Goal: Task Accomplishment & Management: Manage account settings

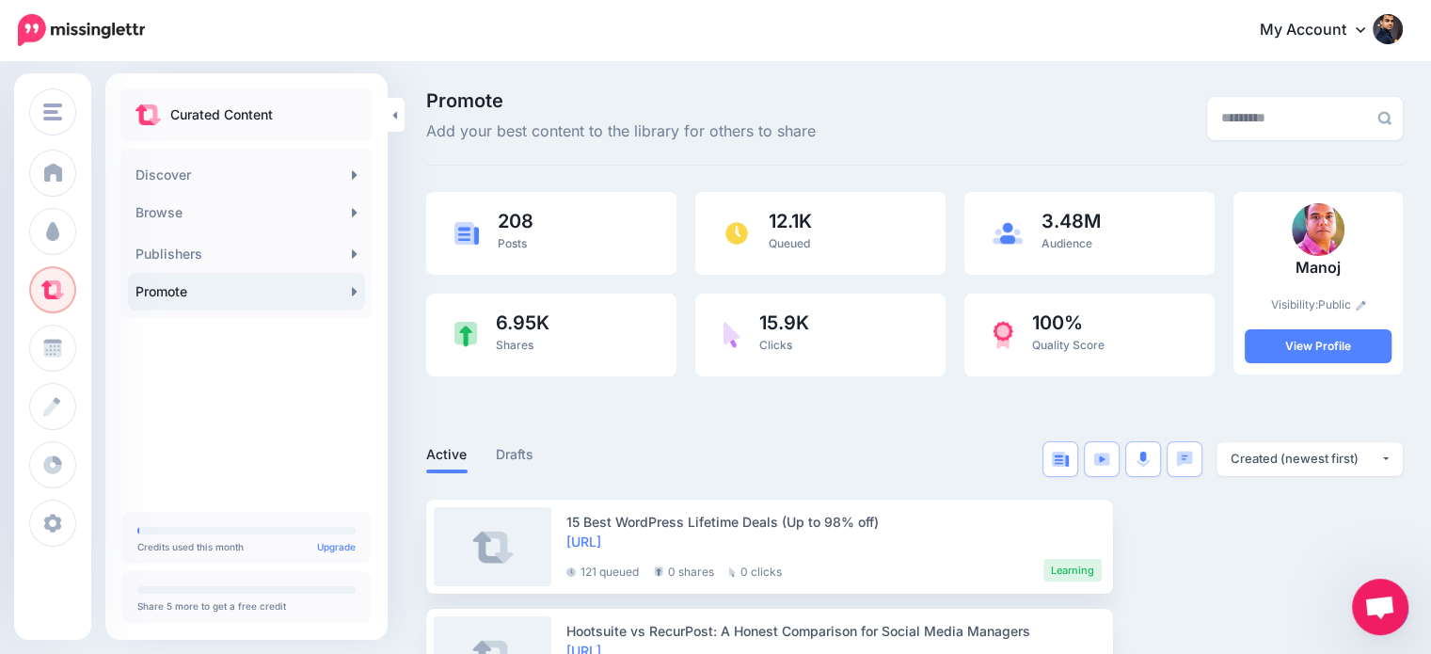
scroll to position [158, 0]
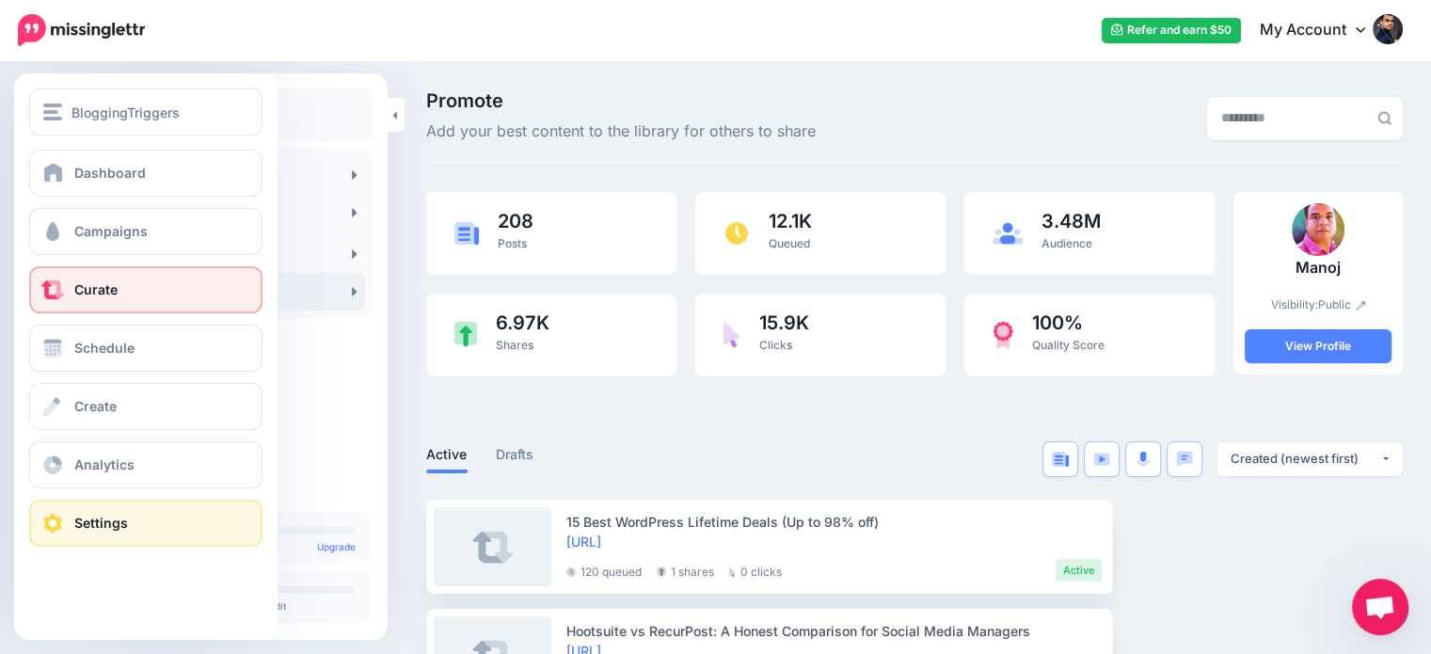
click at [115, 523] on span "Settings" at bounding box center [101, 523] width 54 height 16
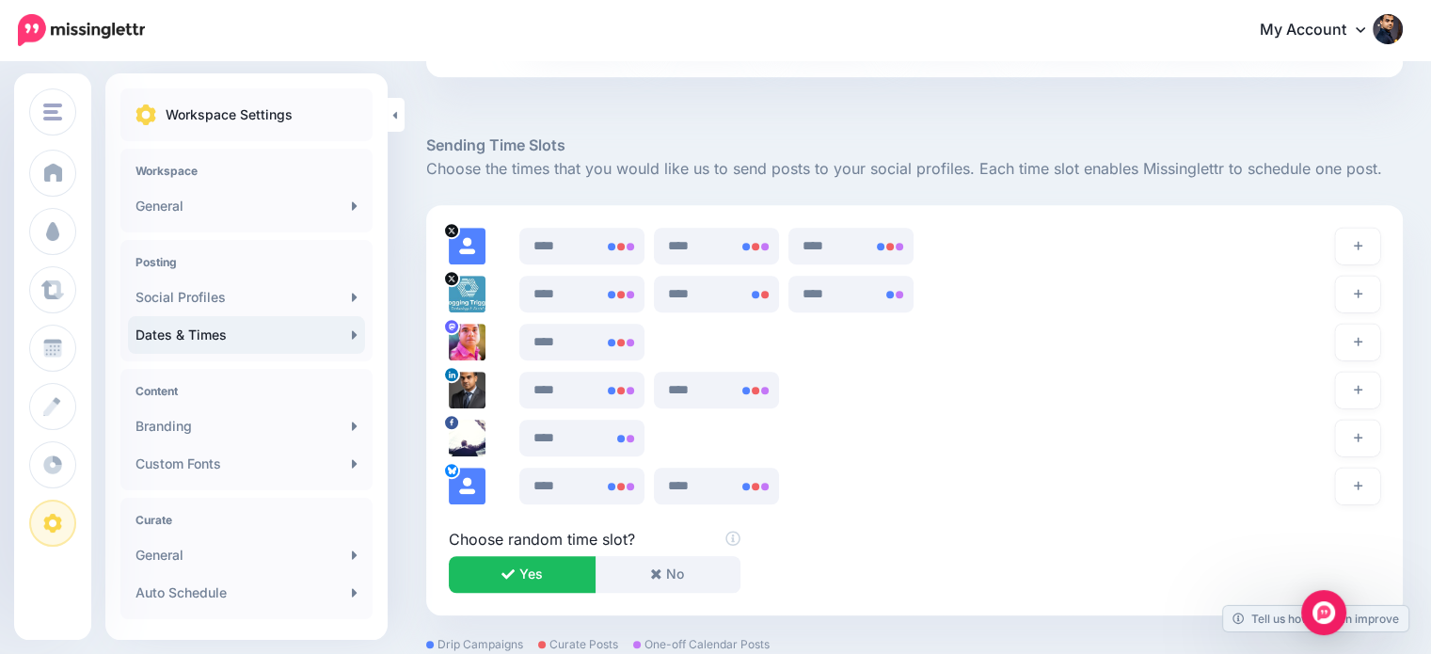
scroll to position [1080, 0]
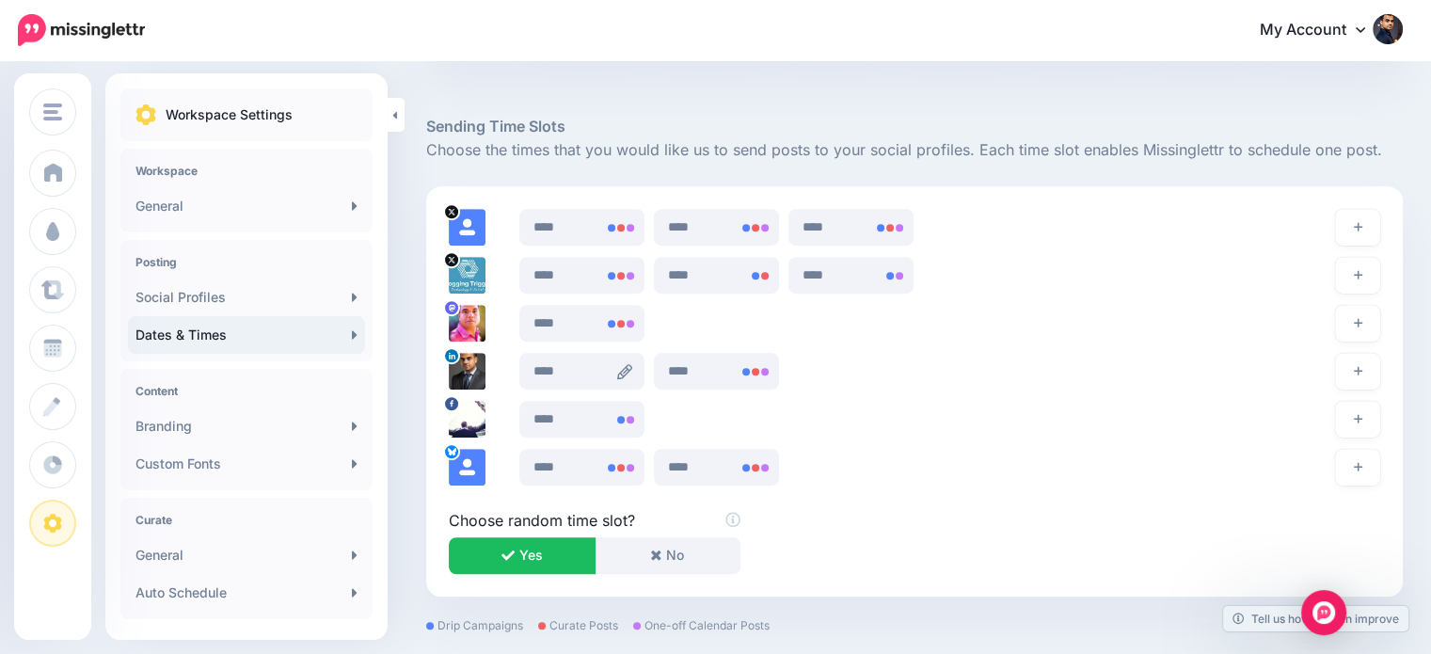
click at [624, 372] on icon at bounding box center [624, 371] width 15 height 15
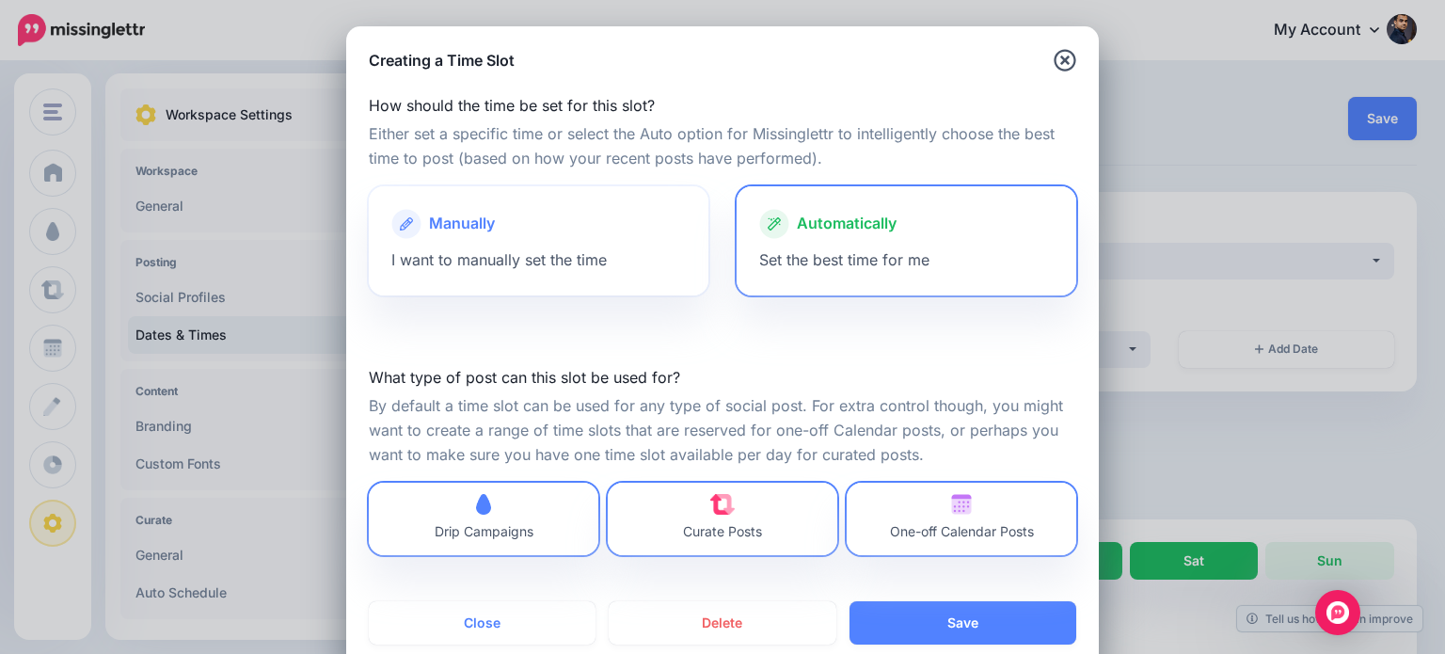
click at [528, 220] on div "Manually" at bounding box center [538, 224] width 294 height 30
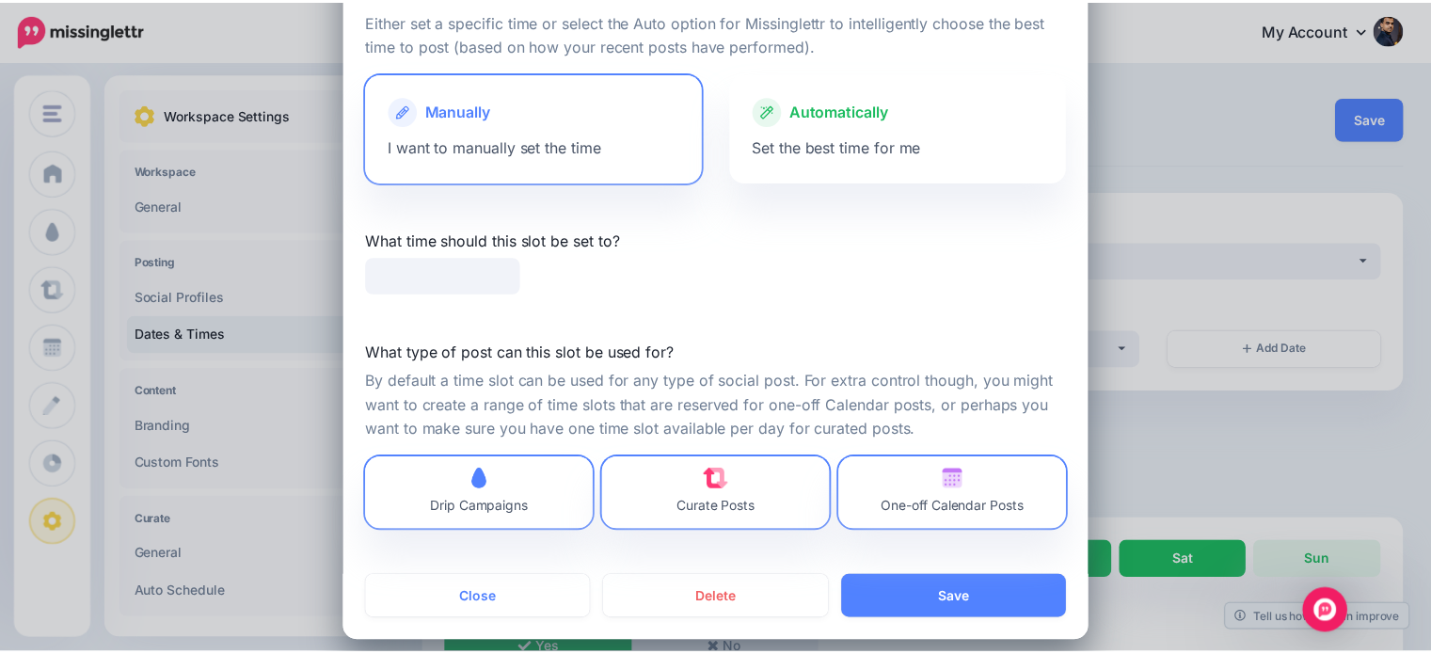
scroll to position [128, 0]
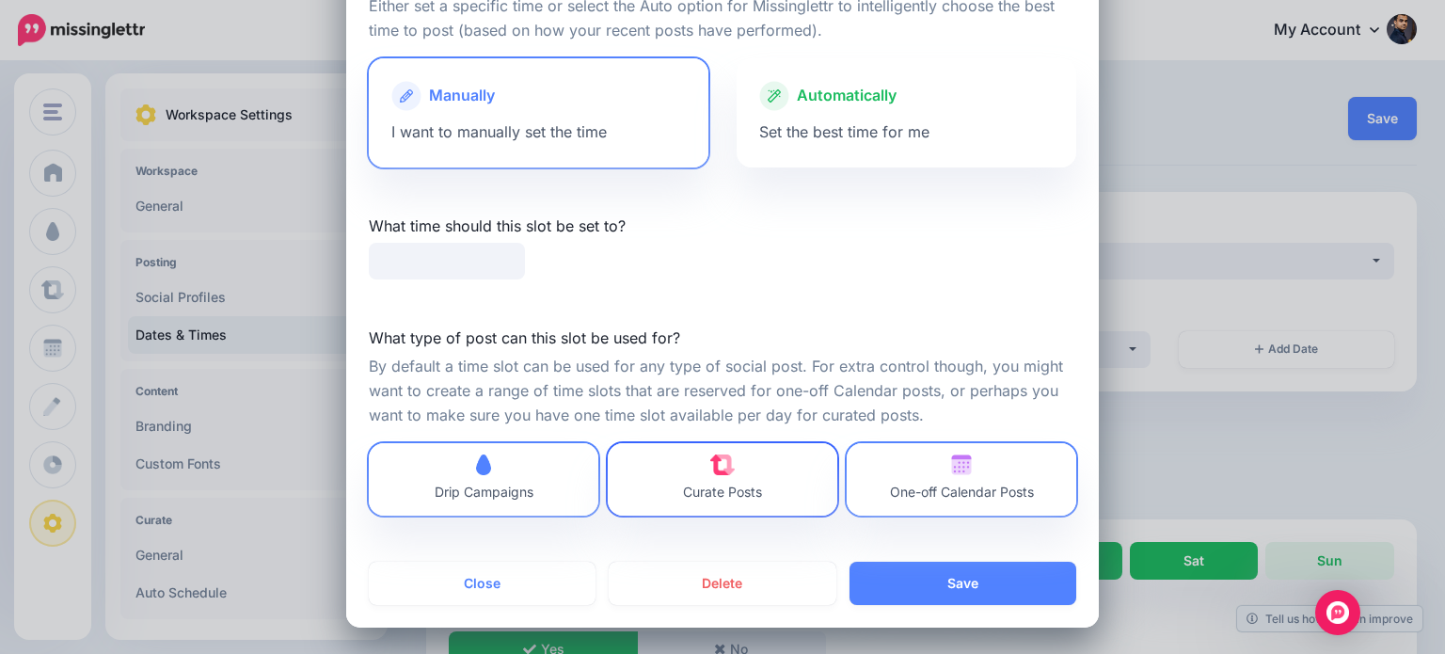
click at [750, 470] on span "Curate Posts" at bounding box center [722, 479] width 79 height 50
click at [978, 492] on span "One-off Calendar Posts" at bounding box center [962, 492] width 144 height 16
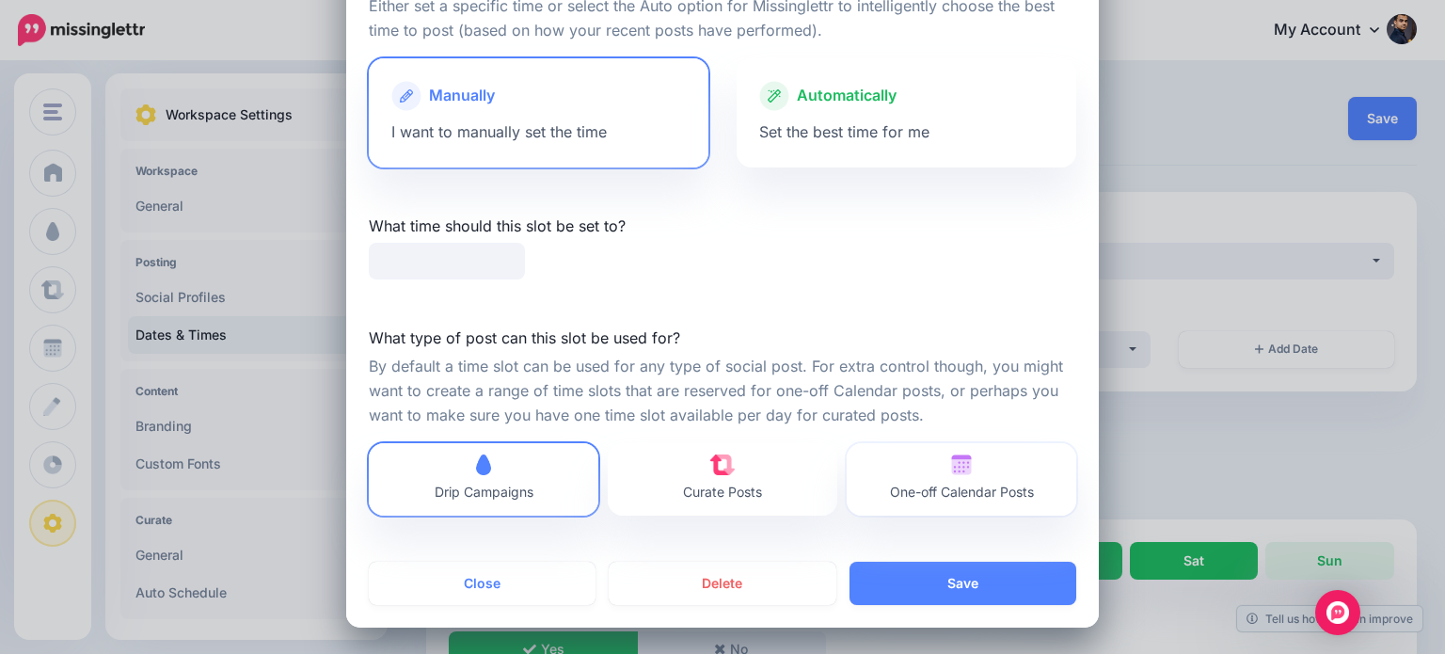
click at [959, 473] on img at bounding box center [961, 464] width 21 height 21
click at [436, 262] on input "text" at bounding box center [447, 261] width 156 height 37
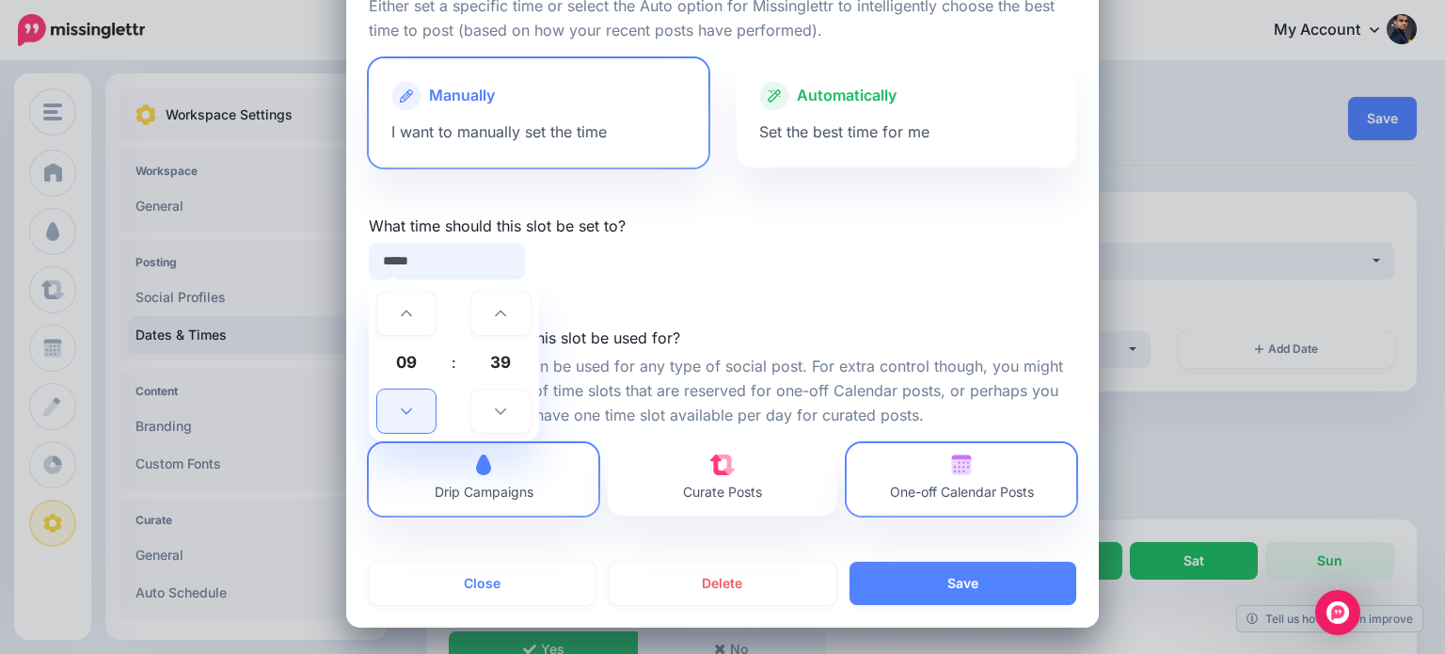
click at [403, 413] on icon at bounding box center [406, 411] width 11 height 13
click at [401, 309] on icon at bounding box center [406, 313] width 11 height 13
click at [496, 406] on icon at bounding box center [500, 411] width 11 height 13
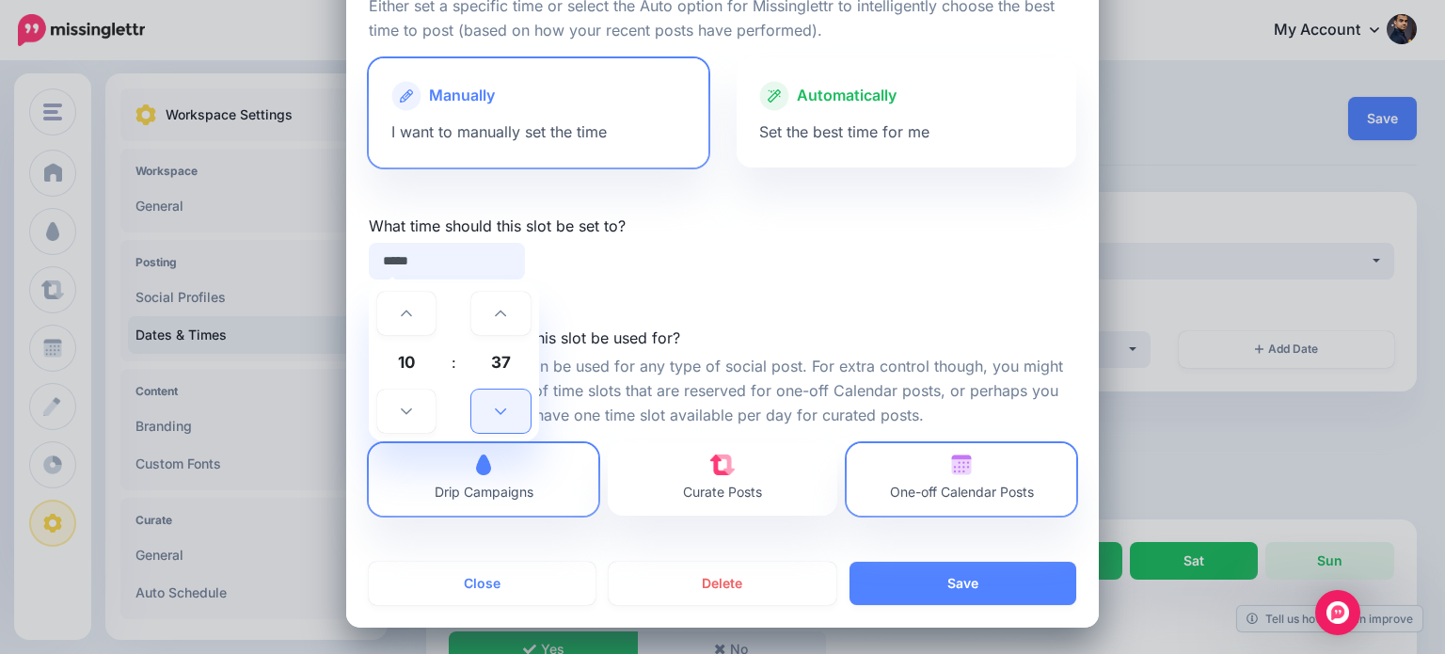
click at [496, 406] on icon at bounding box center [500, 411] width 11 height 13
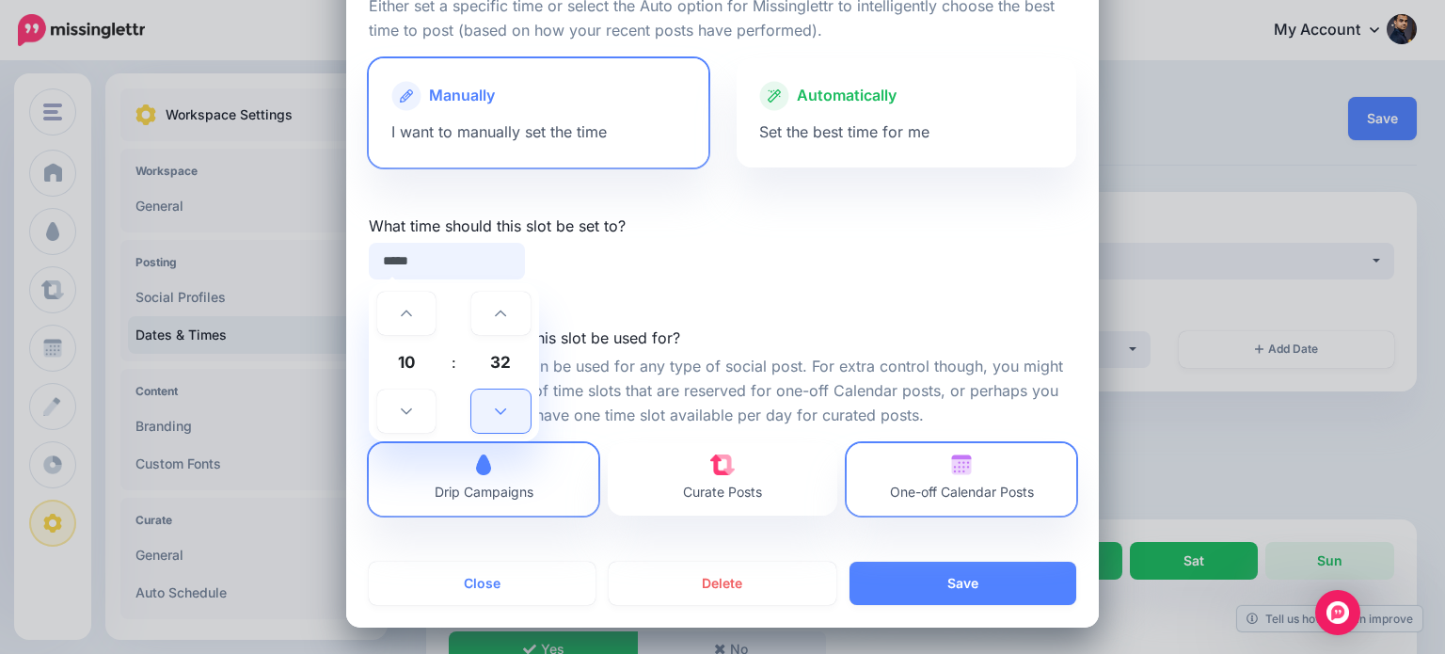
click at [496, 406] on icon at bounding box center [500, 411] width 11 height 13
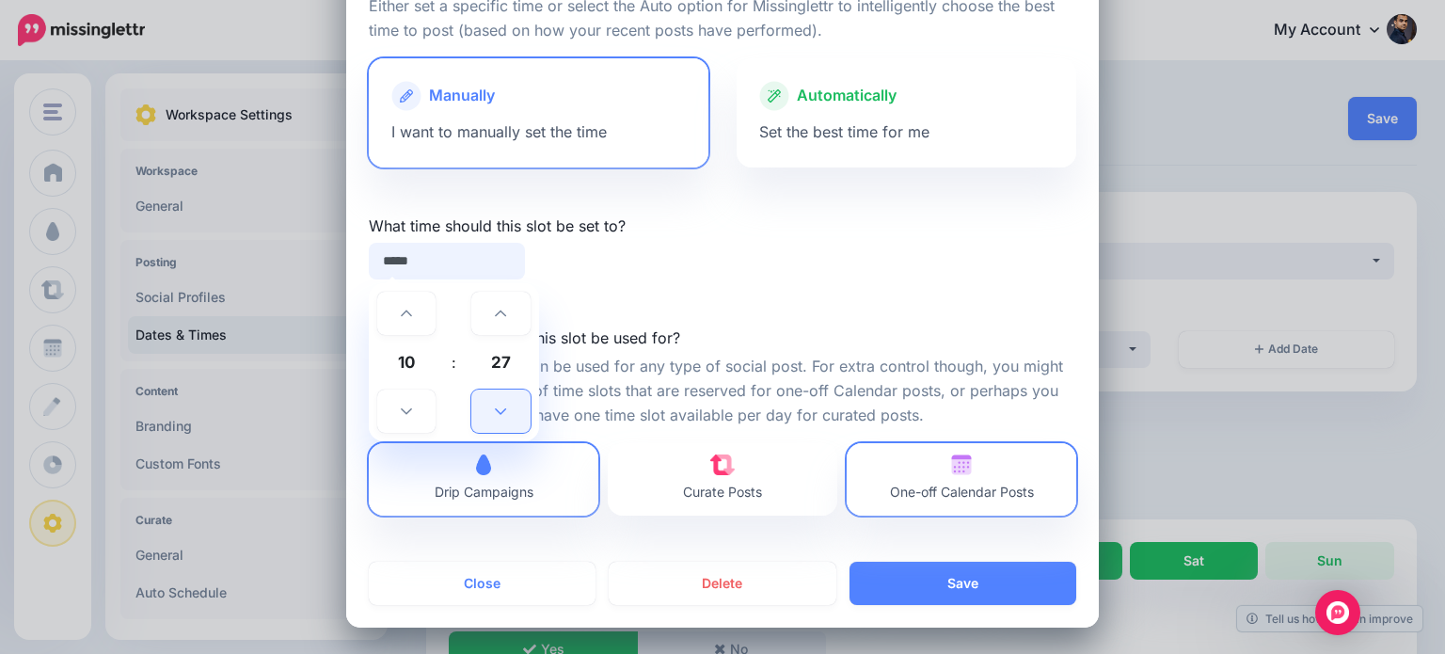
click at [496, 406] on icon at bounding box center [500, 411] width 11 height 13
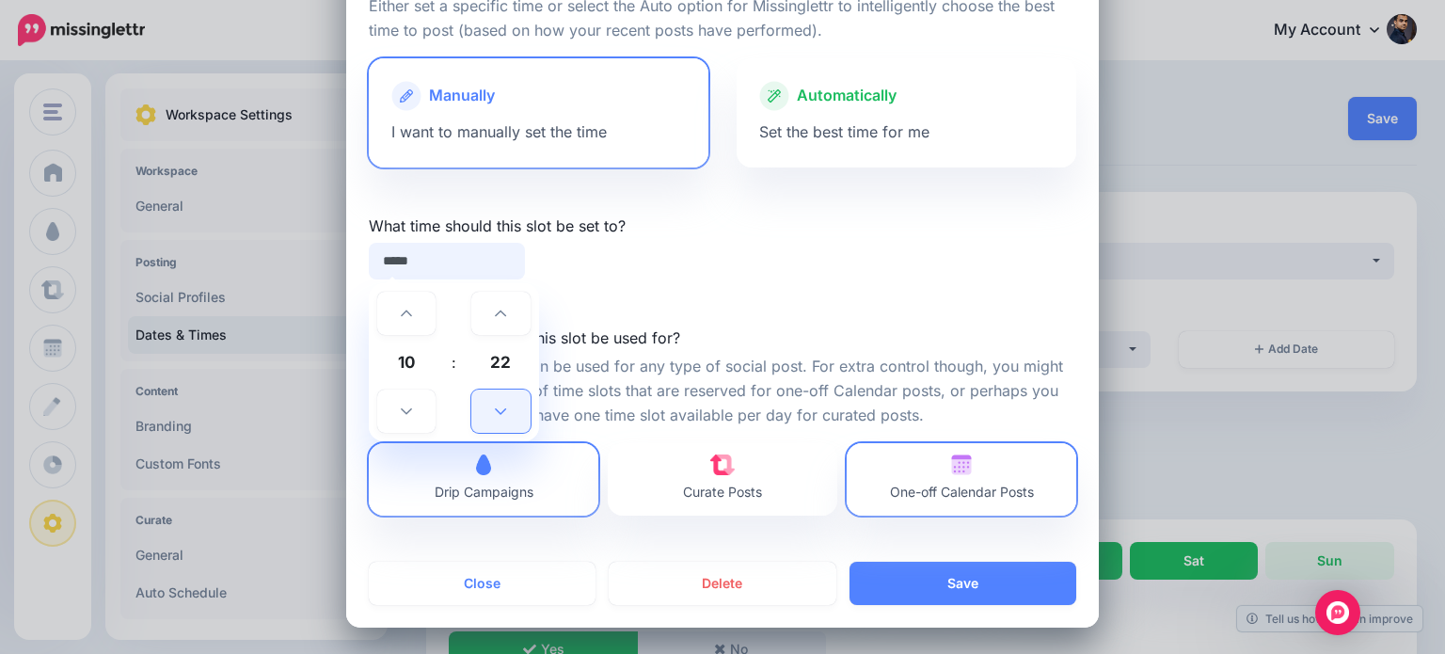
click at [496, 406] on icon at bounding box center [500, 411] width 11 height 13
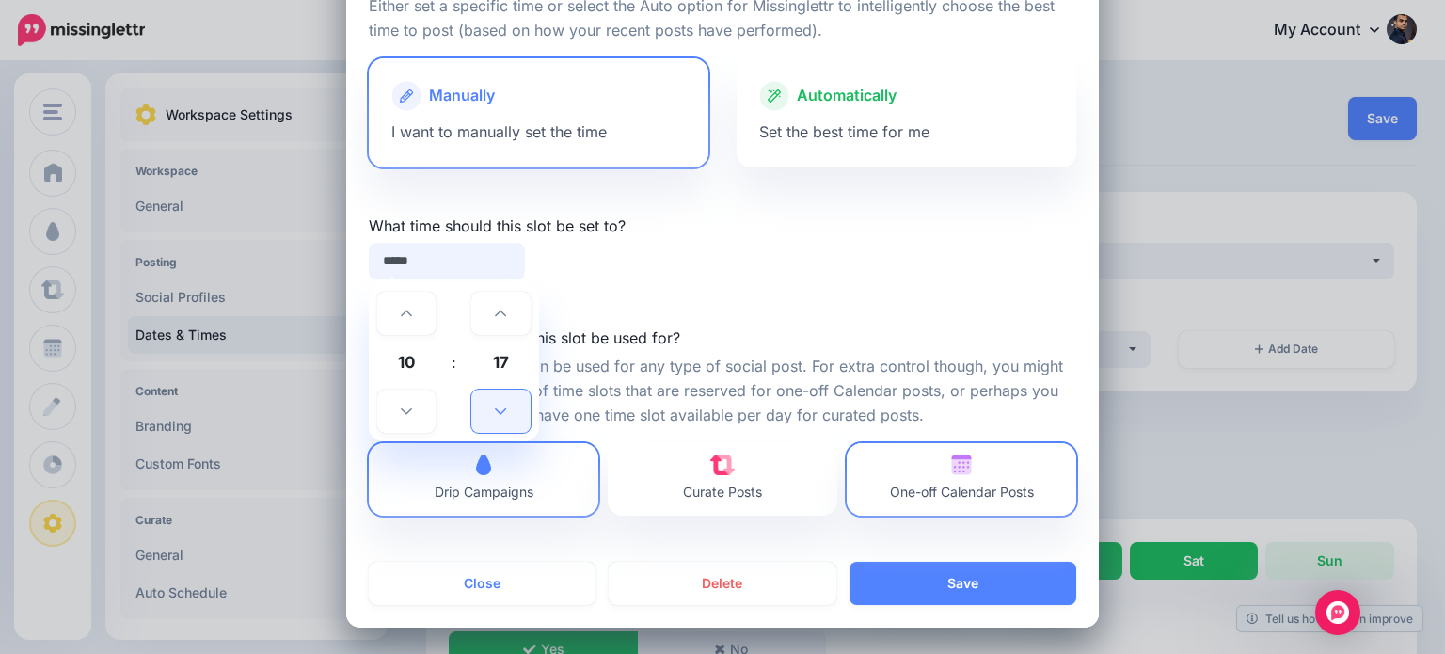
click at [496, 406] on icon at bounding box center [500, 411] width 11 height 13
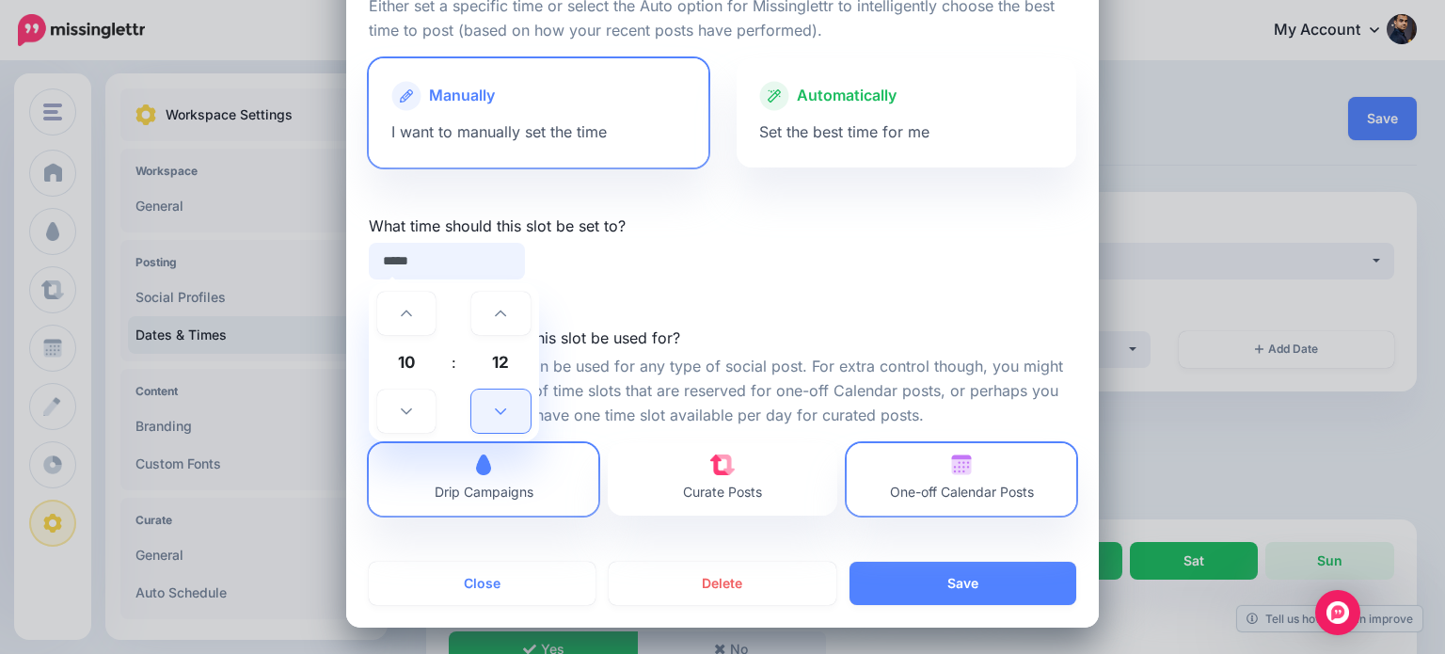
click at [496, 406] on icon at bounding box center [500, 411] width 11 height 13
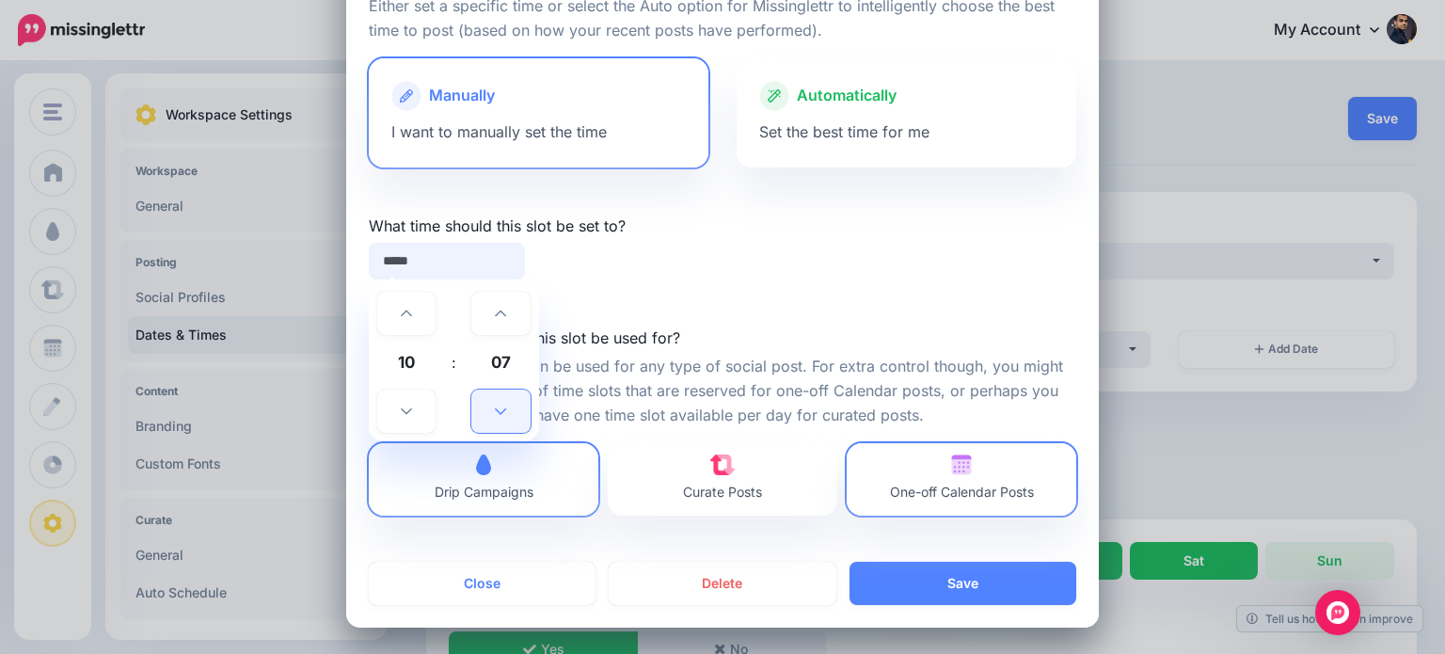
click at [496, 406] on icon at bounding box center [500, 411] width 11 height 13
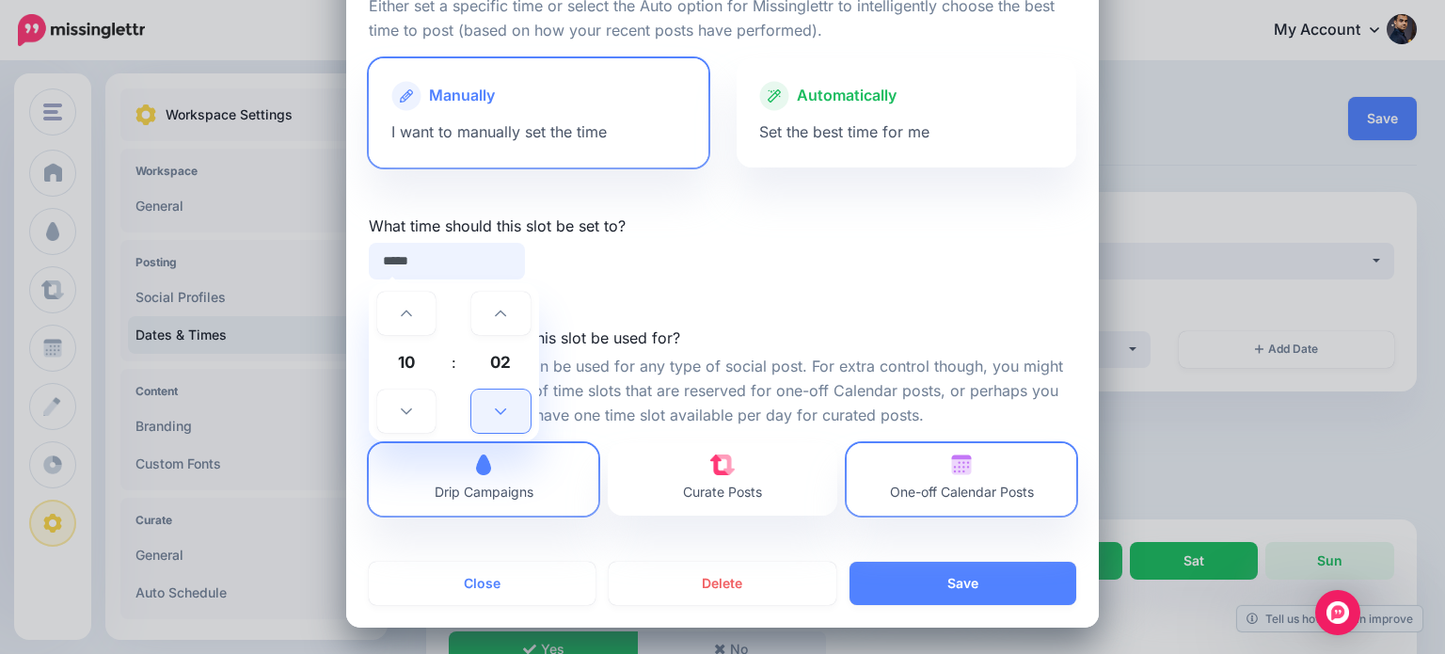
click at [496, 406] on icon at bounding box center [500, 411] width 11 height 13
type input "*****"
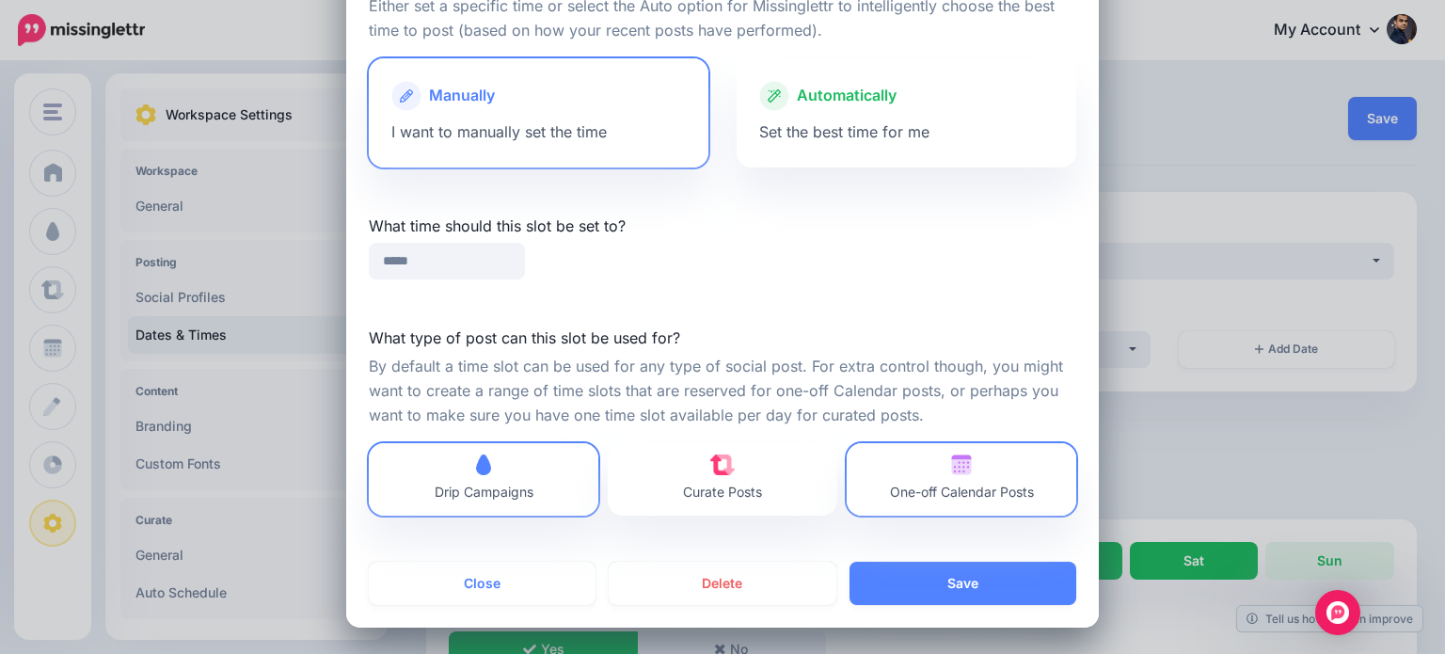
click at [730, 530] on div at bounding box center [723, 528] width 708 height 24
click at [941, 582] on button "Save" at bounding box center [963, 583] width 227 height 43
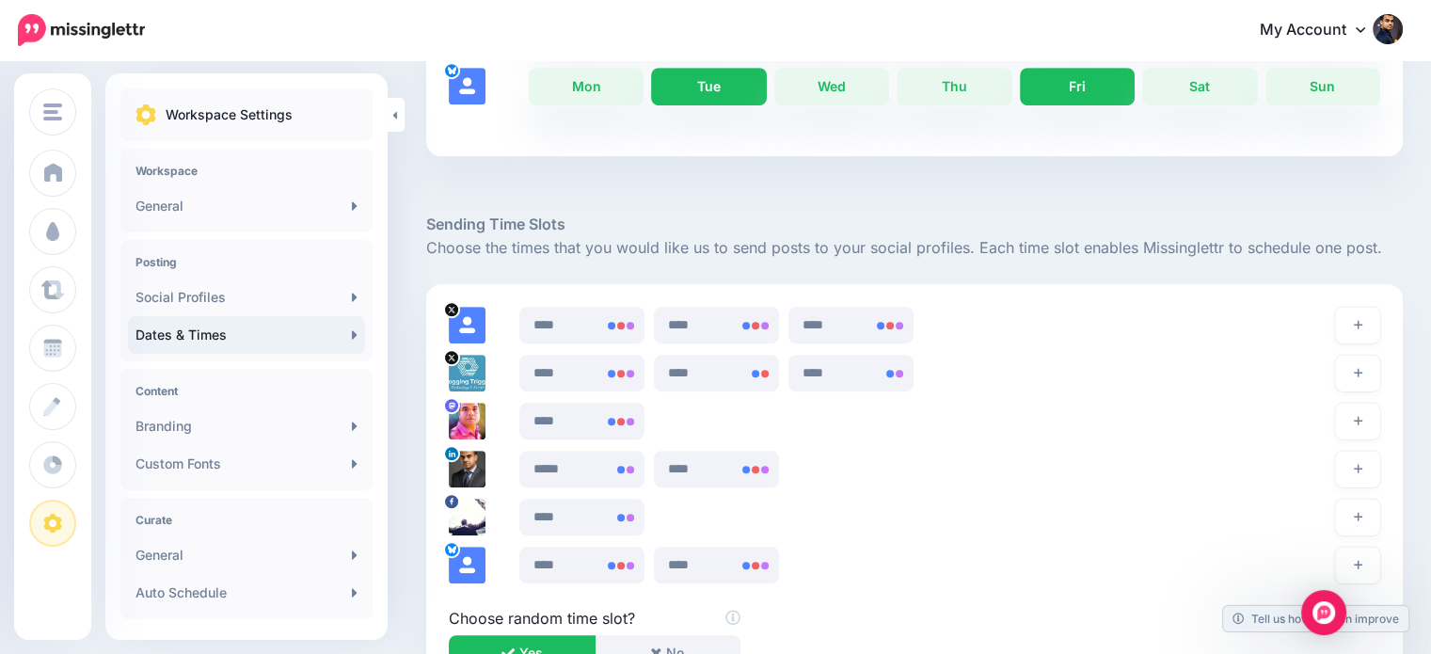
scroll to position [980, 0]
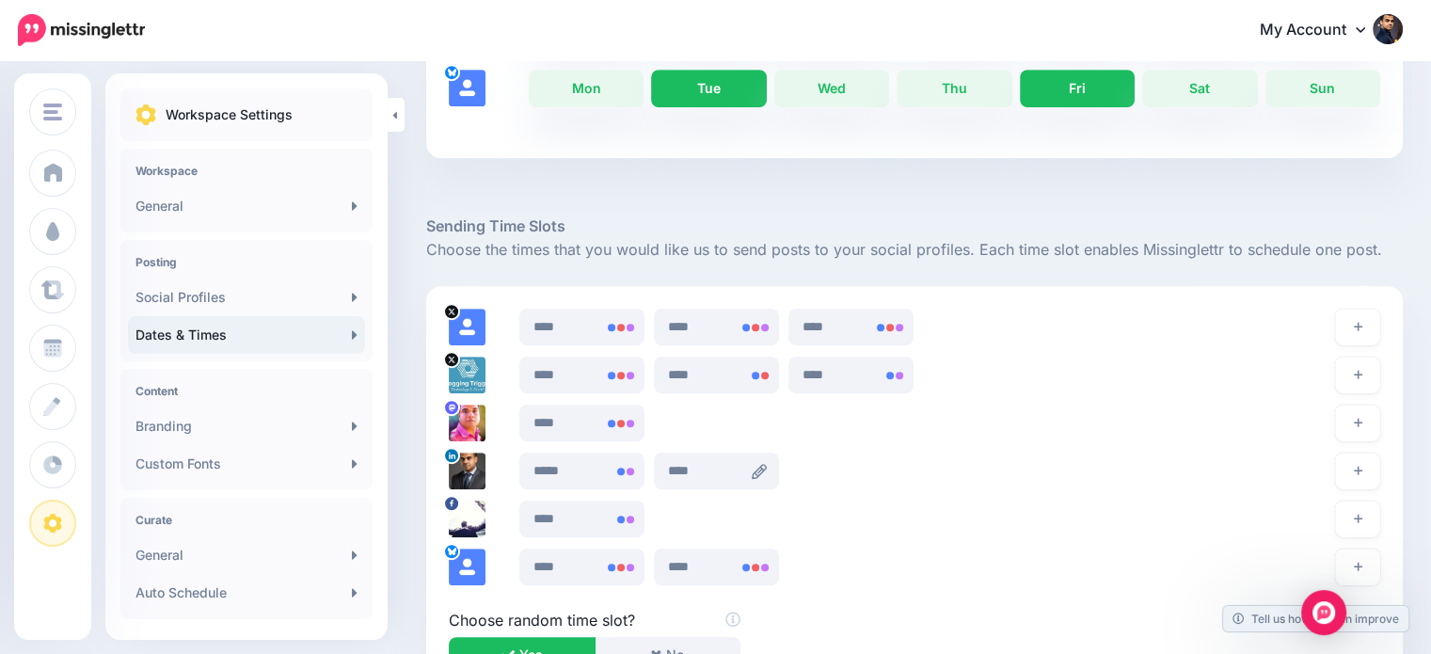
click at [758, 470] on icon at bounding box center [759, 471] width 15 height 15
type input "****"
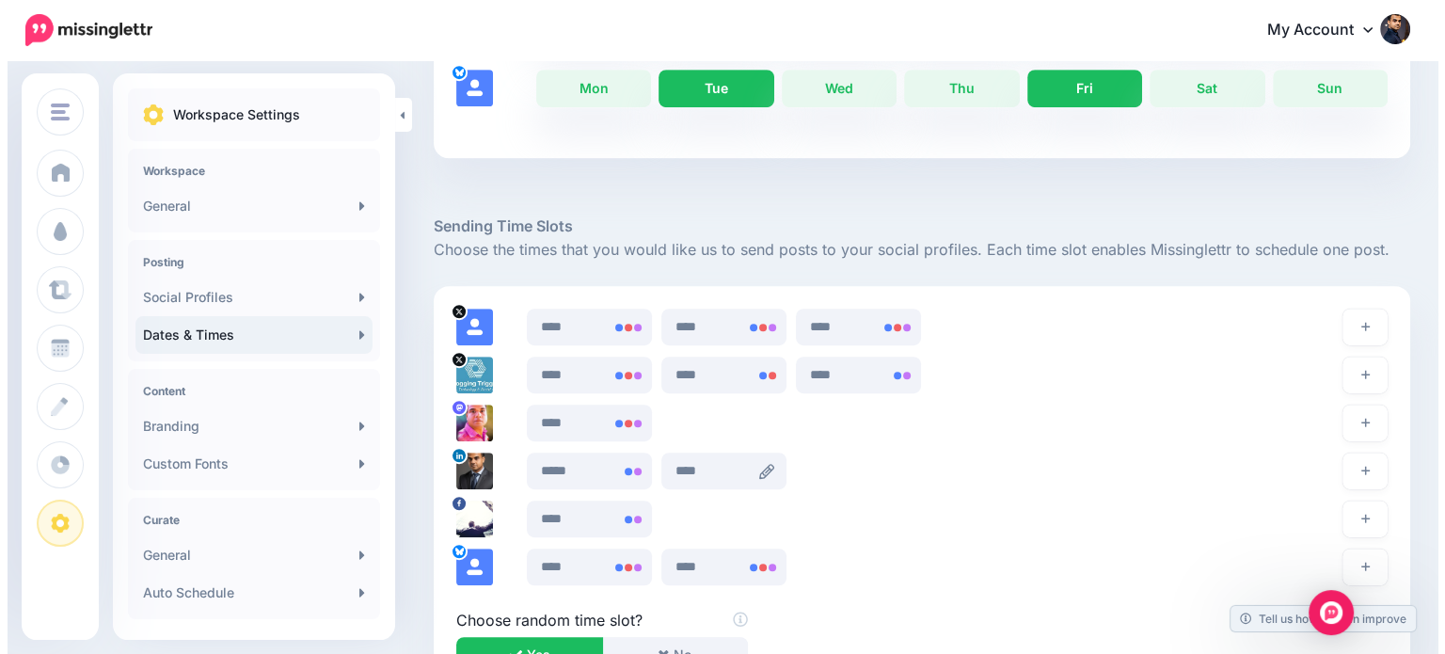
scroll to position [0, 0]
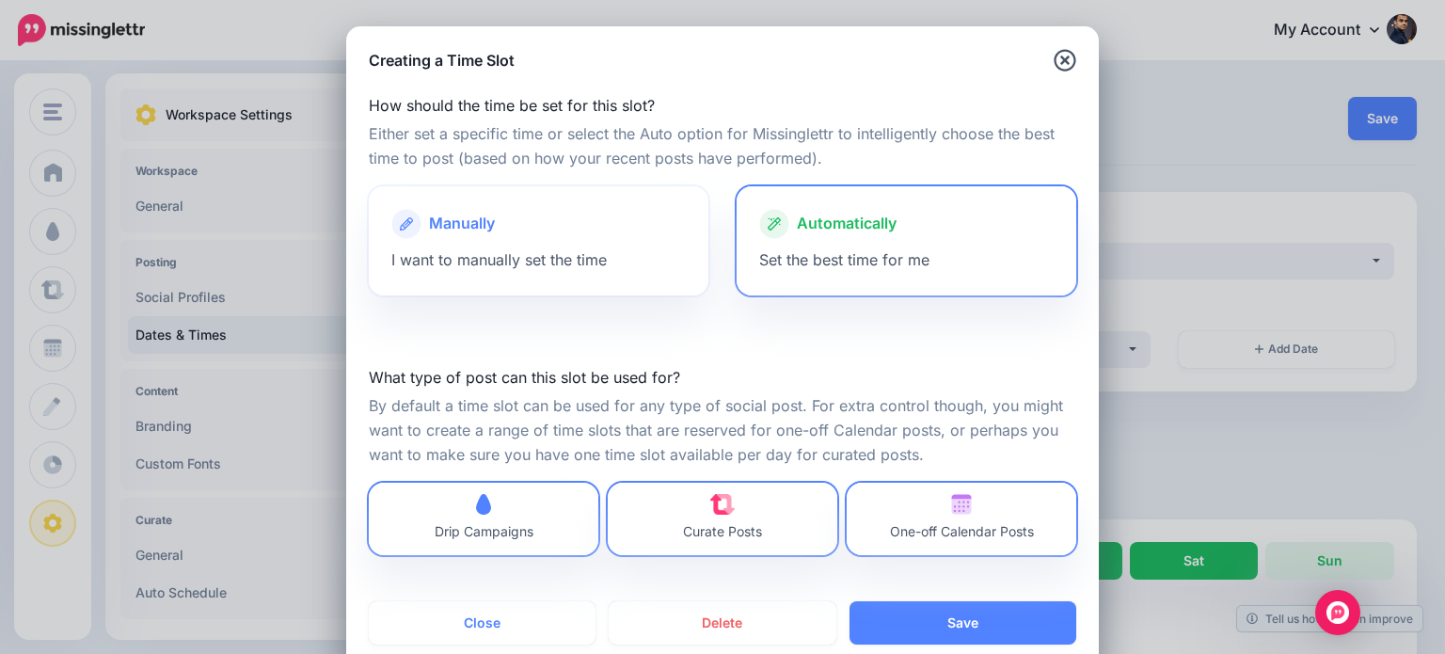
click at [530, 258] on span "I want to manually set the time" at bounding box center [498, 259] width 215 height 19
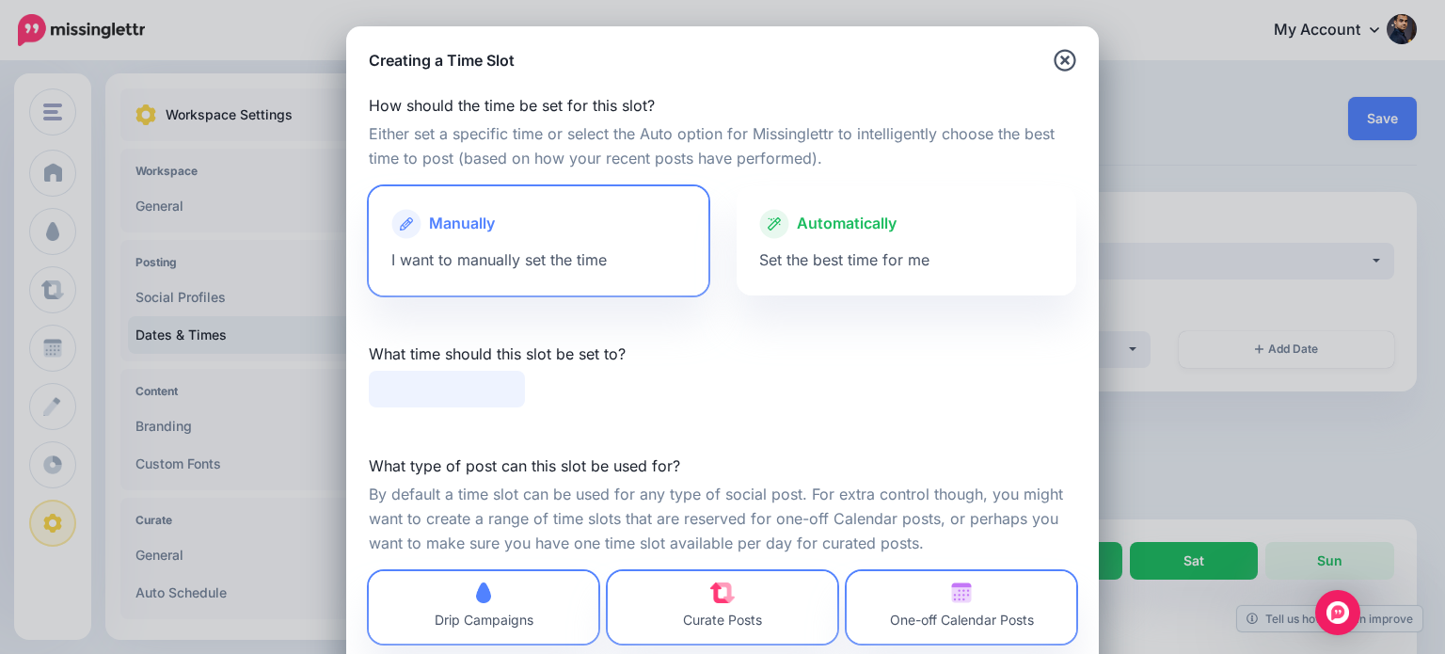
click at [489, 387] on input "text" at bounding box center [447, 389] width 156 height 37
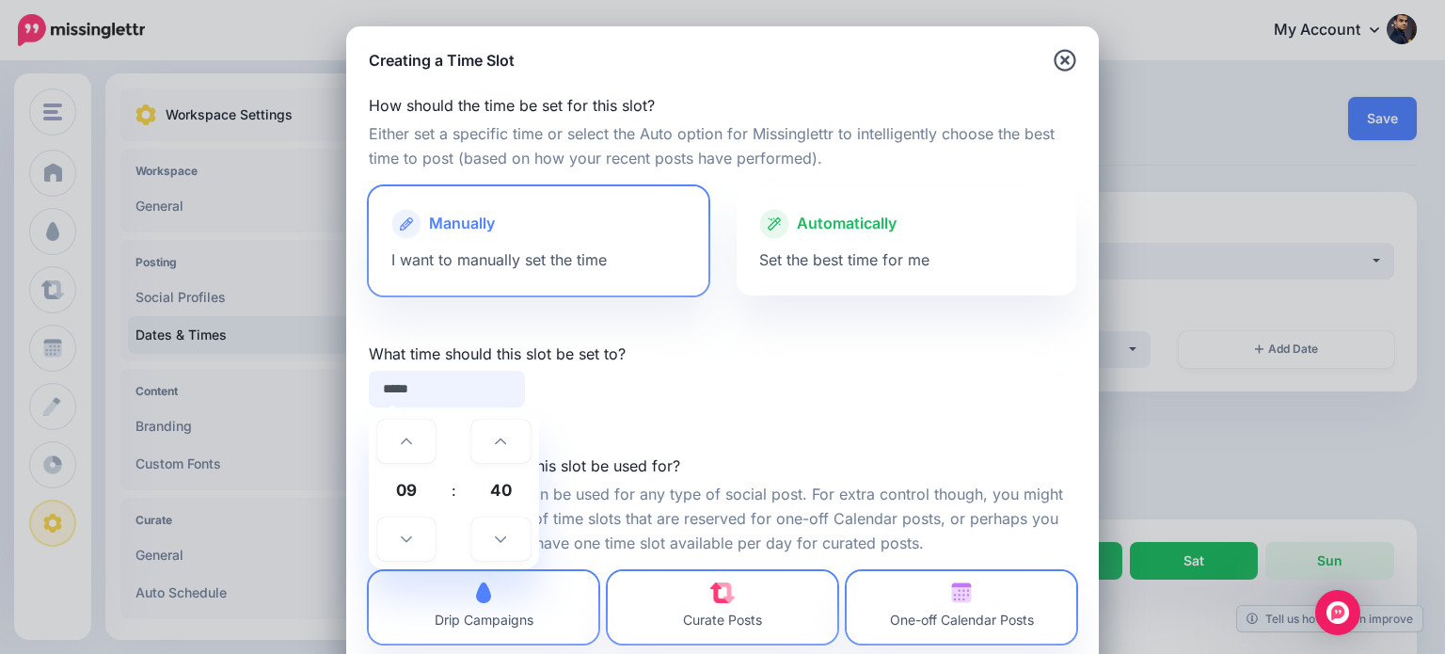
click at [383, 394] on input "*****" at bounding box center [447, 389] width 156 height 37
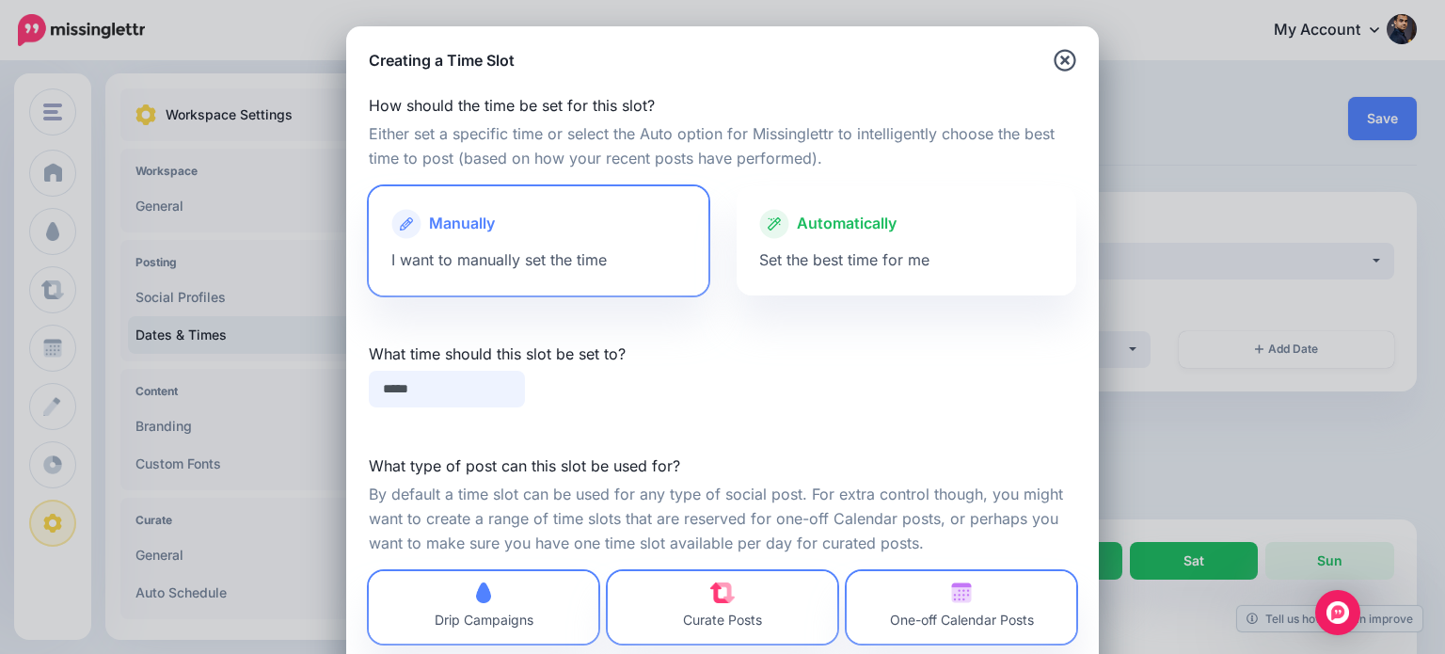
click at [386, 392] on input "*****" at bounding box center [447, 389] width 156 height 37
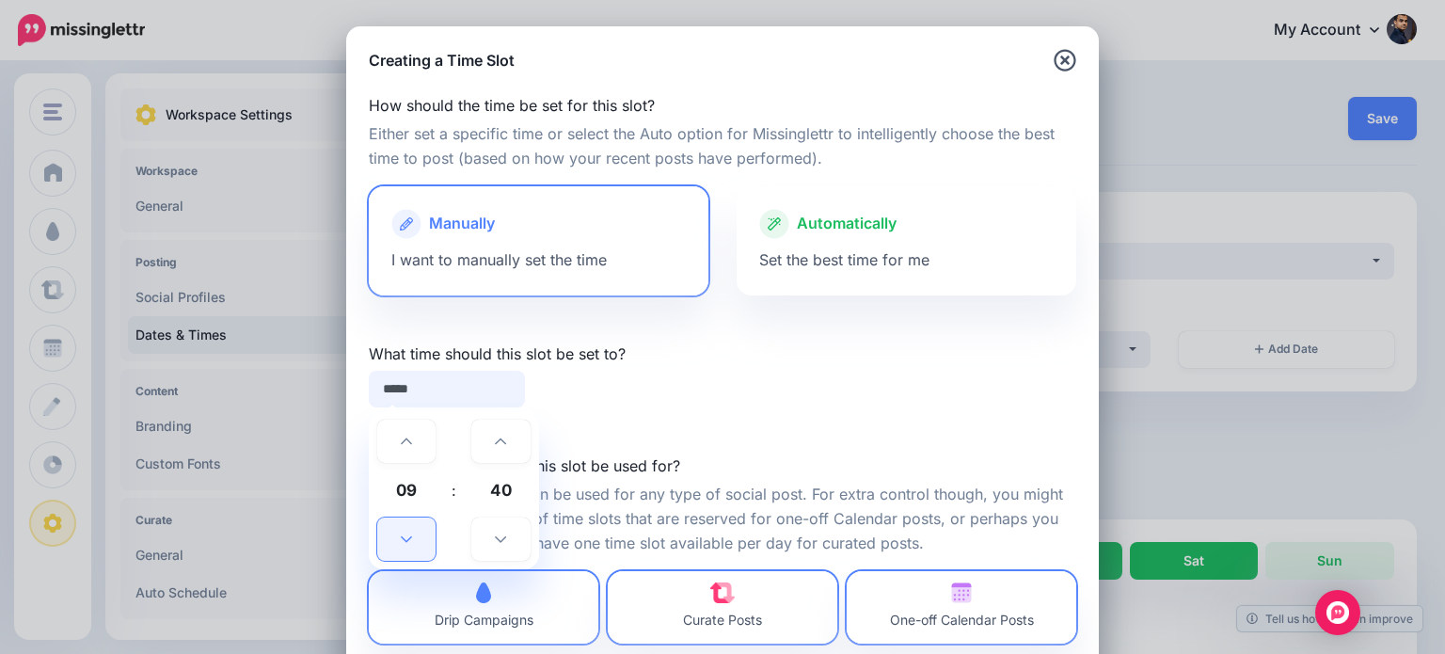
click at [403, 533] on icon at bounding box center [406, 539] width 11 height 13
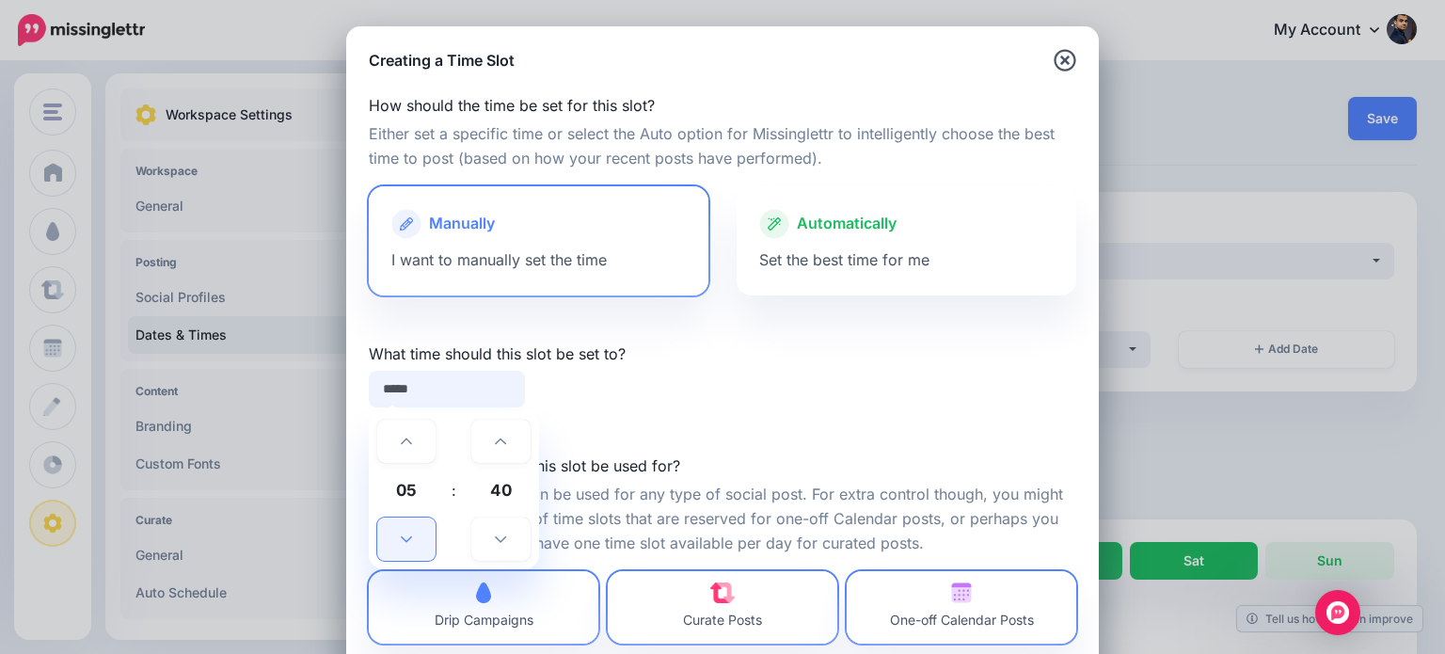
click at [403, 533] on icon at bounding box center [406, 539] width 11 height 13
click at [410, 432] on link at bounding box center [406, 441] width 58 height 43
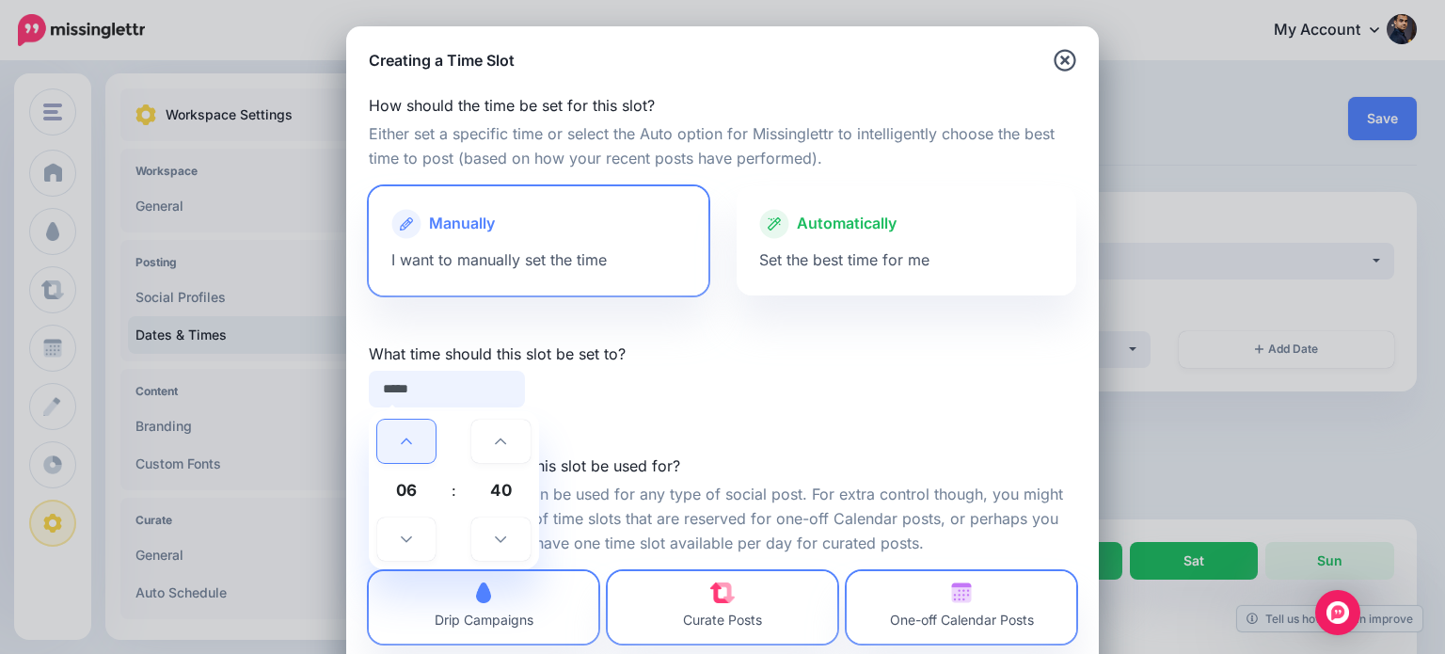
click at [410, 432] on link at bounding box center [406, 441] width 58 height 43
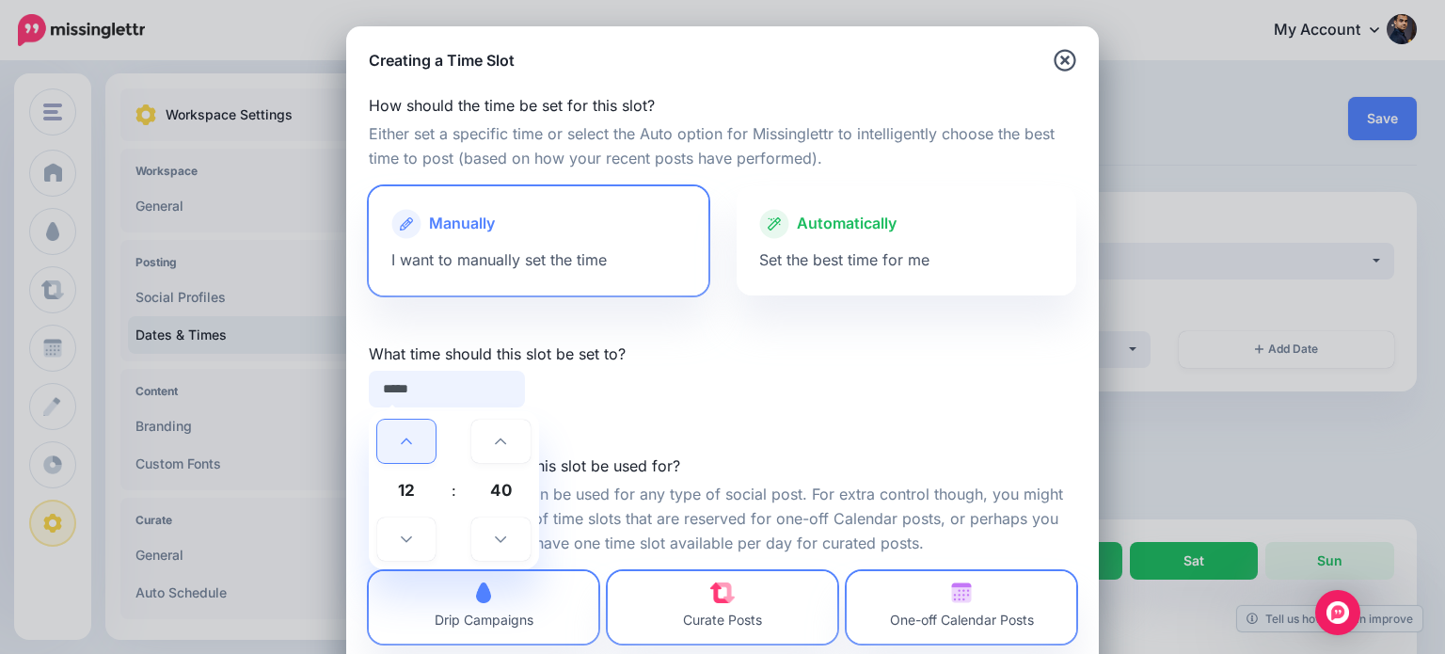
click at [410, 432] on link at bounding box center [406, 441] width 58 height 43
click at [401, 538] on icon at bounding box center [406, 539] width 11 height 13
click at [497, 539] on icon at bounding box center [500, 539] width 11 height 13
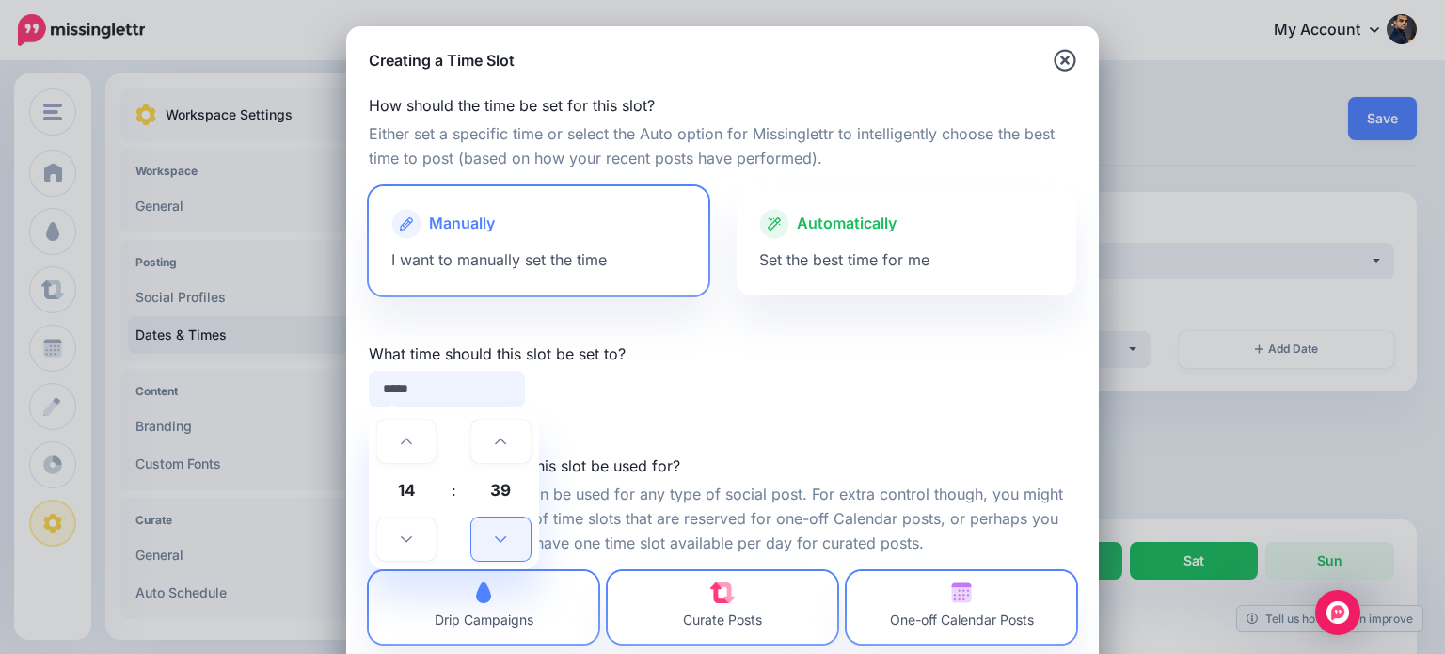
click at [497, 539] on icon at bounding box center [500, 539] width 11 height 13
click at [493, 493] on span "36" at bounding box center [500, 490] width 51 height 51
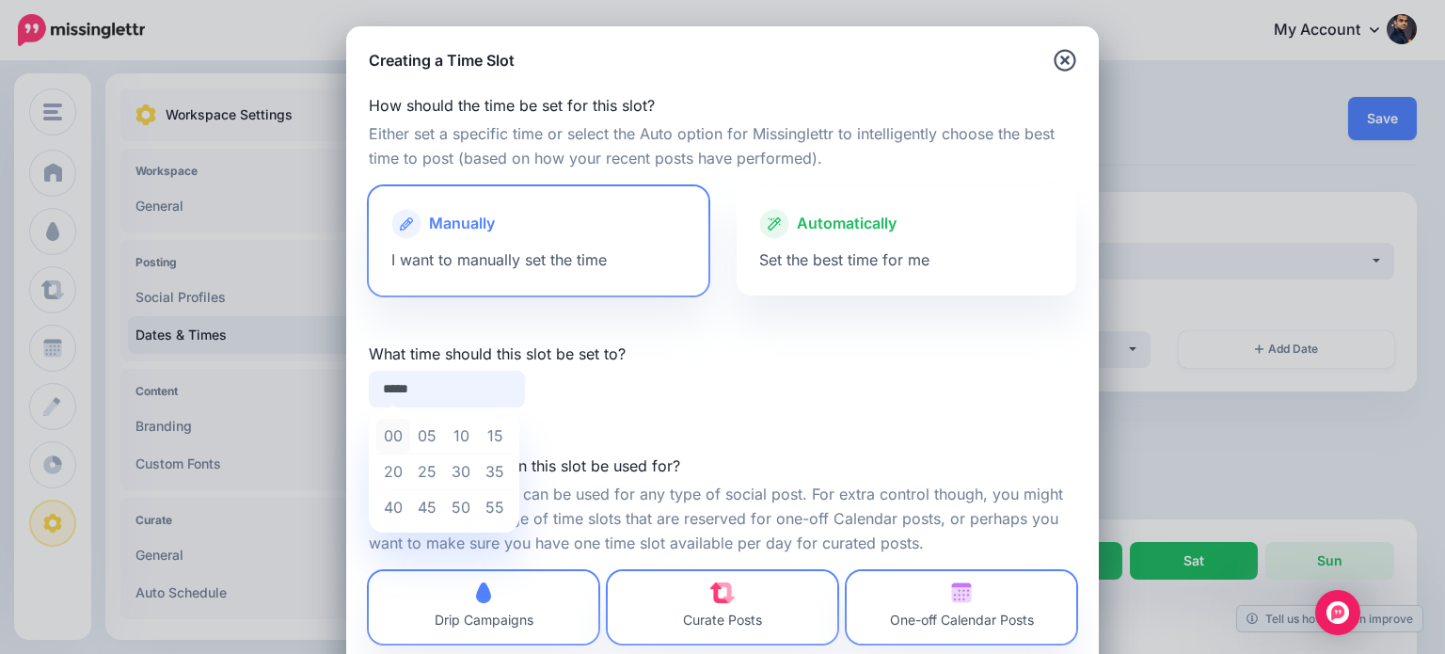
click at [384, 436] on td "00" at bounding box center [393, 437] width 34 height 36
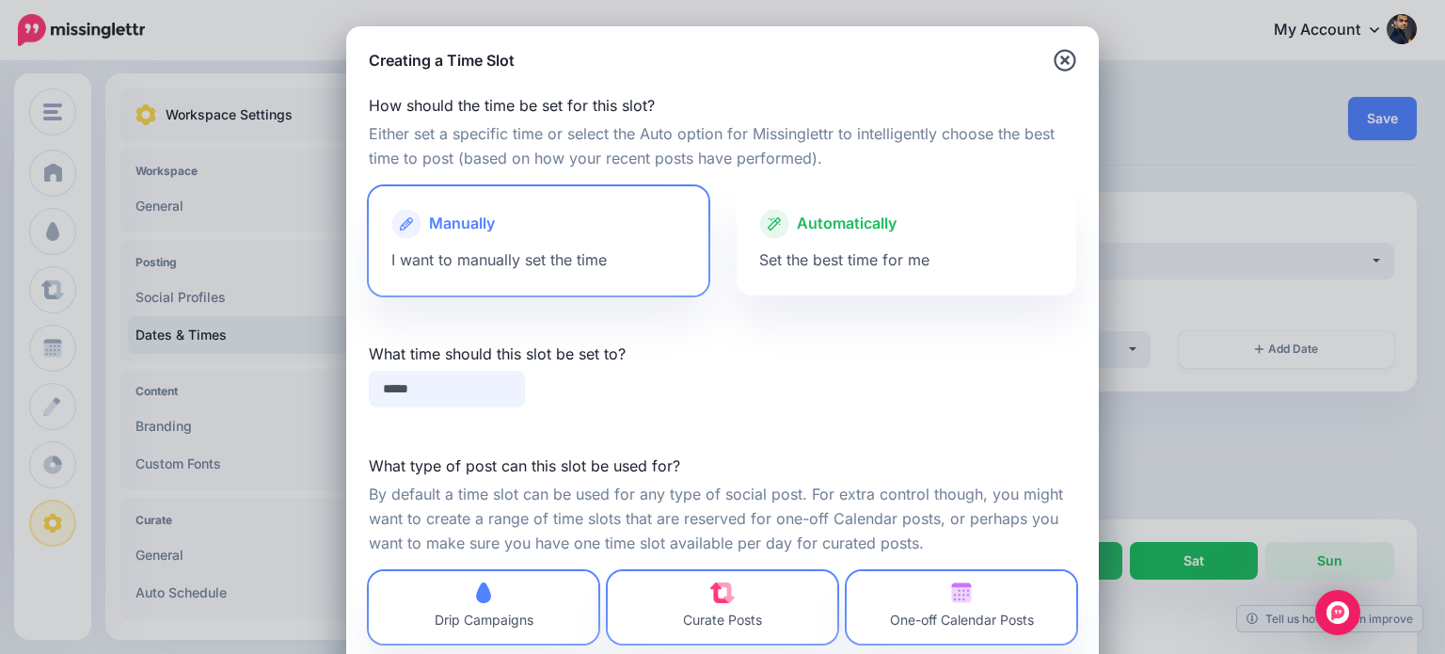
click at [425, 386] on input "*****" at bounding box center [447, 389] width 156 height 37
click at [591, 394] on div "*****" at bounding box center [723, 389] width 736 height 37
click at [450, 395] on input "*****" at bounding box center [447, 389] width 156 height 37
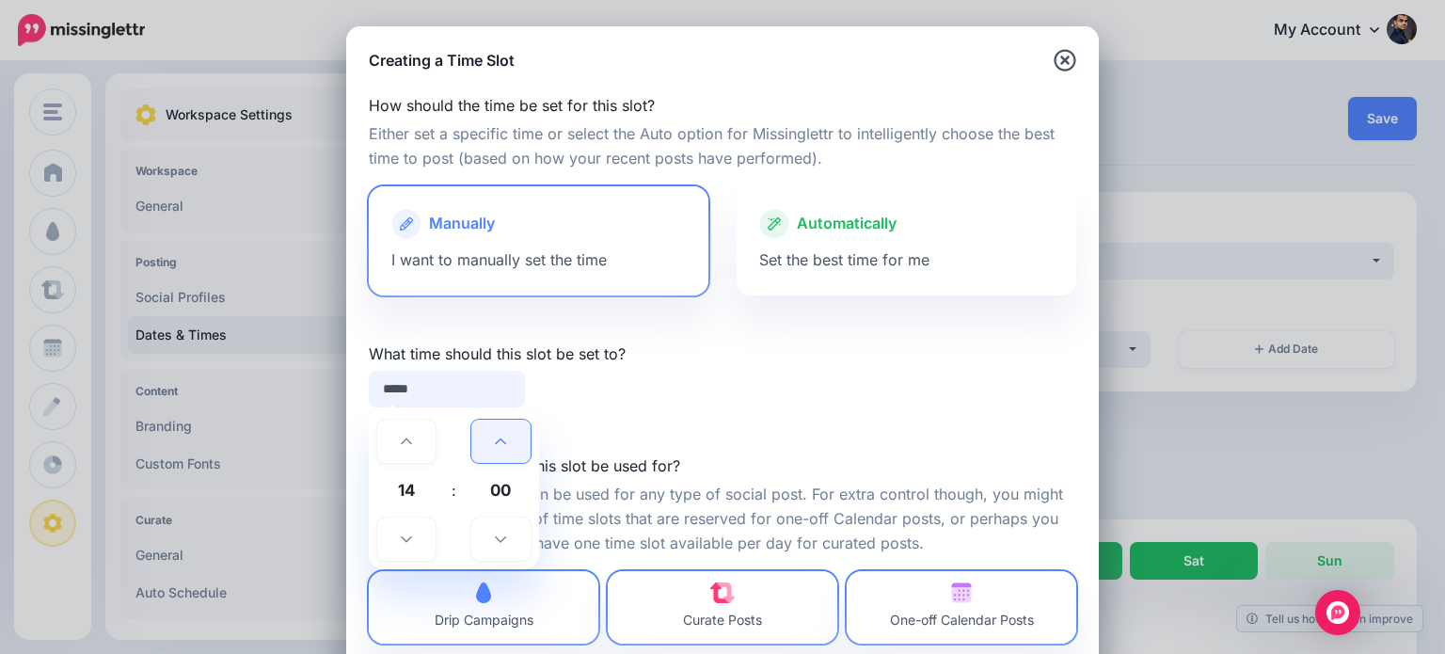
click at [485, 436] on link at bounding box center [500, 441] width 58 height 43
type input "*****"
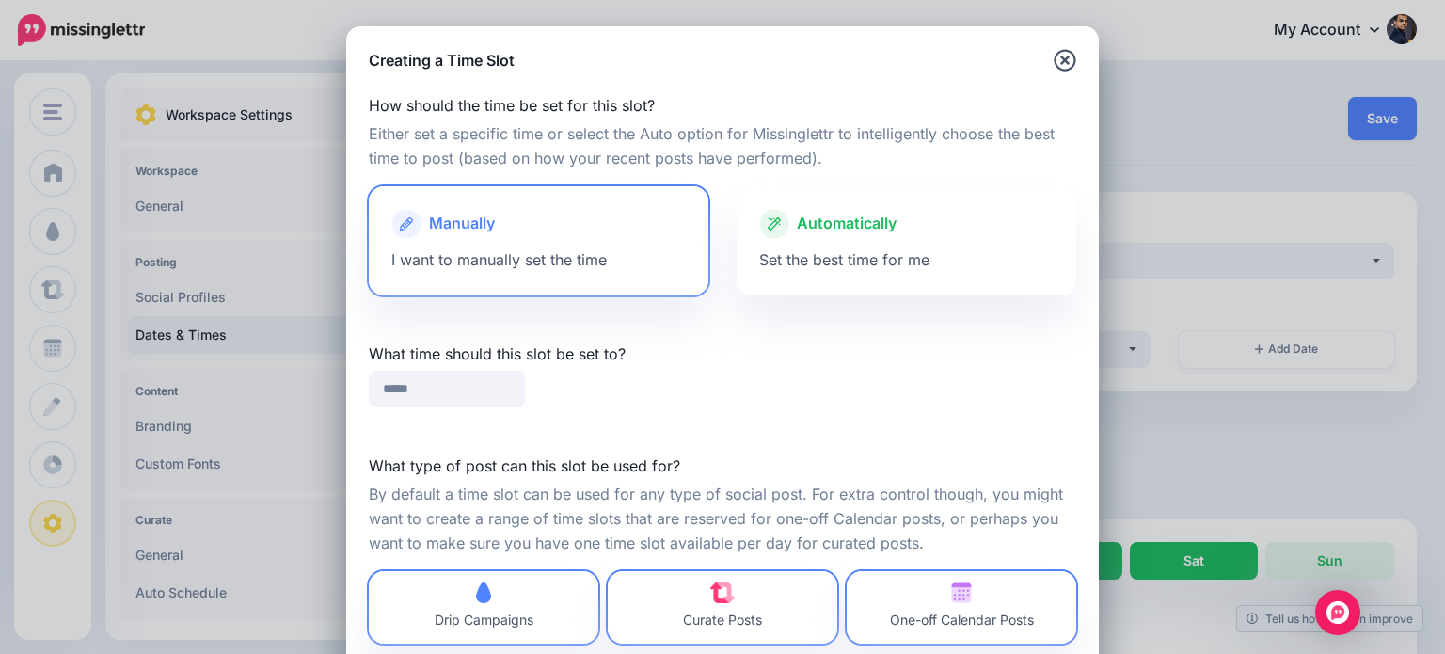
click at [677, 417] on div "How should the time be set for this slot? Either set a specific time or select …" at bounding box center [722, 381] width 753 height 618
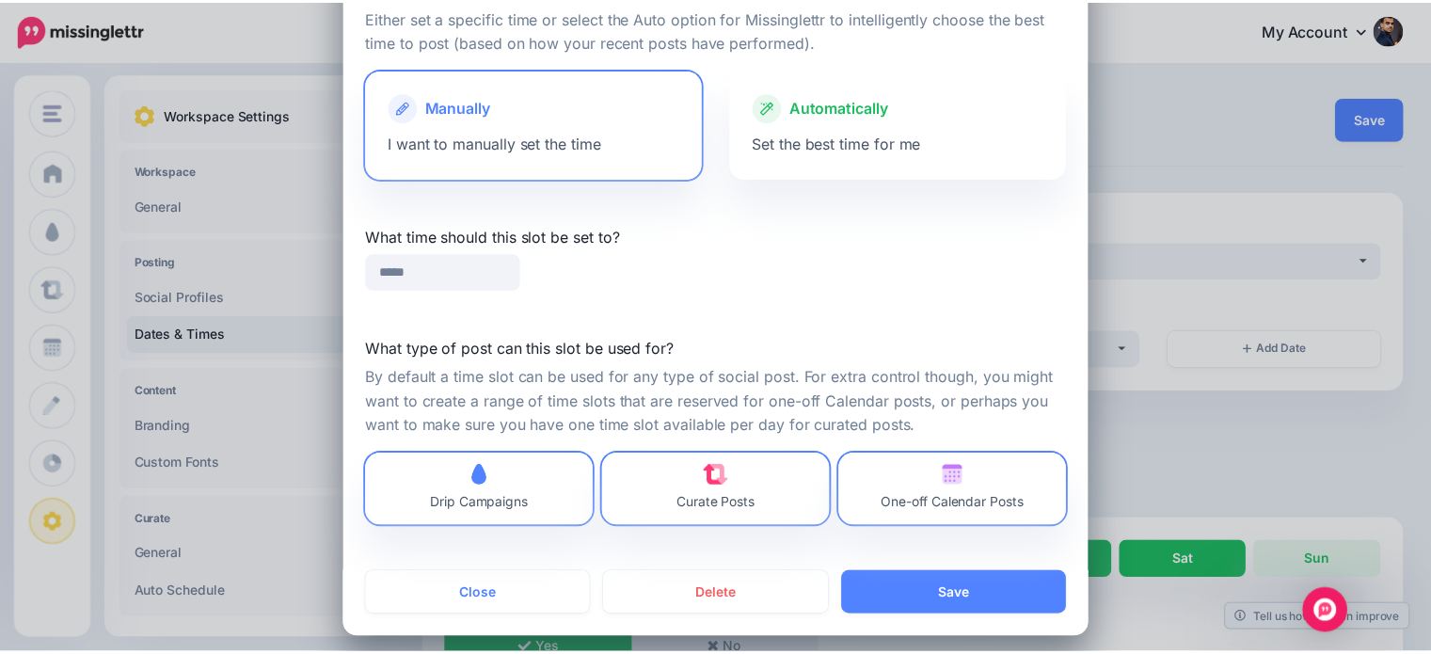
scroll to position [128, 0]
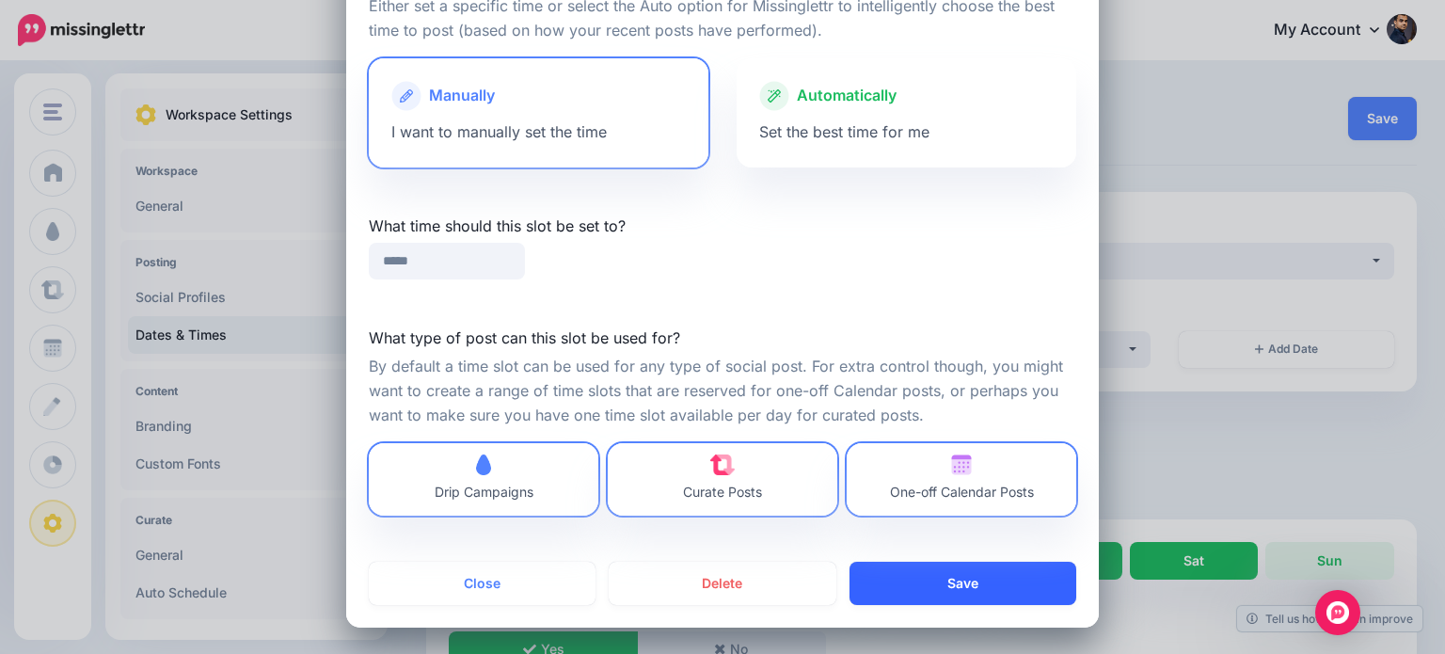
click at [933, 578] on button "Save" at bounding box center [963, 583] width 227 height 43
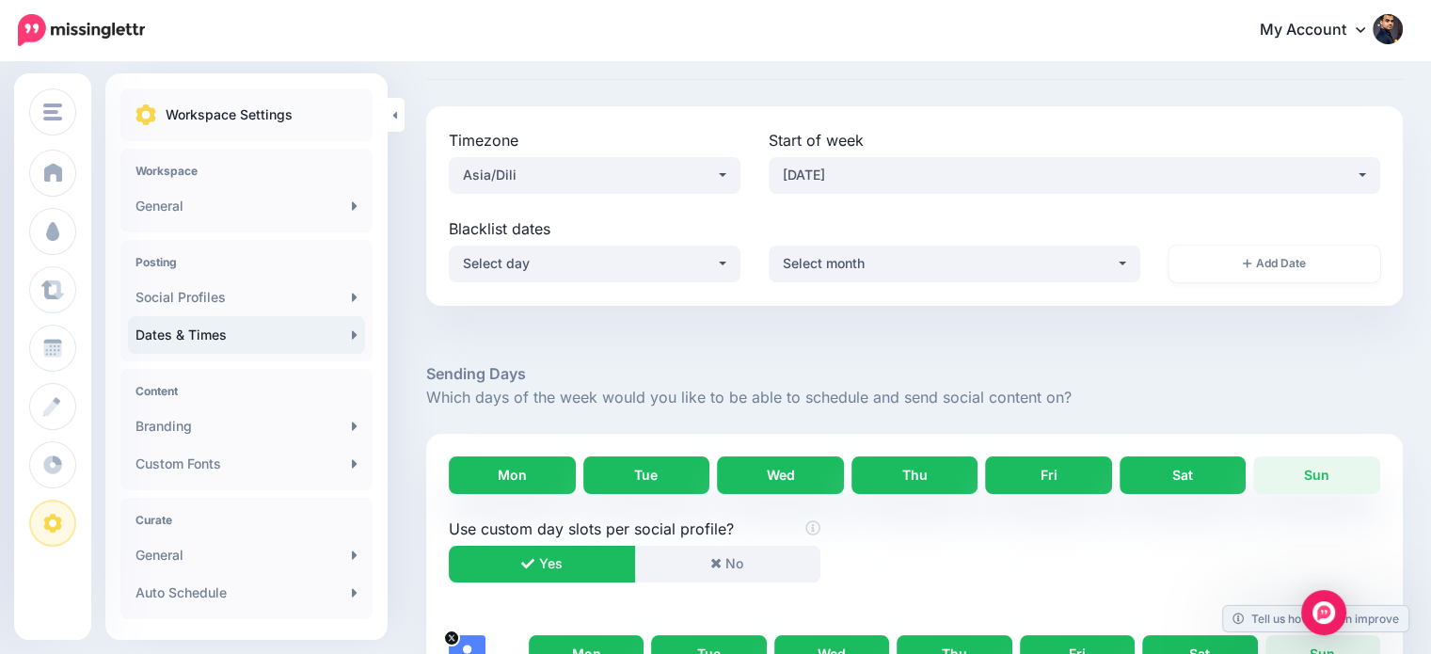
scroll to position [0, 0]
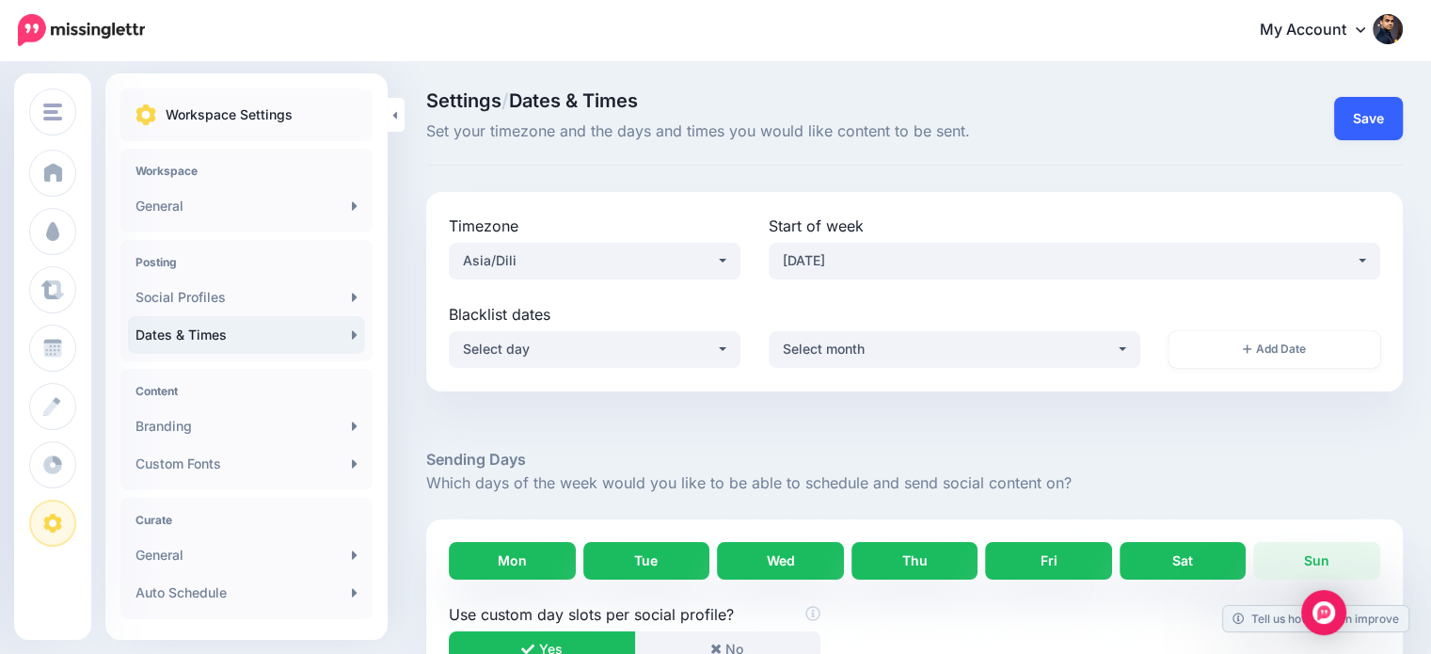
click at [1381, 119] on button "Save" at bounding box center [1368, 118] width 69 height 43
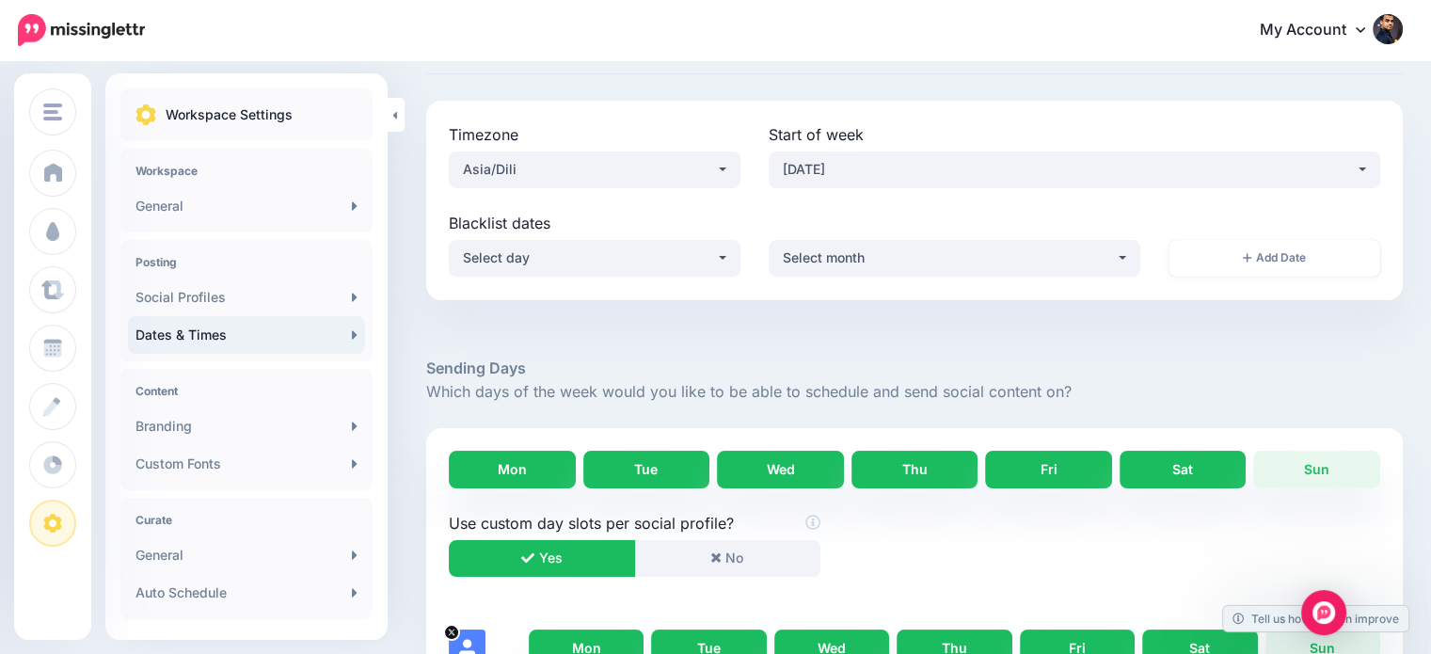
scroll to position [11, 0]
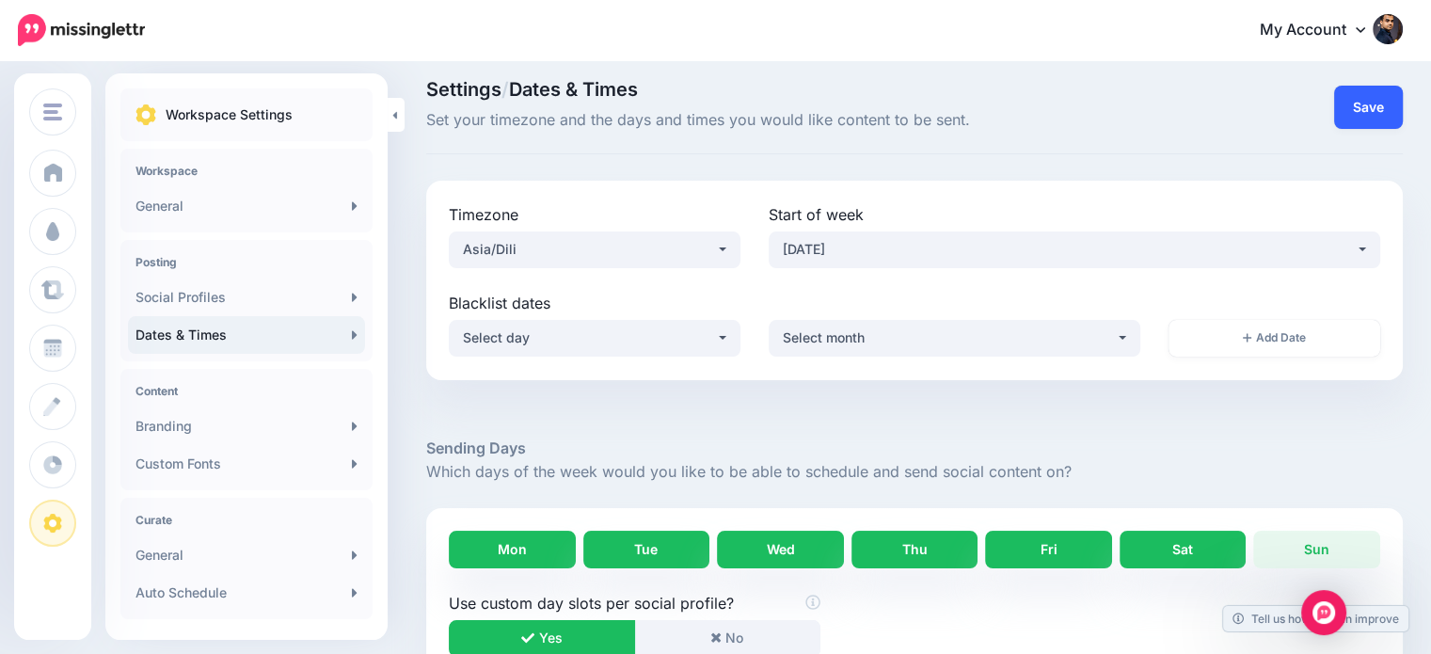
click at [1374, 119] on button "Save" at bounding box center [1368, 107] width 69 height 43
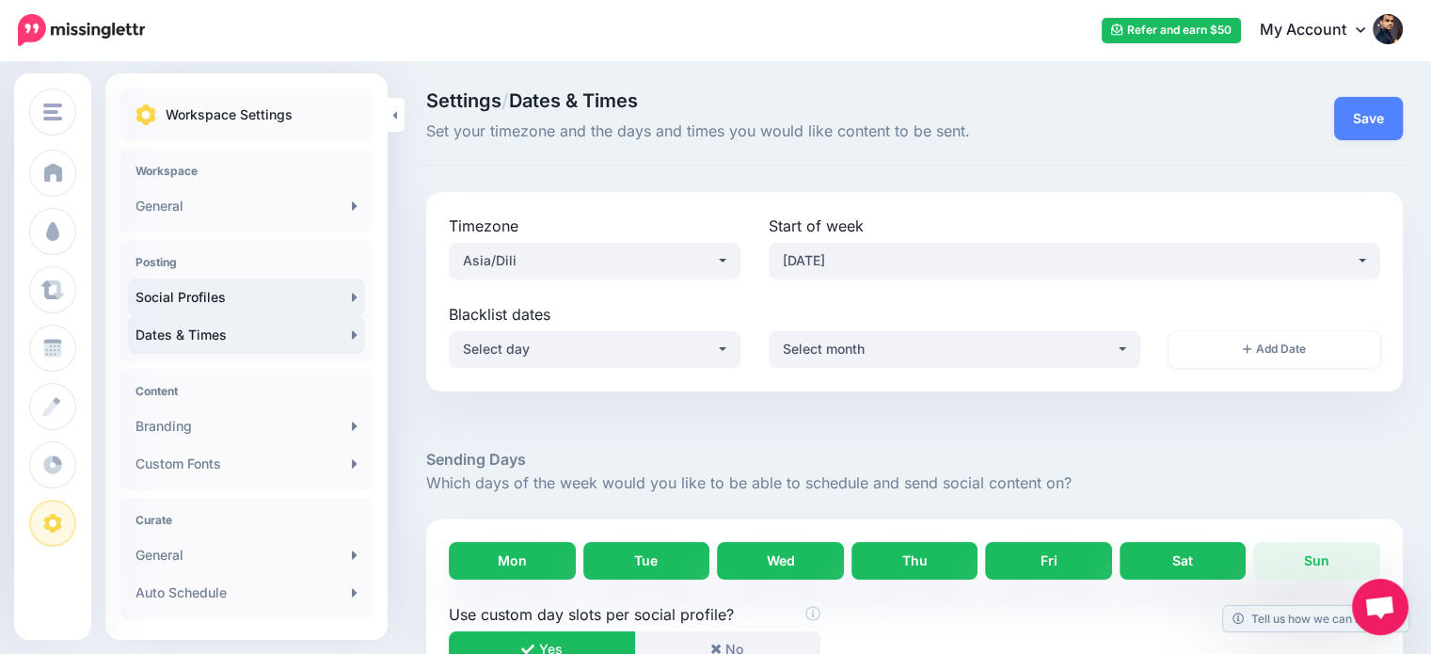
click at [278, 294] on link "Social Profiles" at bounding box center [246, 297] width 237 height 38
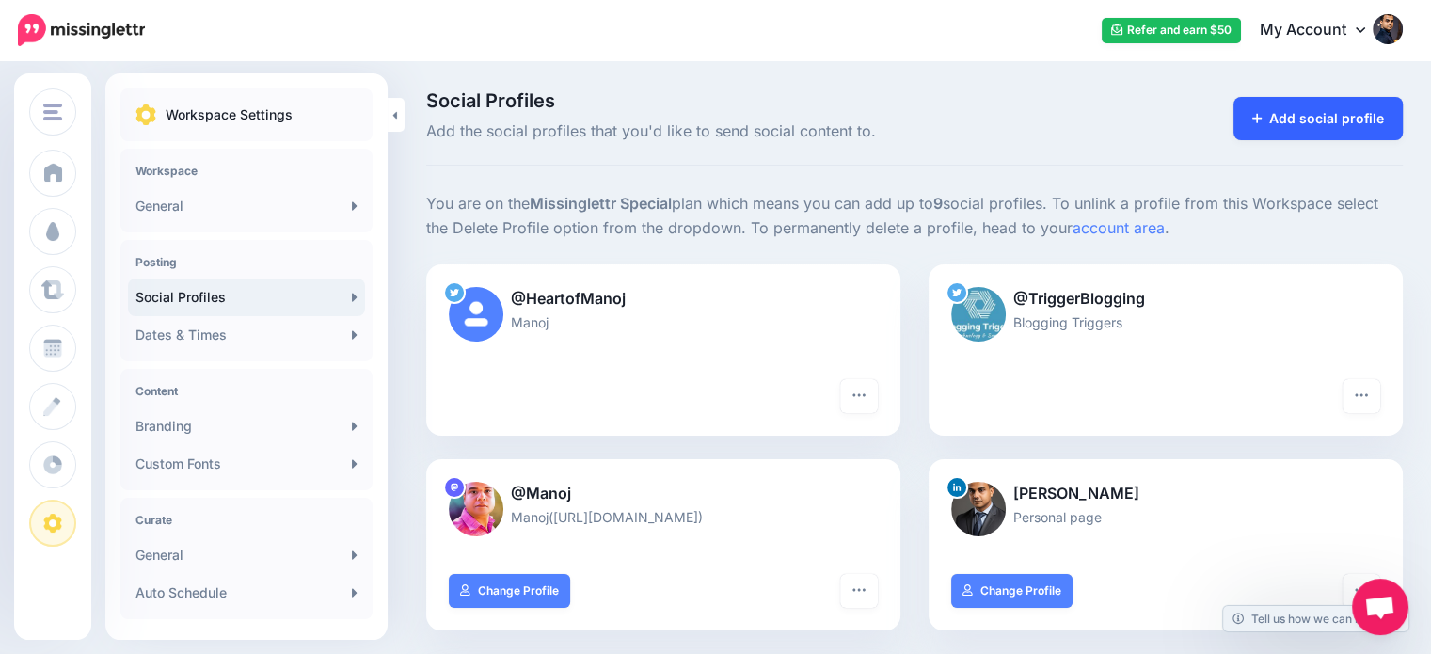
click at [1388, 122] on link "Add social profile" at bounding box center [1318, 118] width 170 height 43
click at [1361, 120] on link "Add social profile" at bounding box center [1318, 118] width 170 height 43
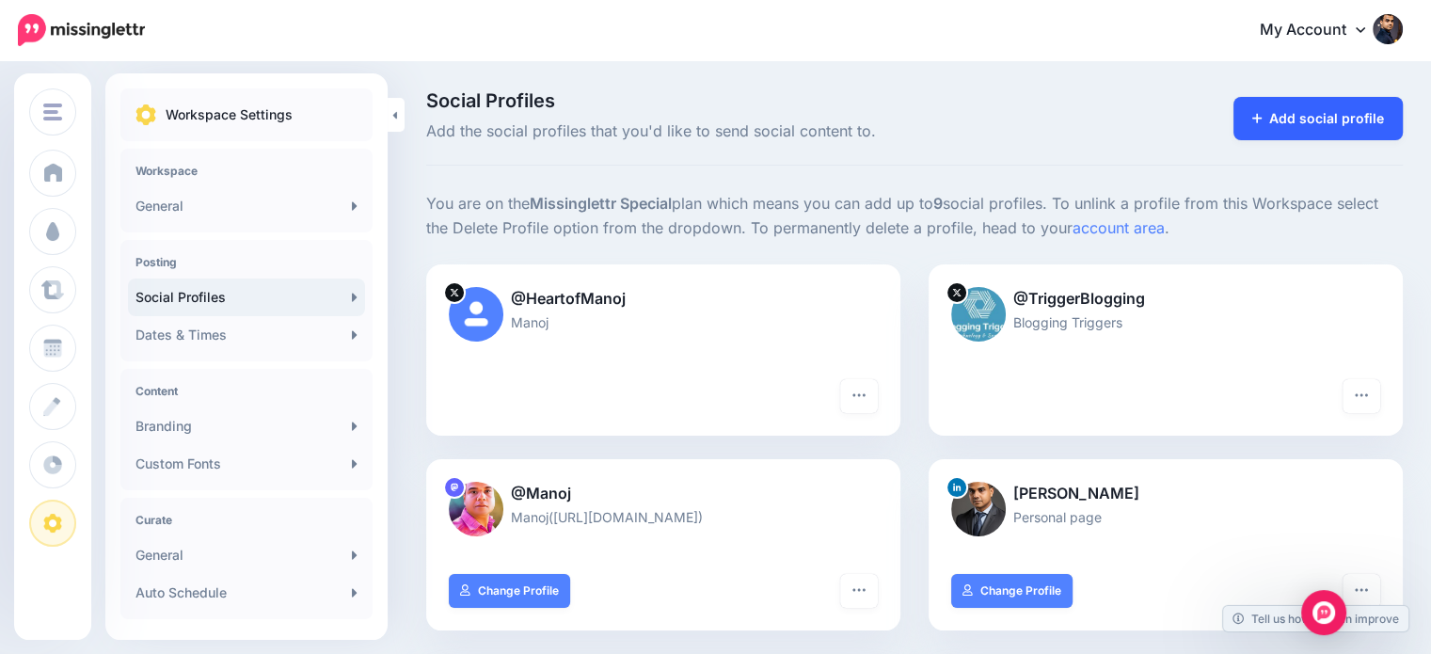
click at [1370, 120] on link "Add social profile" at bounding box center [1318, 118] width 170 height 43
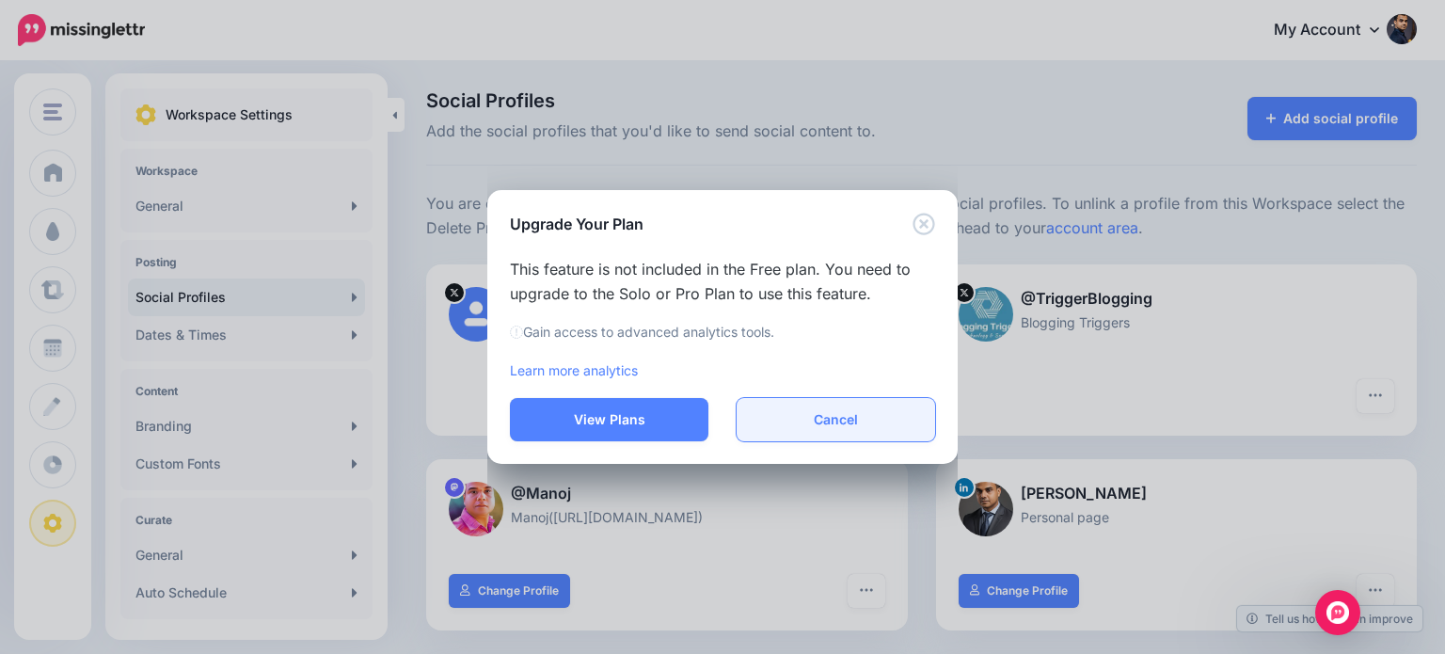
click at [839, 413] on button "Cancel" at bounding box center [836, 419] width 199 height 43
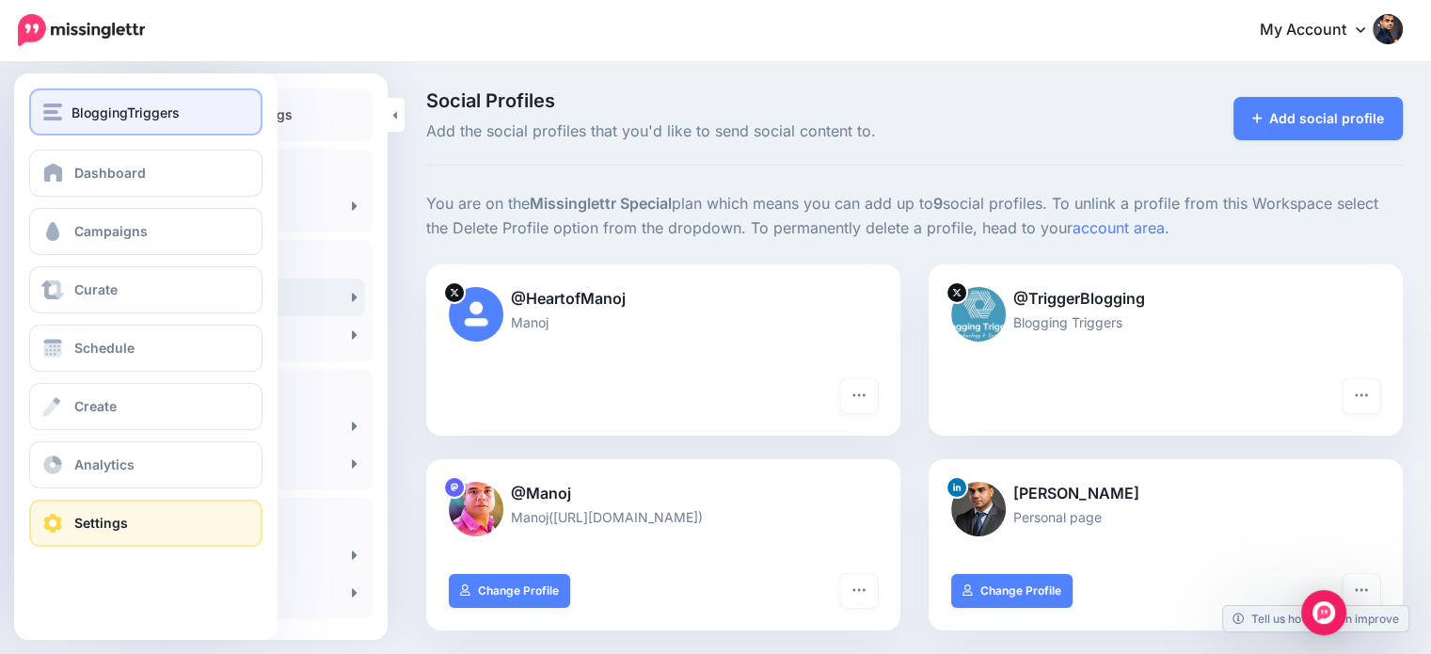
click at [72, 105] on span "BloggingTriggers" at bounding box center [126, 113] width 108 height 22
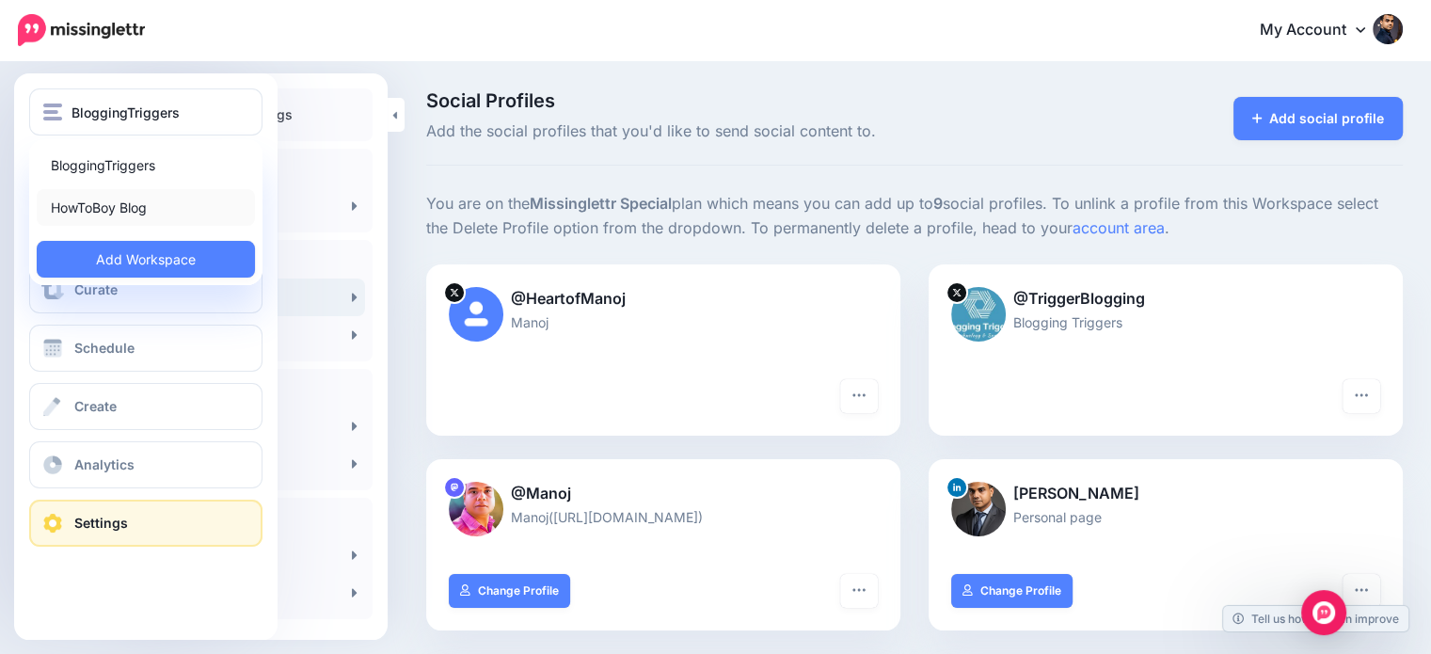
click at [128, 204] on link "HowToBoy Blog" at bounding box center [146, 207] width 218 height 37
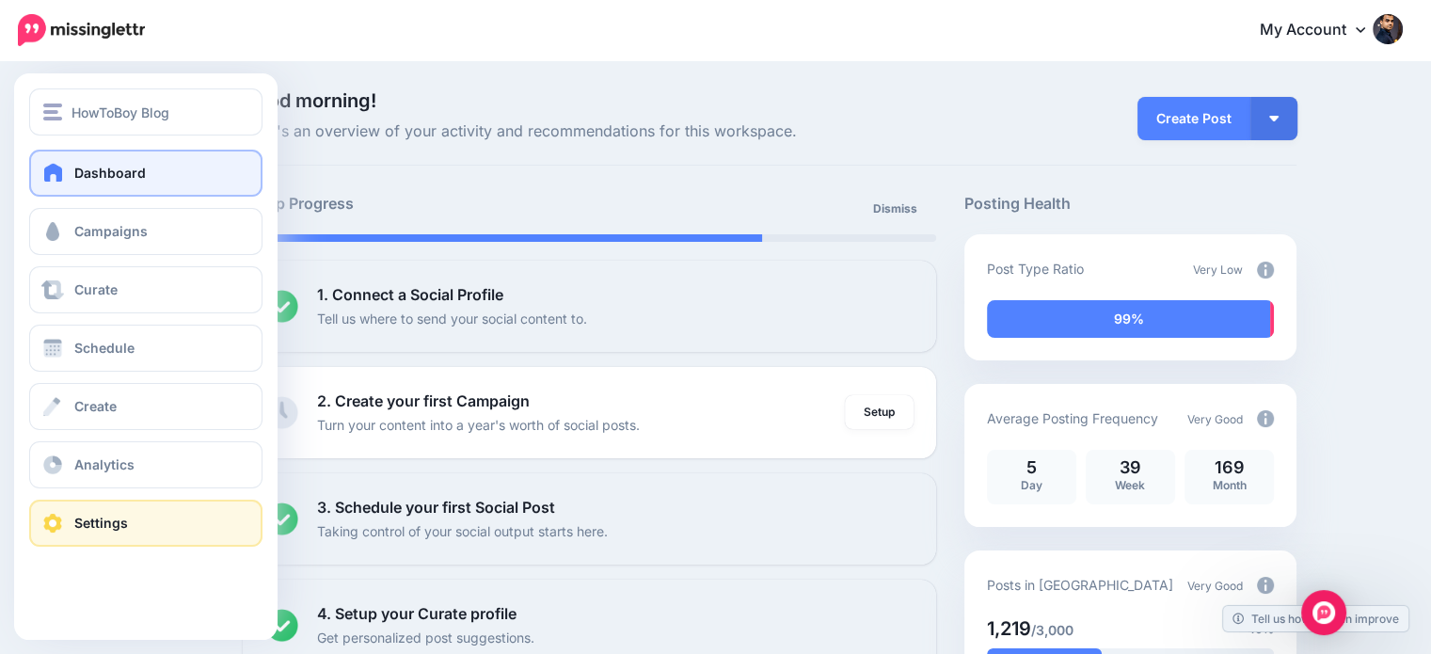
click at [119, 522] on span "Settings" at bounding box center [101, 523] width 54 height 16
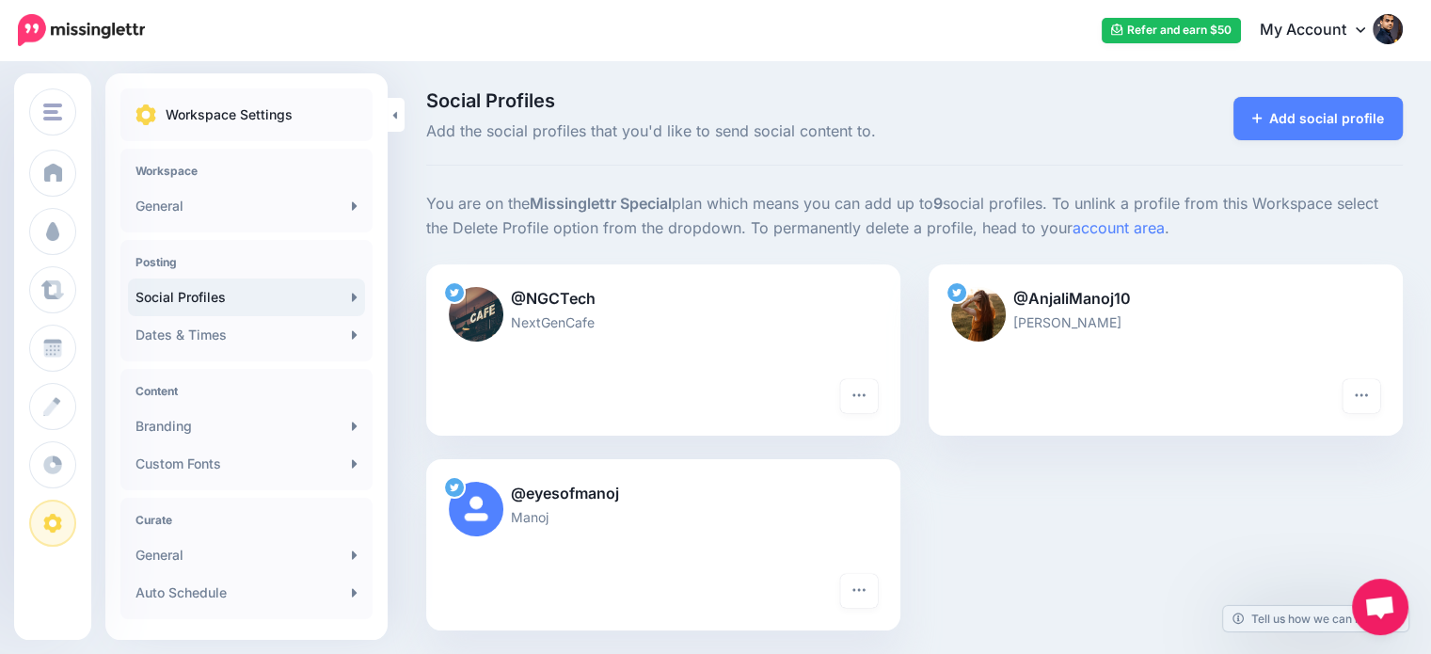
scroll to position [158, 0]
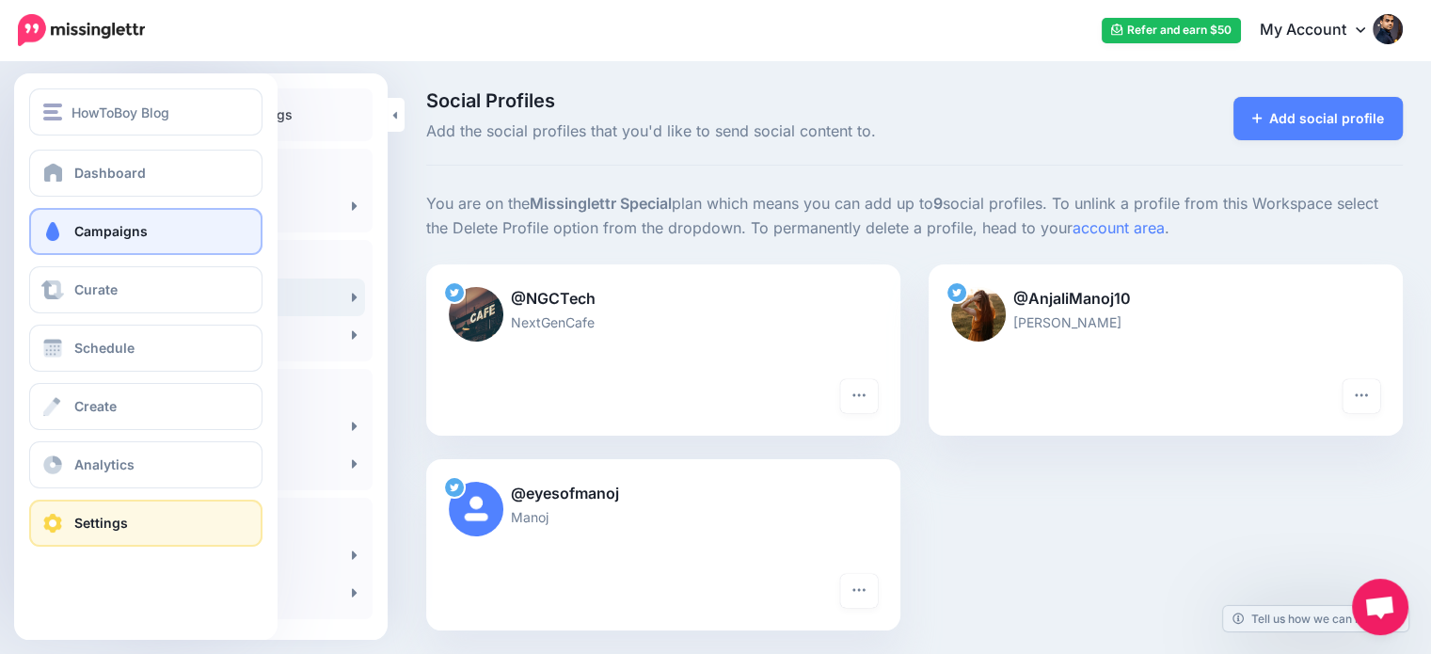
click at [64, 239] on span at bounding box center [52, 231] width 24 height 19
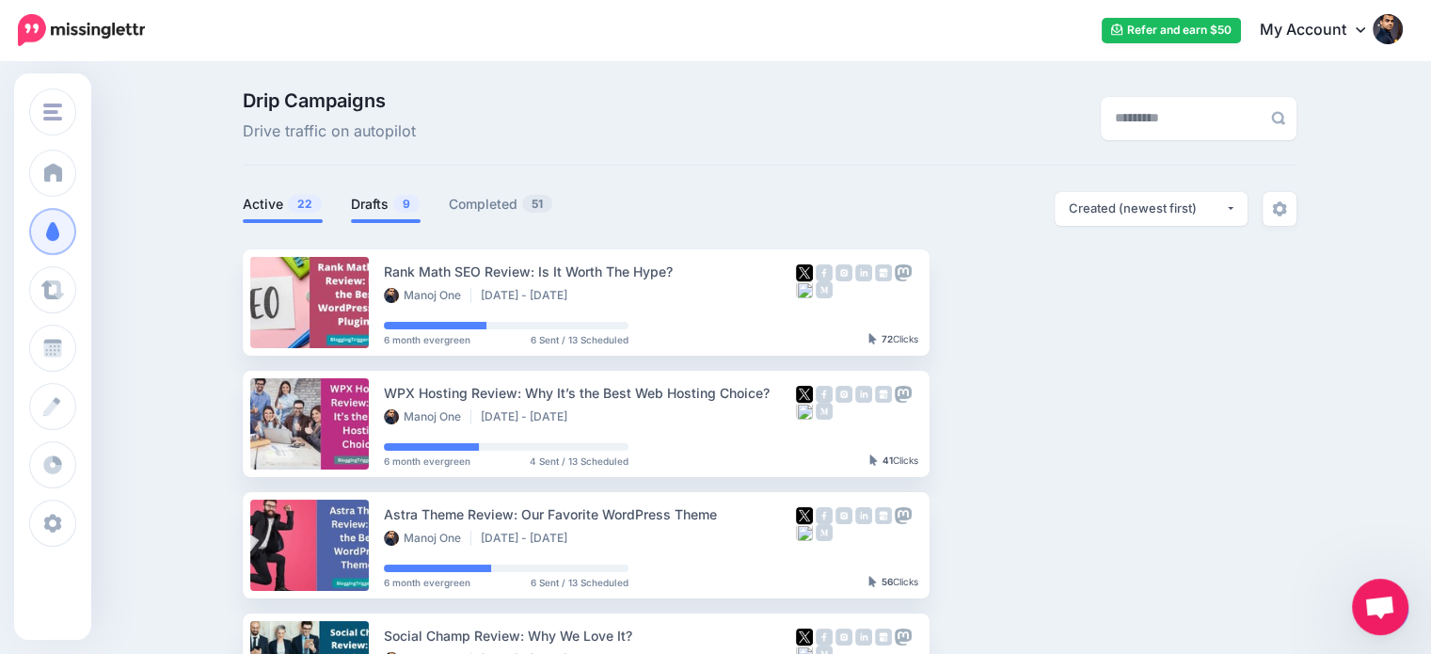
click at [366, 215] on li "Drafts 9" at bounding box center [386, 207] width 70 height 31
click at [376, 206] on link "Drafts 9" at bounding box center [386, 204] width 70 height 23
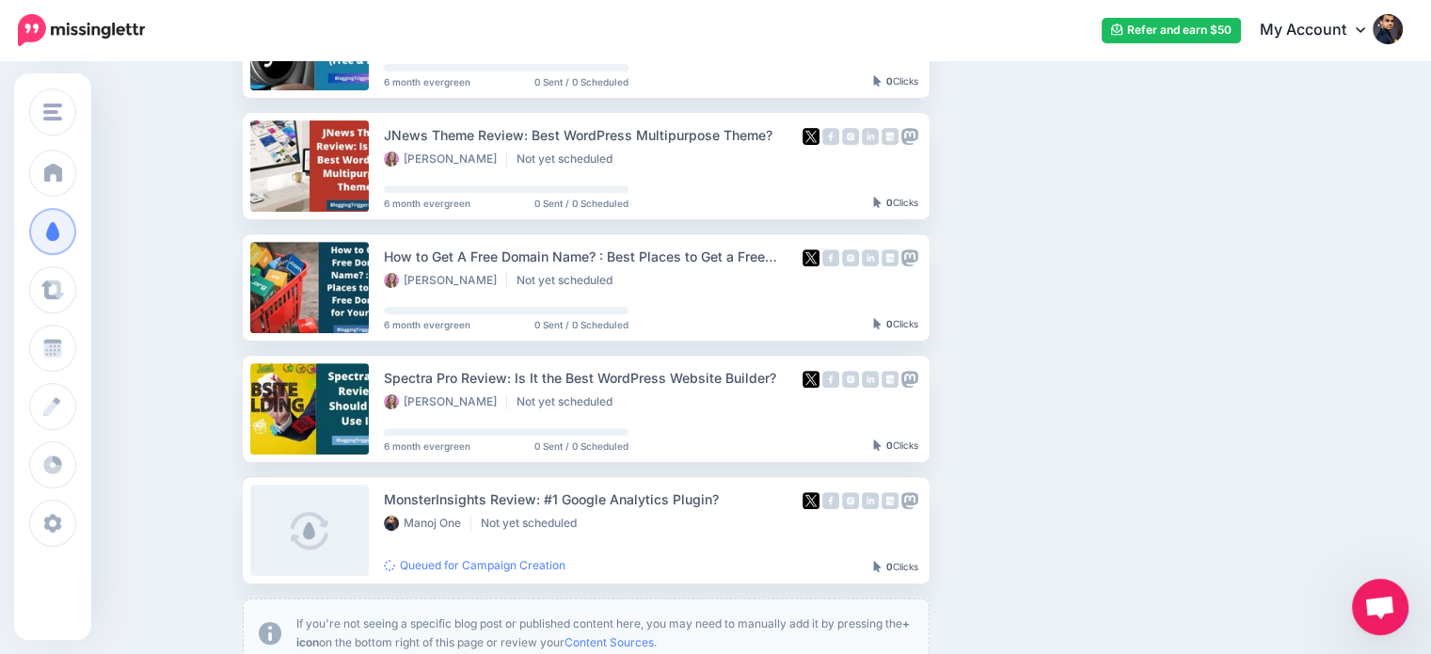
scroll to position [756, 0]
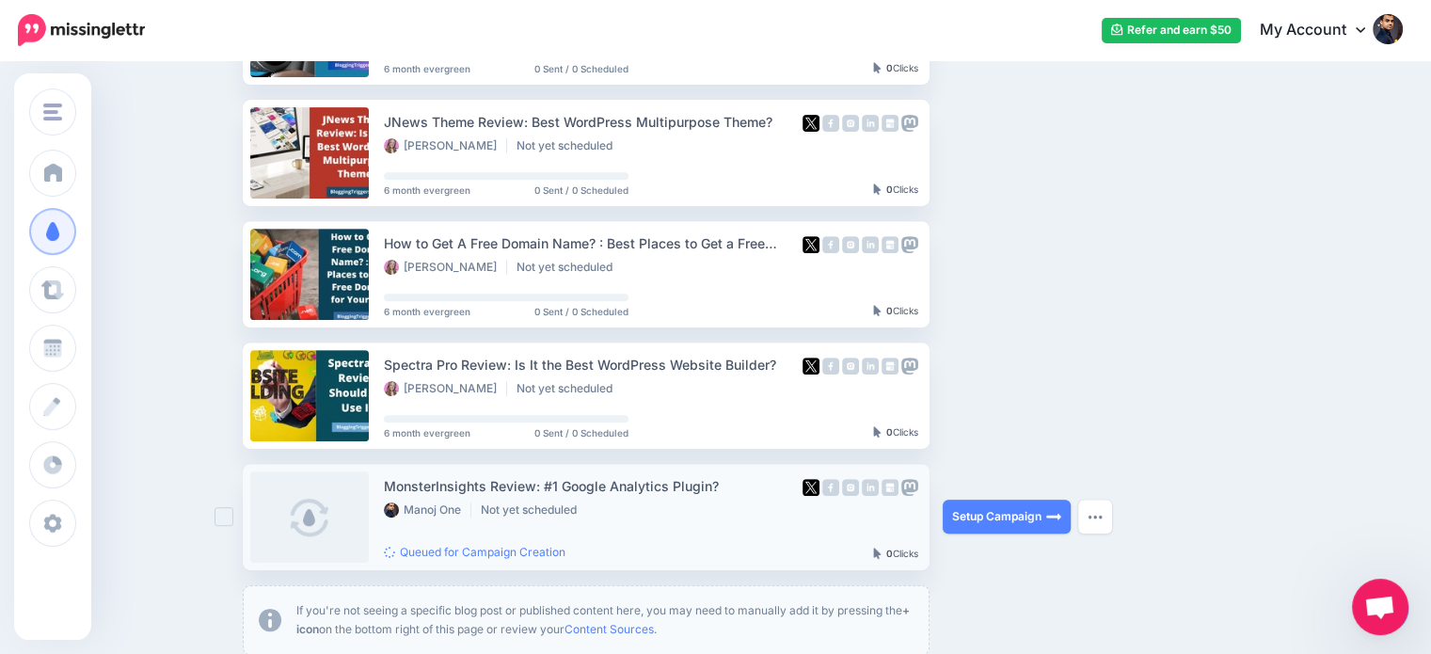
click at [229, 520] on ins at bounding box center [224, 516] width 19 height 19
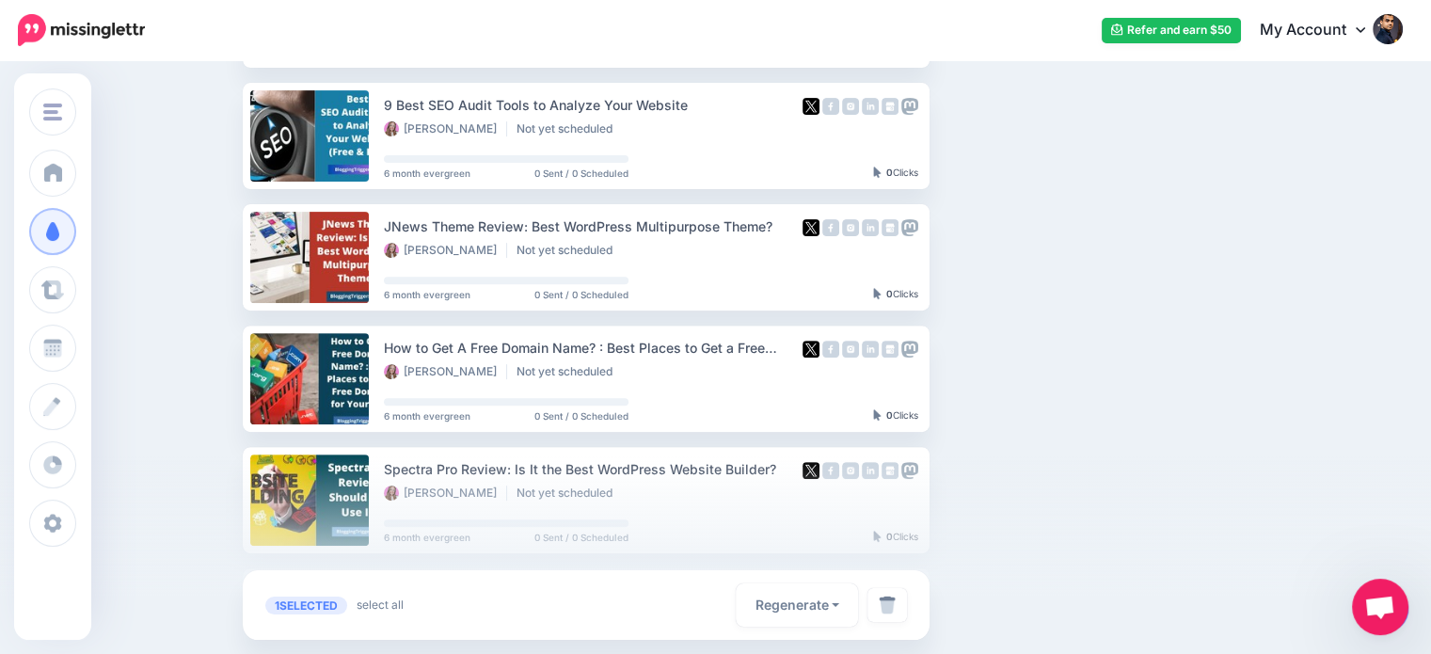
scroll to position [668, 0]
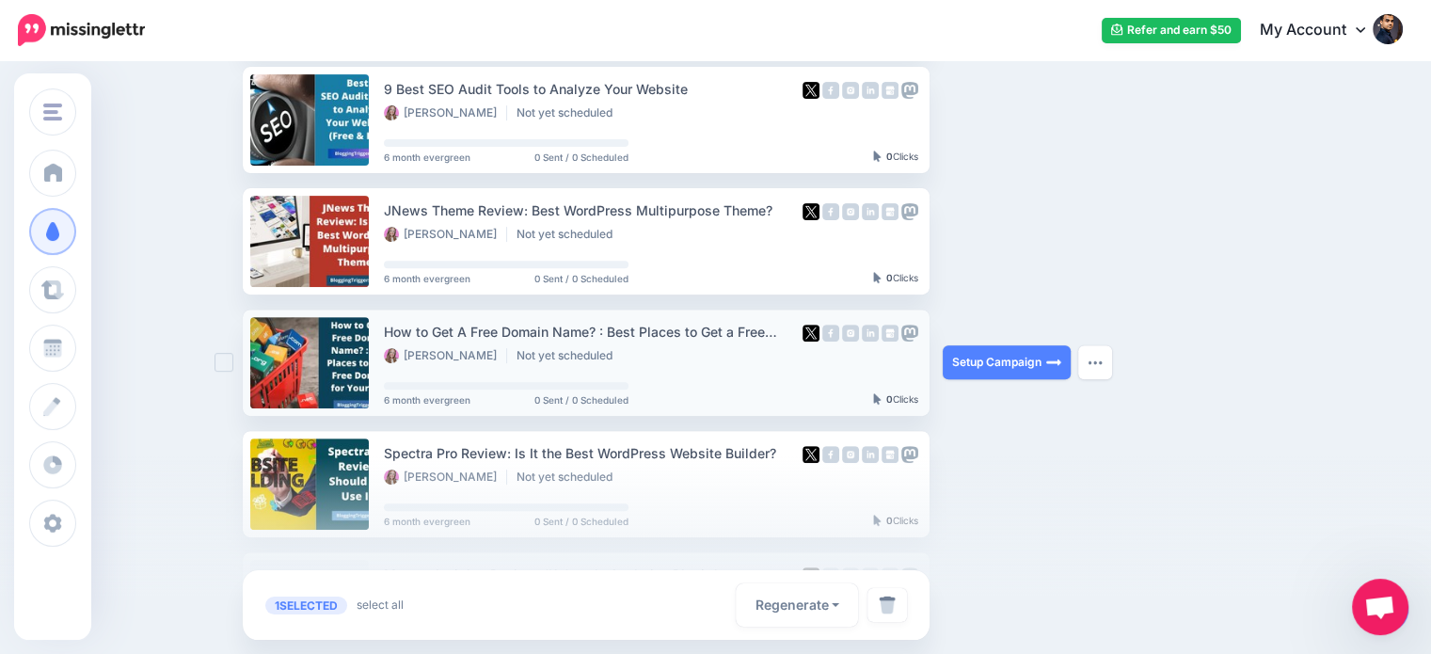
click at [230, 364] on ins at bounding box center [224, 362] width 19 height 19
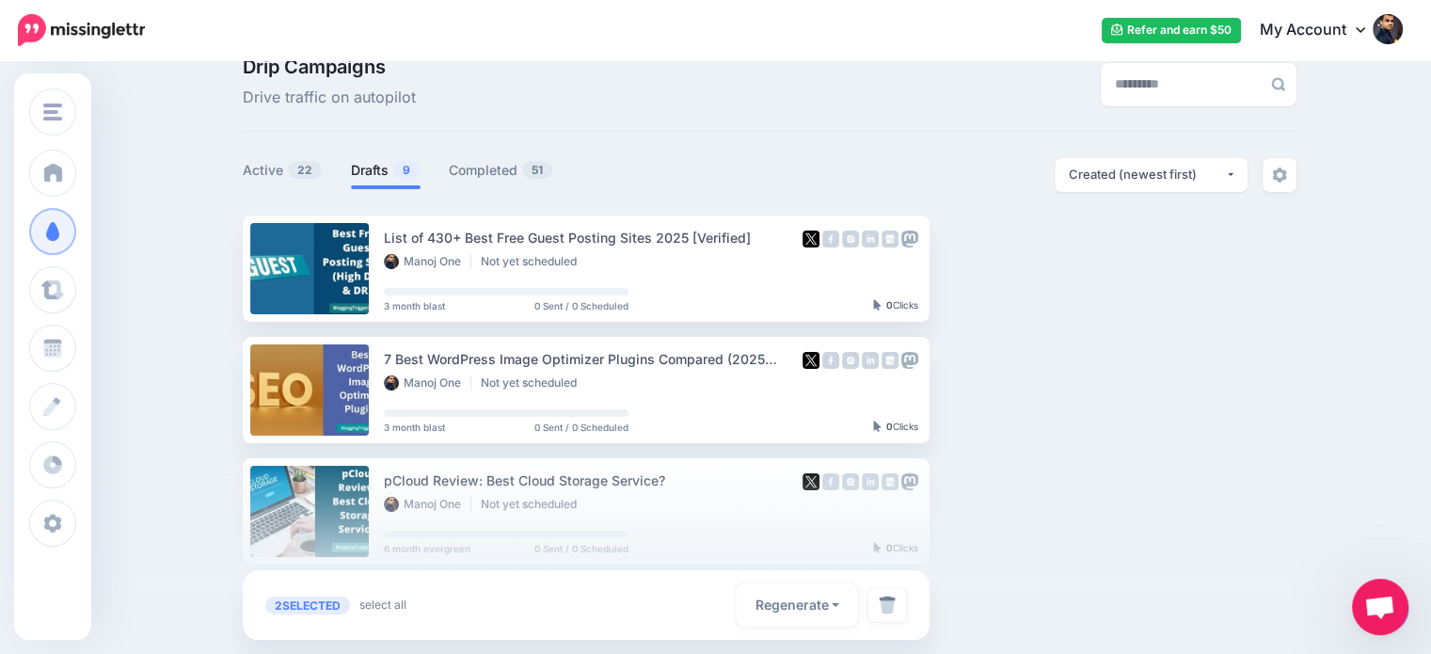
scroll to position [24, 0]
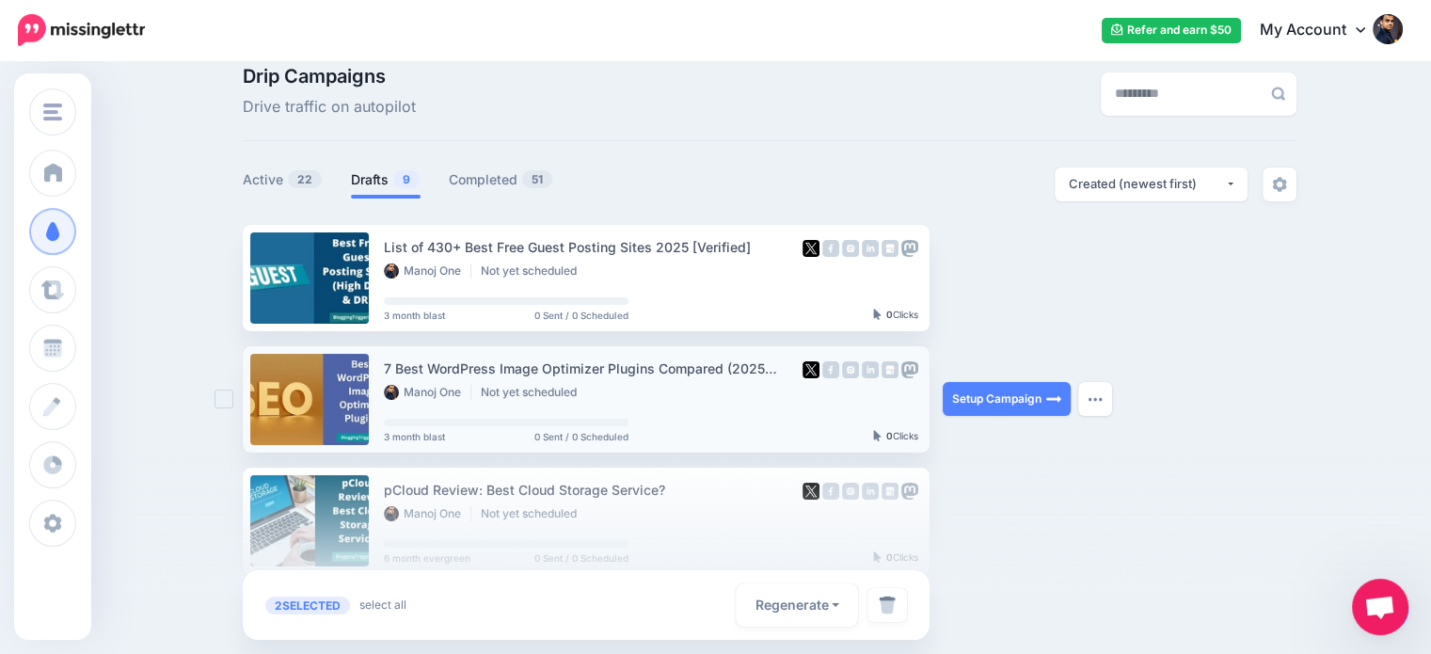
click at [225, 395] on ins at bounding box center [224, 399] width 19 height 19
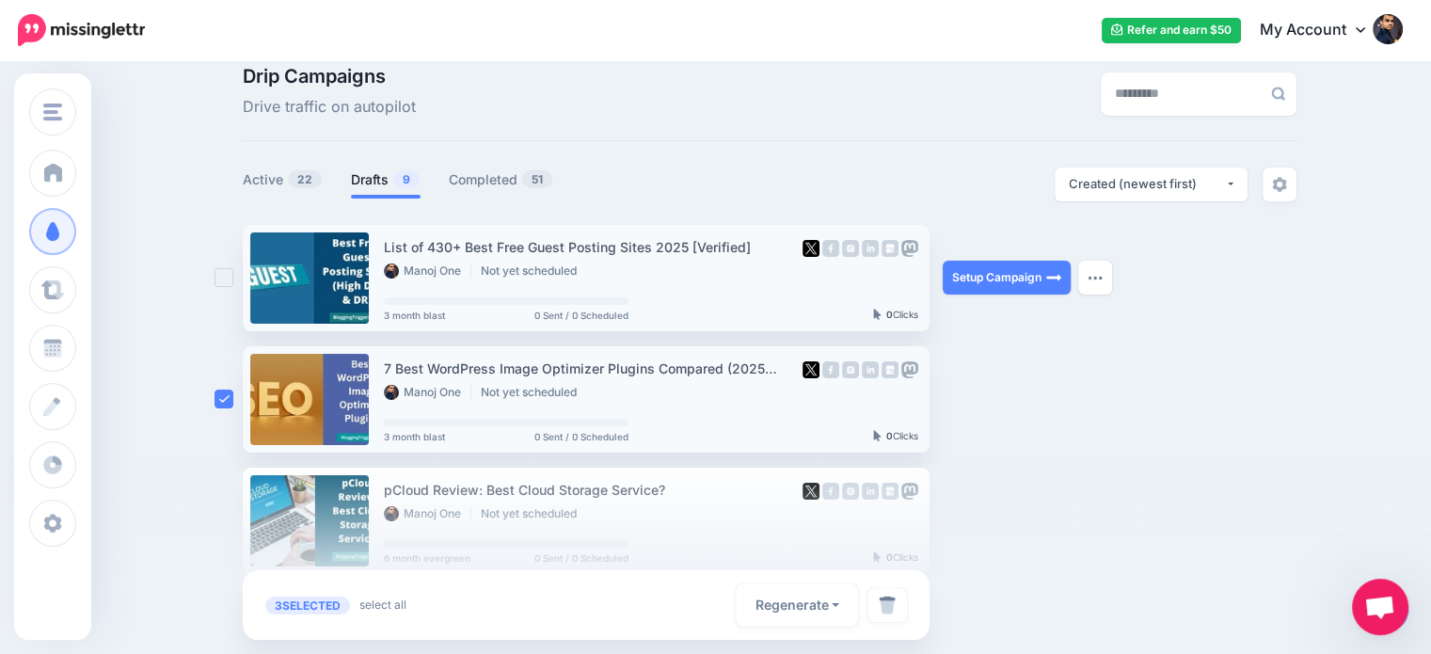
click at [230, 280] on ins at bounding box center [224, 277] width 19 height 19
click at [889, 604] on img at bounding box center [887, 605] width 17 height 19
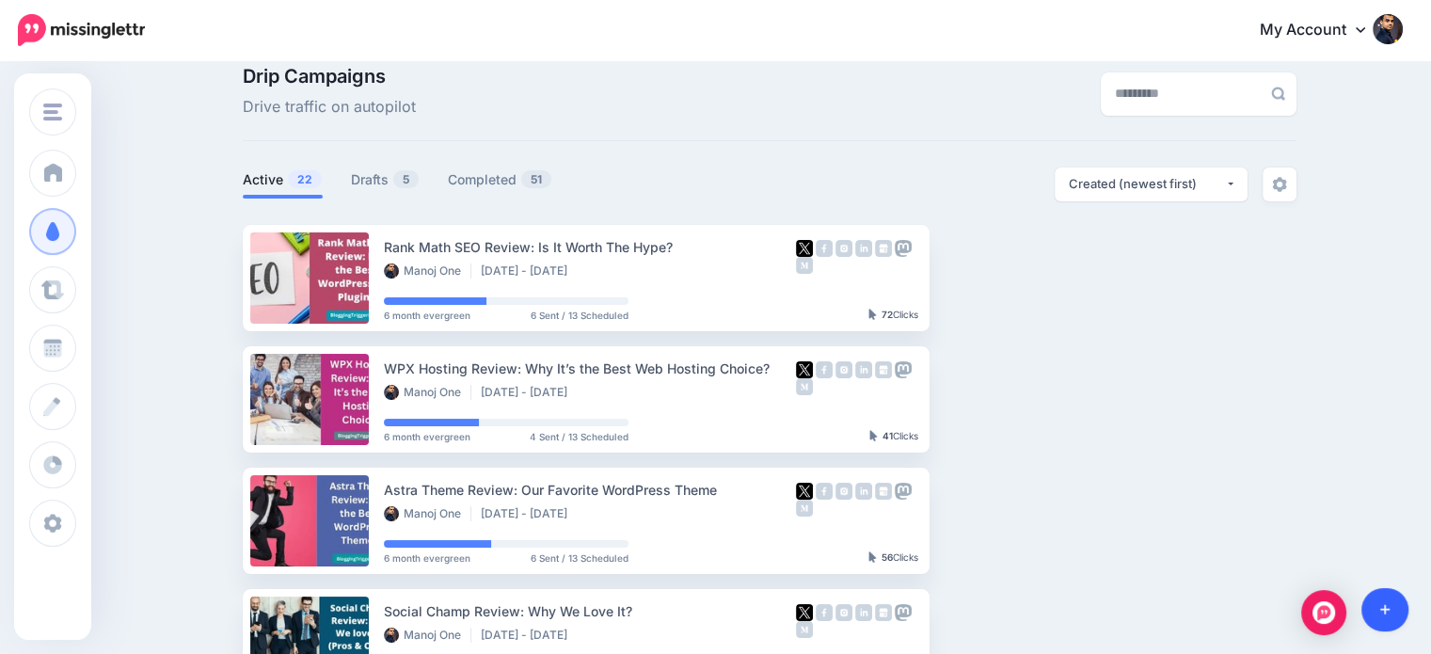
click at [1380, 606] on icon at bounding box center [1385, 609] width 10 height 13
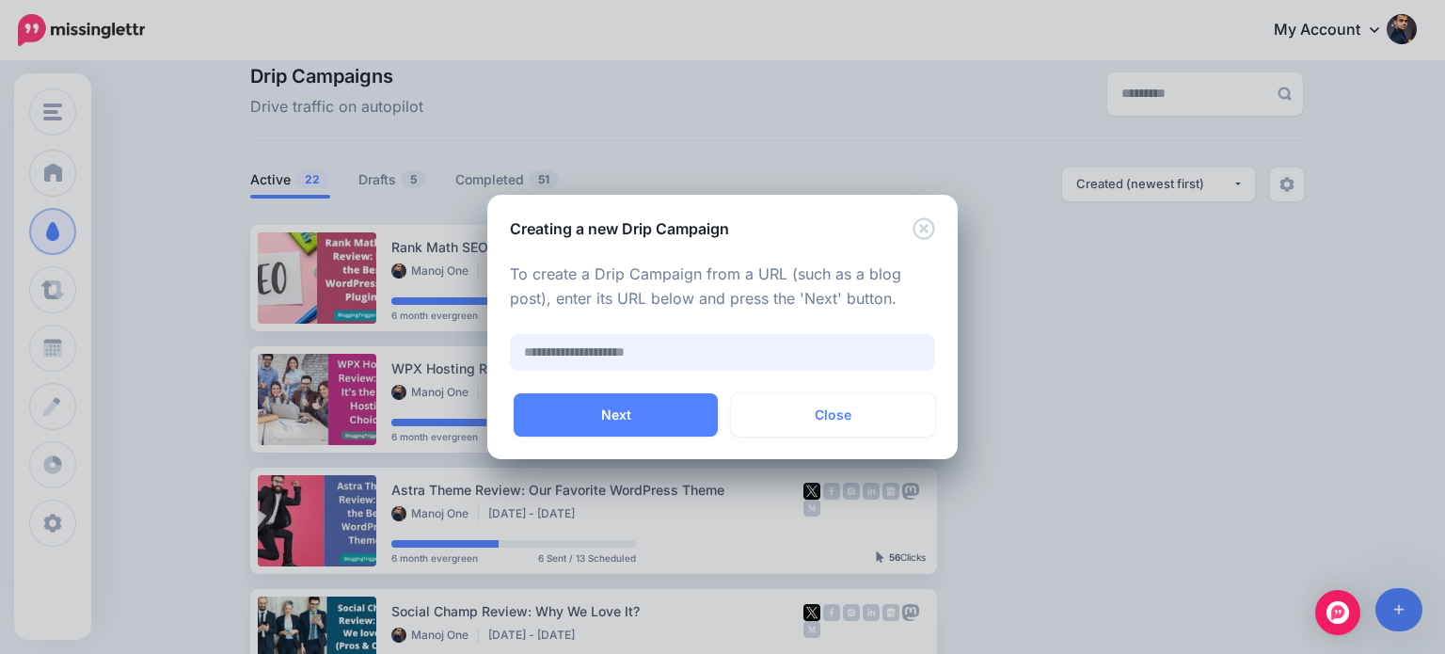
paste input "**********"
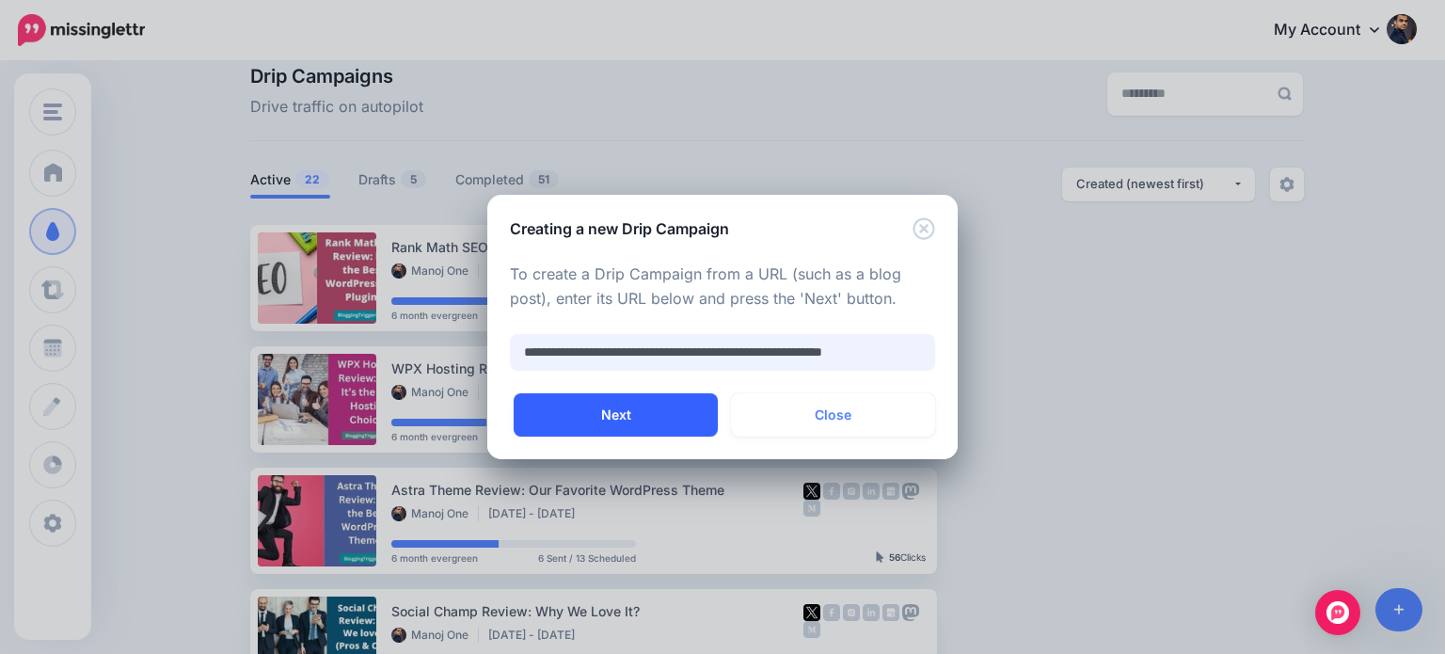
type input "**********"
click at [662, 420] on button "Next" at bounding box center [616, 414] width 204 height 43
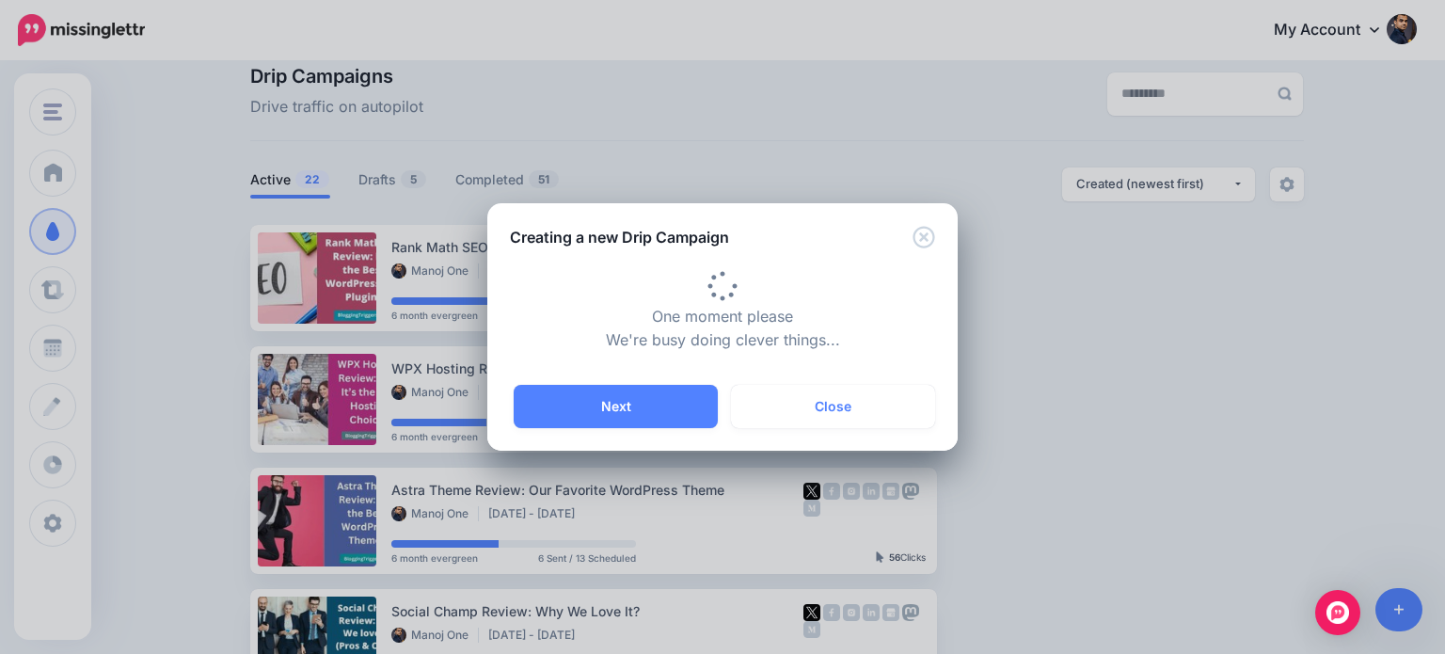
type input "**********"
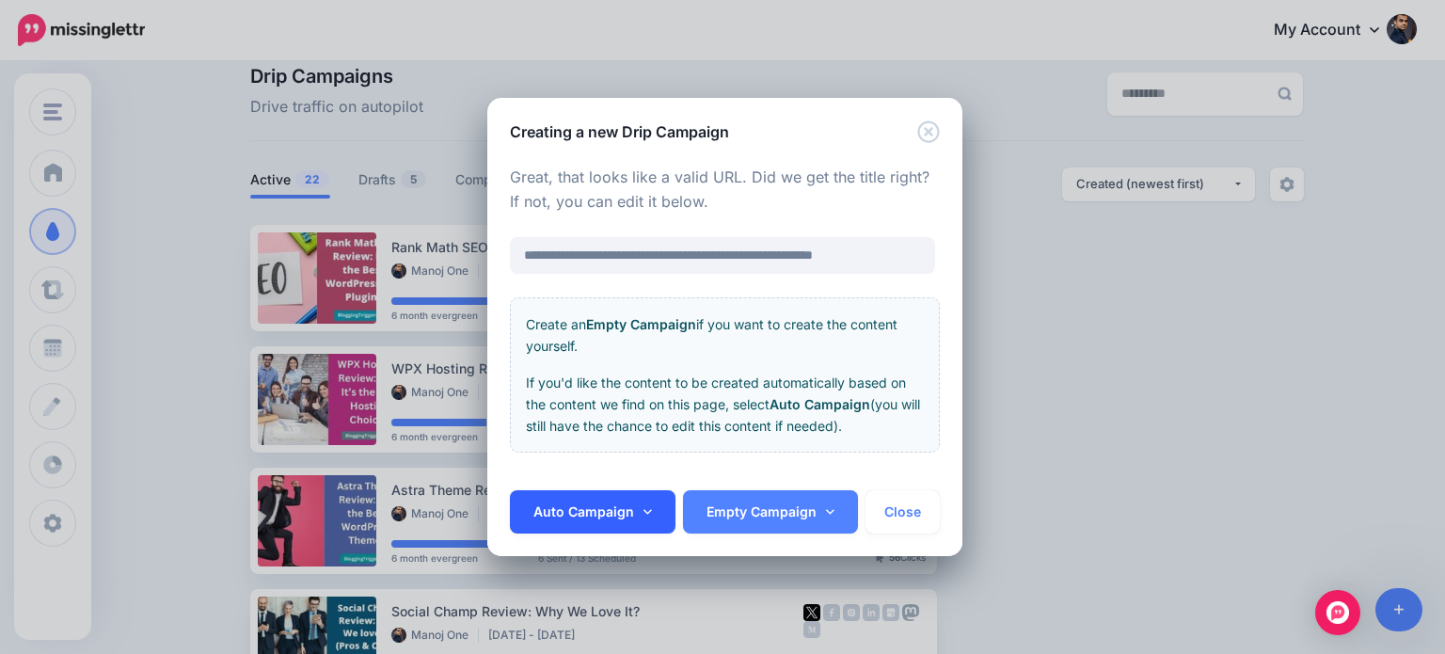
click at [634, 497] on link "Auto Campaign" at bounding box center [593, 511] width 166 height 43
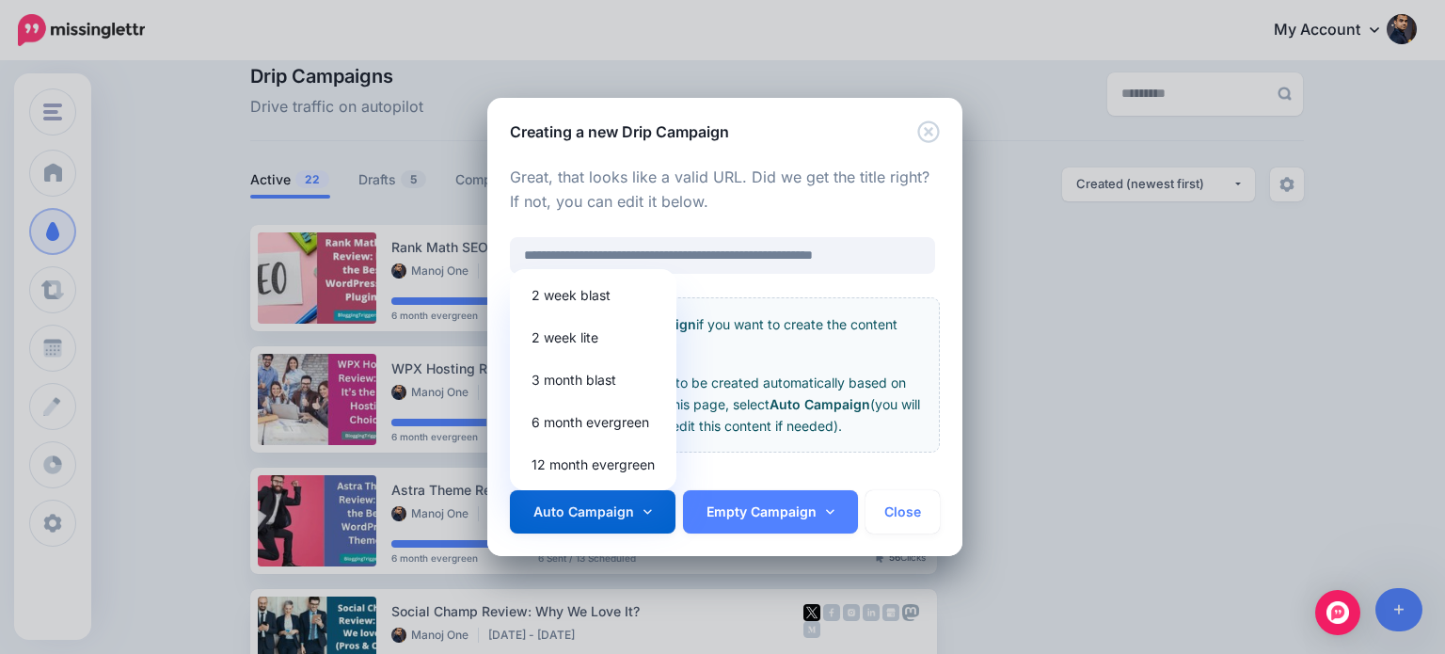
click at [1179, 342] on div "**********" at bounding box center [722, 327] width 1445 height 654
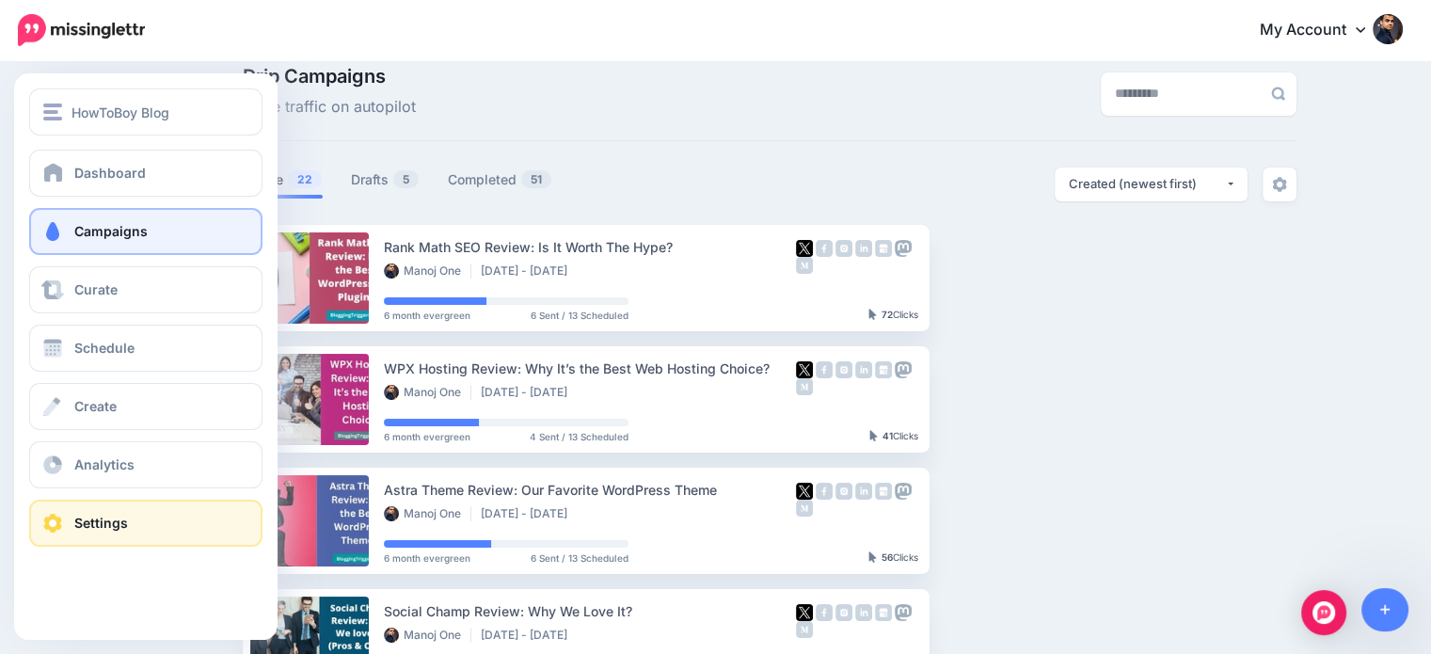
click at [56, 525] on span at bounding box center [52, 523] width 24 height 19
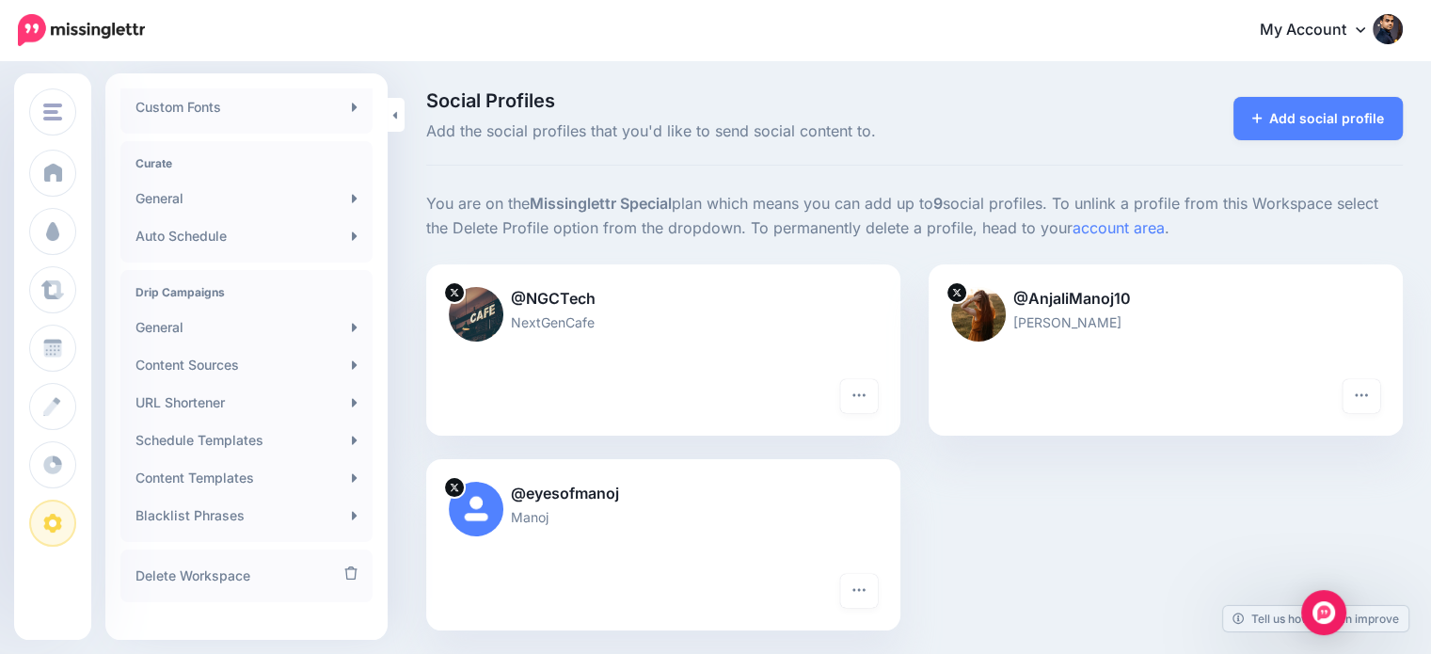
scroll to position [365, 0]
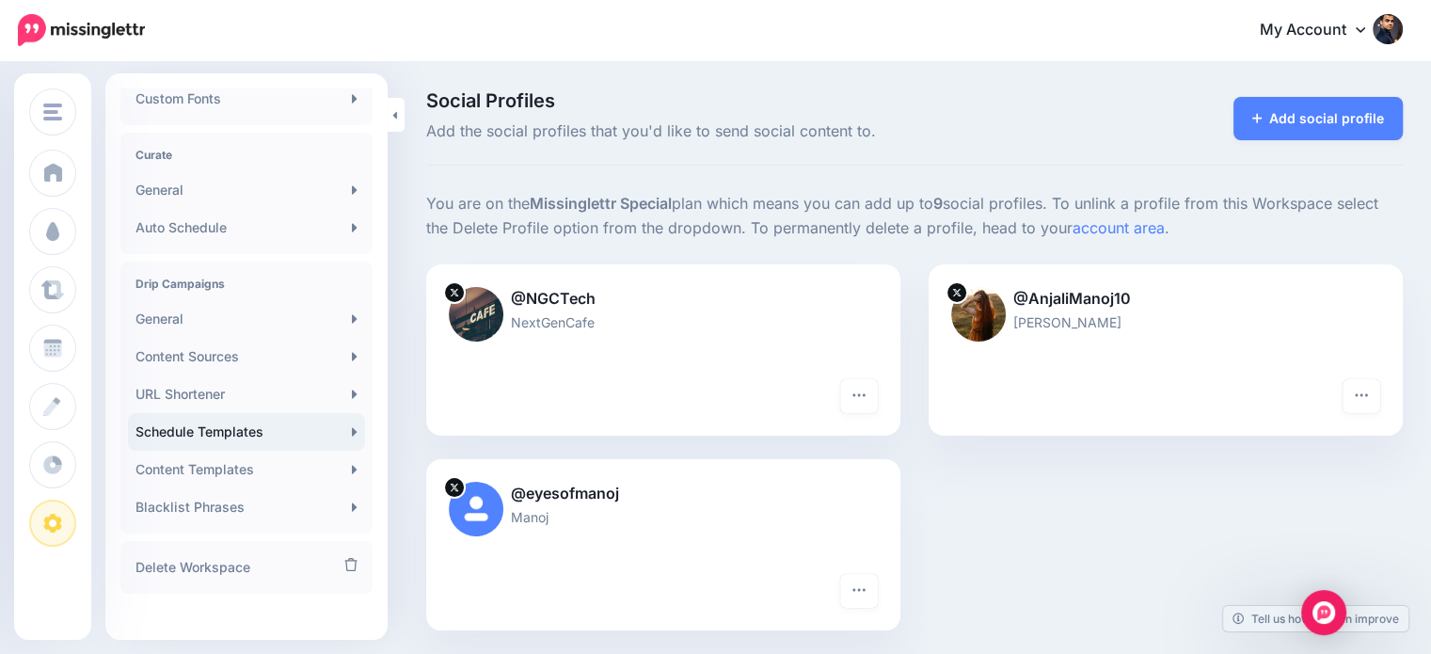
click at [261, 437] on link "Schedule Templates" at bounding box center [246, 432] width 237 height 38
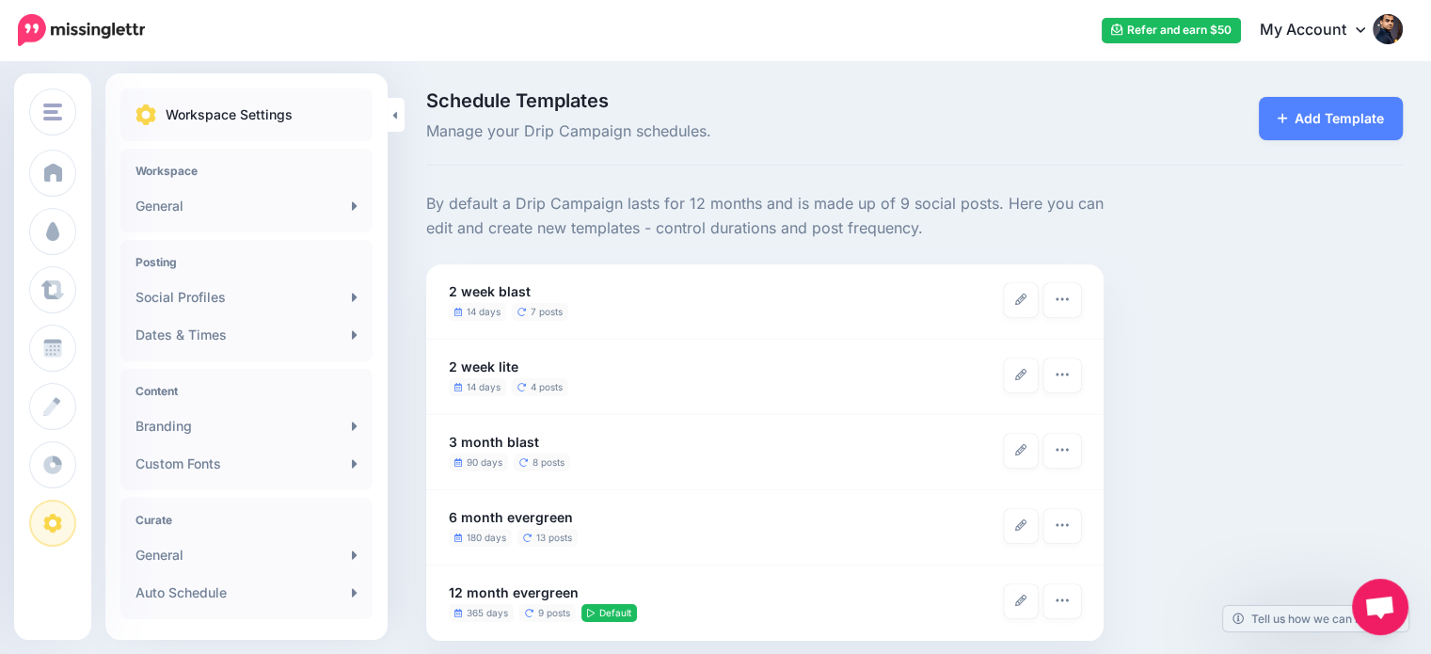
scroll to position [14, 0]
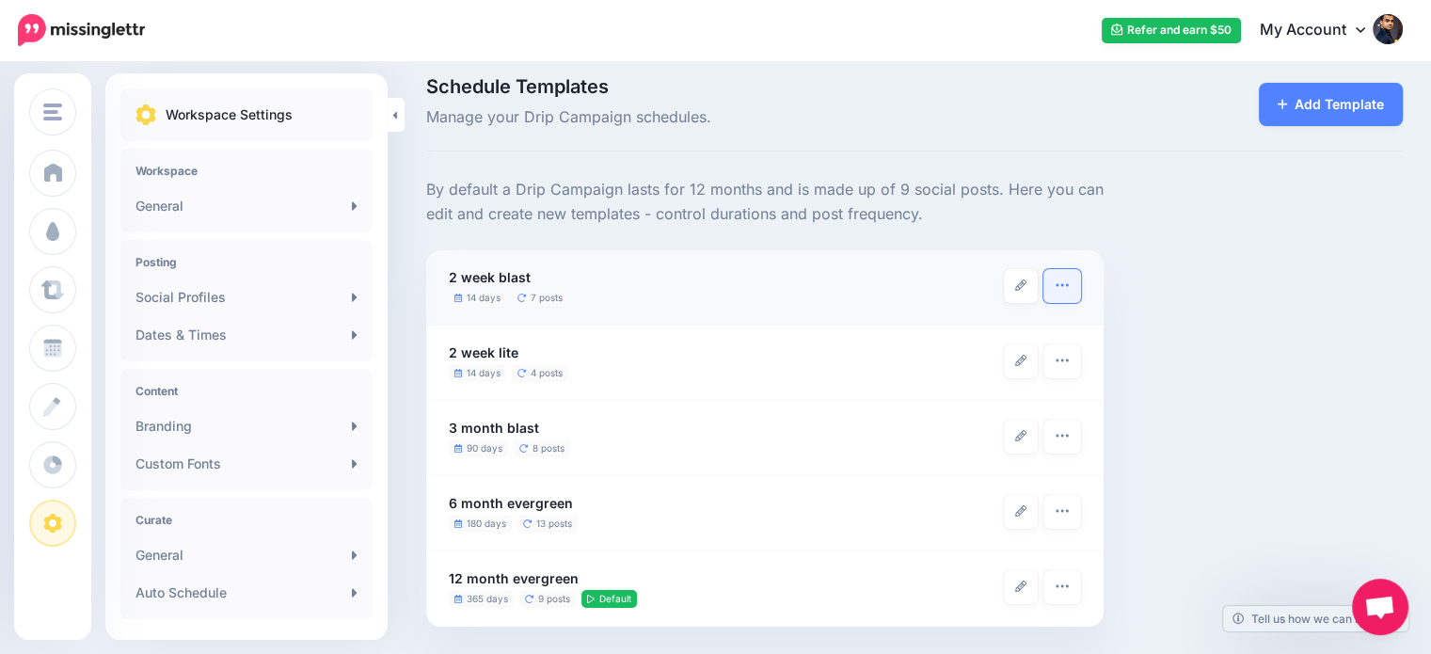
click at [1066, 281] on icon "button" at bounding box center [1062, 285] width 15 height 15
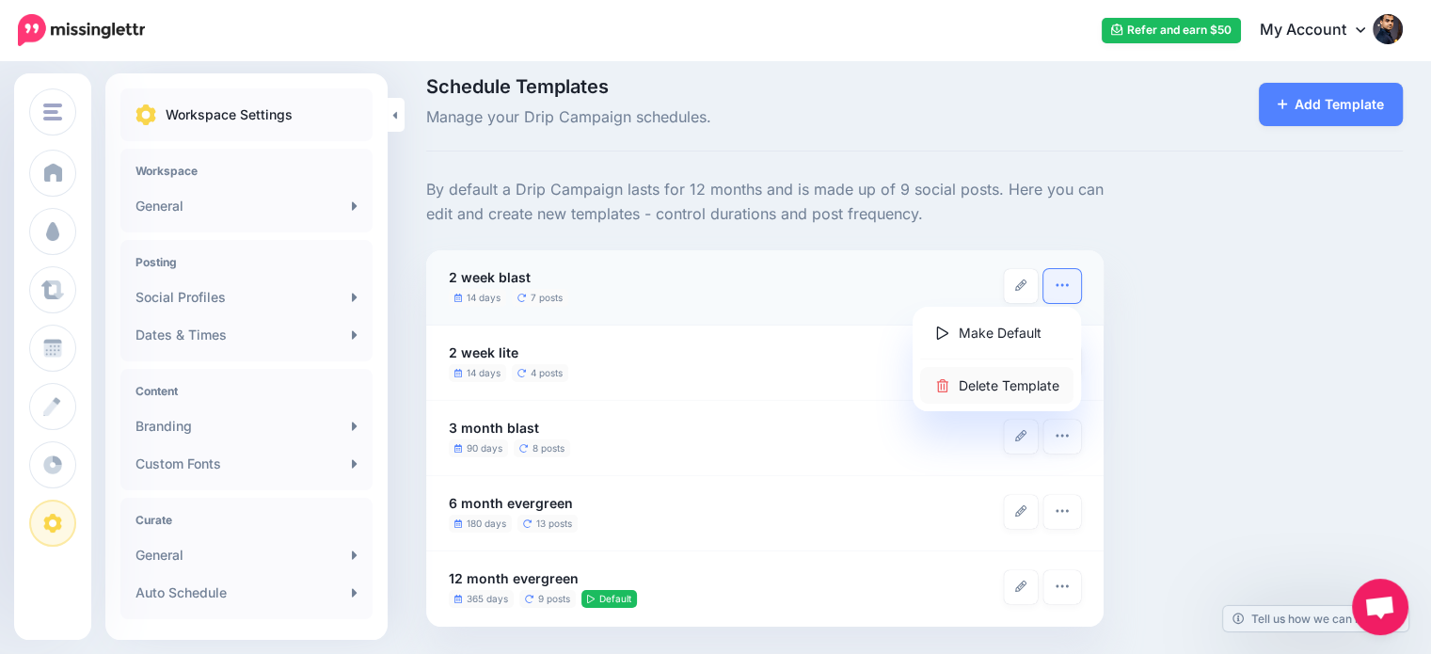
click at [1033, 382] on link "Delete Template" at bounding box center [996, 385] width 153 height 37
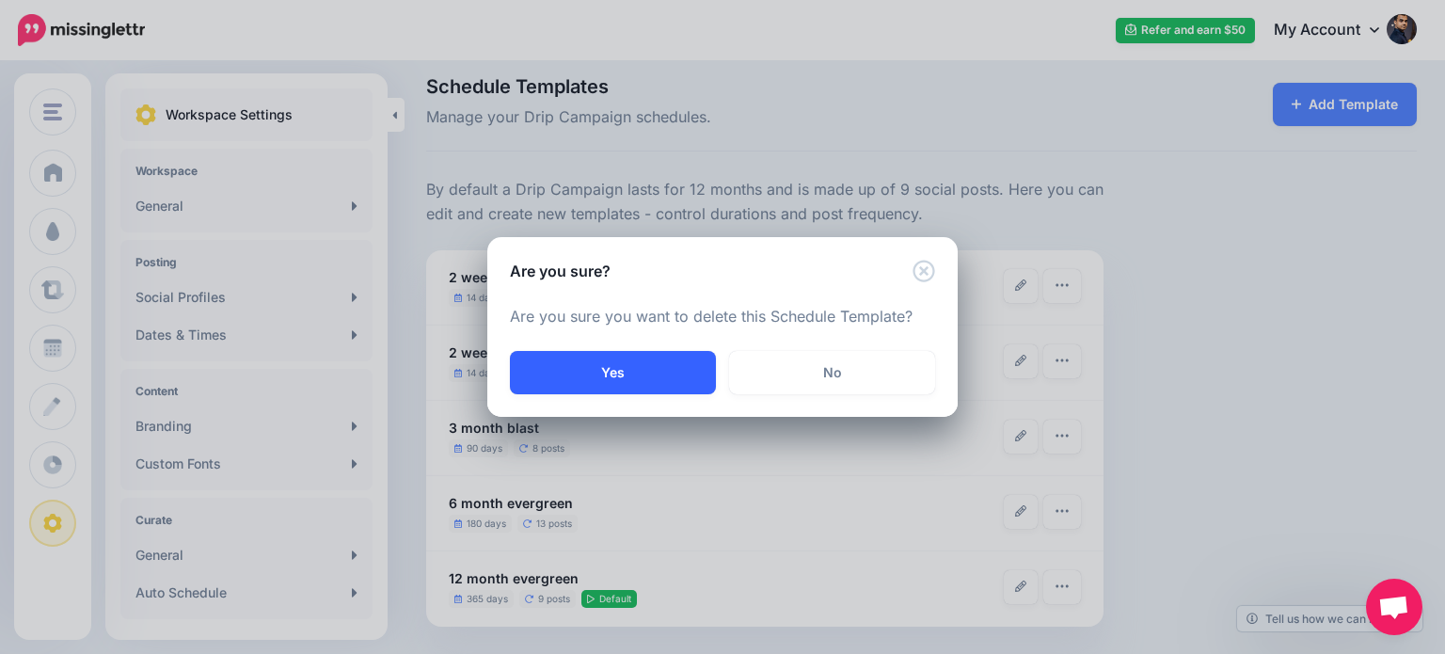
click at [644, 378] on button "Yes" at bounding box center [613, 372] width 206 height 43
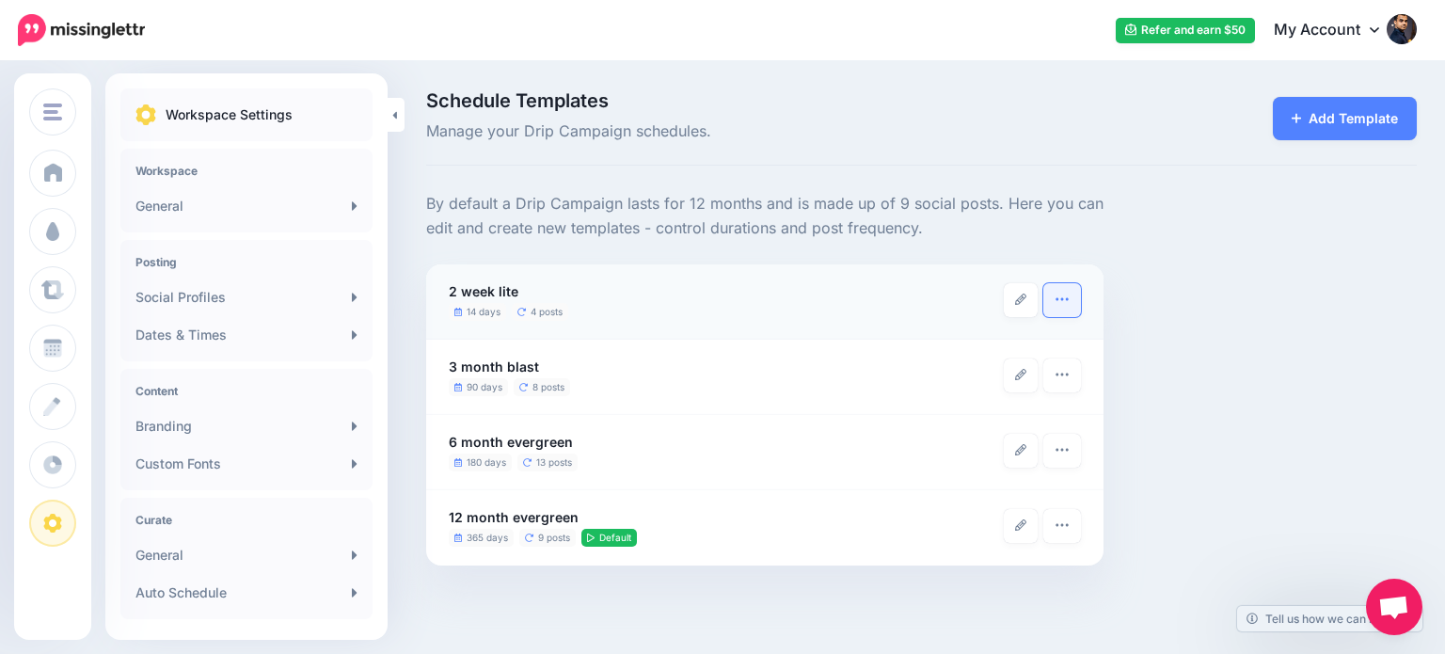
scroll to position [158, 0]
click at [1060, 301] on icon "button" at bounding box center [1062, 299] width 15 height 15
click at [1240, 341] on div "By default a Drip Campaign lasts for 12 months and is made up of 9 social posts…" at bounding box center [921, 379] width 1019 height 374
click at [1026, 372] on icon at bounding box center [1020, 374] width 11 height 11
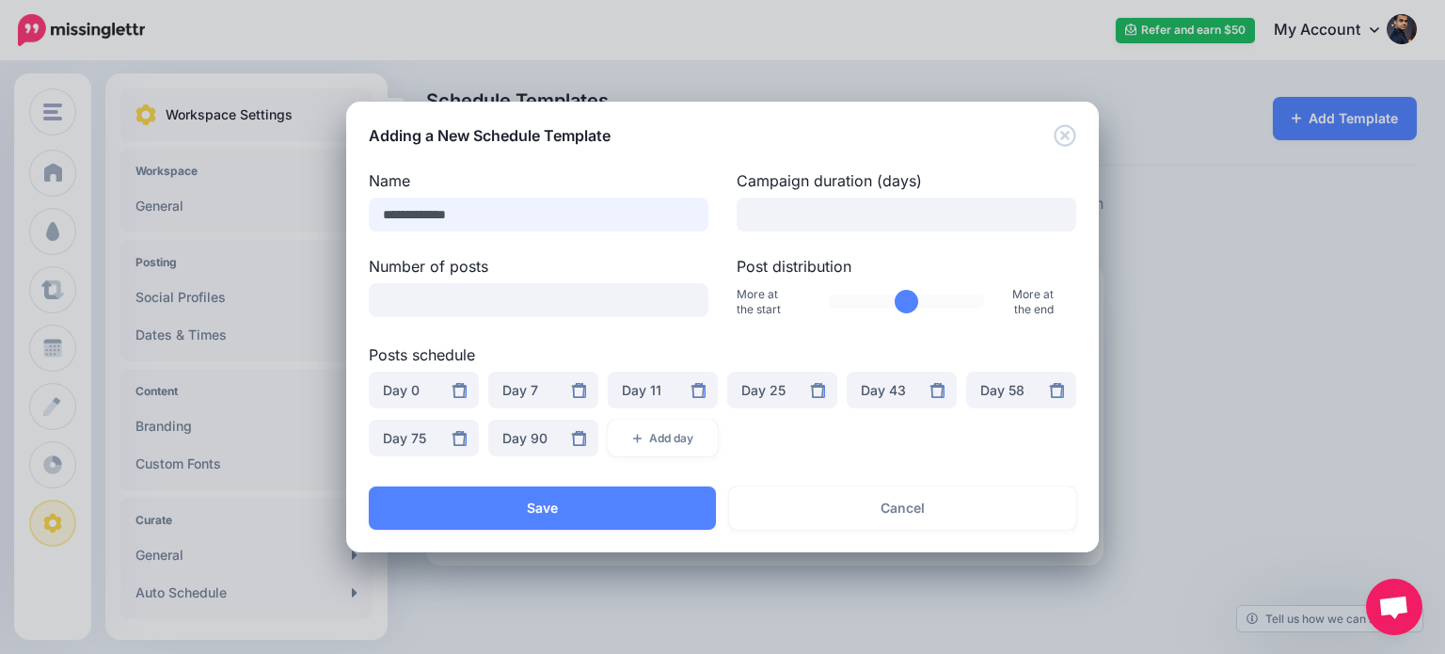
click at [383, 212] on input "**********" at bounding box center [539, 215] width 340 height 34
click at [438, 211] on input "**********" at bounding box center [539, 215] width 340 height 34
click at [399, 214] on input "**********" at bounding box center [539, 215] width 340 height 34
click at [441, 214] on input "**********" at bounding box center [539, 215] width 340 height 34
type input "**********"
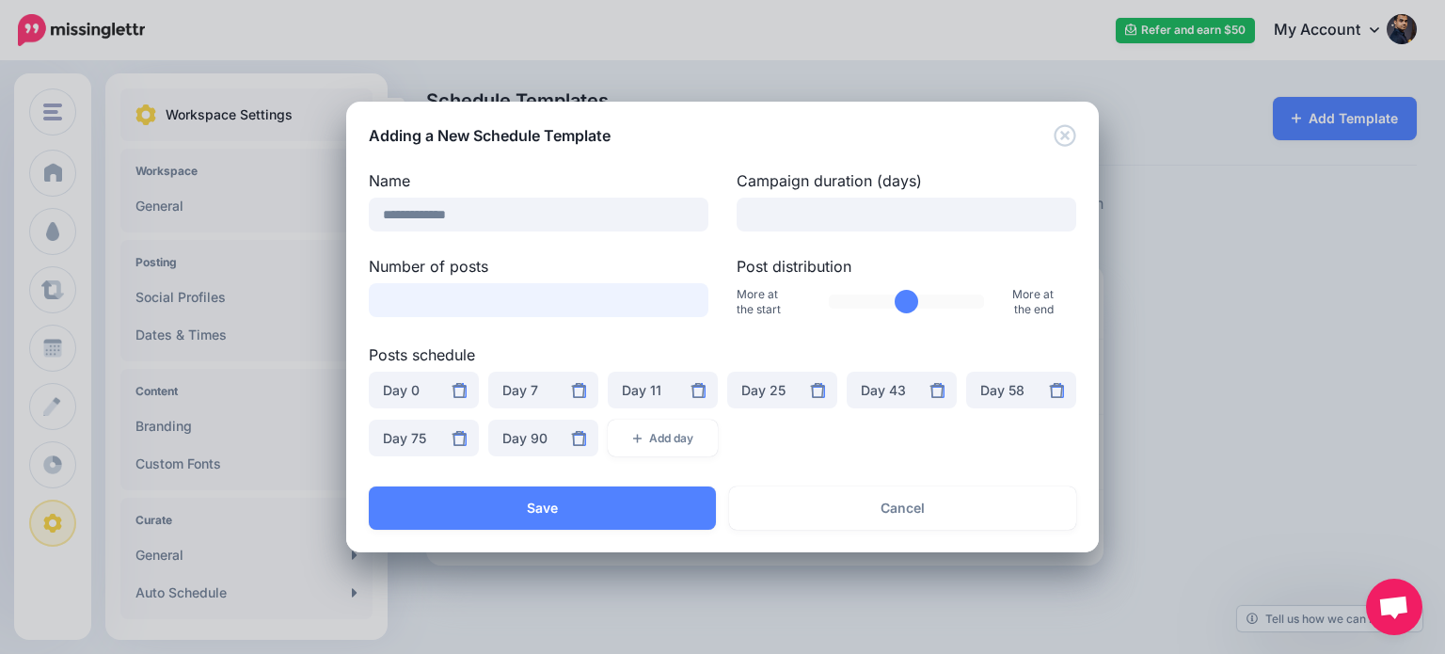
drag, startPoint x: 440, startPoint y: 289, endPoint x: 374, endPoint y: 296, distance: 66.3
click at [374, 296] on input "*" at bounding box center [539, 300] width 340 height 34
drag, startPoint x: 801, startPoint y: 229, endPoint x: 753, endPoint y: 232, distance: 48.1
click at [753, 232] on div "**********" at bounding box center [723, 318] width 708 height 298
drag, startPoint x: 395, startPoint y: 308, endPoint x: 363, endPoint y: 305, distance: 32.1
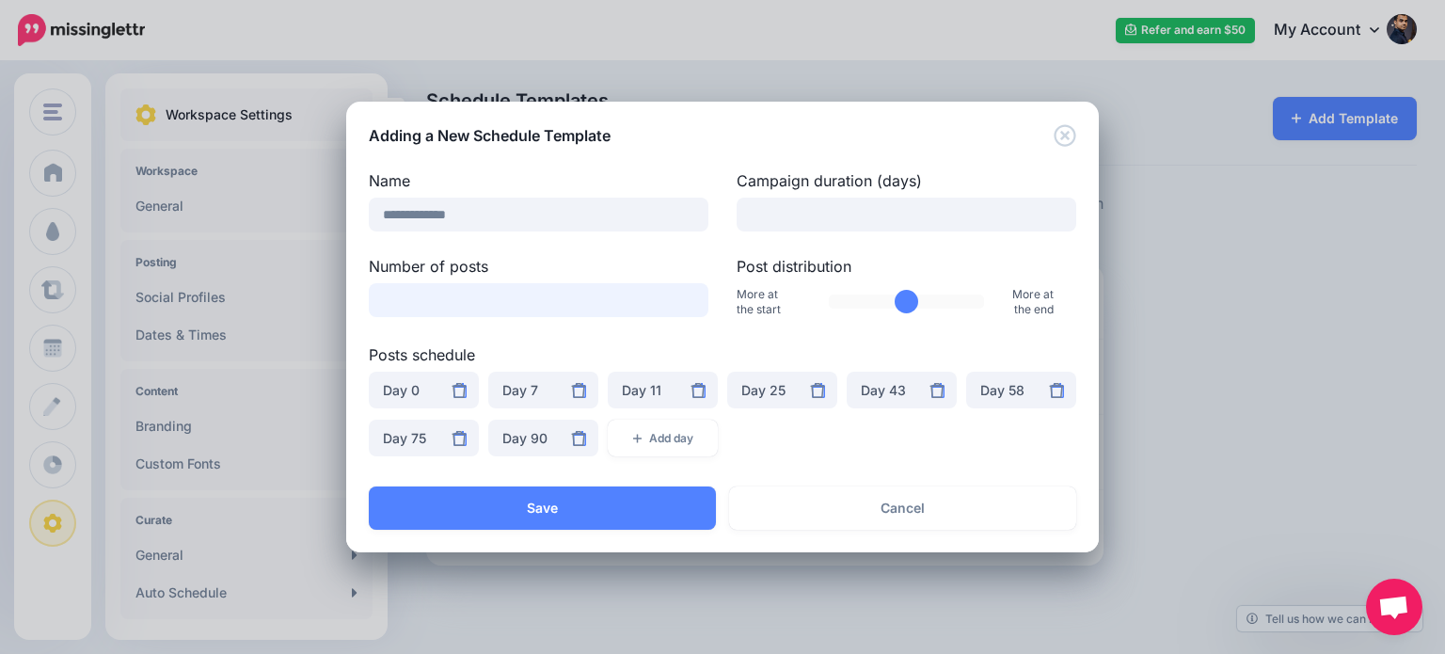
click at [363, 305] on div "Number of posts *" at bounding box center [539, 287] width 368 height 65
drag, startPoint x: 771, startPoint y: 221, endPoint x: 732, endPoint y: 226, distance: 39.8
click at [732, 226] on div "Campaign duration (days) **" at bounding box center [907, 200] width 368 height 62
type input "**"
click at [469, 295] on input "*" at bounding box center [539, 300] width 340 height 34
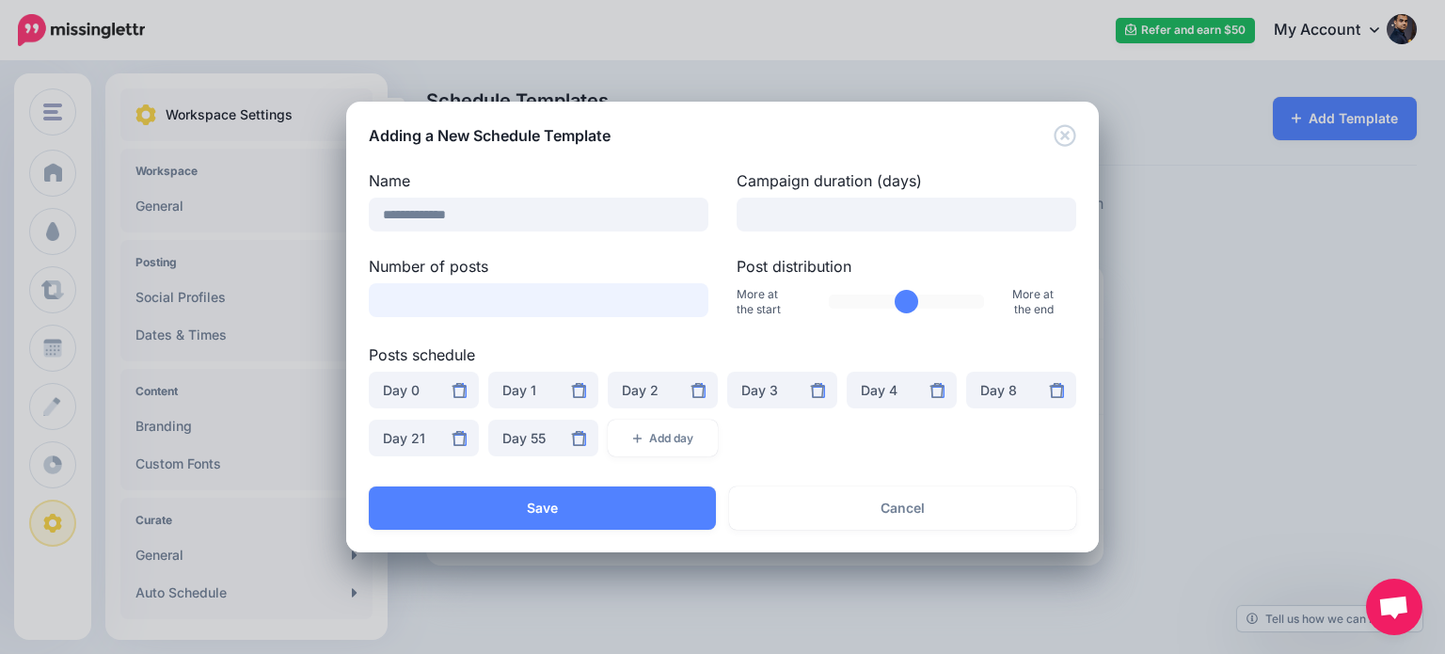
click at [469, 295] on input "*" at bounding box center [539, 300] width 340 height 34
click at [529, 380] on div "Day 1" at bounding box center [543, 390] width 82 height 23
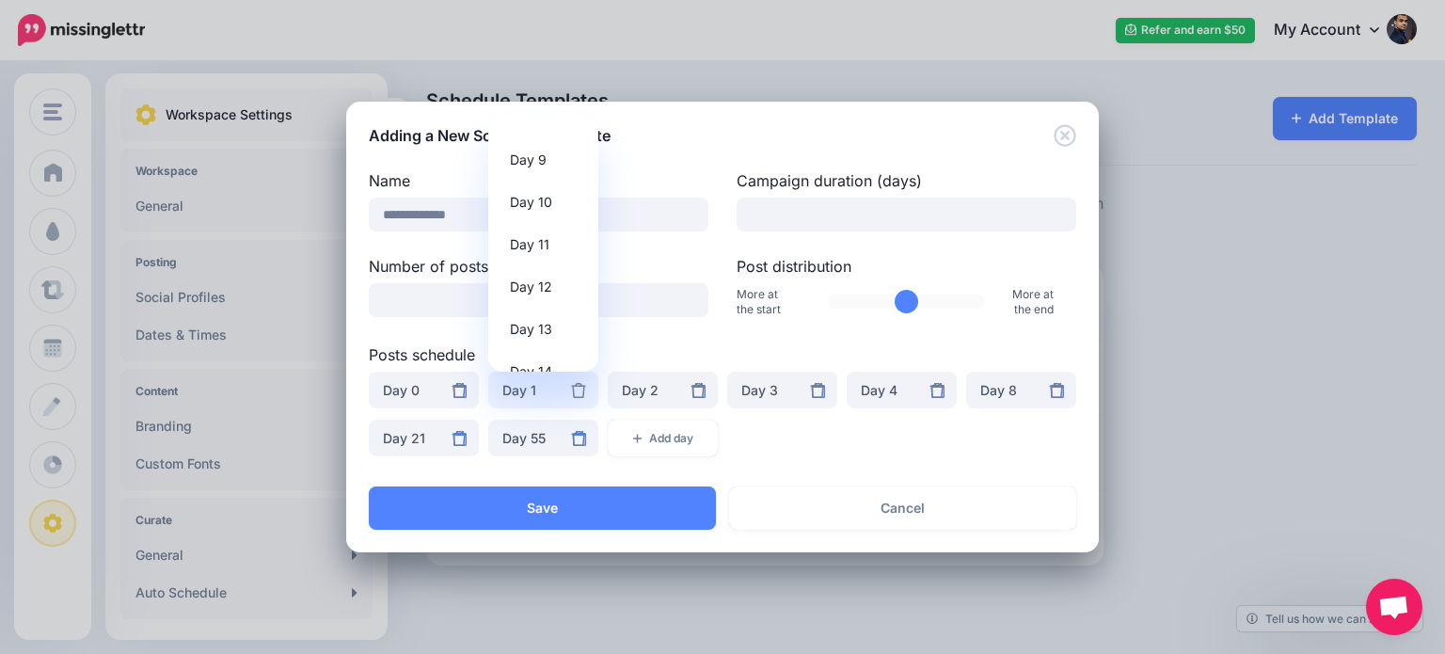
scroll to position [374, 0]
click at [544, 317] on span "Day 13" at bounding box center [531, 321] width 42 height 23
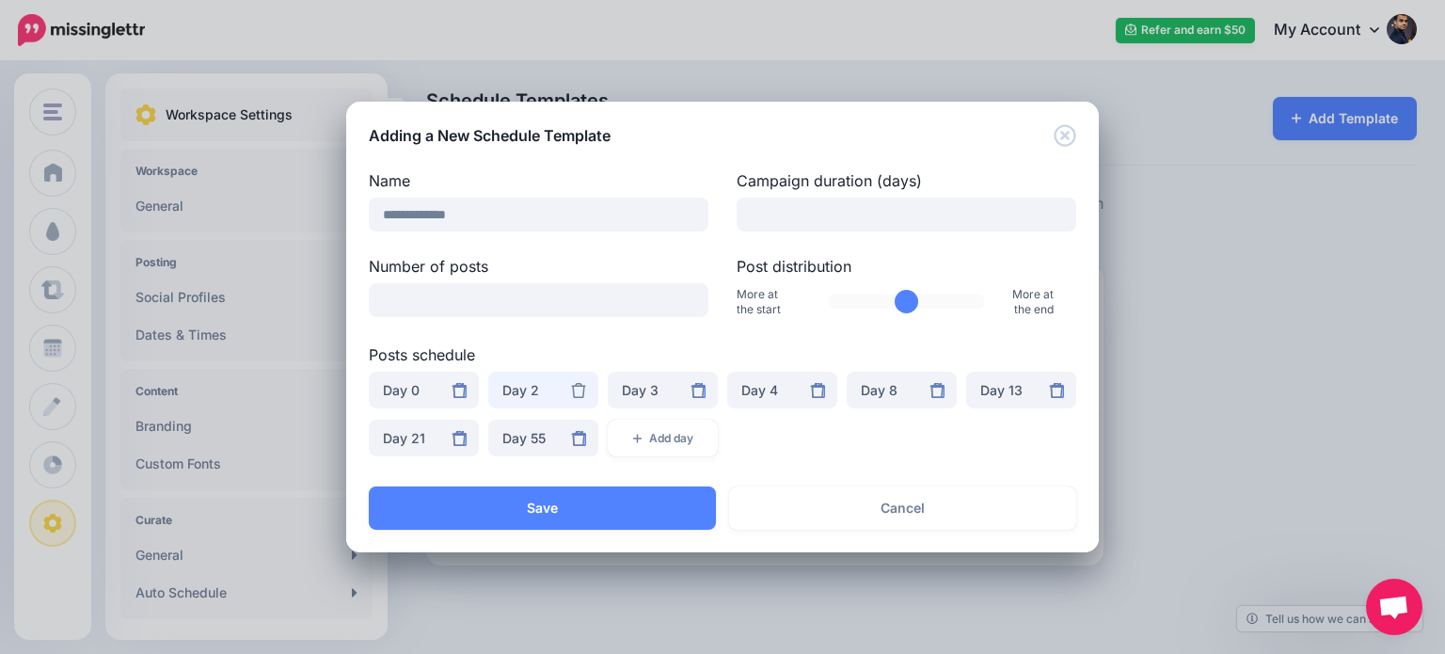
click at [541, 394] on div "Day 2" at bounding box center [543, 390] width 82 height 23
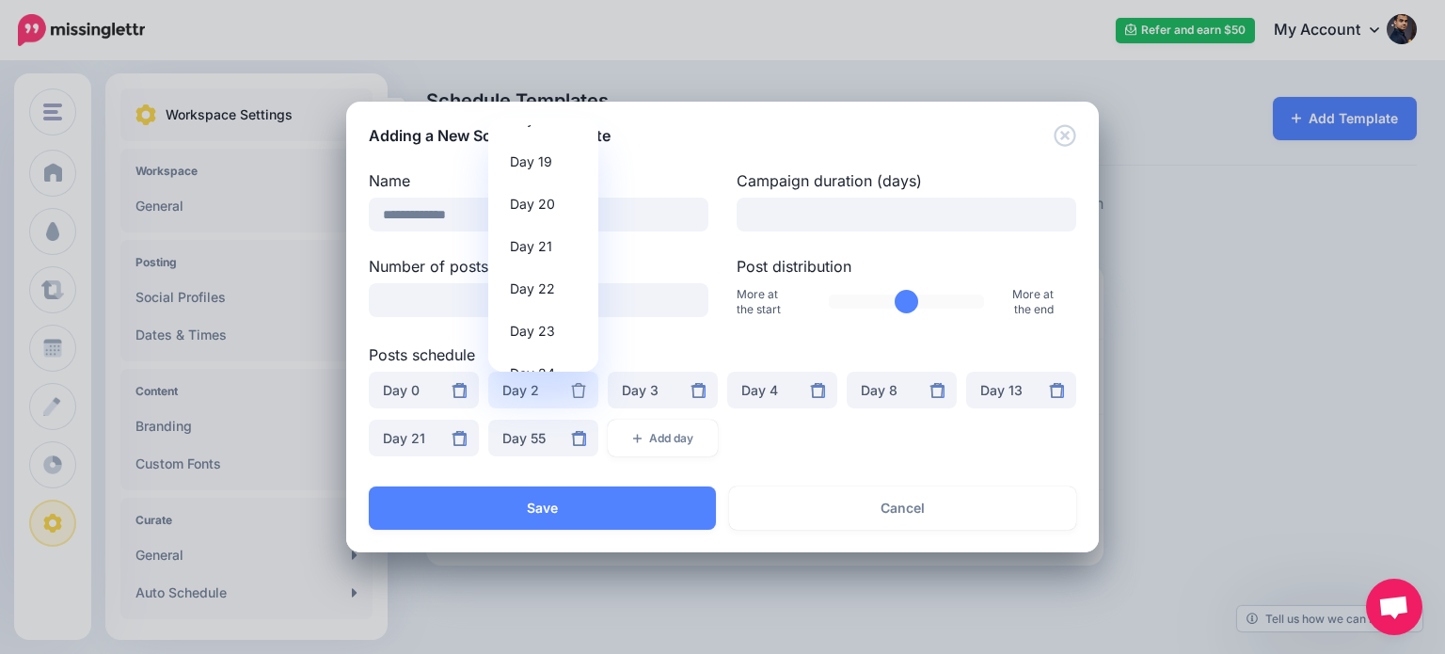
scroll to position [794, 0]
click at [528, 280] on span "Day 22" at bounding box center [532, 281] width 45 height 23
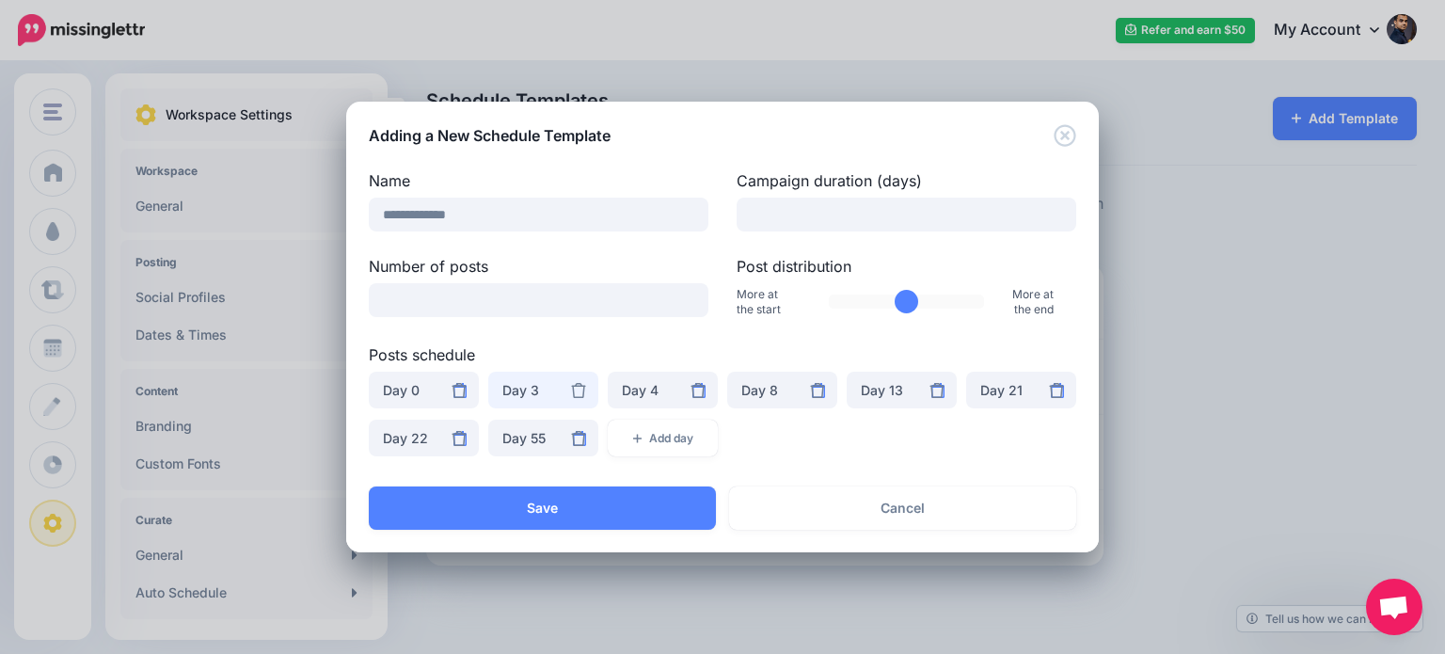
click at [534, 389] on div "Day 3" at bounding box center [543, 390] width 82 height 23
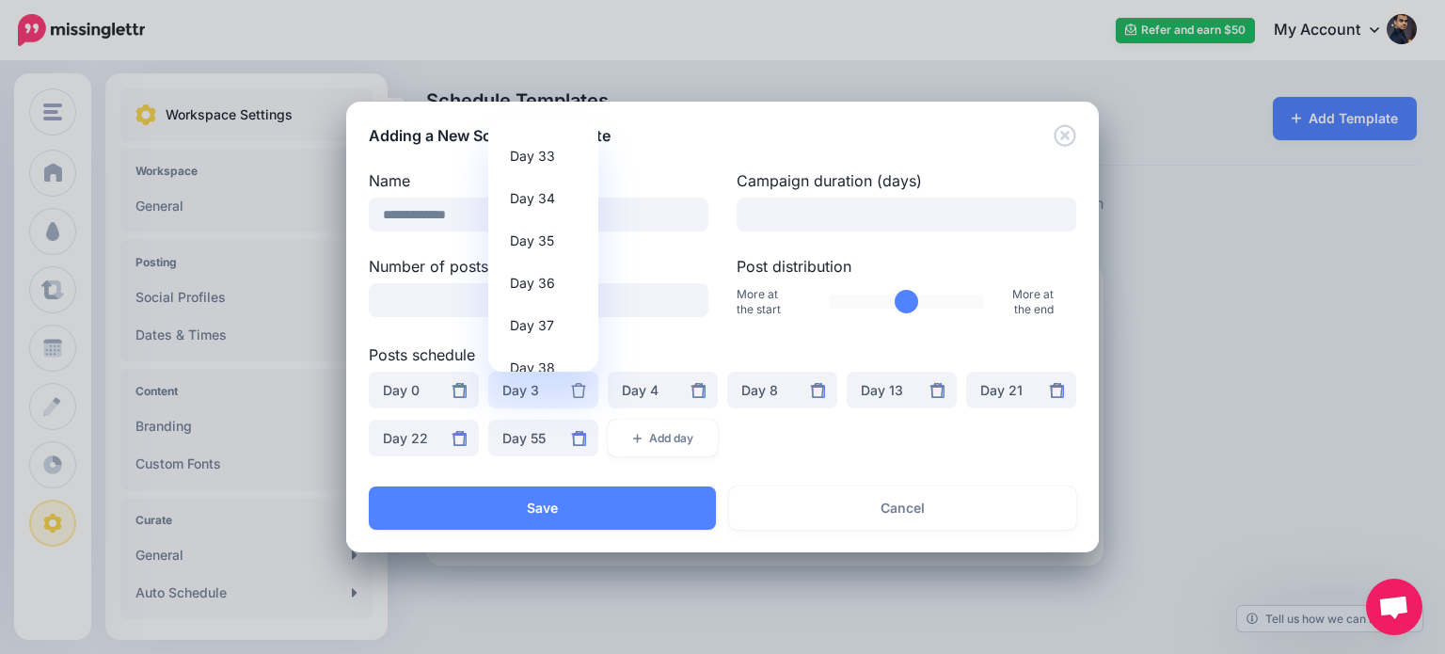
scroll to position [1369, 0]
click at [538, 173] on span "Day 33" at bounding box center [532, 172] width 45 height 23
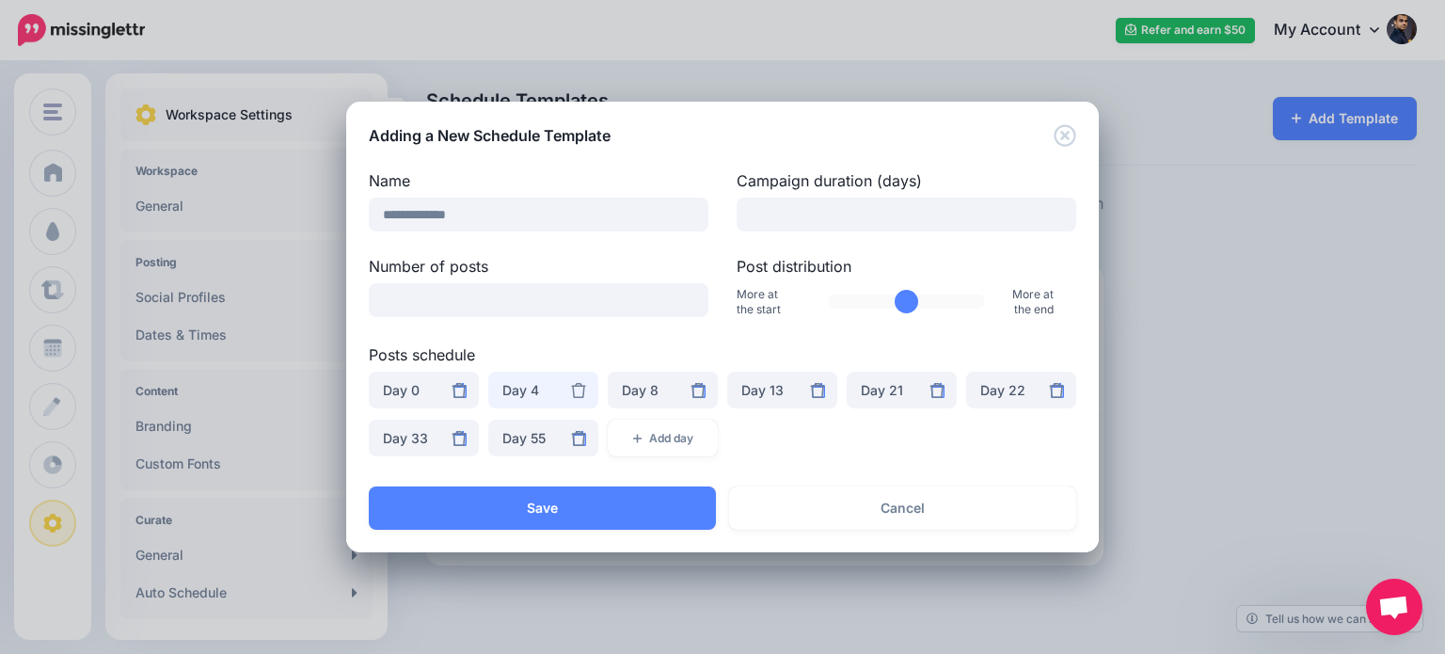
click at [531, 388] on div "Day 4" at bounding box center [543, 390] width 82 height 23
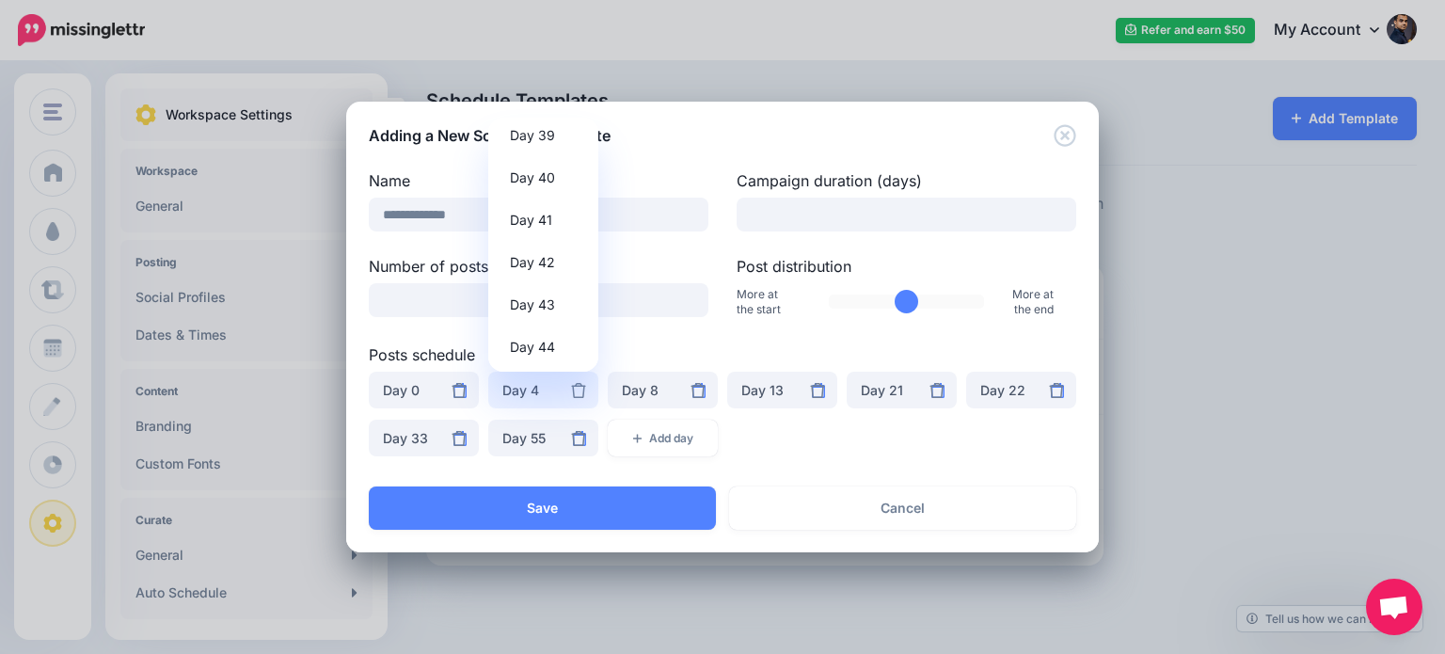
scroll to position [1668, 0]
click at [538, 333] on span "Day 44" at bounding box center [532, 338] width 45 height 23
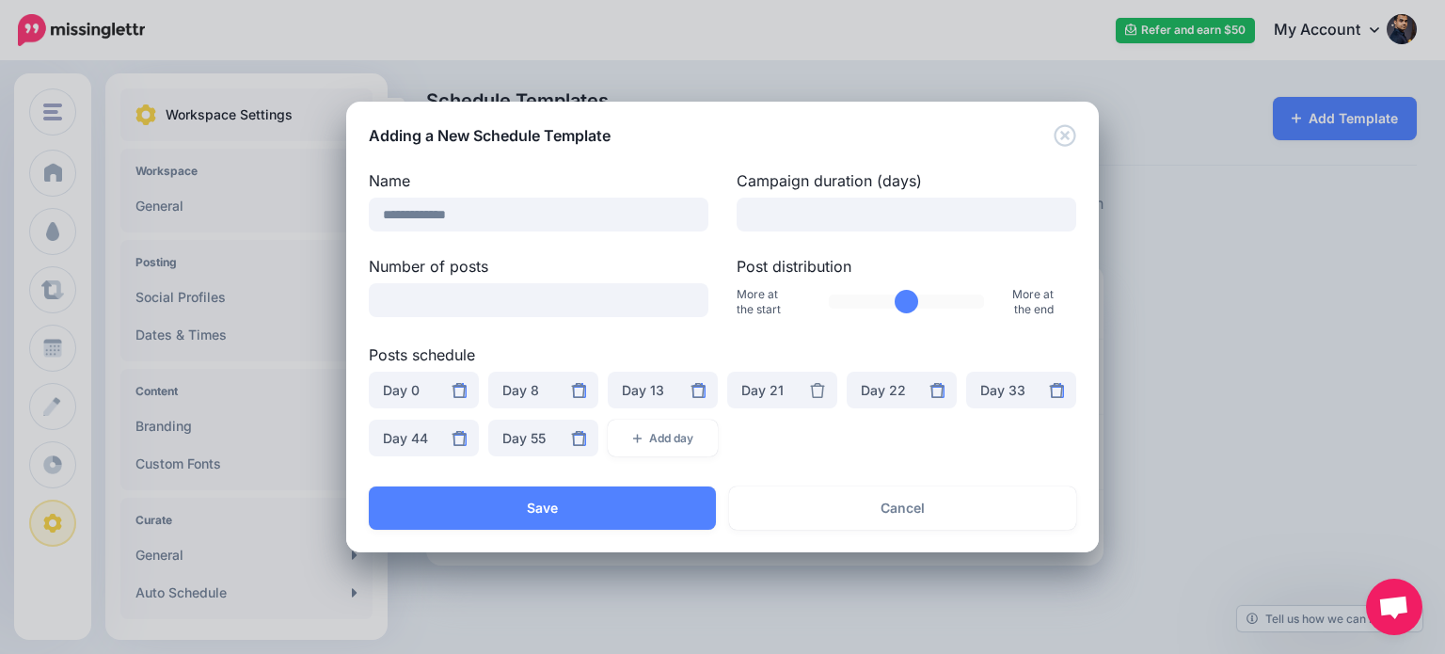
click at [819, 391] on icon at bounding box center [817, 390] width 15 height 15
click at [576, 390] on icon at bounding box center [578, 390] width 15 height 15
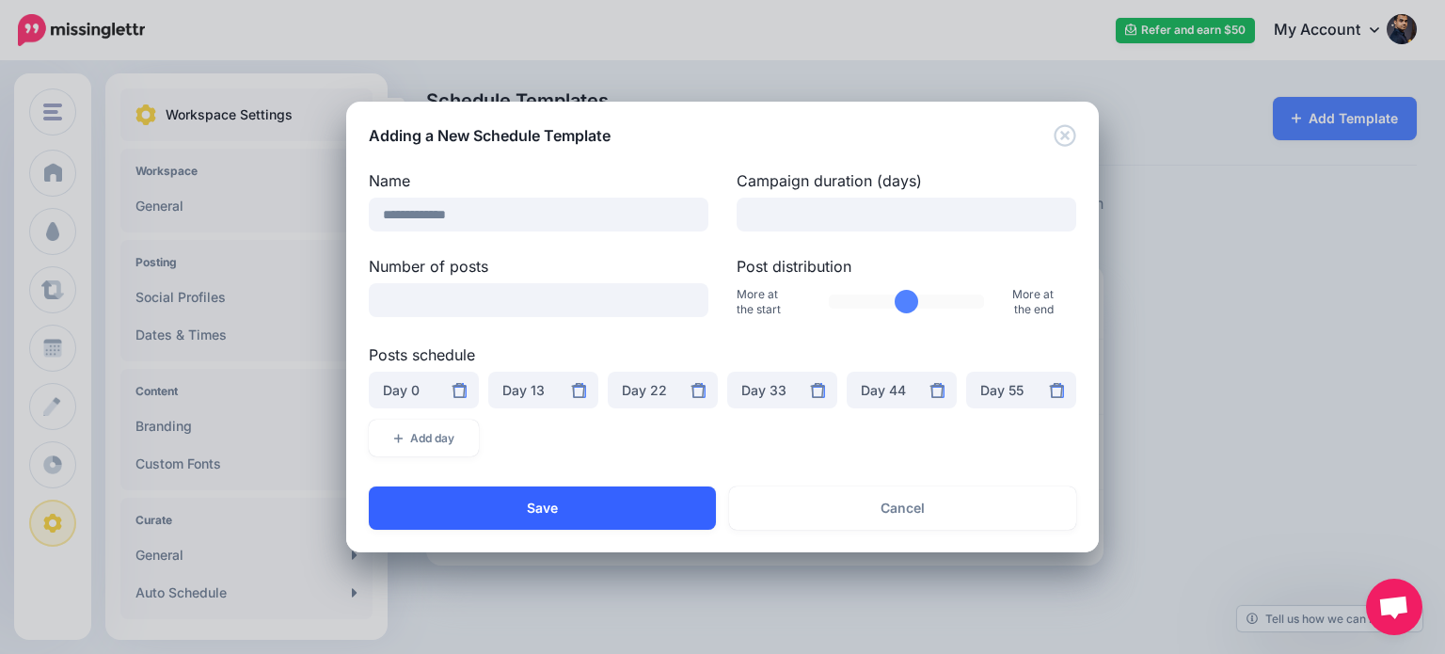
click at [656, 502] on button "Save" at bounding box center [542, 507] width 347 height 43
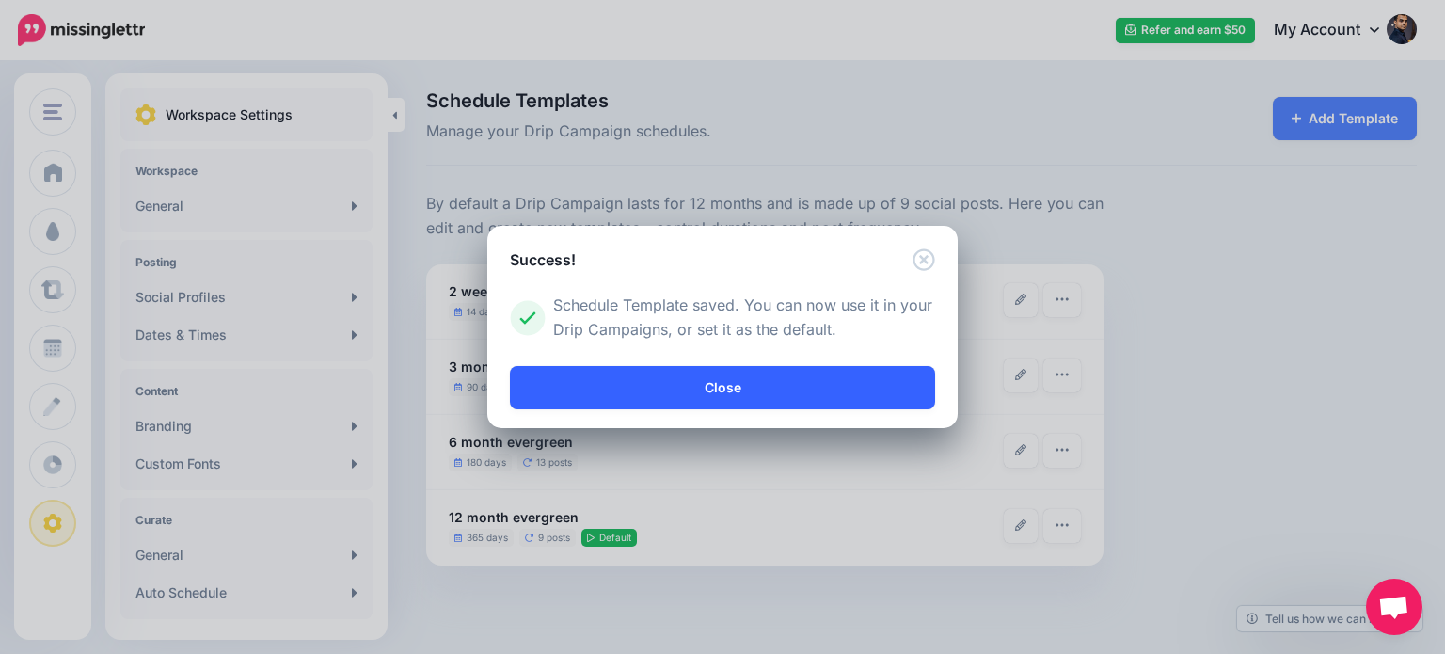
click at [727, 393] on link "Close" at bounding box center [722, 387] width 425 height 43
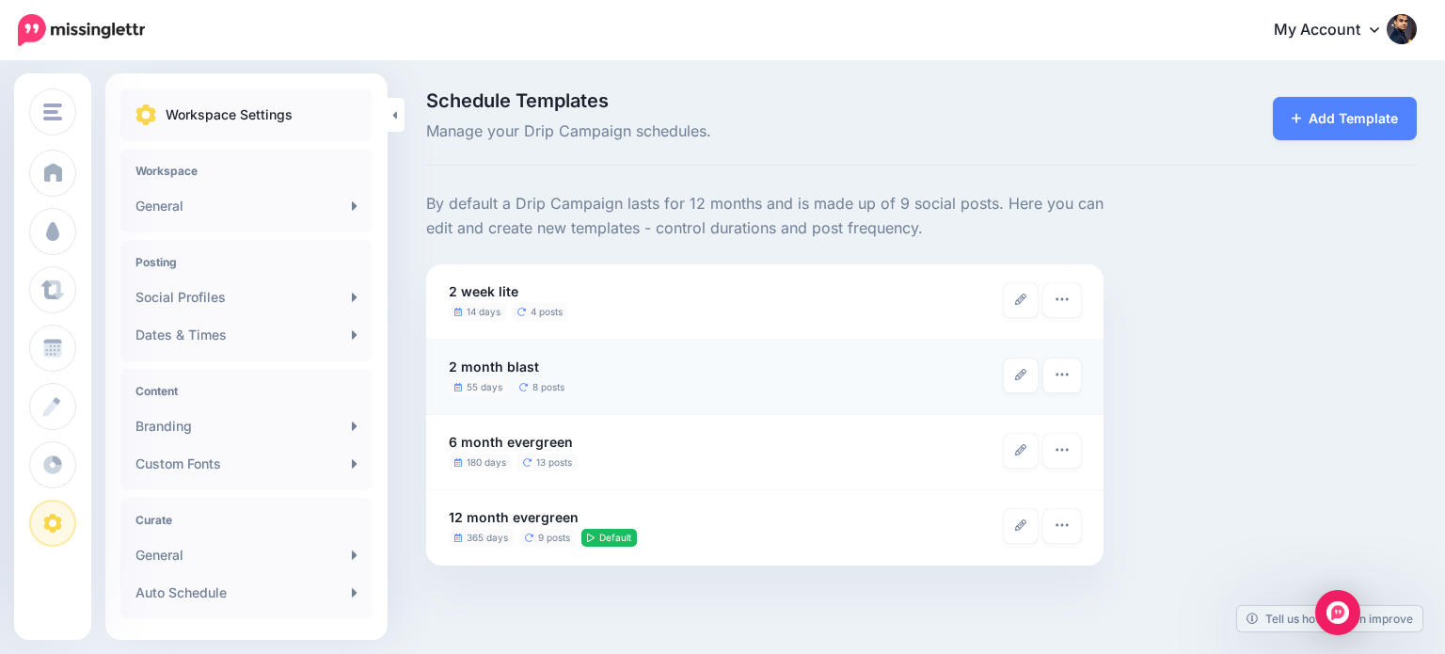
click at [523, 384] on icon at bounding box center [523, 387] width 8 height 8
click at [1028, 376] on link at bounding box center [1021, 375] width 34 height 34
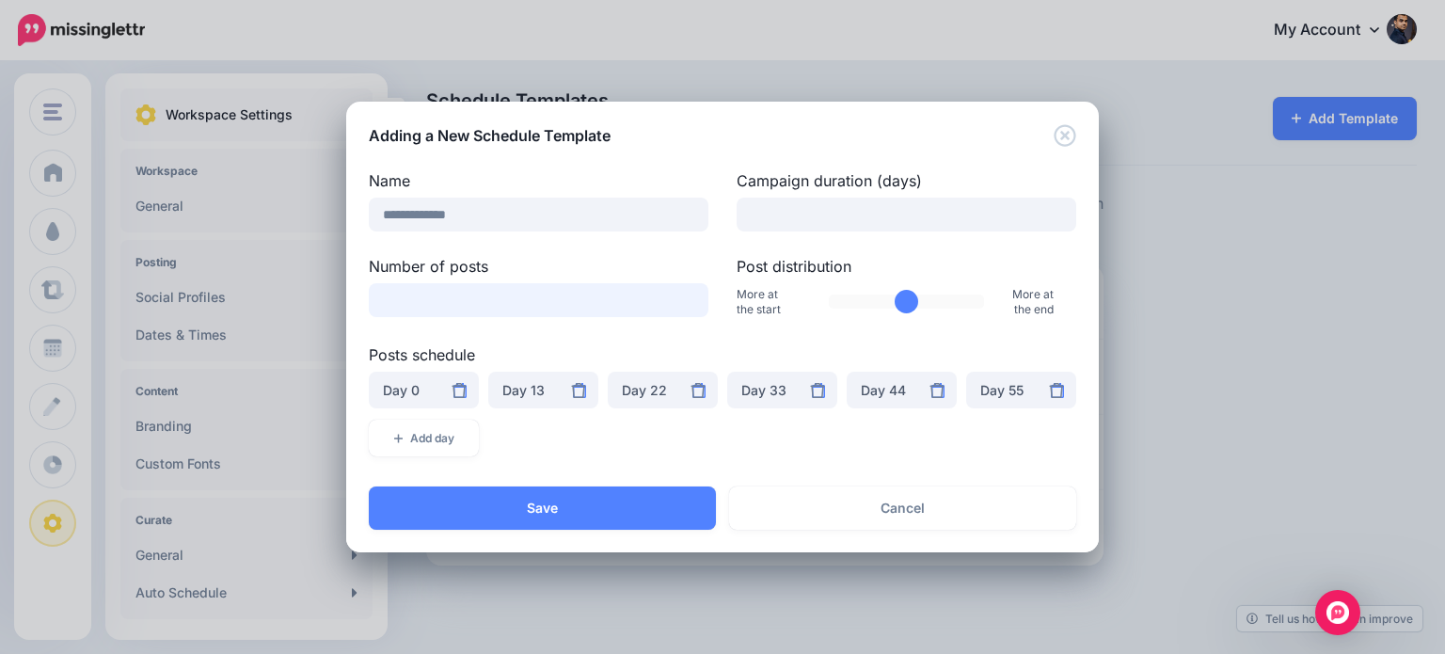
drag, startPoint x: 406, startPoint y: 302, endPoint x: 376, endPoint y: 304, distance: 30.2
click at [376, 304] on input "*" at bounding box center [539, 300] width 340 height 34
type input "*"
click at [437, 435] on button "Add day" at bounding box center [424, 438] width 110 height 37
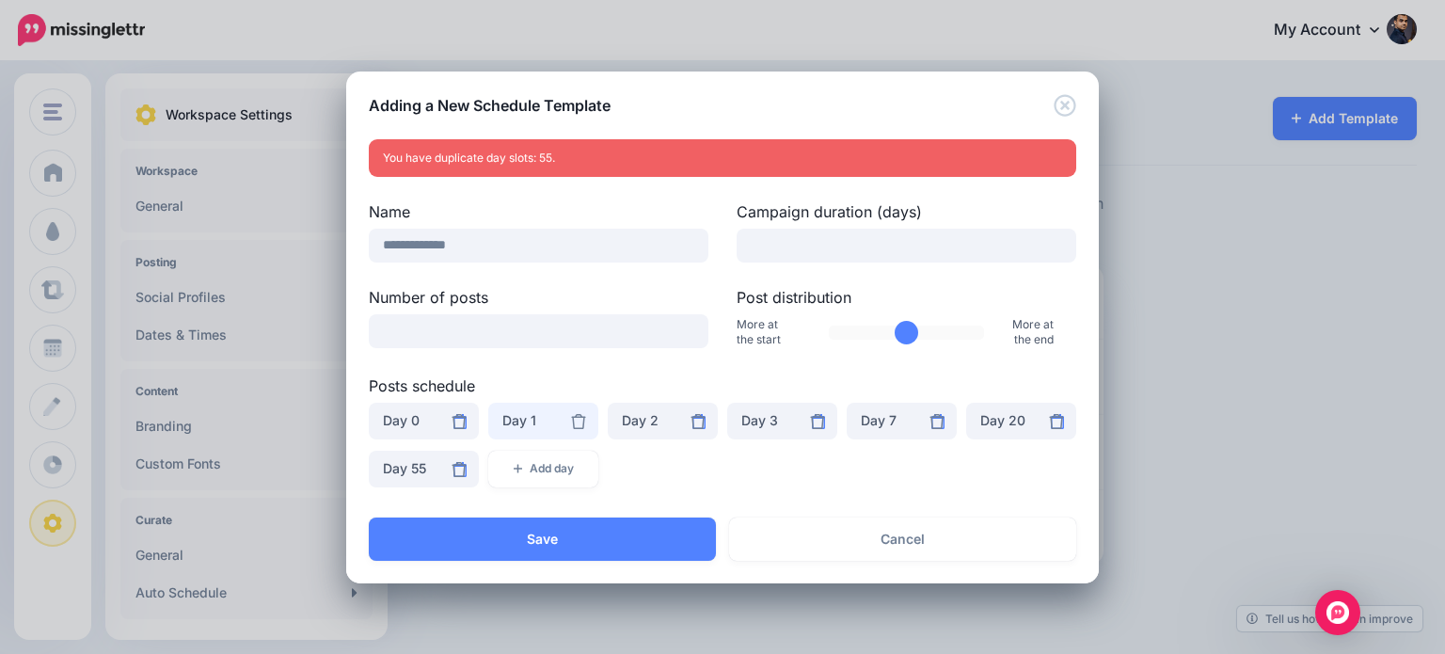
click at [504, 415] on div "Day 1" at bounding box center [543, 420] width 82 height 23
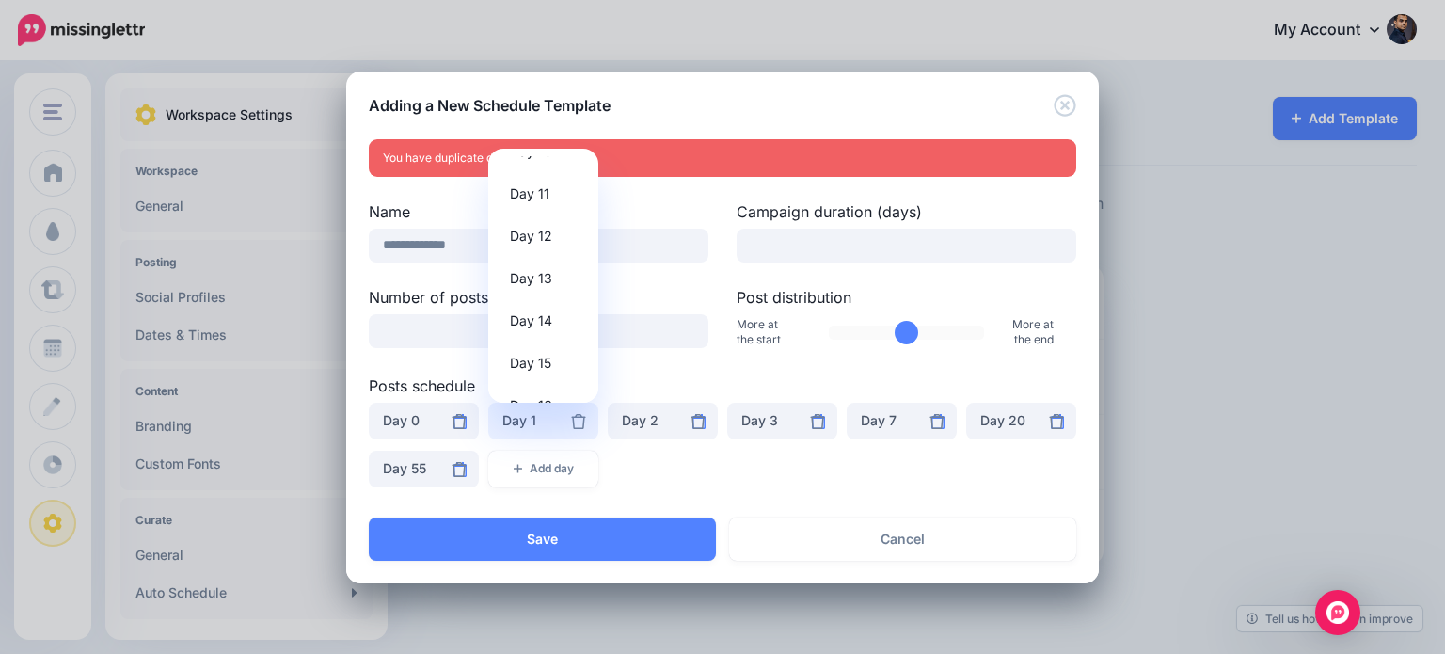
scroll to position [463, 0]
click at [533, 259] on span "Day 13" at bounding box center [531, 261] width 42 height 23
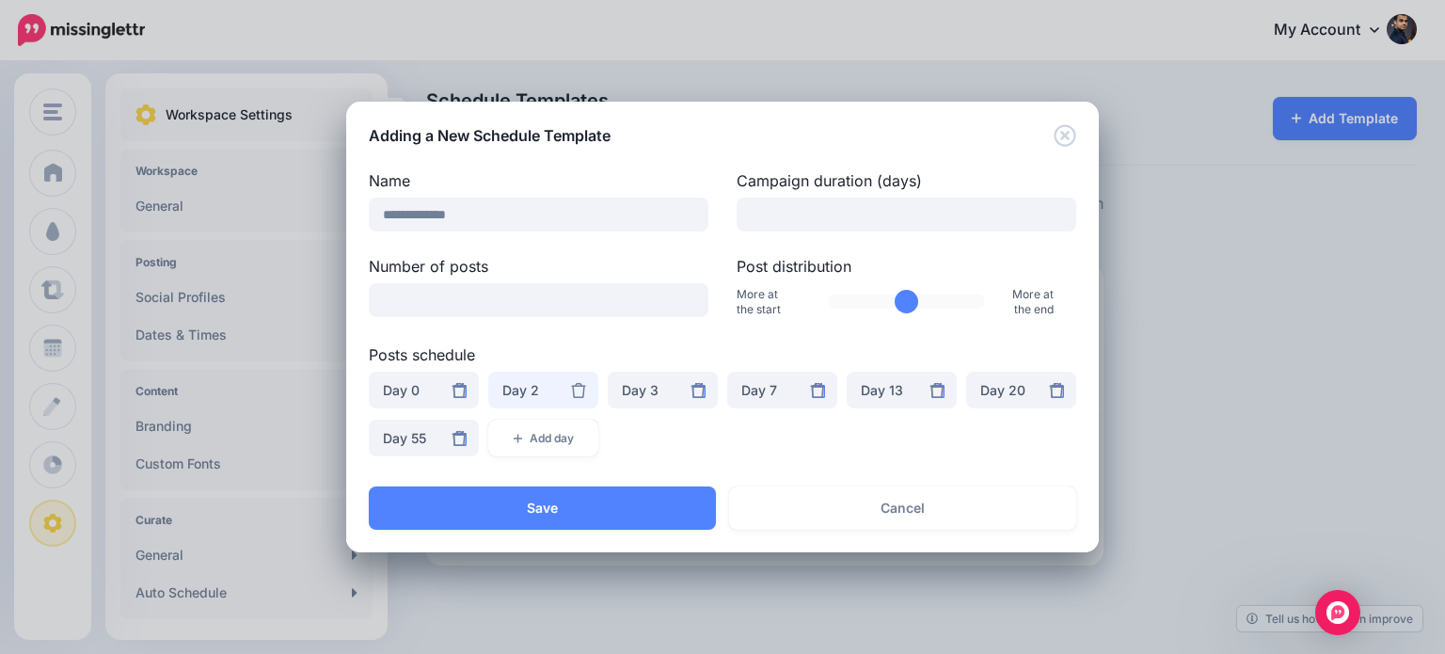
click at [548, 394] on div "Day 2" at bounding box center [543, 390] width 82 height 23
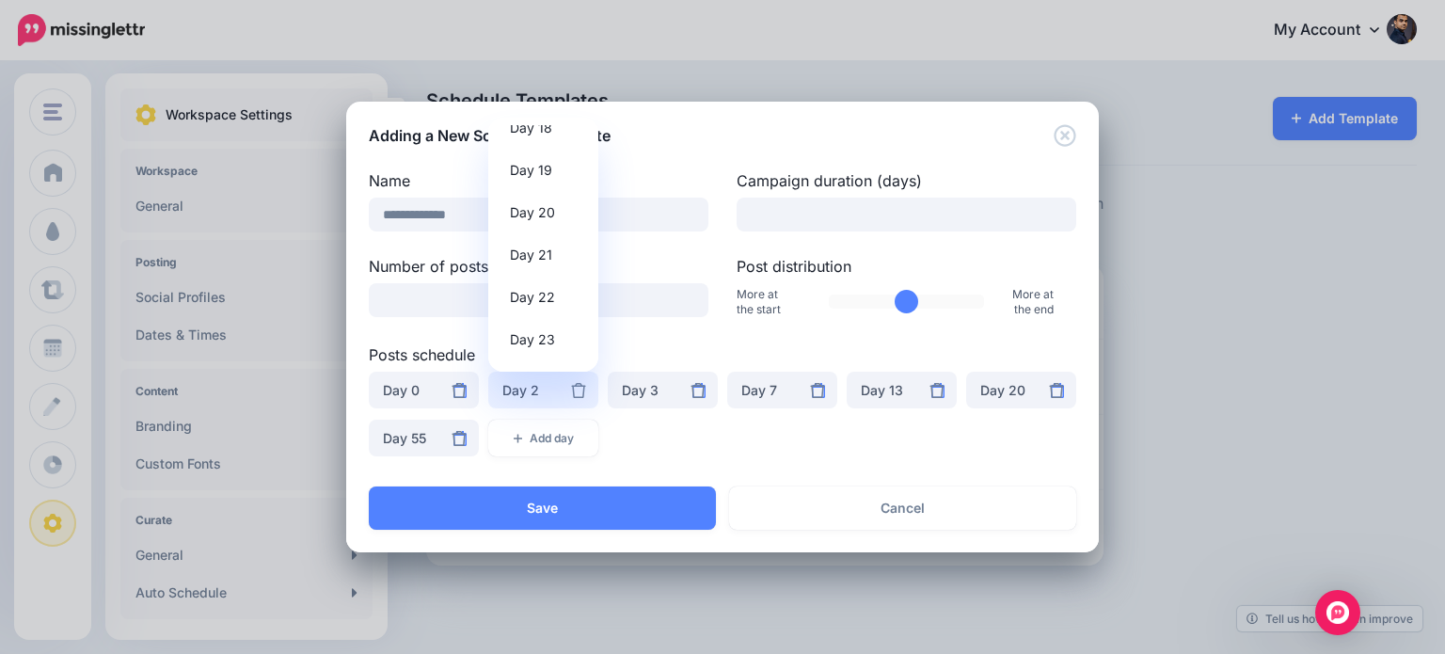
scroll to position [835, 0]
click at [567, 232] on link "Day 22" at bounding box center [543, 239] width 95 height 37
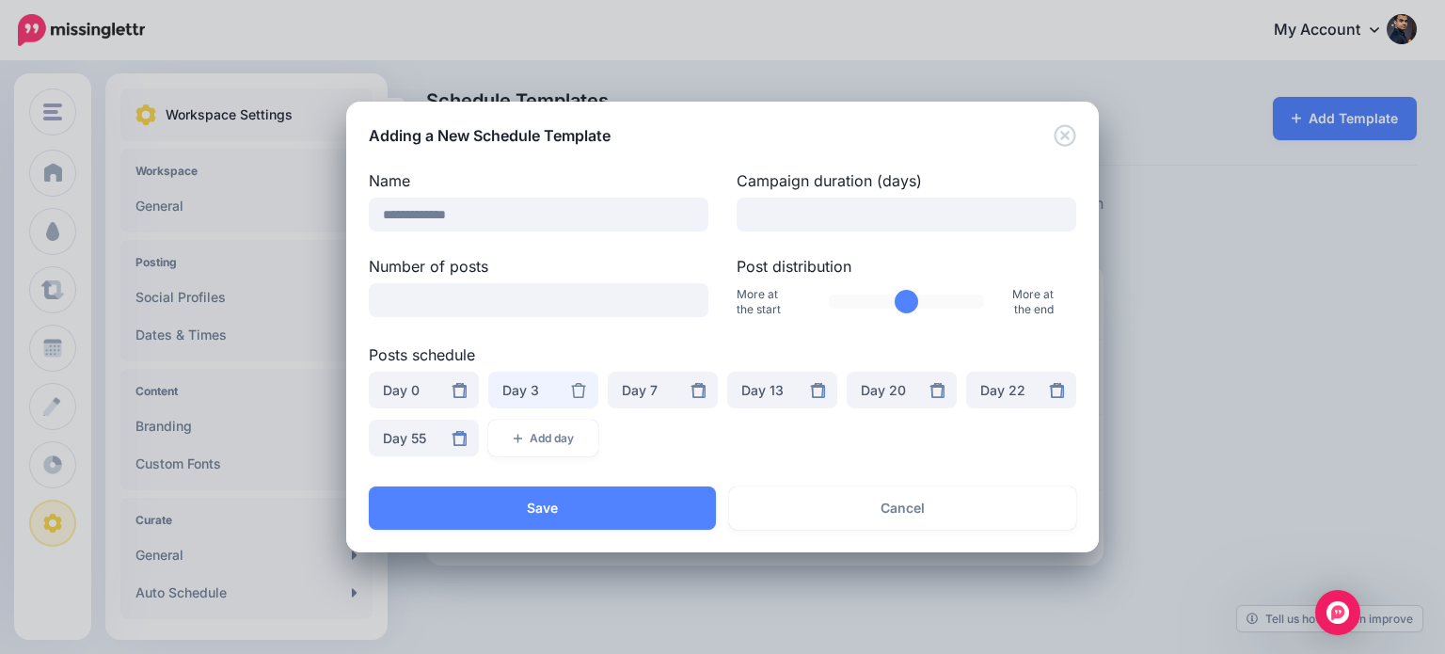
click at [539, 390] on div "Day 3" at bounding box center [543, 390] width 82 height 23
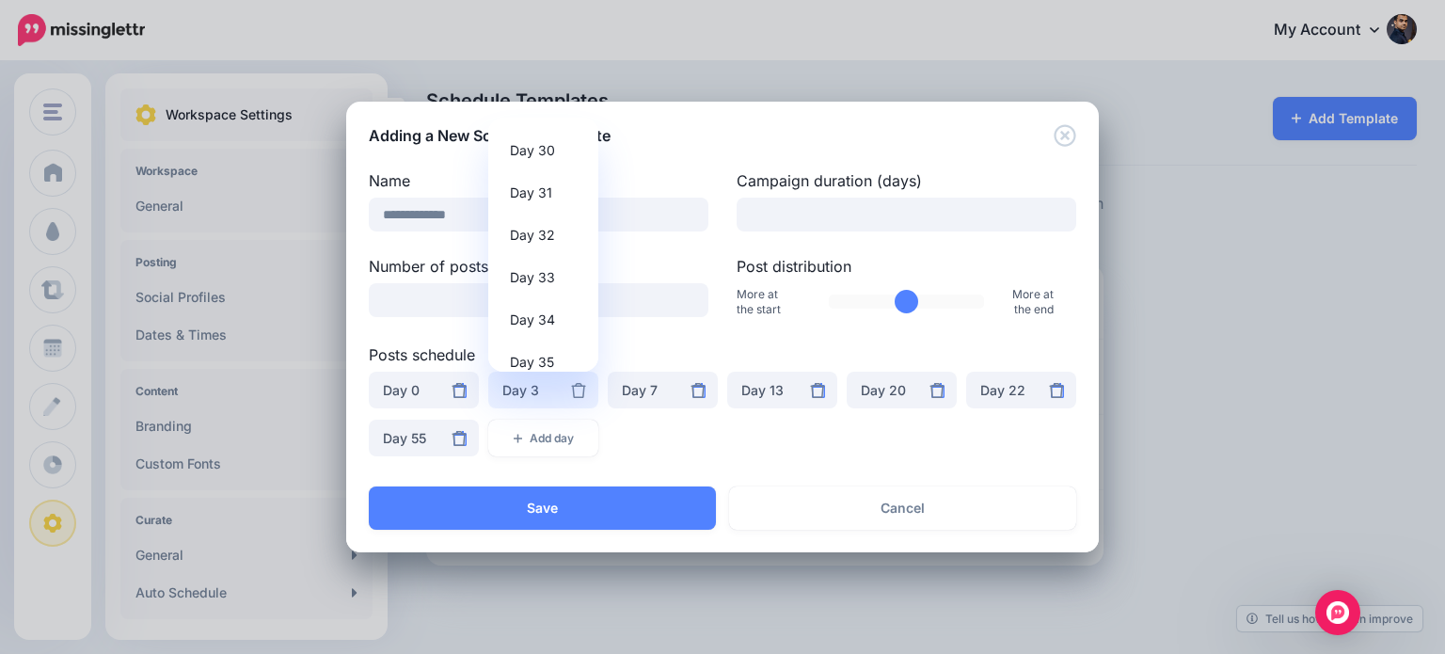
scroll to position [1280, 0]
click at [550, 256] on span "Day 33" at bounding box center [532, 261] width 45 height 23
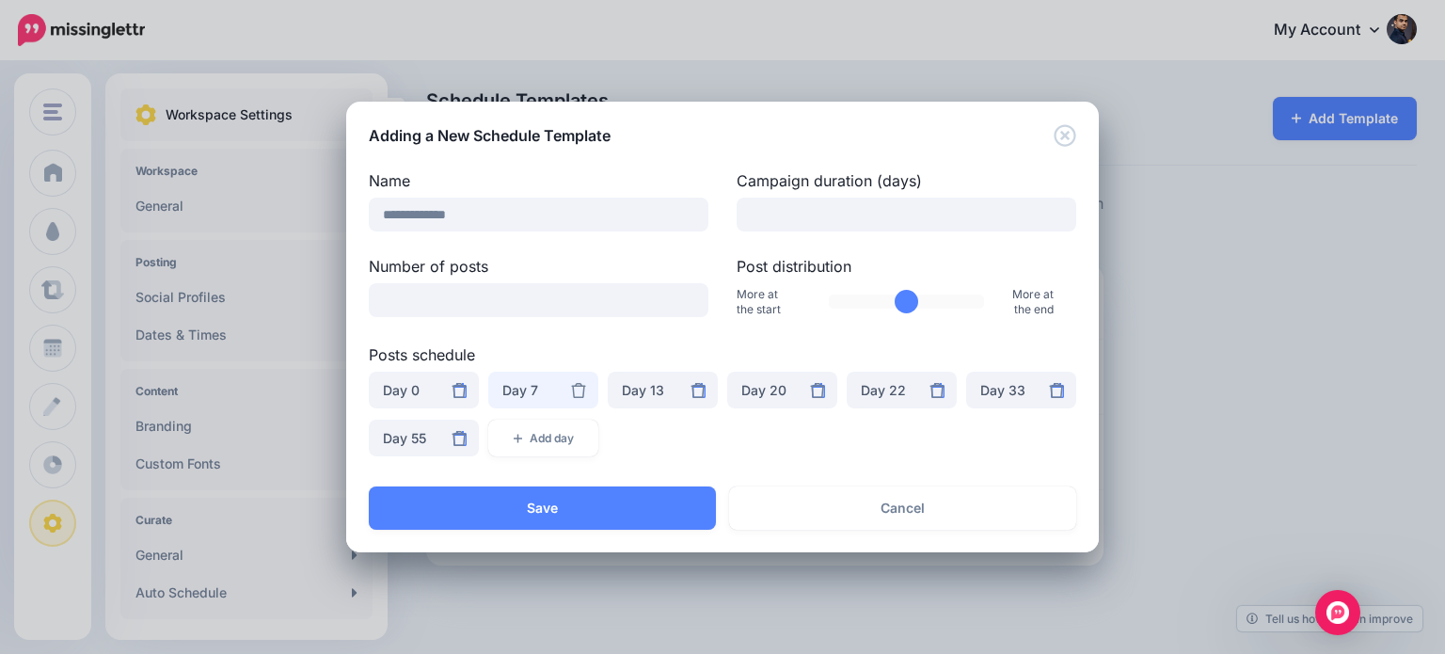
click at [538, 387] on div "Day 7" at bounding box center [543, 390] width 82 height 23
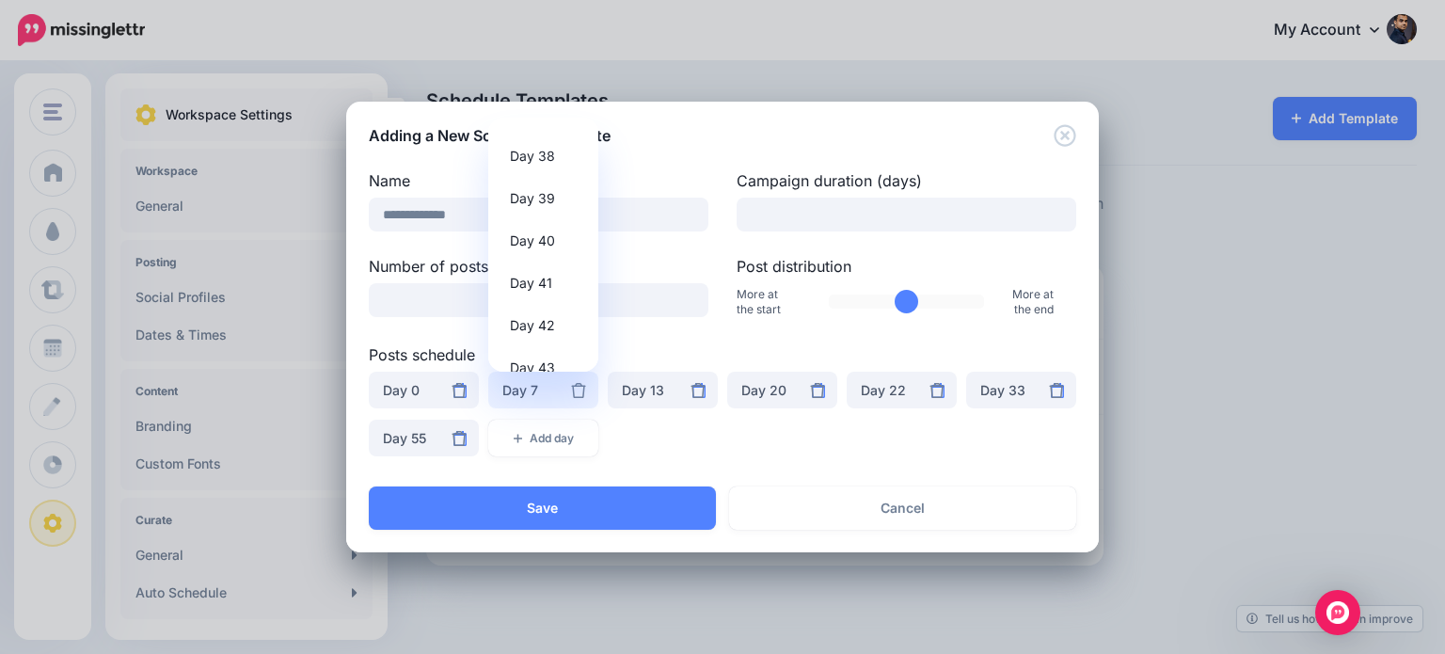
scroll to position [1662, 0]
click at [551, 342] on span "Day 44" at bounding box center [532, 345] width 45 height 23
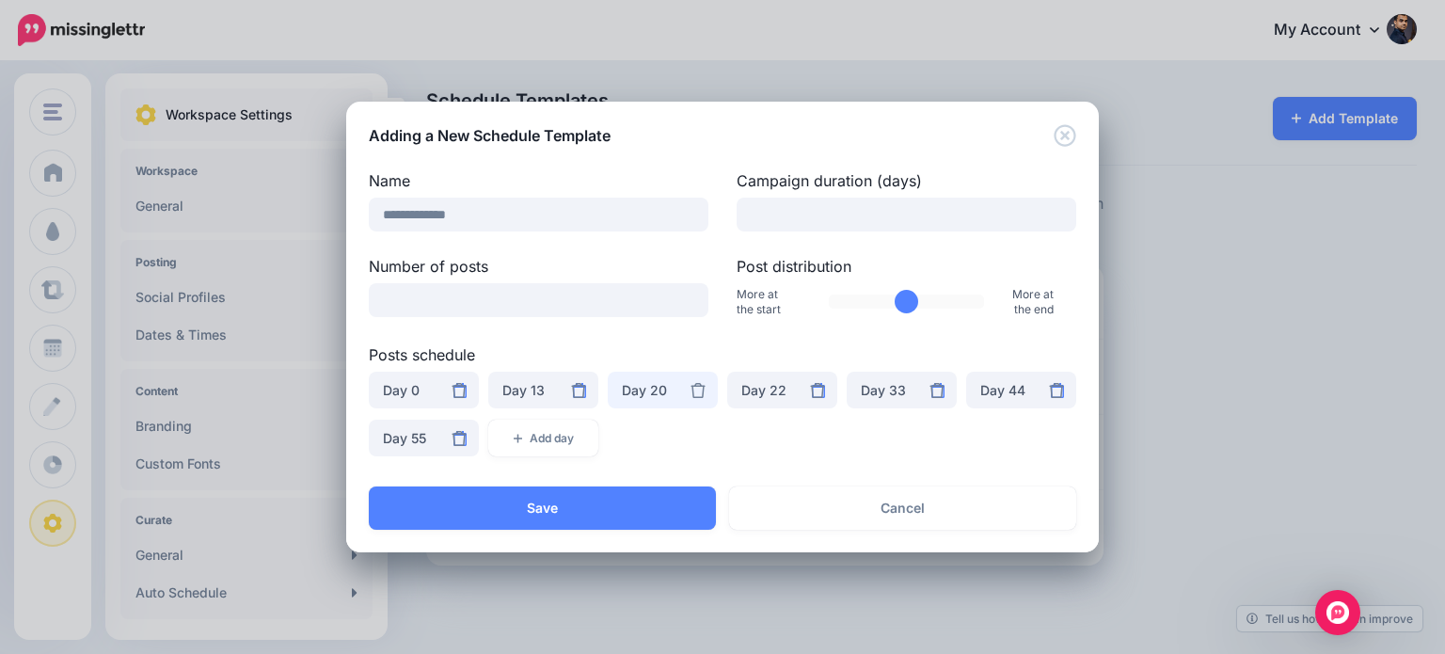
click at [672, 395] on div "Day 20" at bounding box center [663, 390] width 82 height 23
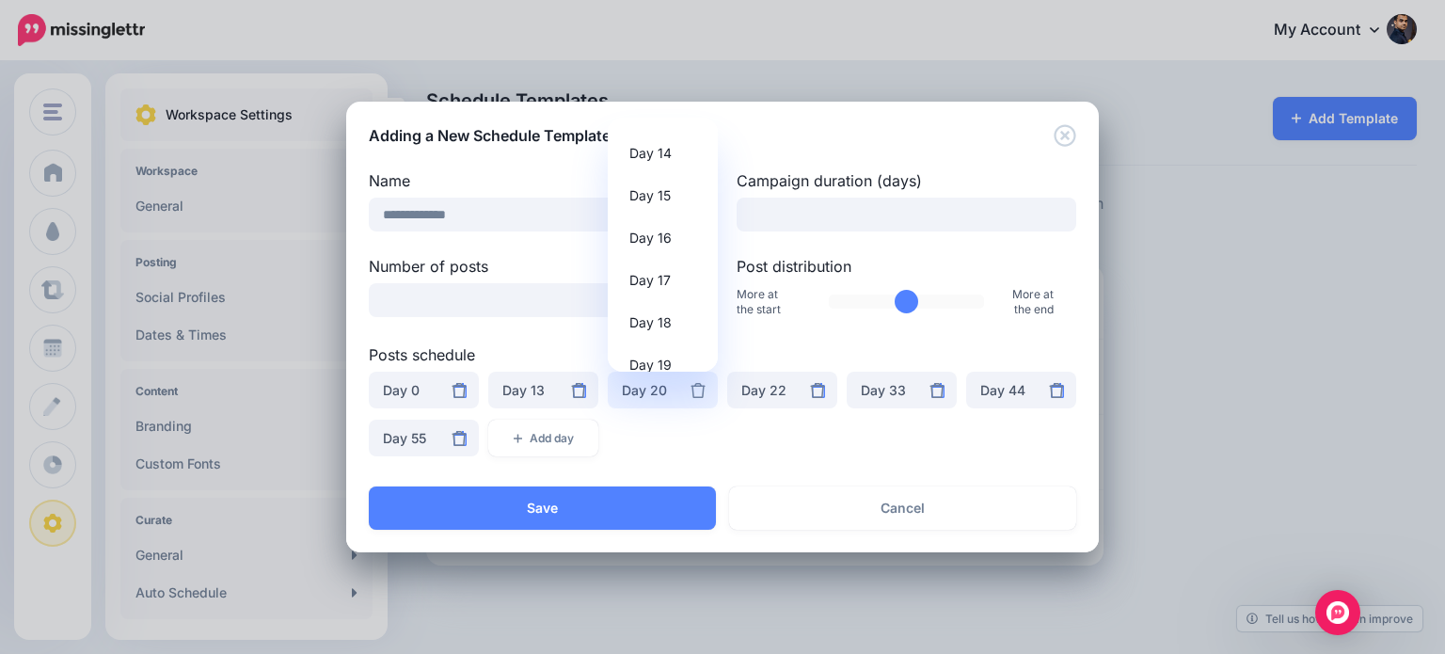
scroll to position [699, 0]
click at [772, 449] on div "***** ***** ***** ***** ***** ***** ***** ***** ***** ***** ****** ****** ******" at bounding box center [722, 420] width 717 height 96
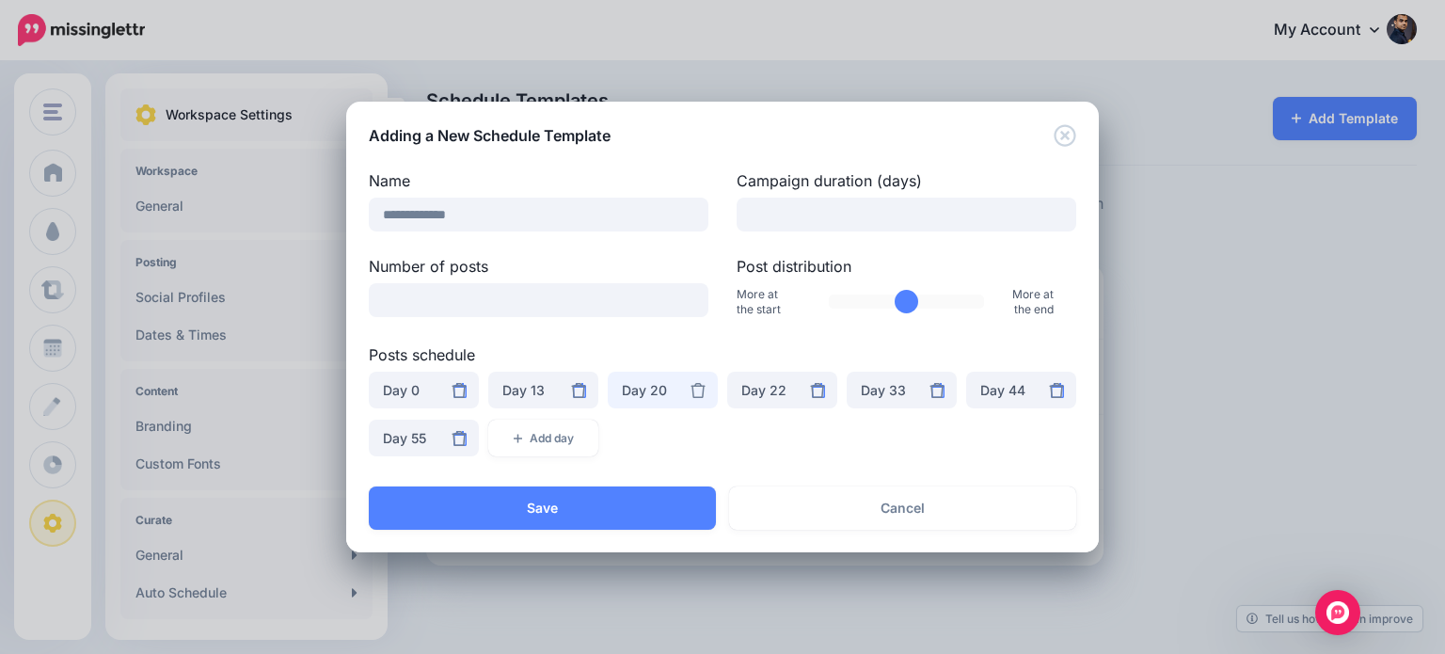
click at [631, 390] on div "Day 20" at bounding box center [663, 390] width 82 height 23
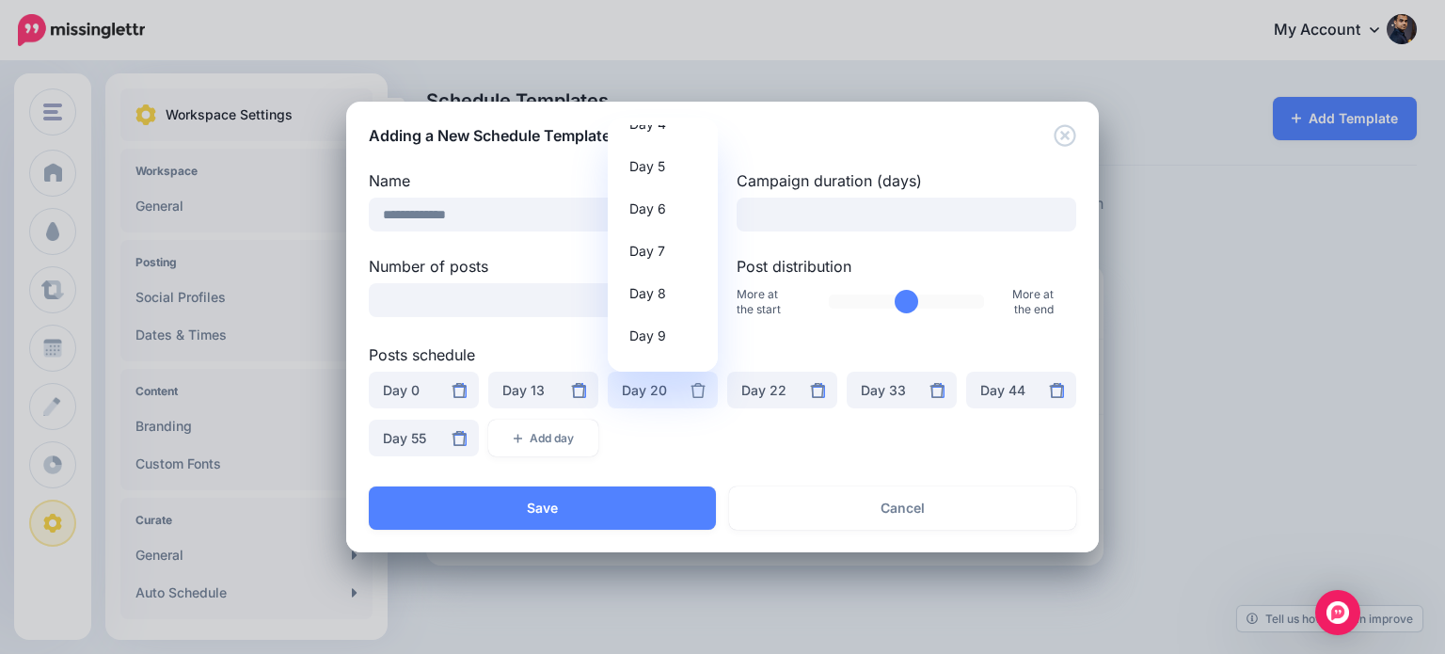
scroll to position [181, 0]
click at [635, 216] on span "Day 6" at bounding box center [647, 217] width 37 height 23
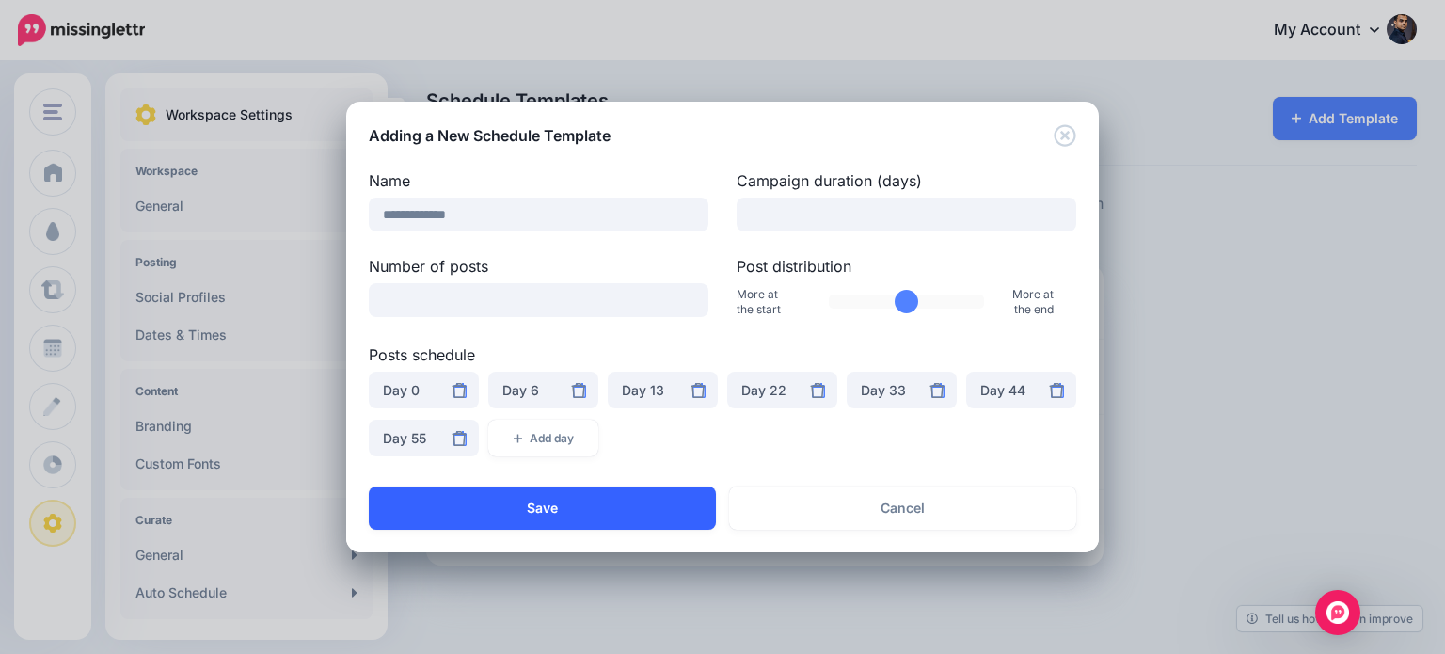
click at [651, 511] on button "Save" at bounding box center [542, 507] width 347 height 43
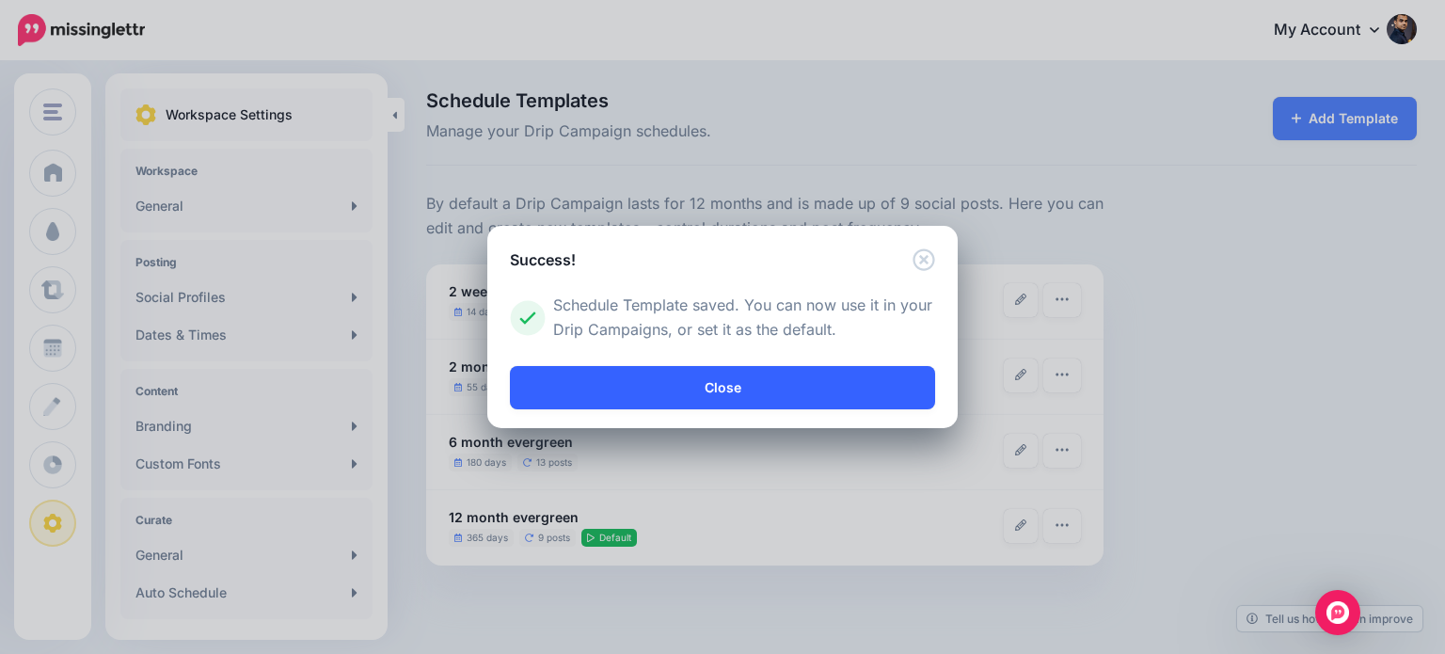
click at [795, 387] on link "Close" at bounding box center [722, 387] width 425 height 43
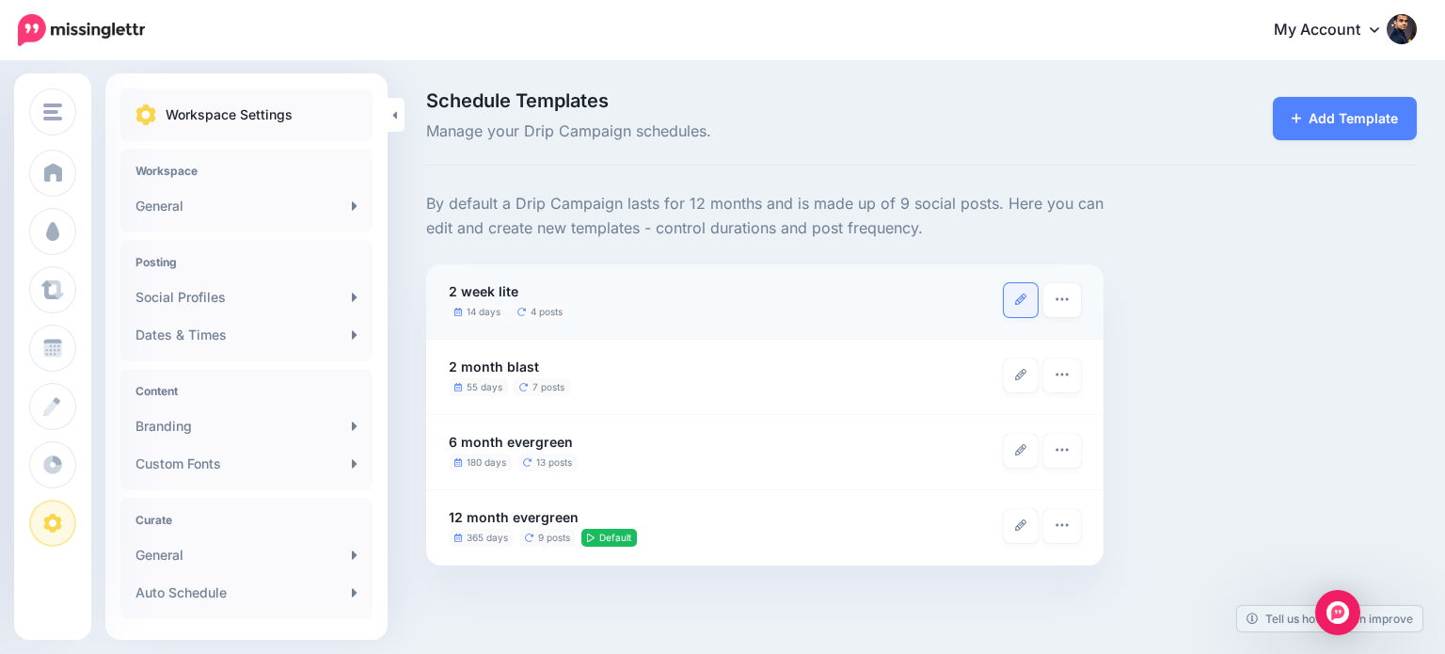
click at [1015, 302] on icon at bounding box center [1020, 299] width 11 height 11
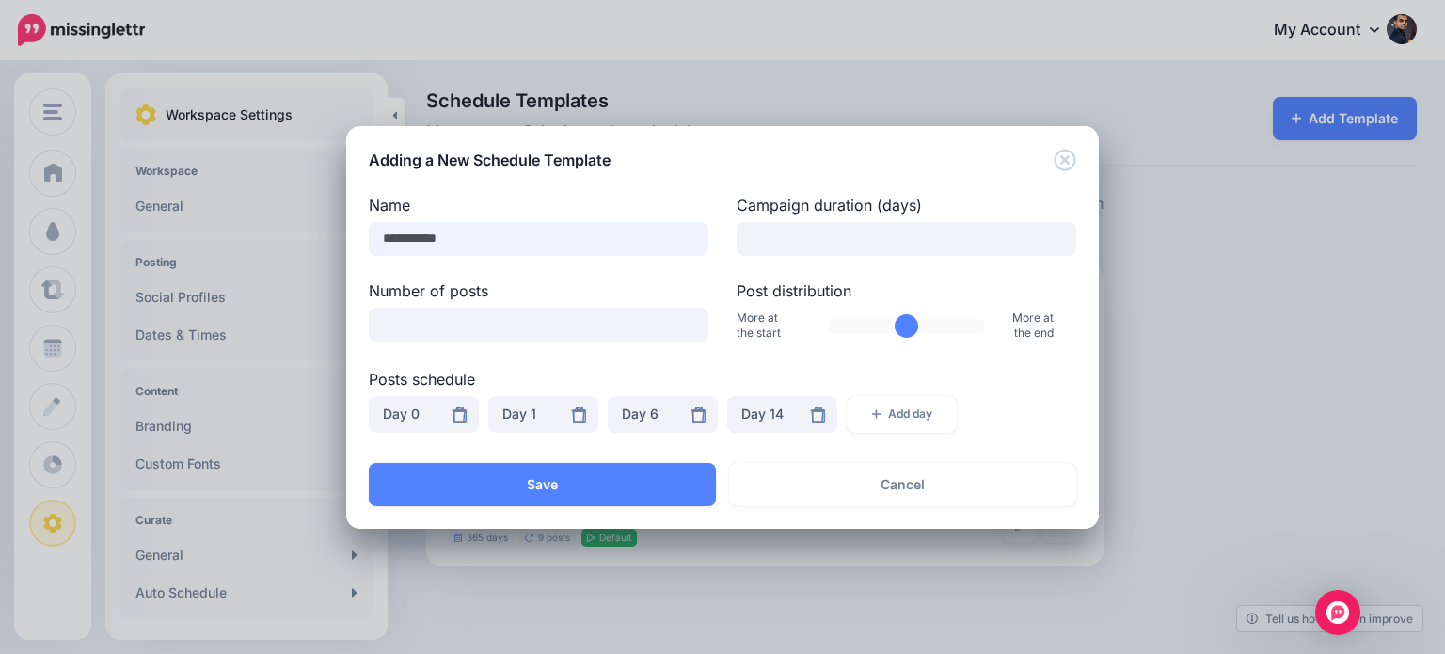
drag, startPoint x: 390, startPoint y: 235, endPoint x: 377, endPoint y: 237, distance: 13.3
click at [377, 237] on input "**********" at bounding box center [539, 239] width 340 height 34
type input "**********"
drag, startPoint x: 404, startPoint y: 326, endPoint x: 376, endPoint y: 330, distance: 27.7
click at [376, 330] on input "*" at bounding box center [539, 325] width 340 height 34
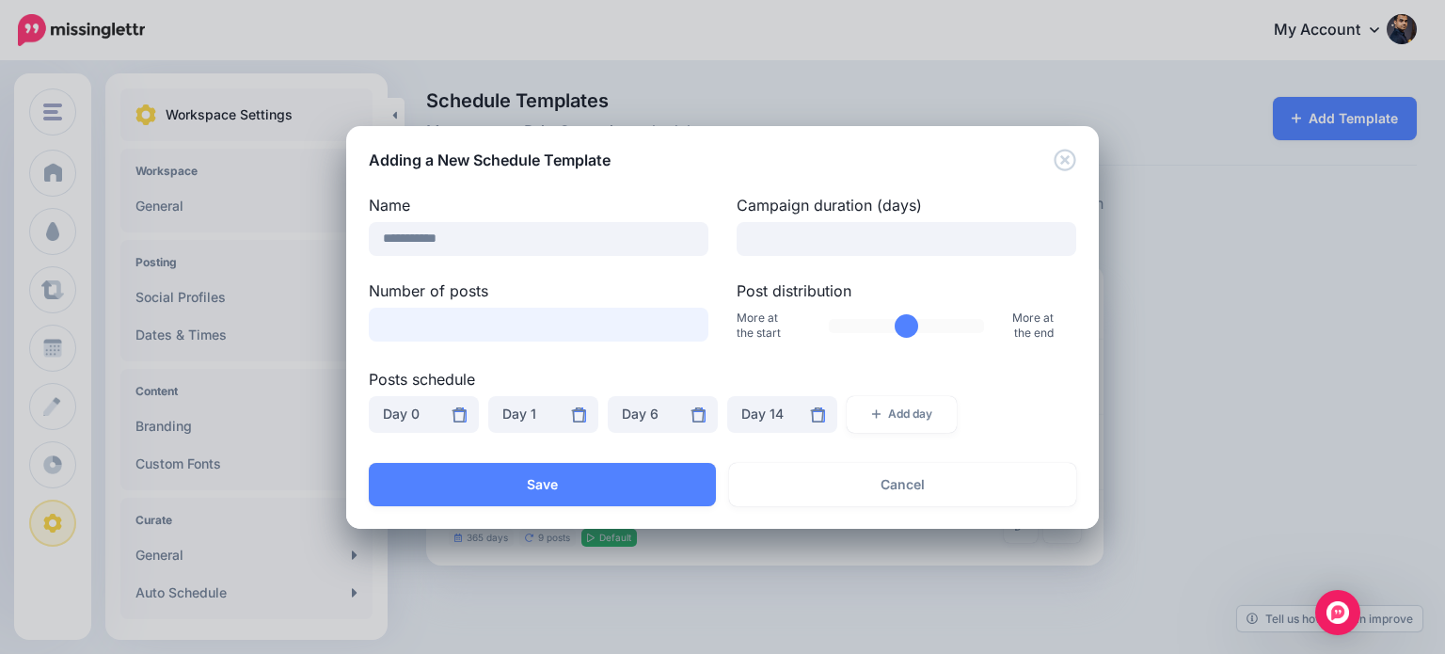
type input "*"
click at [391, 334] on input "**" at bounding box center [539, 325] width 340 height 34
type input "**"
drag, startPoint x: 414, startPoint y: 327, endPoint x: 367, endPoint y: 317, distance: 48.2
click at [367, 317] on div "Number of posts **" at bounding box center [539, 311] width 368 height 65
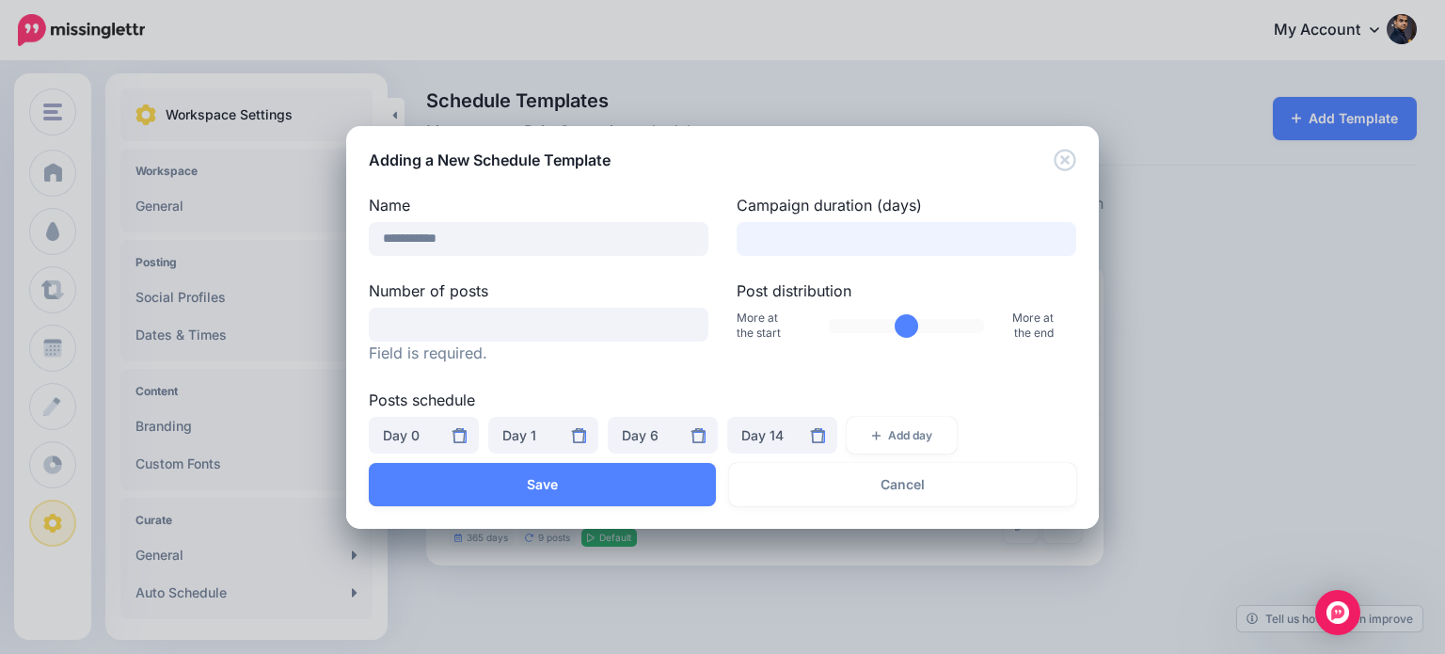
drag, startPoint x: 788, startPoint y: 236, endPoint x: 738, endPoint y: 247, distance: 51.8
click at [738, 247] on input "**" at bounding box center [907, 239] width 340 height 34
paste input "number"
type input "**"
click at [475, 327] on input "Number of posts" at bounding box center [539, 325] width 340 height 34
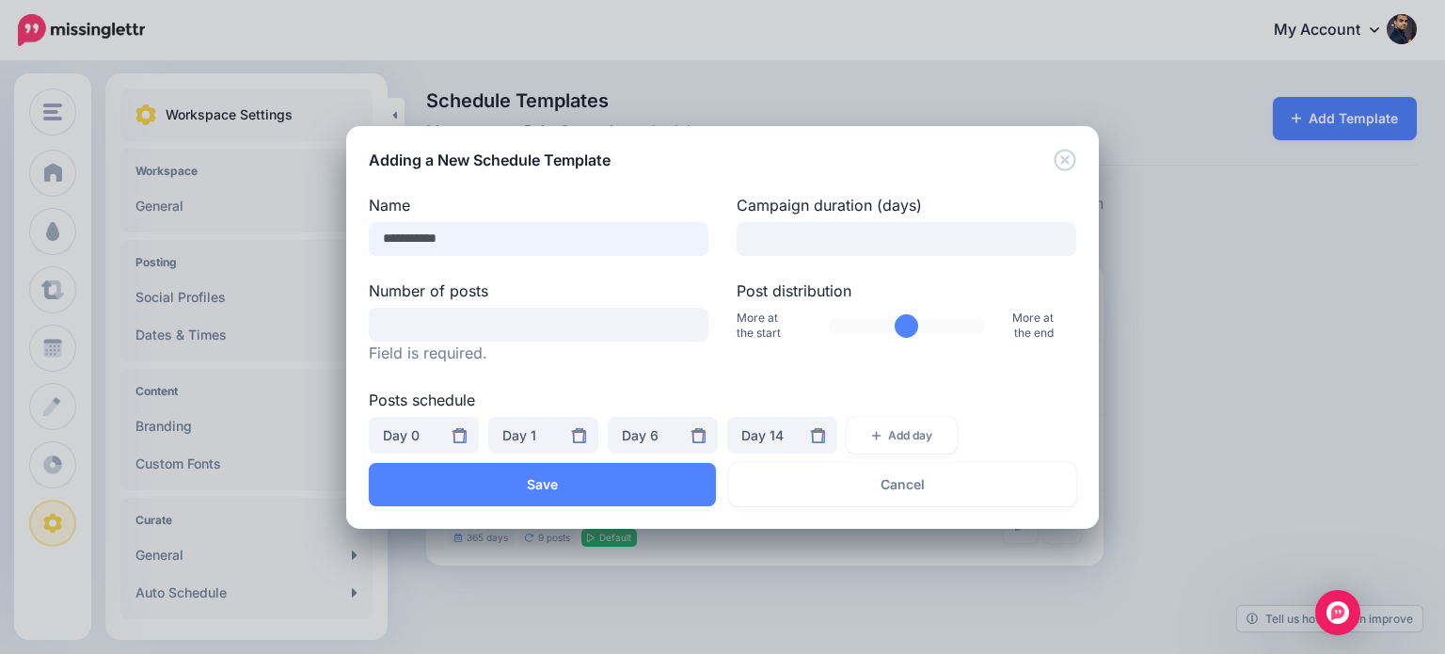
drag, startPoint x: 428, startPoint y: 230, endPoint x: 376, endPoint y: 239, distance: 52.6
click at [376, 239] on input "**********" at bounding box center [539, 239] width 340 height 34
type input "**********"
drag, startPoint x: 768, startPoint y: 239, endPoint x: 734, endPoint y: 248, distance: 35.2
click at [734, 248] on div "Campaign duration (days) **" at bounding box center [907, 225] width 368 height 62
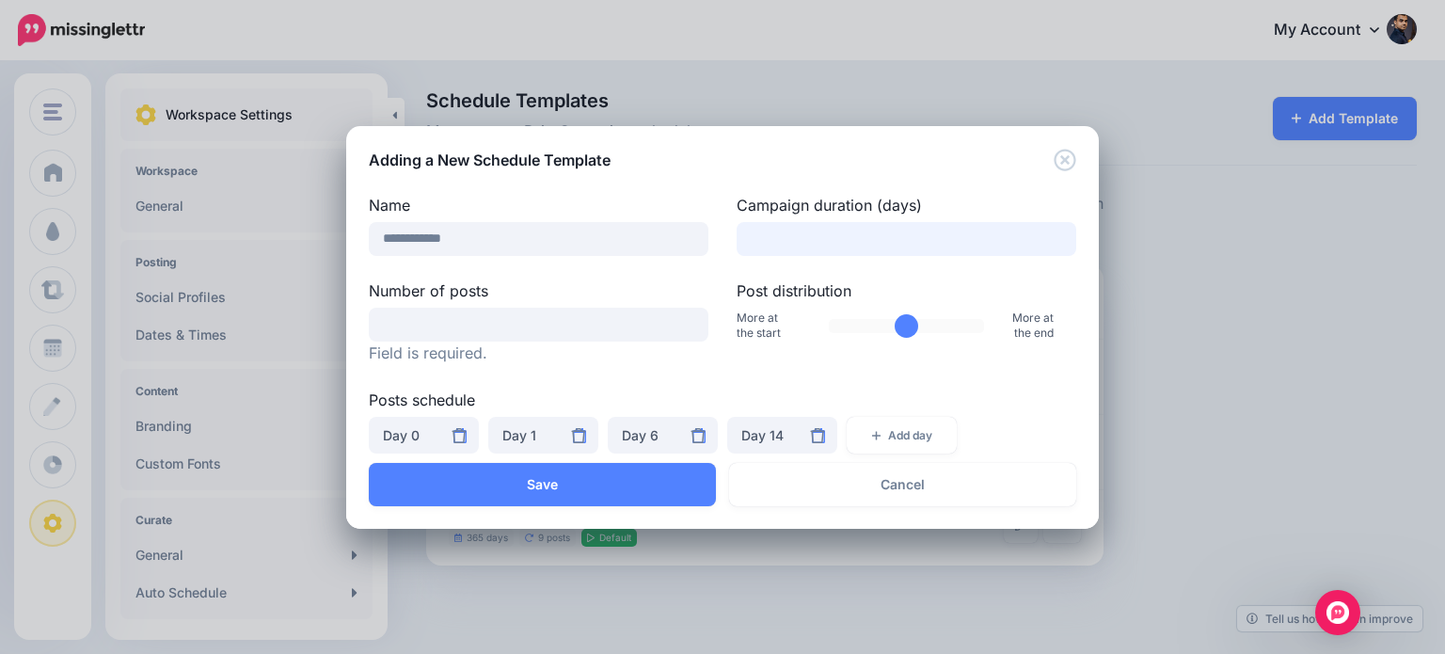
type input "**"
click at [616, 320] on input "Number of posts" at bounding box center [539, 325] width 340 height 34
type input "*"
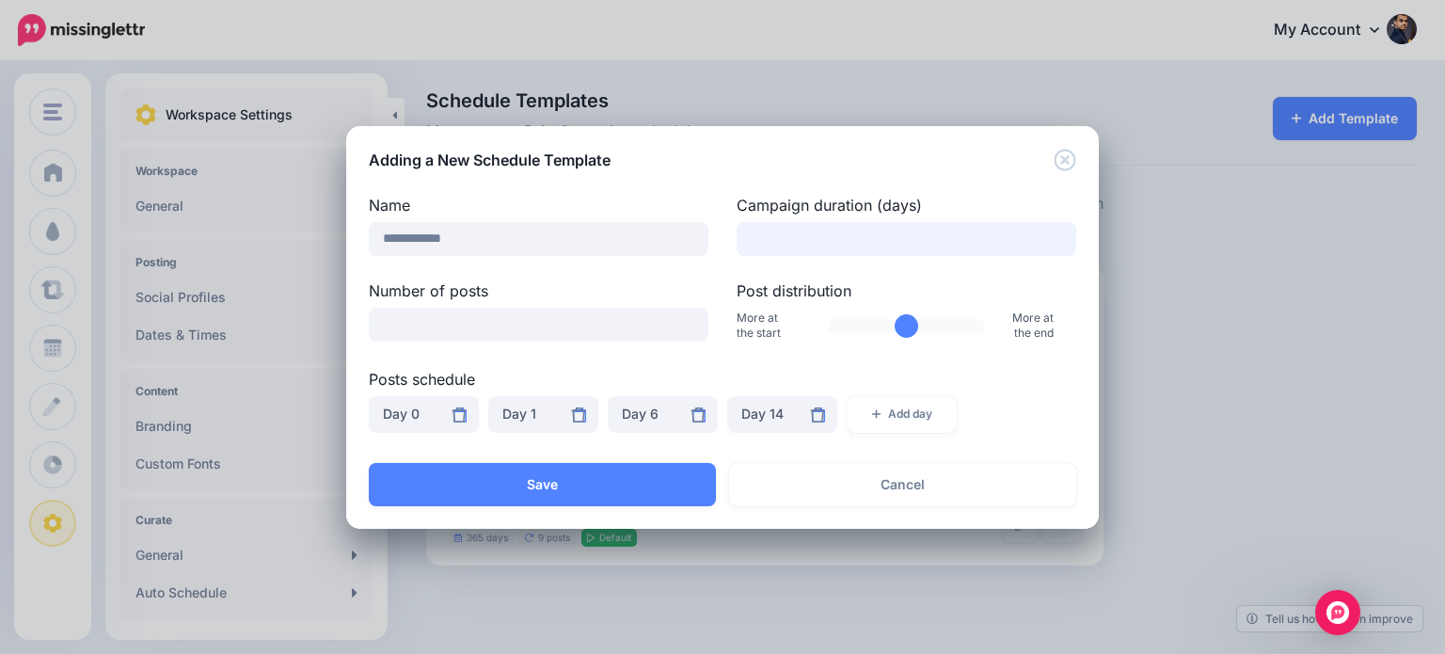
drag, startPoint x: 802, startPoint y: 227, endPoint x: 741, endPoint y: 244, distance: 62.6
click at [741, 244] on input "**" at bounding box center [907, 239] width 340 height 34
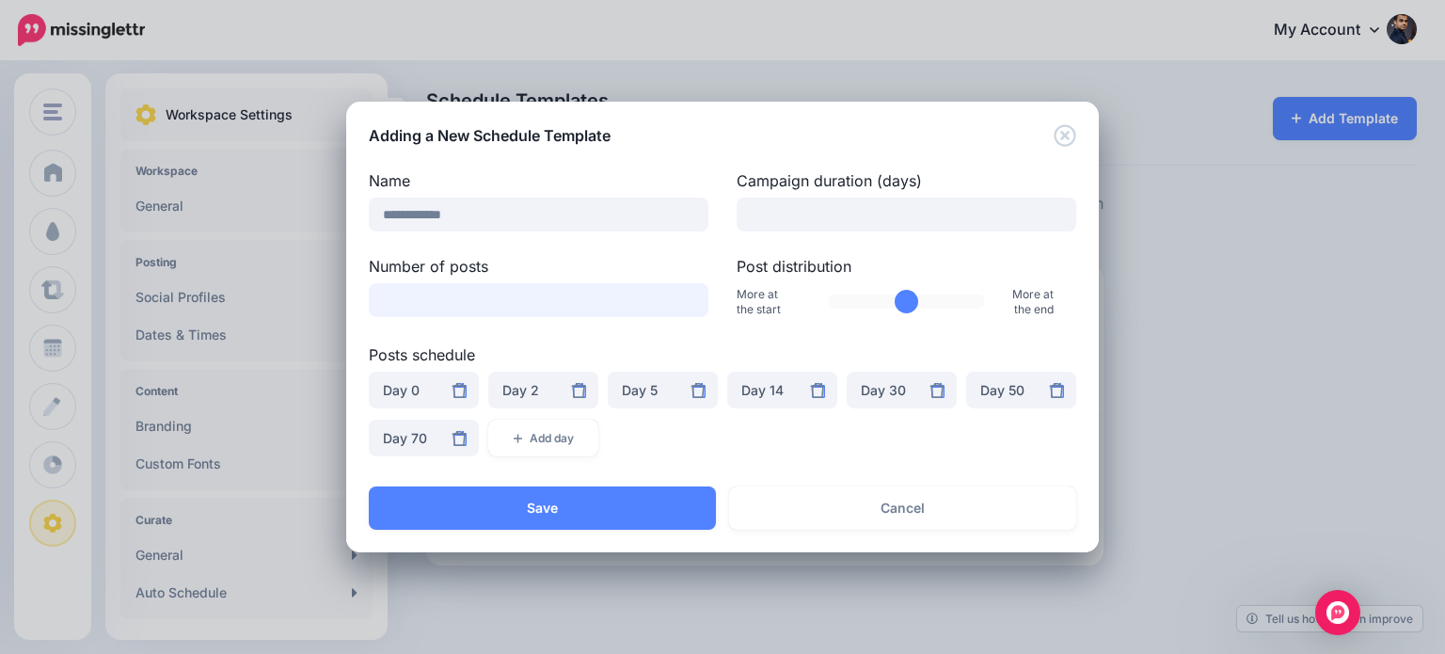
drag, startPoint x: 399, startPoint y: 302, endPoint x: 369, endPoint y: 308, distance: 30.6
click at [369, 308] on input "*" at bounding box center [539, 300] width 340 height 34
drag, startPoint x: 775, startPoint y: 214, endPoint x: 741, endPoint y: 218, distance: 34.2
click at [741, 218] on input "**" at bounding box center [907, 215] width 340 height 34
type input "**"
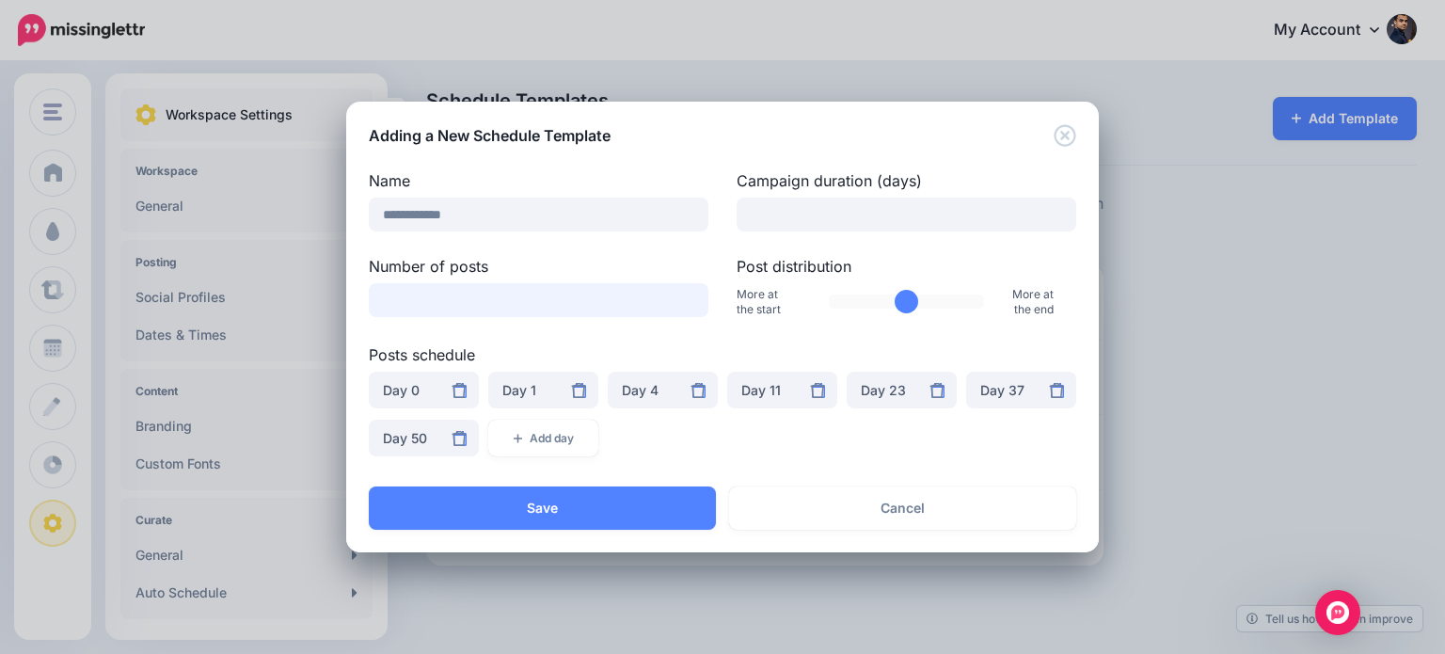
click at [609, 301] on input "*" at bounding box center [539, 300] width 340 height 34
click at [556, 290] on input "*" at bounding box center [539, 300] width 340 height 34
click at [523, 387] on div "Day 2" at bounding box center [543, 390] width 82 height 23
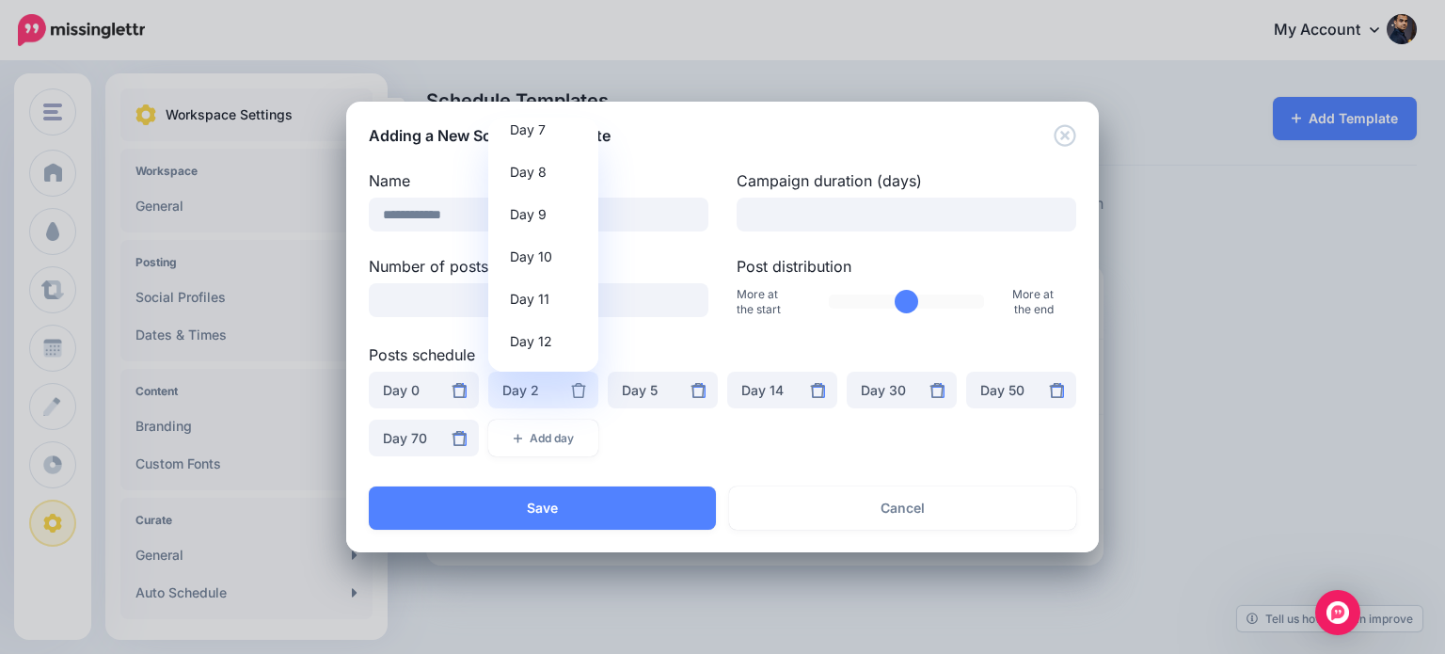
scroll to position [331, 0]
click at [542, 151] on span "Day 8" at bounding box center [528, 151] width 37 height 23
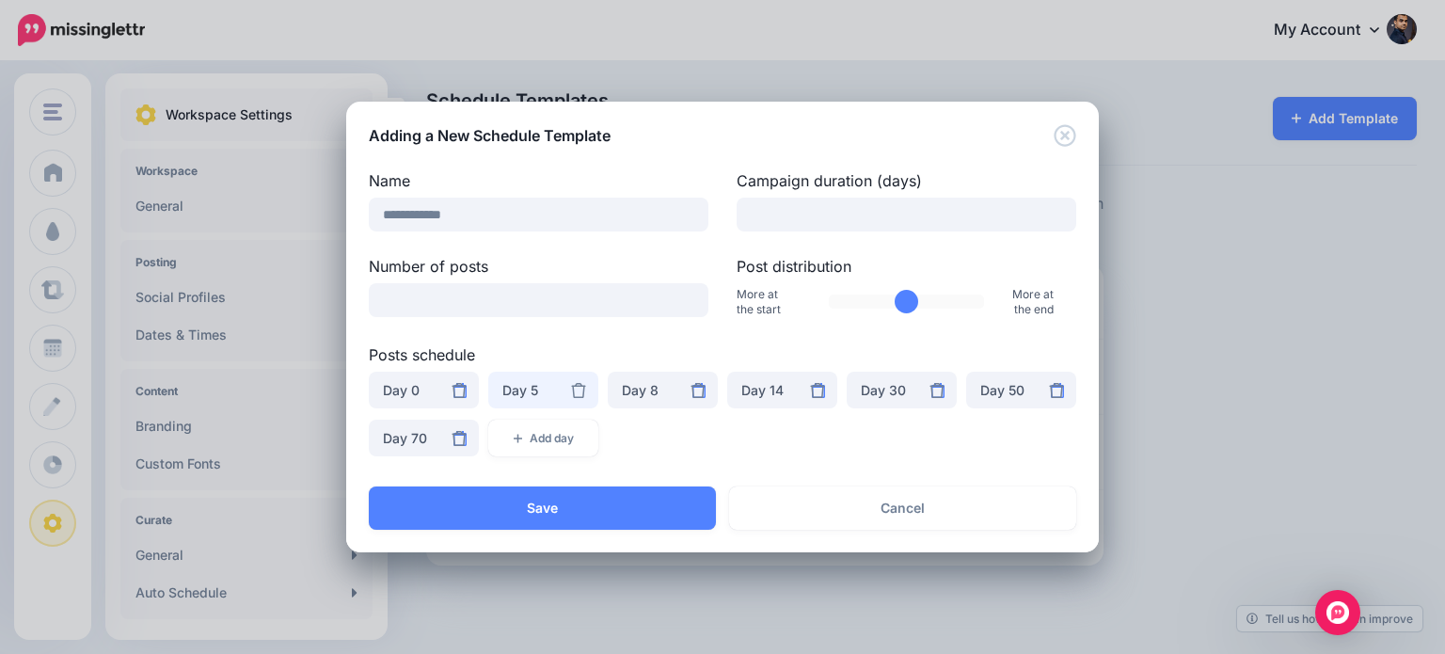
click at [526, 387] on div "Day 5" at bounding box center [543, 390] width 82 height 23
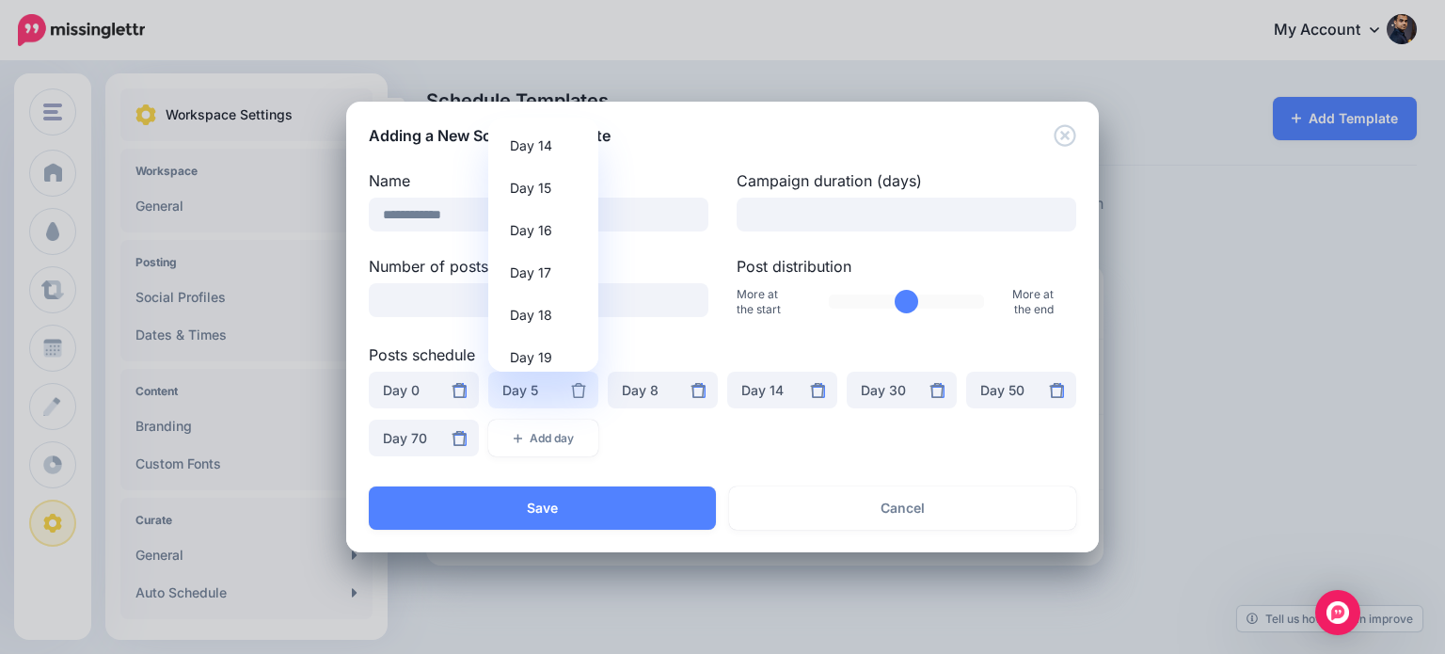
scroll to position [561, 0]
click at [548, 295] on span "Day 17" at bounding box center [530, 303] width 41 height 23
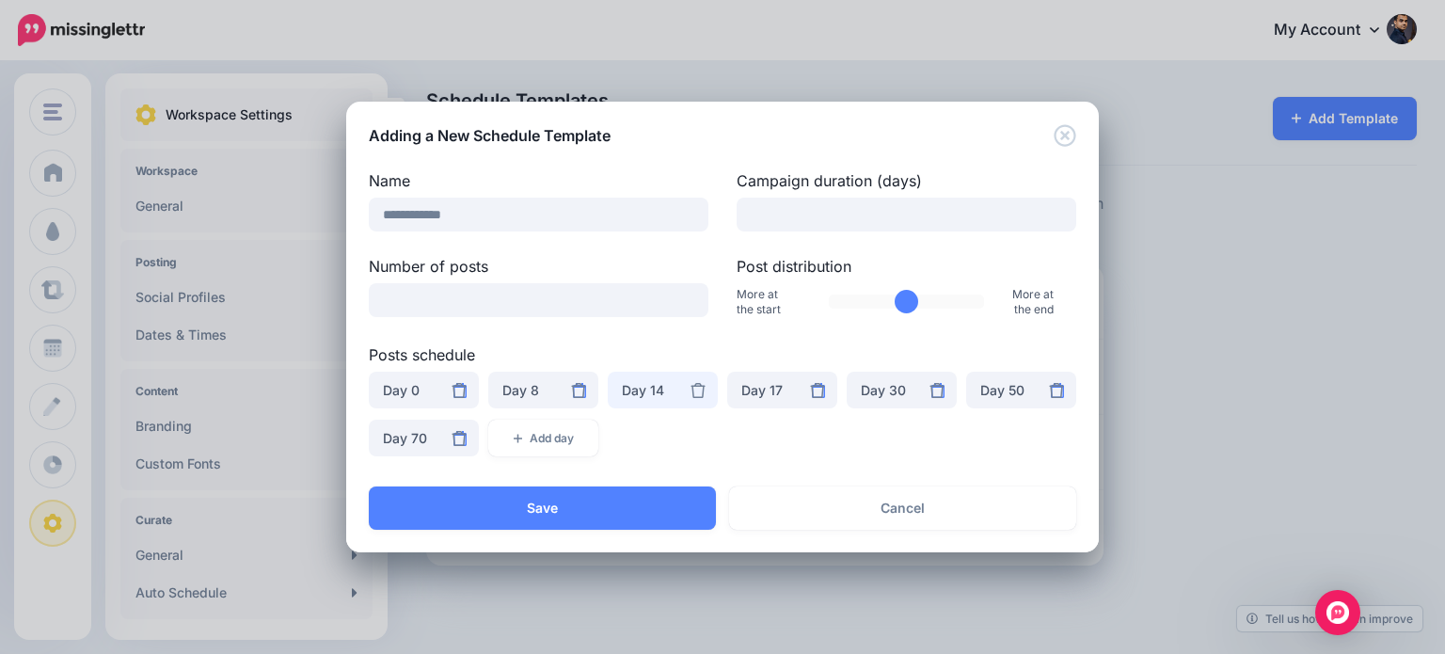
click at [640, 383] on div "Day 14" at bounding box center [663, 390] width 82 height 23
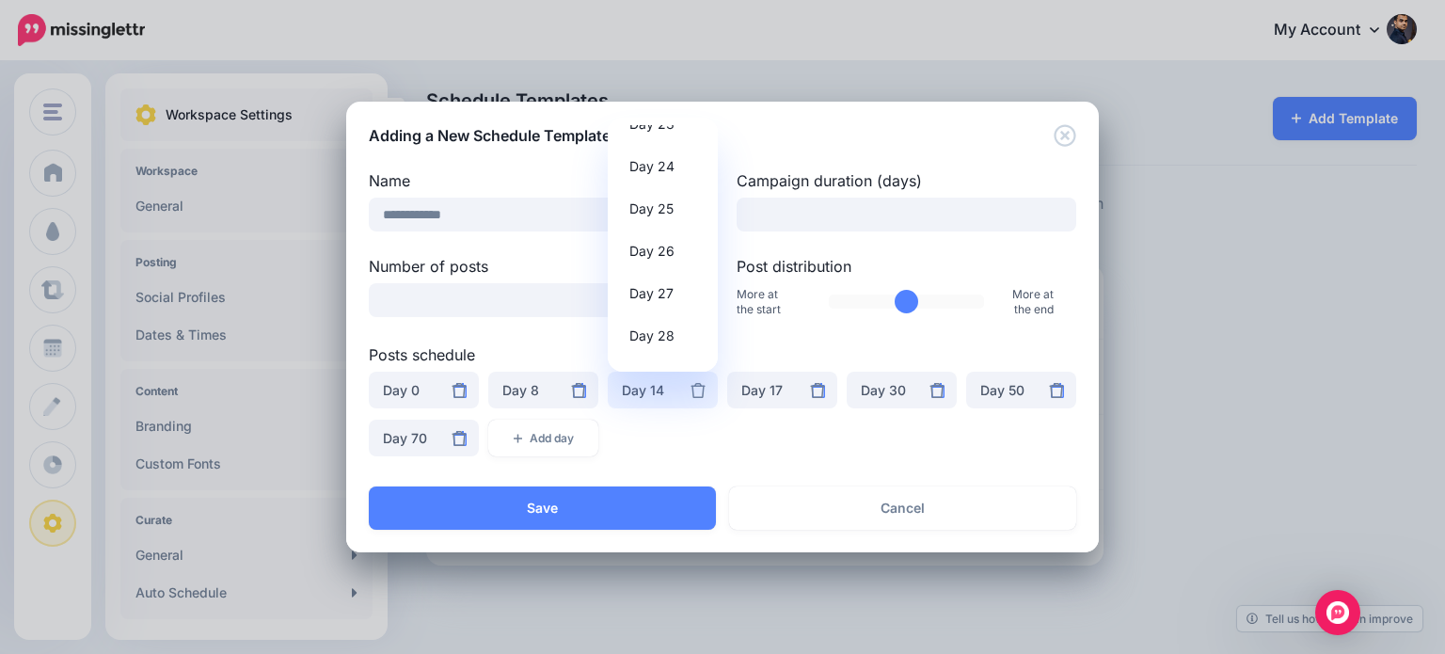
scroll to position [1025, 0]
click at [662, 300] on span "Day 28" at bounding box center [651, 305] width 45 height 23
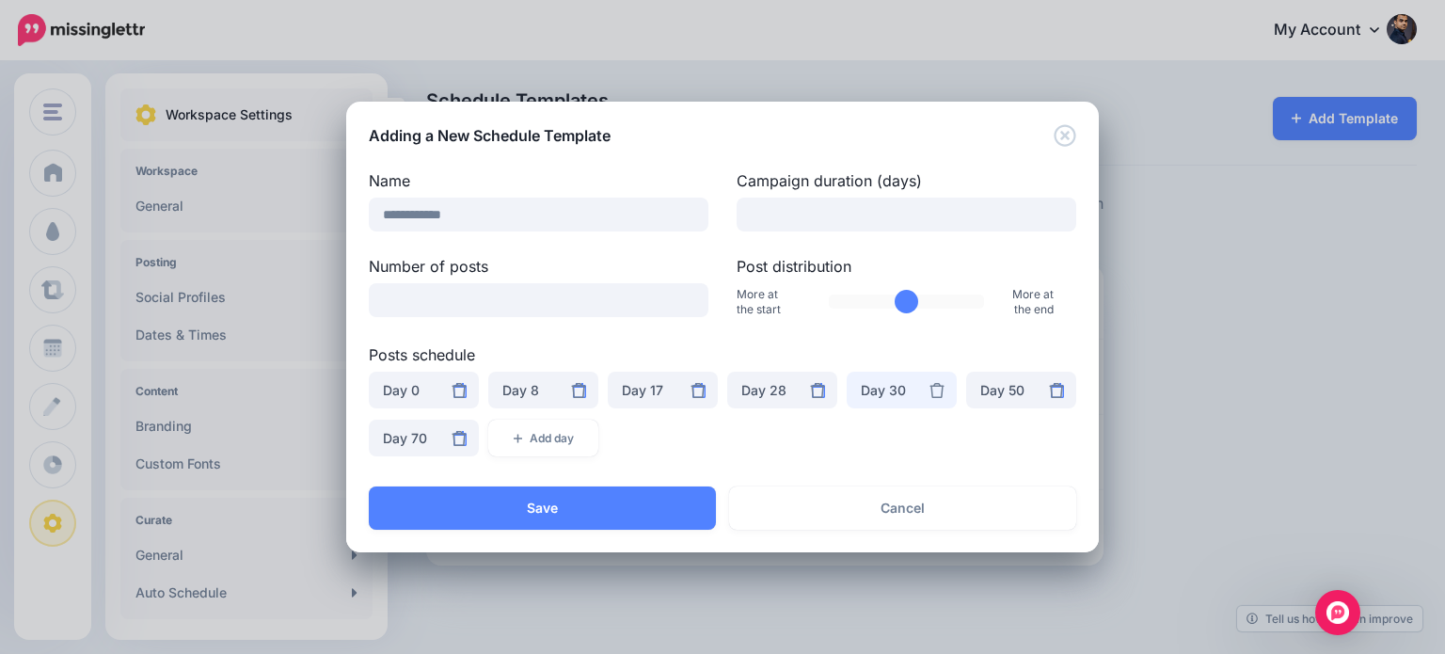
click at [892, 385] on div "Day 30" at bounding box center [902, 390] width 82 height 23
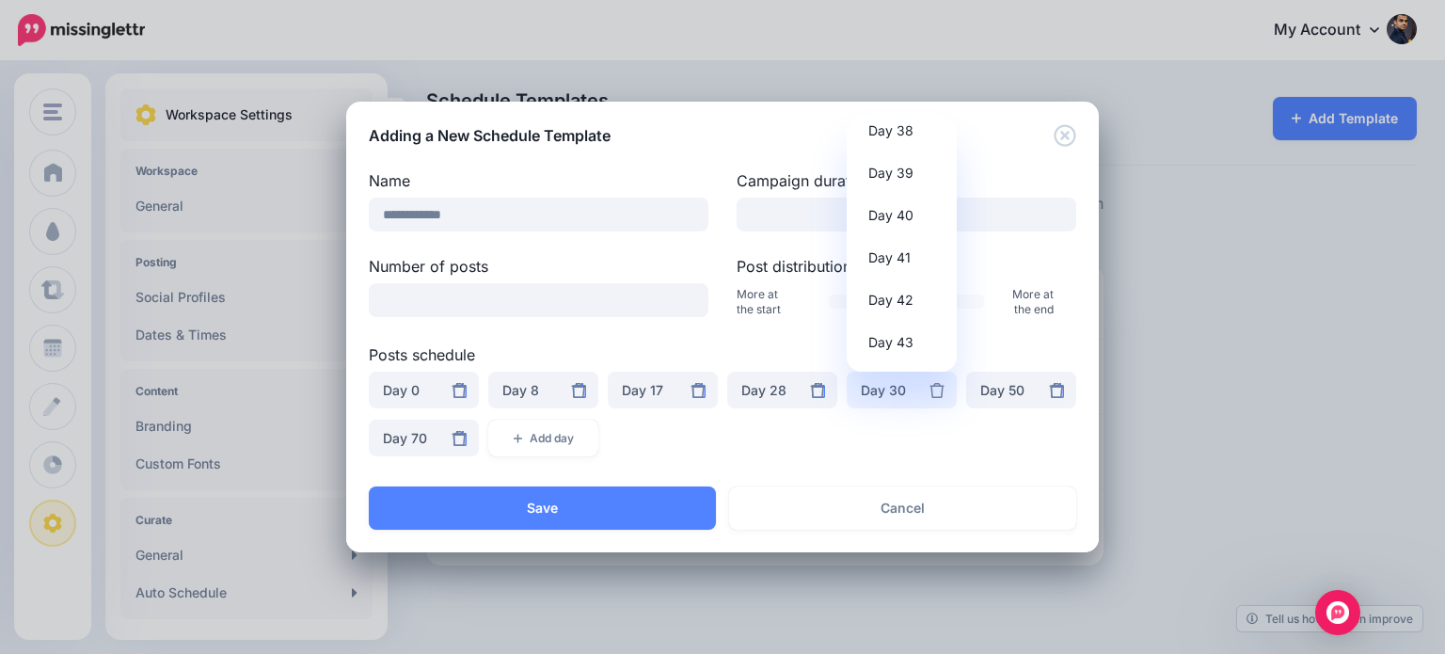
scroll to position [1674, 0]
click at [906, 290] on span "Day 43" at bounding box center [890, 290] width 45 height 23
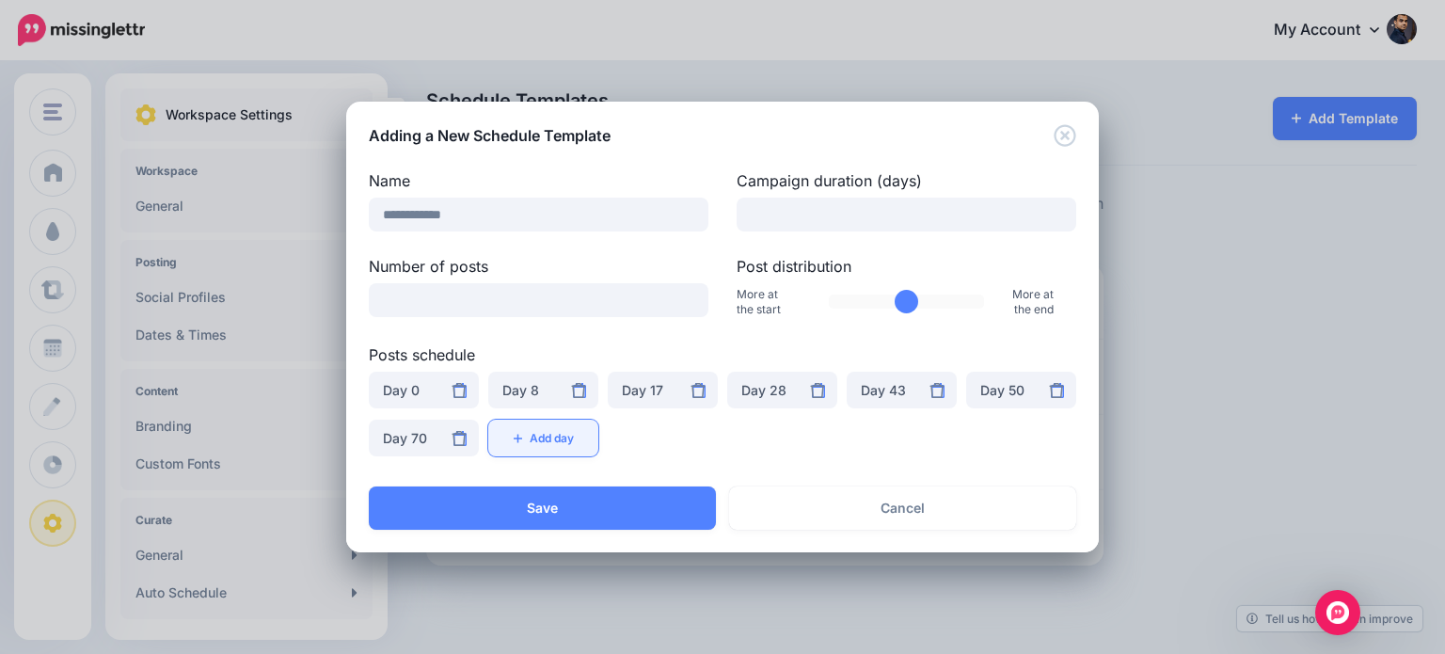
click at [544, 434] on button "Add day" at bounding box center [543, 438] width 110 height 37
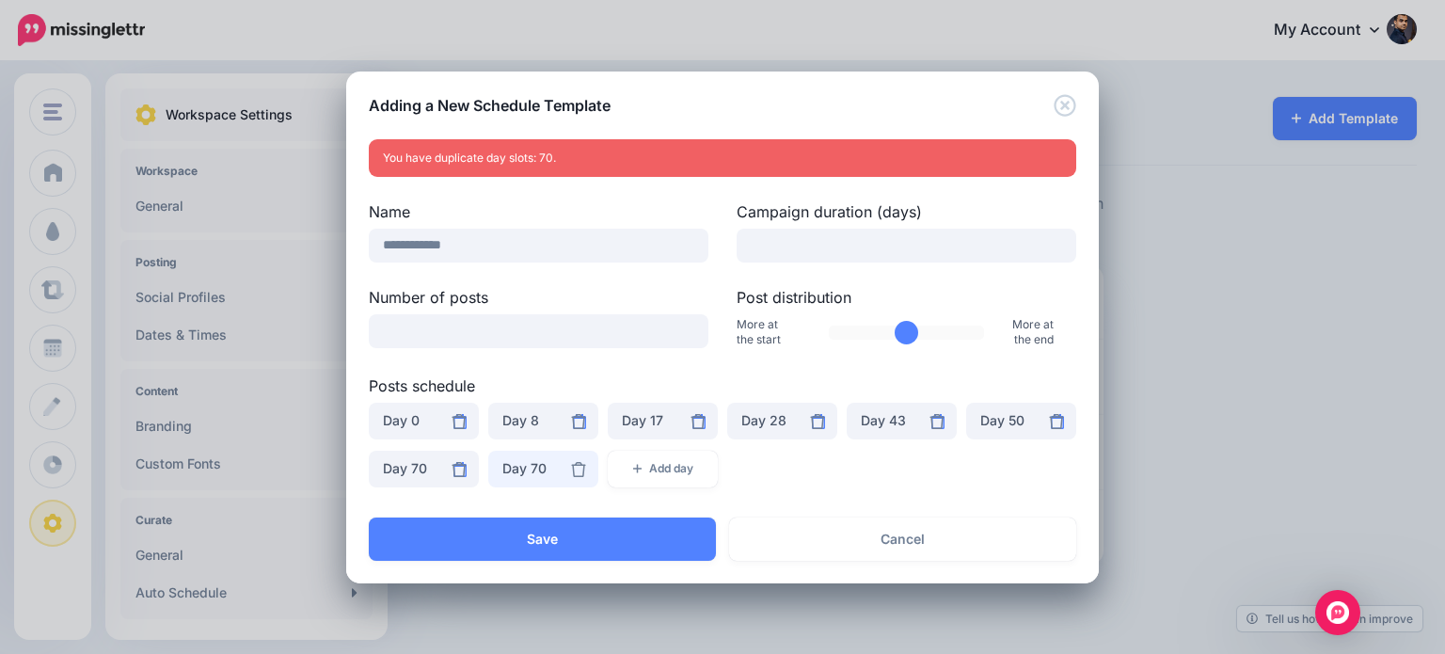
click at [496, 465] on button "Day 70" at bounding box center [543, 469] width 110 height 37
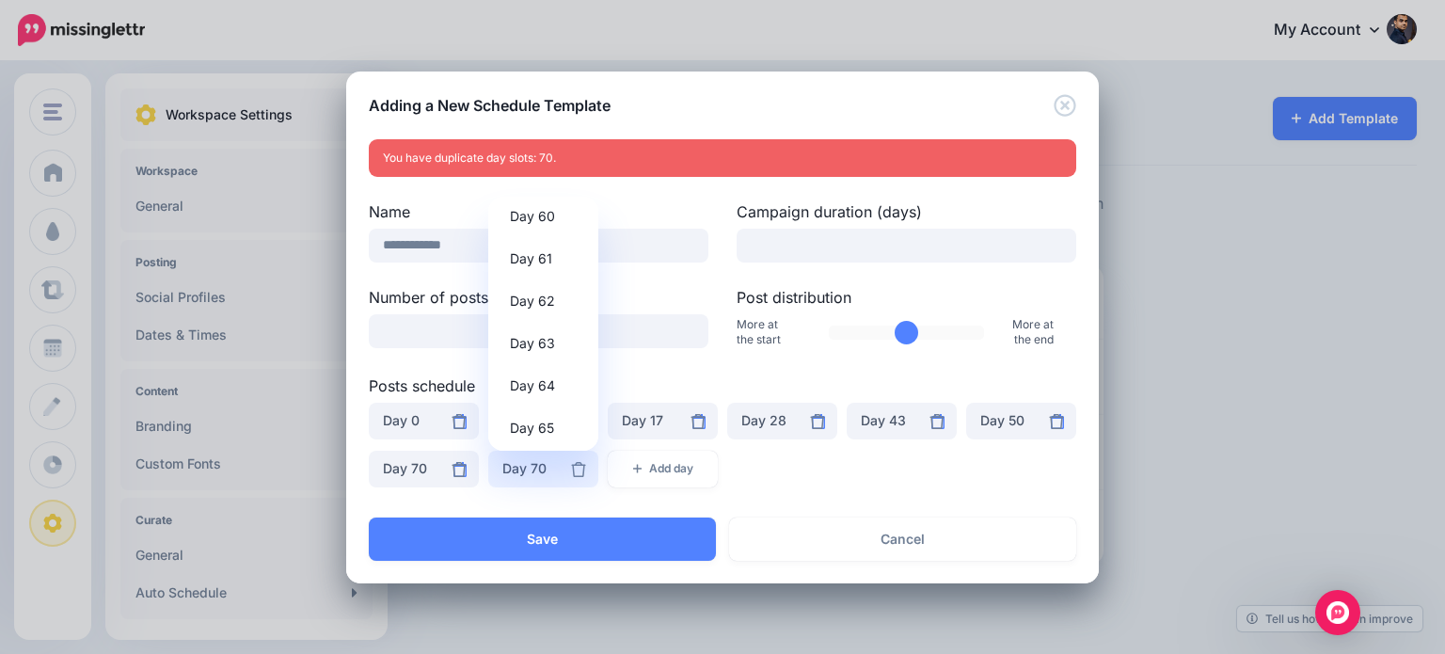
scroll to position [2557, 0]
click at [551, 418] on span "Day 65" at bounding box center [532, 417] width 44 height 23
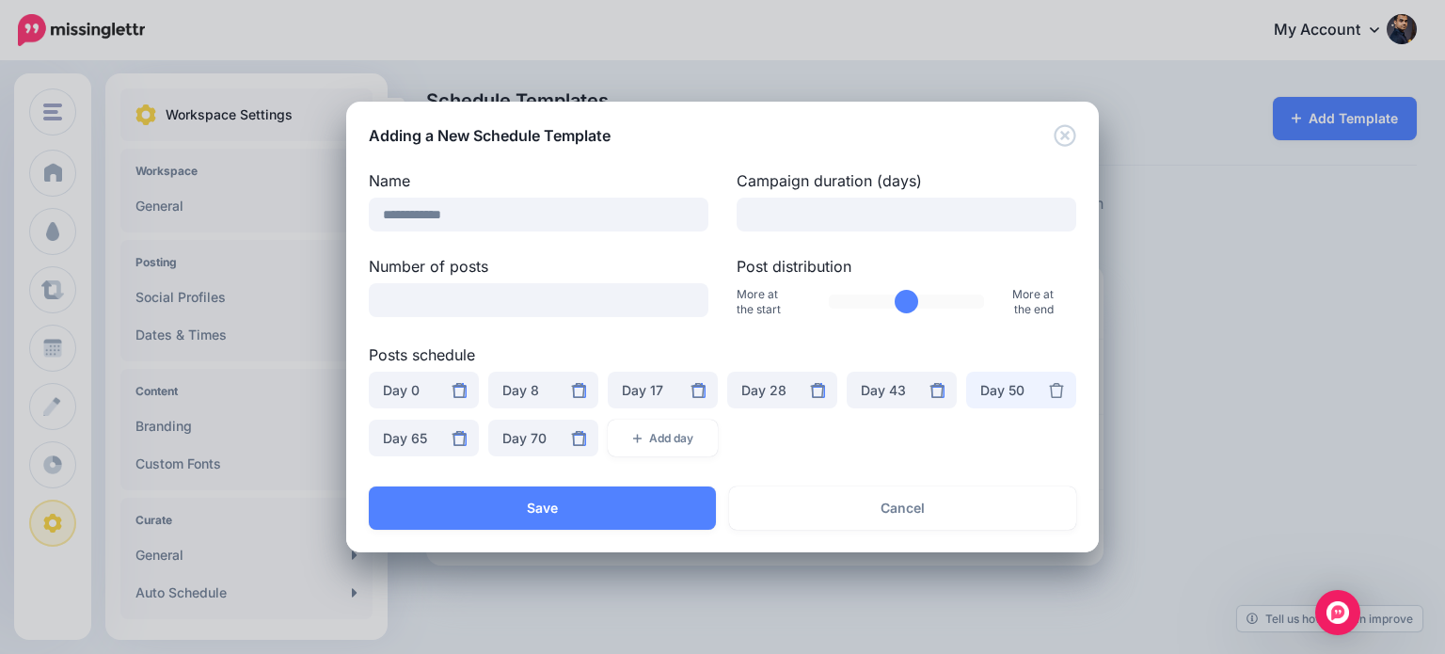
click at [1017, 390] on div "Day 50" at bounding box center [1021, 390] width 82 height 23
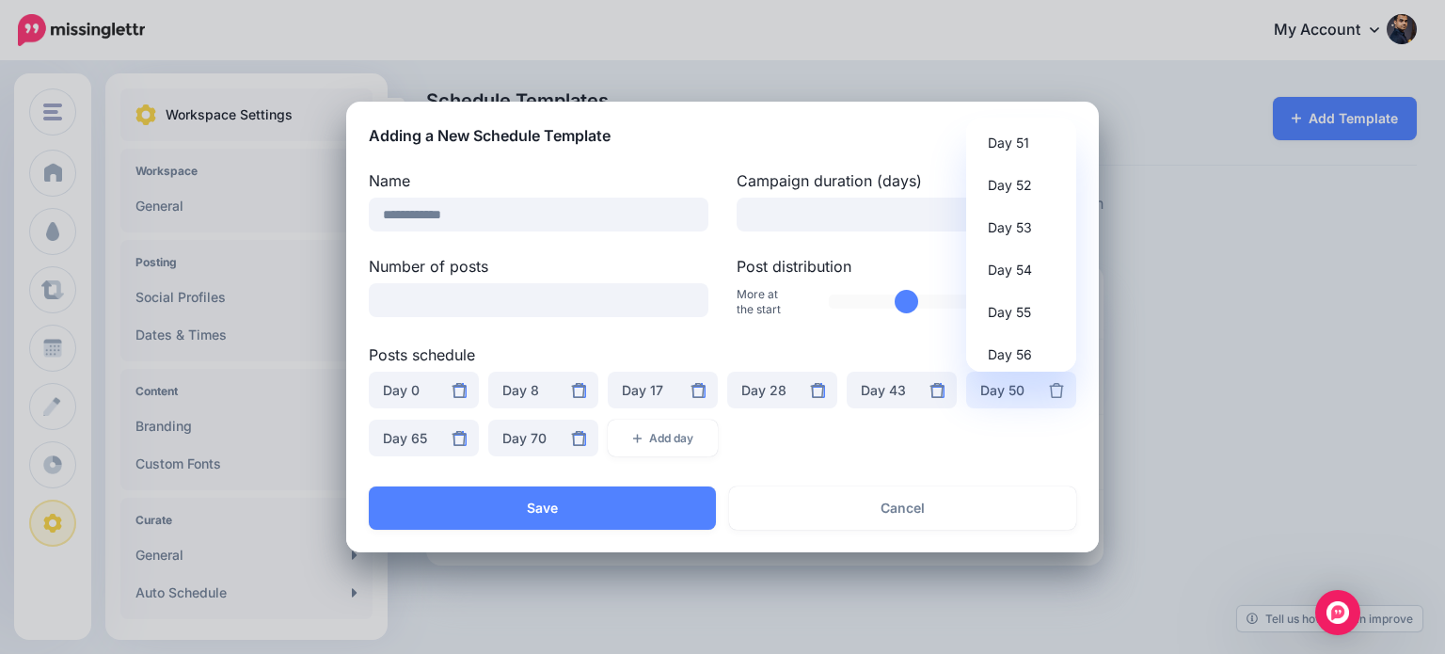
scroll to position [2181, 0]
click at [1024, 292] on span "Day 55" at bounding box center [1009, 291] width 43 height 23
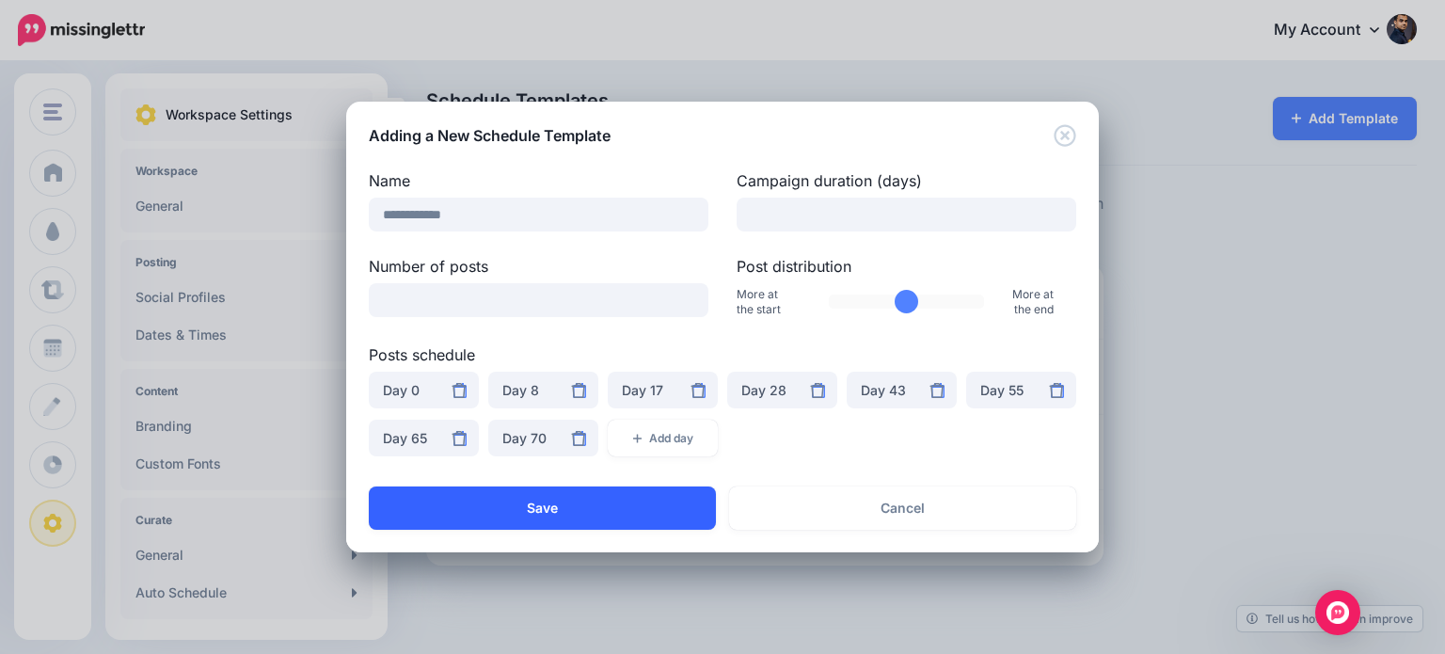
click at [624, 511] on button "Save" at bounding box center [542, 507] width 347 height 43
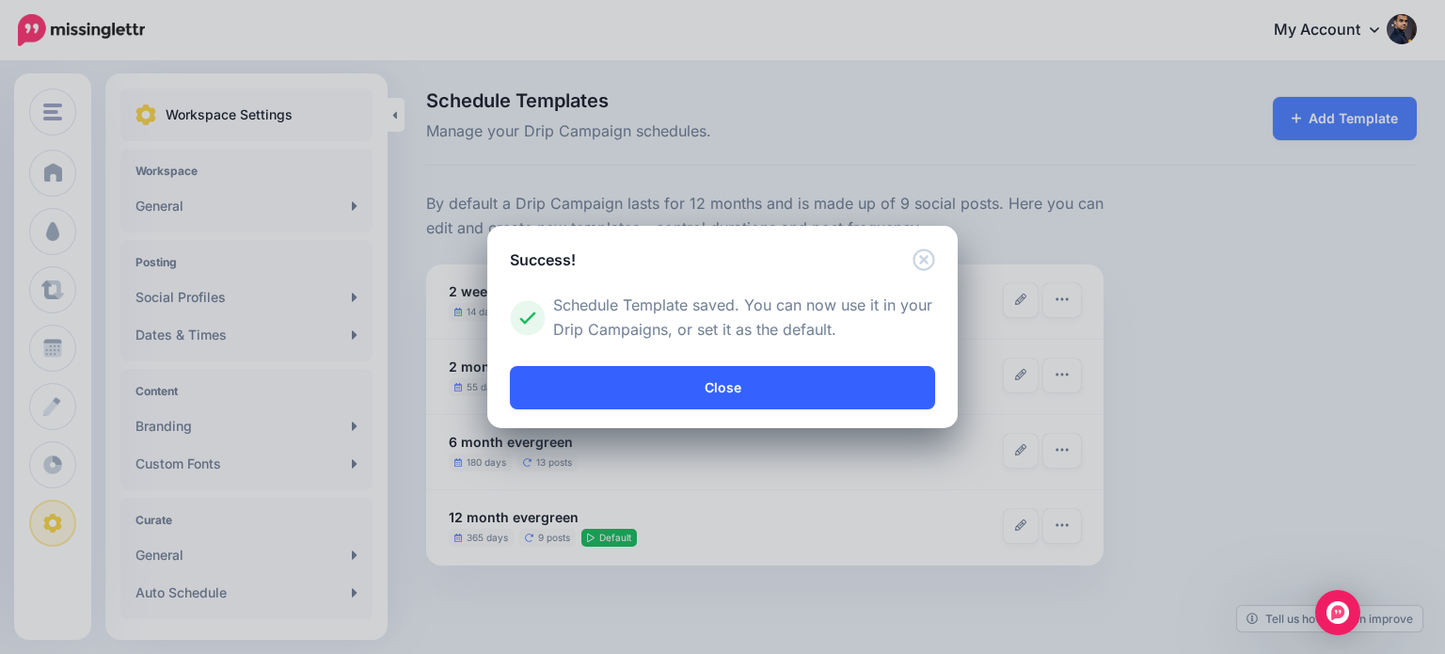
click at [655, 376] on link "Close" at bounding box center [722, 387] width 425 height 43
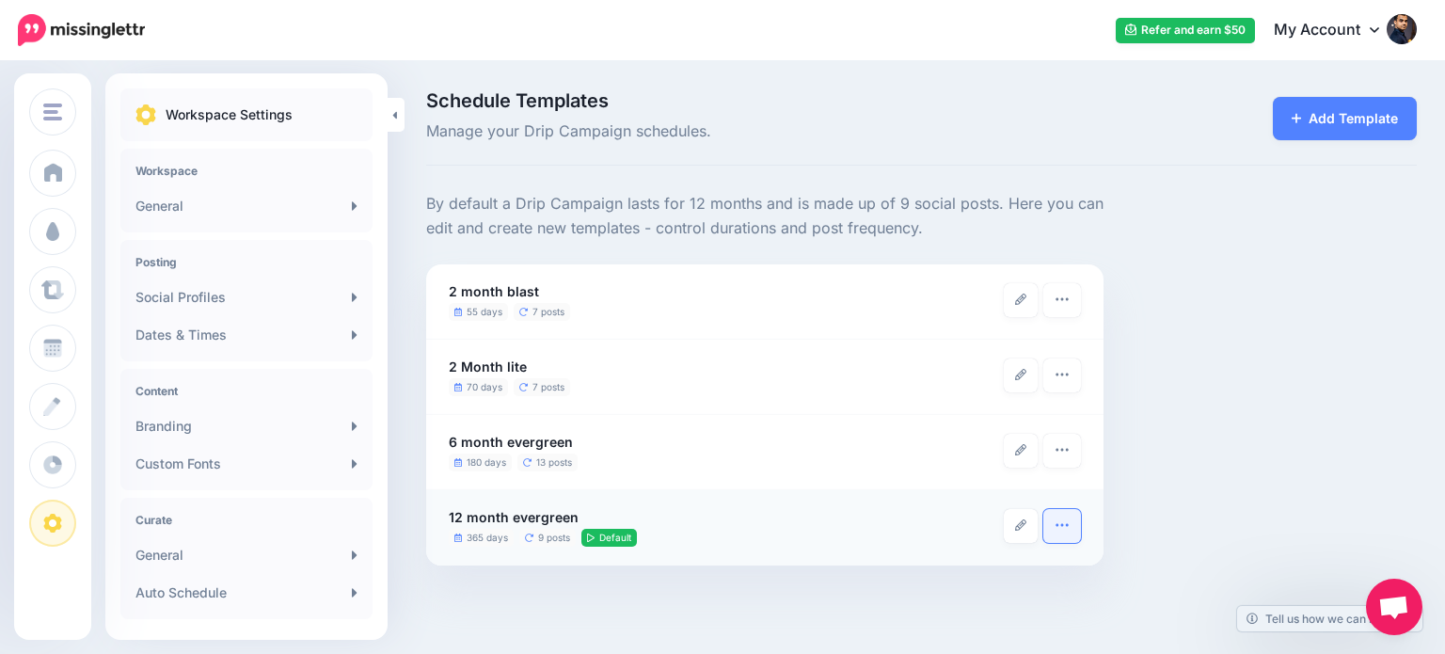
click at [1063, 533] on button "button" at bounding box center [1062, 526] width 38 height 34
click at [1043, 585] on link "Delete Template" at bounding box center [996, 588] width 153 height 37
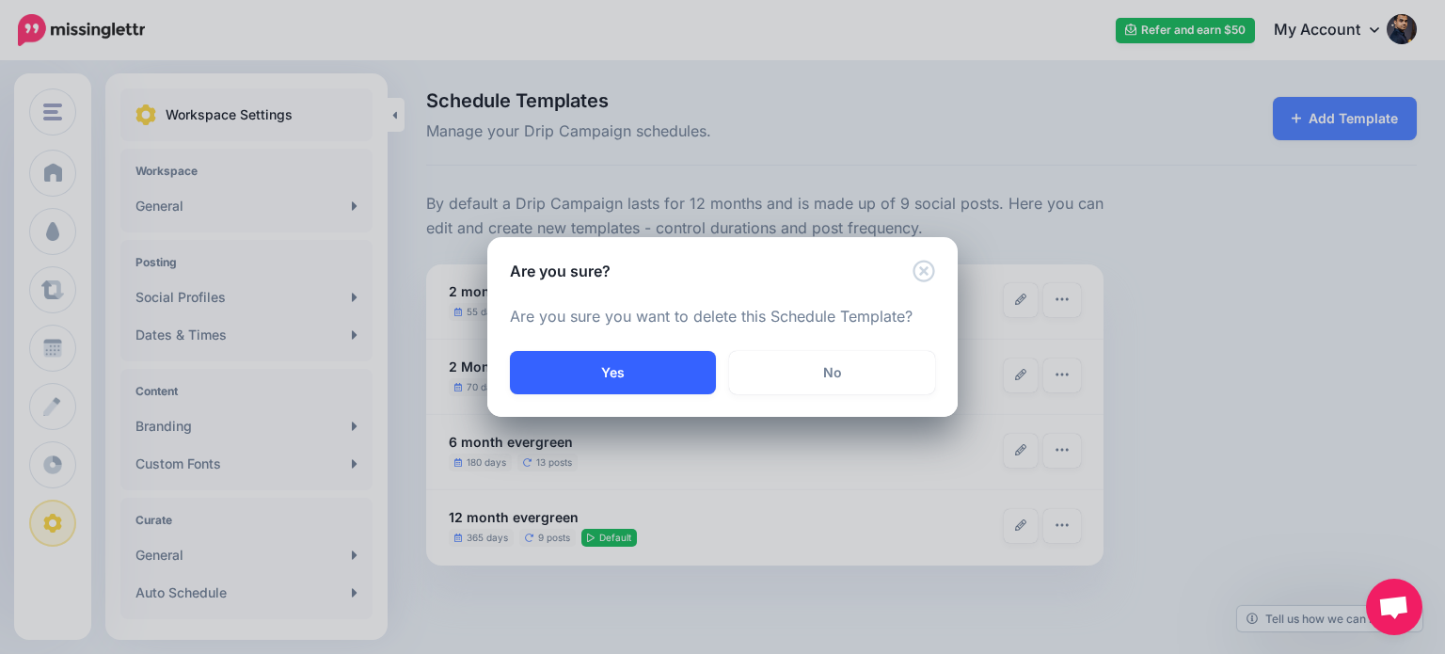
click at [666, 375] on button "Yes" at bounding box center [613, 372] width 206 height 43
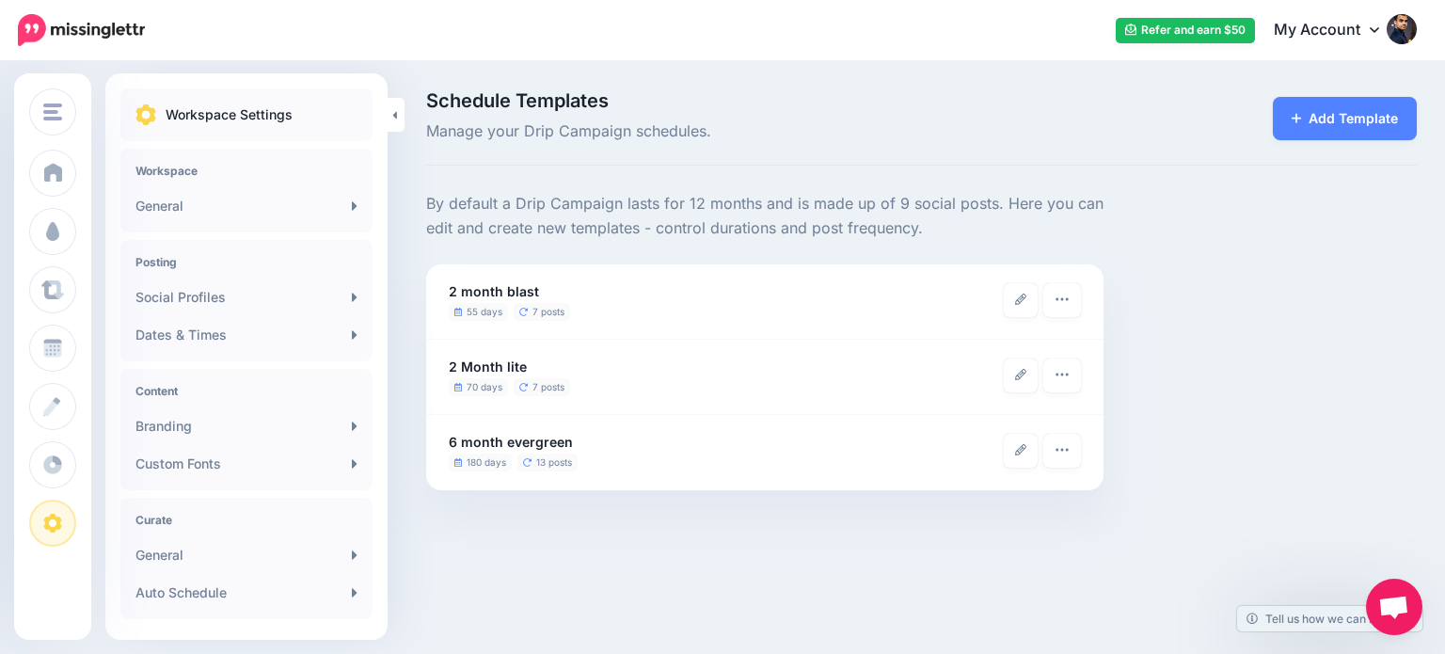
scroll to position [158, 0]
click at [520, 387] on icon at bounding box center [523, 387] width 8 height 8
click at [1052, 446] on button "button" at bounding box center [1062, 451] width 38 height 34
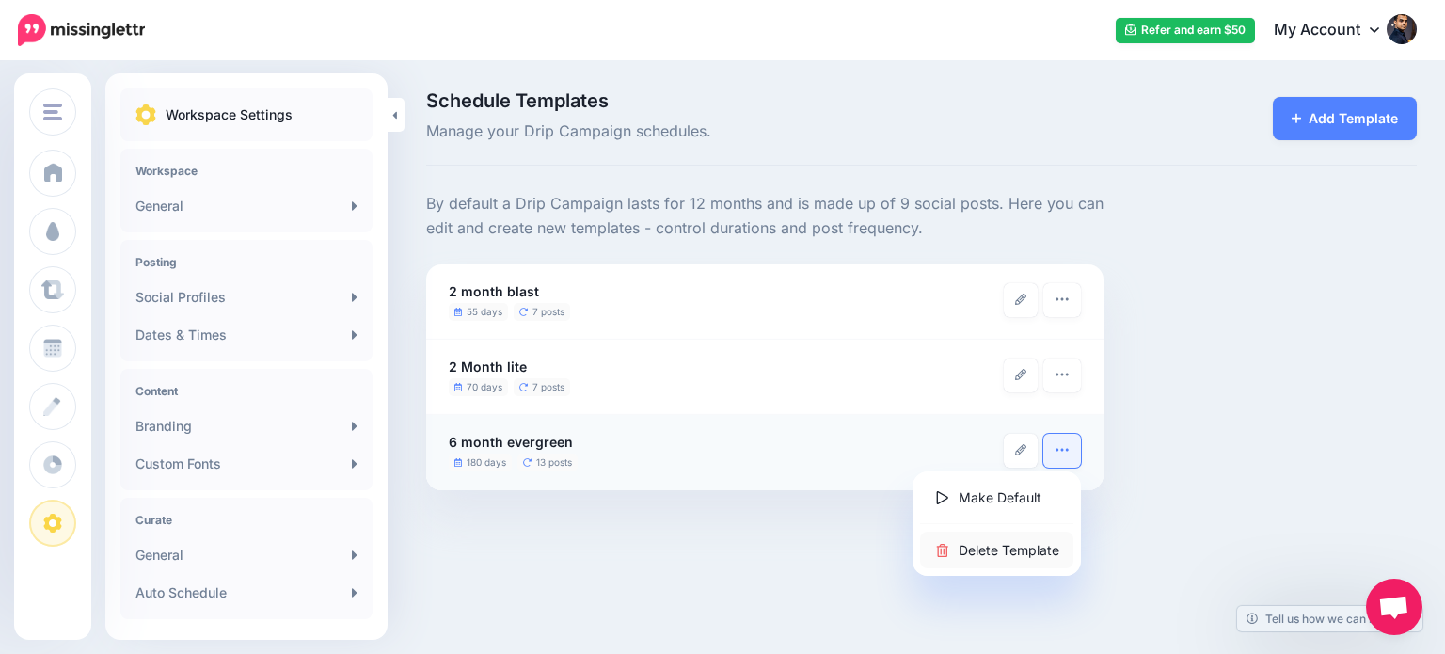
click at [999, 540] on link "Delete Template" at bounding box center [996, 550] width 153 height 37
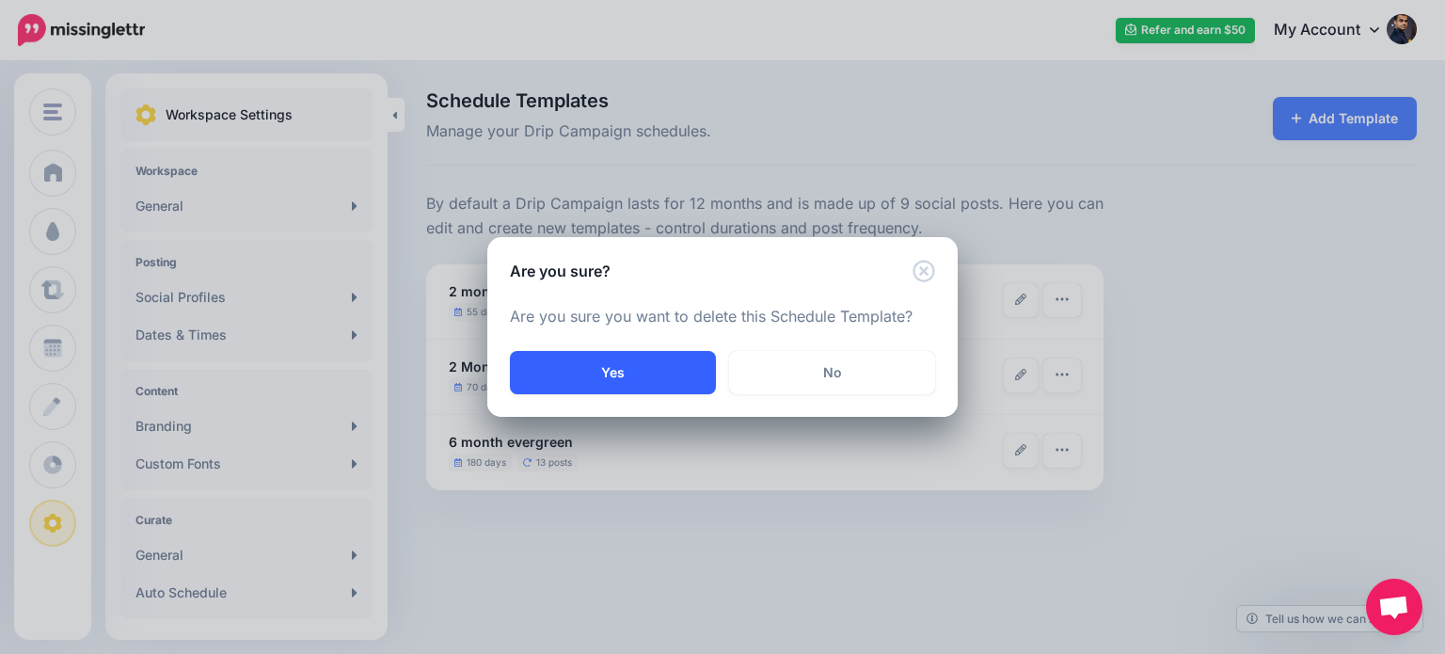
click at [701, 371] on button "Yes" at bounding box center [613, 372] width 206 height 43
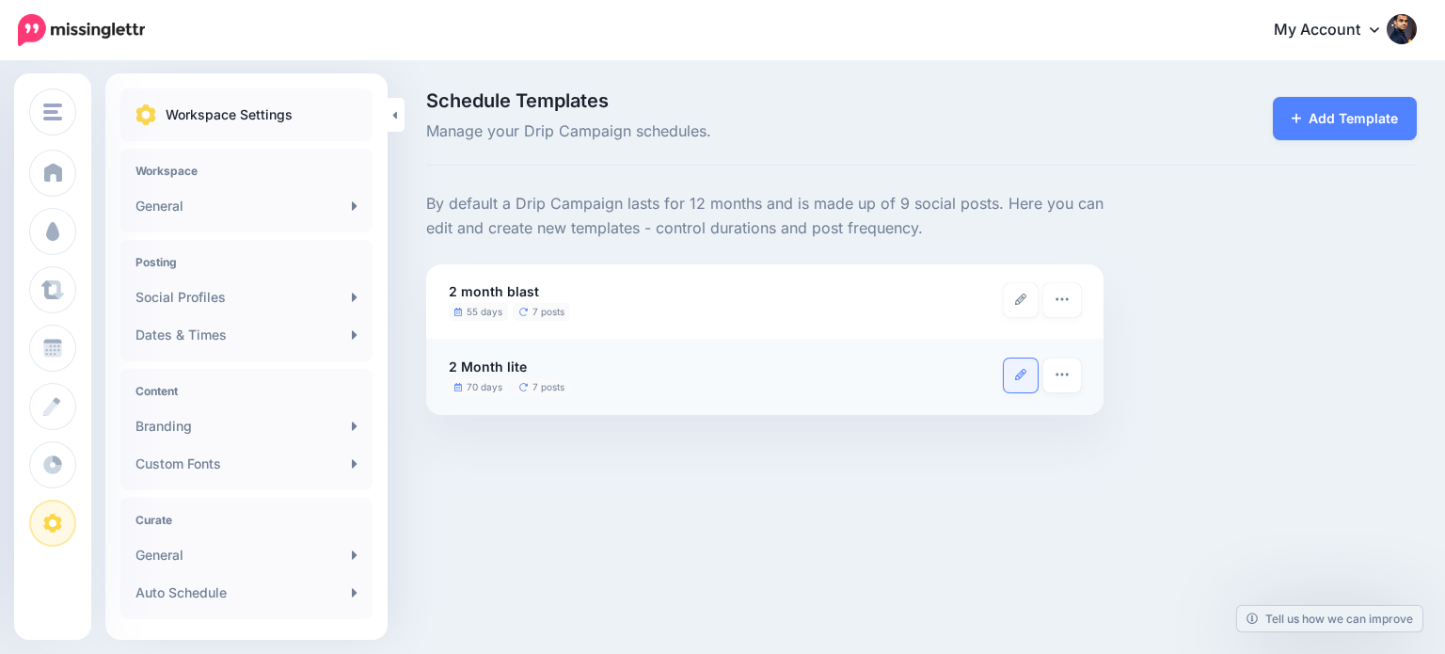
click at [1024, 367] on link at bounding box center [1021, 375] width 34 height 34
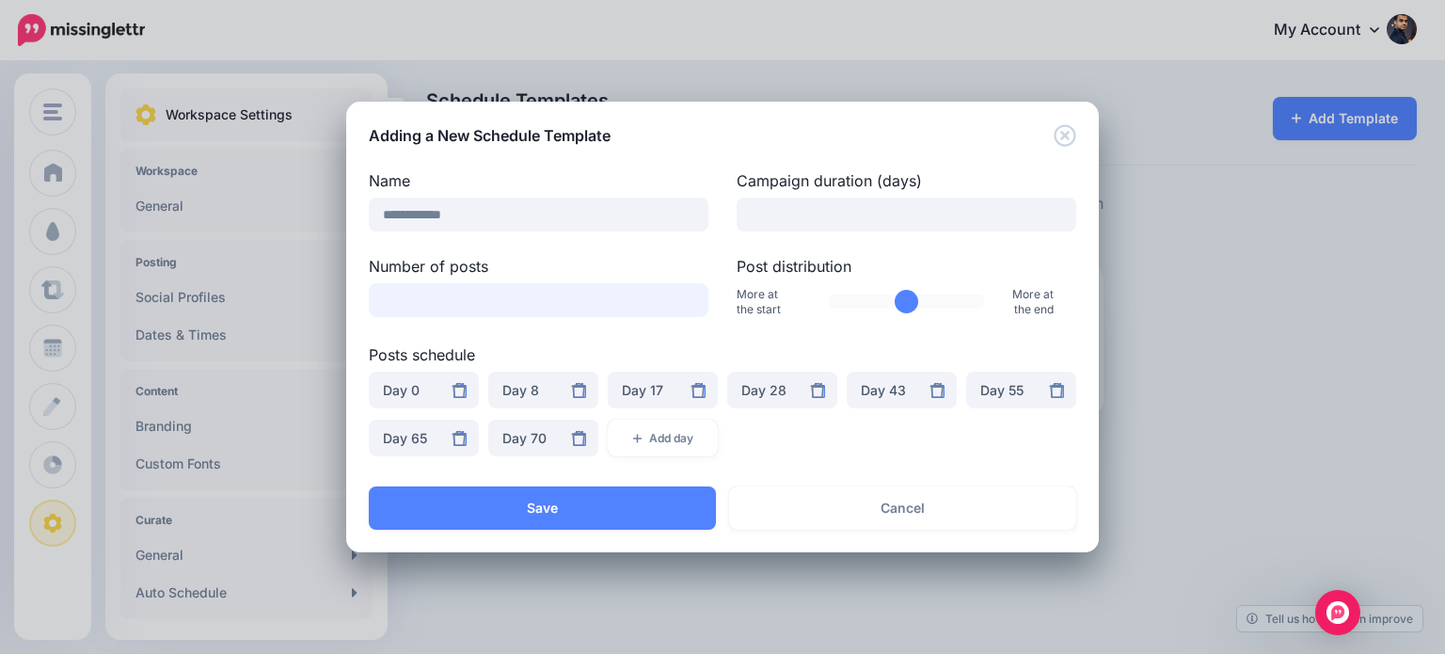
drag, startPoint x: 387, startPoint y: 304, endPoint x: 370, endPoint y: 309, distance: 17.6
click at [370, 309] on input "*" at bounding box center [539, 300] width 340 height 34
type input "*"
click at [798, 430] on div "***** ***** ***** ***** ***** ***** ***** ***** ***** ***** ****** ****** ******" at bounding box center [722, 420] width 717 height 96
click at [524, 387] on div "Day 1" at bounding box center [543, 390] width 82 height 23
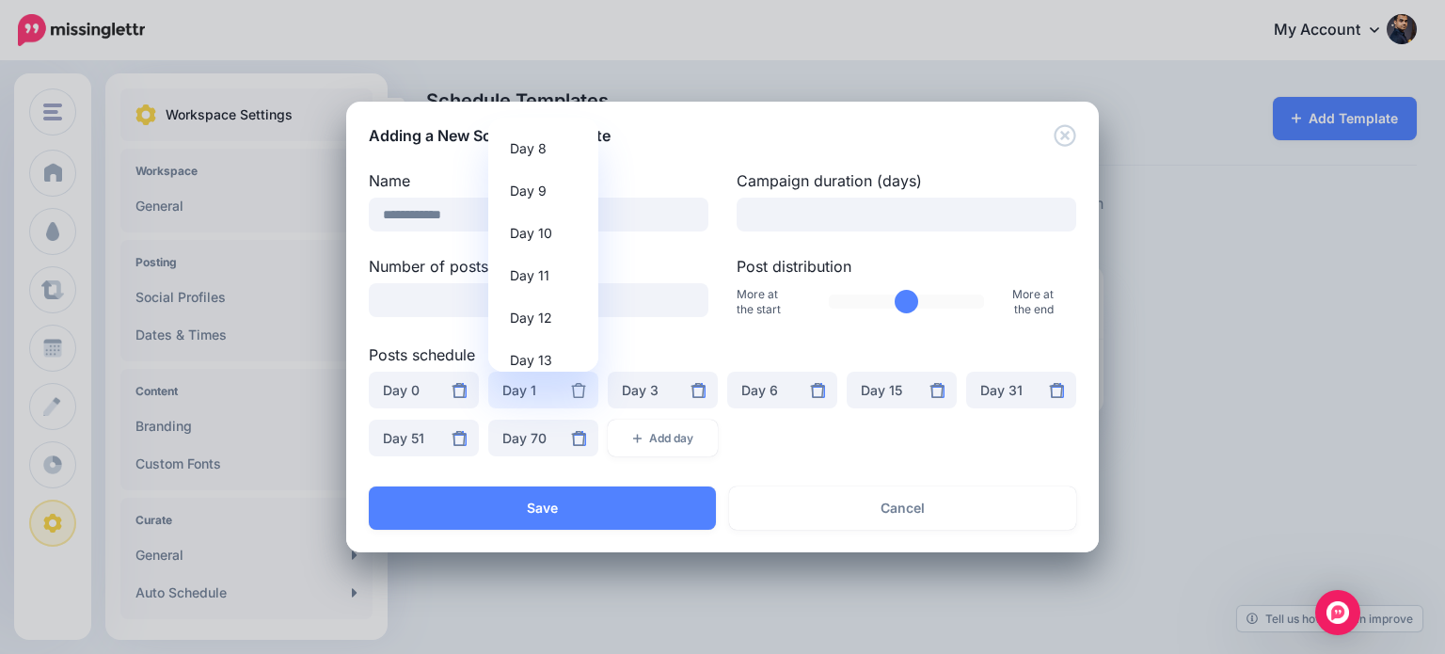
scroll to position [324, 0]
click at [534, 164] on span "Day 8" at bounding box center [528, 159] width 37 height 23
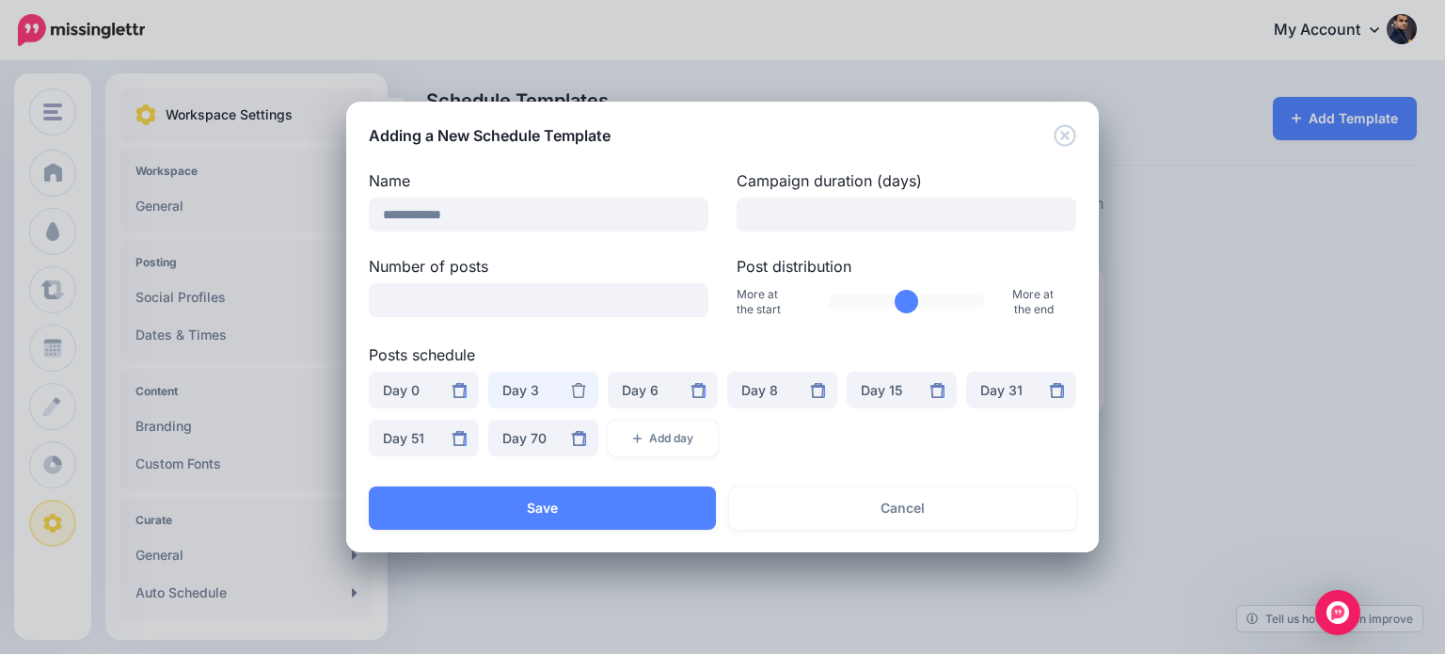
click at [509, 396] on div "Day 3" at bounding box center [543, 390] width 82 height 23
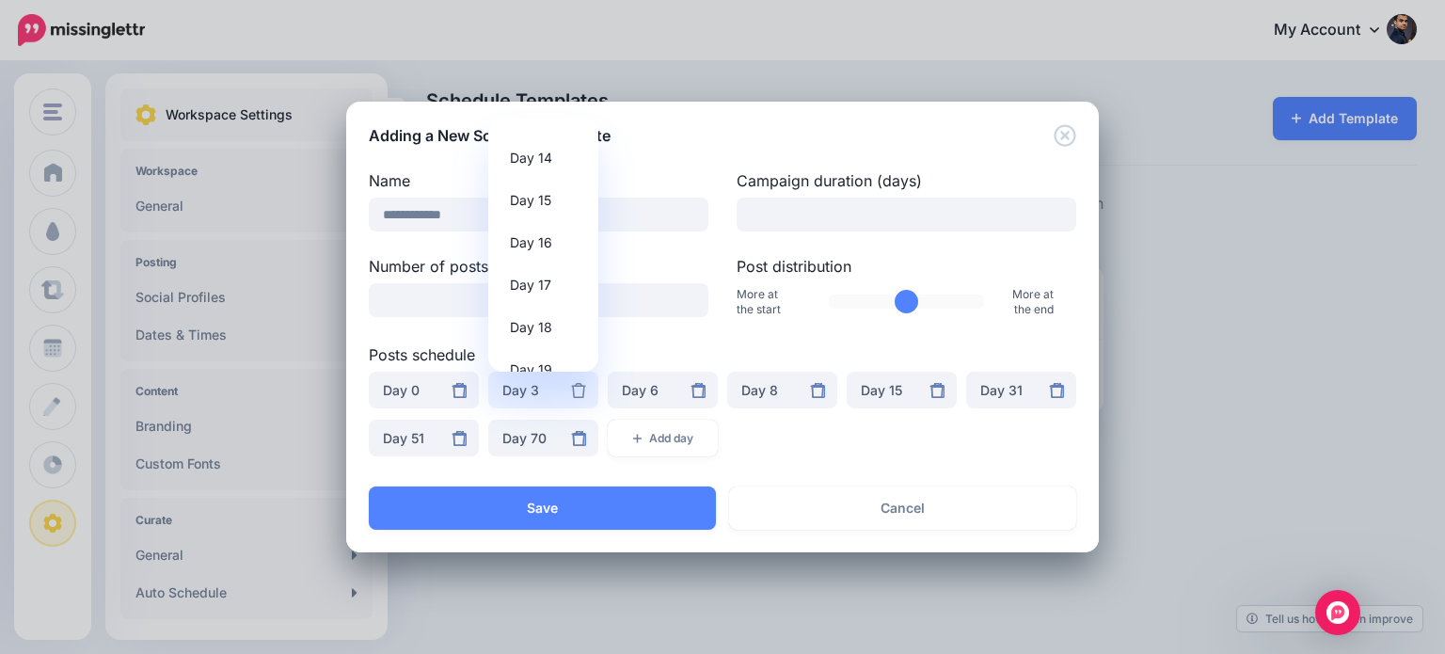
scroll to position [619, 0]
click at [538, 240] on span "Day 17" at bounding box center [530, 244] width 41 height 23
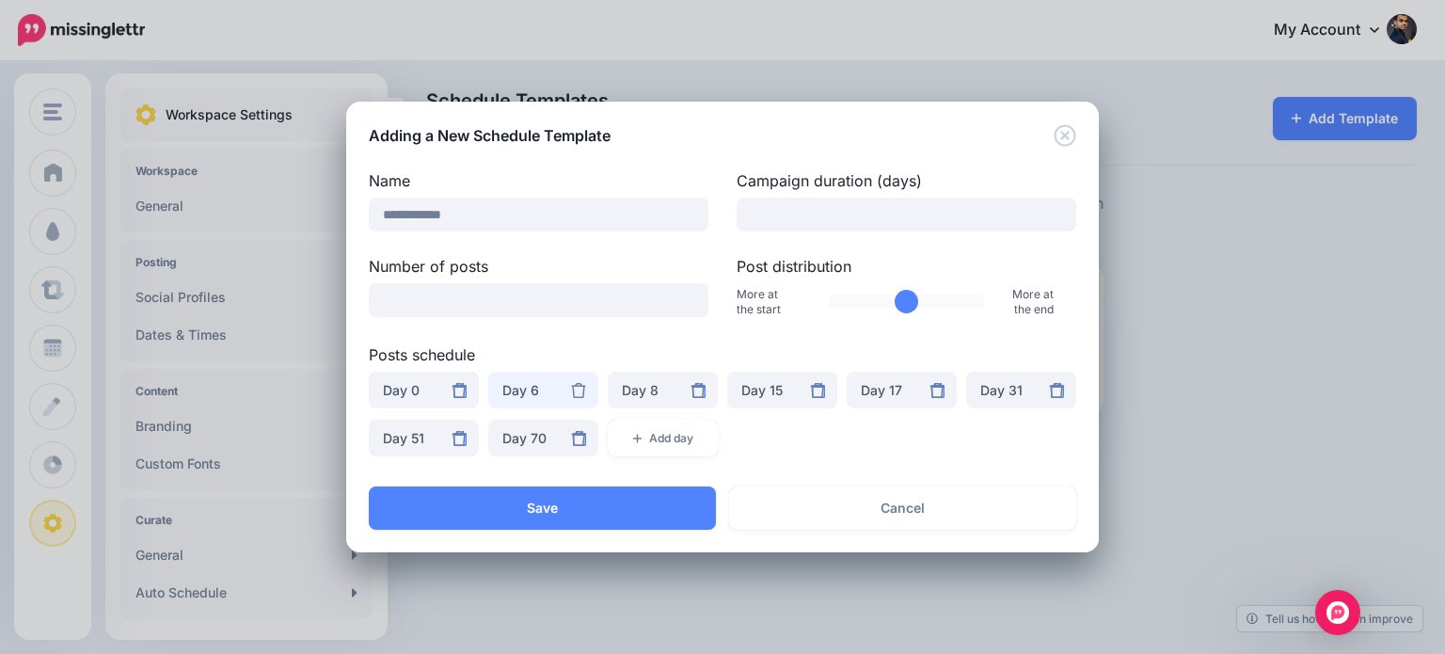
click at [513, 392] on div "Day 6" at bounding box center [543, 390] width 82 height 23
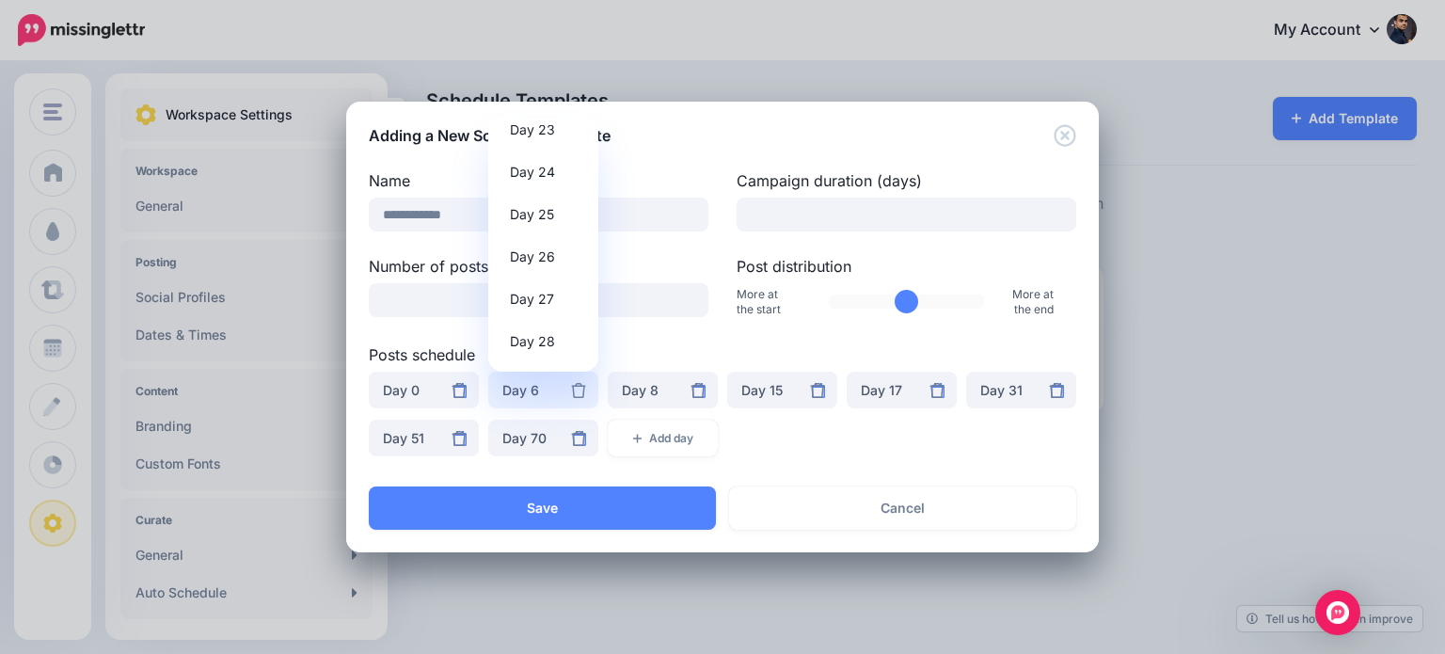
scroll to position [1009, 0]
click at [544, 322] on span "Day 28" at bounding box center [532, 321] width 45 height 23
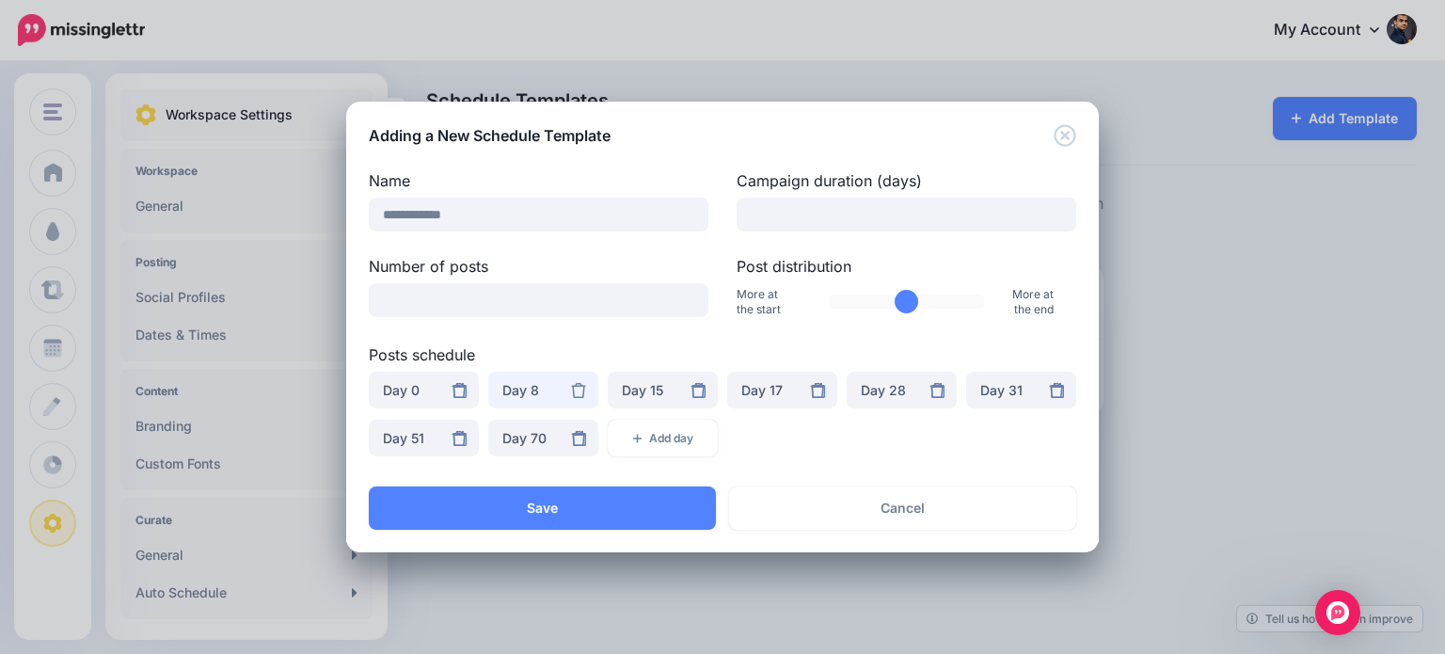
click at [532, 389] on div "Day 8" at bounding box center [543, 390] width 82 height 23
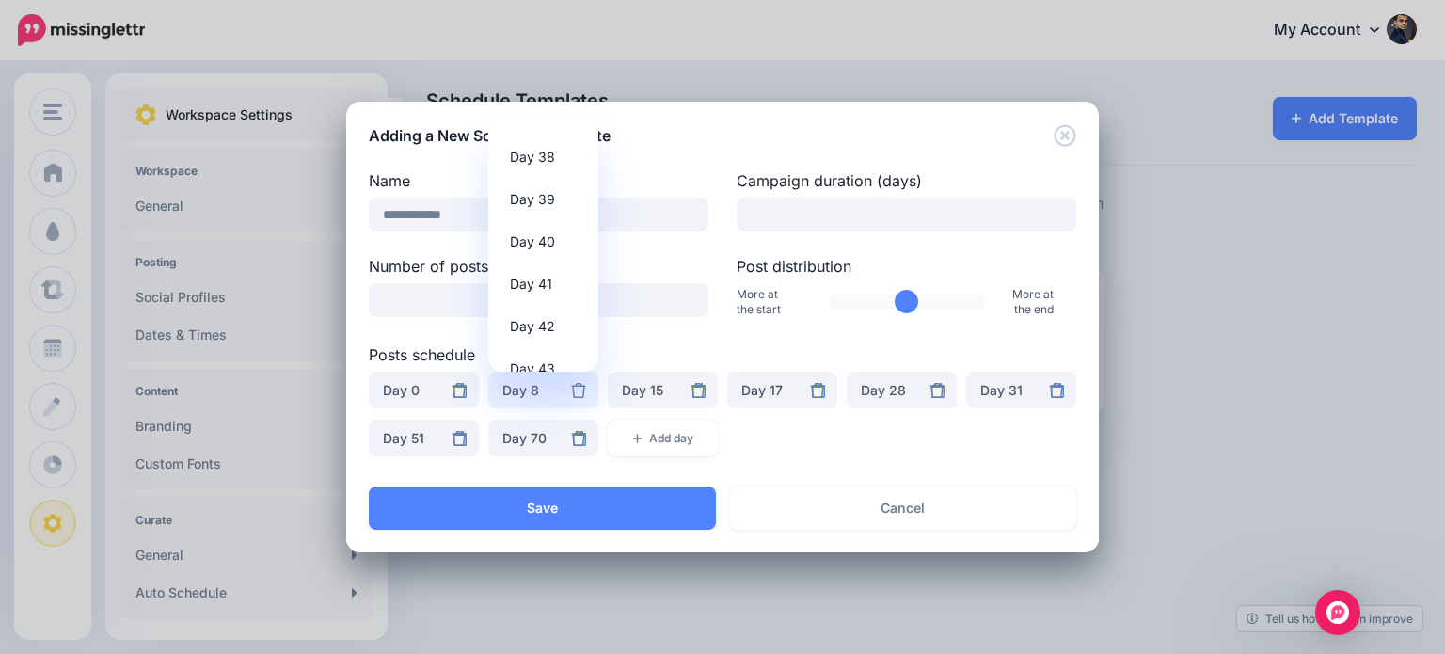
scroll to position [1616, 0]
click at [545, 347] on span "Day 43" at bounding box center [532, 348] width 45 height 23
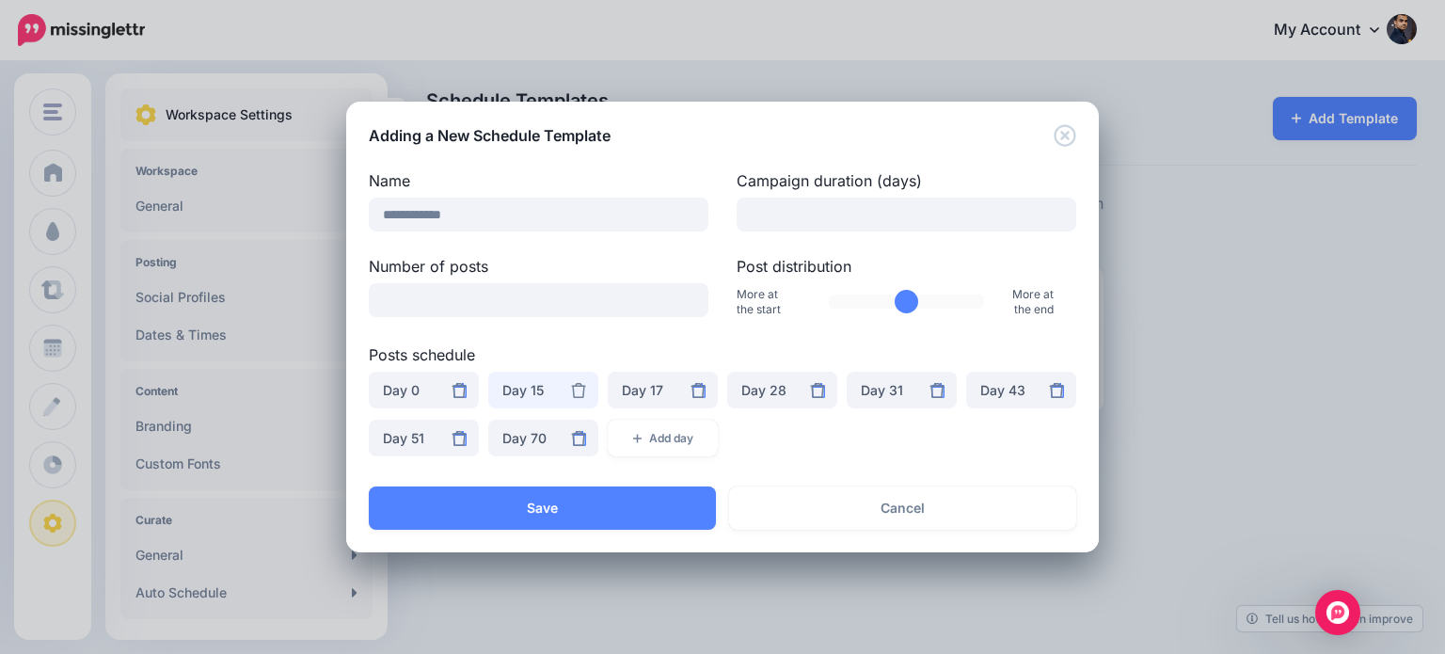
click at [534, 390] on div "Day 15" at bounding box center [543, 390] width 82 height 23
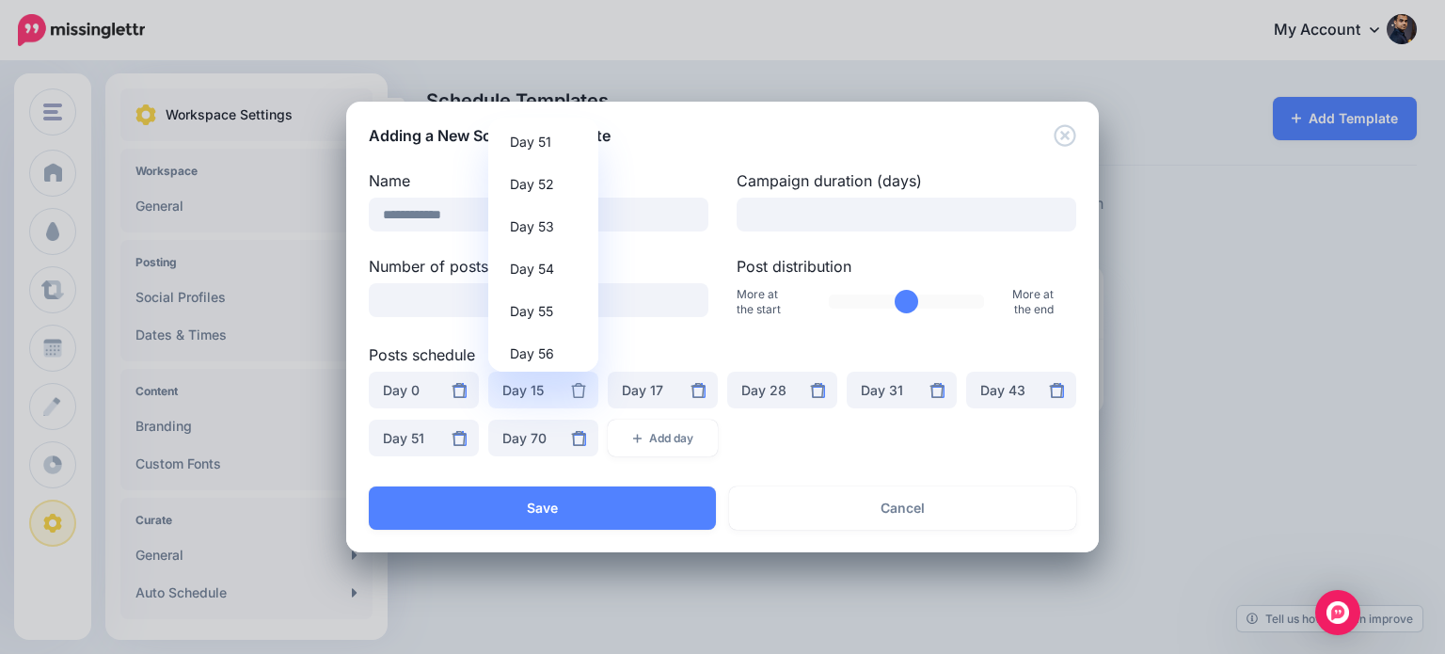
scroll to position [2171, 0]
click at [544, 303] on span "Day 55" at bounding box center [531, 301] width 43 height 23
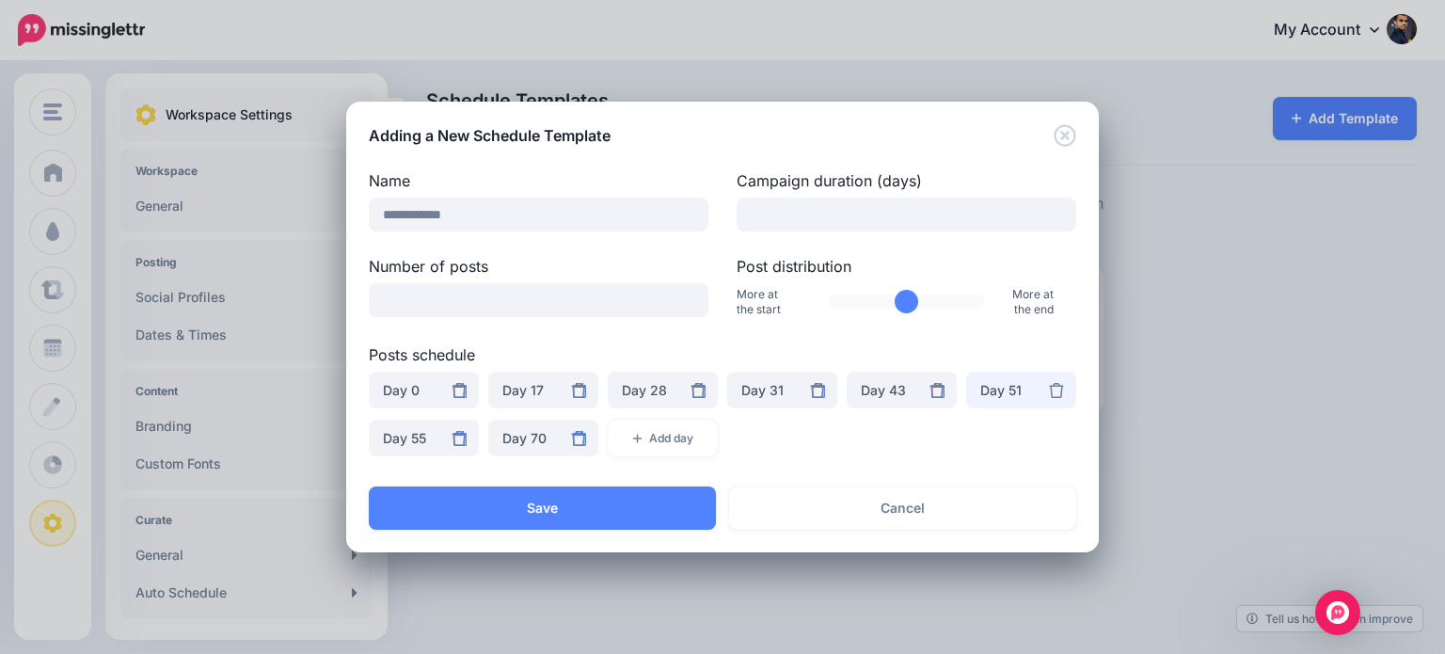
click at [984, 391] on div "Day 51" at bounding box center [1021, 390] width 82 height 23
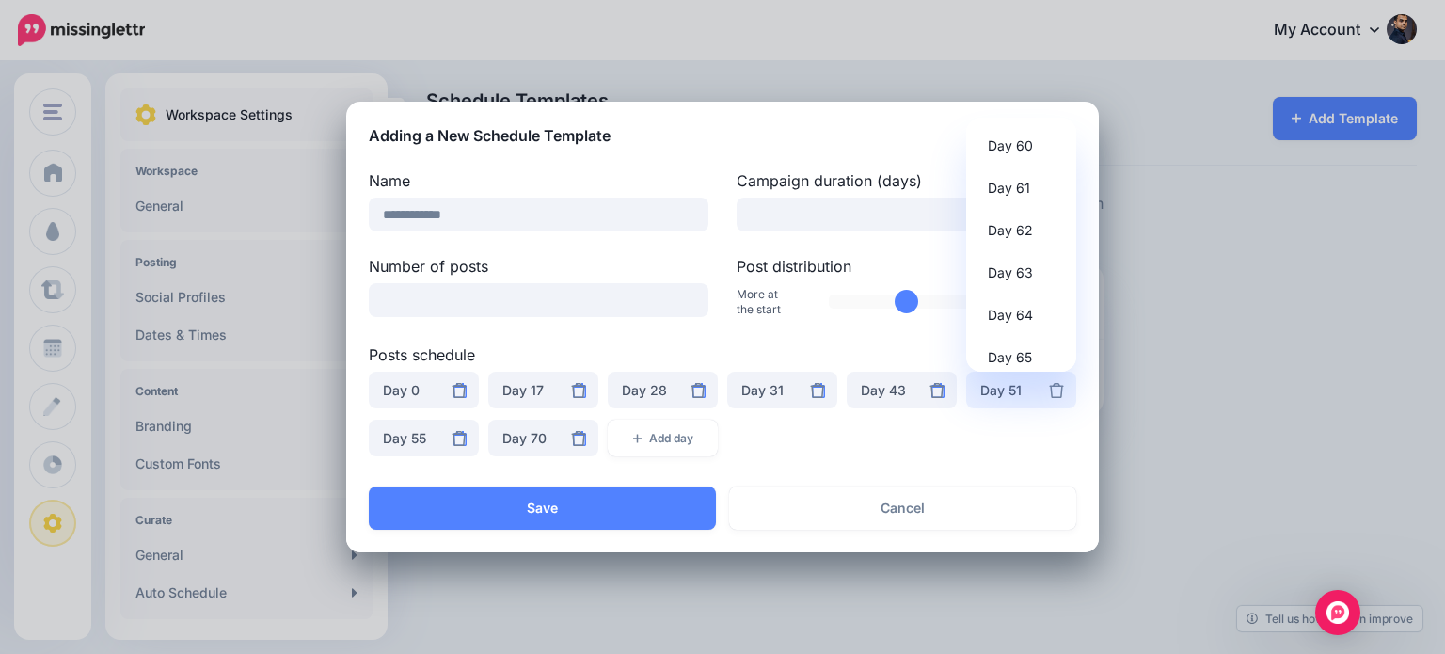
scroll to position [2549, 0]
click at [1022, 347] on span "Day 65" at bounding box center [1010, 347] width 44 height 23
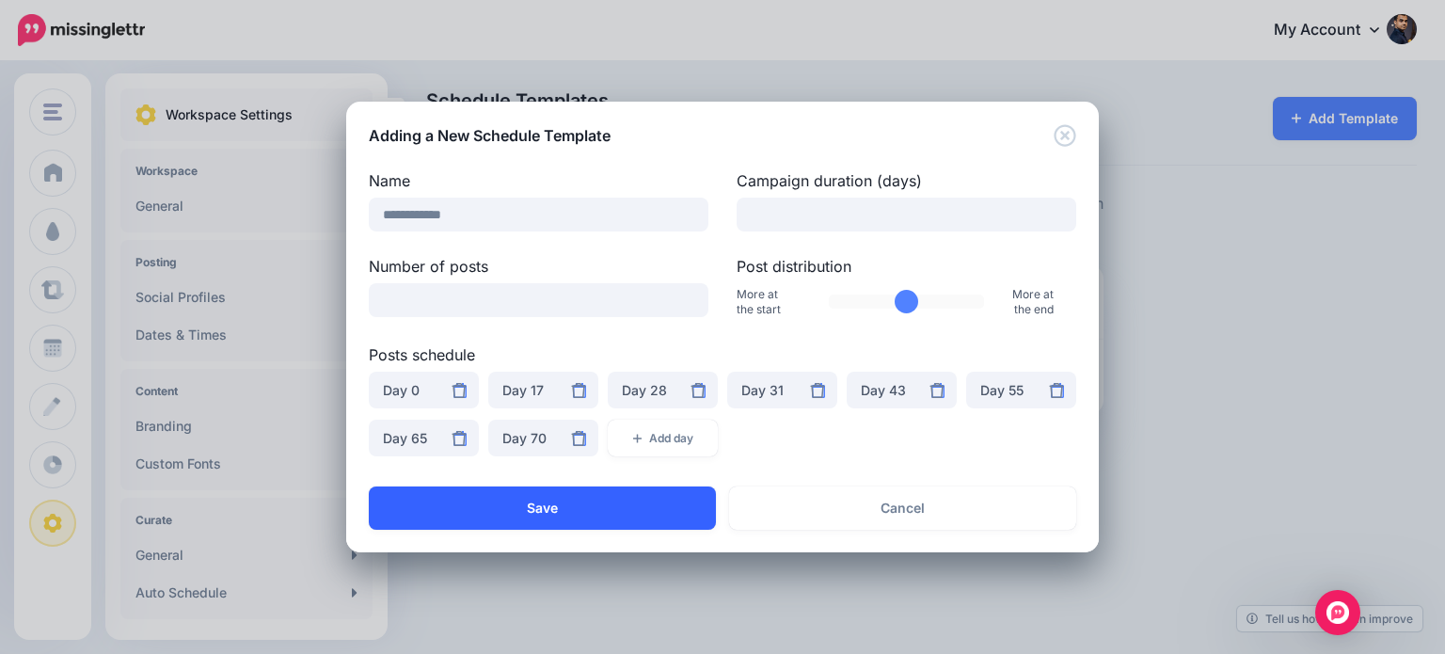
click at [639, 515] on button "Save" at bounding box center [542, 507] width 347 height 43
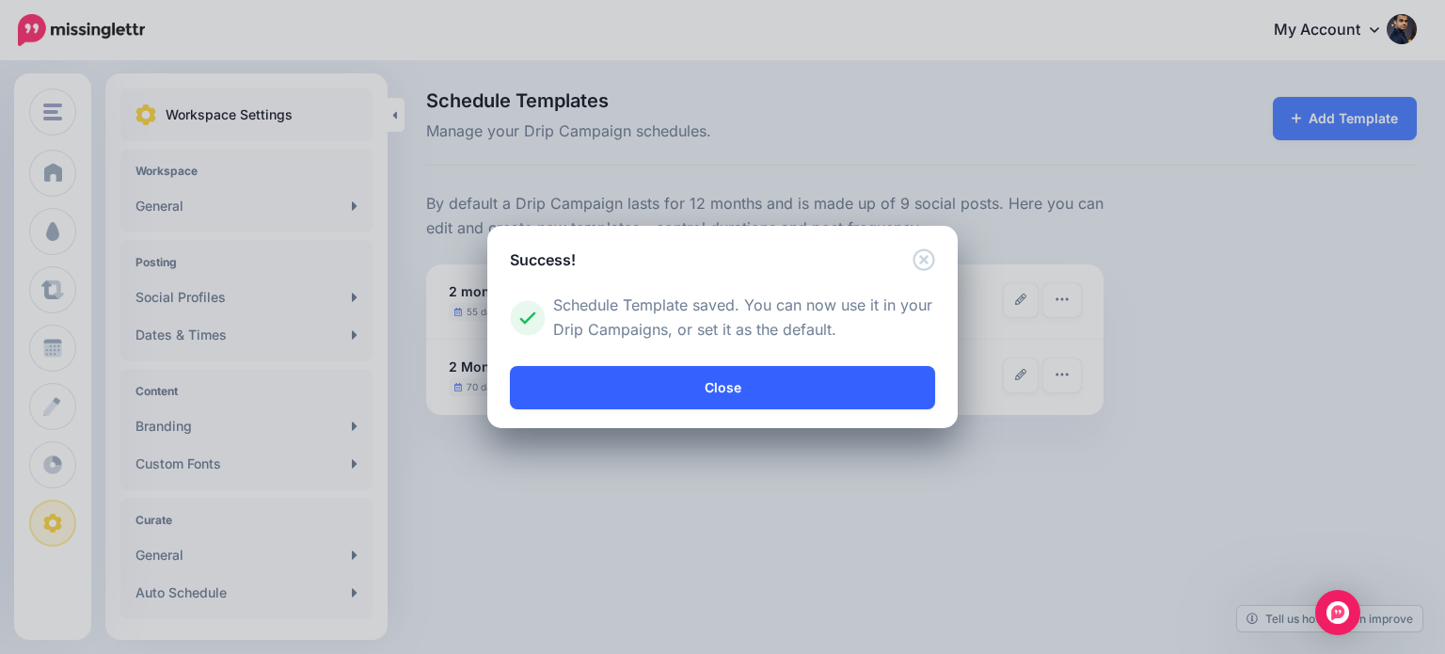
click at [860, 389] on link "Close" at bounding box center [722, 387] width 425 height 43
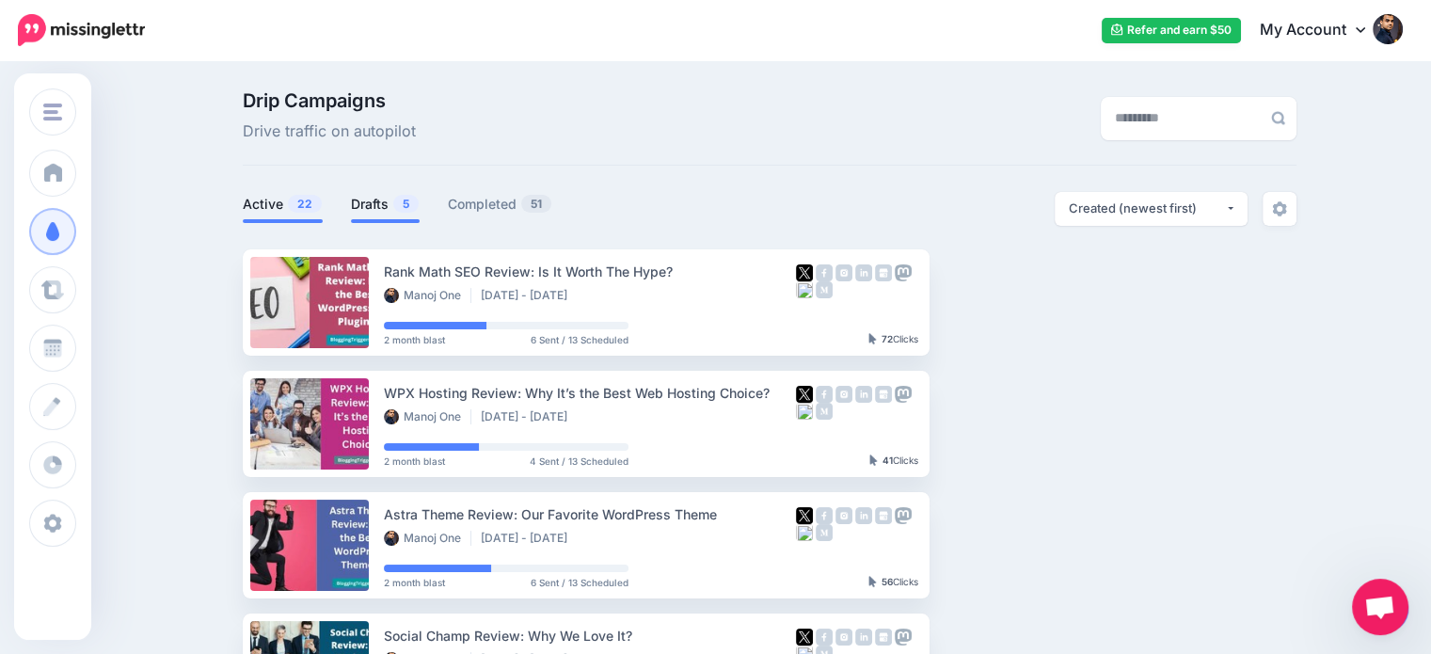
click at [373, 202] on link "Drafts 5" at bounding box center [385, 204] width 69 height 23
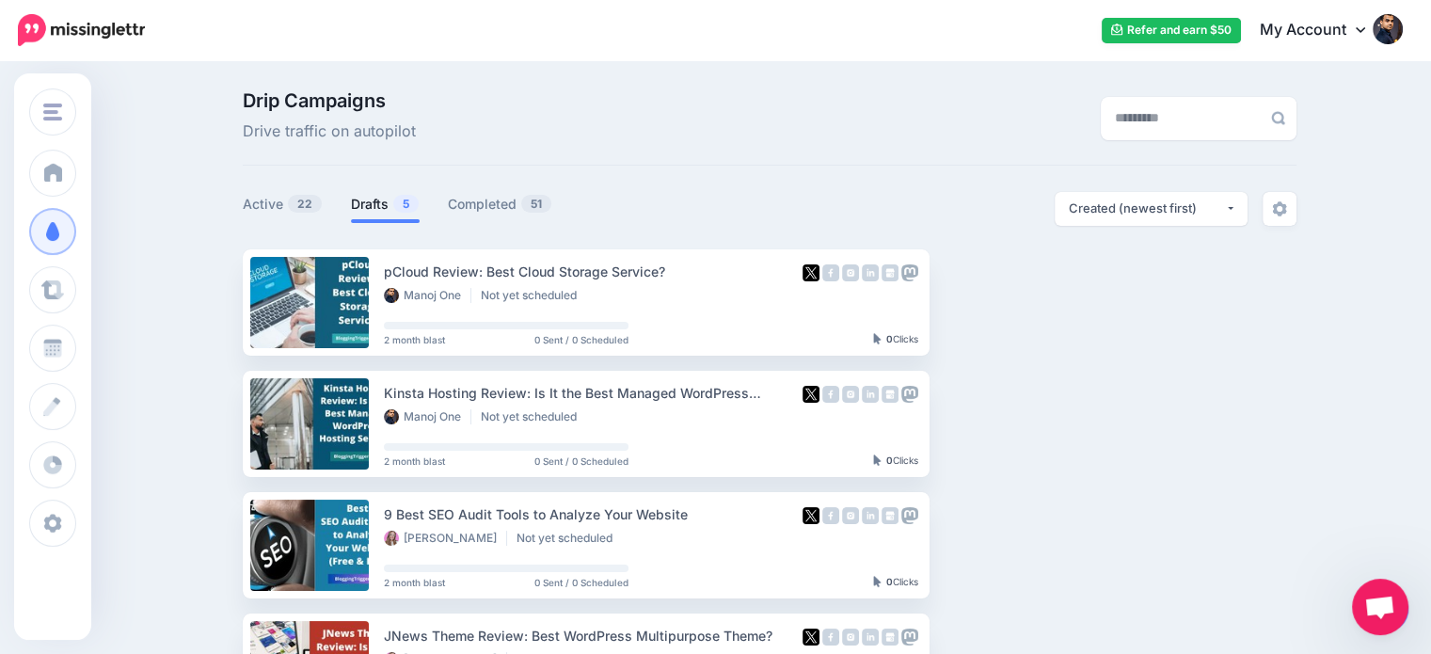
click at [203, 306] on div "Drip Campaigns Drive traffic on autopilot Active 22 5 51" at bounding box center [715, 515] width 1431 height 905
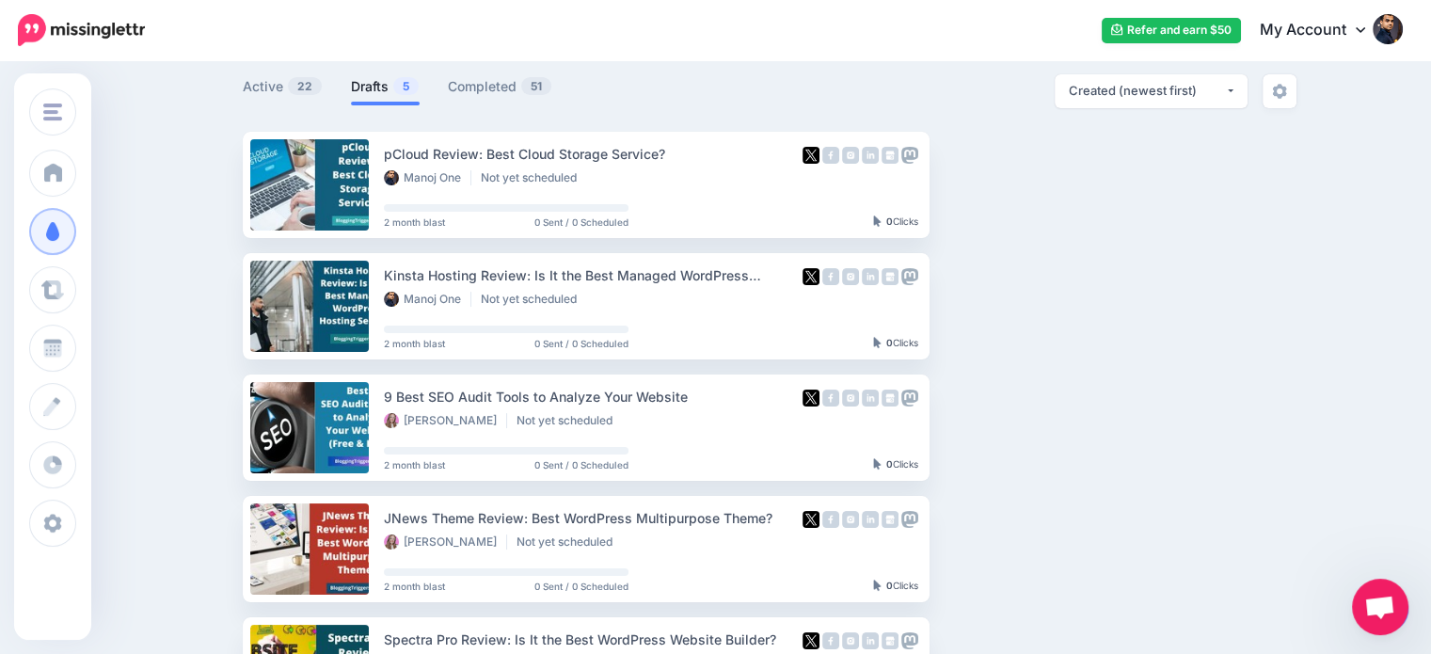
scroll to position [119, 0]
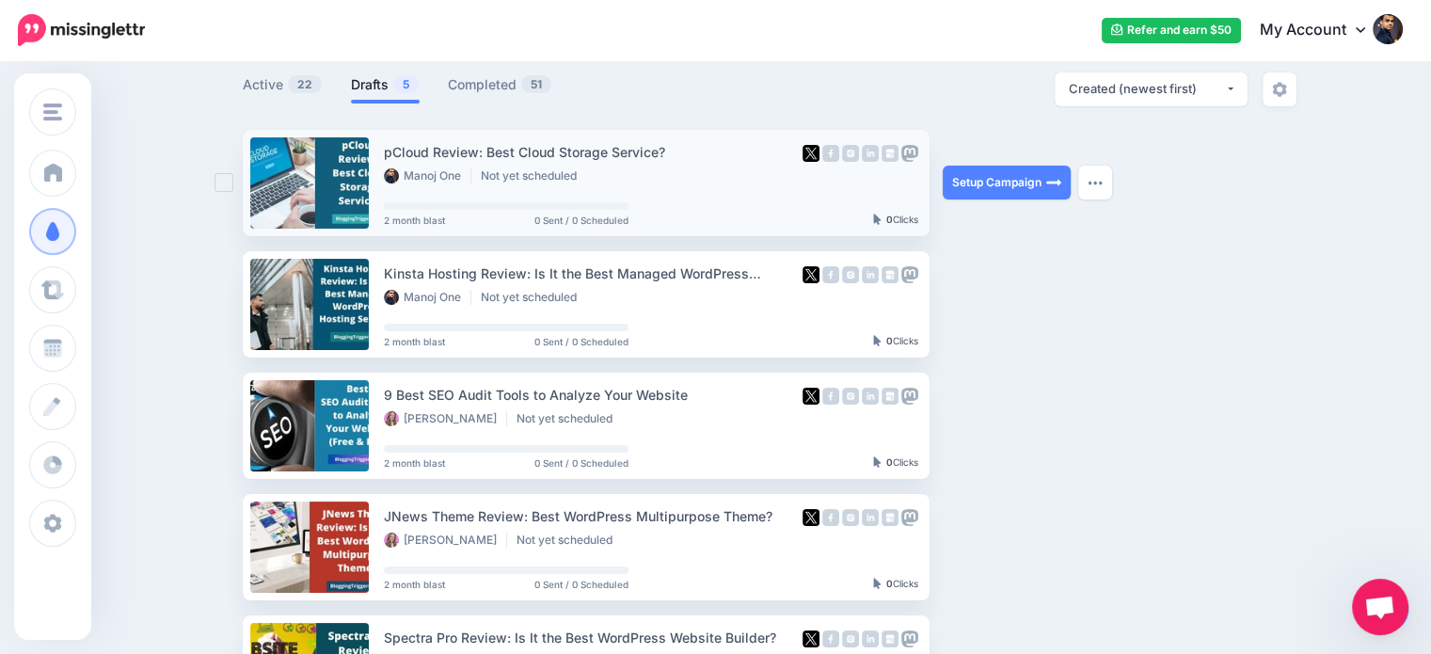
click at [226, 180] on ins at bounding box center [224, 182] width 19 height 19
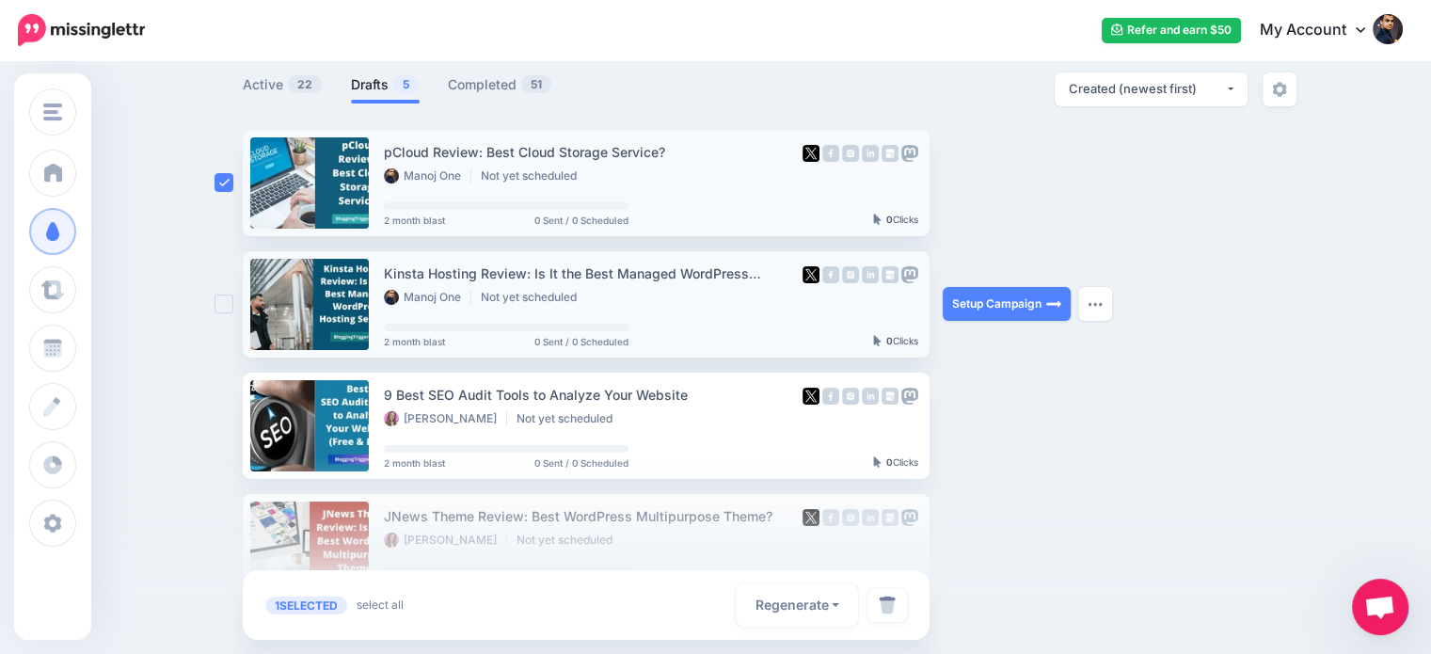
click at [230, 304] on ins at bounding box center [224, 303] width 19 height 19
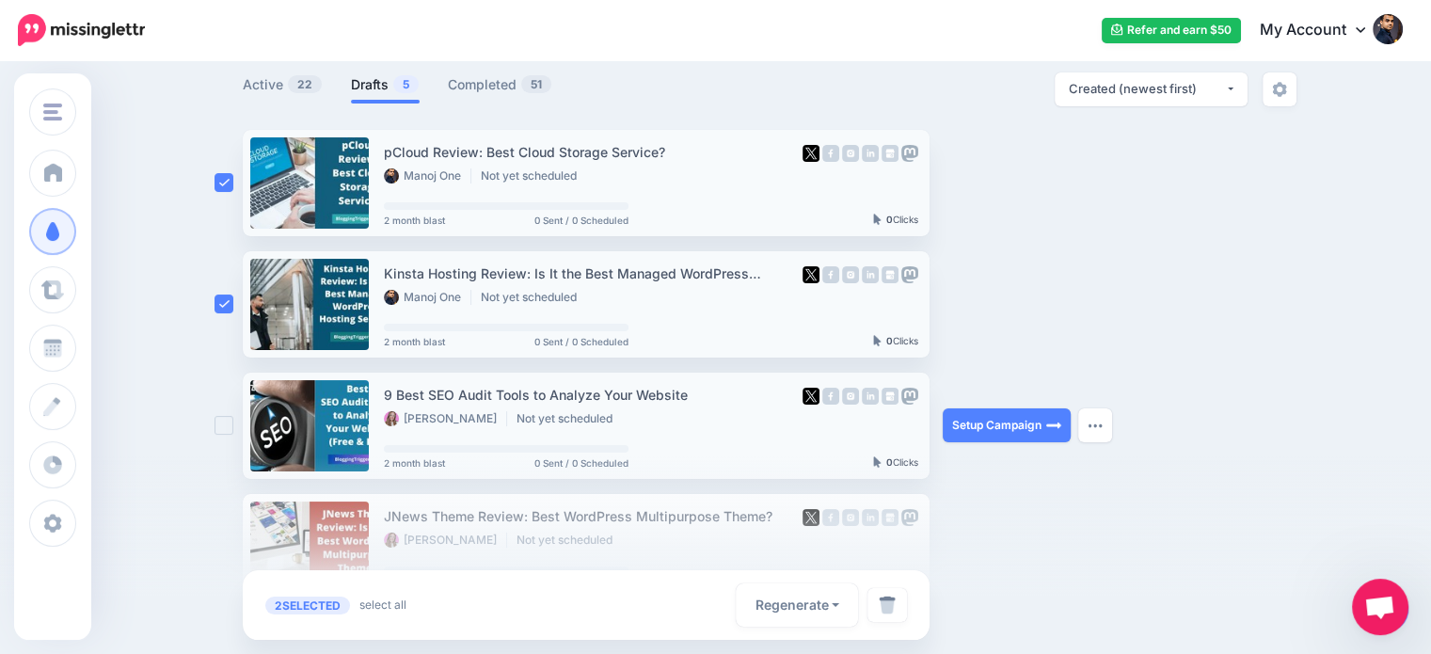
click at [231, 424] on ins at bounding box center [224, 425] width 19 height 19
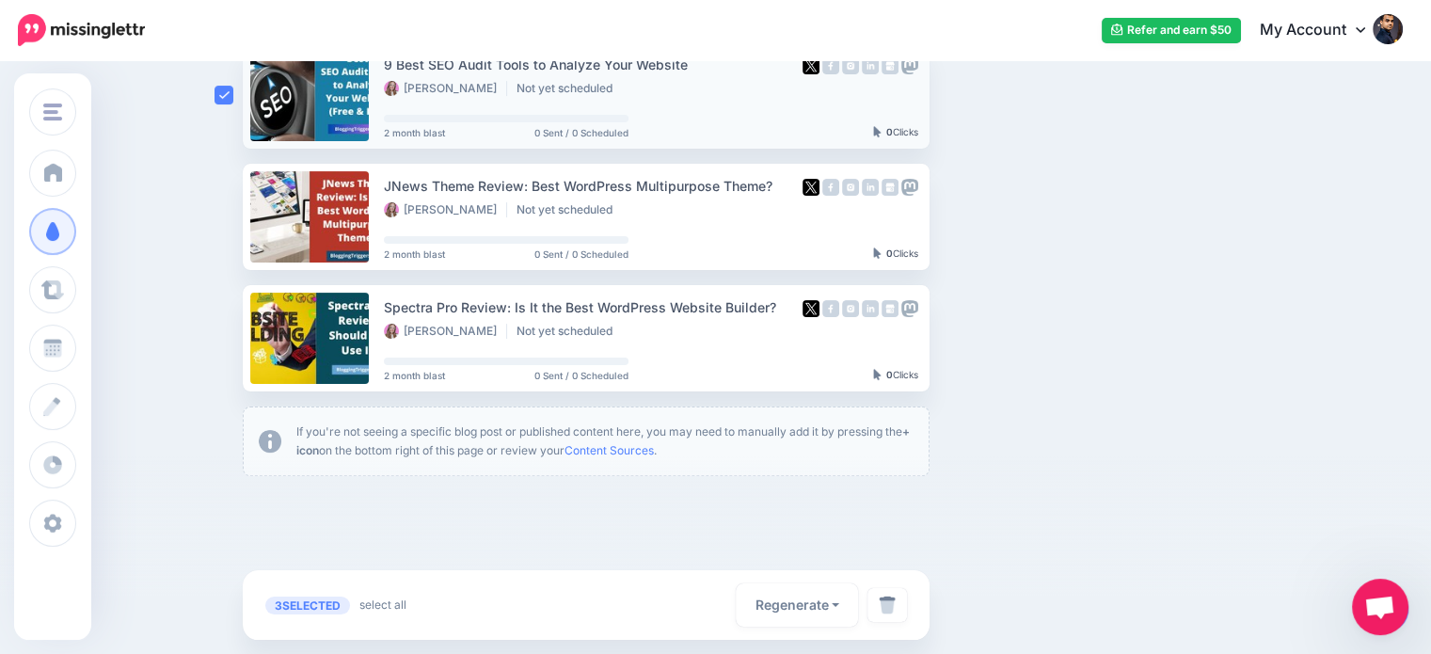
scroll to position [459, 0]
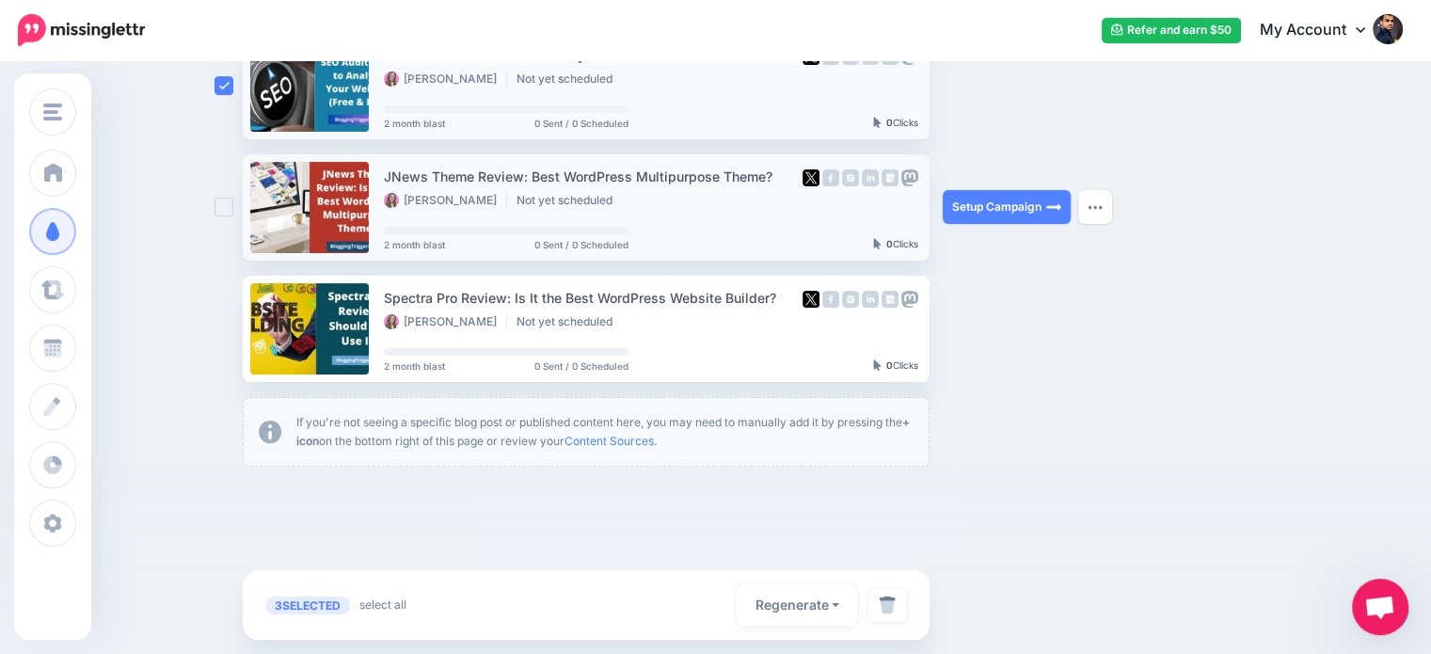
click at [230, 205] on ins at bounding box center [224, 207] width 19 height 19
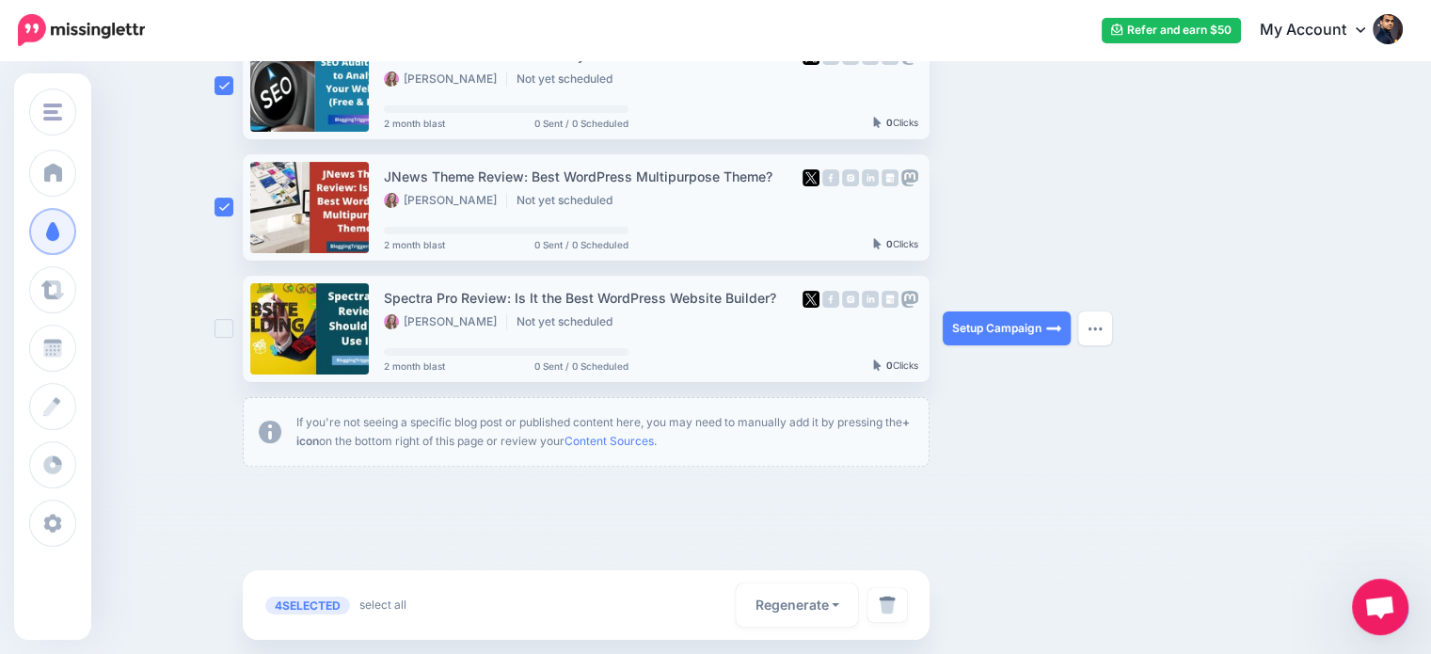
click at [233, 326] on ins at bounding box center [224, 328] width 19 height 19
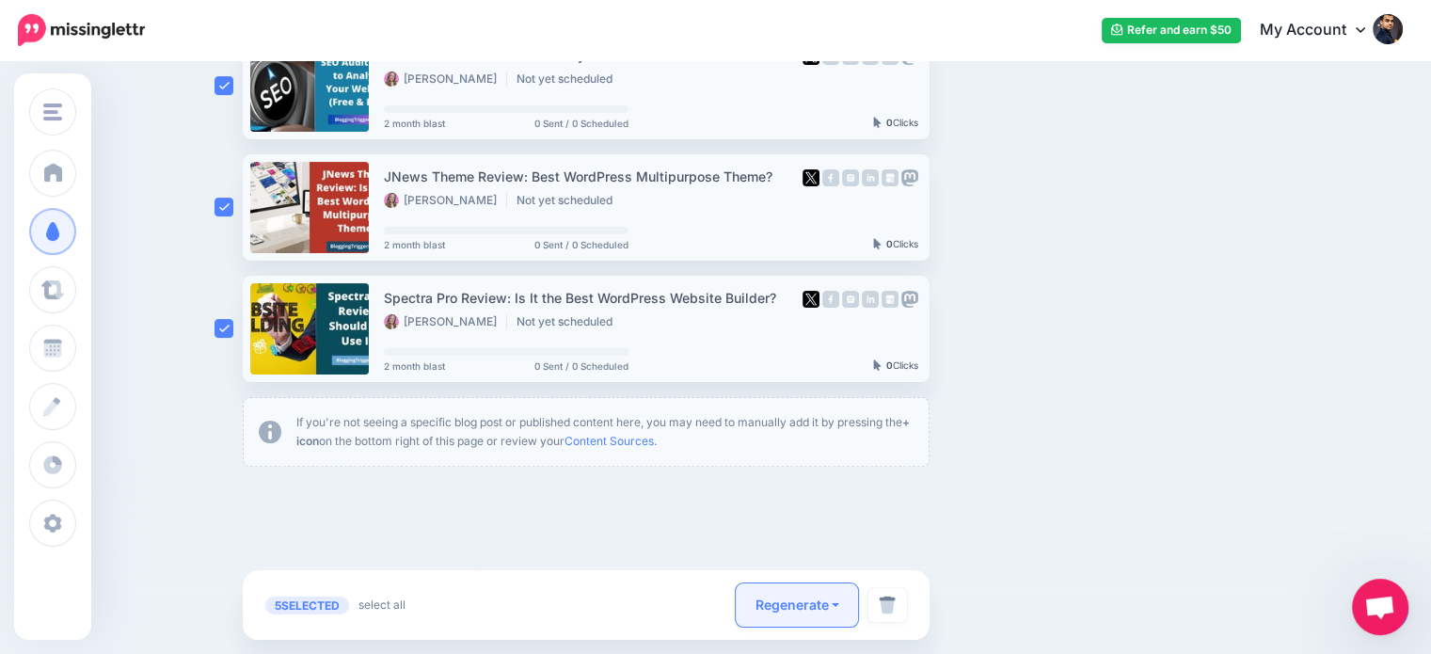
click at [809, 601] on button "Regenerate" at bounding box center [797, 604] width 122 height 43
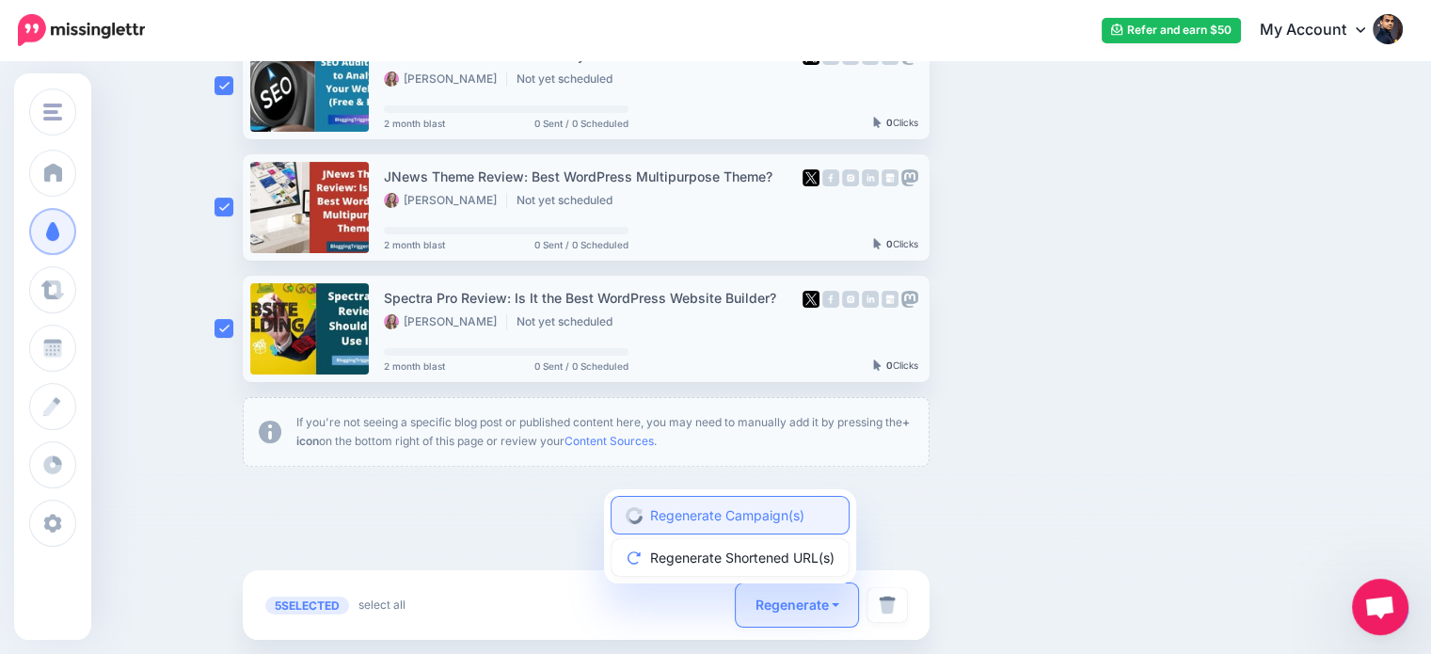
click at [783, 514] on link "Regenerate Campaign(s)" at bounding box center [730, 515] width 237 height 37
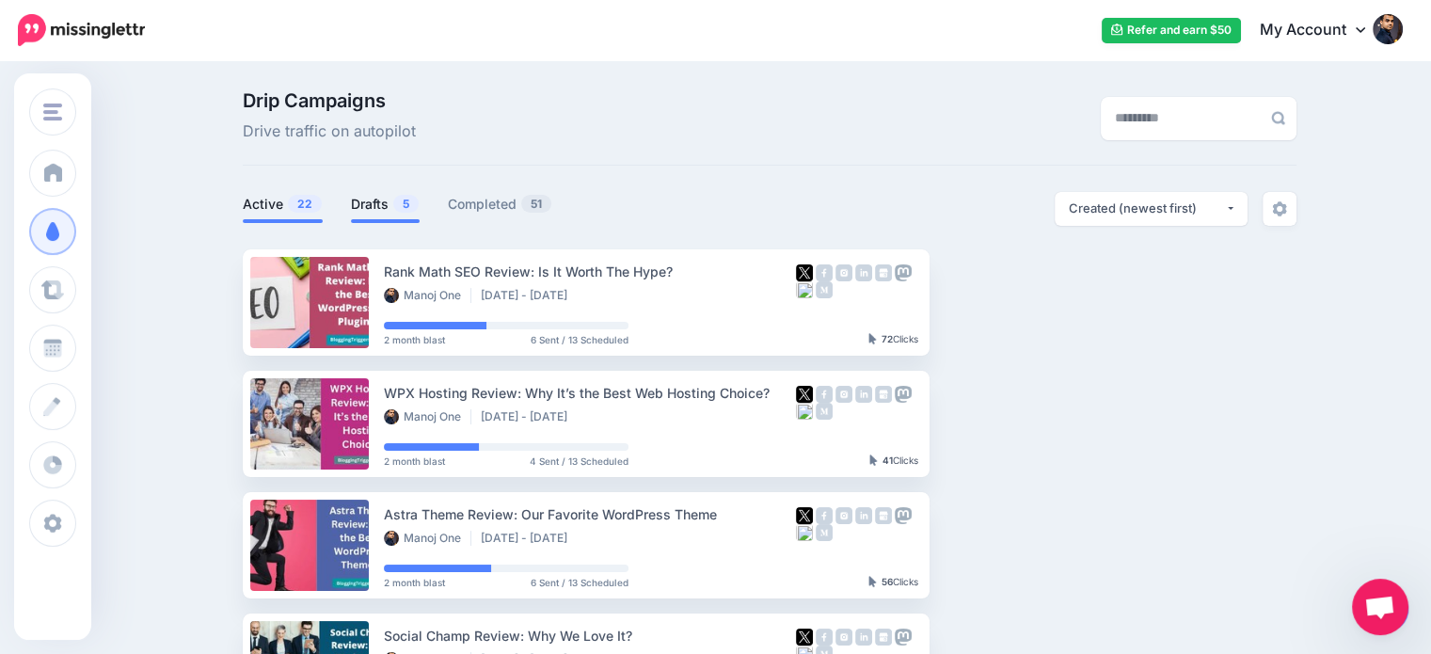
click at [389, 199] on link "Drafts 5" at bounding box center [385, 204] width 69 height 23
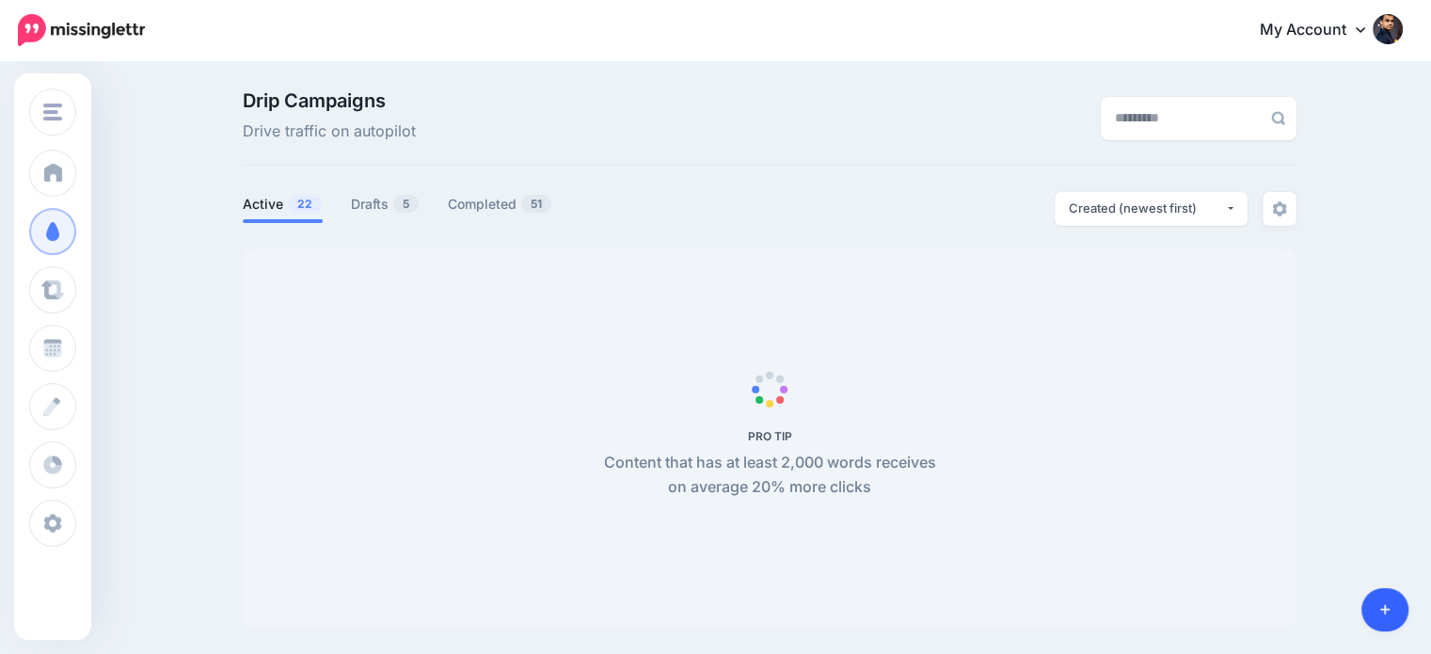
click at [1377, 606] on link at bounding box center [1385, 609] width 48 height 43
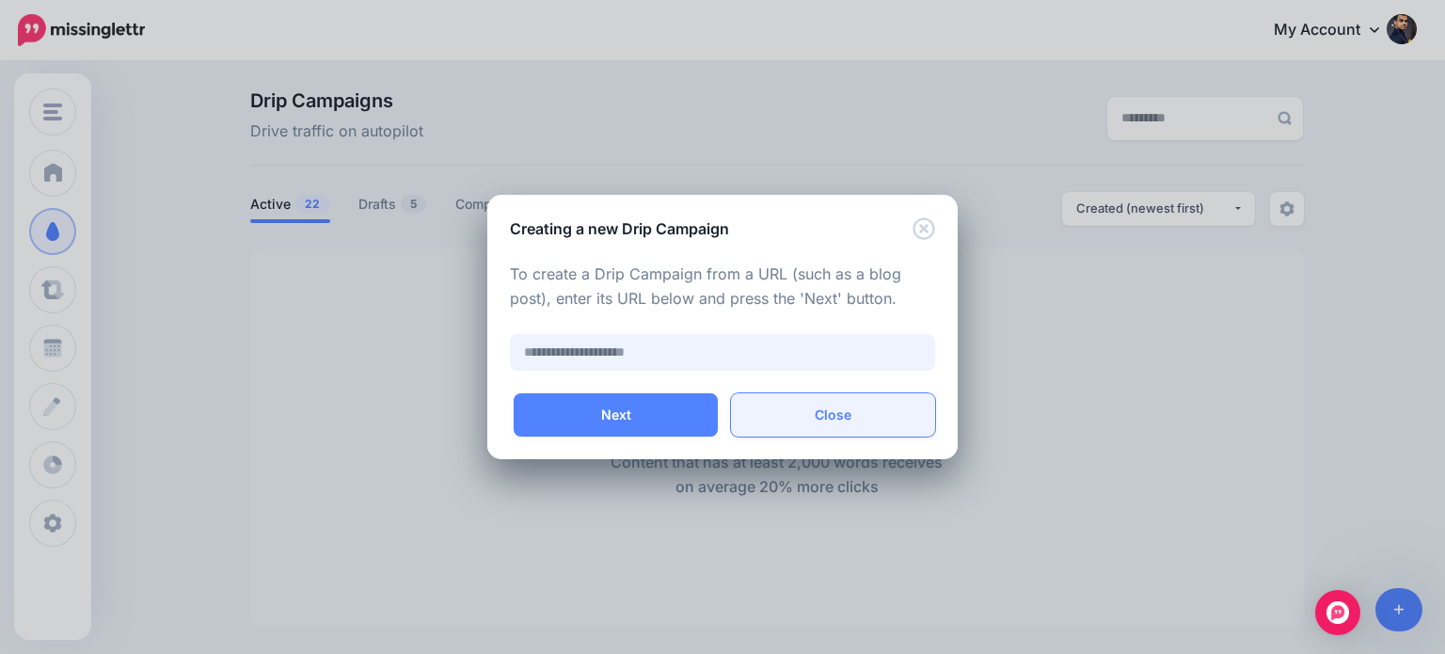
paste input "**********"
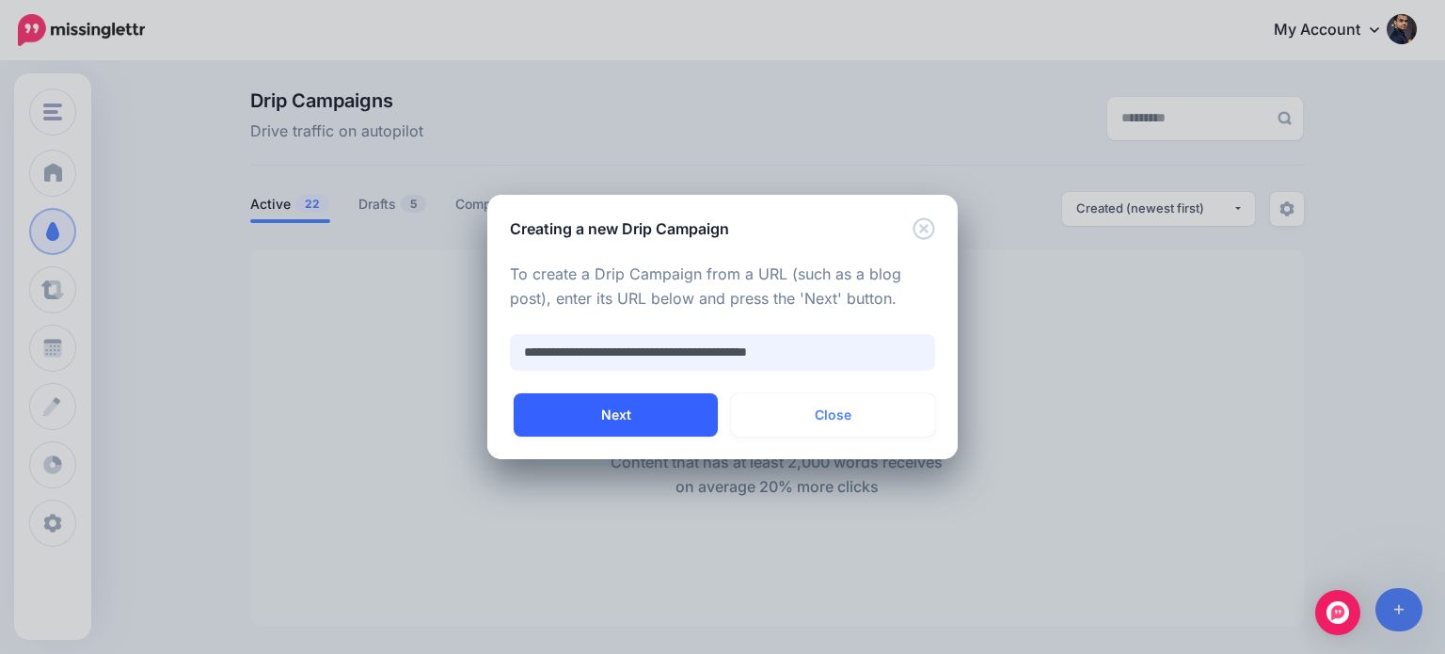
type input "**********"
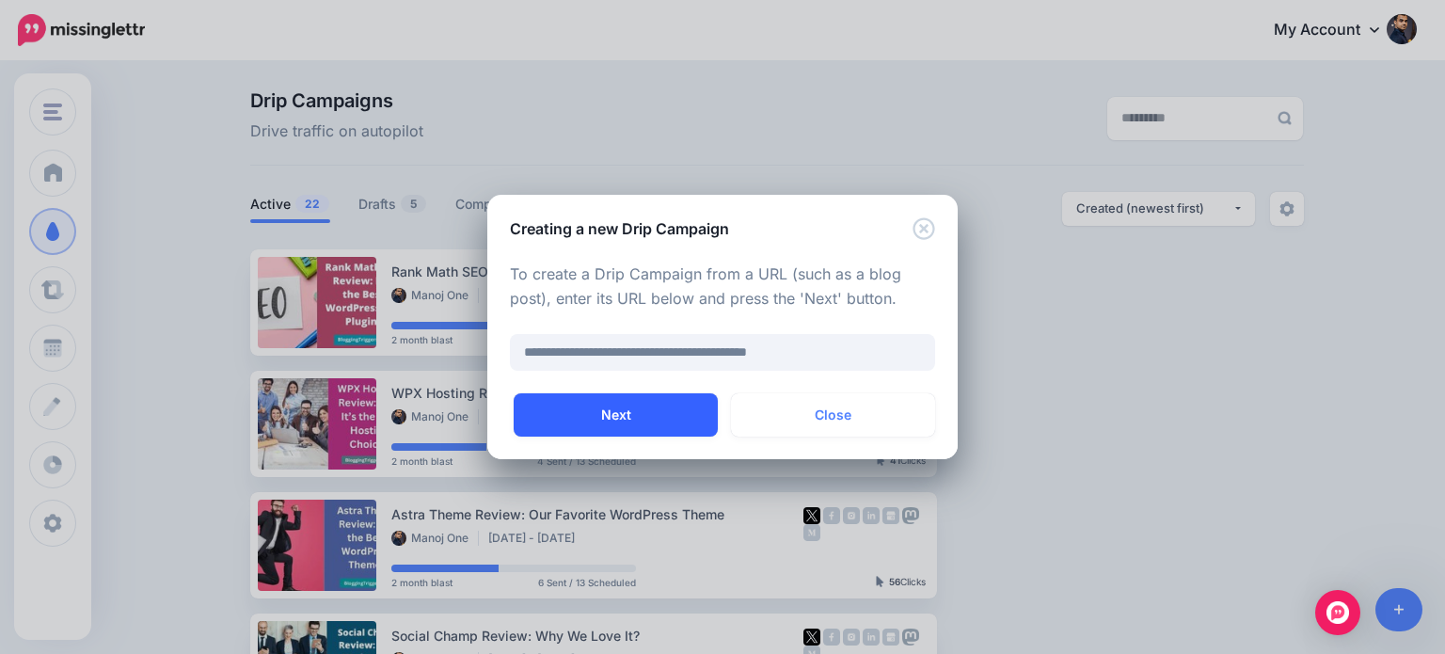
click at [674, 416] on button "Next" at bounding box center [616, 414] width 204 height 43
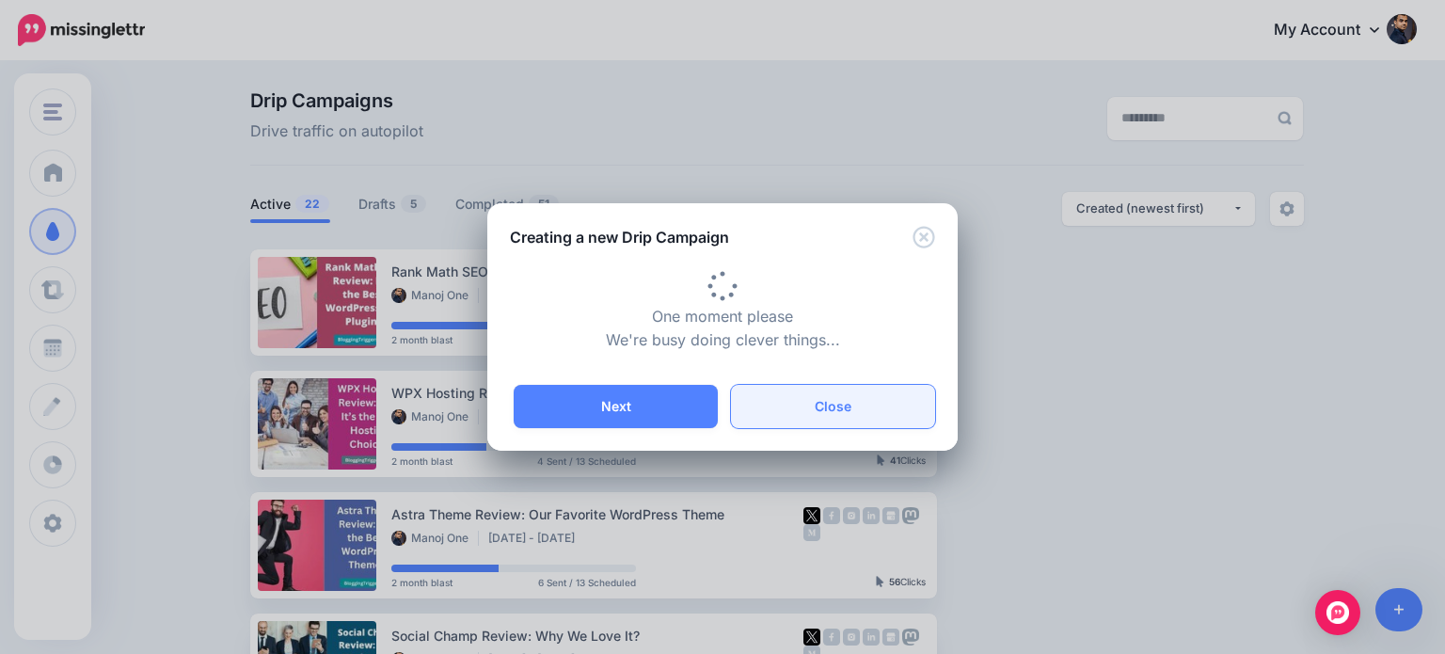
type input "**********"
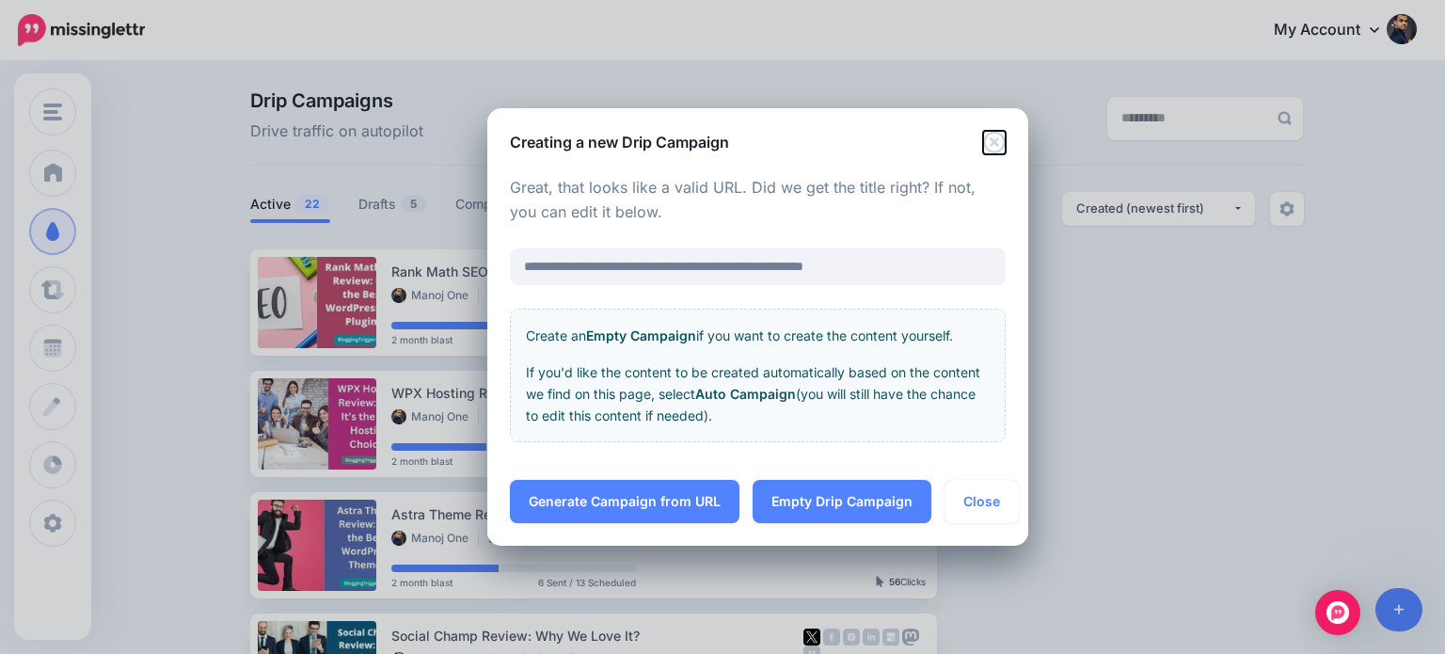
click at [994, 148] on icon "Close" at bounding box center [994, 142] width 23 height 23
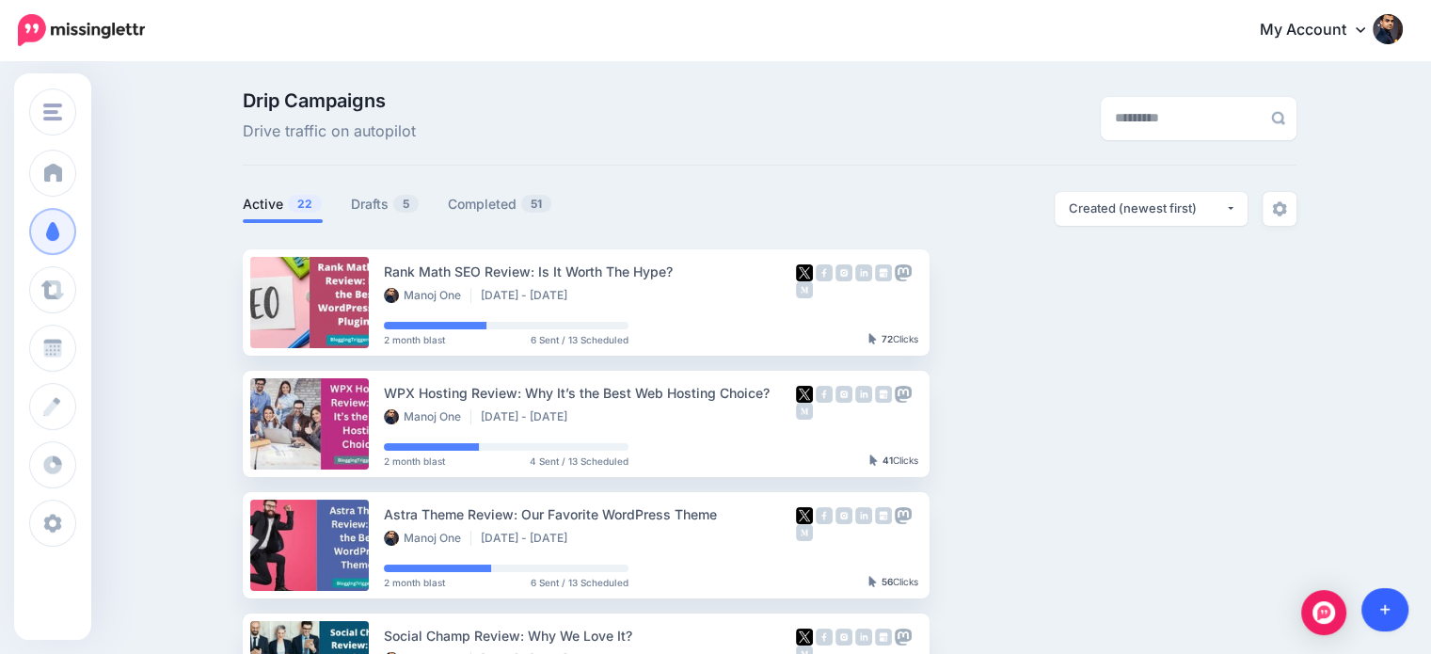
click at [1403, 609] on link at bounding box center [1385, 609] width 48 height 43
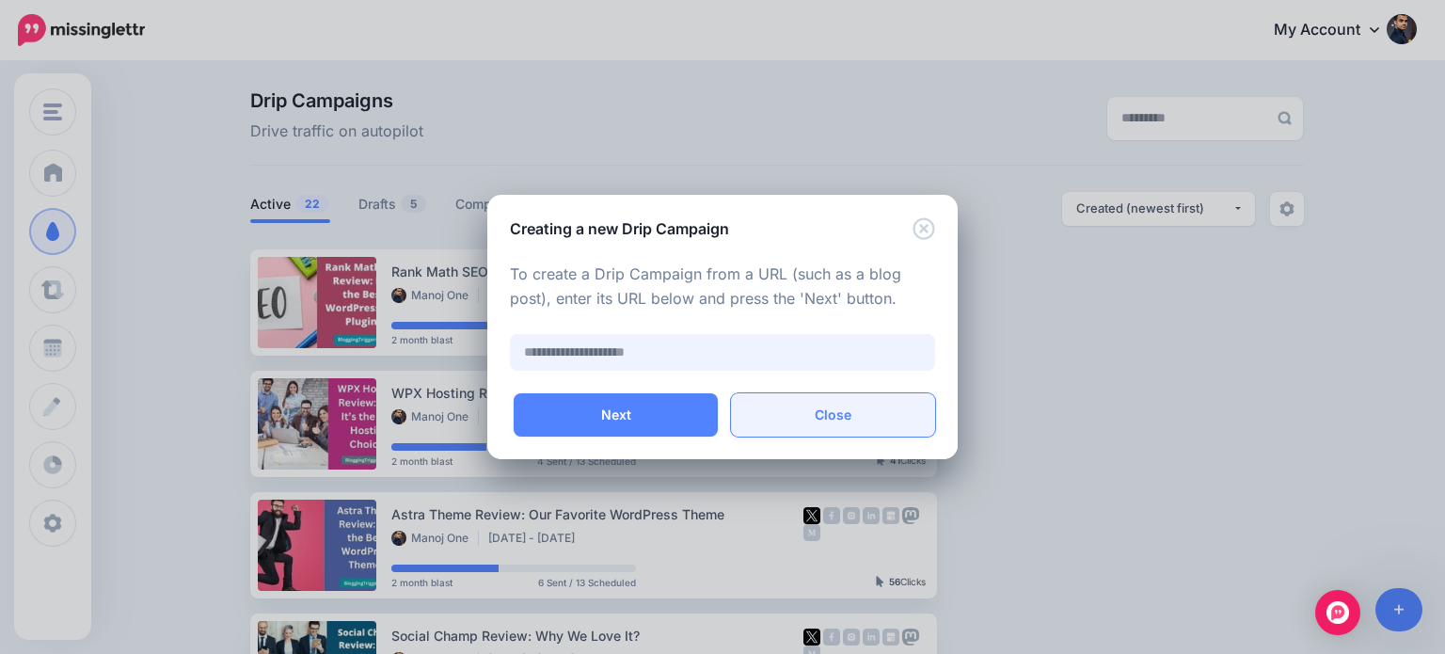
paste input "**********"
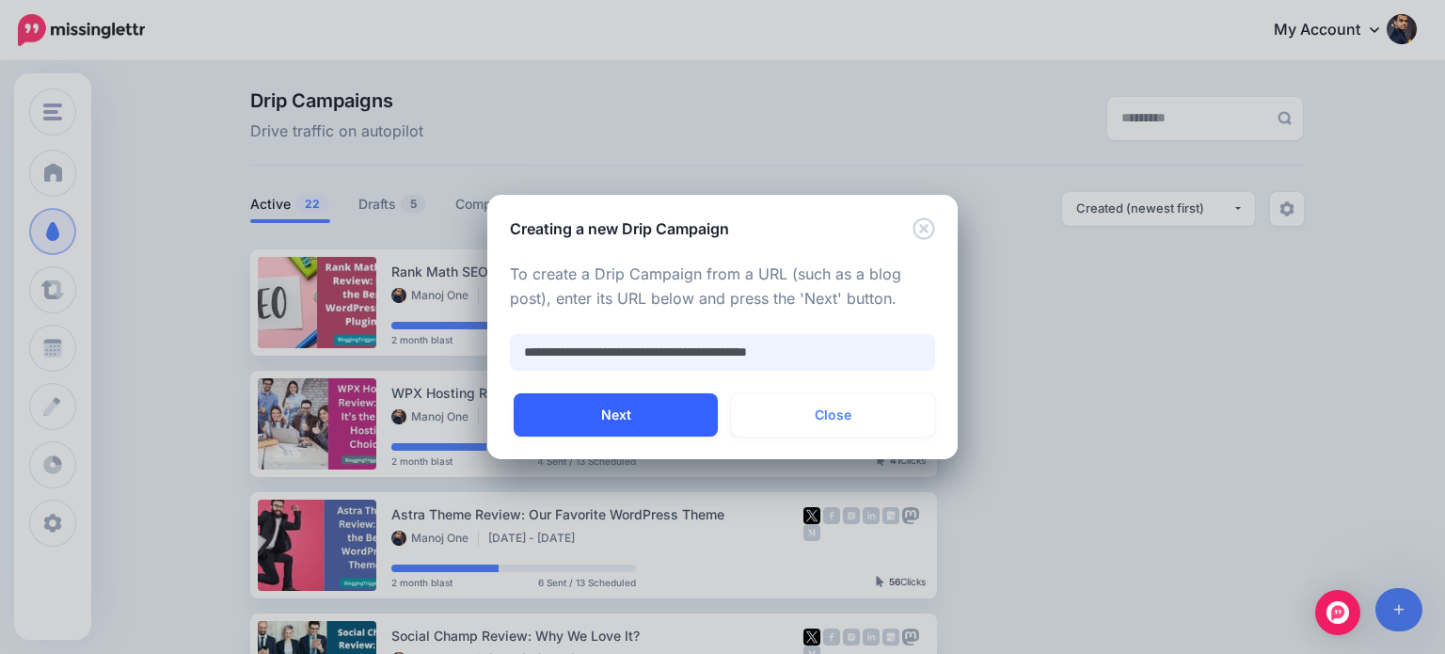
type input "**********"
click at [686, 406] on button "Next" at bounding box center [616, 414] width 204 height 43
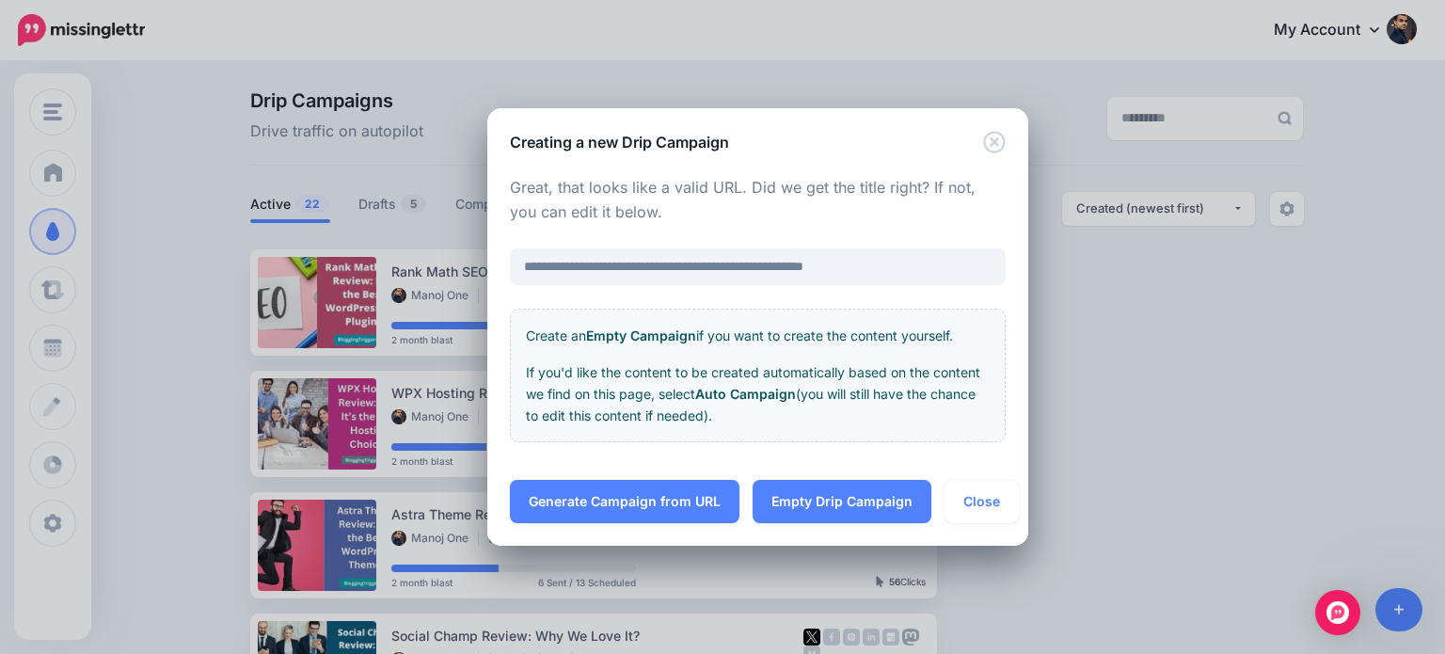
click at [1129, 390] on div "**********" at bounding box center [722, 327] width 1445 height 654
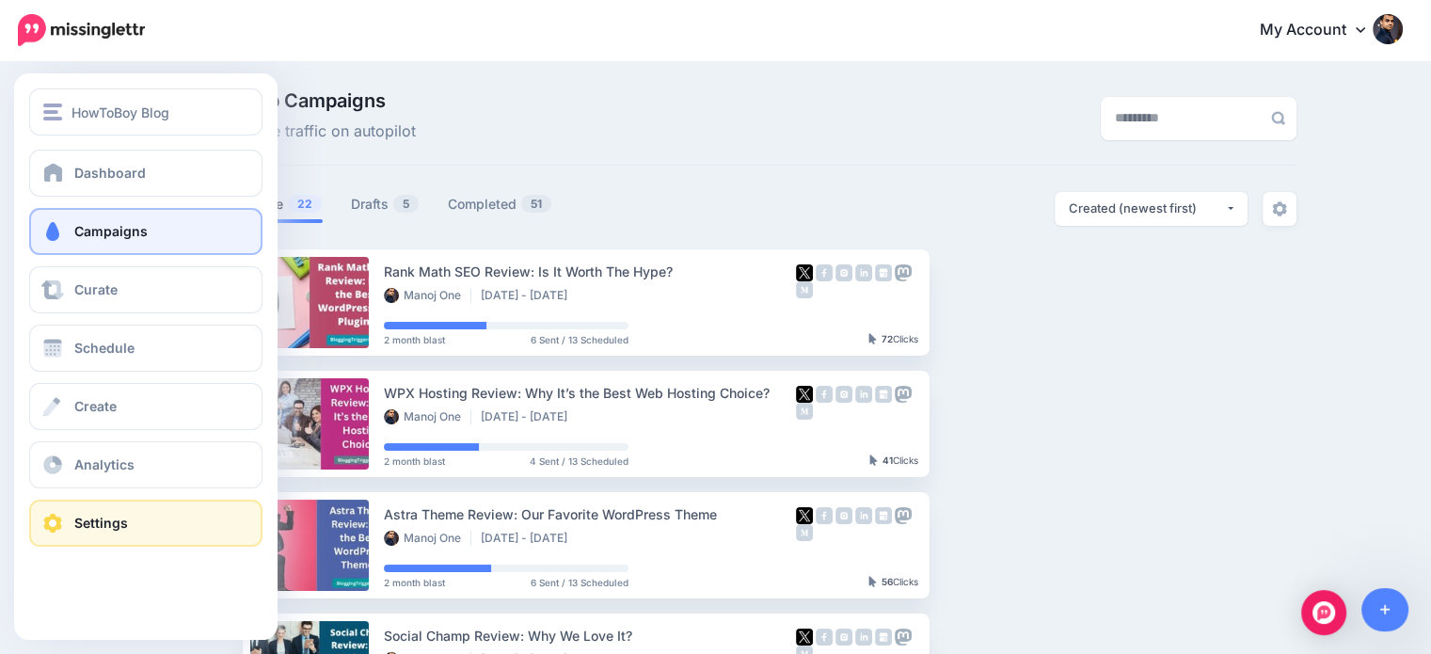
click at [104, 524] on span "Settings" at bounding box center [101, 523] width 54 height 16
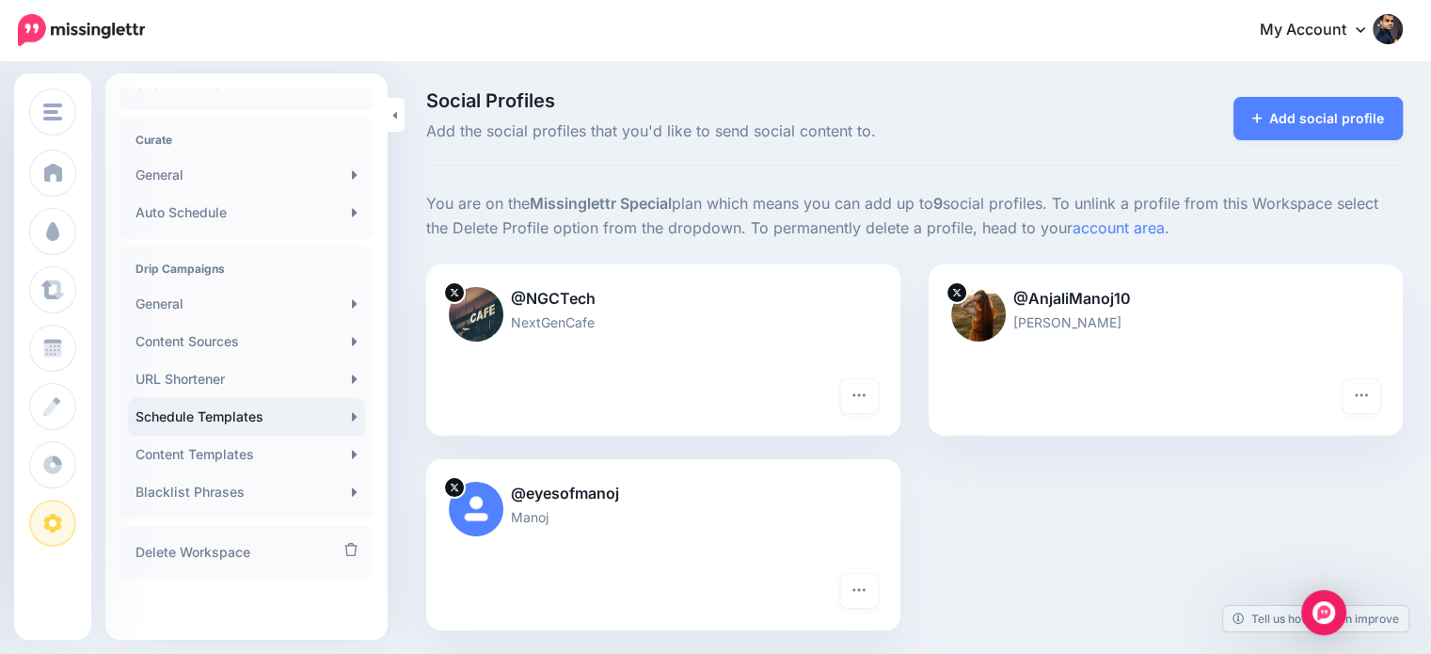
click at [222, 421] on link "Schedule Templates" at bounding box center [246, 417] width 237 height 38
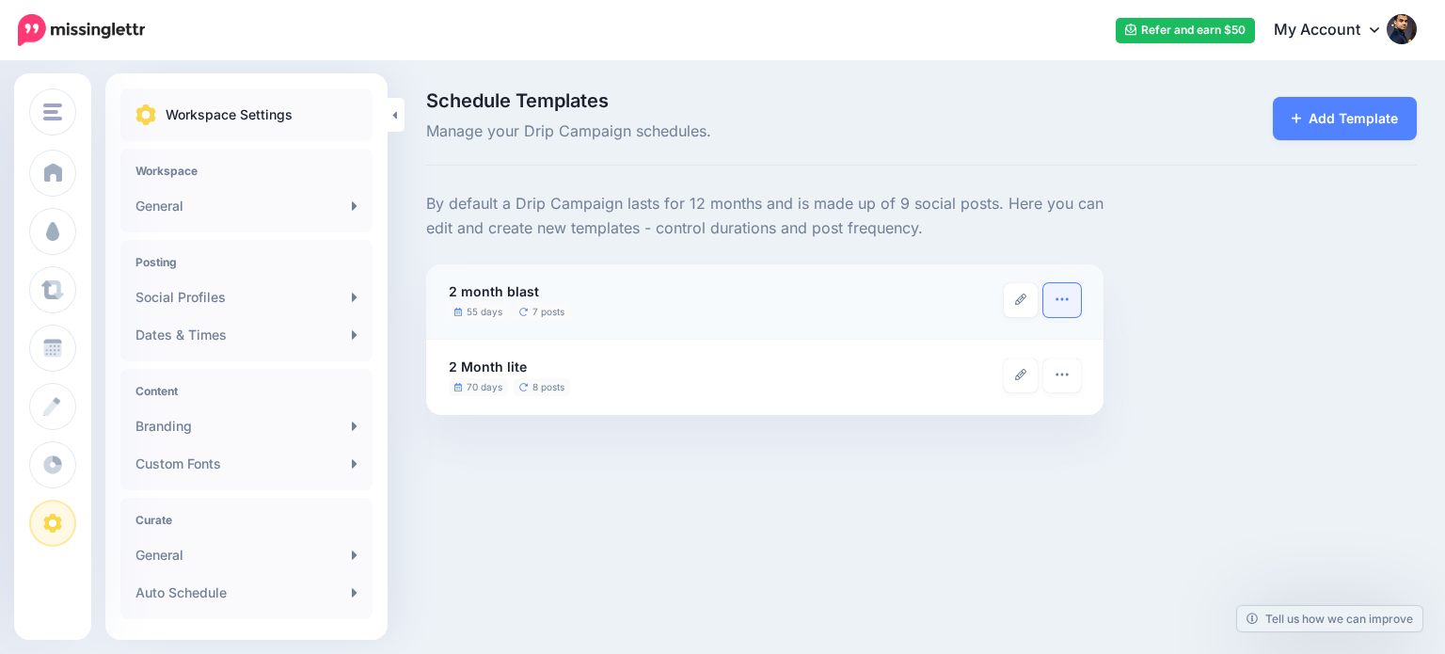
click at [1072, 303] on button "button" at bounding box center [1062, 300] width 38 height 34
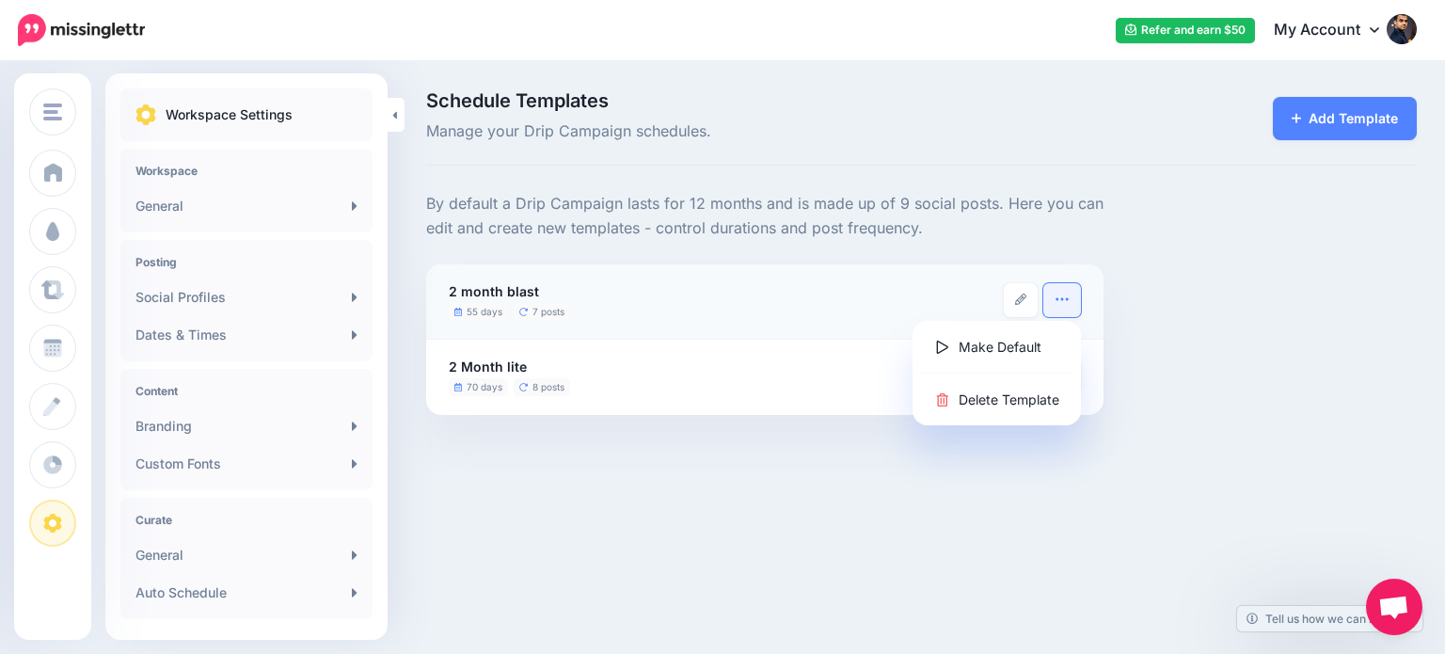
scroll to position [158, 0]
click at [1020, 345] on link "Make Default" at bounding box center [996, 346] width 153 height 37
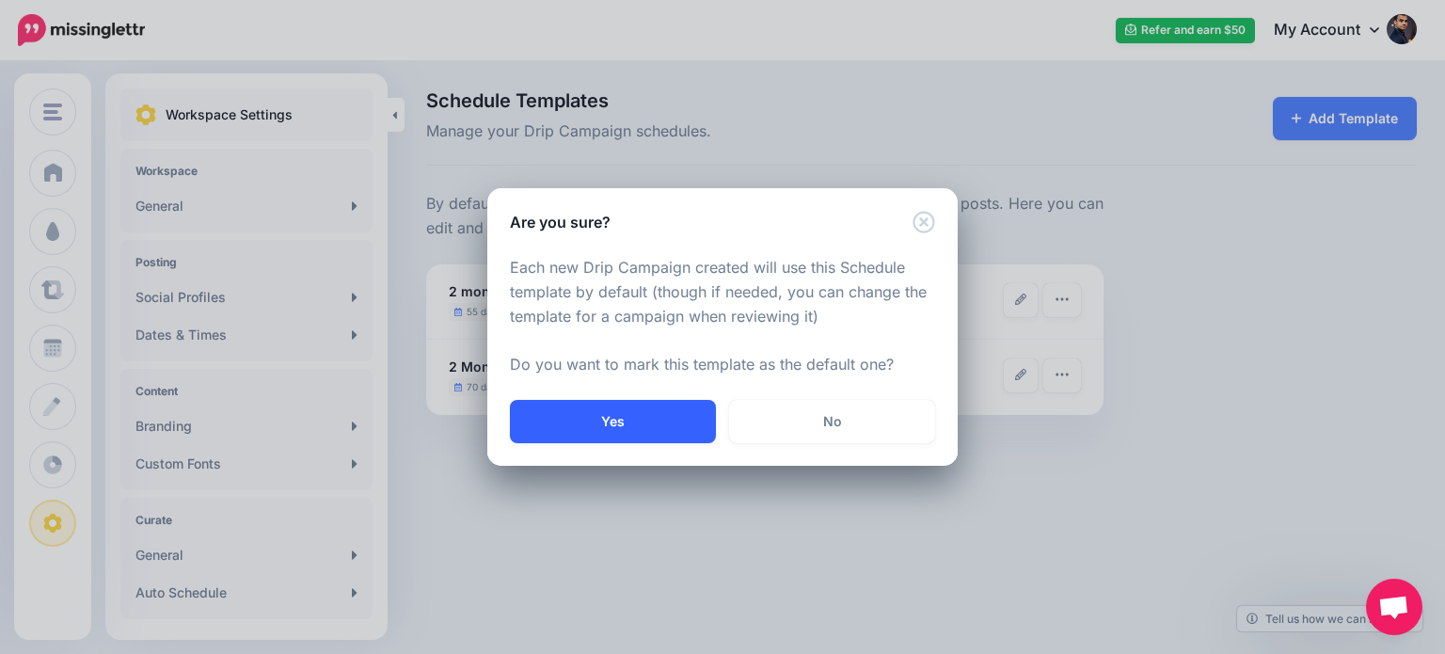
click at [666, 426] on button "Yes" at bounding box center [613, 421] width 206 height 43
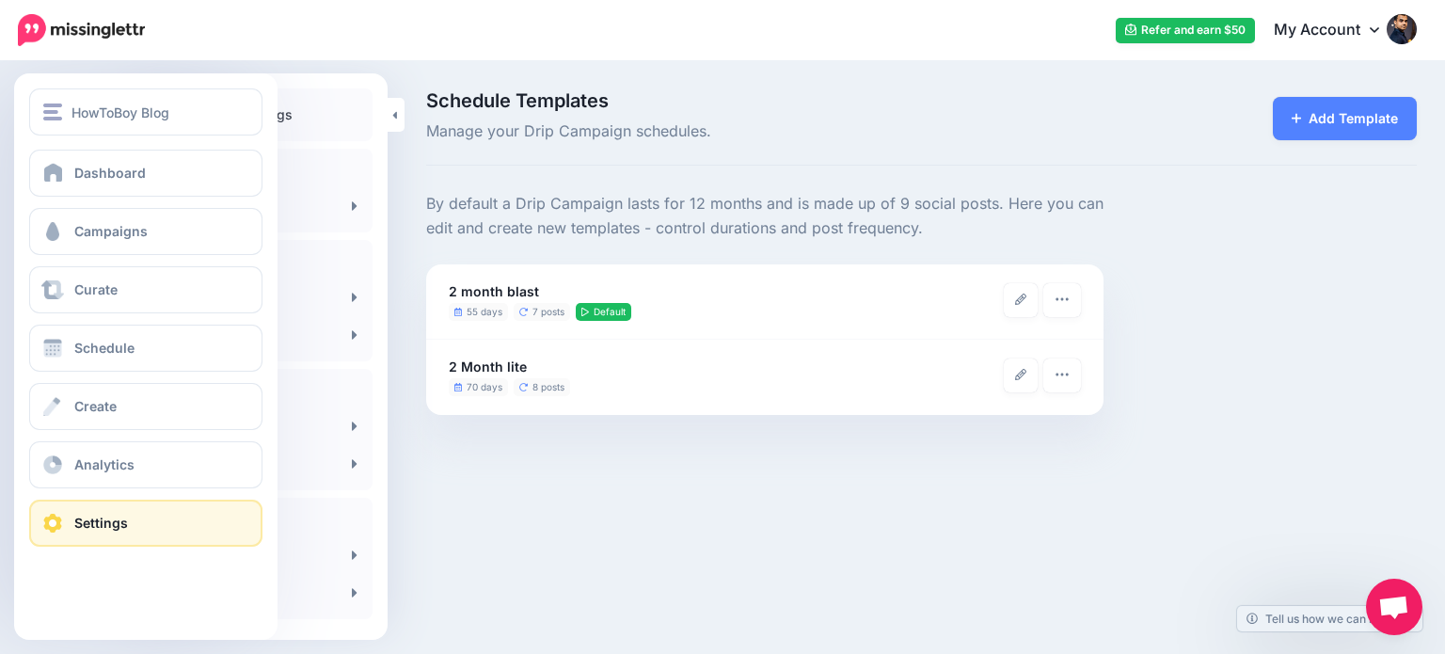
scroll to position [158, 0]
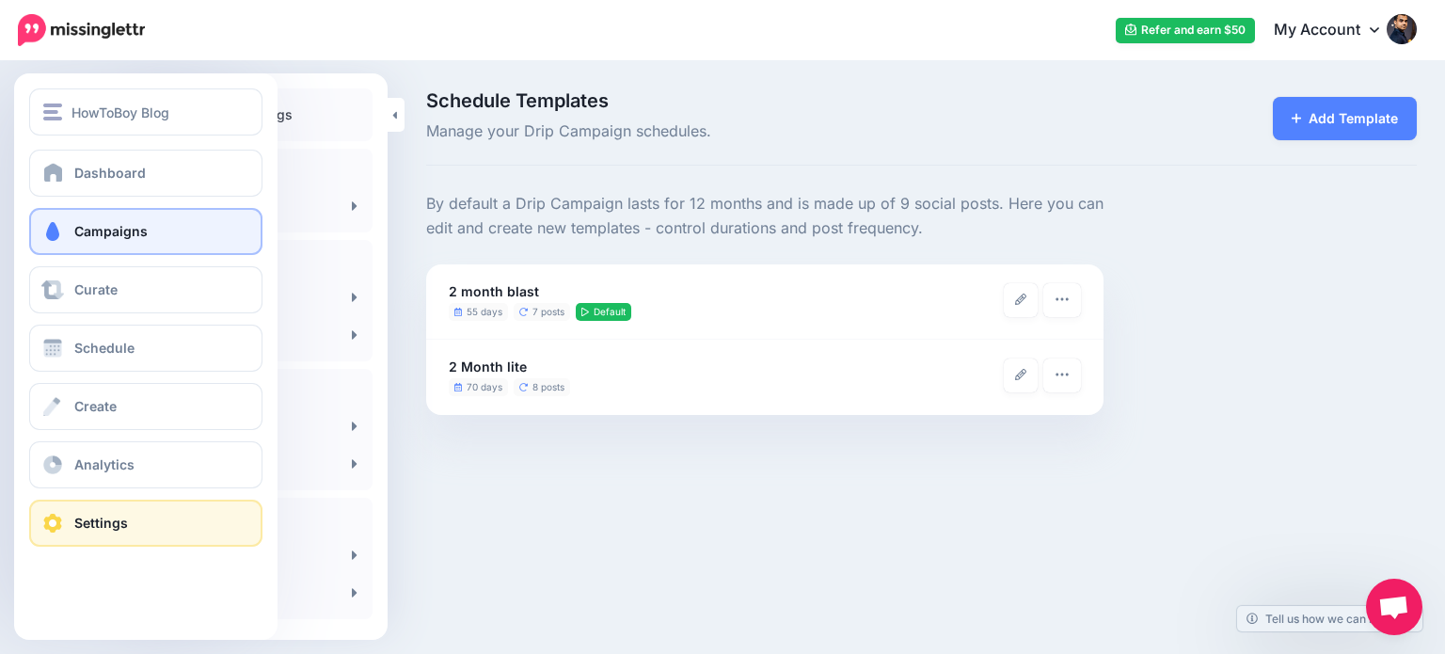
click at [102, 232] on span "Campaigns" at bounding box center [110, 231] width 73 height 16
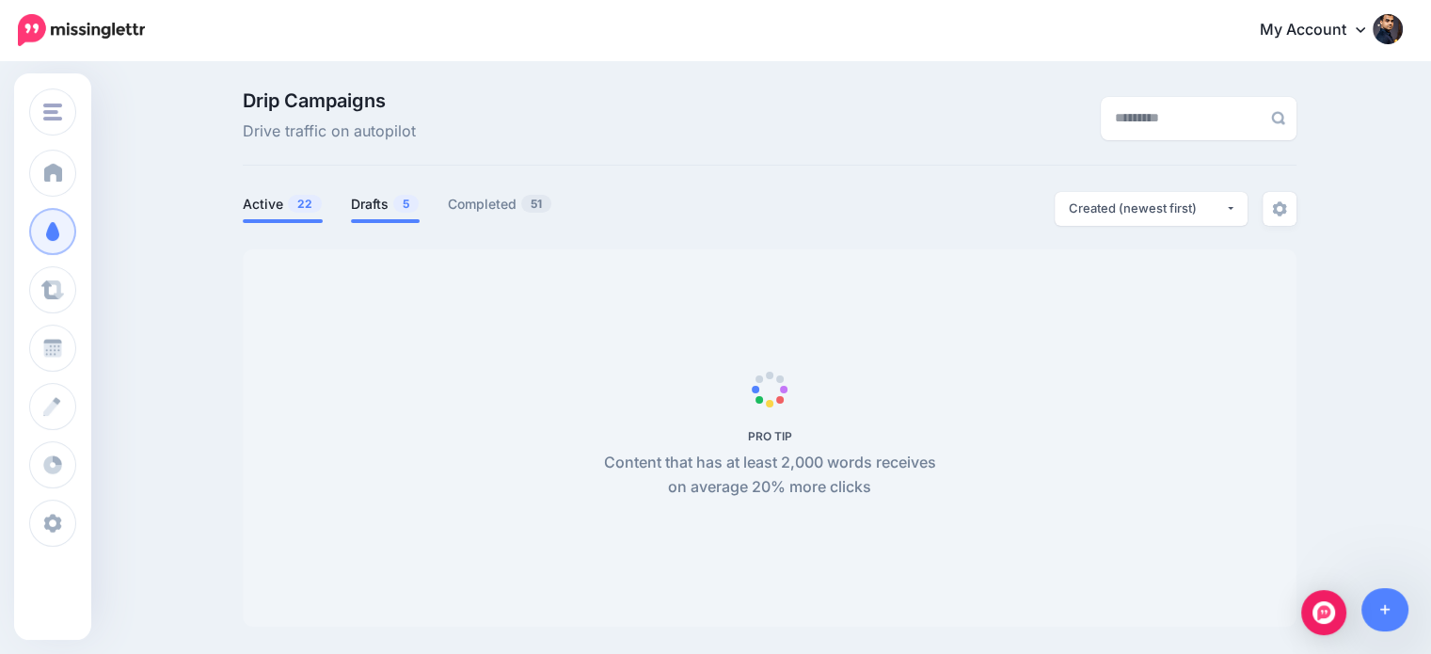
click at [381, 196] on link "Drafts 5" at bounding box center [385, 204] width 69 height 23
click at [1389, 601] on link at bounding box center [1385, 609] width 48 height 43
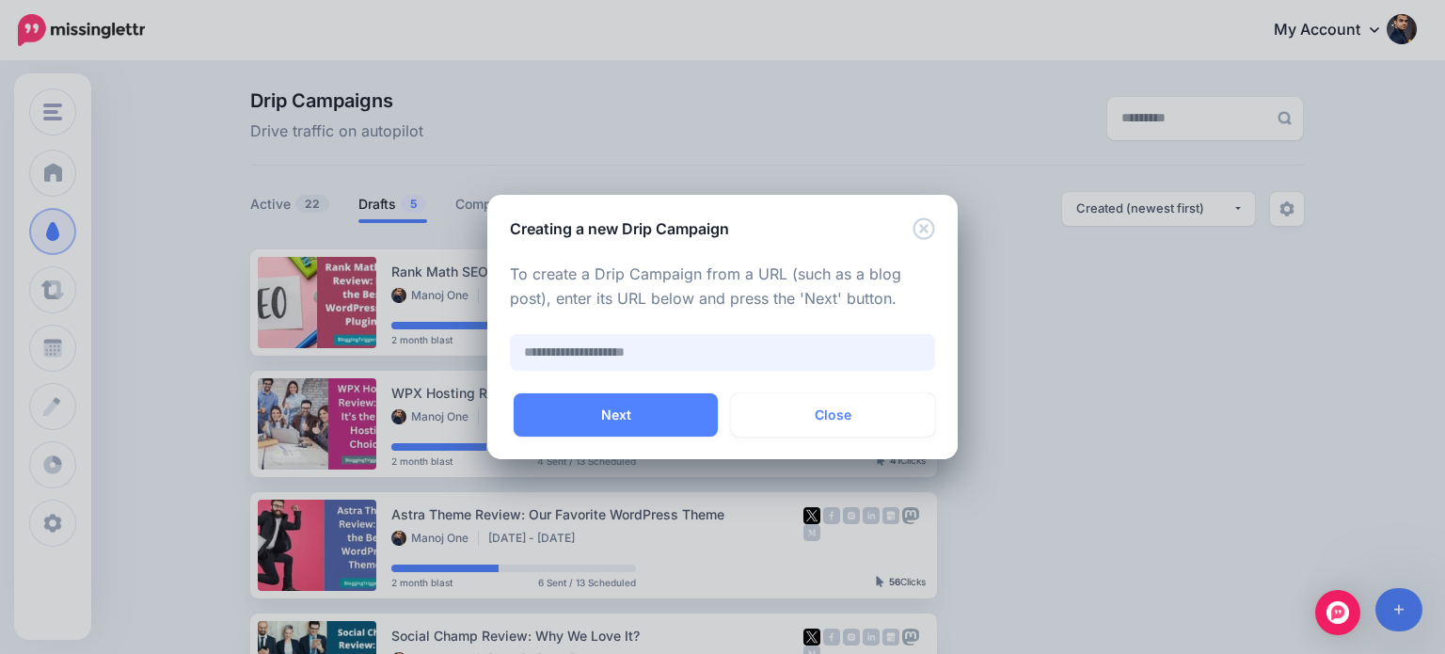
paste input "**********"
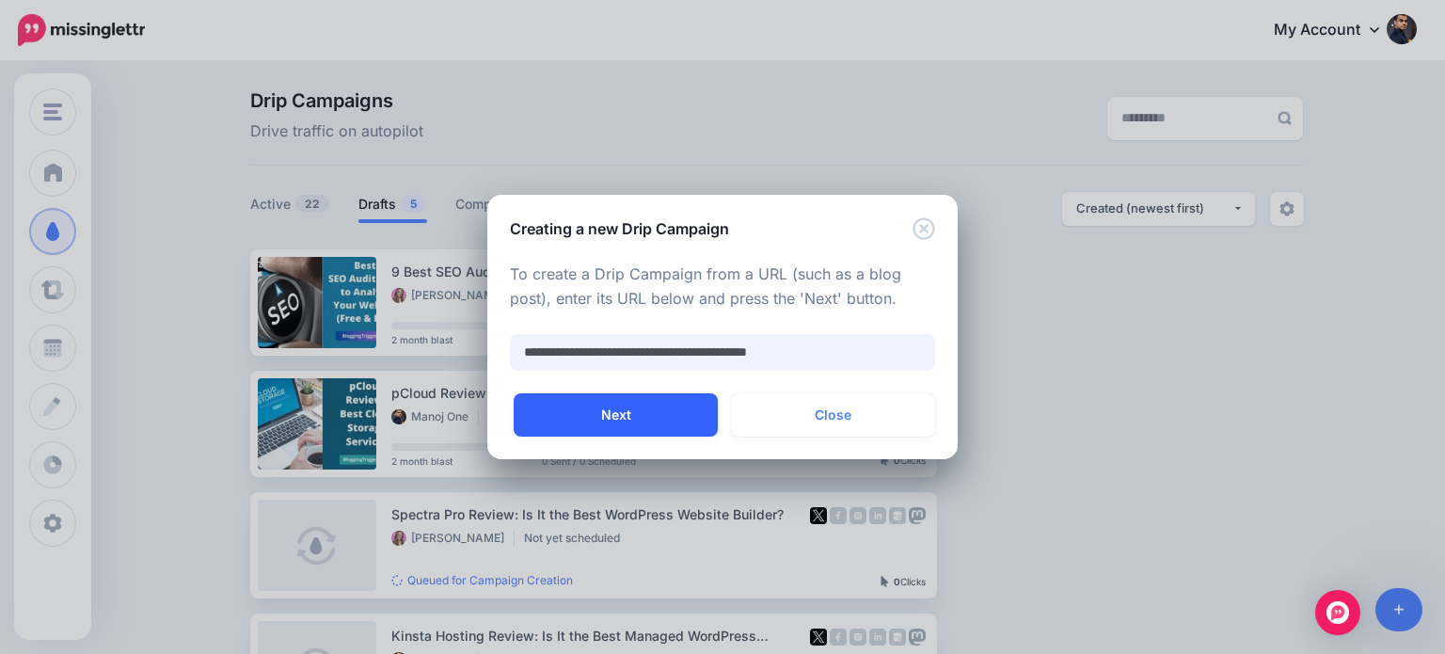
type input "**********"
click at [655, 416] on button "Next" at bounding box center [616, 414] width 204 height 43
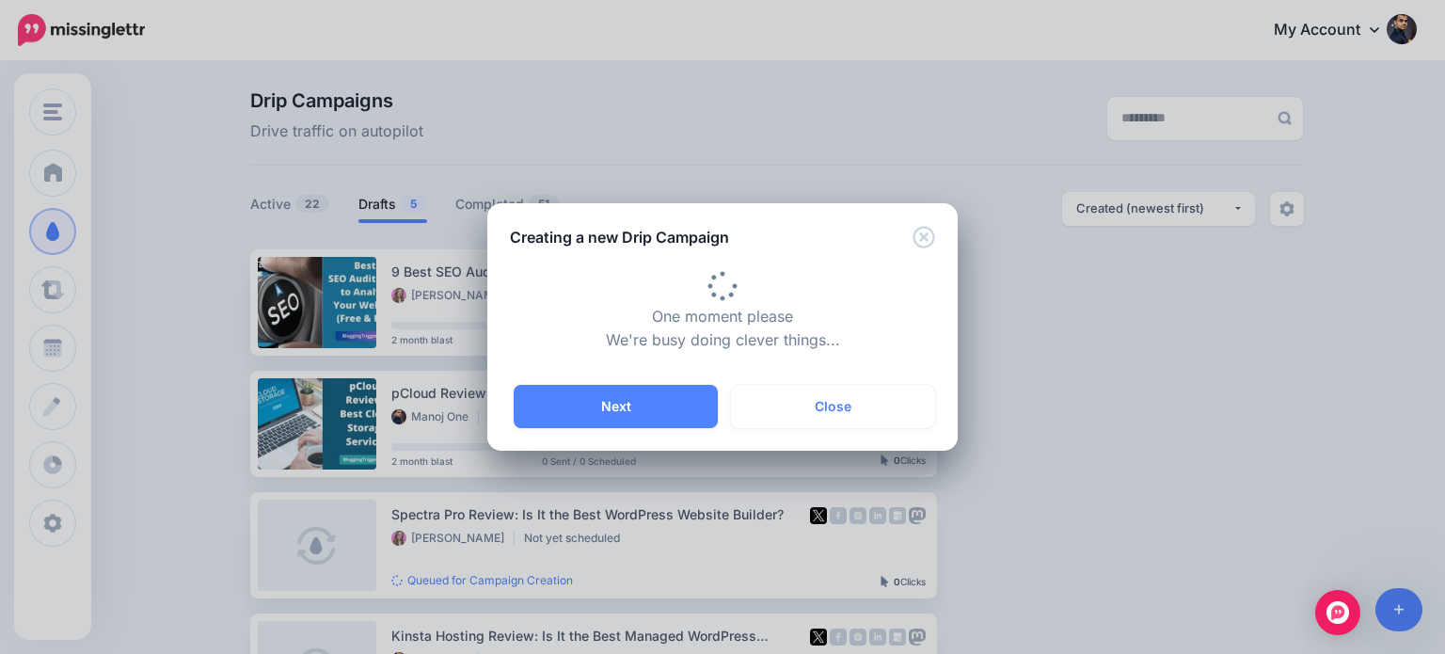
type input "**********"
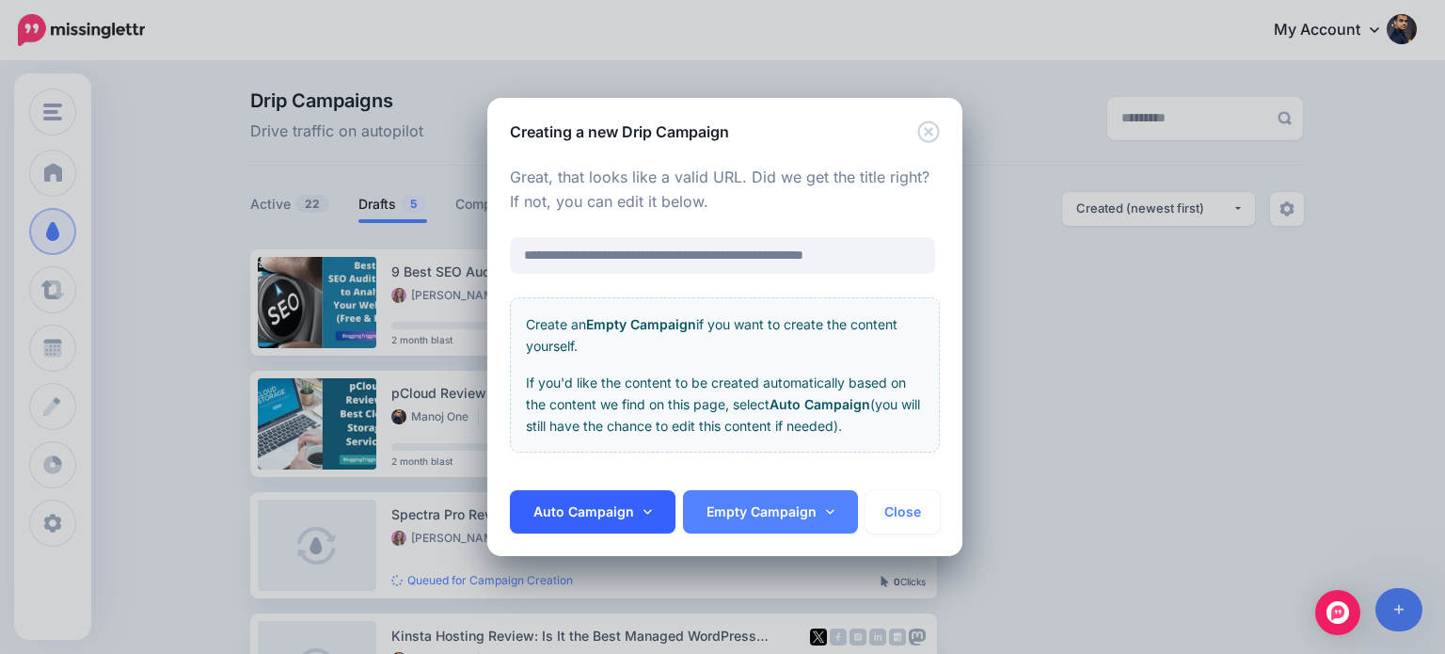
click at [632, 511] on link "Auto Campaign" at bounding box center [593, 511] width 166 height 43
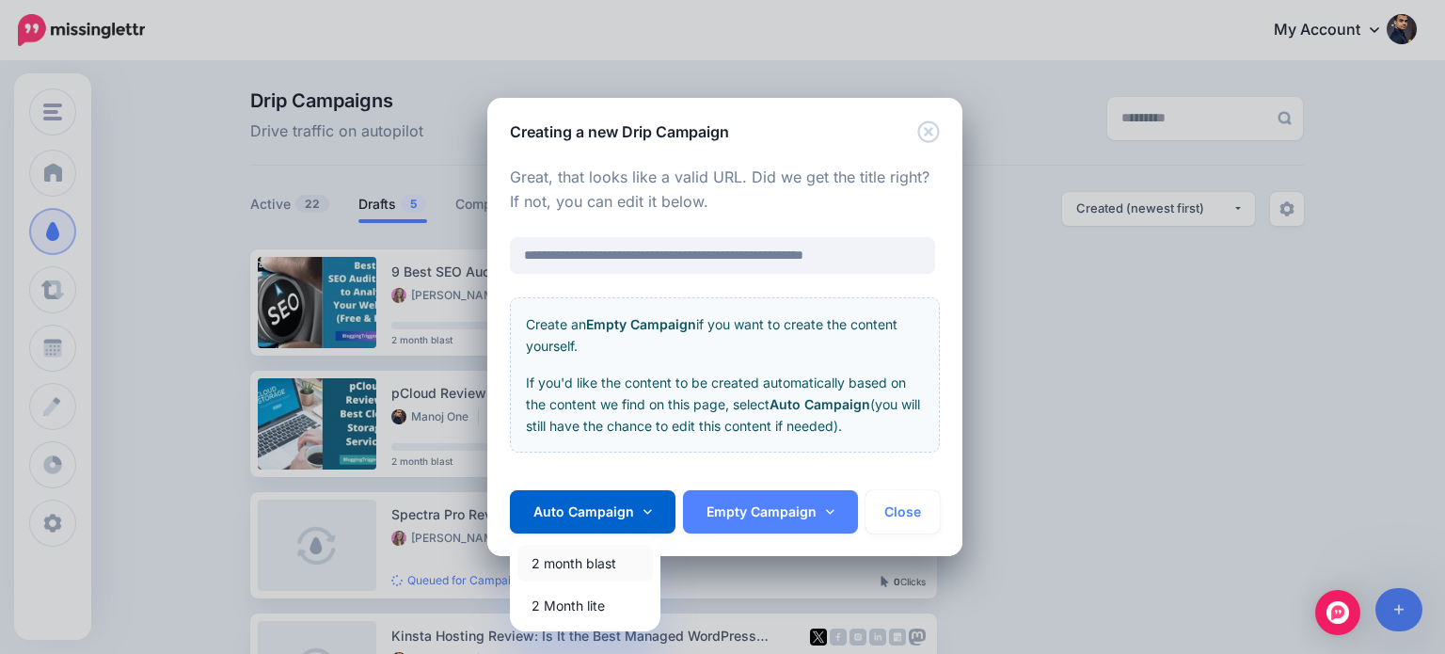
click at [607, 557] on link "2 month blast" at bounding box center [584, 563] width 135 height 37
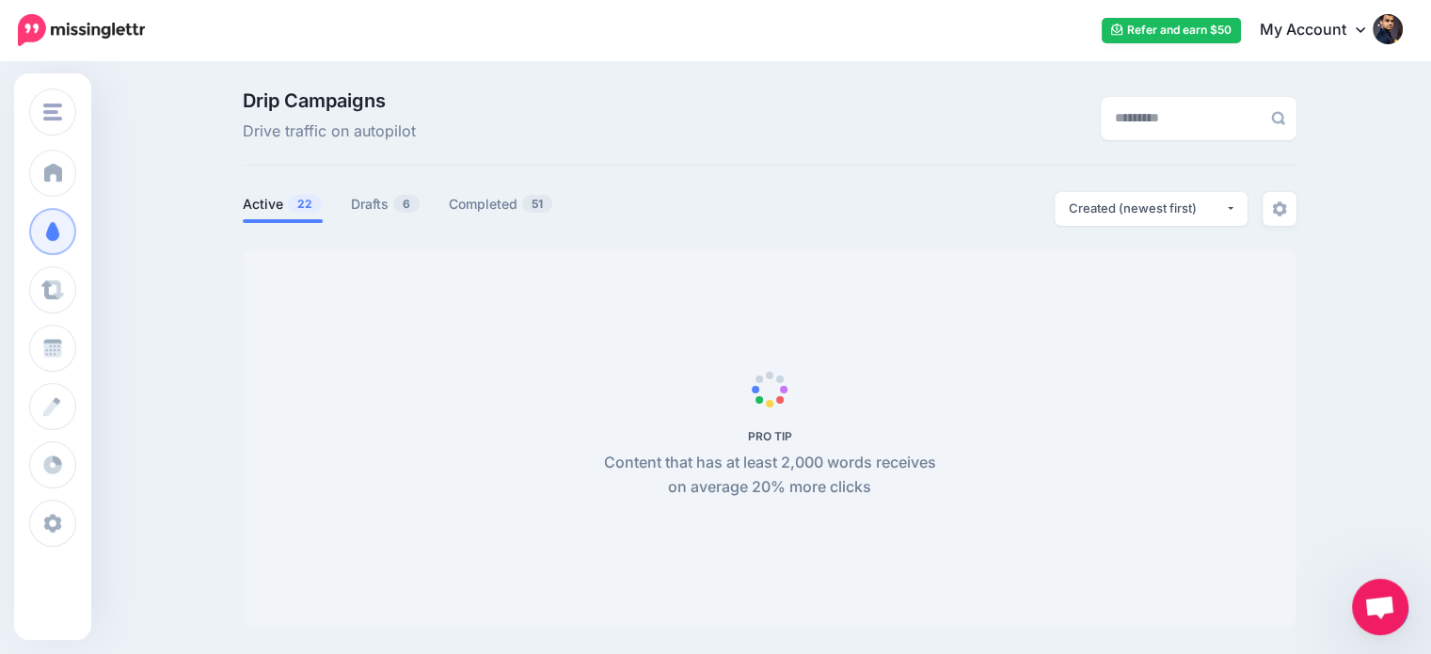
scroll to position [158, 0]
click at [394, 203] on link "Drafts 6" at bounding box center [386, 204] width 70 height 23
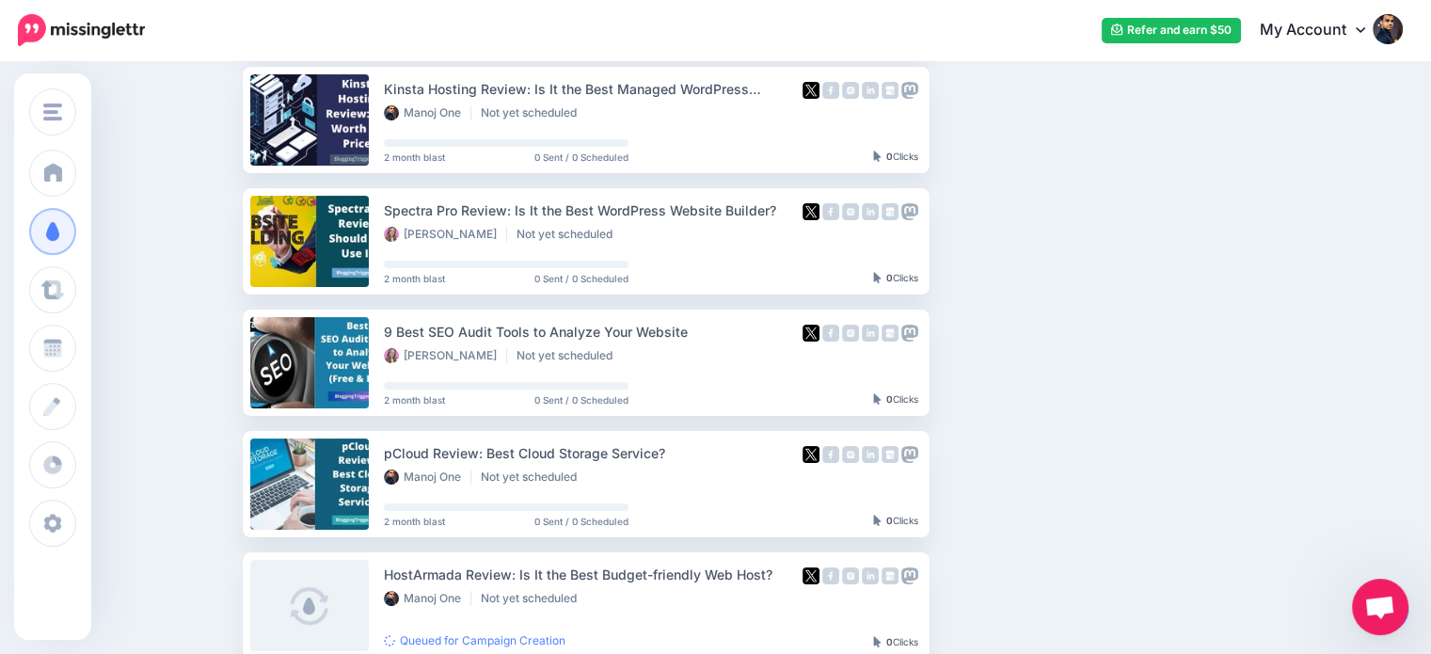
scroll to position [305, 0]
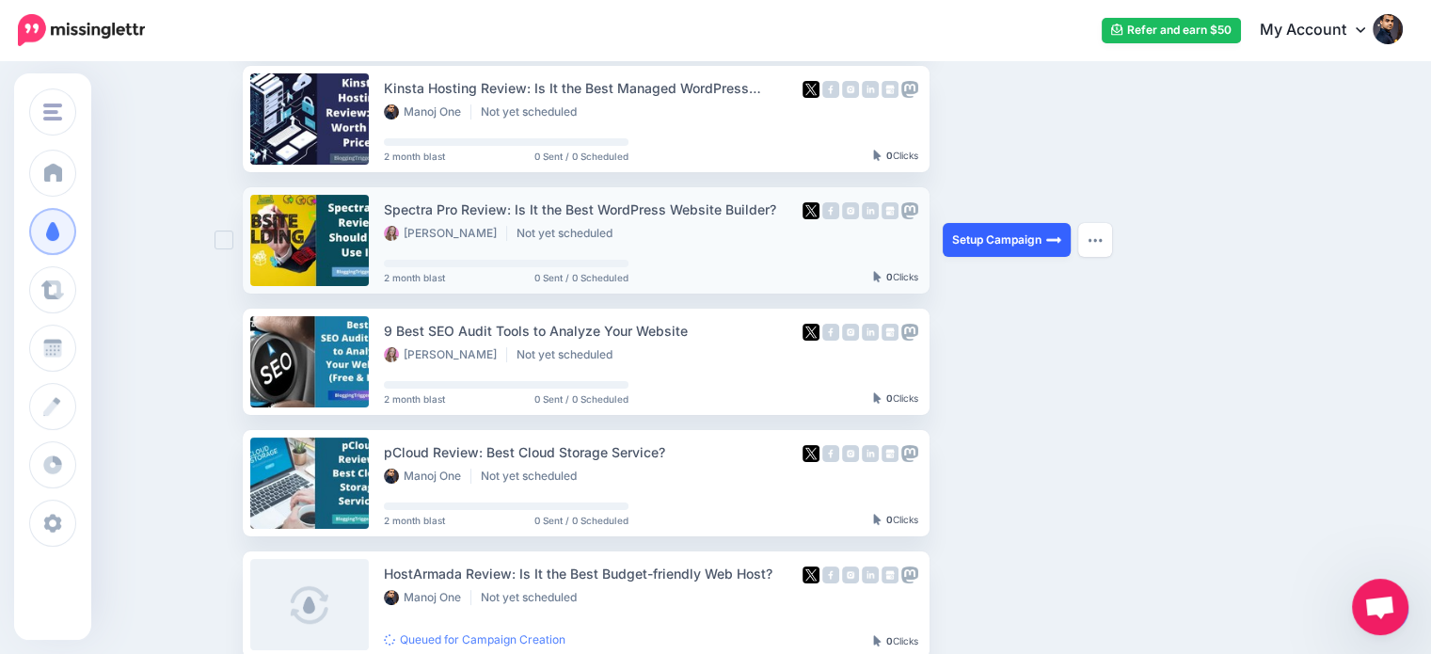
click at [979, 240] on link "Setup Campaign" at bounding box center [1007, 240] width 128 height 34
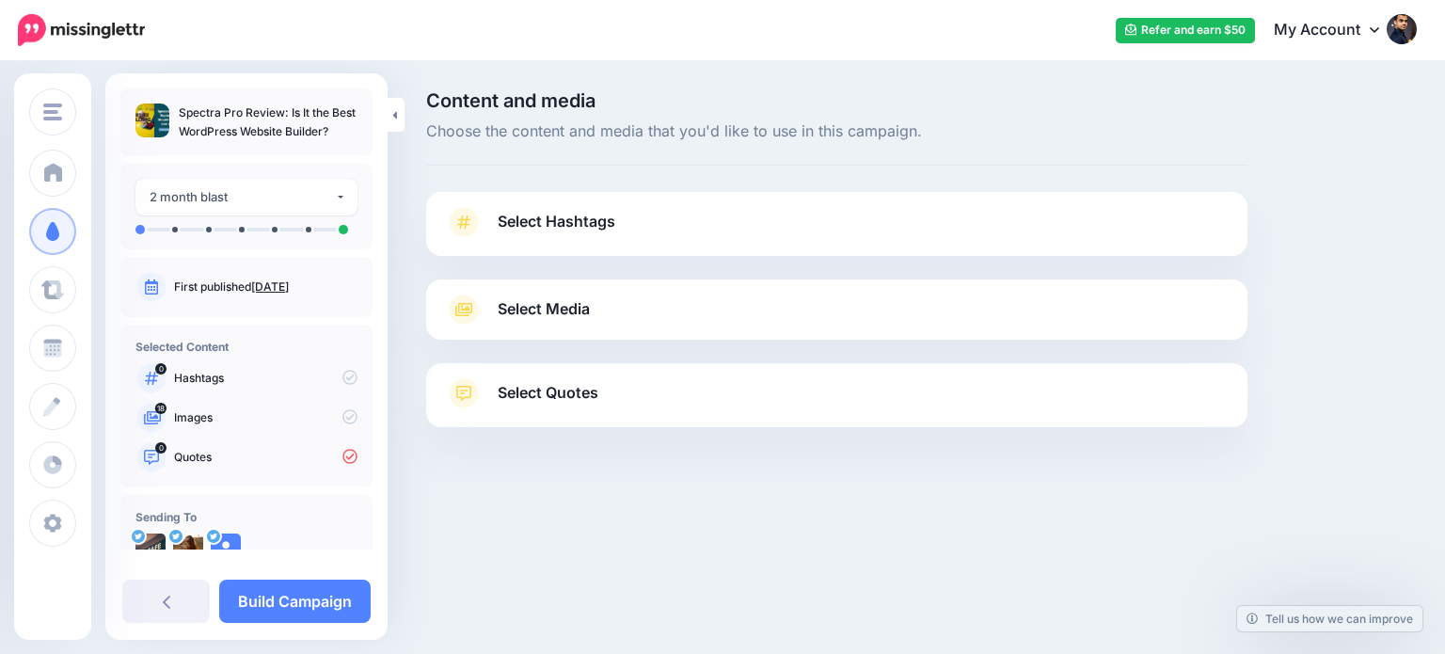
click at [592, 395] on span "Select Quotes" at bounding box center [548, 392] width 101 height 25
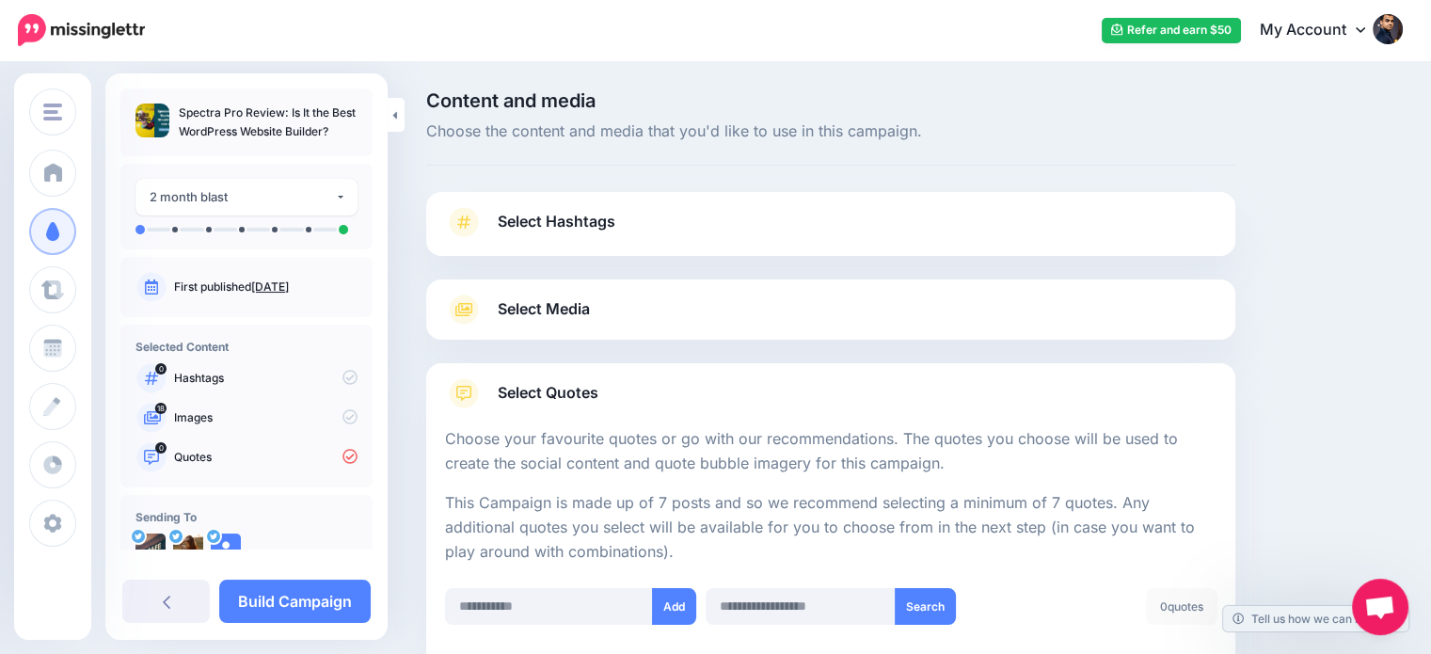
click at [1365, 29] on icon at bounding box center [1360, 30] width 9 height 6
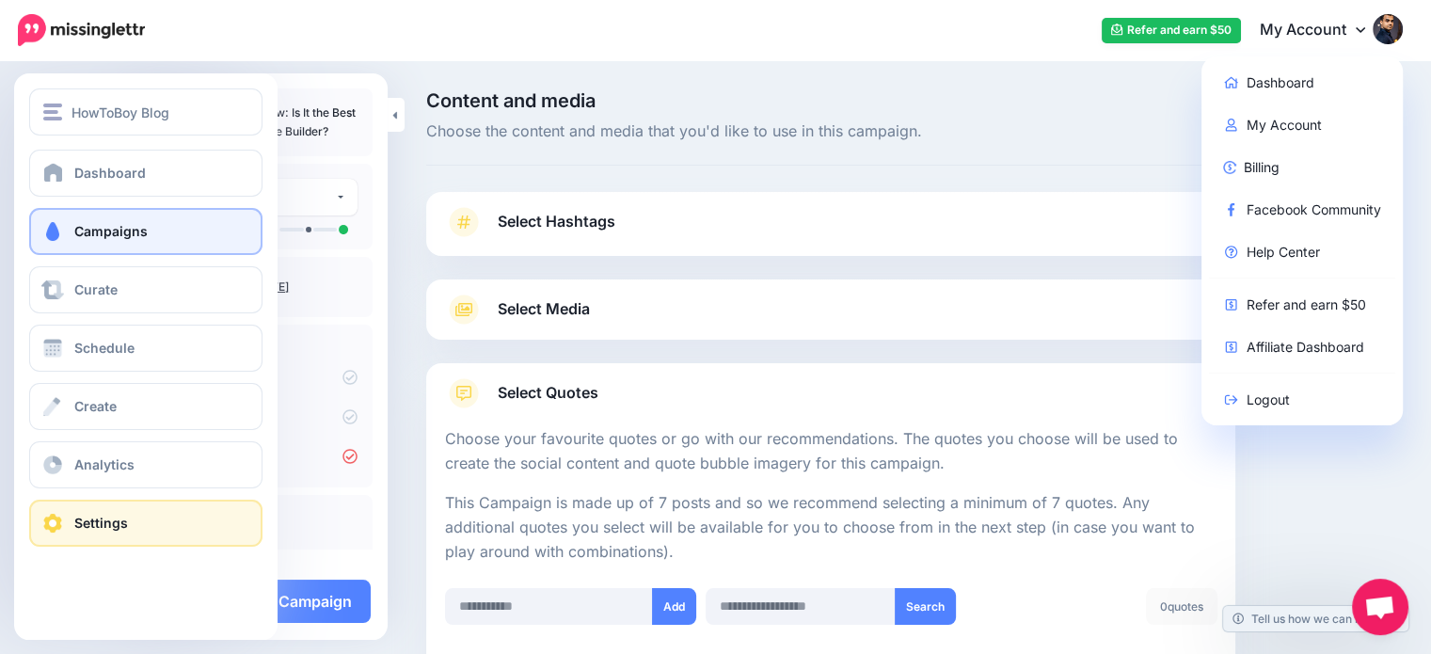
click at [53, 525] on span at bounding box center [52, 523] width 24 height 19
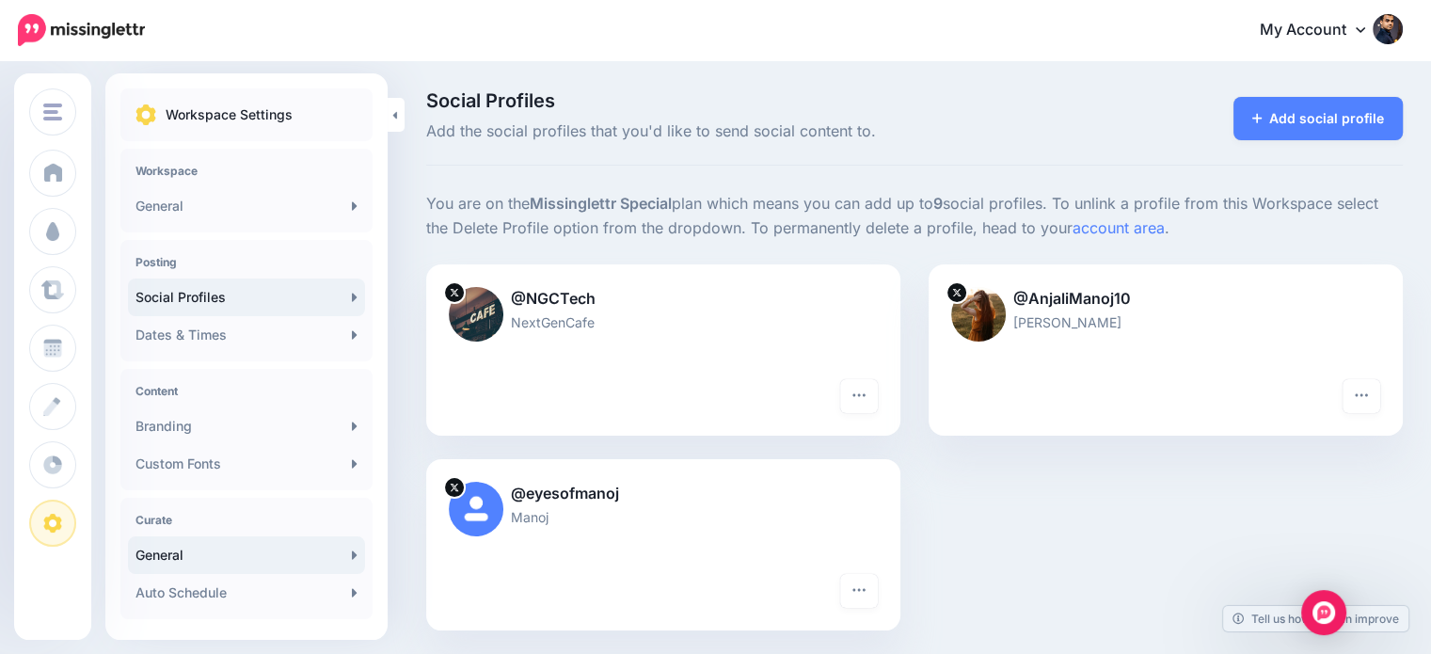
click at [175, 560] on link "General" at bounding box center [246, 555] width 237 height 38
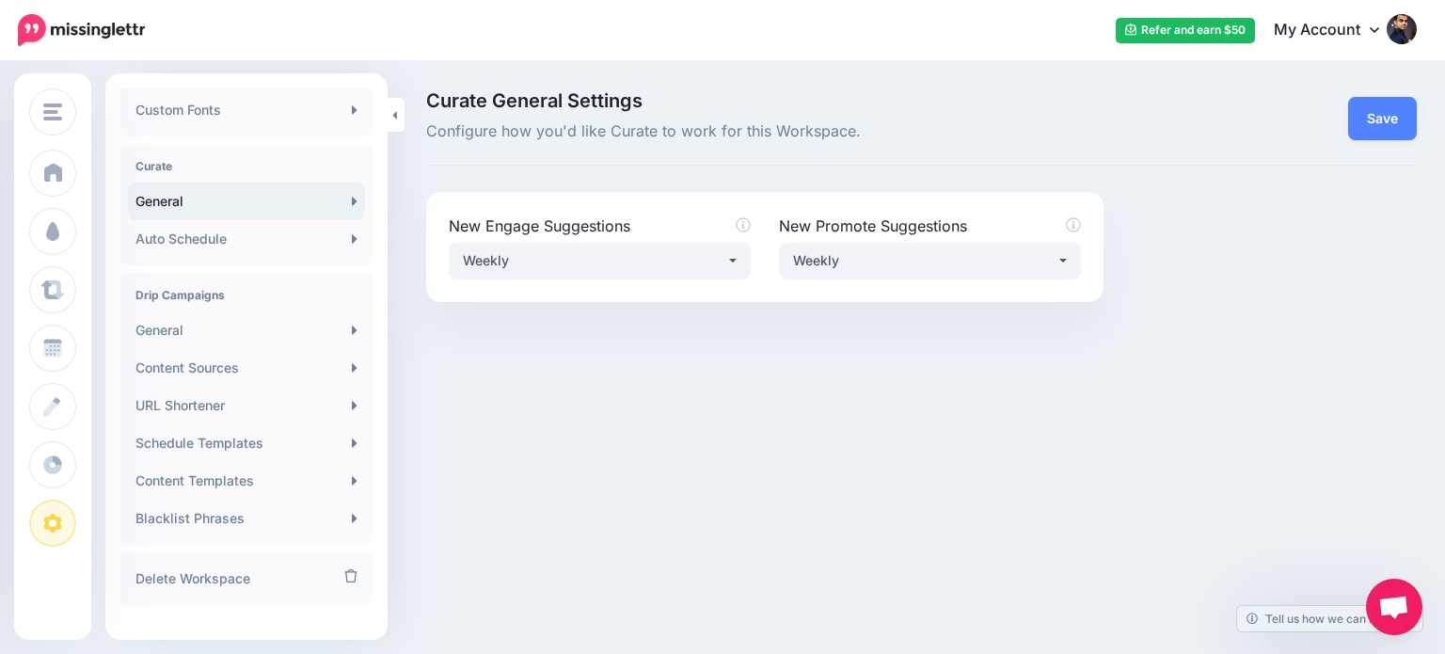
scroll to position [358, 0]
click at [161, 329] on link "General" at bounding box center [246, 327] width 237 height 38
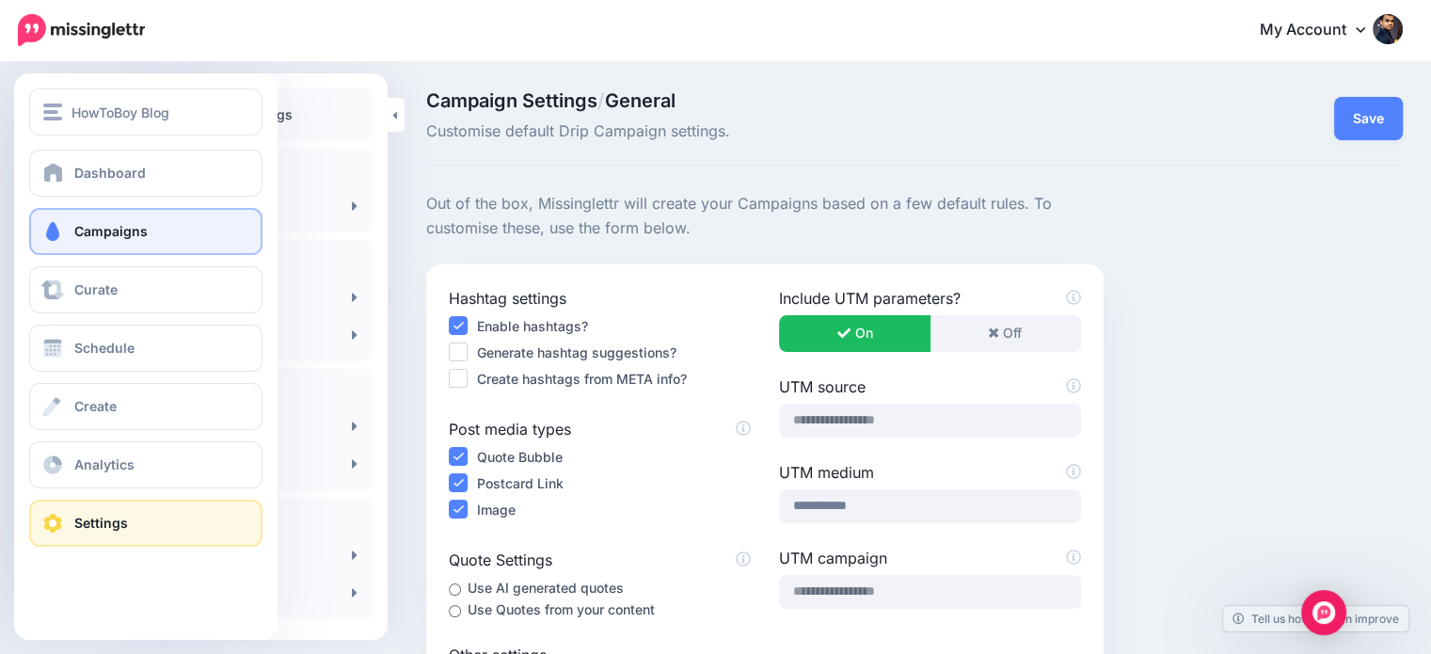
click at [121, 238] on span "Campaigns" at bounding box center [110, 231] width 73 height 16
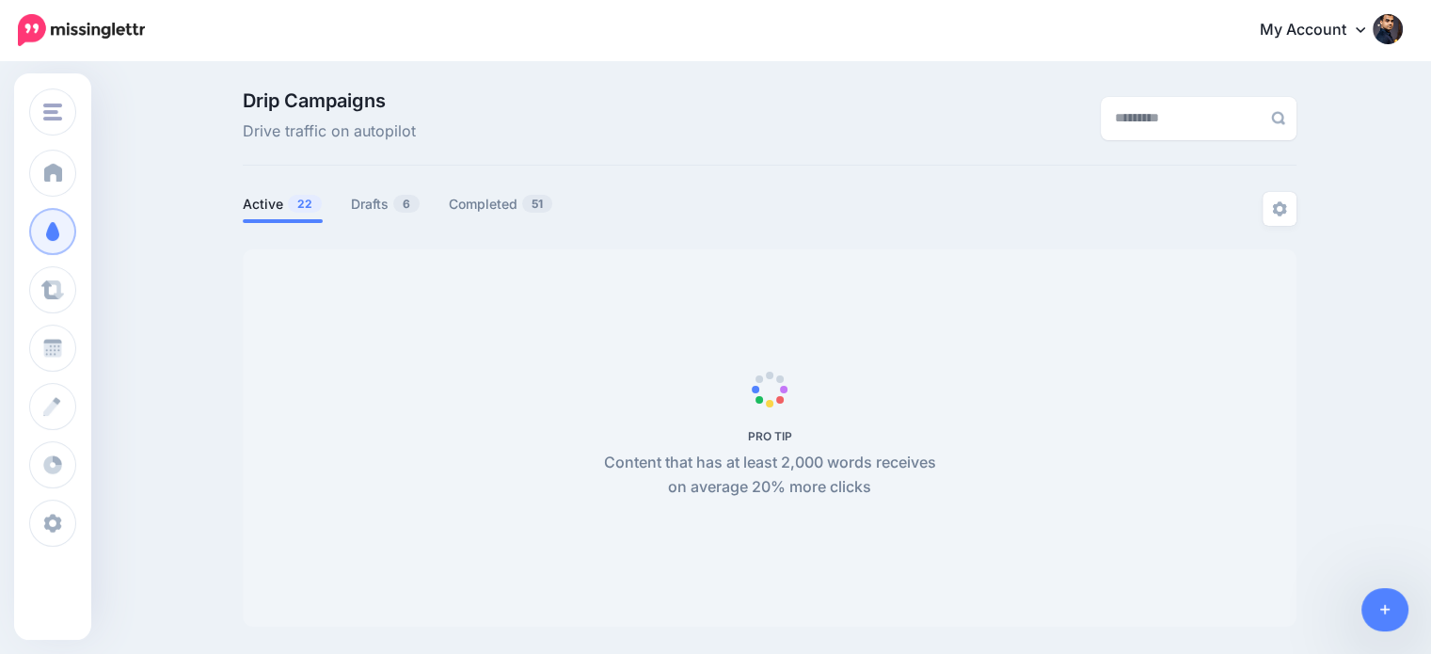
click at [386, 189] on div "Drip Campaigns Drive traffic on autopilot Active 22 6" at bounding box center [770, 358] width 1082 height 535
click at [381, 215] on link "Drafts 6" at bounding box center [386, 204] width 70 height 23
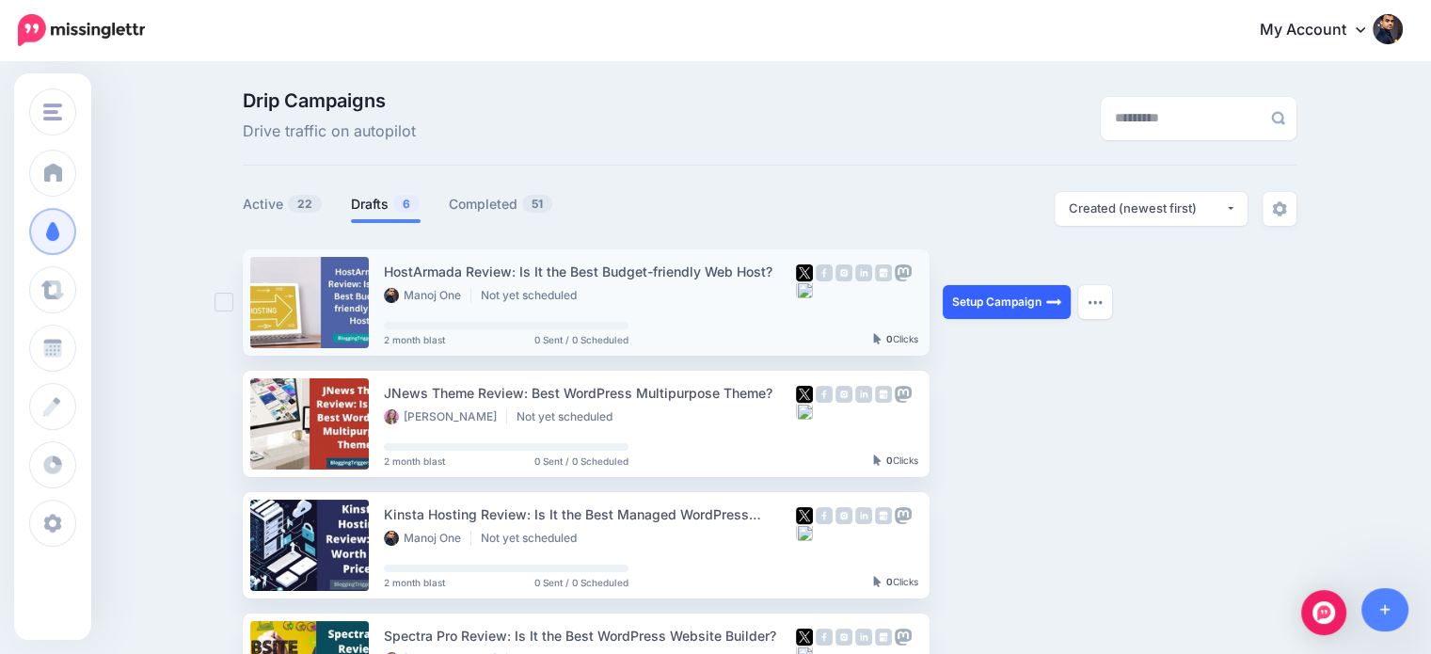
click at [992, 300] on link "Setup Campaign" at bounding box center [1007, 302] width 128 height 34
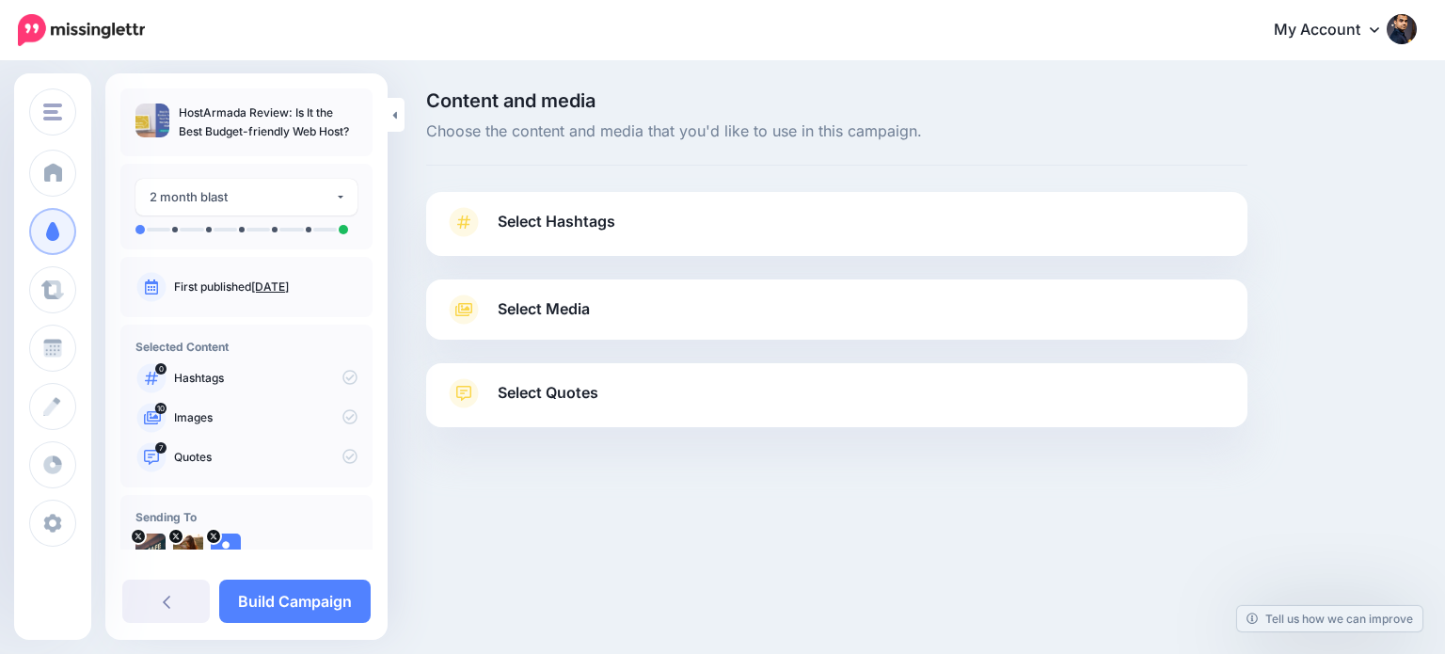
click at [608, 393] on link "Select Quotes" at bounding box center [837, 402] width 784 height 49
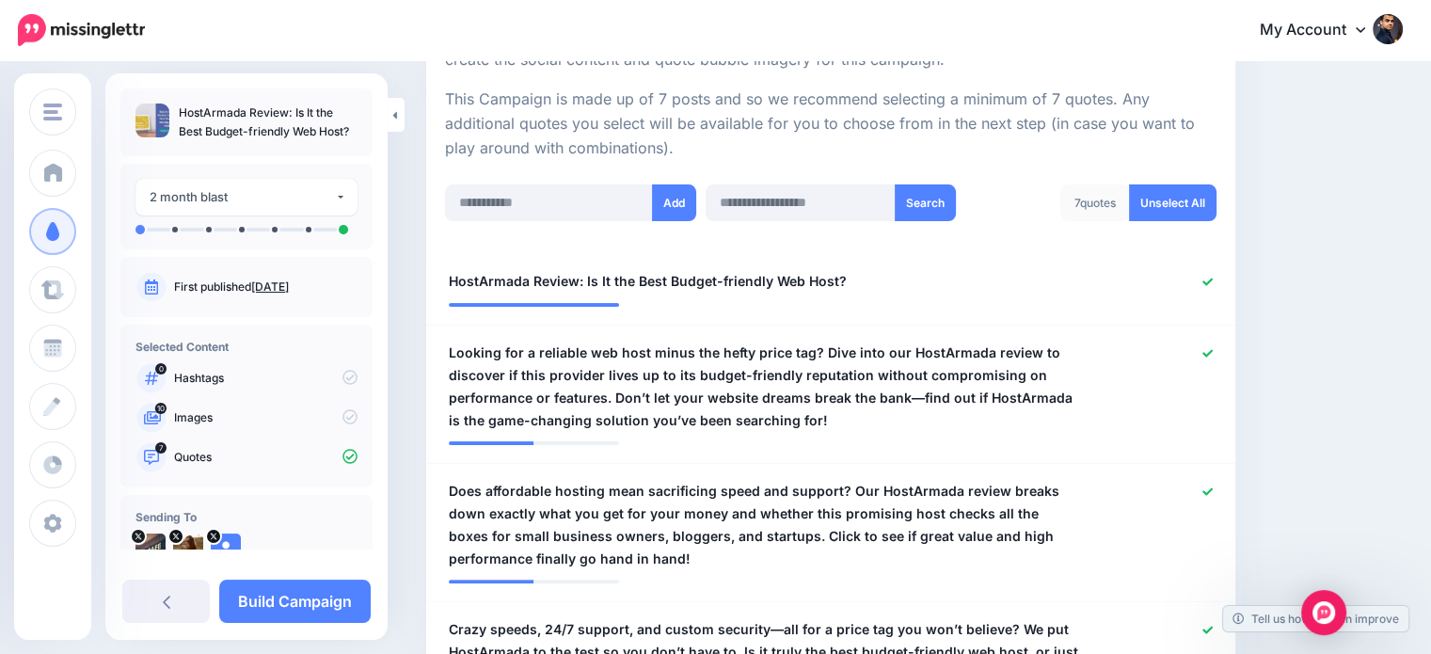
scroll to position [455, 0]
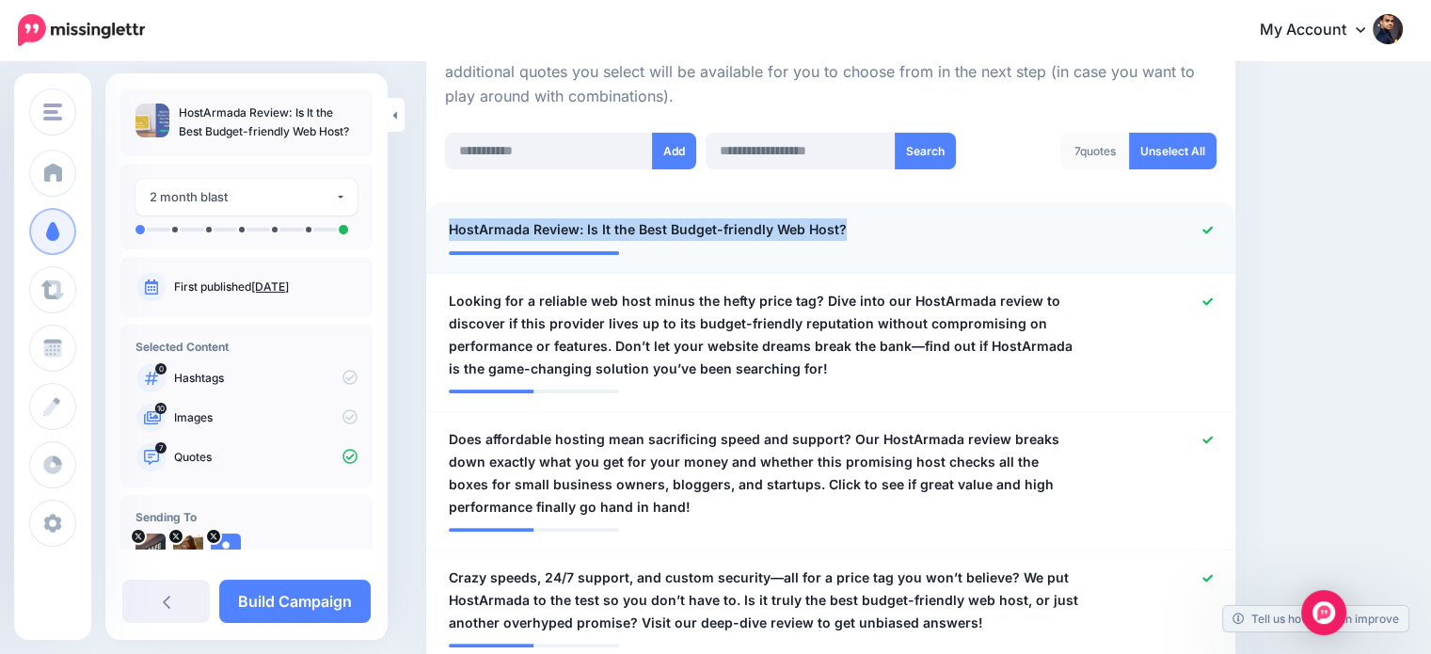
drag, startPoint x: 877, startPoint y: 220, endPoint x: 439, endPoint y: 232, distance: 437.7
click at [439, 232] on div "**********" at bounding box center [765, 230] width 660 height 24
copy span "HostArmada Review: Is It the Best Budget-friendly Web Host?"
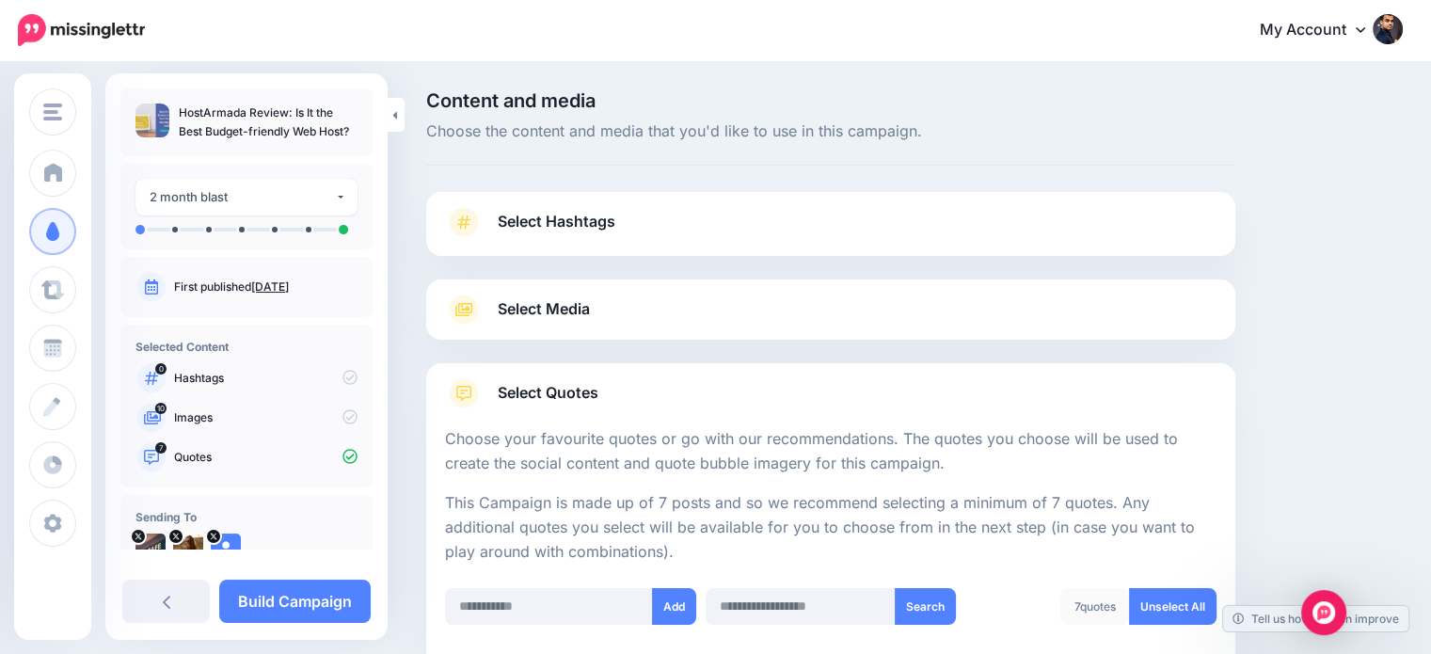
click at [588, 225] on span "Select Hashtags" at bounding box center [557, 221] width 118 height 25
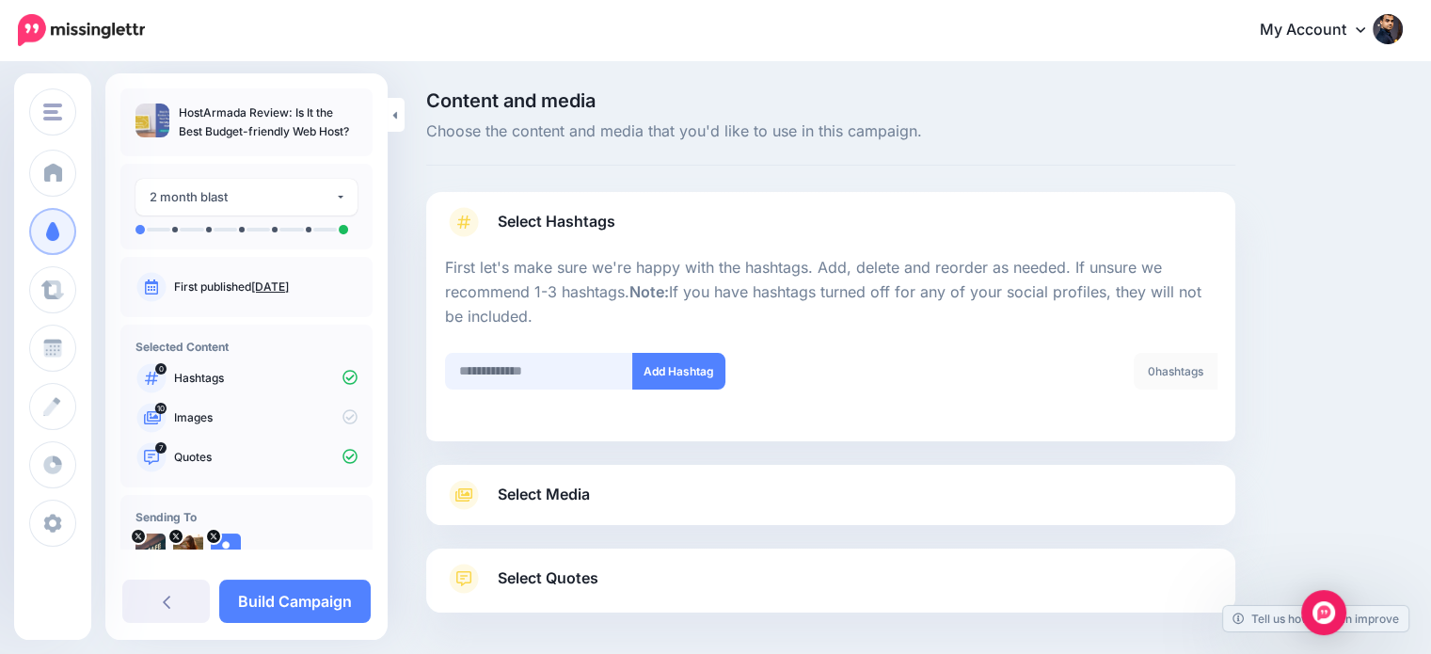
click at [546, 370] on input "text" at bounding box center [539, 371] width 188 height 37
type input "**********"
click at [695, 358] on button "Add Hashtag" at bounding box center [678, 371] width 93 height 37
click at [506, 372] on input "text" at bounding box center [539, 371] width 188 height 37
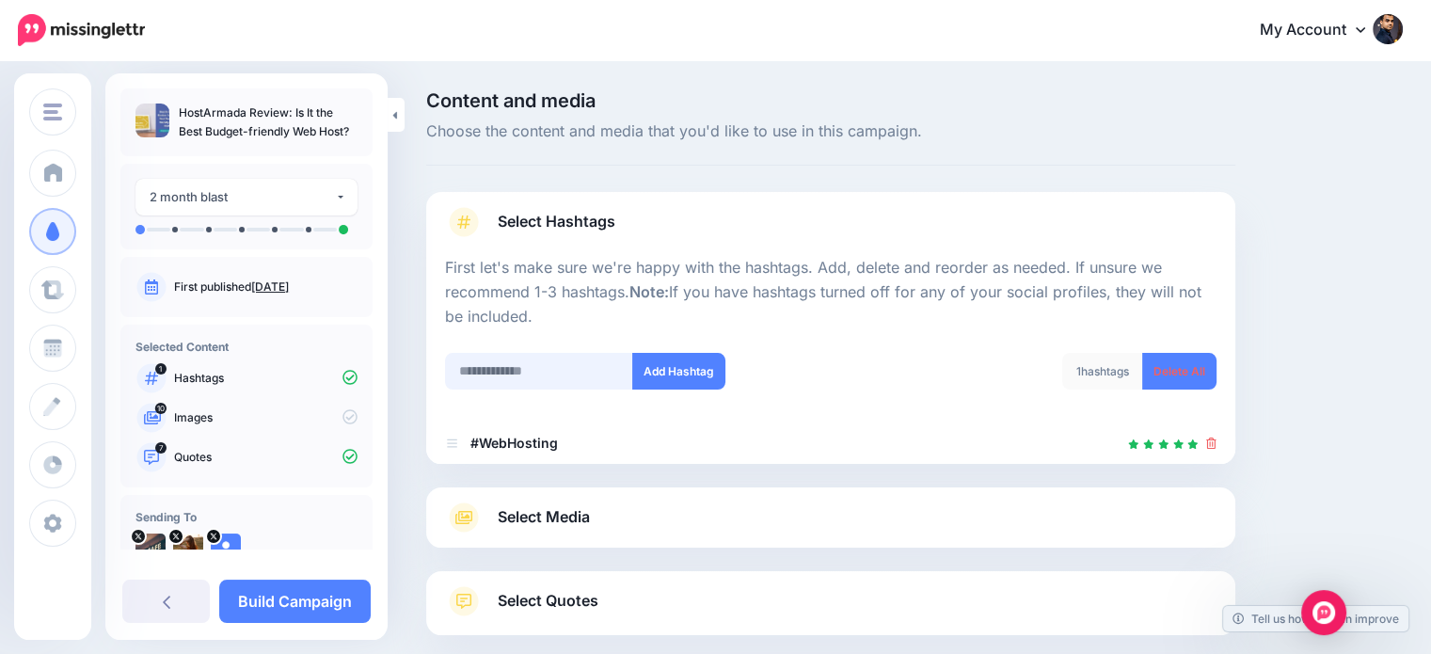
scroll to position [103, 0]
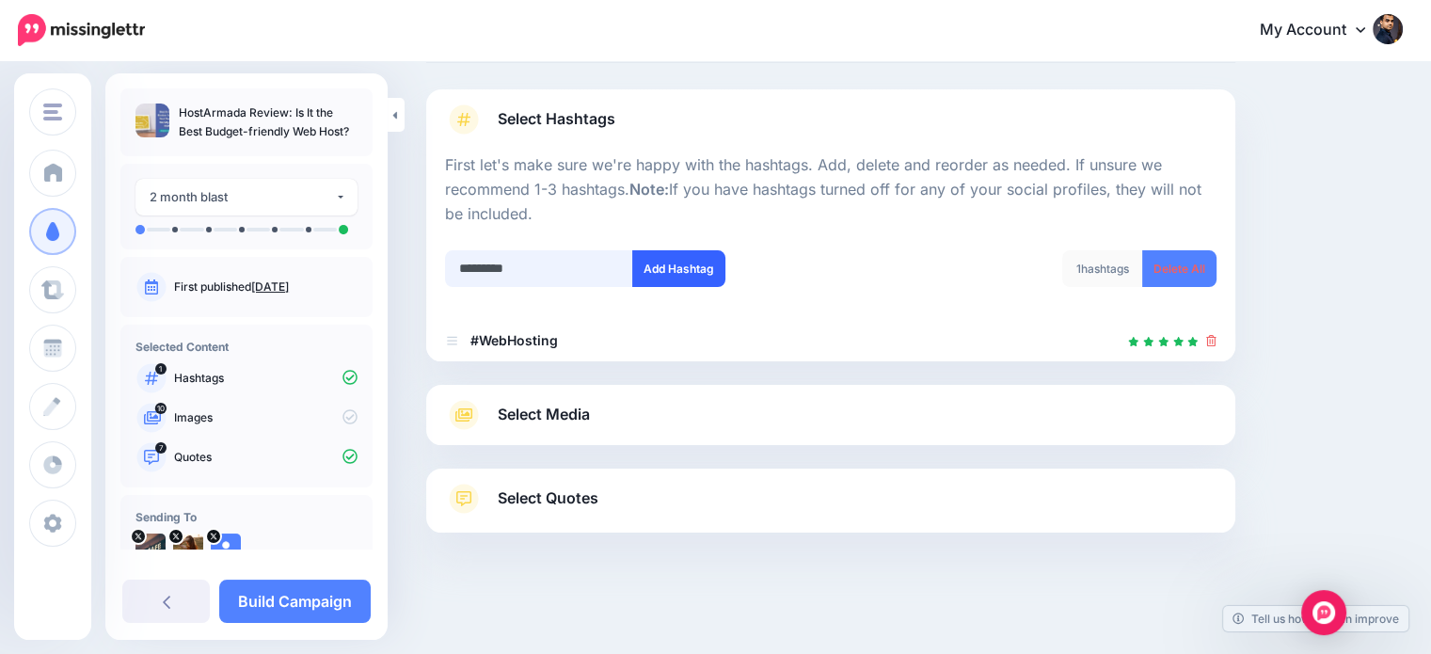
type input "*********"
click at [677, 273] on button "Add Hashtag" at bounding box center [678, 268] width 93 height 37
click at [531, 237] on div at bounding box center [830, 239] width 771 height 24
click at [538, 267] on input "text" at bounding box center [539, 268] width 188 height 37
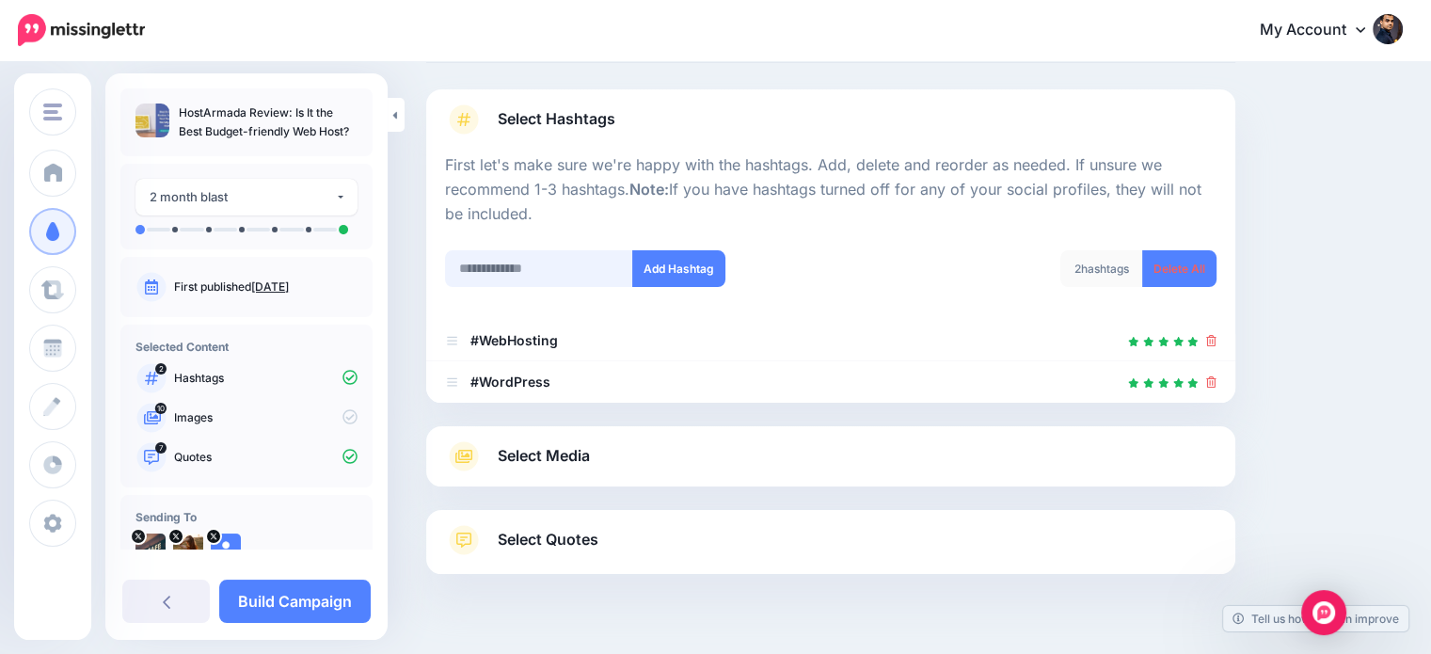
scroll to position [144, 0]
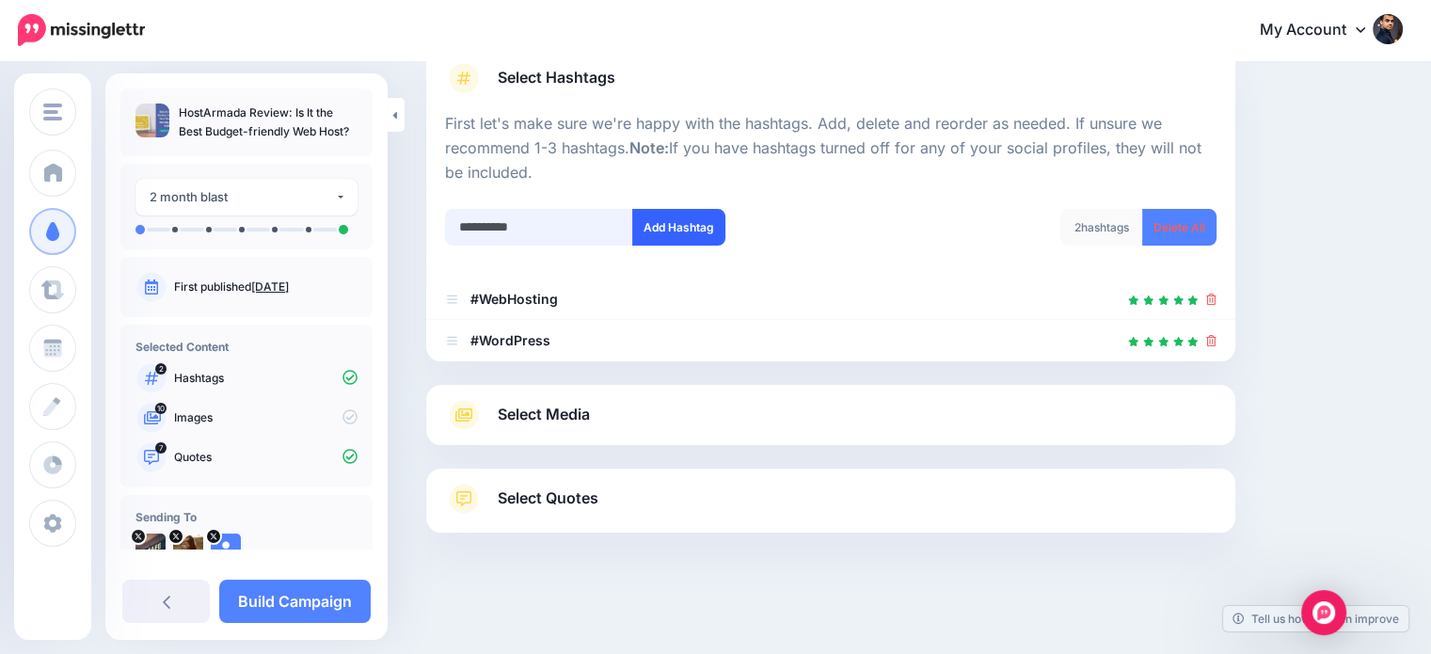
type input "**********"
click at [674, 229] on button "Add Hashtag" at bounding box center [678, 227] width 93 height 37
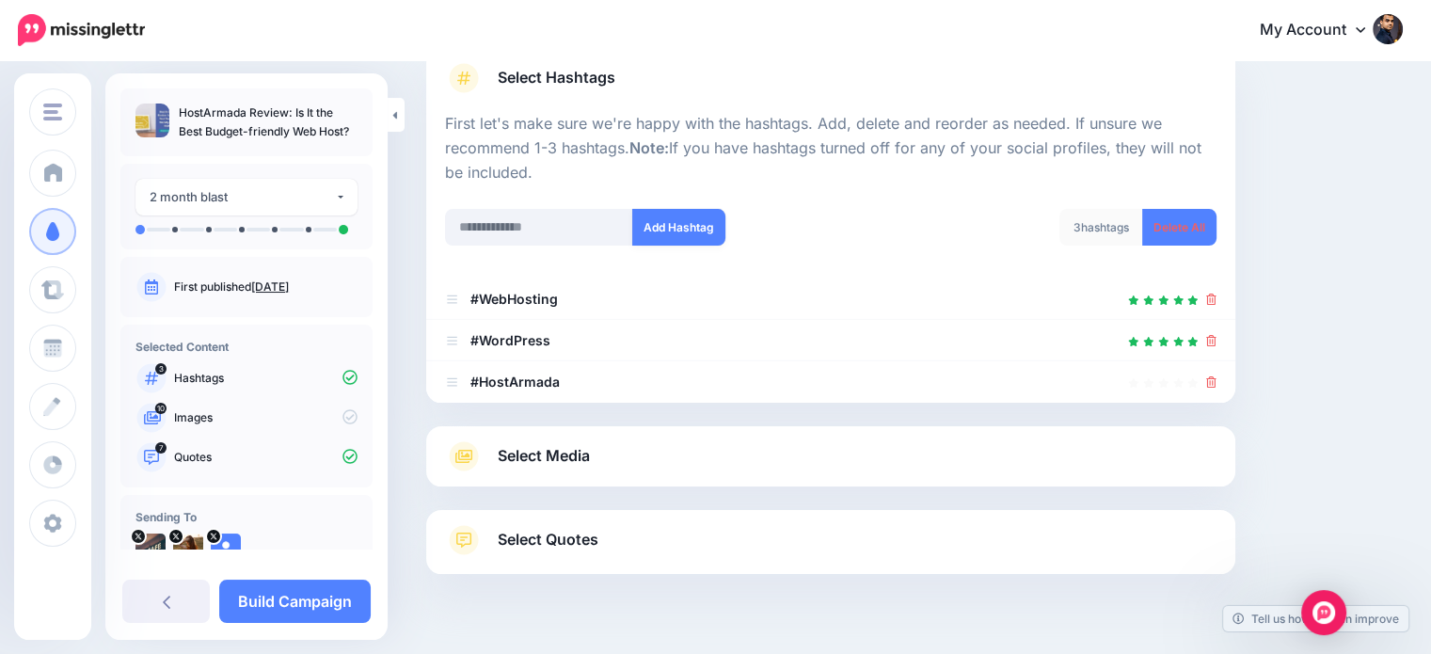
scroll to position [185, 0]
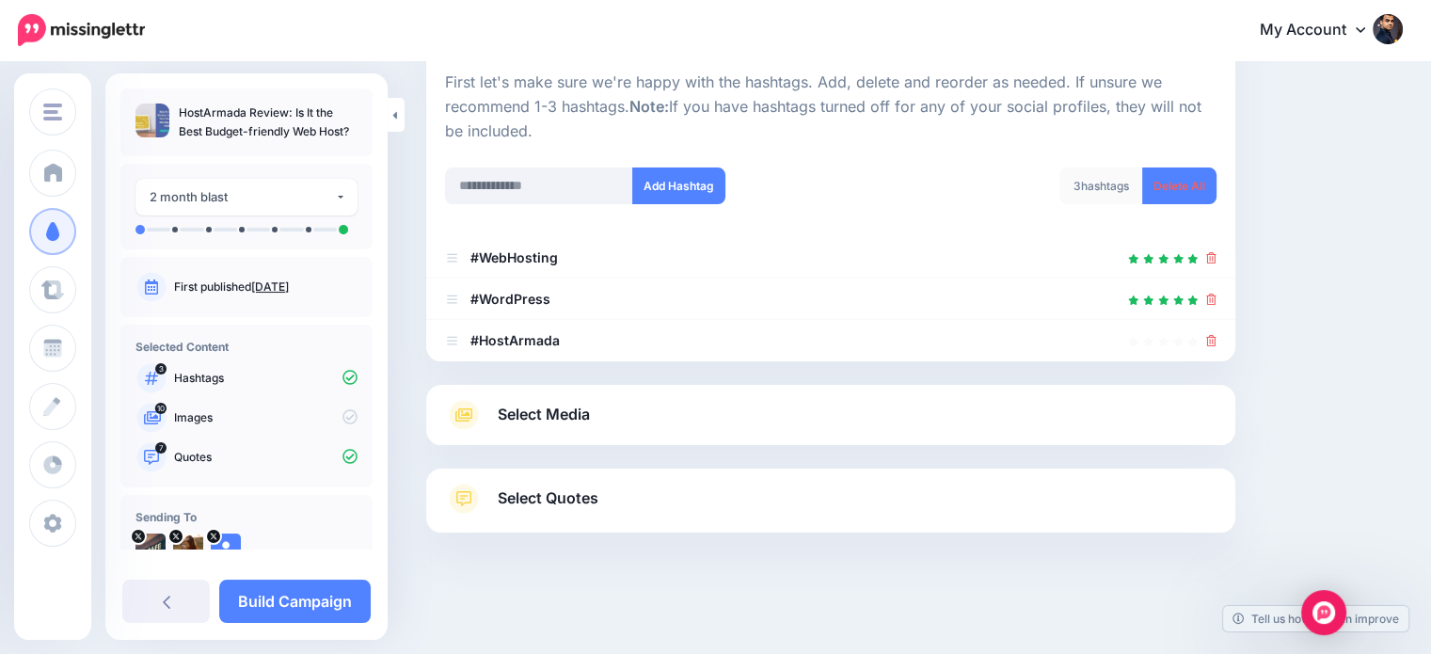
click at [564, 412] on span "Select Media" at bounding box center [544, 414] width 92 height 25
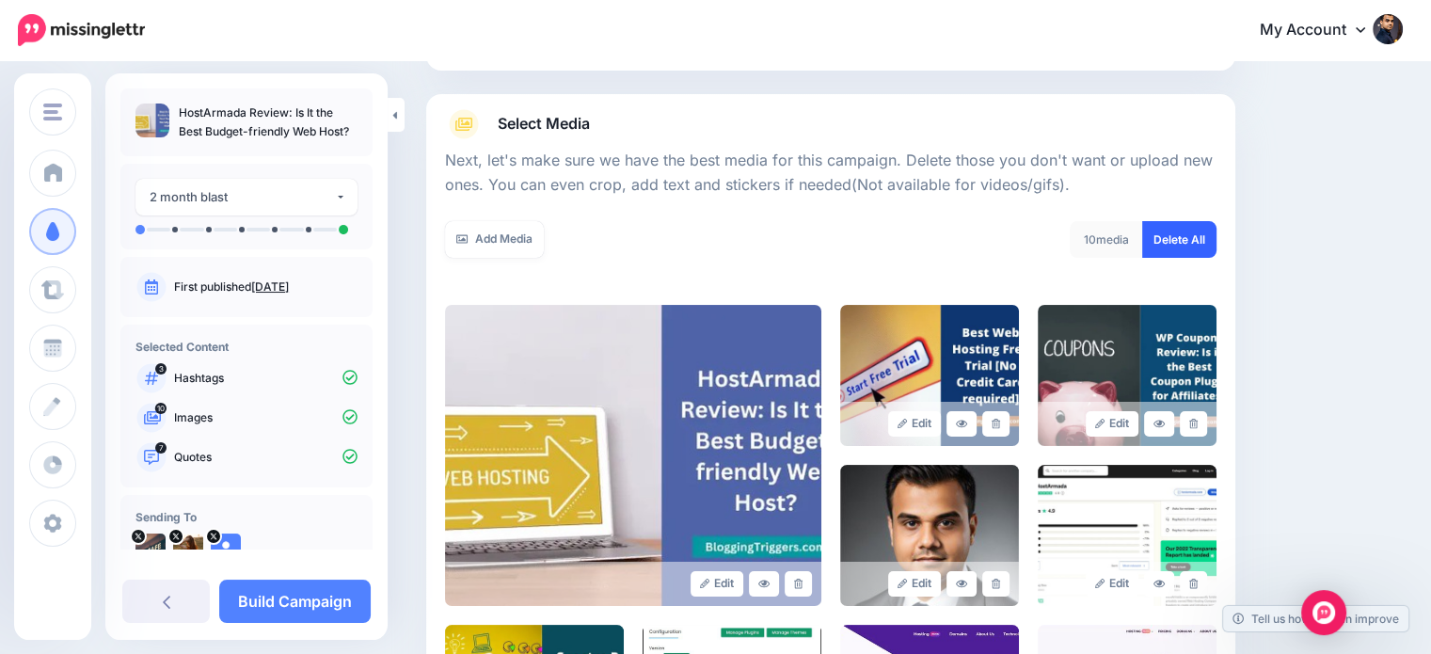
click at [1214, 237] on link "Delete All" at bounding box center [1179, 239] width 74 height 37
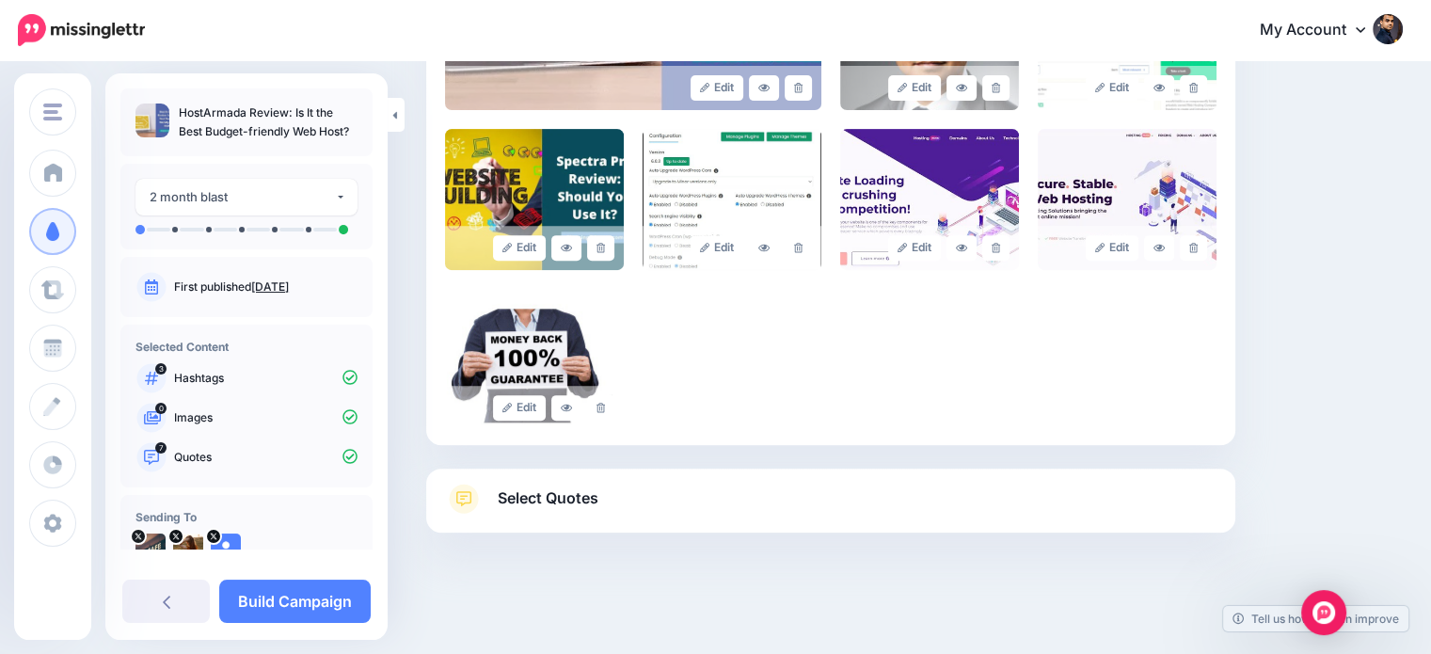
scroll to position [60, 0]
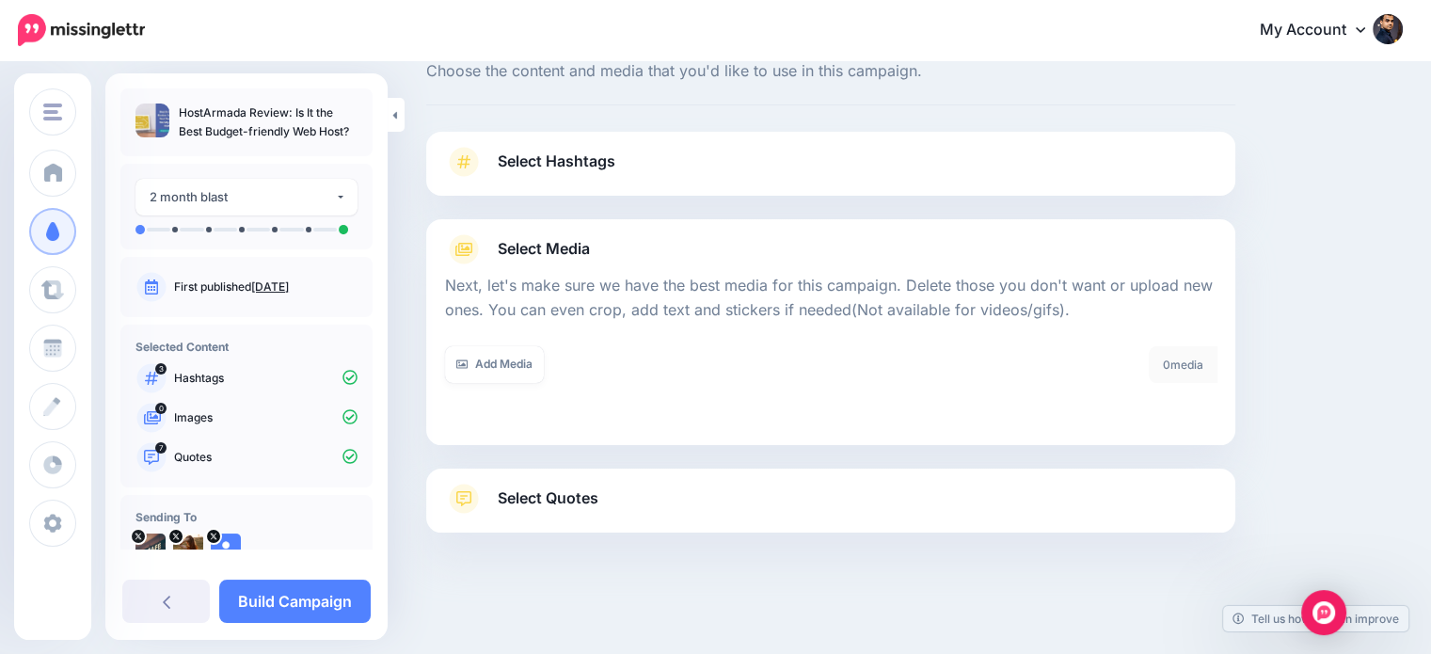
click at [582, 502] on span "Select Quotes" at bounding box center [548, 497] width 101 height 25
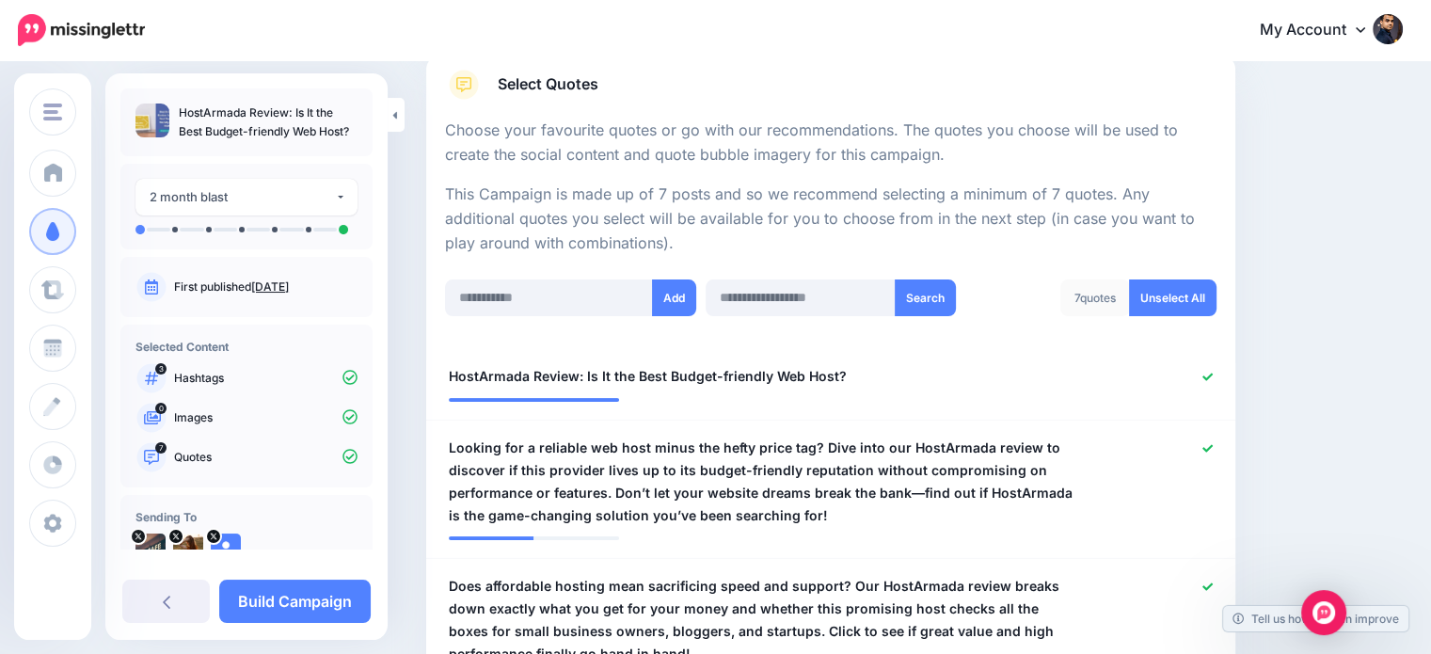
scroll to position [421, 0]
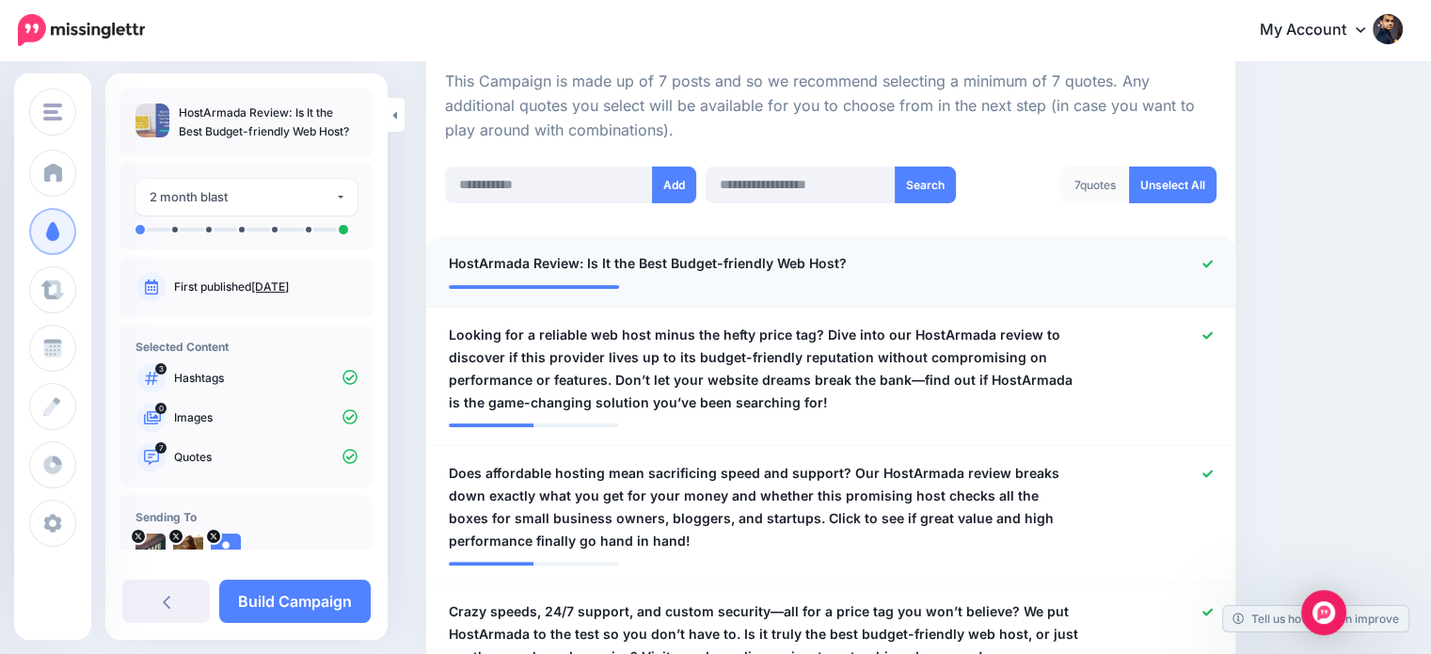
click at [1223, 255] on div at bounding box center [1161, 264] width 132 height 24
click at [1213, 261] on icon at bounding box center [1207, 264] width 10 height 8
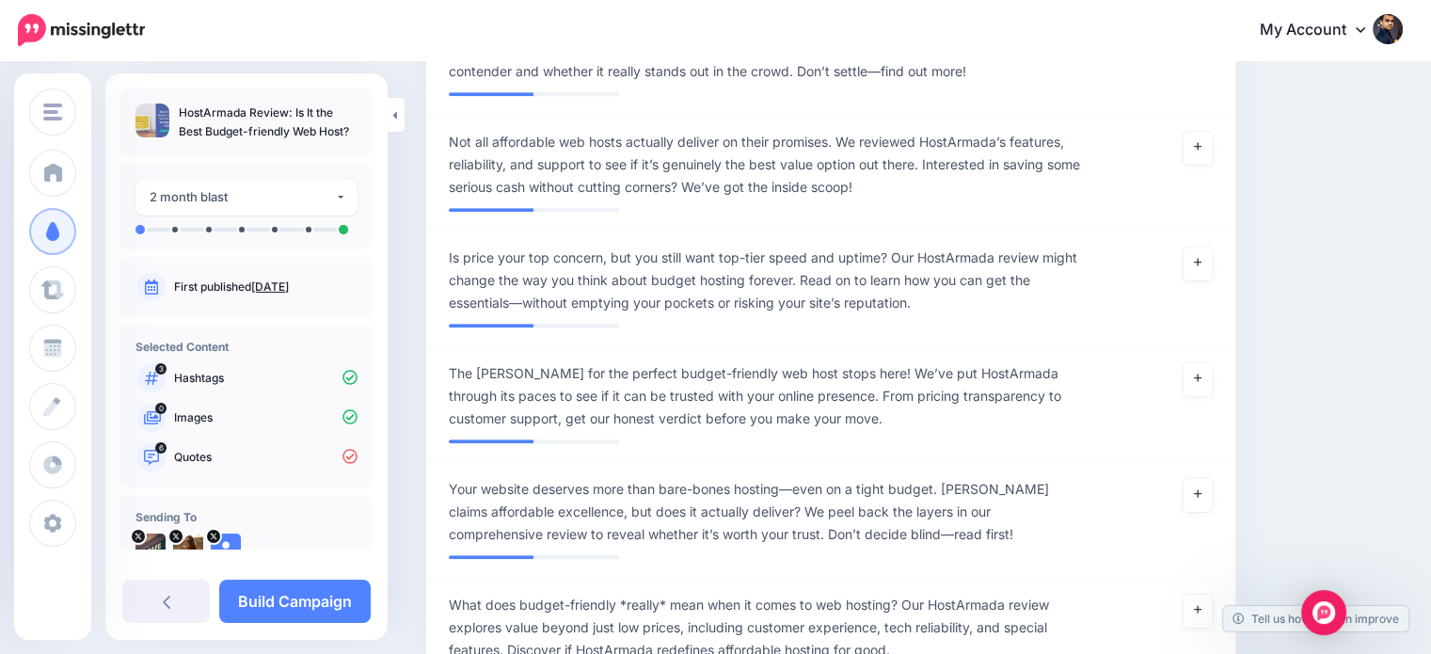
scroll to position [1645, 0]
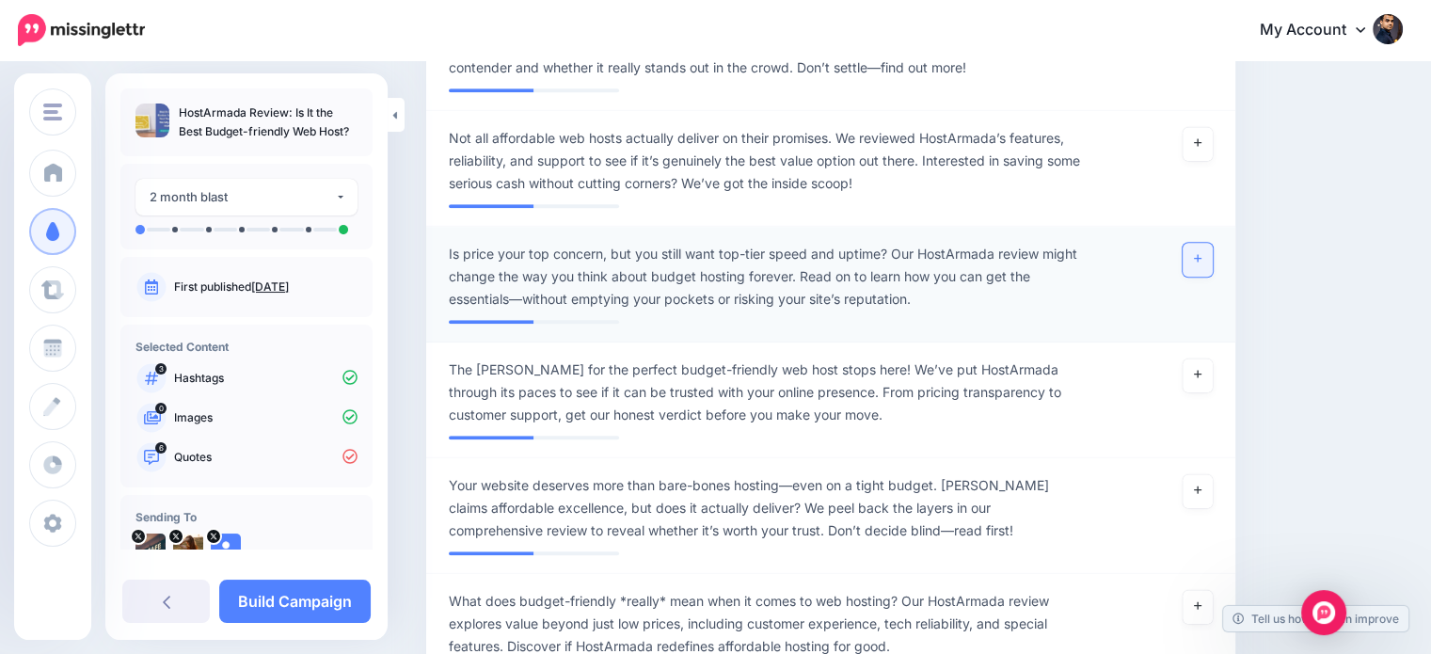
click at [1201, 253] on icon at bounding box center [1198, 258] width 8 height 10
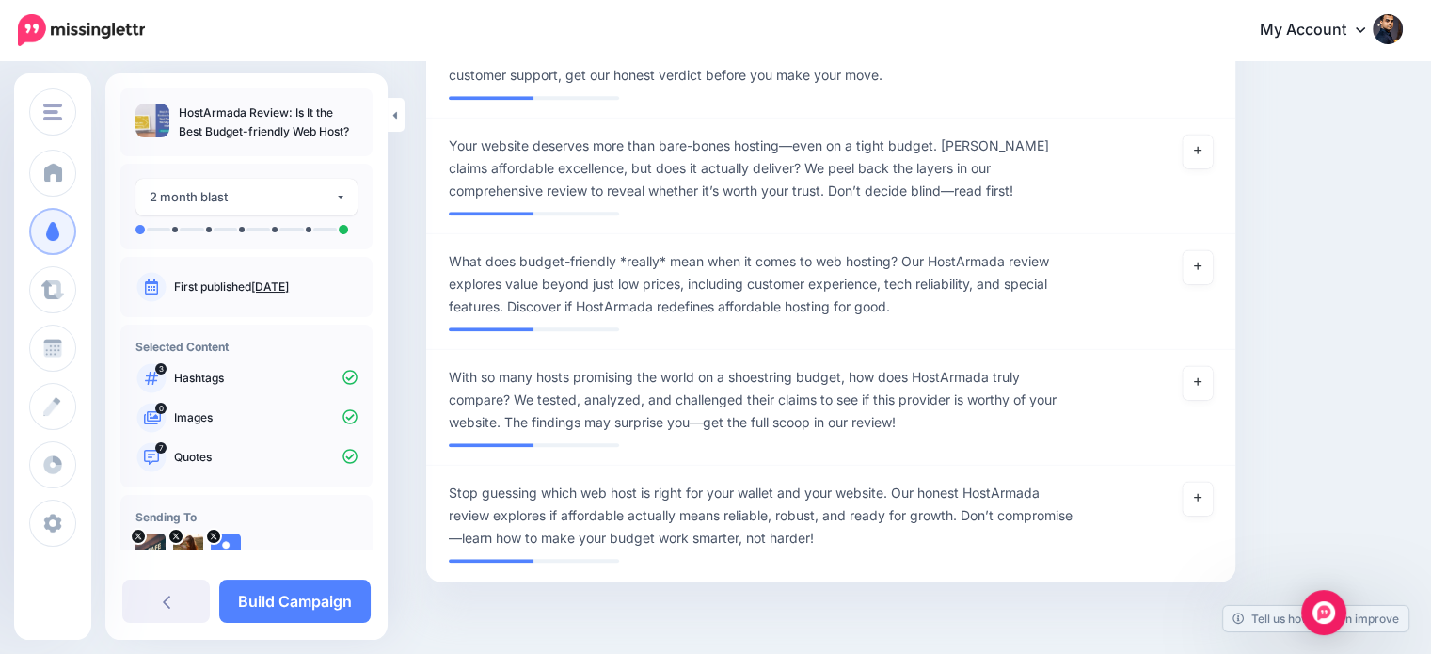
scroll to position [1991, 0]
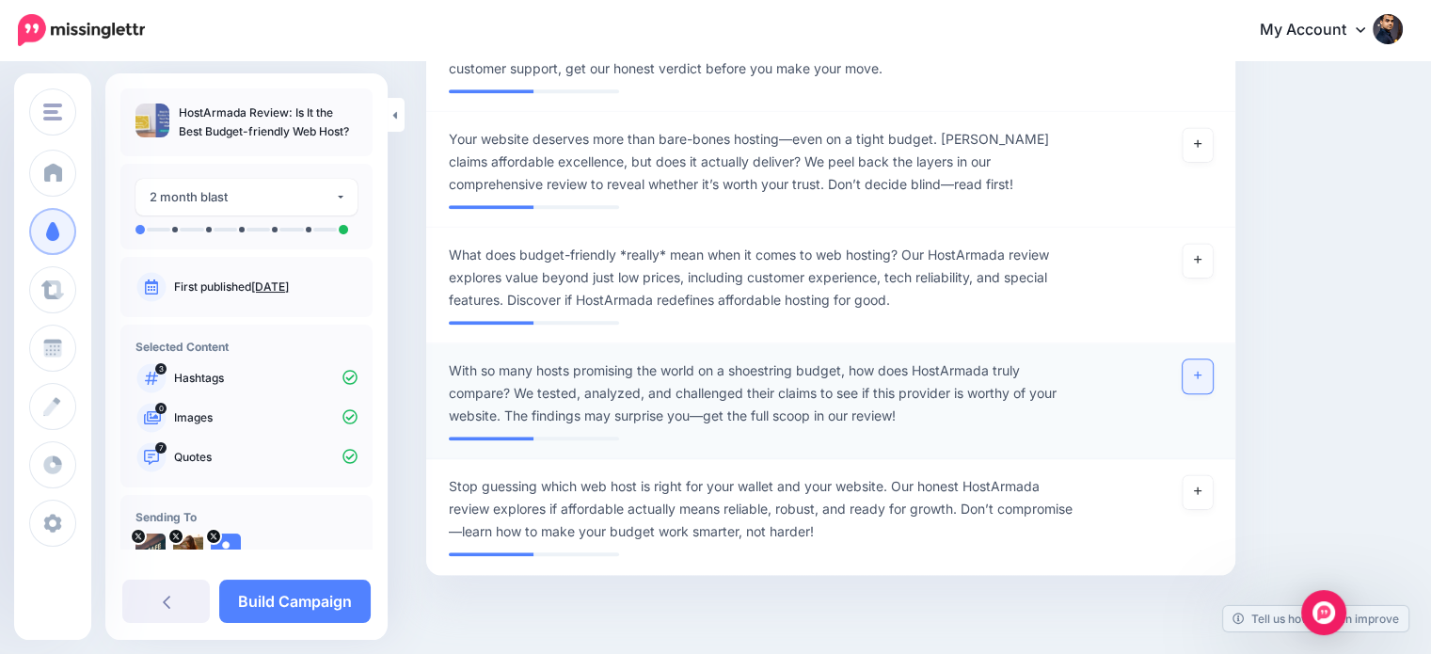
click at [1201, 359] on link at bounding box center [1198, 376] width 30 height 34
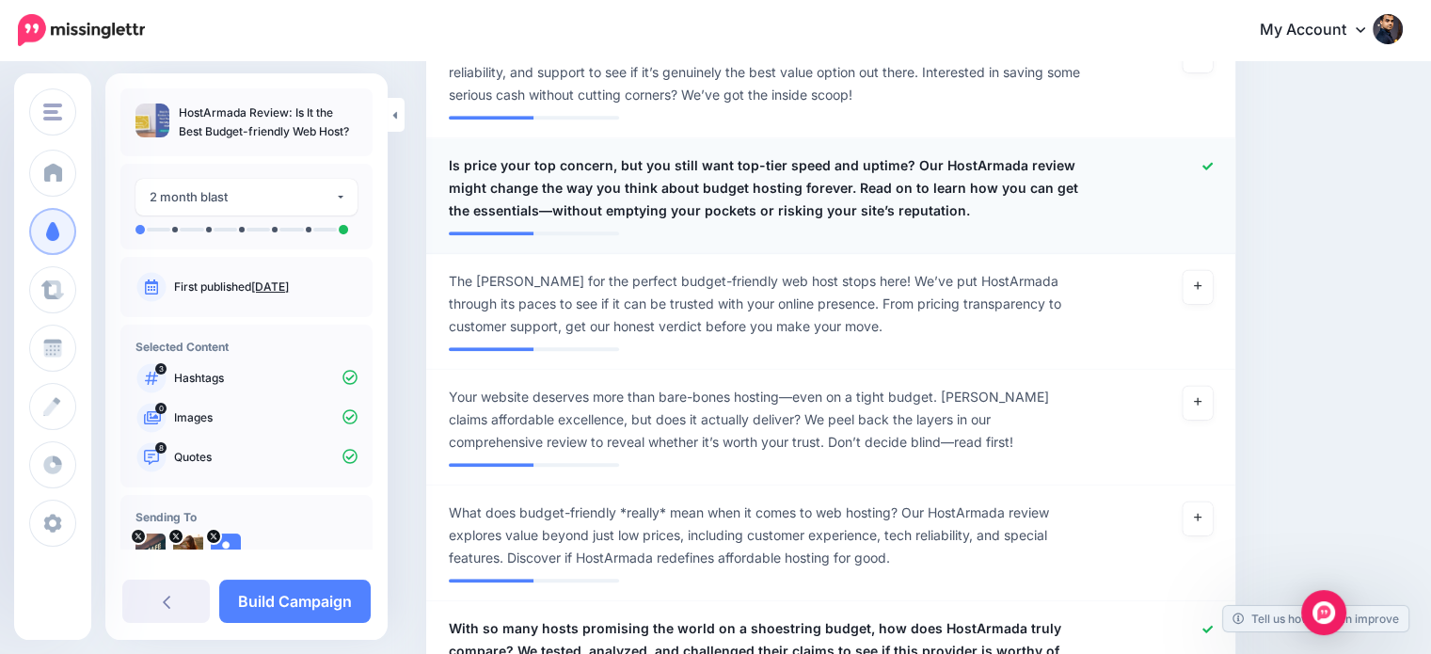
scroll to position [1704, 0]
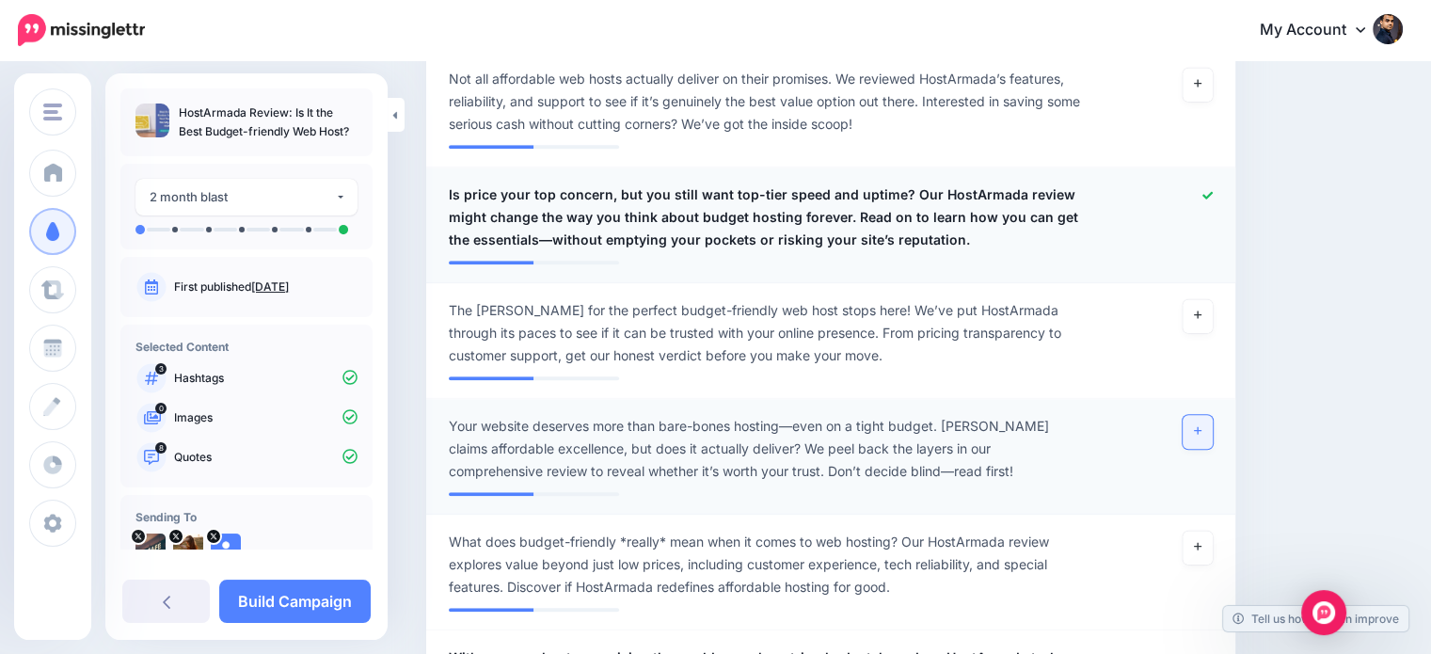
click at [1201, 425] on icon at bounding box center [1198, 430] width 8 height 10
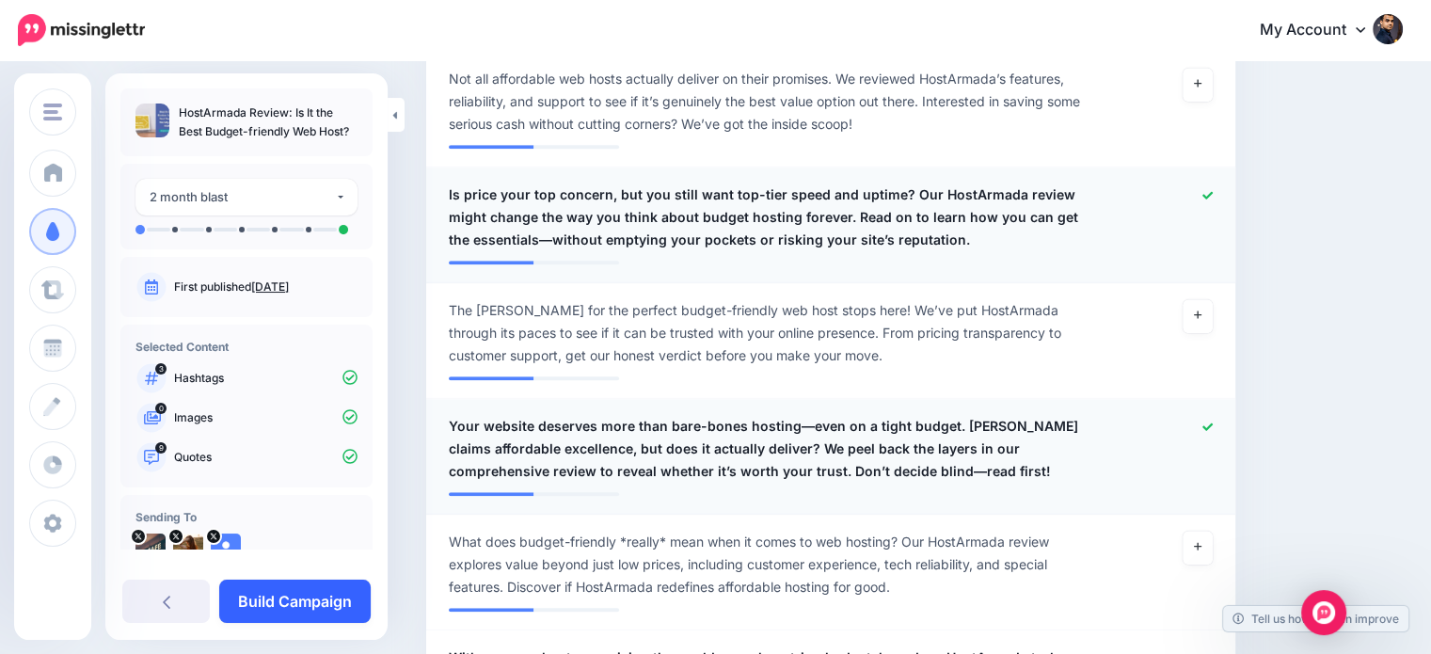
click at [306, 601] on link "Build Campaign" at bounding box center [294, 601] width 151 height 43
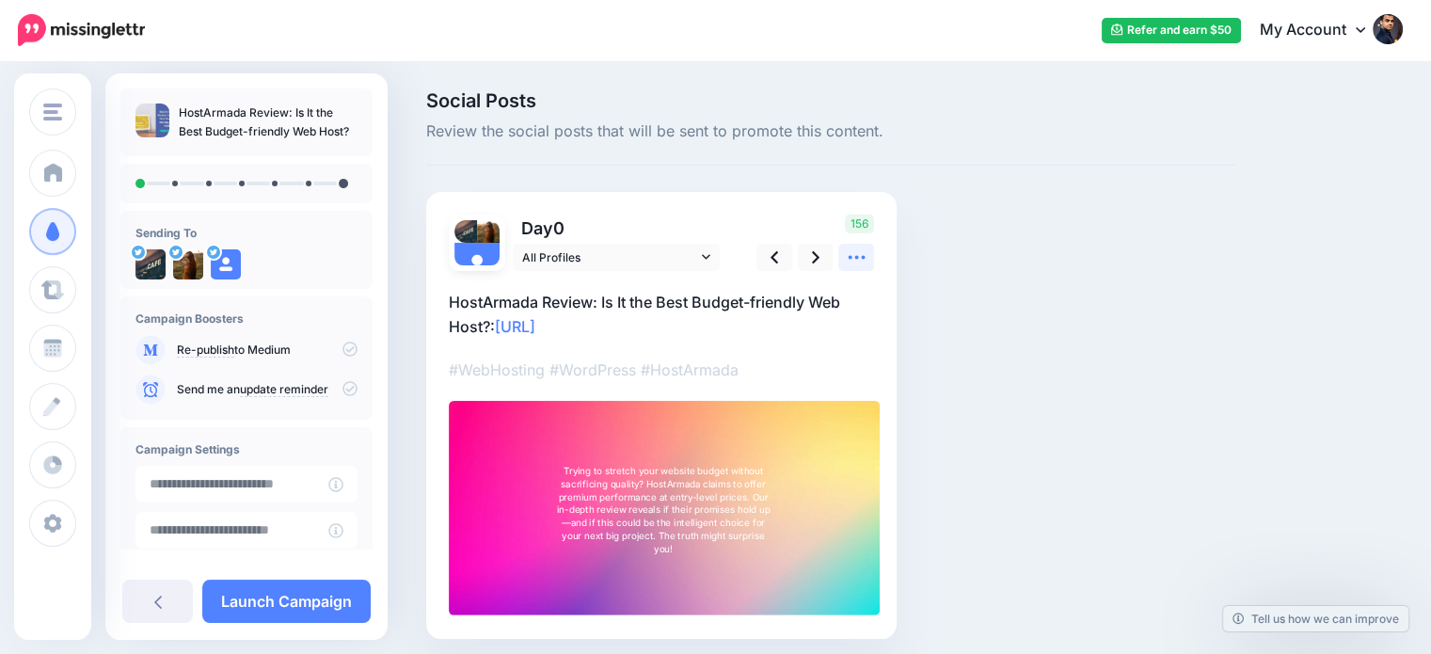
click at [851, 258] on icon at bounding box center [857, 257] width 20 height 20
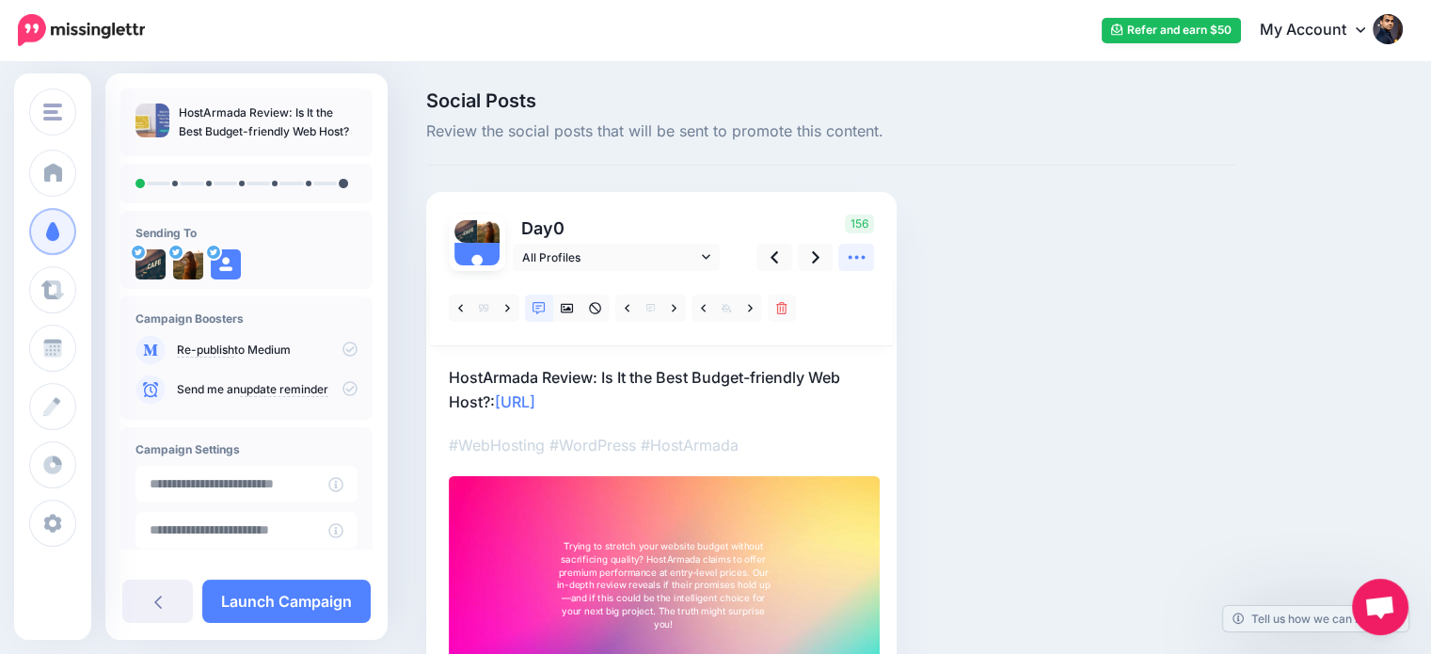
scroll to position [158, 0]
click at [461, 311] on icon at bounding box center [460, 308] width 5 height 8
click at [459, 315] on link at bounding box center [461, 307] width 24 height 27
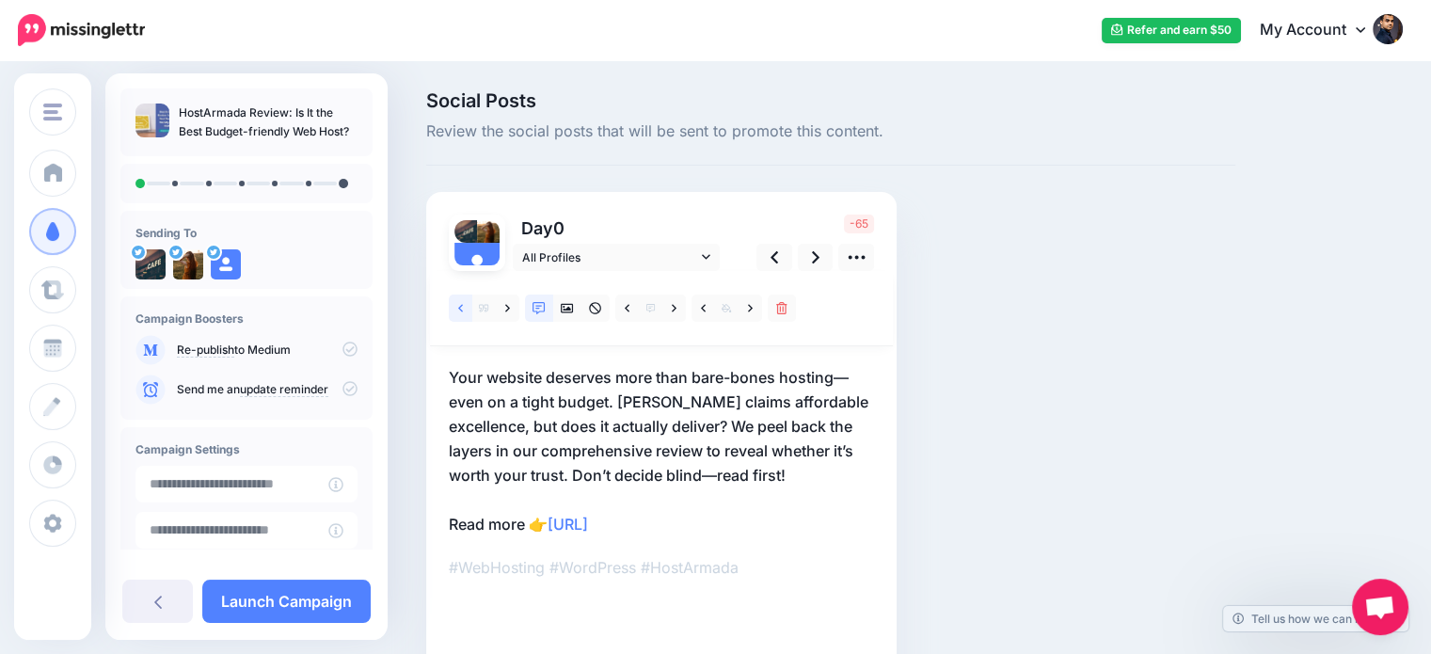
scroll to position [151, 0]
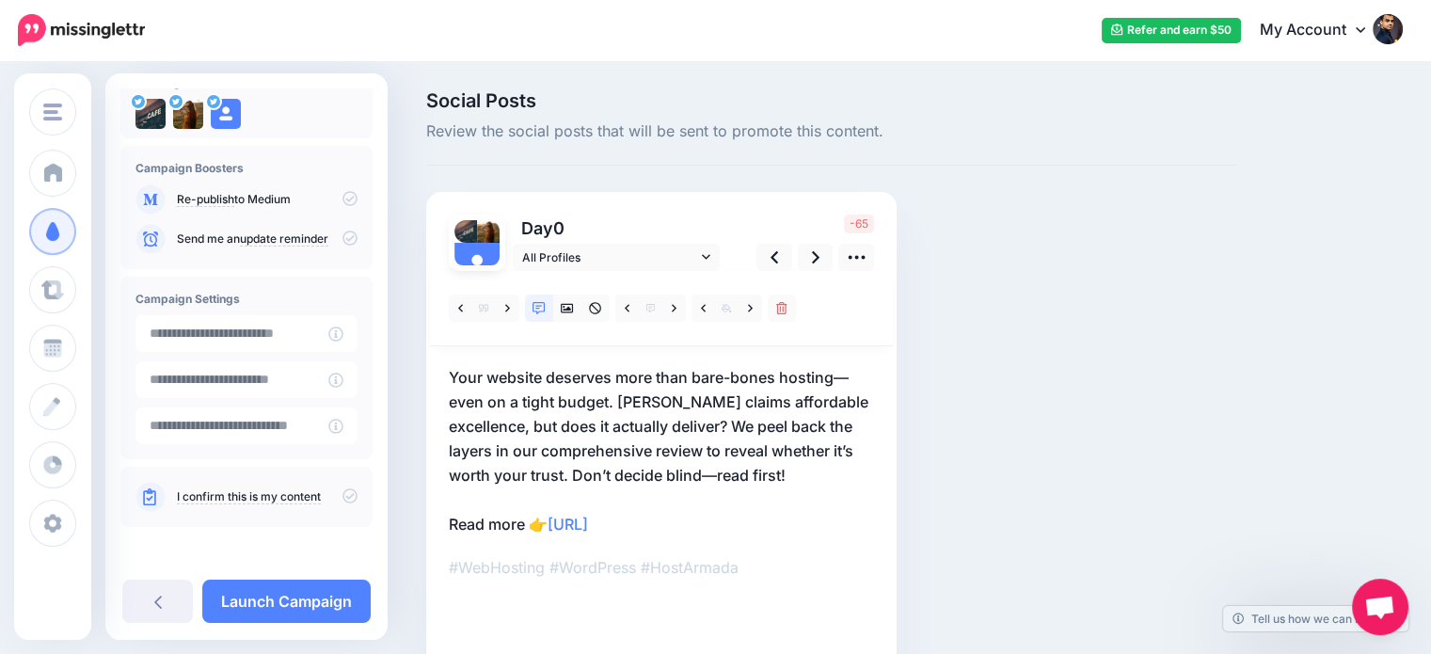
click at [344, 492] on icon at bounding box center [349, 495] width 15 height 15
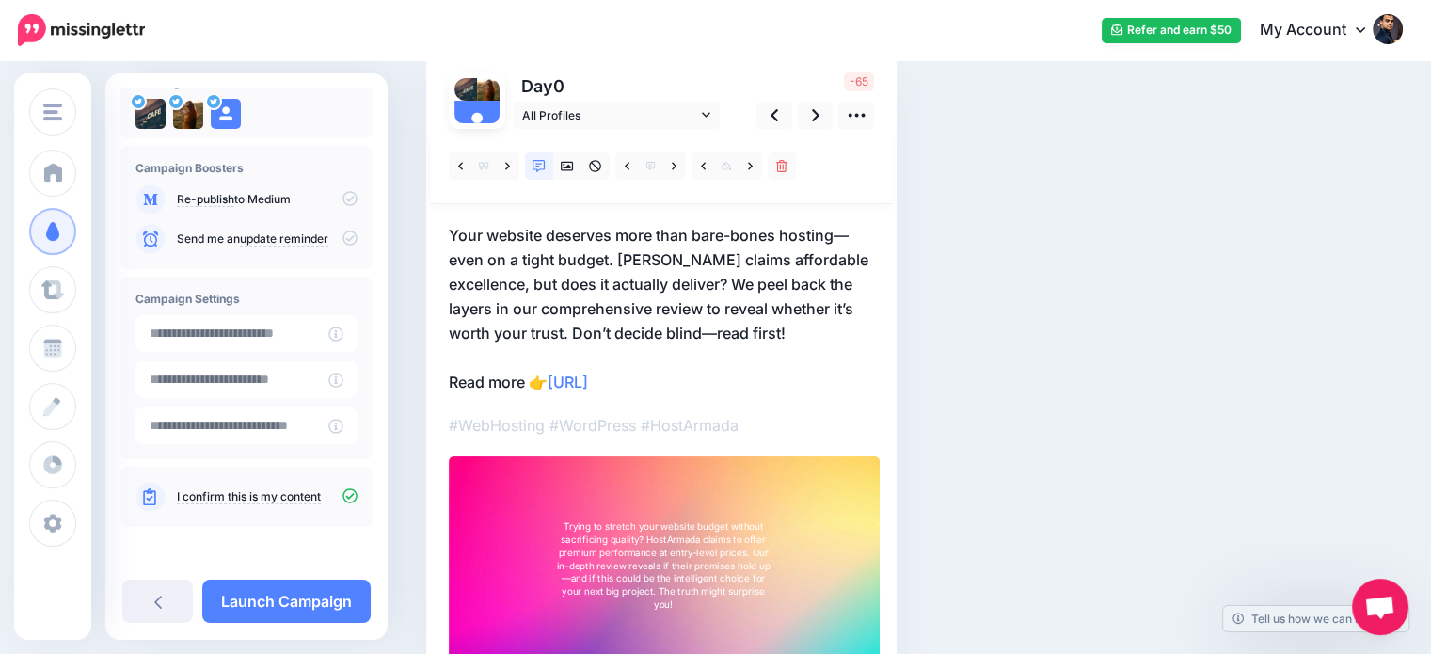
scroll to position [144, 0]
click at [732, 562] on div "Trying to stretch your website budget without sacrificing quality? HostArmada c…" at bounding box center [663, 563] width 221 height 90
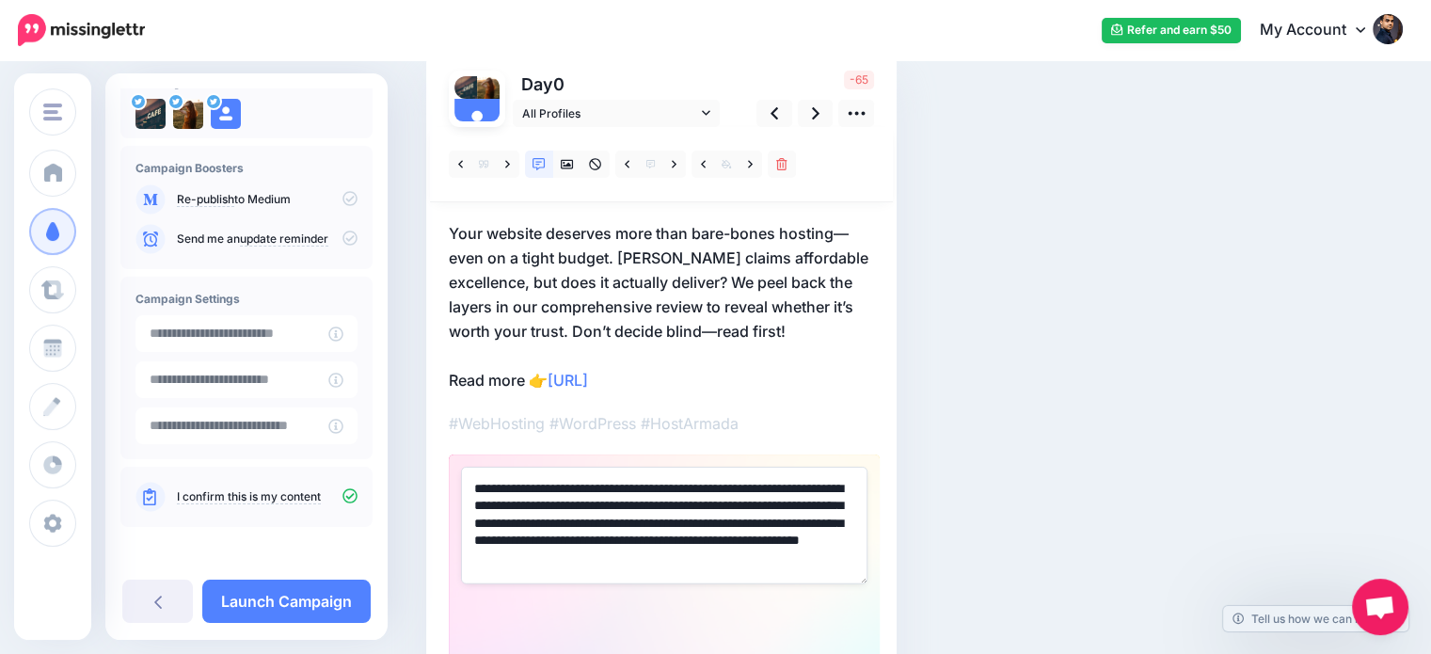
paste textarea
type textarea "**********"
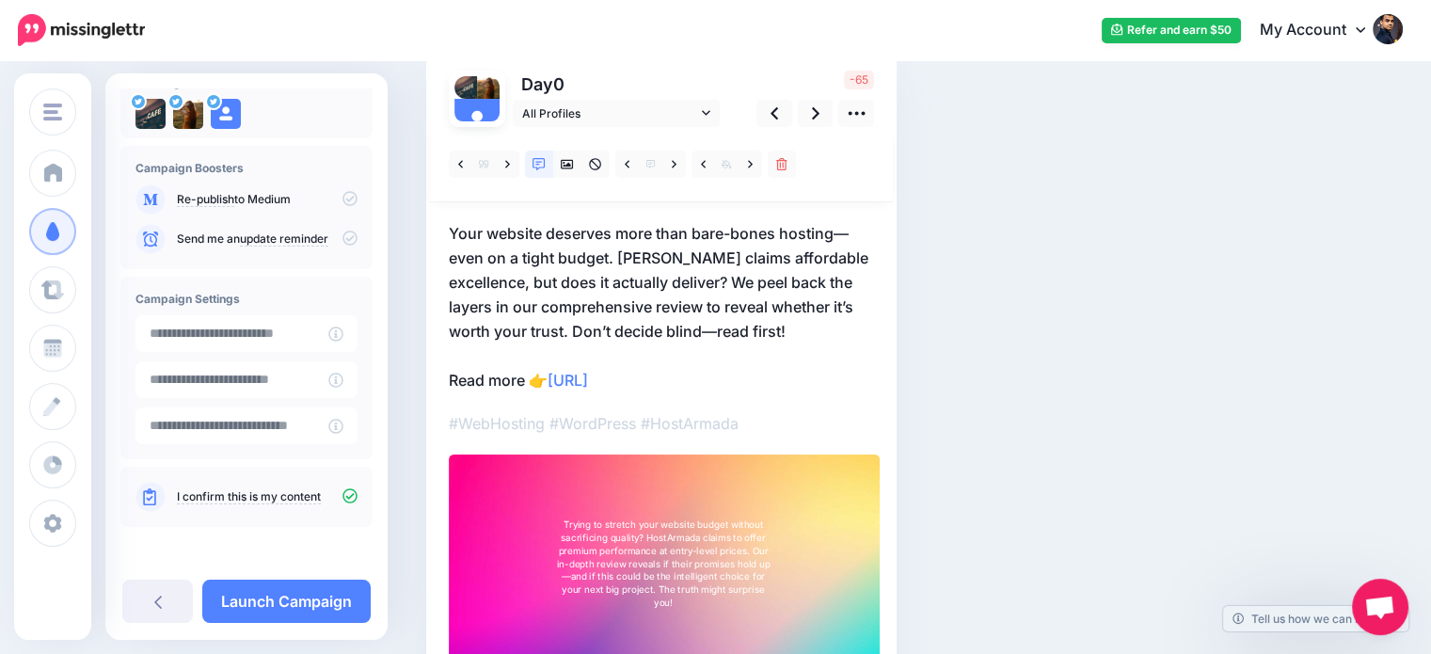
click at [1215, 388] on div "Social Posts Review the social posts that will be sent to promote this content.…" at bounding box center [830, 348] width 837 height 802
click at [624, 260] on p "Your website deserves more than bare-bones hosting—even on a tight budget. Host…" at bounding box center [661, 306] width 425 height 171
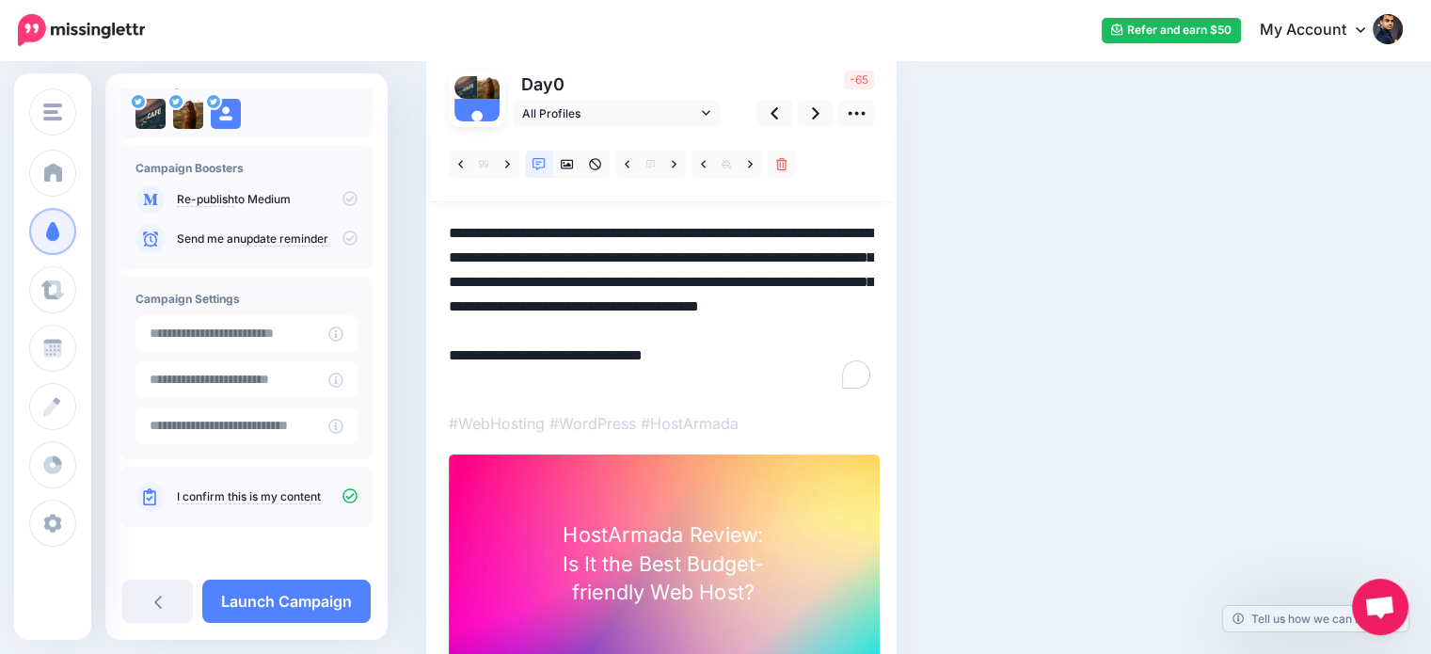
scroll to position [132, 0]
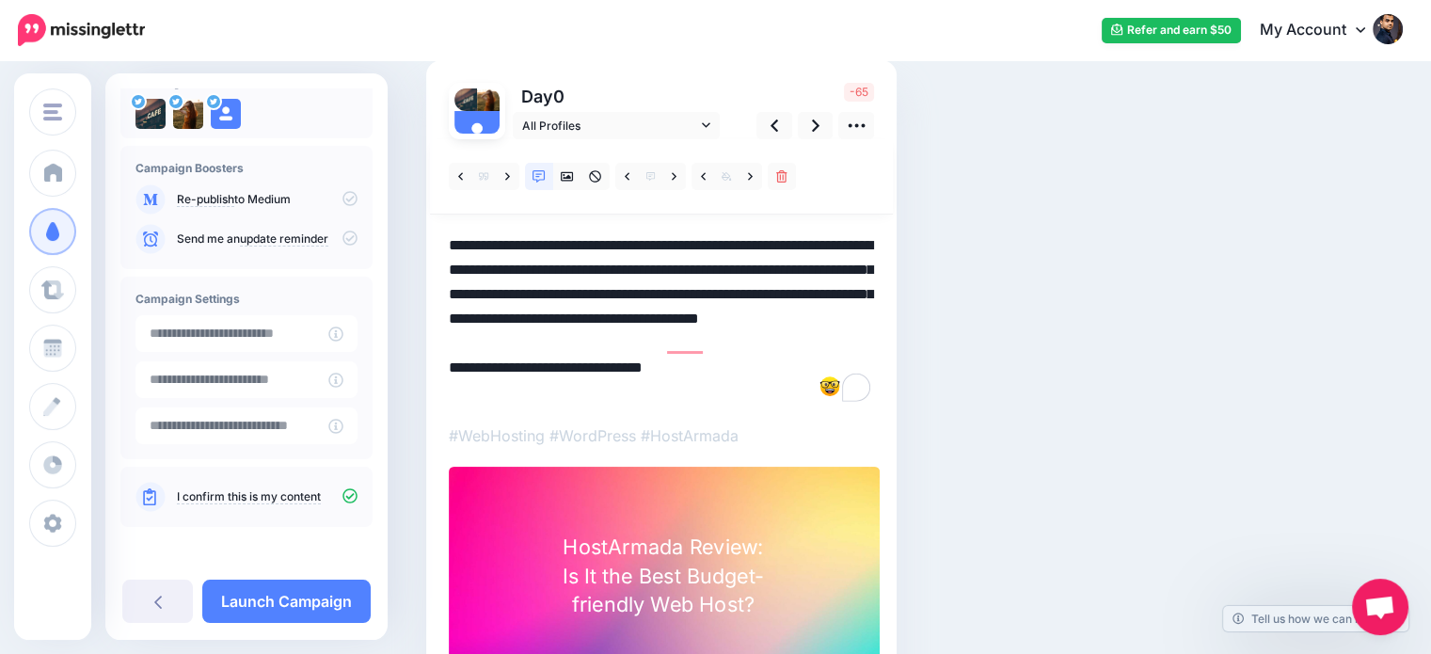
drag, startPoint x: 572, startPoint y: 341, endPoint x: 895, endPoint y: 346, distance: 322.8
click at [895, 346] on div "Day 0 All Profiles" at bounding box center [661, 382] width 470 height 644
drag, startPoint x: 621, startPoint y: 269, endPoint x: 426, endPoint y: 227, distance: 199.3
click at [426, 227] on div "Day 0 All Profiles" at bounding box center [661, 382] width 470 height 644
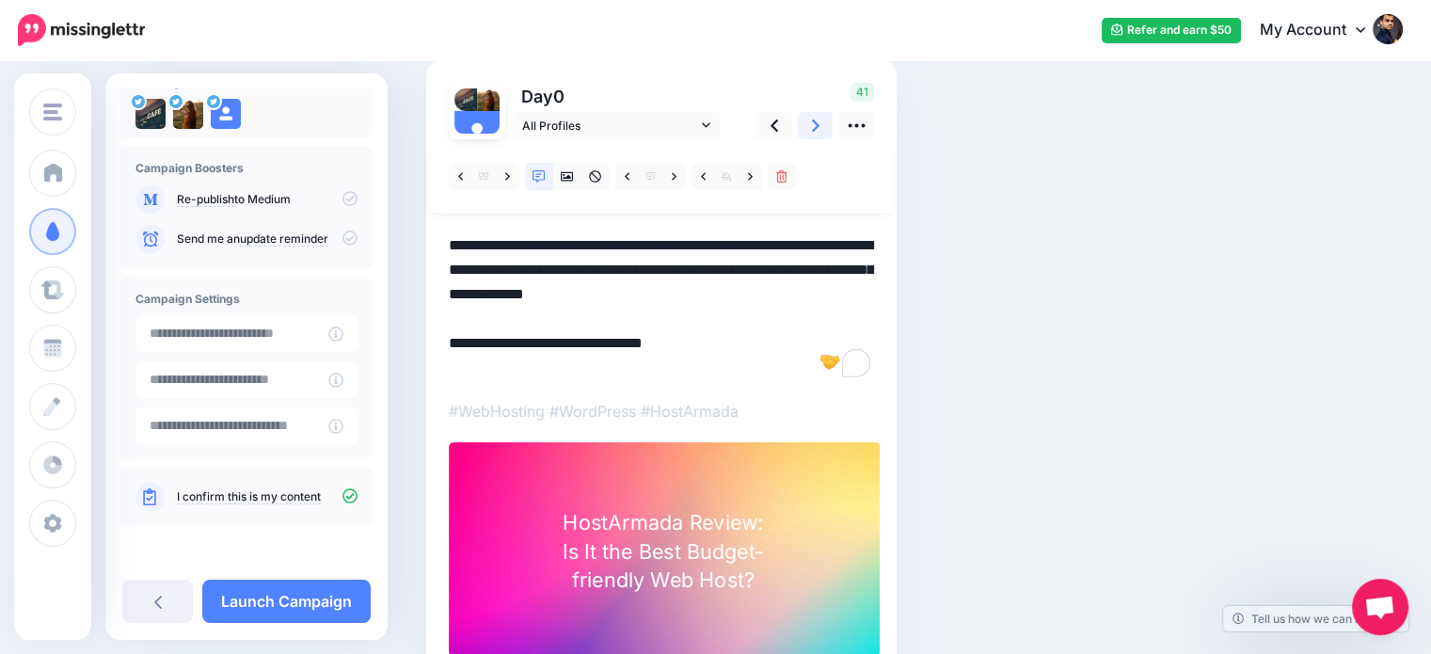
click at [813, 130] on icon at bounding box center [816, 125] width 8 height 12
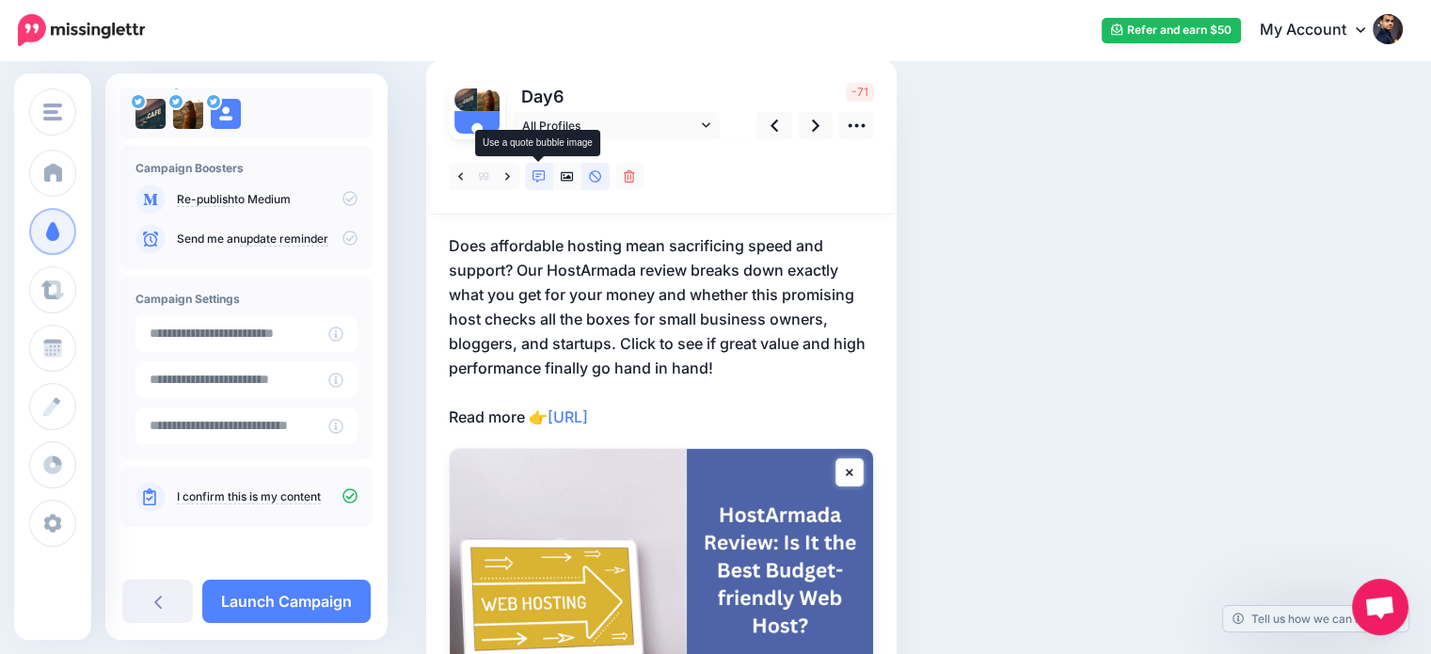
click at [538, 174] on icon at bounding box center [539, 176] width 13 height 13
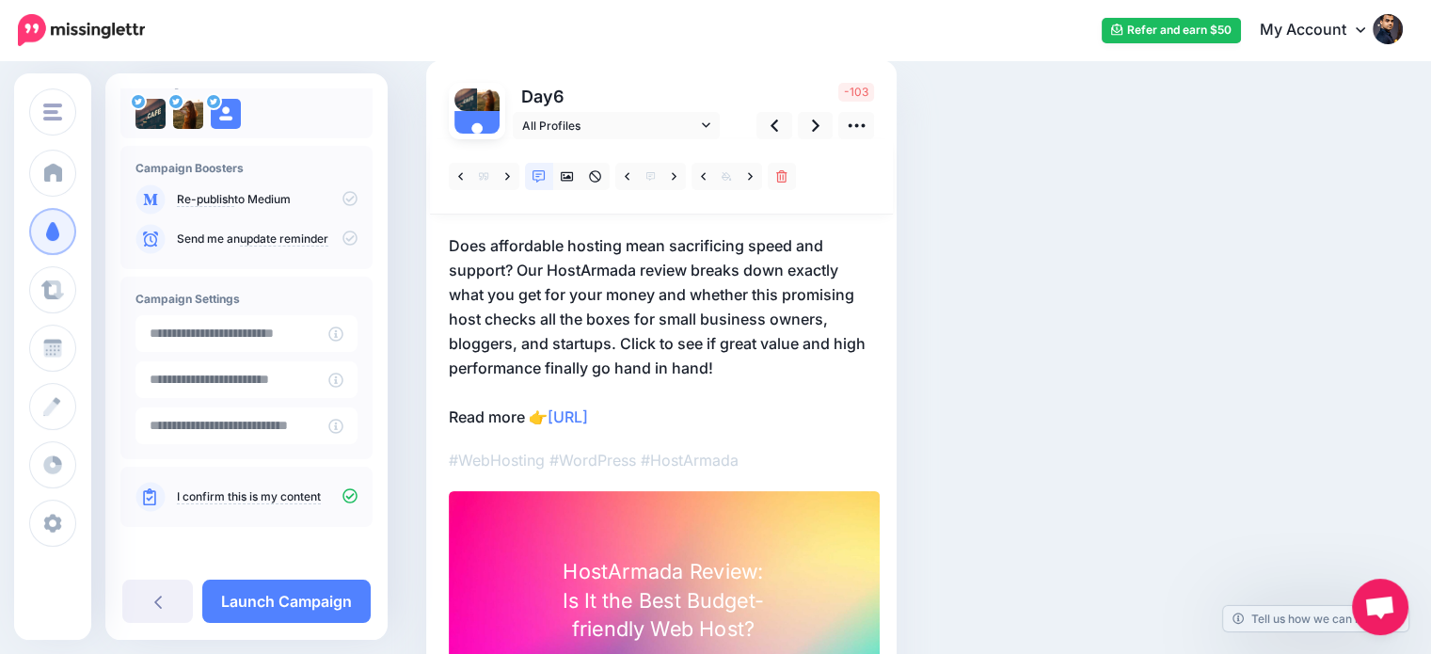
click at [701, 266] on p "Does affordable hosting mean sacrificing speed and support? Our HostArmada revi…" at bounding box center [661, 331] width 425 height 196
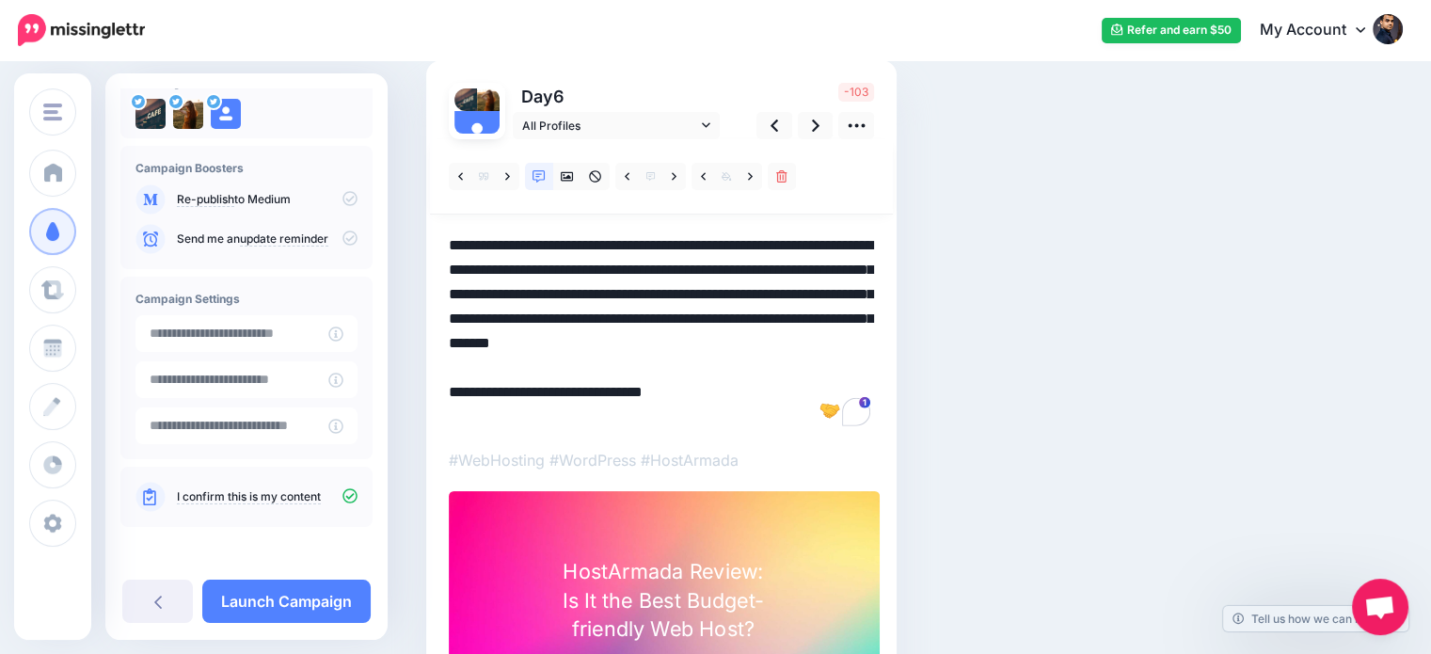
drag, startPoint x: 693, startPoint y: 271, endPoint x: 781, endPoint y: 264, distance: 87.7
click at [781, 264] on textarea "**********" at bounding box center [661, 331] width 425 height 196
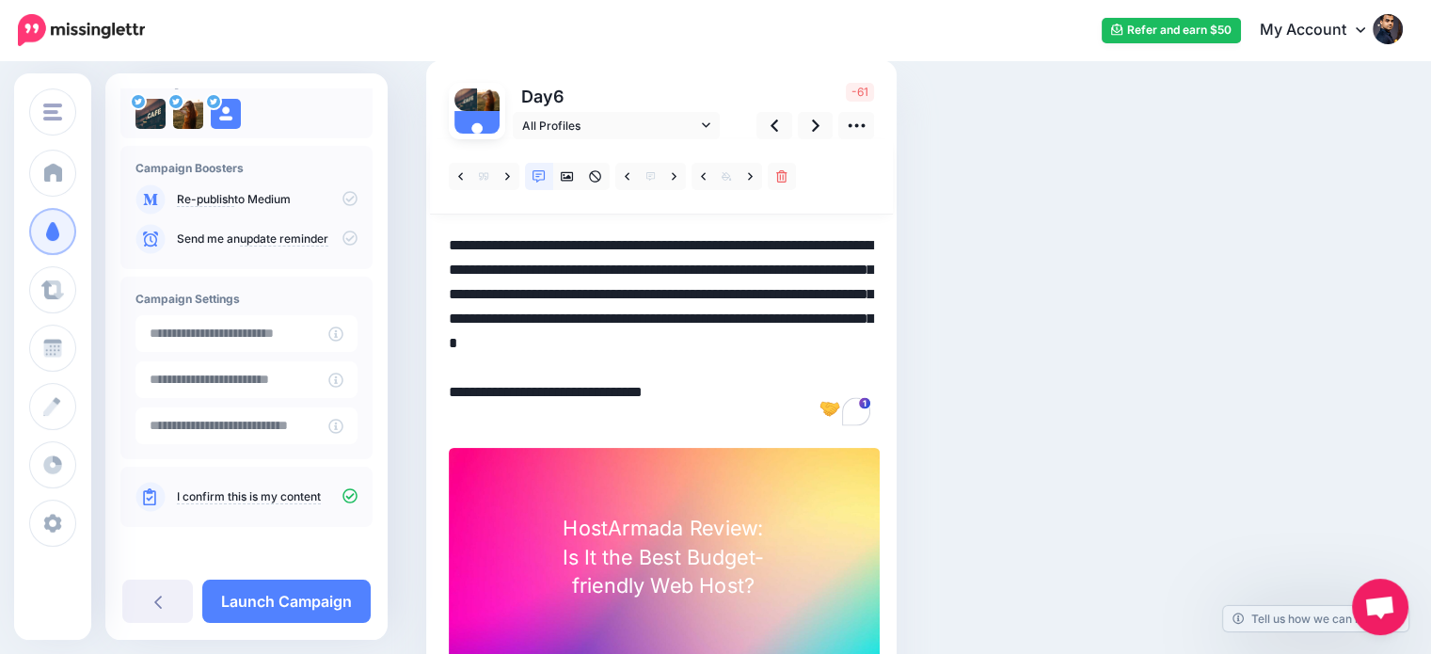
drag, startPoint x: 546, startPoint y: 342, endPoint x: 731, endPoint y: 366, distance: 187.0
click at [731, 366] on textarea "**********" at bounding box center [661, 331] width 425 height 196
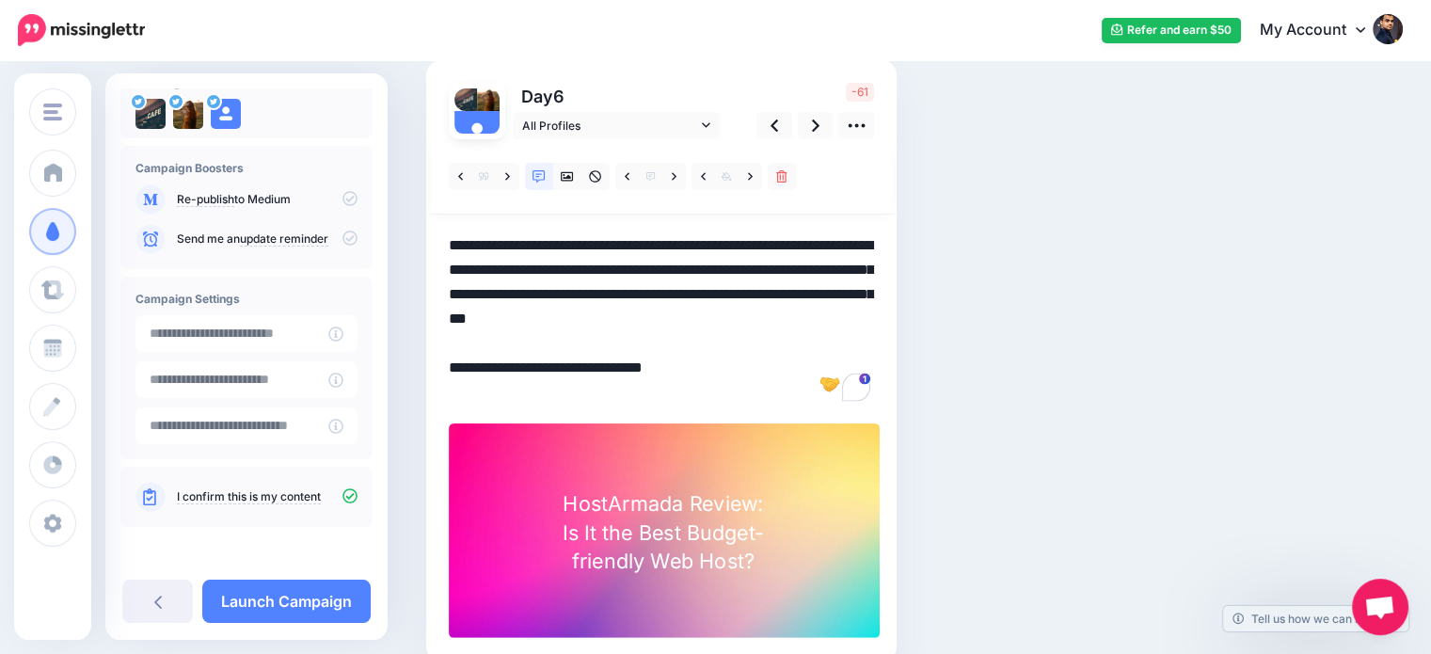
click at [755, 503] on div "HostArmada Review: Is It the Best Budget-friendly Web Host?" at bounding box center [663, 533] width 221 height 86
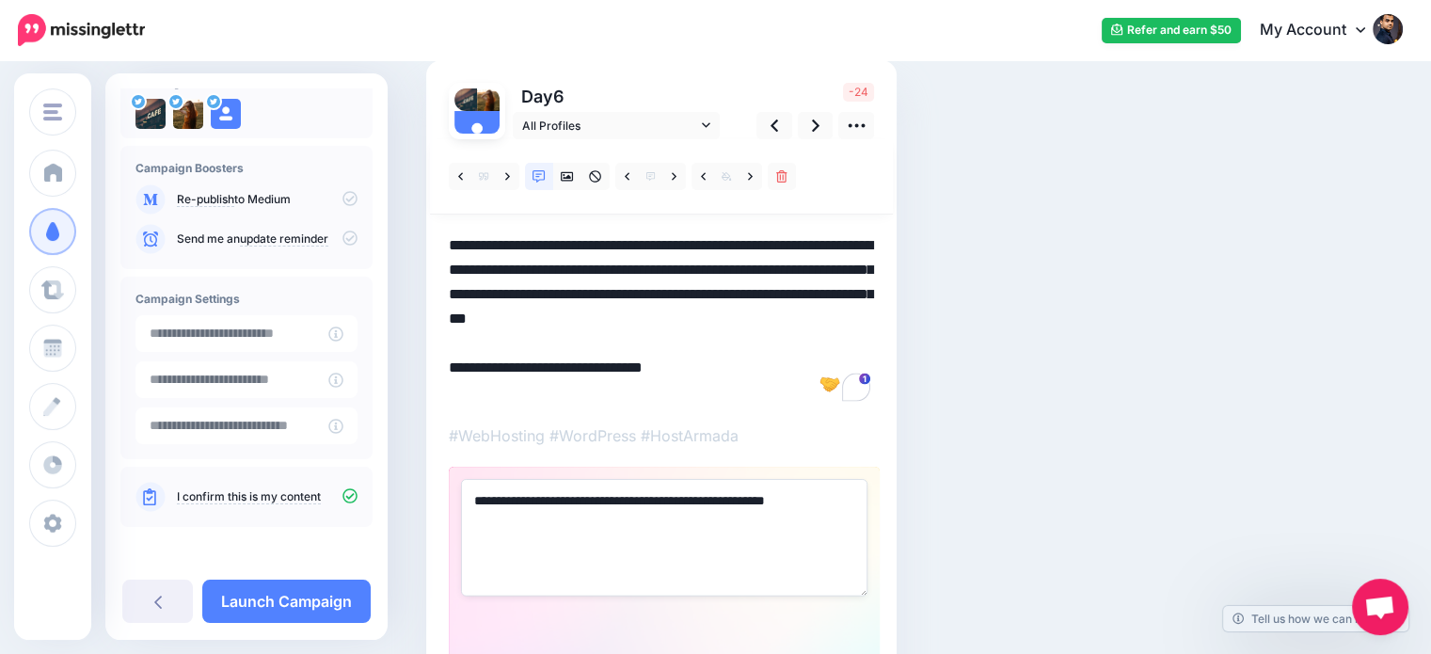
click at [1184, 398] on div "Social Posts Review the social posts that will be sent to promote this content.…" at bounding box center [830, 361] width 837 height 802
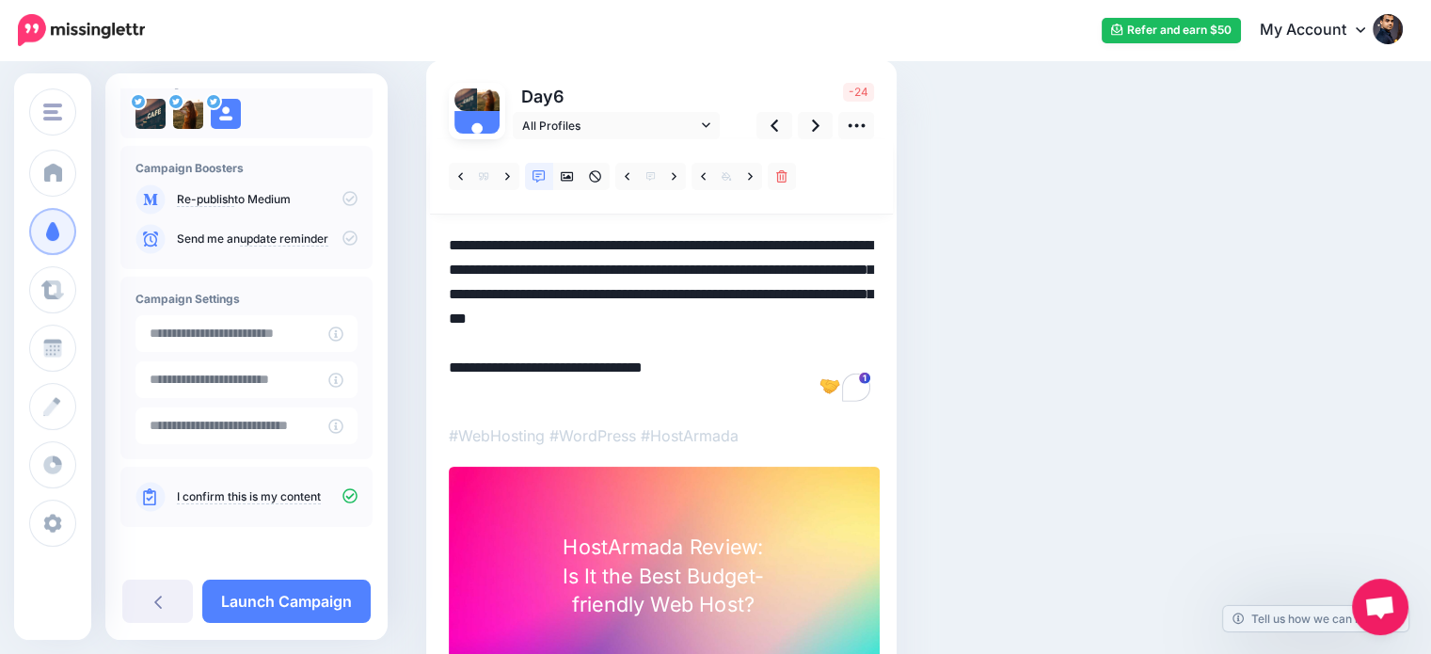
click at [712, 293] on textarea "**********" at bounding box center [661, 318] width 425 height 171
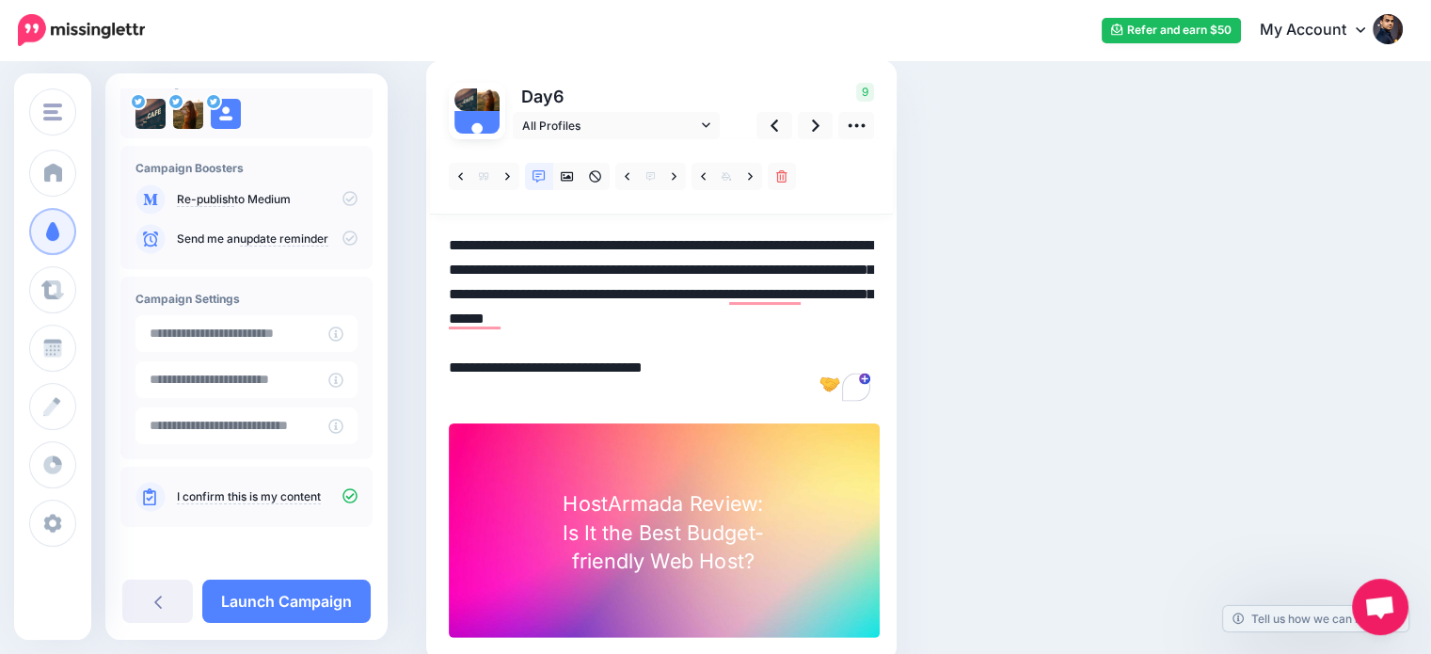
drag, startPoint x: 598, startPoint y: 313, endPoint x: 414, endPoint y: 317, distance: 184.4
click at [414, 317] on div "Social Posts Review the social posts that will be sent to promote this content.…" at bounding box center [830, 339] width 837 height 758
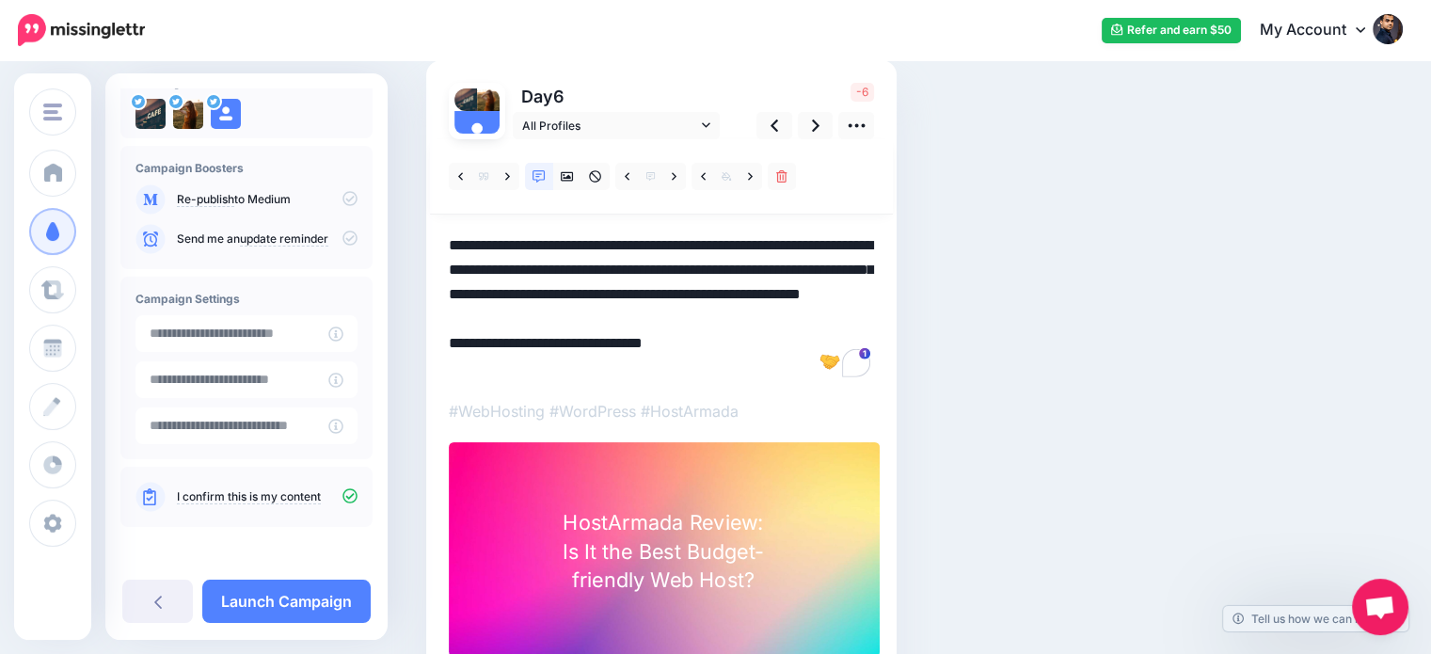
drag, startPoint x: 684, startPoint y: 293, endPoint x: 708, endPoint y: 284, distance: 25.0
click at [708, 284] on textarea "**********" at bounding box center [661, 306] width 425 height 147
drag, startPoint x: 714, startPoint y: 291, endPoint x: 793, endPoint y: 289, distance: 79.1
click at [793, 289] on textarea "**********" at bounding box center [661, 306] width 425 height 147
click at [844, 289] on textarea "**********" at bounding box center [661, 306] width 425 height 147
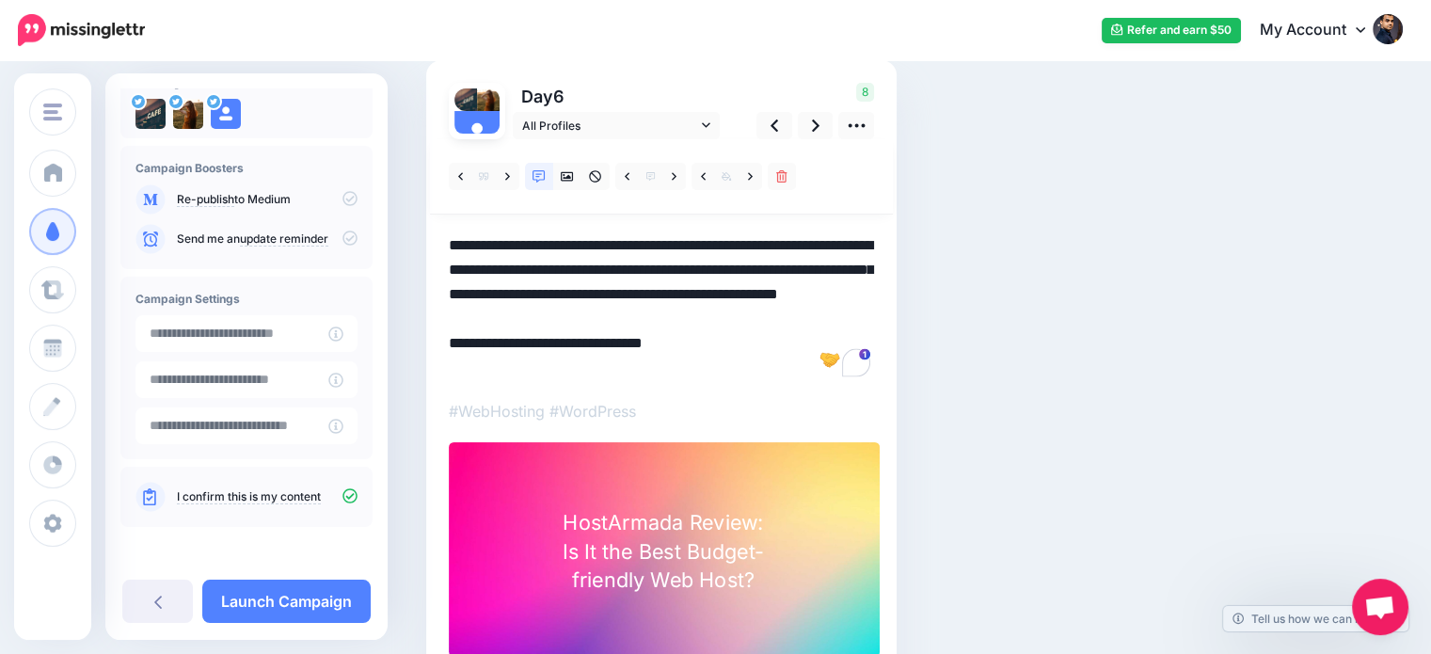
click at [1062, 304] on div "Social Posts Review the social posts that will be sent to promote this content.…" at bounding box center [830, 348] width 837 height 777
drag, startPoint x: 836, startPoint y: 291, endPoint x: 861, endPoint y: 319, distance: 37.4
click at [861, 319] on textarea "**********" at bounding box center [661, 306] width 425 height 147
click at [779, 308] on textarea "**********" at bounding box center [661, 306] width 425 height 147
click at [819, 123] on link at bounding box center [816, 125] width 36 height 27
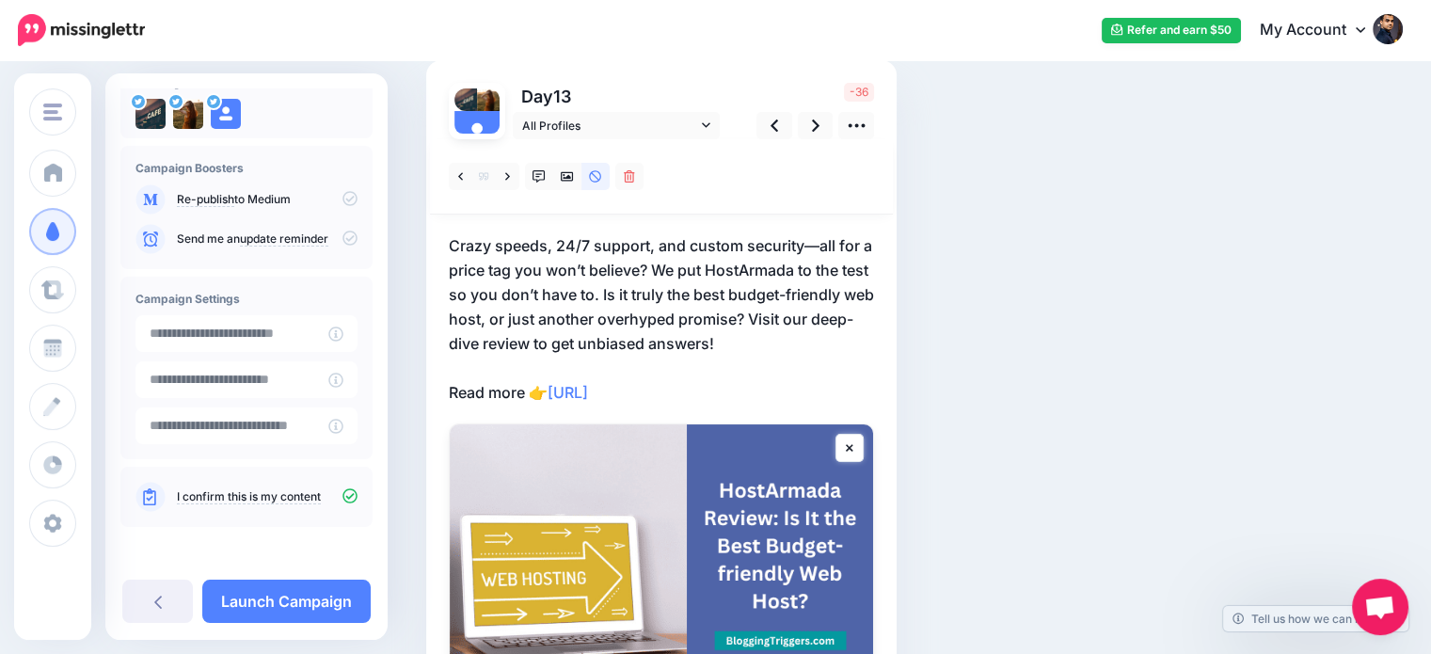
click at [843, 310] on p "Crazy speeds, 24/7 support, and custom security—all for a price tag you won’t b…" at bounding box center [661, 318] width 425 height 171
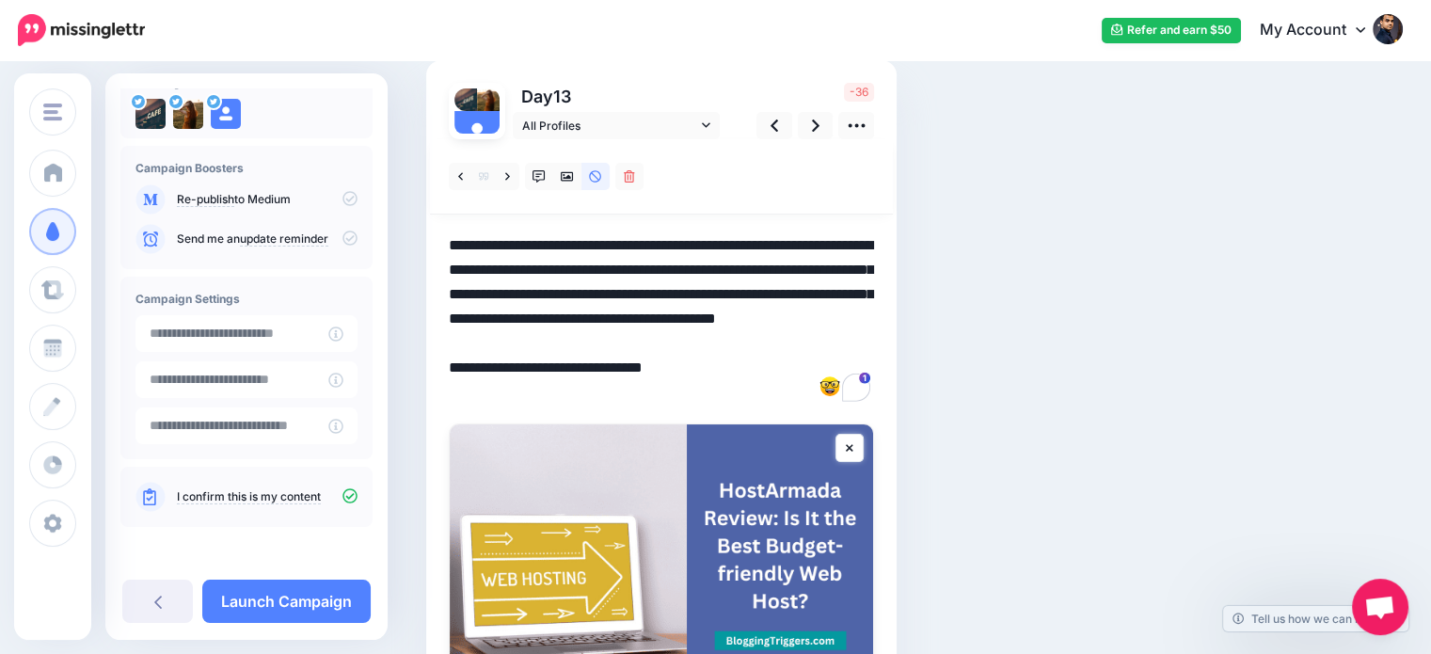
drag, startPoint x: 837, startPoint y: 309, endPoint x: 862, endPoint y: 349, distance: 47.3
click at [862, 349] on textarea "**********" at bounding box center [661, 318] width 425 height 171
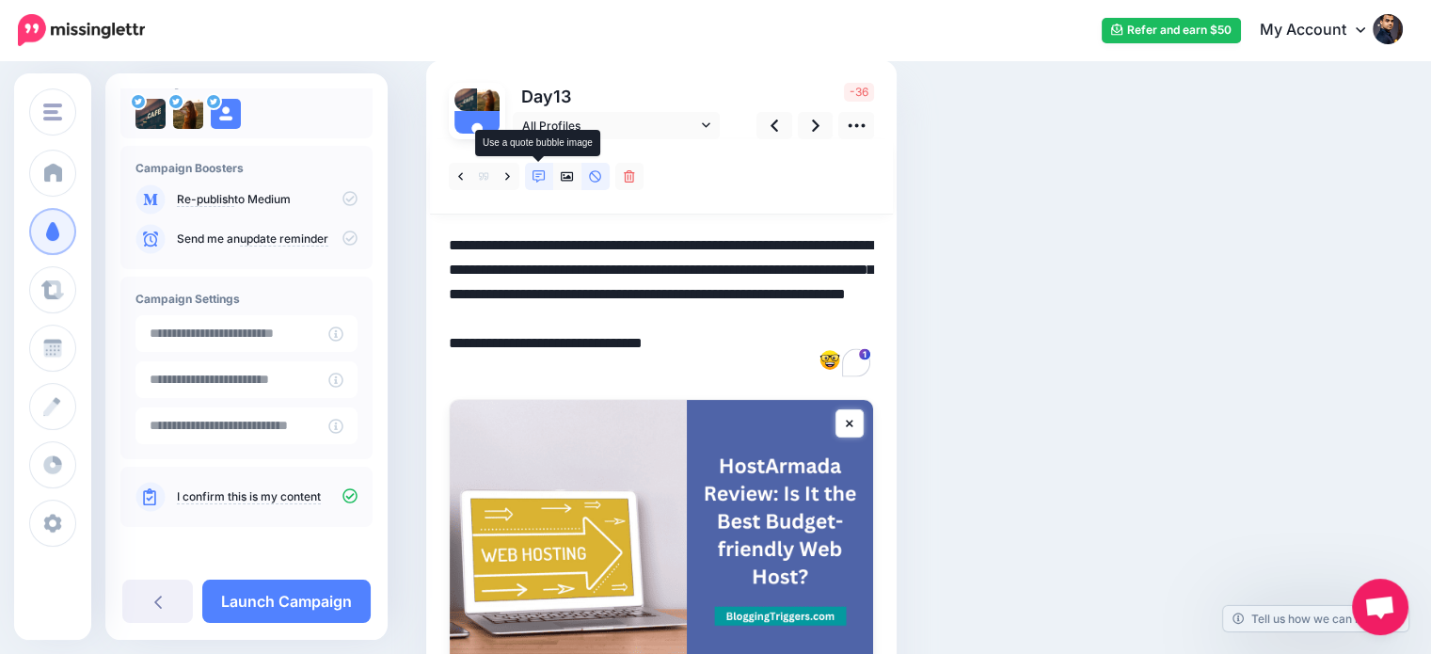
click at [546, 178] on link at bounding box center [539, 176] width 28 height 27
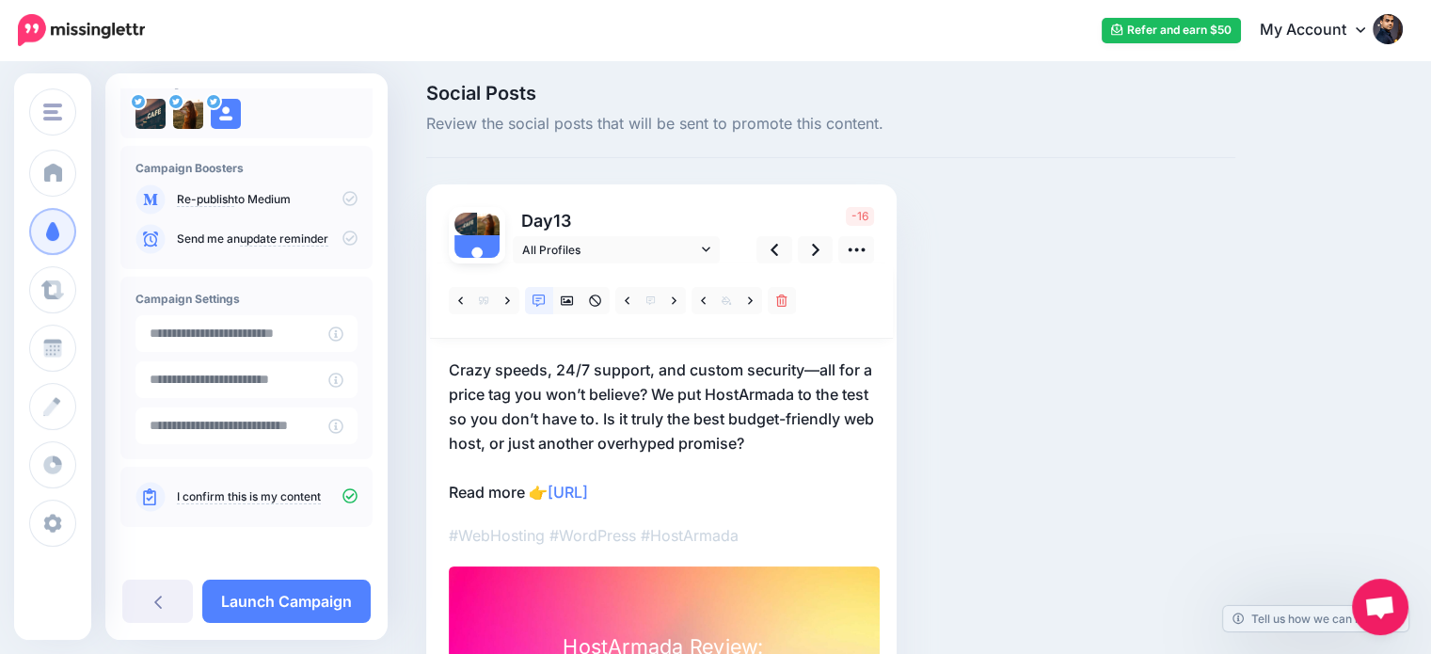
scroll to position [132, 0]
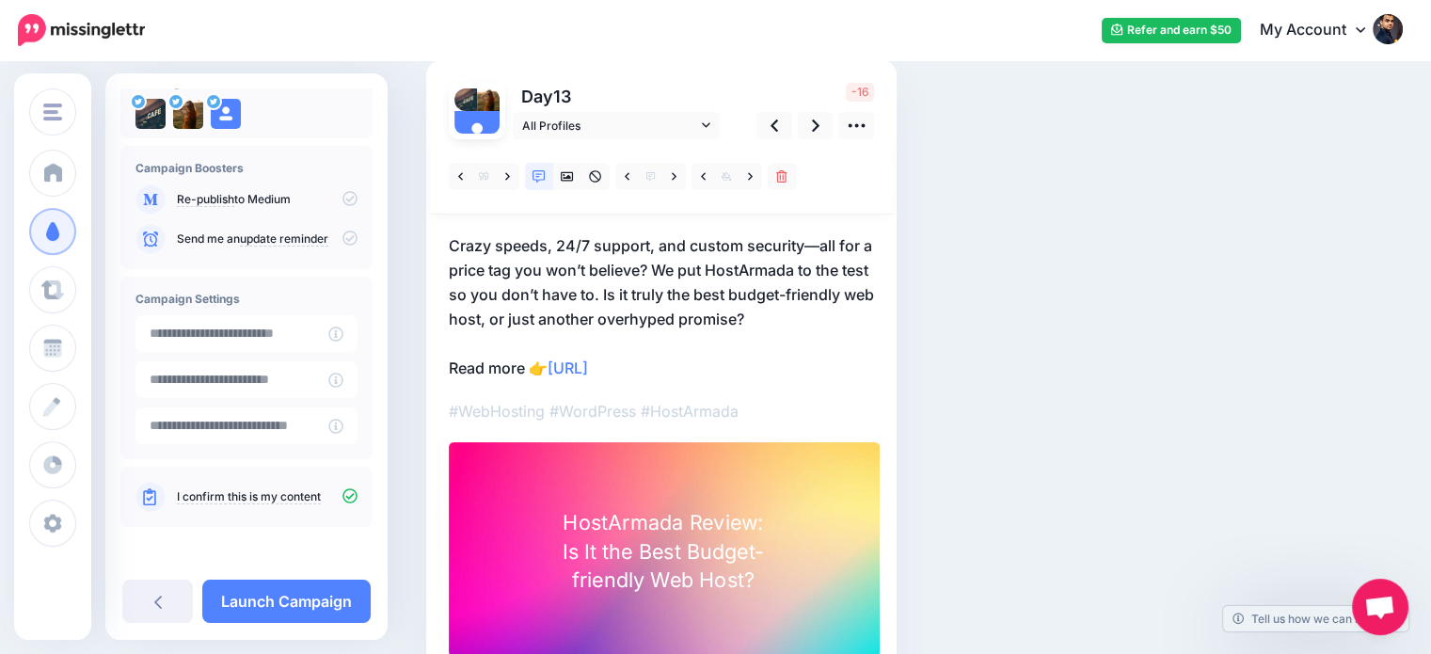
click at [501, 247] on p "Crazy speeds, 24/7 support, and custom security—all for a price tag you won’t b…" at bounding box center [661, 306] width 425 height 147
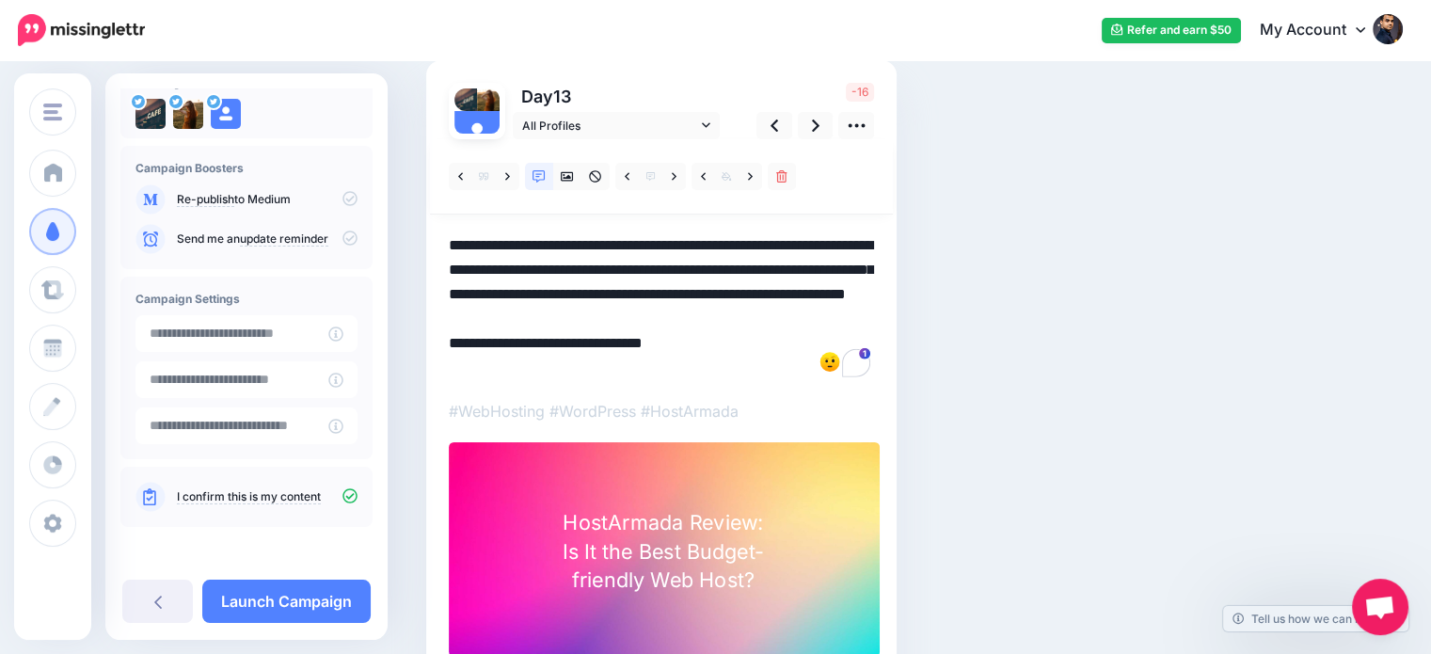
drag, startPoint x: 501, startPoint y: 244, endPoint x: 374, endPoint y: 232, distance: 126.6
click at [374, 232] on div "HowToBoy Blog BloggingTriggers HowToBoy Blog Add Workspace Dashboard Campaigns …" at bounding box center [715, 348] width 1431 height 834
click at [503, 242] on textarea "**********" at bounding box center [661, 306] width 425 height 147
drag, startPoint x: 696, startPoint y: 244, endPoint x: 637, endPoint y: 247, distance: 59.3
click at [637, 247] on textarea "**********" at bounding box center [661, 306] width 425 height 147
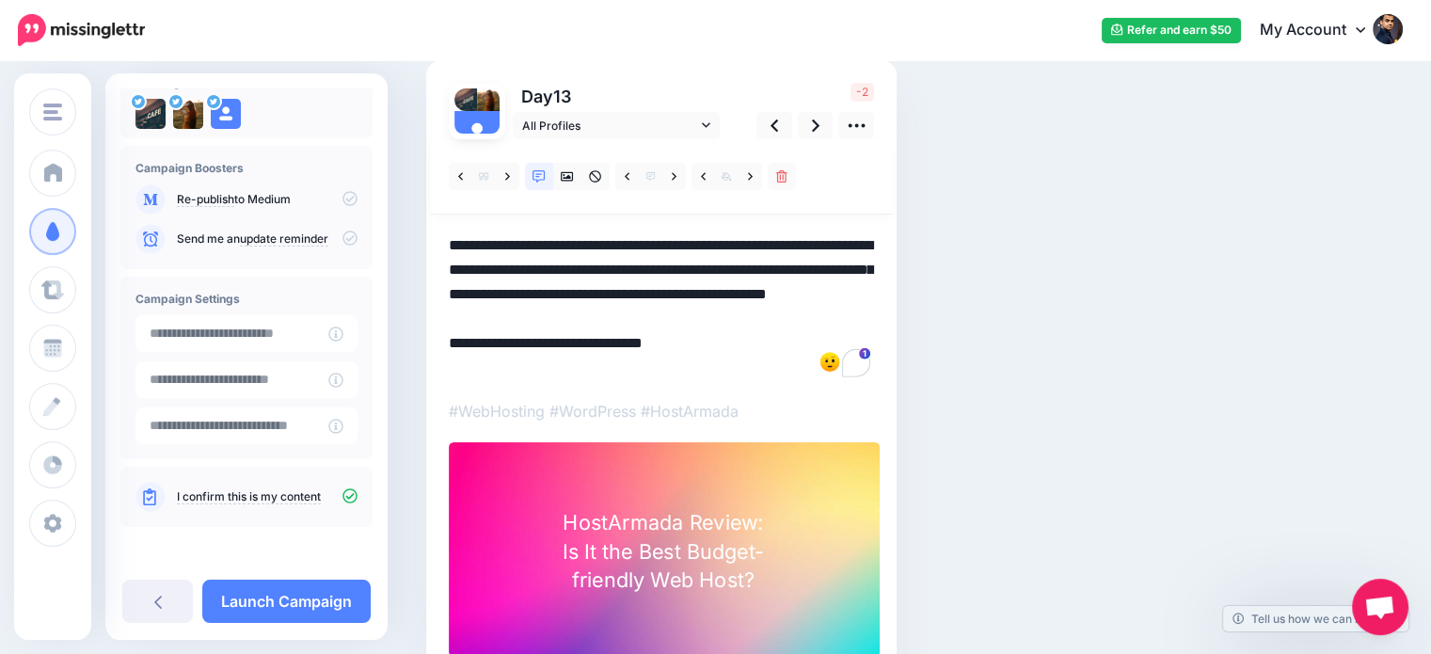
drag, startPoint x: 574, startPoint y: 293, endPoint x: 596, endPoint y: 286, distance: 22.6
click at [596, 286] on textarea "**********" at bounding box center [661, 306] width 425 height 147
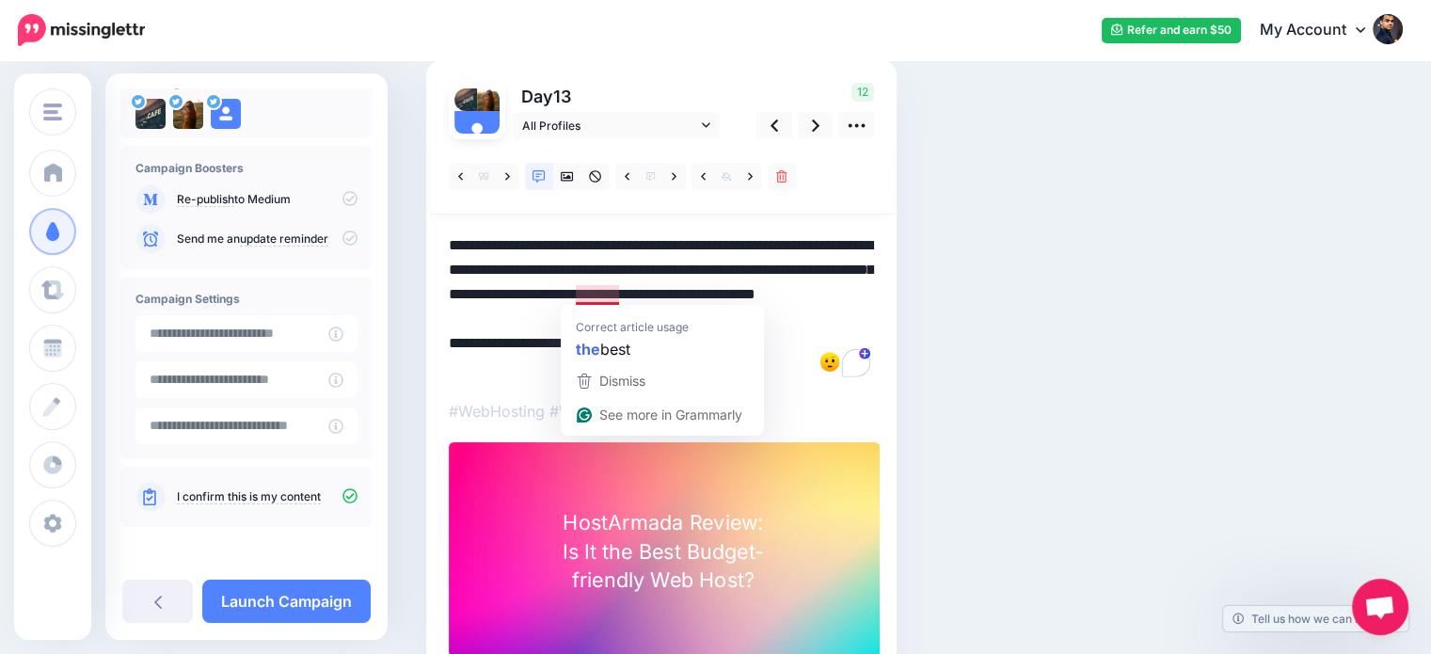
click at [576, 288] on textarea "**********" at bounding box center [661, 306] width 425 height 147
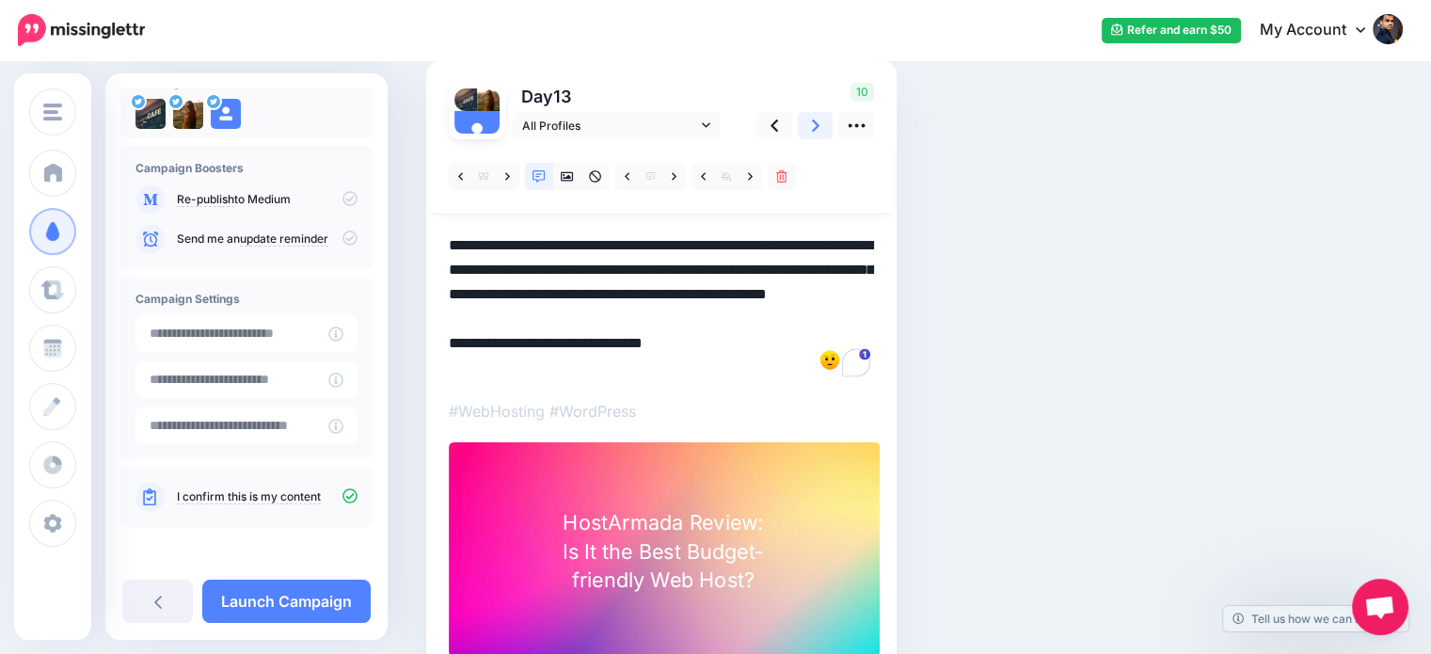
click at [806, 131] on link at bounding box center [816, 125] width 36 height 27
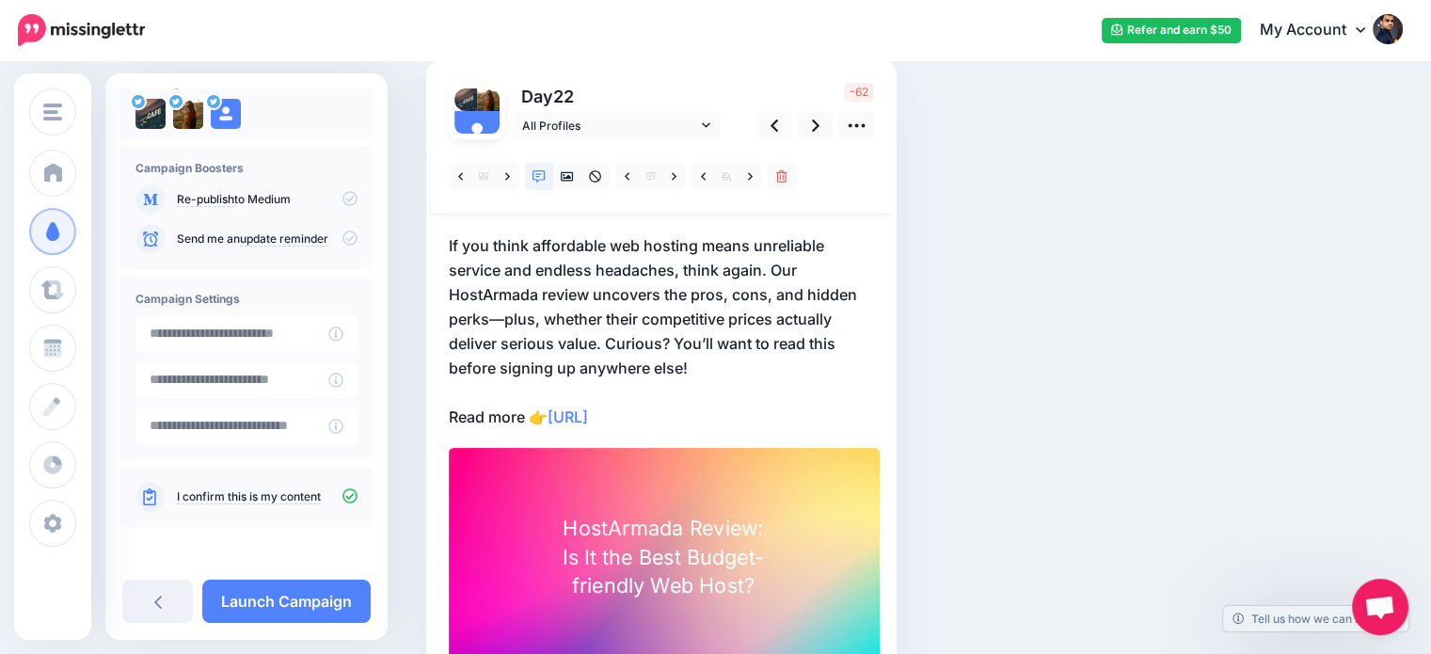
click at [771, 261] on p "If you think affordable web hosting means unreliable service and endless headac…" at bounding box center [661, 331] width 425 height 196
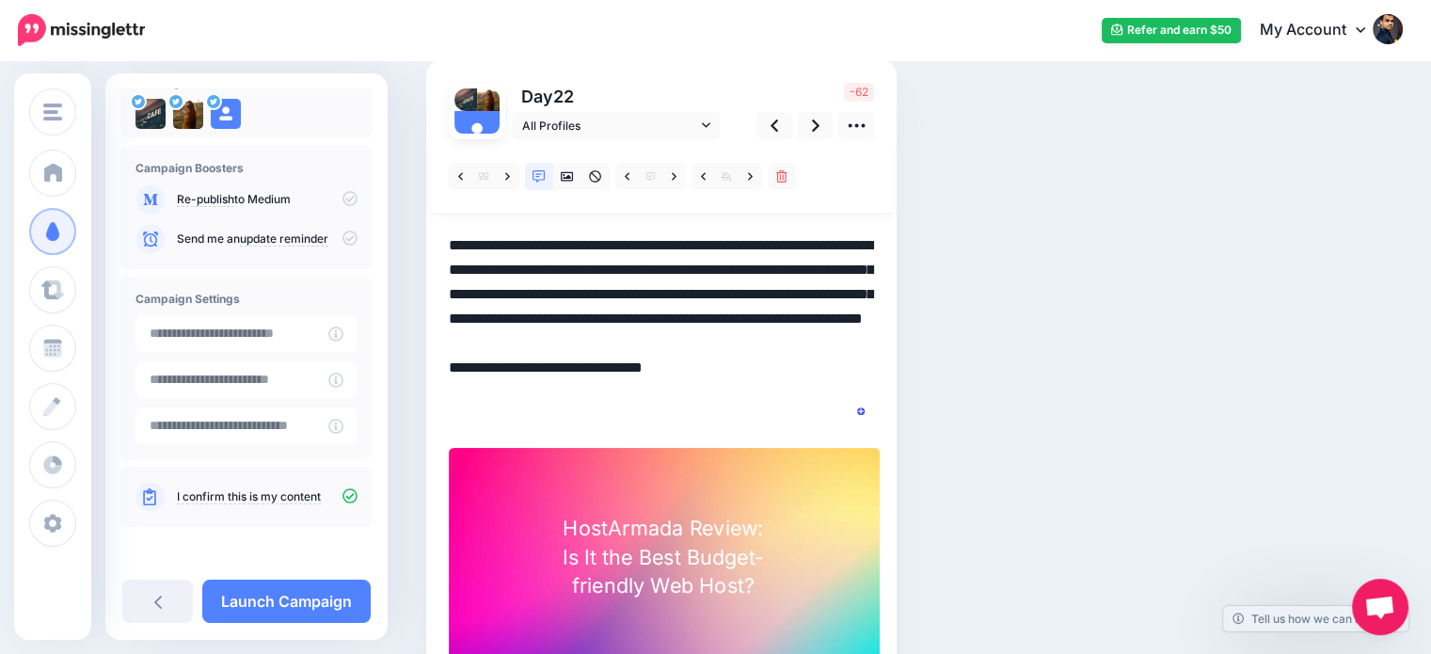
scroll to position [0, 0]
drag, startPoint x: 772, startPoint y: 268, endPoint x: 355, endPoint y: 232, distance: 419.3
click at [355, 232] on div "HowToBoy Blog BloggingTriggers HowToBoy Blog Add Workspace Dashboard Campaigns …" at bounding box center [715, 350] width 1431 height 839
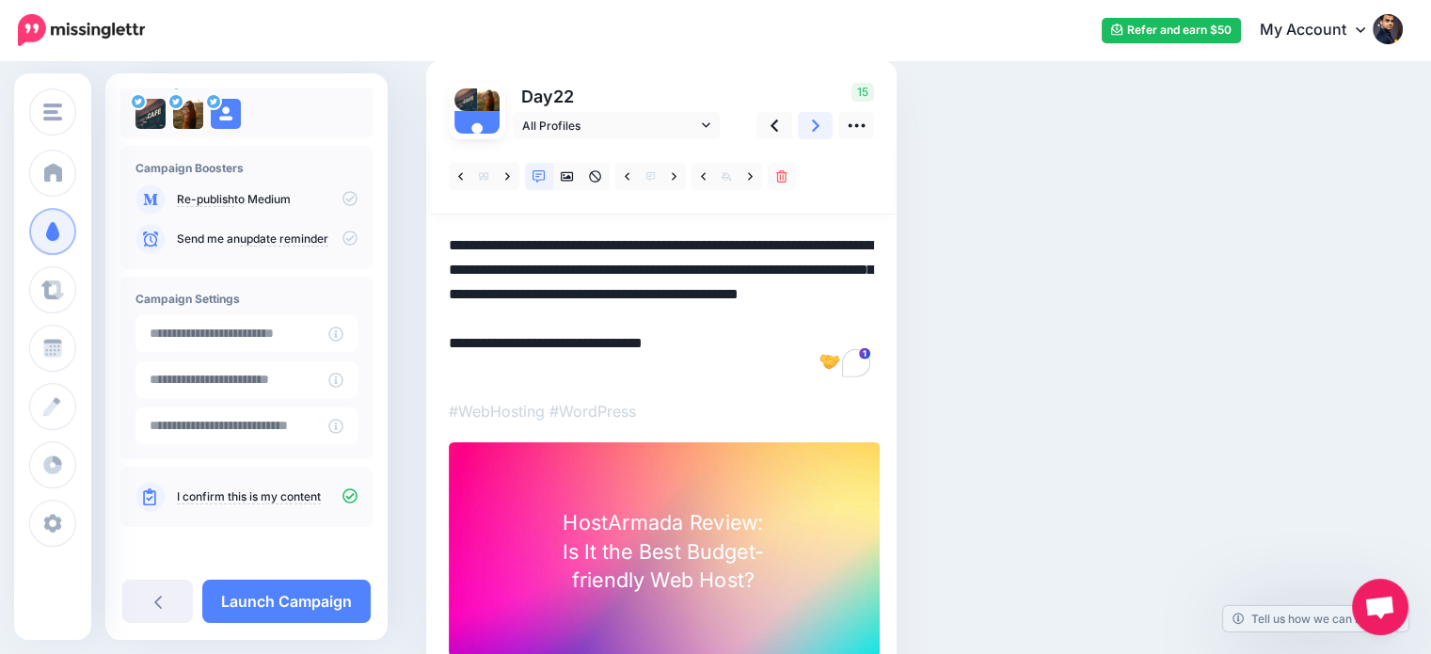
click at [813, 129] on icon at bounding box center [816, 125] width 8 height 12
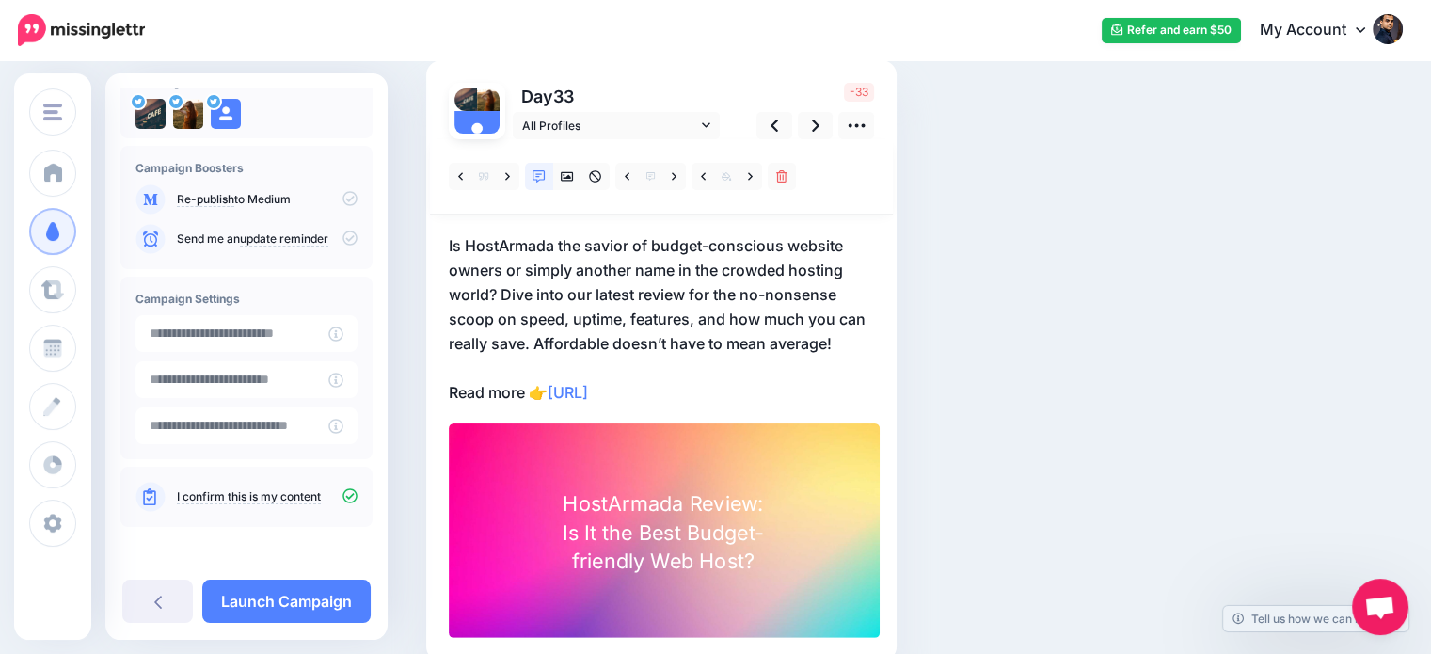
click at [565, 346] on p "Is HostArmada the savior of budget-conscious website owners or simply another n…" at bounding box center [661, 318] width 425 height 171
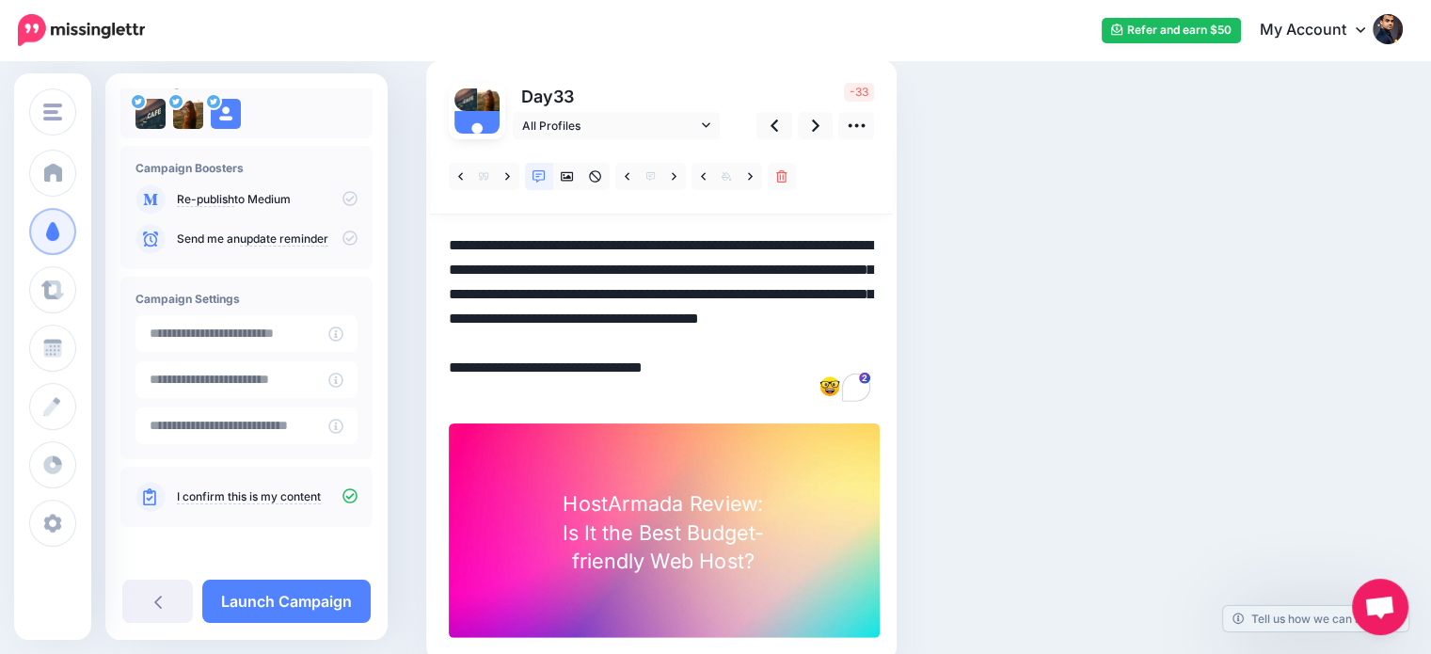
drag, startPoint x: 533, startPoint y: 339, endPoint x: 862, endPoint y: 342, distance: 329.3
click at [862, 342] on textarea "**********" at bounding box center [661, 318] width 425 height 171
click at [949, 322] on div "Social Posts Review the social posts that will be sent to promote this content.…" at bounding box center [830, 339] width 837 height 758
drag, startPoint x: 529, startPoint y: 342, endPoint x: 854, endPoint y: 349, distance: 325.6
click at [854, 349] on textarea "**********" at bounding box center [661, 318] width 425 height 171
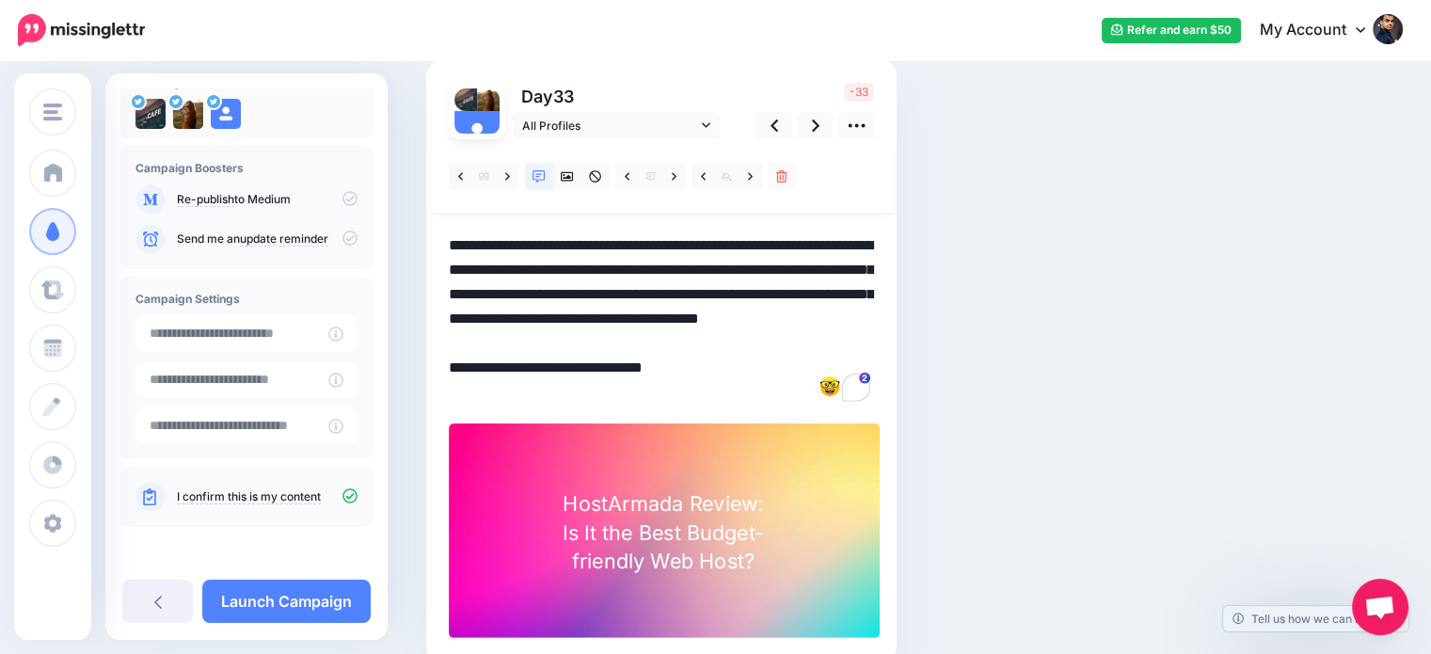
click at [854, 349] on textarea "**********" at bounding box center [661, 318] width 425 height 171
drag, startPoint x: 531, startPoint y: 338, endPoint x: 847, endPoint y: 339, distance: 316.1
click at [847, 339] on textarea "**********" at bounding box center [661, 318] width 425 height 171
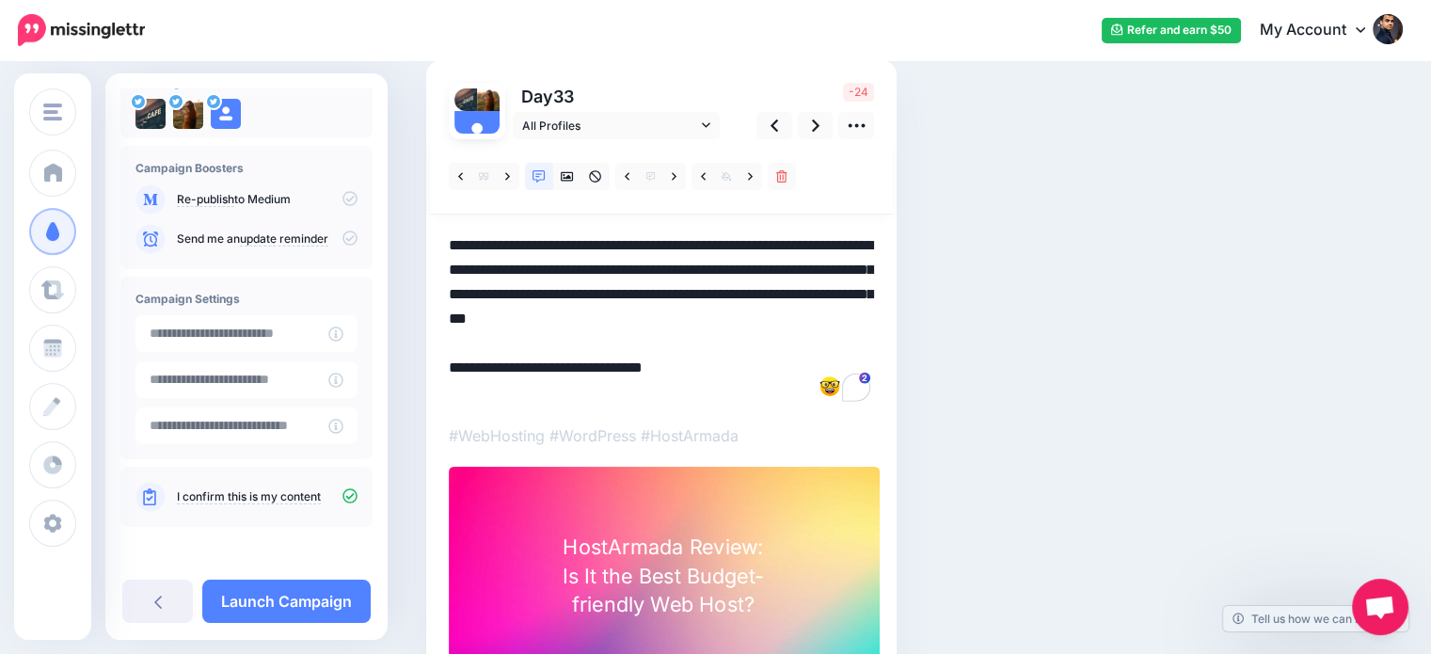
drag, startPoint x: 503, startPoint y: 288, endPoint x: 561, endPoint y: 288, distance: 57.4
click at [561, 288] on textarea "**********" at bounding box center [661, 318] width 425 height 171
drag, startPoint x: 689, startPoint y: 288, endPoint x: 868, endPoint y: 289, distance: 179.7
click at [868, 289] on textarea "**********" at bounding box center [661, 318] width 425 height 171
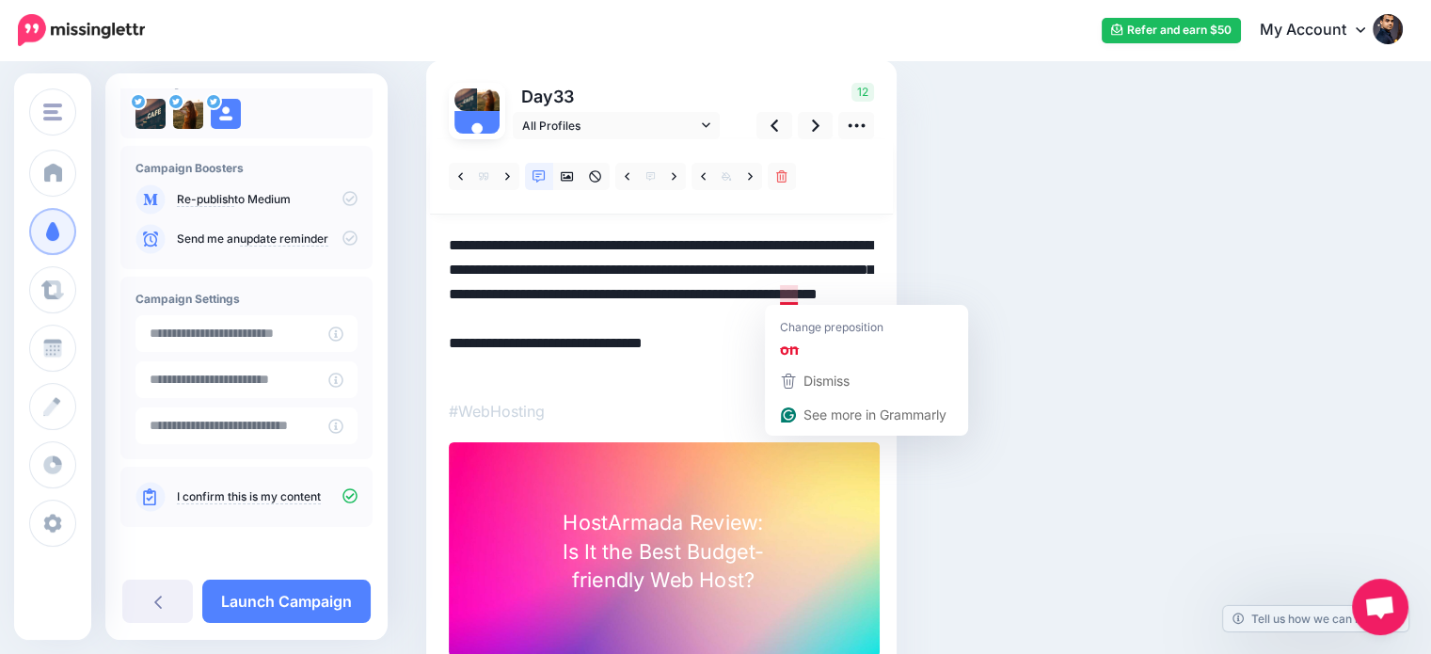
drag, startPoint x: 785, startPoint y: 290, endPoint x: 804, endPoint y: 283, distance: 20.8
click at [804, 283] on textarea "**********" at bounding box center [661, 306] width 425 height 147
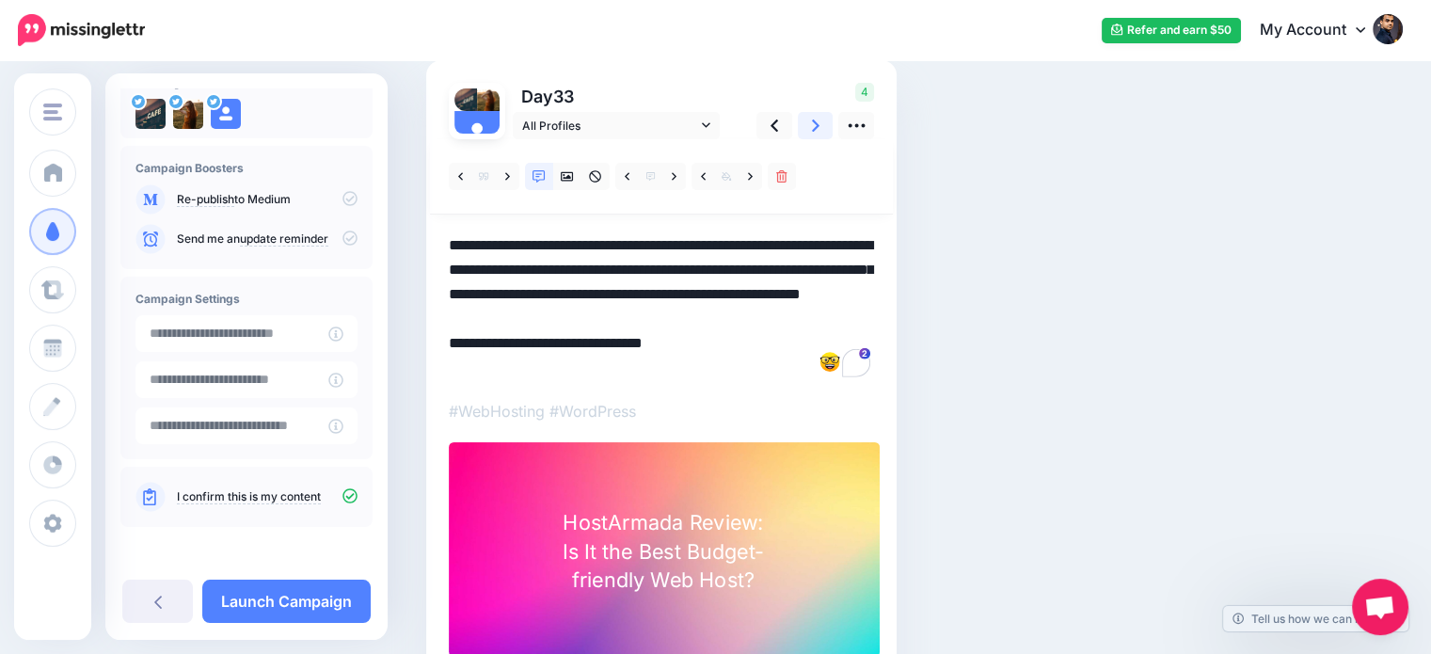
click at [810, 129] on link at bounding box center [816, 125] width 36 height 27
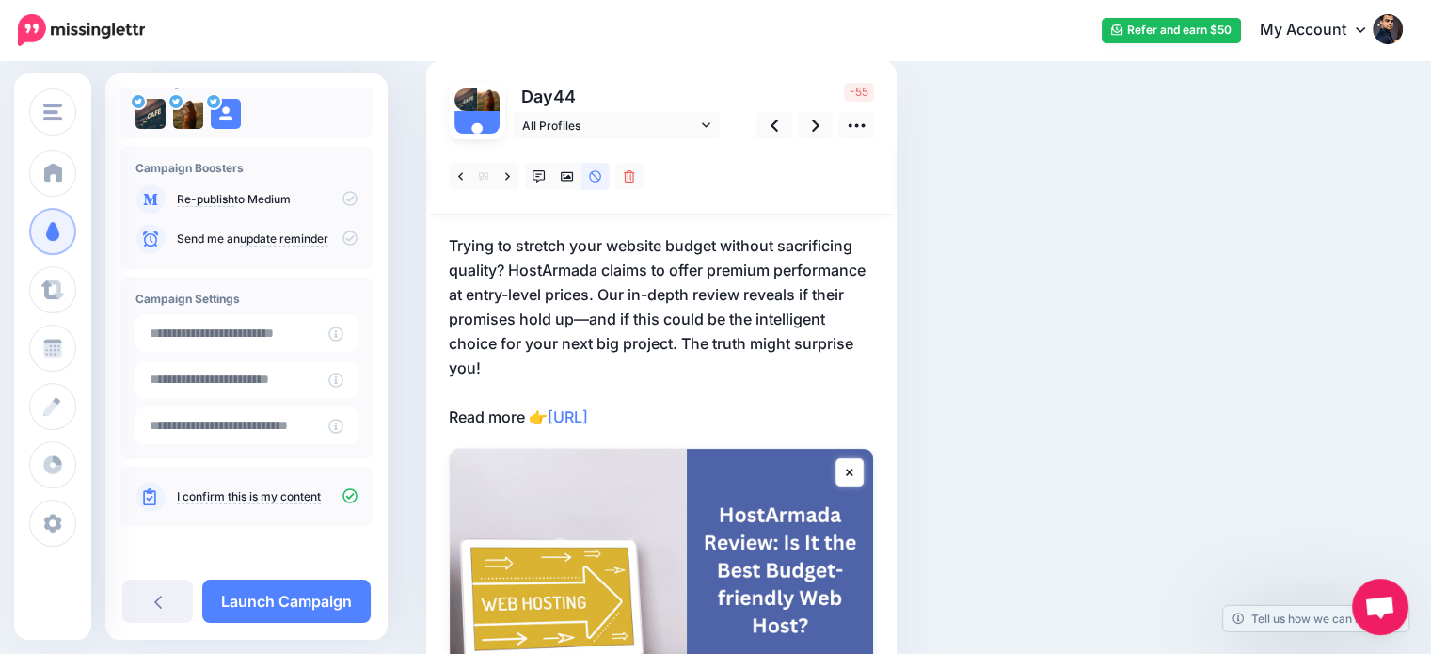
click at [684, 338] on p "Trying to stretch your website budget without sacrificing quality? HostArmada c…" at bounding box center [661, 331] width 425 height 196
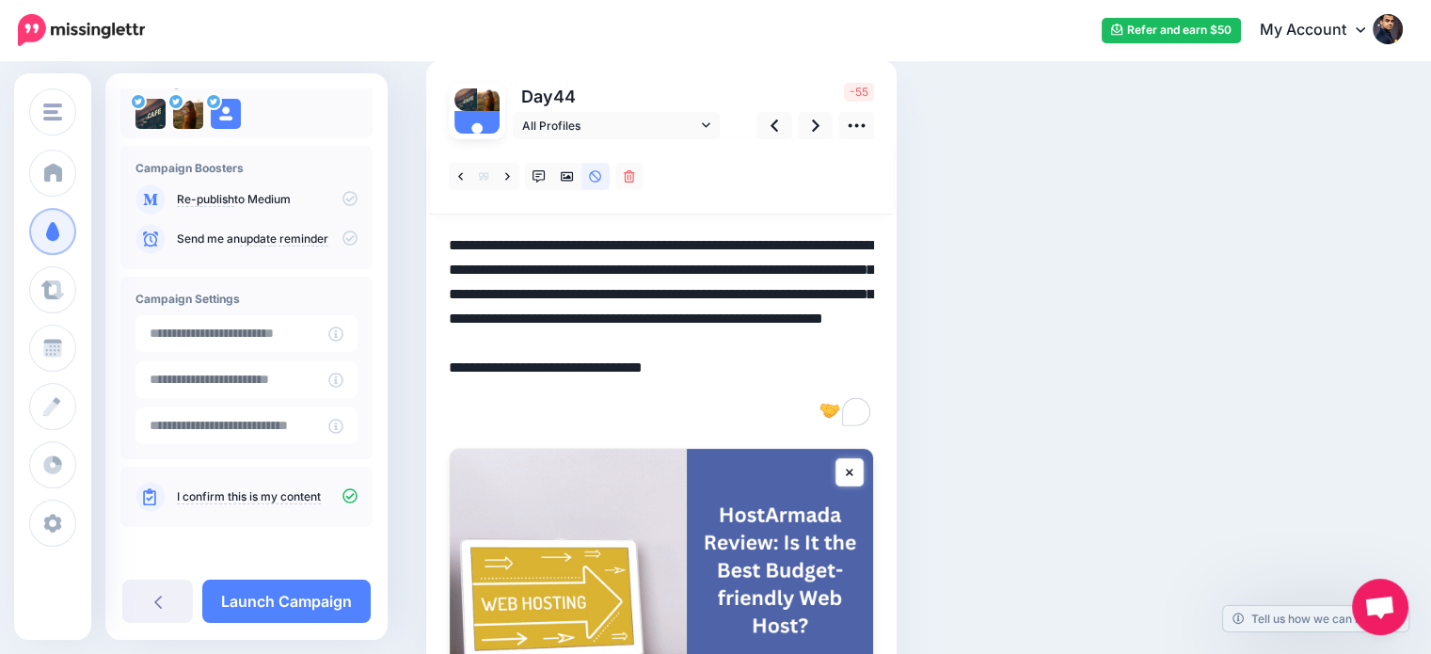
drag, startPoint x: 803, startPoint y: 291, endPoint x: 616, endPoint y: 313, distance: 187.7
click at [616, 313] on textarea "**********" at bounding box center [661, 331] width 425 height 196
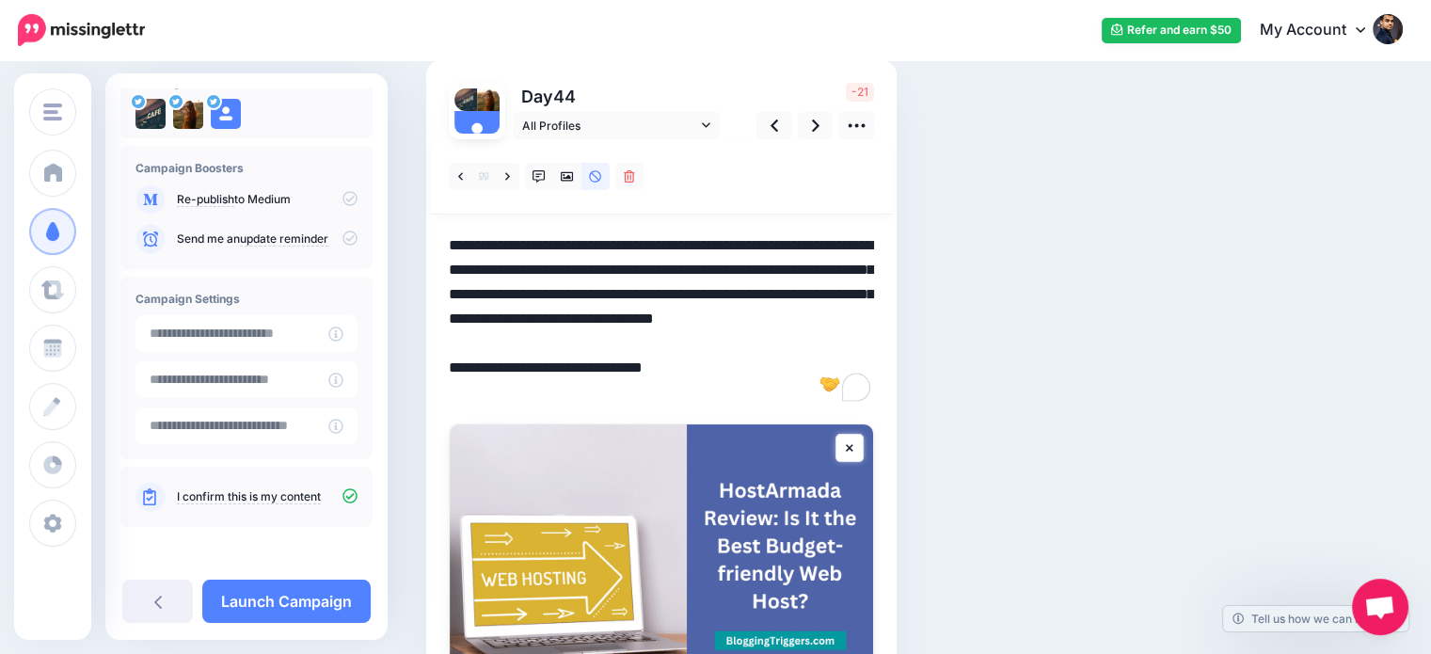
drag, startPoint x: 606, startPoint y: 342, endPoint x: 433, endPoint y: 334, distance: 173.3
click at [433, 334] on div "Day 44 All Profiles" at bounding box center [661, 424] width 470 height 728
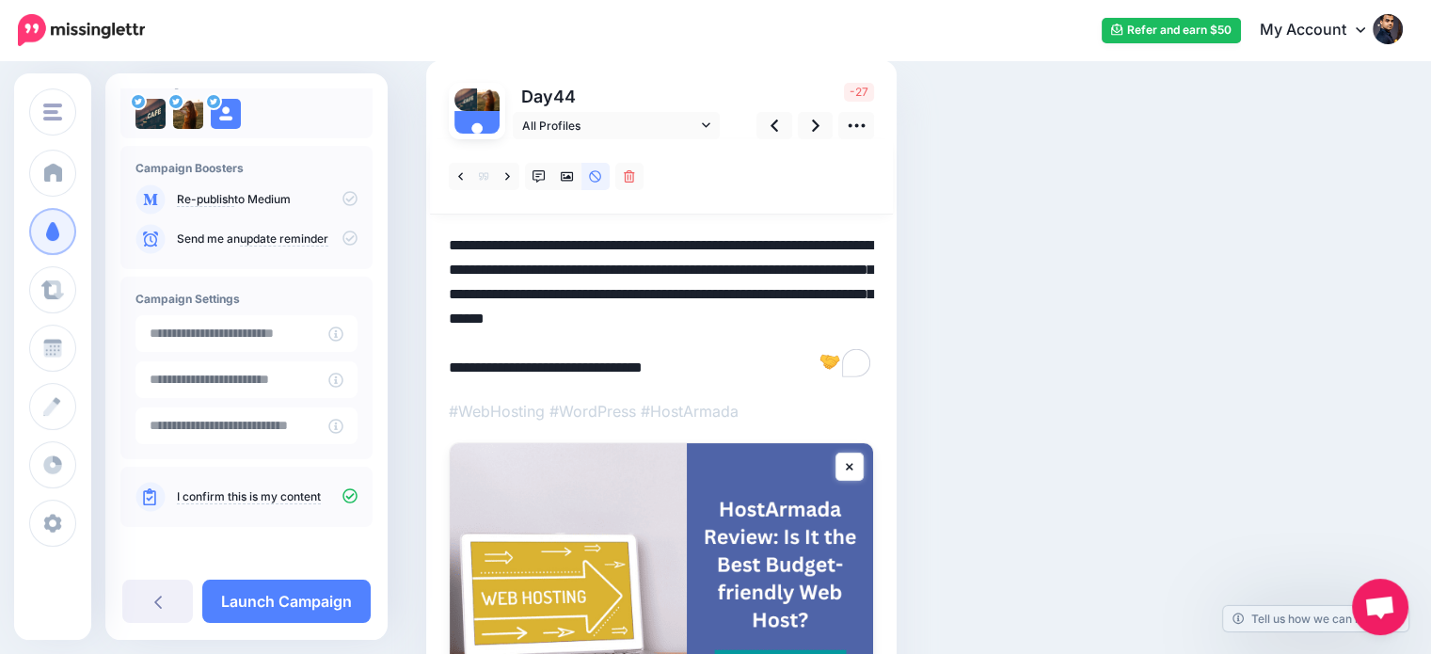
click at [764, 288] on textarea "**********" at bounding box center [661, 306] width 425 height 147
drag, startPoint x: 630, startPoint y: 288, endPoint x: 695, endPoint y: 295, distance: 65.4
click at [695, 295] on textarea "**********" at bounding box center [661, 306] width 425 height 147
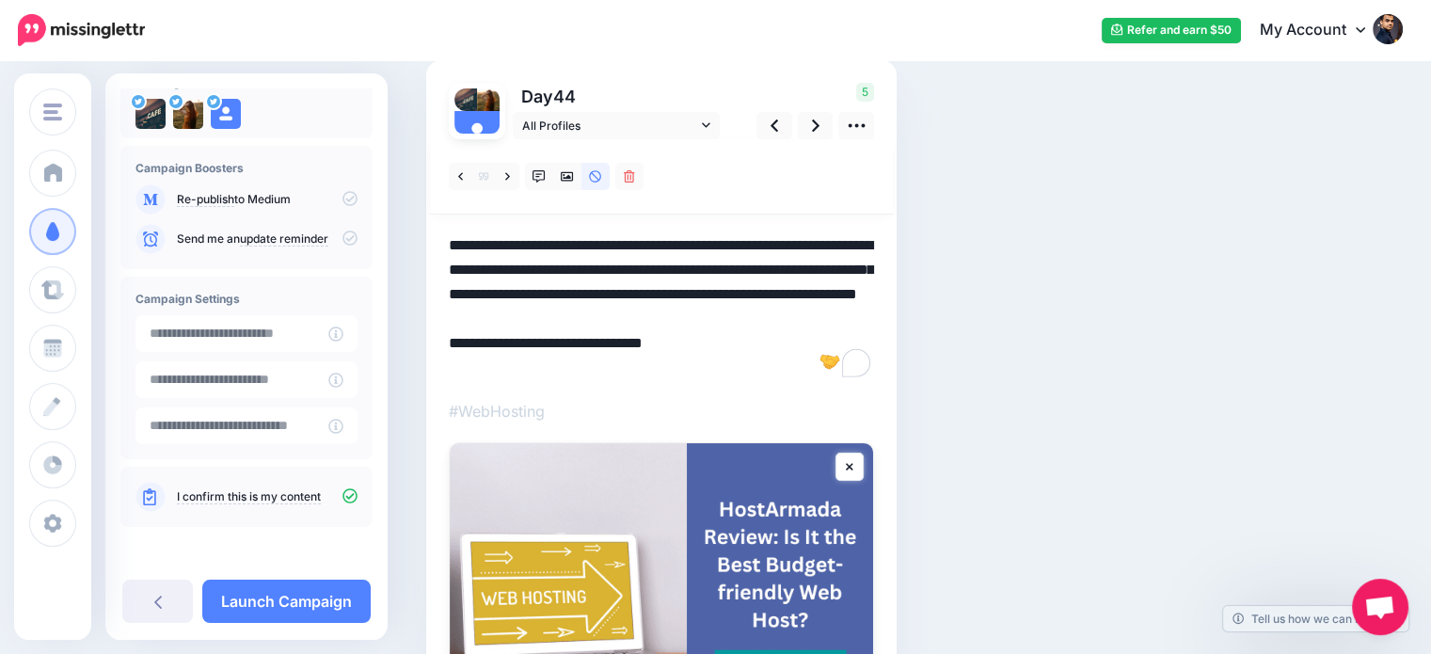
drag, startPoint x: 673, startPoint y: 315, endPoint x: 695, endPoint y: 311, distance: 22.9
click at [695, 311] on textarea "**********" at bounding box center [661, 306] width 425 height 147
click at [808, 120] on link at bounding box center [816, 125] width 36 height 27
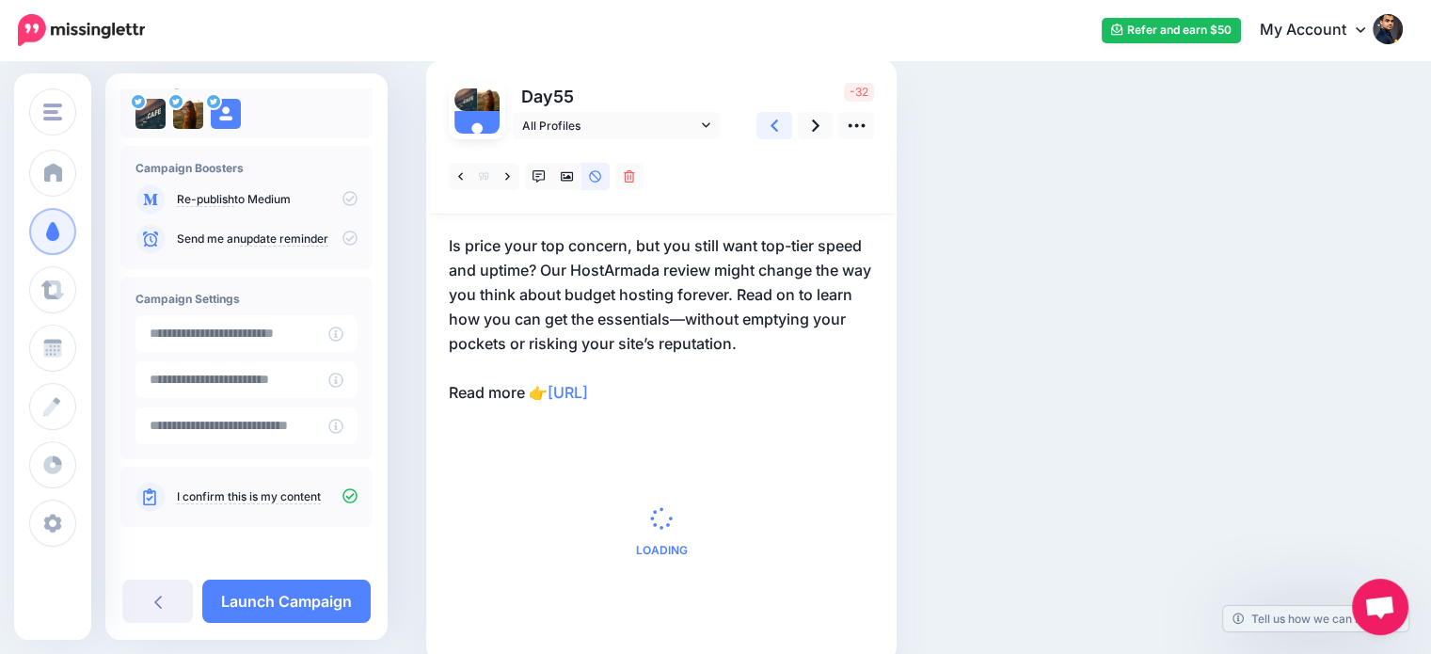
click at [769, 131] on link at bounding box center [774, 125] width 36 height 27
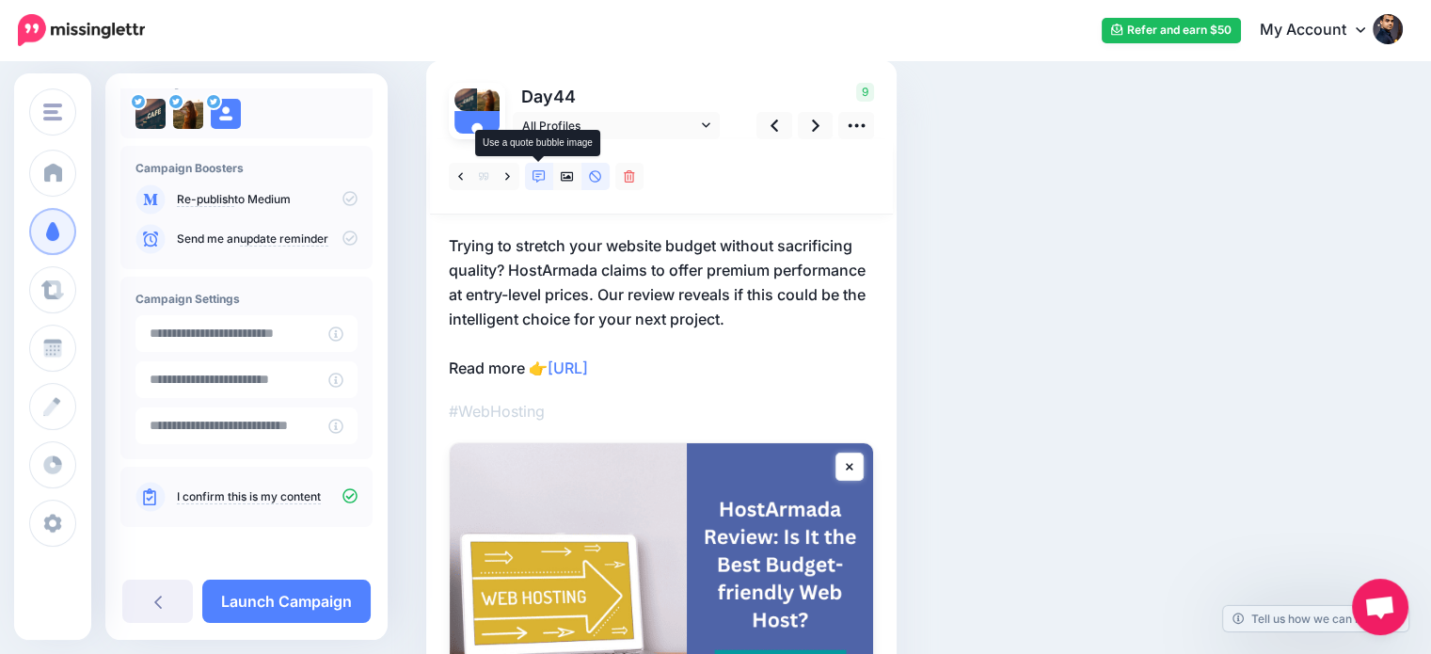
click at [533, 179] on icon at bounding box center [539, 176] width 13 height 13
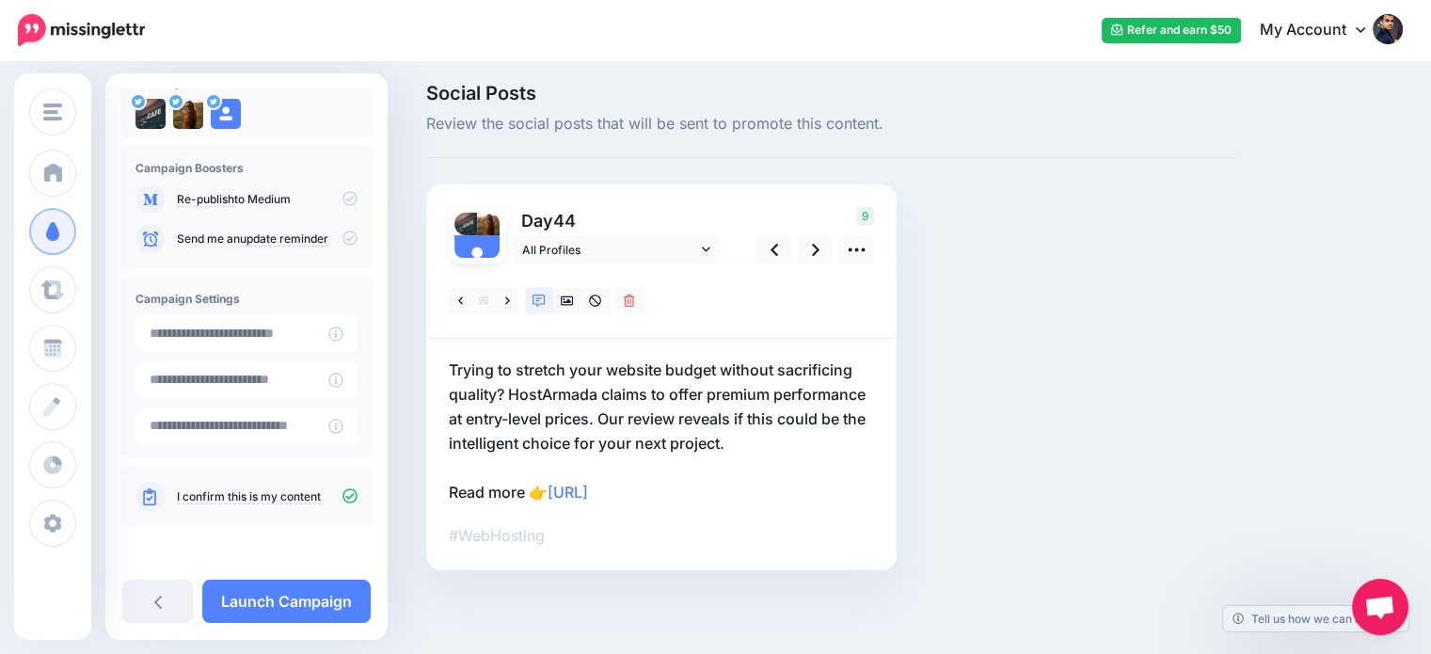
scroll to position [132, 0]
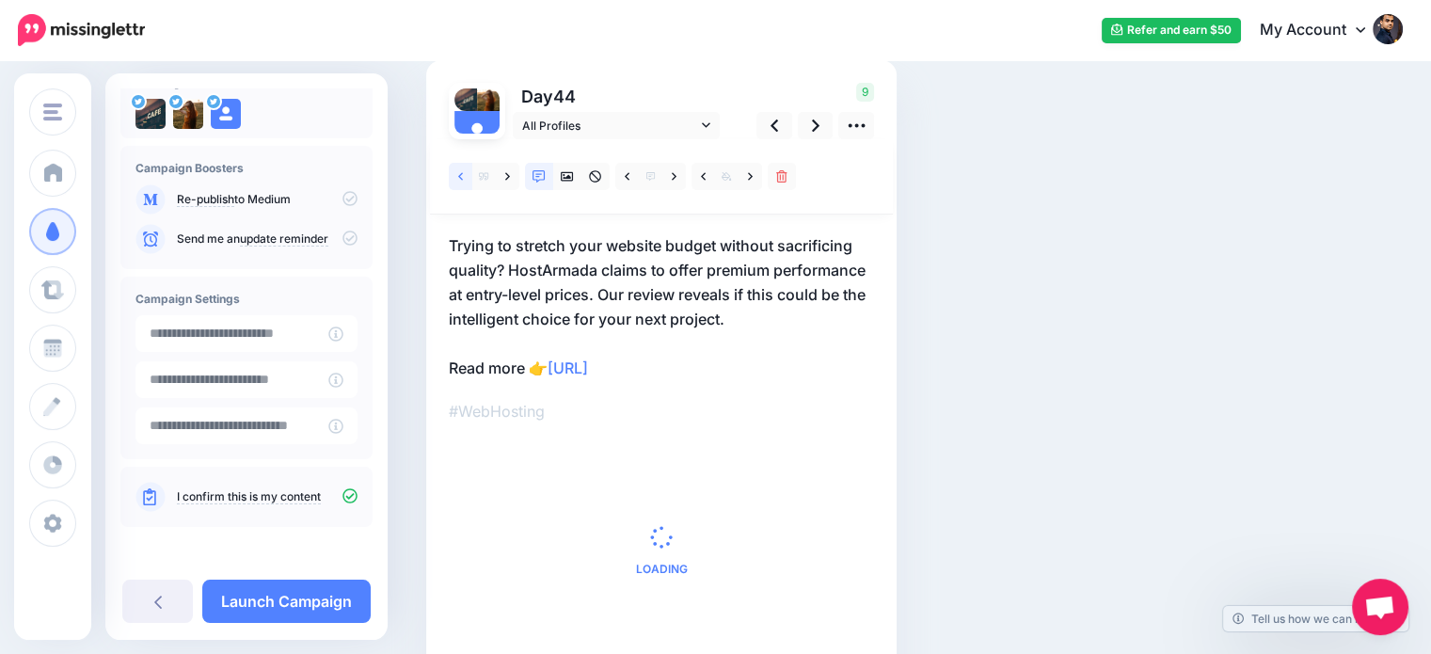
click at [453, 170] on link at bounding box center [461, 176] width 24 height 27
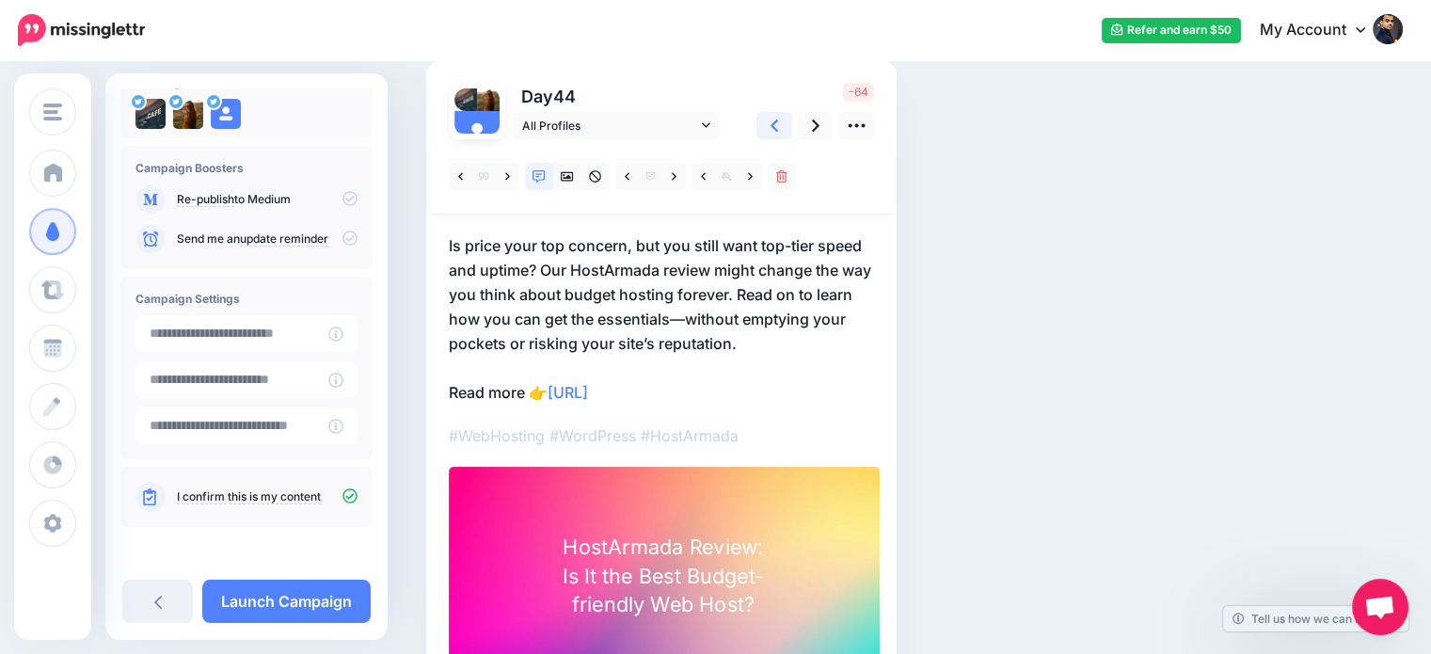
click at [762, 123] on link at bounding box center [774, 125] width 36 height 27
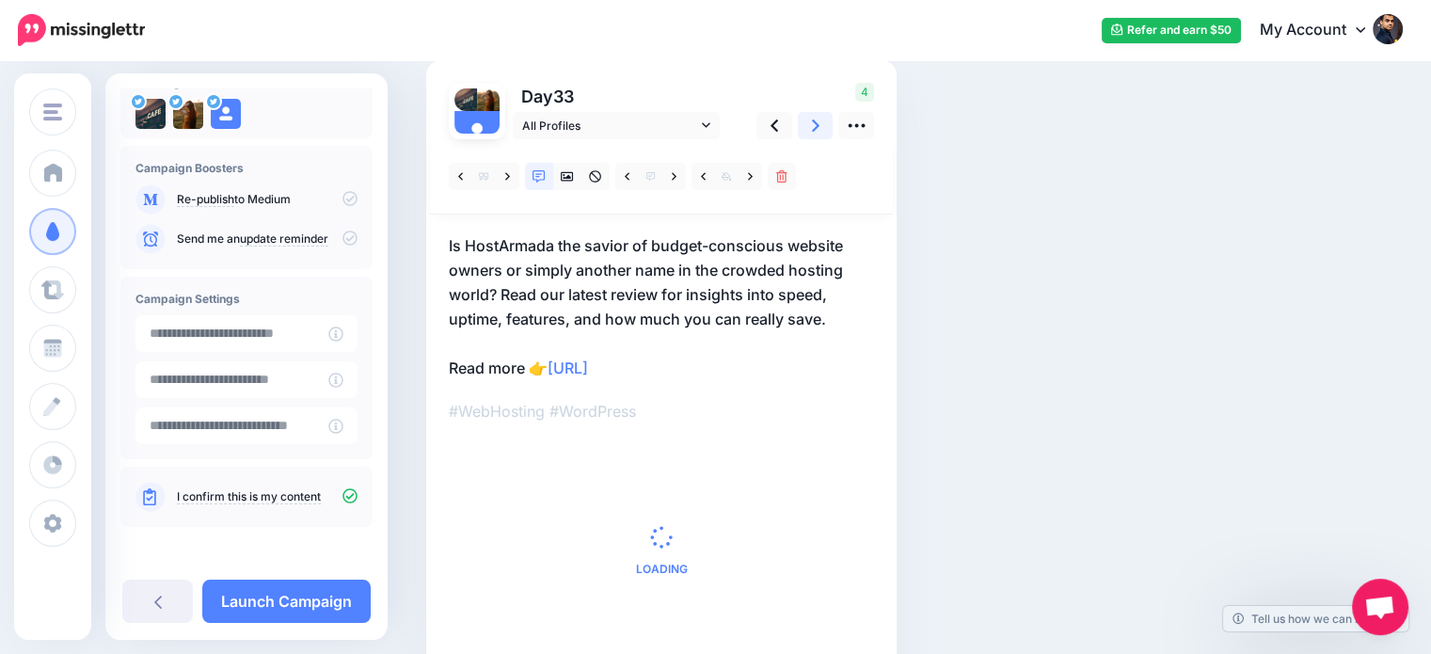
click at [809, 121] on link at bounding box center [816, 125] width 36 height 27
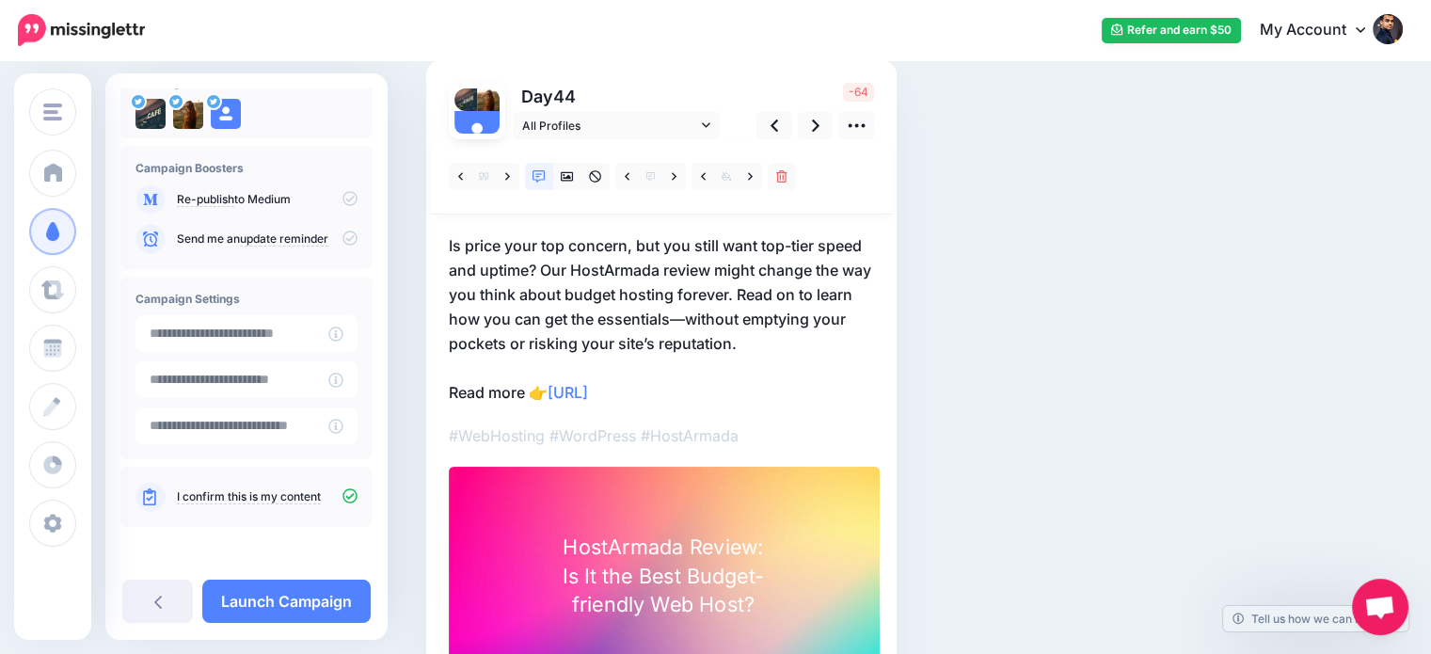
click at [768, 293] on p "Is price your top concern, but you still want top-tier speed and uptime? Our Ho…" at bounding box center [661, 318] width 425 height 171
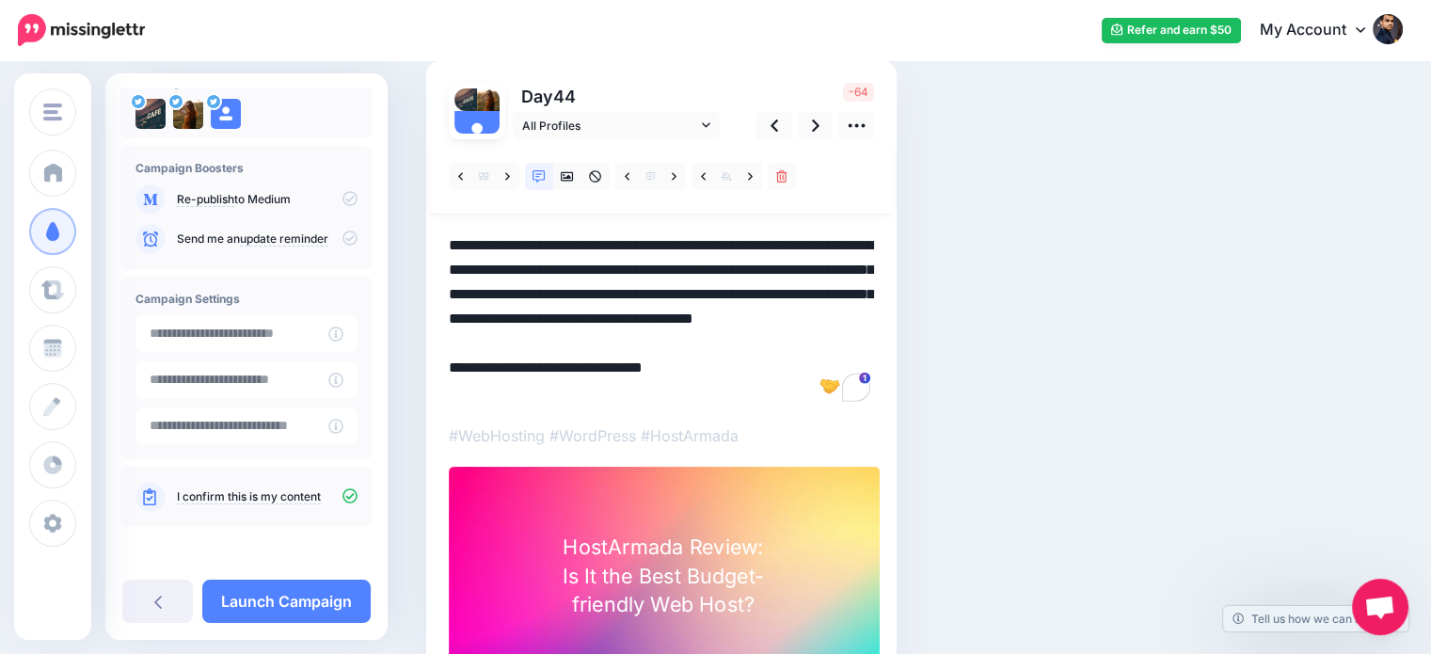
drag, startPoint x: 764, startPoint y: 293, endPoint x: 801, endPoint y: 342, distance: 61.2
click at [801, 342] on textarea "**********" at bounding box center [661, 318] width 425 height 171
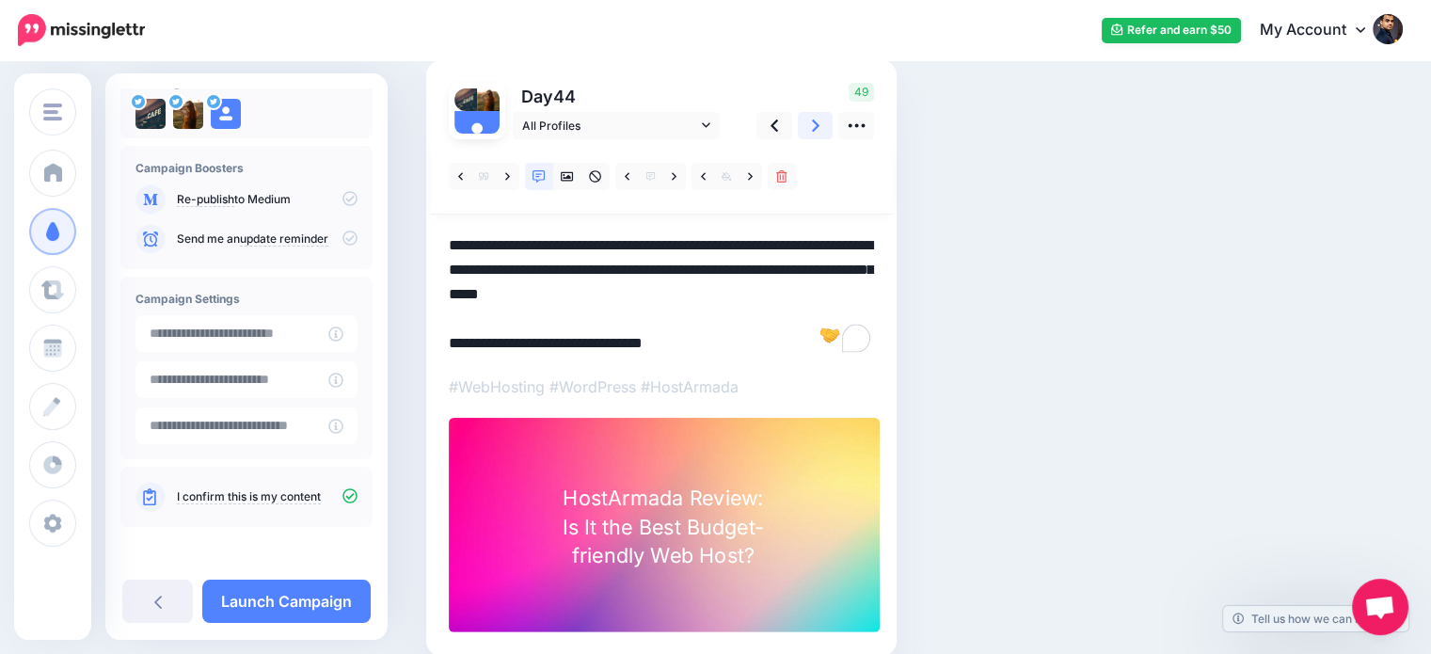
click at [811, 123] on link at bounding box center [816, 125] width 36 height 27
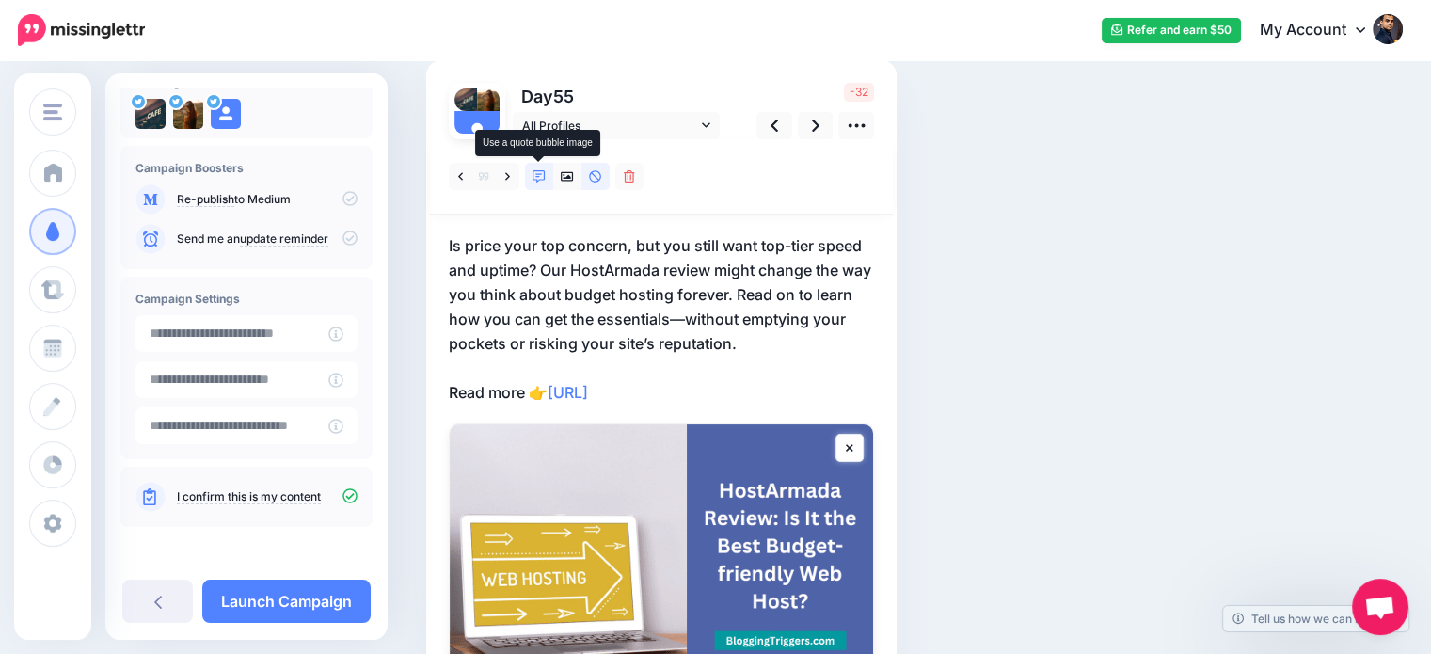
click at [531, 174] on link at bounding box center [539, 176] width 28 height 27
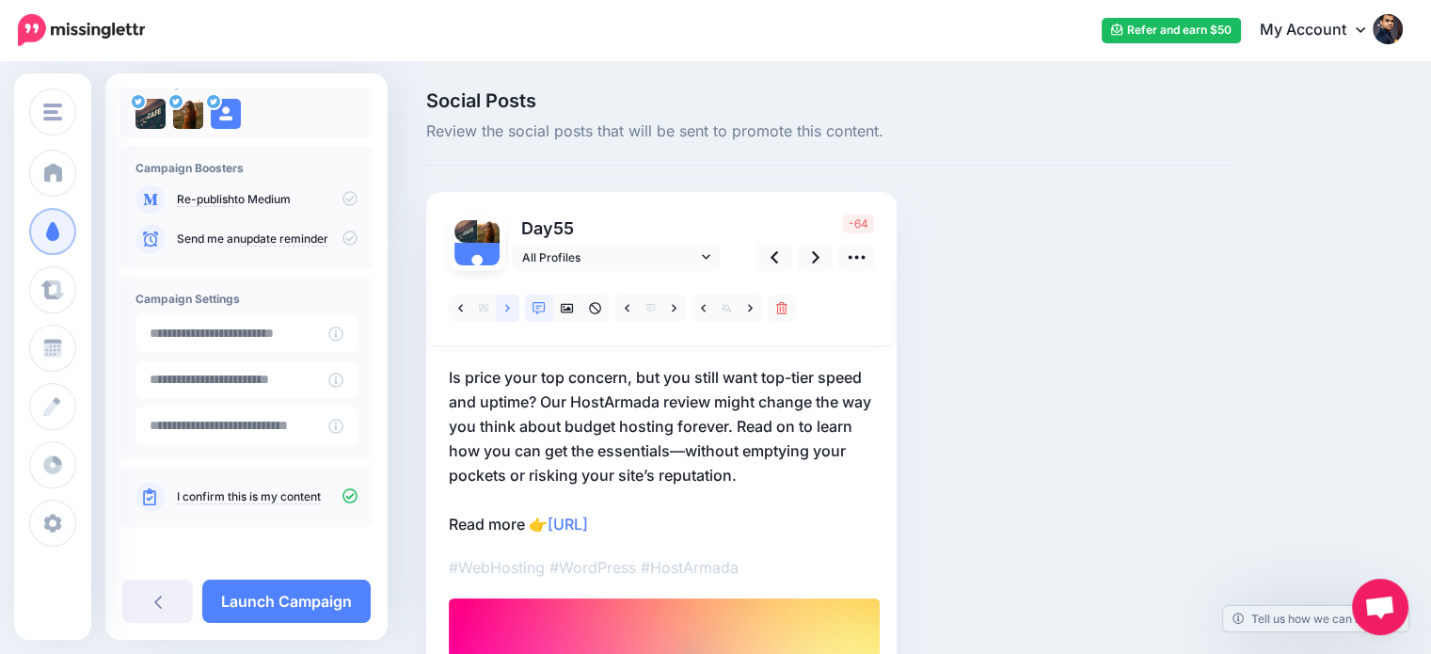
click at [502, 305] on link at bounding box center [508, 307] width 24 height 27
click at [505, 309] on icon at bounding box center [507, 308] width 5 height 13
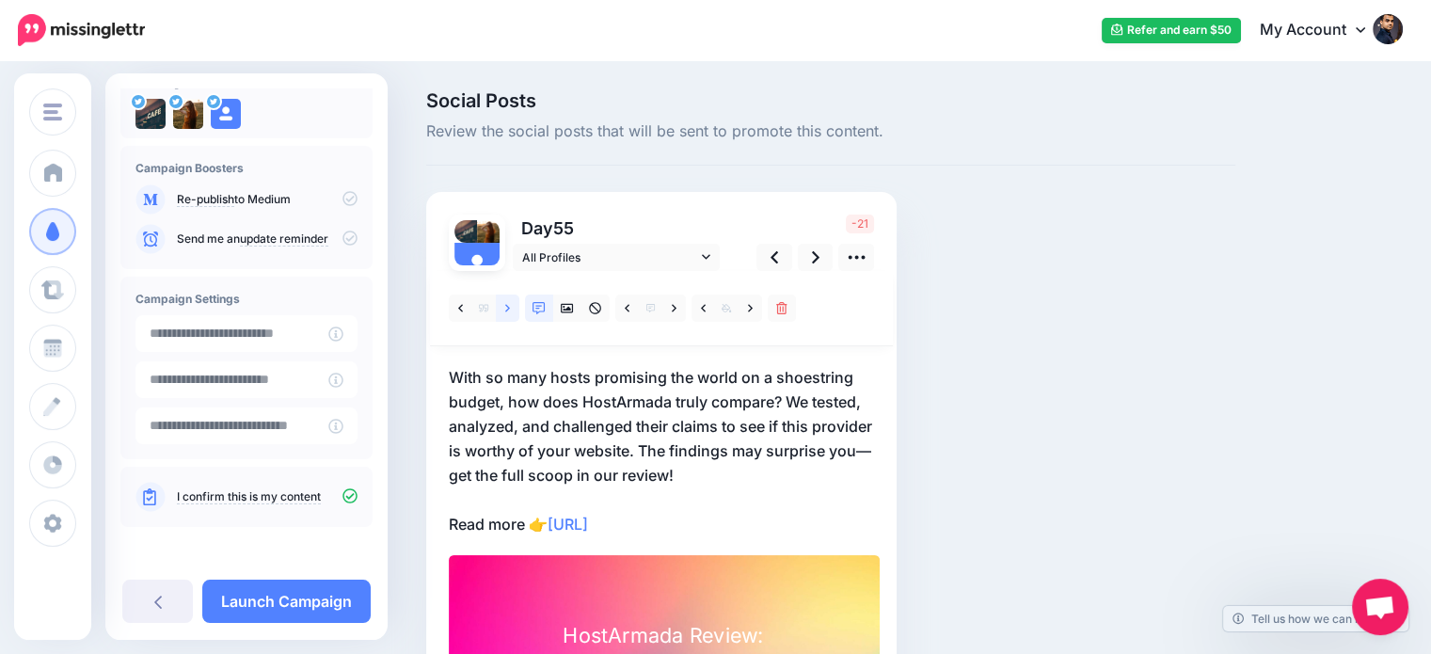
click at [508, 308] on icon at bounding box center [507, 308] width 5 height 8
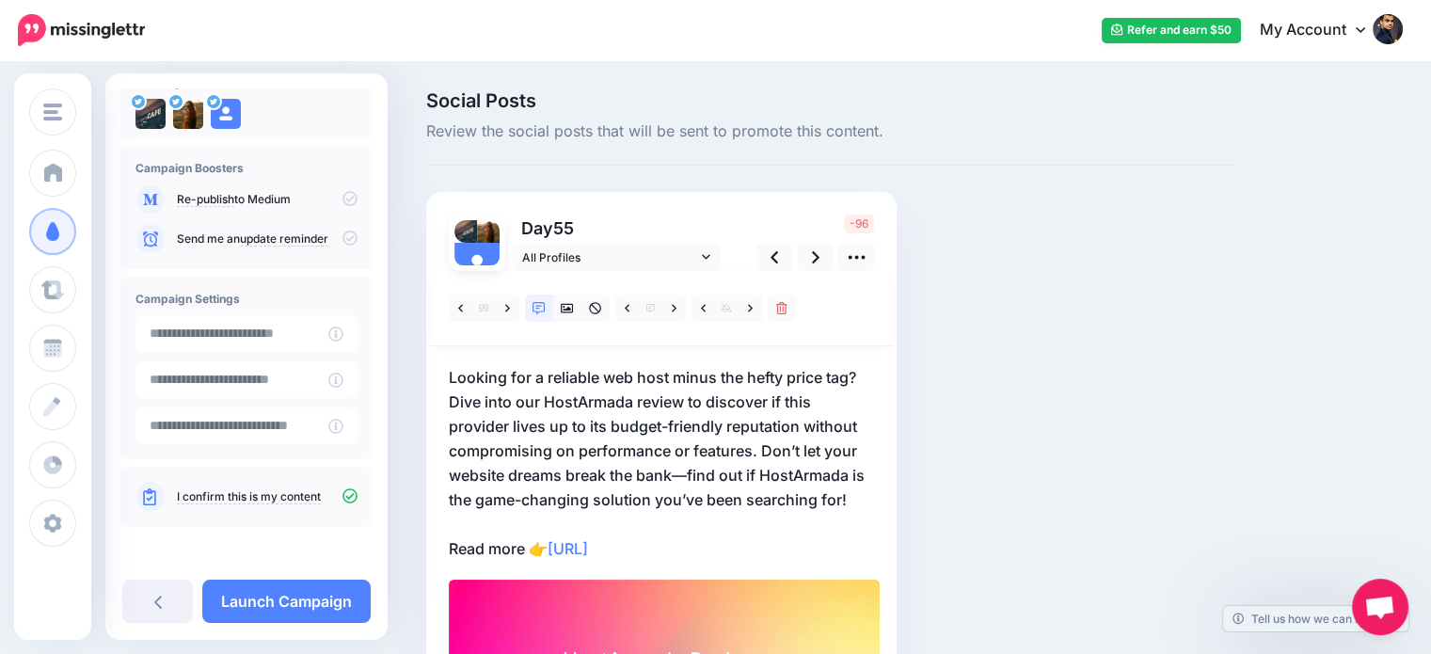
click at [509, 400] on p "Looking for a reliable web host minus the hefty price tag? Dive into our HostAr…" at bounding box center [661, 463] width 425 height 196
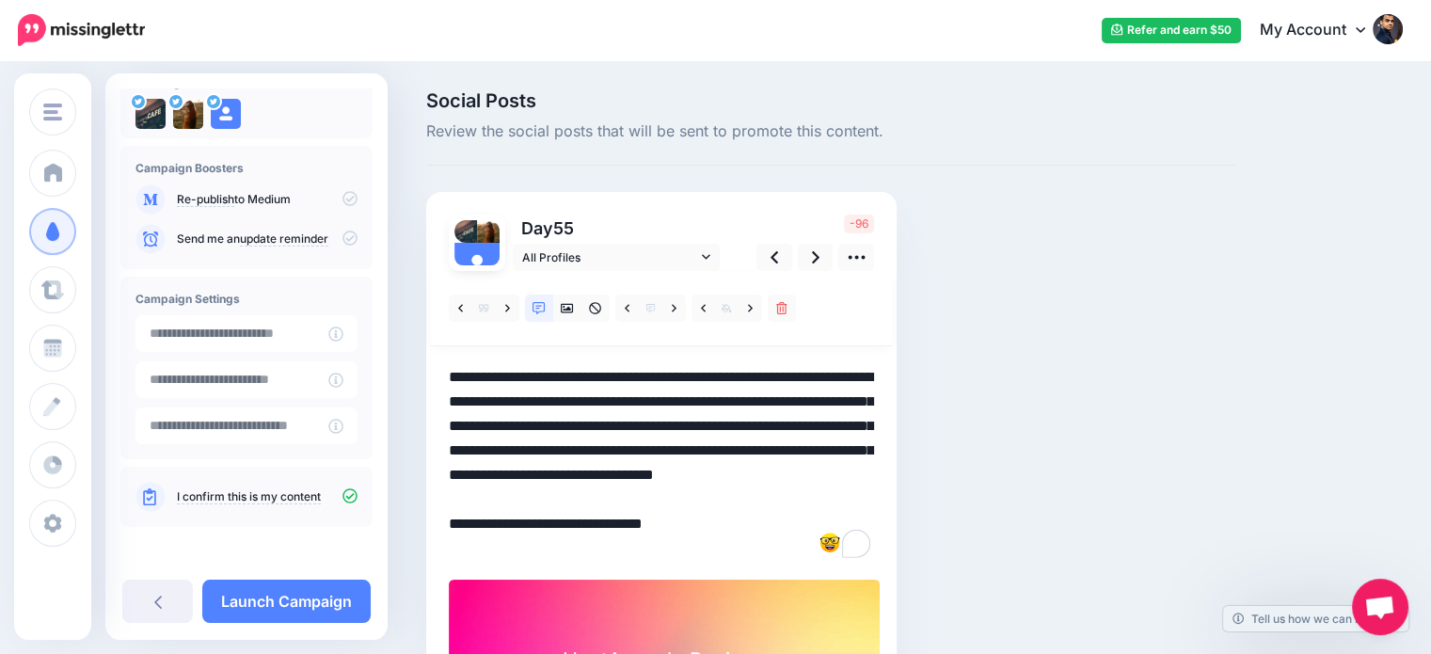
drag, startPoint x: 509, startPoint y: 399, endPoint x: 450, endPoint y: 411, distance: 60.5
click at [450, 411] on textarea "**********" at bounding box center [661, 463] width 425 height 196
drag, startPoint x: 756, startPoint y: 447, endPoint x: 857, endPoint y: 491, distance: 110.0
click at [857, 491] on textarea "**********" at bounding box center [661, 463] width 425 height 196
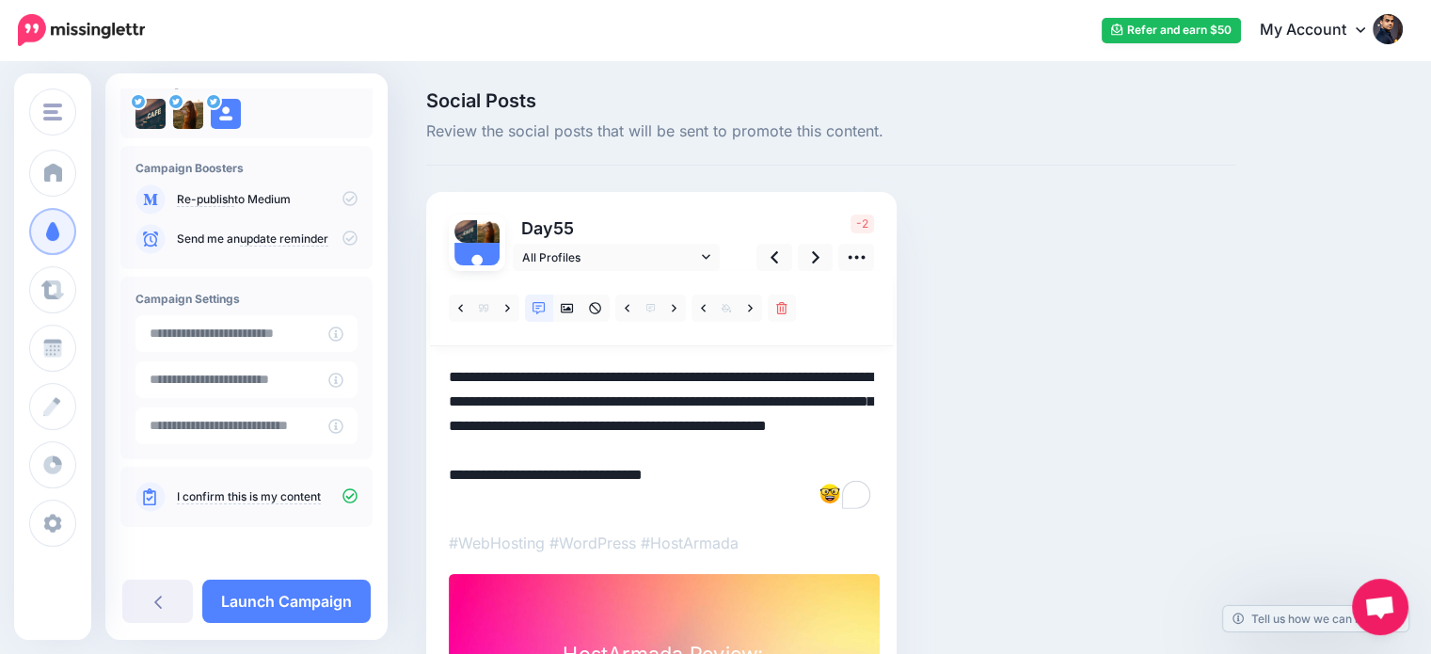
drag, startPoint x: 683, startPoint y: 401, endPoint x: 744, endPoint y: 394, distance: 61.5
click at [744, 394] on textarea "**********" at bounding box center [661, 438] width 425 height 147
drag, startPoint x: 816, startPoint y: 402, endPoint x: 756, endPoint y: 408, distance: 59.6
click at [756, 408] on textarea "**********" at bounding box center [661, 438] width 425 height 147
type textarea "**********"
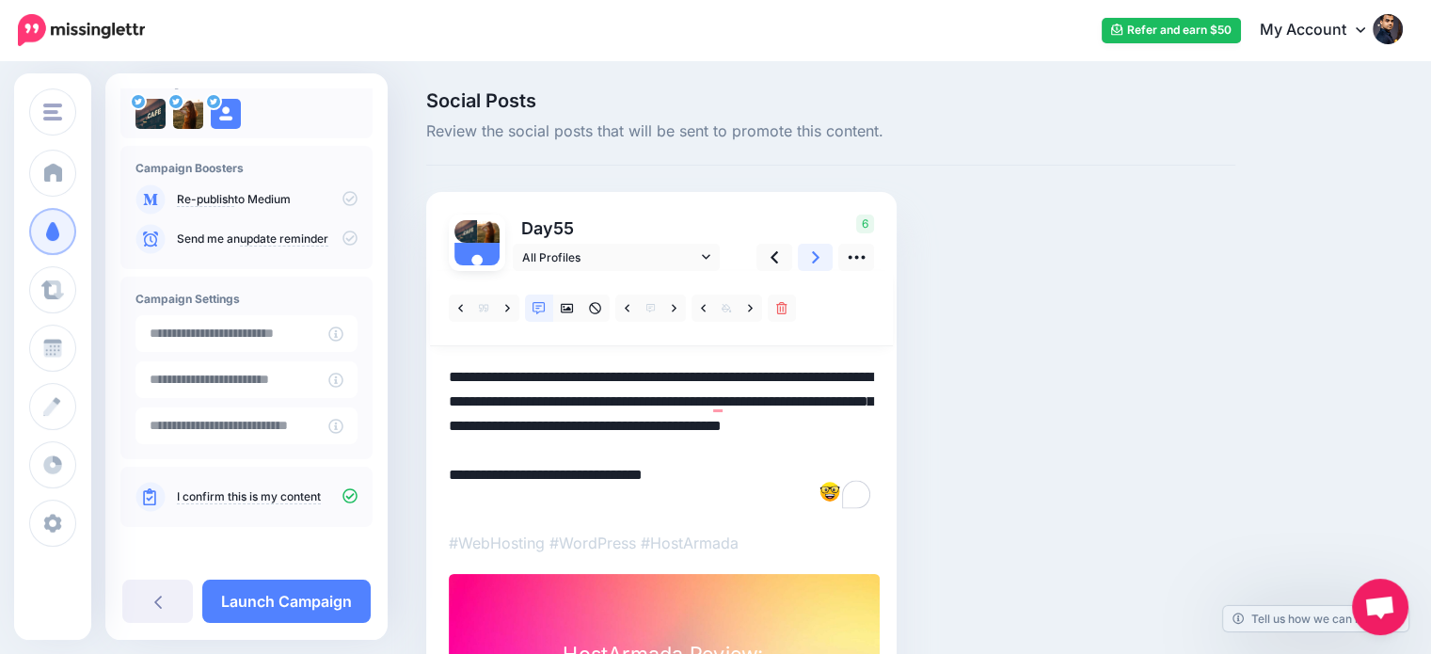
click at [819, 262] on icon at bounding box center [816, 257] width 8 height 20
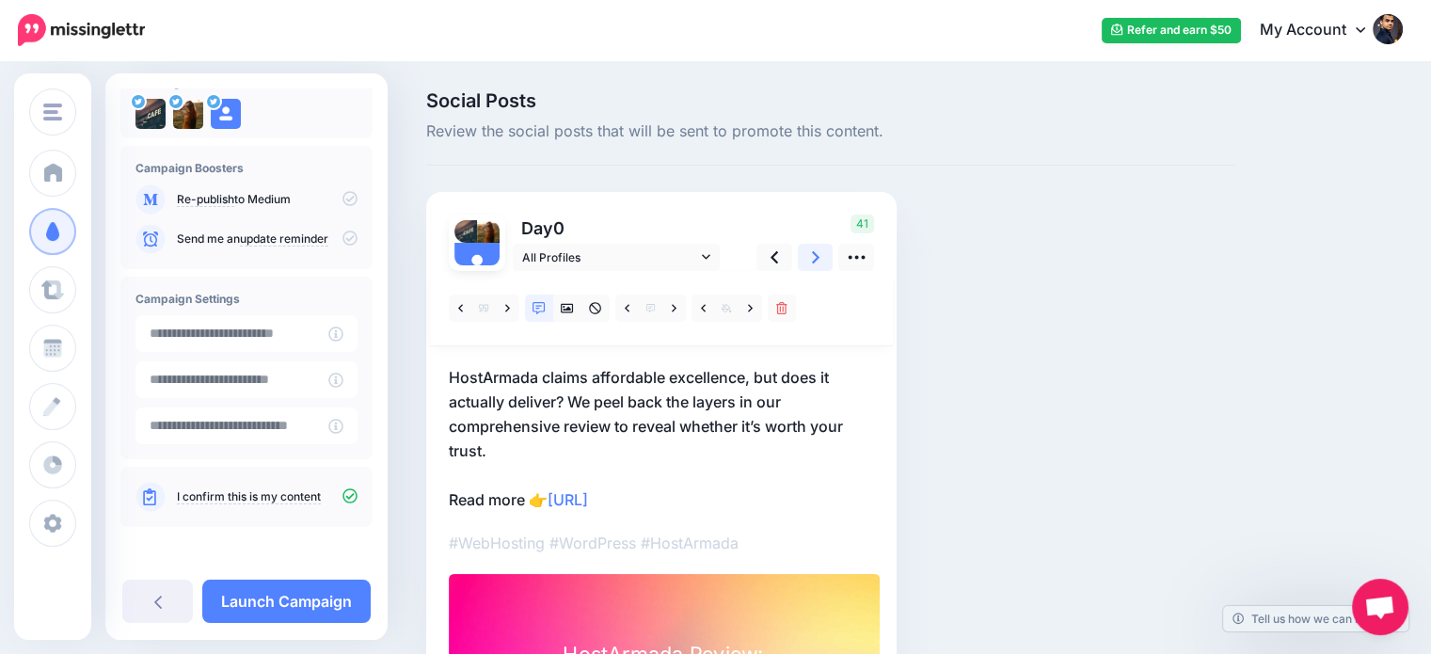
click at [819, 262] on icon at bounding box center [816, 257] width 8 height 20
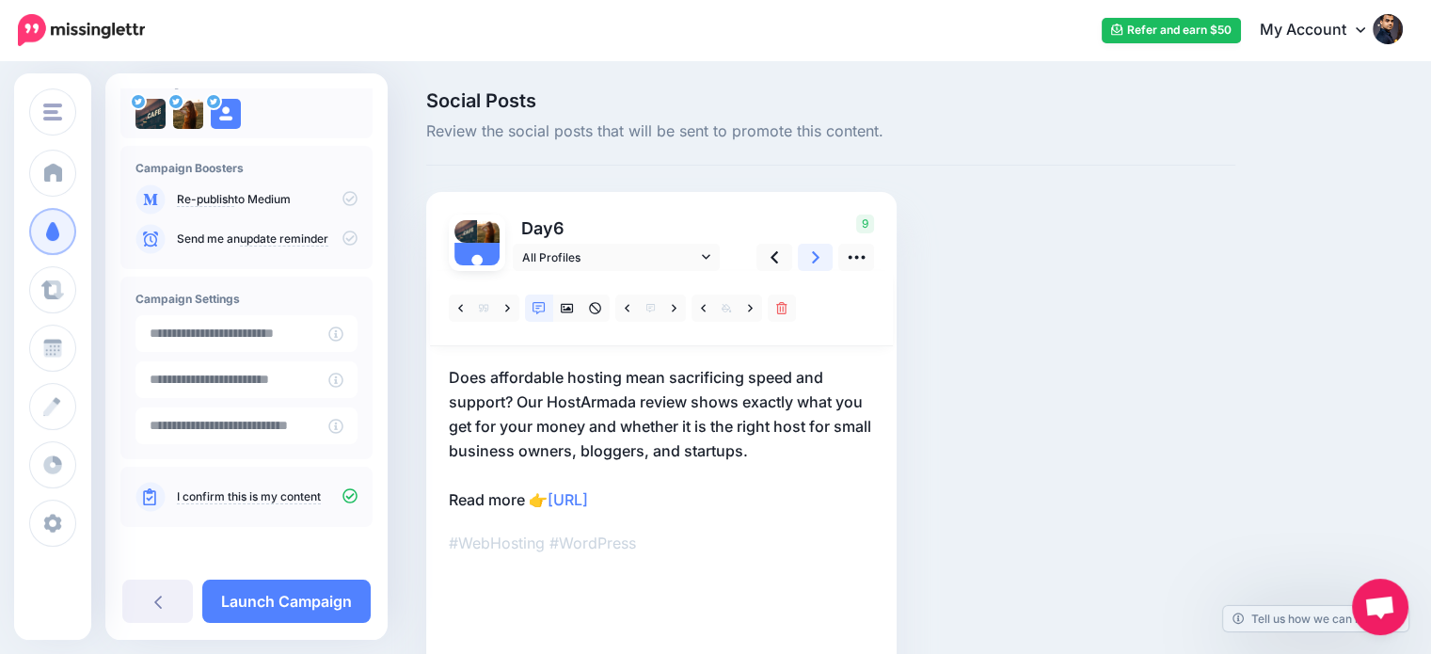
click at [819, 262] on icon at bounding box center [816, 257] width 8 height 20
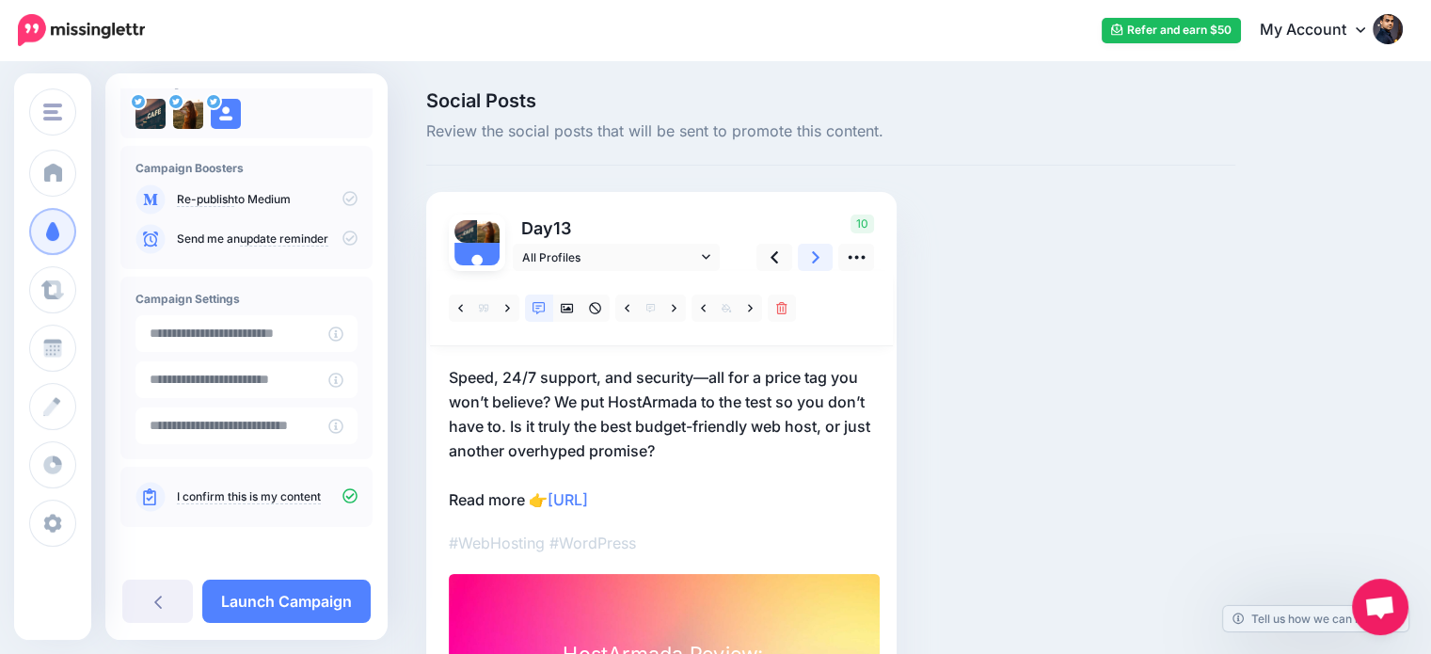
click at [818, 255] on icon at bounding box center [816, 257] width 8 height 20
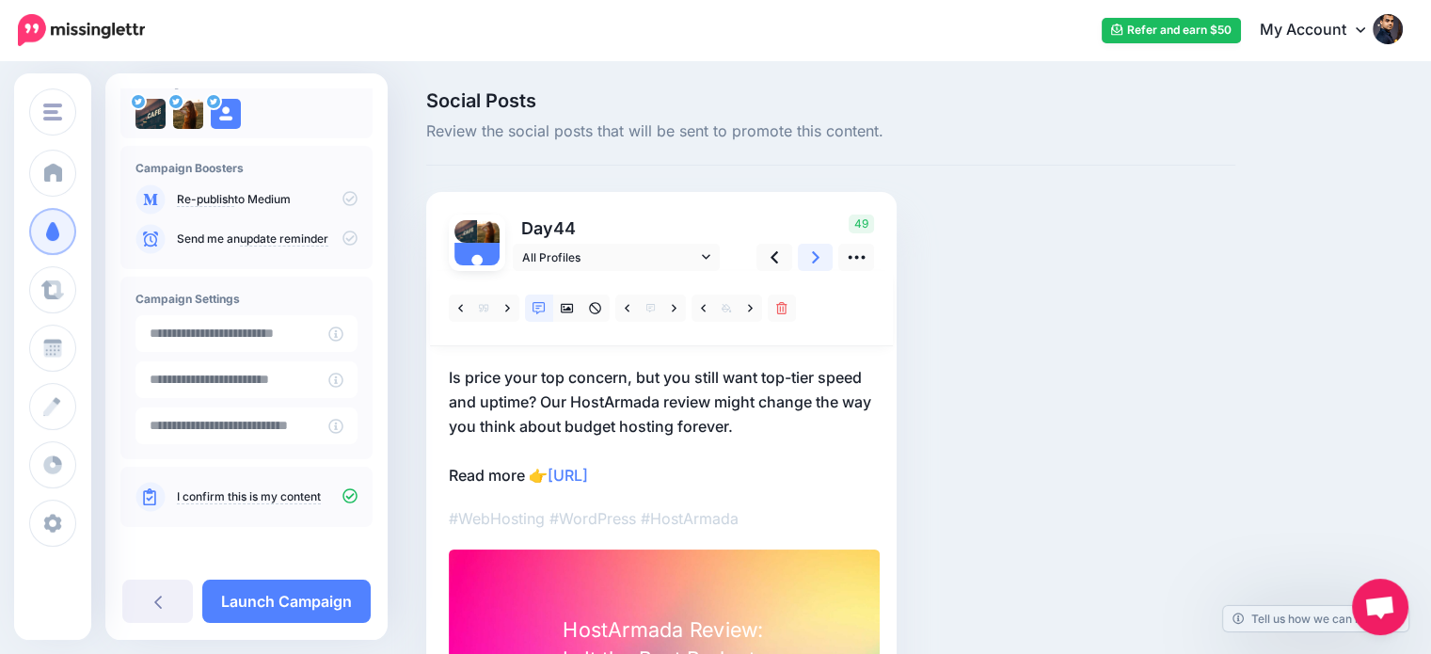
click at [818, 255] on icon at bounding box center [816, 257] width 8 height 20
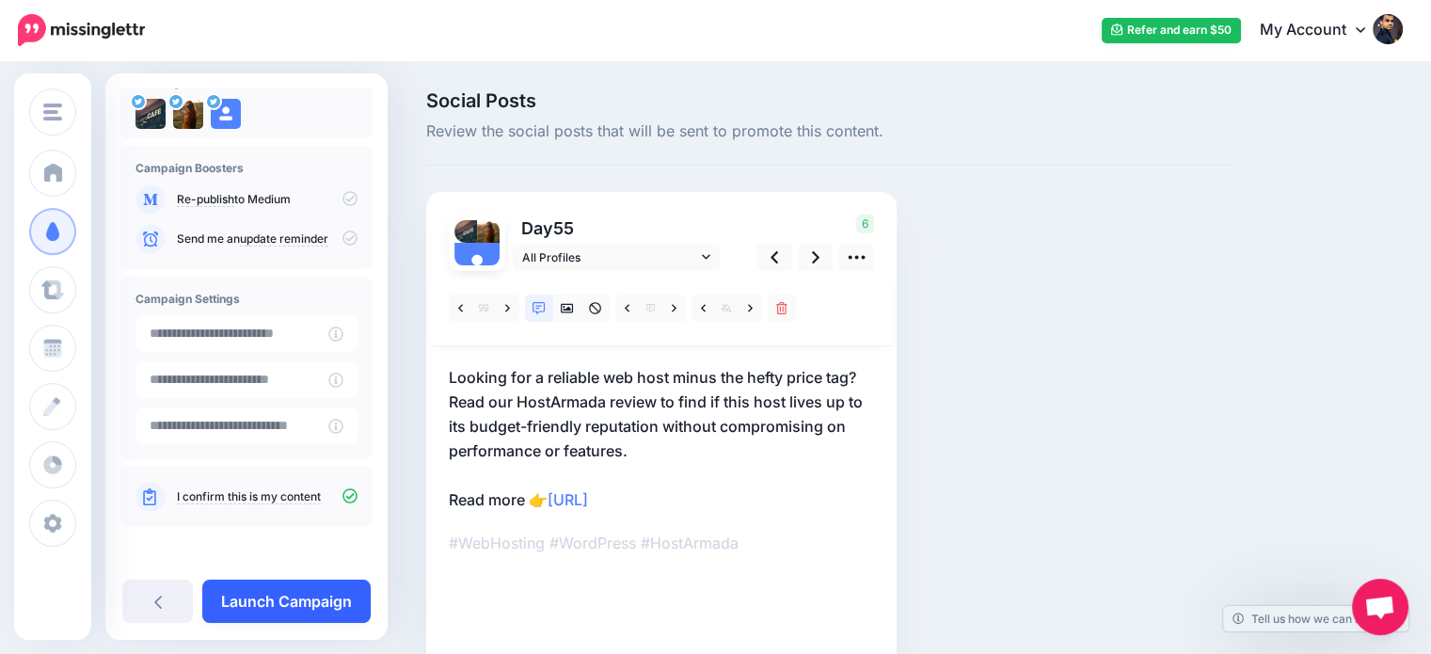
click at [343, 590] on link "Launch Campaign" at bounding box center [286, 601] width 168 height 43
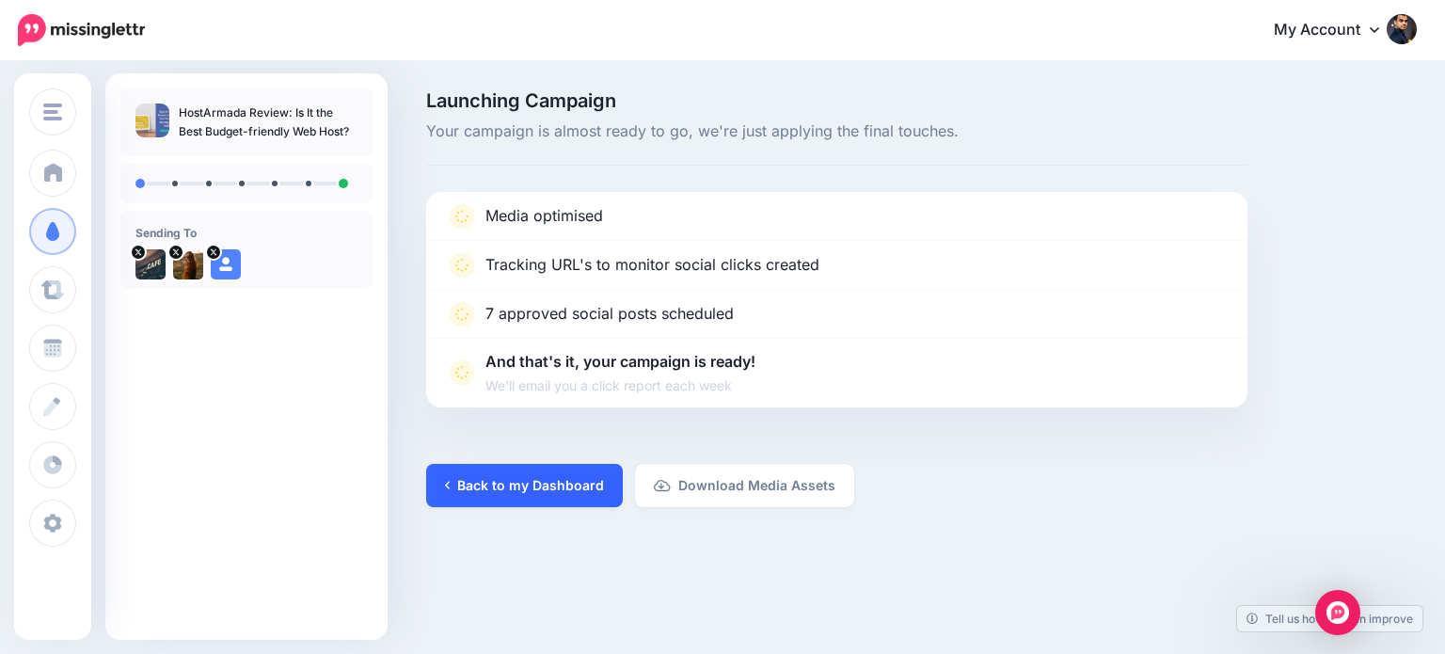
click at [577, 483] on link "Back to my Dashboard" at bounding box center [524, 485] width 197 height 43
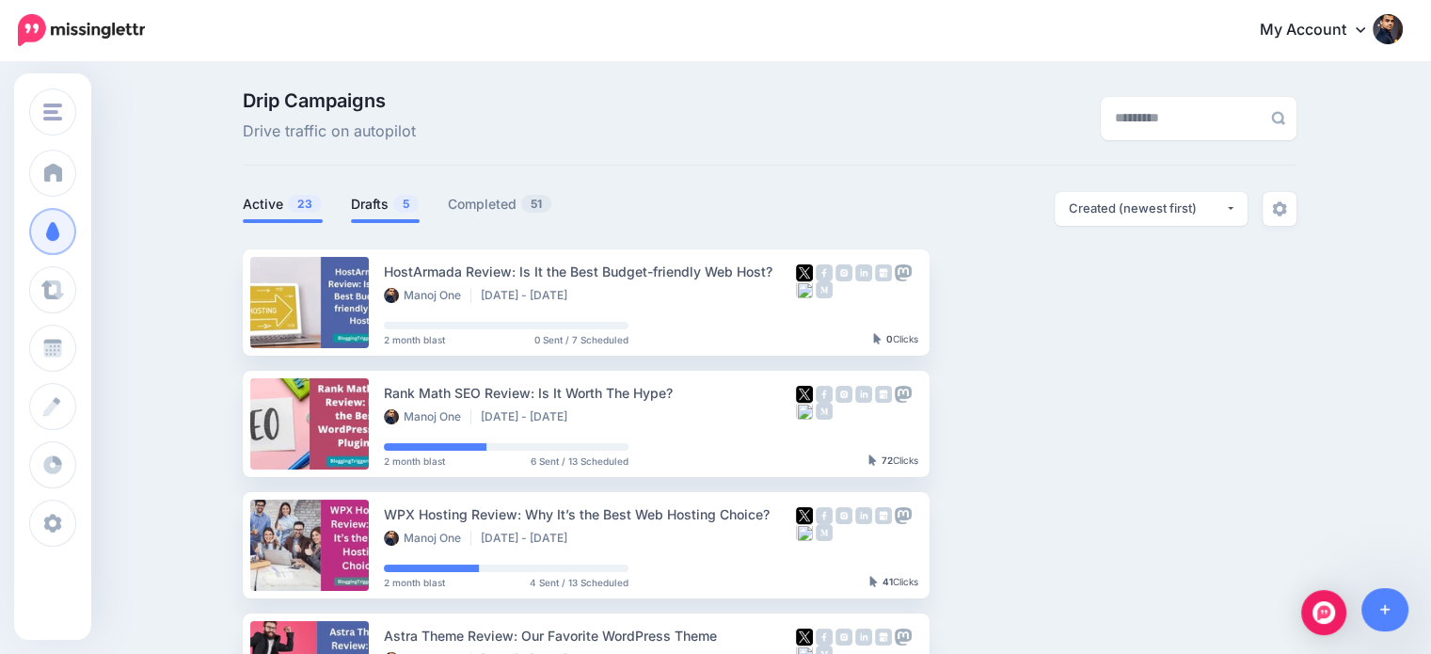
click at [385, 194] on link "Drafts 5" at bounding box center [385, 204] width 69 height 23
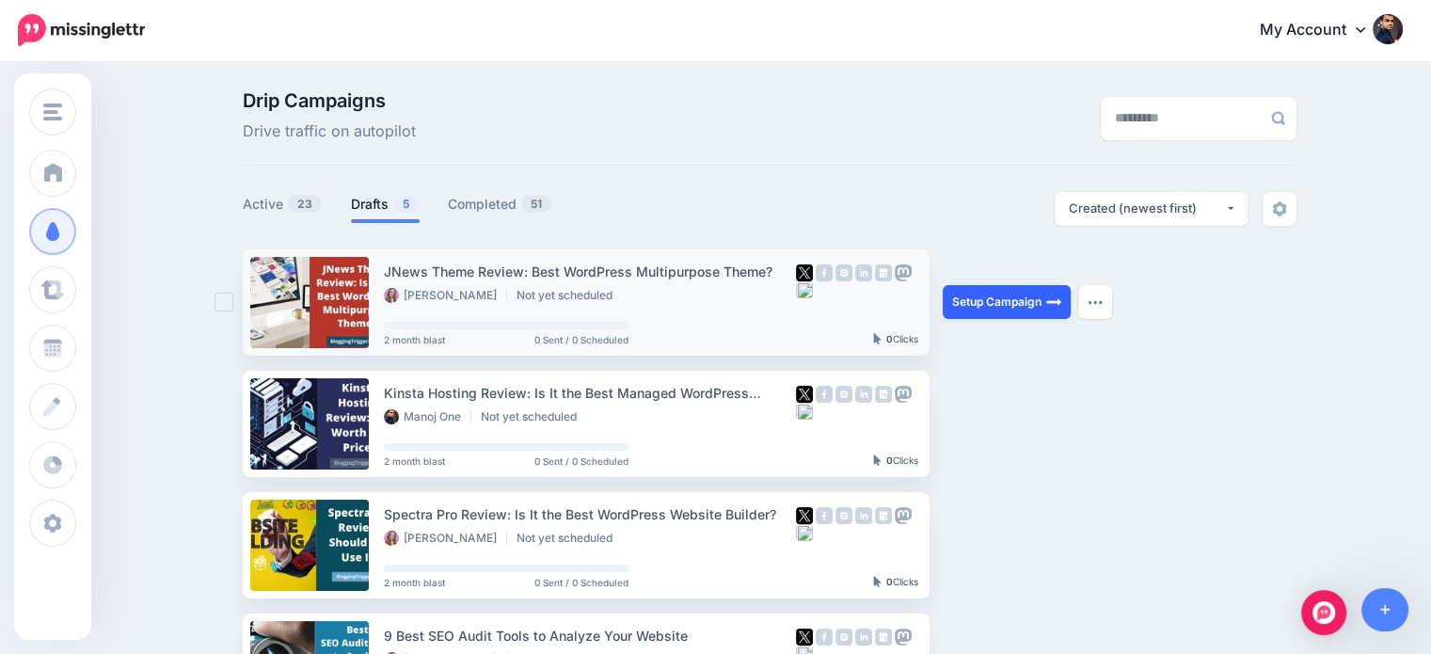
click at [1016, 300] on link "Setup Campaign" at bounding box center [1007, 302] width 128 height 34
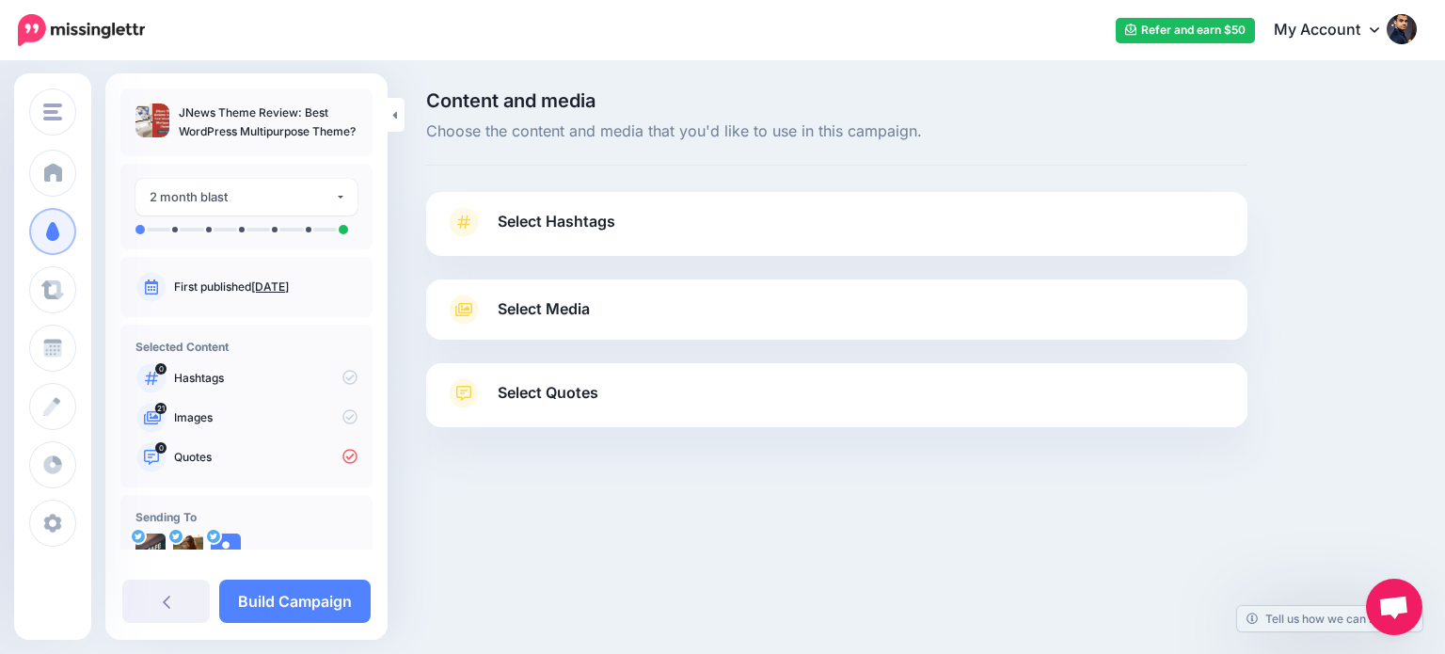
click at [549, 391] on span "Select Quotes" at bounding box center [548, 392] width 101 height 25
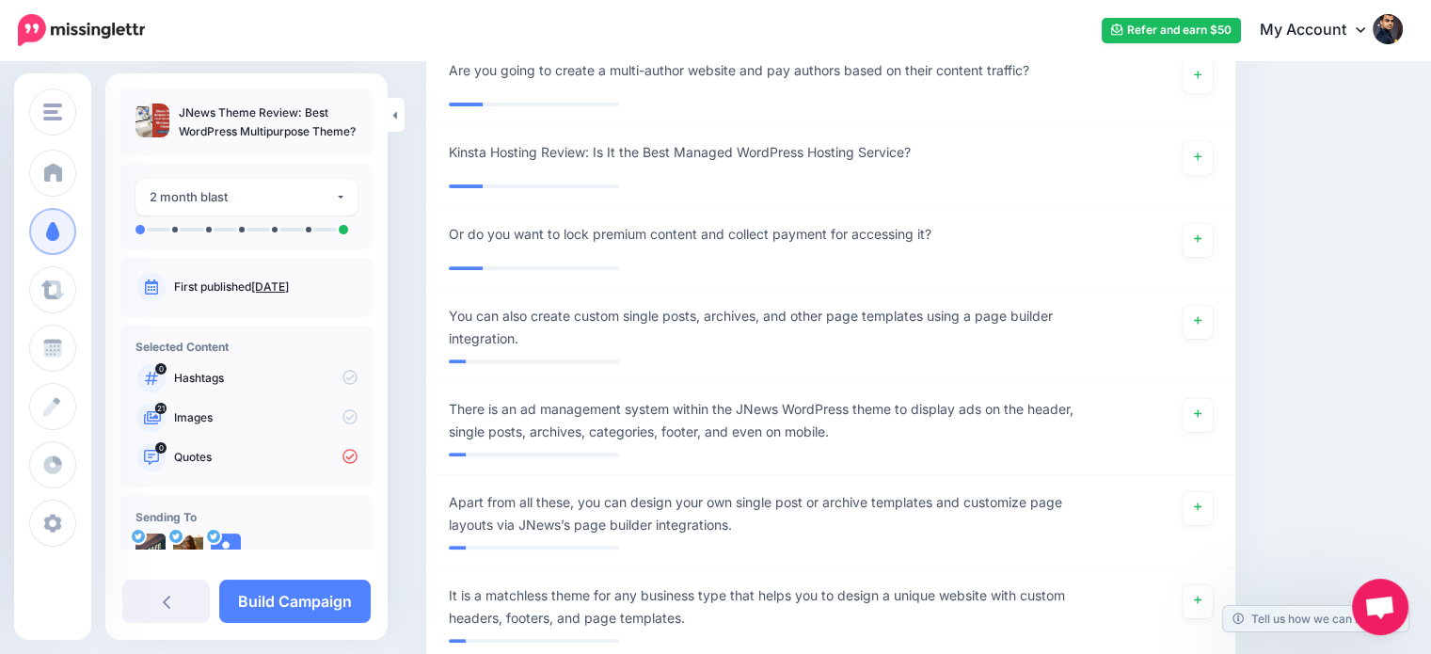
scroll to position [1184, 0]
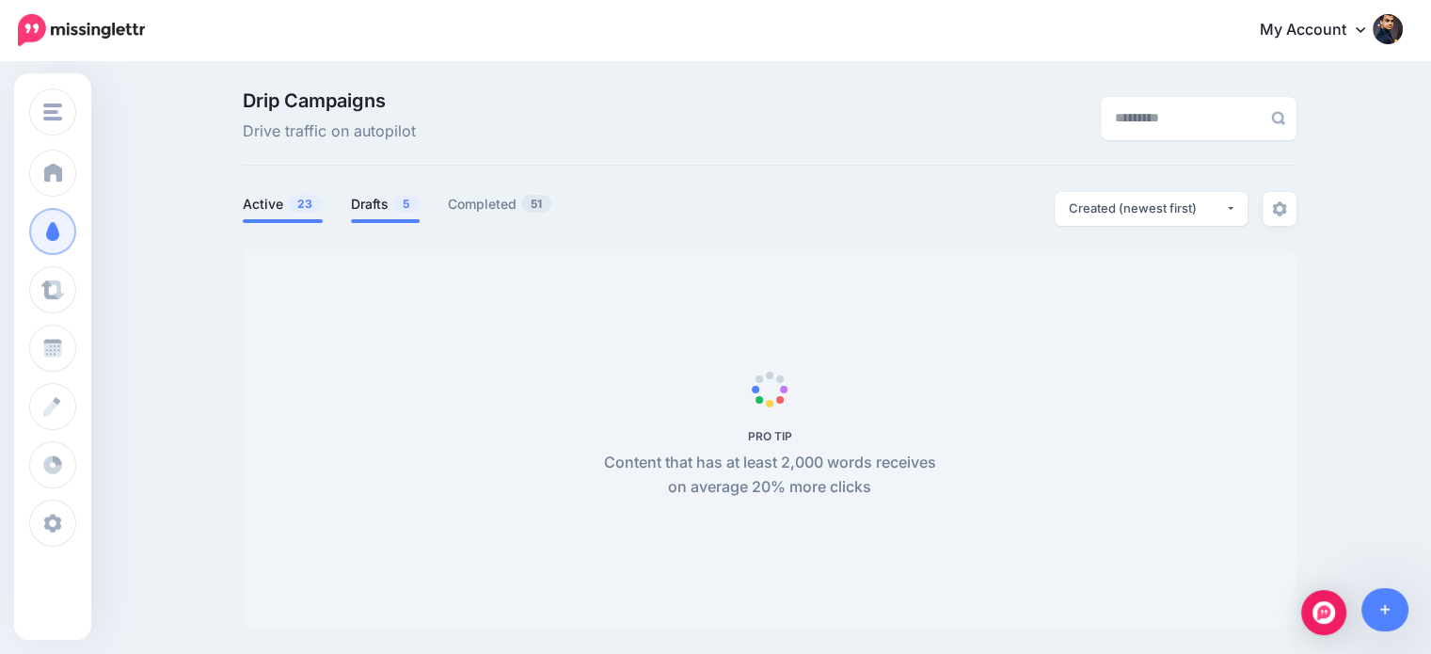
click at [395, 211] on link "Drafts 5" at bounding box center [385, 204] width 69 height 23
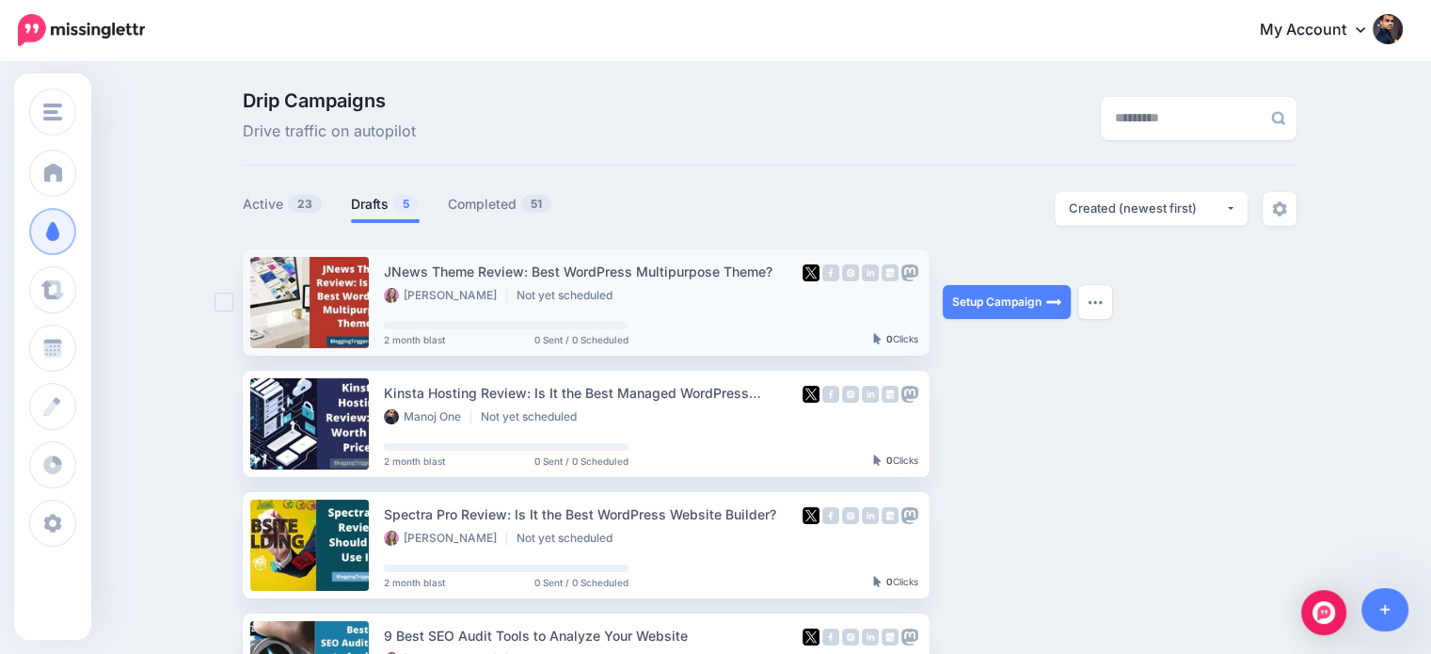
click at [226, 304] on ins at bounding box center [224, 302] width 19 height 19
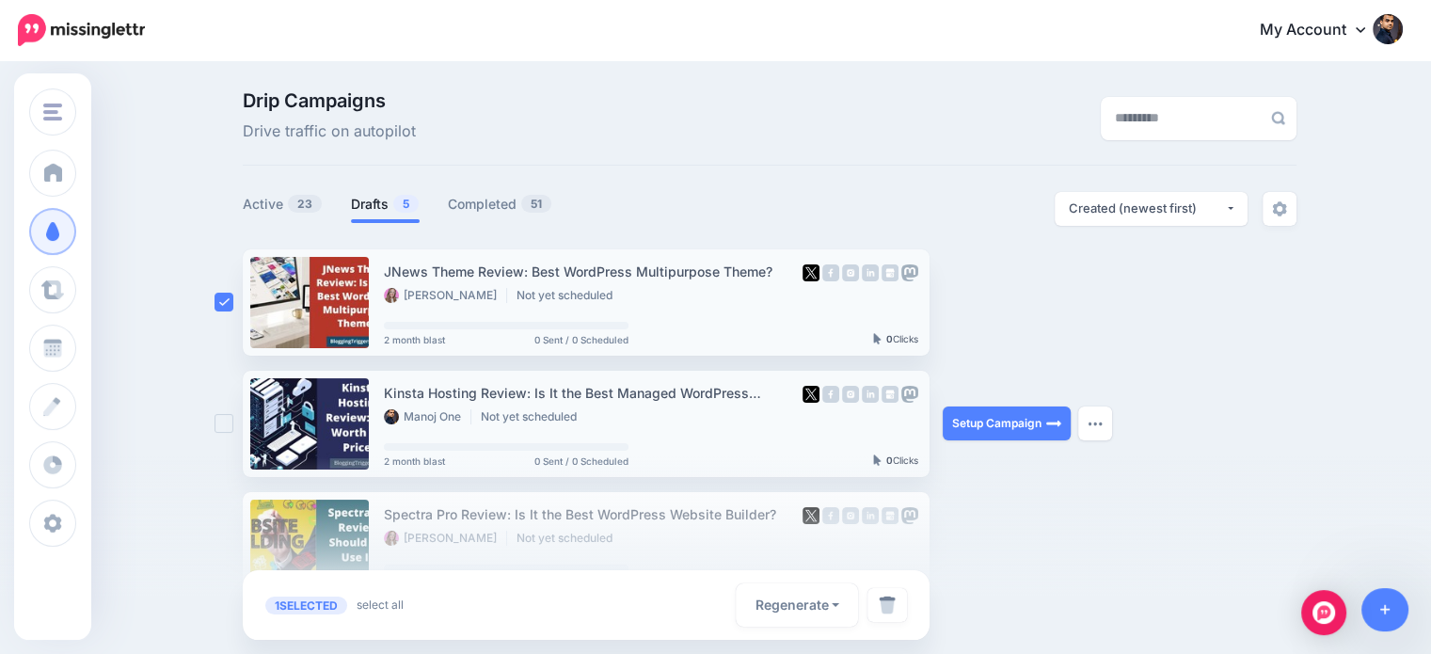
click at [225, 420] on ins at bounding box center [224, 423] width 19 height 19
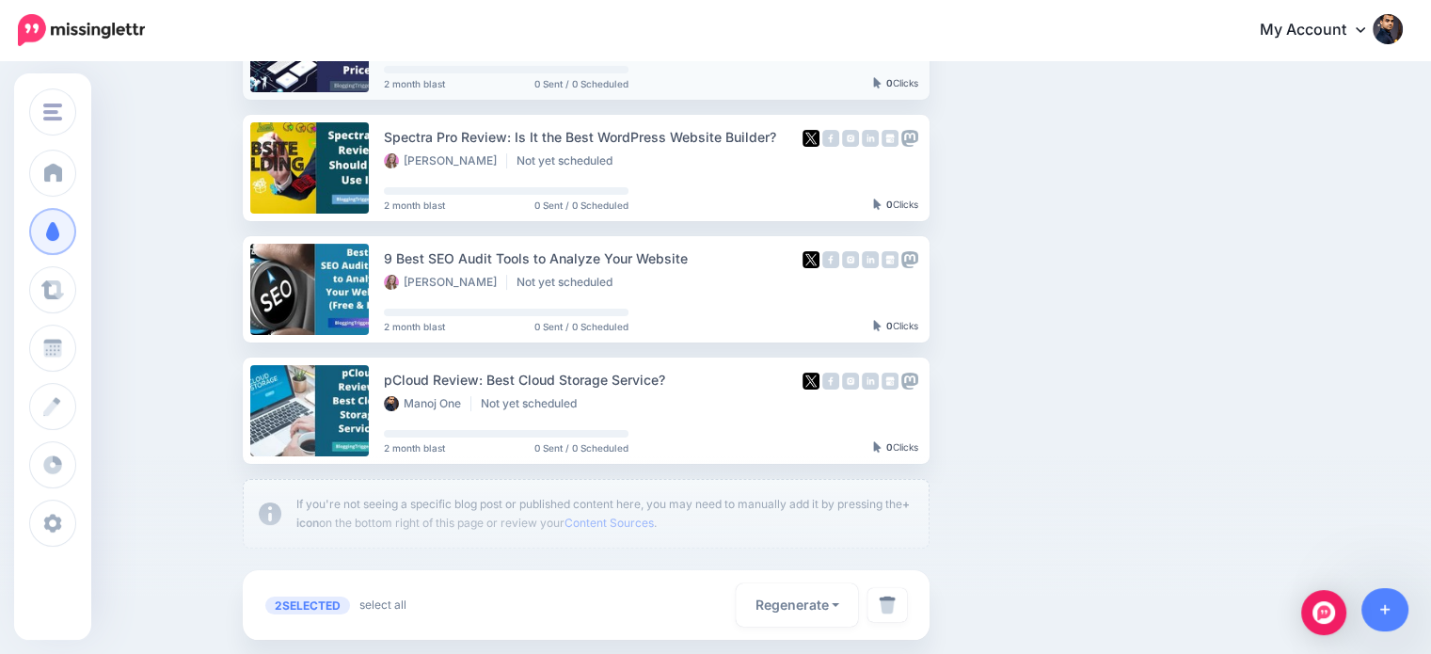
scroll to position [379, 0]
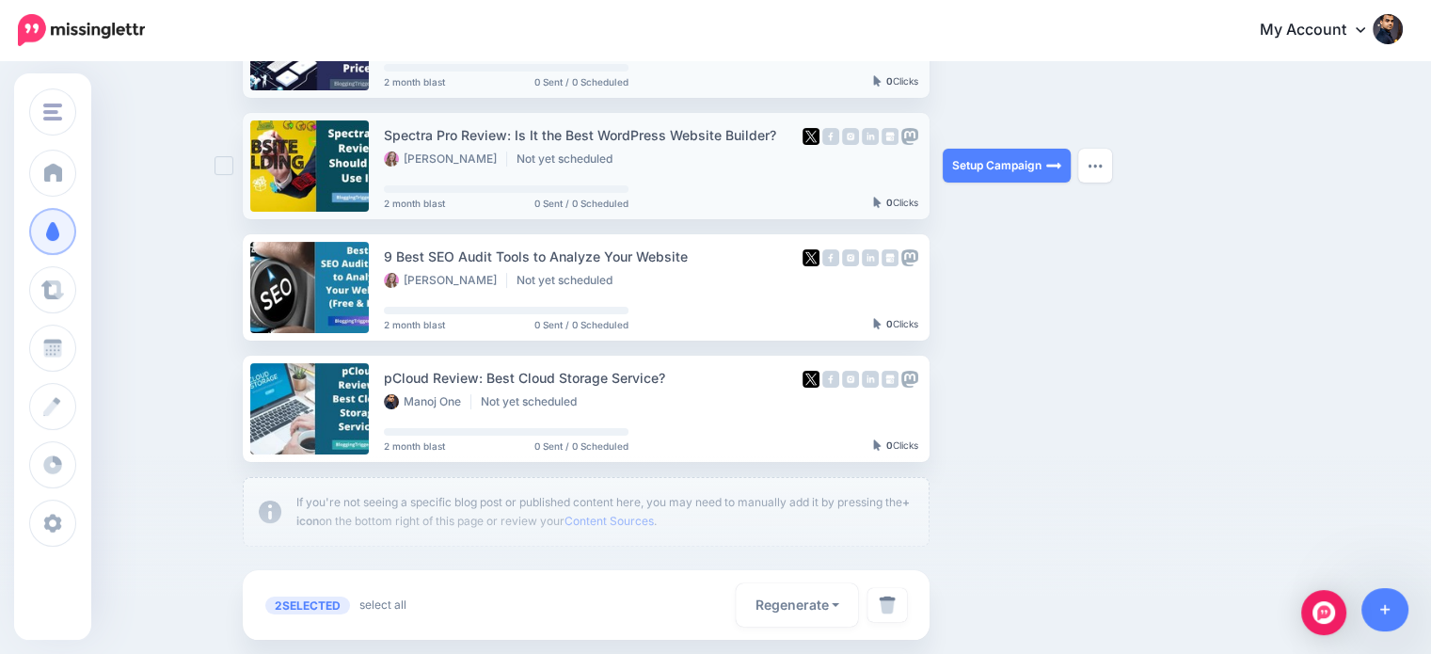
click at [231, 161] on ins at bounding box center [224, 165] width 19 height 19
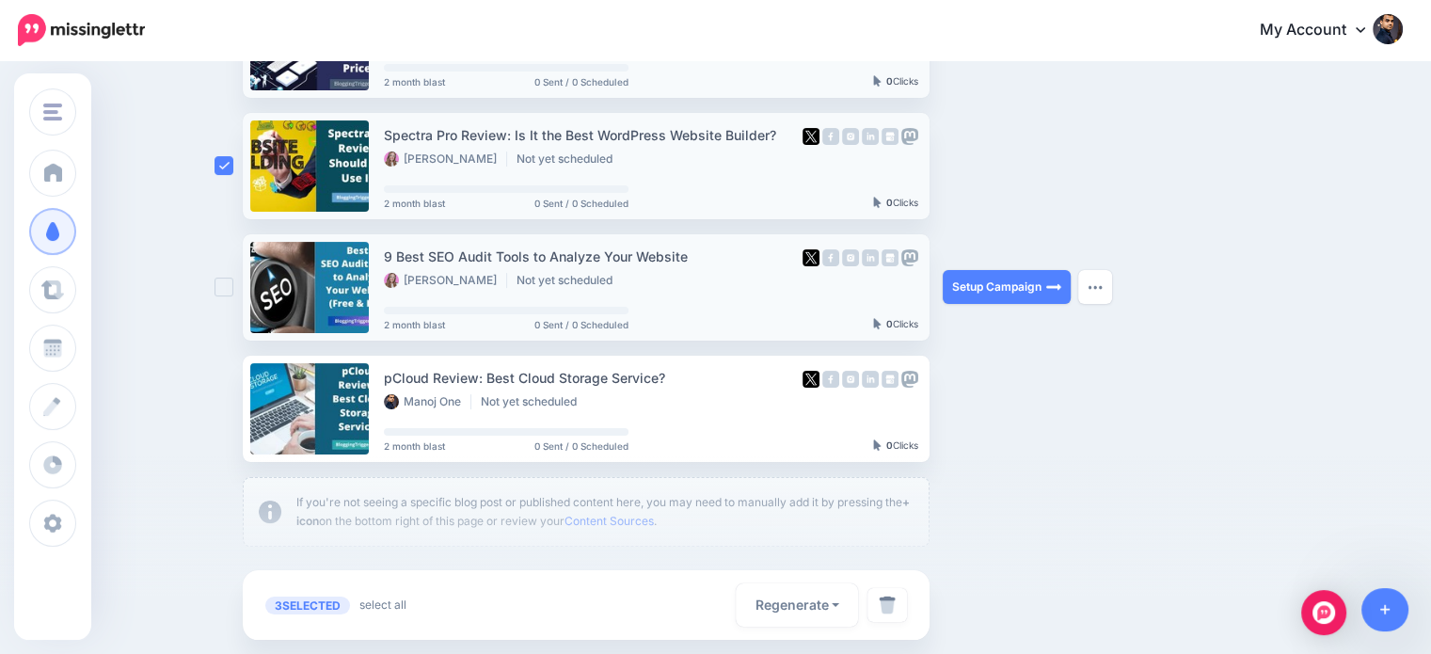
click at [233, 280] on ins at bounding box center [224, 287] width 19 height 19
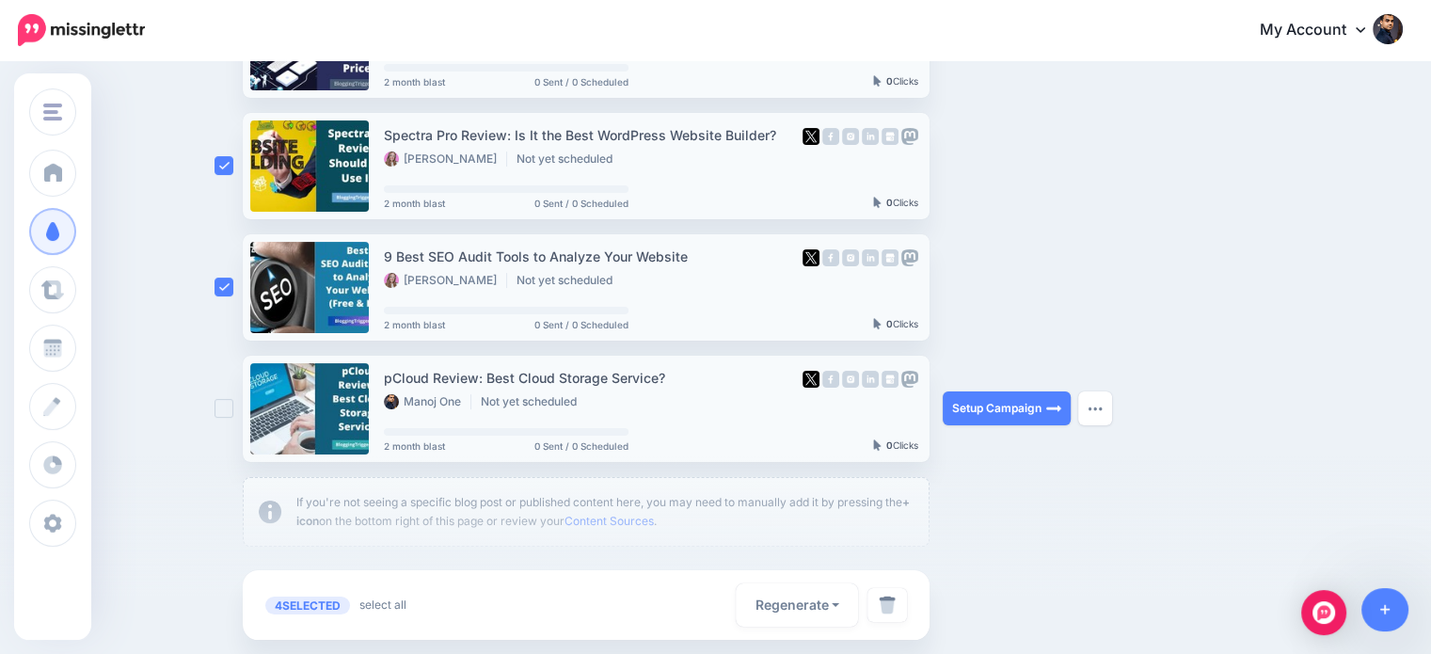
click at [231, 401] on ins at bounding box center [224, 408] width 19 height 19
click at [891, 607] on img at bounding box center [887, 605] width 17 height 19
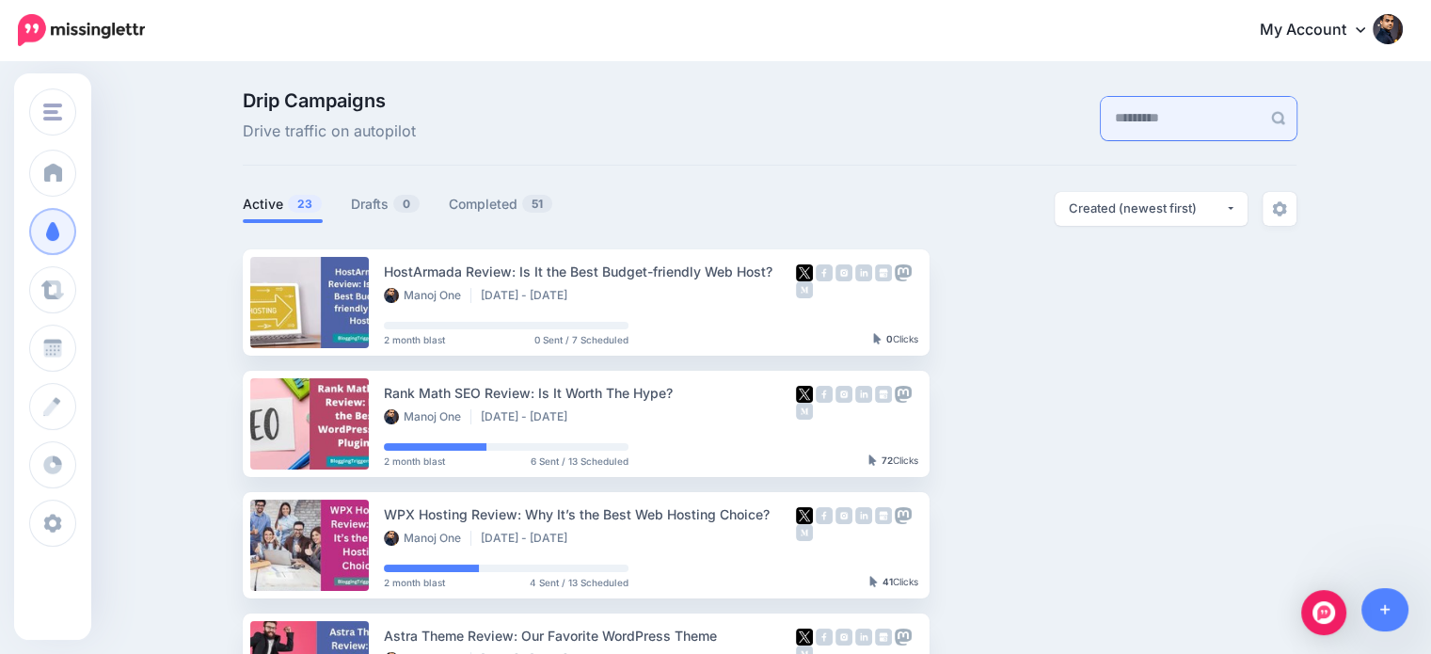
click at [1159, 115] on input "text" at bounding box center [1181, 118] width 160 height 43
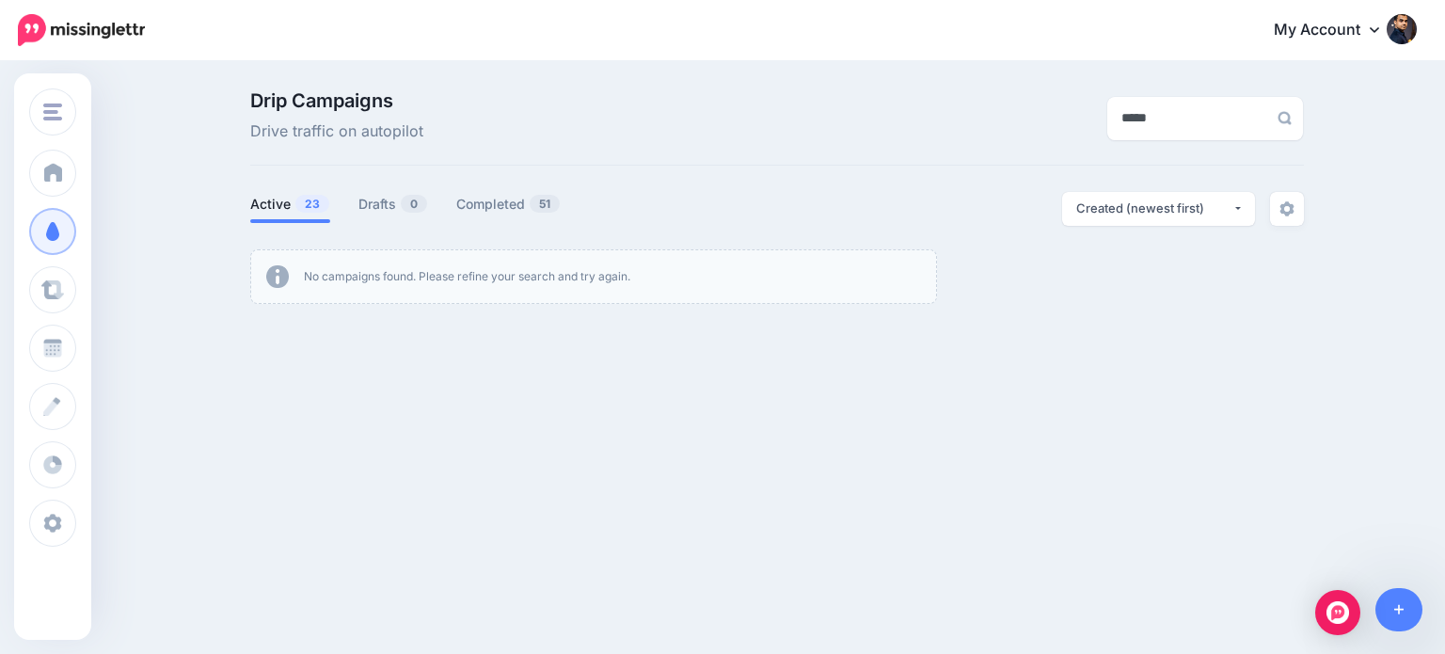
type input "*****"
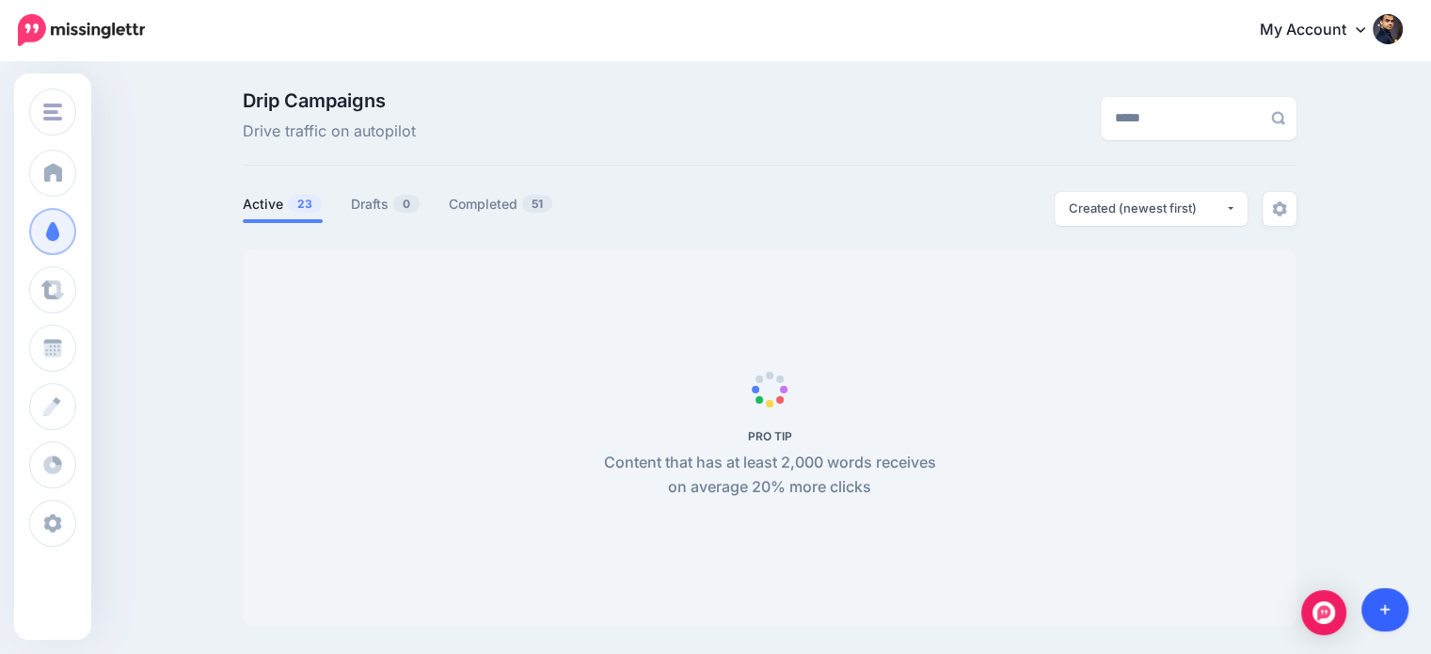
click at [1386, 614] on icon at bounding box center [1385, 609] width 10 height 13
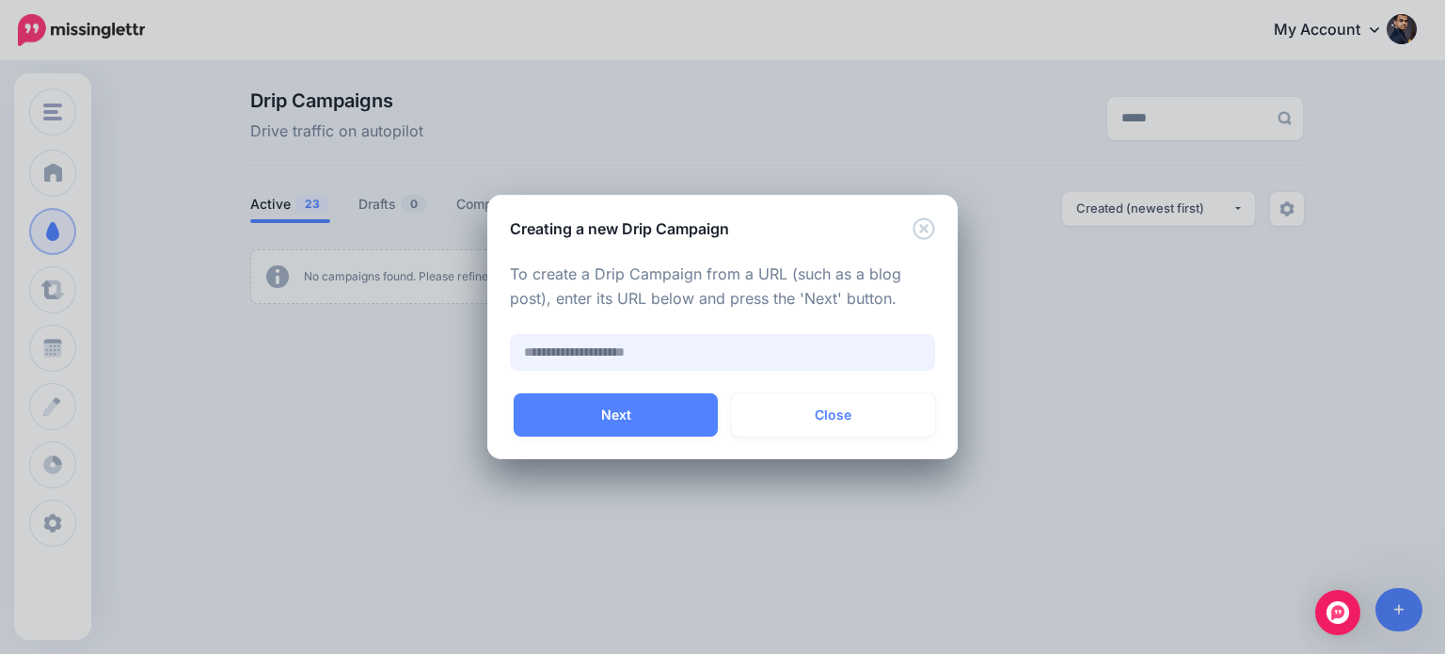
paste input "**********"
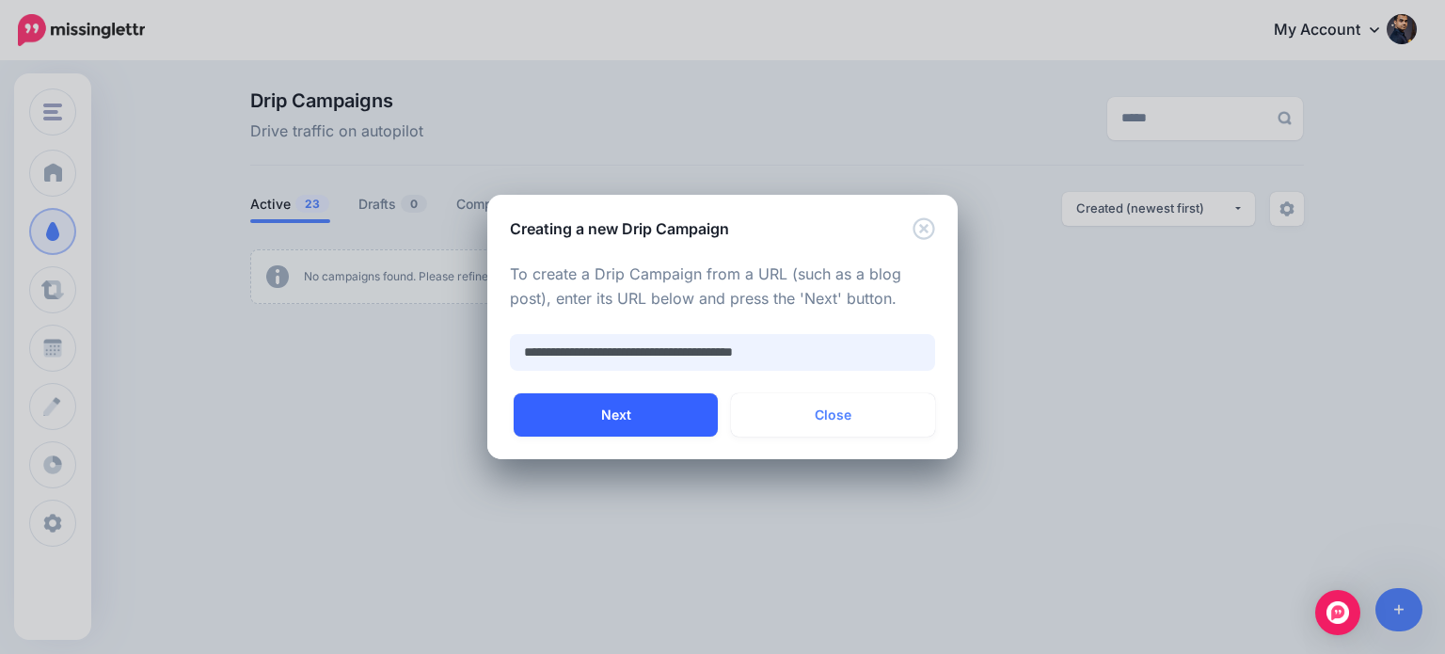
type input "**********"
click at [671, 407] on button "Next" at bounding box center [616, 414] width 204 height 43
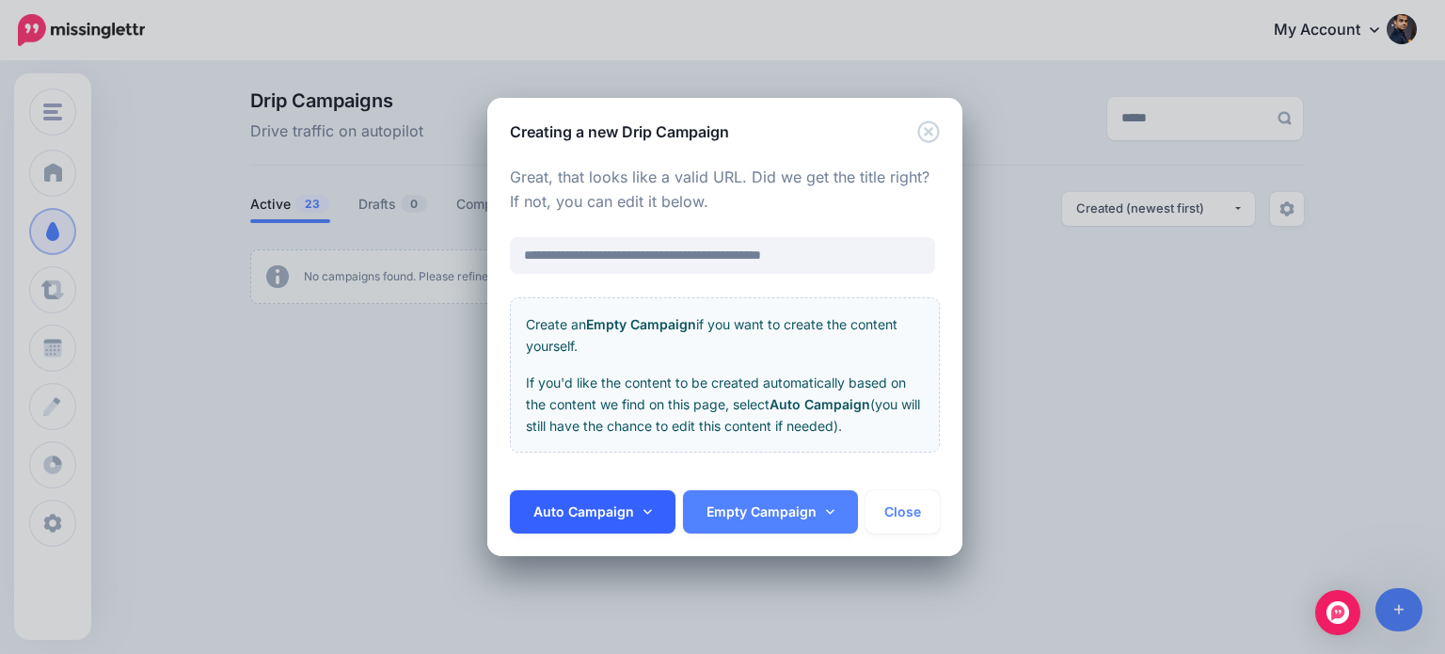
click at [628, 505] on link "Auto Campaign" at bounding box center [593, 511] width 166 height 43
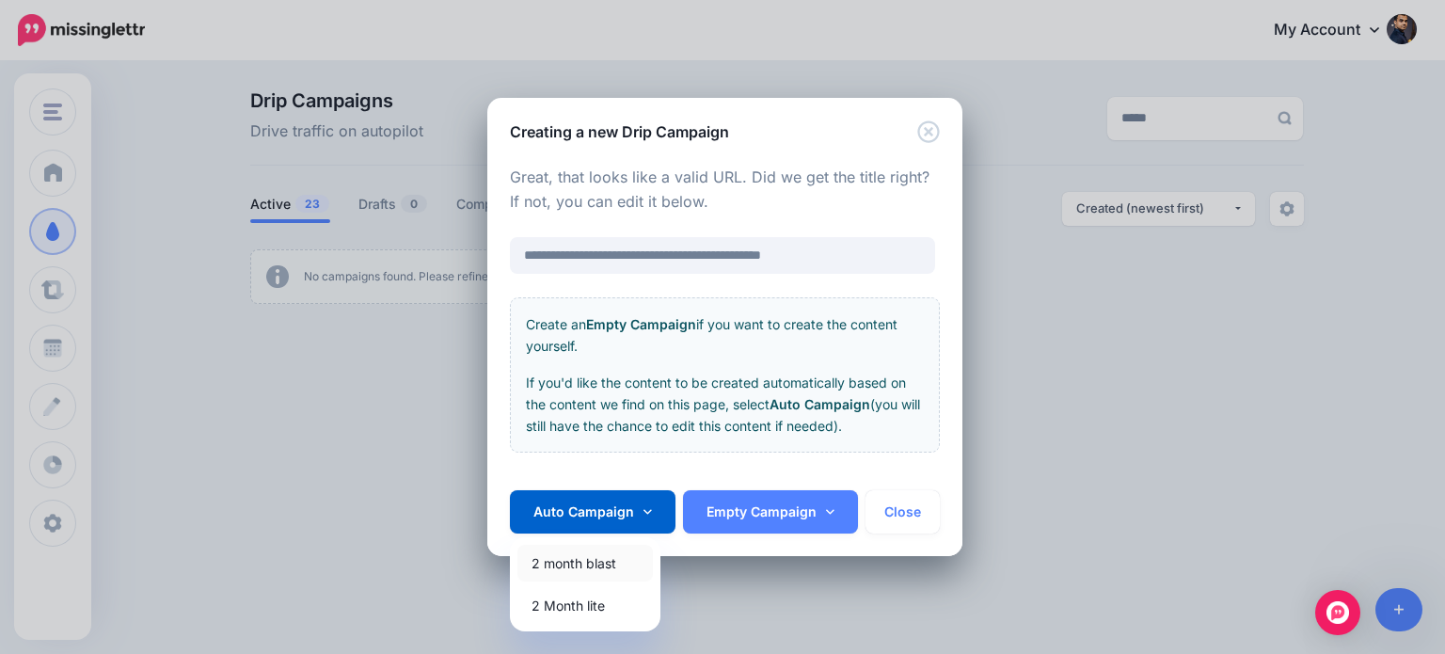
click at [612, 564] on link "2 month blast" at bounding box center [584, 563] width 135 height 37
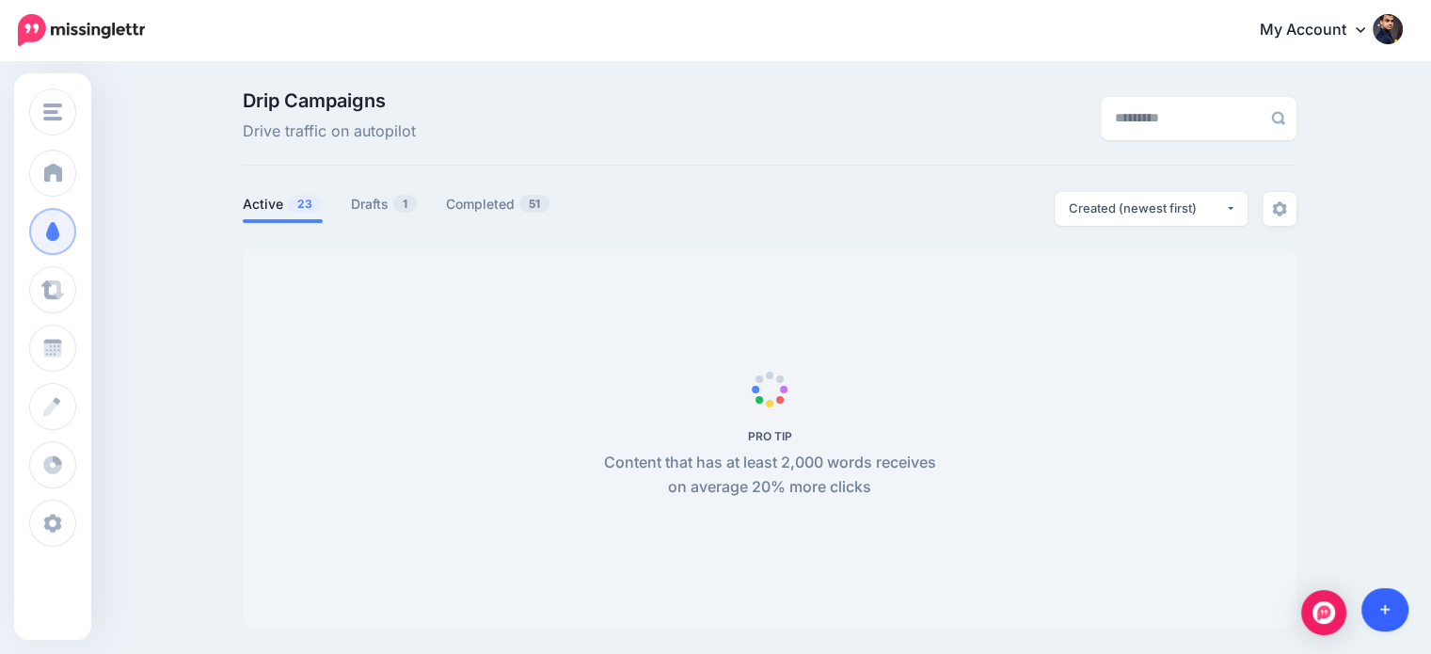
click at [1383, 598] on link at bounding box center [1385, 609] width 48 height 43
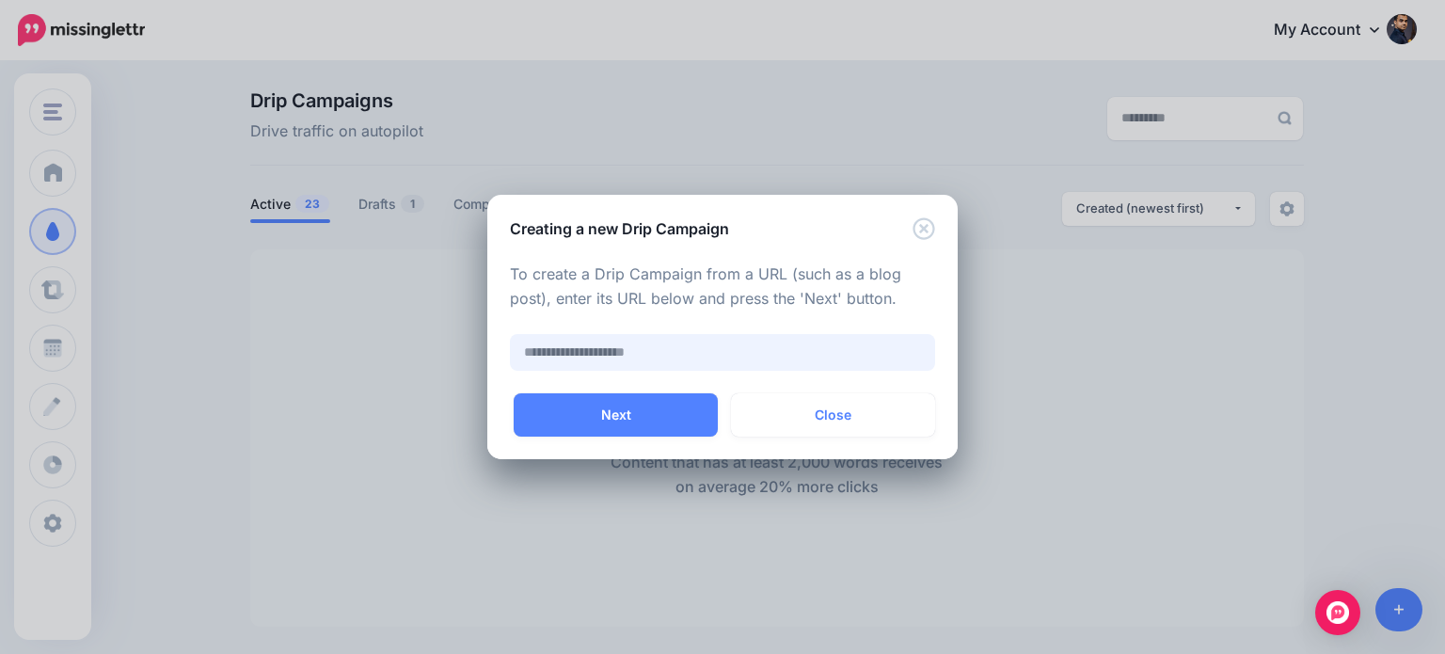
paste input "**********"
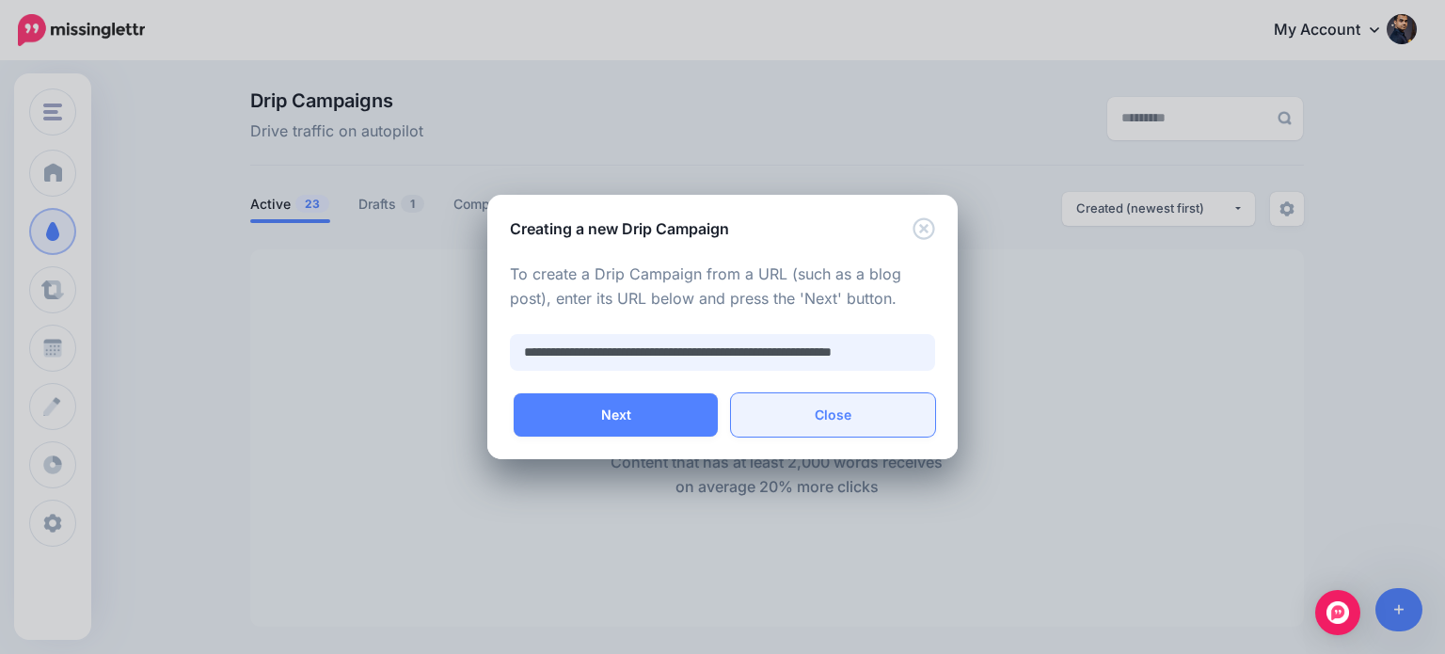
scroll to position [0, 38]
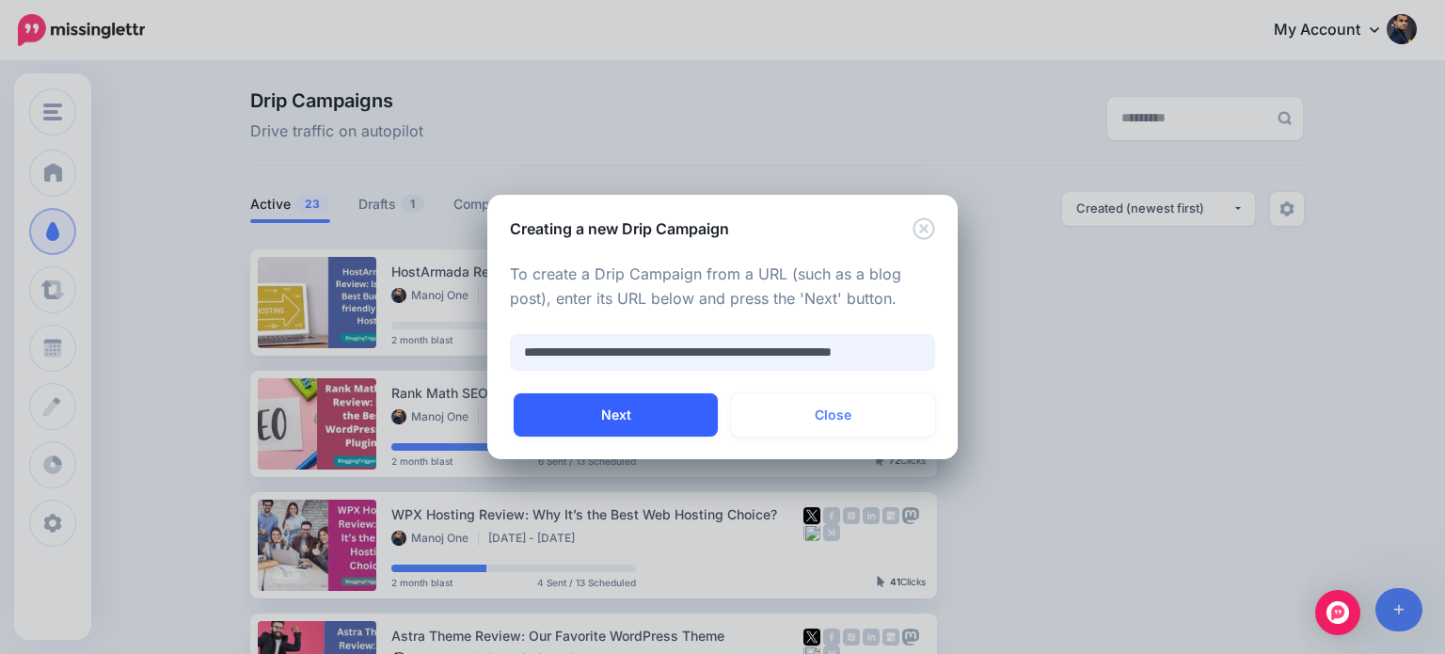
type input "**********"
click at [699, 418] on button "Next" at bounding box center [616, 414] width 204 height 43
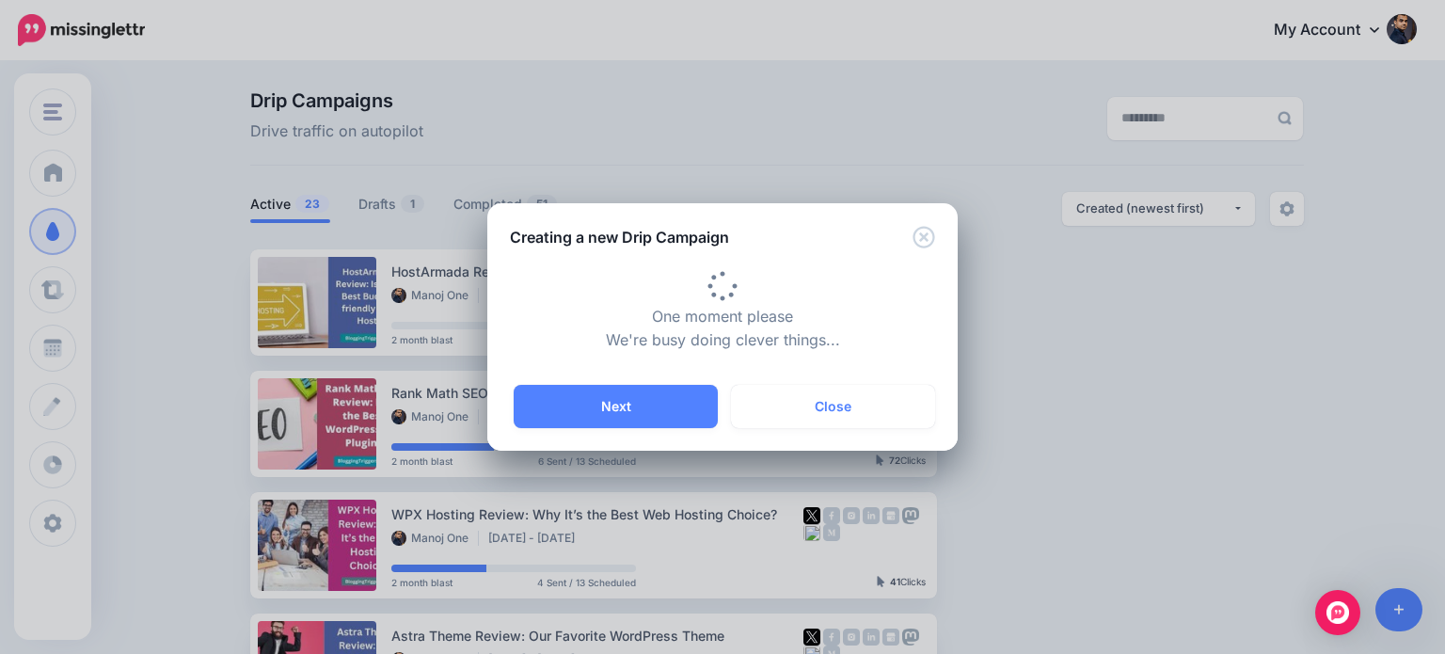
type input "**********"
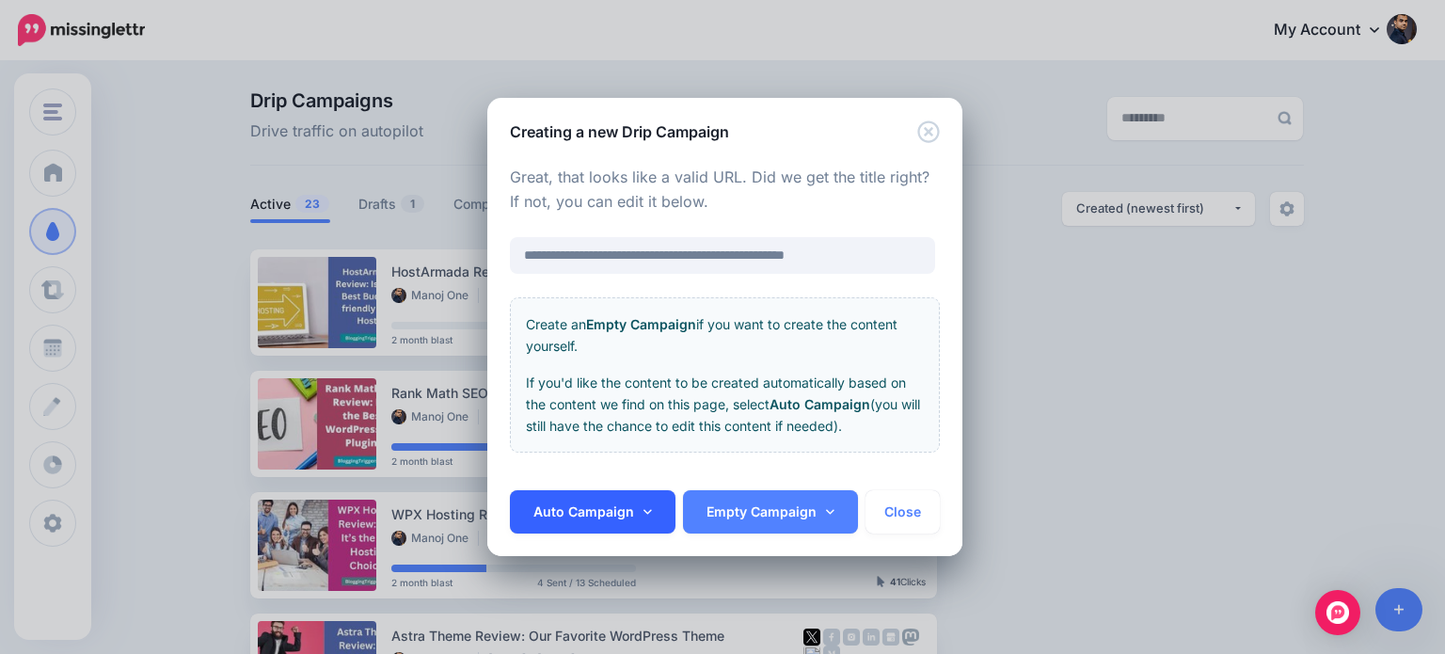
click at [632, 511] on link "Auto Campaign" at bounding box center [593, 511] width 166 height 43
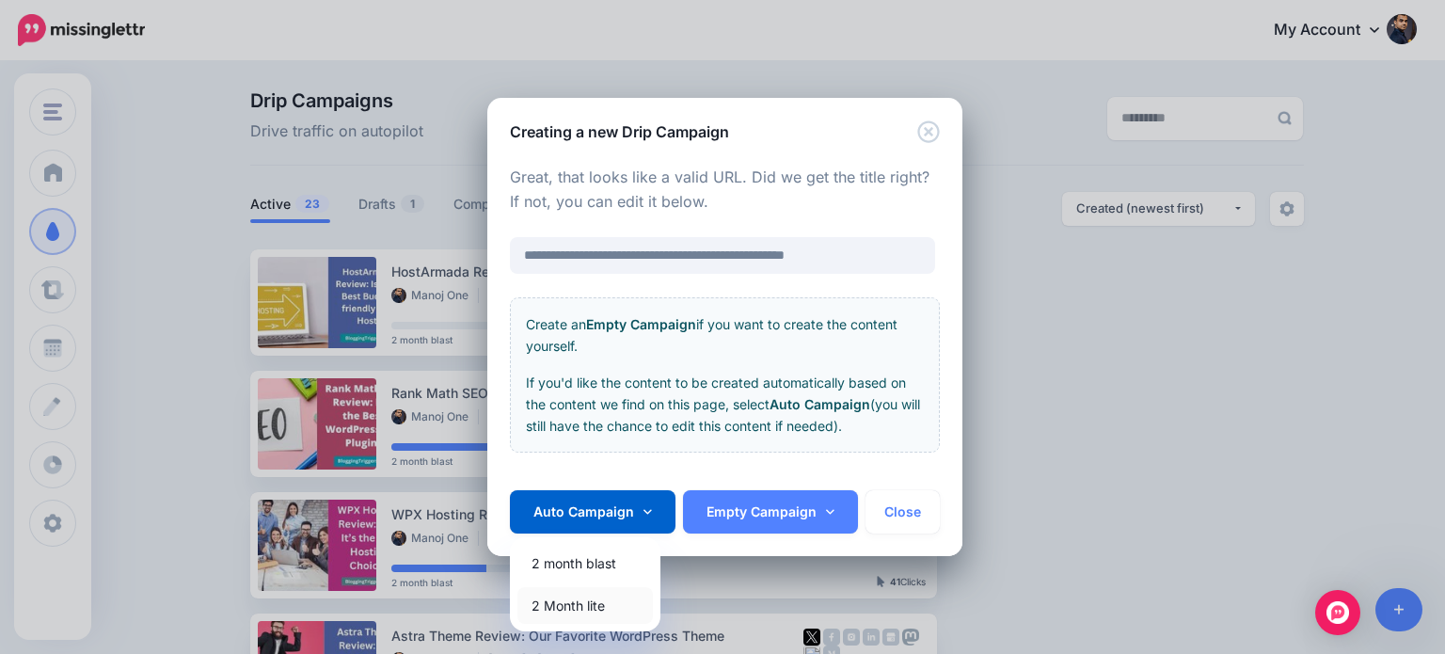
click at [594, 604] on link "2 Month lite" at bounding box center [584, 605] width 135 height 37
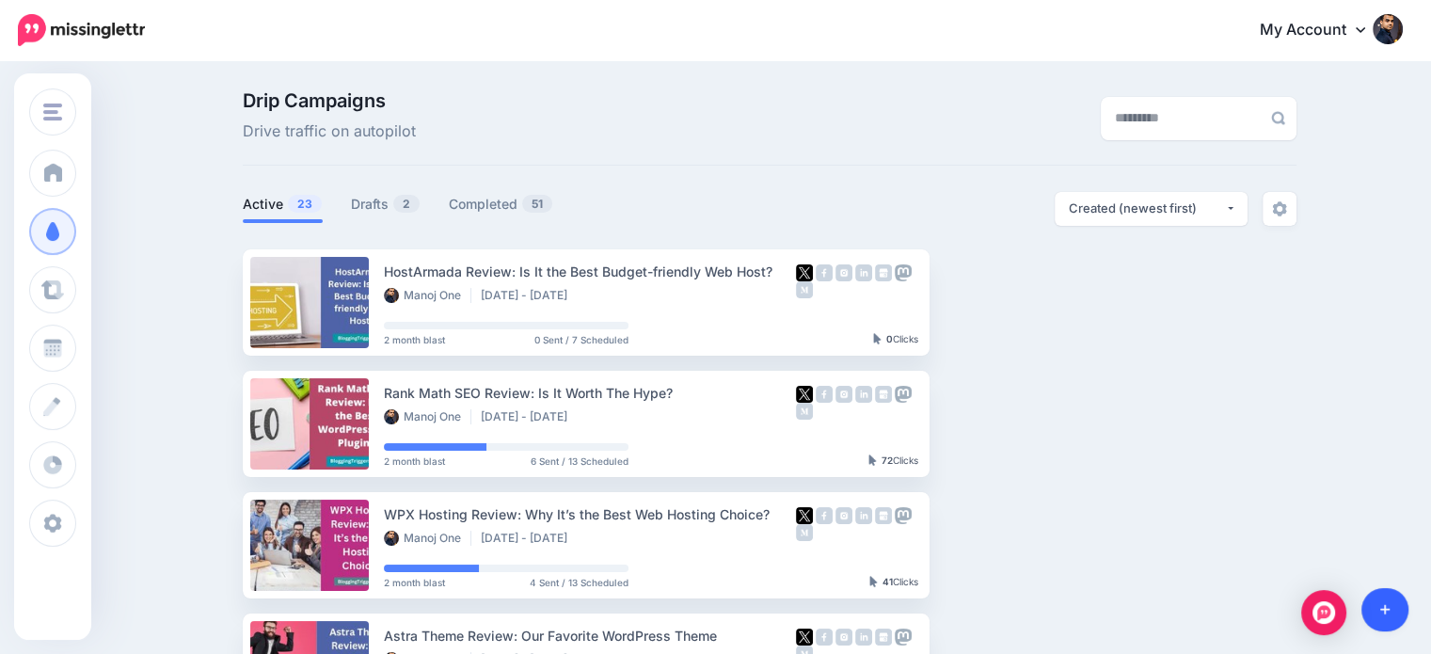
click at [1394, 601] on link at bounding box center [1385, 609] width 48 height 43
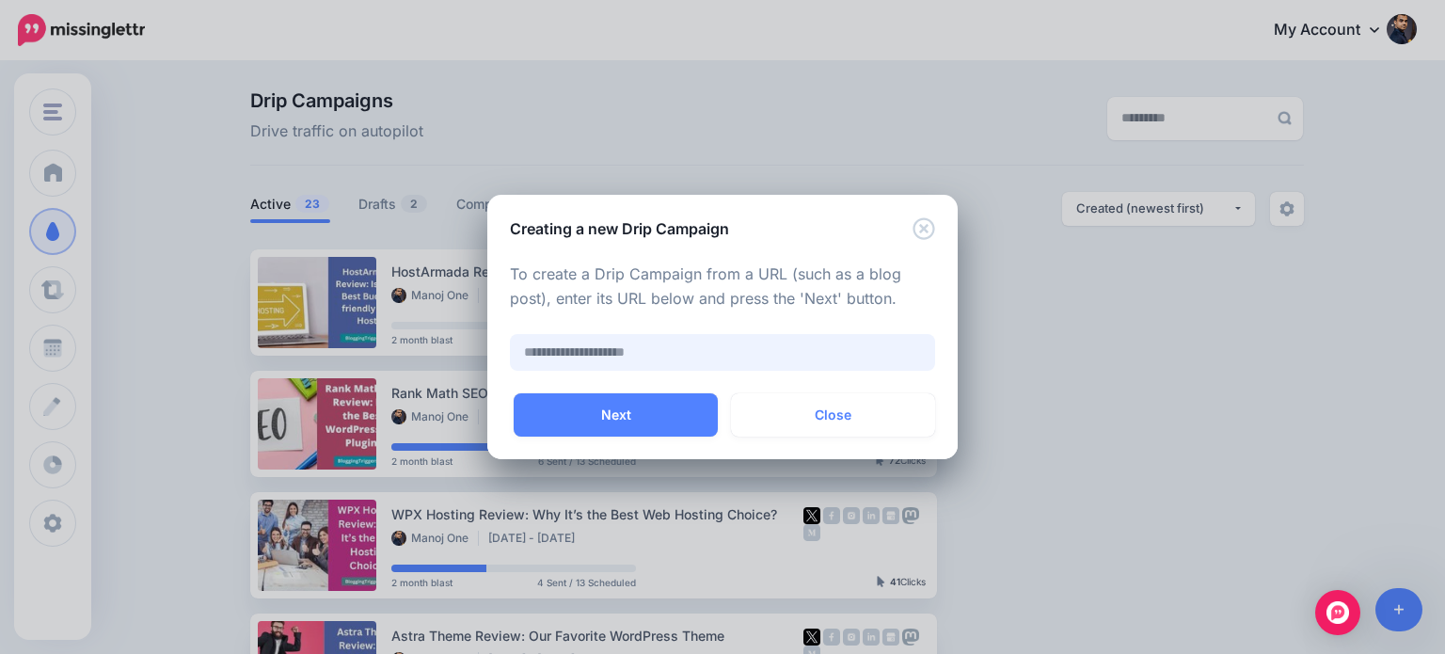
paste input "**********"
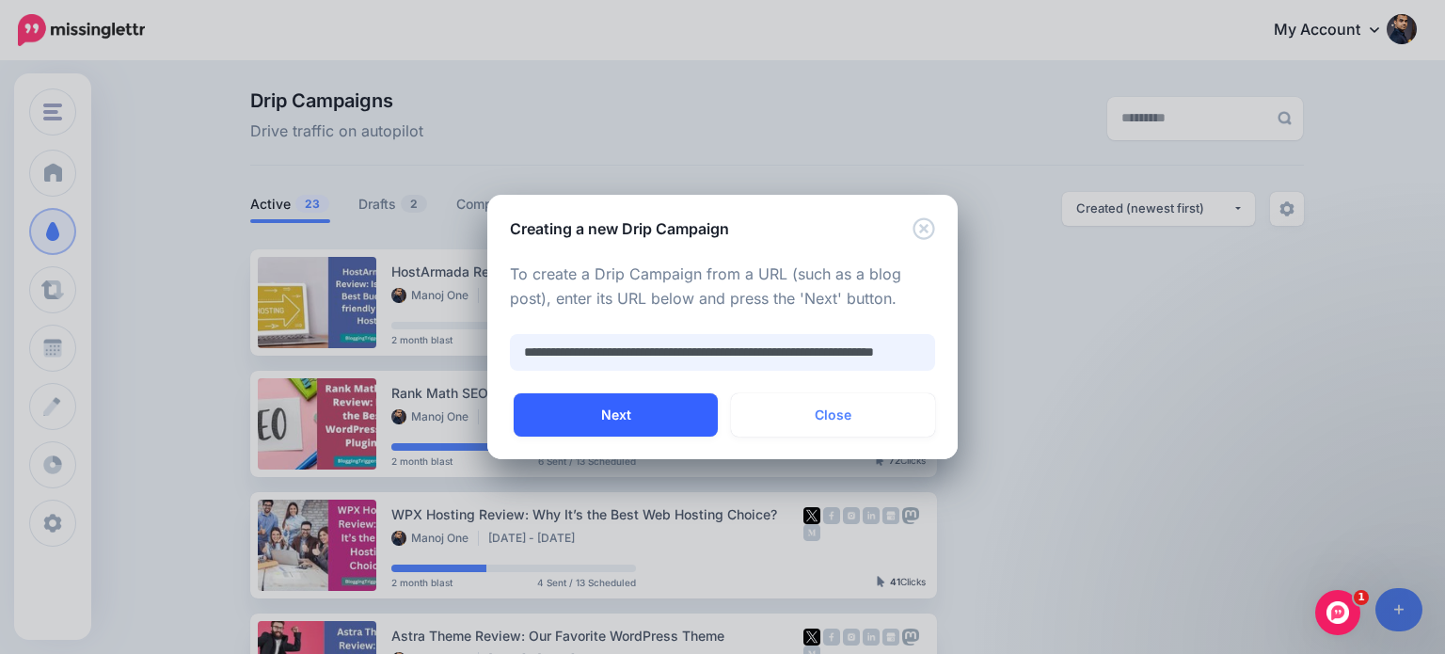
type input "**********"
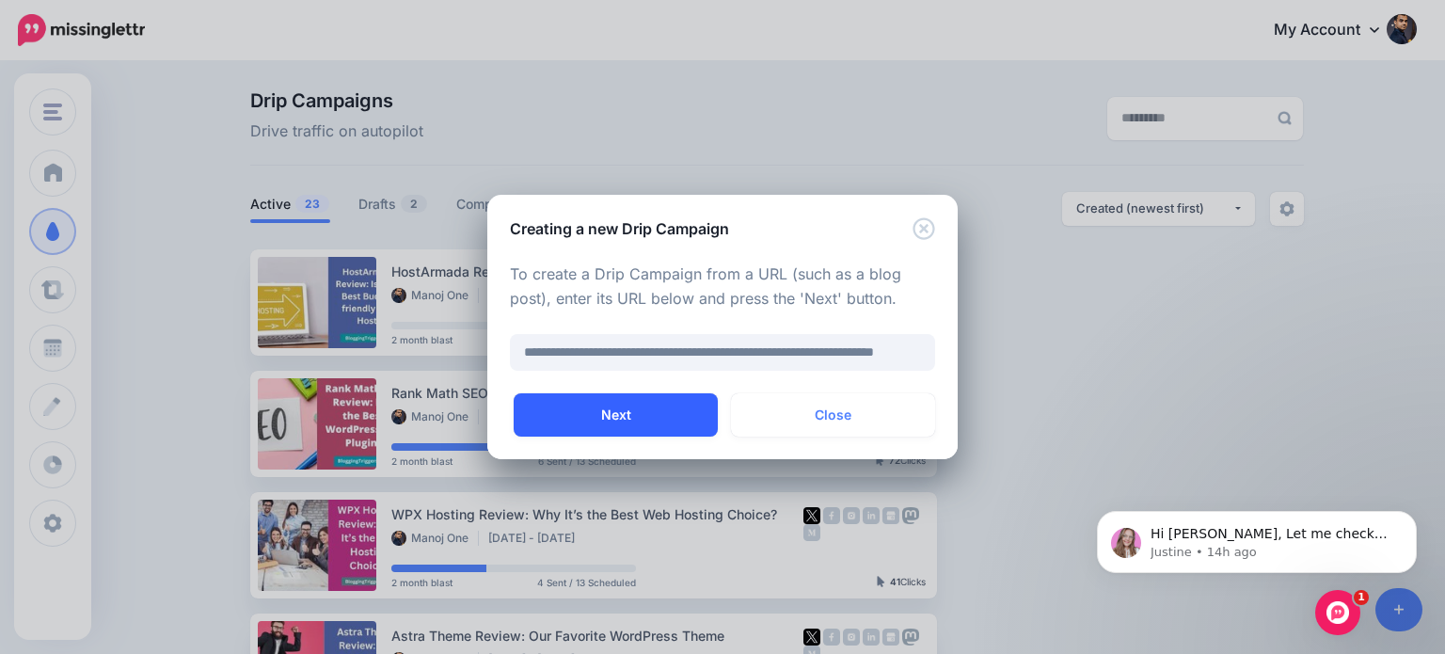
scroll to position [0, 0]
click at [637, 416] on button "Next" at bounding box center [616, 414] width 204 height 43
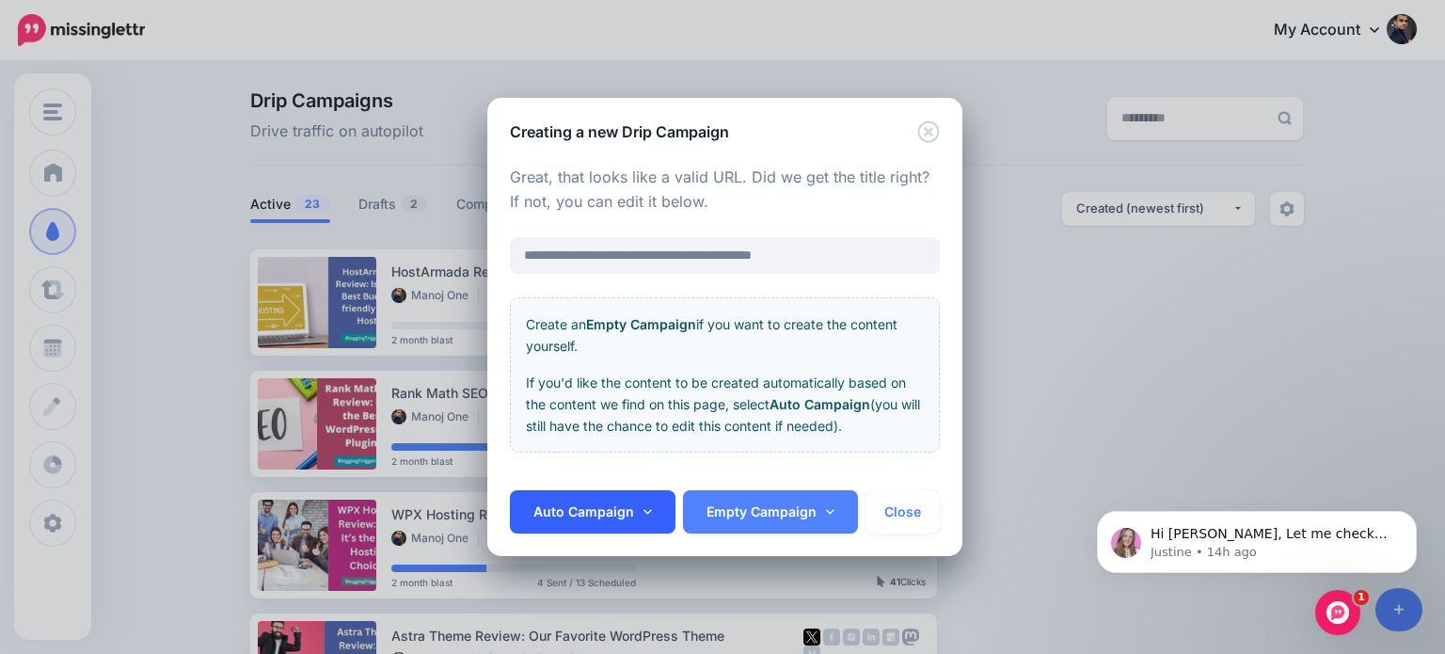
click at [644, 511] on icon at bounding box center [648, 511] width 8 height 13
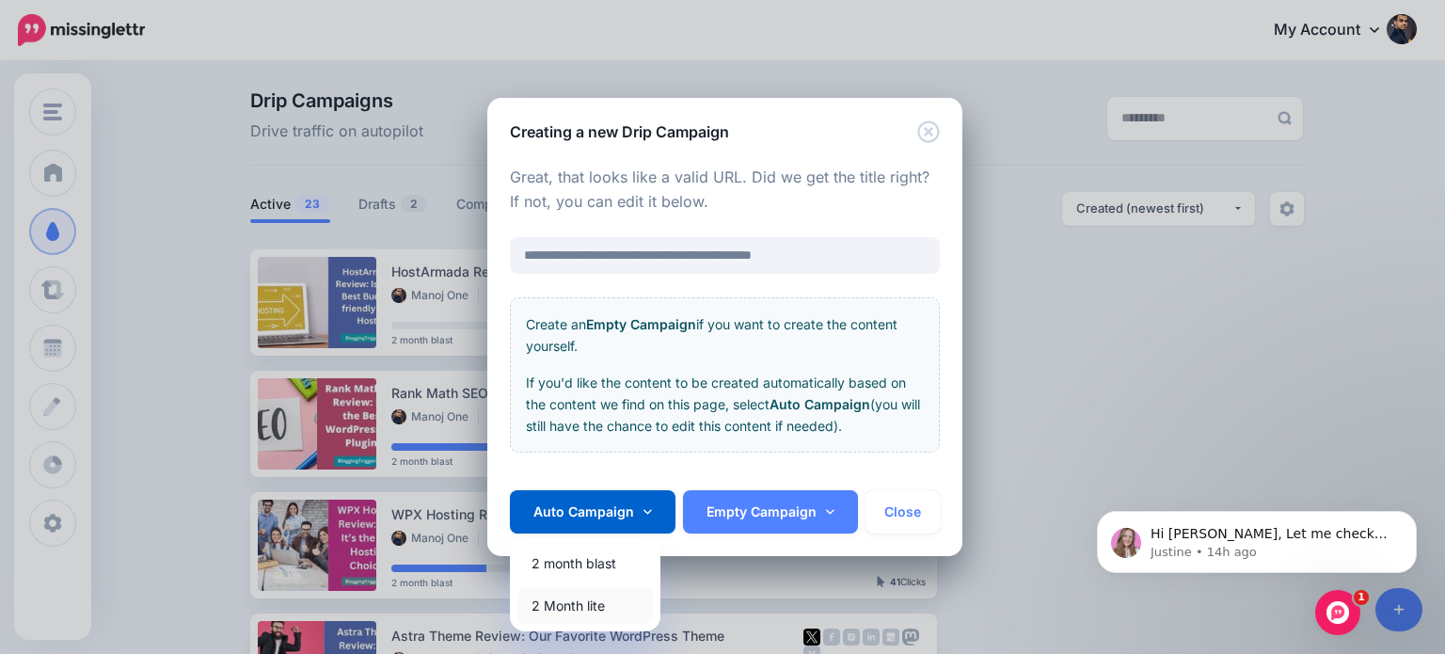
click at [591, 617] on link "2 Month lite" at bounding box center [584, 605] width 135 height 37
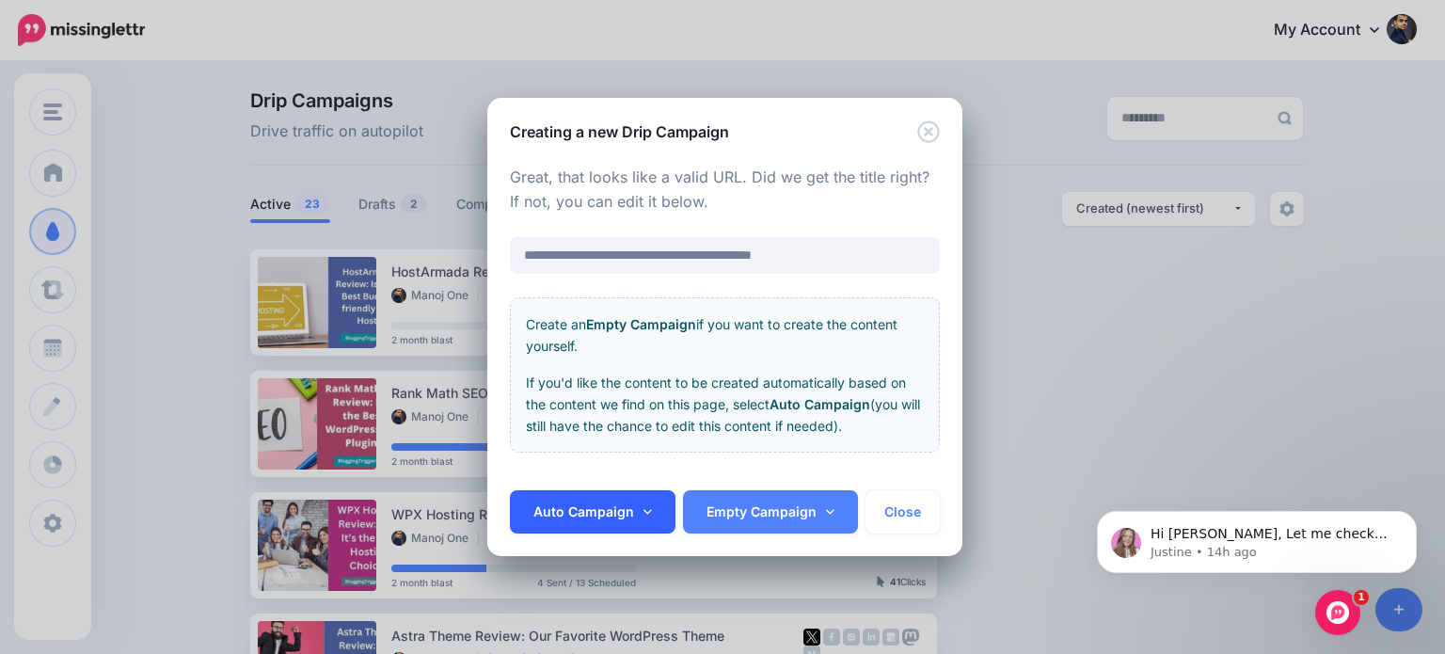
click at [660, 508] on link "Auto Campaign" at bounding box center [593, 511] width 166 height 43
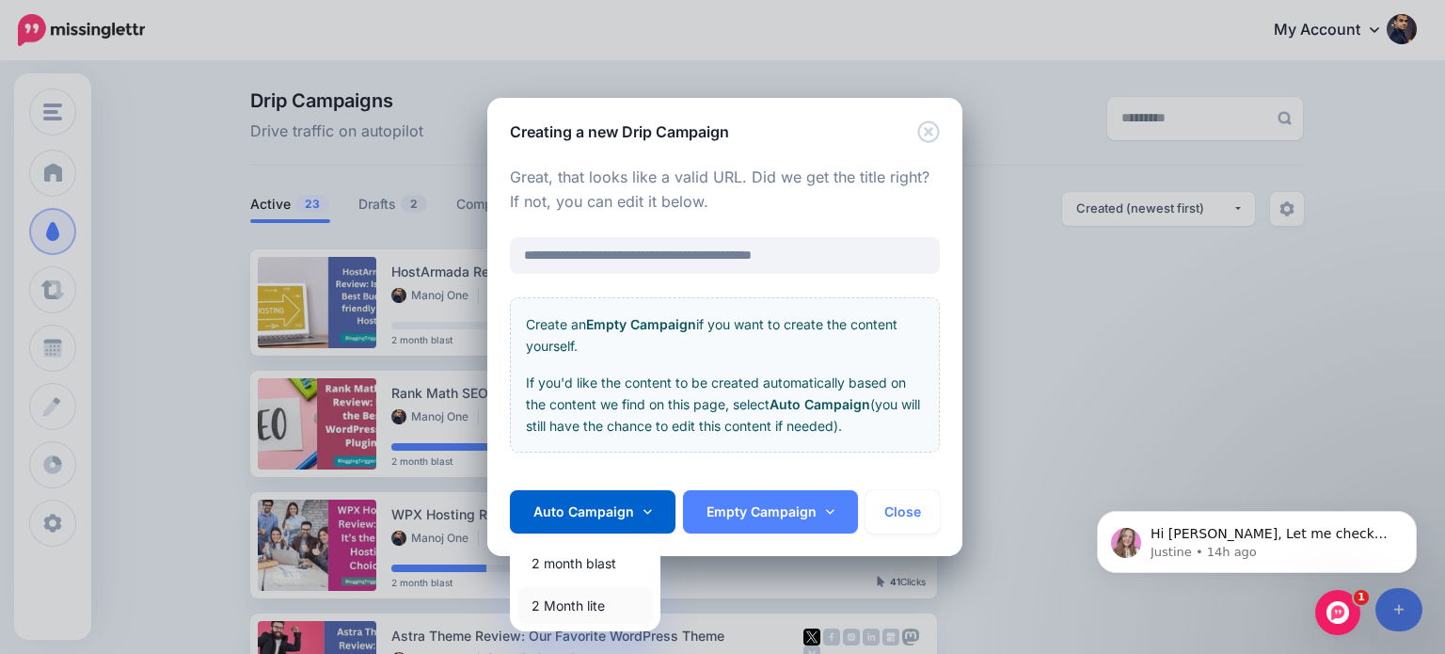
click at [594, 603] on link "2 Month lite" at bounding box center [584, 605] width 135 height 37
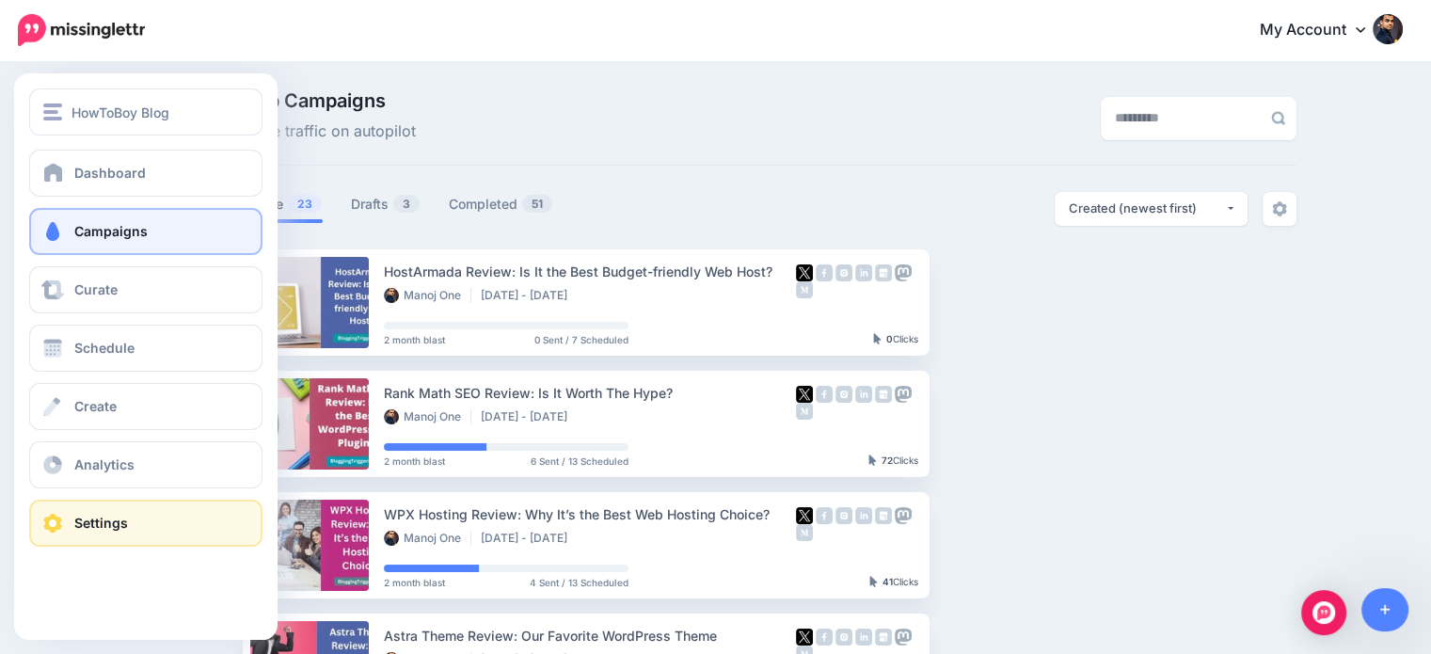
click at [72, 535] on link "Settings" at bounding box center [145, 523] width 233 height 47
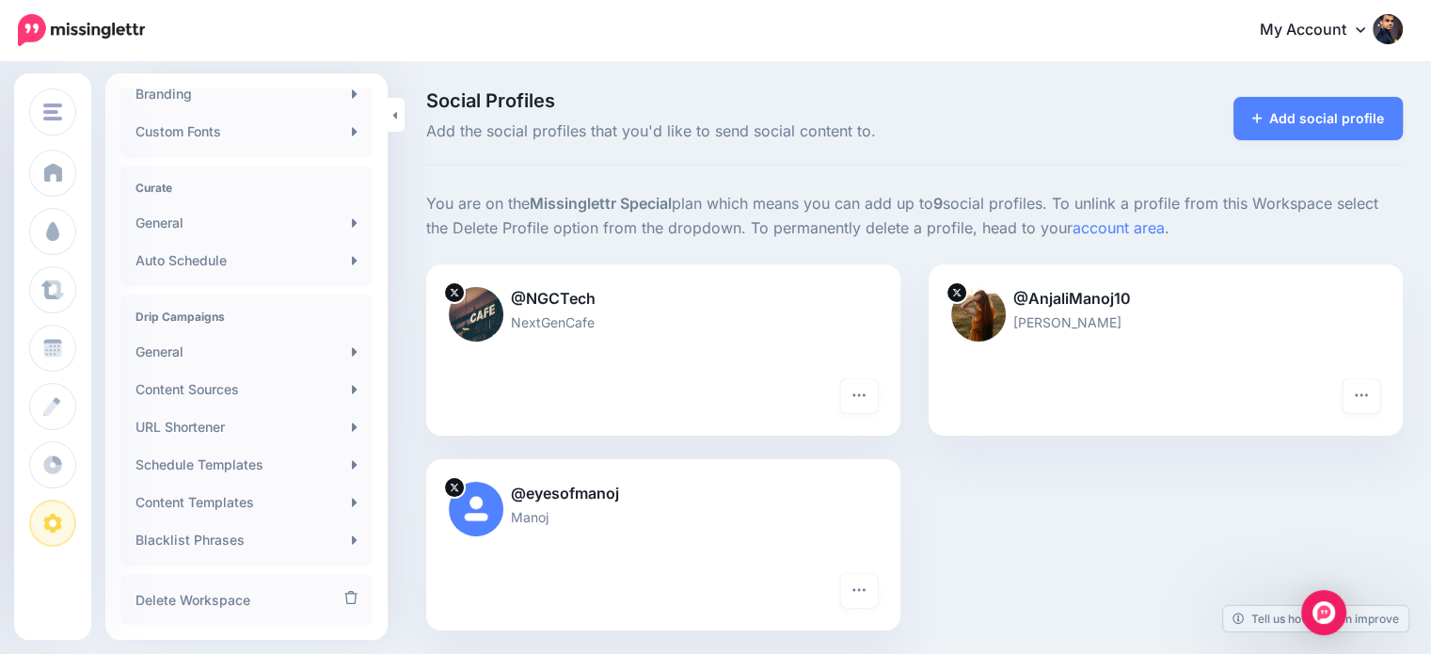
scroll to position [339, 0]
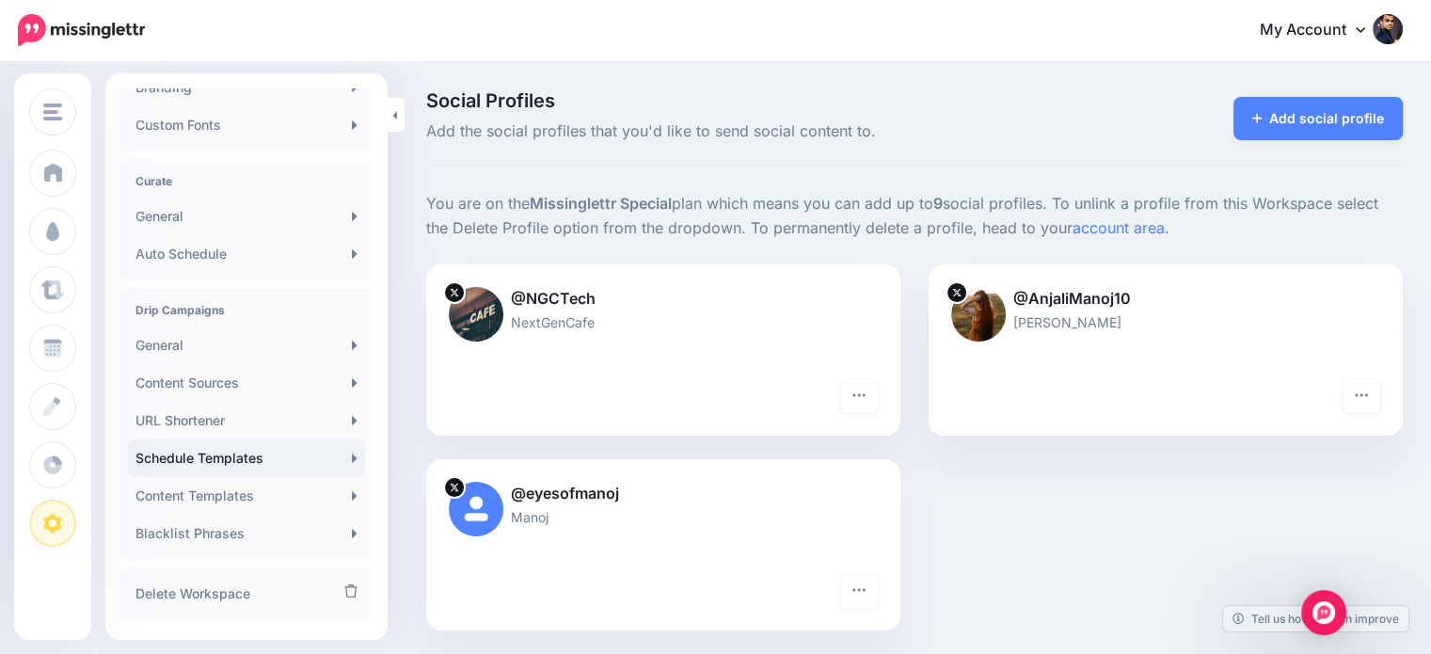
click at [282, 462] on link "Schedule Templates" at bounding box center [246, 458] width 237 height 38
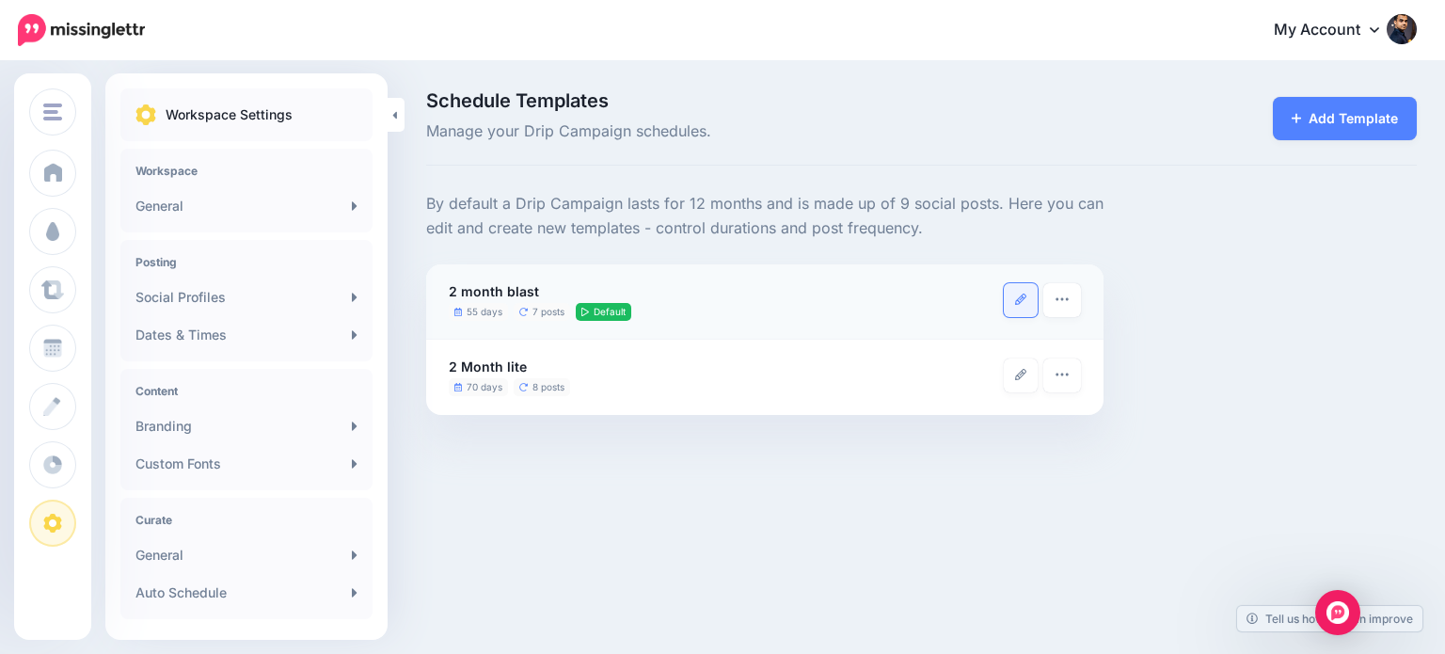
click at [1013, 308] on link at bounding box center [1021, 300] width 34 height 34
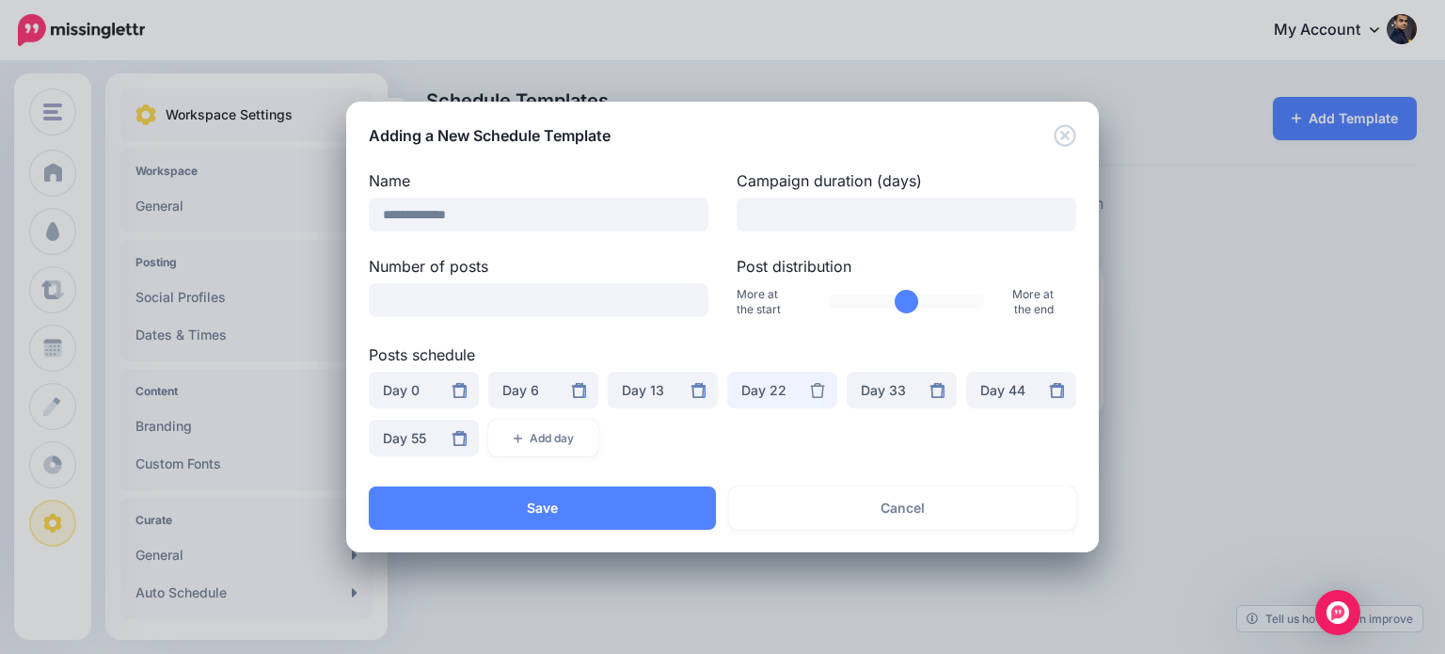
click at [777, 394] on div "Day 22" at bounding box center [782, 390] width 82 height 23
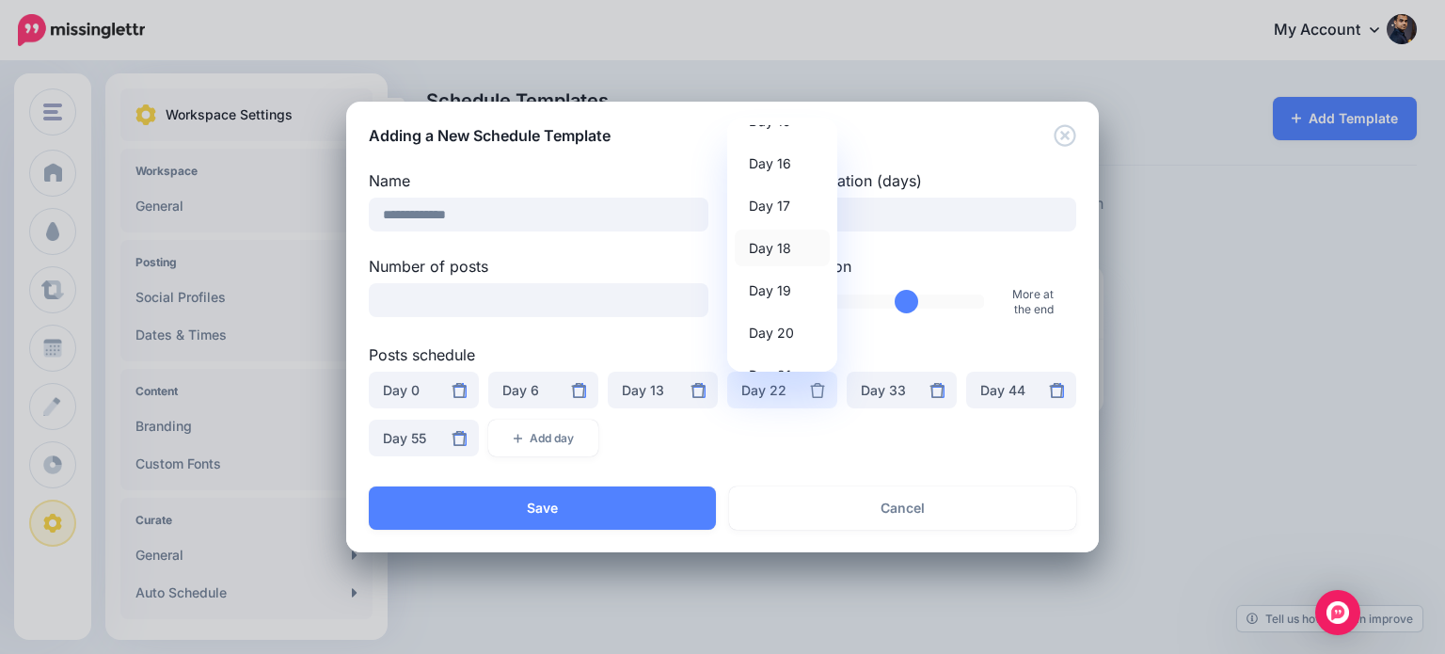
click at [779, 239] on span "Day 18" at bounding box center [770, 248] width 42 height 23
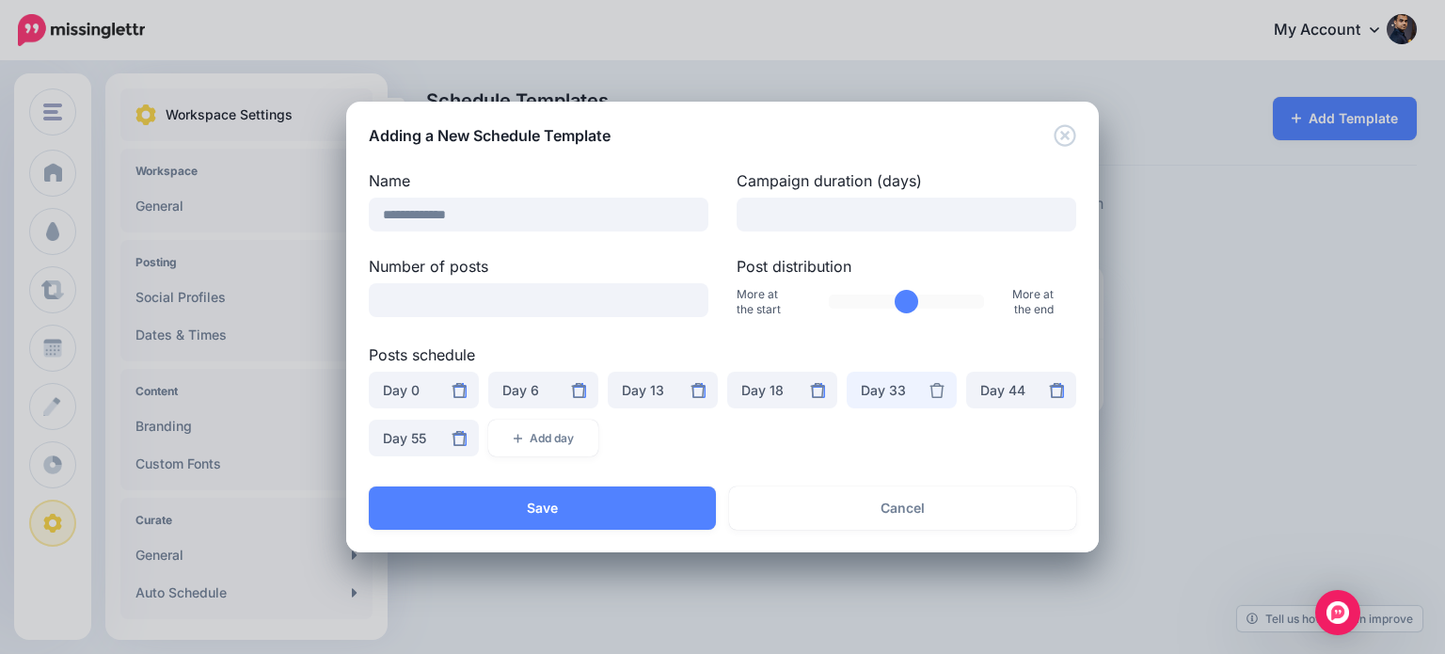
click at [867, 389] on div "Day 33" at bounding box center [902, 390] width 82 height 23
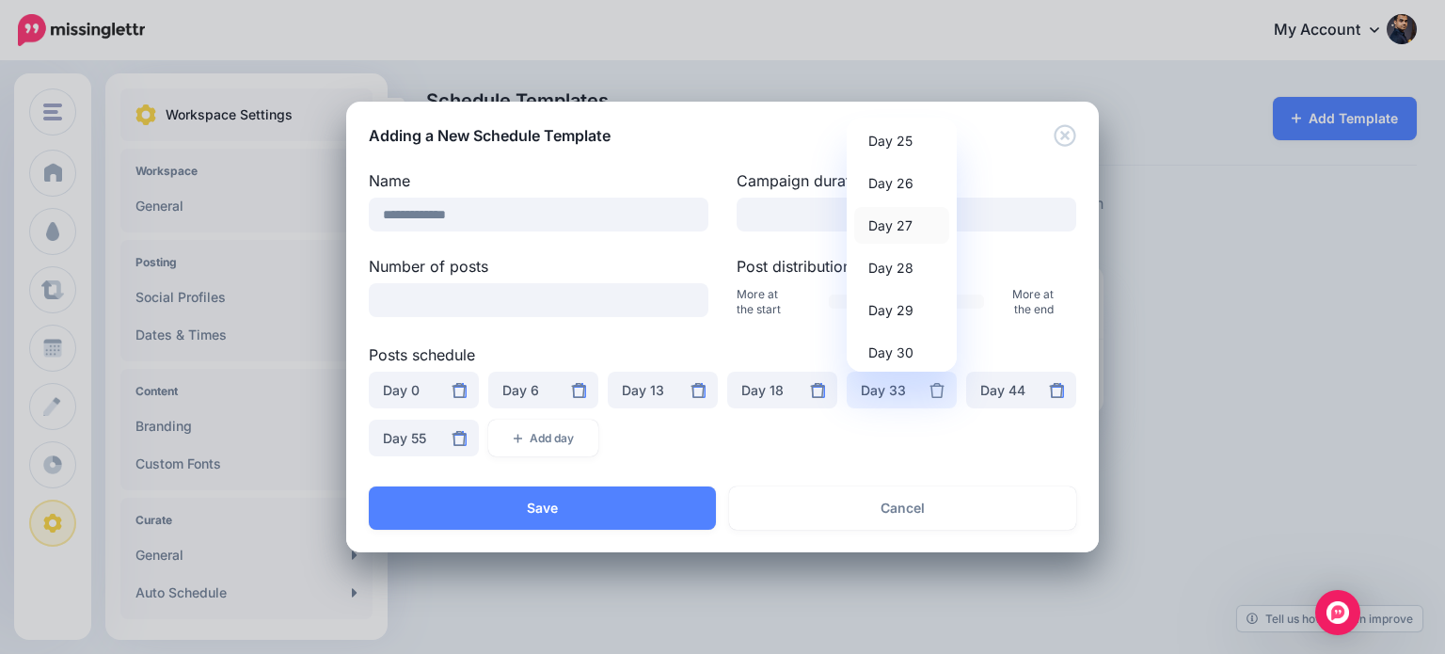
click at [905, 228] on span "Day 27" at bounding box center [890, 226] width 44 height 23
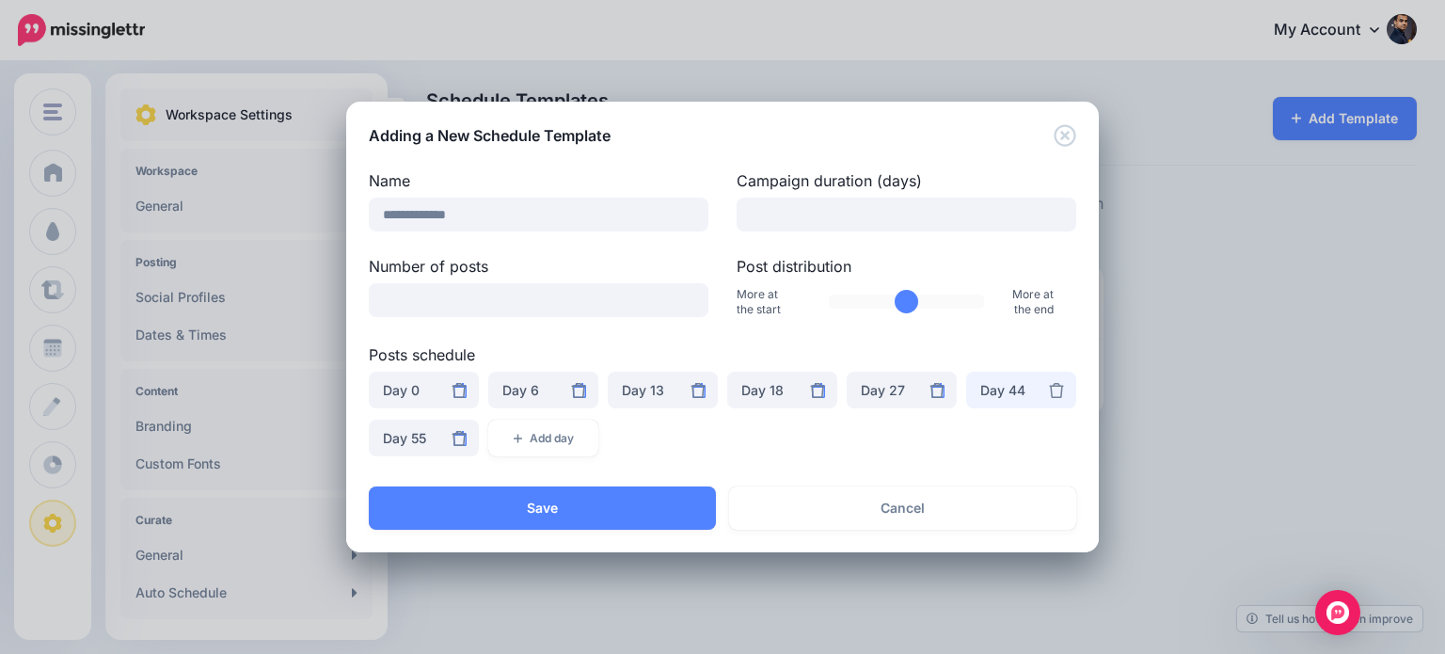
click at [989, 389] on div "Day 44" at bounding box center [1021, 390] width 82 height 23
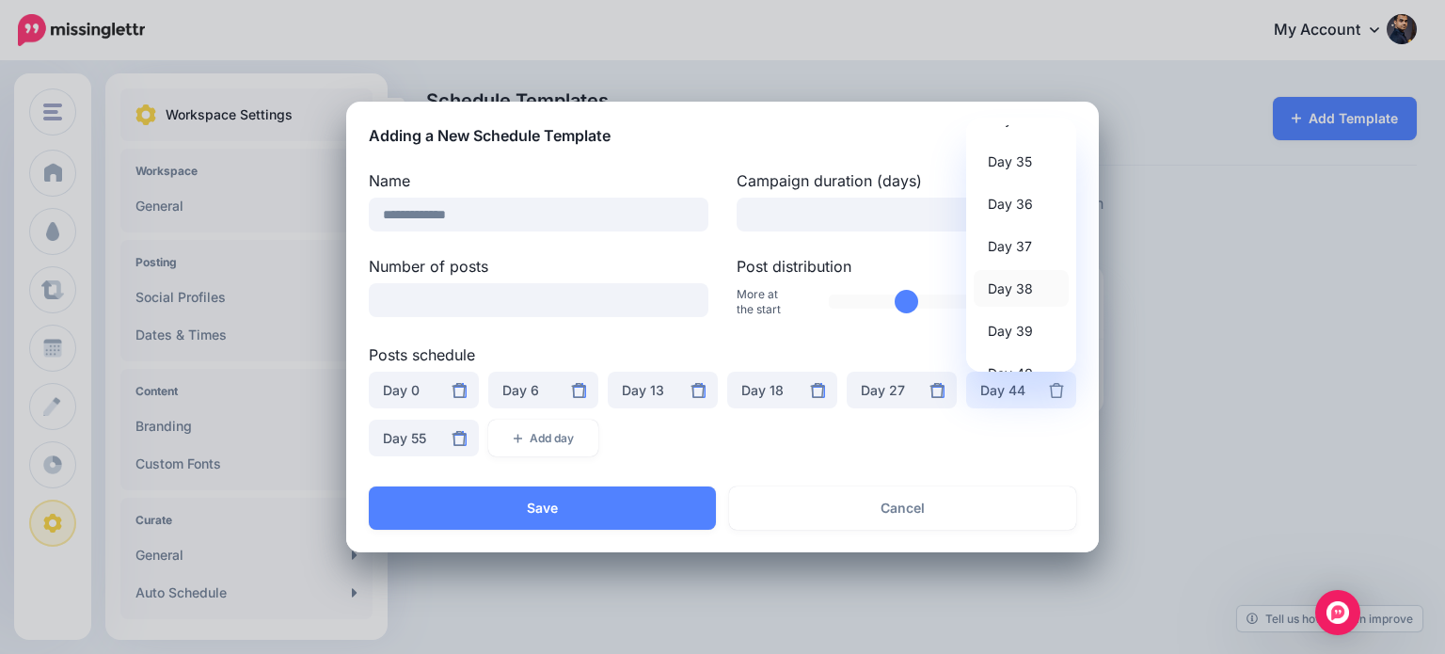
click at [1011, 284] on span "Day 38" at bounding box center [1010, 289] width 45 height 23
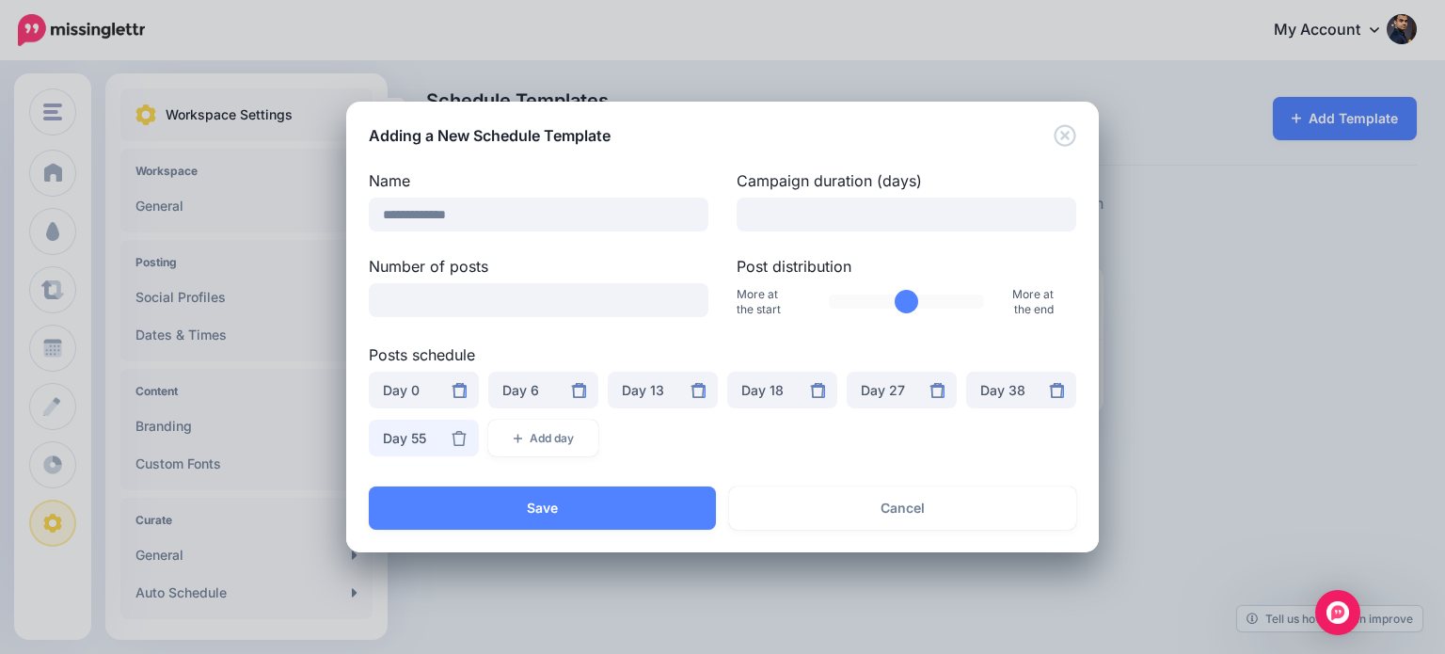
click at [412, 431] on div "Day 55" at bounding box center [424, 438] width 82 height 23
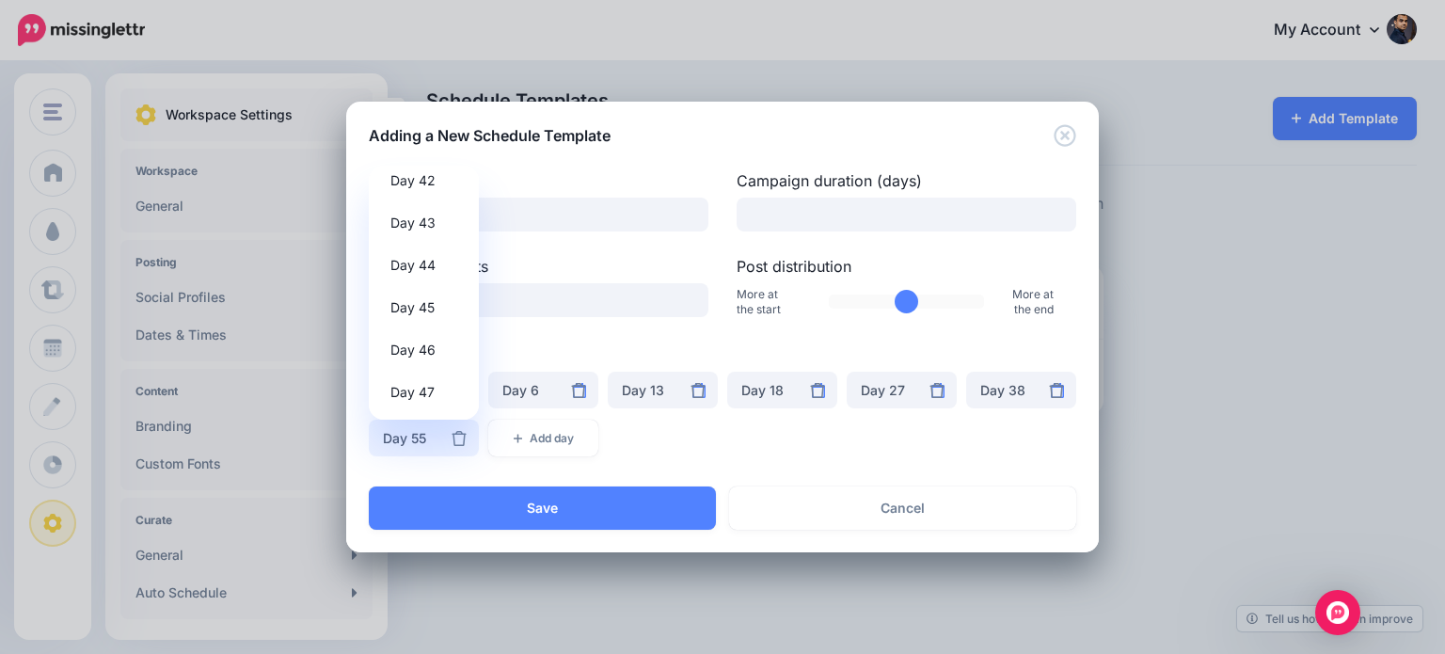
scroll to position [1765, 0]
click at [527, 353] on label "Posts schedule" at bounding box center [723, 354] width 708 height 23
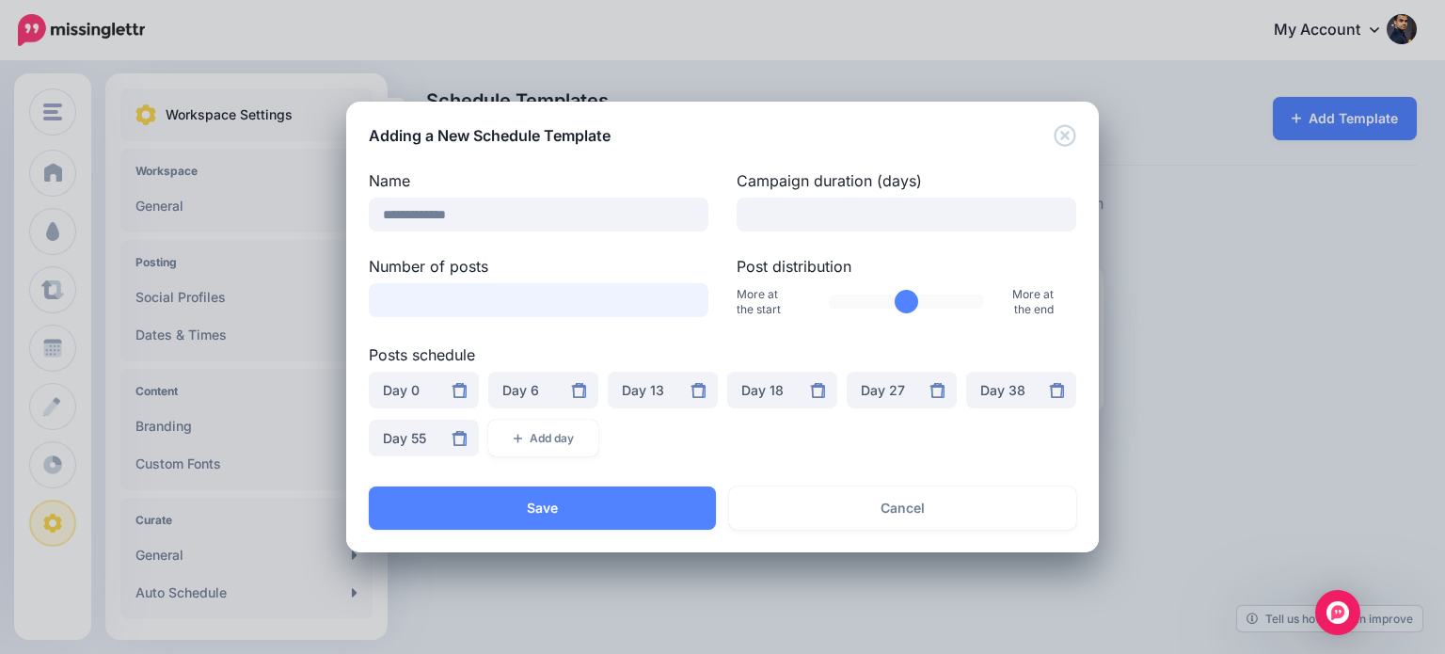
drag, startPoint x: 391, startPoint y: 304, endPoint x: 372, endPoint y: 305, distance: 19.8
click at [372, 305] on input "*" at bounding box center [539, 300] width 340 height 34
type input "*"
click at [641, 346] on label "Posts schedule" at bounding box center [723, 354] width 708 height 23
click at [683, 447] on div "***** ***** ***** ***** ***** ***** ***** ***** ***** ***** ****** ****** ******" at bounding box center [722, 420] width 717 height 96
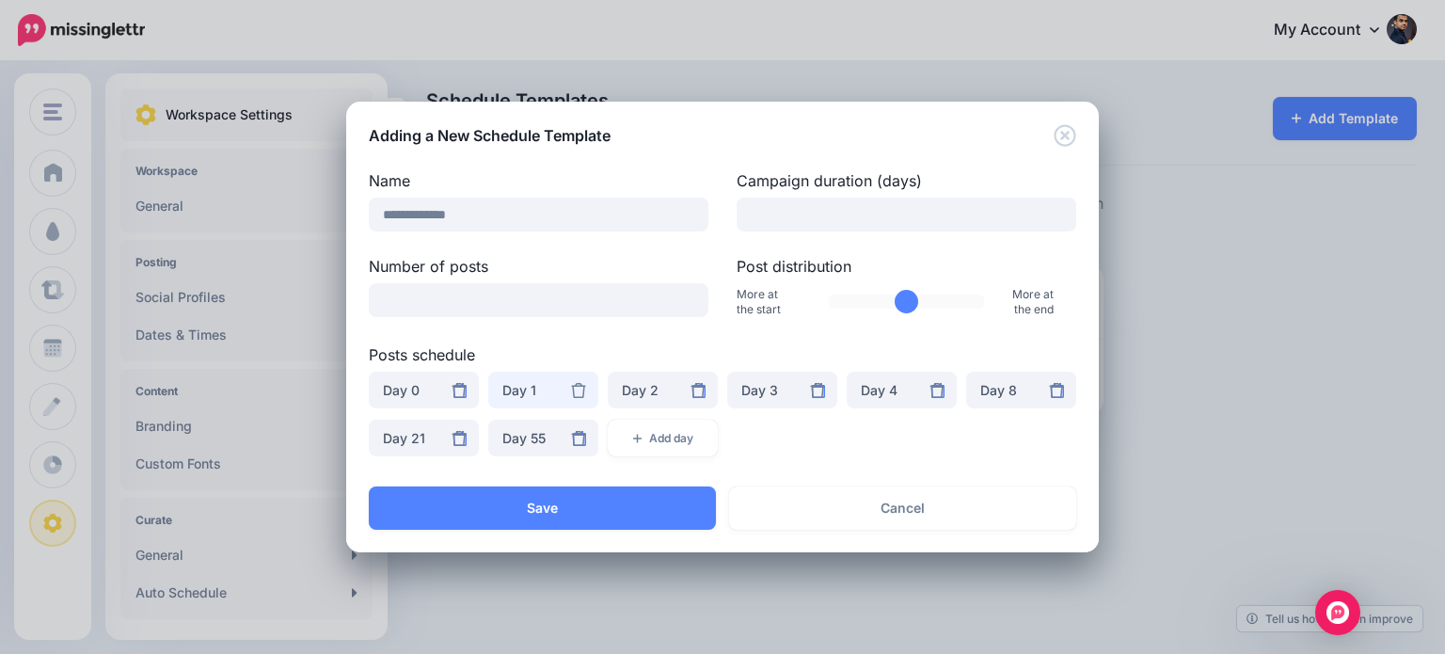
click at [527, 377] on button "Day 1" at bounding box center [543, 390] width 110 height 37
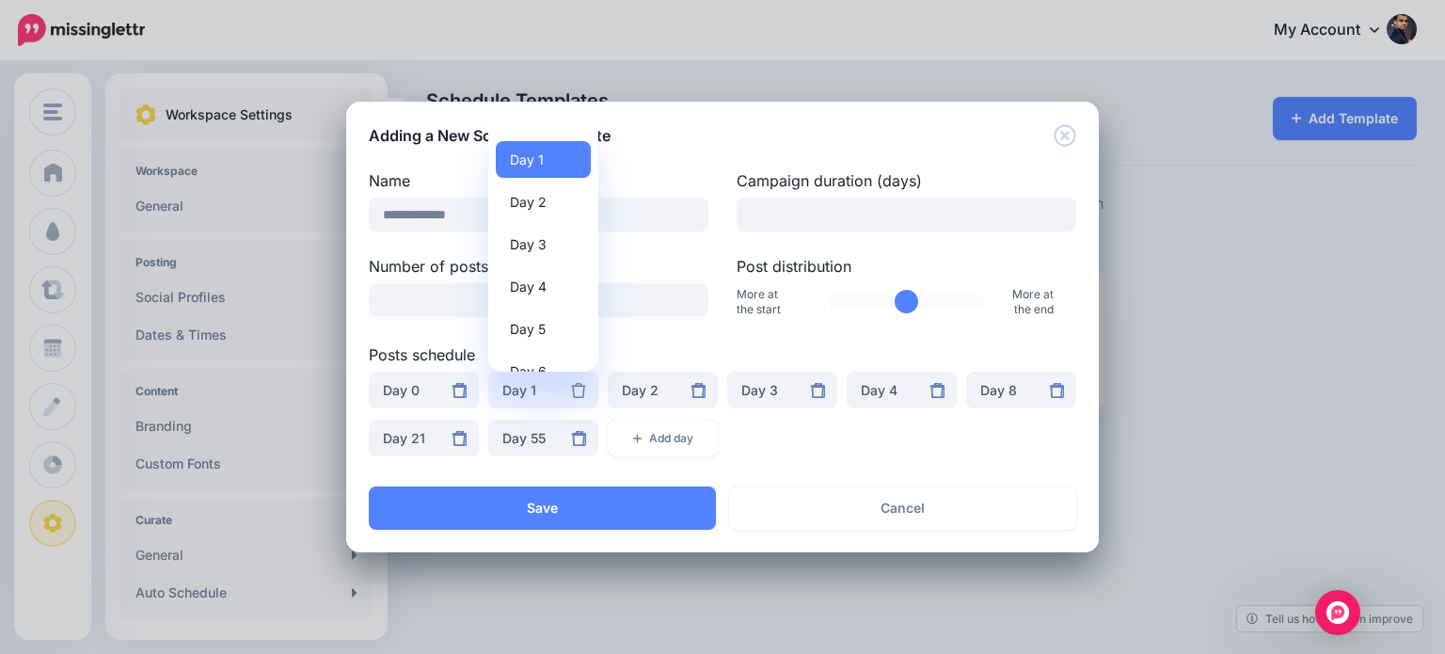
scroll to position [106, 0]
click at [530, 294] on span "Day 6" at bounding box center [528, 291] width 37 height 23
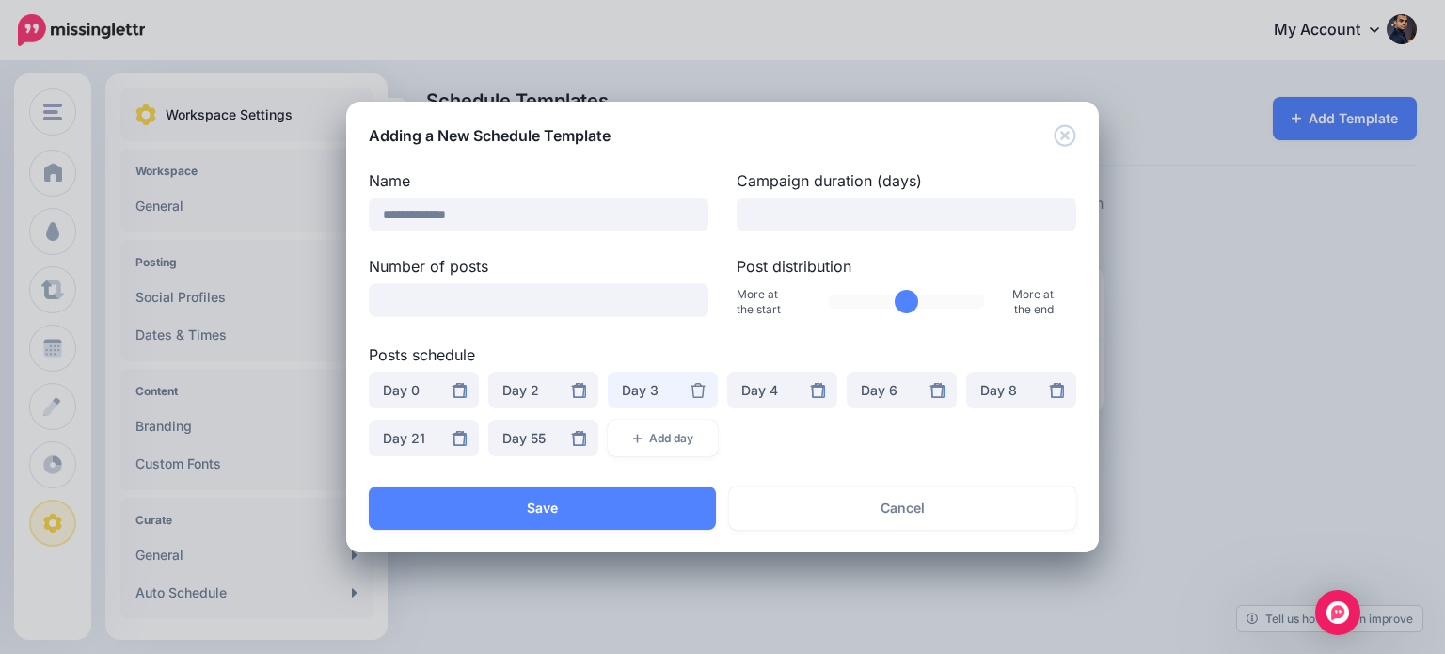
click at [654, 383] on div "Day 3" at bounding box center [663, 390] width 82 height 23
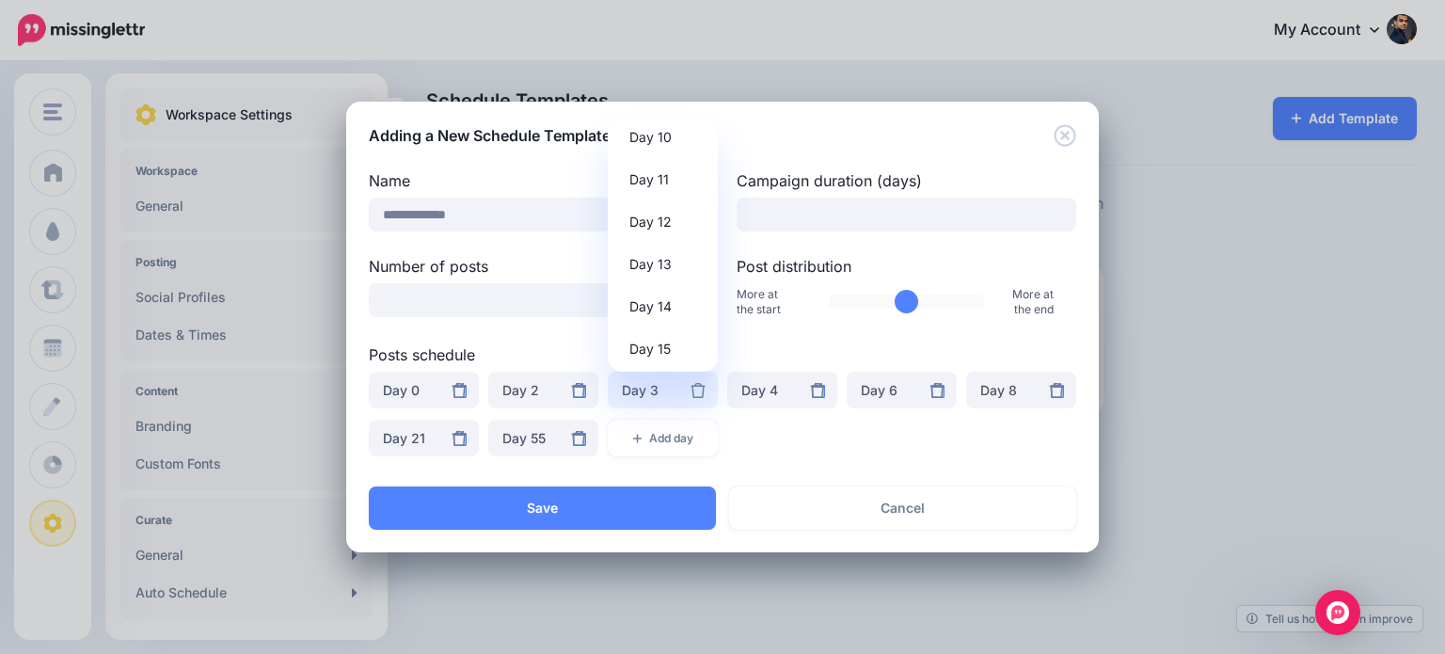
scroll to position [447, 0]
click at [667, 246] on span "Day 13" at bounding box center [650, 247] width 42 height 23
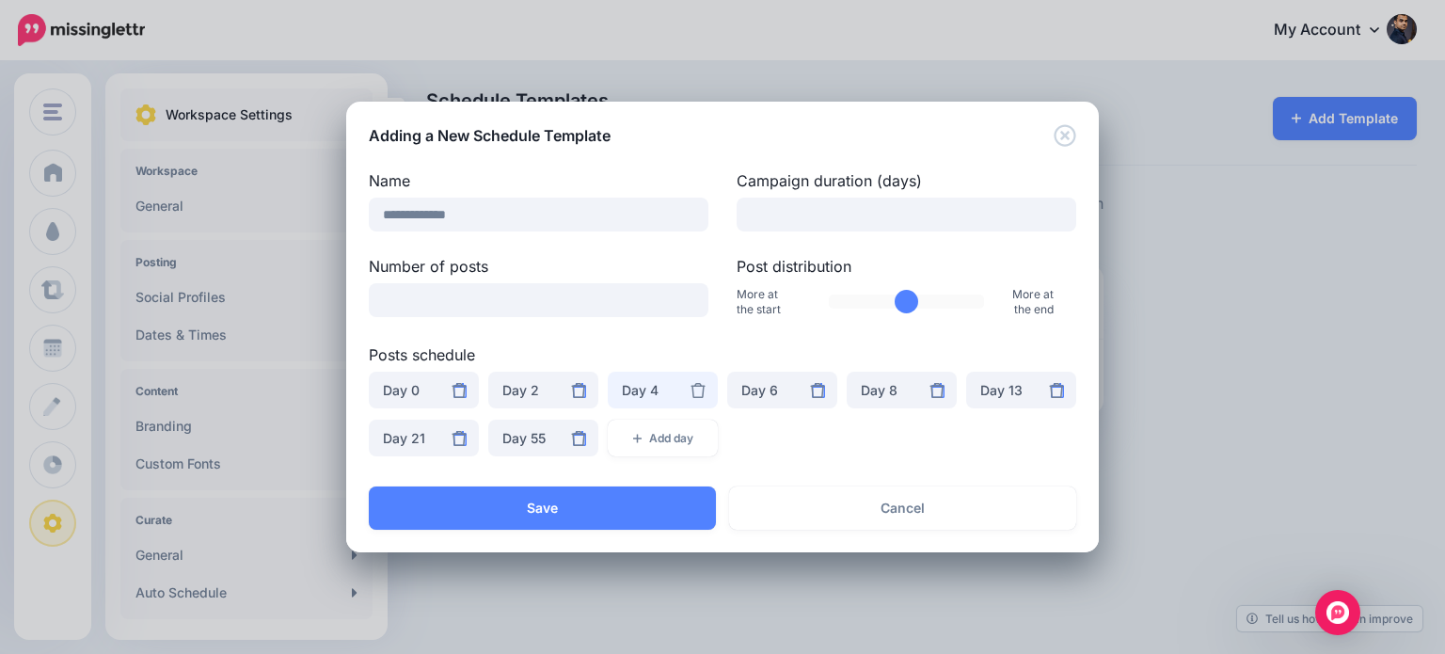
click at [655, 392] on div "Day 4" at bounding box center [663, 390] width 82 height 23
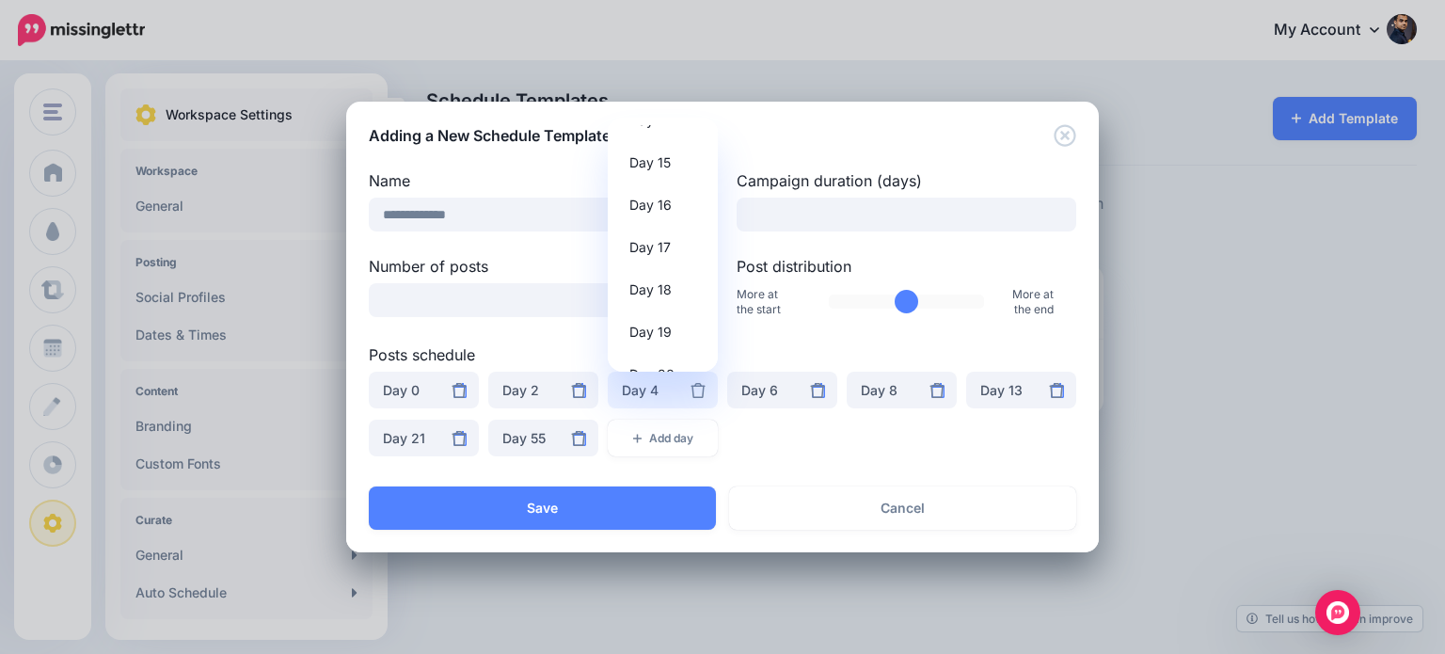
scroll to position [625, 0]
click at [662, 275] on span "Day 18" at bounding box center [650, 281] width 42 height 23
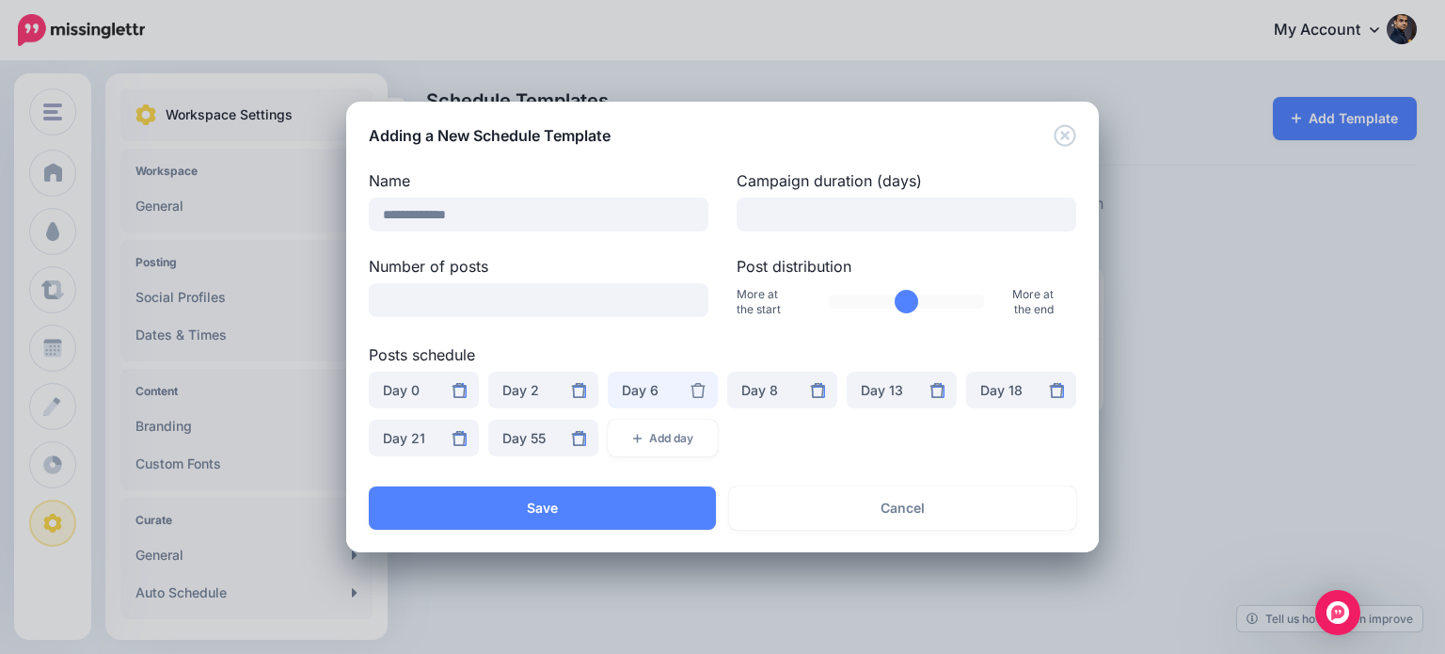
click at [651, 387] on div "Day 6" at bounding box center [663, 390] width 82 height 23
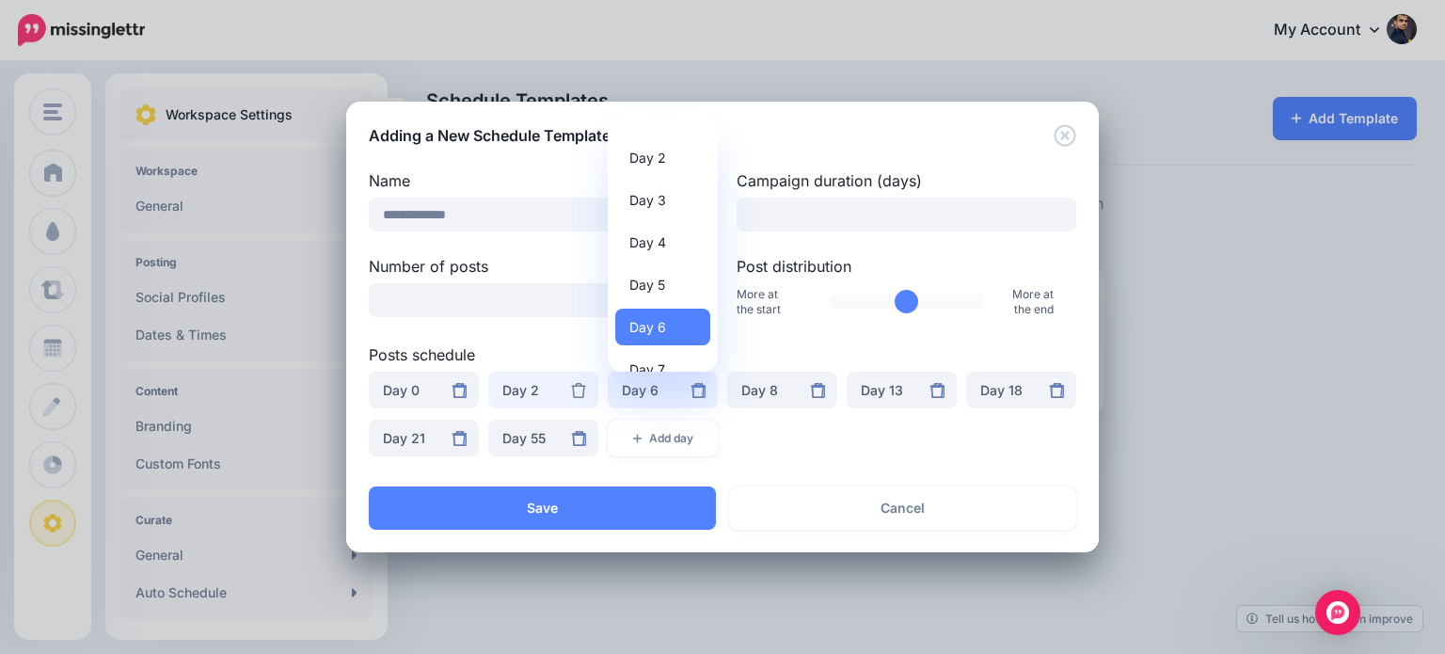
click at [549, 384] on div "Day 2" at bounding box center [543, 390] width 82 height 23
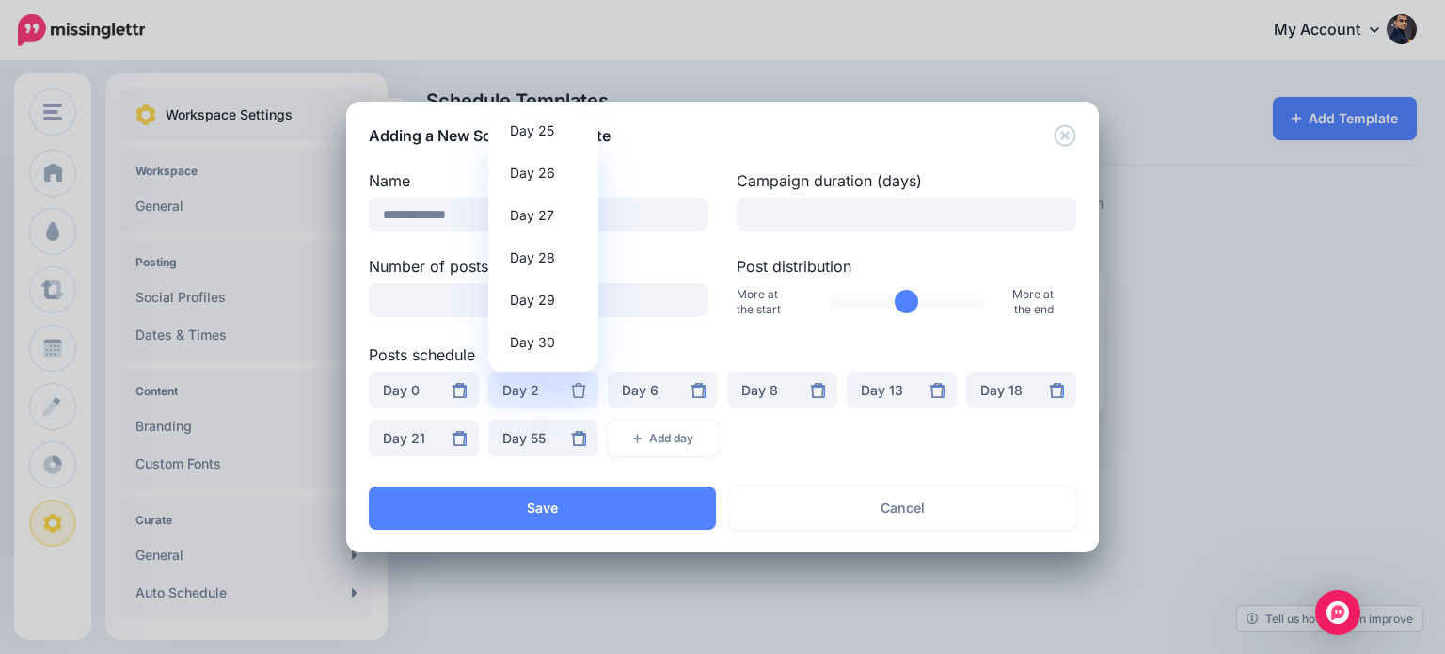
scroll to position [1088, 0]
click at [546, 206] on span "Day 27" at bounding box center [532, 199] width 44 height 23
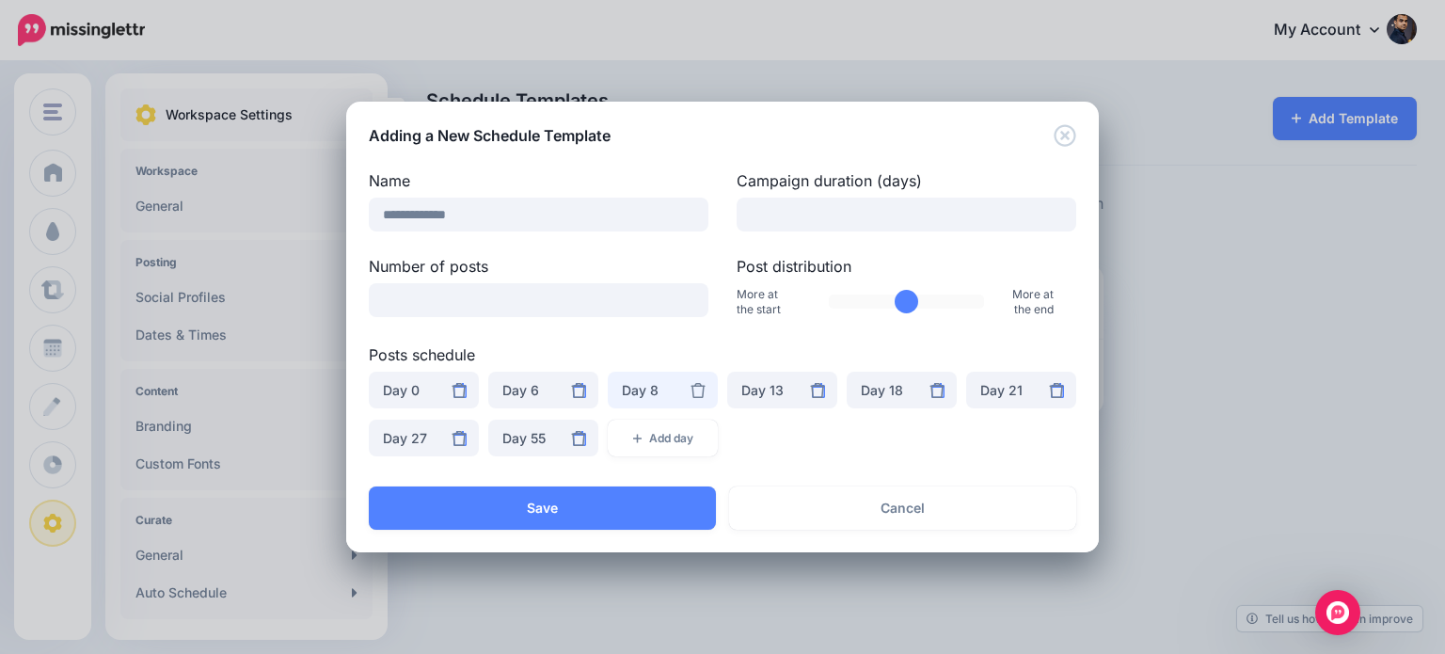
click at [644, 390] on div "Day 8" at bounding box center [663, 390] width 82 height 23
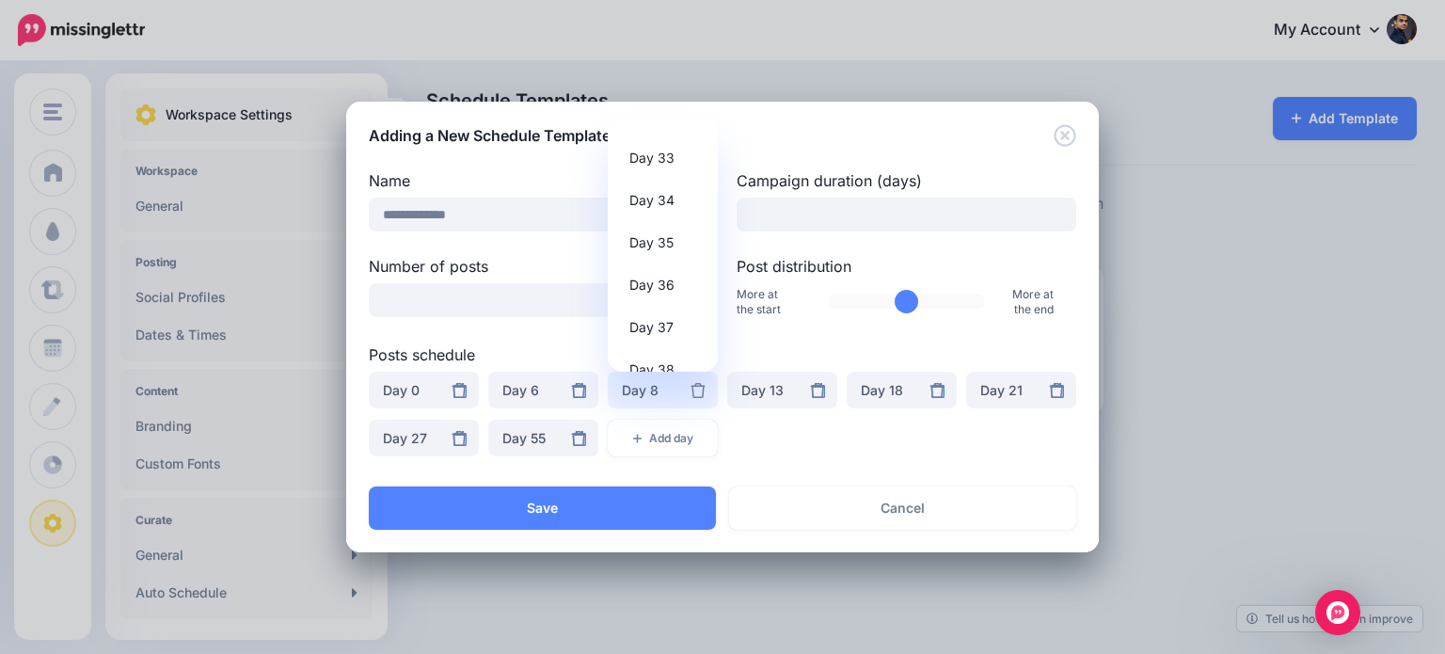
scroll to position [1392, 0]
click at [669, 278] on span "Day 36" at bounding box center [651, 276] width 45 height 23
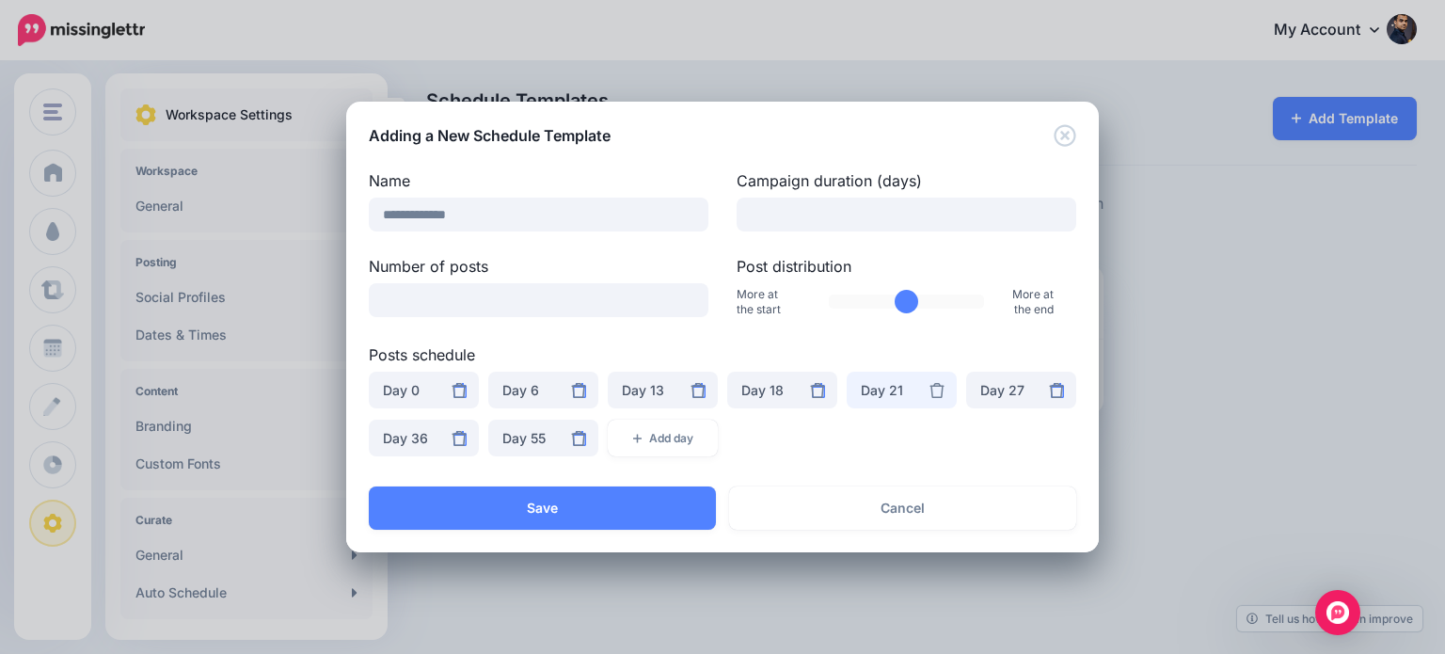
click at [873, 390] on div "Day 21" at bounding box center [902, 390] width 82 height 23
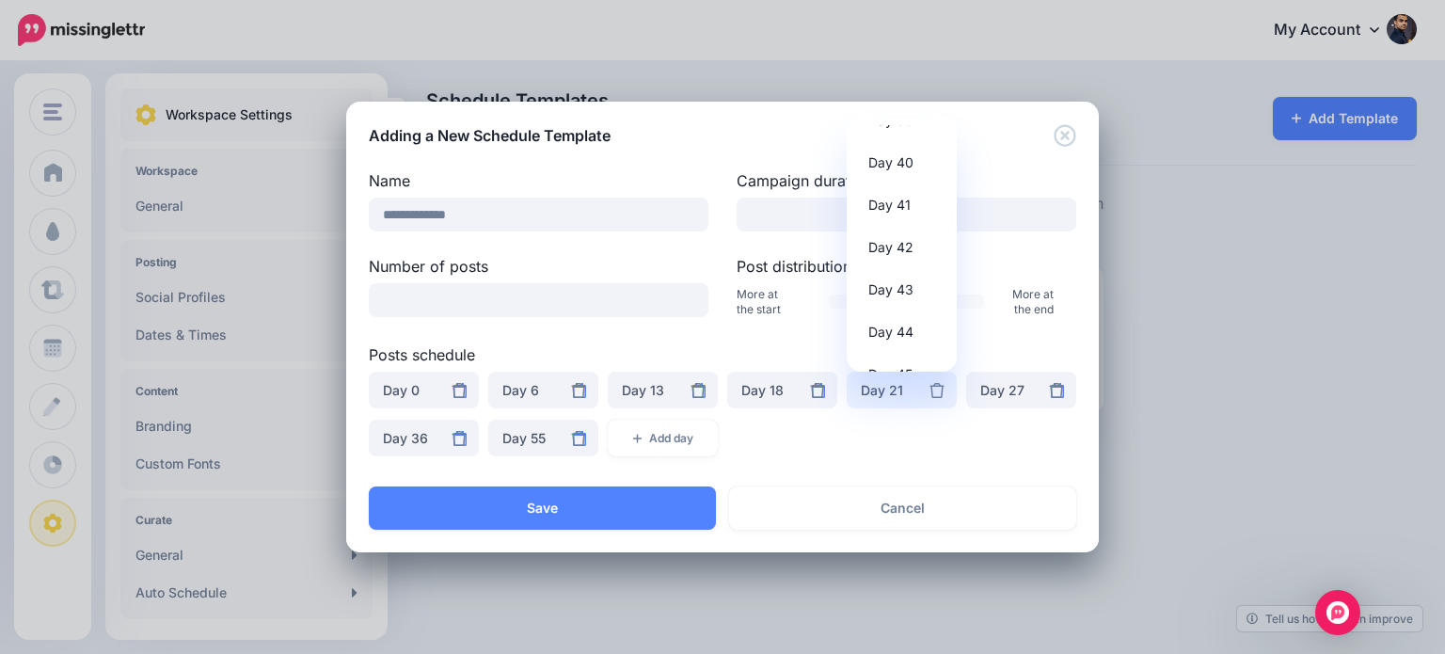
scroll to position [1698, 0]
click at [899, 261] on span "Day 43" at bounding box center [890, 266] width 45 height 23
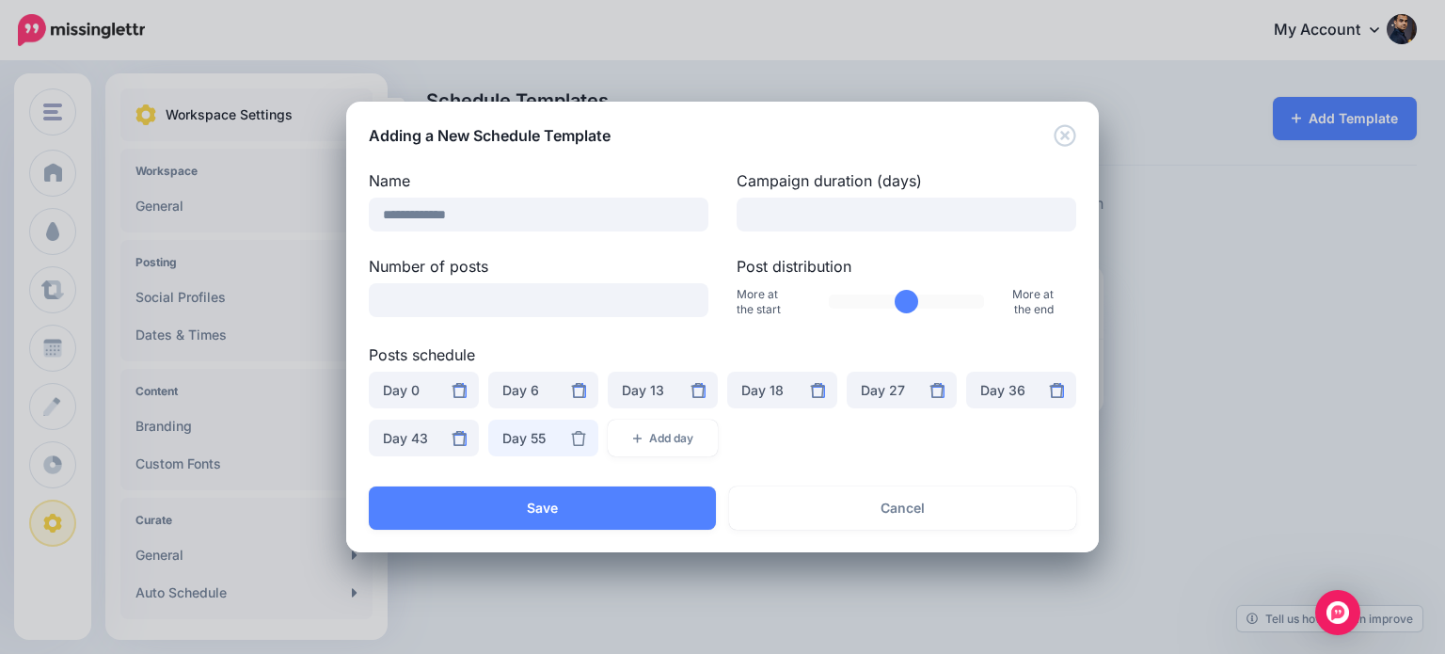
click at [519, 440] on div "Day 55" at bounding box center [543, 438] width 82 height 23
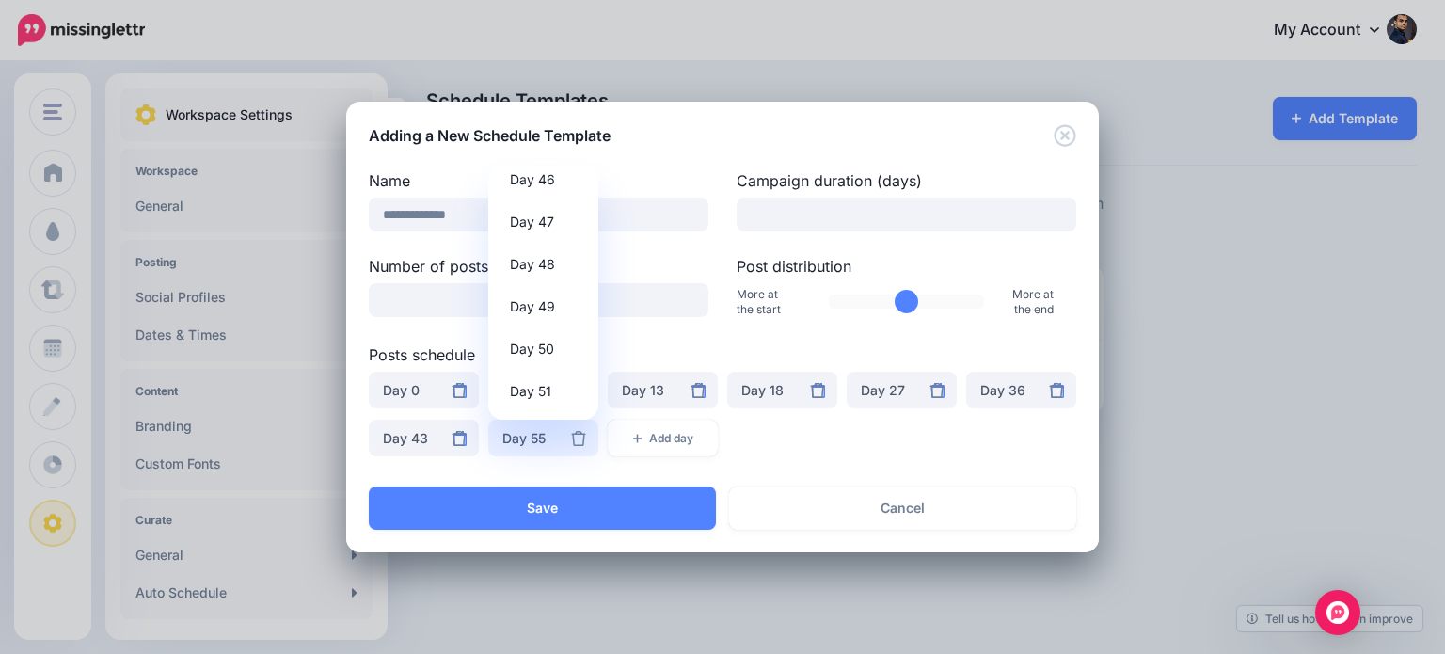
scroll to position [1968, 0]
click at [546, 378] on span "Day 51" at bounding box center [530, 383] width 41 height 23
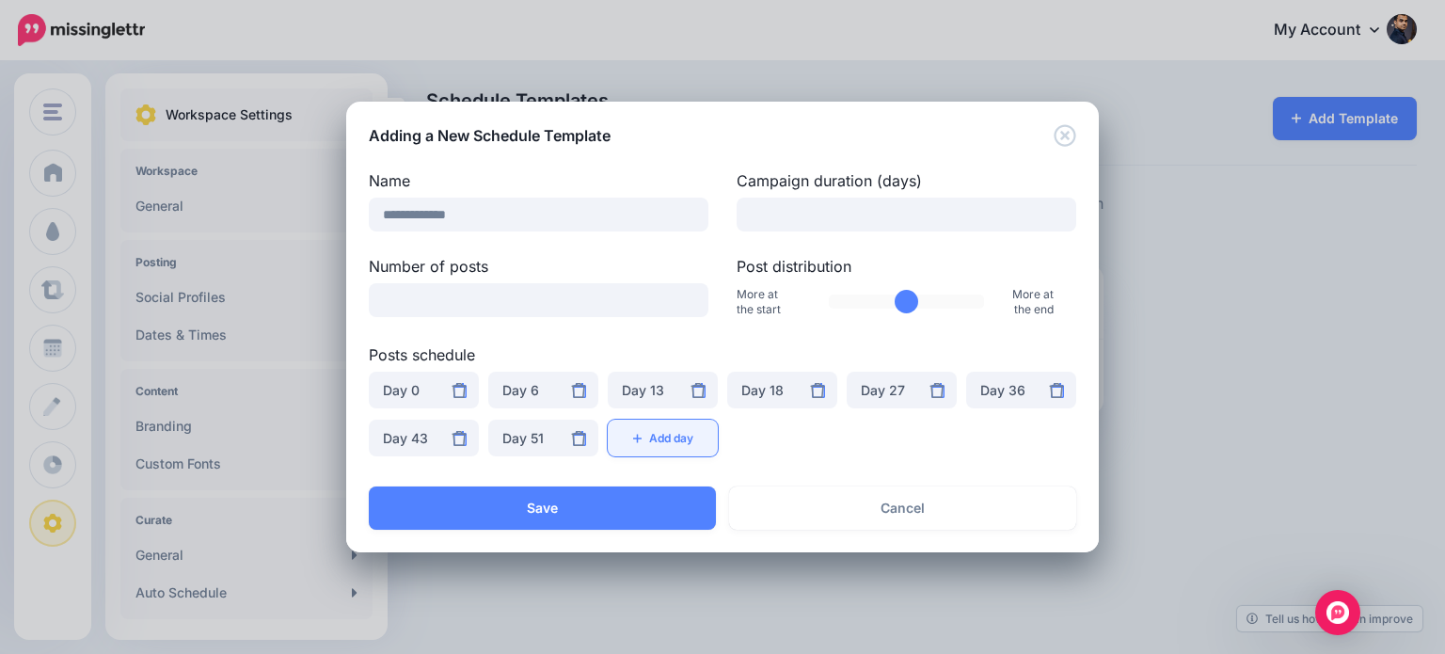
click at [661, 437] on button "Add day" at bounding box center [663, 438] width 110 height 37
click at [817, 390] on icon at bounding box center [817, 390] width 15 height 15
click at [757, 392] on div "Day 27" at bounding box center [782, 390] width 82 height 23
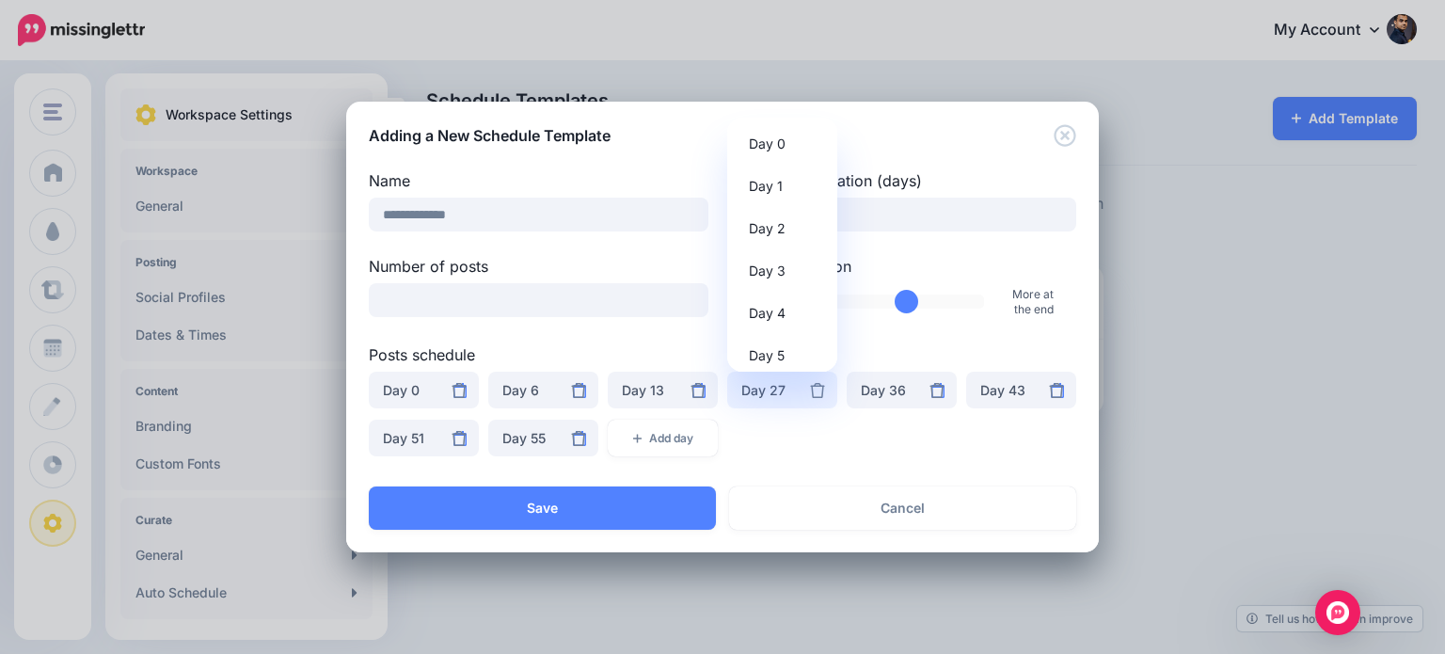
scroll to position [840, 0]
click at [791, 274] on span "Day 23" at bounding box center [771, 277] width 45 height 23
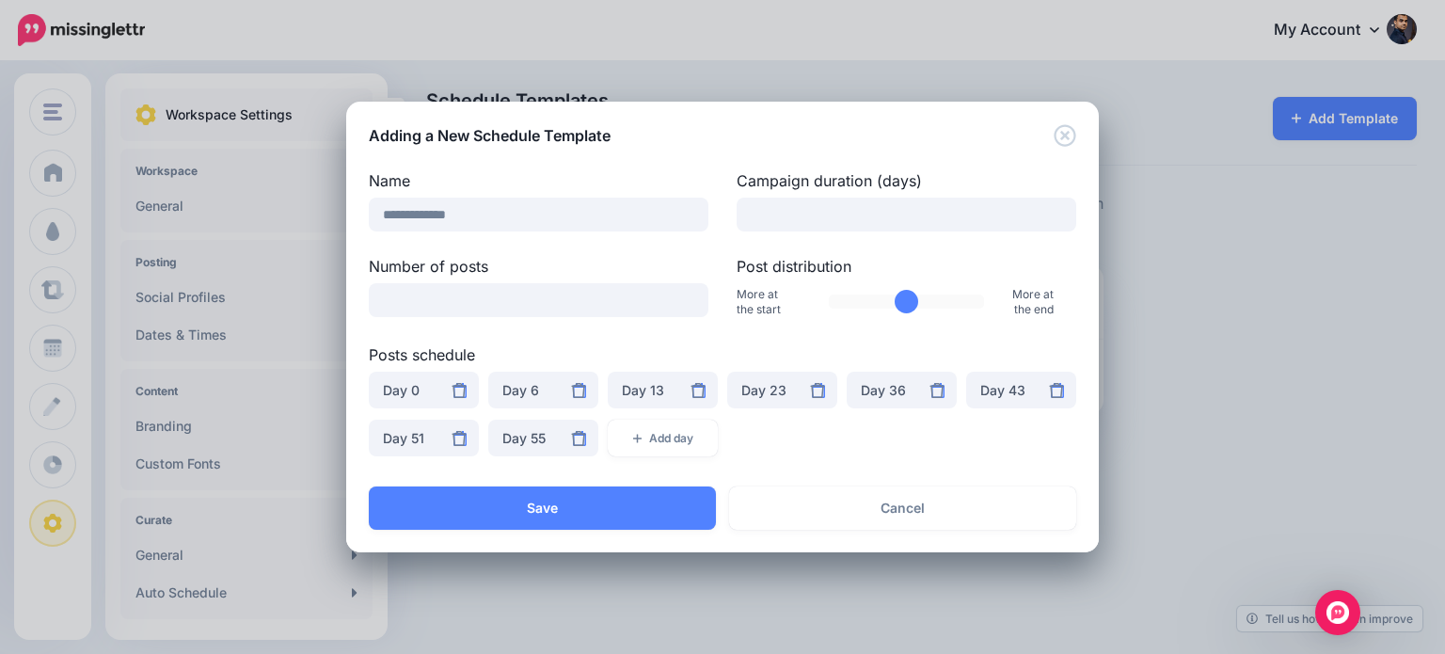
click at [866, 435] on div "***** ***** ***** ***** ***** ***** ***** ***** ***** ***** ****** ****** ******" at bounding box center [722, 420] width 717 height 96
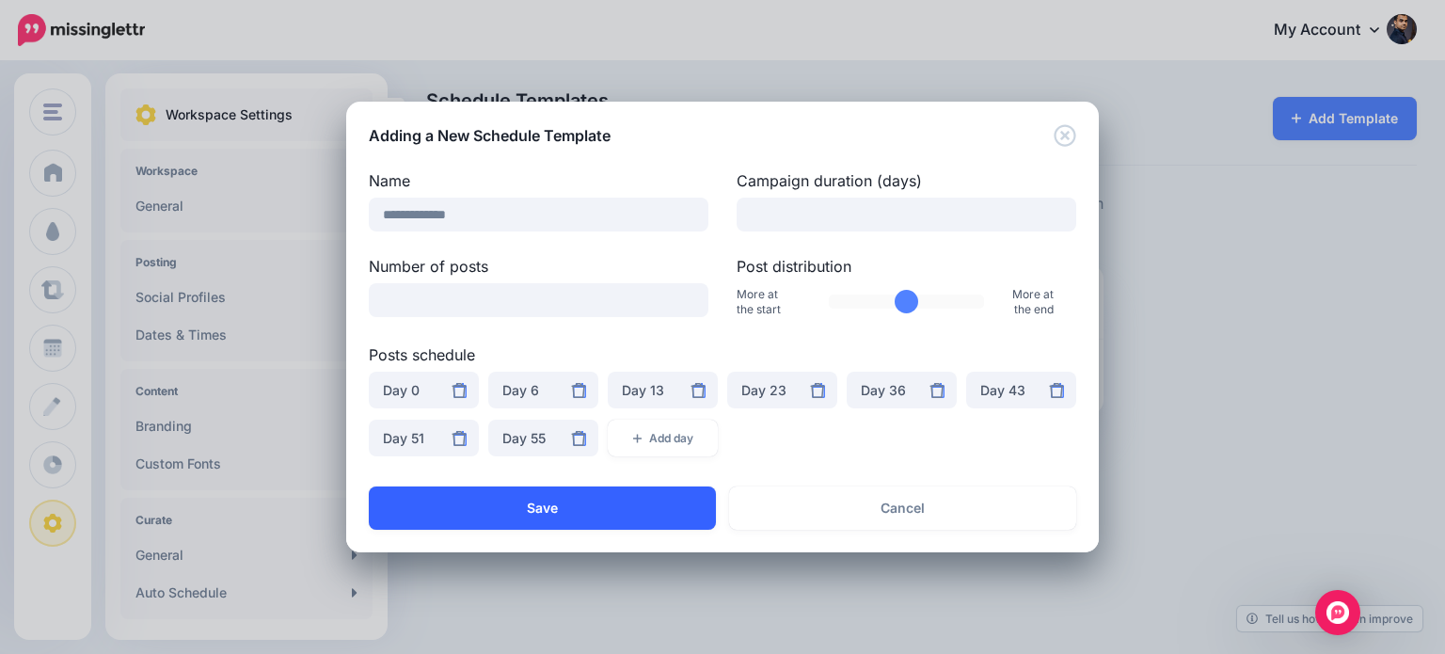
click at [568, 501] on button "Save" at bounding box center [542, 507] width 347 height 43
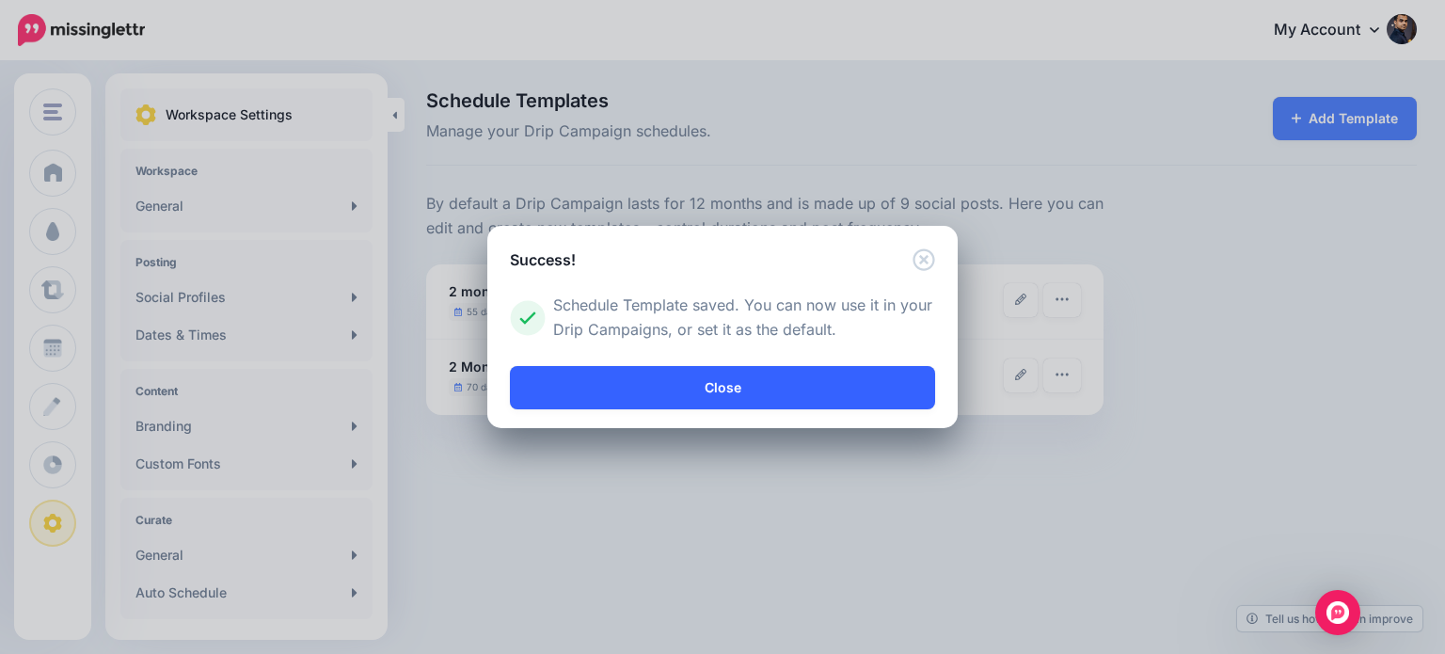
click at [701, 390] on link "Close" at bounding box center [722, 387] width 425 height 43
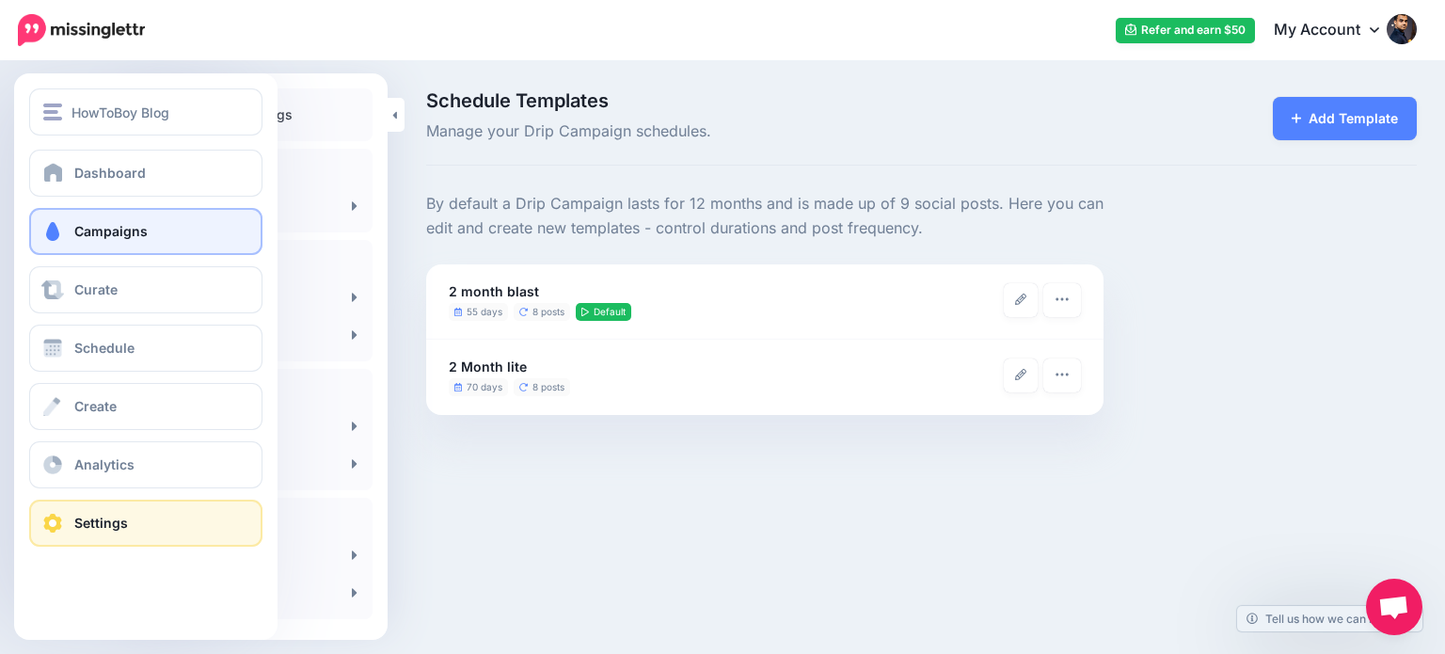
scroll to position [158, 0]
click at [65, 236] on link "Campaigns" at bounding box center [145, 231] width 233 height 47
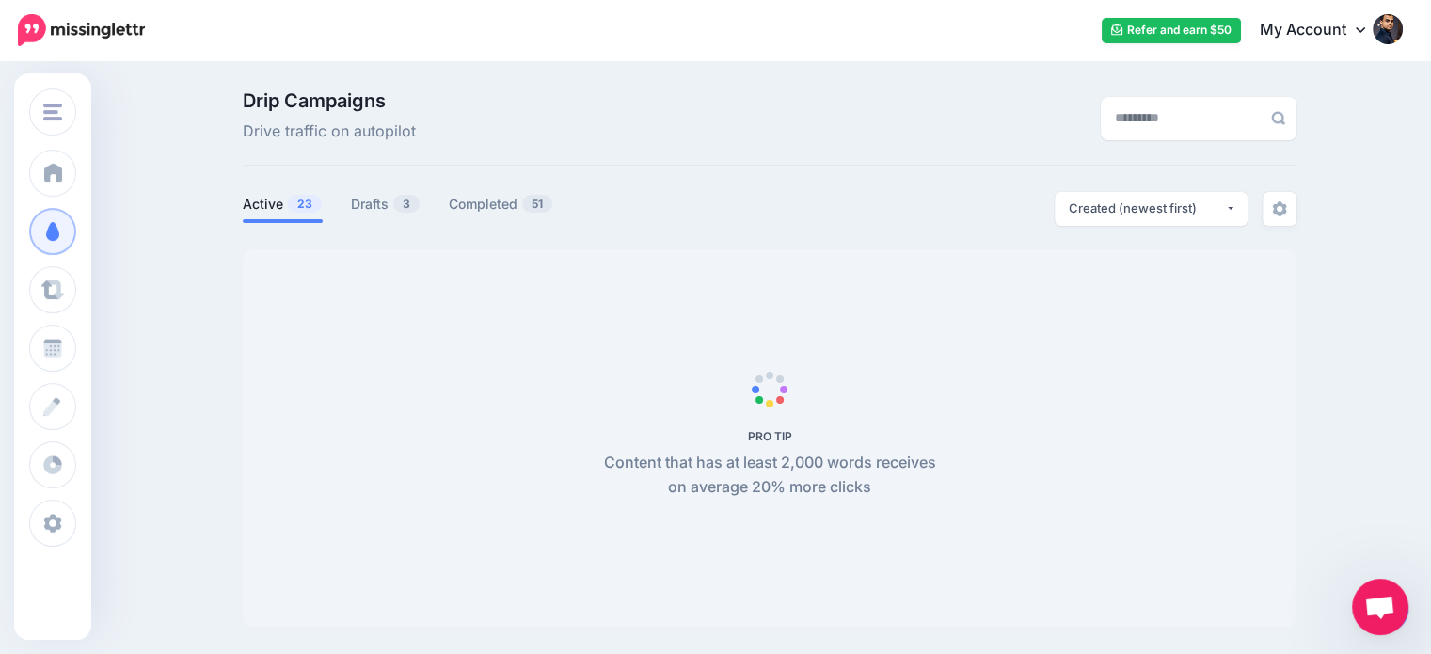
scroll to position [158, 0]
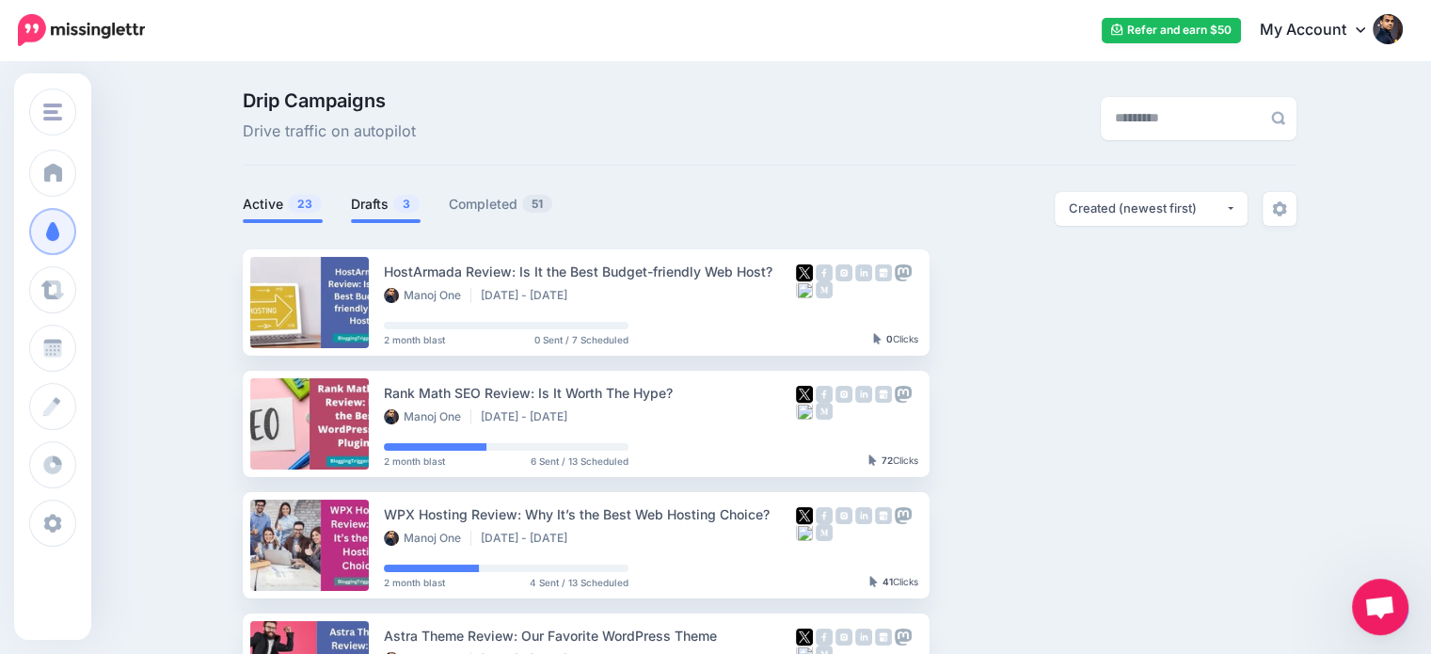
click at [379, 198] on link "Drafts 3" at bounding box center [386, 204] width 70 height 23
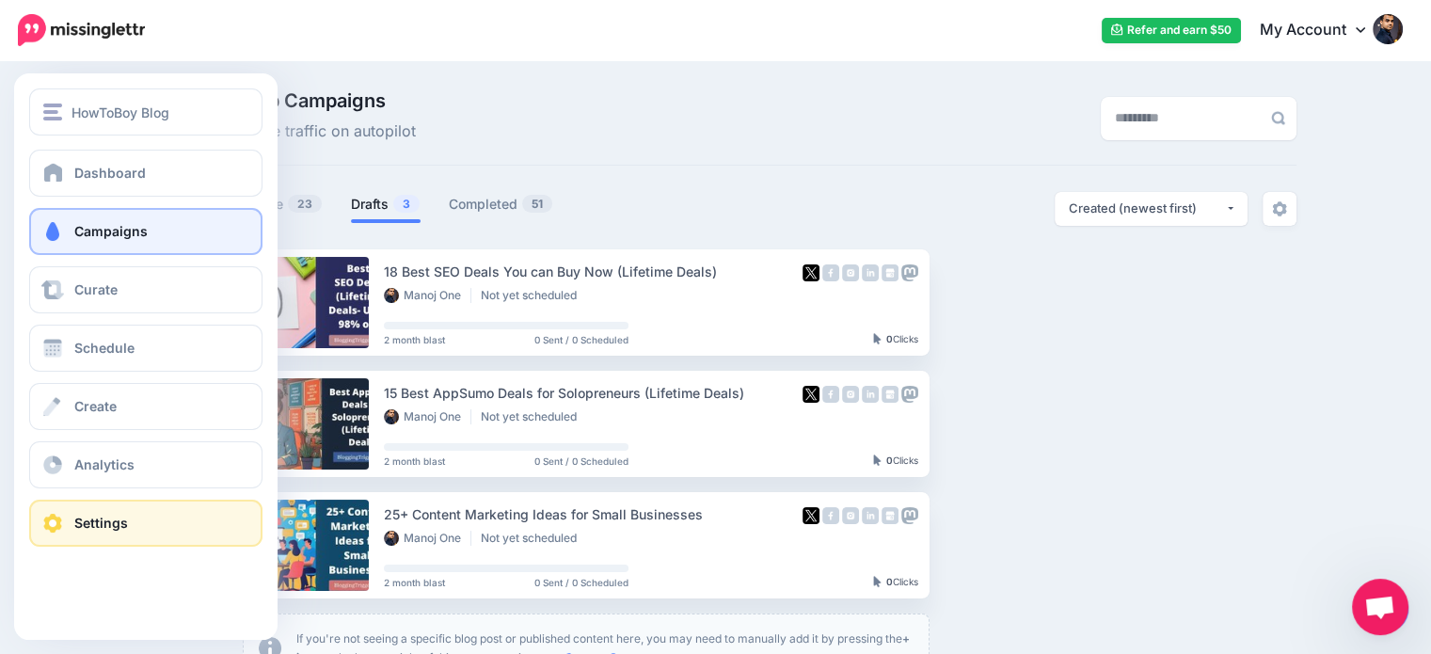
click at [81, 517] on span "Settings" at bounding box center [101, 523] width 54 height 16
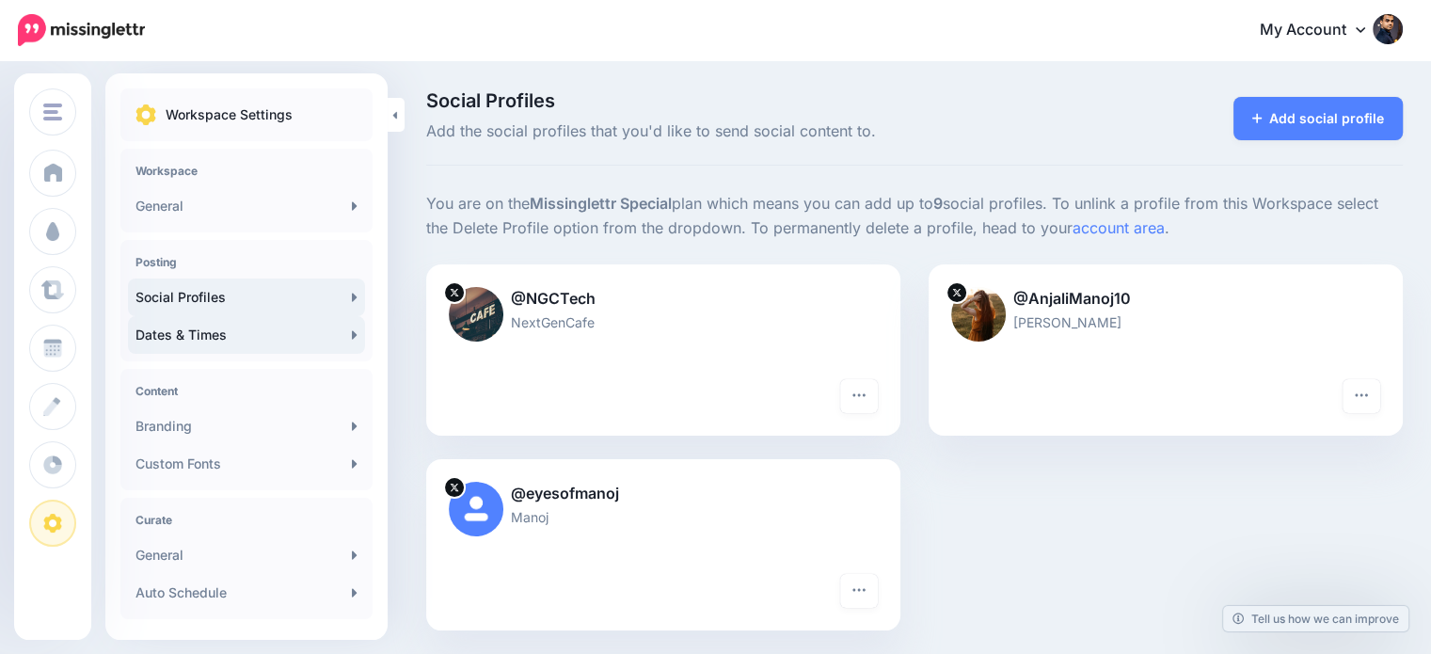
click at [209, 335] on link "Dates & Times" at bounding box center [246, 335] width 237 height 38
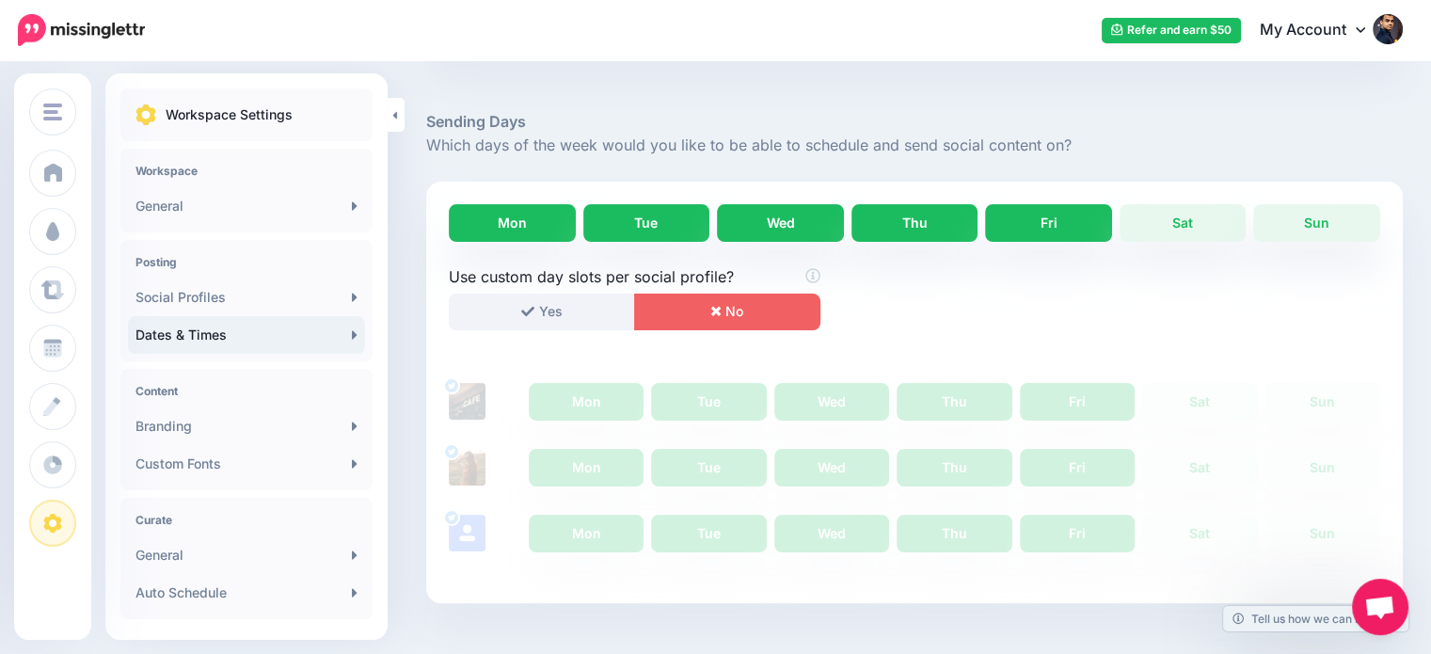
scroll to position [158, 0]
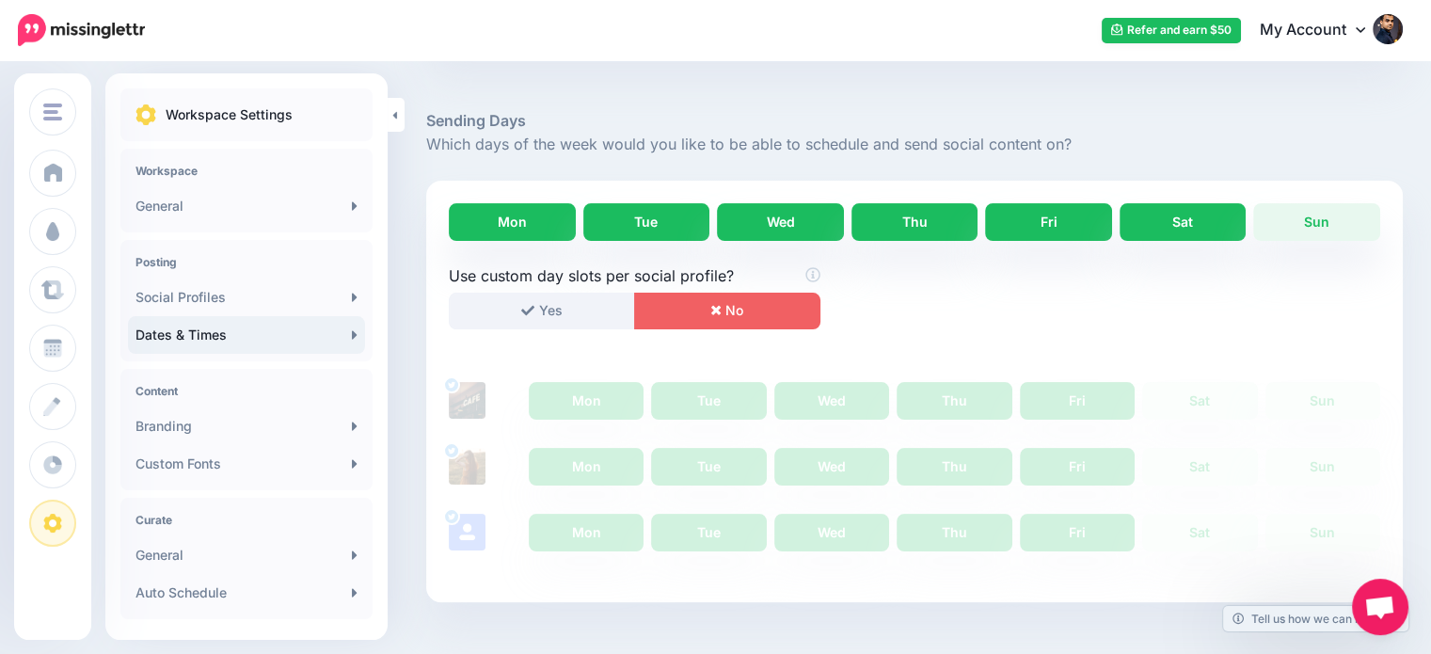
click at [1219, 225] on link "Sat" at bounding box center [1183, 222] width 127 height 38
click at [557, 308] on button "Yes" at bounding box center [542, 311] width 186 height 37
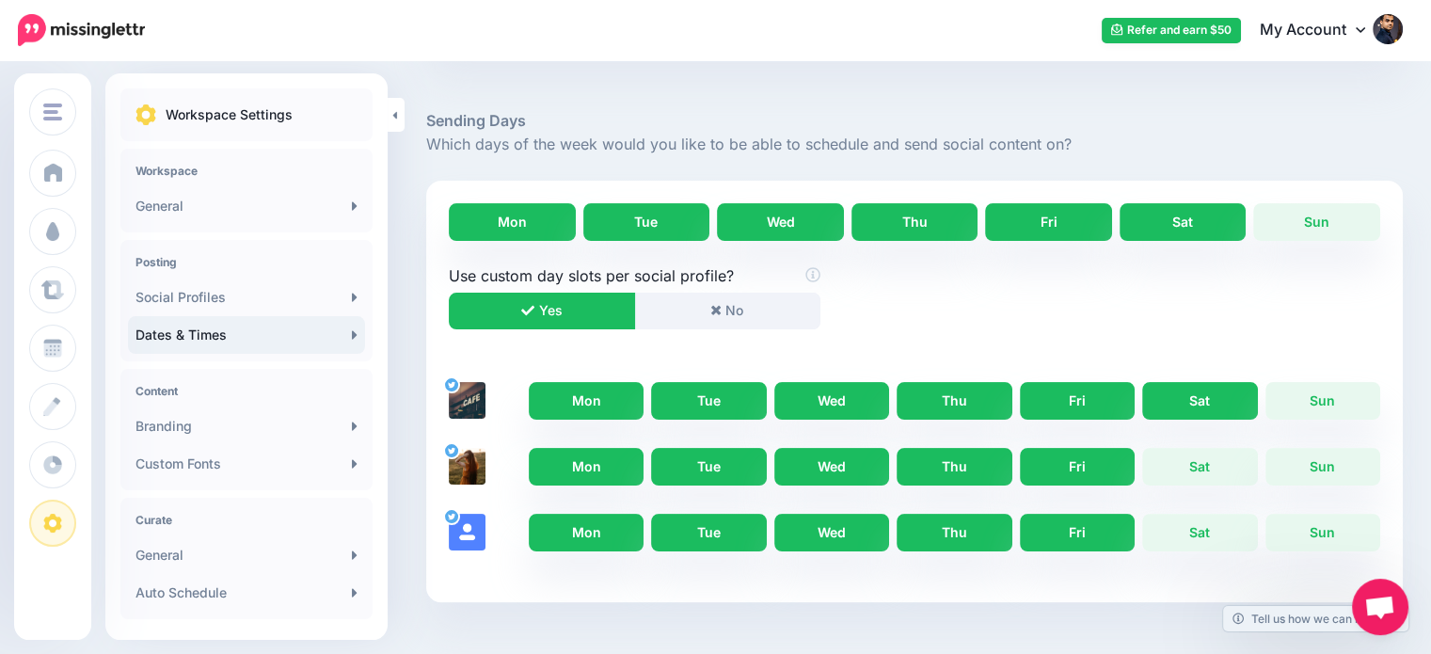
click at [1238, 402] on link "Sat" at bounding box center [1199, 401] width 115 height 38
click at [1223, 456] on link "Sat" at bounding box center [1199, 467] width 115 height 38
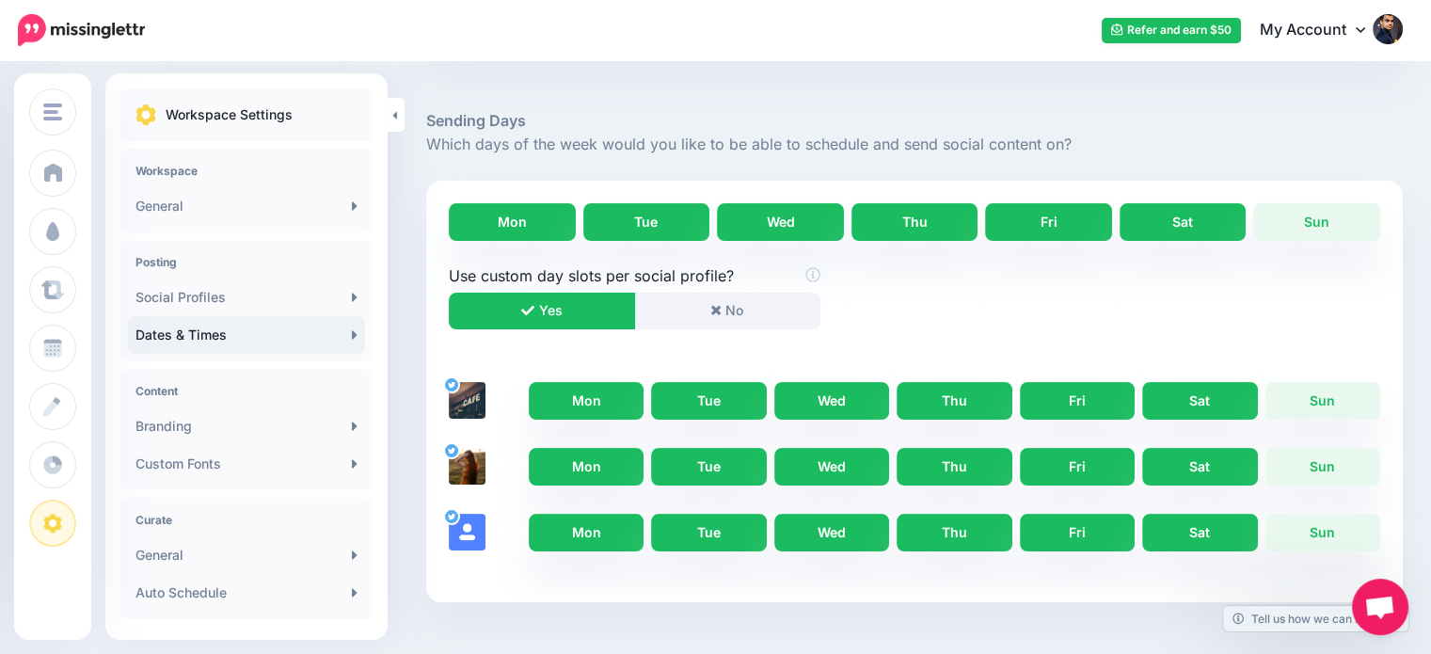
click at [1239, 533] on link "Sat" at bounding box center [1199, 533] width 115 height 38
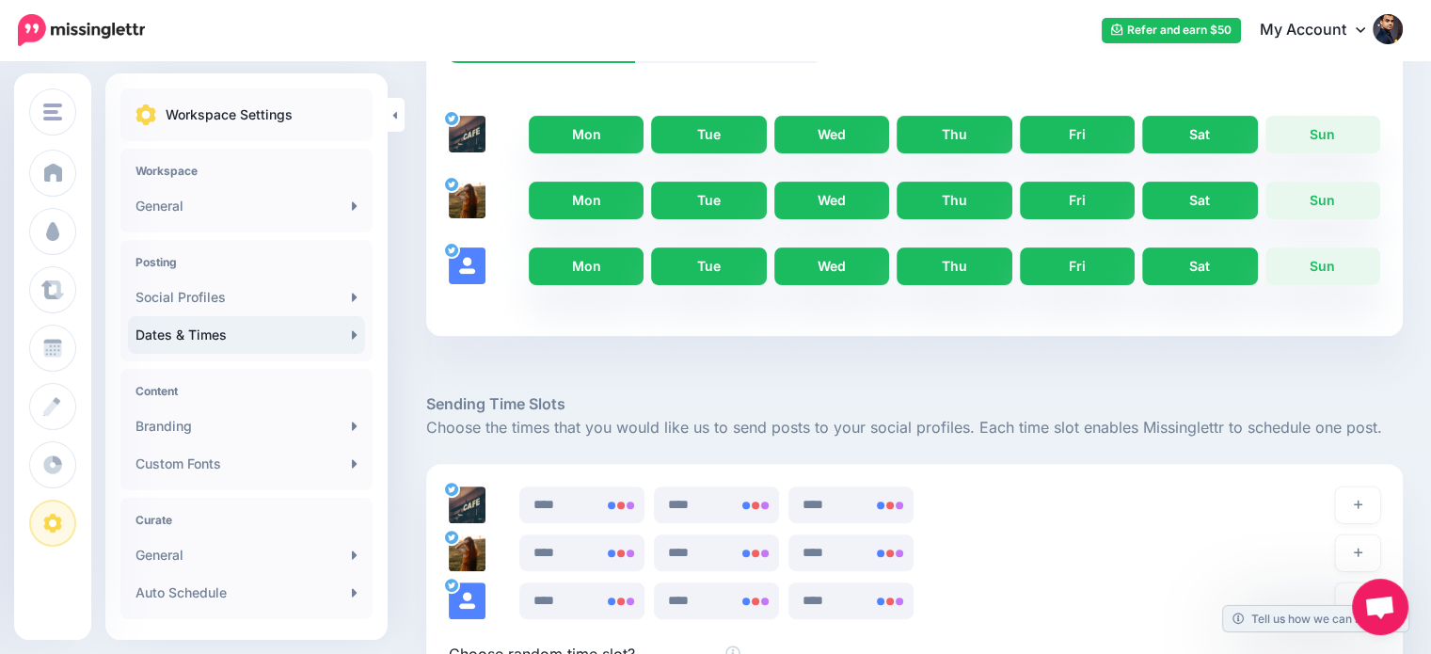
scroll to position [676, 0]
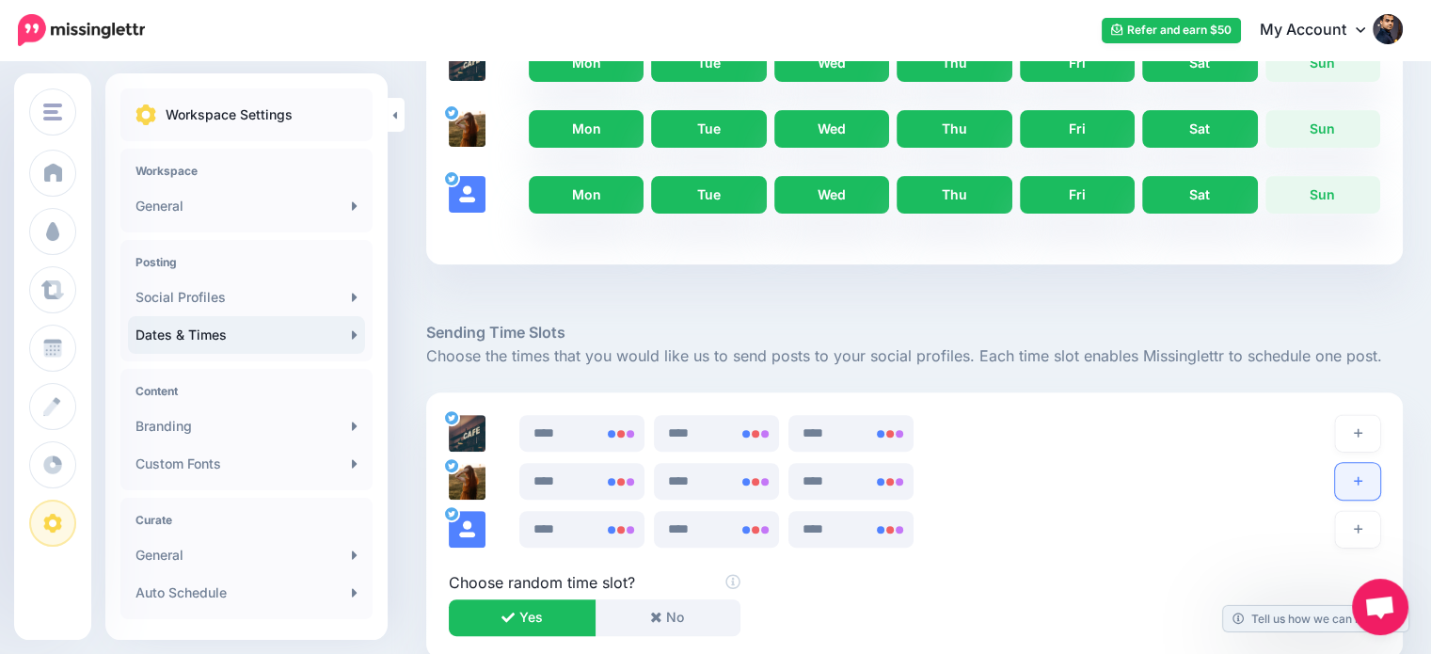
click at [1366, 479] on button "button" at bounding box center [1357, 481] width 45 height 37
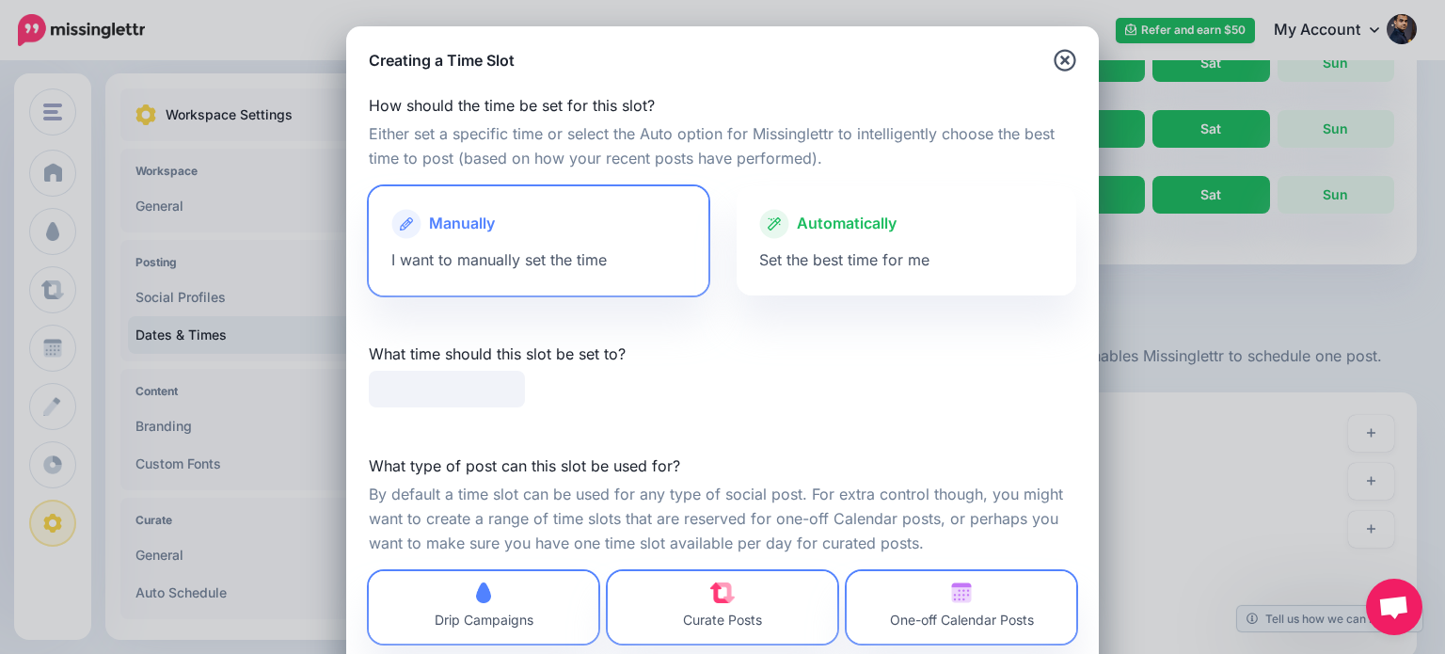
type input "*****"
click at [859, 240] on div at bounding box center [906, 243] width 294 height 9
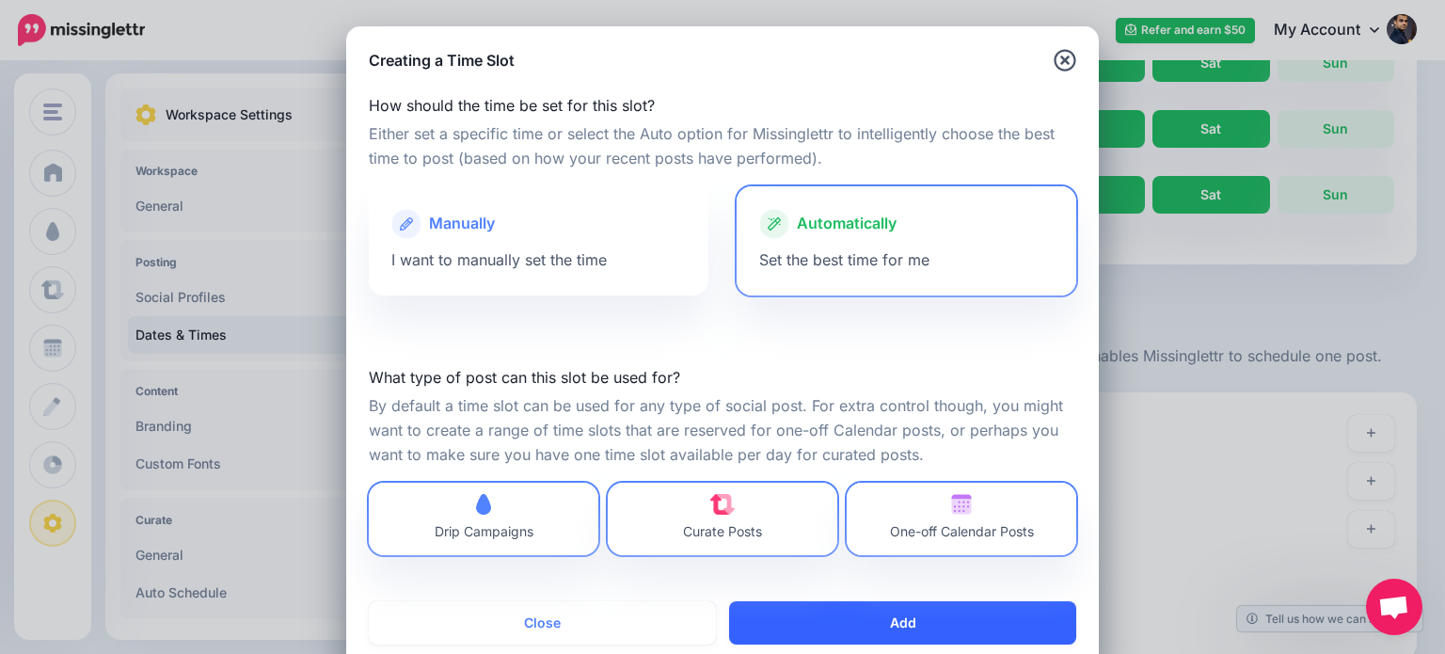
click at [967, 619] on button "Add" at bounding box center [902, 622] width 347 height 43
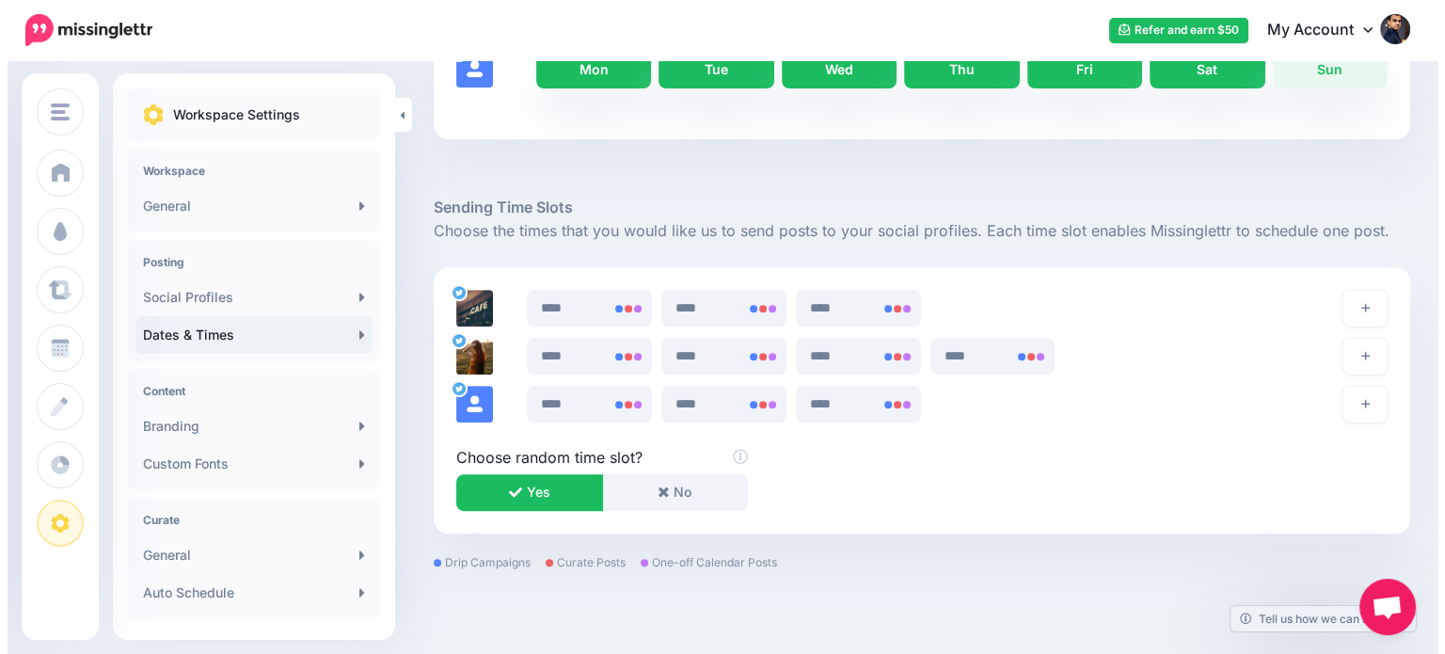
scroll to position [767, 0]
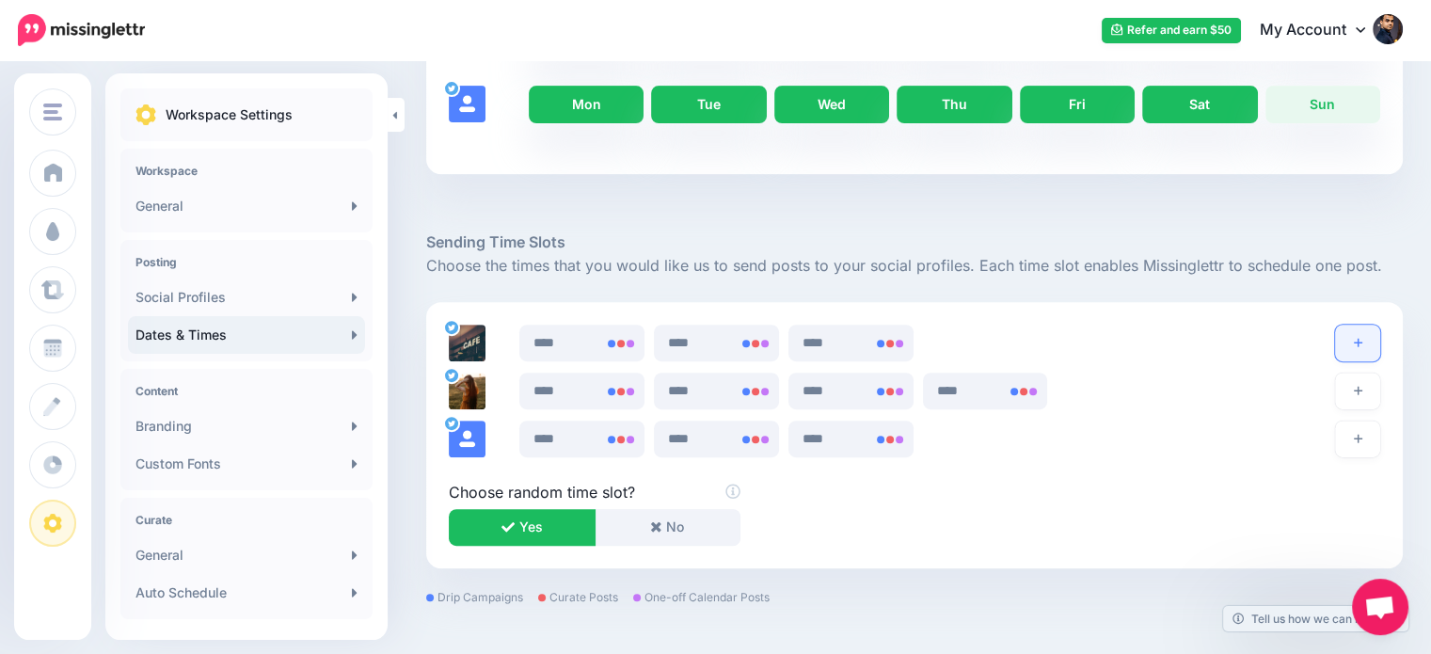
click at [1373, 334] on button "button" at bounding box center [1357, 343] width 45 height 37
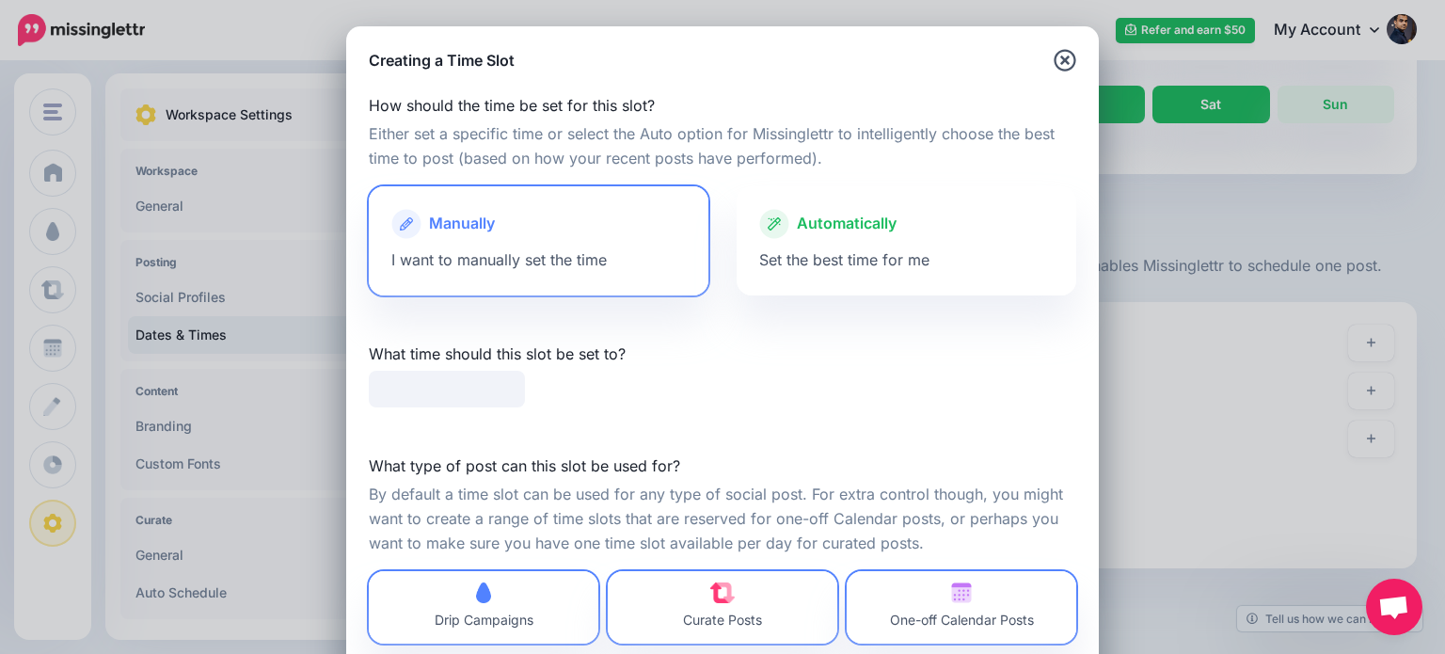
type input "*****"
click at [913, 217] on div "Automatically" at bounding box center [906, 224] width 294 height 30
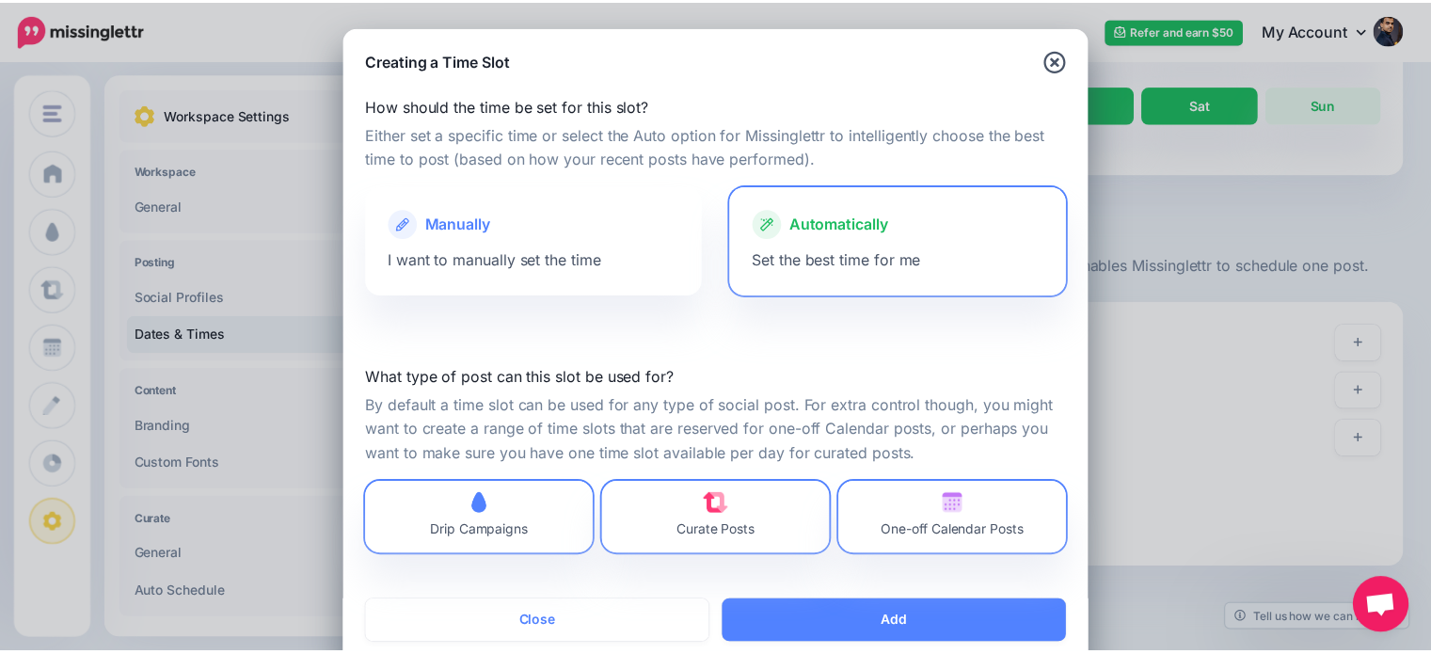
scroll to position [39, 0]
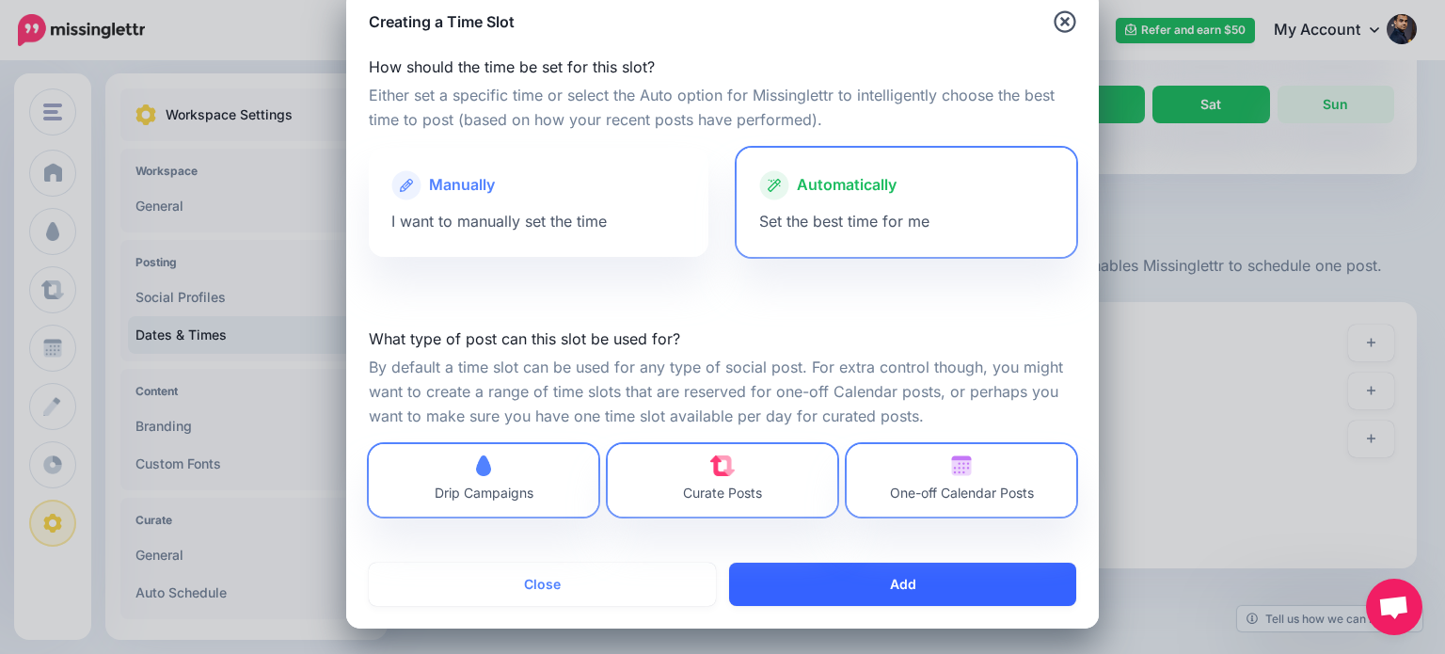
click at [962, 564] on button "Add" at bounding box center [902, 584] width 347 height 43
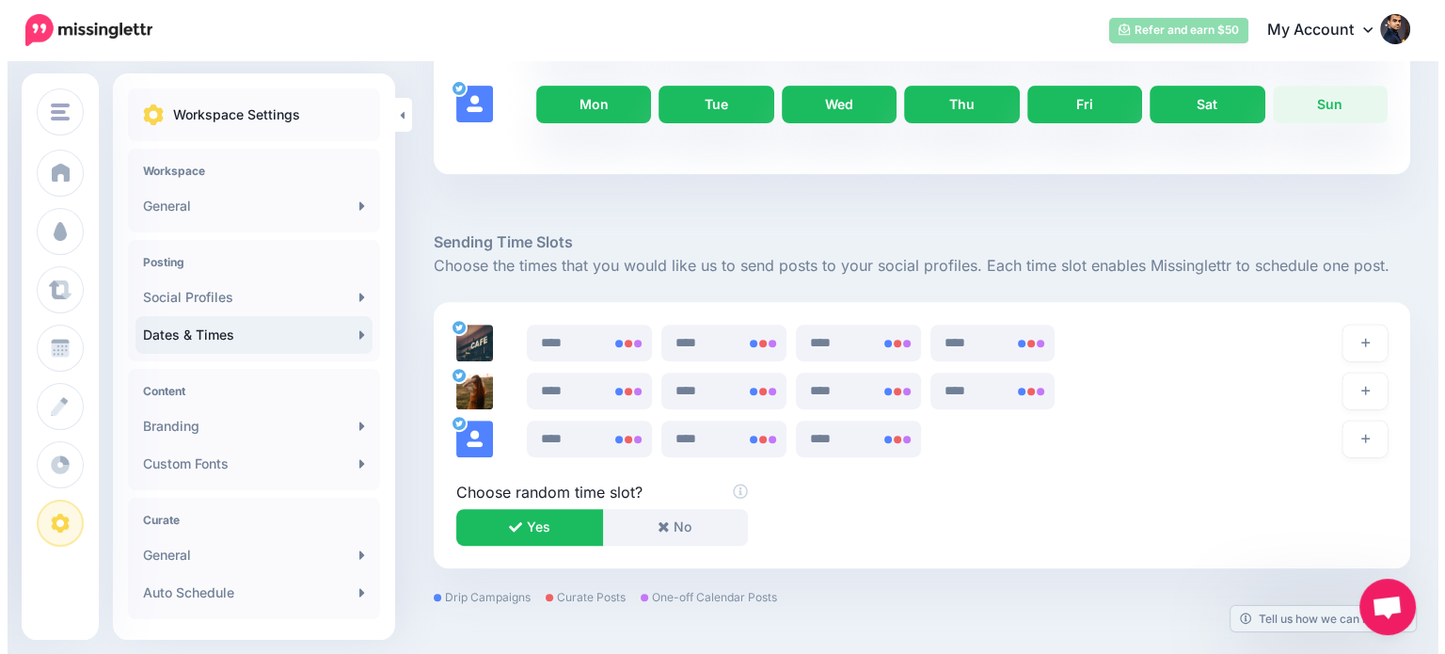
scroll to position [884, 0]
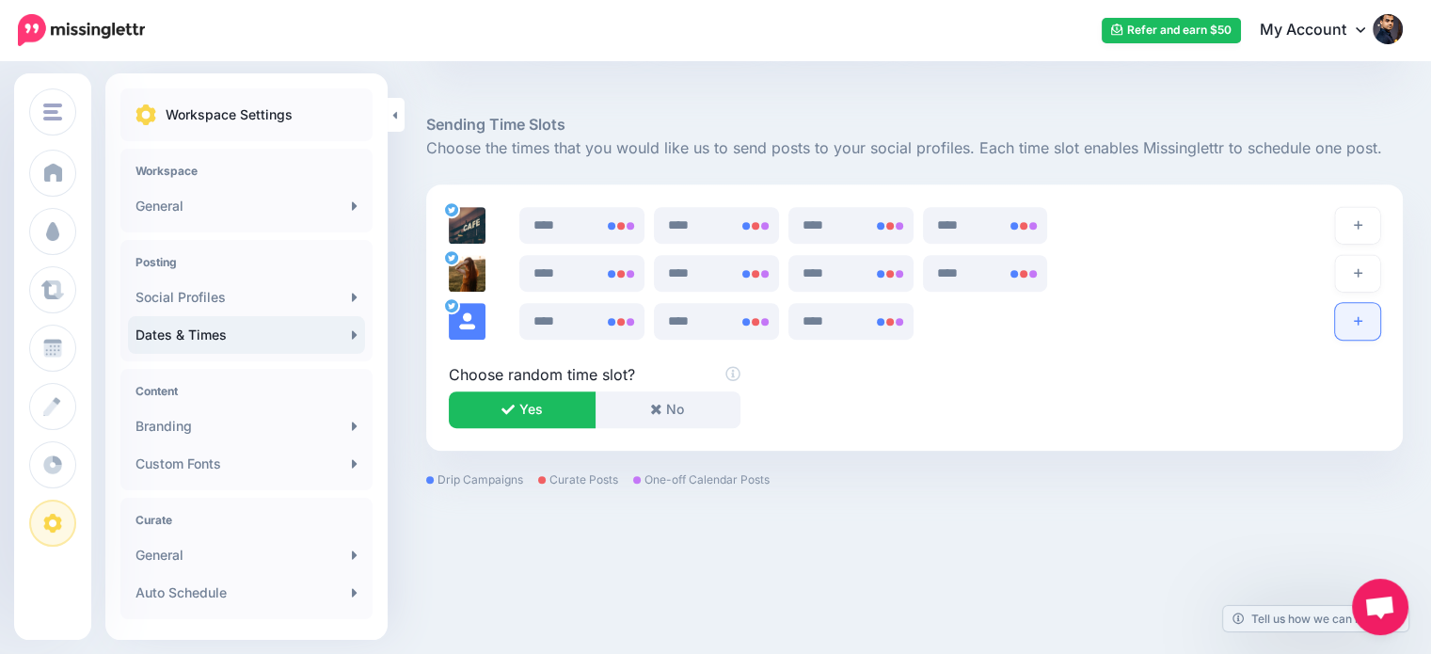
click at [1367, 311] on button "button" at bounding box center [1357, 321] width 45 height 37
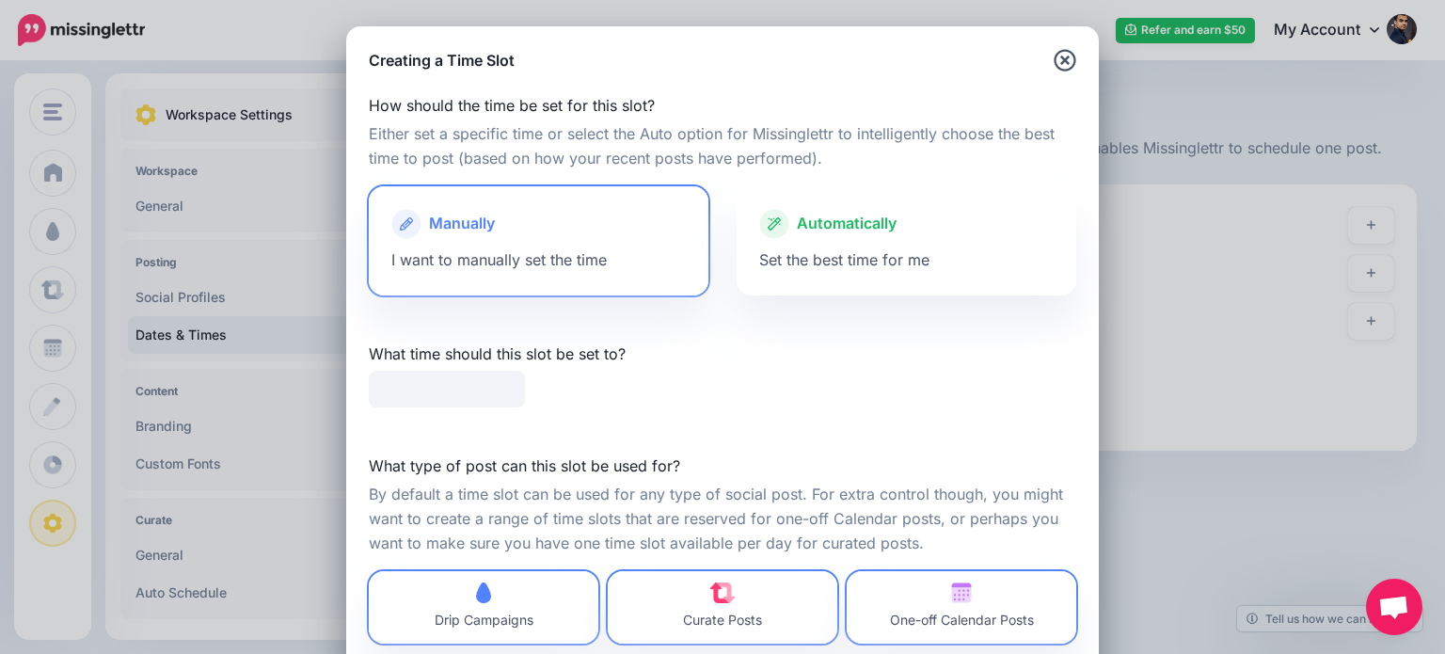
type input "*****"
click at [888, 239] on div at bounding box center [906, 243] width 294 height 9
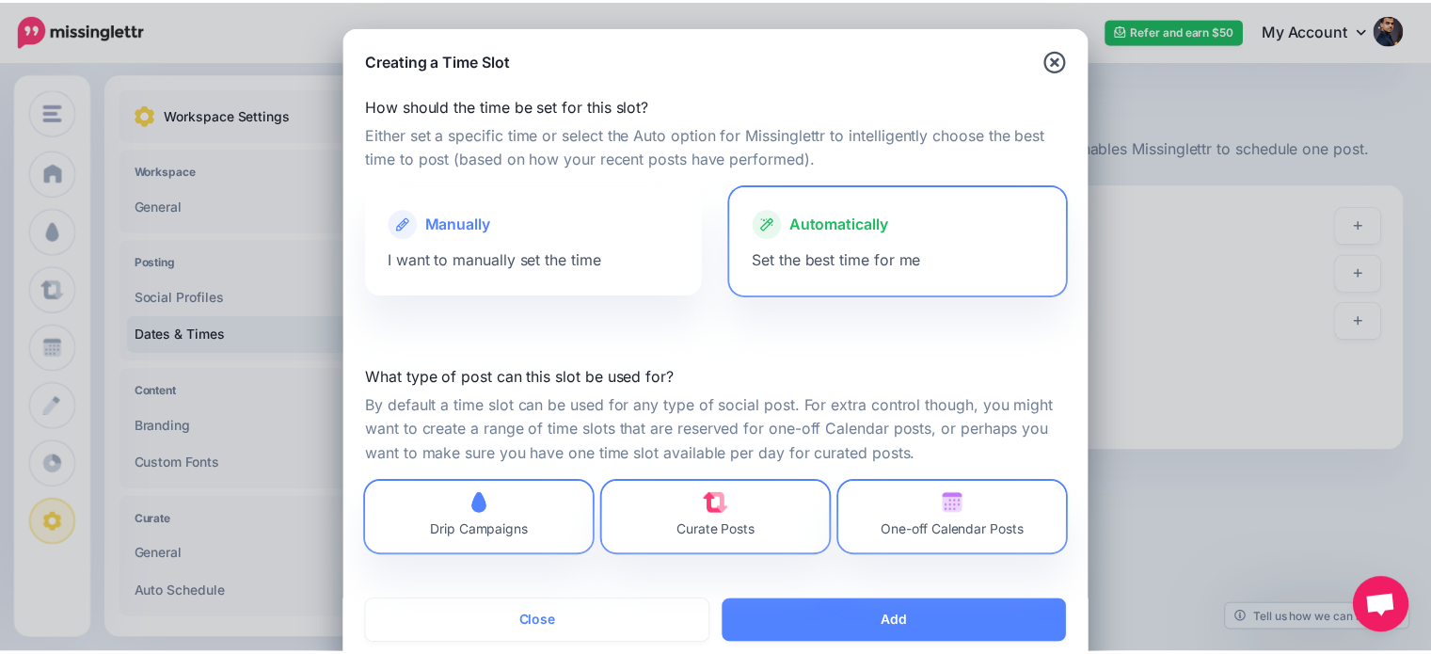
scroll to position [39, 0]
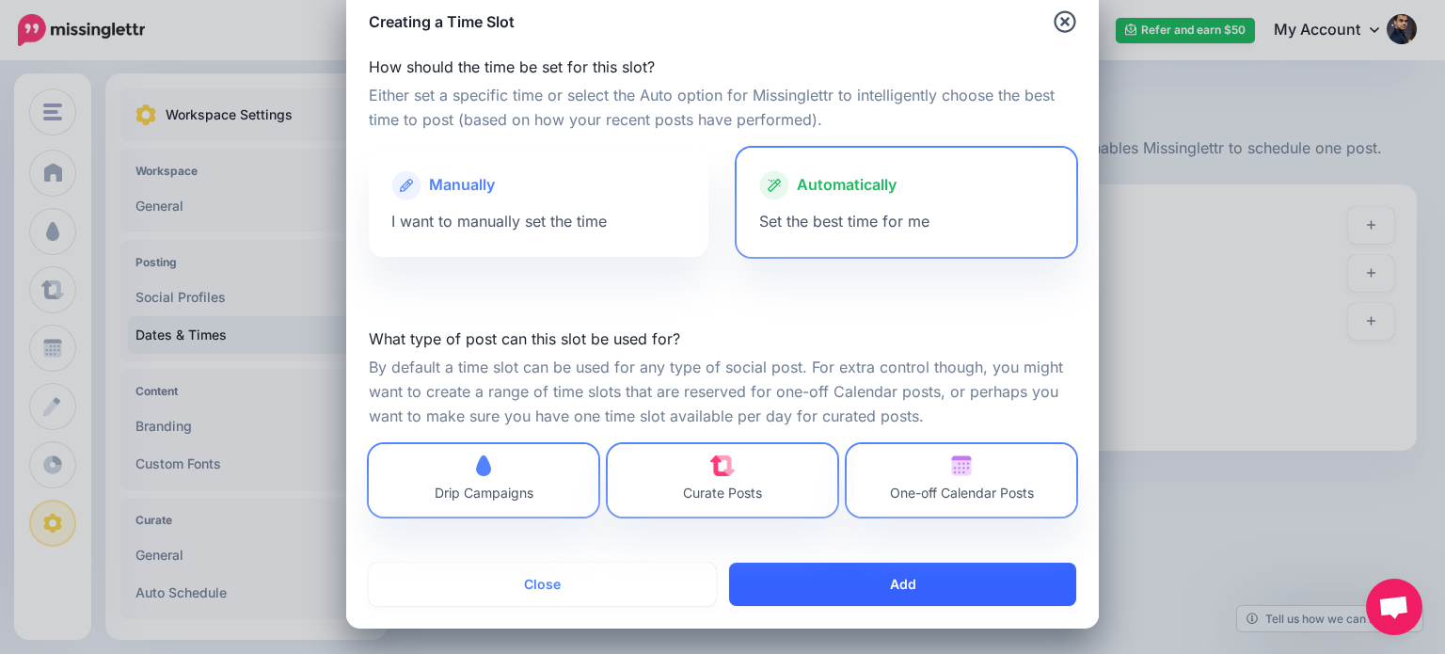
click at [1020, 583] on button "Add" at bounding box center [902, 584] width 347 height 43
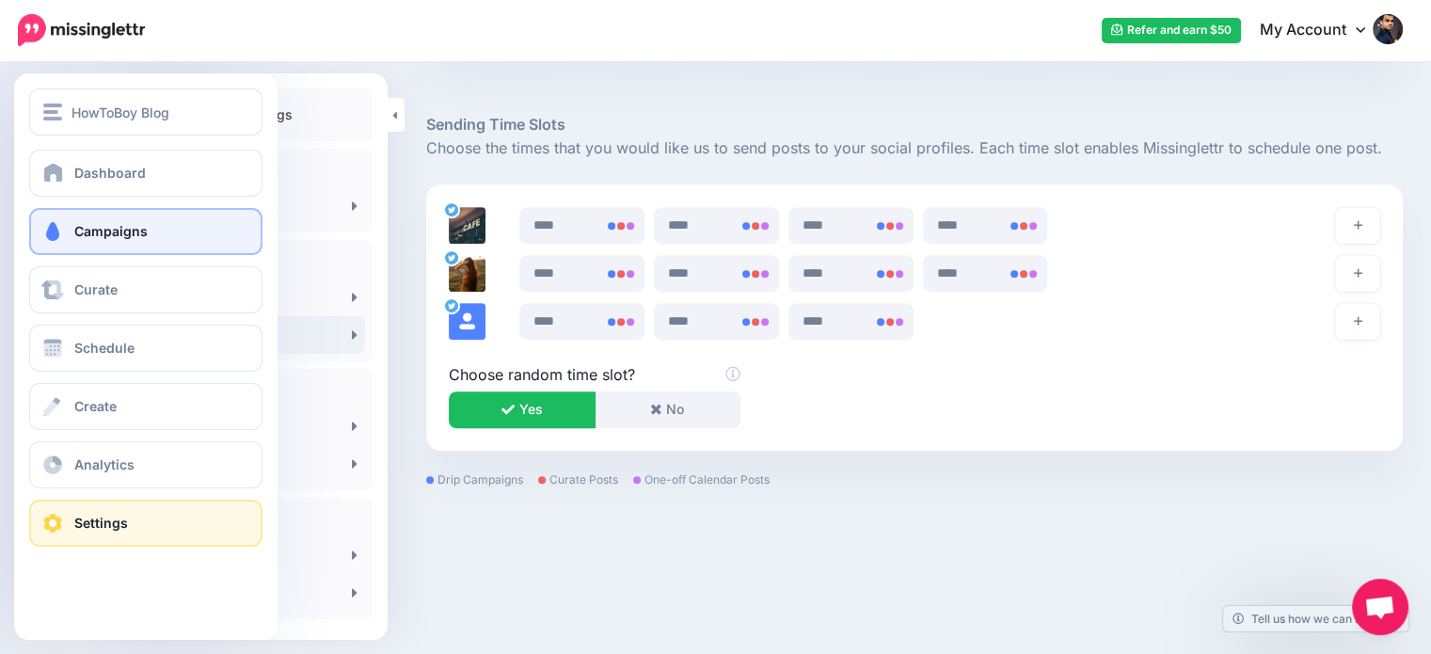
click at [113, 237] on span "Campaigns" at bounding box center [110, 231] width 73 height 16
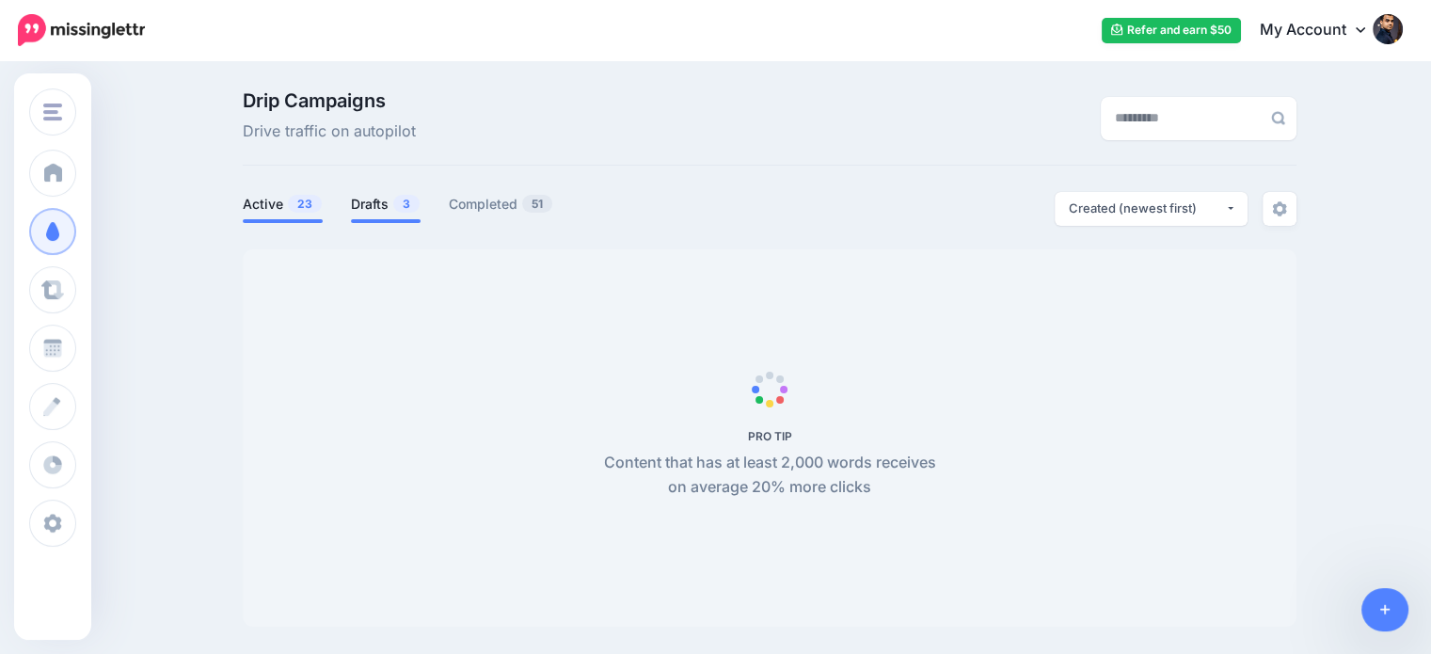
click at [373, 202] on link "Drafts 3" at bounding box center [386, 204] width 70 height 23
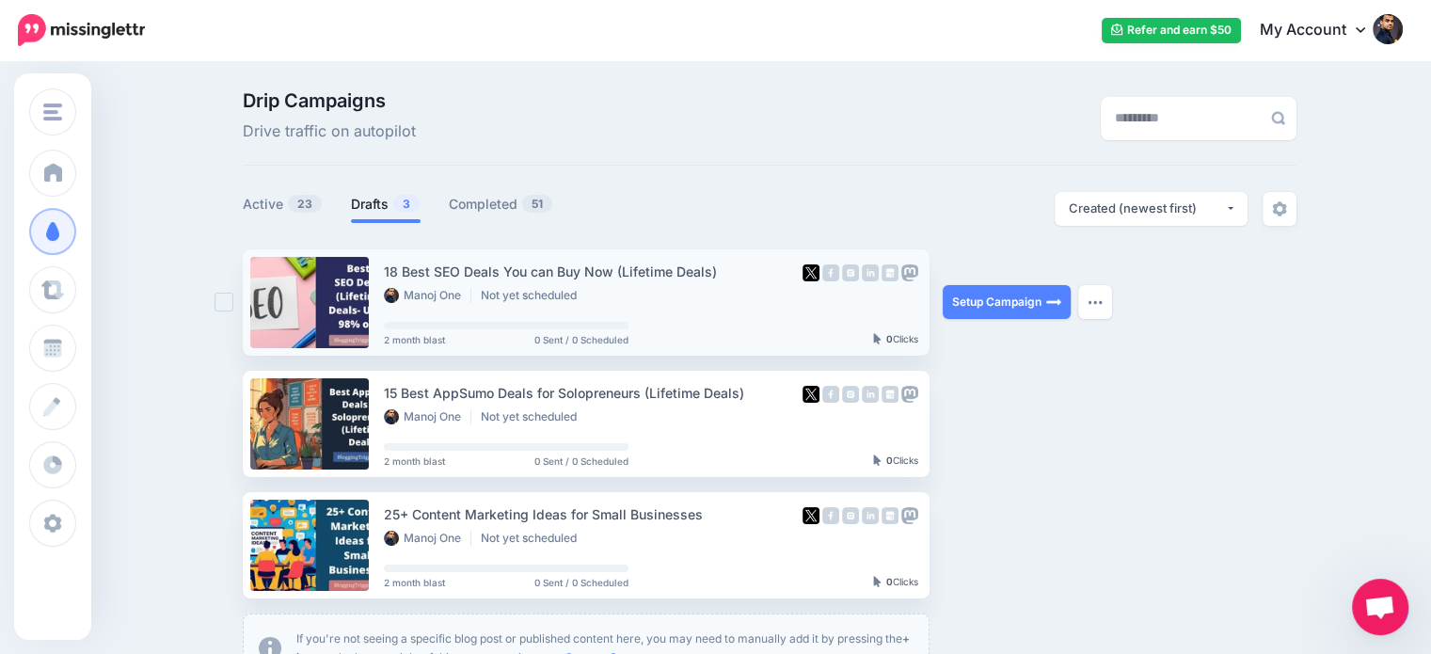
click at [230, 305] on ins at bounding box center [224, 302] width 19 height 19
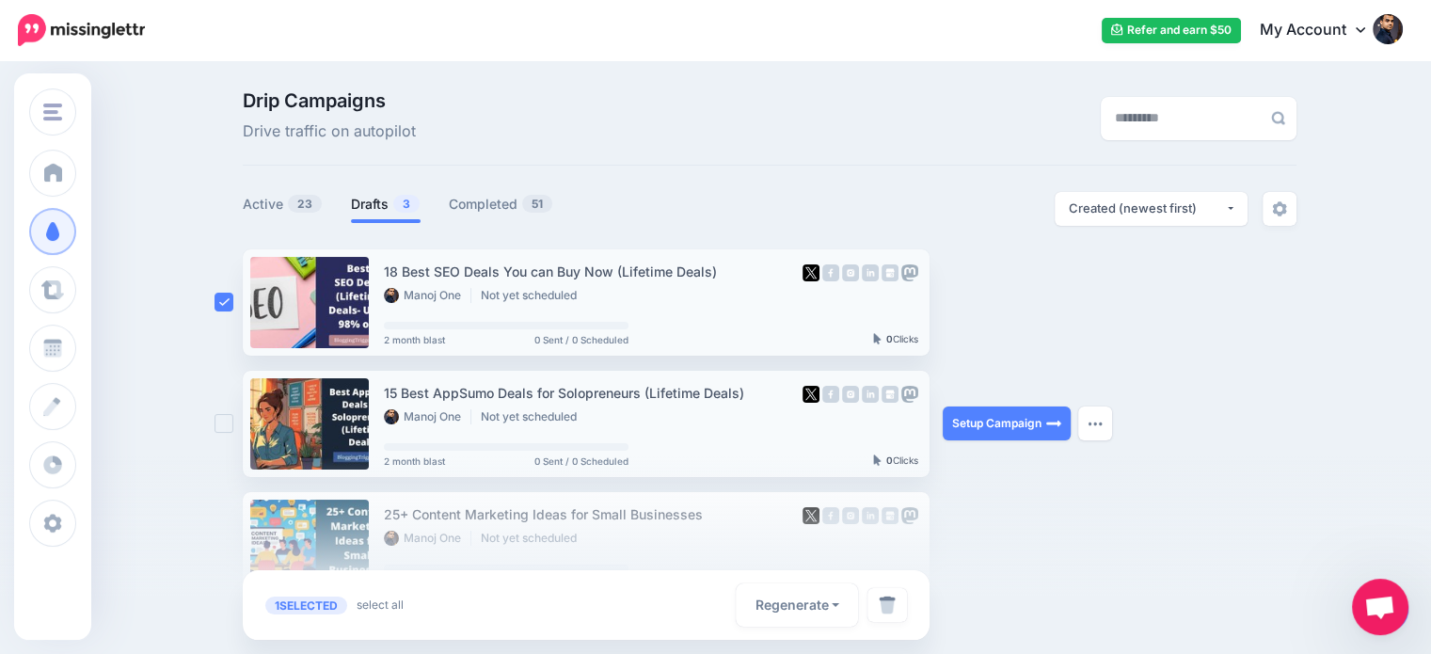
click at [230, 426] on ins at bounding box center [224, 423] width 19 height 19
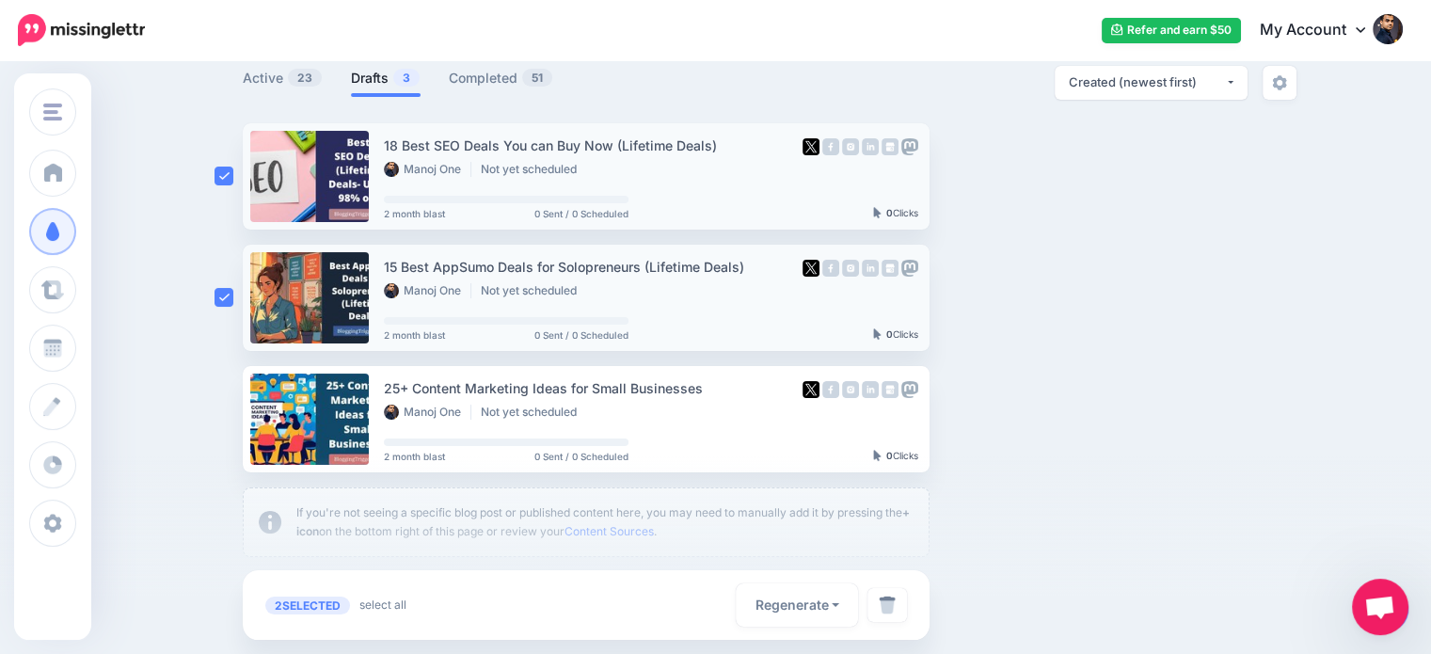
scroll to position [217, 0]
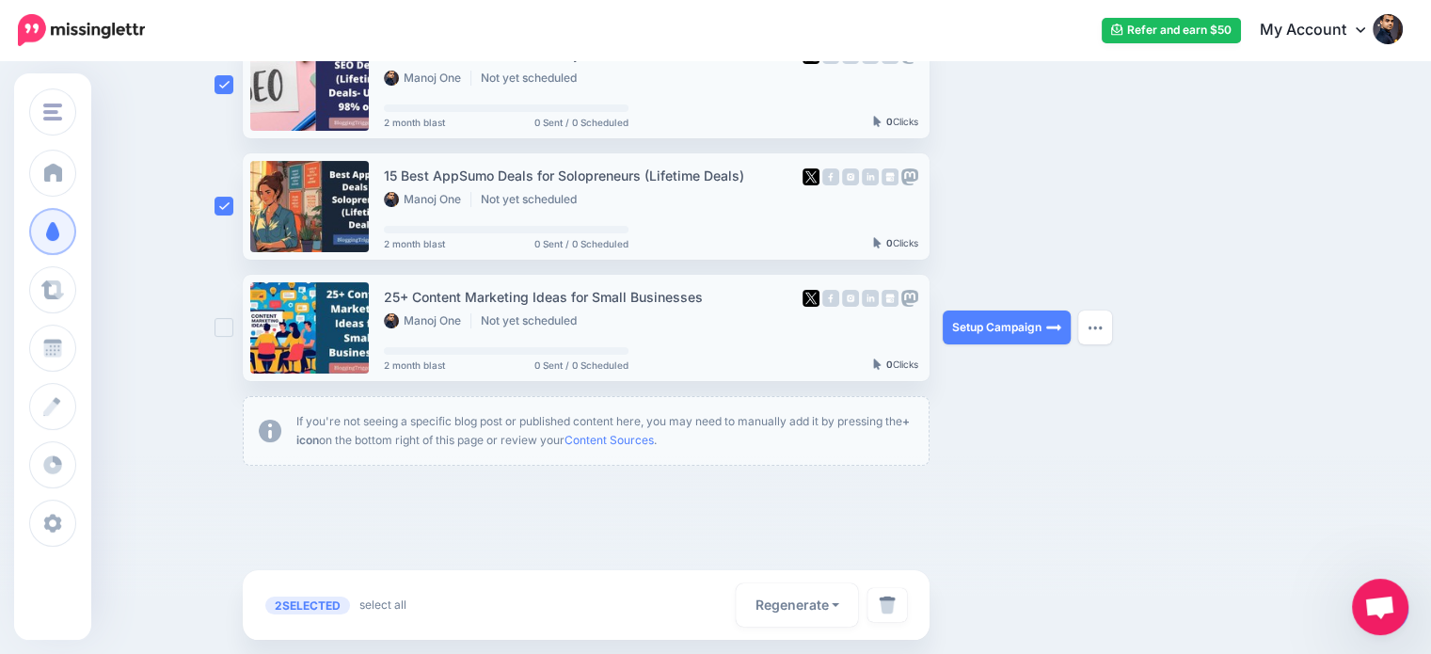
click at [232, 322] on ins at bounding box center [224, 327] width 19 height 19
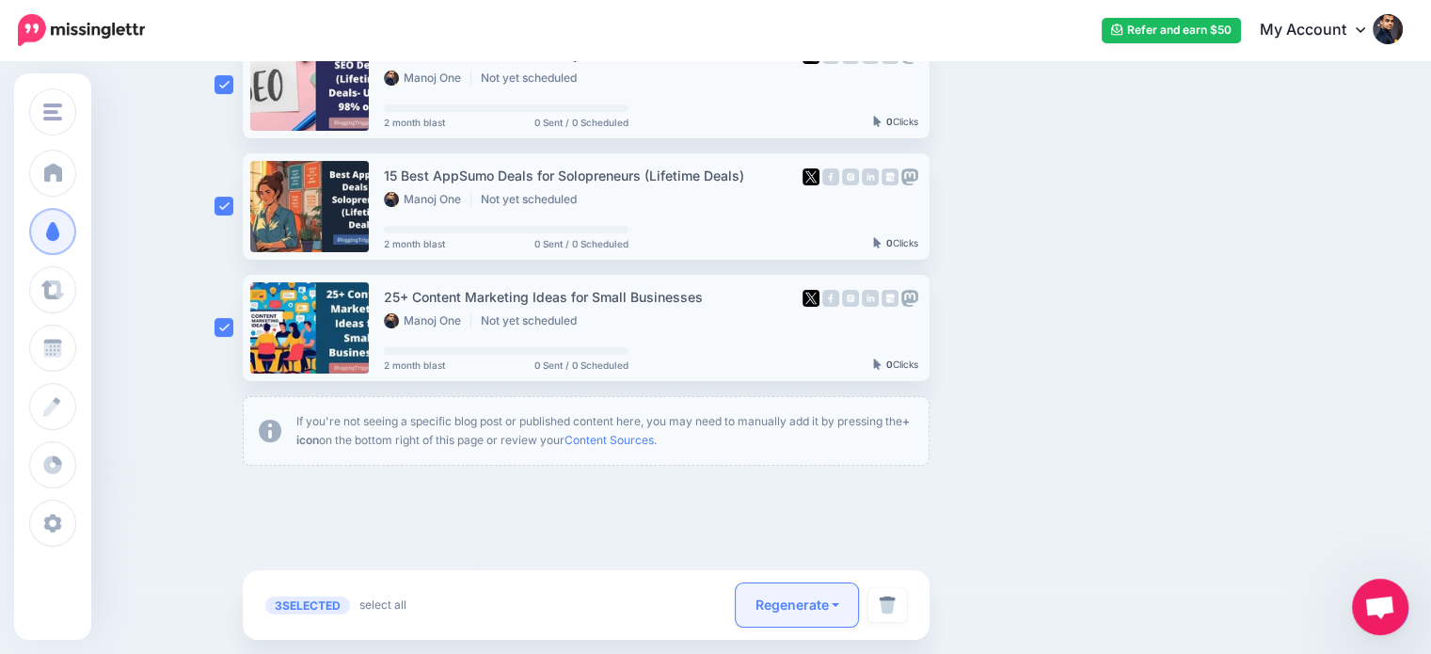
click at [828, 598] on button "Regenerate" at bounding box center [797, 604] width 122 height 43
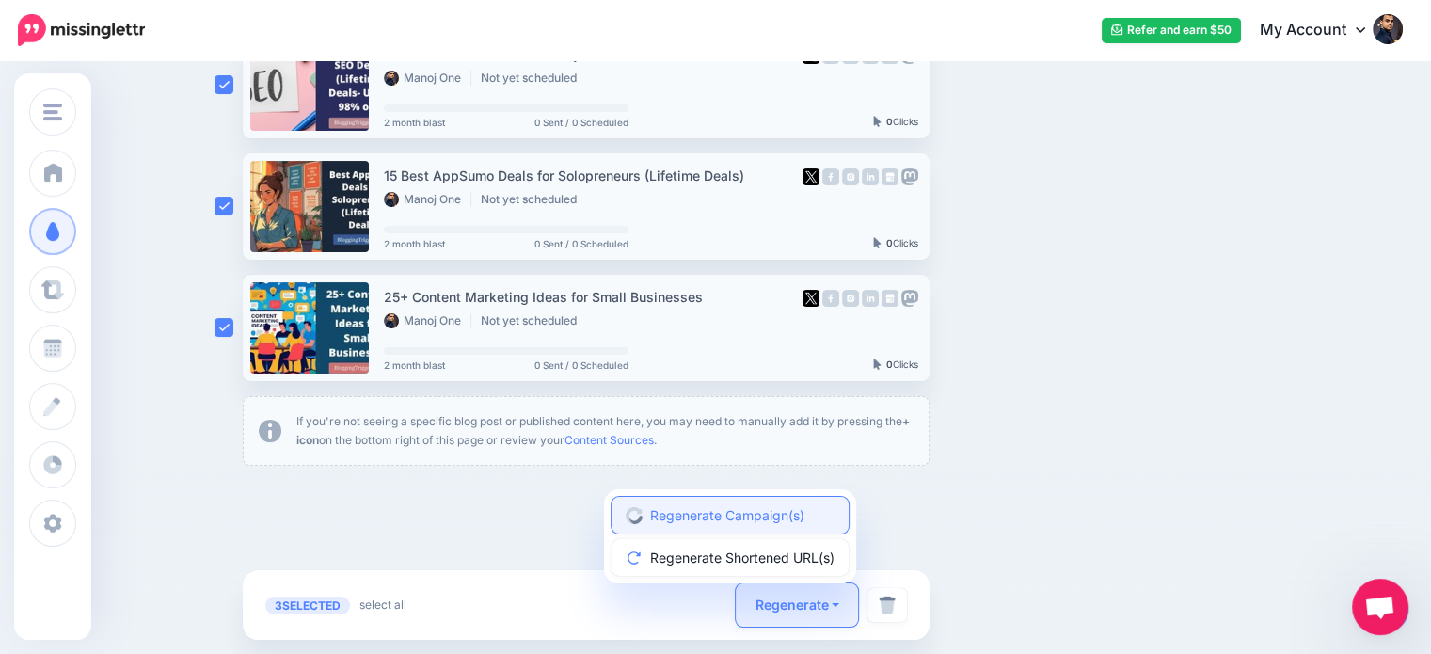
click at [755, 511] on link "Regenerate Campaign(s)" at bounding box center [730, 515] width 237 height 37
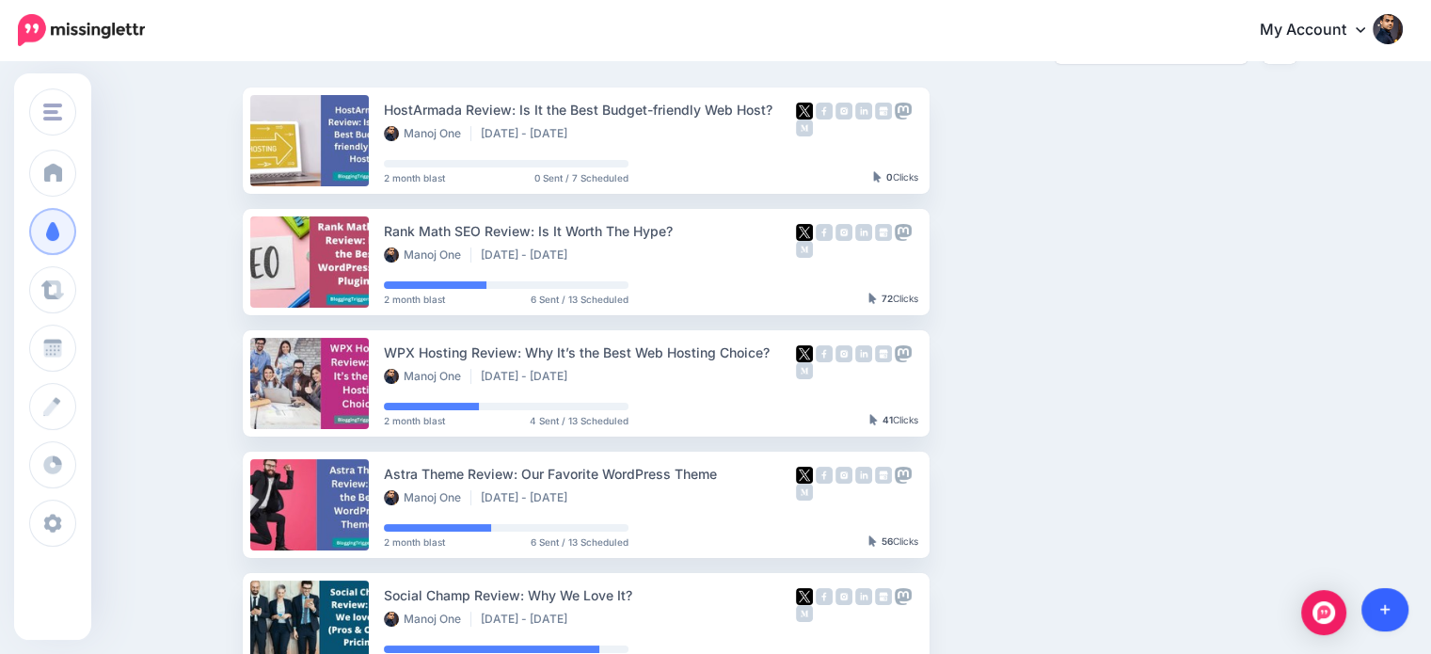
click at [1398, 602] on link at bounding box center [1385, 609] width 48 height 43
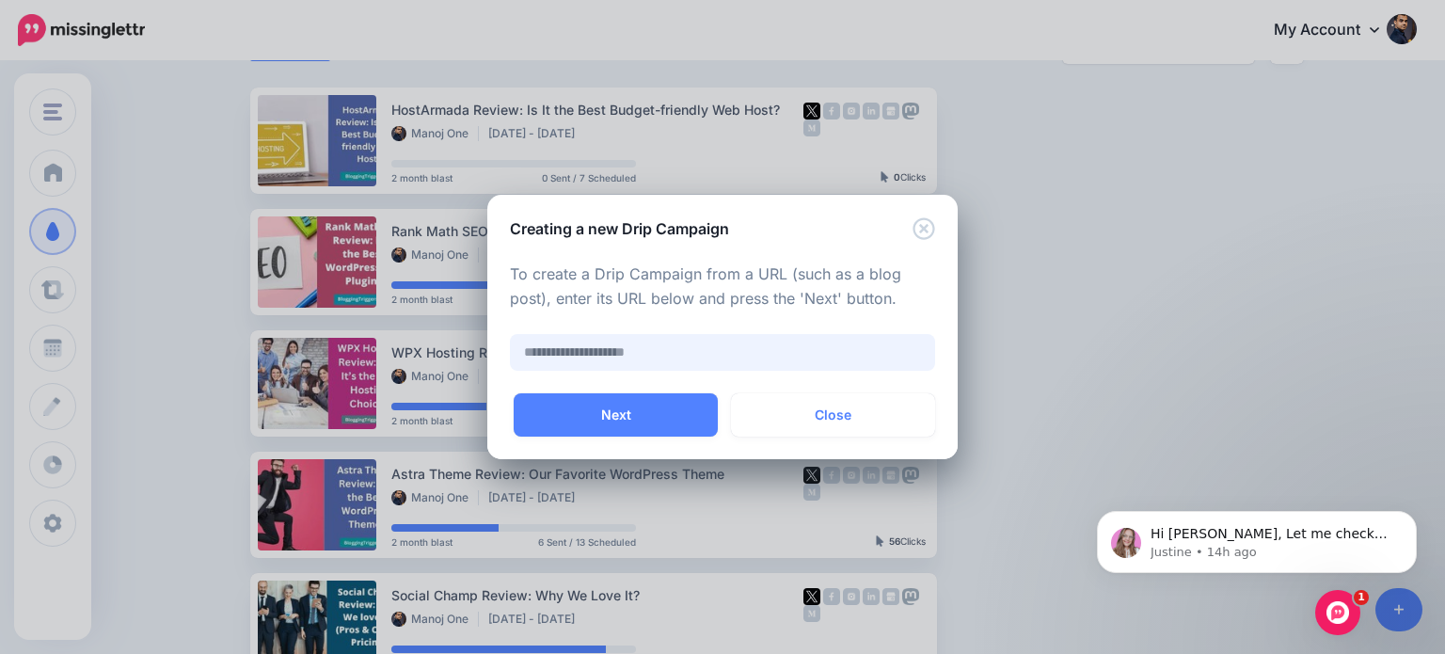
paste input "**********"
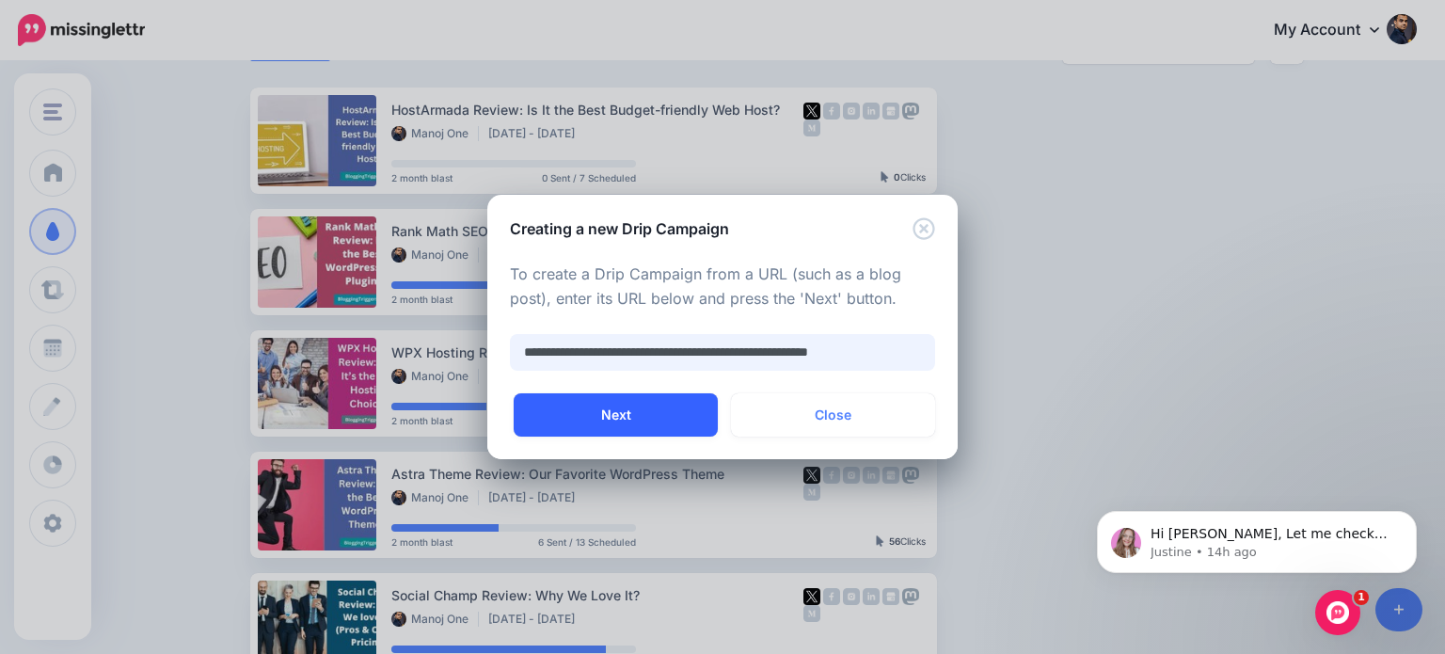
type input "**********"
click at [649, 409] on button "Next" at bounding box center [616, 414] width 204 height 43
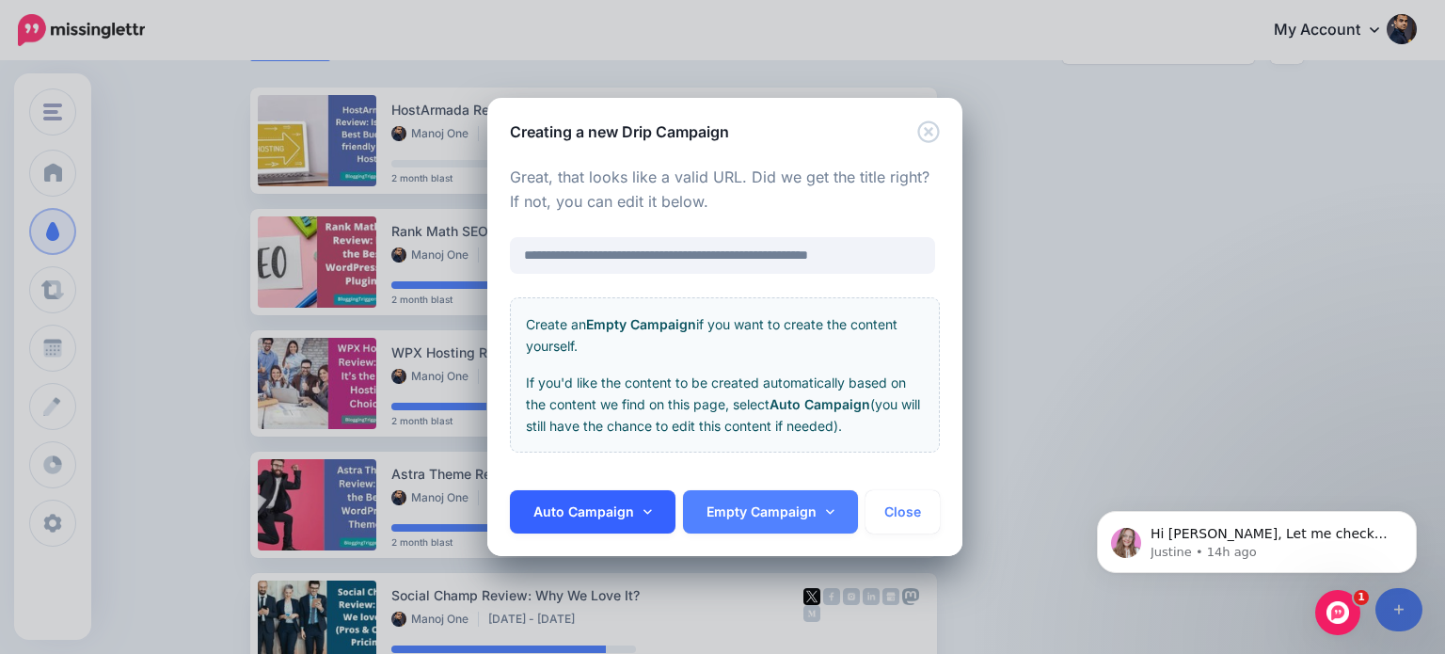
click at [647, 507] on icon at bounding box center [648, 511] width 8 height 13
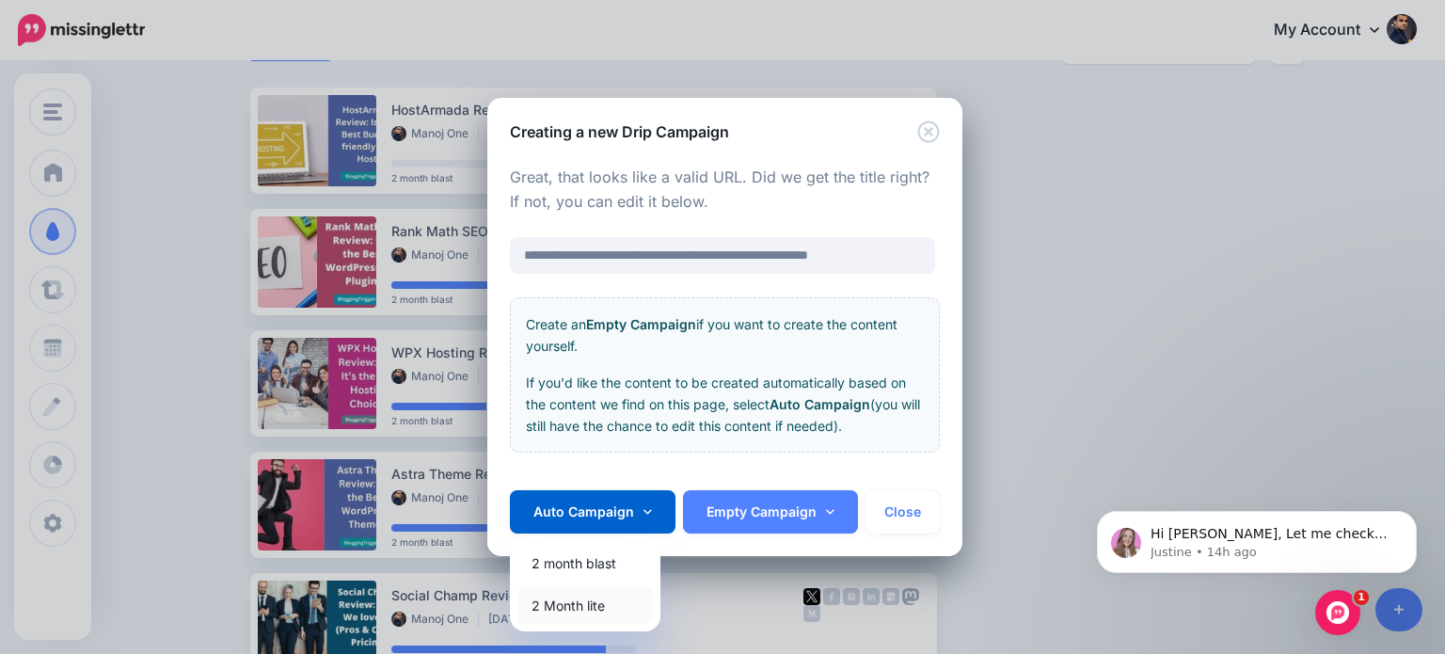
click at [605, 609] on link "2 Month lite" at bounding box center [584, 605] width 135 height 37
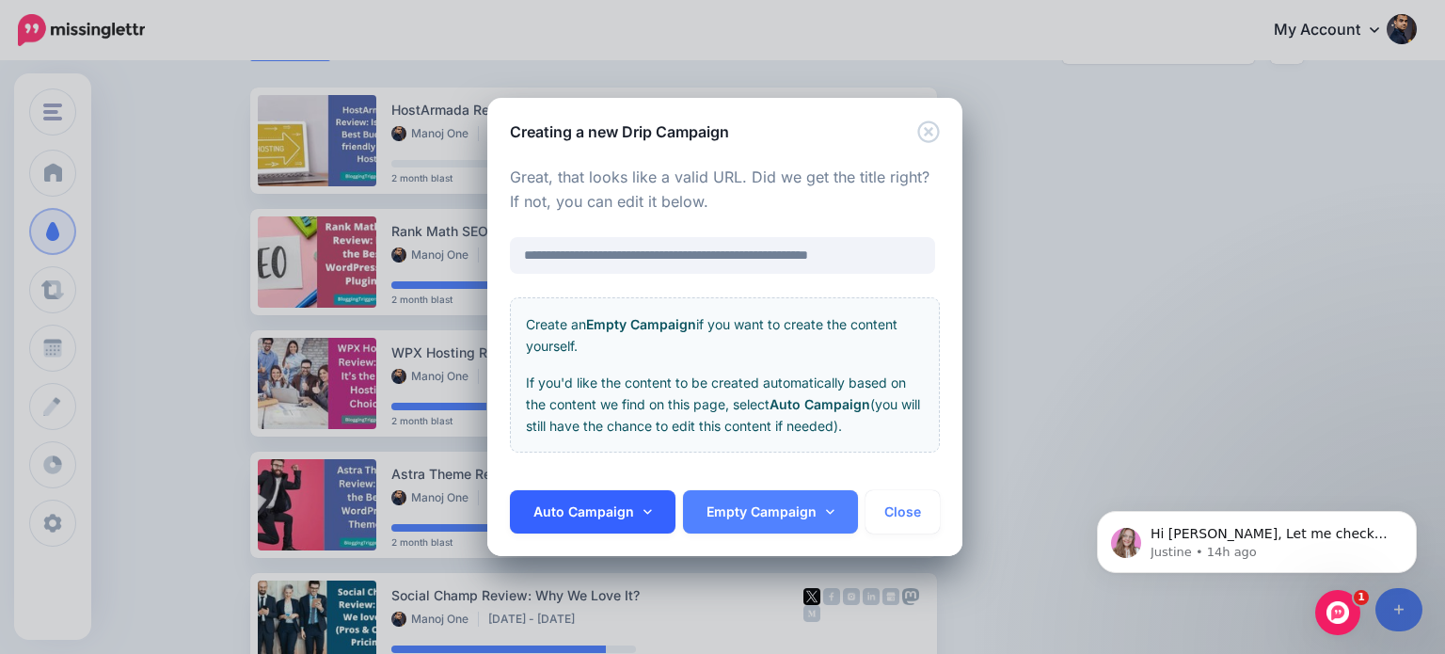
click at [633, 516] on link "Auto Campaign" at bounding box center [593, 511] width 166 height 43
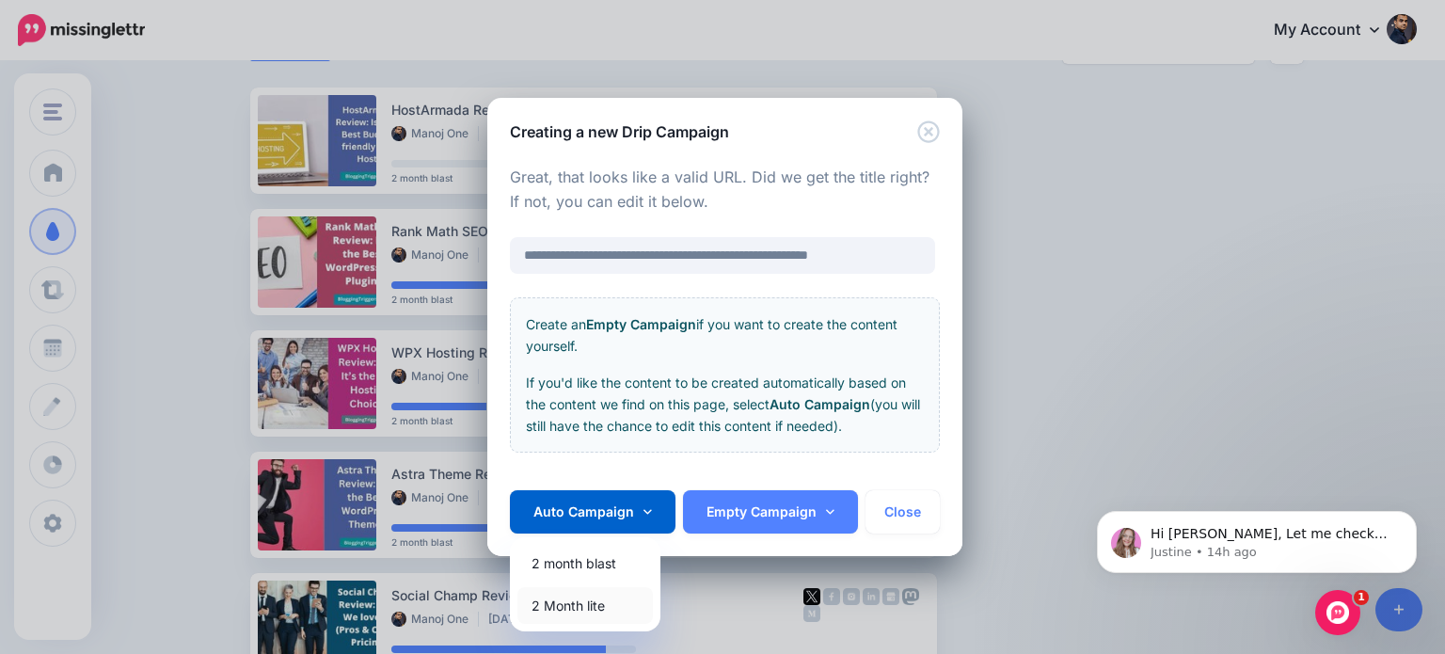
click at [598, 605] on link "2 Month lite" at bounding box center [584, 605] width 135 height 37
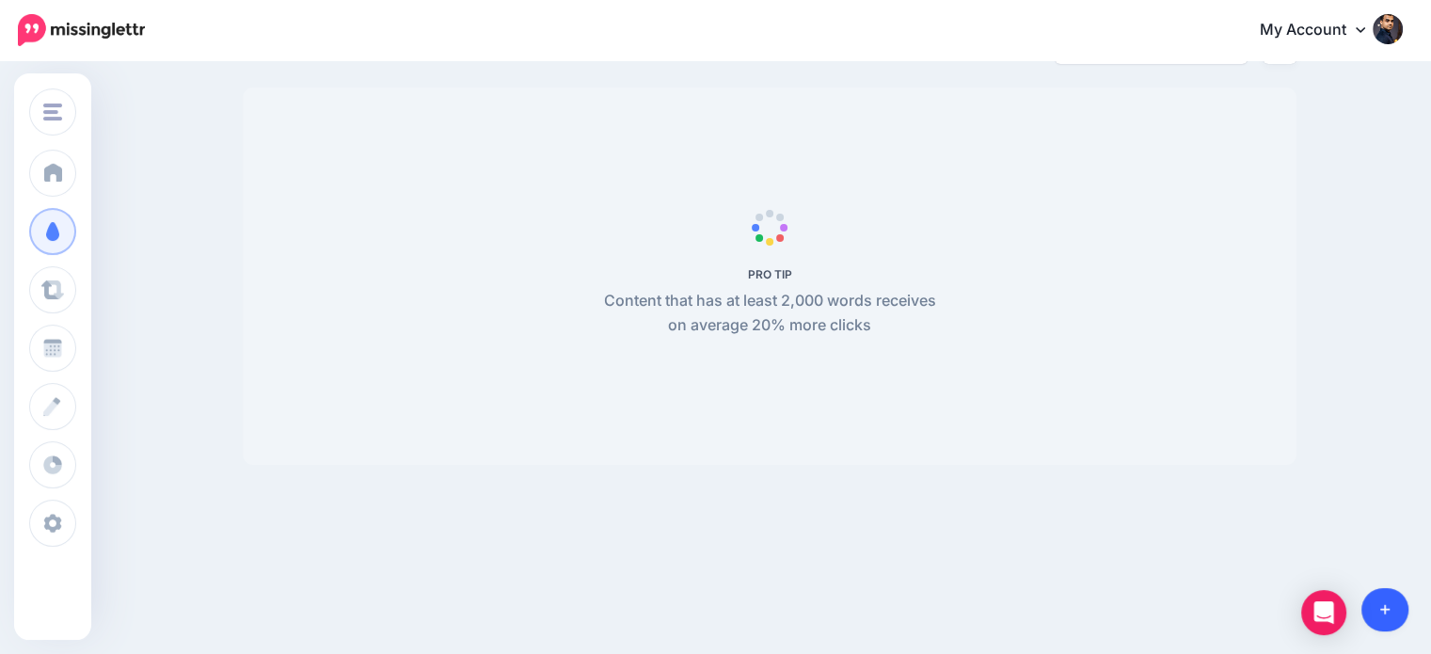
click at [1388, 603] on icon at bounding box center [1385, 609] width 10 height 13
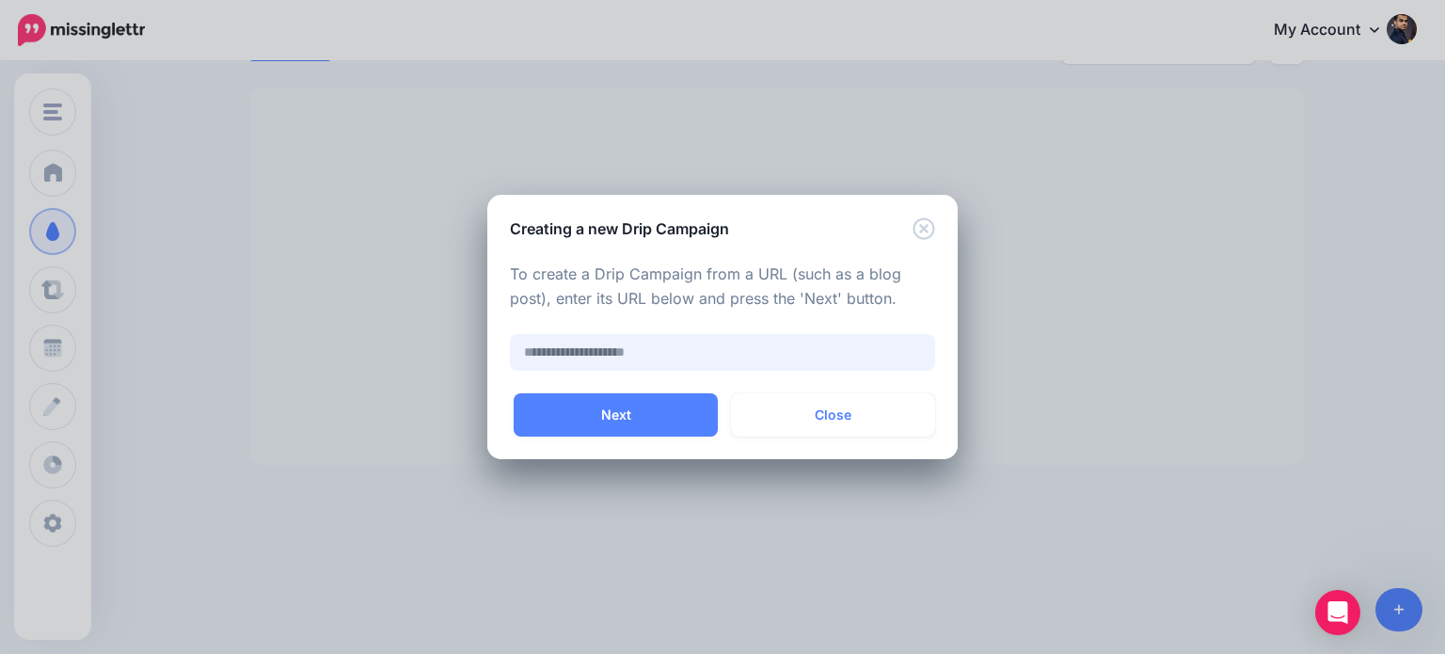
paste input "**********"
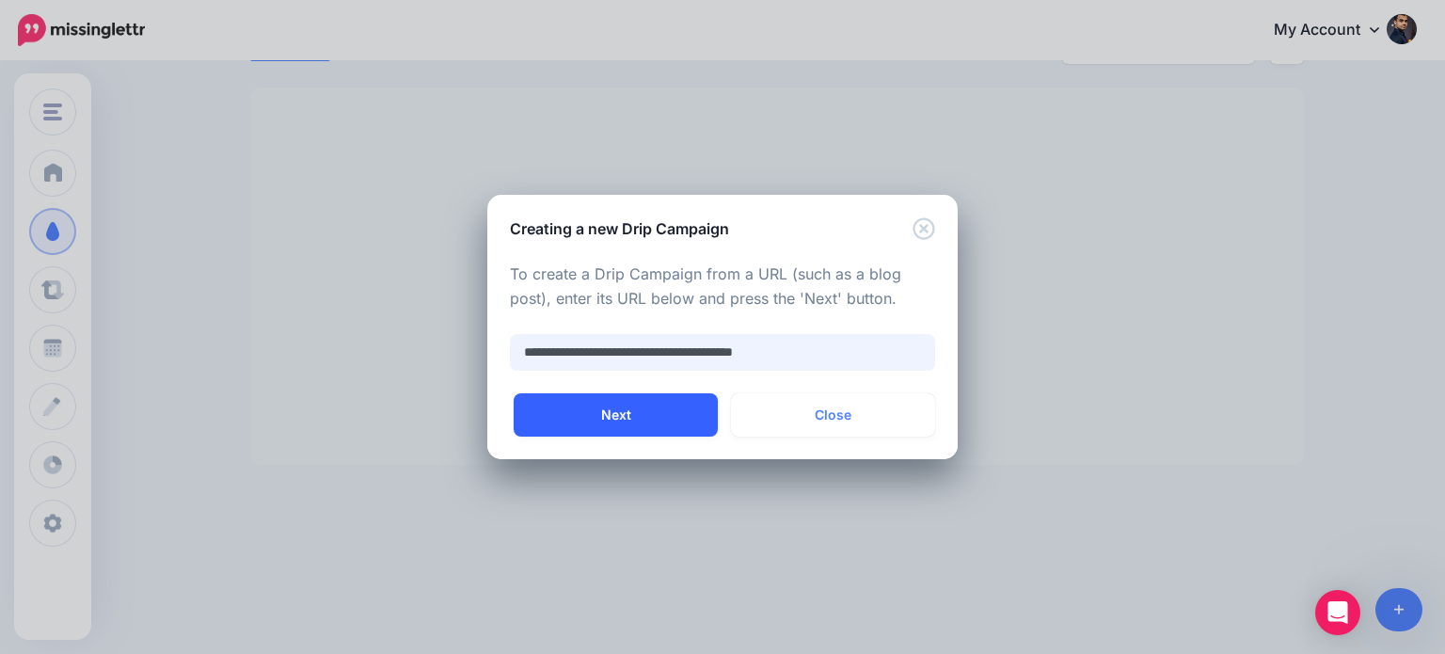
type input "**********"
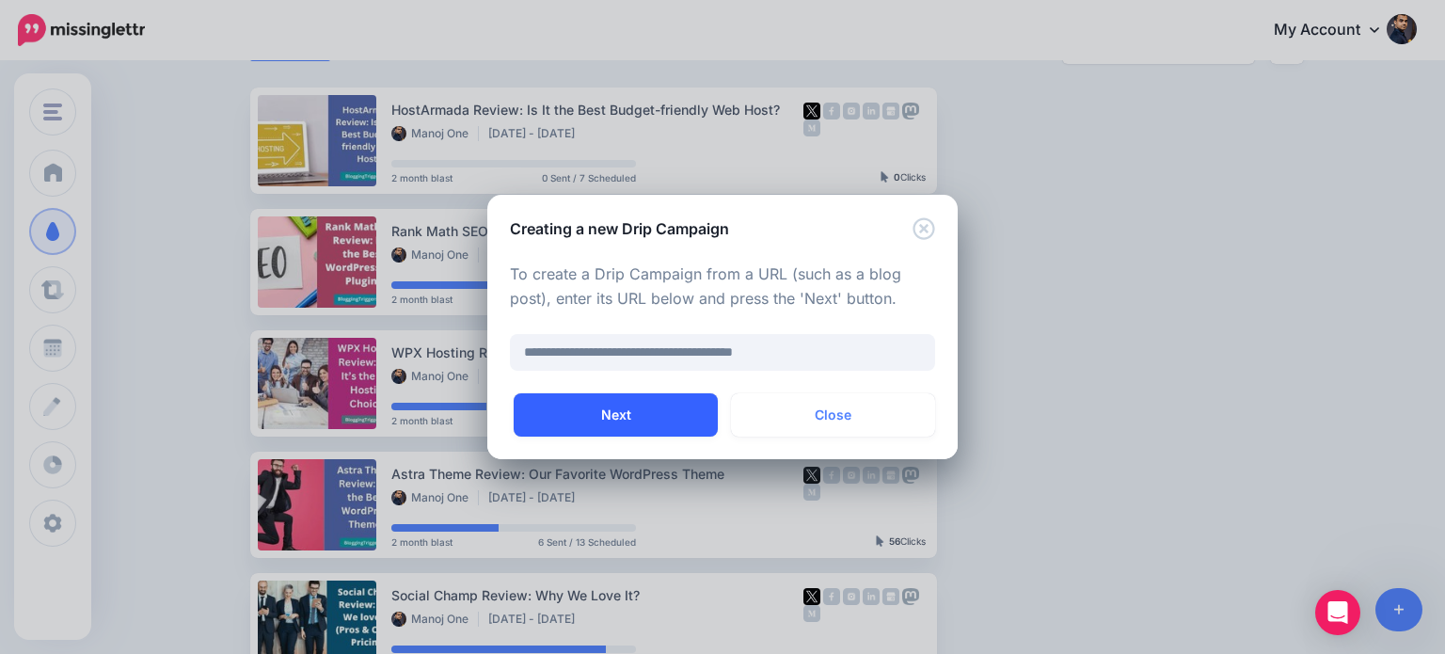
click at [655, 420] on button "Next" at bounding box center [616, 414] width 204 height 43
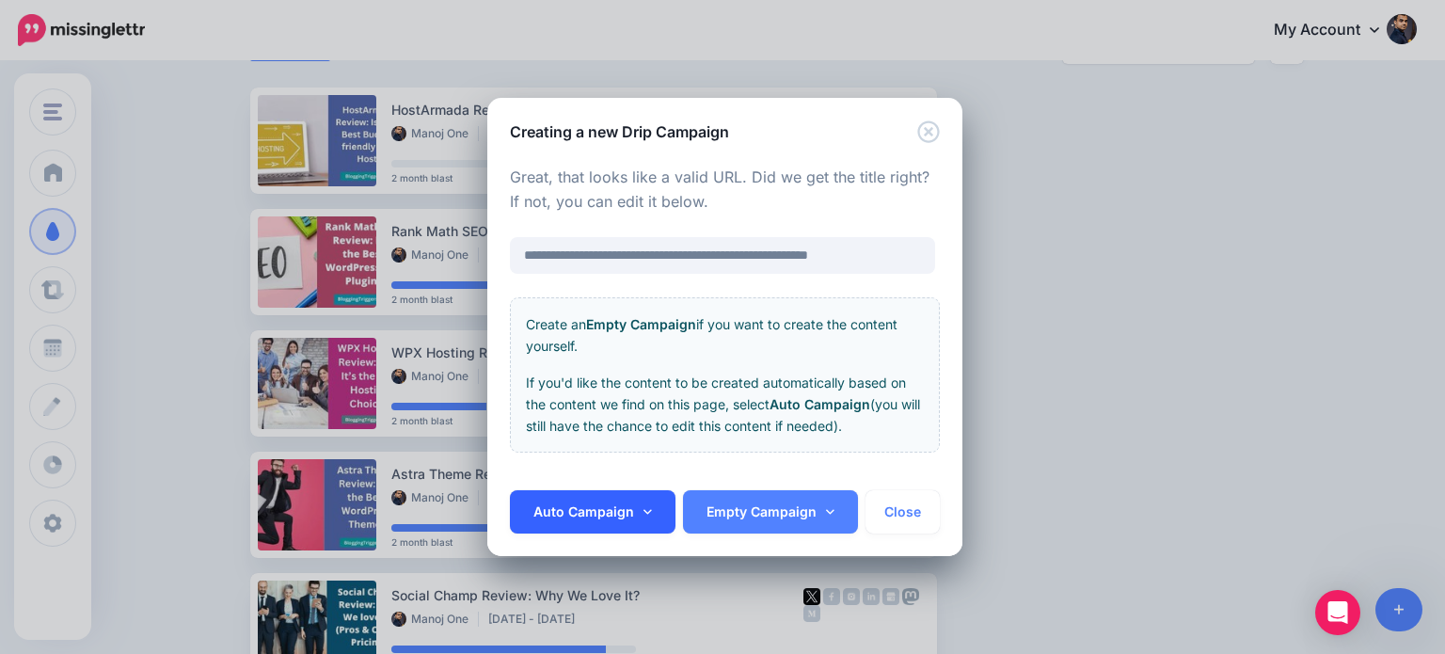
click at [648, 508] on icon at bounding box center [648, 511] width 8 height 13
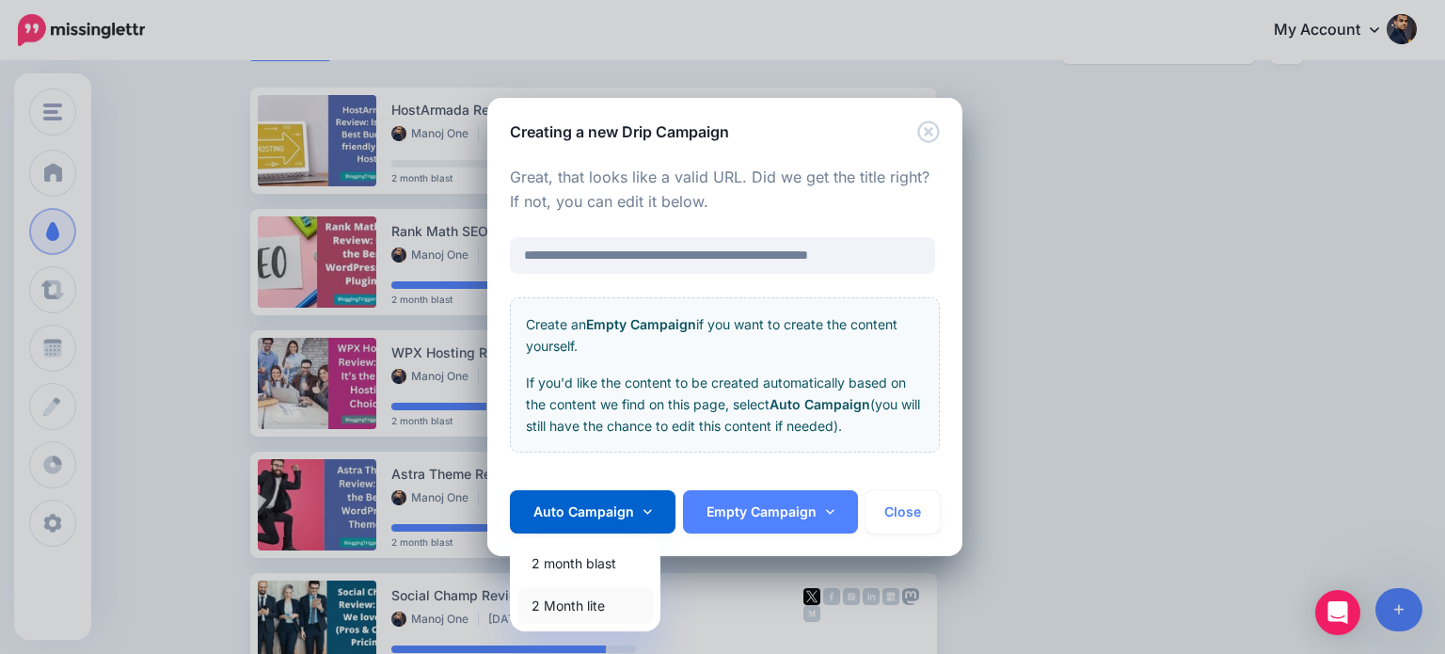
click at [601, 604] on link "2 Month lite" at bounding box center [584, 605] width 135 height 37
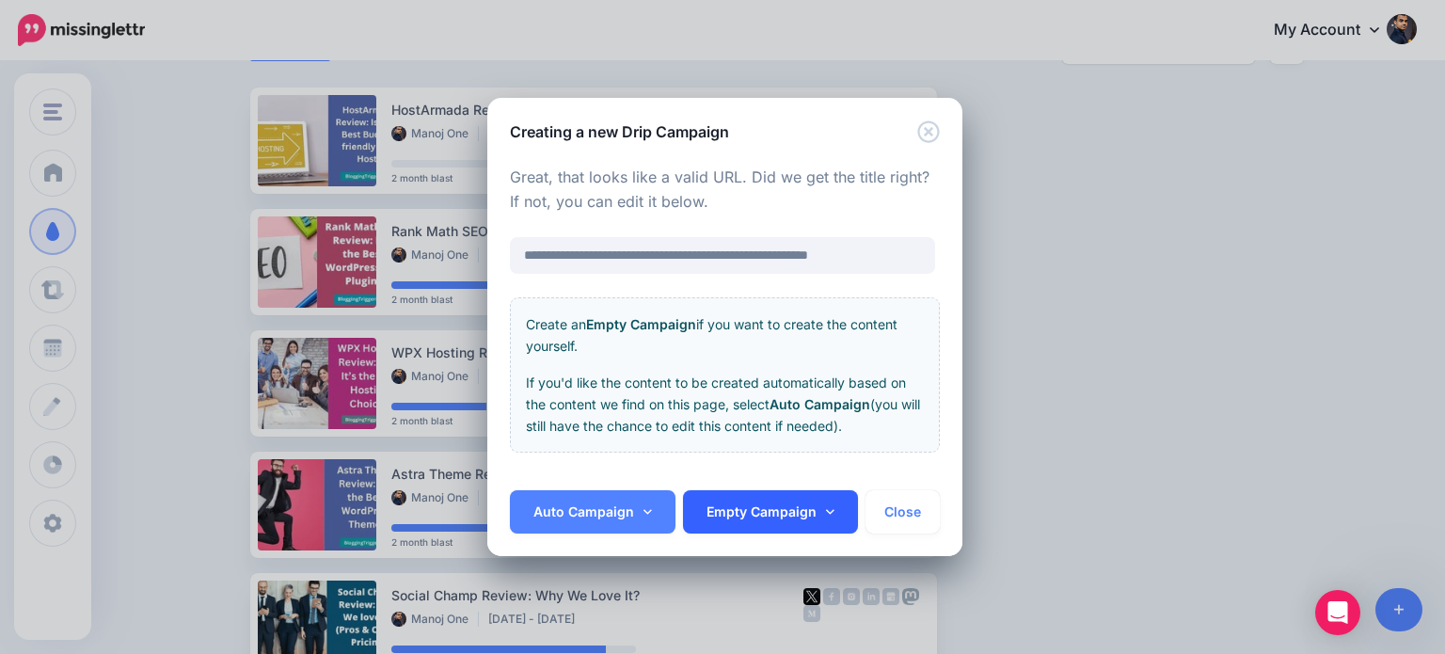
click at [803, 502] on link "Empty Campaign" at bounding box center [770, 511] width 175 height 43
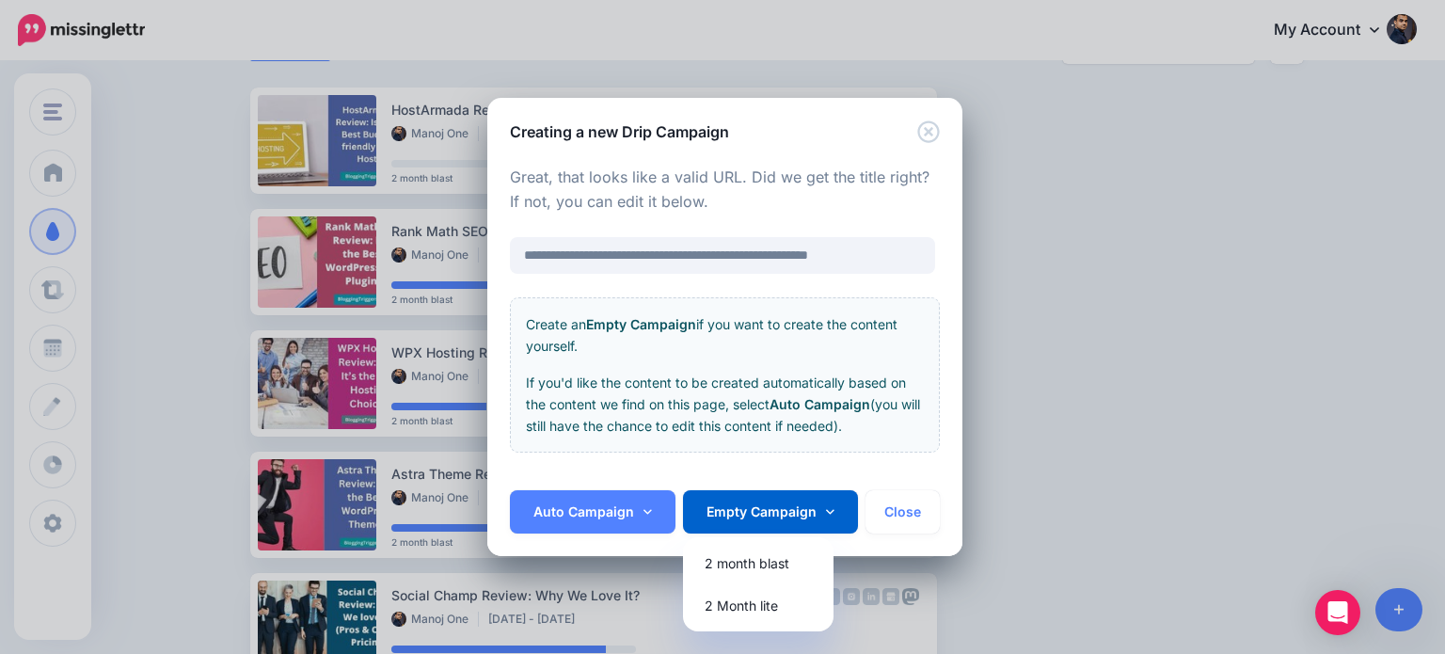
click at [888, 463] on div "**********" at bounding box center [724, 317] width 475 height 348
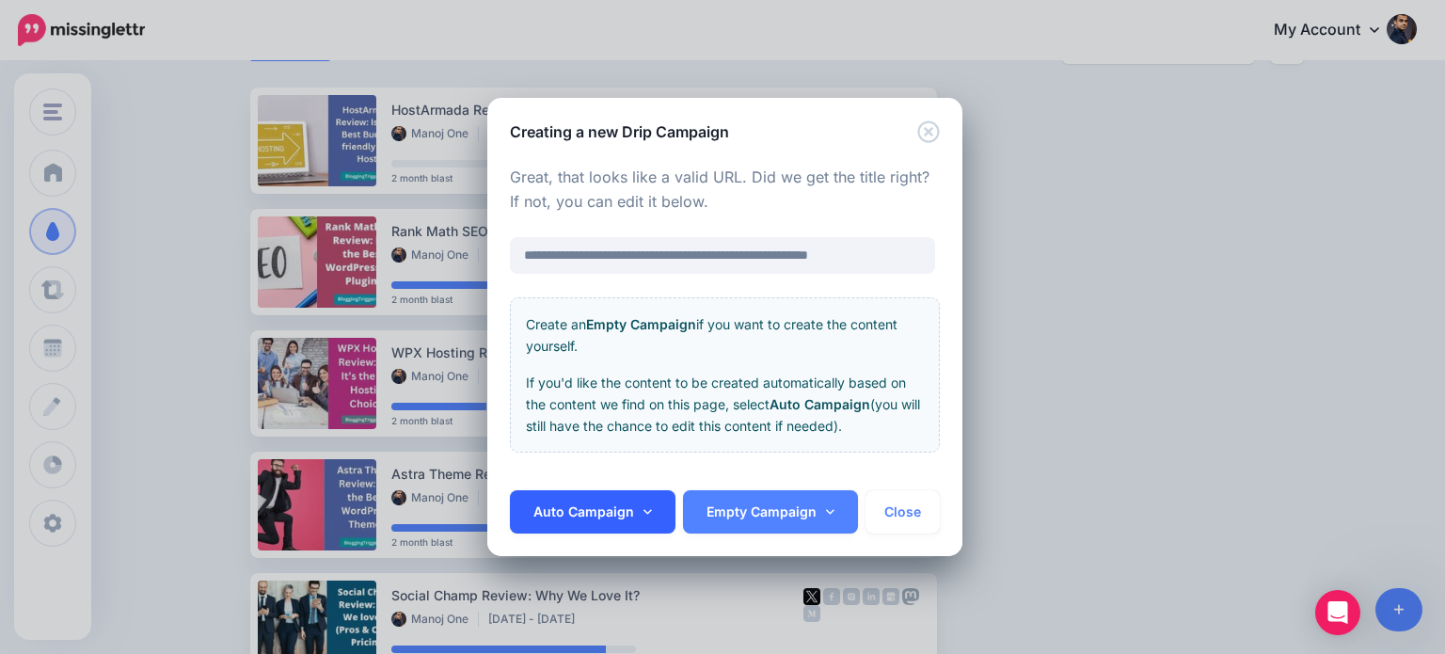
click at [654, 514] on link "Auto Campaign" at bounding box center [593, 511] width 166 height 43
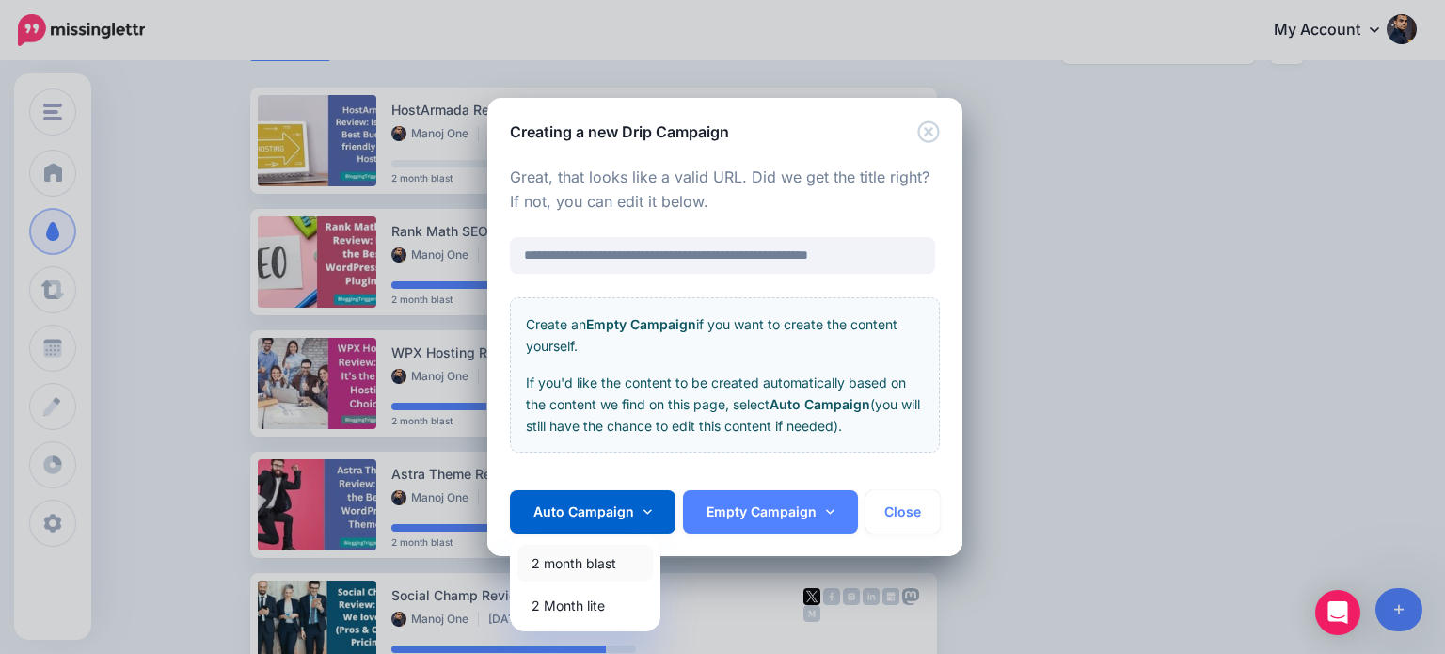
click at [583, 564] on link "2 month blast" at bounding box center [584, 563] width 135 height 37
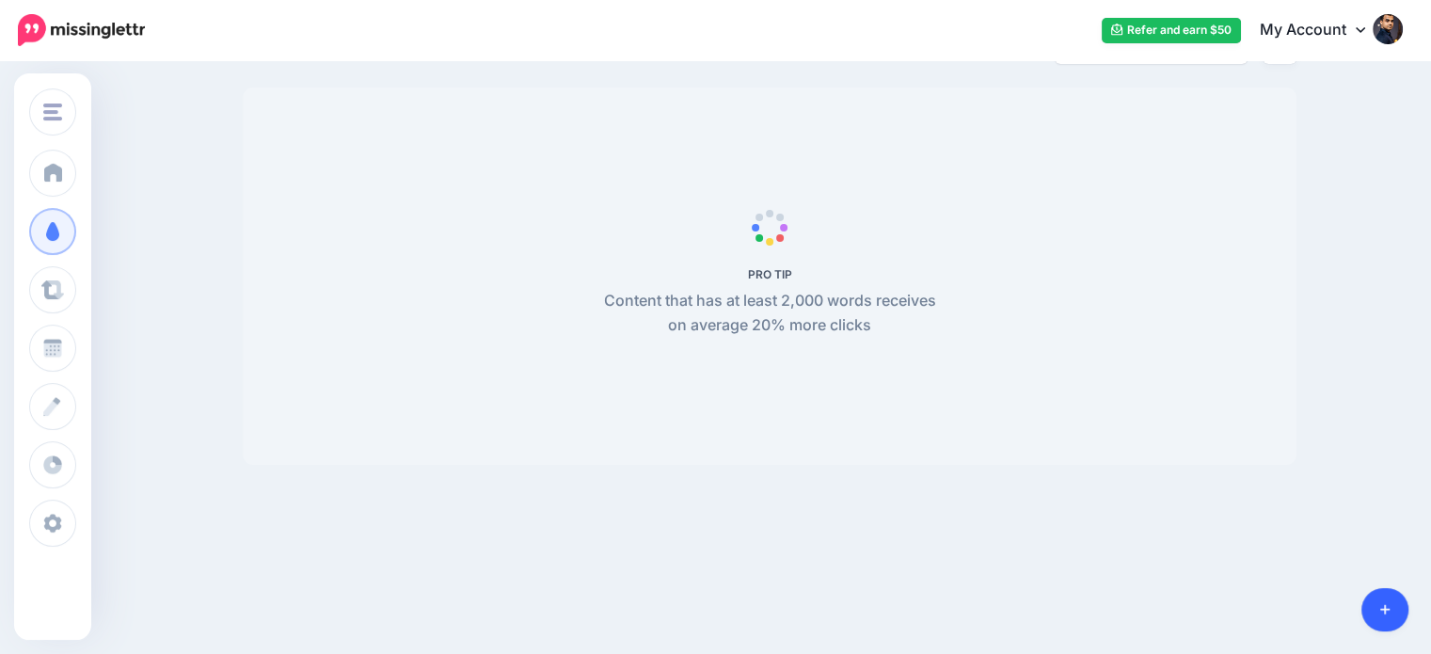
click at [1396, 492] on body "Refer and earn $50 My Account Dashboard My Account Logout" at bounding box center [715, 165] width 1431 height 654
click at [1382, 605] on icon at bounding box center [1385, 609] width 10 height 13
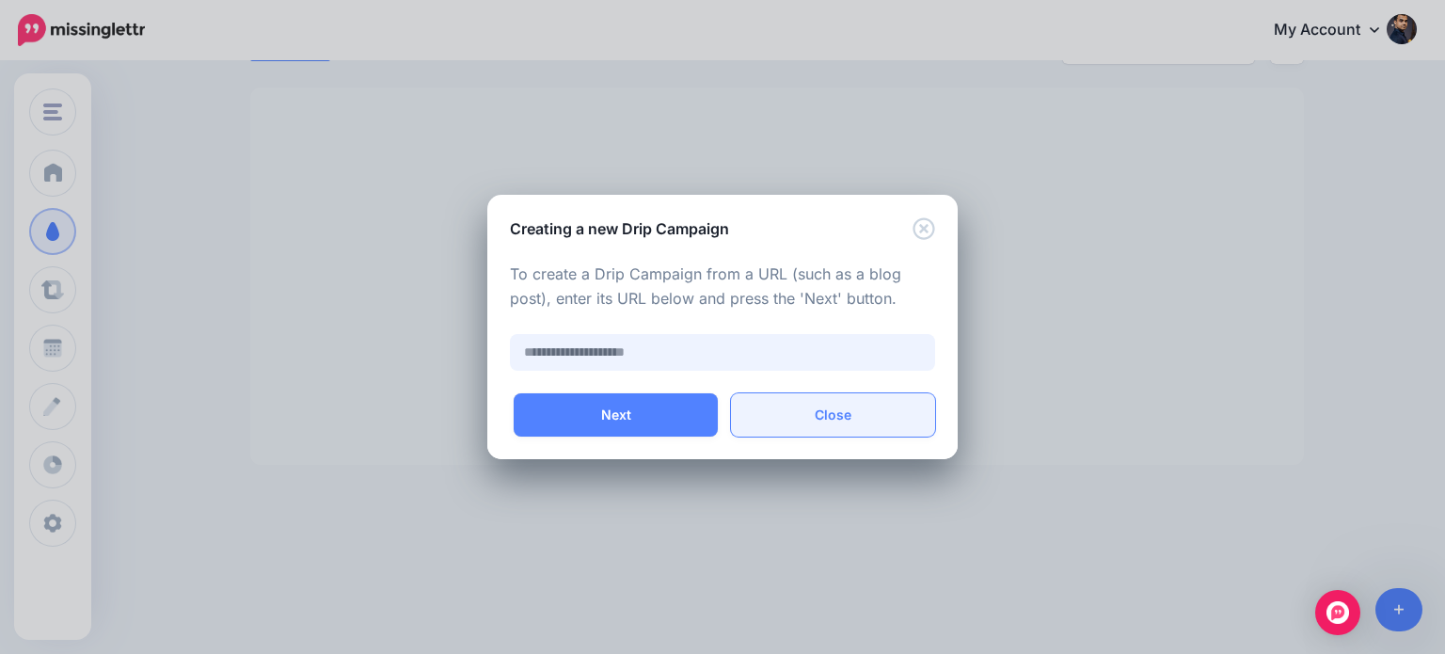
paste input "**********"
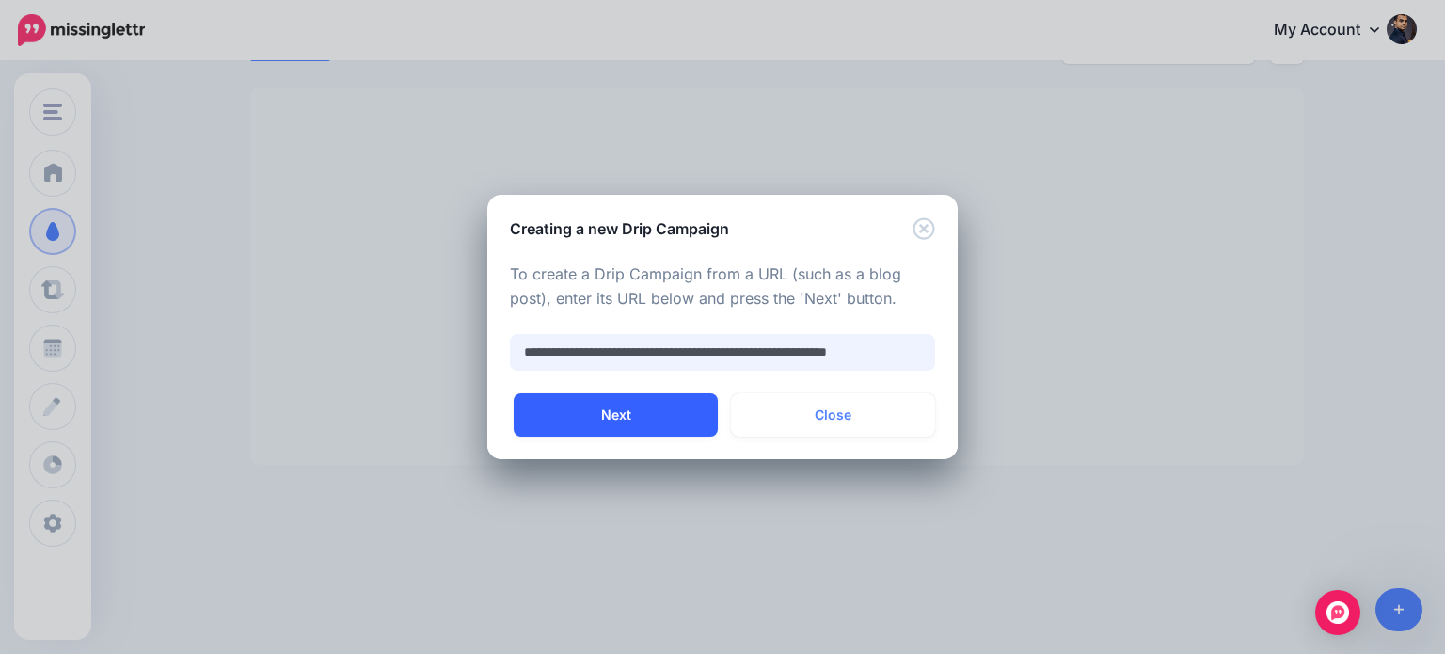
type input "**********"
click at [688, 407] on button "Next" at bounding box center [616, 414] width 204 height 43
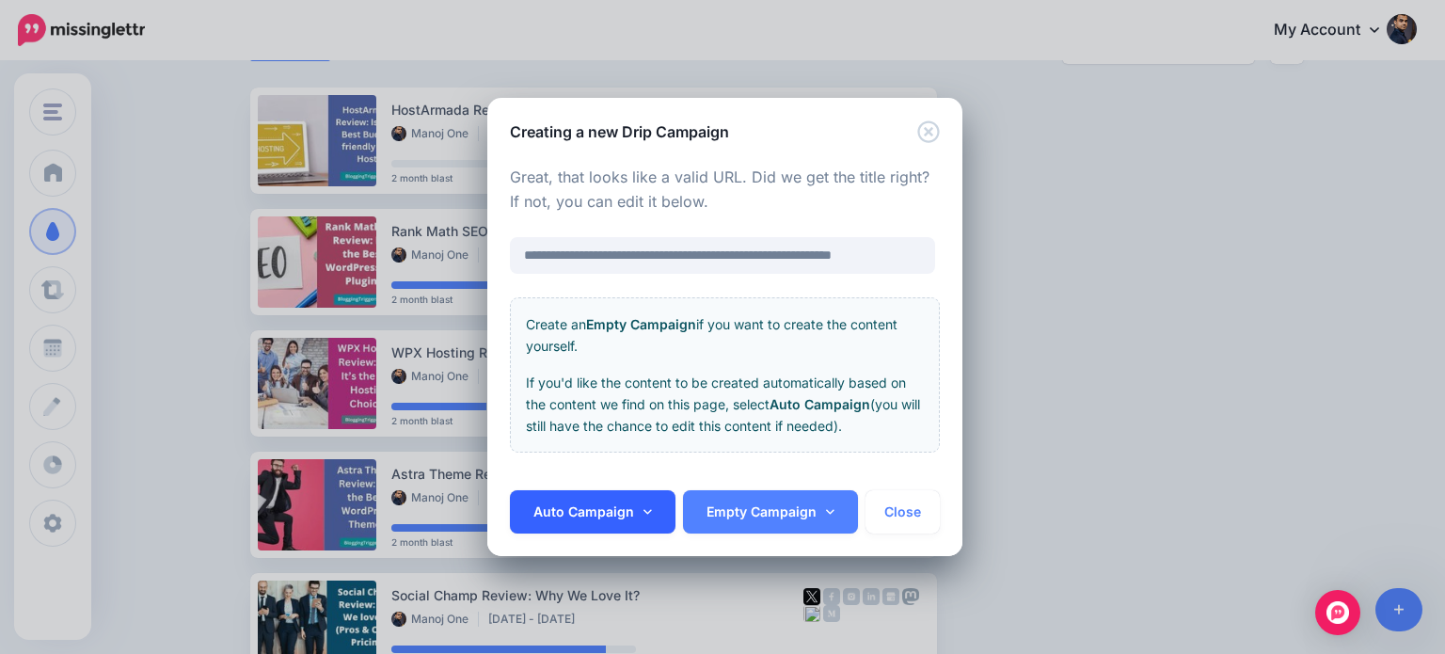
click at [650, 515] on link "Auto Campaign" at bounding box center [593, 511] width 166 height 43
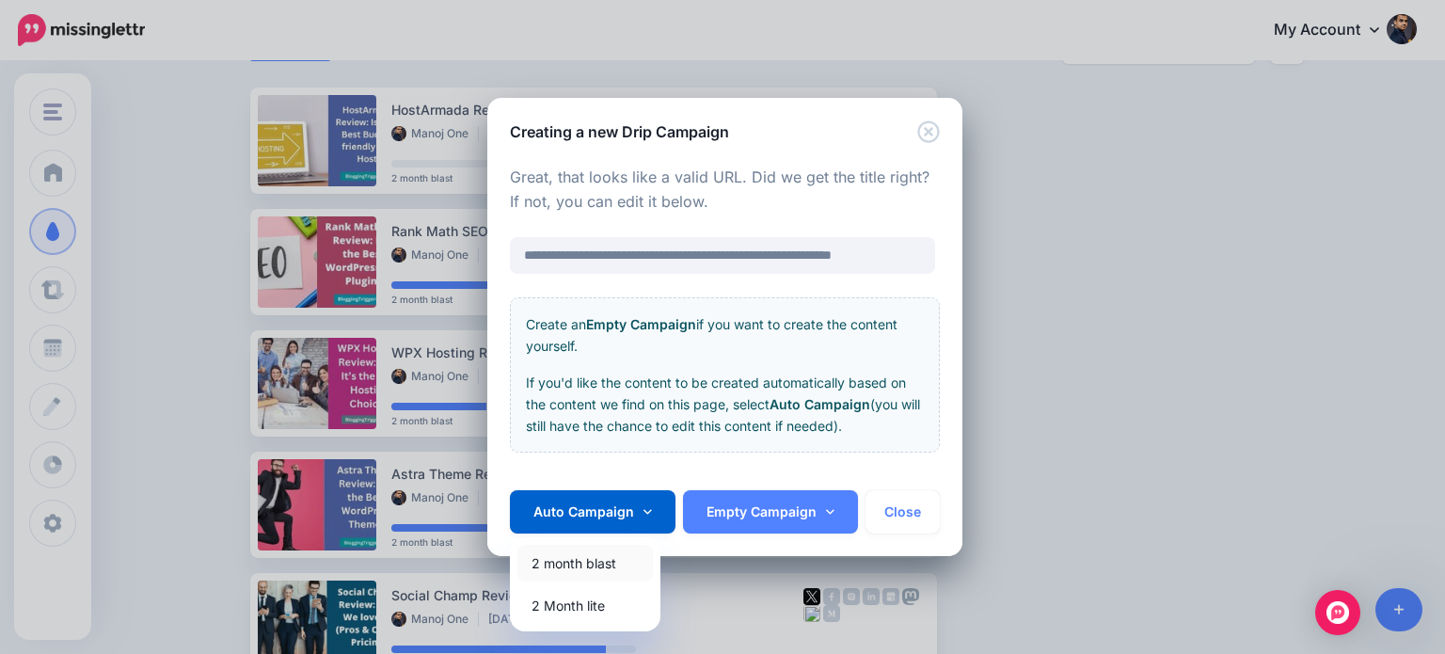
click at [617, 556] on link "2 month blast" at bounding box center [584, 563] width 135 height 37
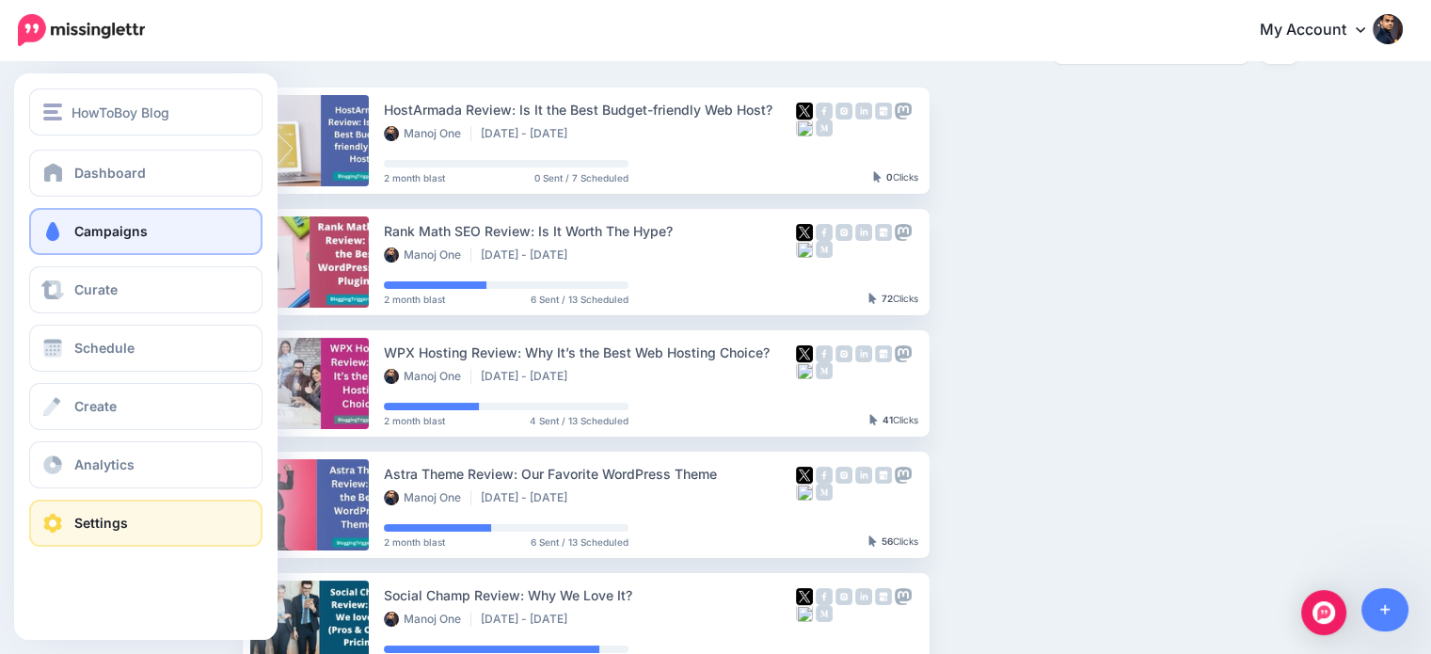
click at [60, 526] on span at bounding box center [52, 523] width 24 height 19
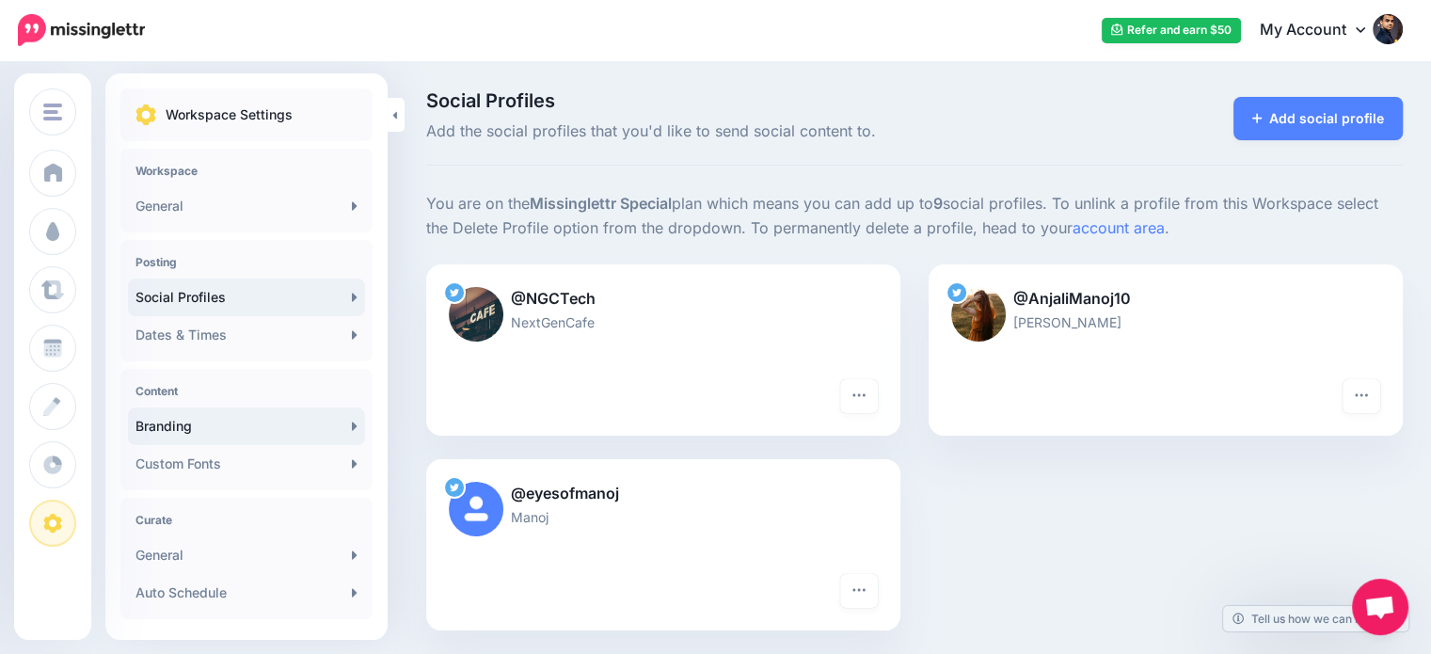
scroll to position [158, 0]
click at [215, 422] on link "Branding" at bounding box center [246, 426] width 237 height 38
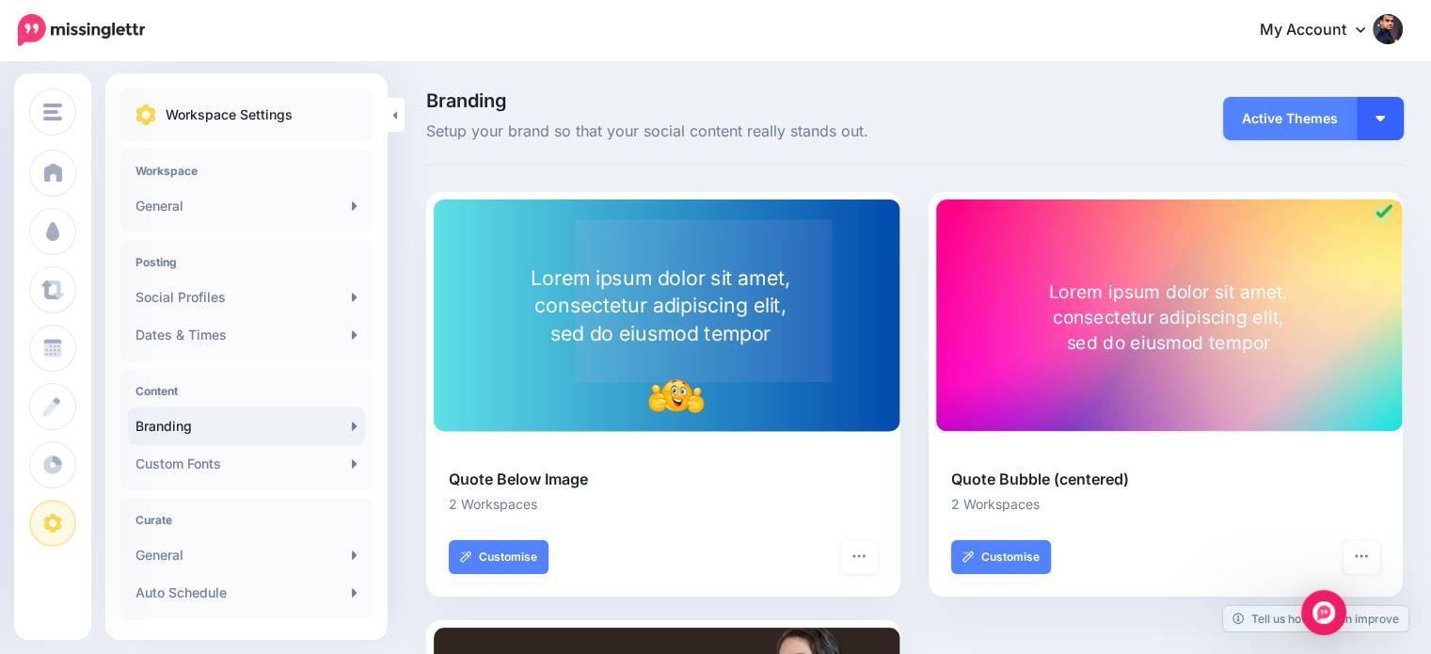
click at [1404, 117] on button "button" at bounding box center [1380, 118] width 47 height 43
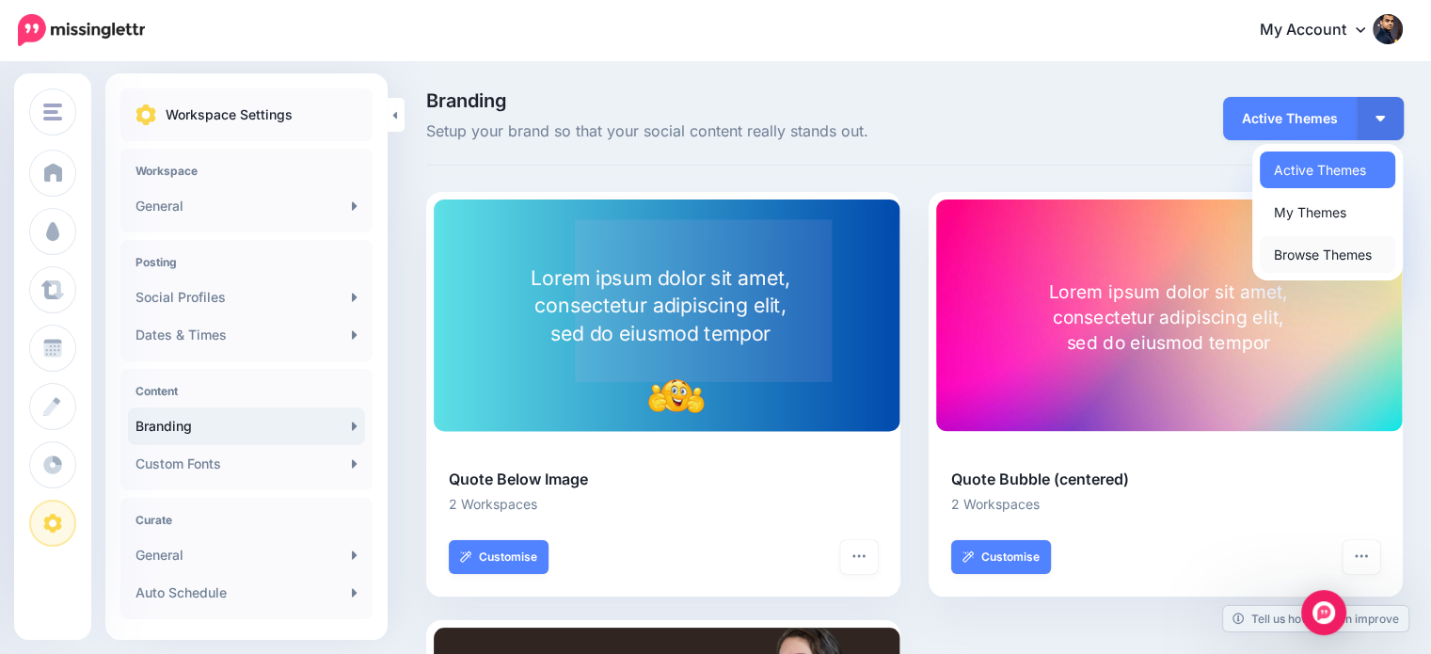
click at [1357, 262] on link "Browse Themes" at bounding box center [1327, 254] width 135 height 37
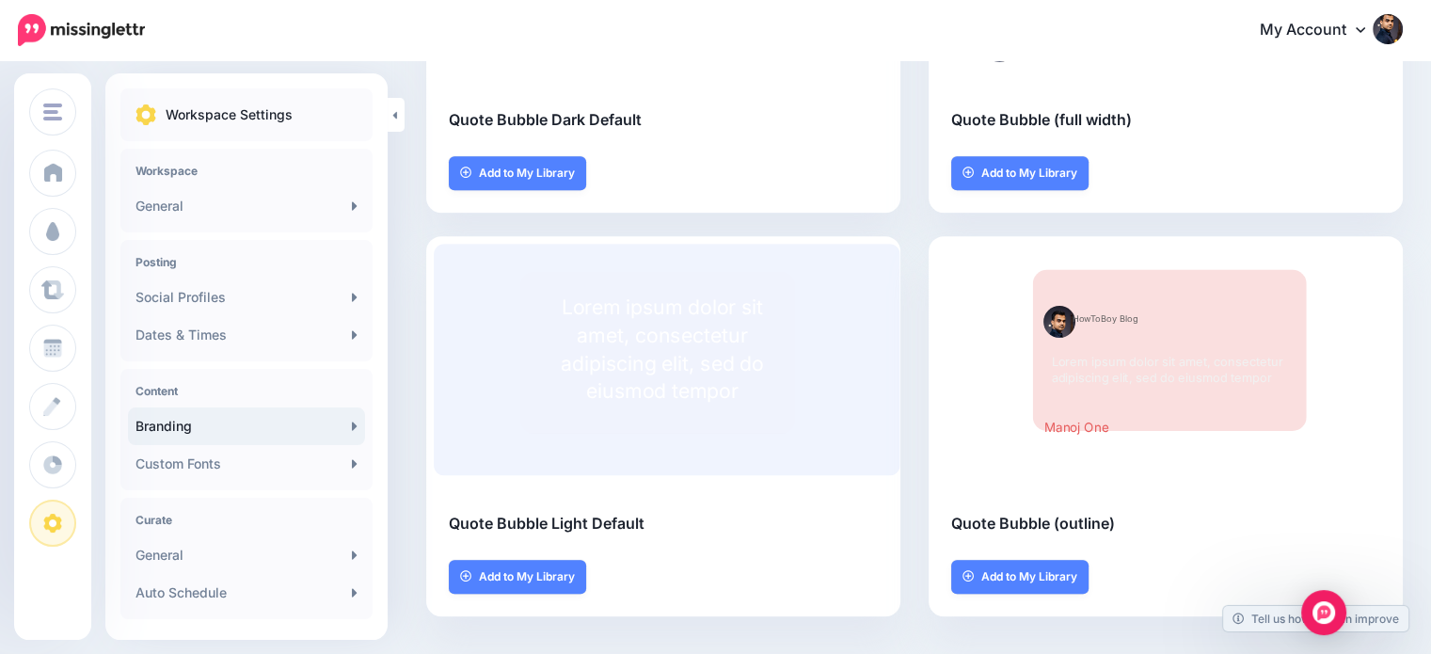
scroll to position [767, 0]
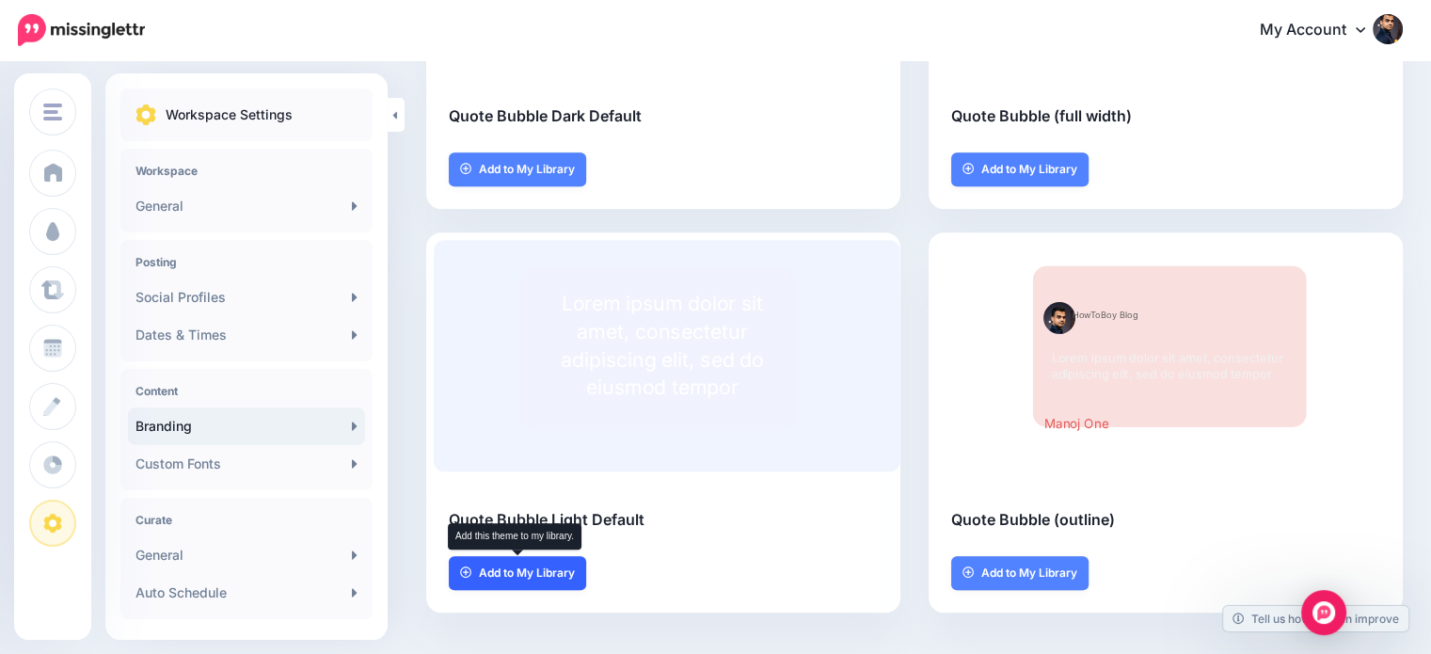
click at [552, 569] on span "Add to My Library" at bounding box center [527, 572] width 96 height 11
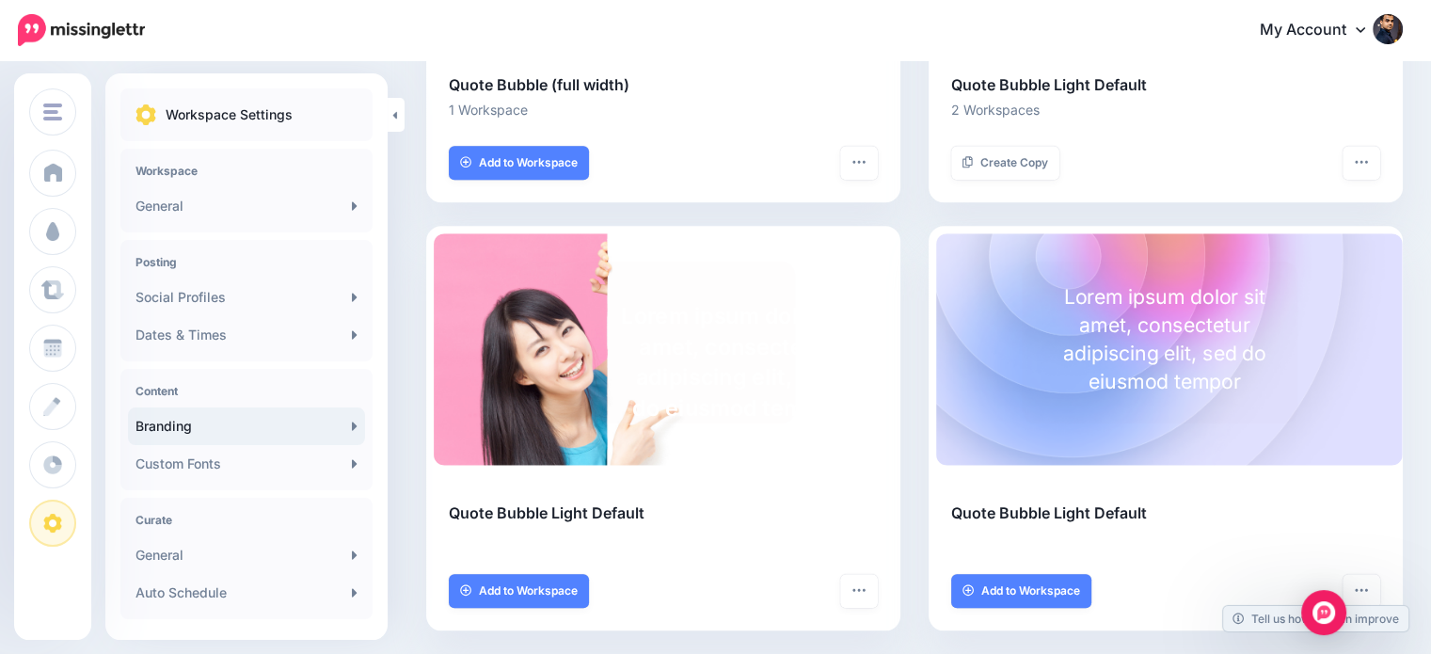
scroll to position [1705, 0]
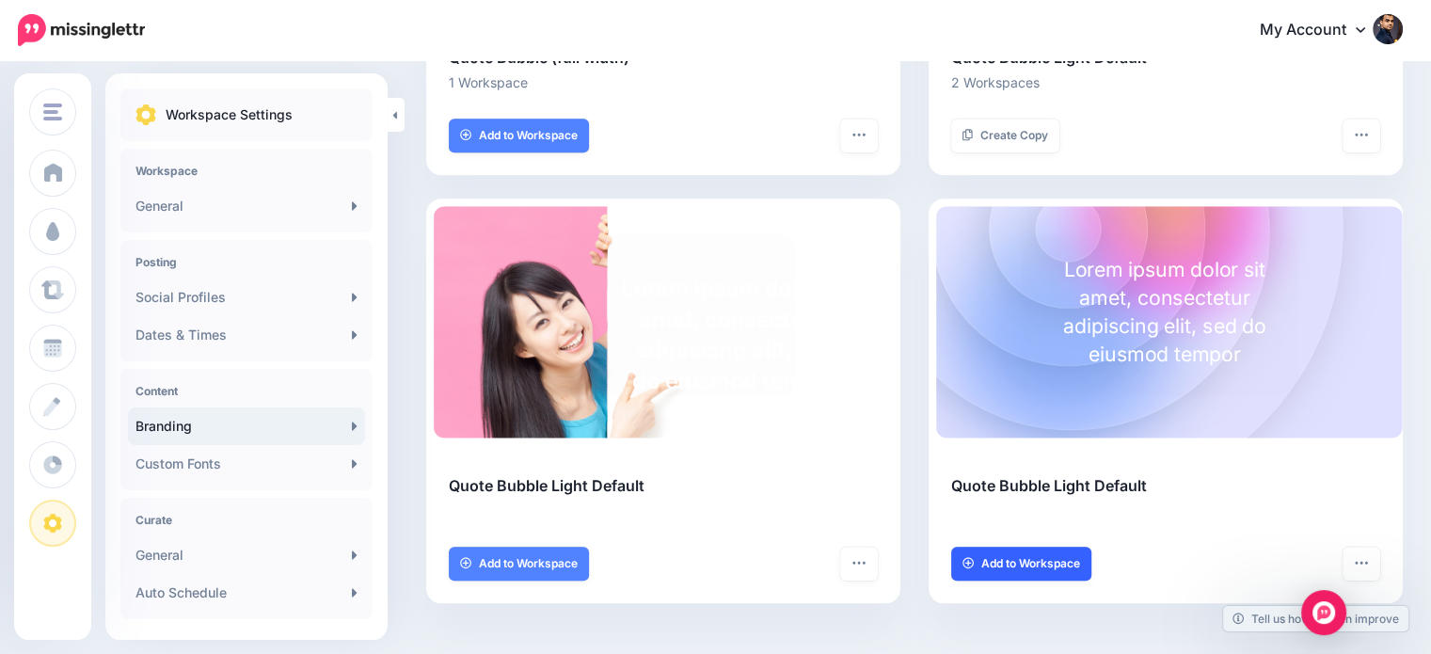
click at [1076, 571] on link "Add to Workspace" at bounding box center [1021, 564] width 140 height 34
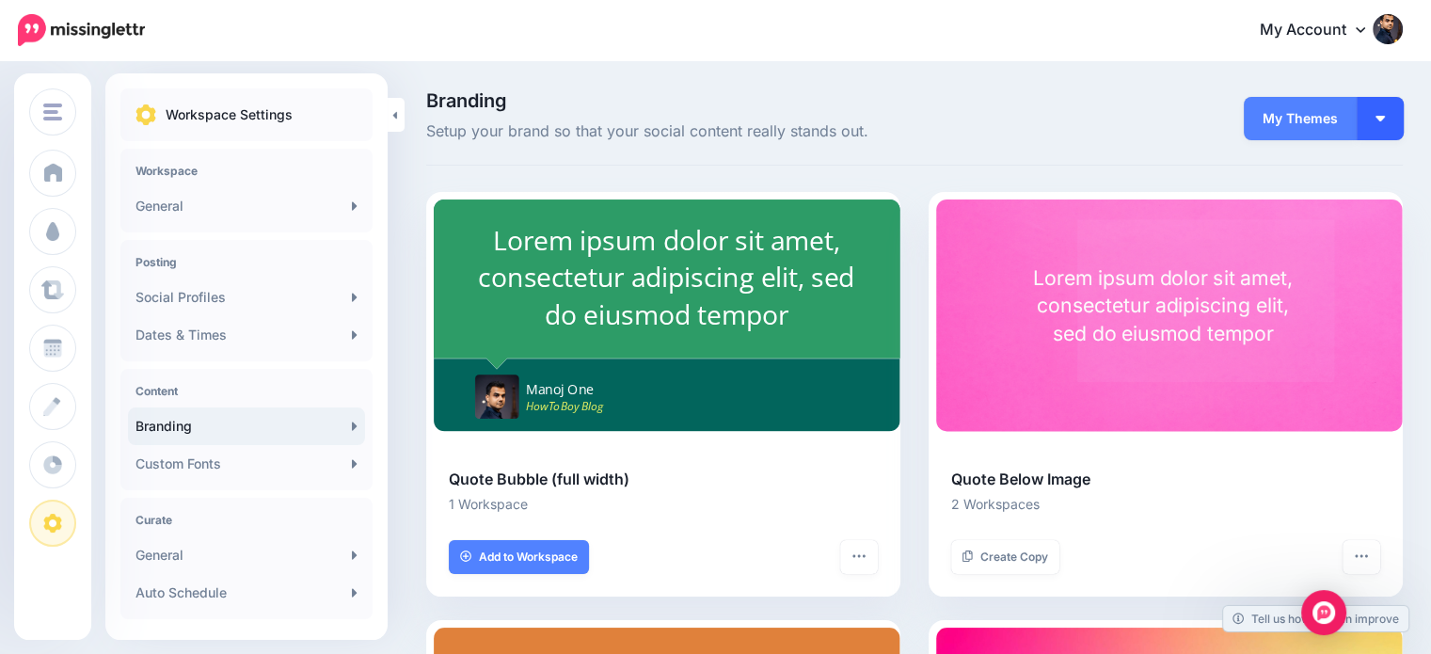
click at [1378, 112] on button "button" at bounding box center [1380, 118] width 47 height 43
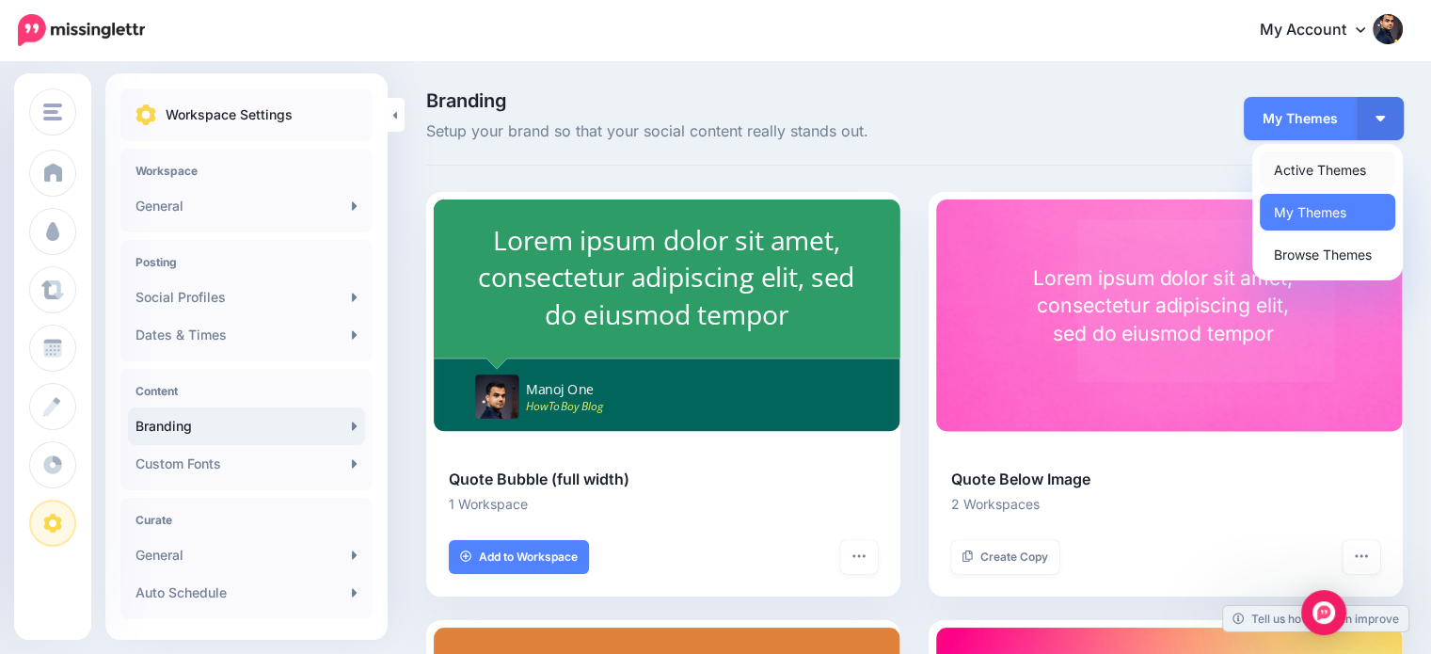
click at [1353, 159] on link "Active Themes" at bounding box center [1327, 169] width 135 height 37
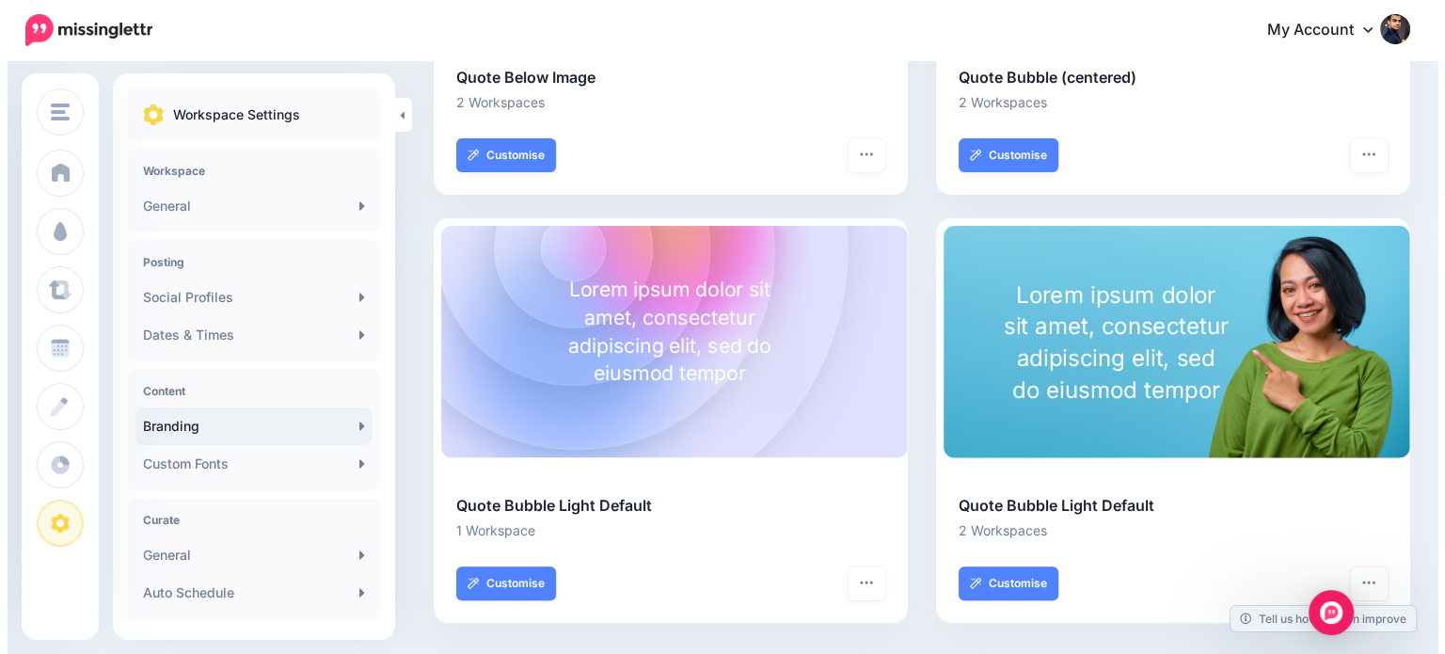
scroll to position [421, 0]
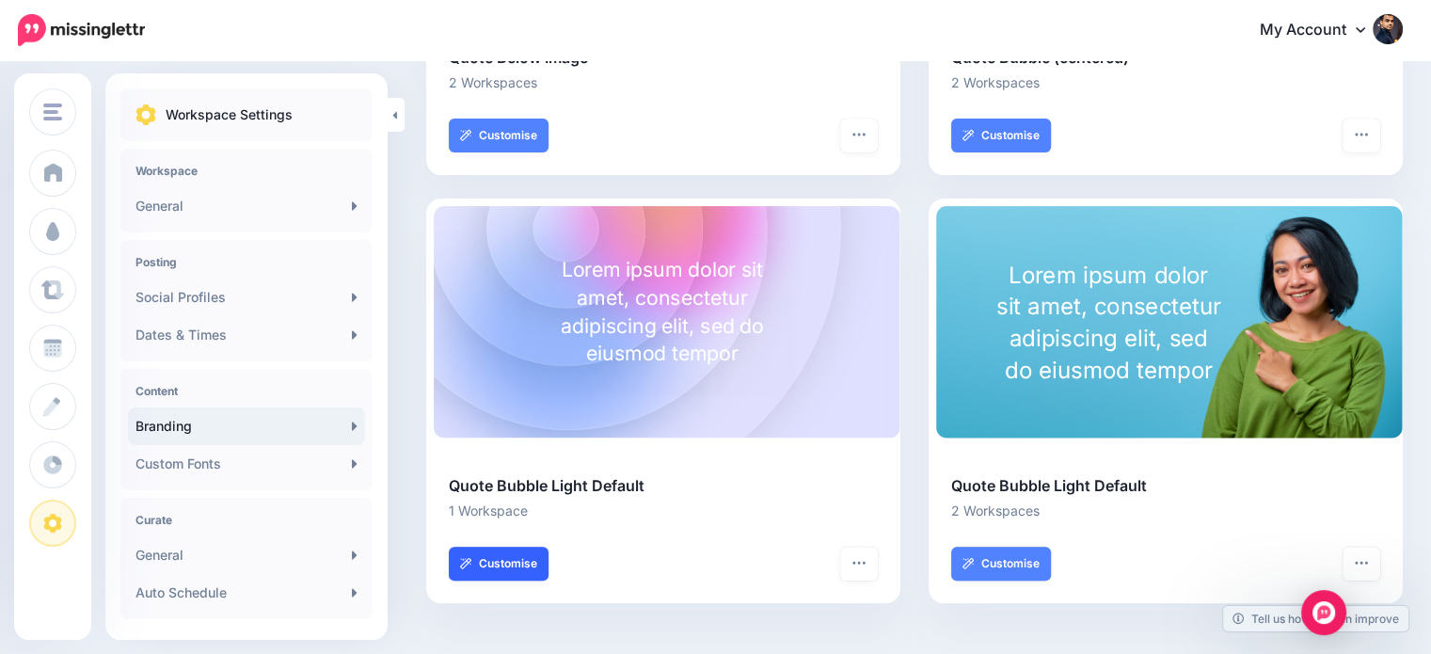
click at [519, 565] on link "Customise" at bounding box center [499, 564] width 100 height 34
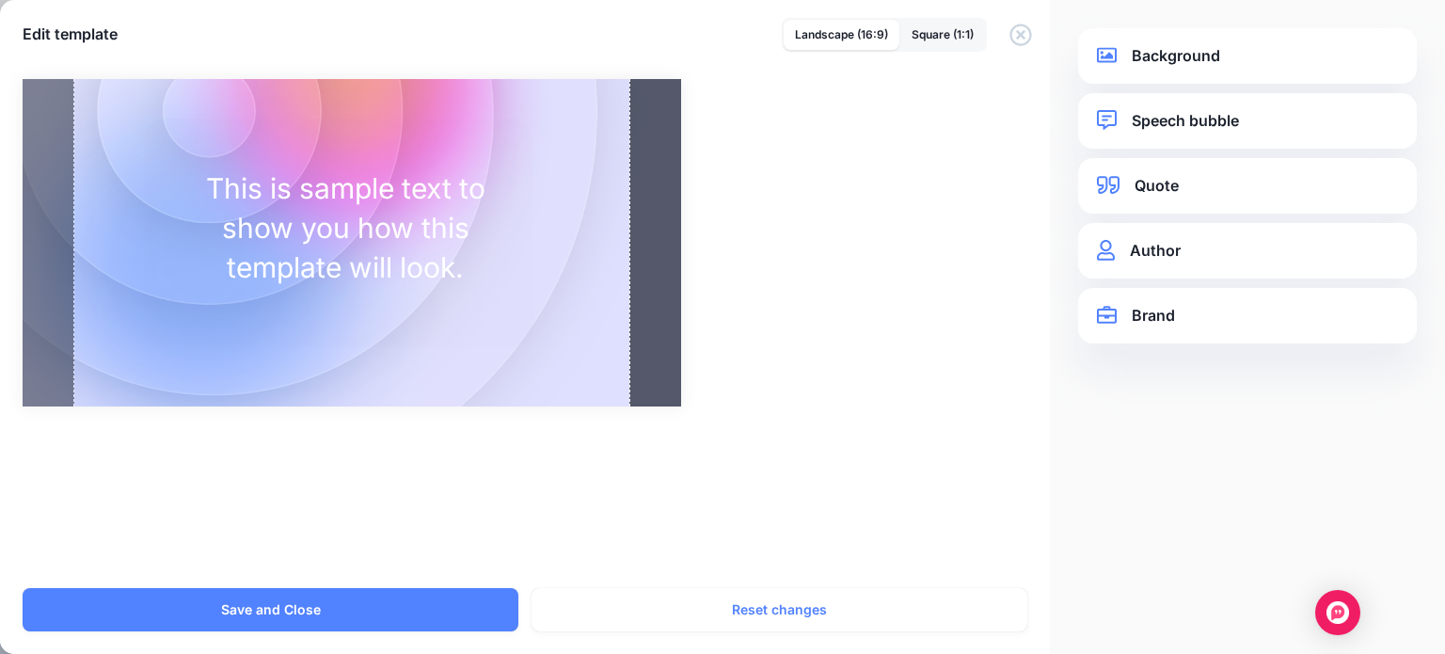
click at [1193, 56] on link "Background" at bounding box center [1247, 55] width 301 height 25
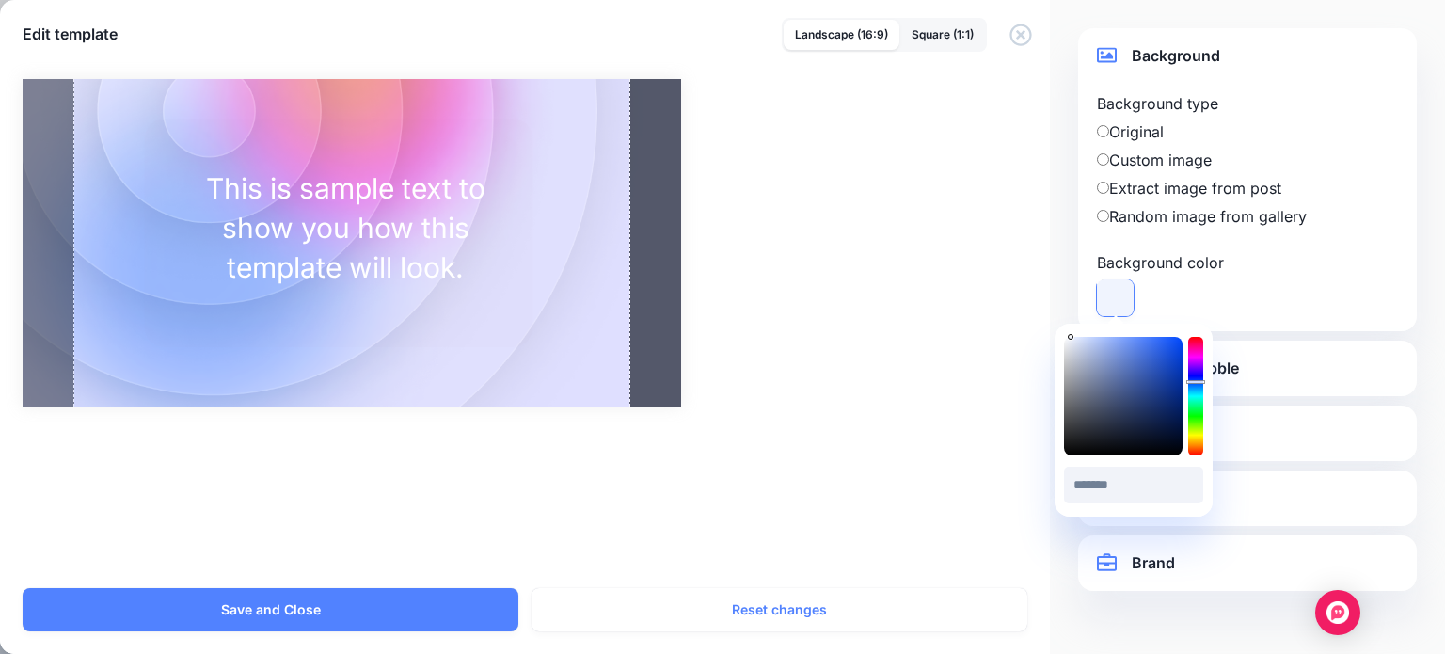
click at [1118, 300] on icon at bounding box center [1115, 297] width 37 height 37
click at [1138, 359] on div at bounding box center [1123, 396] width 119 height 119
click at [1165, 370] on div at bounding box center [1123, 396] width 119 height 119
click at [1163, 375] on div at bounding box center [1123, 396] width 119 height 119
drag, startPoint x: 1167, startPoint y: 378, endPoint x: 1207, endPoint y: 361, distance: 43.9
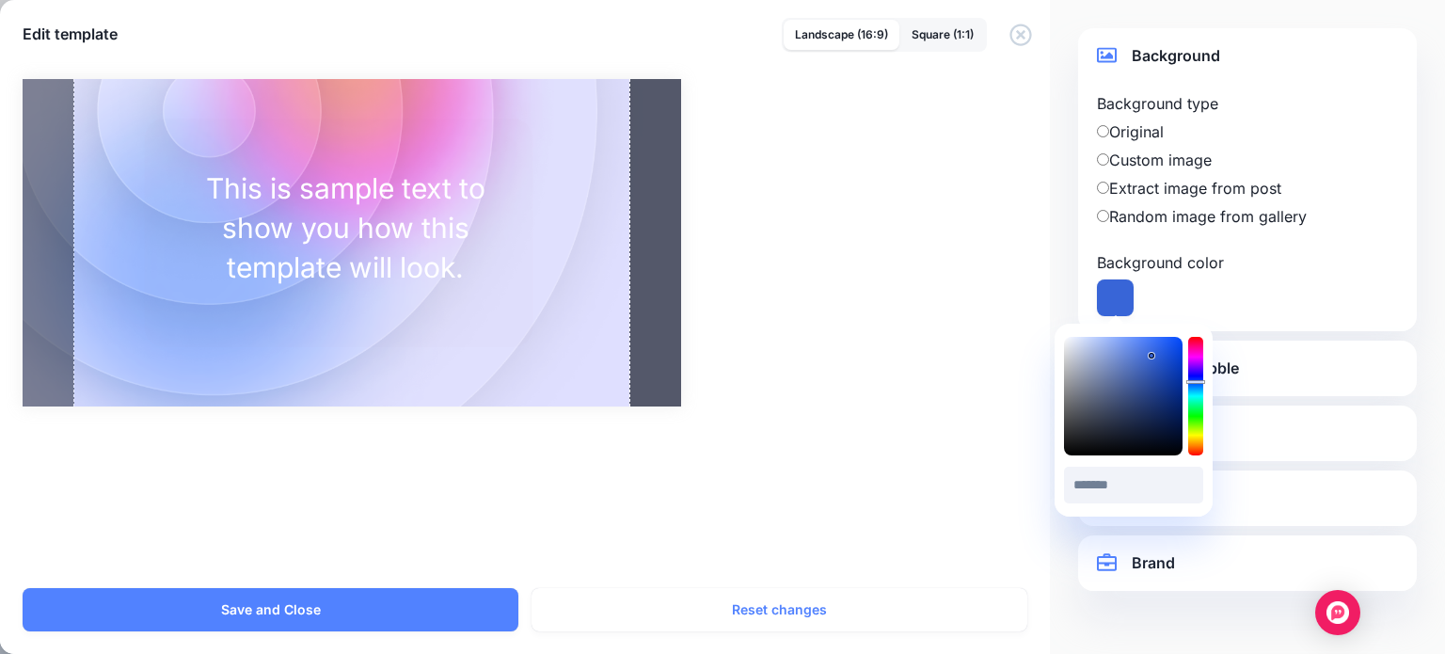
click at [1152, 355] on div at bounding box center [1123, 396] width 119 height 119
type input "*******"
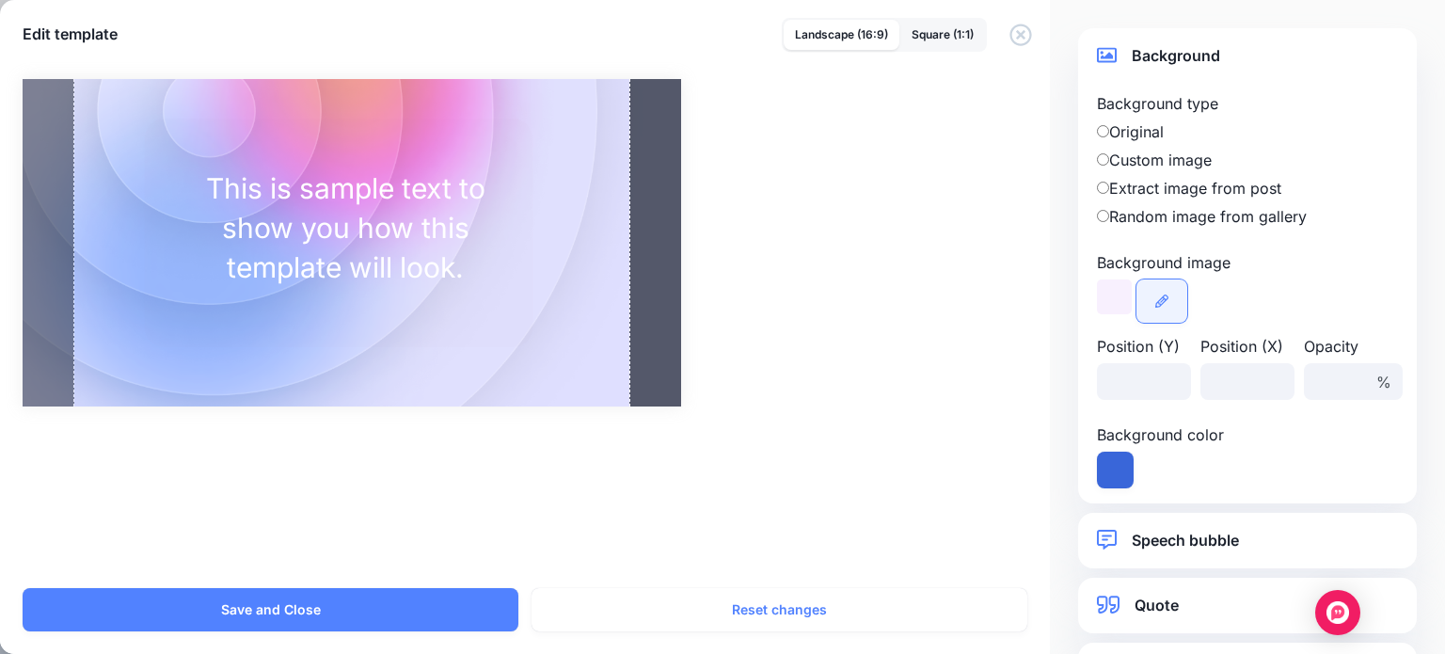
click at [1159, 296] on icon at bounding box center [1161, 300] width 13 height 13
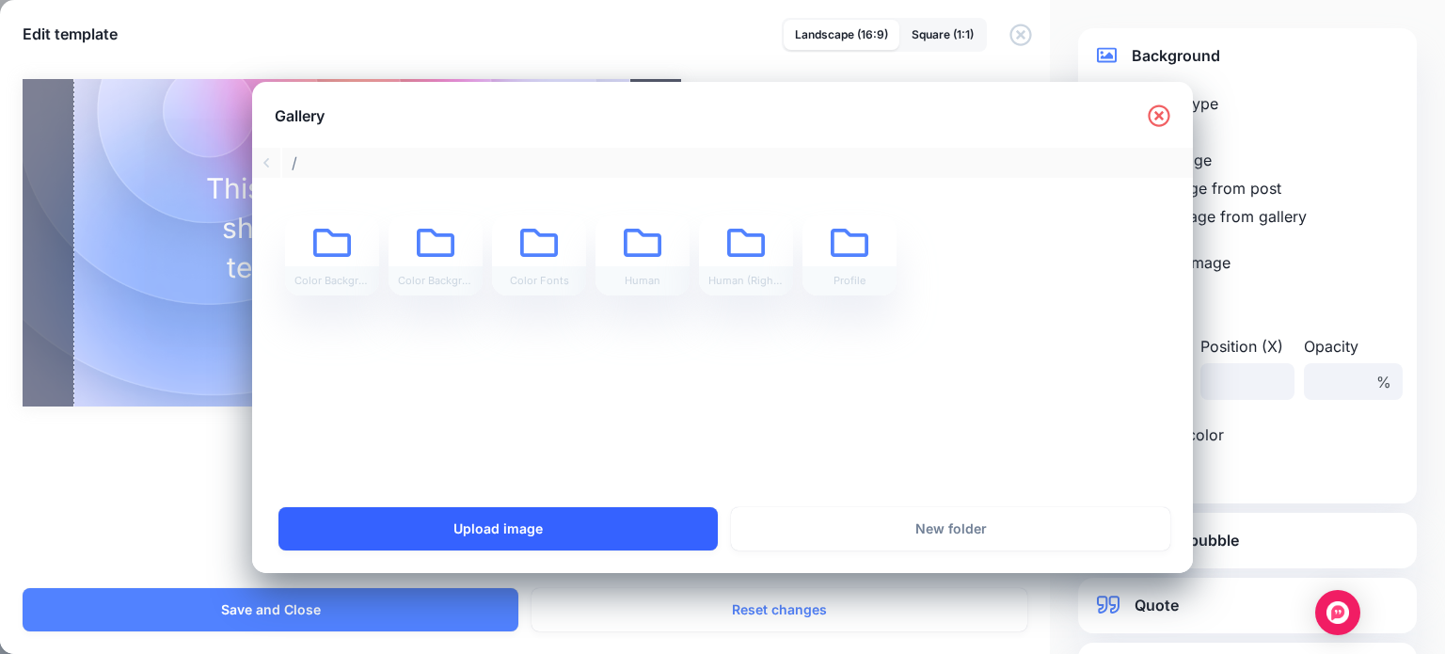
click at [534, 527] on link "Upload image" at bounding box center [497, 528] width 439 height 43
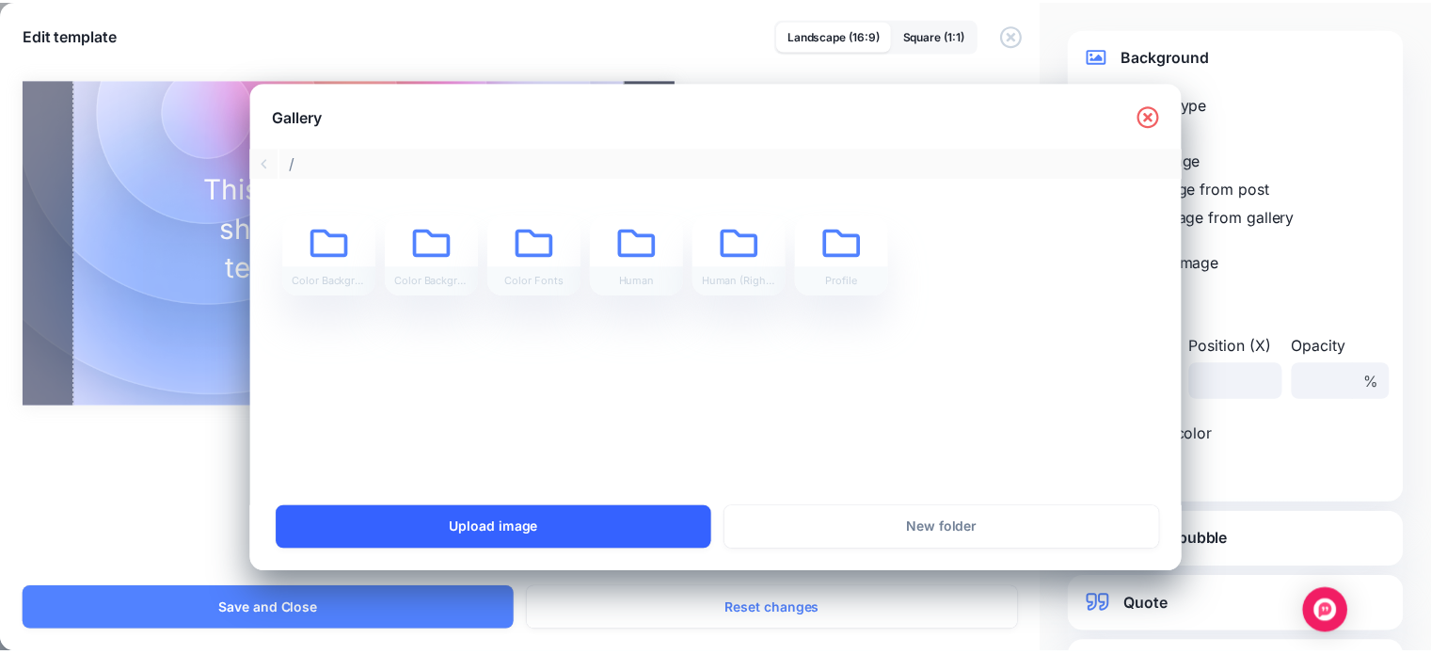
scroll to position [0, 0]
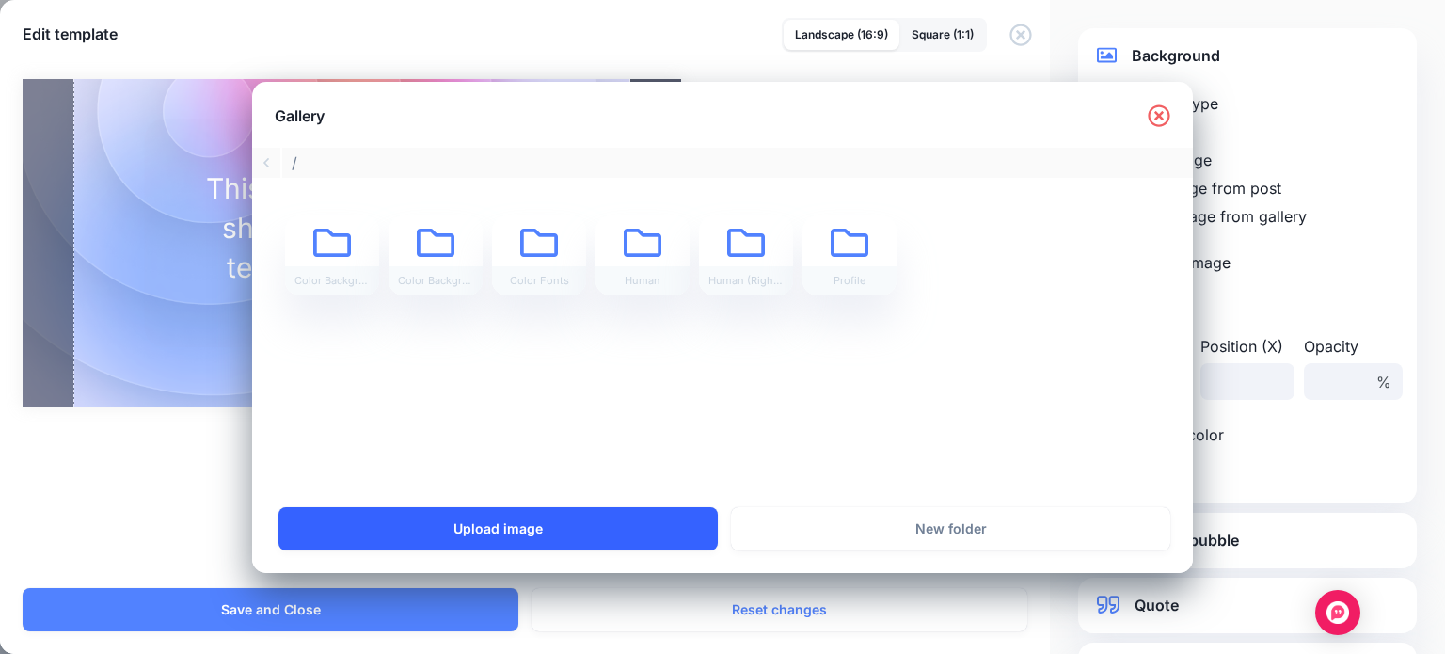
click at [546, 530] on link "Upload image" at bounding box center [497, 528] width 439 height 43
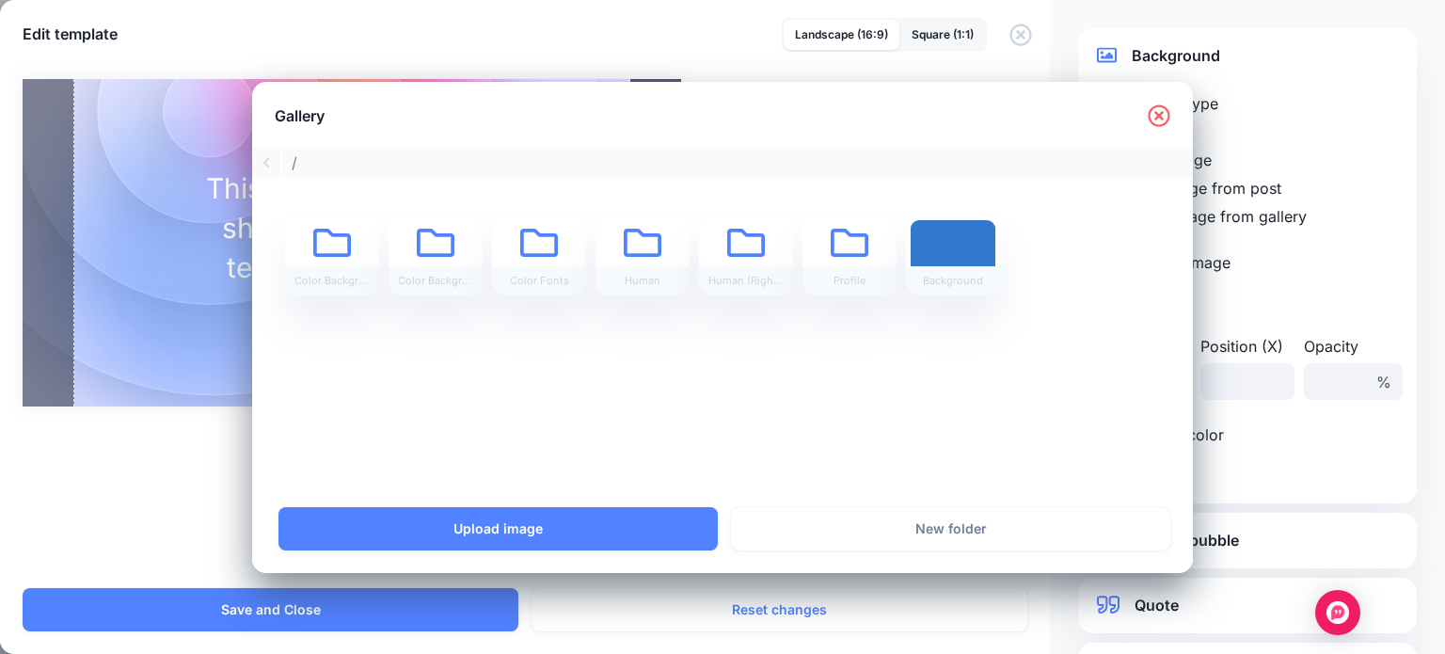
click at [1159, 107] on icon at bounding box center [1159, 115] width 23 height 23
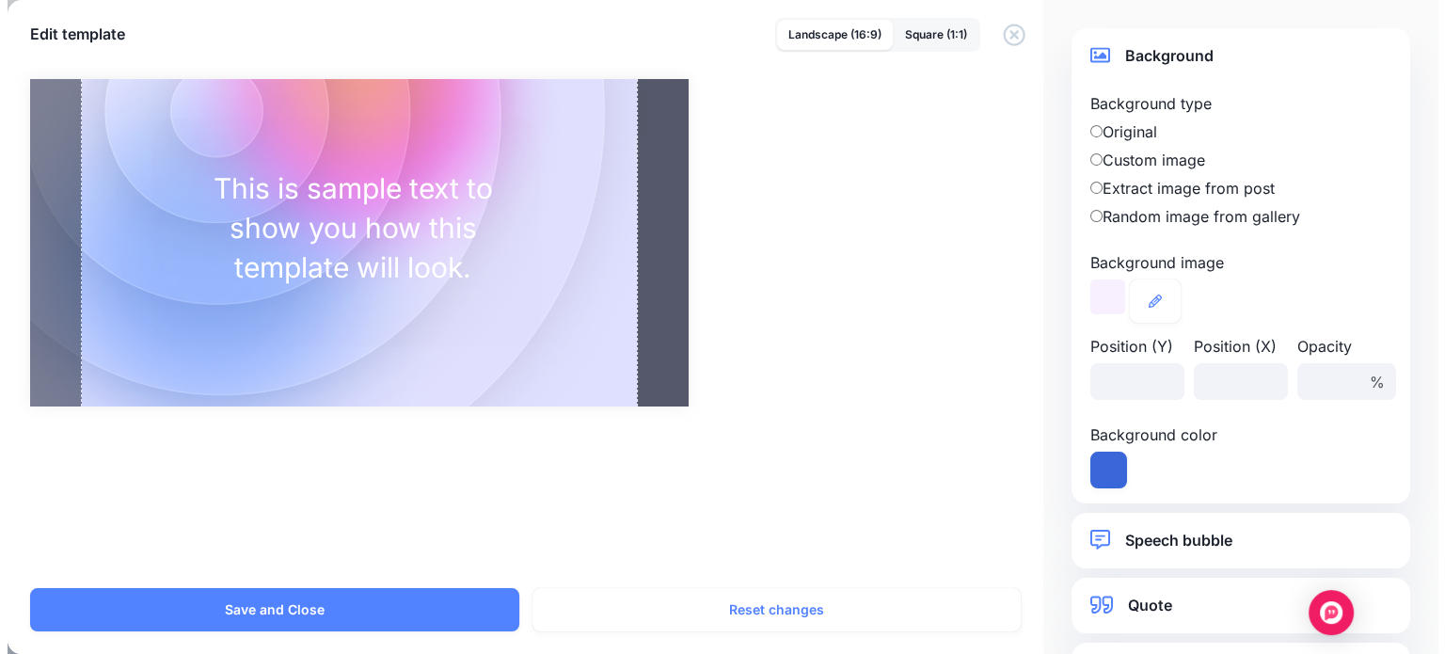
scroll to position [169, 0]
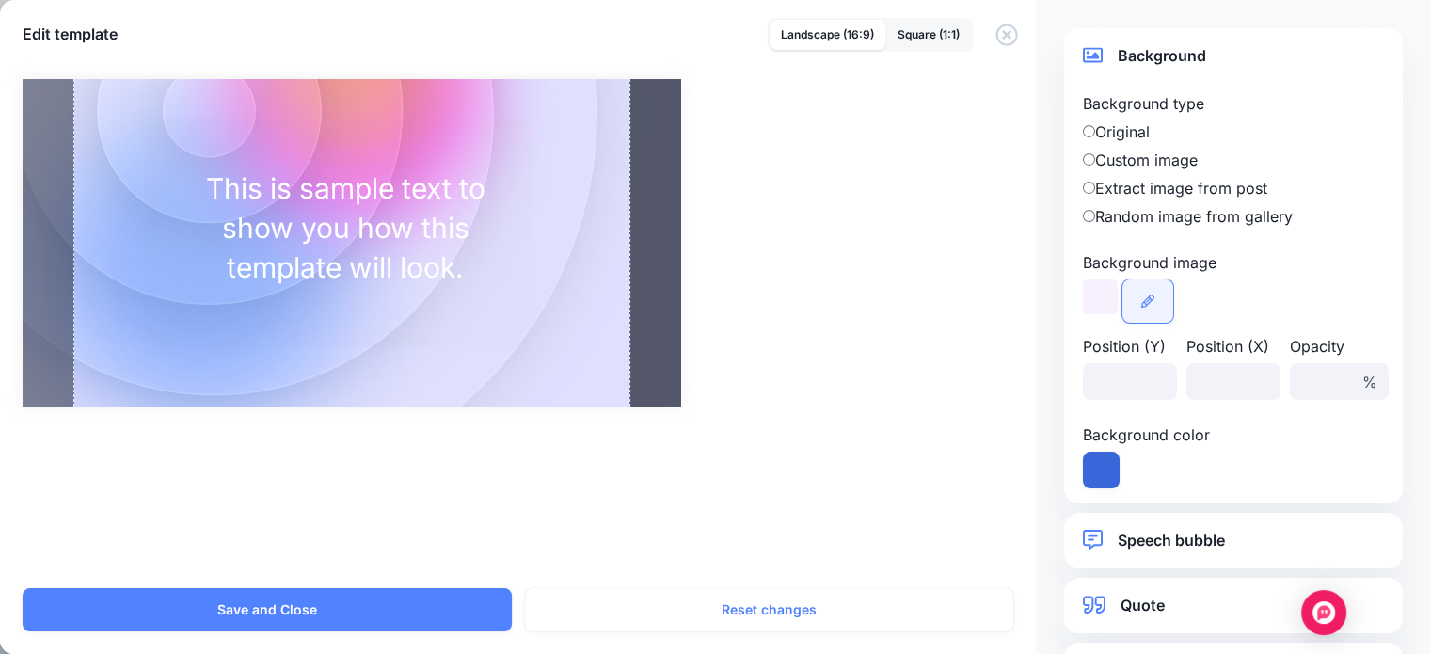
click at [1148, 299] on icon at bounding box center [1147, 300] width 13 height 13
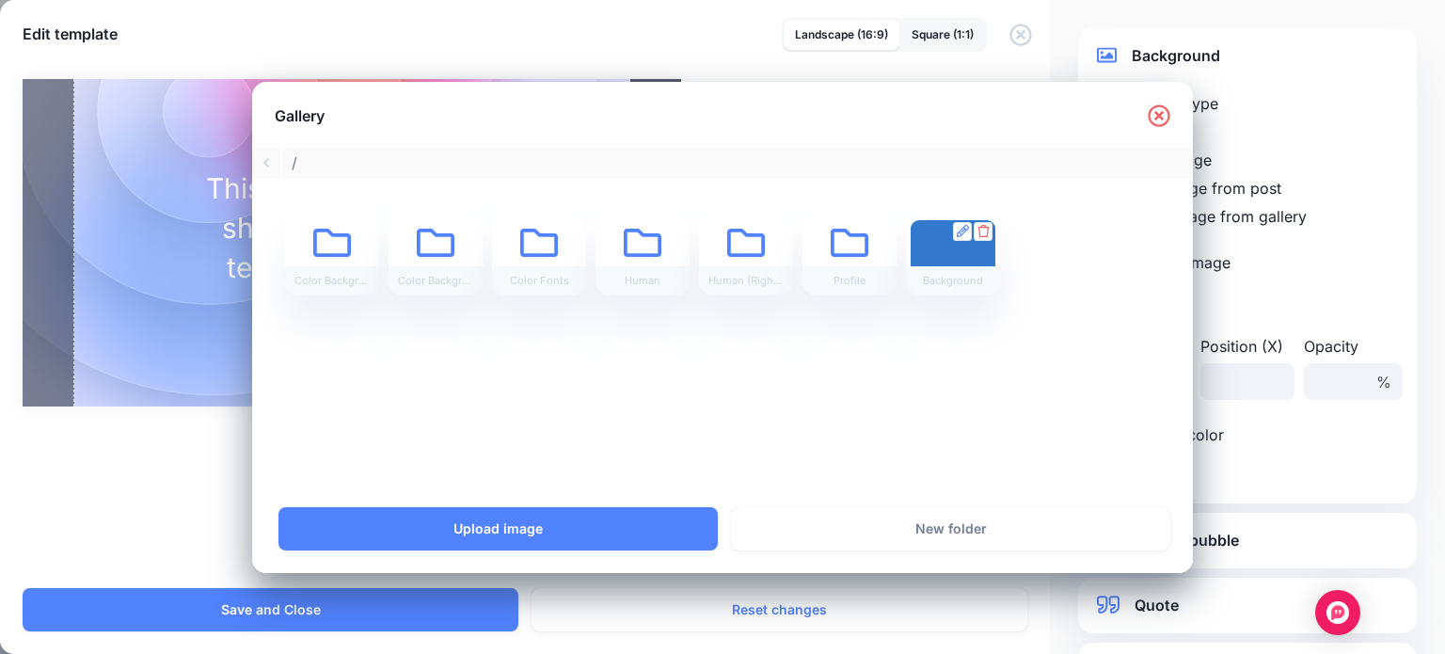
click at [962, 240] on div at bounding box center [953, 255] width 85 height 71
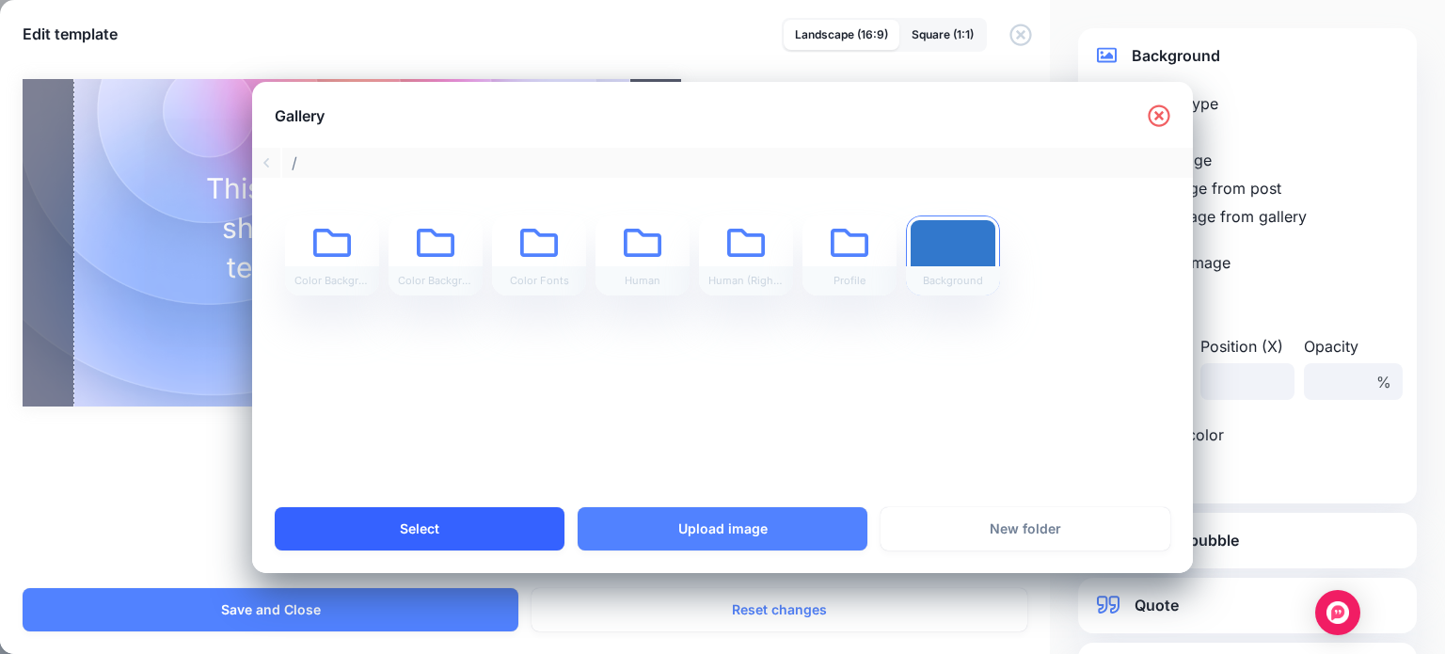
click at [517, 522] on link "Select" at bounding box center [420, 528] width 290 height 43
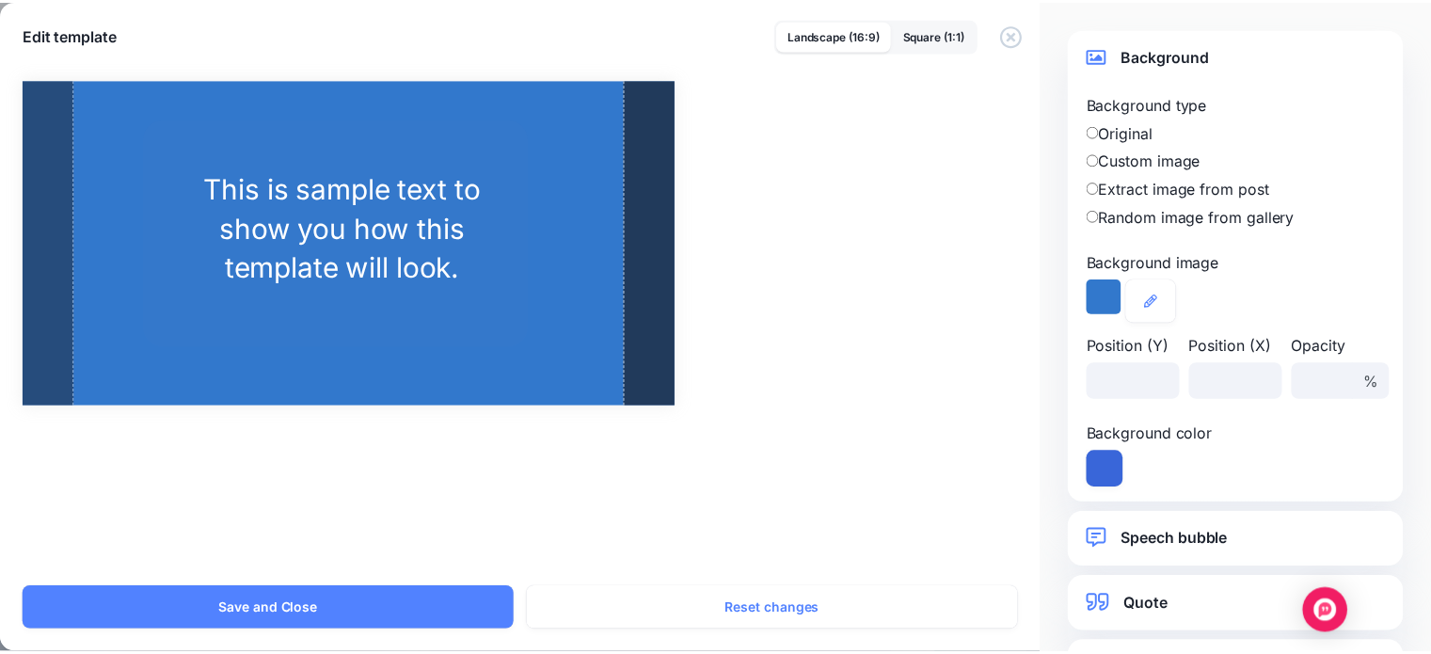
scroll to position [0, 0]
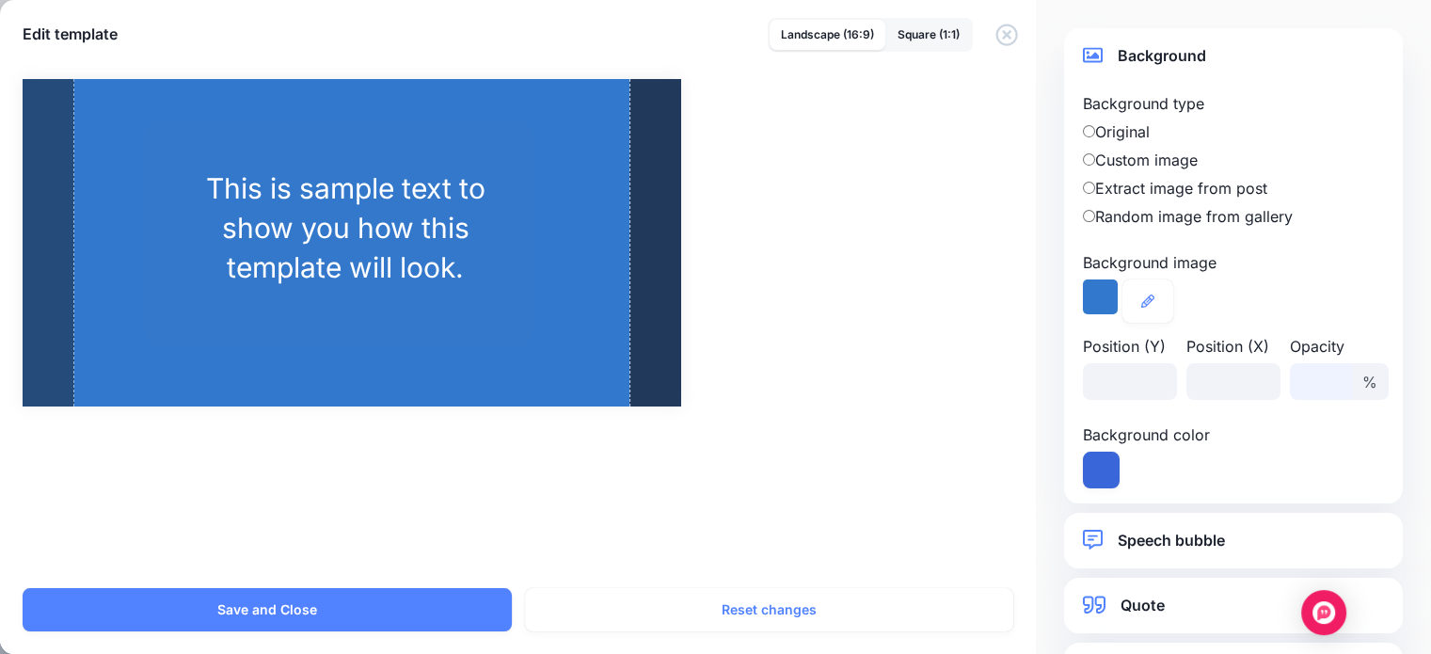
click at [1315, 384] on input "***" at bounding box center [1321, 381] width 62 height 37
drag, startPoint x: 1293, startPoint y: 379, endPoint x: 1317, endPoint y: 372, distance: 25.6
click at [1317, 372] on input "***" at bounding box center [1321, 381] width 62 height 37
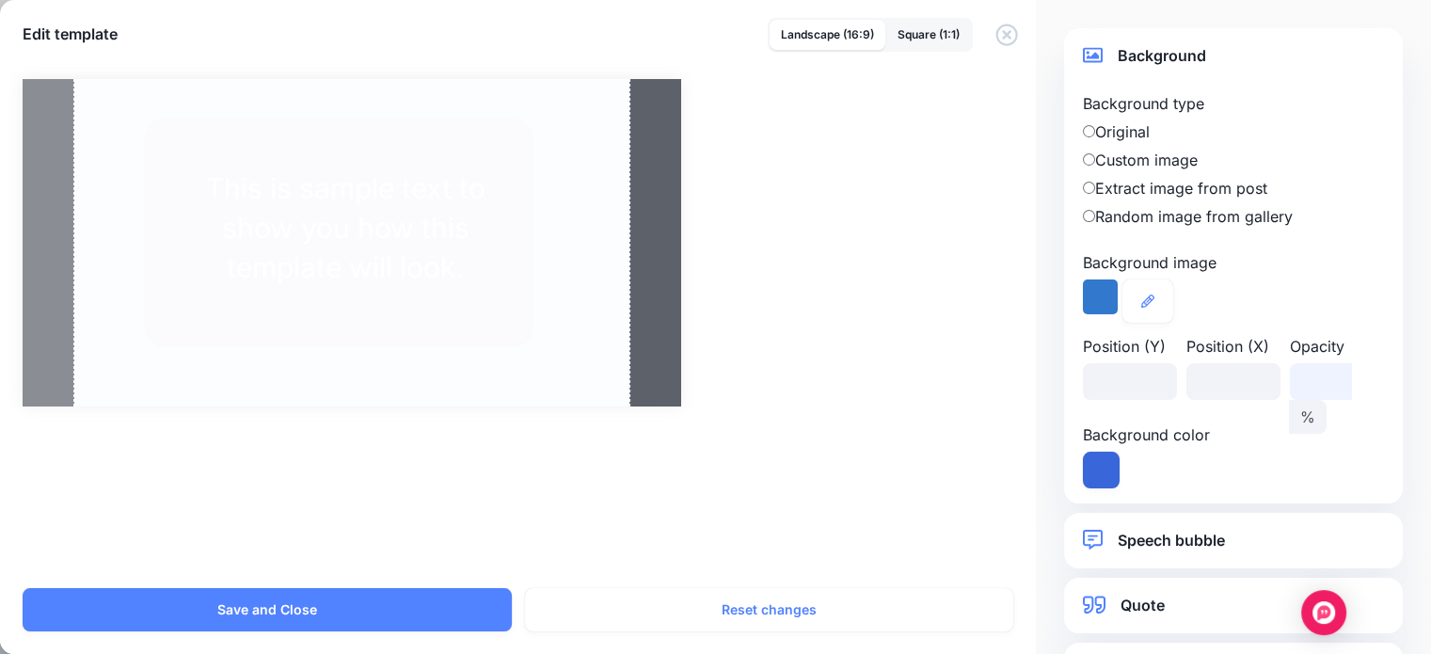
type input "*"
click at [1333, 465] on div "Background color" at bounding box center [1233, 455] width 310 height 65
click at [1120, 387] on input "number" at bounding box center [1130, 381] width 94 height 37
drag, startPoint x: 1306, startPoint y: 384, endPoint x: 1281, endPoint y: 387, distance: 24.6
click at [1290, 387] on input "*" at bounding box center [1321, 381] width 62 height 37
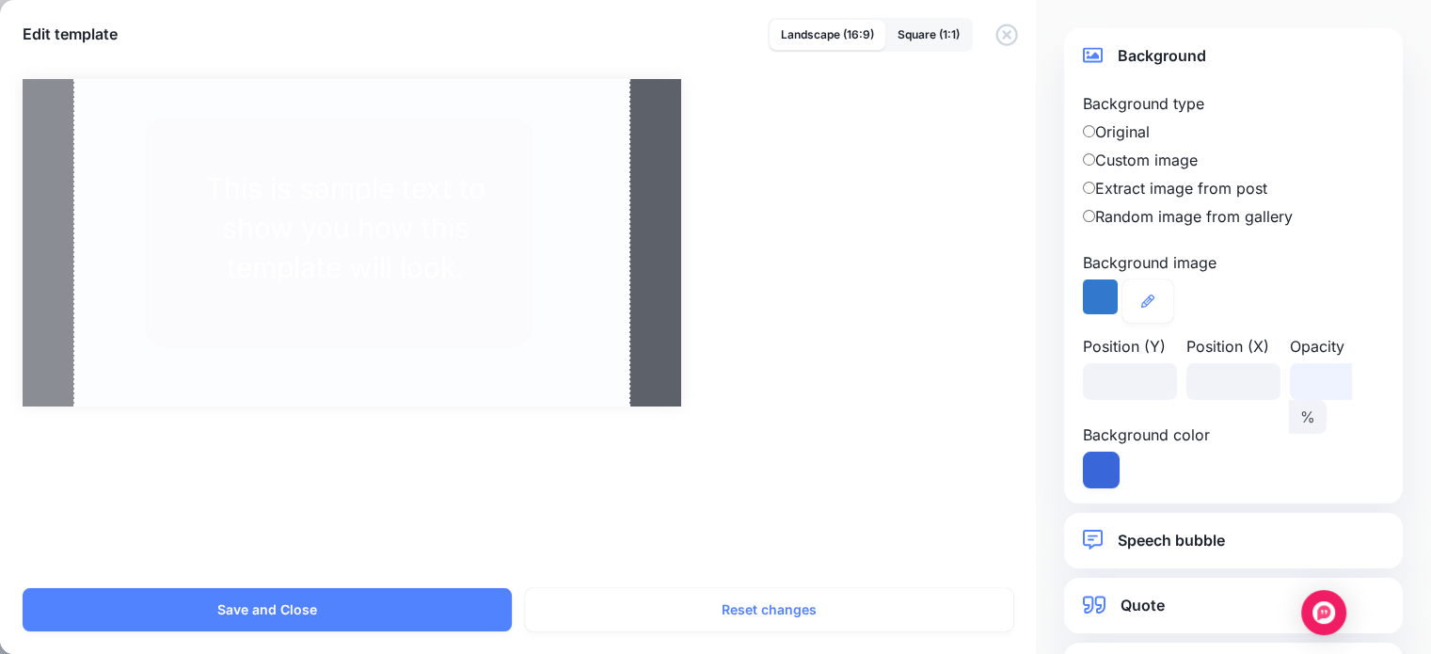
type input "*"
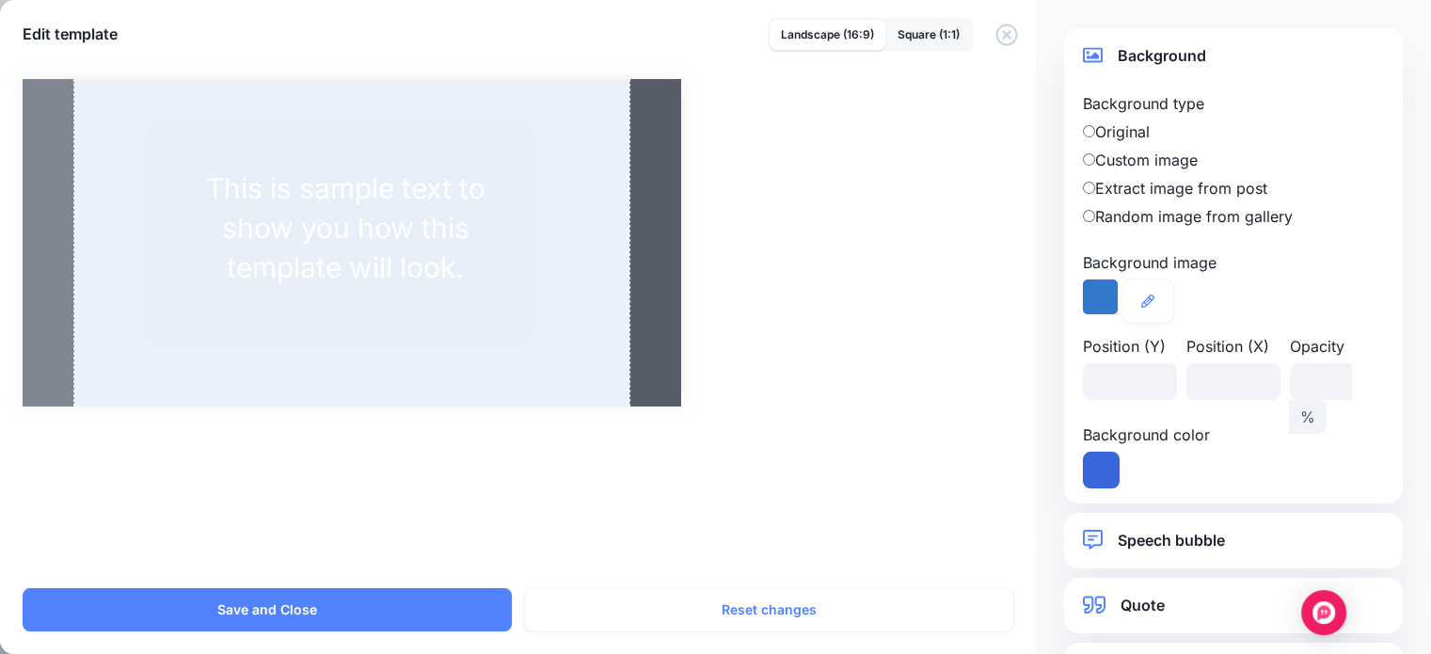
click at [1356, 439] on div "Background color" at bounding box center [1233, 455] width 310 height 65
click at [1327, 400] on span "%" at bounding box center [1308, 417] width 38 height 34
drag, startPoint x: 1354, startPoint y: 378, endPoint x: 1369, endPoint y: 374, distance: 15.8
click at [1327, 400] on span "%" at bounding box center [1308, 417] width 38 height 34
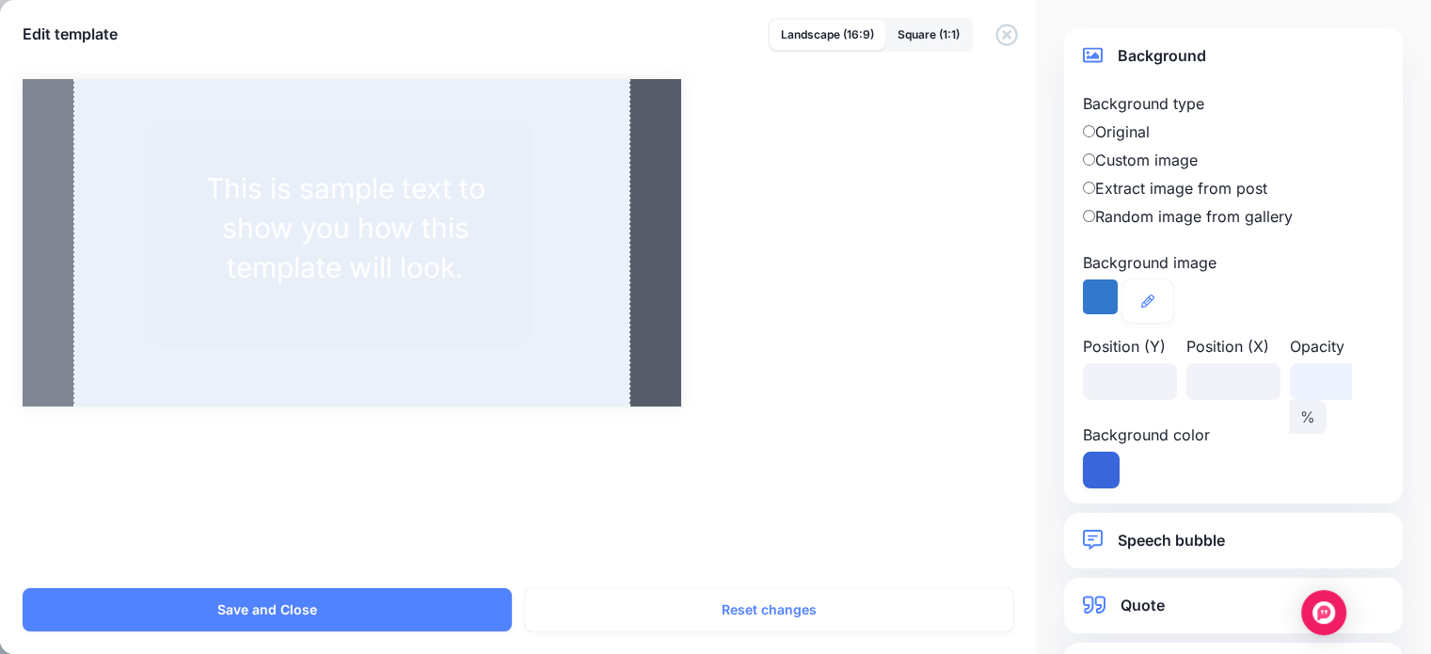
click at [1310, 375] on input "**" at bounding box center [1321, 381] width 62 height 37
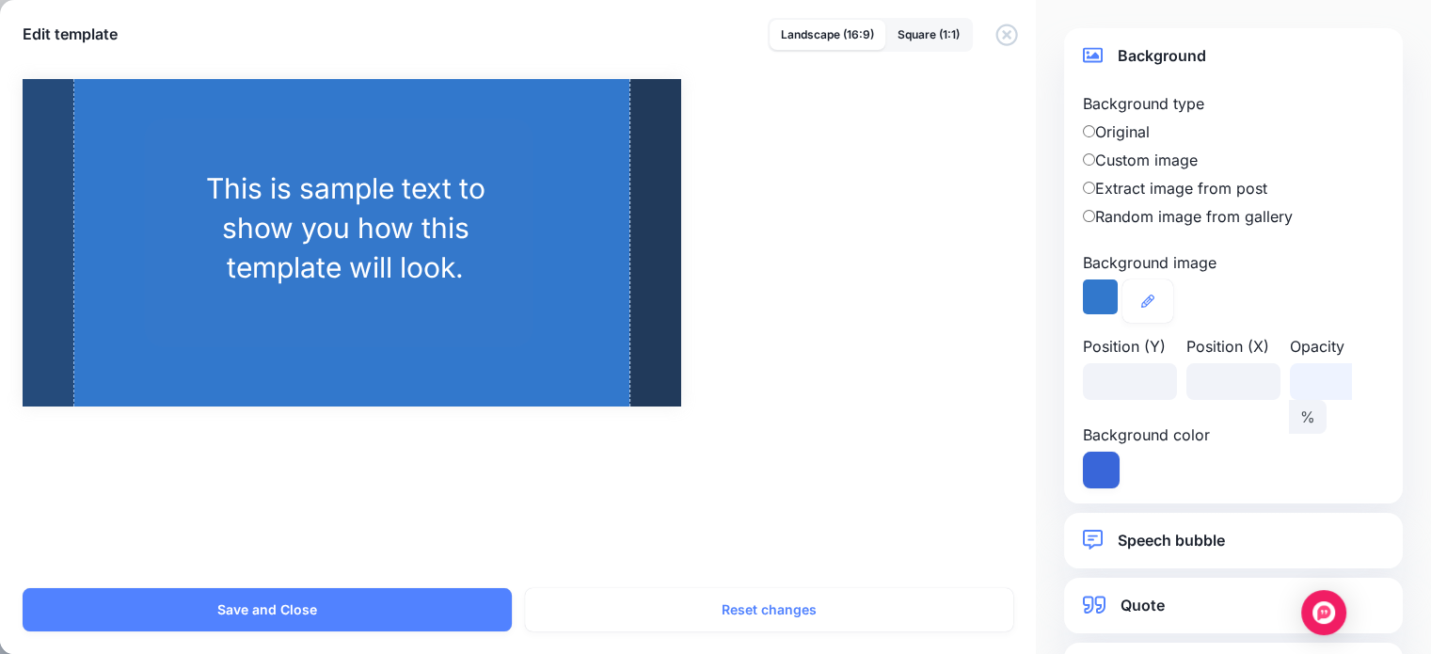
type input "***"
click at [1326, 439] on div "Background color" at bounding box center [1233, 455] width 310 height 65
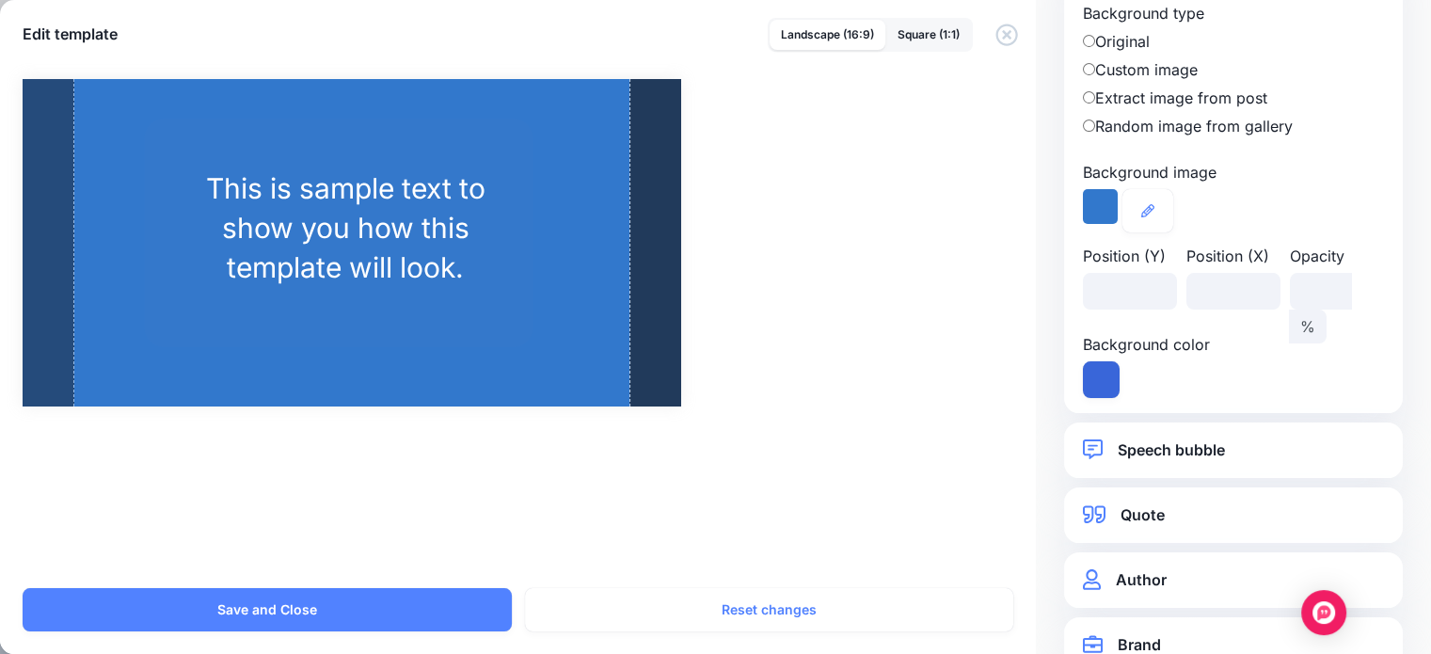
scroll to position [102, 0]
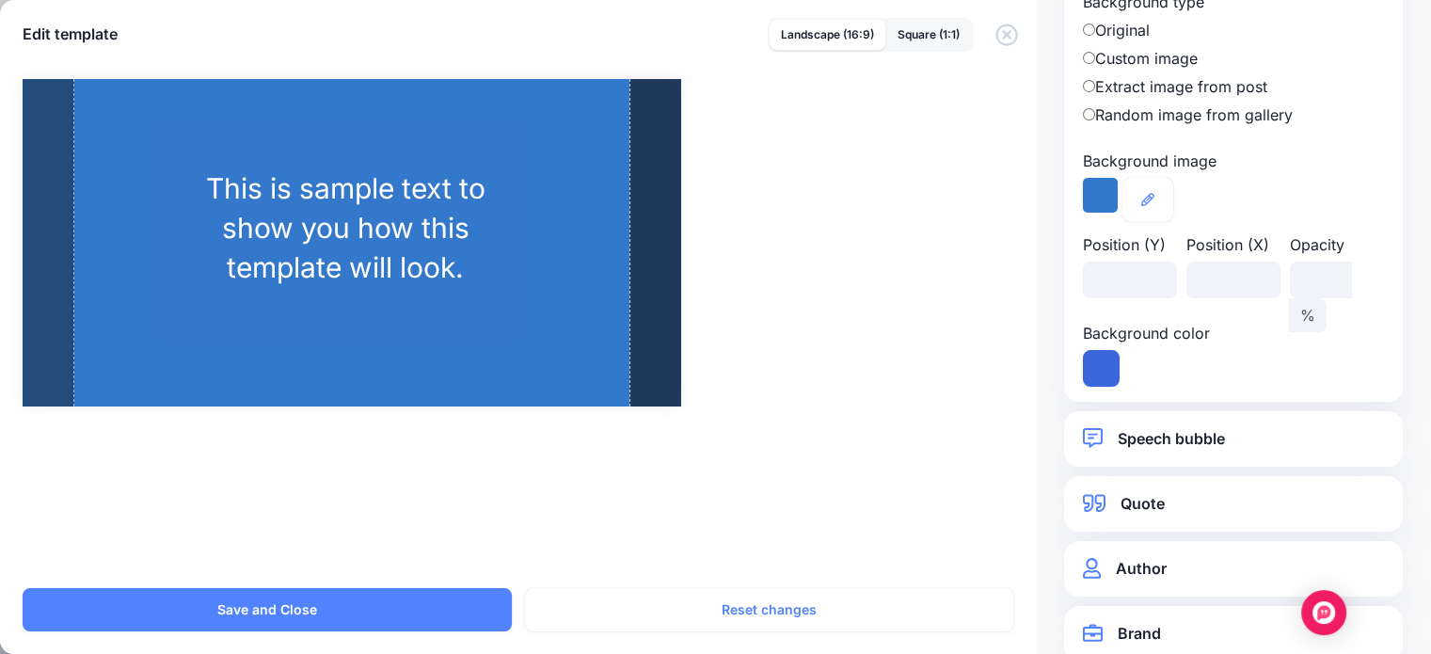
click at [1241, 436] on link "Speech bubble" at bounding box center [1233, 438] width 301 height 25
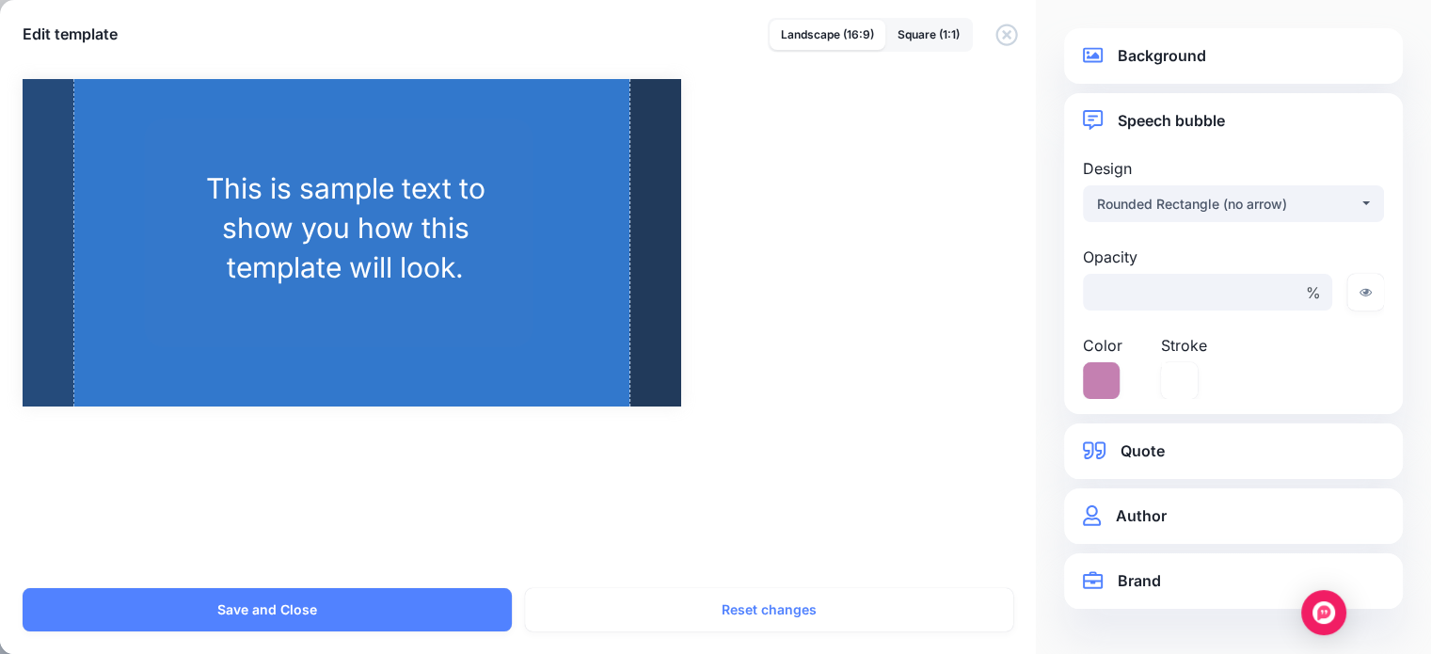
scroll to position [0, 0]
click at [1137, 452] on link "Quote" at bounding box center [1233, 450] width 301 height 25
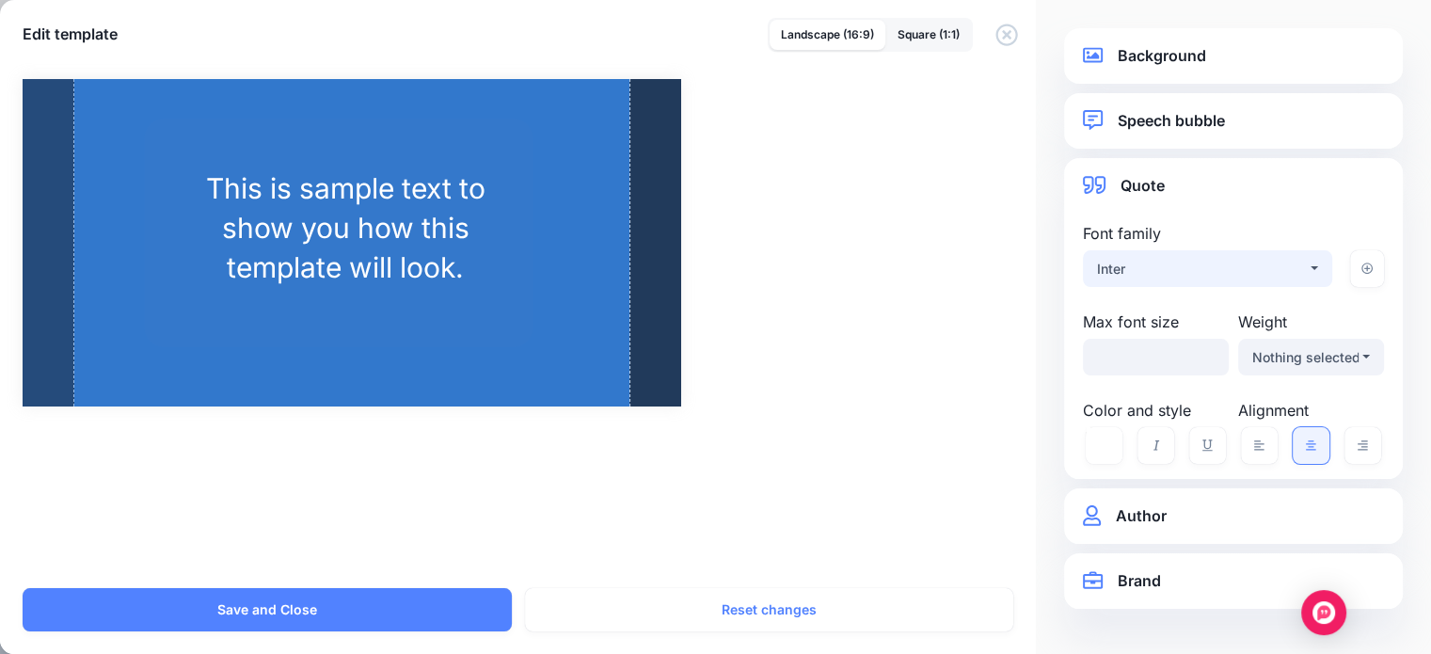
click at [1312, 263] on button "Inter" at bounding box center [1207, 268] width 249 height 37
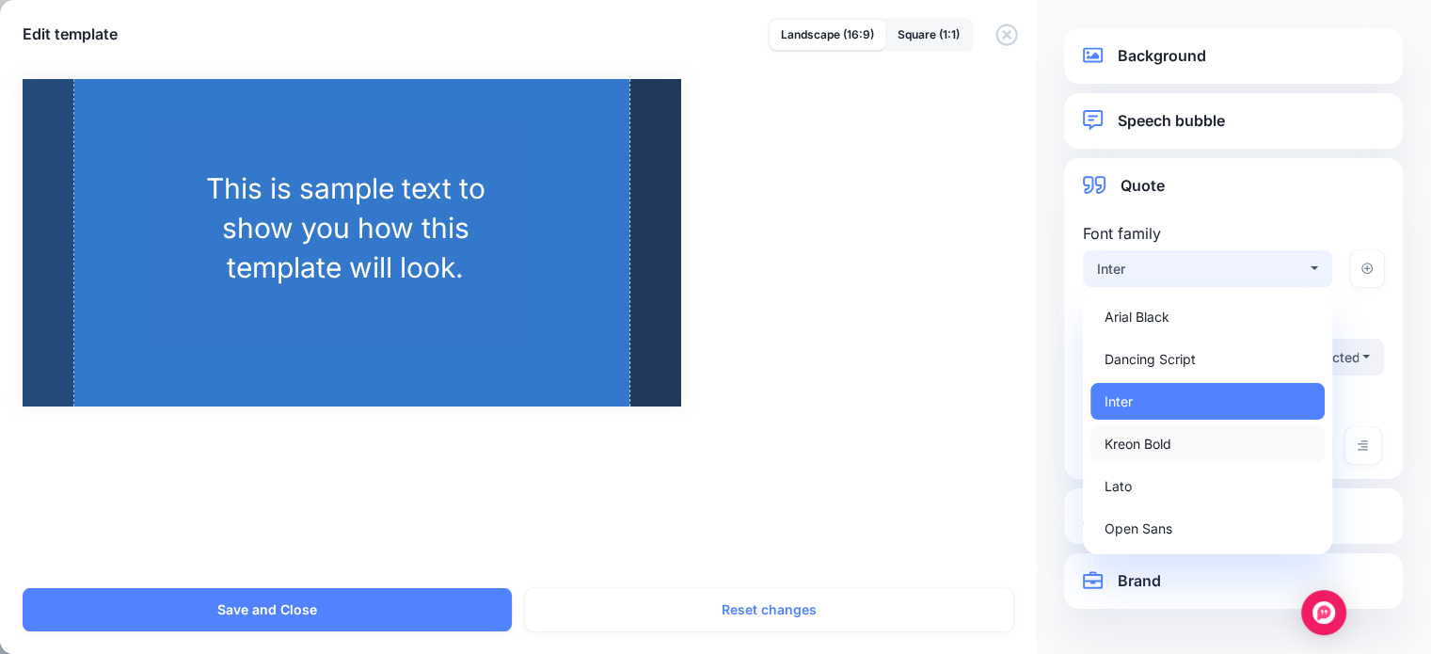
click at [1182, 445] on link "Kreon Bold" at bounding box center [1207, 443] width 234 height 37
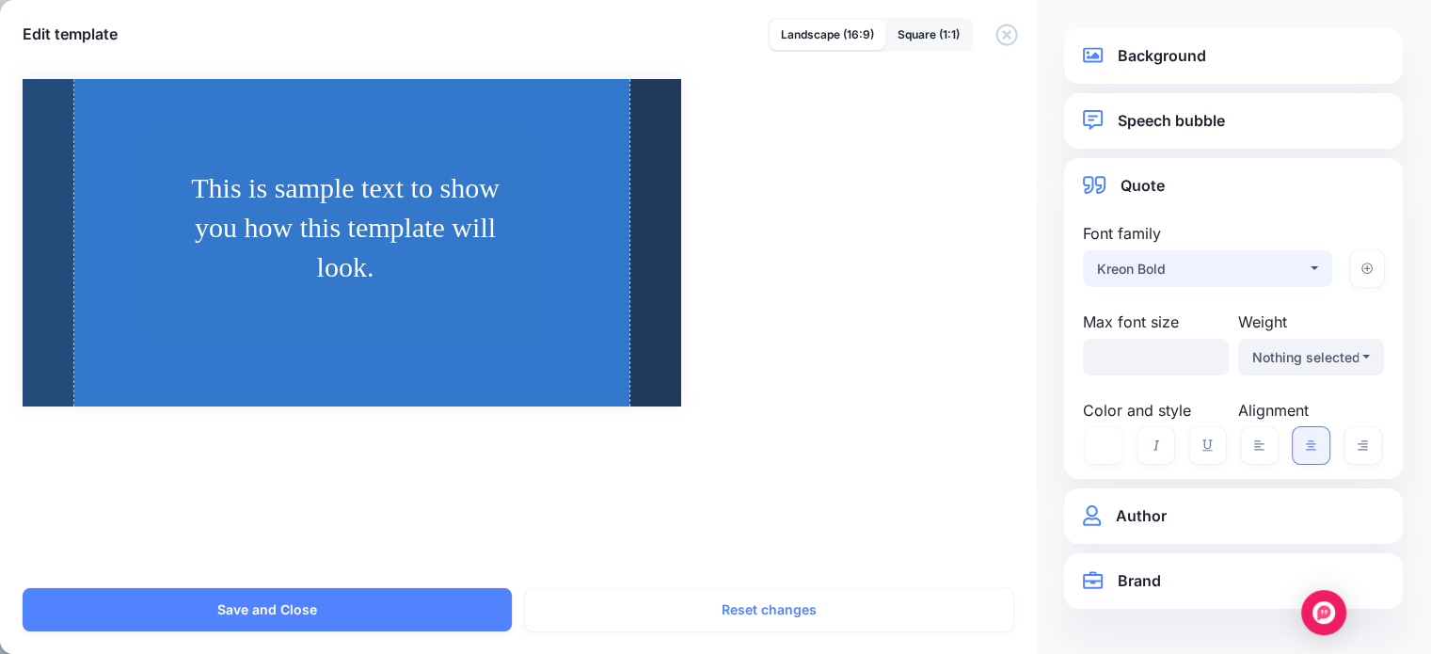
click at [1280, 264] on div "Kreon Bold" at bounding box center [1202, 269] width 210 height 23
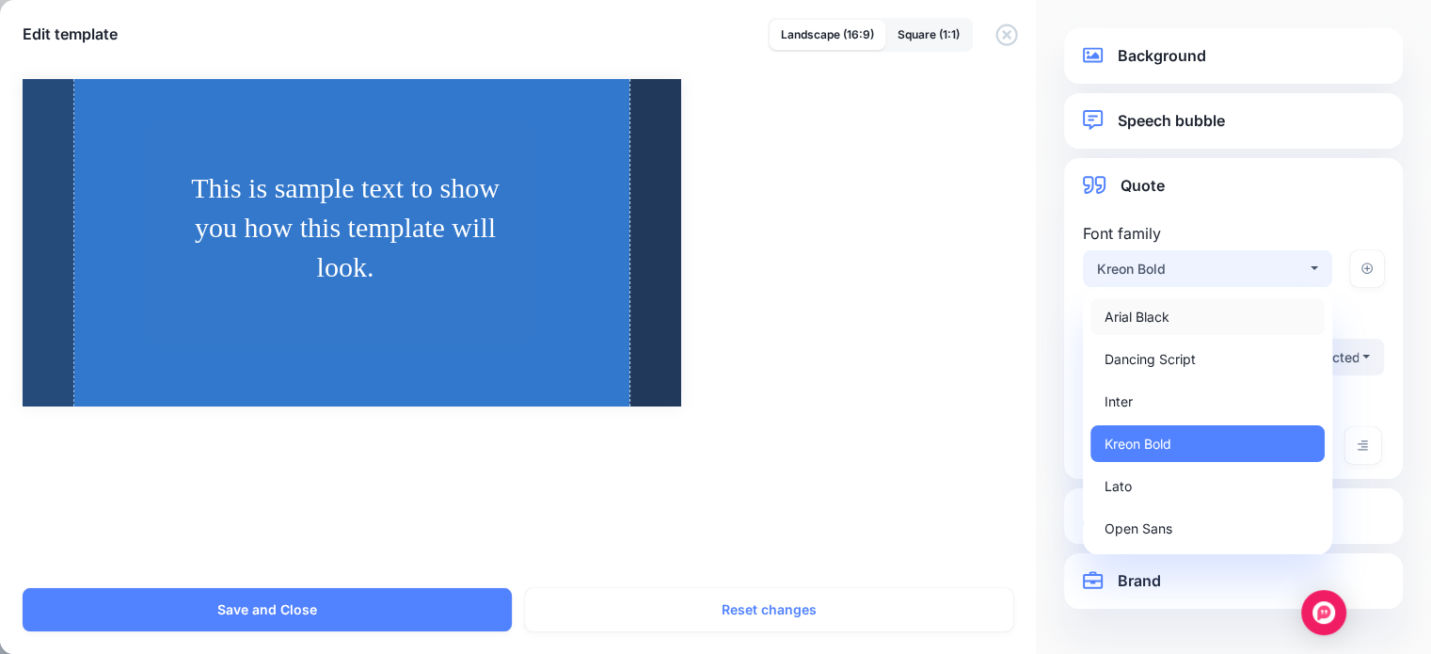
click at [1177, 314] on link "Arial Black" at bounding box center [1207, 316] width 234 height 37
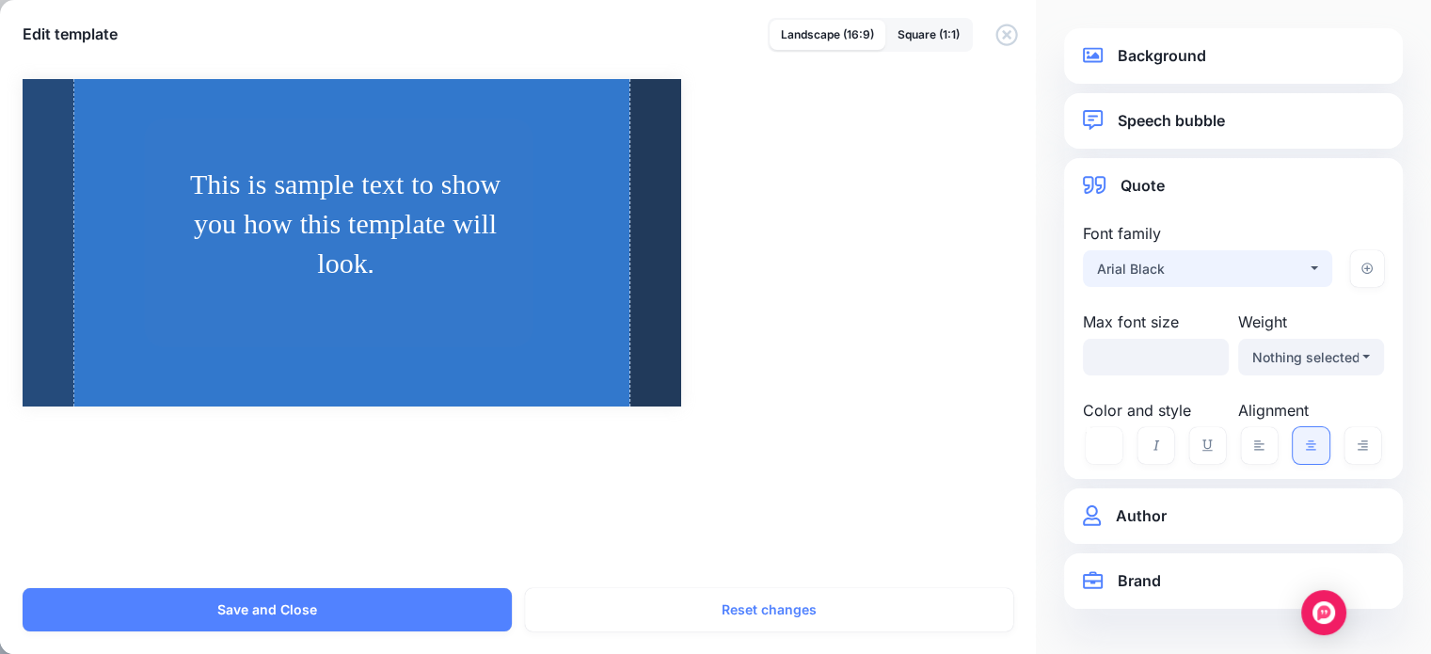
click at [1261, 277] on div "Arial Black" at bounding box center [1202, 269] width 210 height 23
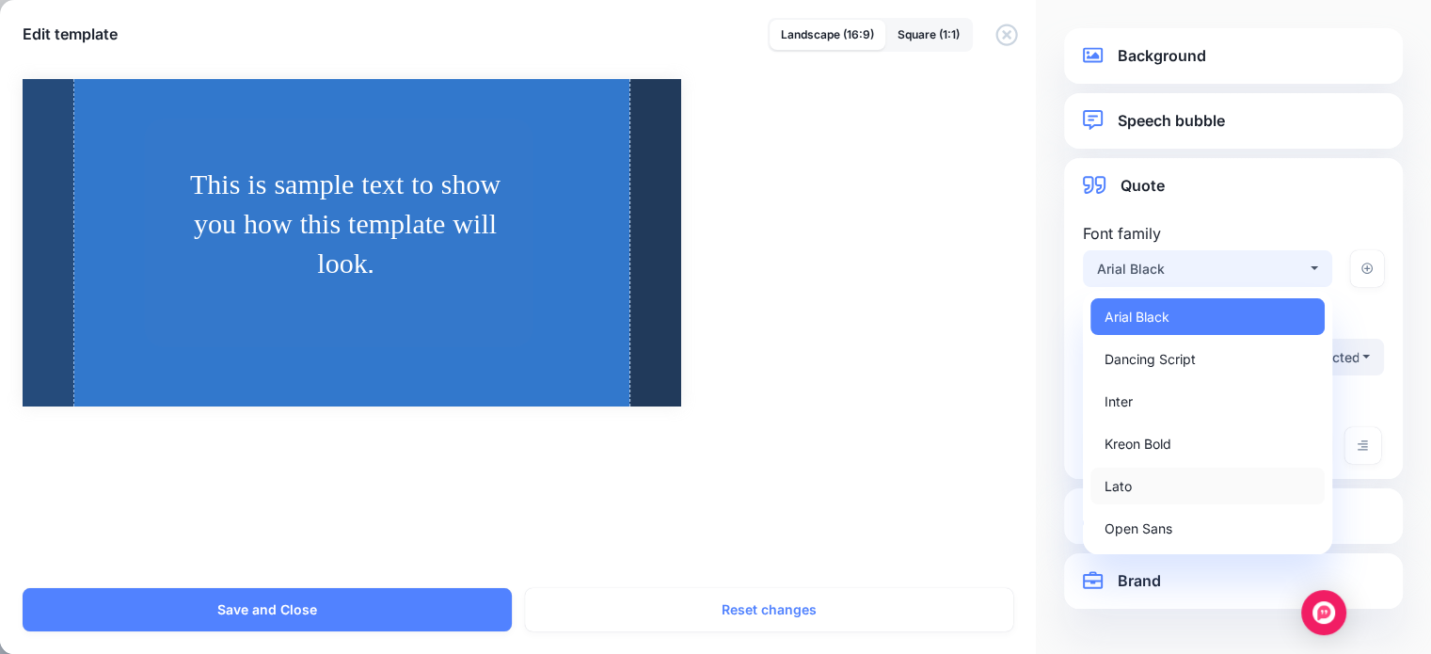
click at [1137, 484] on link "Lato" at bounding box center [1207, 486] width 234 height 37
select select "***"
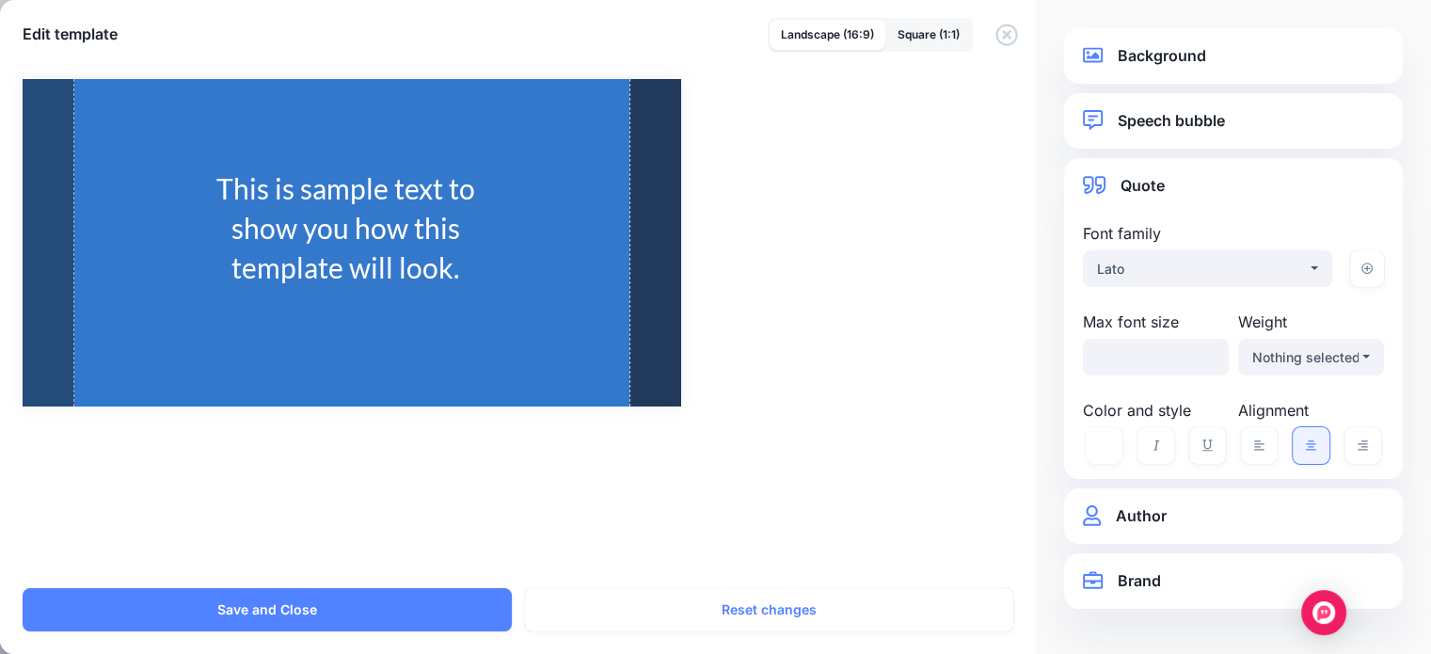
click at [1287, 497] on div "**********" at bounding box center [1233, 516] width 339 height 56
click at [1306, 353] on div "Nothing selected" at bounding box center [1305, 357] width 106 height 23
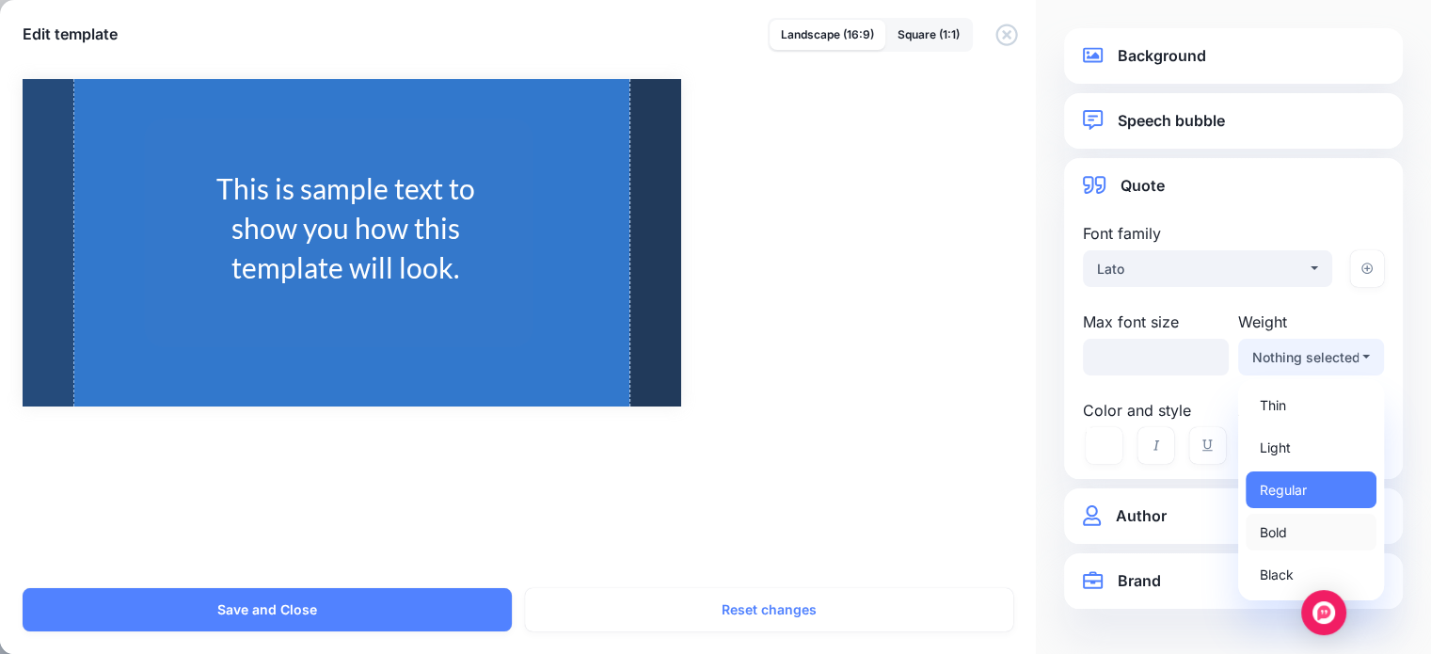
click at [1265, 541] on span "Bold" at bounding box center [1273, 532] width 27 height 23
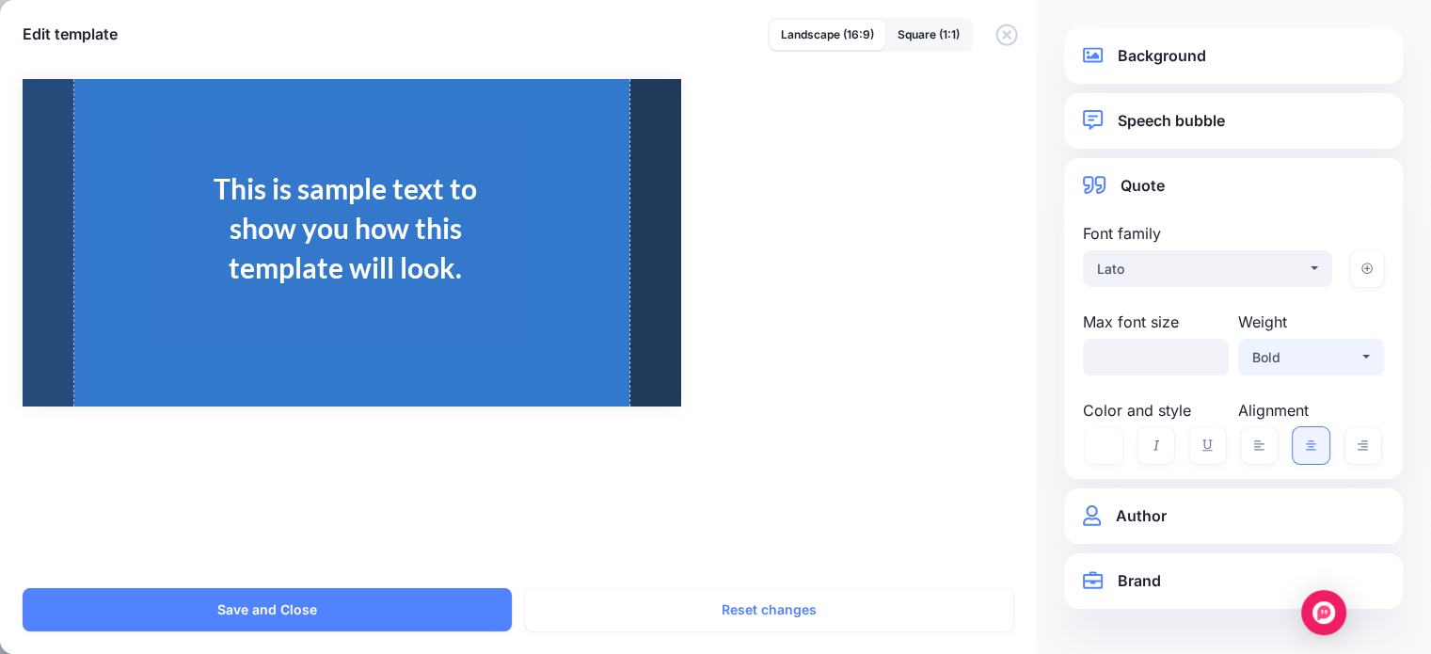
click at [1309, 358] on div "Bold" at bounding box center [1305, 357] width 106 height 23
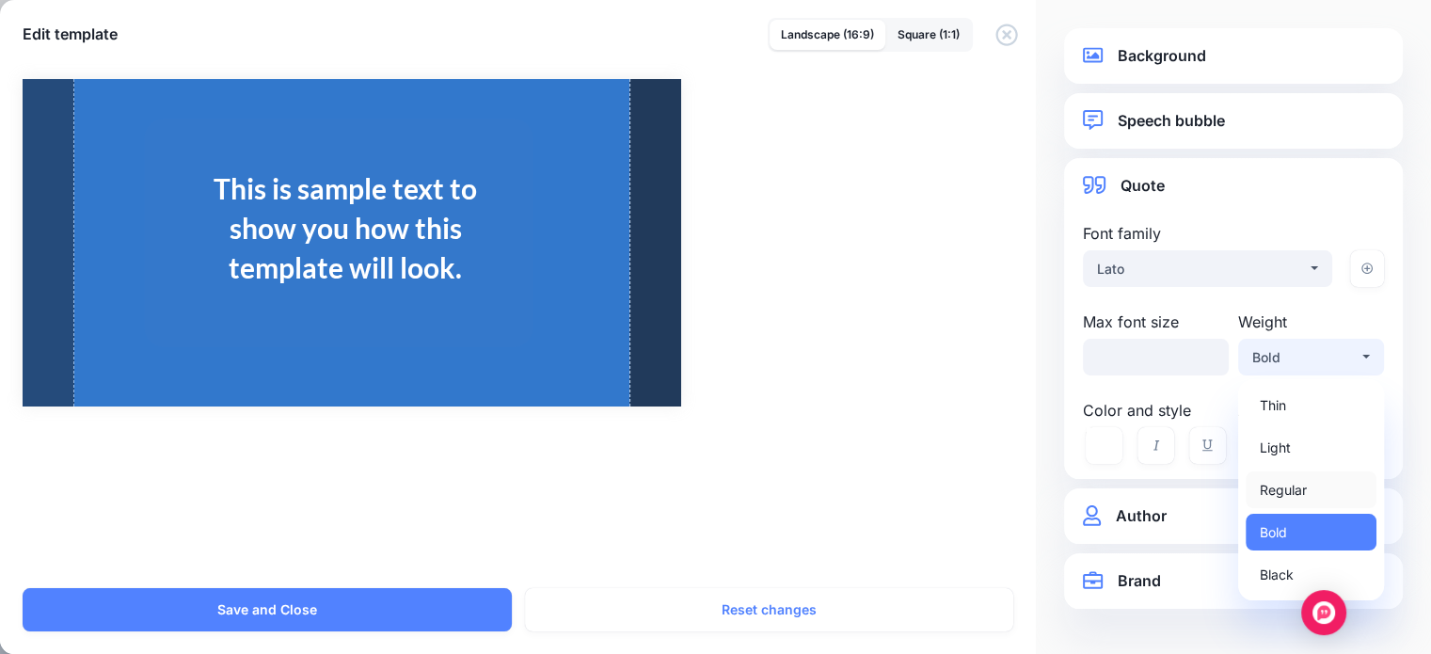
click at [1296, 490] on span "Regular" at bounding box center [1283, 490] width 47 height 23
select select "***"
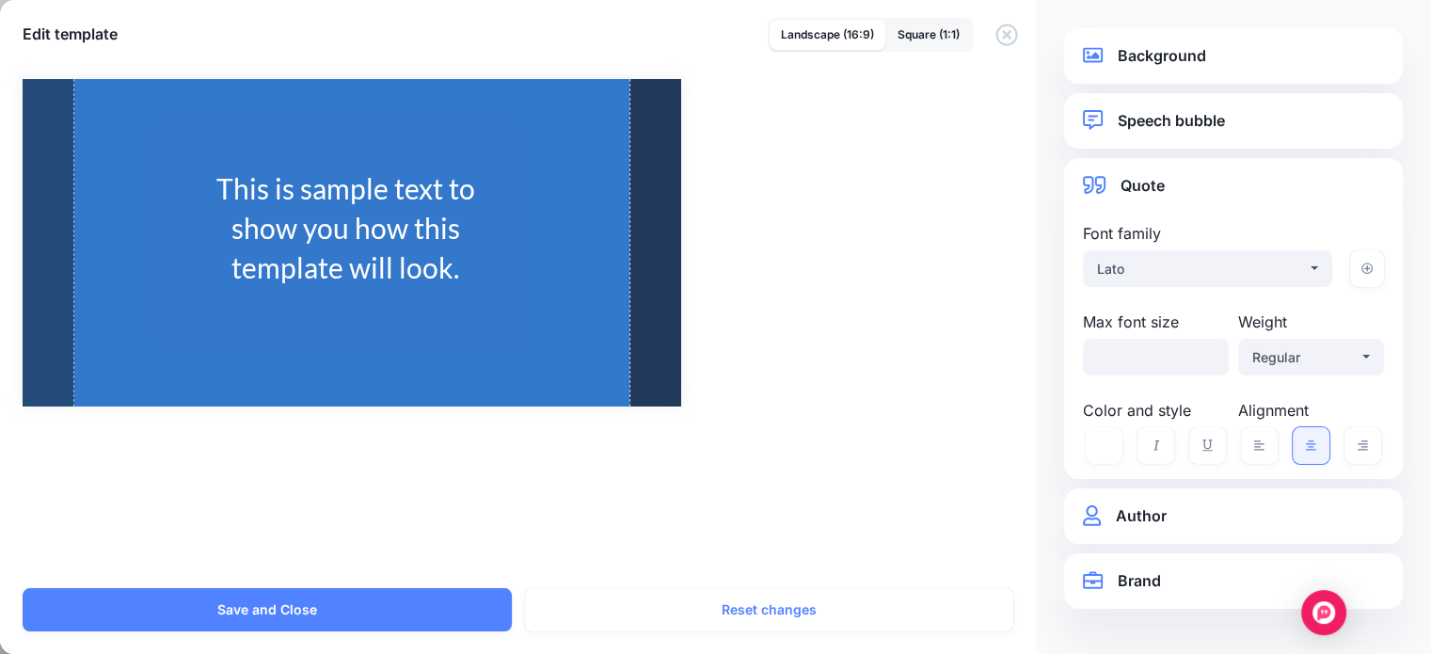
click at [1253, 511] on link "Author" at bounding box center [1233, 515] width 301 height 25
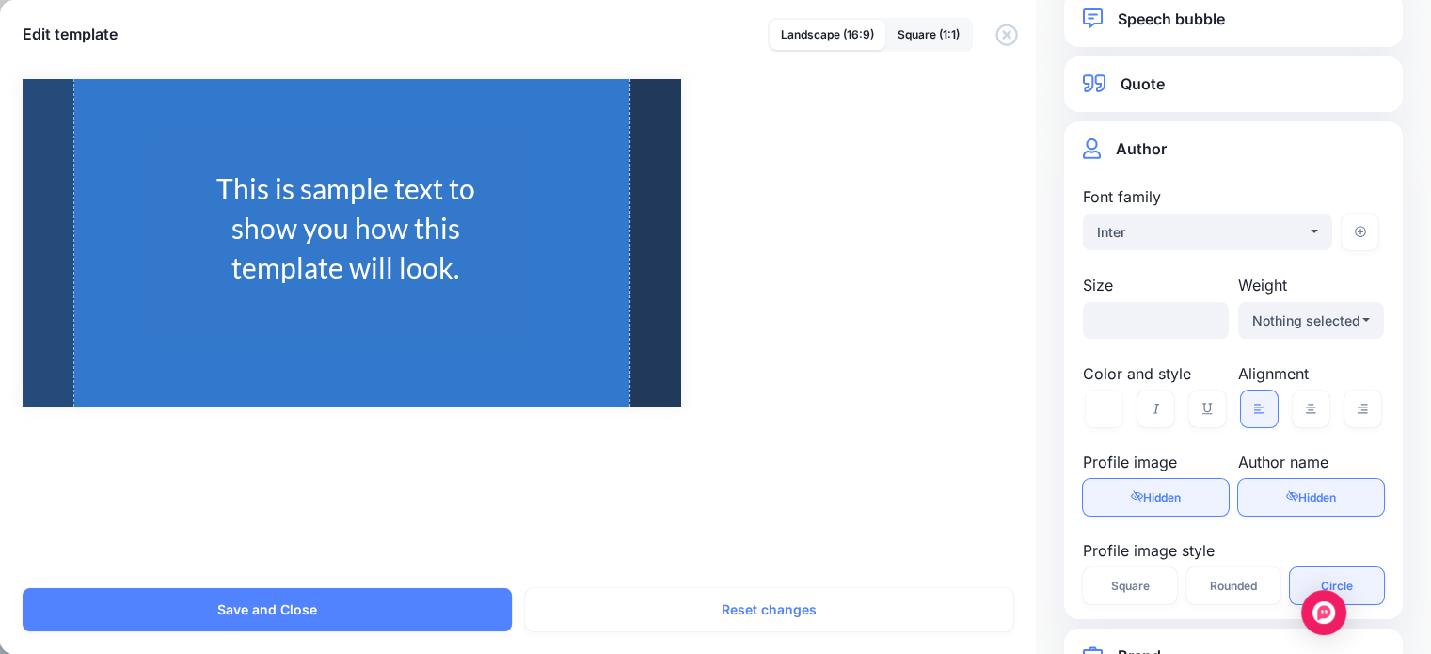
scroll to position [159, 0]
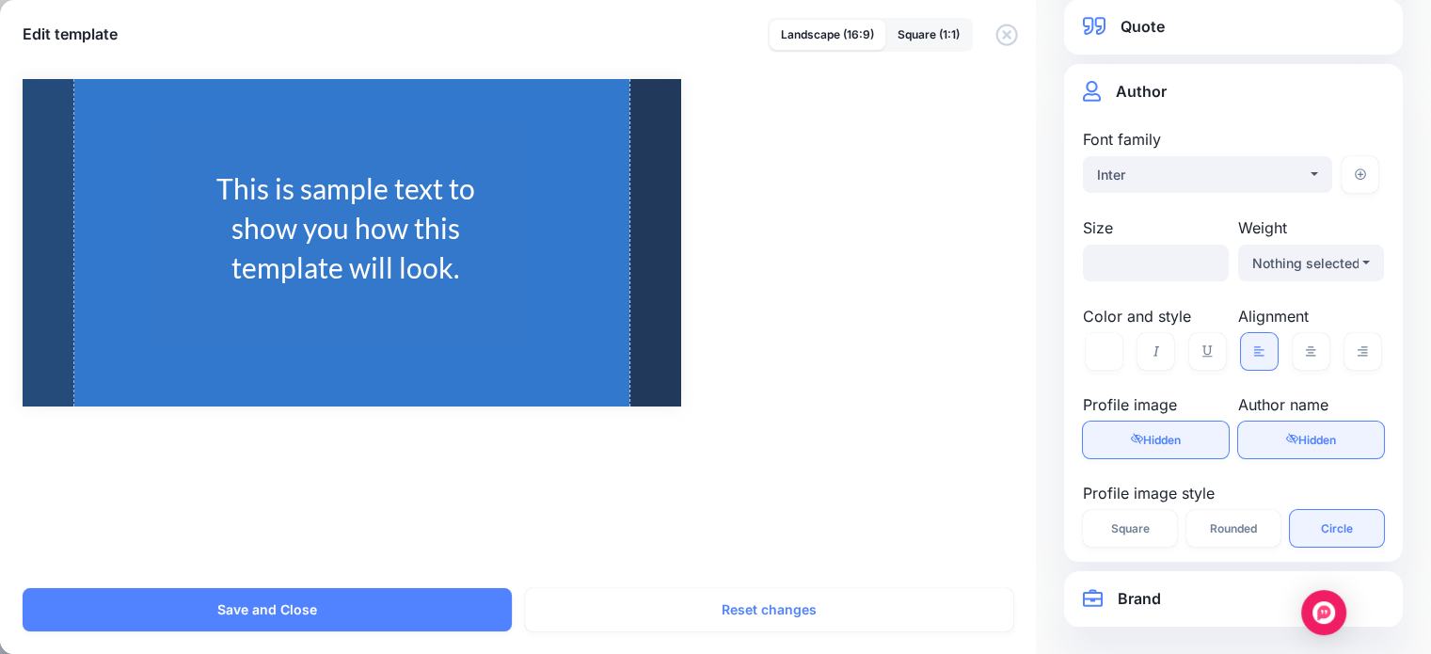
click at [1145, 605] on link "Brand" at bounding box center [1233, 598] width 301 height 25
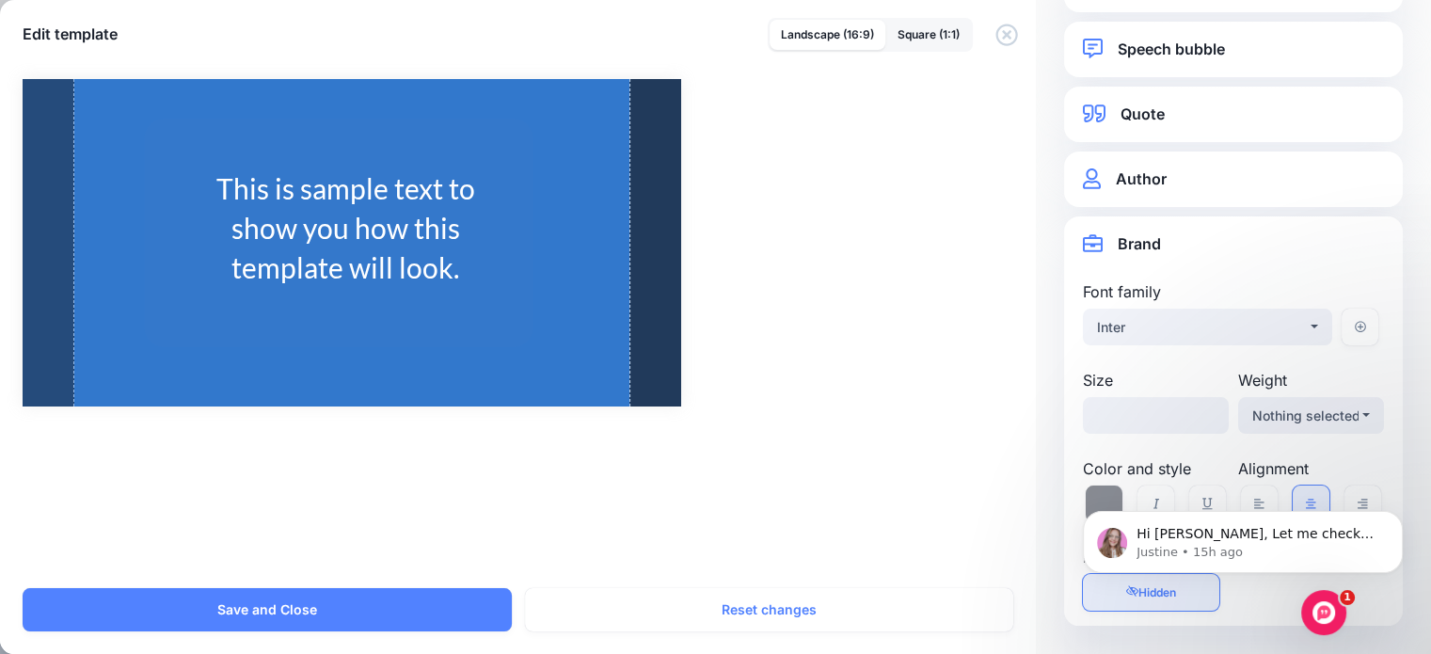
scroll to position [0, 0]
click html "Hi Manoj, Let me check and get back to you today. I wanted to let you know that…"
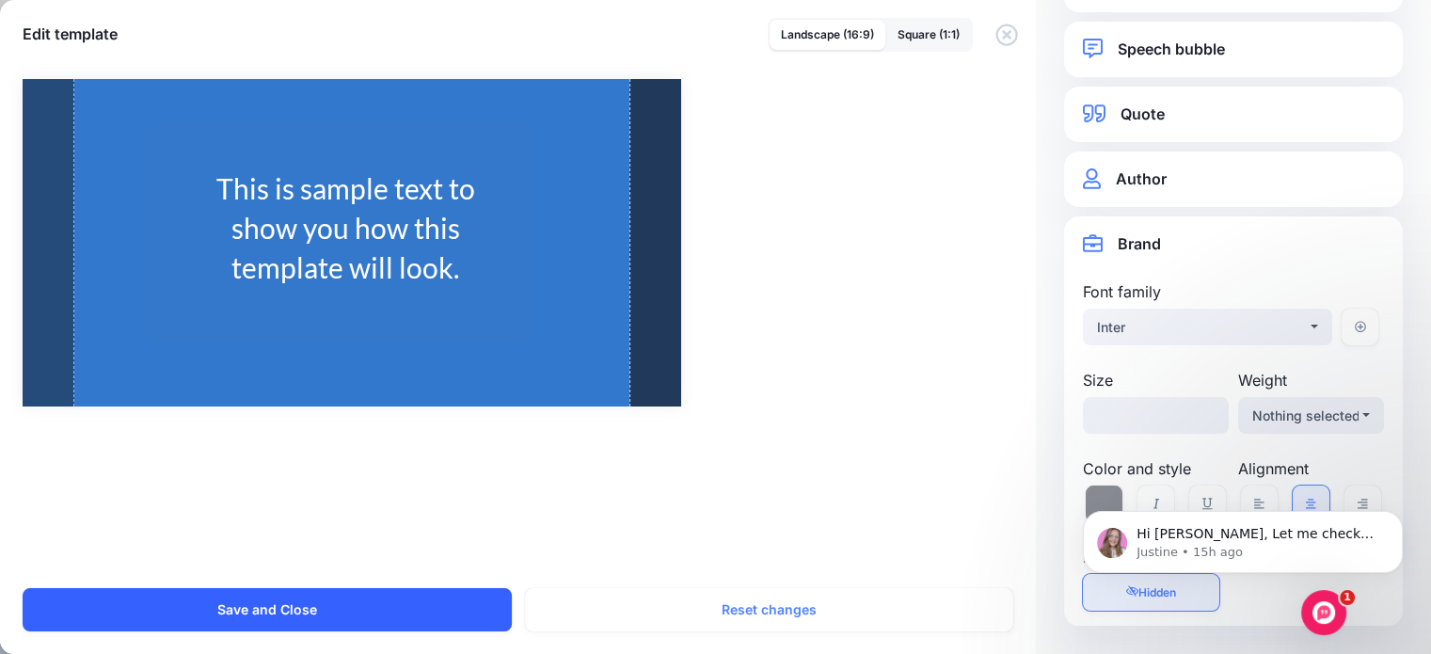
click at [394, 607] on button "Save and Close" at bounding box center [267, 609] width 489 height 43
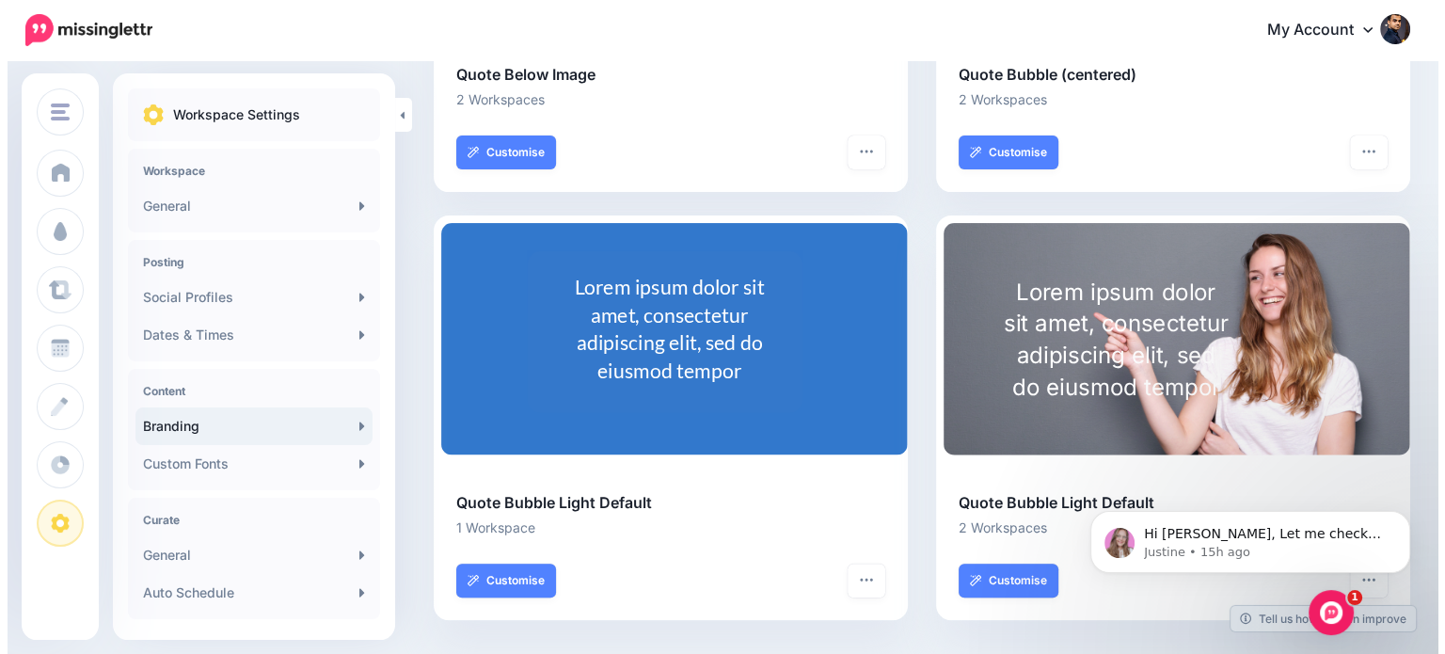
scroll to position [421, 0]
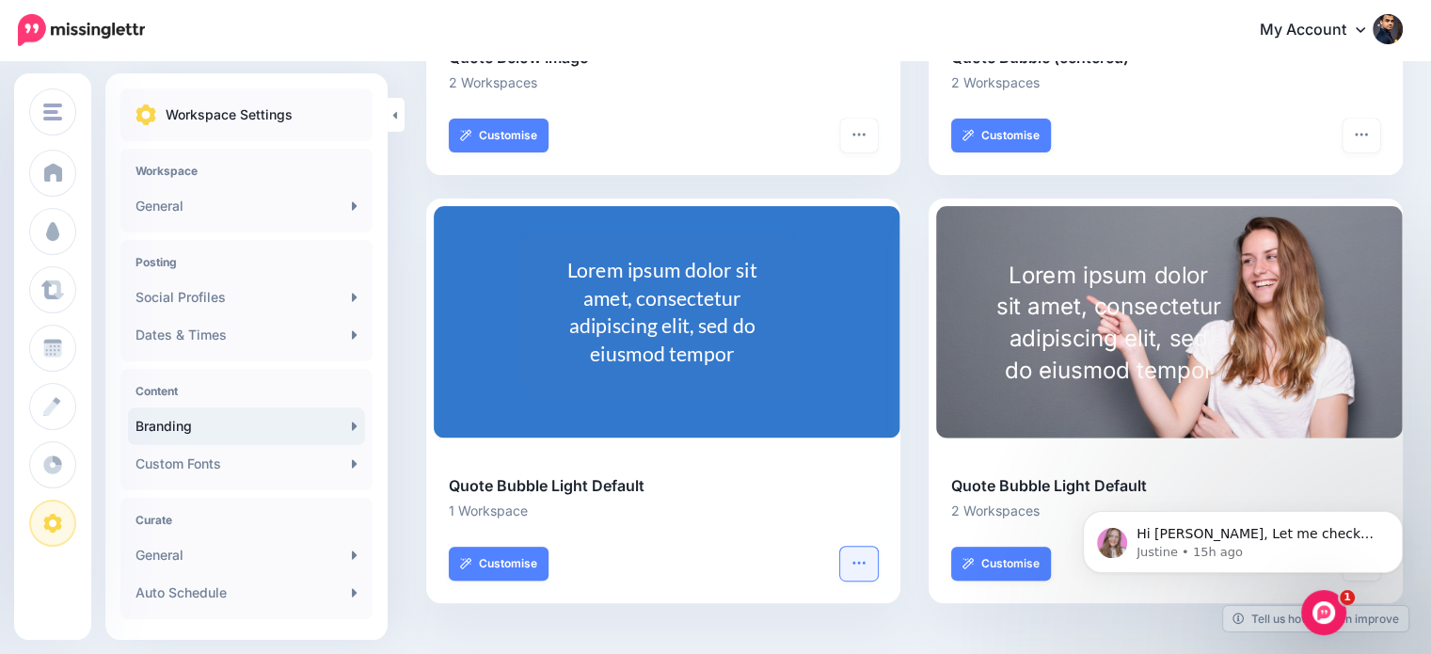
click at [862, 564] on icon "button" at bounding box center [858, 562] width 15 height 15
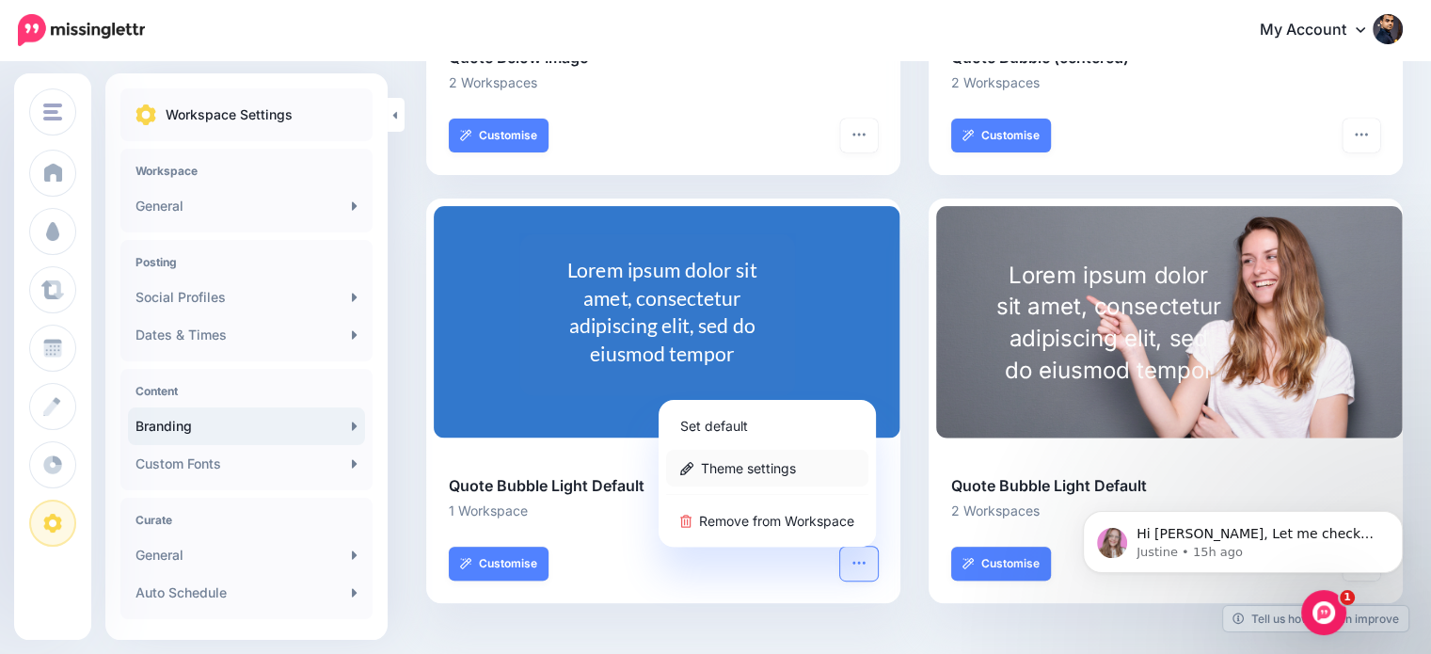
click at [770, 467] on link "Theme settings" at bounding box center [767, 468] width 202 height 37
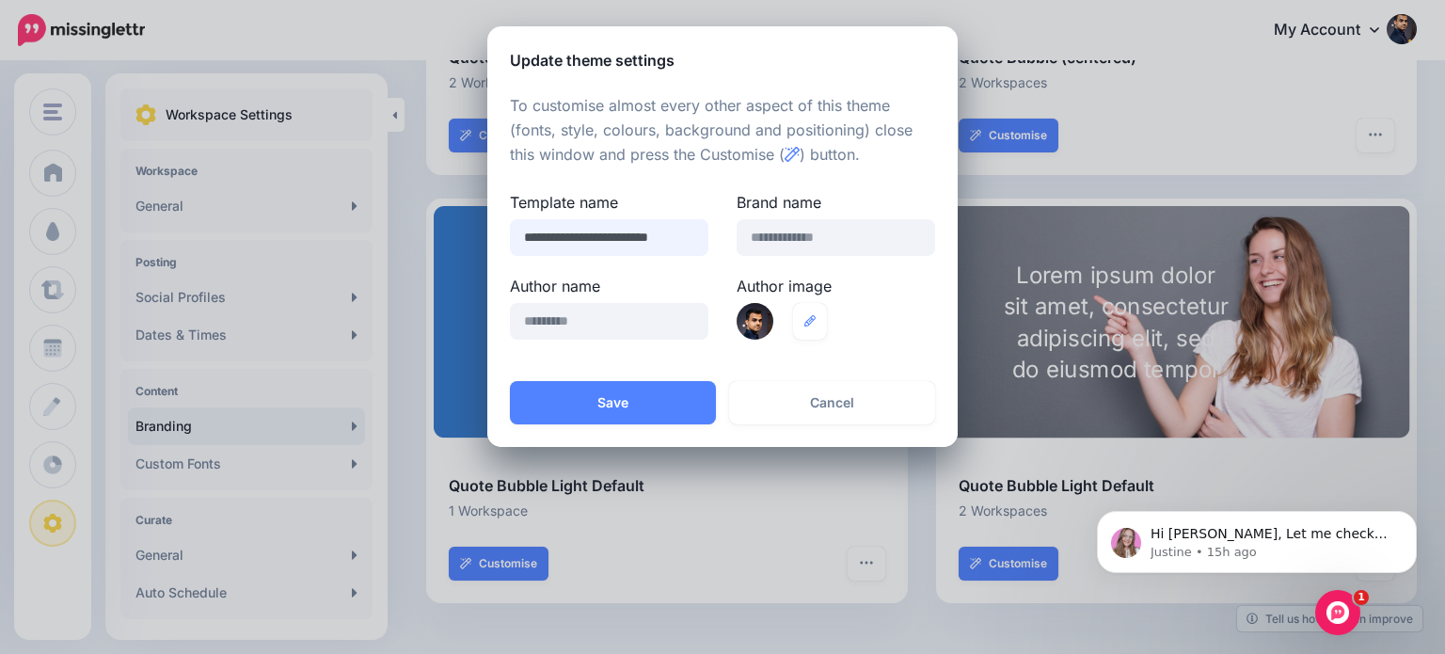
click at [601, 239] on input "**********" at bounding box center [609, 237] width 199 height 37
type input "**********"
click at [771, 236] on input "text" at bounding box center [836, 237] width 199 height 37
click at [662, 398] on button "Save" at bounding box center [613, 402] width 206 height 43
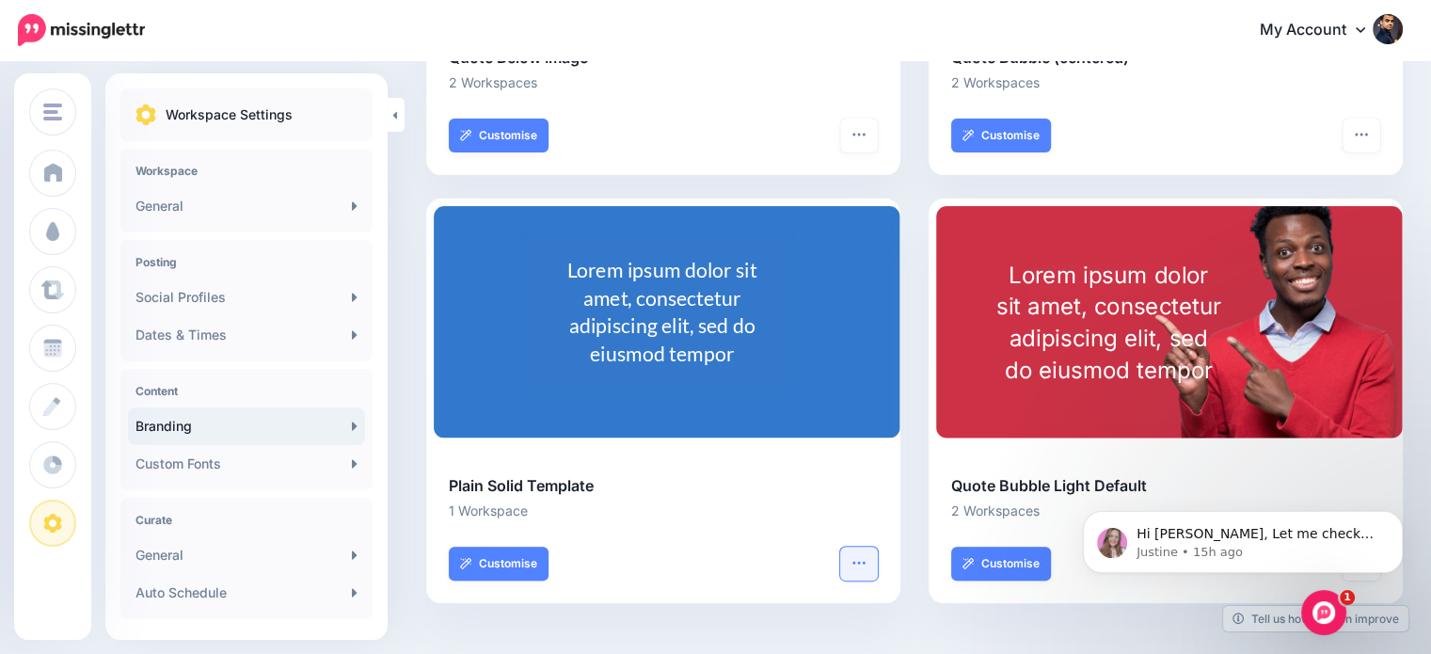
click at [854, 559] on button "button" at bounding box center [859, 564] width 38 height 34
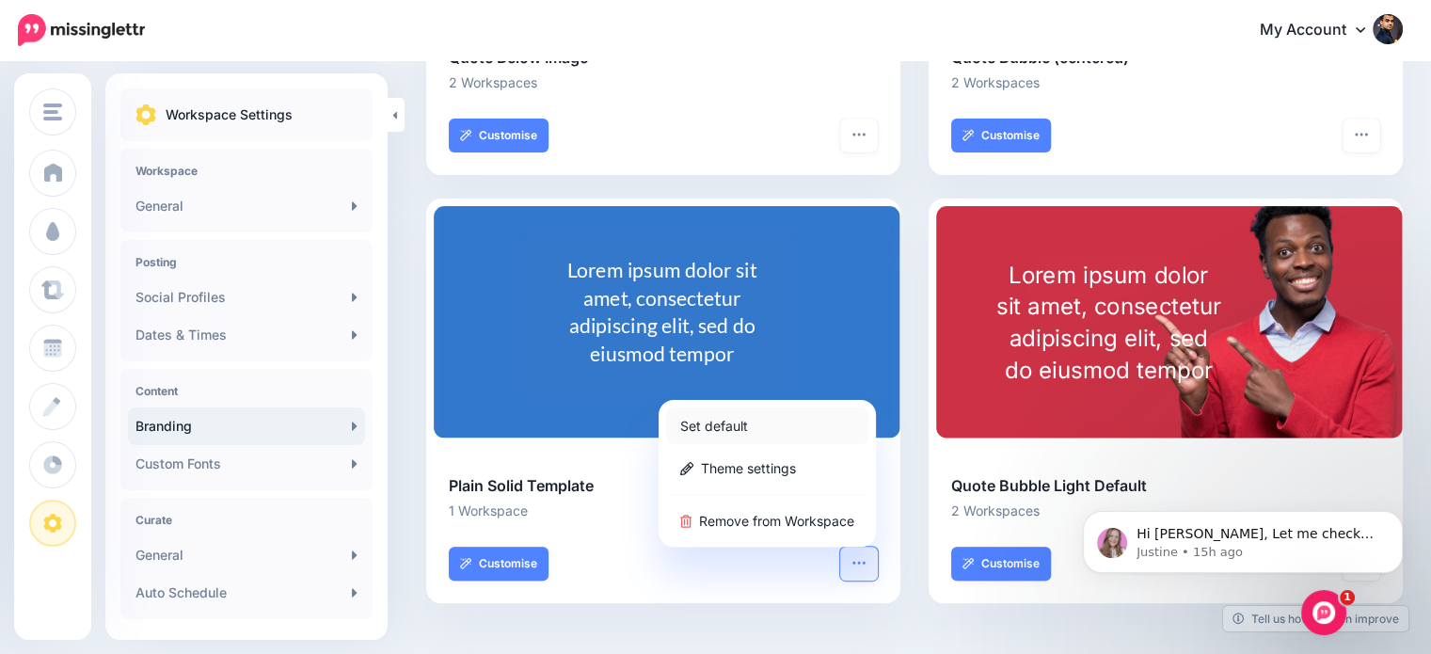
click at [732, 422] on link "Set default" at bounding box center [767, 425] width 202 height 37
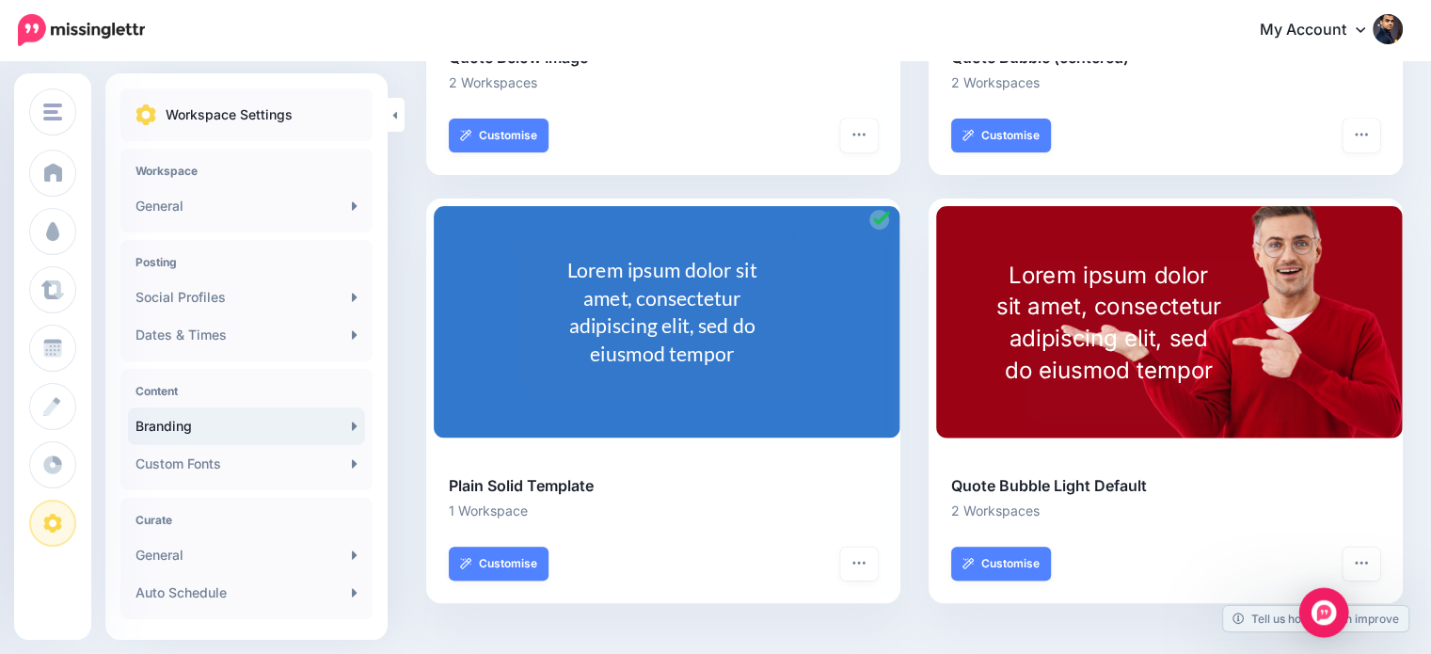
click at [1316, 623] on div "Open Intercom Messenger" at bounding box center [1324, 613] width 50 height 50
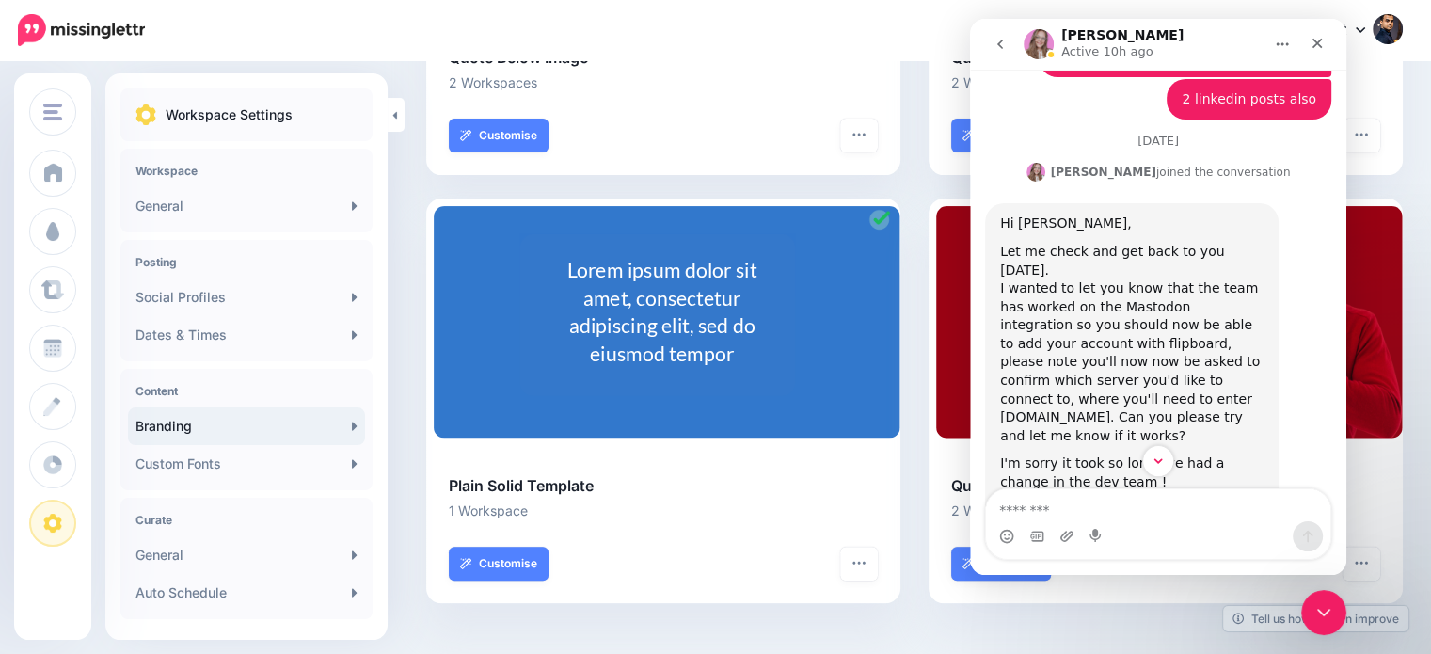
scroll to position [497, 0]
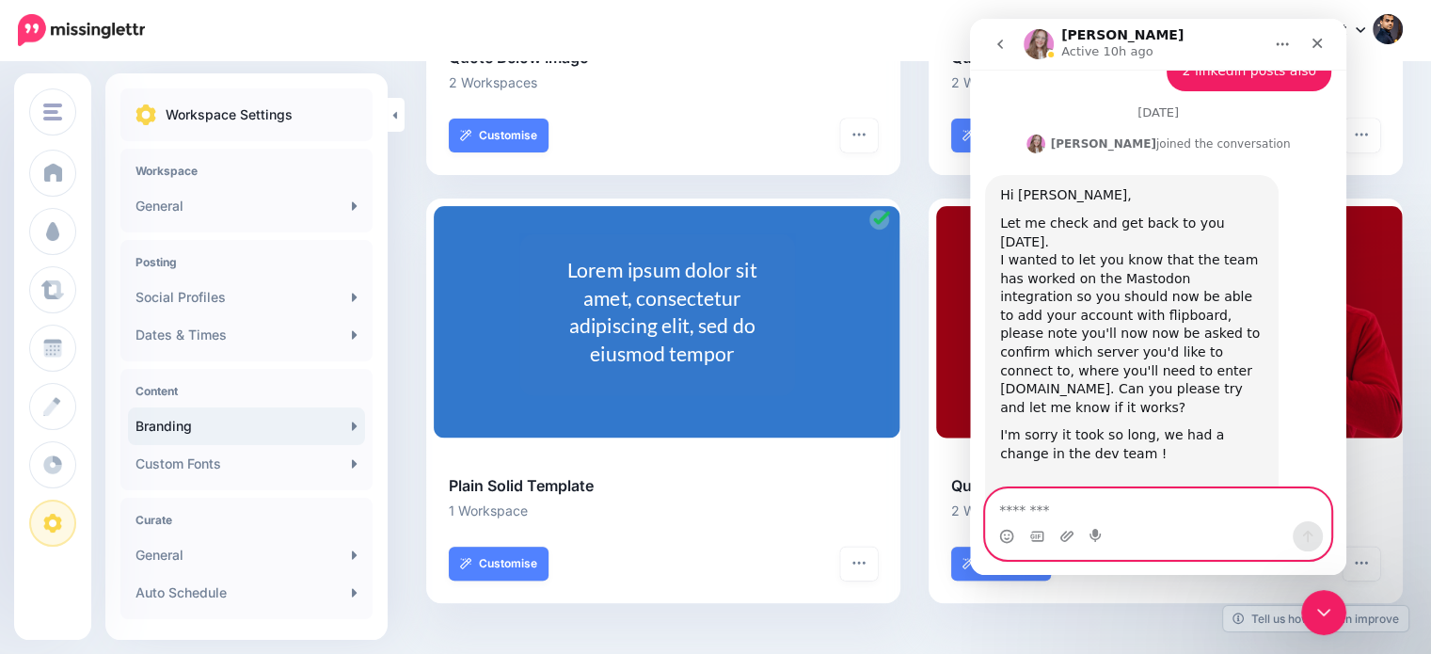
click at [1191, 512] on textarea "Message…" at bounding box center [1158, 505] width 344 height 32
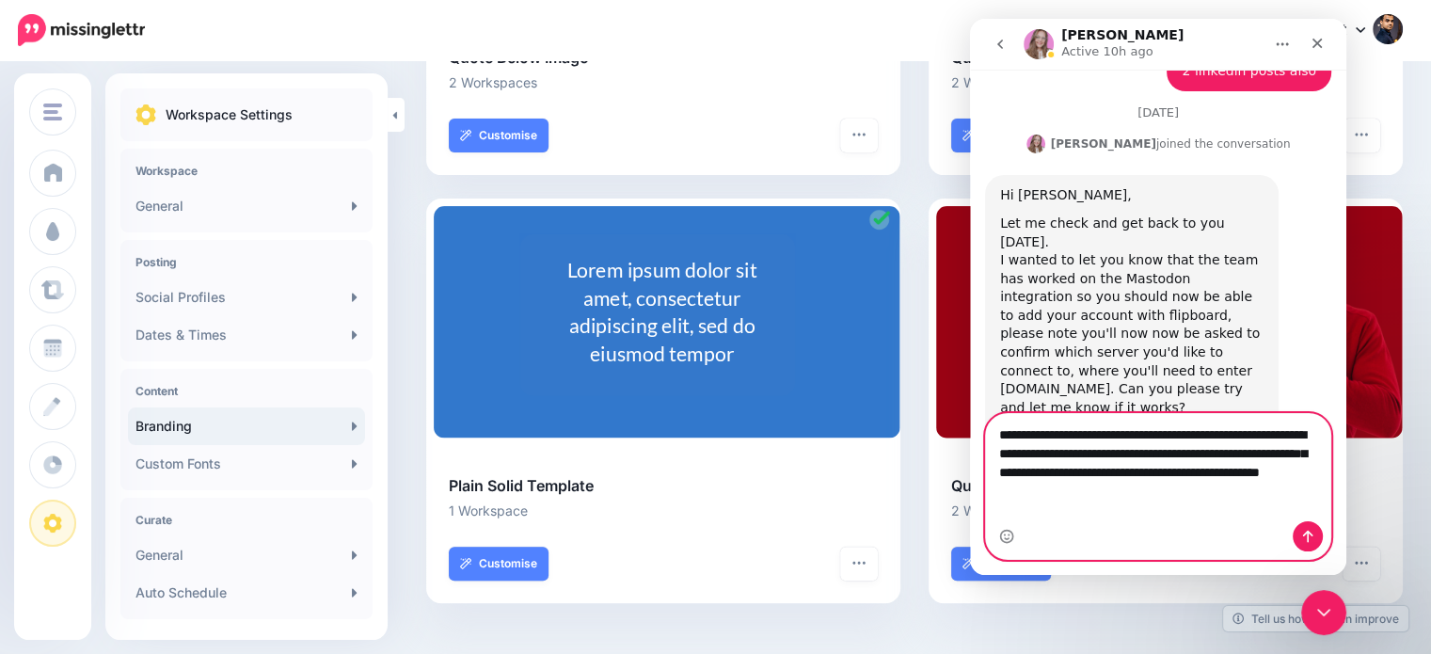
drag, startPoint x: 1041, startPoint y: 510, endPoint x: 1059, endPoint y: 515, distance: 19.4
click at [1059, 502] on textarea "**********" at bounding box center [1158, 458] width 344 height 88
click at [1210, 502] on textarea "**********" at bounding box center [1158, 458] width 344 height 88
type textarea "**********"
click at [1299, 533] on button "Send a message…" at bounding box center [1308, 536] width 30 height 30
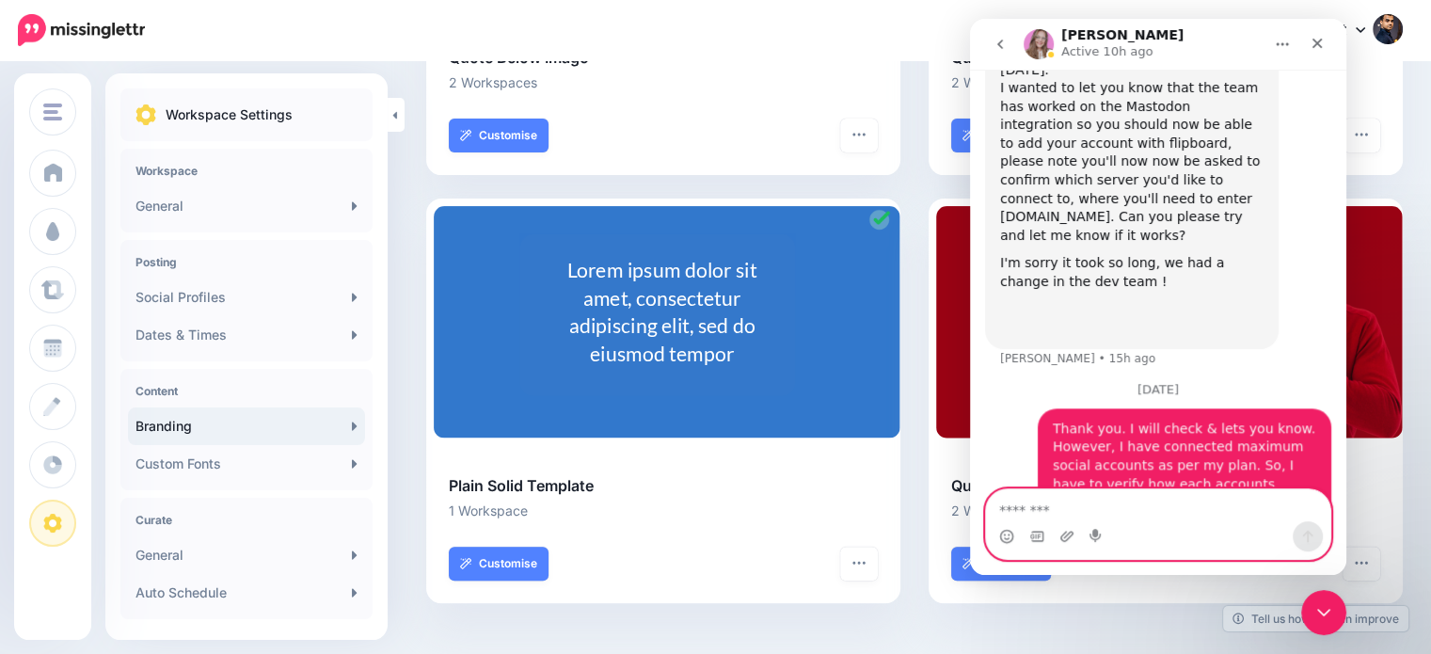
scroll to position [670, 0]
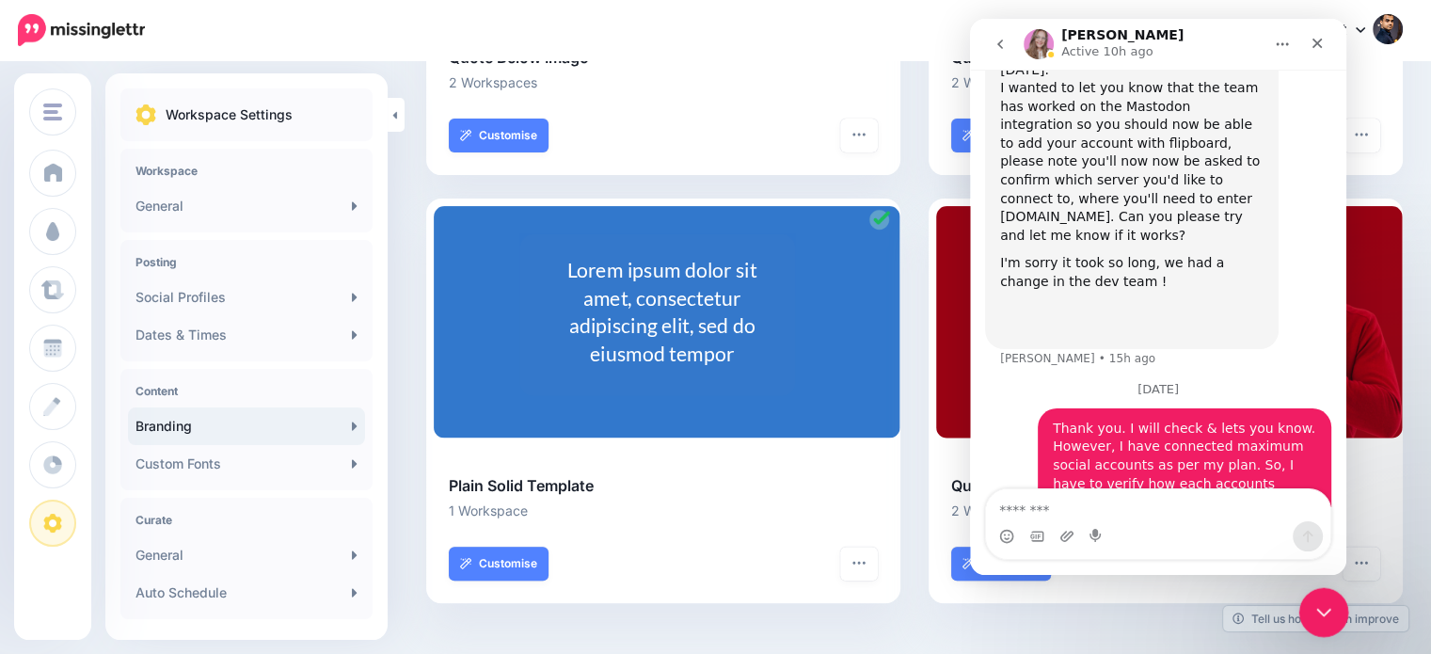
click at [1327, 607] on icon "Close Intercom Messenger" at bounding box center [1320, 610] width 13 height 8
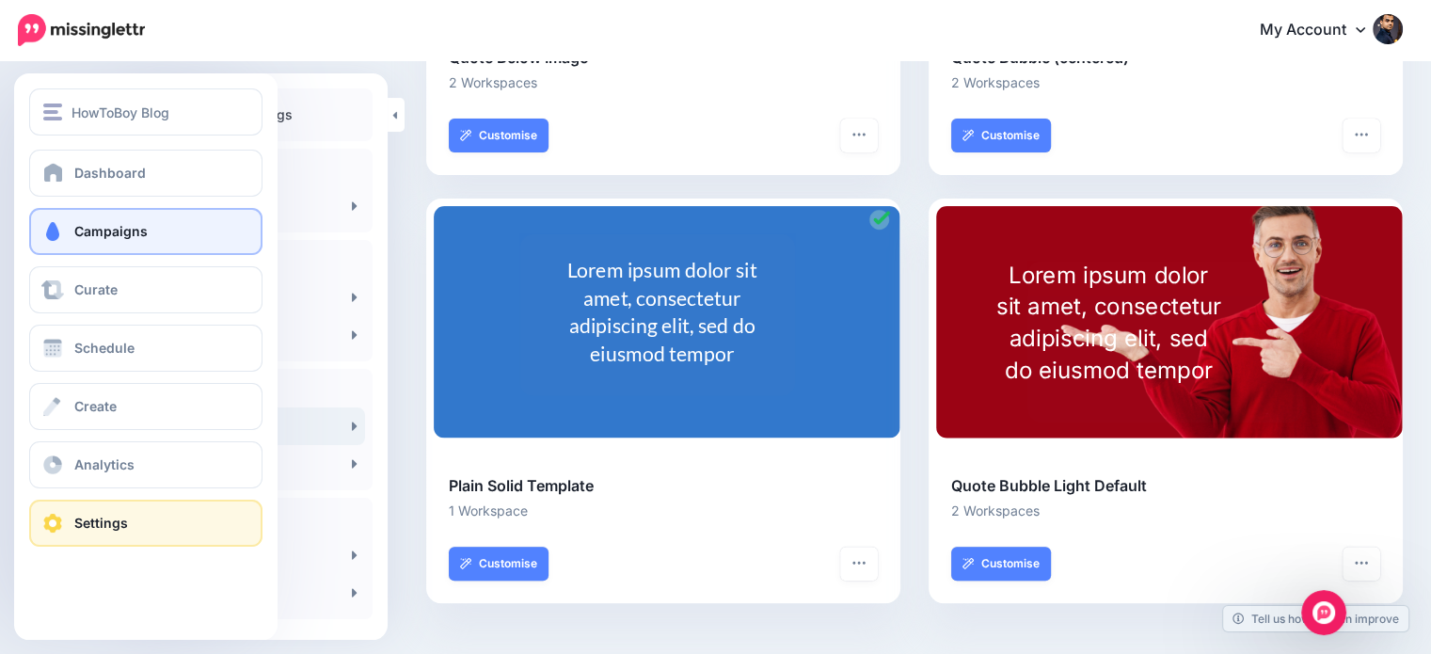
click at [91, 243] on link "Campaigns" at bounding box center [145, 231] width 233 height 47
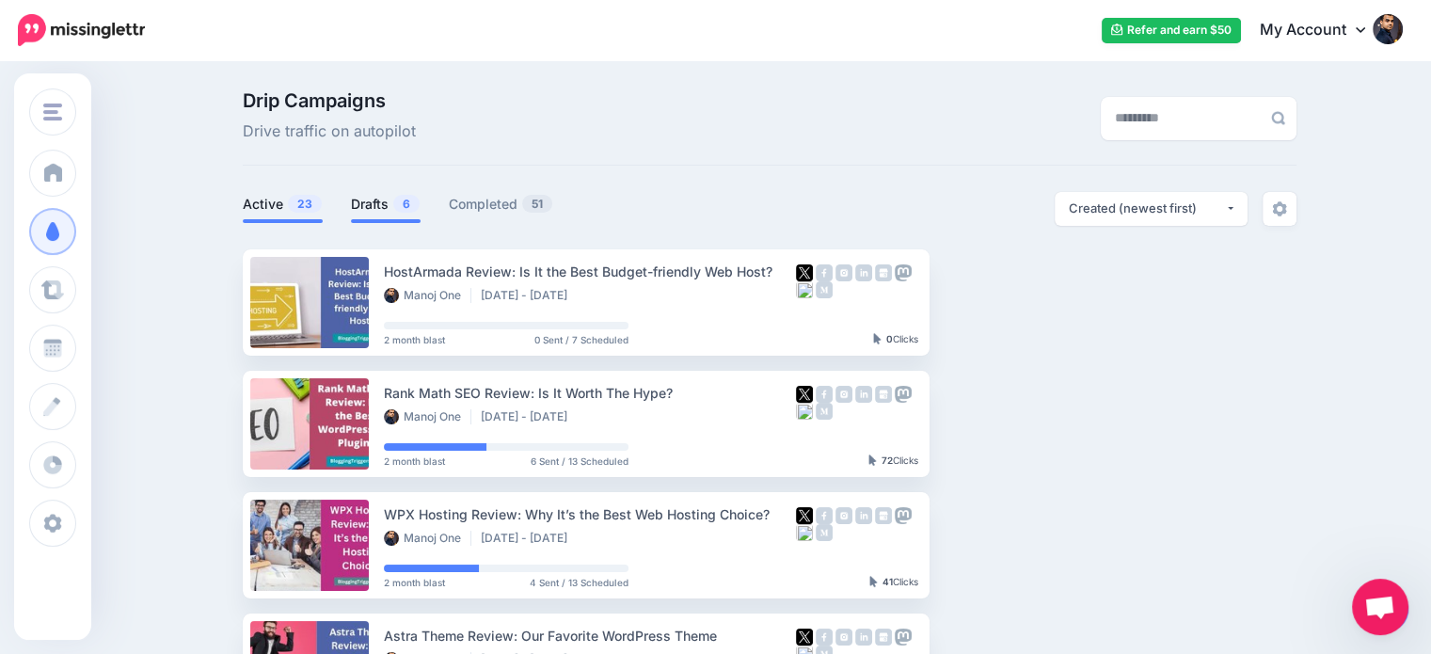
scroll to position [158, 0]
click at [375, 196] on link "Drafts 6" at bounding box center [386, 204] width 70 height 23
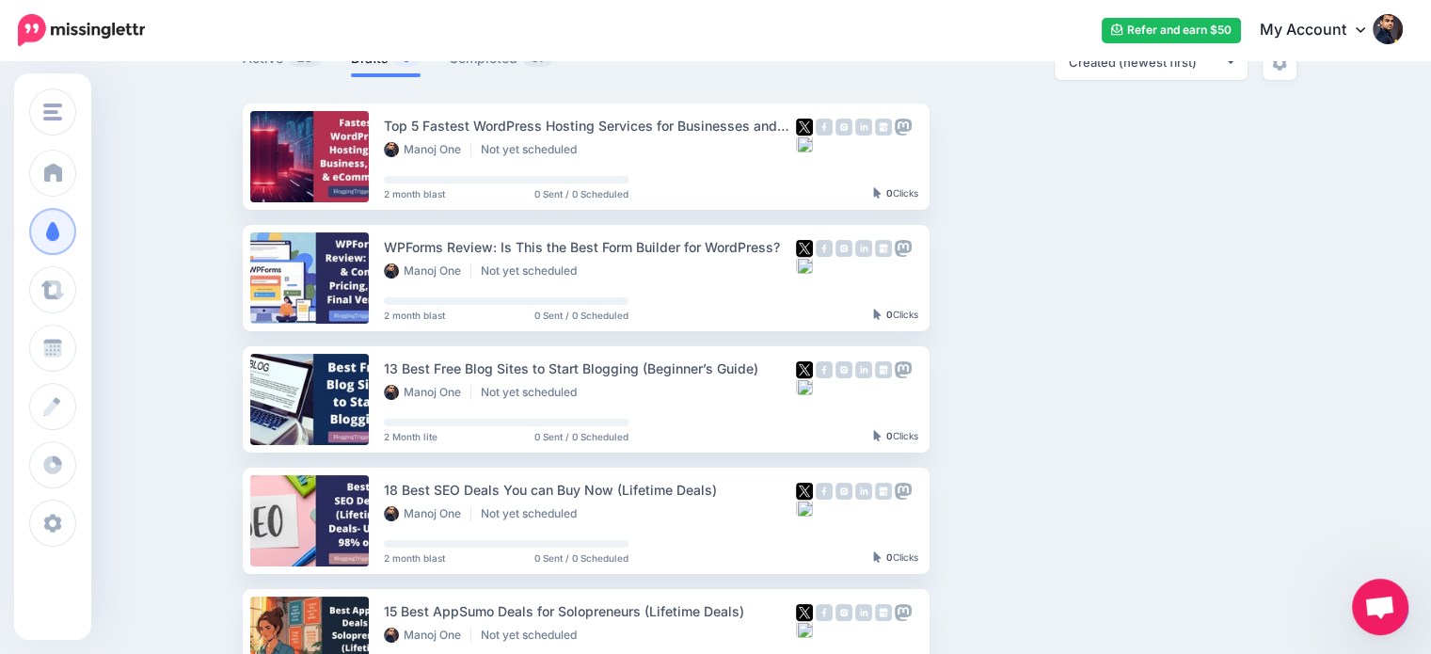
scroll to position [149, 0]
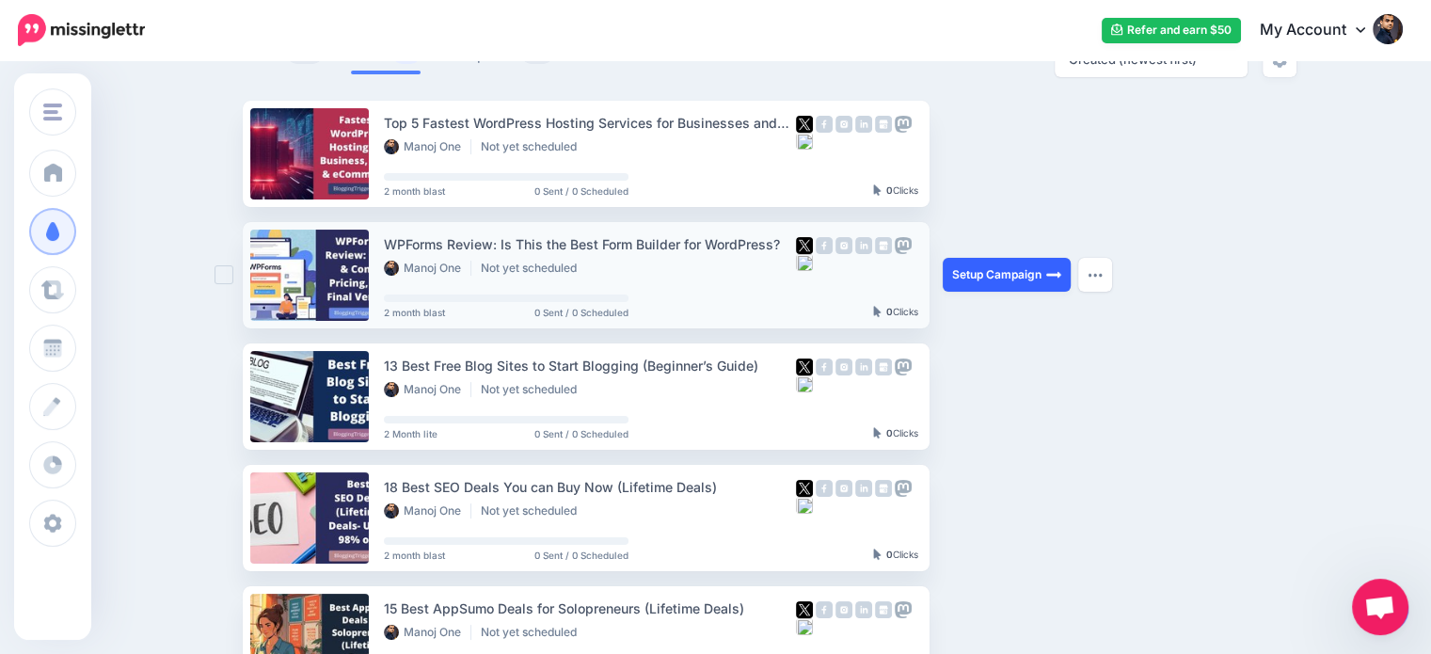
click at [993, 275] on link "Setup Campaign" at bounding box center [1007, 275] width 128 height 34
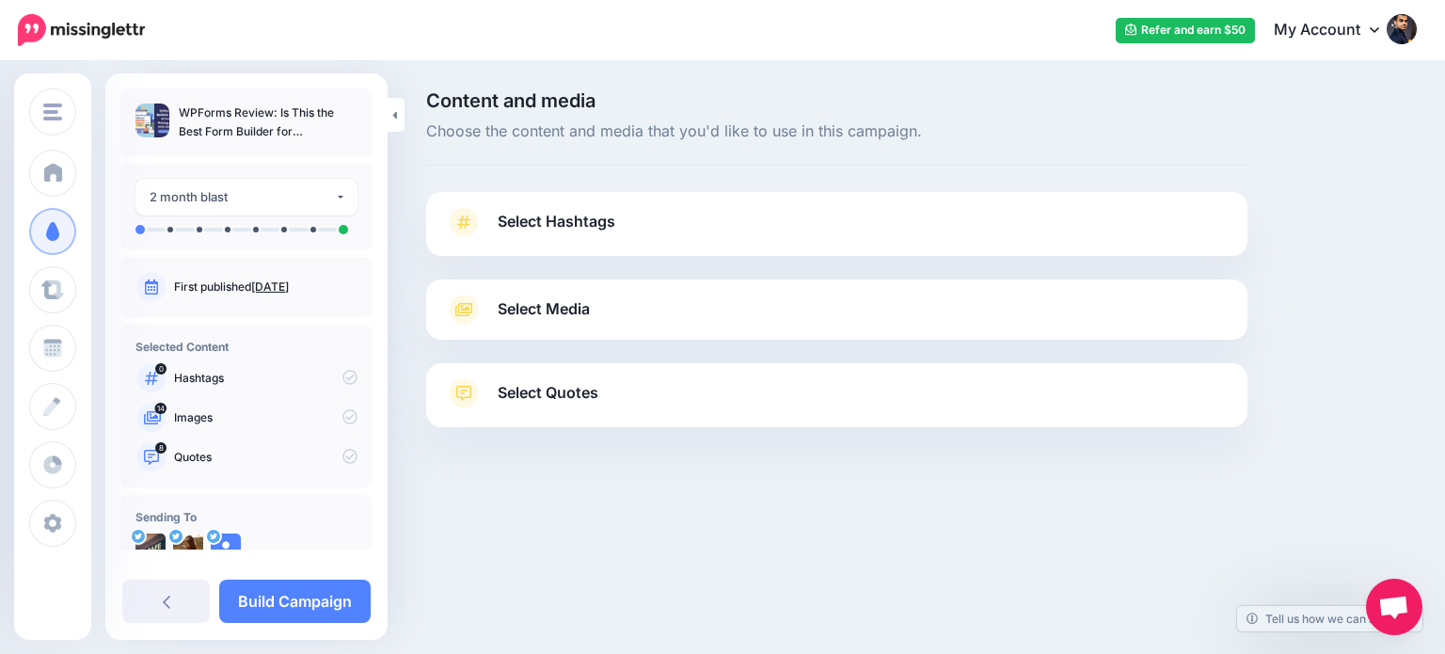
click at [583, 403] on span "Select Quotes" at bounding box center [548, 392] width 101 height 25
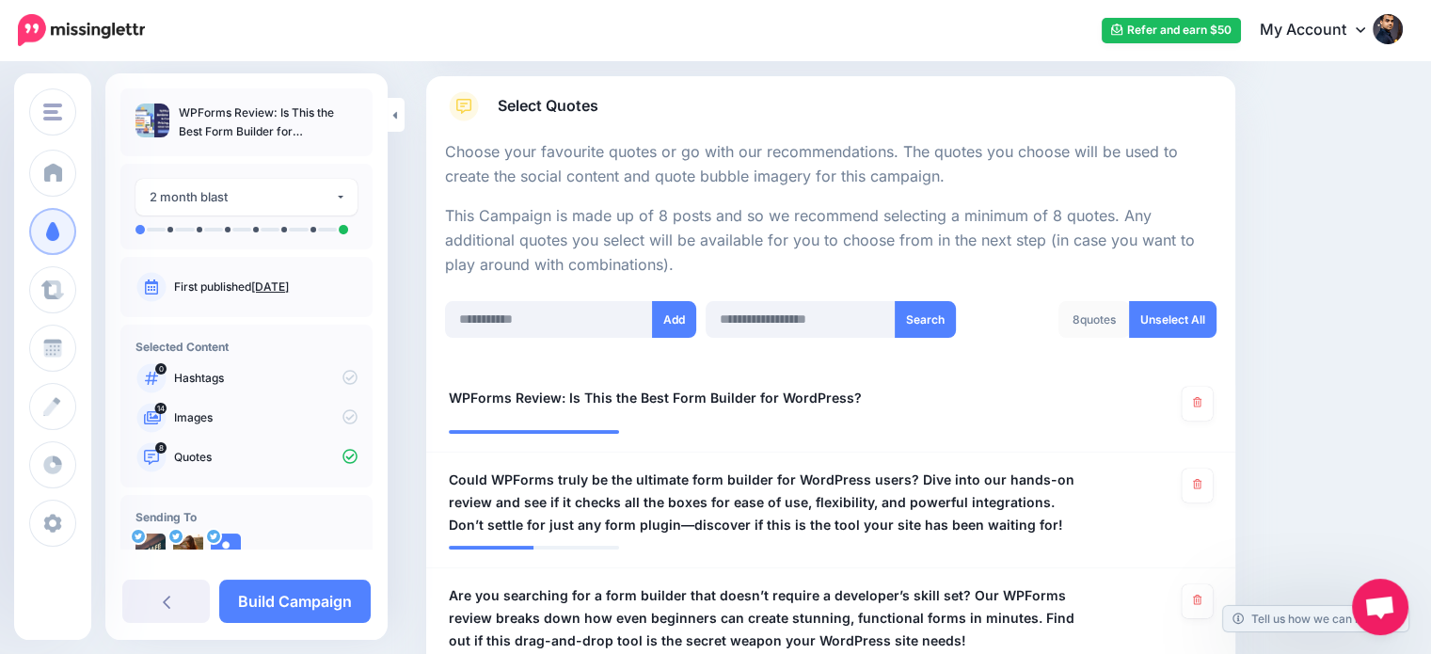
scroll to position [316, 0]
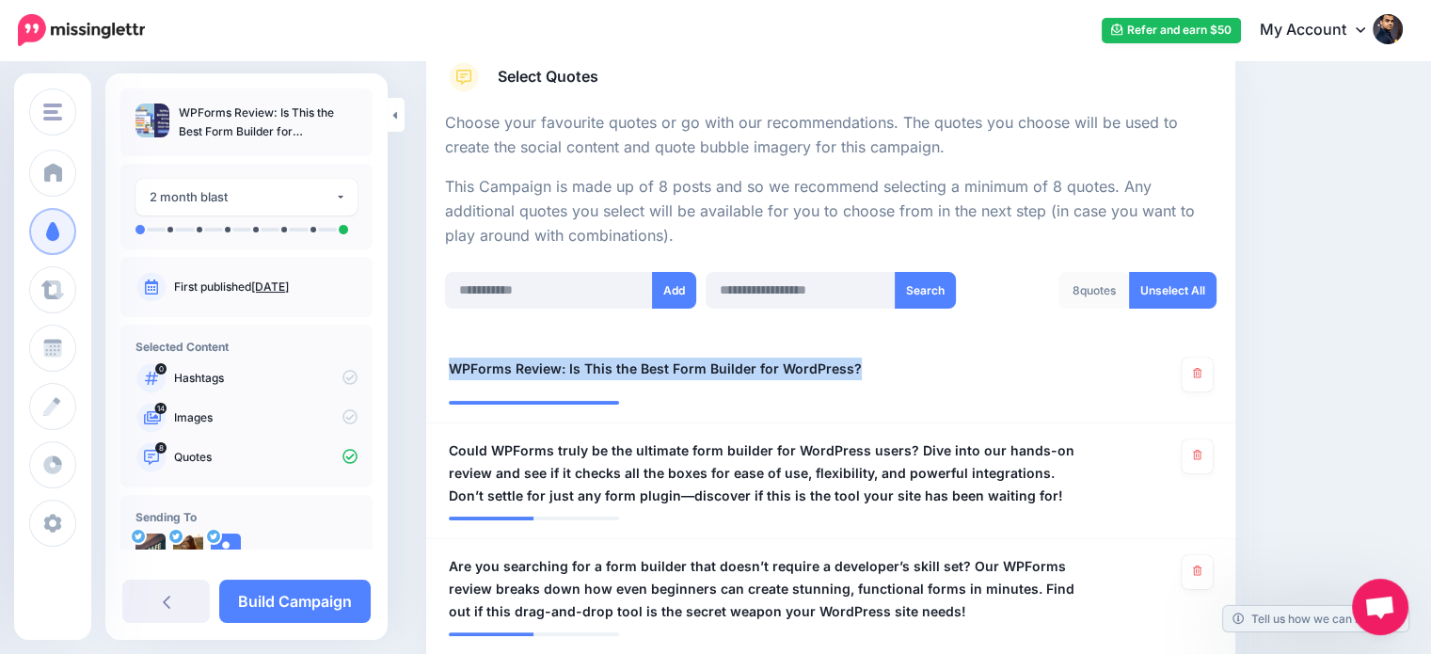
drag, startPoint x: 899, startPoint y: 362, endPoint x: 1199, endPoint y: 278, distance: 311.8
copy span "WPForms Review: Is This the Best Form Builder for WordPress?"
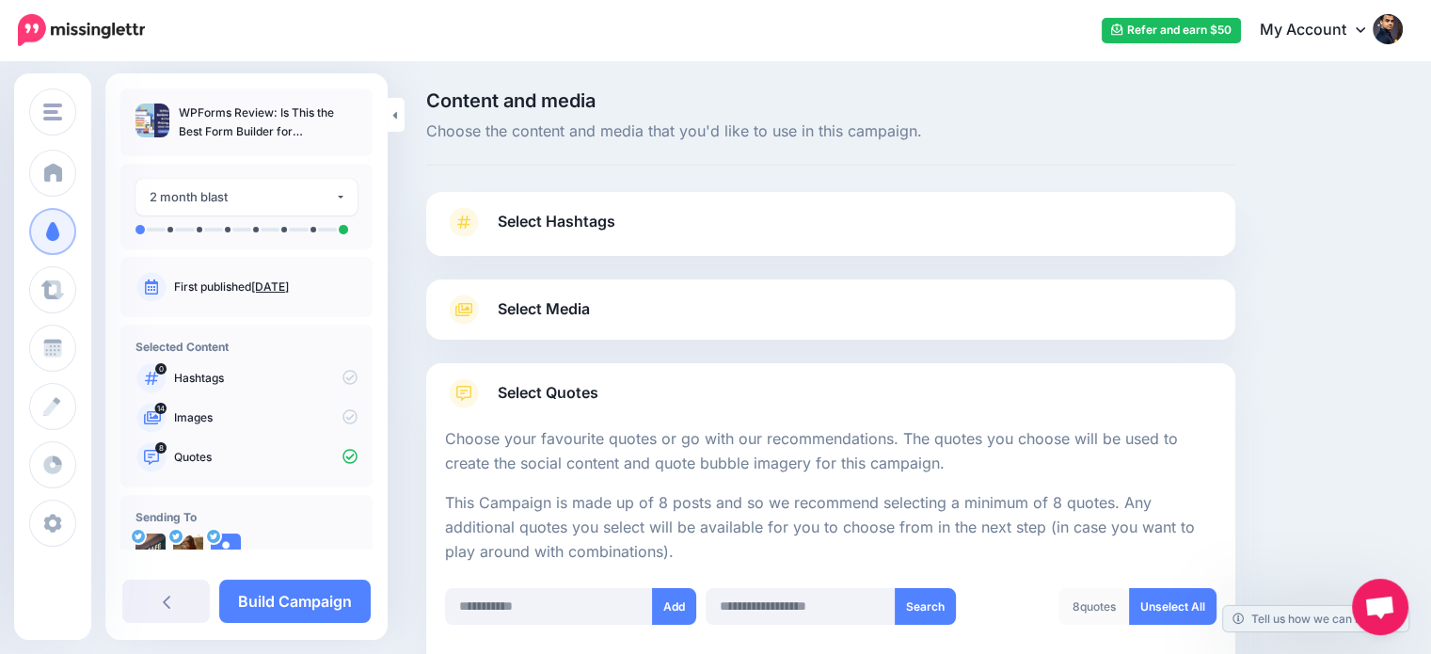
click at [570, 217] on span "Select Hashtags" at bounding box center [557, 221] width 118 height 25
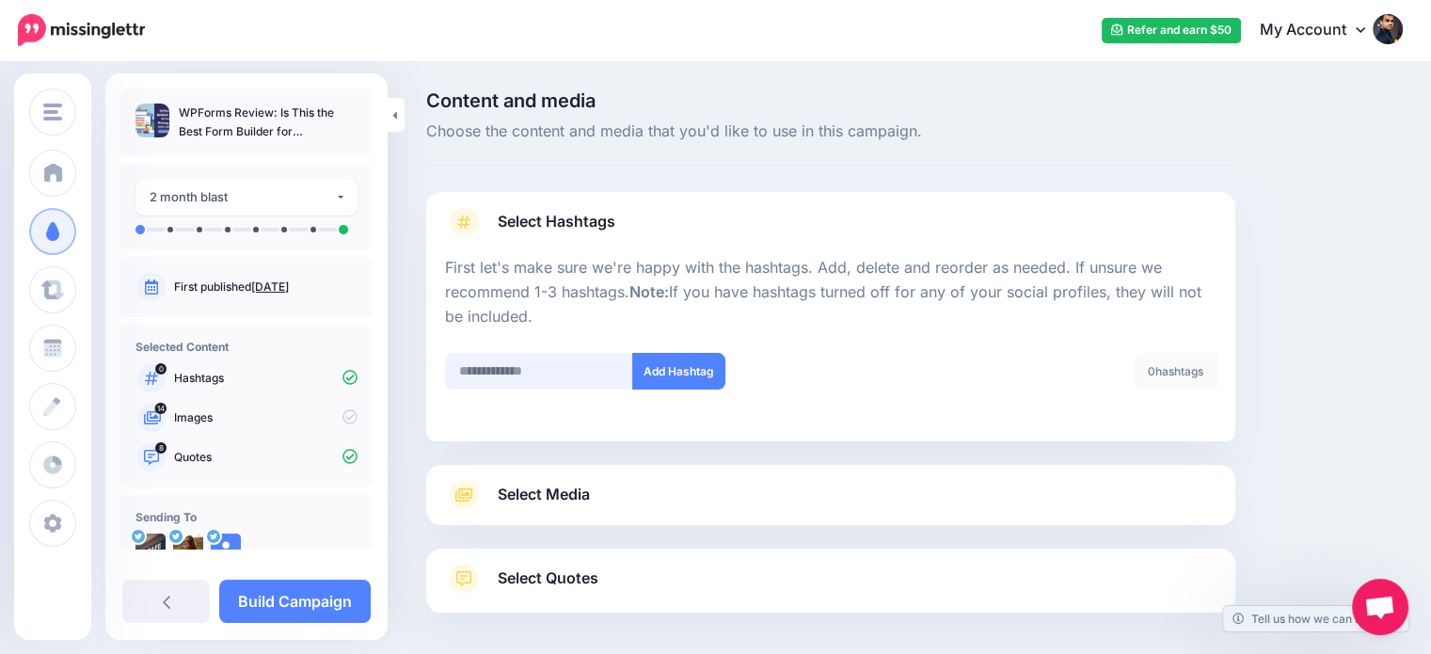
click at [561, 376] on input "text" at bounding box center [539, 371] width 188 height 37
type input "********"
click at [664, 382] on button "Add Hashtag" at bounding box center [678, 371] width 93 height 37
click at [561, 365] on input "text" at bounding box center [539, 371] width 188 height 37
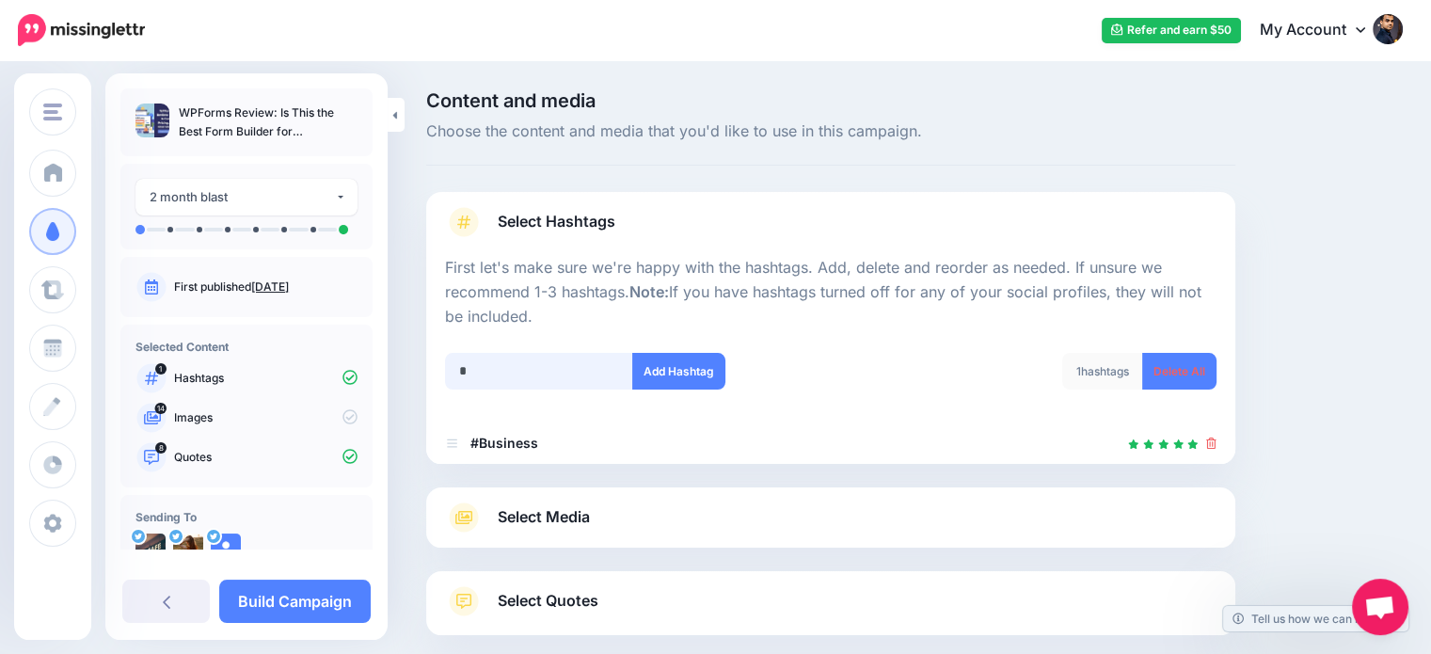
scroll to position [103, 0]
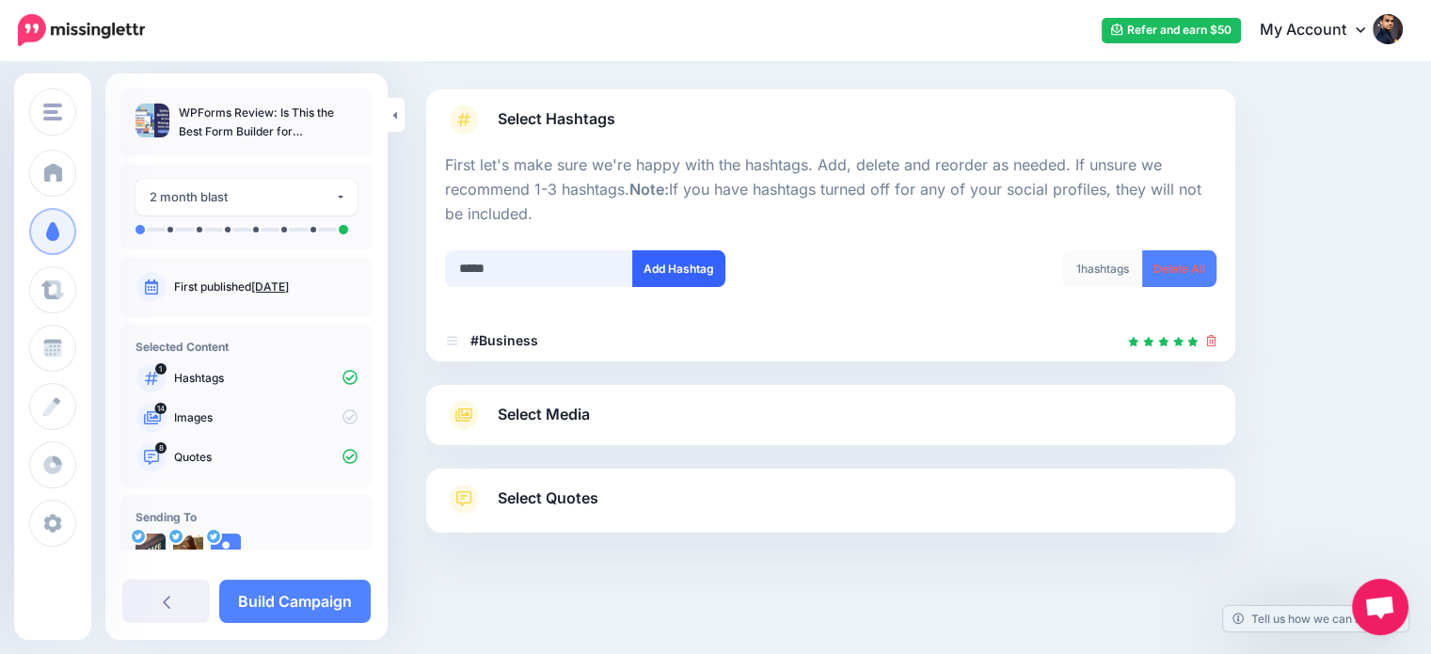
type input "*****"
click at [676, 266] on button "Add Hashtag" at bounding box center [678, 268] width 93 height 37
click at [505, 273] on input "text" at bounding box center [539, 268] width 188 height 37
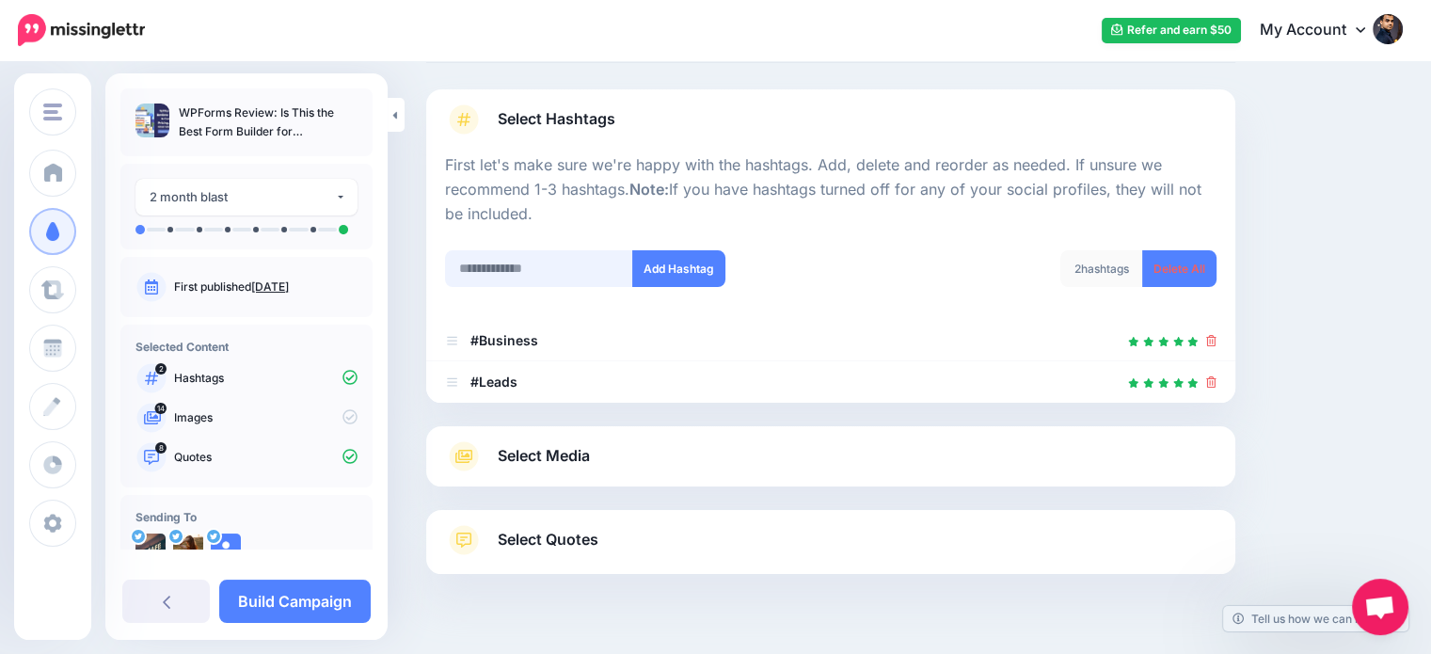
scroll to position [144, 0]
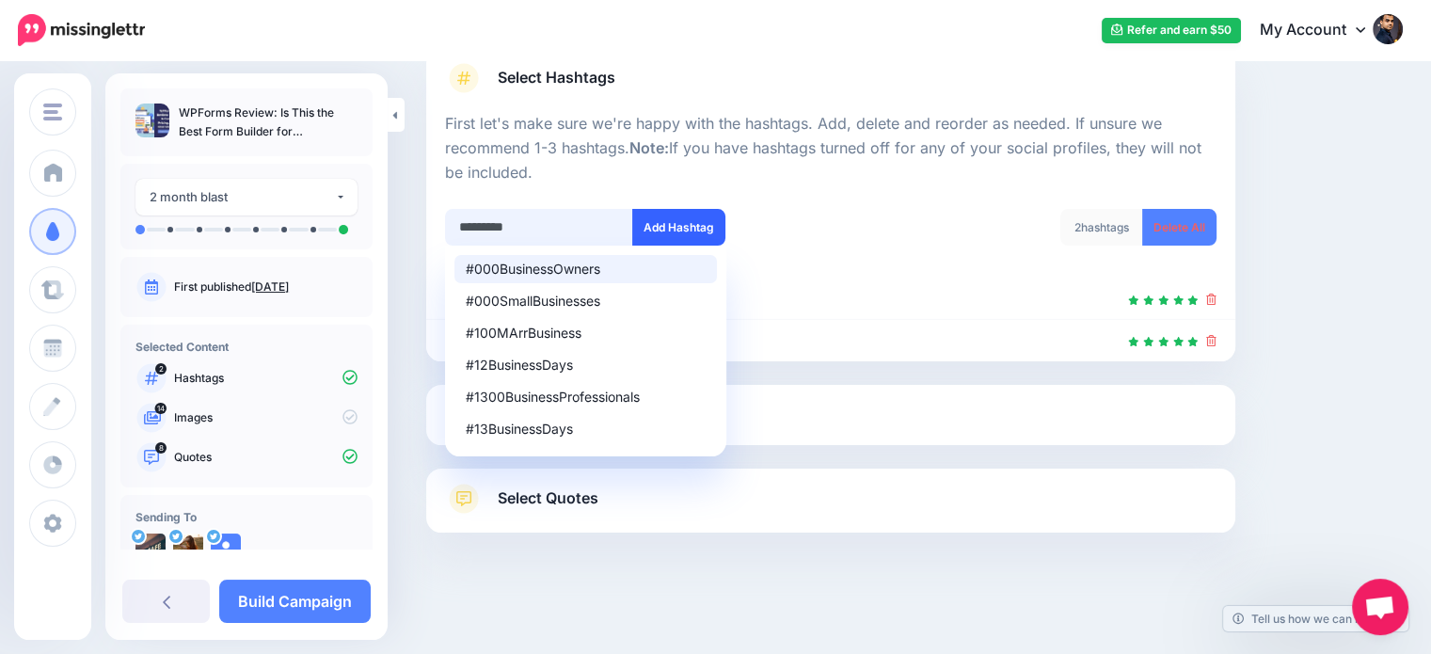
type input "*********"
click at [666, 225] on button "Add Hashtag" at bounding box center [678, 227] width 93 height 37
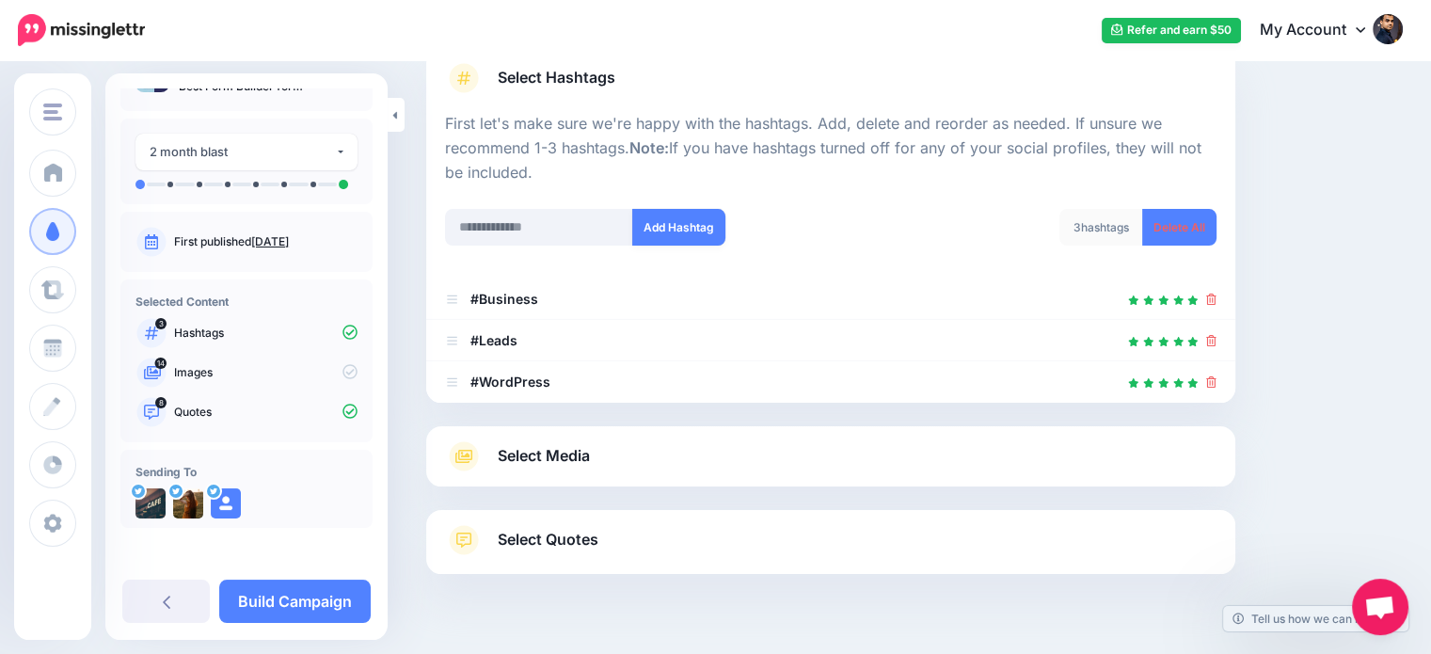
scroll to position [185, 0]
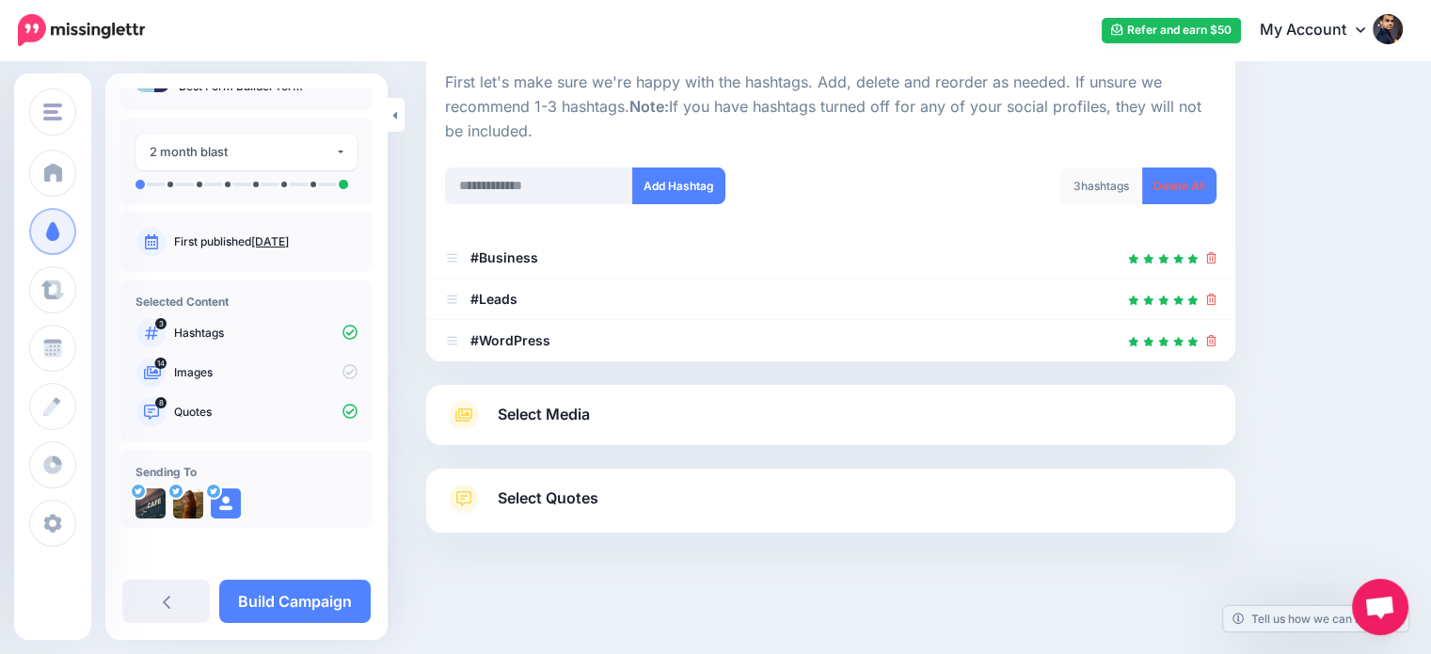
click at [563, 406] on span "Select Media" at bounding box center [544, 414] width 92 height 25
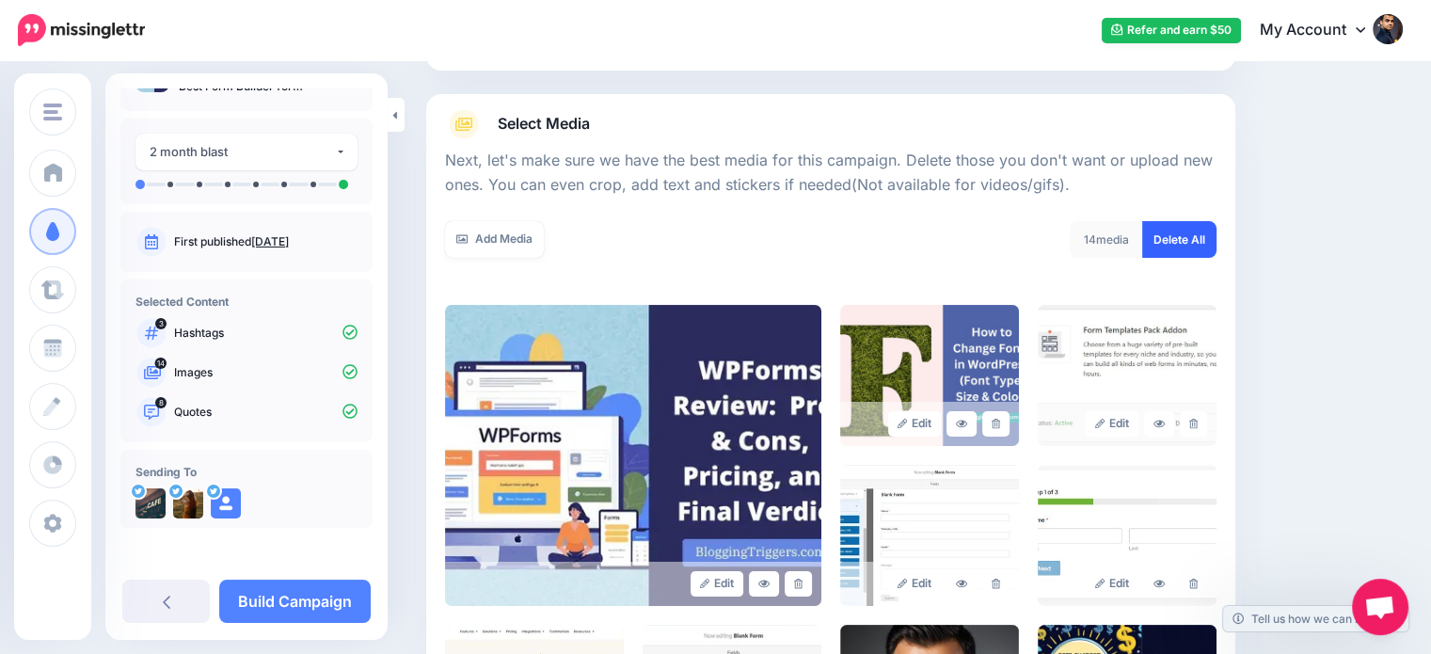
click at [1195, 242] on link "Delete All" at bounding box center [1179, 239] width 74 height 37
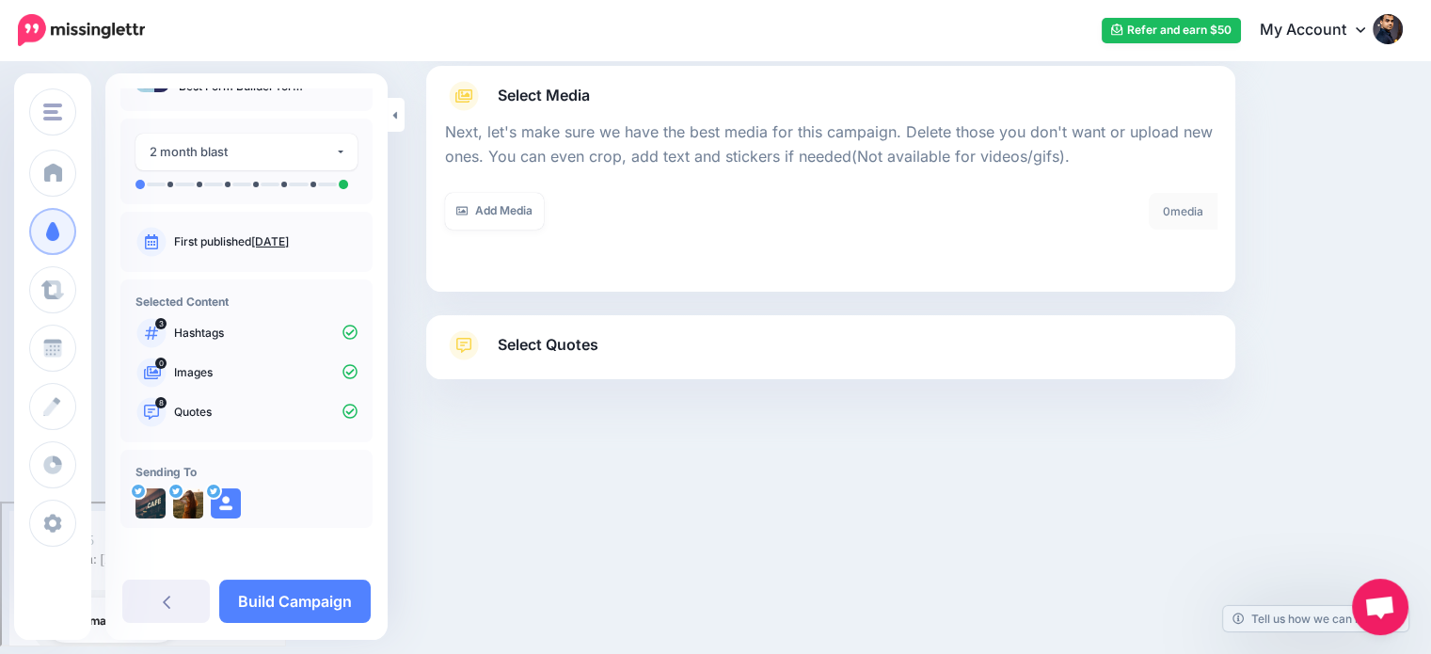
scroll to position [60, 0]
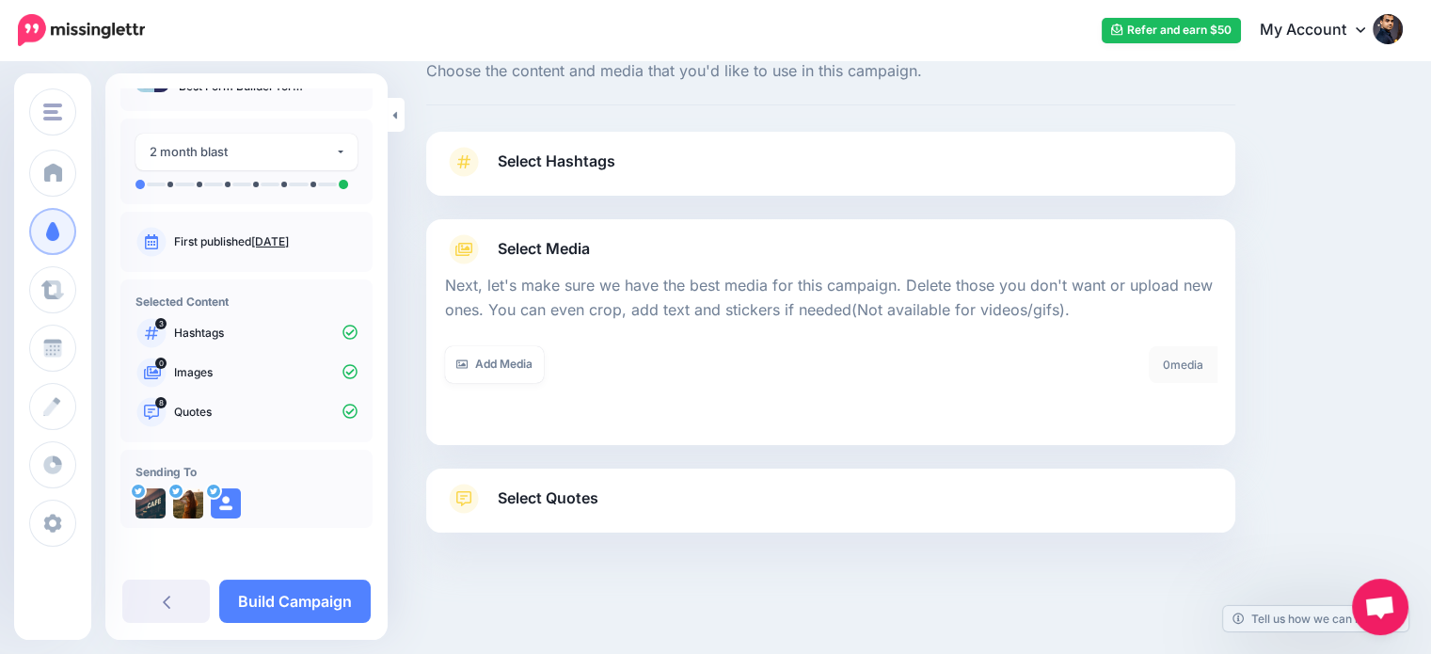
click at [568, 500] on span "Select Quotes" at bounding box center [548, 497] width 101 height 25
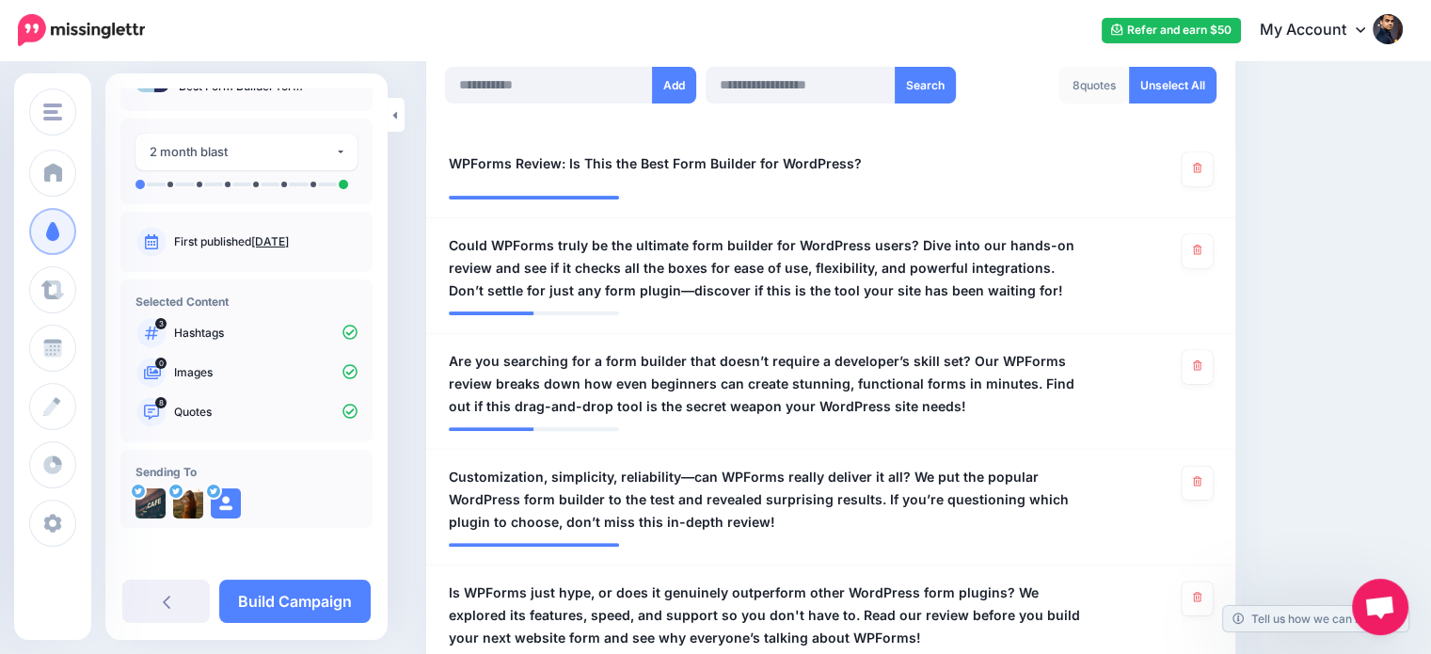
scroll to position [524, 0]
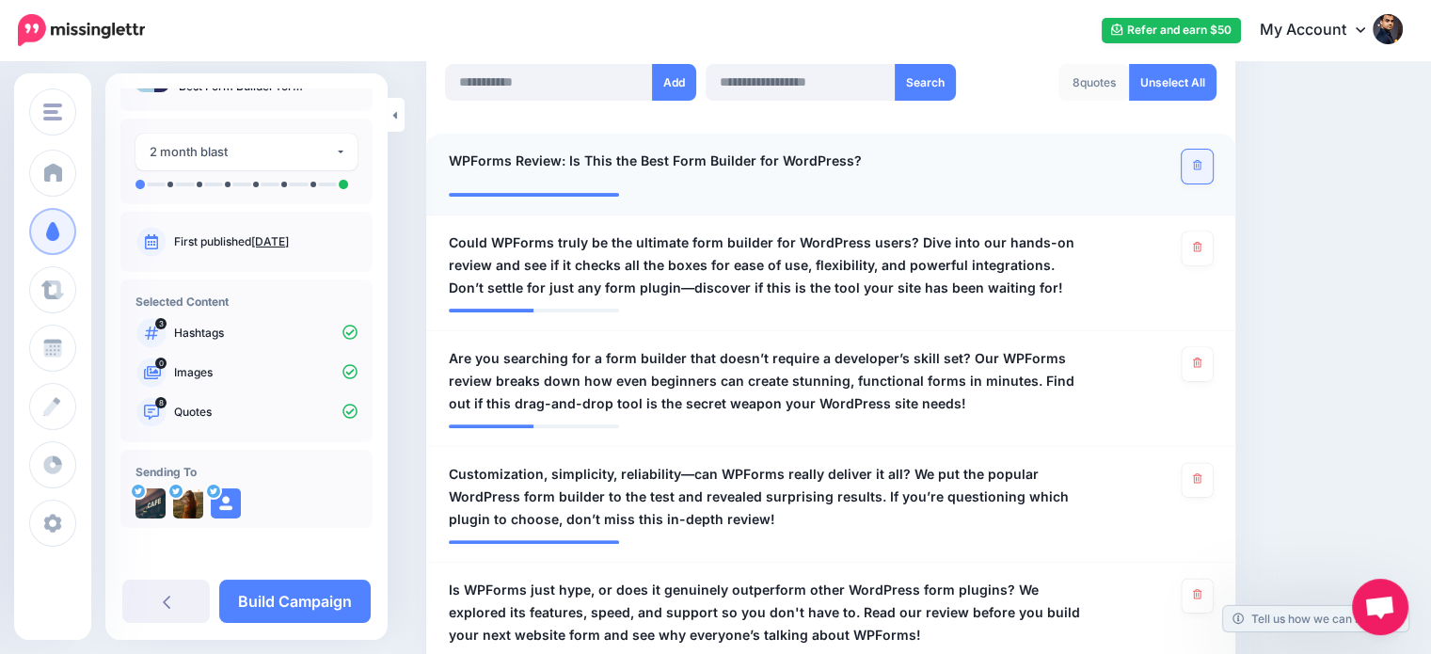
click at [1213, 165] on link at bounding box center [1197, 167] width 31 height 34
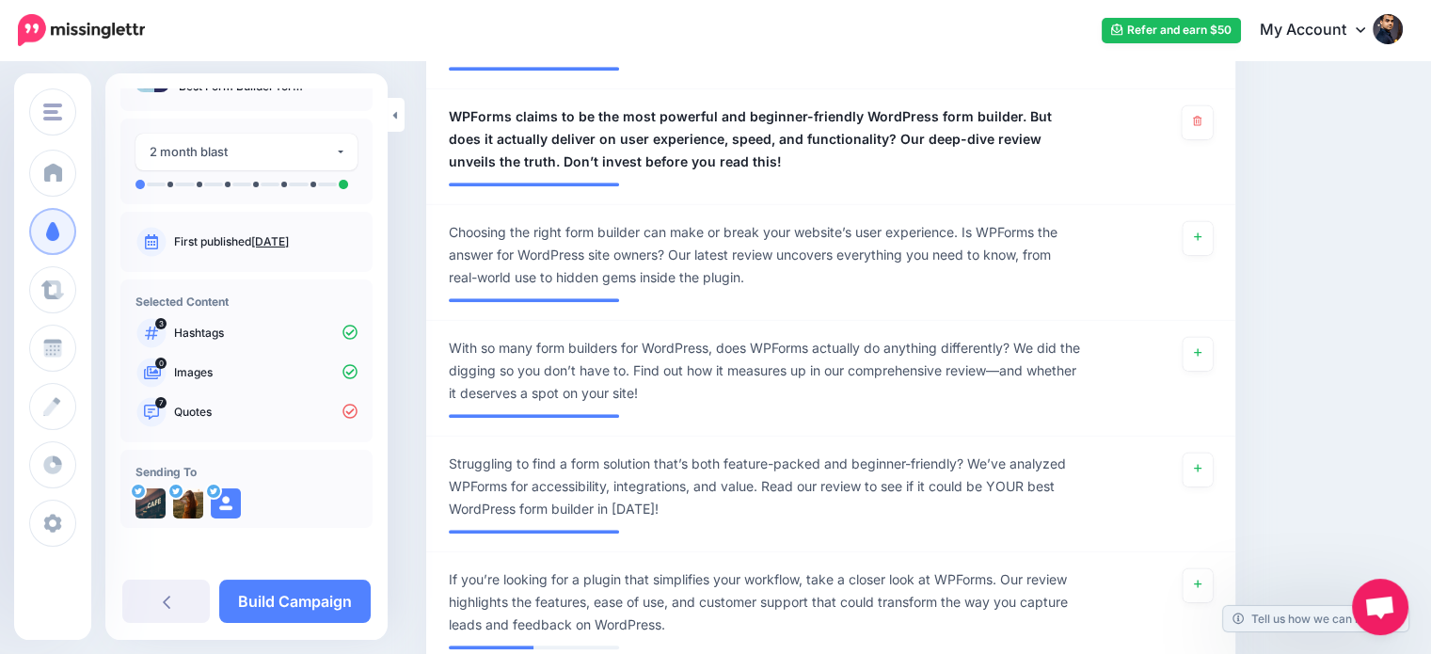
scroll to position [1351, 0]
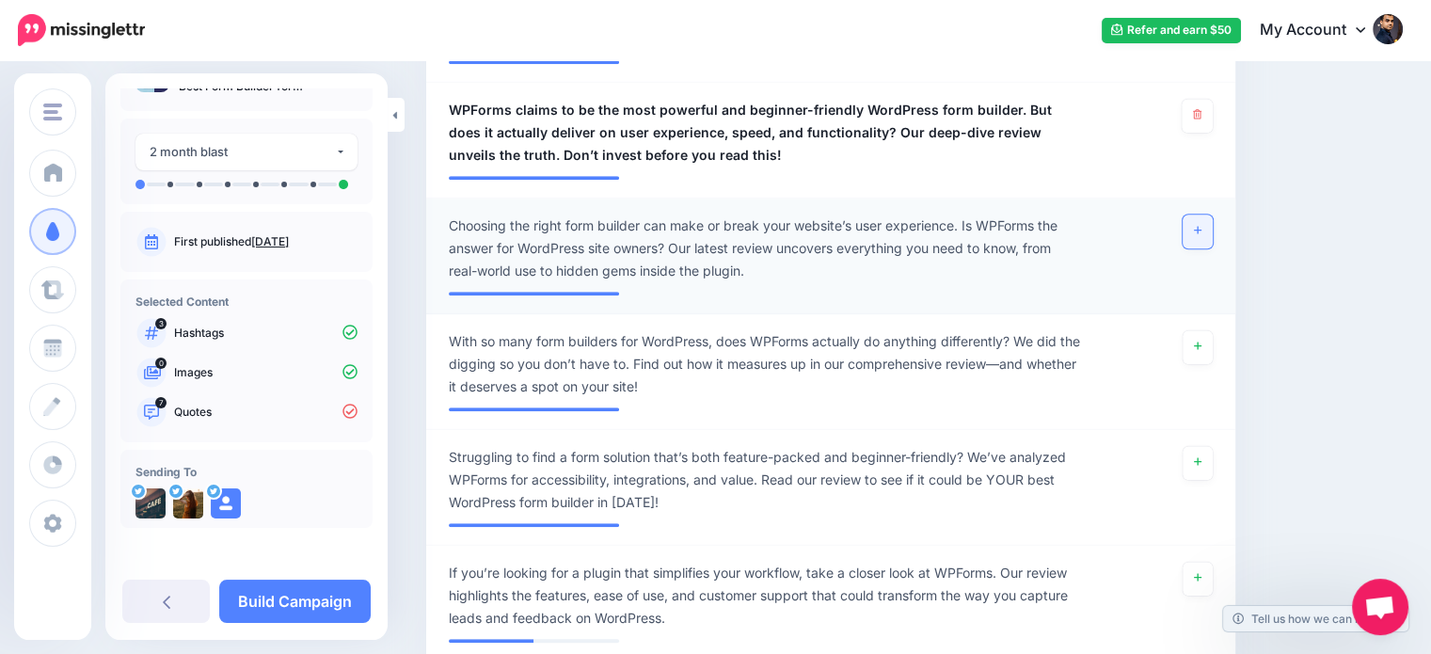
click at [1201, 231] on icon at bounding box center [1198, 230] width 8 height 10
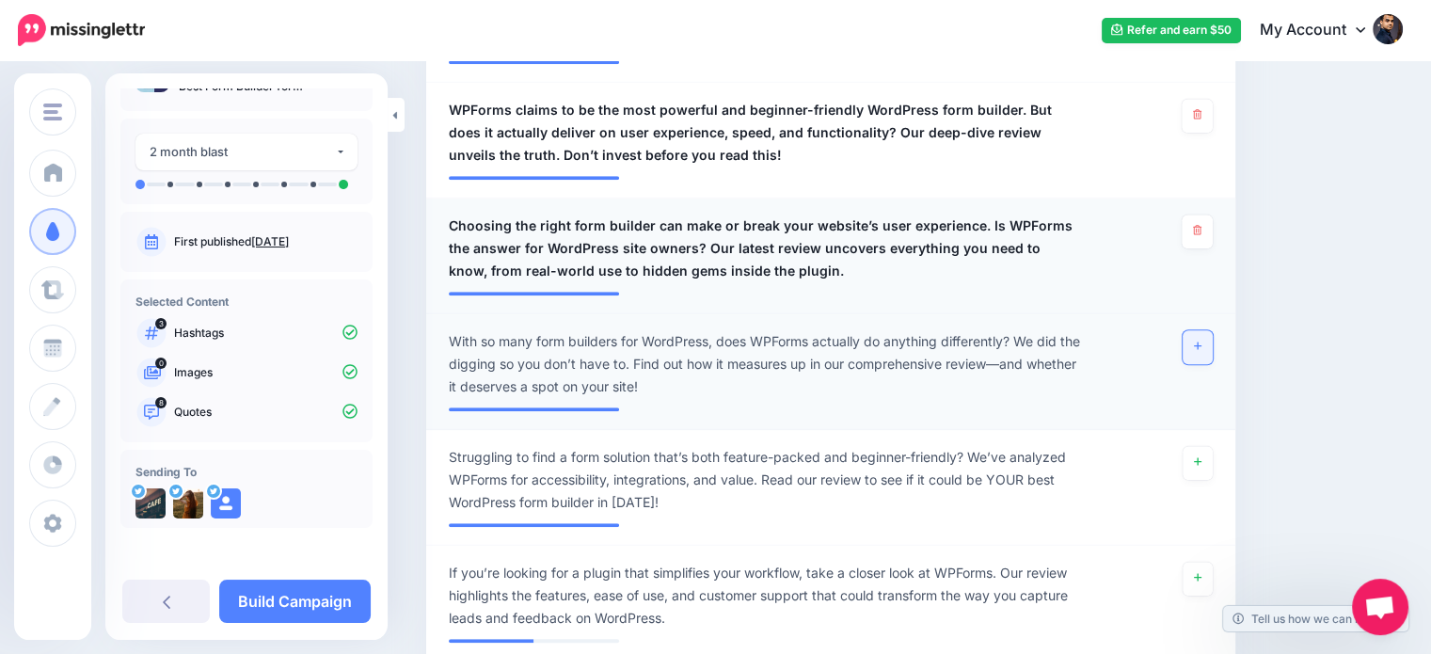
click at [1208, 337] on link at bounding box center [1198, 347] width 30 height 34
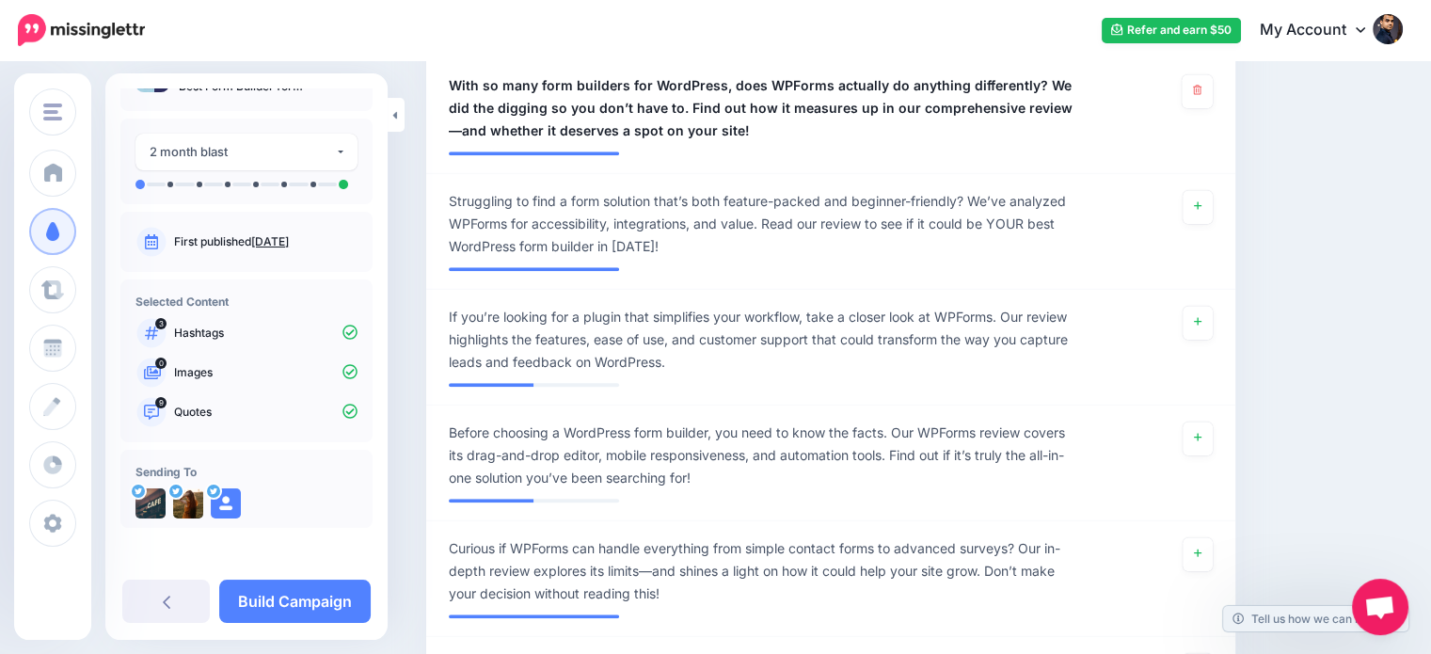
scroll to position [1639, 0]
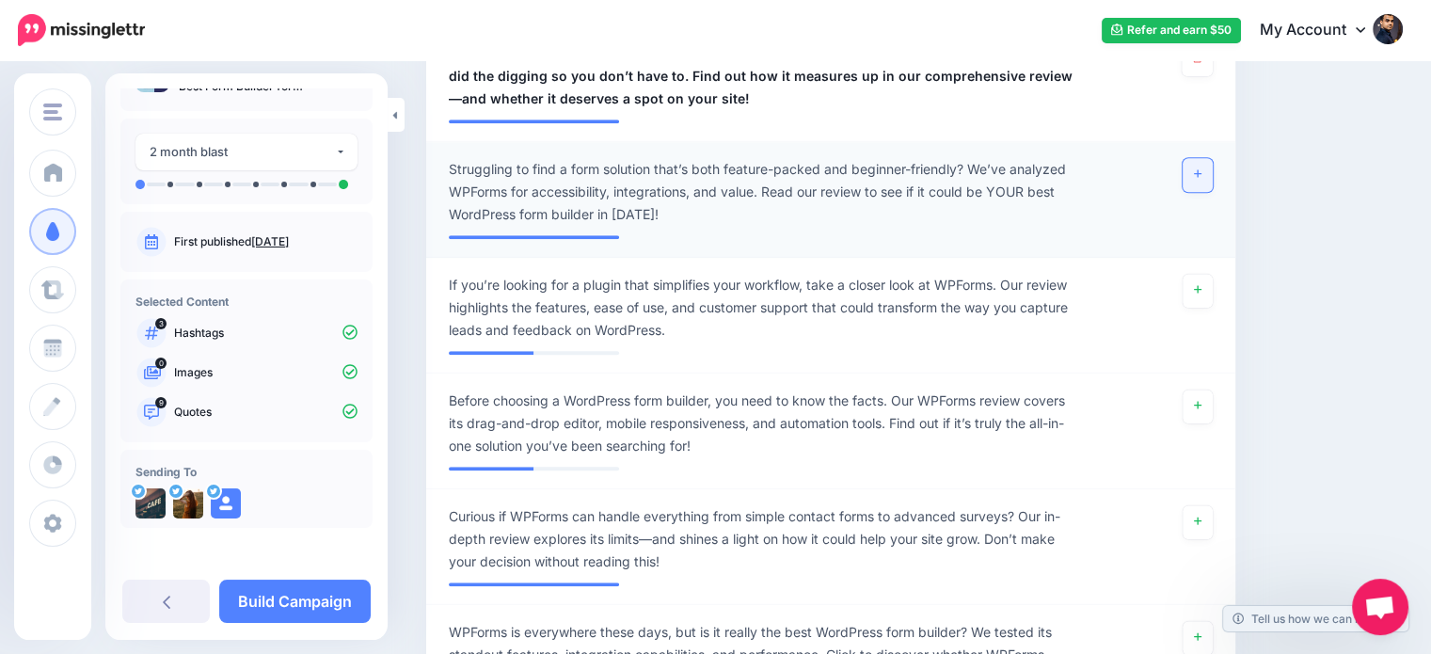
click at [1201, 168] on icon at bounding box center [1198, 173] width 8 height 10
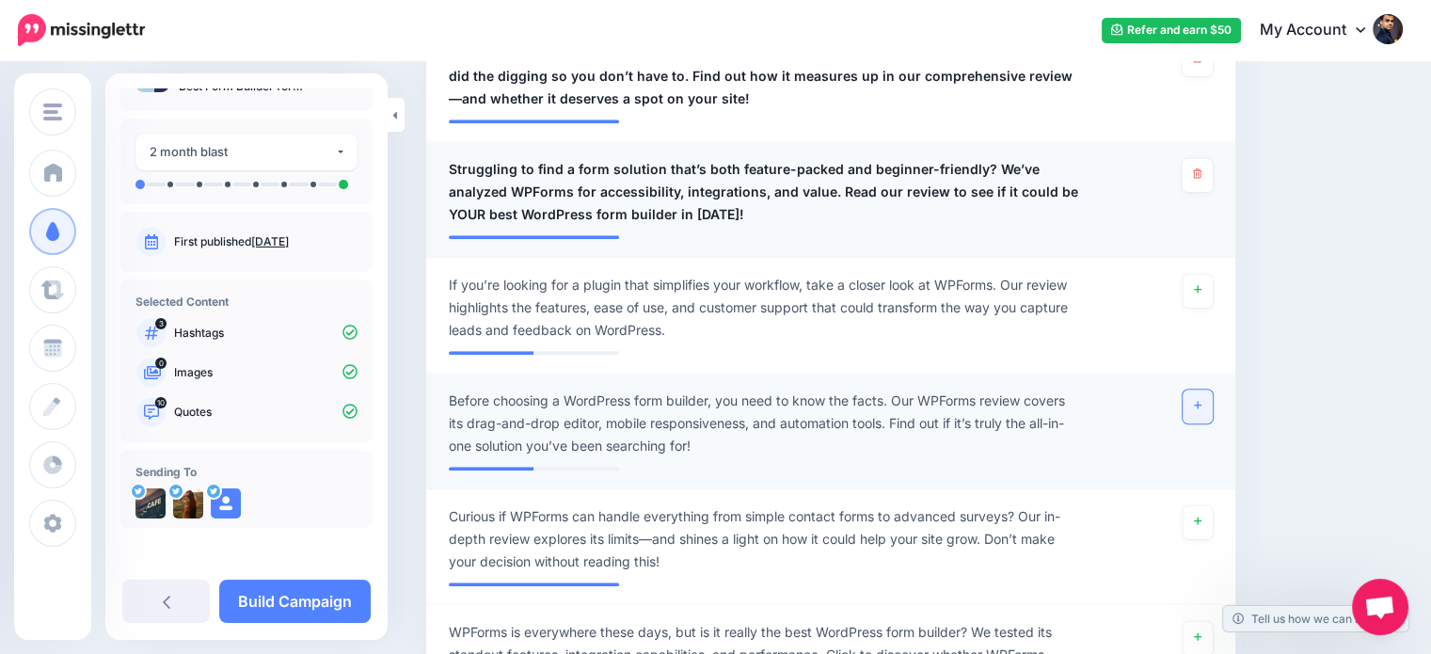
click at [1200, 398] on link at bounding box center [1198, 407] width 30 height 34
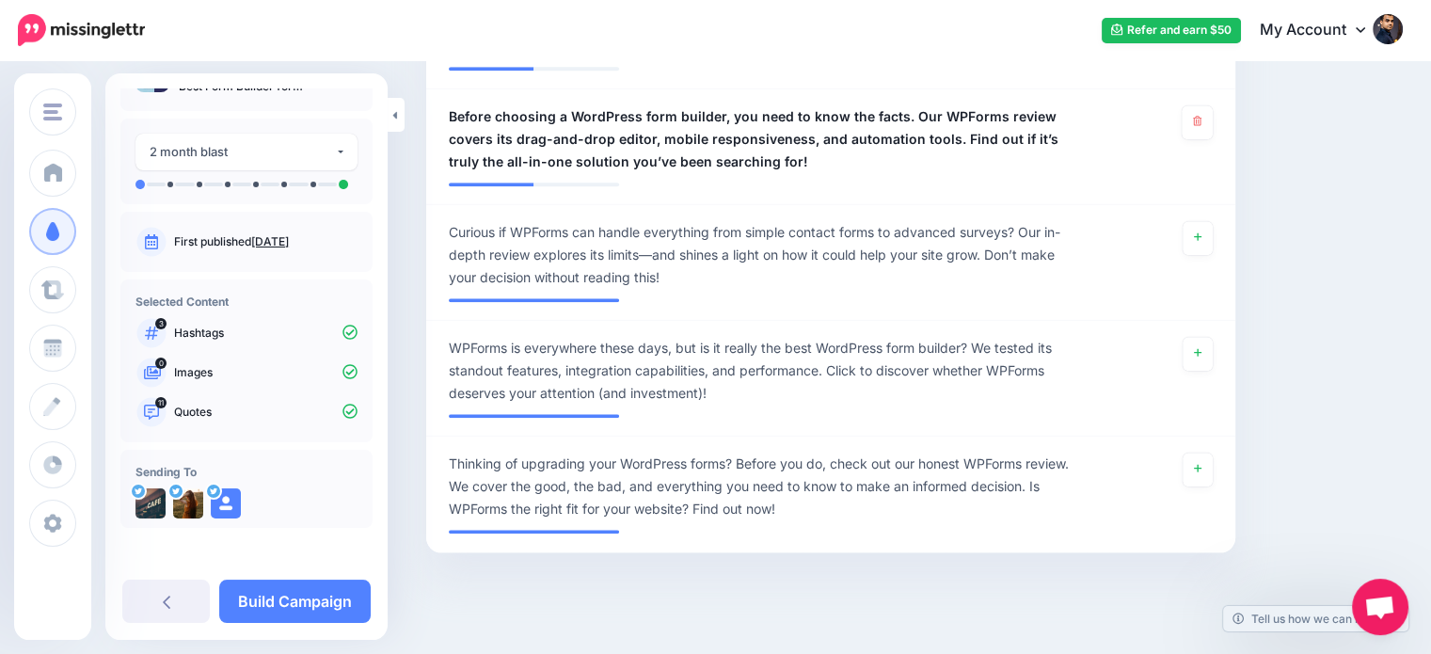
scroll to position [1942, 0]
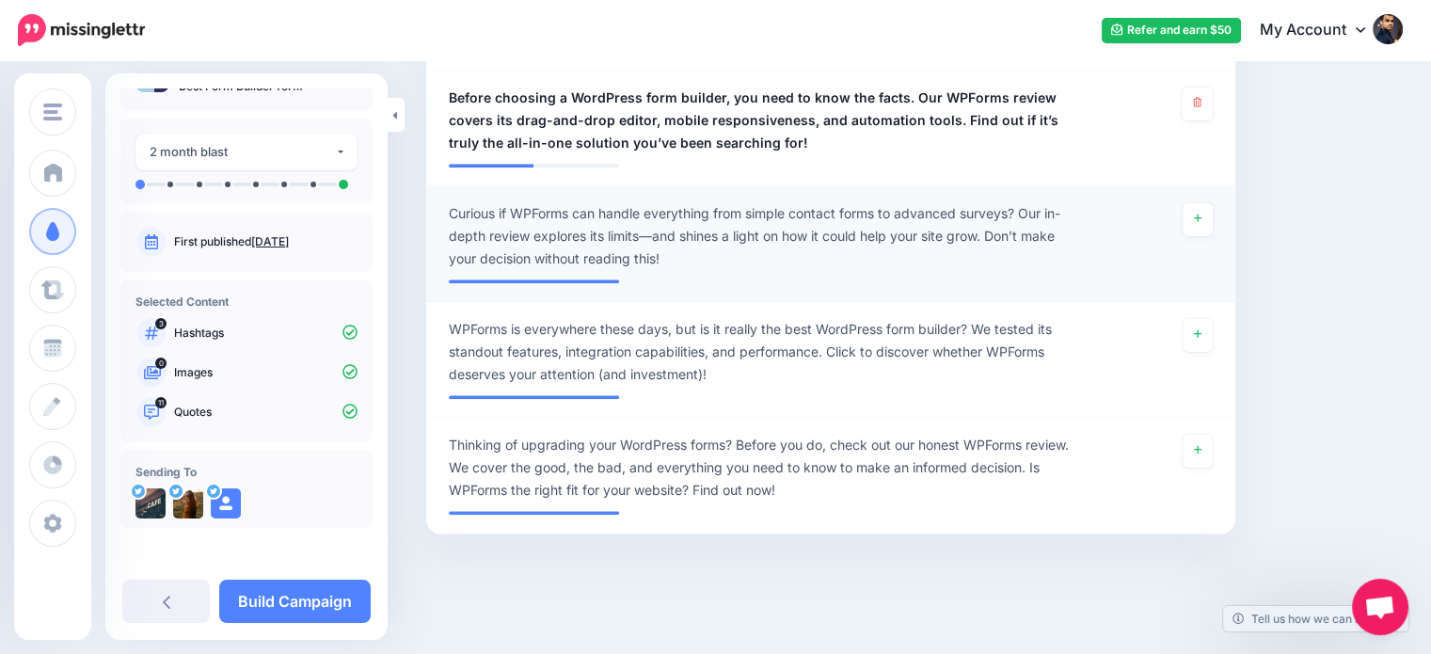
drag, startPoint x: 1209, startPoint y: 229, endPoint x: 1223, endPoint y: 242, distance: 19.3
click at [1209, 229] on link at bounding box center [1198, 219] width 30 height 34
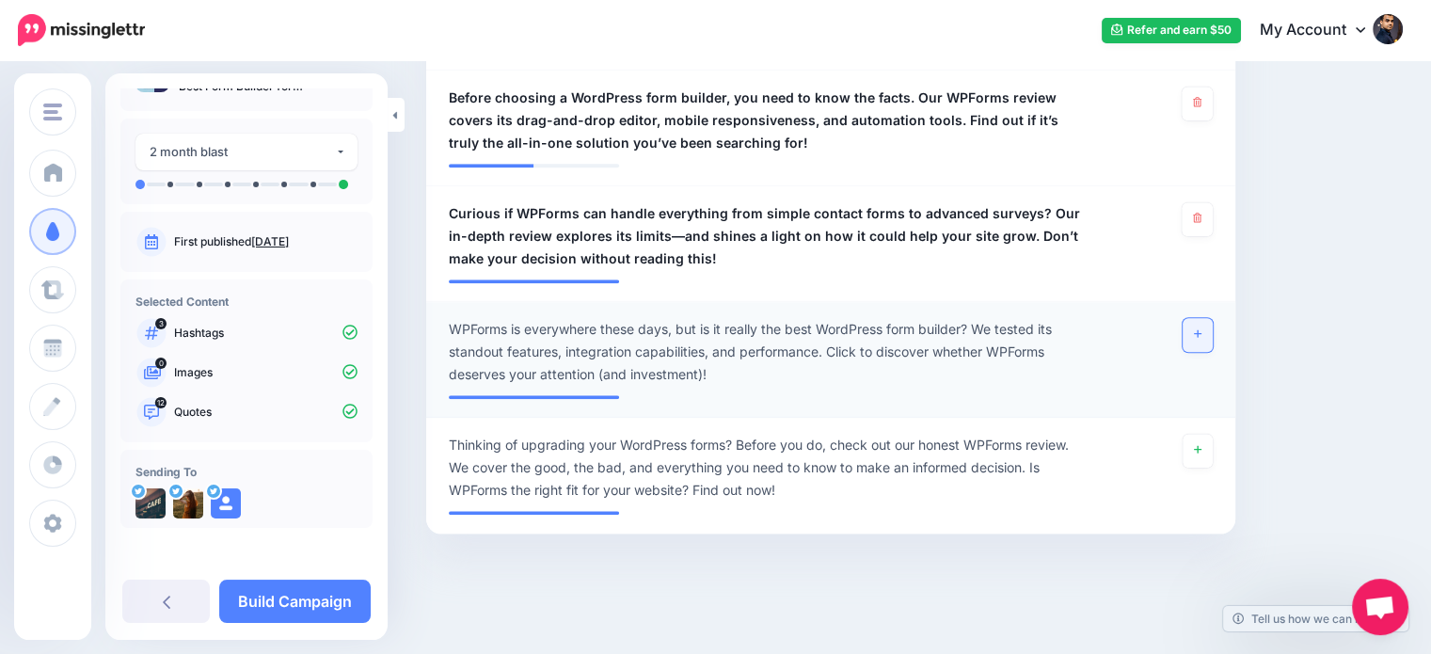
drag, startPoint x: 1218, startPoint y: 330, endPoint x: 1242, endPoint y: 361, distance: 39.0
click at [1213, 329] on link at bounding box center [1198, 335] width 30 height 34
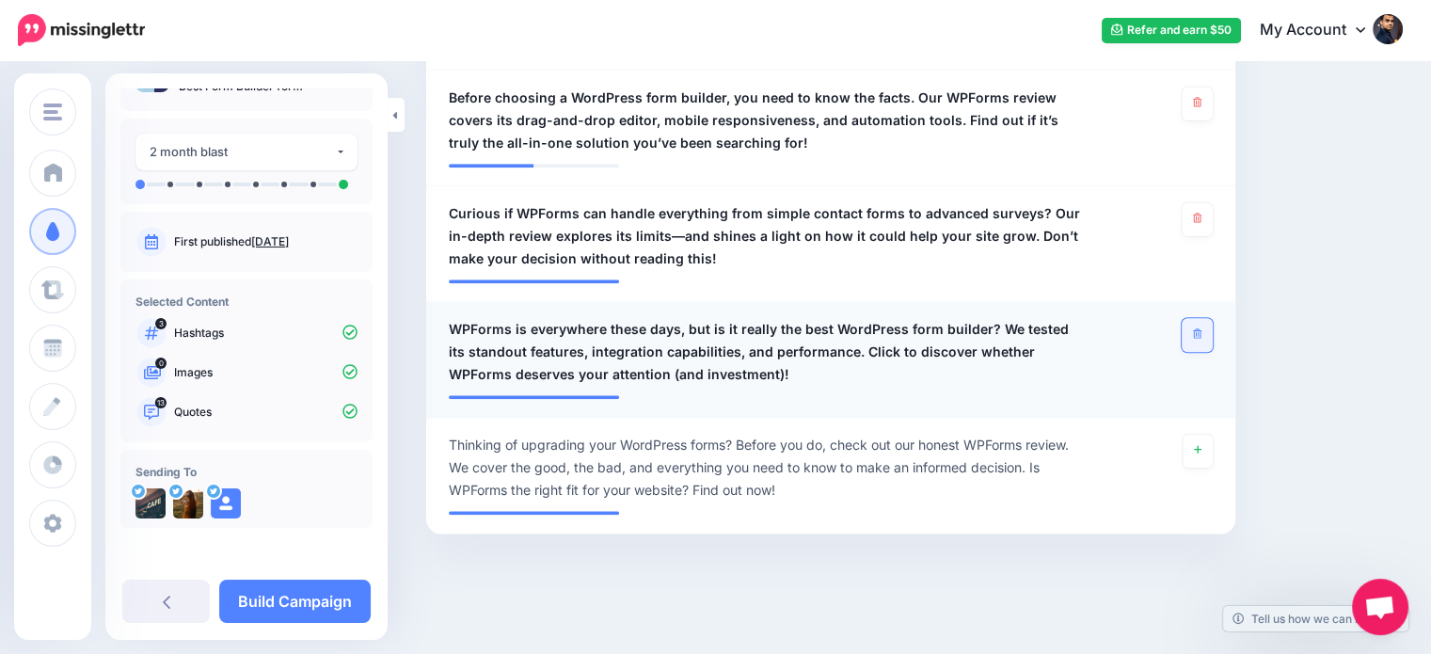
click at [1212, 325] on link at bounding box center [1197, 335] width 31 height 34
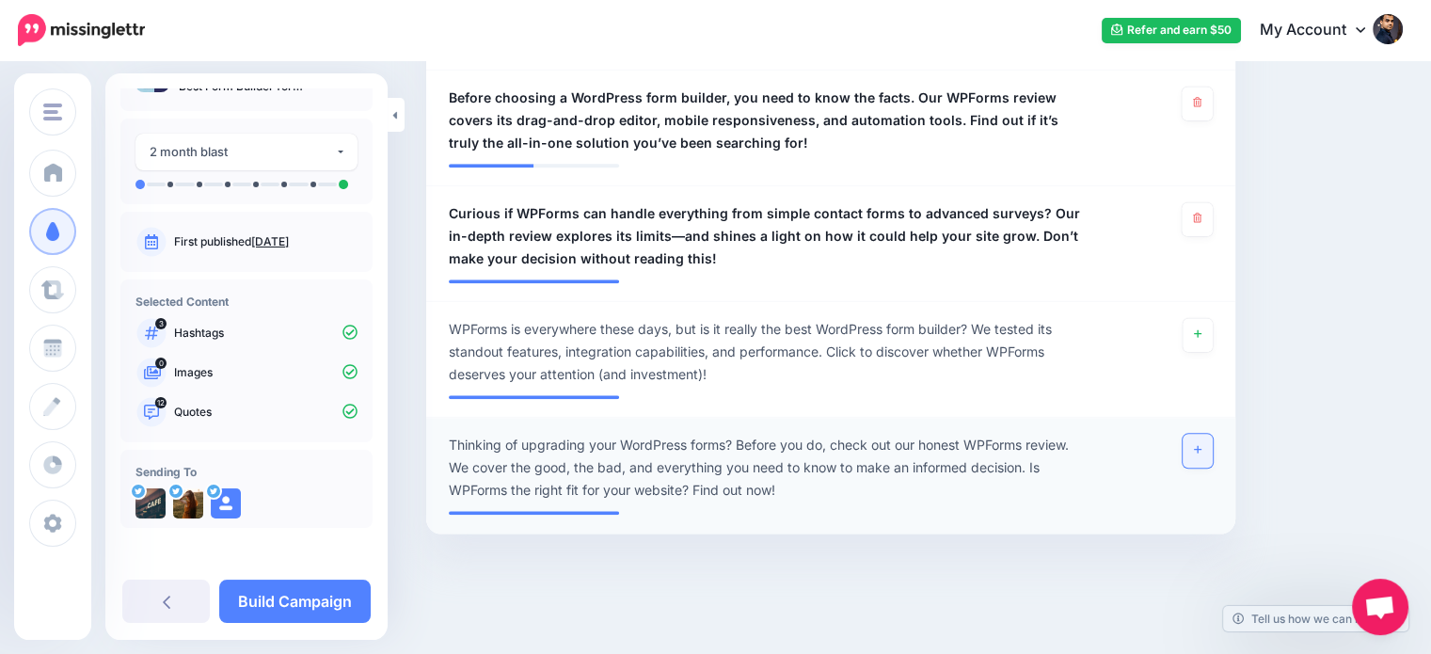
drag, startPoint x: 1201, startPoint y: 447, endPoint x: 1219, endPoint y: 446, distance: 18.8
click at [1201, 447] on link at bounding box center [1198, 451] width 30 height 34
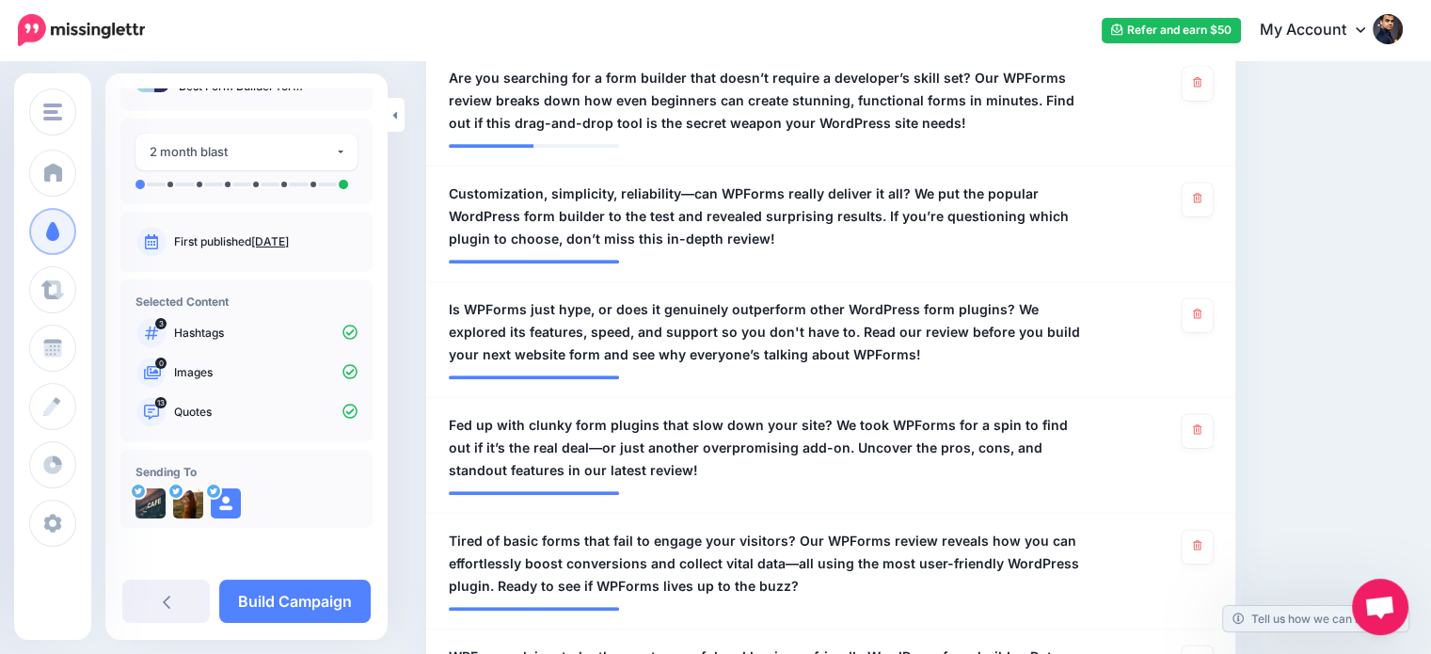
scroll to position [811, 0]
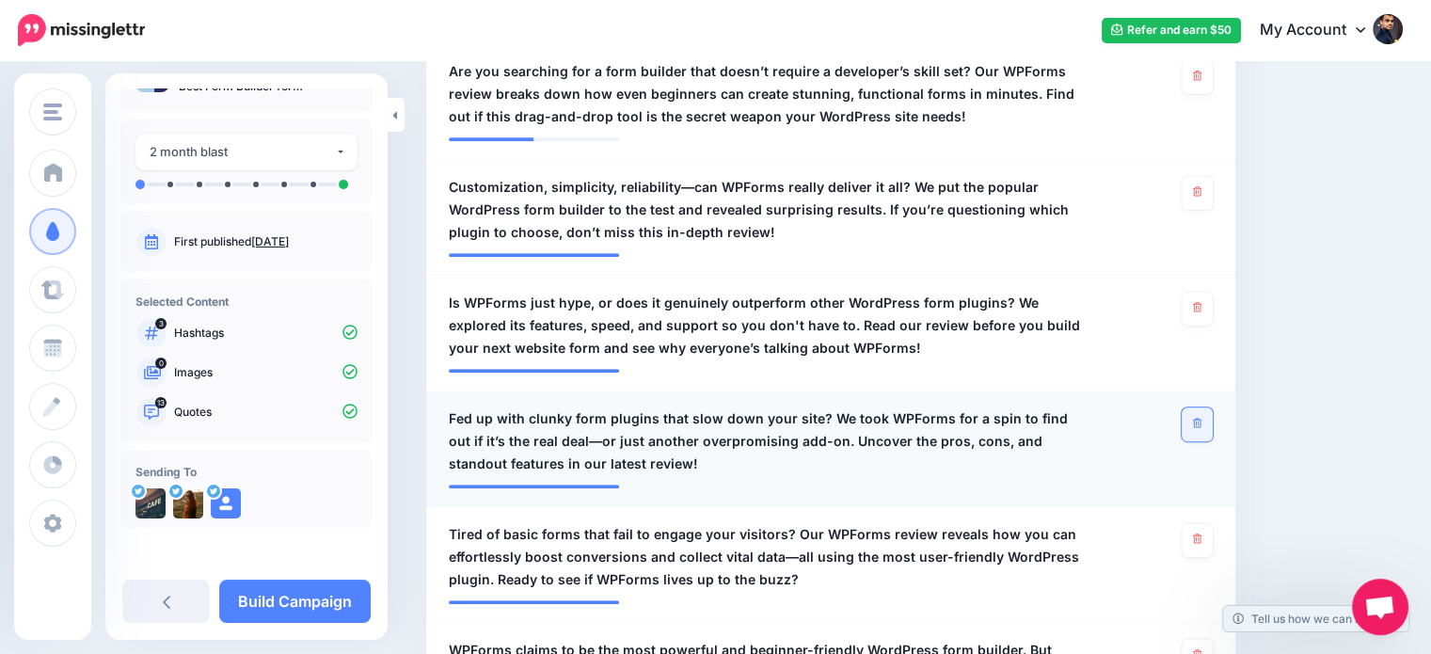
click at [1201, 418] on icon at bounding box center [1197, 423] width 8 height 10
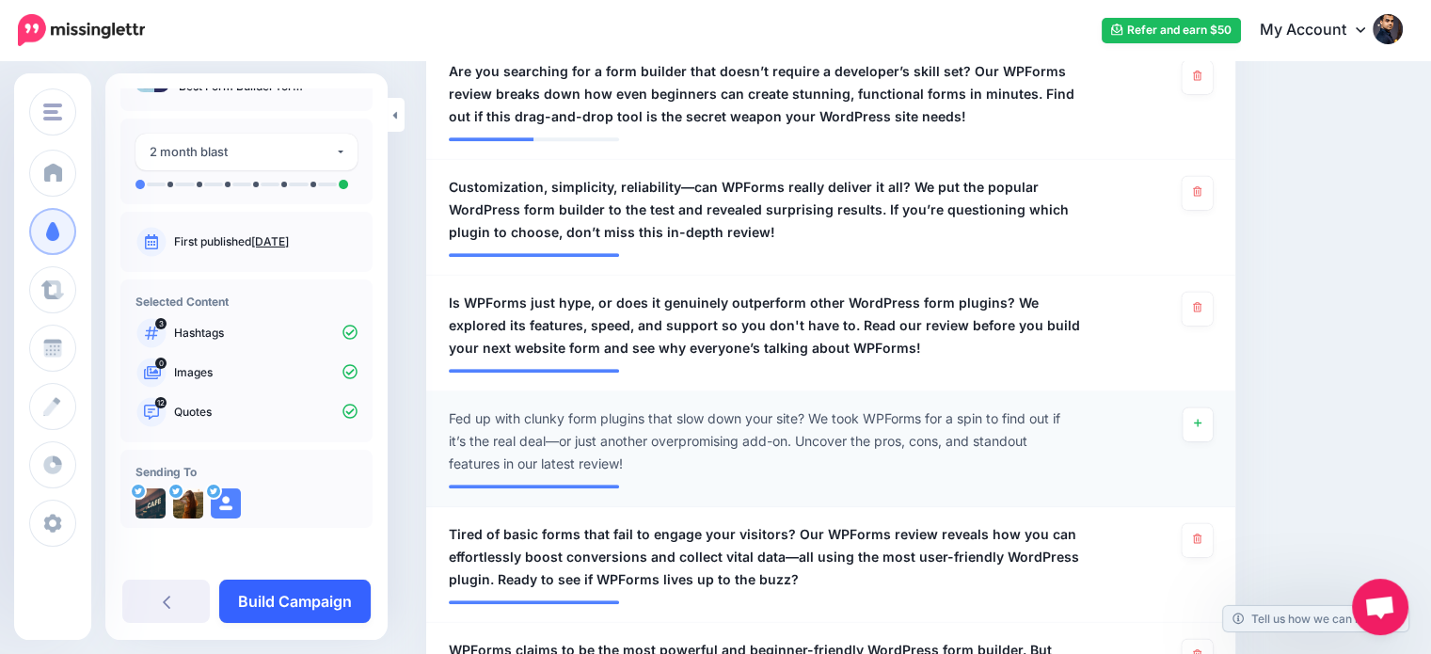
click at [335, 594] on link "Build Campaign" at bounding box center [294, 601] width 151 height 43
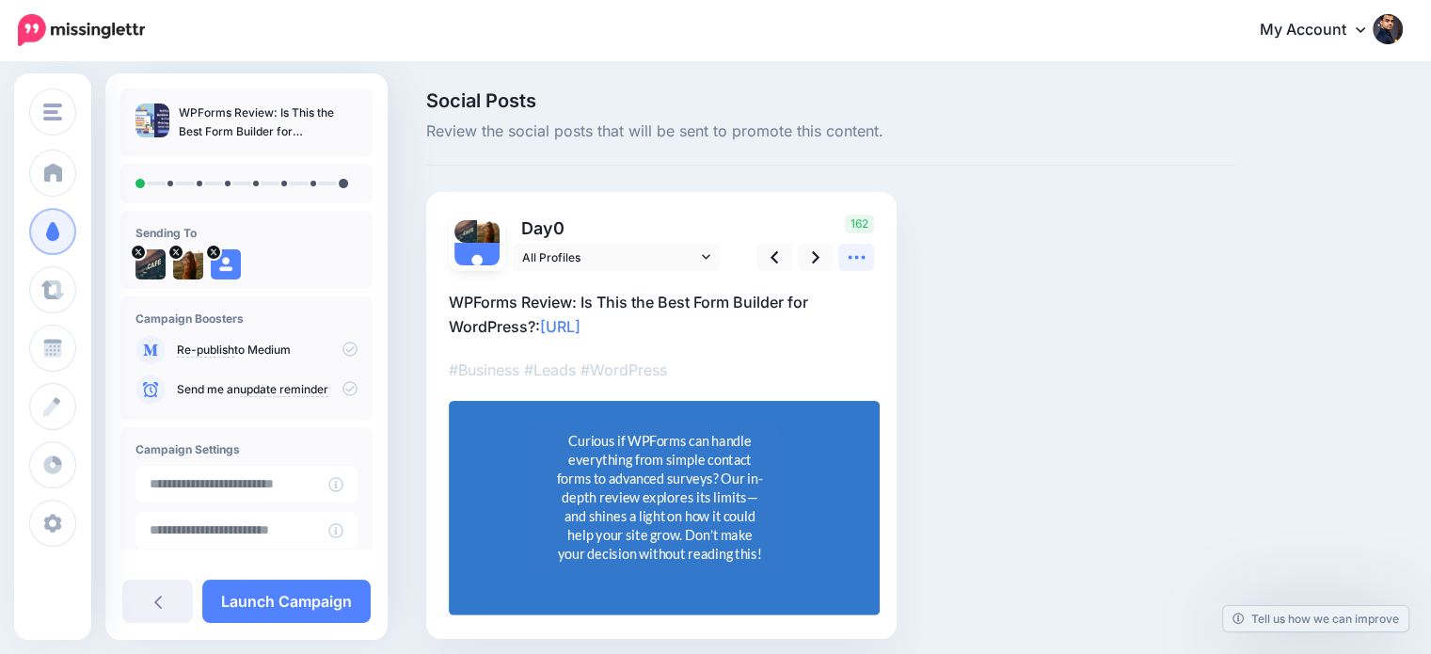
click at [857, 256] on icon at bounding box center [856, 258] width 17 height 4
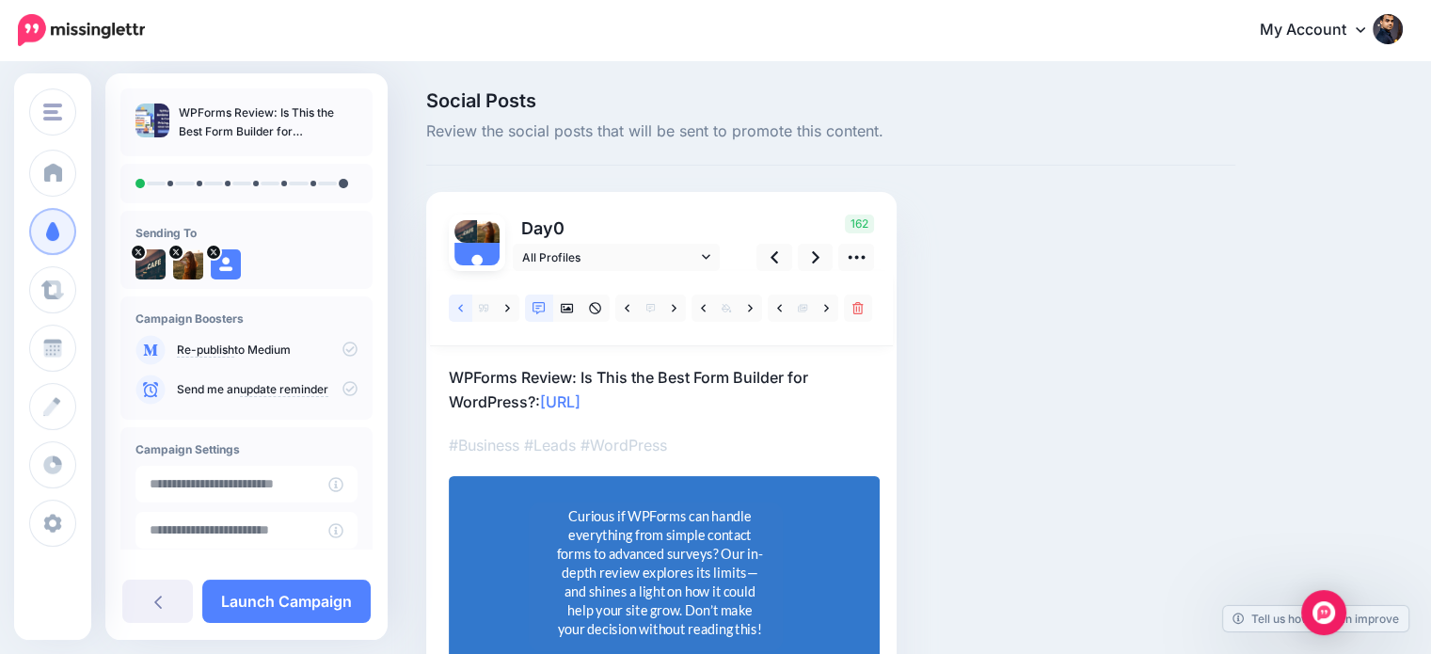
click at [458, 306] on icon at bounding box center [460, 308] width 5 height 13
click at [456, 304] on link at bounding box center [461, 307] width 24 height 27
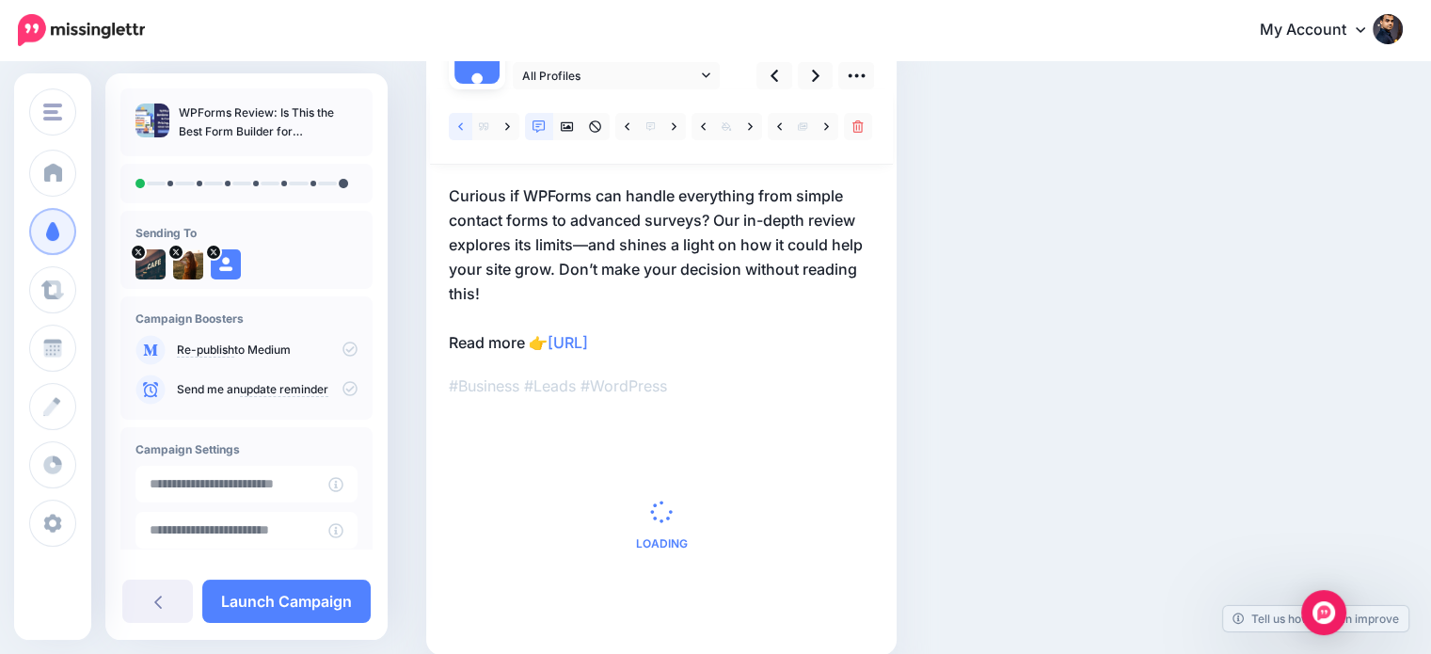
scroll to position [183, 0]
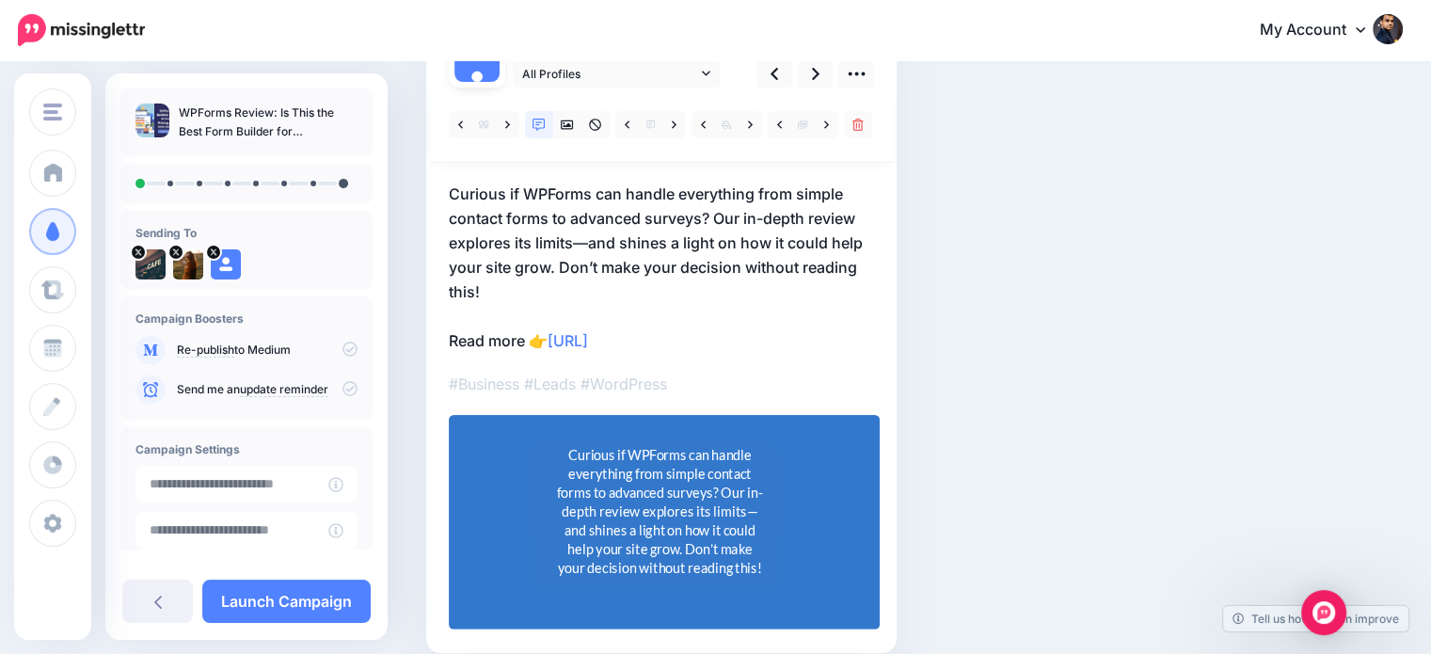
click at [771, 469] on div "Rectangle" at bounding box center [655, 516] width 326 height 150
click at [699, 482] on div "Curious if WPForms can handle everything from simple contact forms to advanced …" at bounding box center [659, 512] width 213 height 133
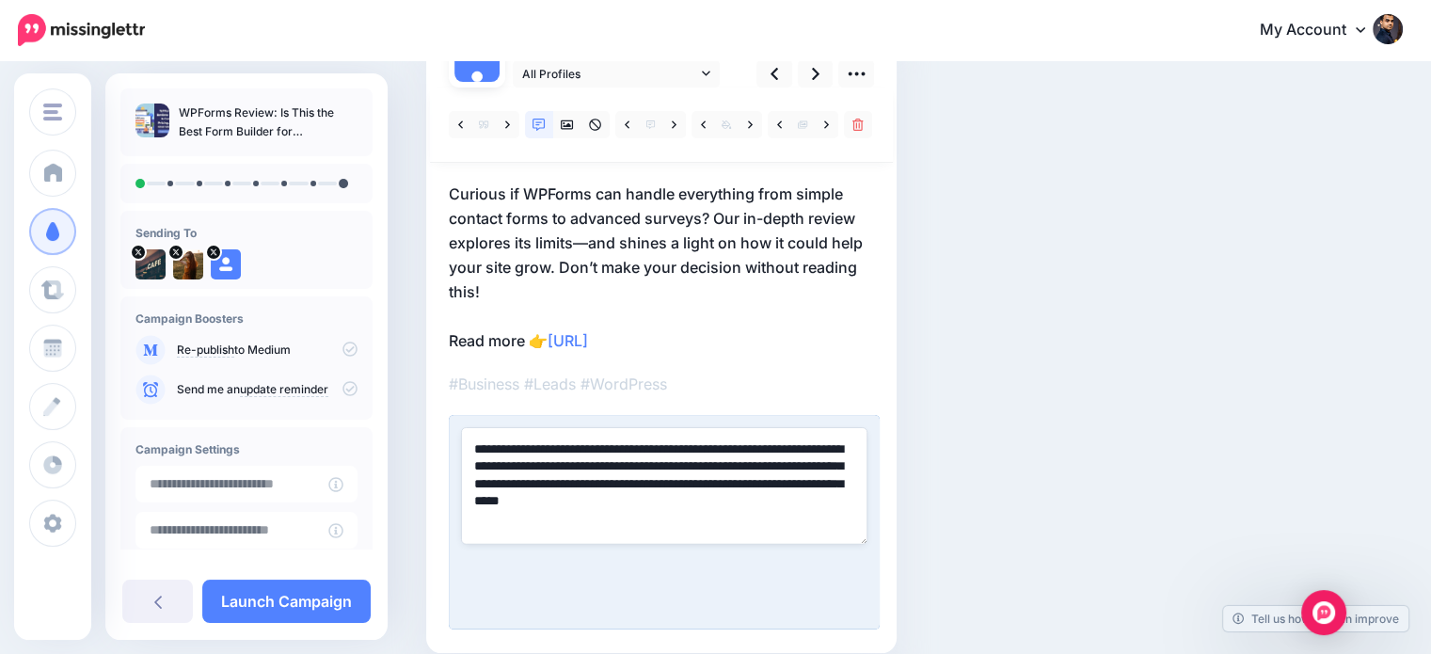
paste textarea
type textarea "**********"
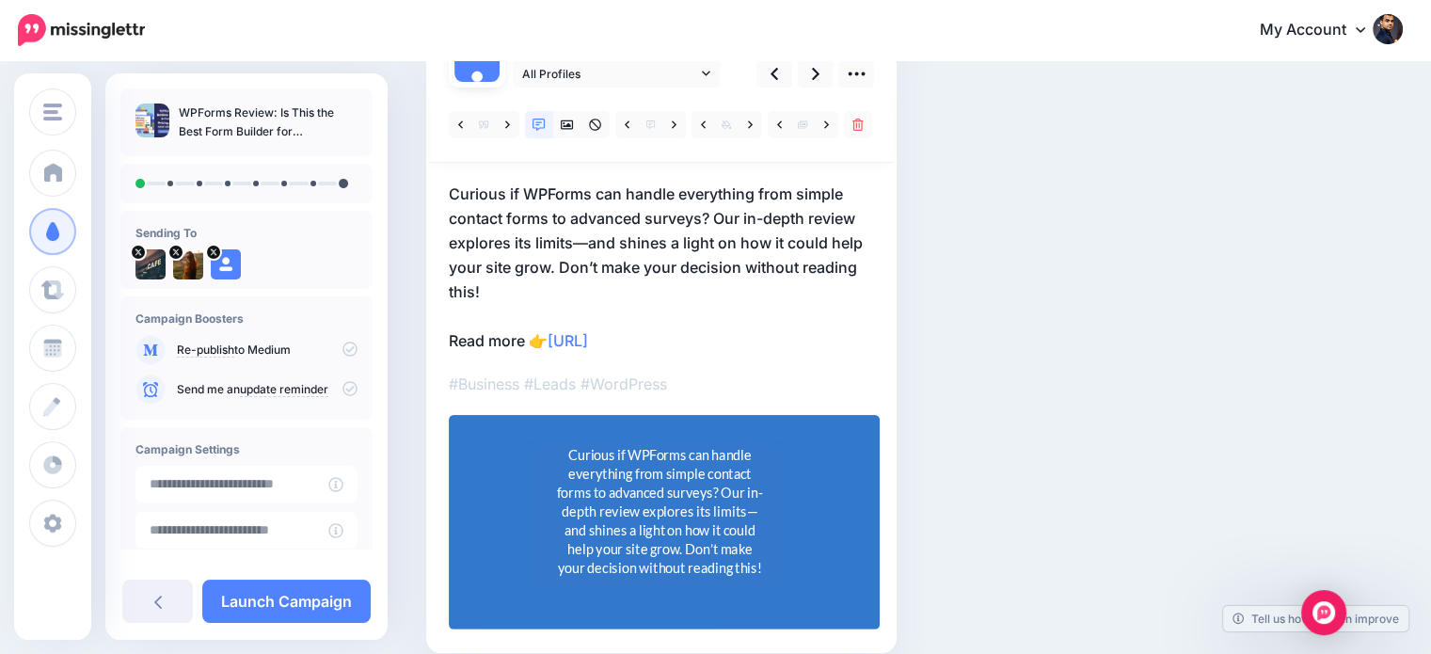
click at [1207, 388] on div "Social Posts Review the social posts that will be sent to promote this content.…" at bounding box center [830, 309] width 837 height 802
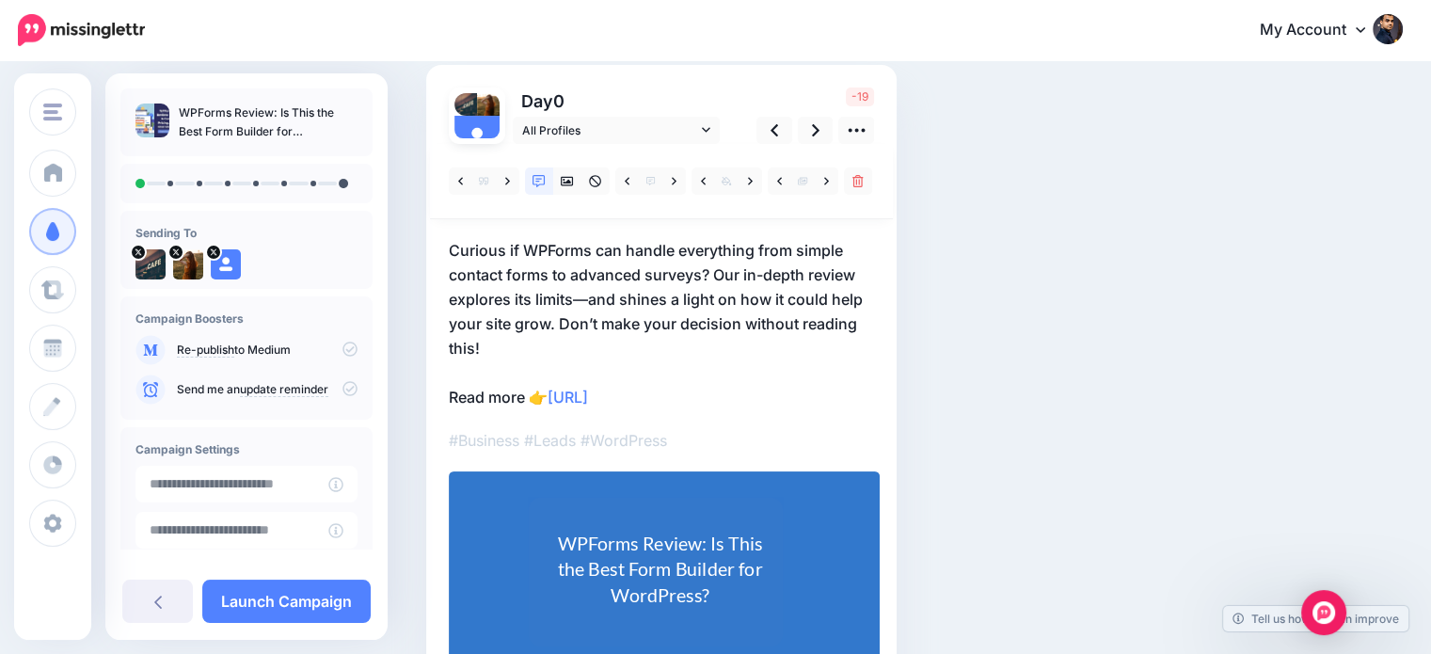
scroll to position [116, 0]
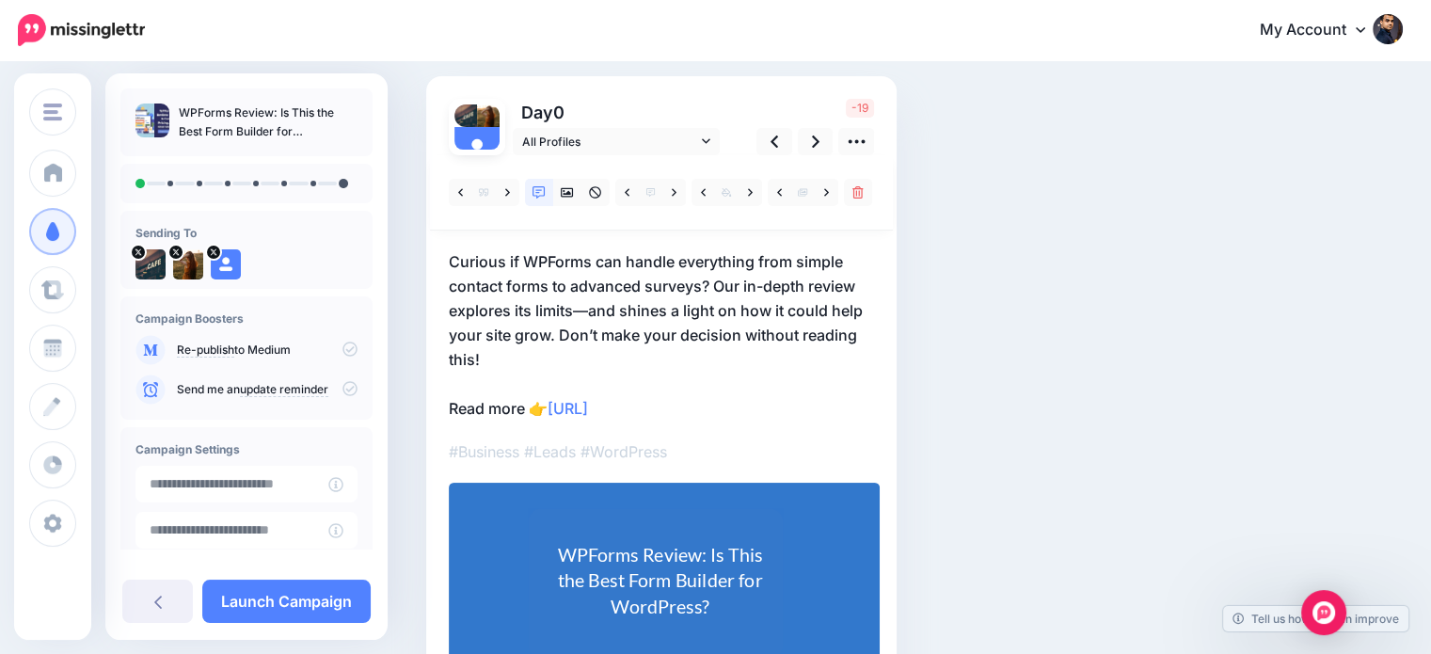
click at [745, 284] on p "Curious if WPForms can handle everything from simple contact forms to advanced …" at bounding box center [661, 334] width 425 height 171
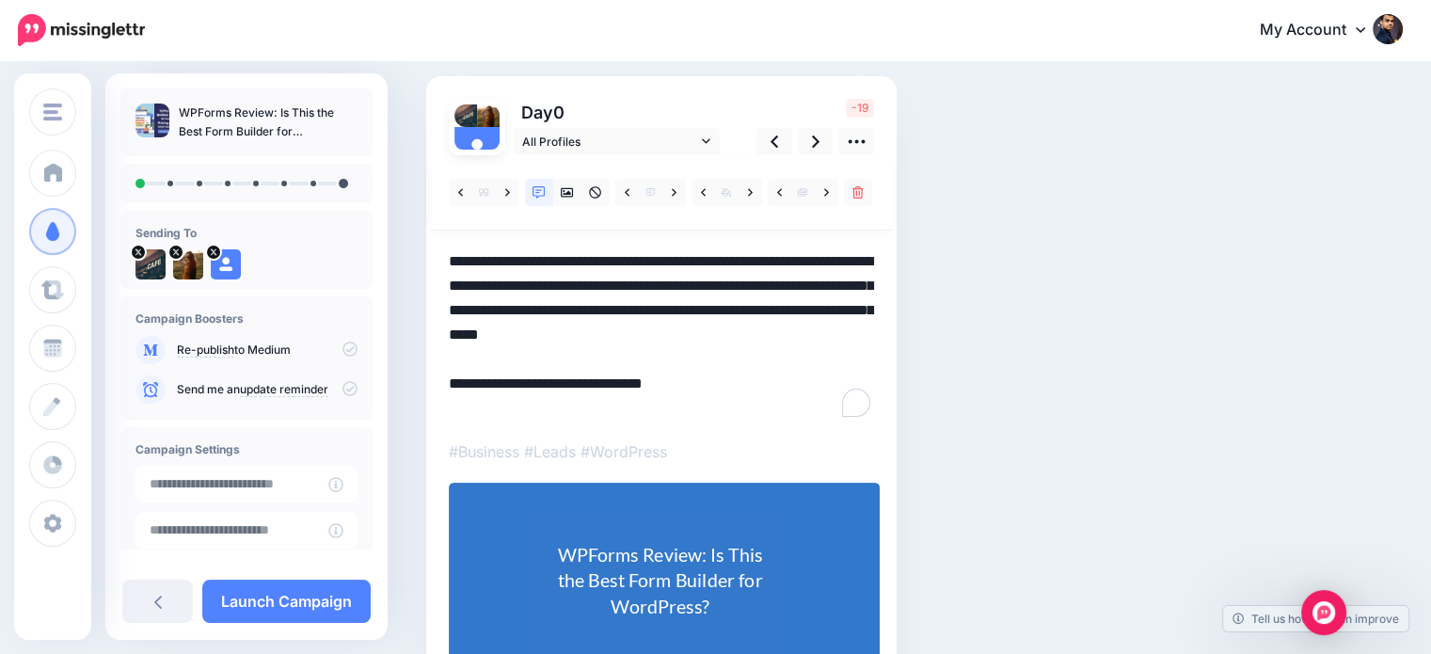
scroll to position [0, 0]
drag, startPoint x: 745, startPoint y: 283, endPoint x: 810, endPoint y: 284, distance: 64.9
click at [810, 284] on textarea "**********" at bounding box center [661, 334] width 425 height 171
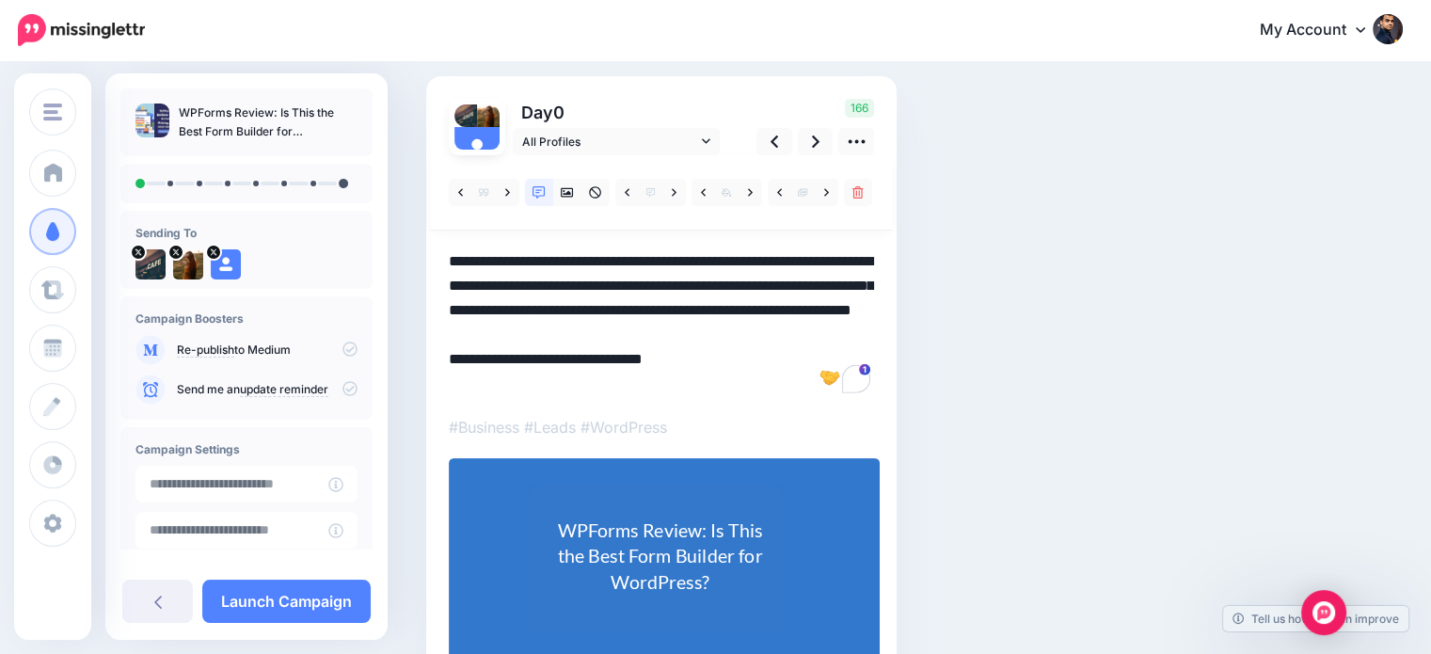
click at [979, 282] on div "Social Posts Review the social posts that will be sent to promote this content.…" at bounding box center [830, 364] width 837 height 777
click at [817, 142] on icon at bounding box center [816, 141] width 8 height 12
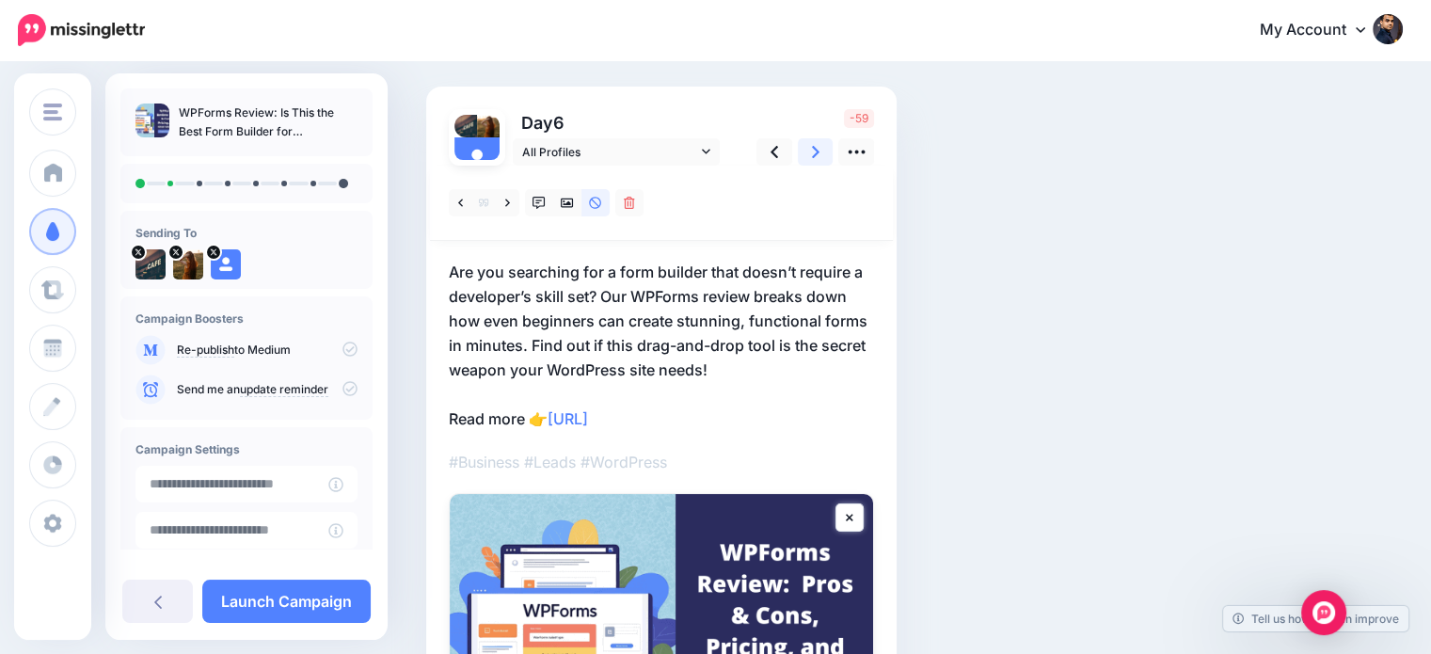
scroll to position [116, 0]
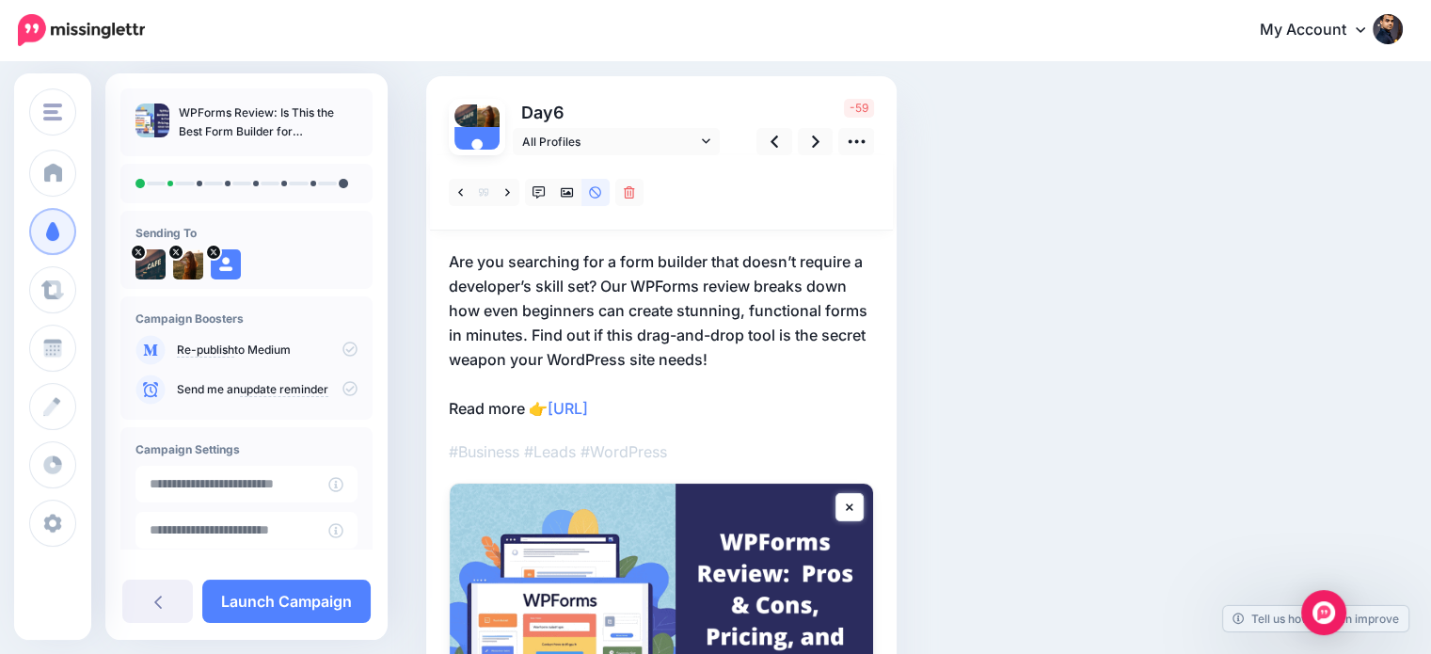
click at [718, 340] on p "Are you searching for a form builder that doesn’t require a developer’s skill s…" at bounding box center [661, 334] width 425 height 171
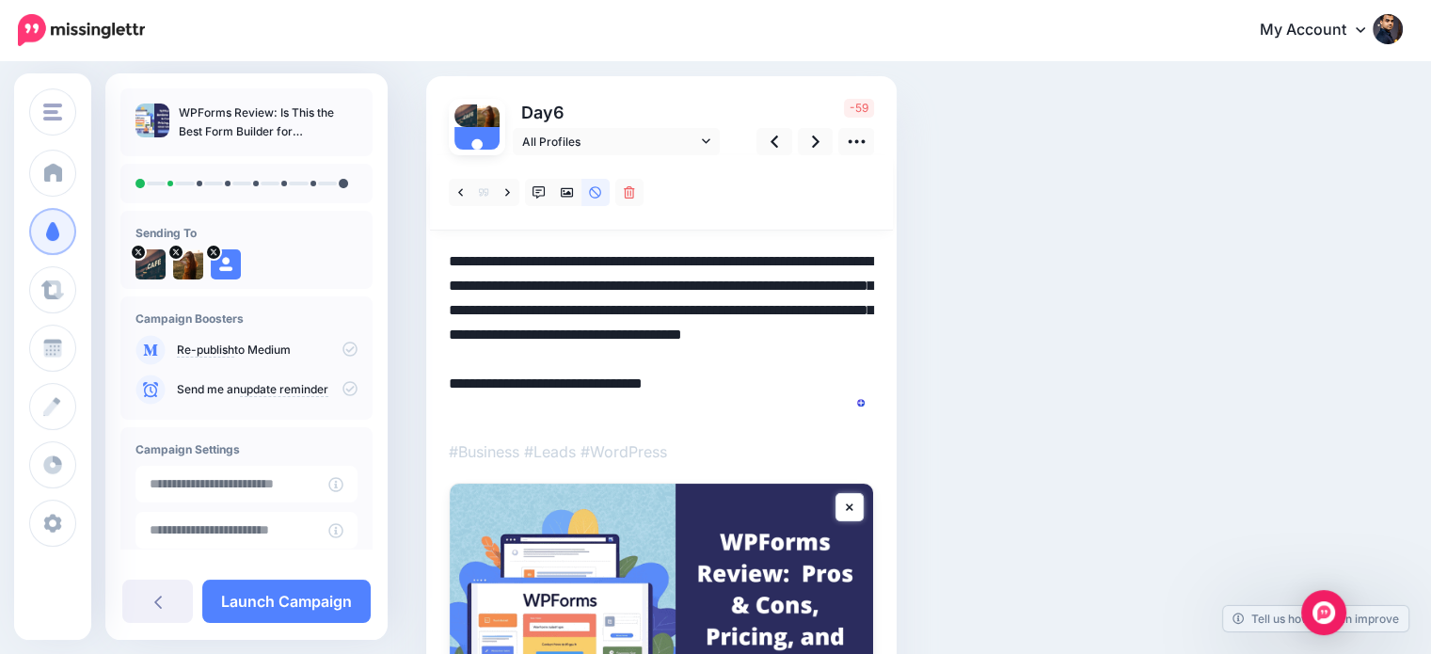
scroll to position [0, 0]
drag, startPoint x: 533, startPoint y: 329, endPoint x: 753, endPoint y: 358, distance: 221.0
click at [753, 358] on textarea "**********" at bounding box center [661, 334] width 425 height 171
click at [1054, 319] on div "Social Posts Review the social posts that will be sent to promote this content.…" at bounding box center [830, 431] width 837 height 911
drag, startPoint x: 758, startPoint y: 281, endPoint x: 864, endPoint y: 283, distance: 105.4
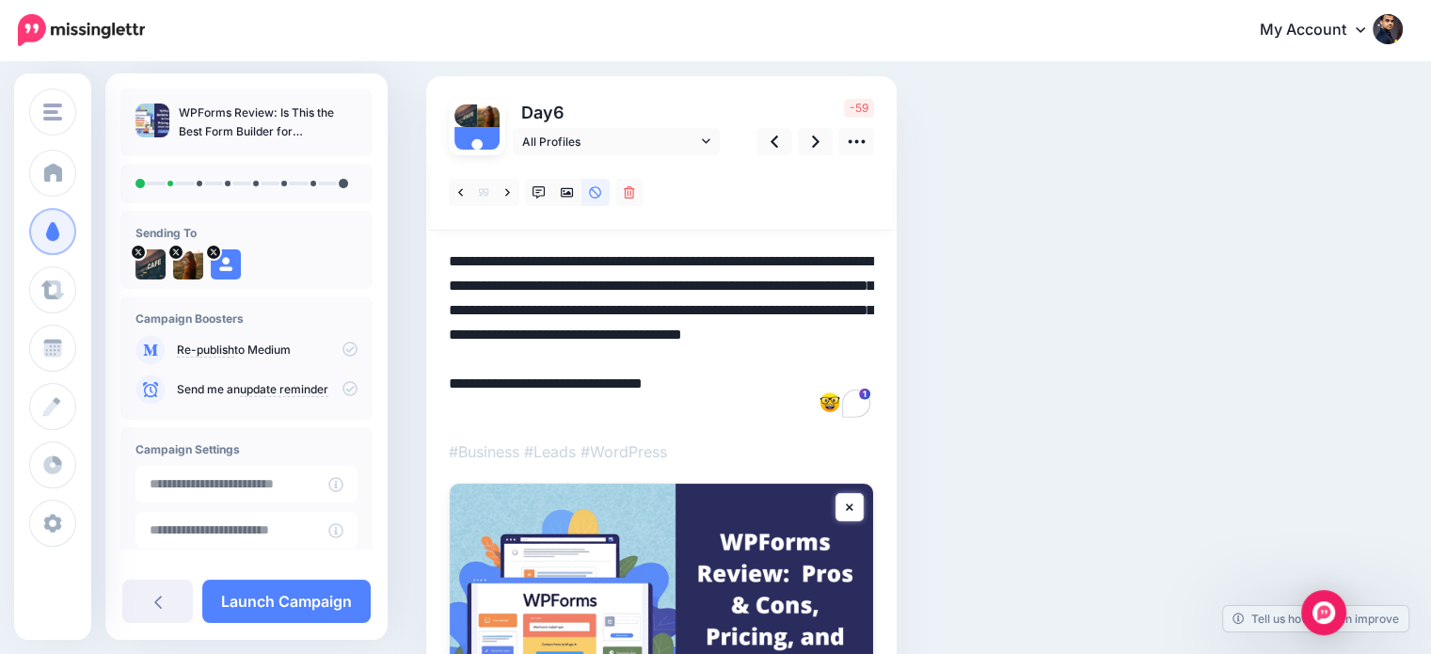
click at [864, 283] on textarea "**********" at bounding box center [661, 334] width 425 height 171
click at [534, 187] on icon at bounding box center [539, 192] width 13 height 13
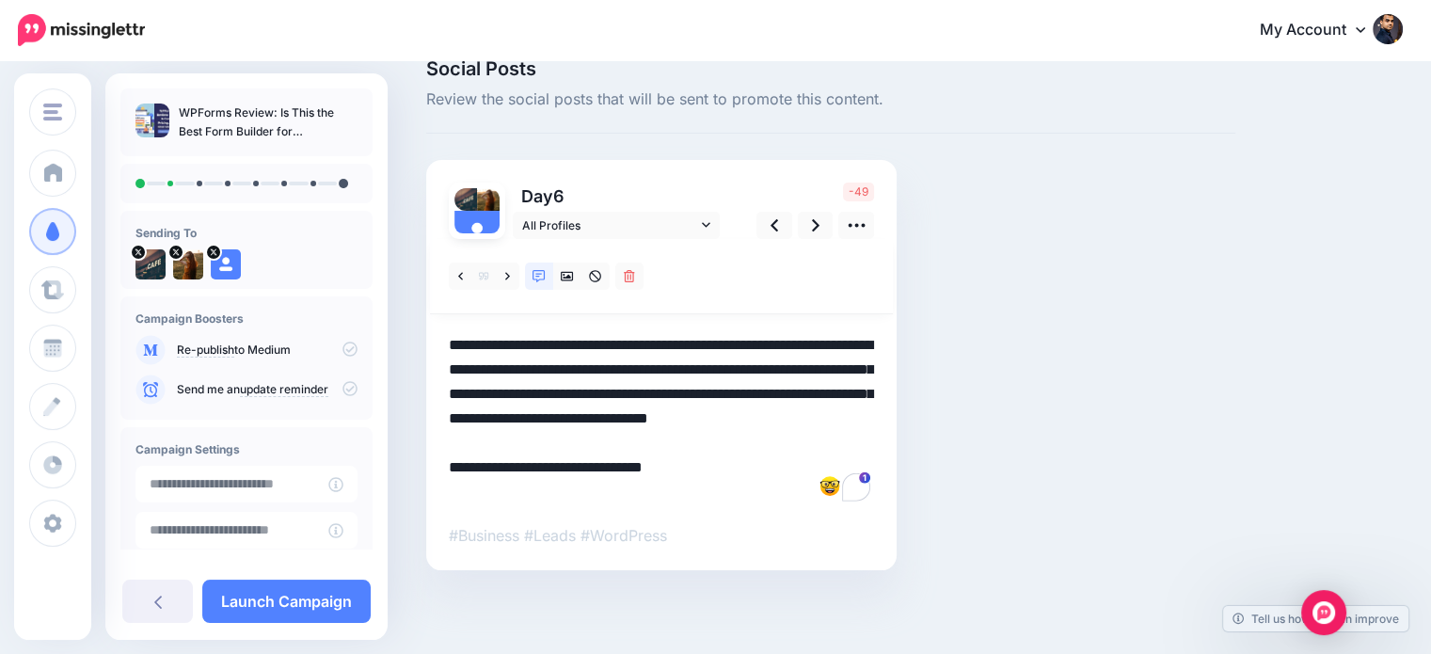
scroll to position [116, 0]
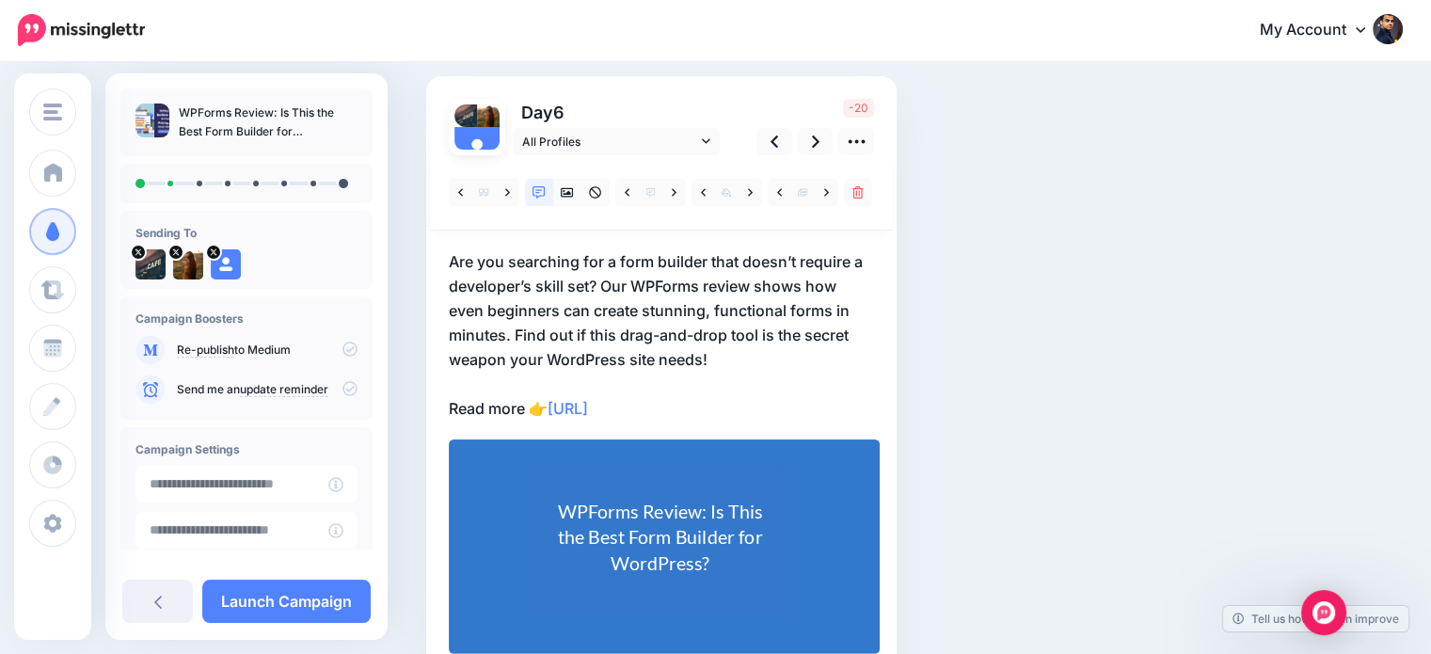
click at [564, 337] on p "Are you searching for a form builder that doesn’t require a developer’s skill s…" at bounding box center [661, 334] width 425 height 171
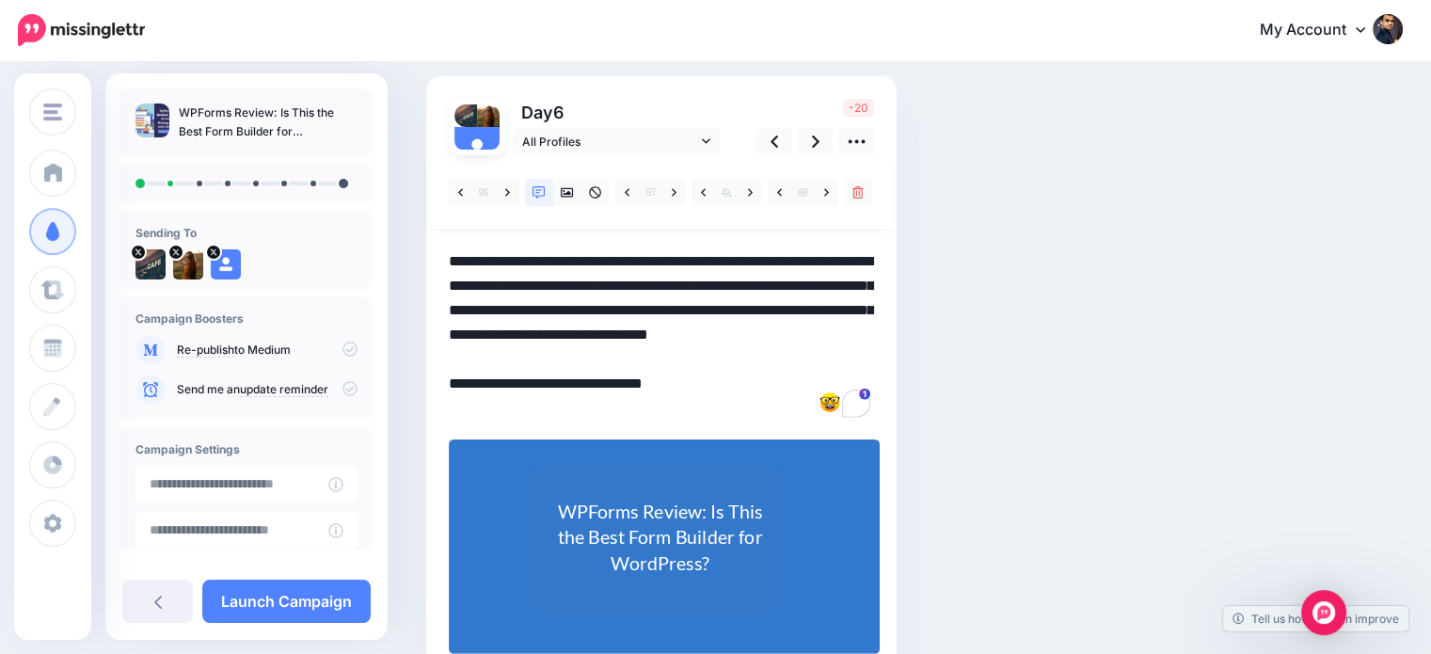
drag, startPoint x: 764, startPoint y: 330, endPoint x: 783, endPoint y: 369, distance: 42.9
click at [783, 369] on textarea "**********" at bounding box center [661, 334] width 425 height 171
click at [719, 308] on textarea "**********" at bounding box center [661, 334] width 425 height 171
drag, startPoint x: 789, startPoint y: 300, endPoint x: 704, endPoint y: 318, distance: 87.5
click at [704, 318] on textarea "**********" at bounding box center [661, 334] width 425 height 171
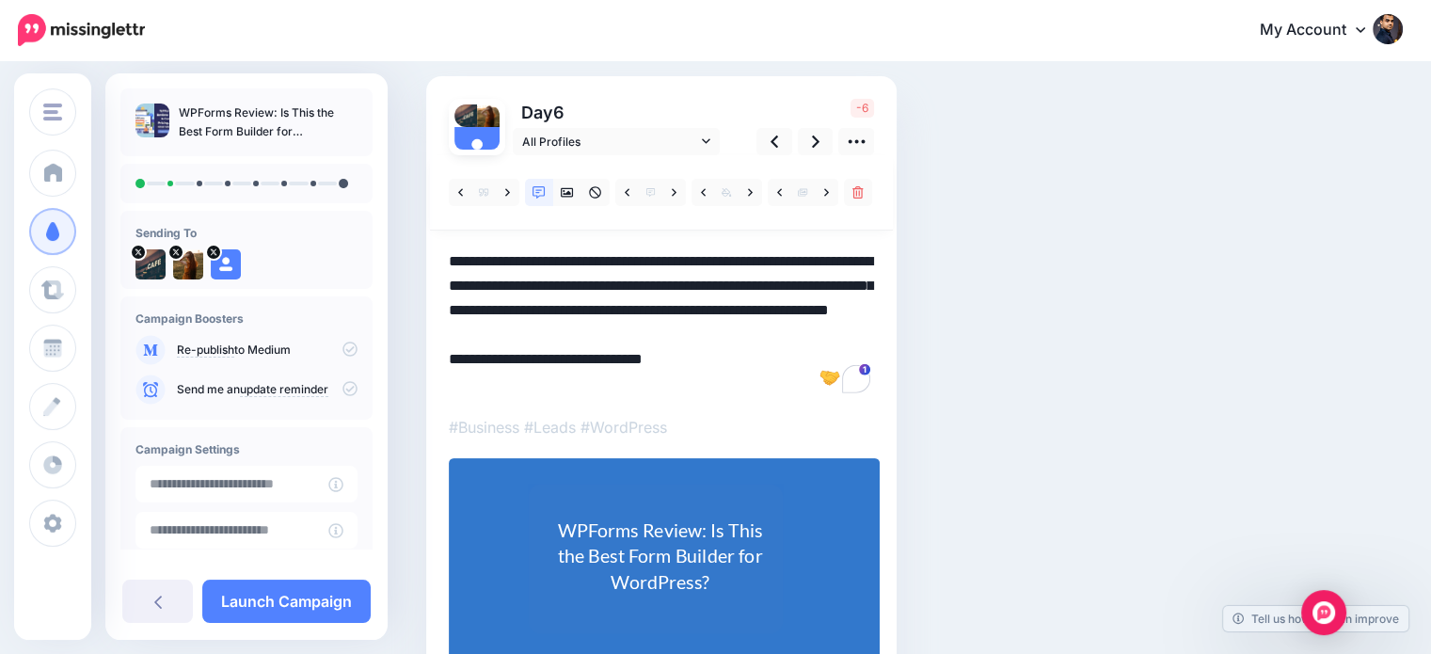
drag, startPoint x: 831, startPoint y: 301, endPoint x: 757, endPoint y: 314, distance: 74.6
click at [757, 314] on textarea "**********" at bounding box center [661, 322] width 425 height 147
drag, startPoint x: 590, startPoint y: 279, endPoint x: 564, endPoint y: 283, distance: 26.6
click at [564, 283] on textarea "**********" at bounding box center [661, 322] width 425 height 147
click at [810, 142] on link at bounding box center [816, 141] width 36 height 27
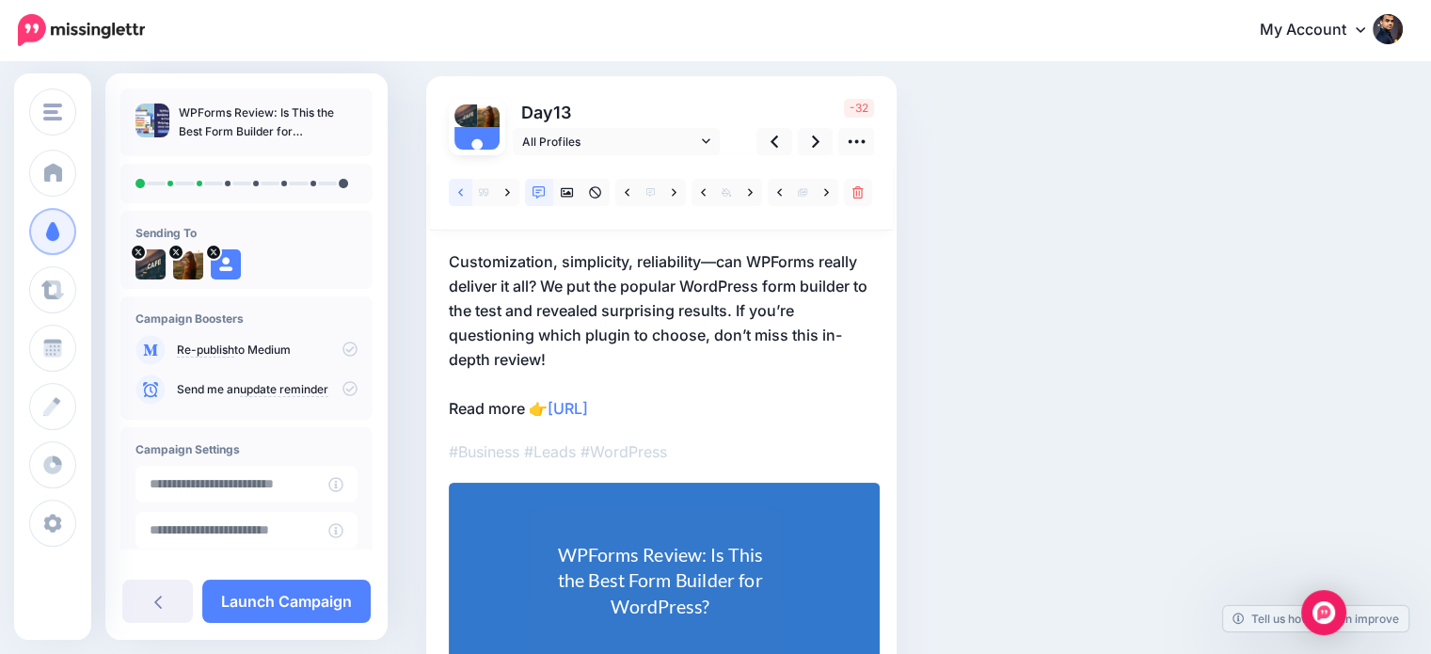
click at [460, 196] on icon at bounding box center [460, 192] width 5 height 13
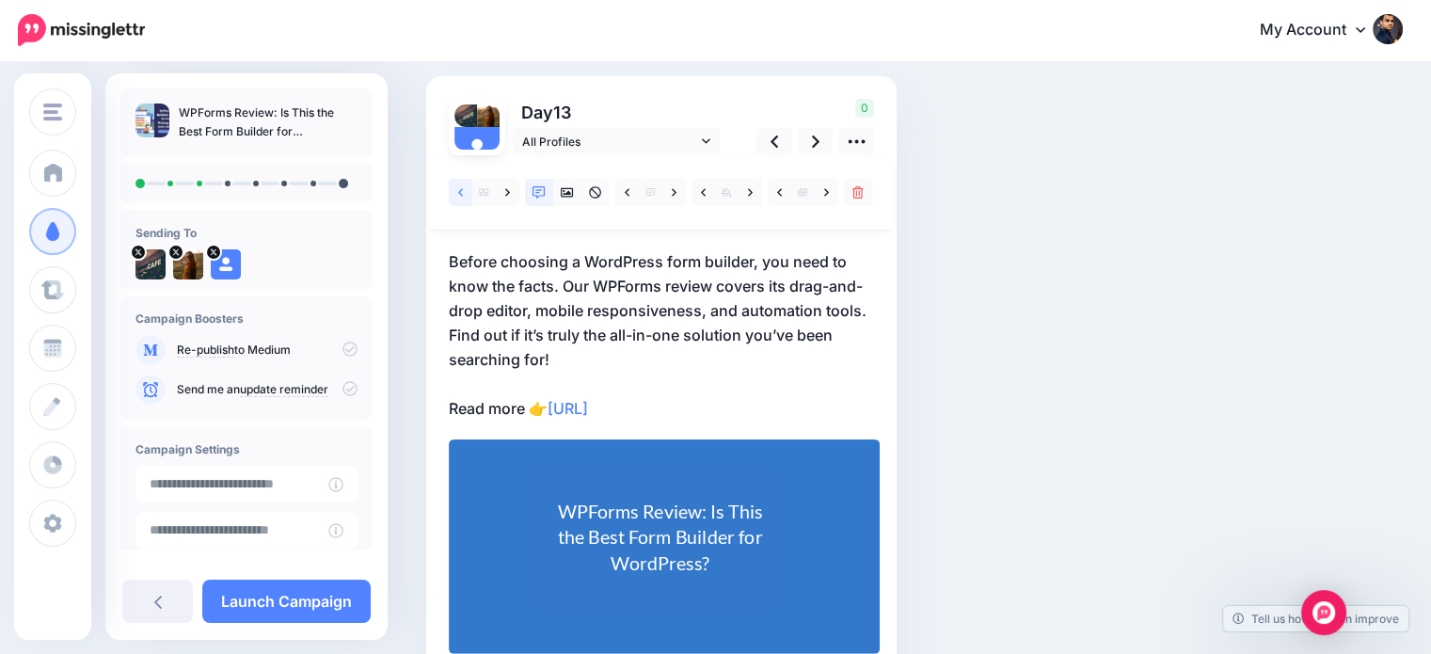
click at [456, 193] on link at bounding box center [461, 192] width 24 height 27
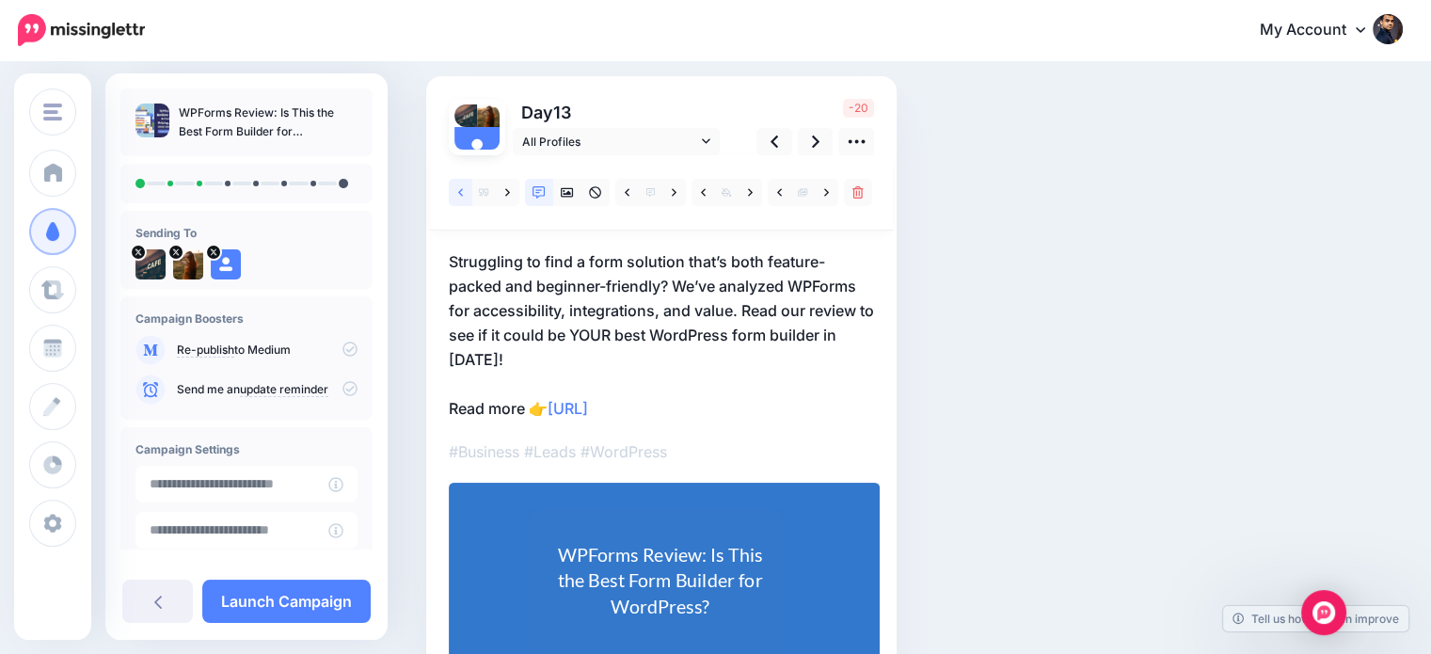
click at [456, 193] on link at bounding box center [461, 192] width 24 height 27
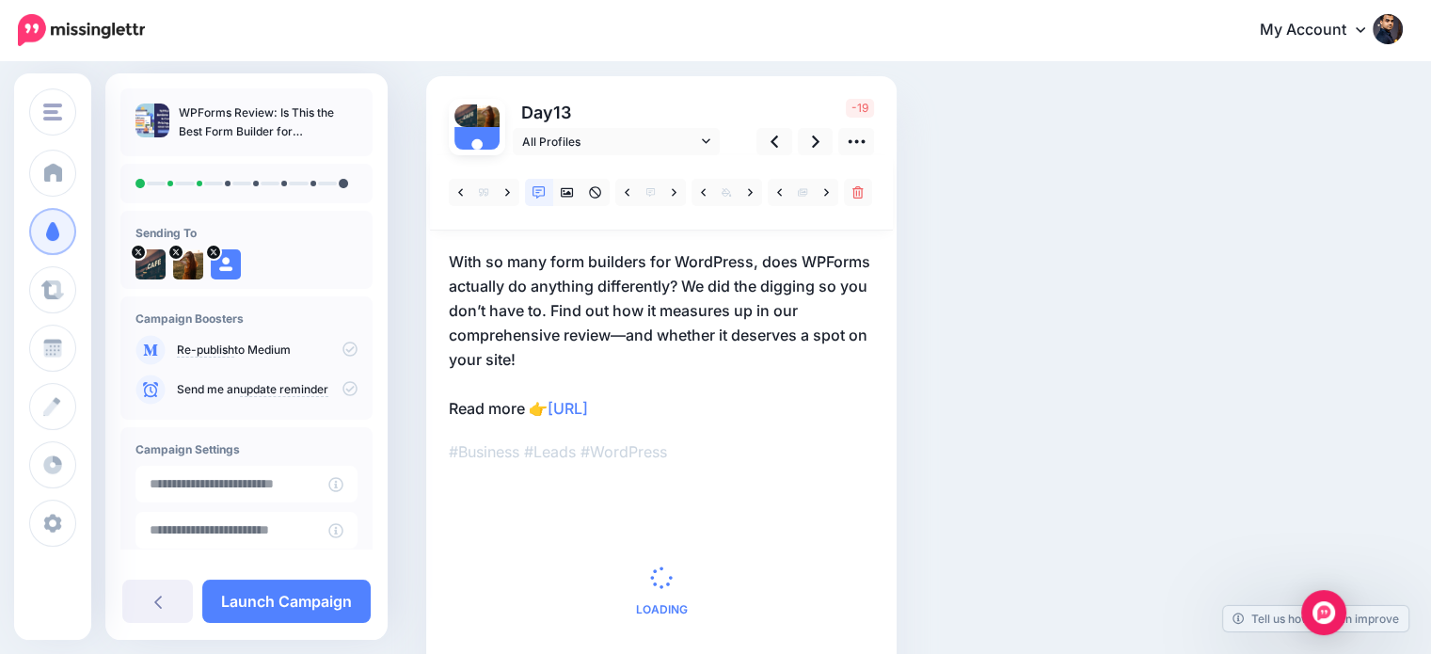
click at [749, 325] on p "With so many form builders for WordPress, does WPForms actually do anything dif…" at bounding box center [661, 334] width 425 height 171
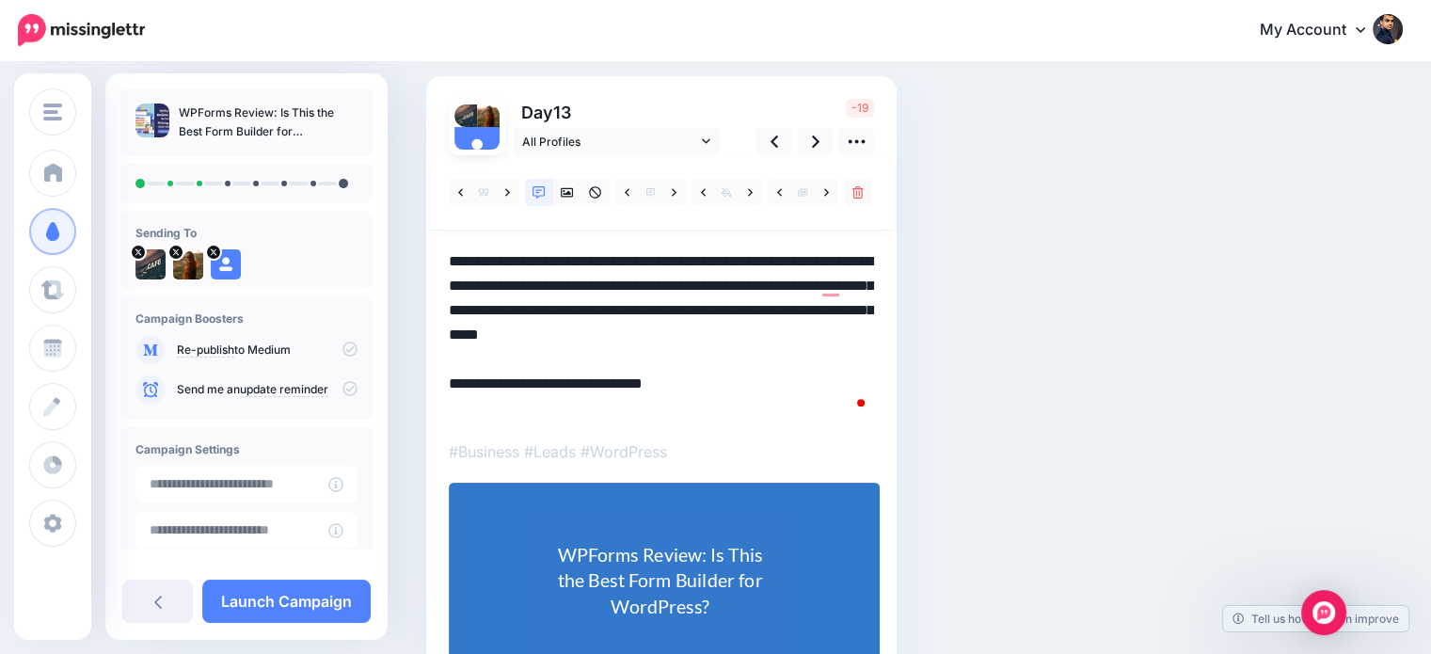
scroll to position [0, 0]
click at [459, 191] on icon at bounding box center [460, 192] width 5 height 8
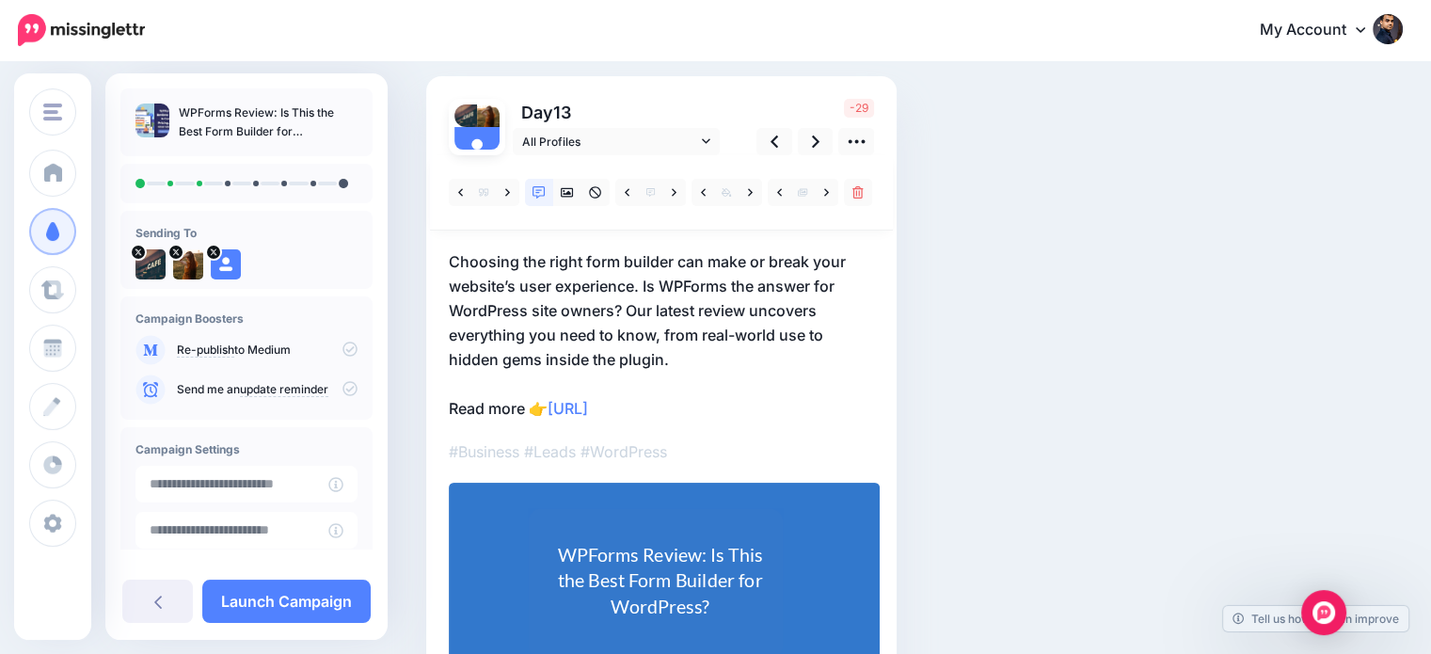
click at [730, 322] on p "Choosing the right form builder can make or break your website’s user experienc…" at bounding box center [661, 334] width 425 height 171
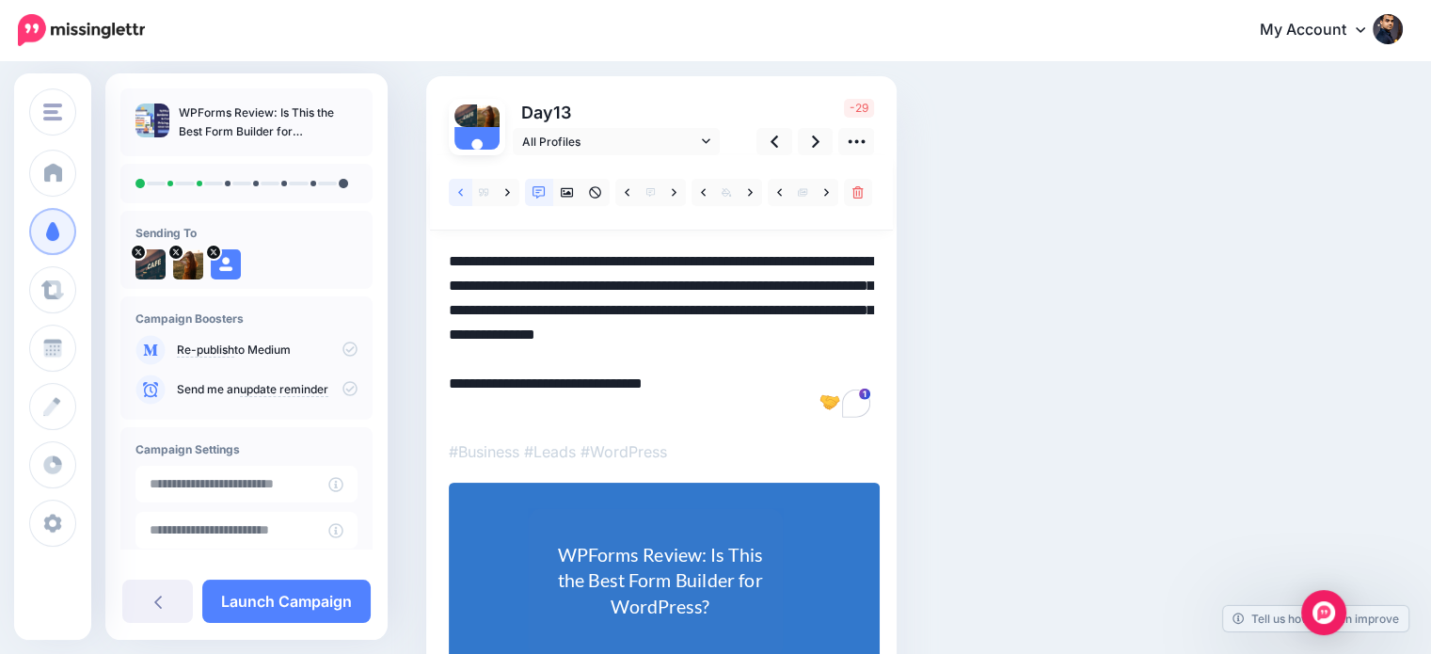
click at [453, 192] on link at bounding box center [461, 192] width 24 height 27
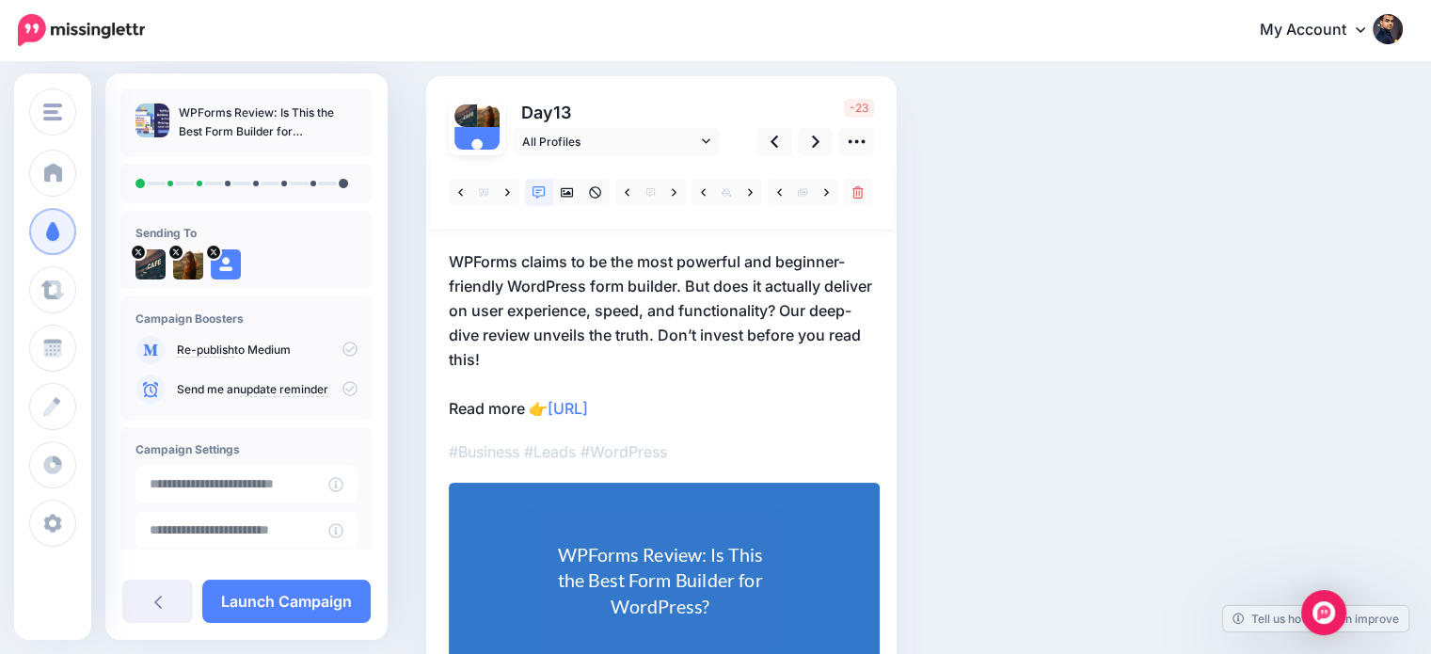
click at [830, 342] on p "WPForms claims to be the most powerful and beginner-friendly WordPress form bui…" at bounding box center [661, 334] width 425 height 171
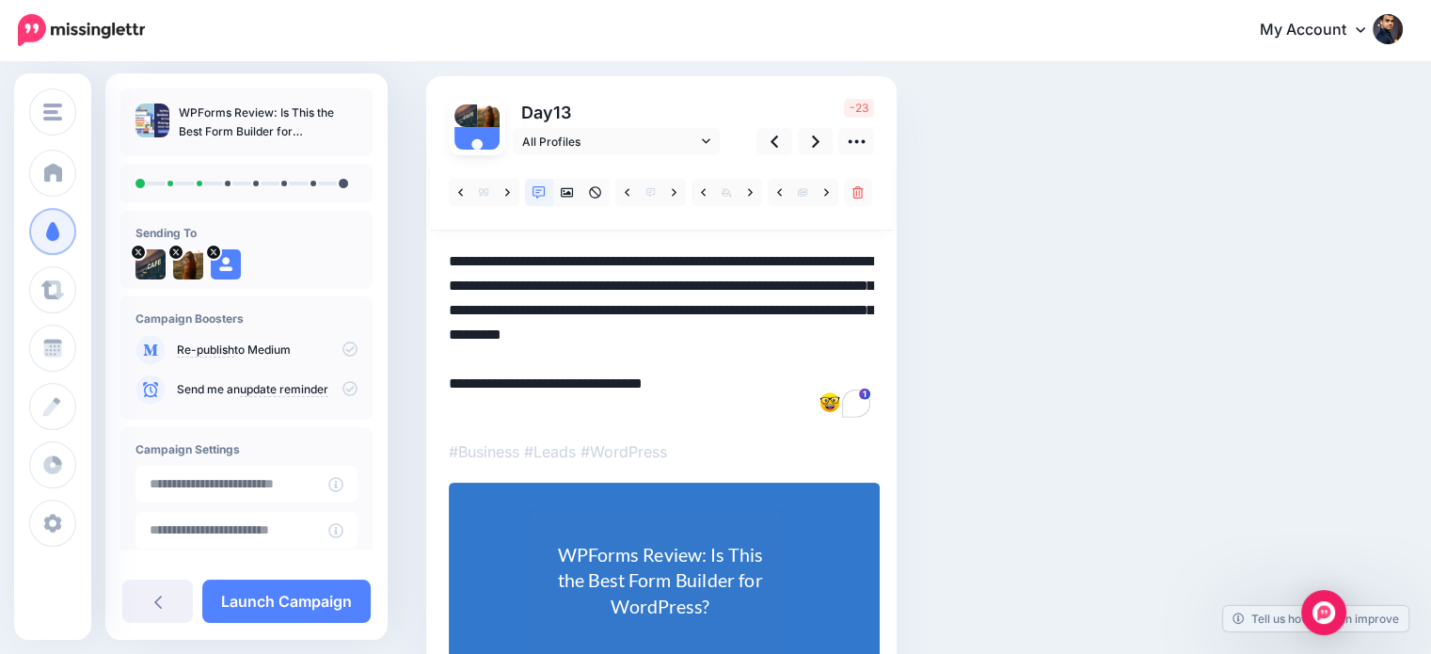
drag, startPoint x: 831, startPoint y: 309, endPoint x: 856, endPoint y: 352, distance: 50.2
click at [856, 352] on textarea "**********" at bounding box center [661, 334] width 425 height 171
drag, startPoint x: 824, startPoint y: 364, endPoint x: 755, endPoint y: 358, distance: 68.9
click at [822, 364] on textarea "**********" at bounding box center [661, 334] width 425 height 171
click at [692, 330] on textarea "**********" at bounding box center [661, 334] width 425 height 171
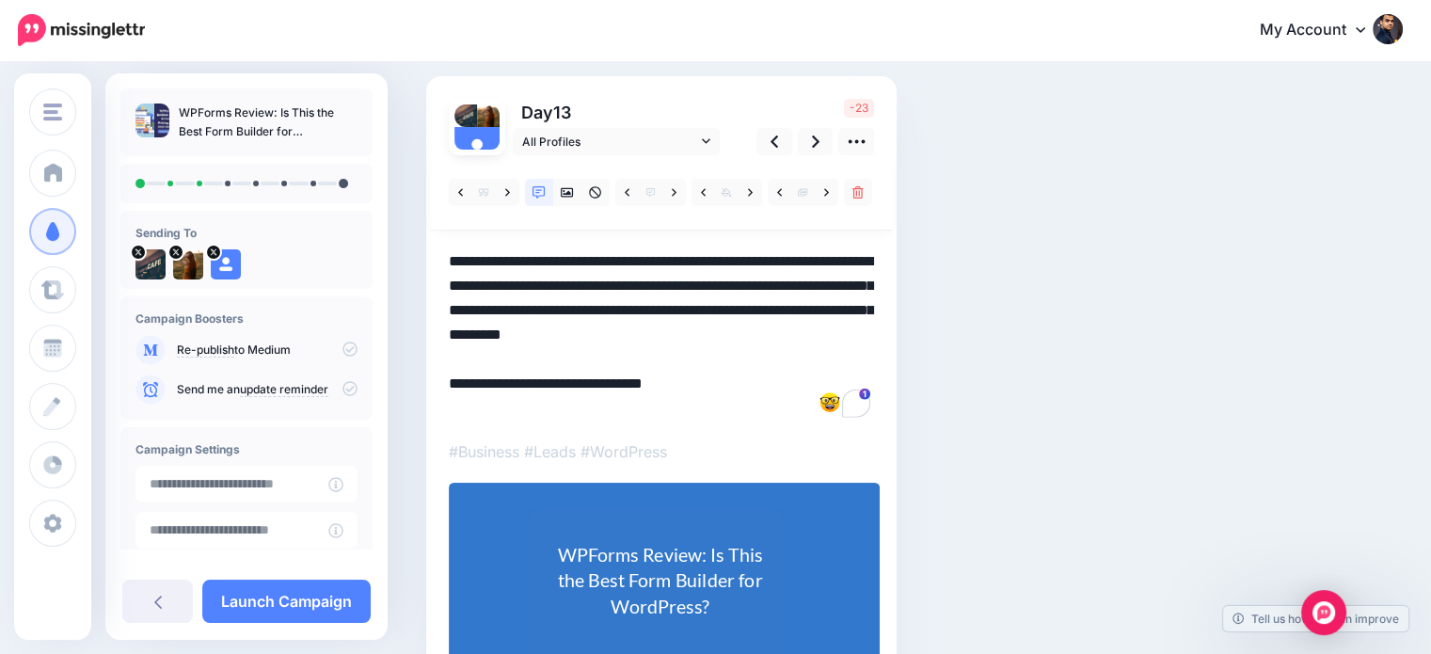
drag, startPoint x: 697, startPoint y: 330, endPoint x: 730, endPoint y: 362, distance: 45.9
click at [730, 362] on textarea "**********" at bounding box center [661, 334] width 425 height 171
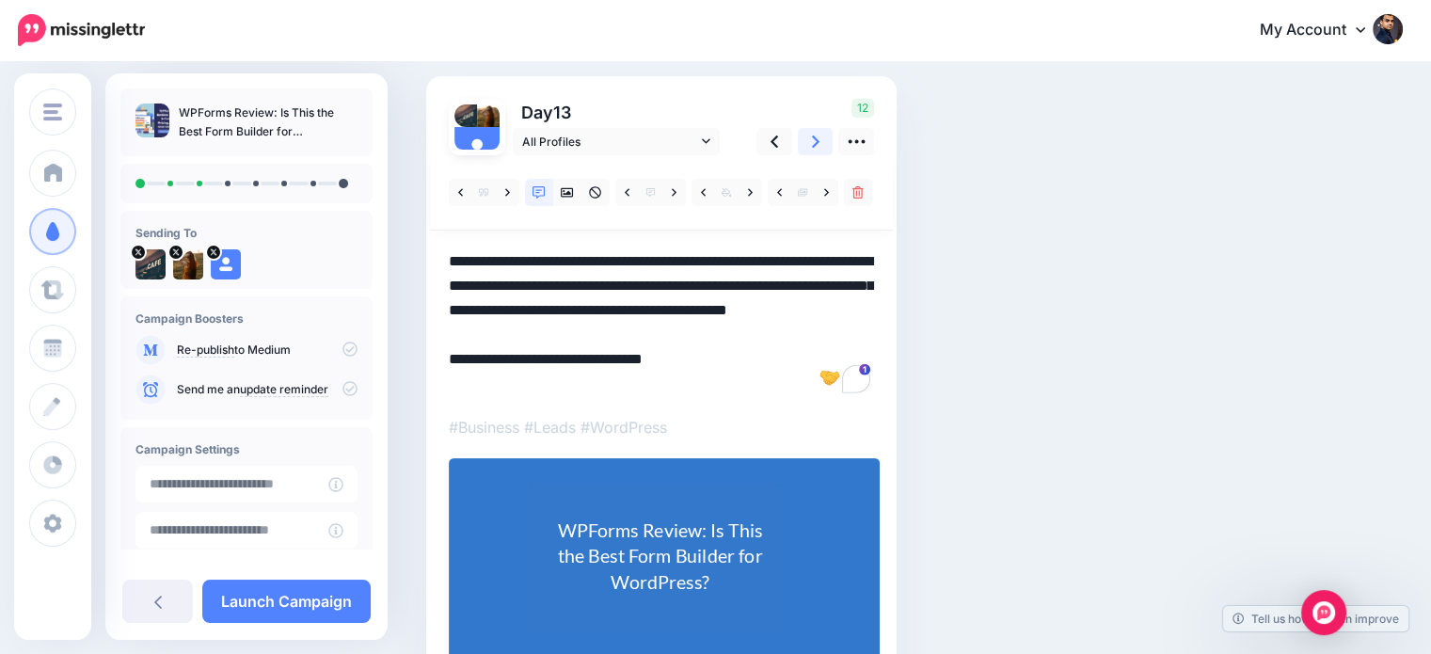
click at [812, 146] on icon at bounding box center [816, 142] width 8 height 20
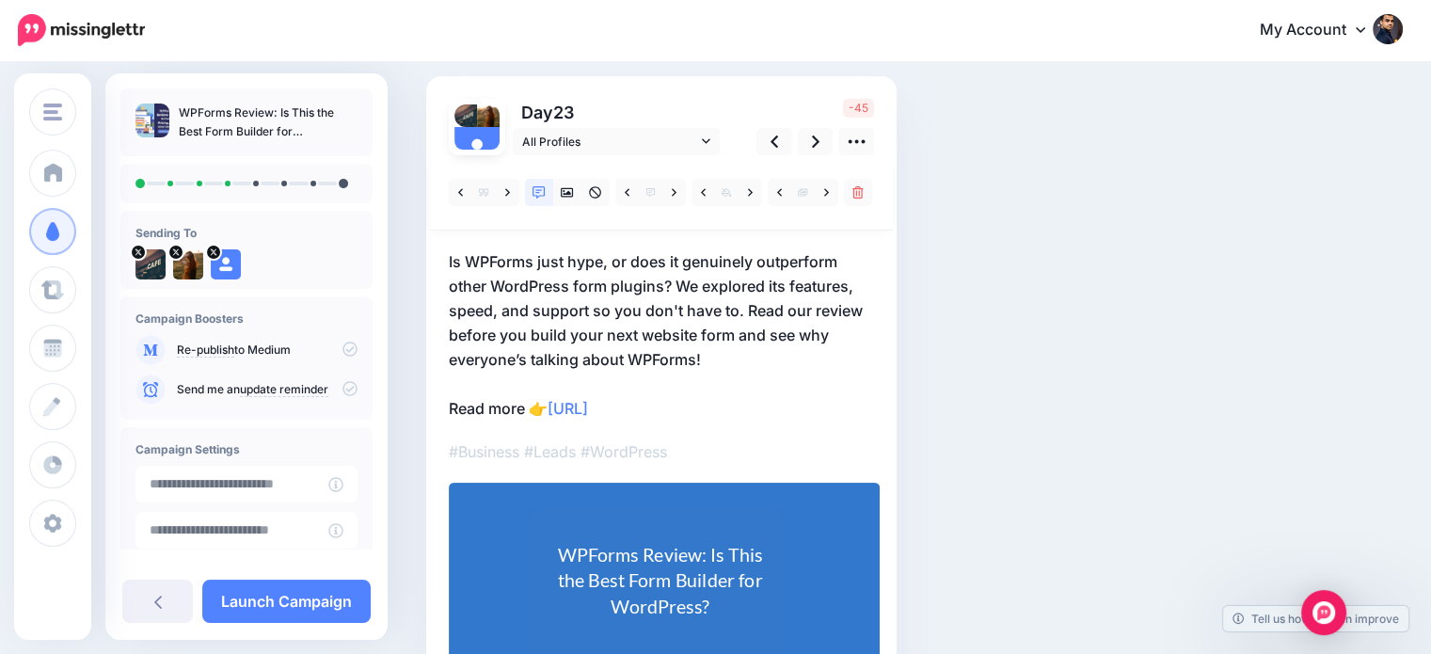
click at [708, 334] on p "Is WPForms just hype, or does it genuinely outperform other WordPress form plug…" at bounding box center [661, 334] width 425 height 171
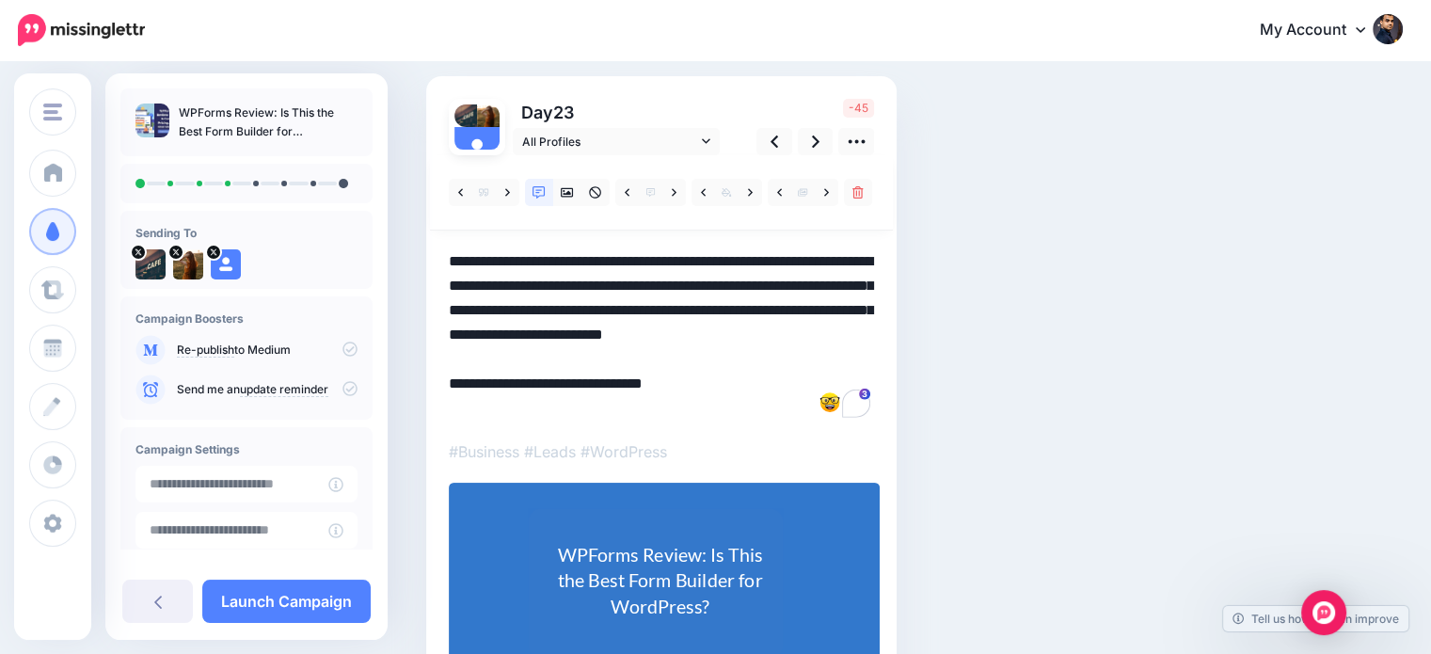
drag, startPoint x: 745, startPoint y: 308, endPoint x: 678, endPoint y: 296, distance: 67.7
click at [678, 296] on textarea "**********" at bounding box center [661, 334] width 425 height 171
click at [1024, 314] on div "Social Posts Review the social posts that will be sent to promote this content.…" at bounding box center [830, 377] width 837 height 802
drag, startPoint x: 737, startPoint y: 334, endPoint x: 751, endPoint y: 360, distance: 29.9
click at [751, 360] on textarea "**********" at bounding box center [661, 334] width 425 height 171
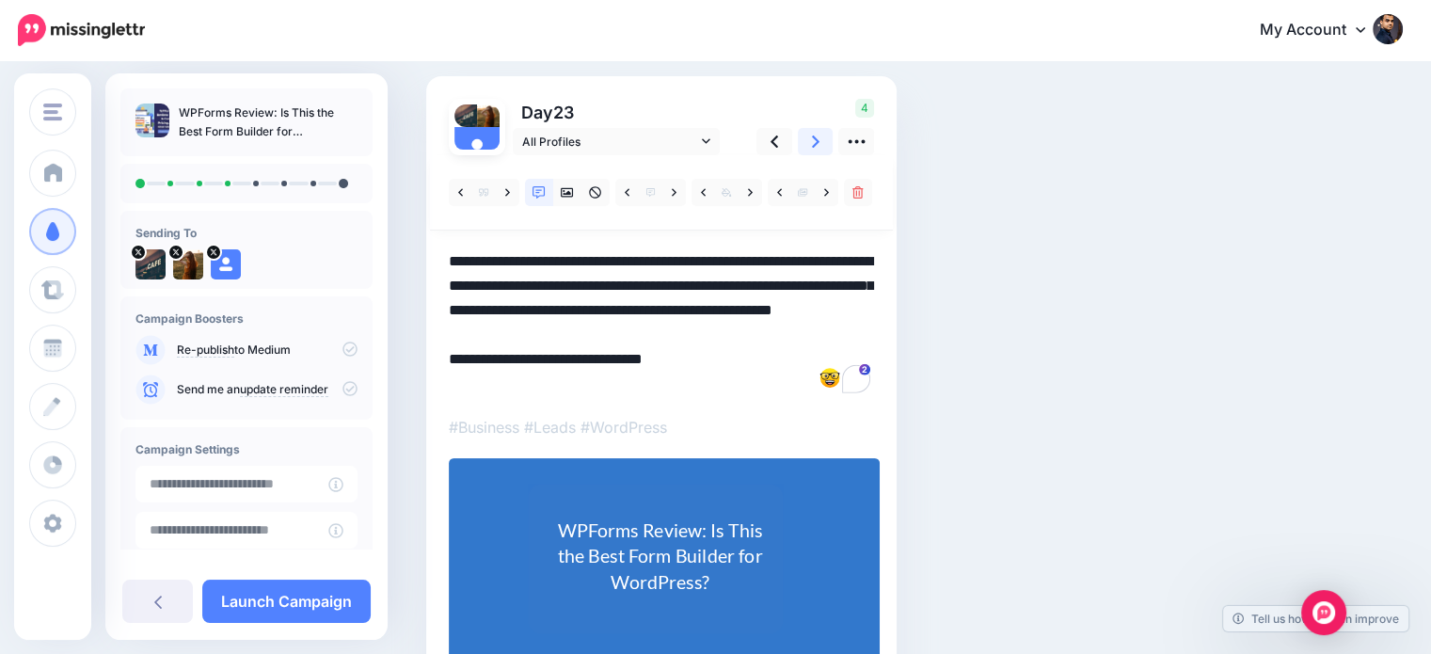
click at [813, 141] on icon at bounding box center [816, 142] width 8 height 20
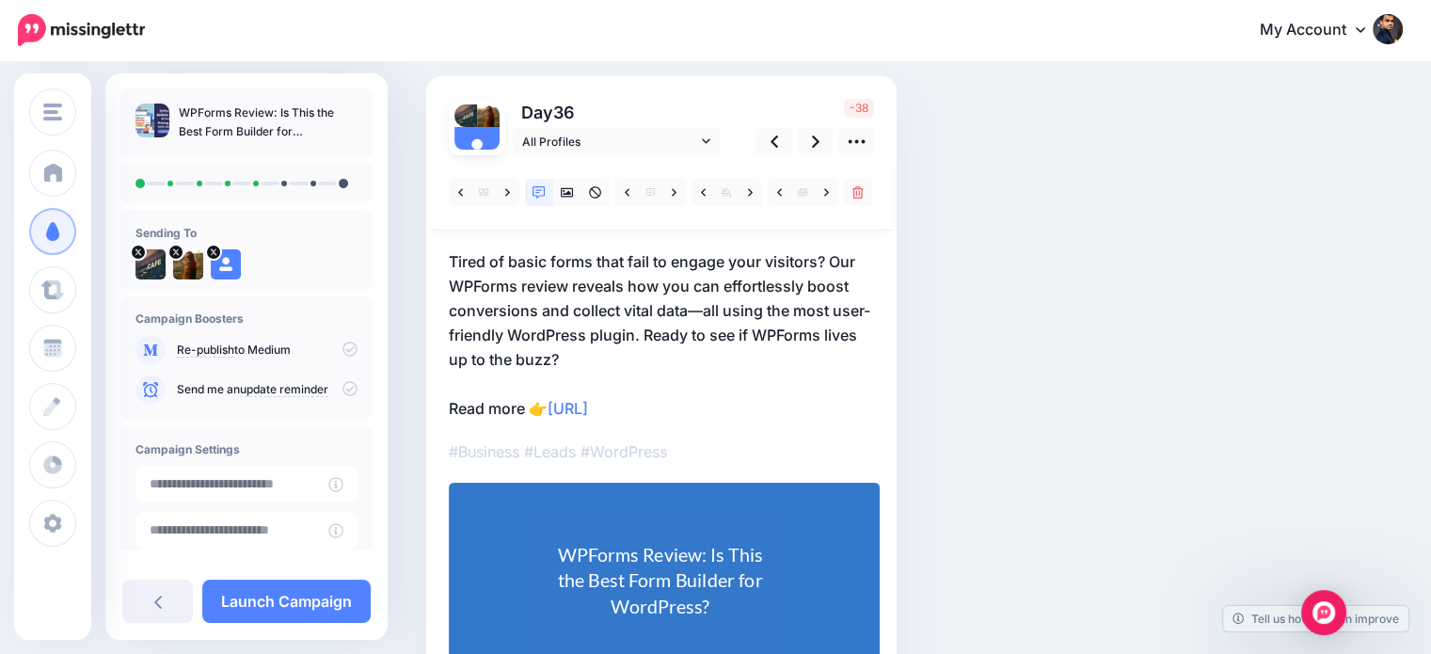
click at [644, 326] on p "Tired of basic forms that fail to engage your visitors? Our WPForms review reve…" at bounding box center [661, 334] width 425 height 171
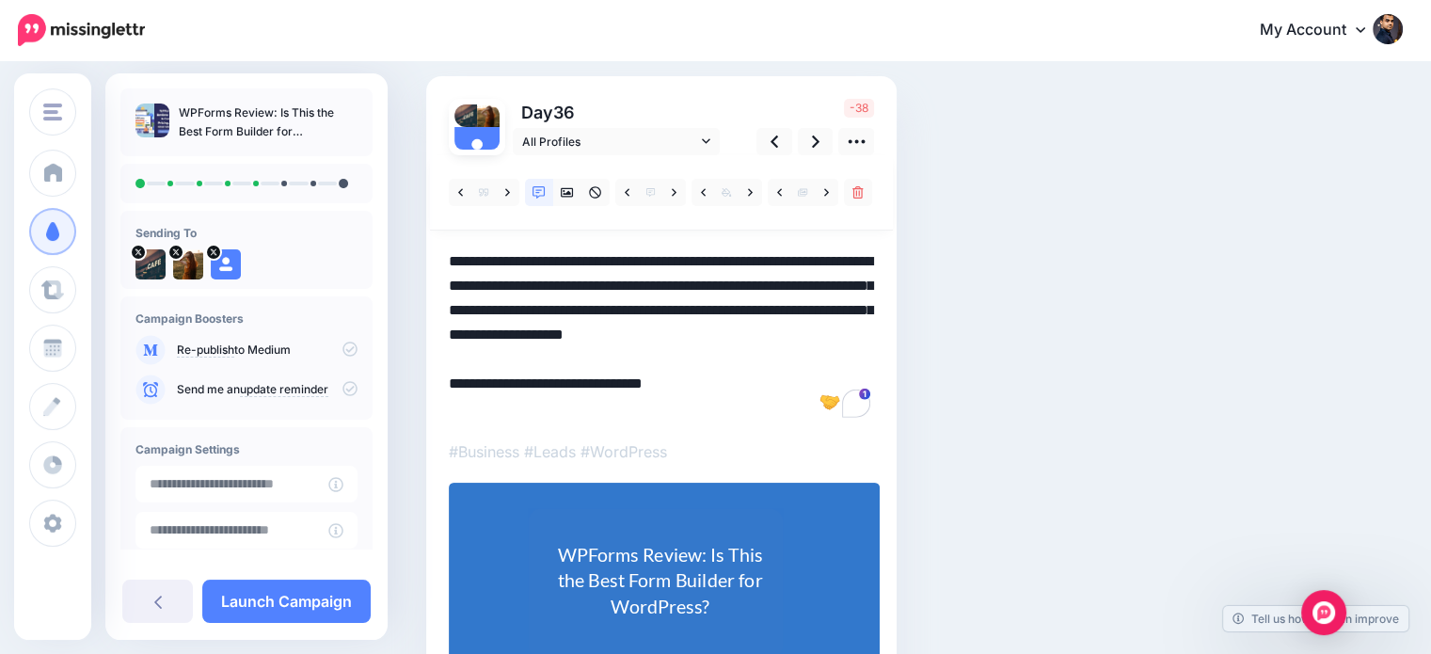
drag, startPoint x: 639, startPoint y: 333, endPoint x: 680, endPoint y: 358, distance: 48.1
click at [680, 358] on textarea "**********" at bounding box center [661, 334] width 425 height 171
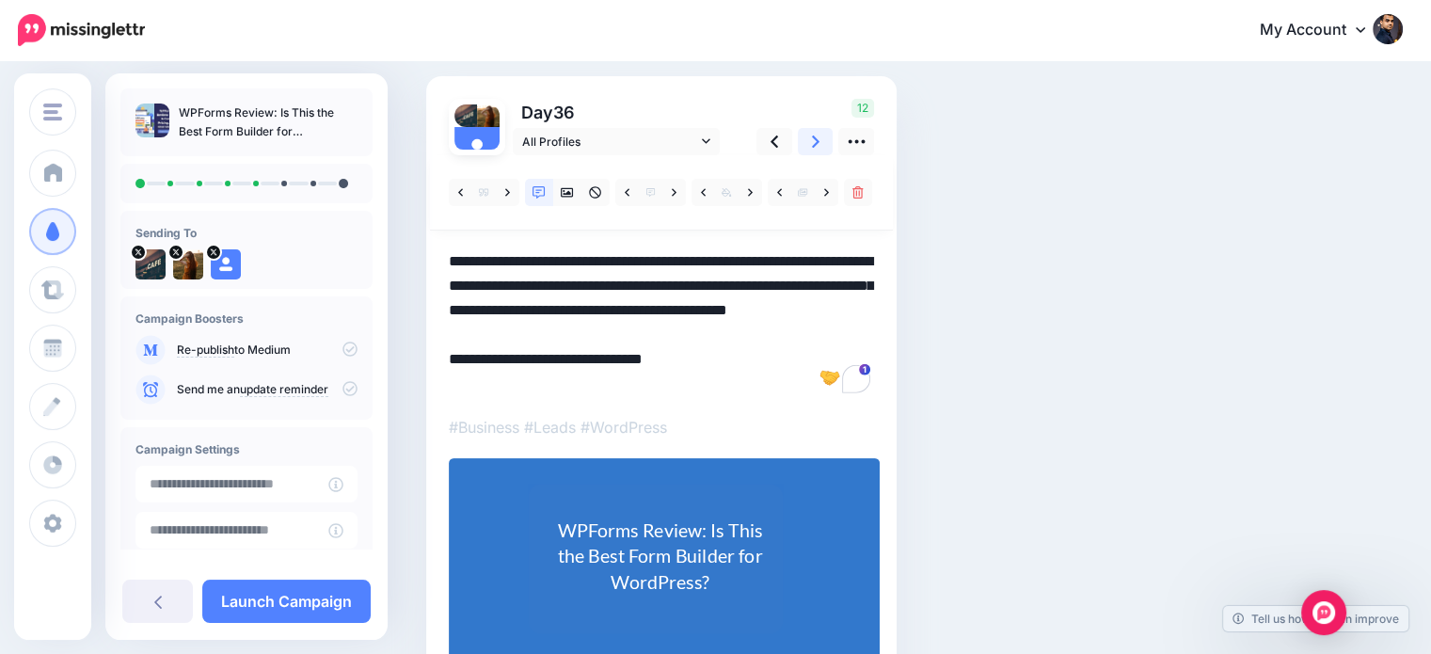
click at [807, 142] on link at bounding box center [816, 141] width 36 height 27
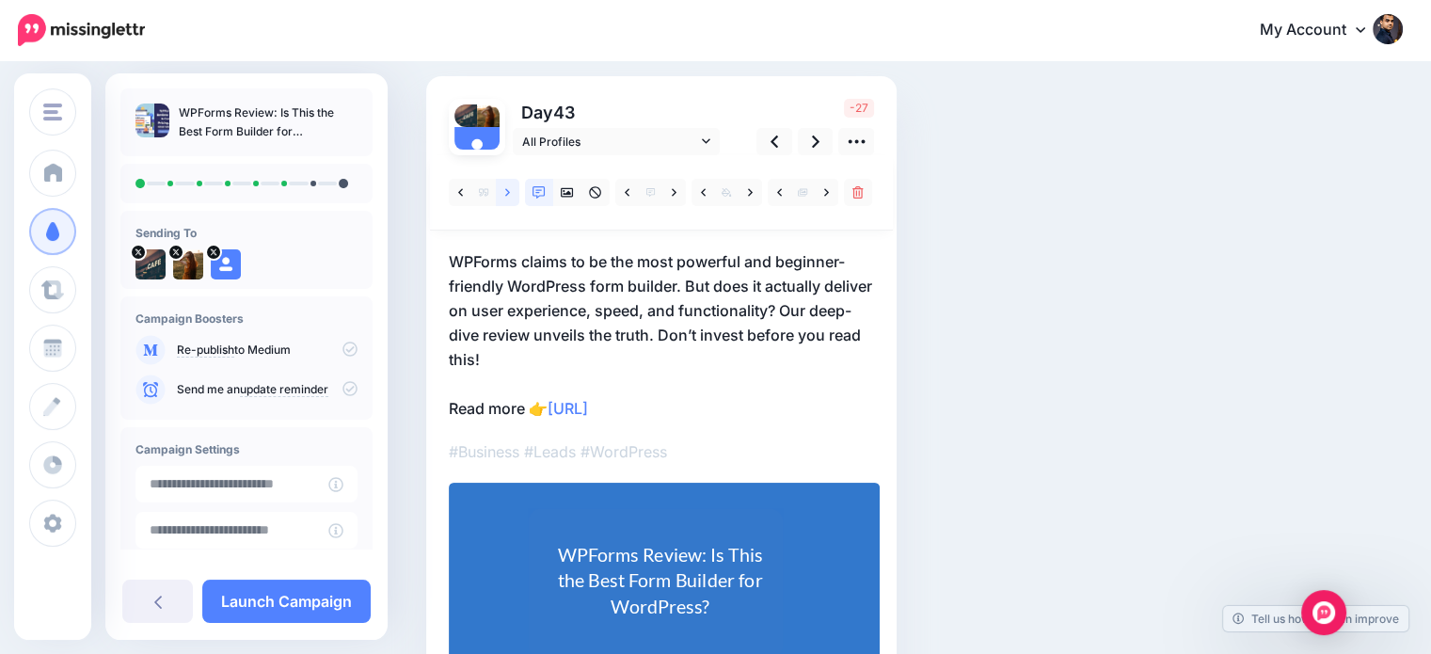
click at [505, 191] on icon at bounding box center [507, 192] width 5 height 13
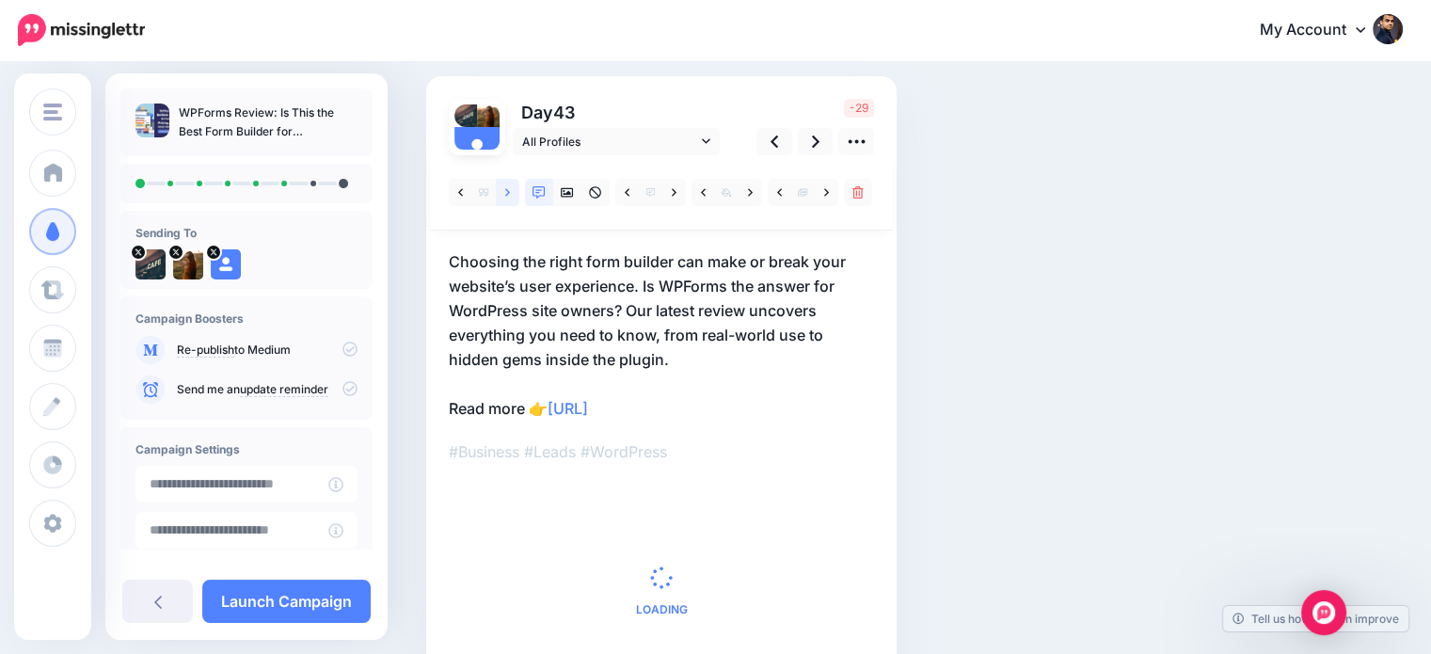
click at [505, 191] on icon at bounding box center [507, 192] width 5 height 13
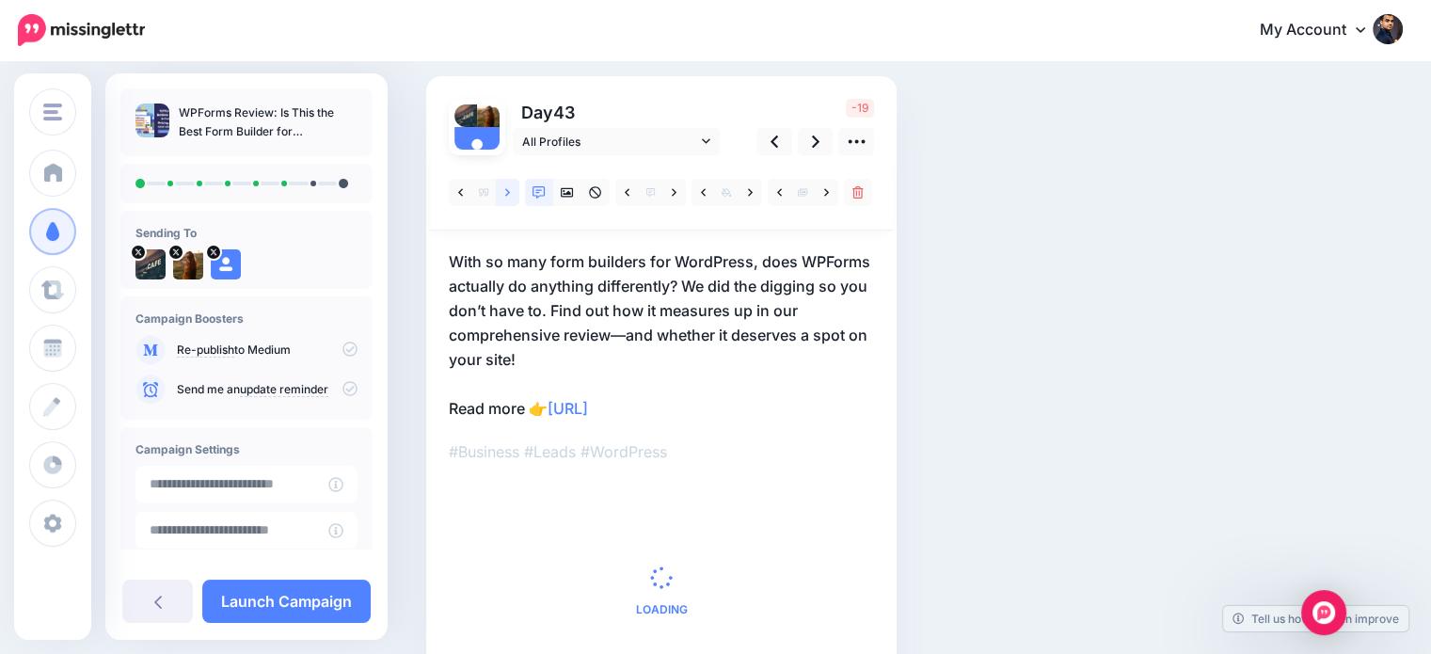
click at [505, 191] on icon at bounding box center [507, 192] width 5 height 13
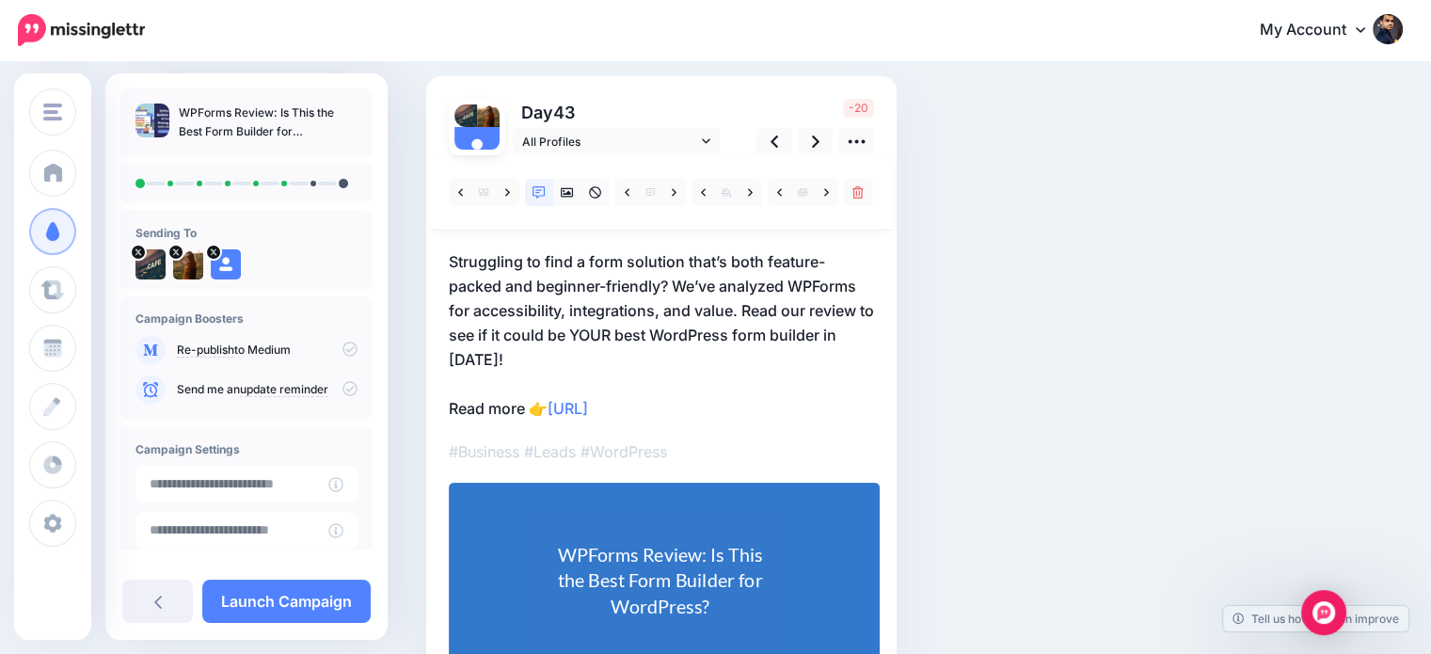
click at [489, 355] on p "Struggling to find a form solution that’s both feature-packed and beginner-frie…" at bounding box center [661, 334] width 425 height 171
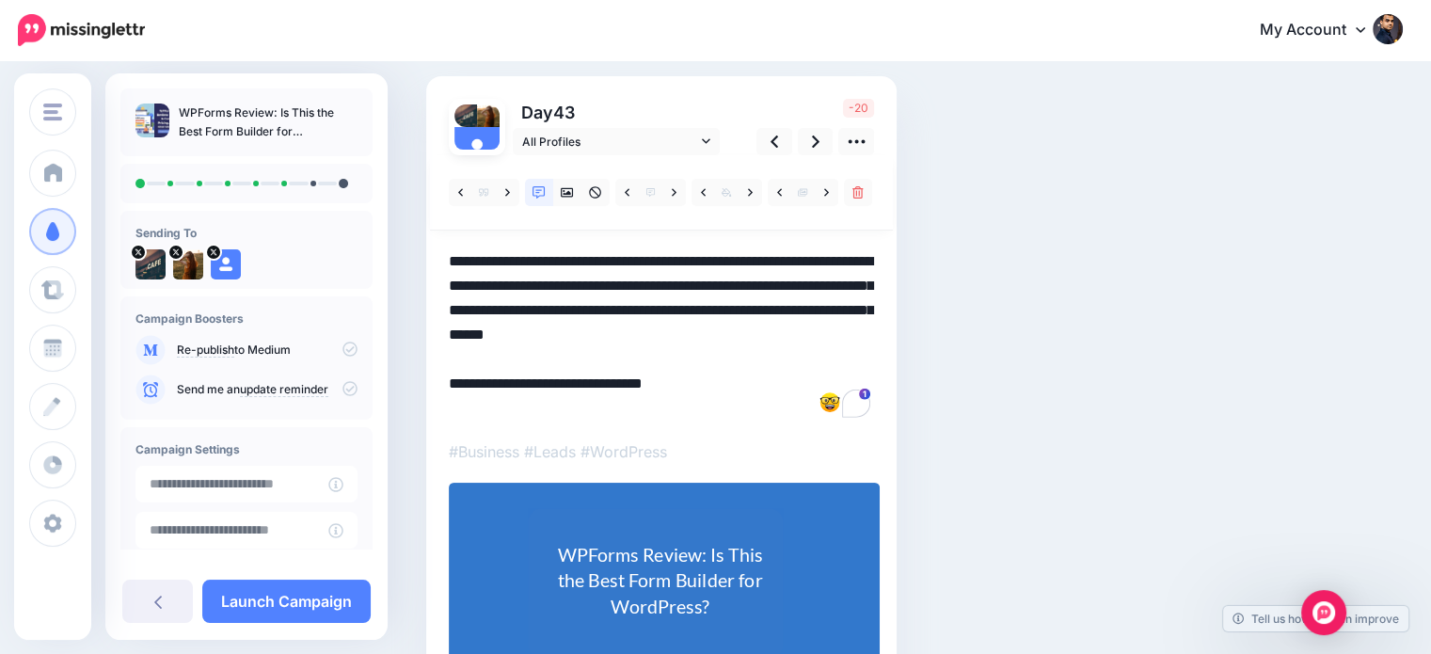
click at [478, 353] on textarea "**********" at bounding box center [661, 334] width 425 height 171
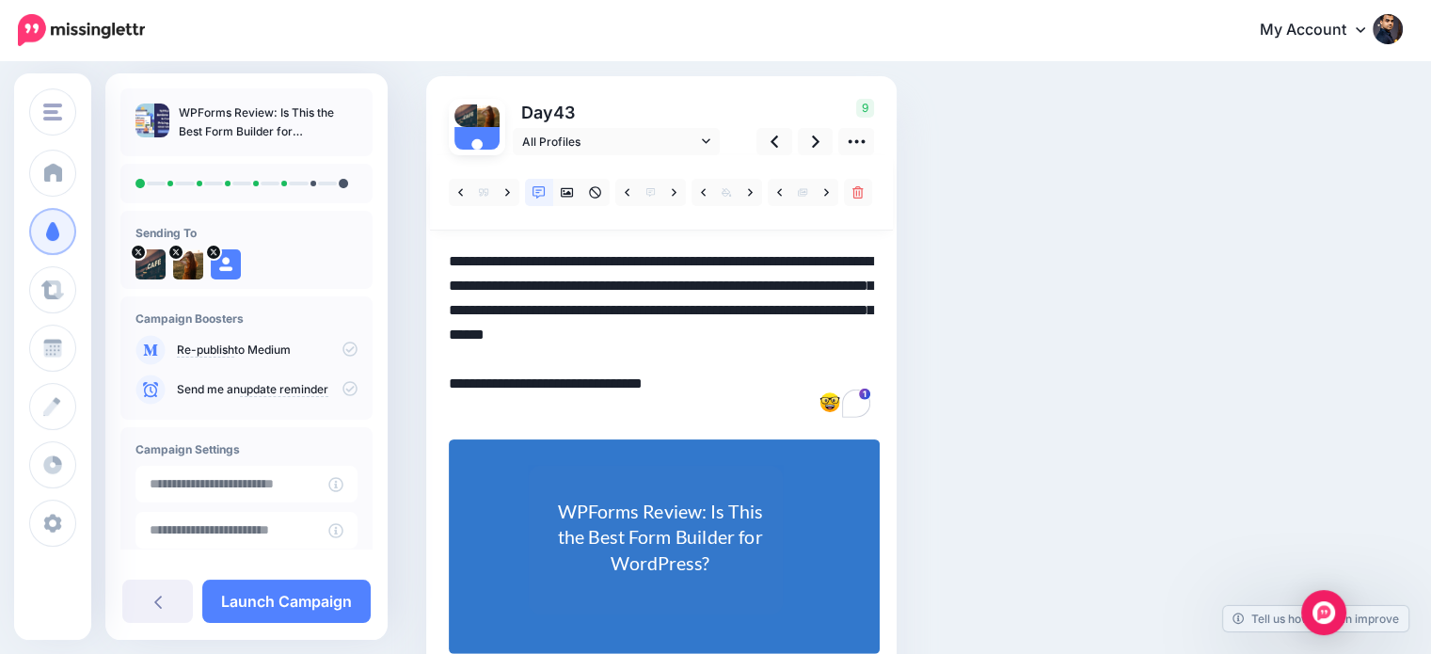
drag, startPoint x: 839, startPoint y: 331, endPoint x: 869, endPoint y: 353, distance: 37.1
click at [869, 353] on textarea "**********" at bounding box center [661, 334] width 425 height 171
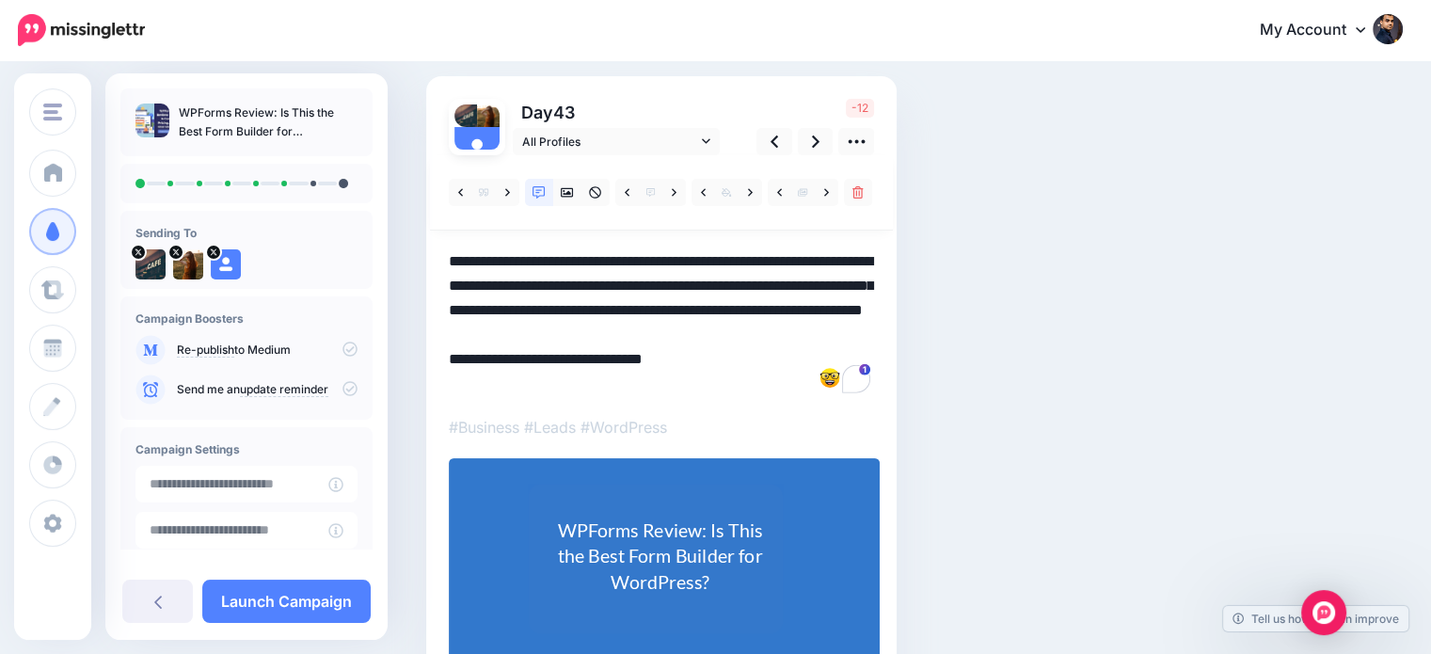
drag, startPoint x: 837, startPoint y: 338, endPoint x: 523, endPoint y: 327, distance: 314.4
click at [523, 327] on textarea "**********" at bounding box center [661, 322] width 425 height 147
click at [818, 135] on icon at bounding box center [816, 142] width 8 height 20
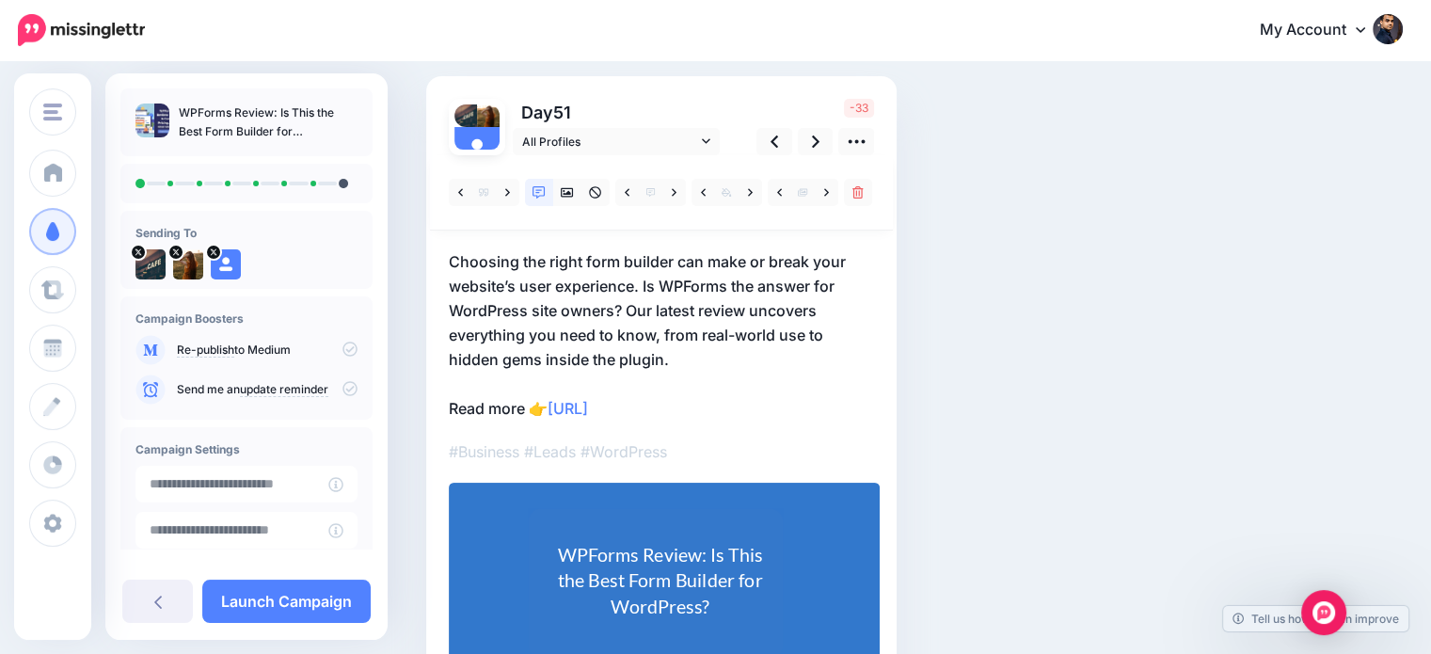
click at [651, 281] on p "Choosing the right form builder can make or break your website’s user experienc…" at bounding box center [661, 334] width 425 height 171
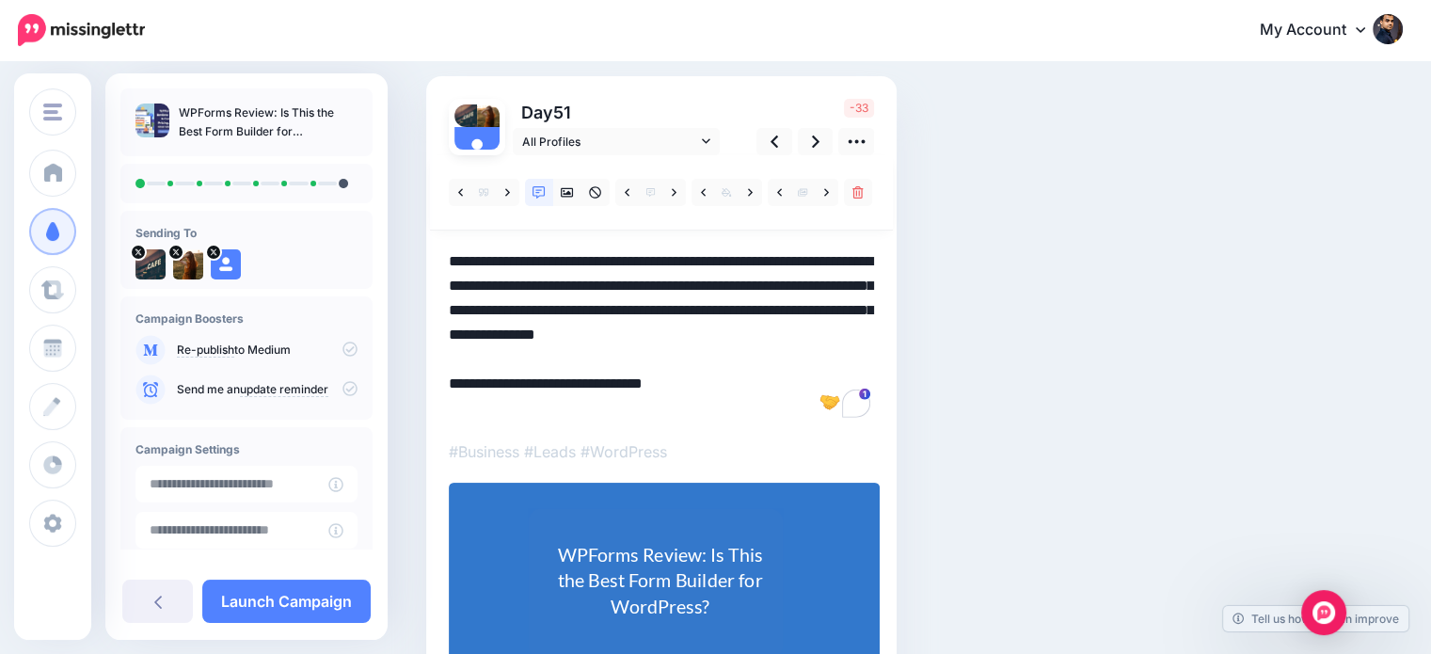
drag, startPoint x: 644, startPoint y: 281, endPoint x: 628, endPoint y: 305, distance: 28.4
click at [628, 305] on textarea "**********" at bounding box center [661, 334] width 425 height 171
click at [738, 327] on textarea "**********" at bounding box center [661, 334] width 425 height 171
drag, startPoint x: 612, startPoint y: 304, endPoint x: 397, endPoint y: 300, distance: 214.5
click at [397, 300] on div "Social Posts Review the social posts that will be sent to promote this content.…" at bounding box center [715, 376] width 1431 height 858
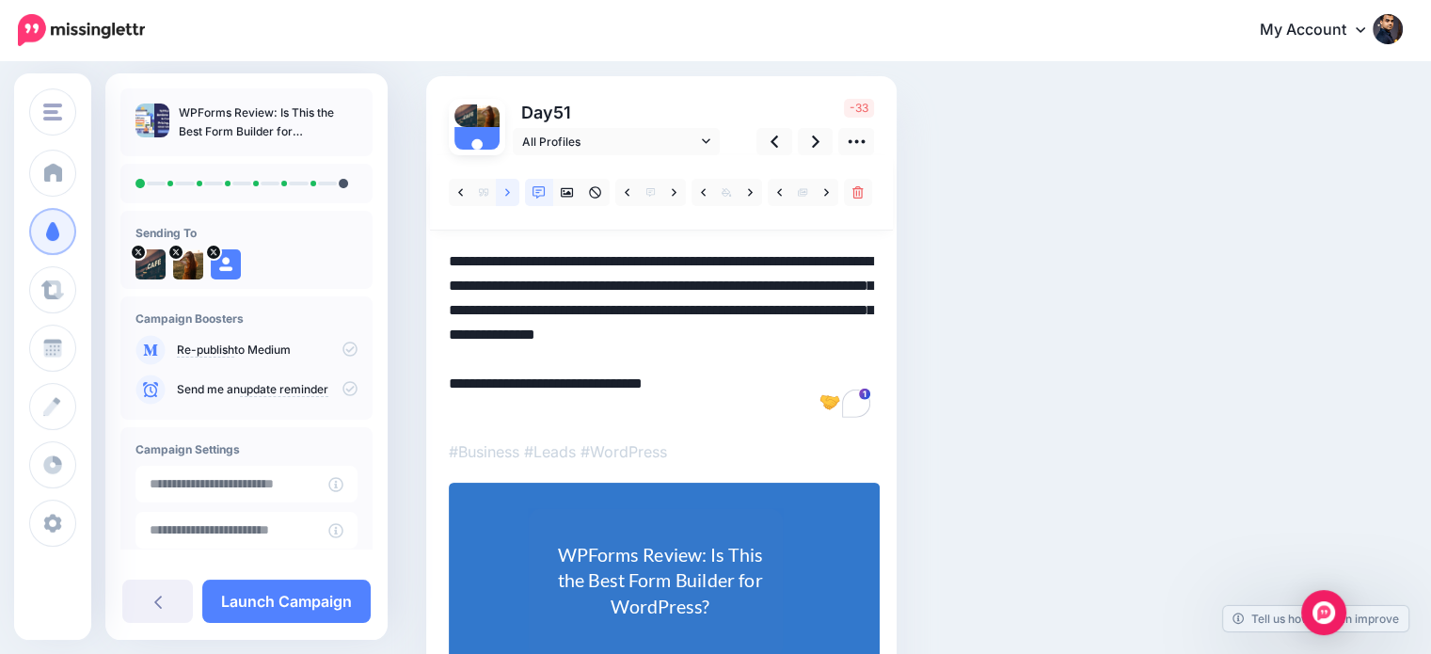
click at [507, 190] on icon at bounding box center [507, 192] width 5 height 8
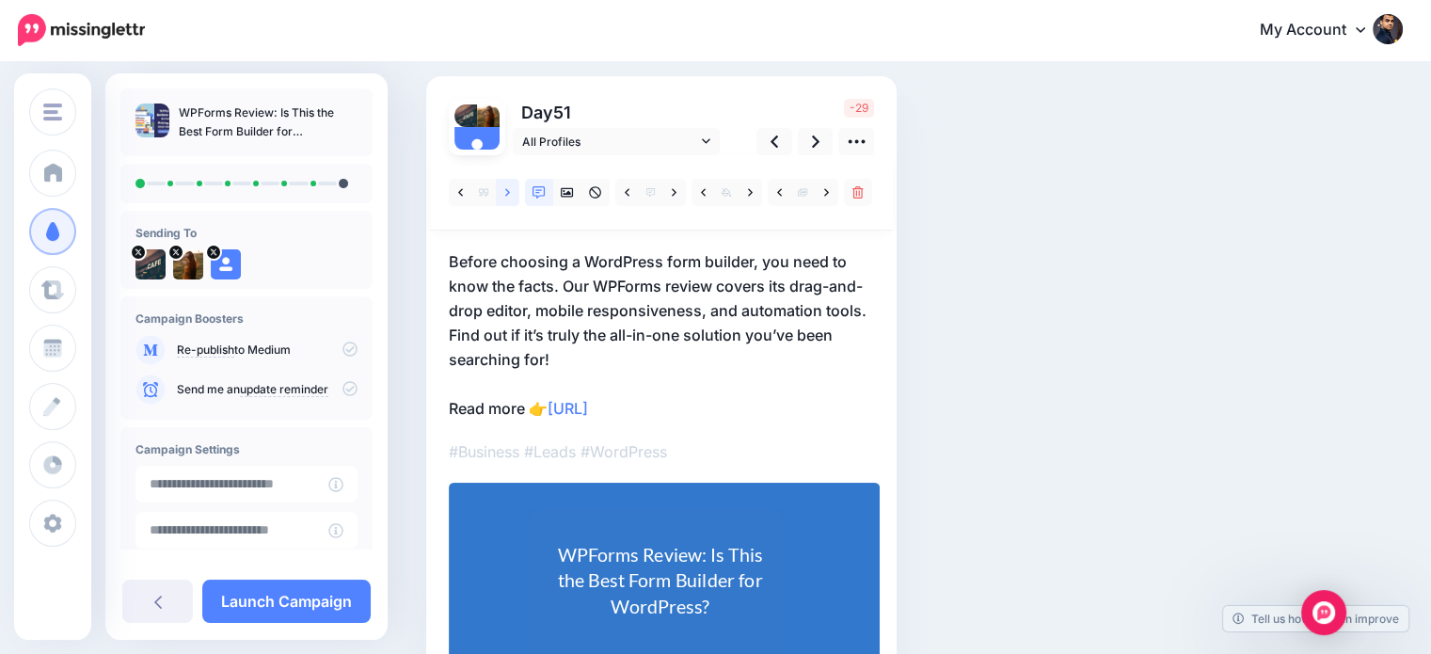
click at [506, 191] on icon at bounding box center [507, 192] width 5 height 13
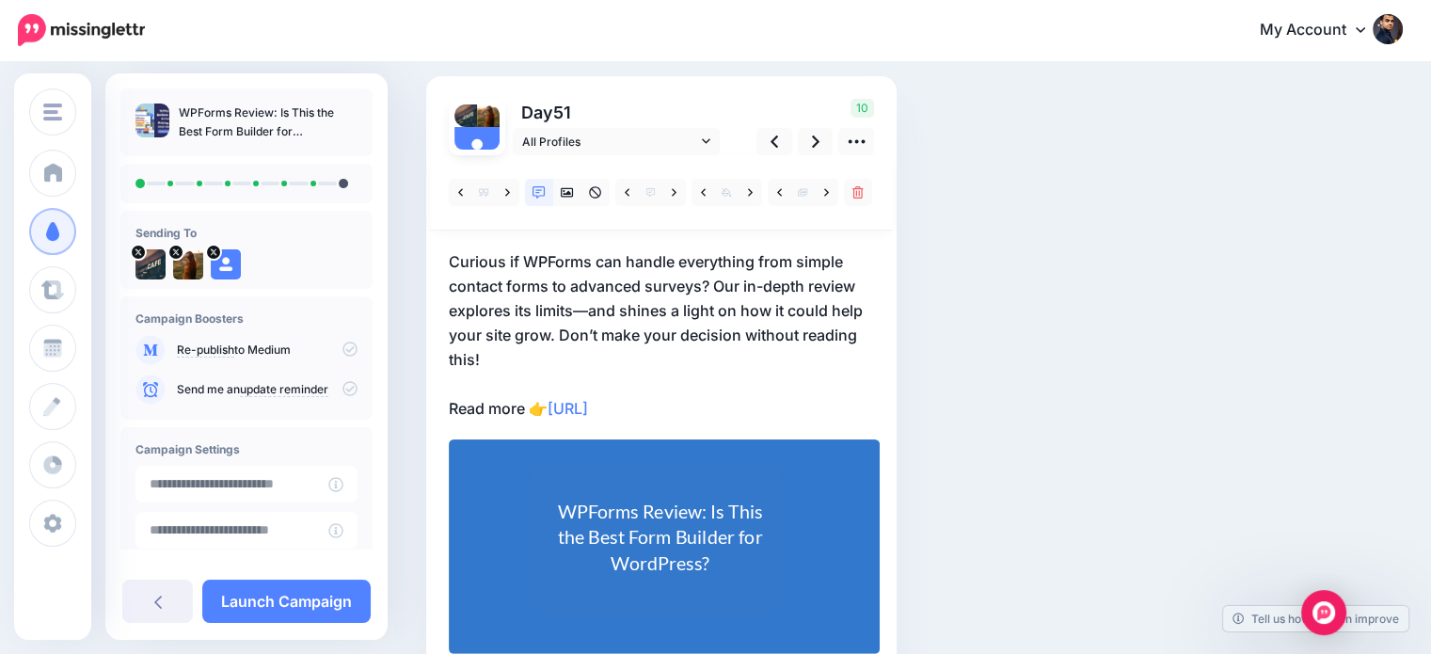
click at [569, 342] on p "Curious if WPForms can handle everything from simple contact forms to advanced …" at bounding box center [661, 334] width 425 height 171
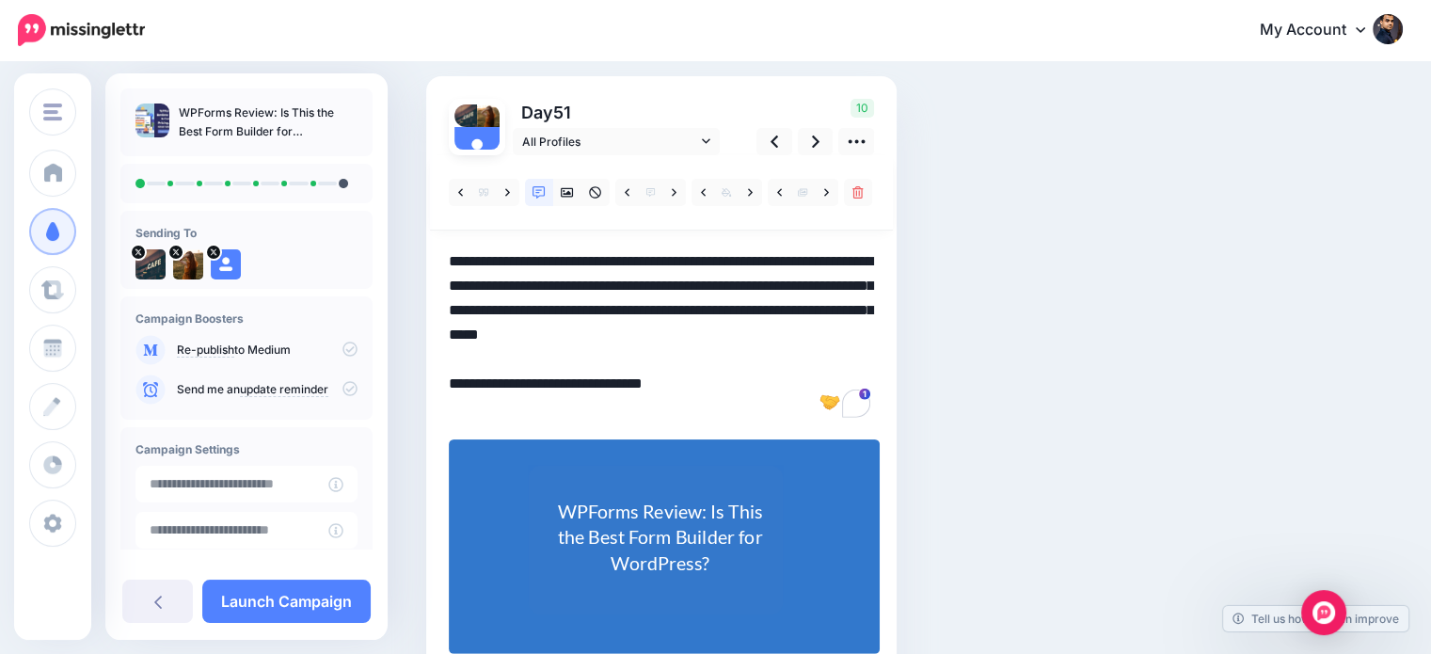
drag, startPoint x: 557, startPoint y: 329, endPoint x: 587, endPoint y: 357, distance: 40.6
click at [587, 357] on textarea "**********" at bounding box center [661, 334] width 425 height 171
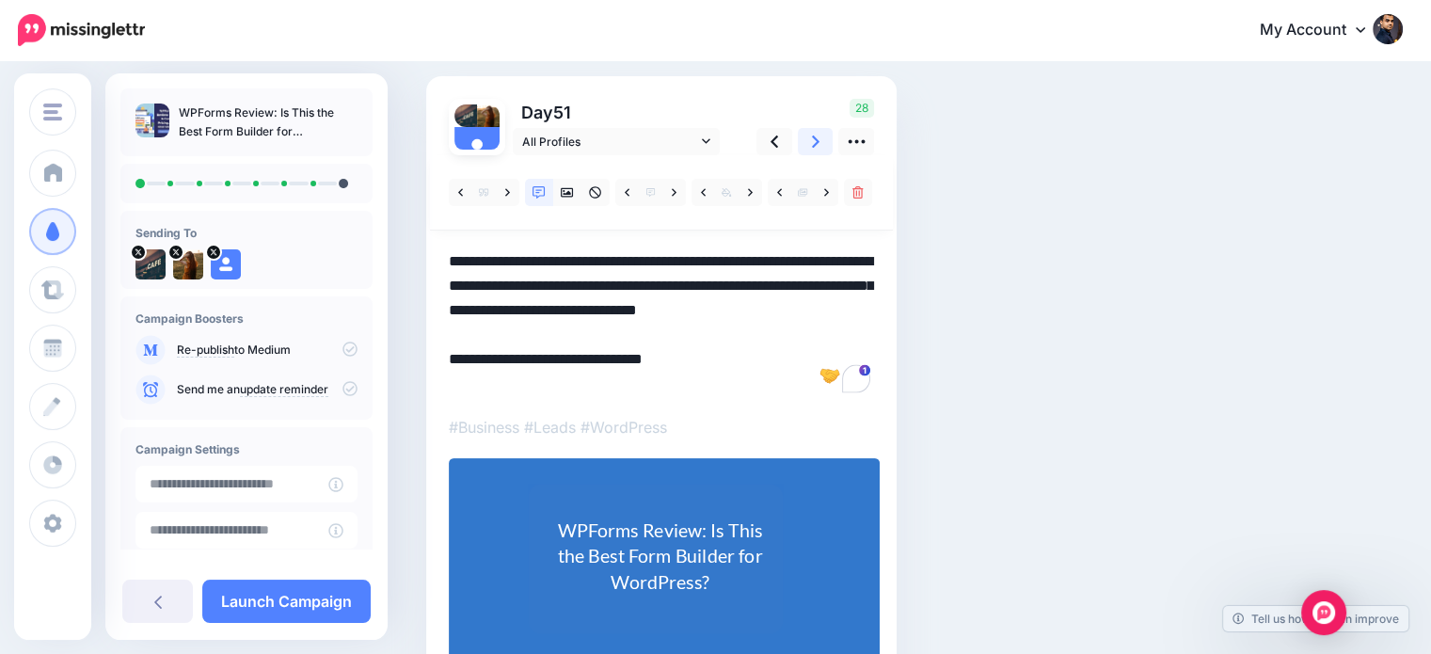
click at [815, 138] on icon at bounding box center [816, 141] width 8 height 12
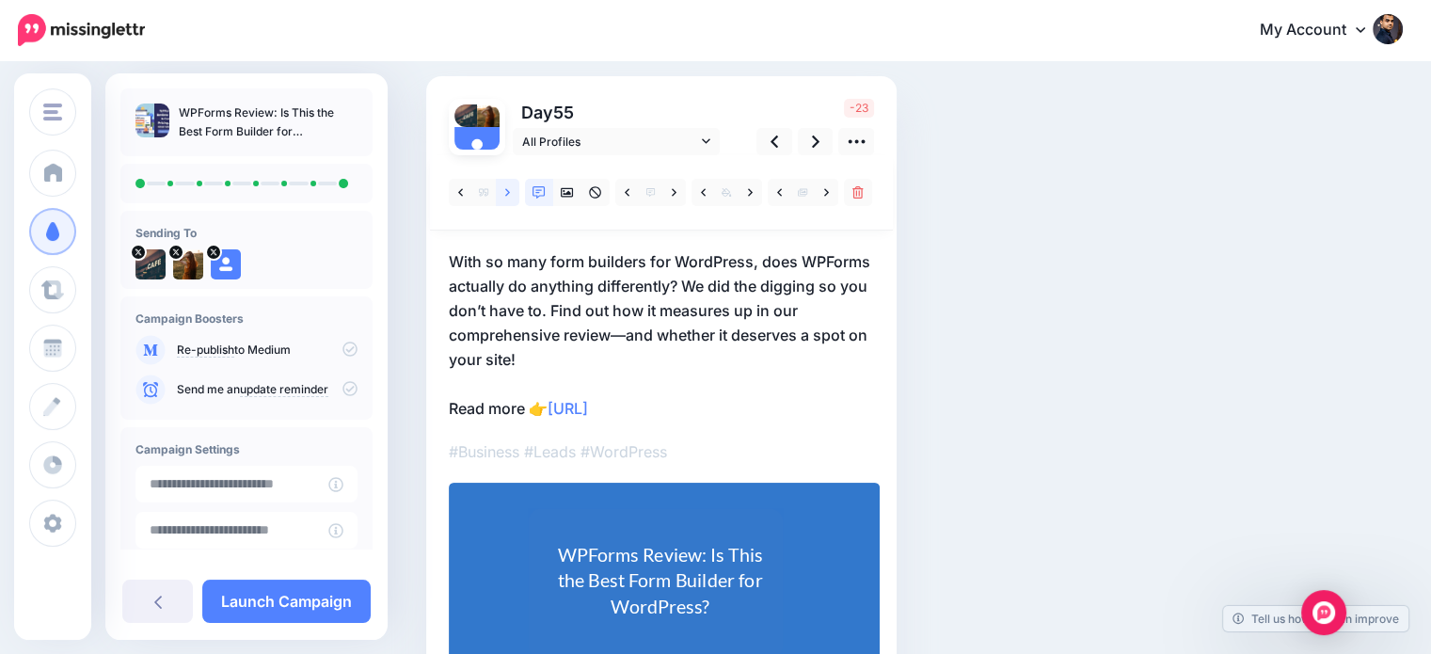
drag, startPoint x: 511, startPoint y: 189, endPoint x: 545, endPoint y: 194, distance: 34.2
click at [509, 189] on link at bounding box center [508, 192] width 24 height 27
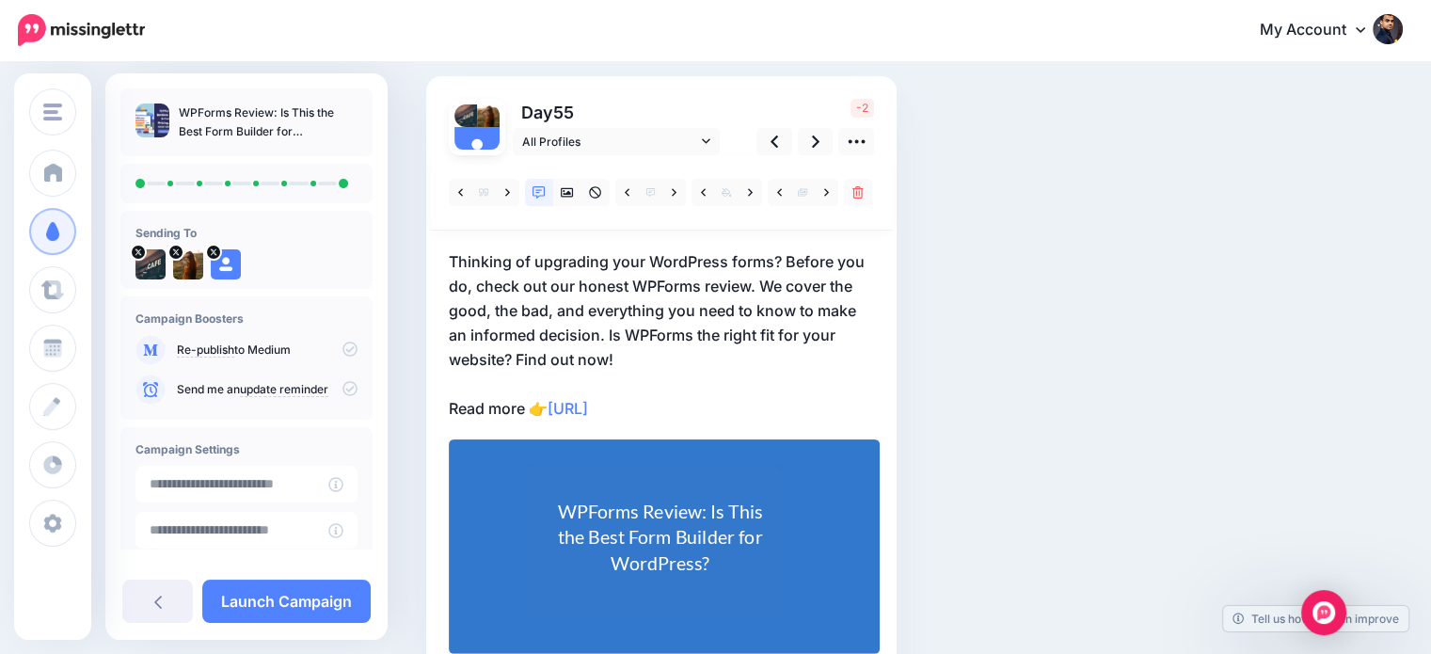
click at [628, 346] on p "Thinking of upgrading your WordPress forms? Before you do, check out our honest…" at bounding box center [661, 334] width 425 height 171
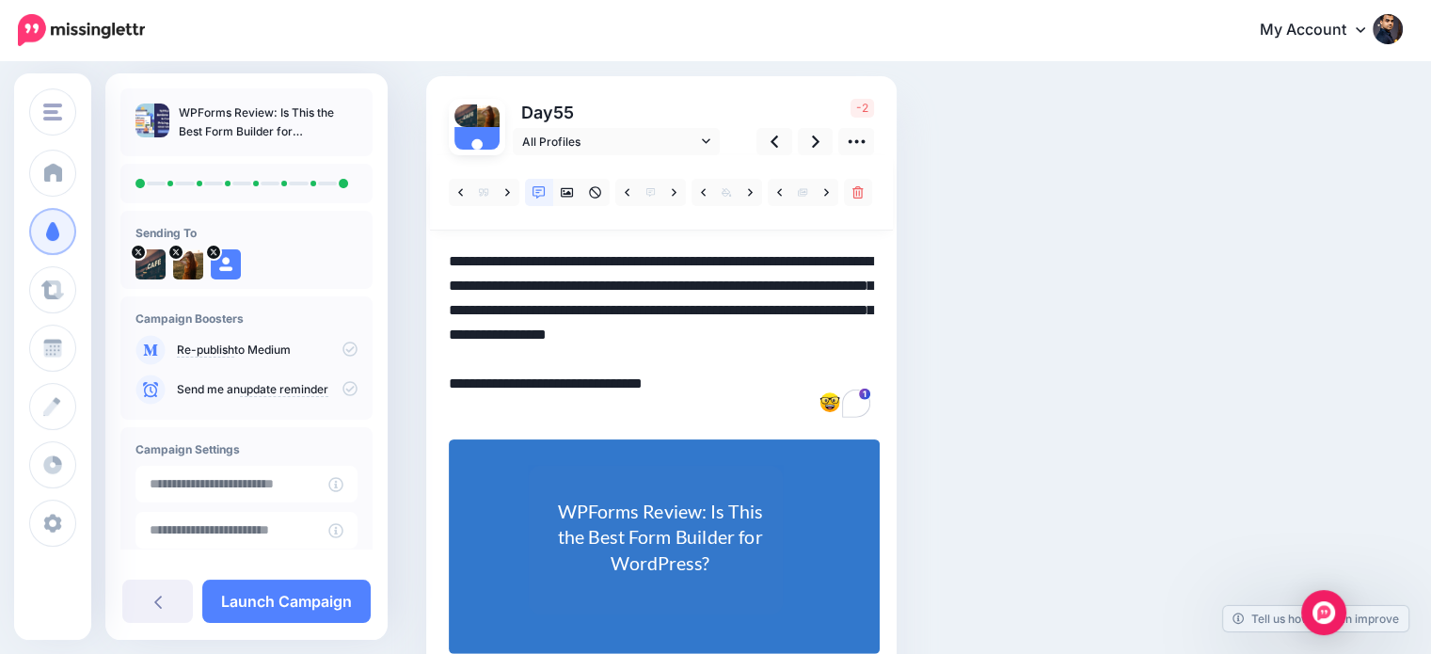
drag, startPoint x: 515, startPoint y: 353, endPoint x: 640, endPoint y: 359, distance: 125.3
click at [640, 359] on textarea "**********" at bounding box center [661, 334] width 425 height 171
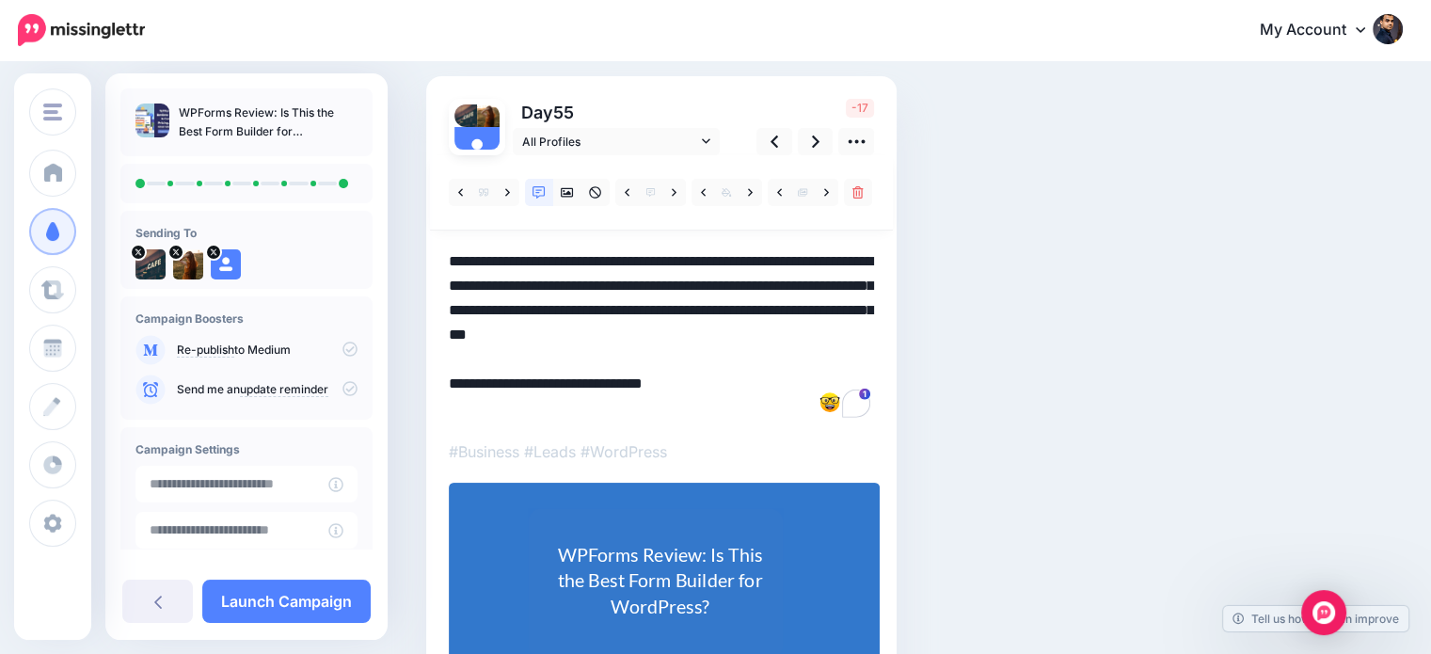
drag, startPoint x: 605, startPoint y: 330, endPoint x: 633, endPoint y: 363, distance: 43.4
click at [633, 363] on textarea "**********" at bounding box center [661, 334] width 425 height 171
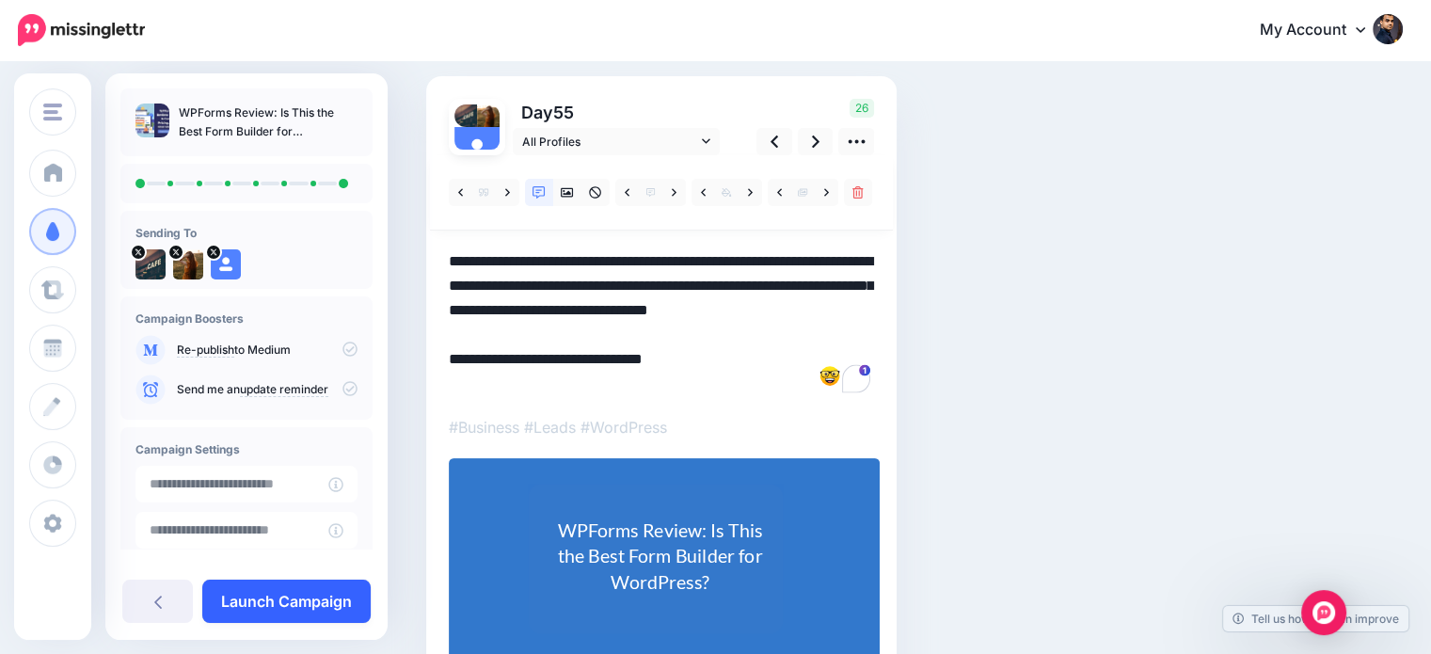
type textarea "**********"
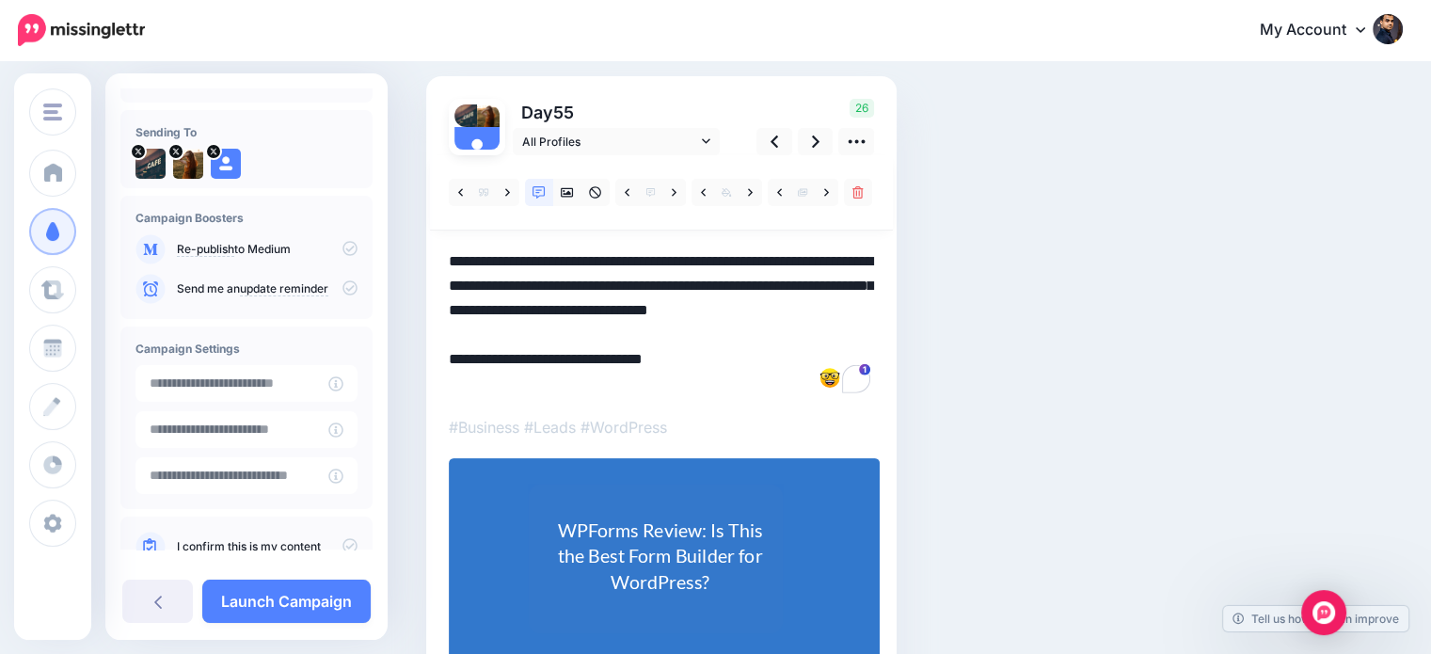
scroll to position [151, 0]
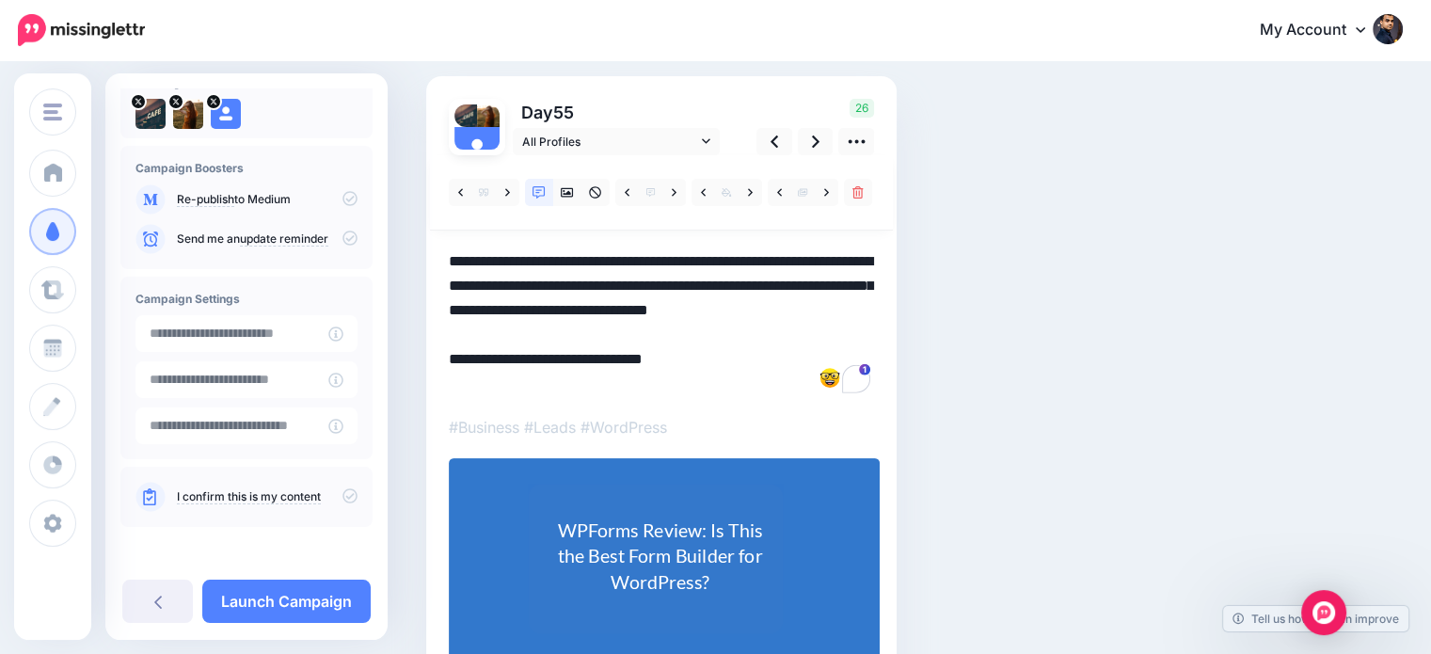
click at [342, 491] on icon at bounding box center [349, 495] width 15 height 15
click at [348, 597] on link "Launch Campaign" at bounding box center [286, 601] width 168 height 43
click at [813, 135] on icon at bounding box center [816, 142] width 8 height 20
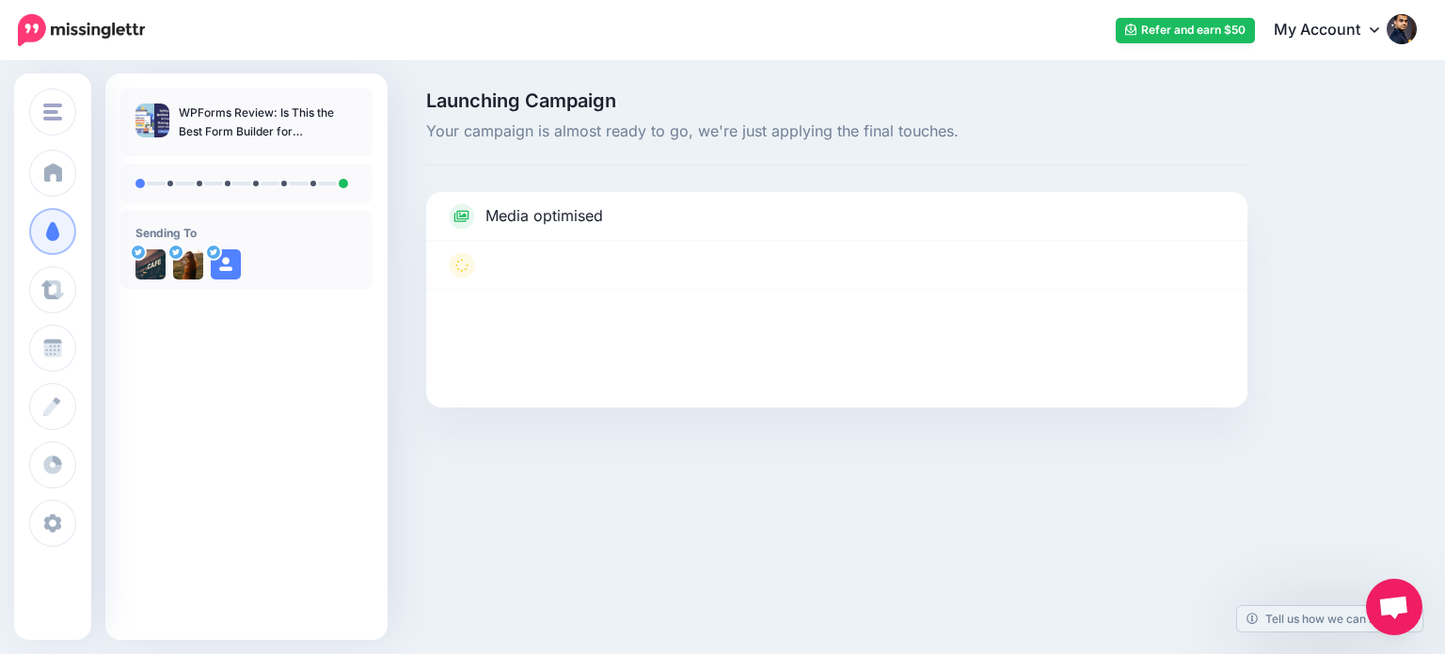
scroll to position [158, 0]
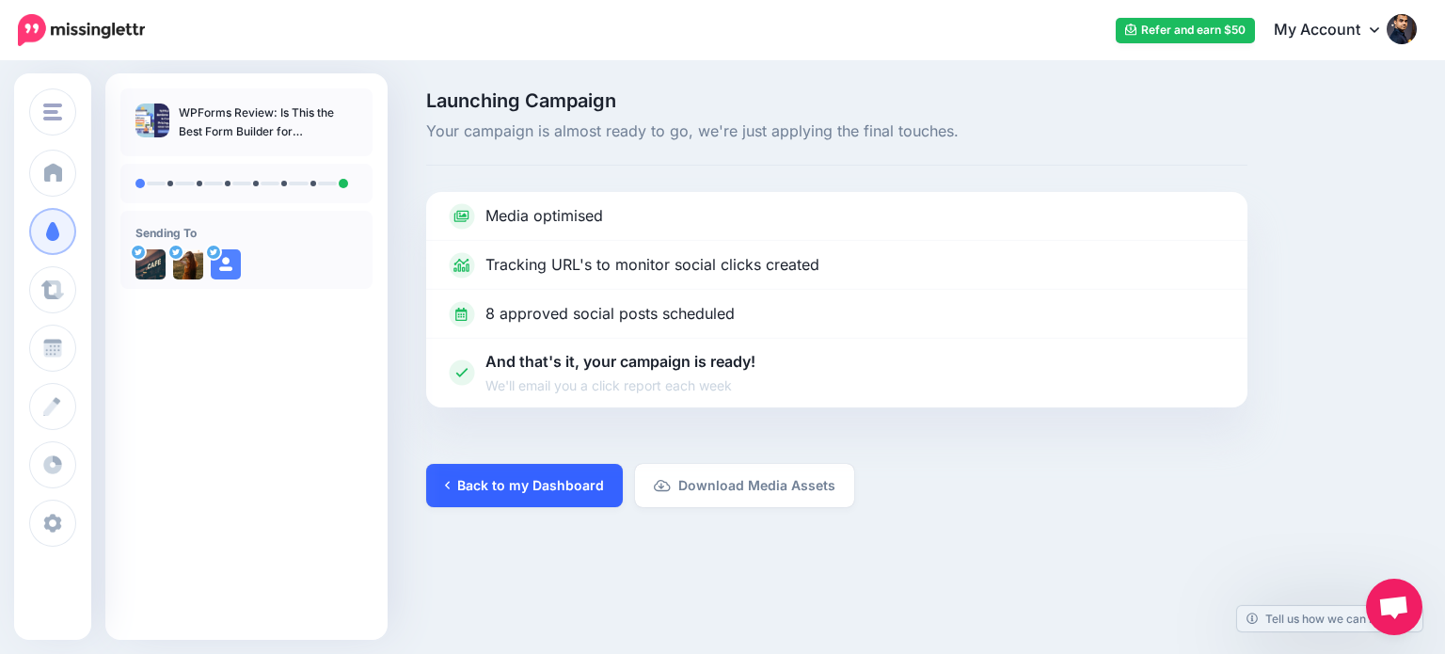
click at [586, 479] on link "Back to my Dashboard" at bounding box center [524, 485] width 197 height 43
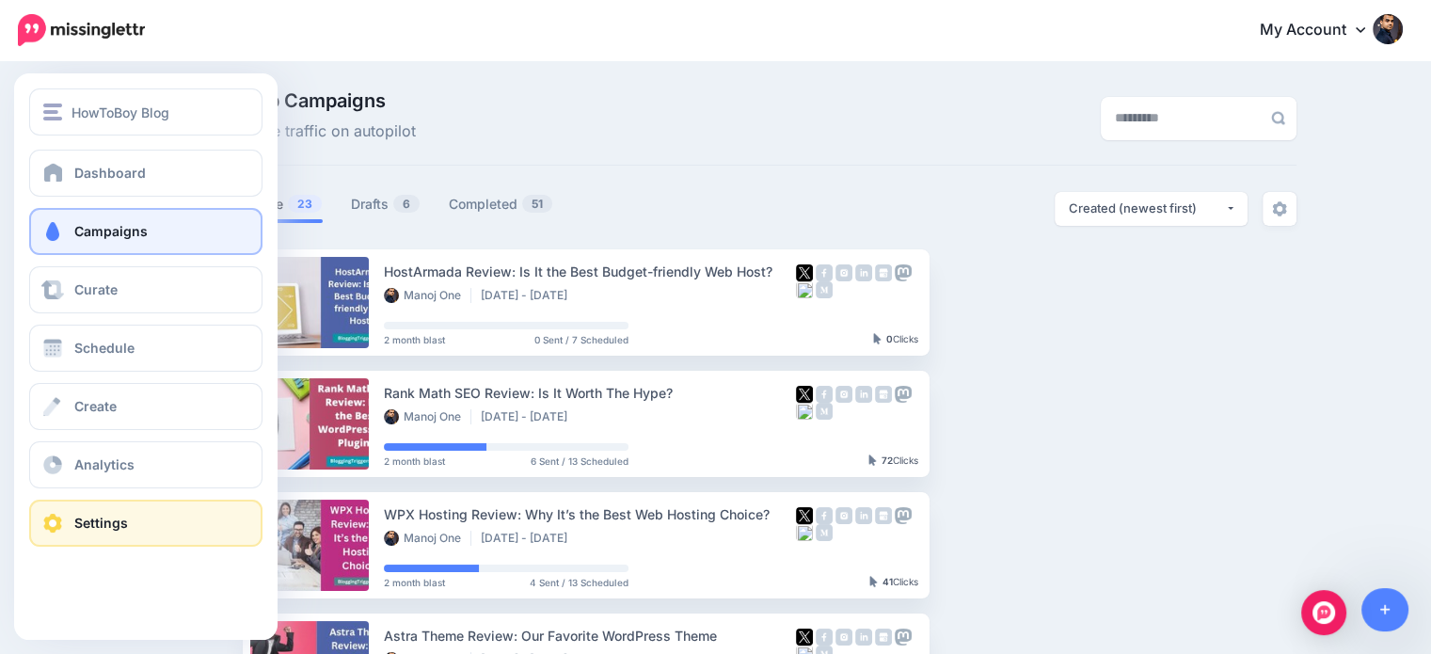
click at [95, 513] on link "Settings" at bounding box center [145, 523] width 233 height 47
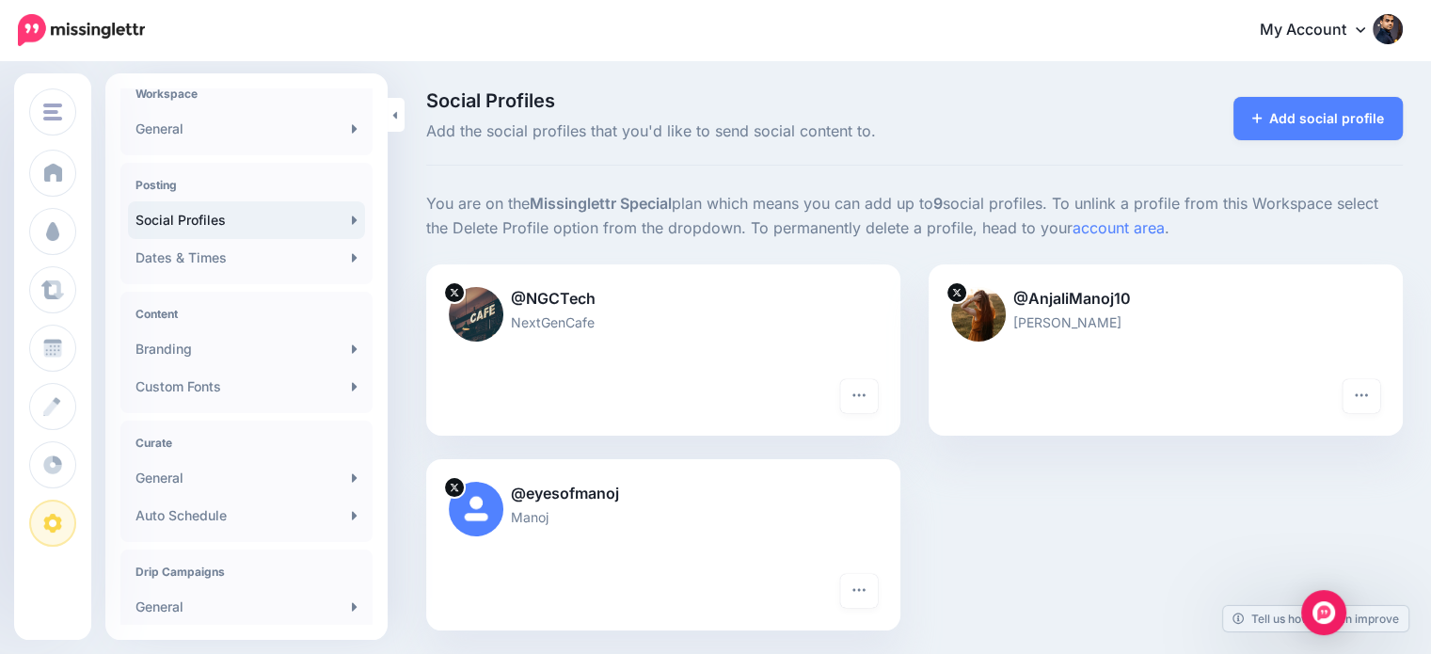
scroll to position [79, 0]
click at [193, 345] on link "Branding" at bounding box center [246, 347] width 237 height 38
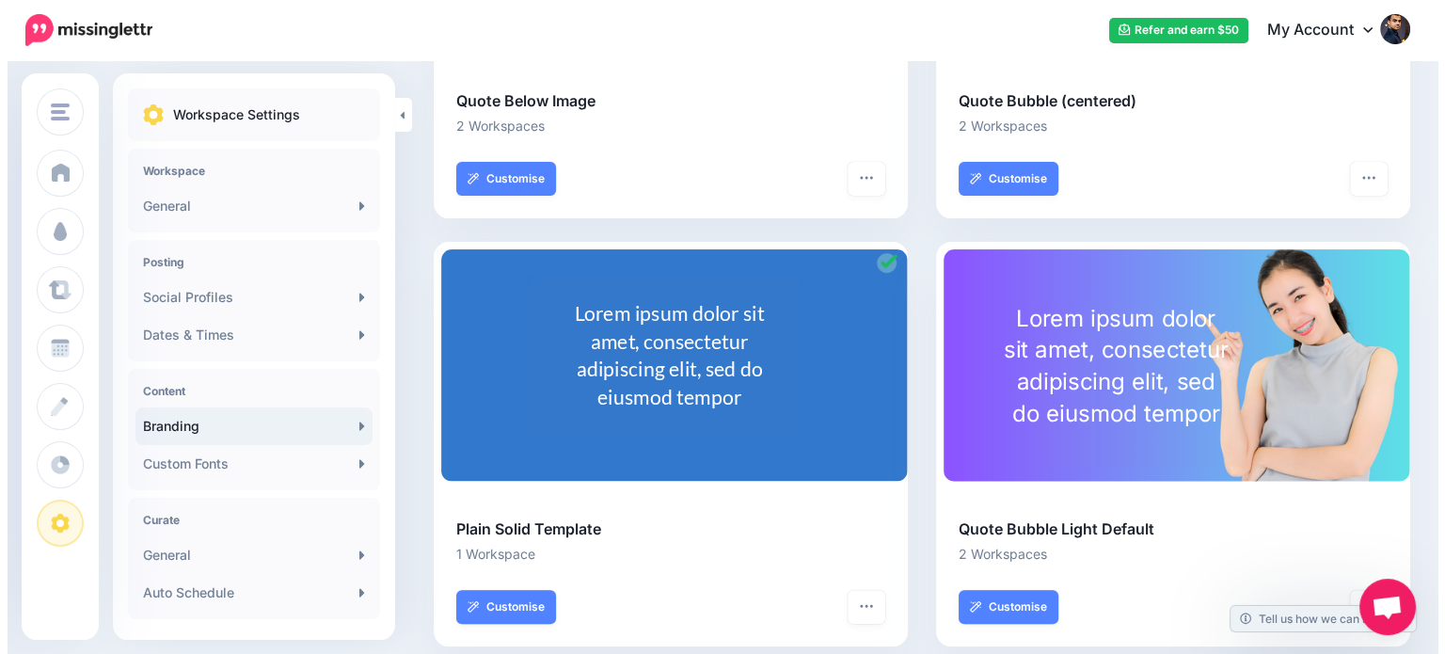
scroll to position [421, 0]
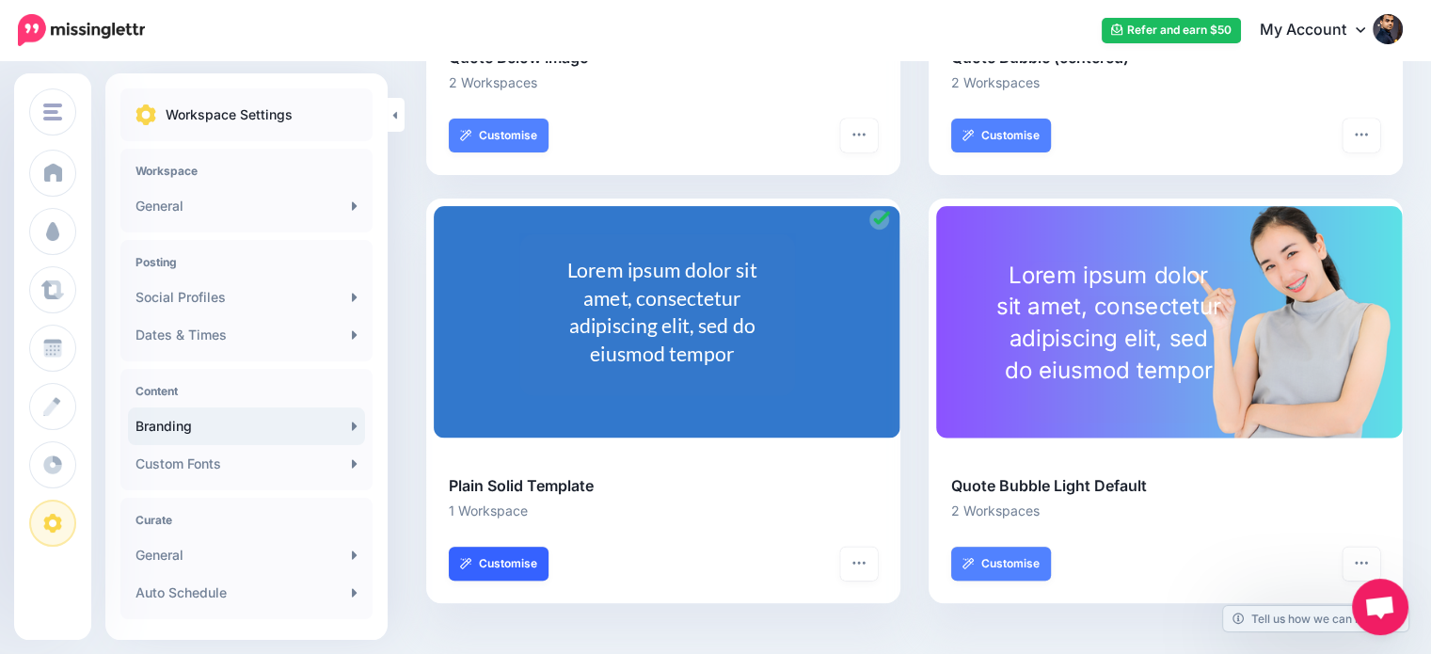
click at [519, 566] on link "Customise" at bounding box center [499, 564] width 100 height 34
select select "***"
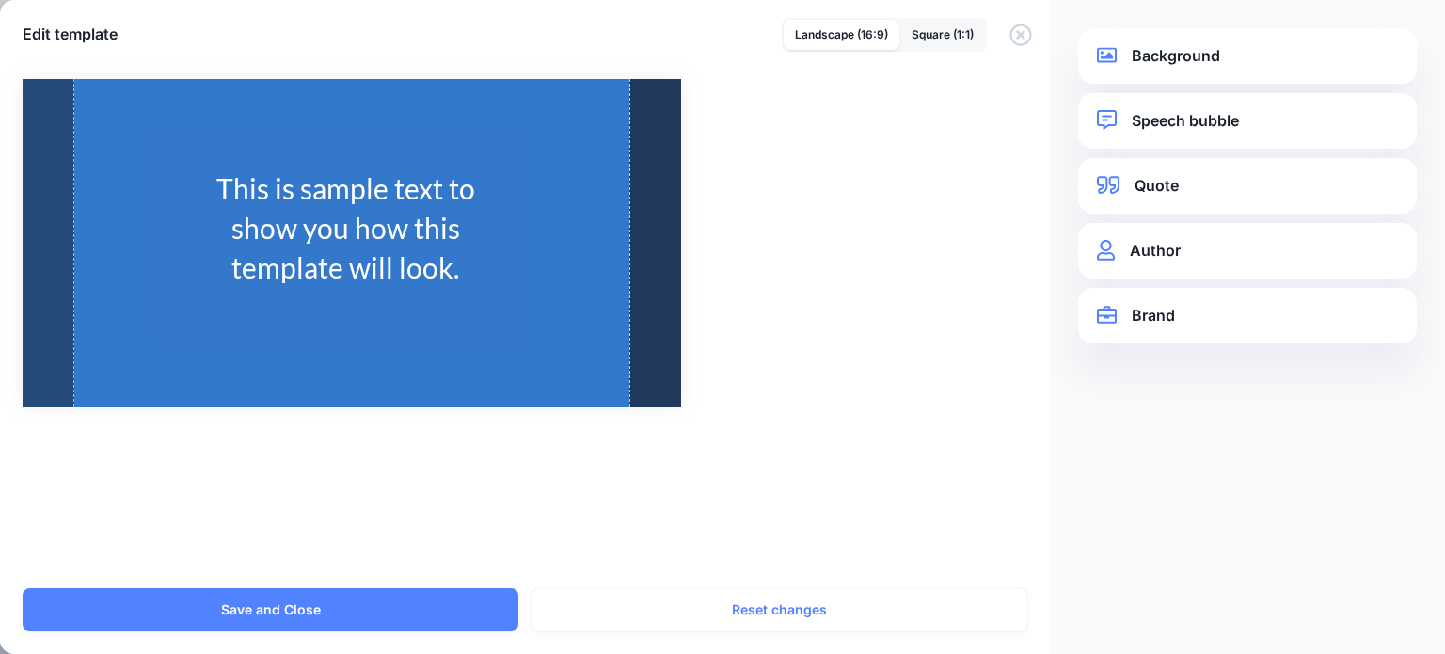
click at [1153, 183] on link "Quote" at bounding box center [1247, 185] width 301 height 25
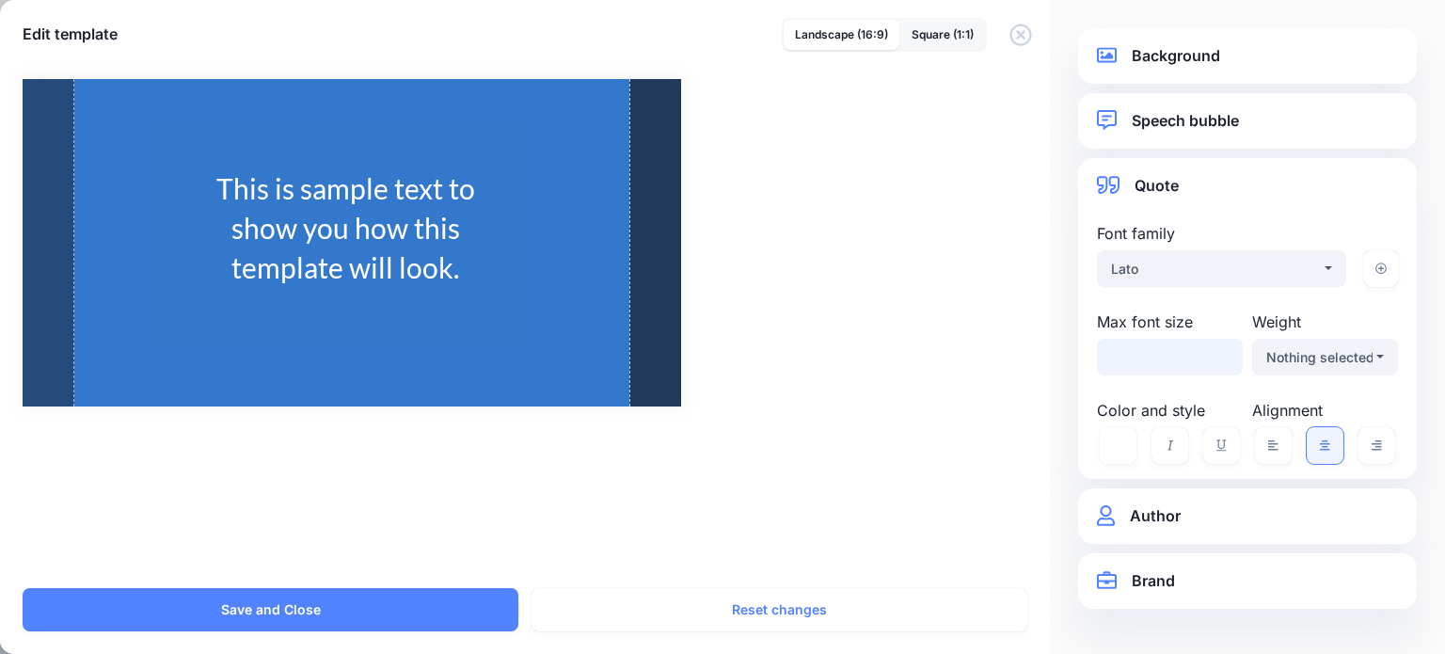
drag, startPoint x: 1134, startPoint y: 356, endPoint x: 1104, endPoint y: 362, distance: 30.8
click at [1104, 362] on input "**" at bounding box center [1170, 357] width 146 height 37
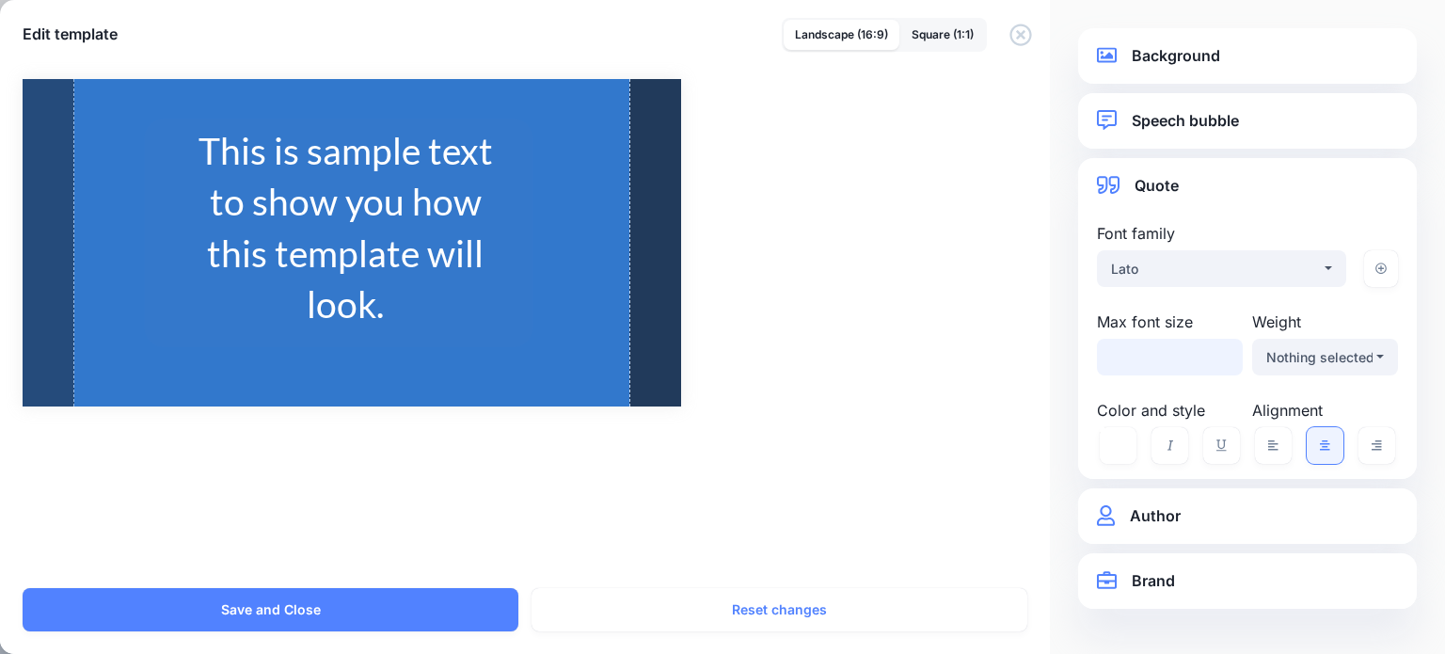
type input "*"
drag, startPoint x: 1163, startPoint y: 360, endPoint x: 1080, endPoint y: 359, distance: 82.8
click at [1080, 359] on div "**********" at bounding box center [1247, 318] width 339 height 321
type input "*"
click at [1121, 358] on input "**" at bounding box center [1170, 357] width 146 height 37
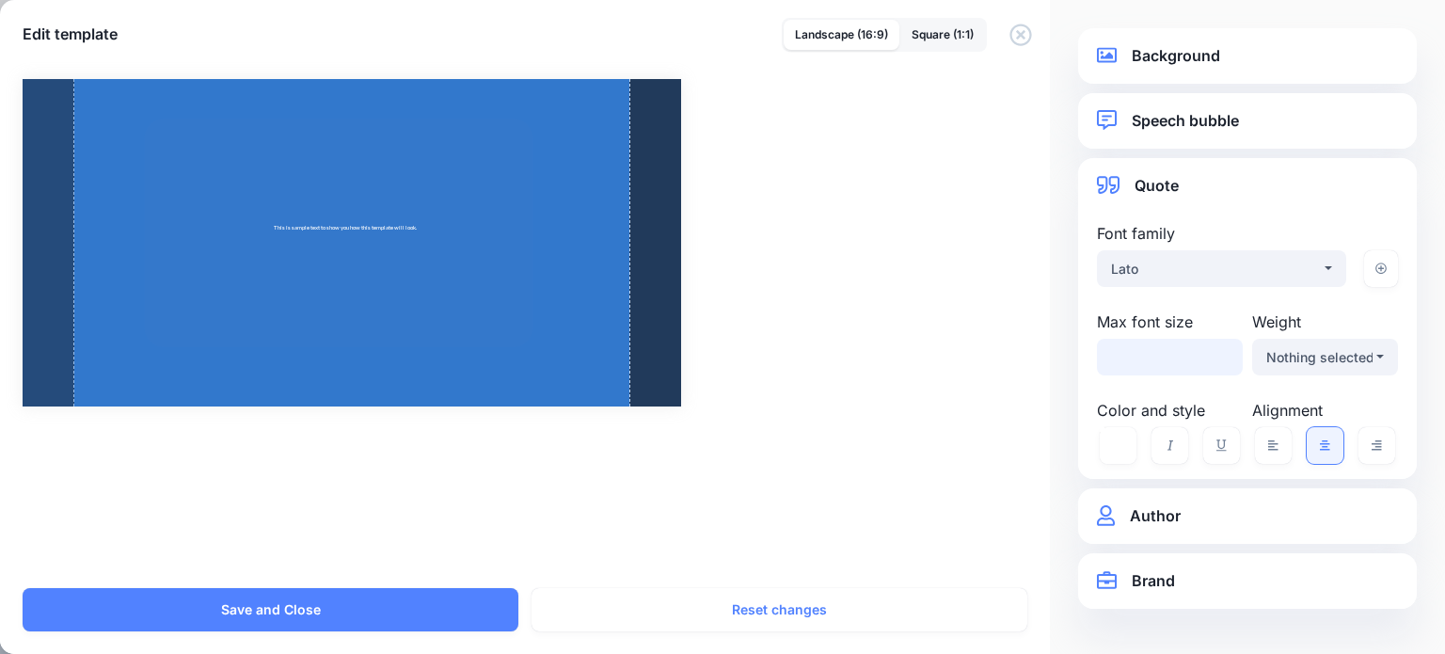
click at [1159, 364] on input "*" at bounding box center [1170, 357] width 146 height 37
click at [1217, 352] on input "*" at bounding box center [1170, 357] width 146 height 37
click at [1217, 352] on input "**" at bounding box center [1170, 357] width 146 height 37
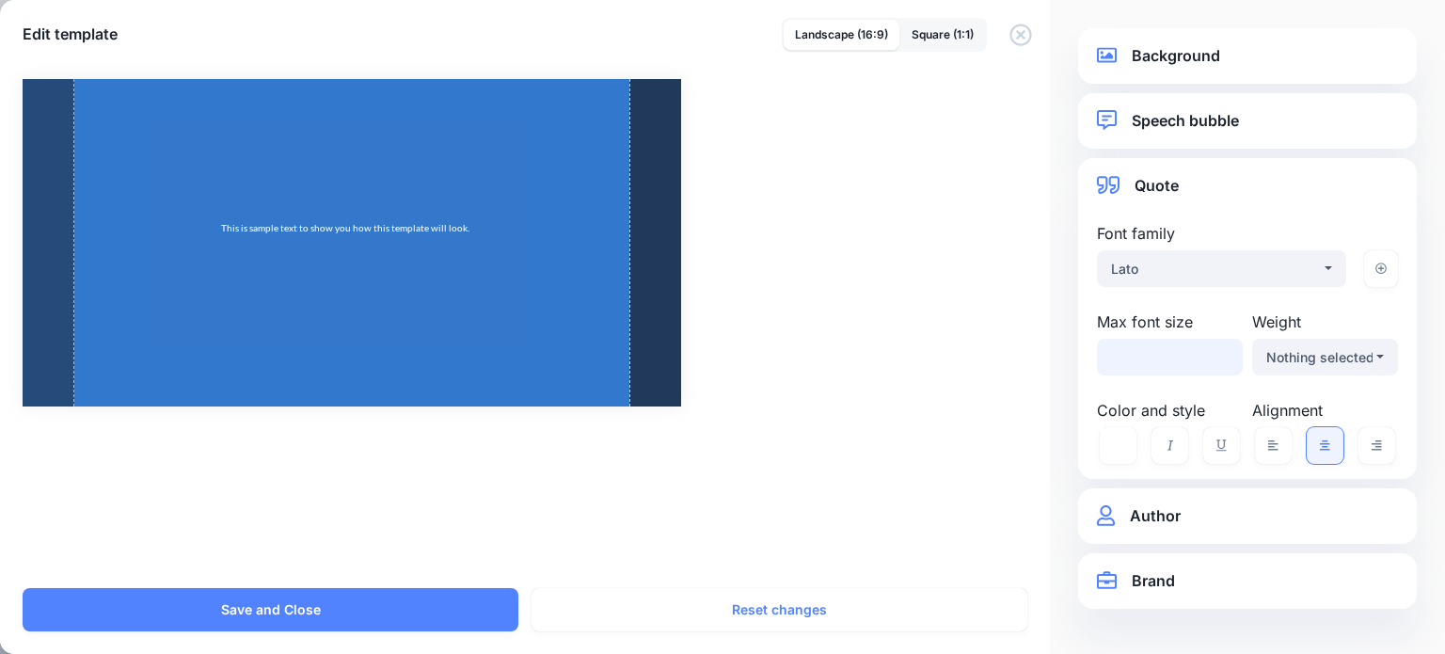
click at [1217, 352] on input "**" at bounding box center [1170, 357] width 146 height 37
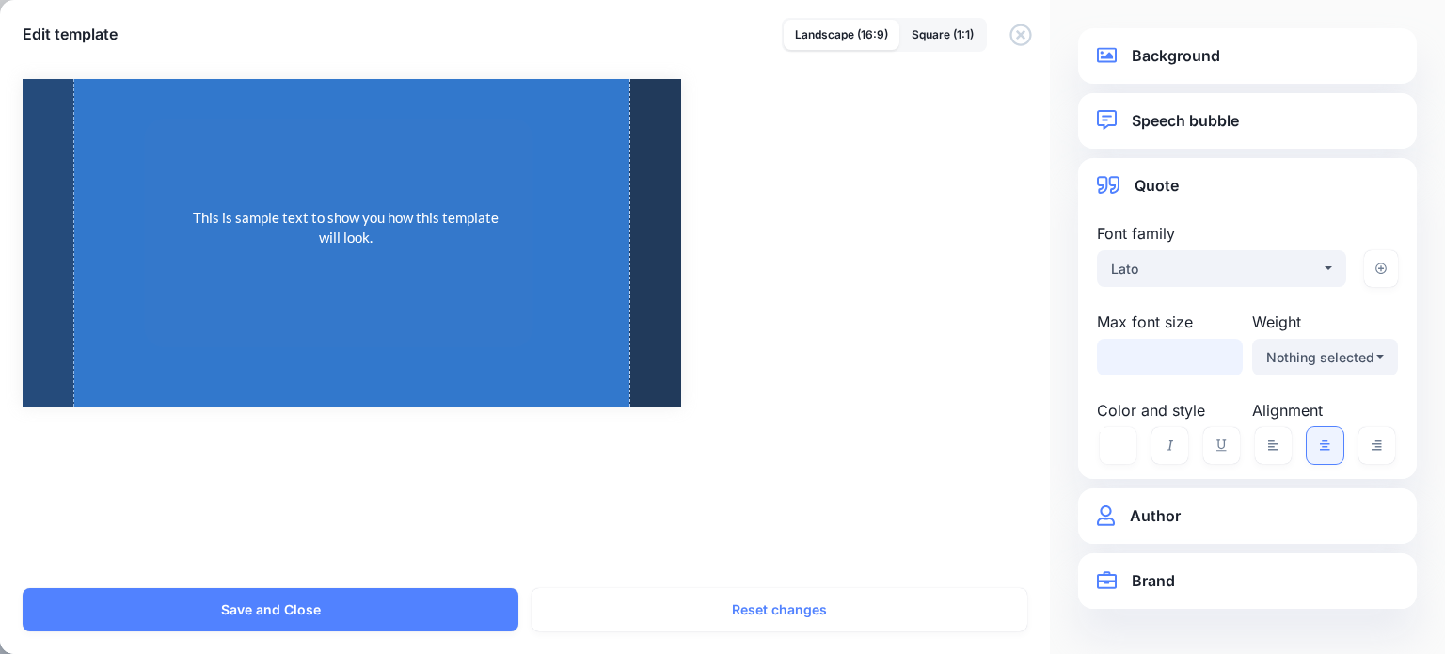
click at [1217, 352] on input "**" at bounding box center [1170, 357] width 146 height 37
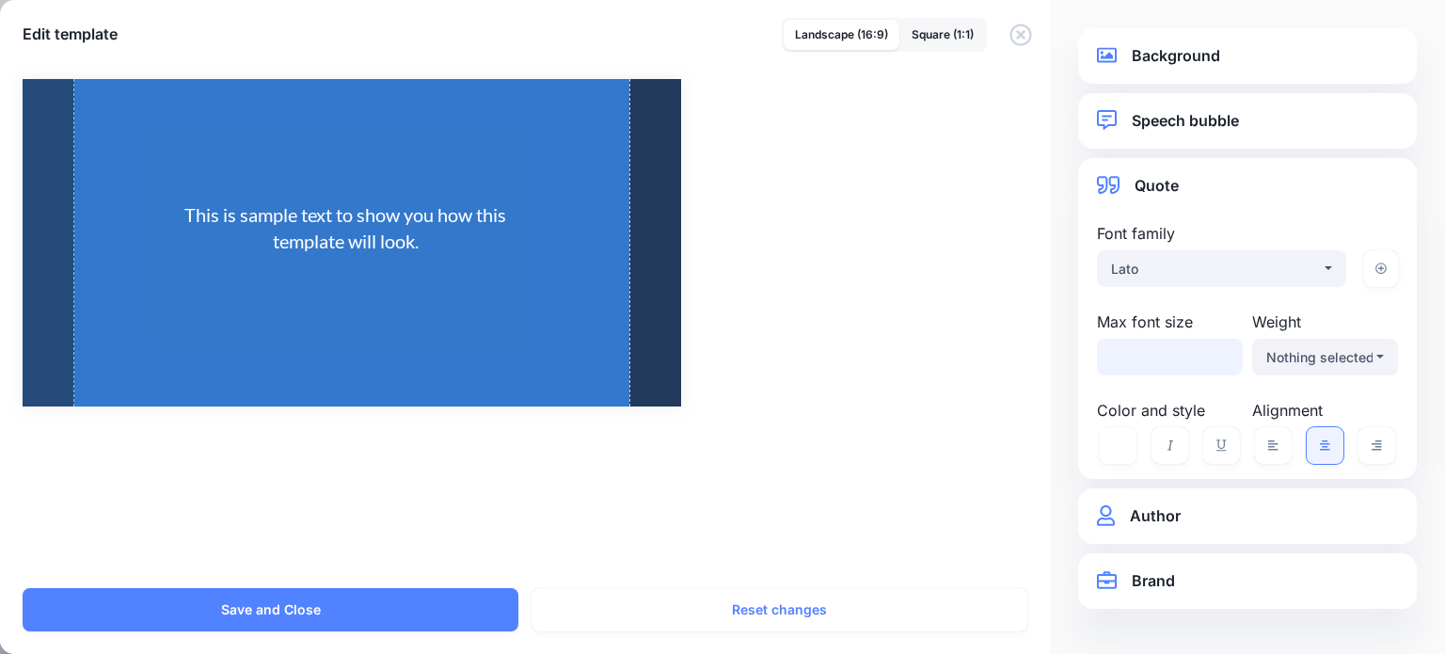
click at [1217, 352] on input "**" at bounding box center [1170, 357] width 146 height 37
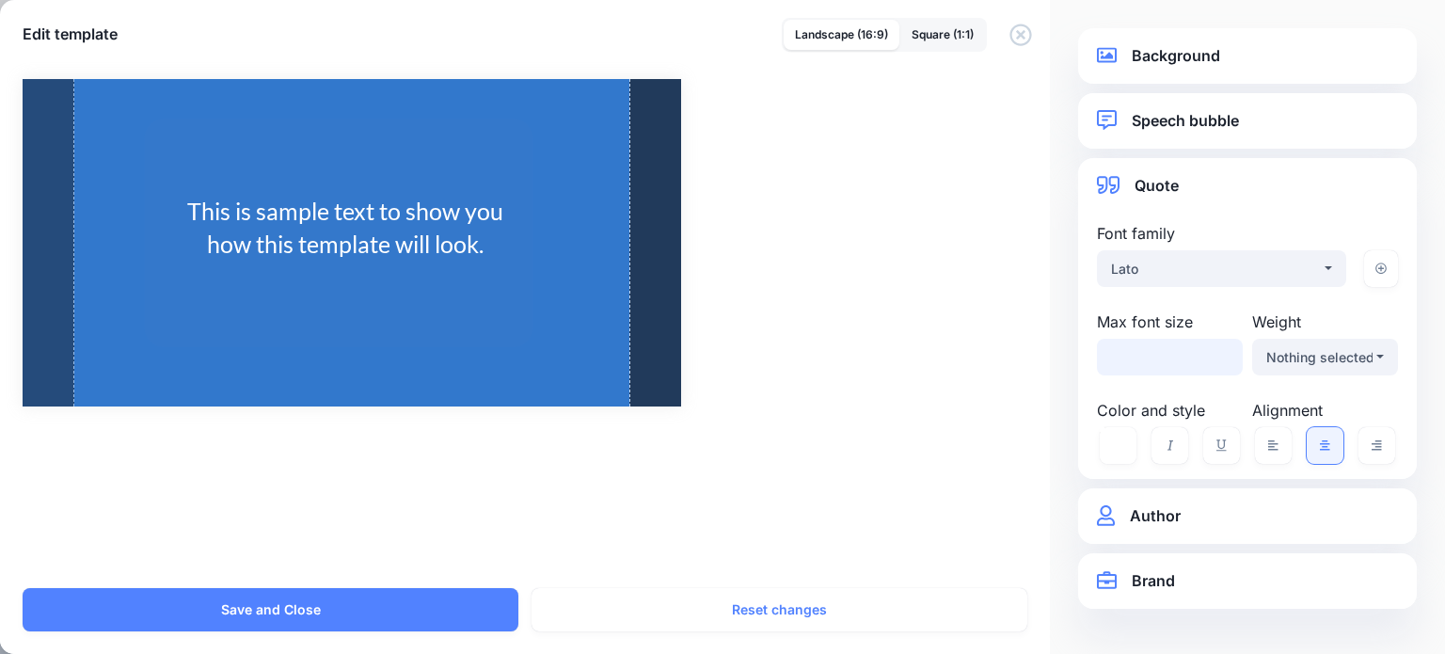
click at [1217, 352] on input "**" at bounding box center [1170, 357] width 146 height 37
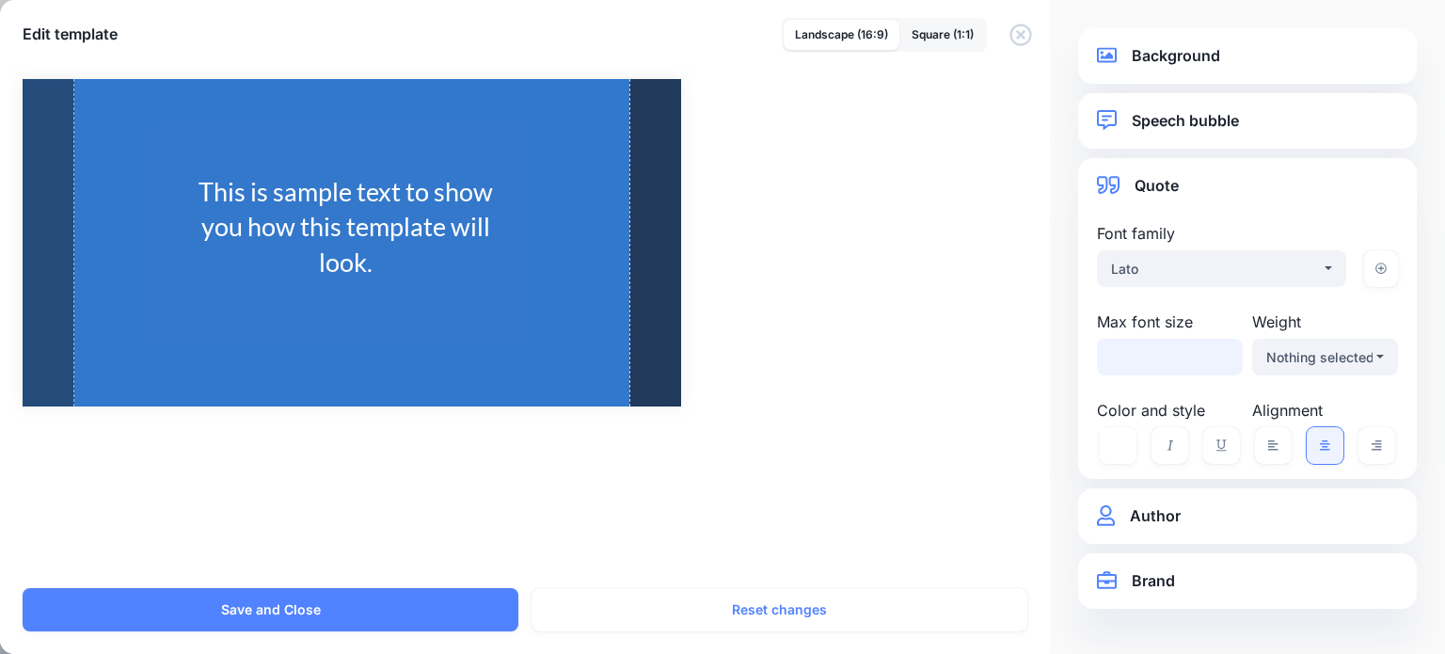
click at [1217, 352] on input "**" at bounding box center [1170, 357] width 146 height 37
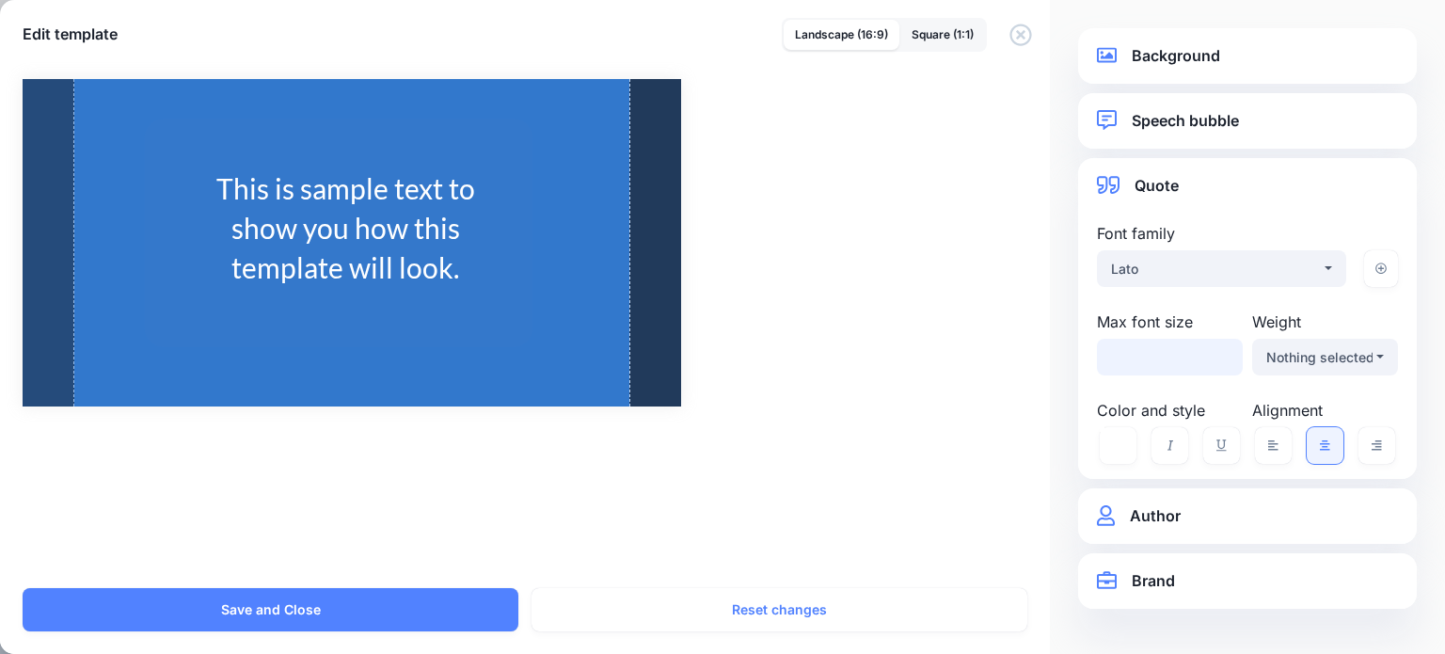
click at [1217, 352] on input "**" at bounding box center [1170, 357] width 146 height 37
type input "**"
click at [1217, 352] on input "**" at bounding box center [1170, 357] width 146 height 37
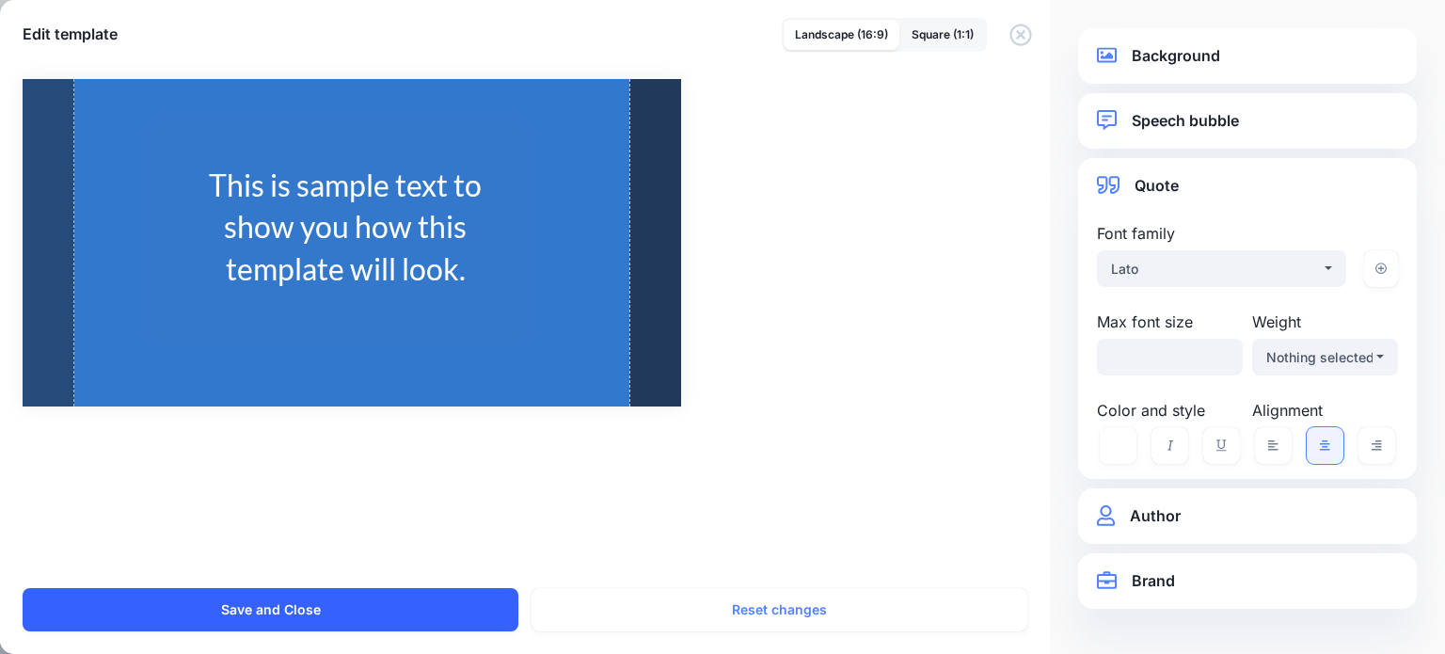
click at [451, 612] on button "Save and Close" at bounding box center [271, 609] width 496 height 43
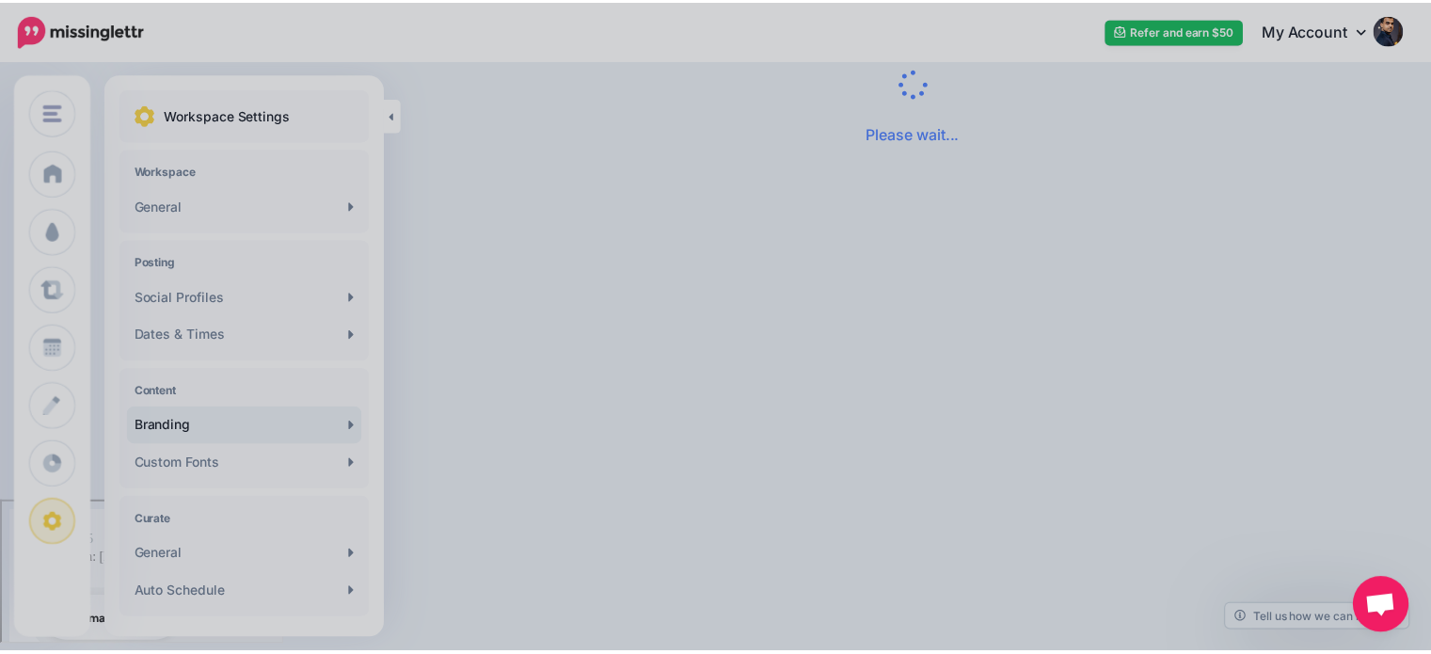
scroll to position [0, 0]
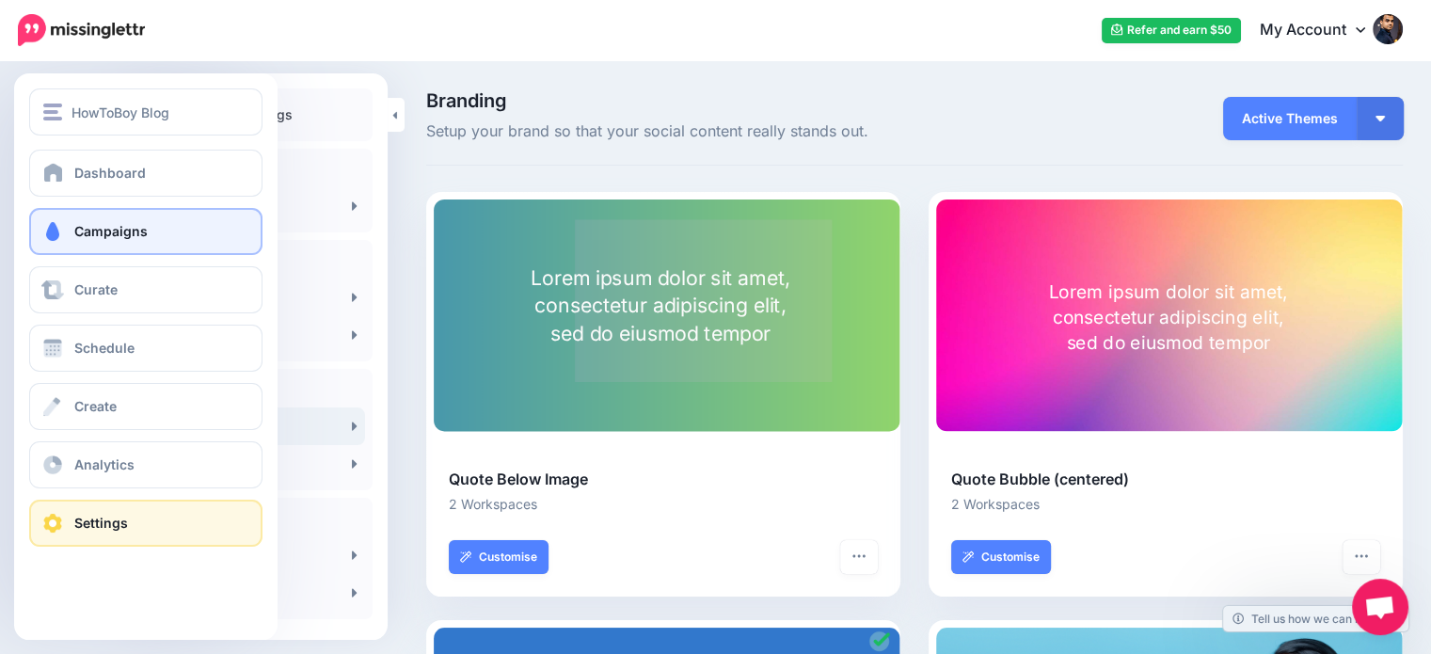
click at [125, 232] on span "Campaigns" at bounding box center [110, 231] width 73 height 16
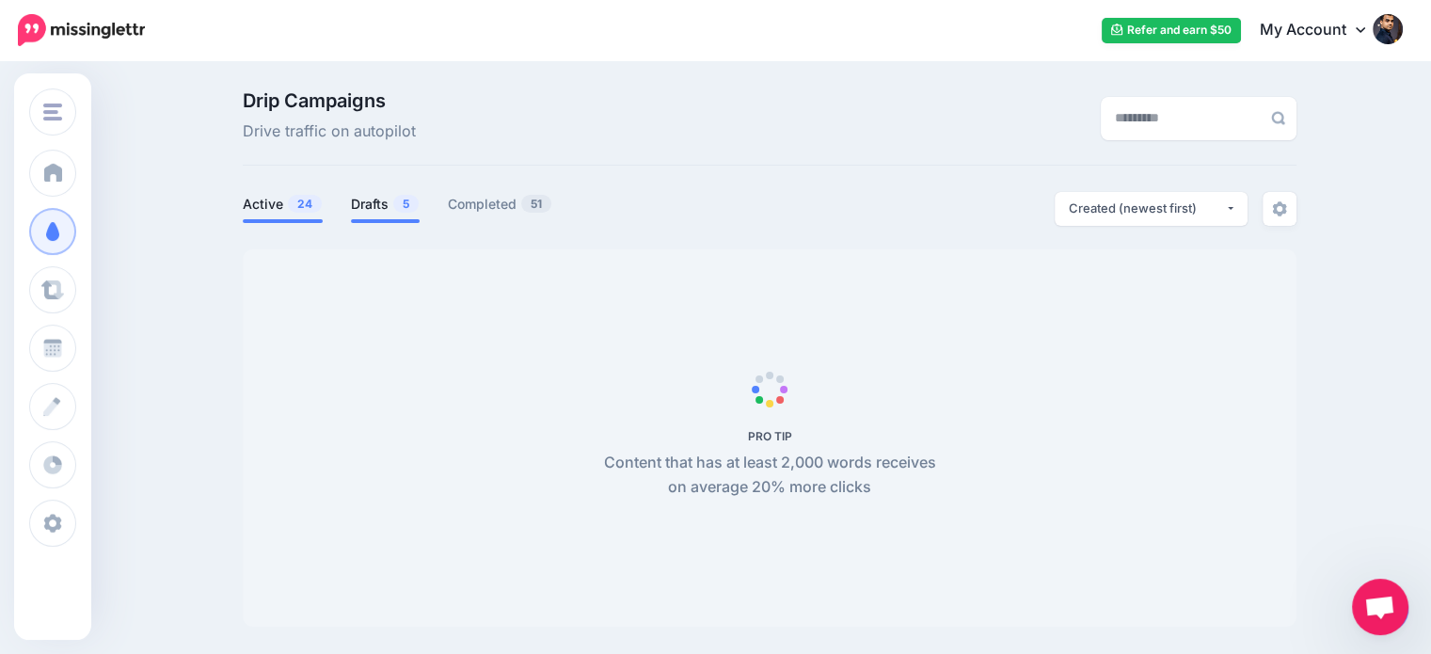
scroll to position [158, 0]
click at [380, 201] on link "Drafts 5" at bounding box center [385, 204] width 69 height 23
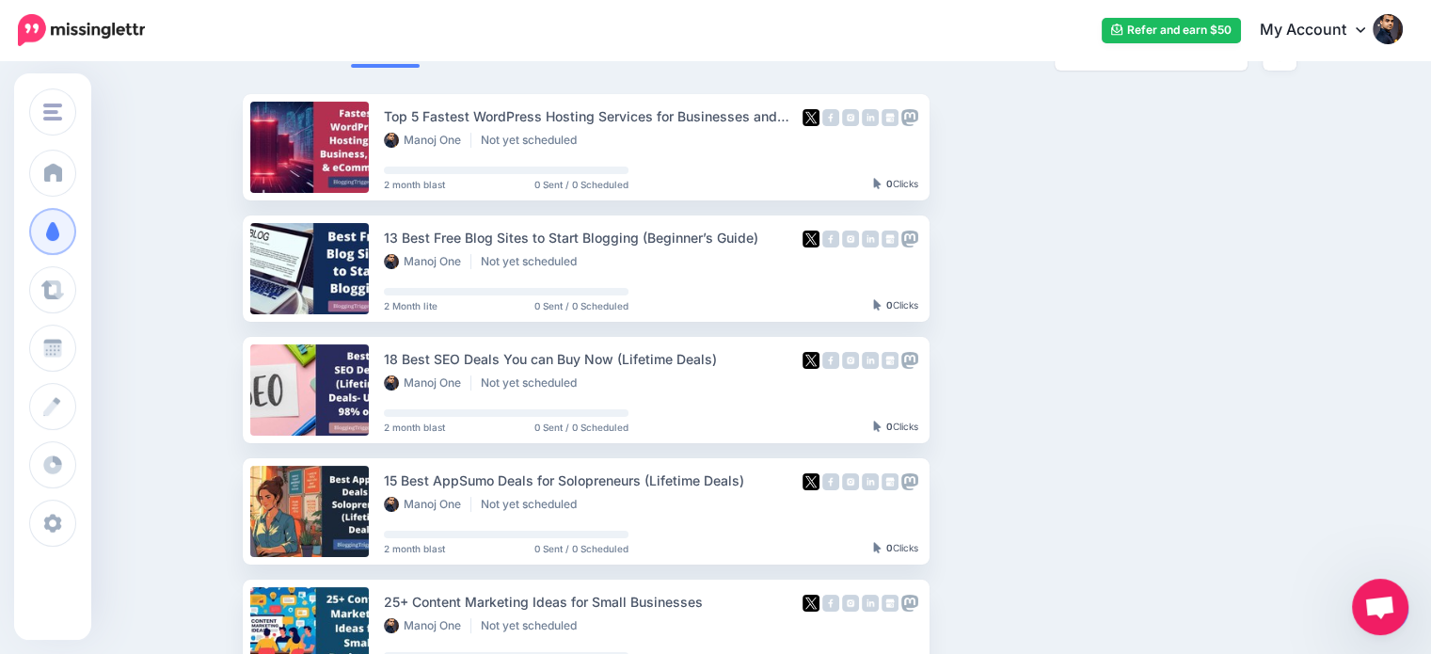
scroll to position [188, 0]
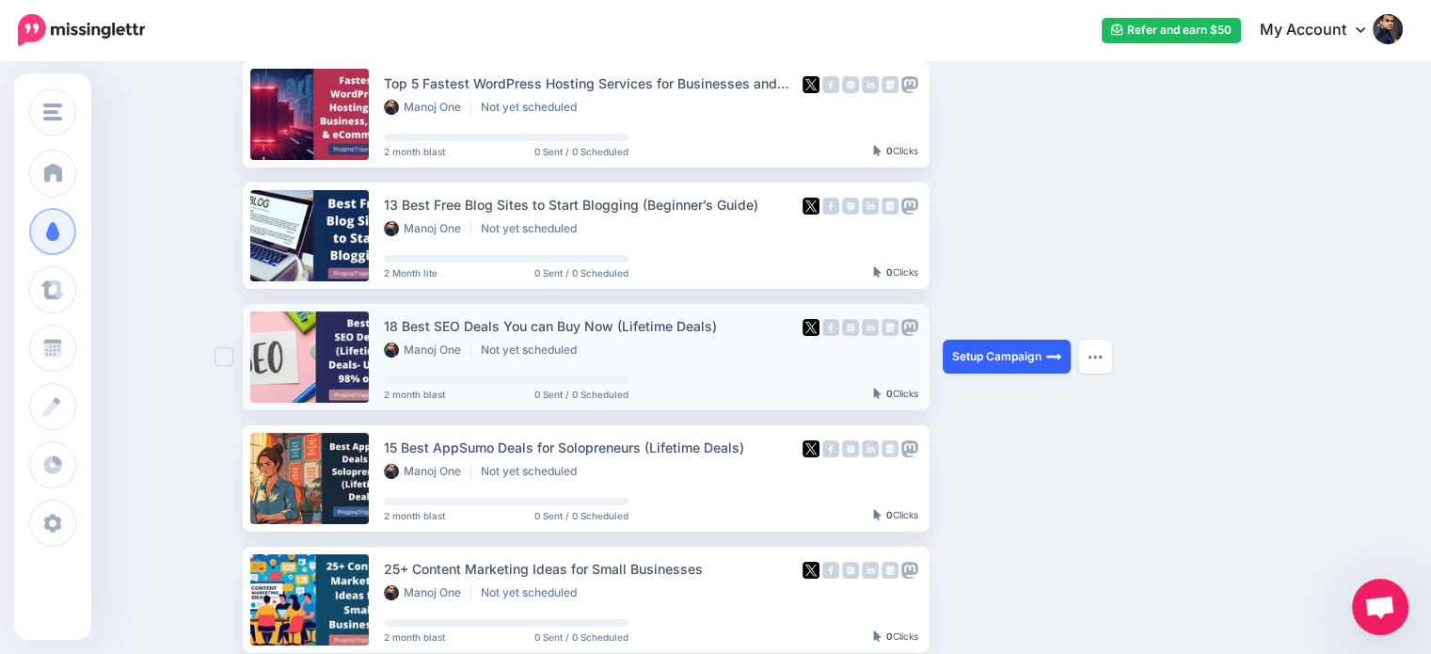
click at [997, 358] on link "Setup Campaign" at bounding box center [1007, 357] width 128 height 34
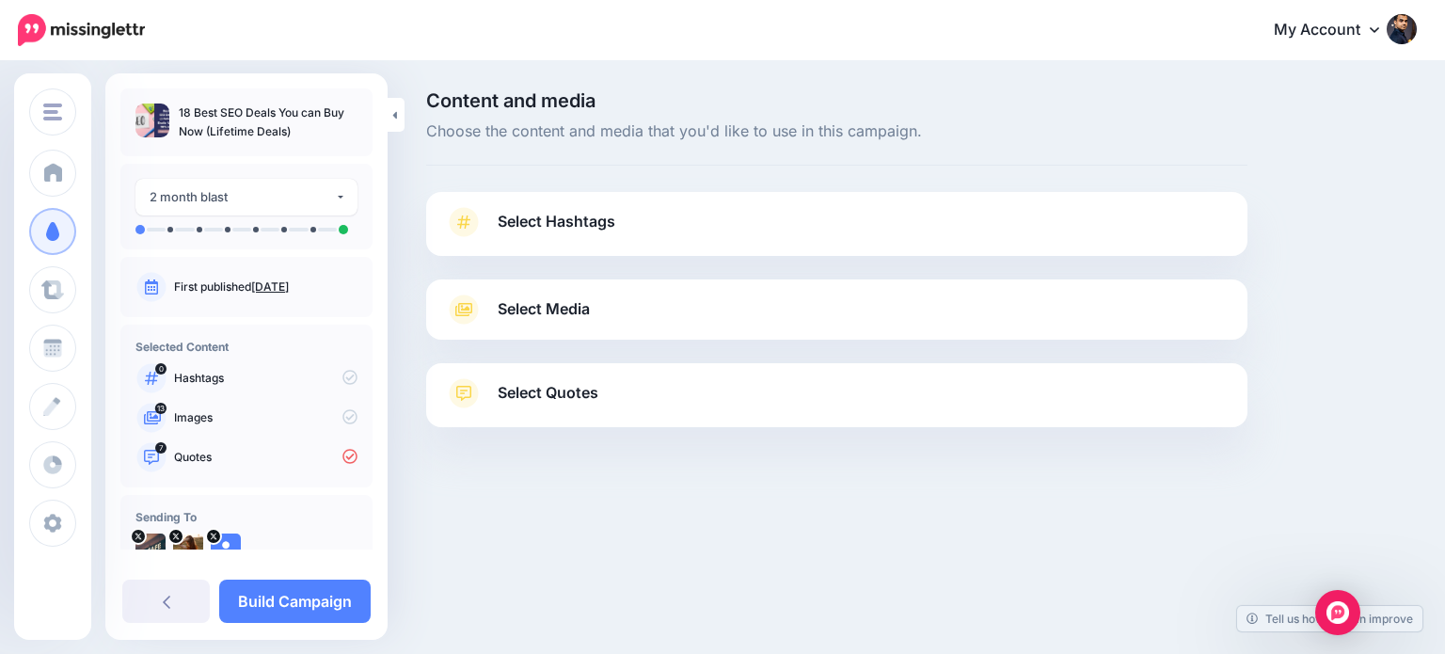
click at [507, 397] on span "Select Quotes" at bounding box center [548, 392] width 101 height 25
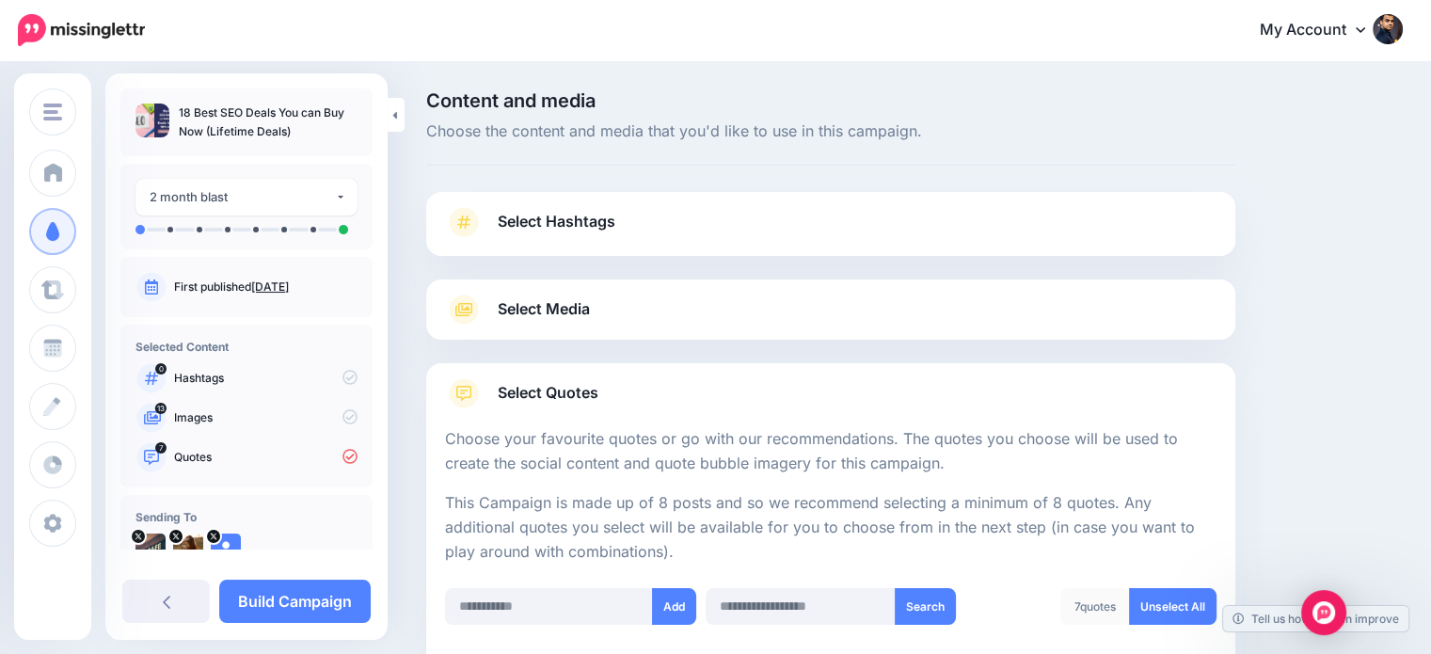
click at [569, 226] on span "Select Hashtags" at bounding box center [557, 221] width 118 height 25
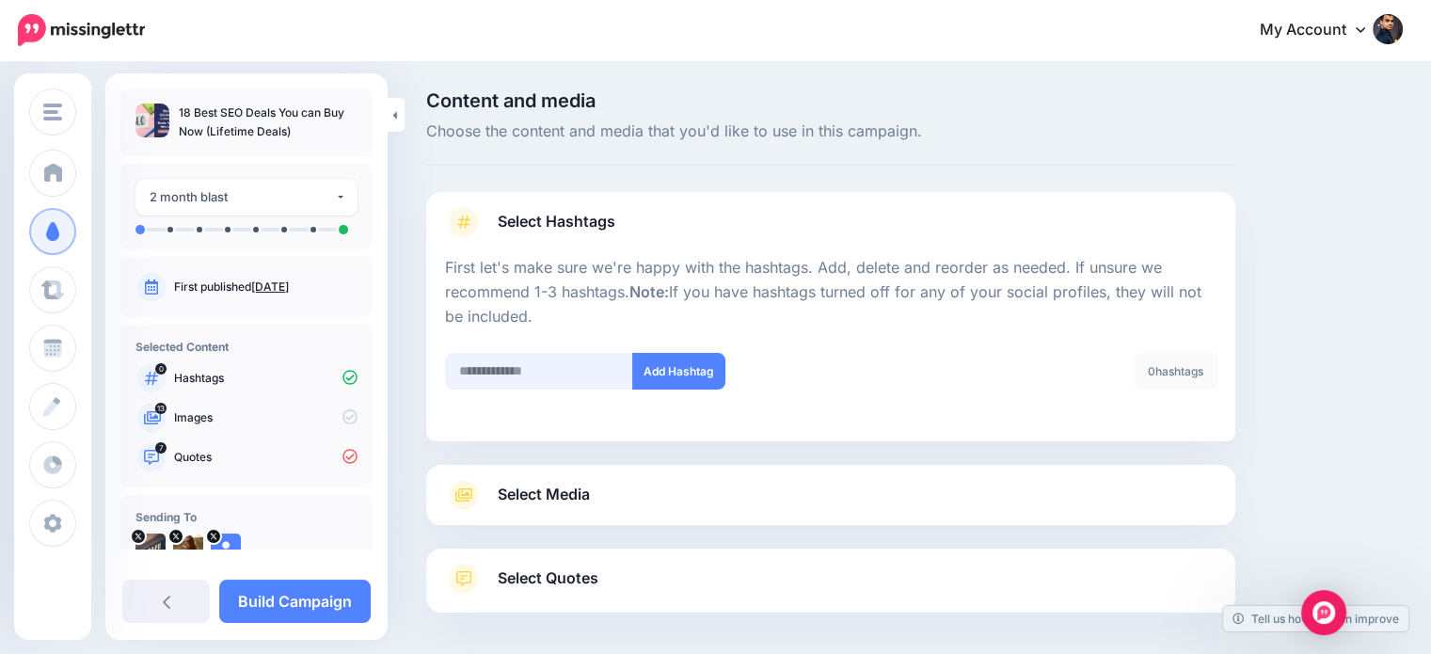
click at [549, 368] on input "text" at bounding box center [539, 371] width 188 height 37
drag, startPoint x: 495, startPoint y: 361, endPoint x: 428, endPoint y: 359, distance: 66.8
click at [428, 359] on div "Select Hashtags First let's make sure we're happy with the hashtags. Add, delet…" at bounding box center [830, 316] width 809 height 249
type input "***"
click at [682, 366] on button "Add Hashtag" at bounding box center [678, 371] width 93 height 37
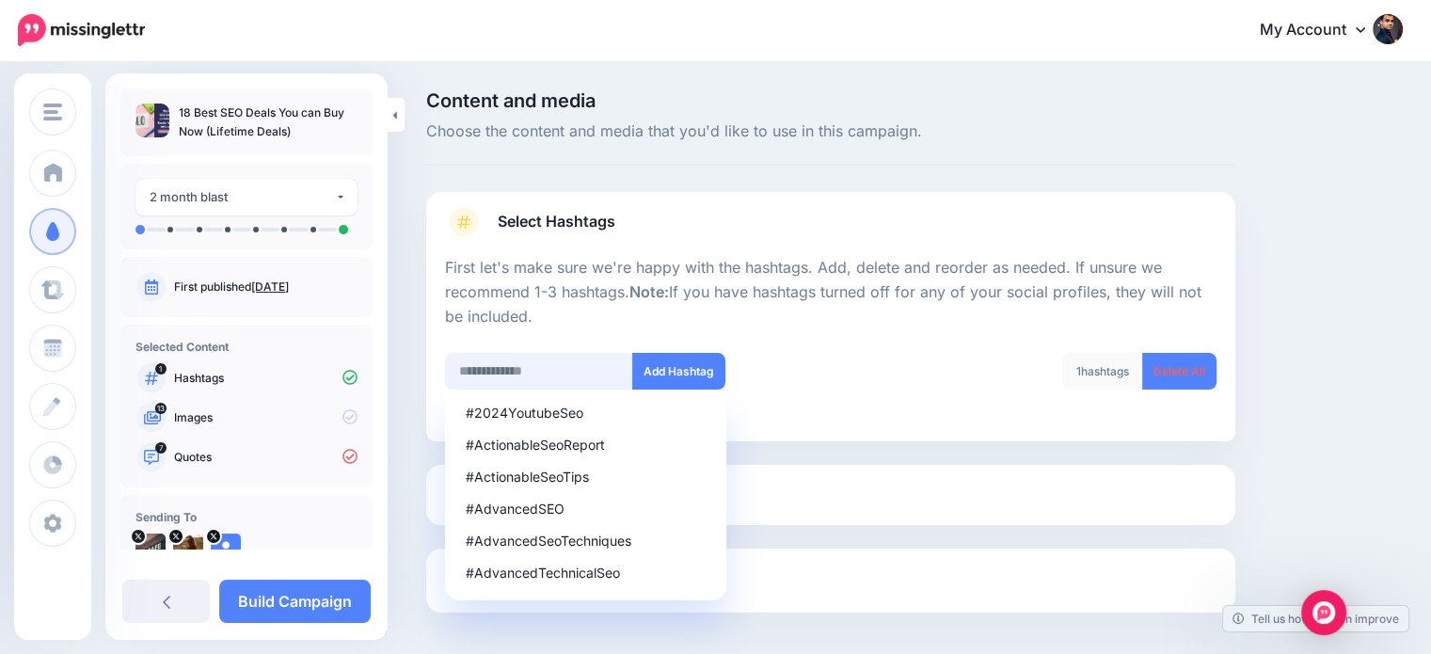
click at [520, 378] on input "text" at bounding box center [539, 371] width 188 height 37
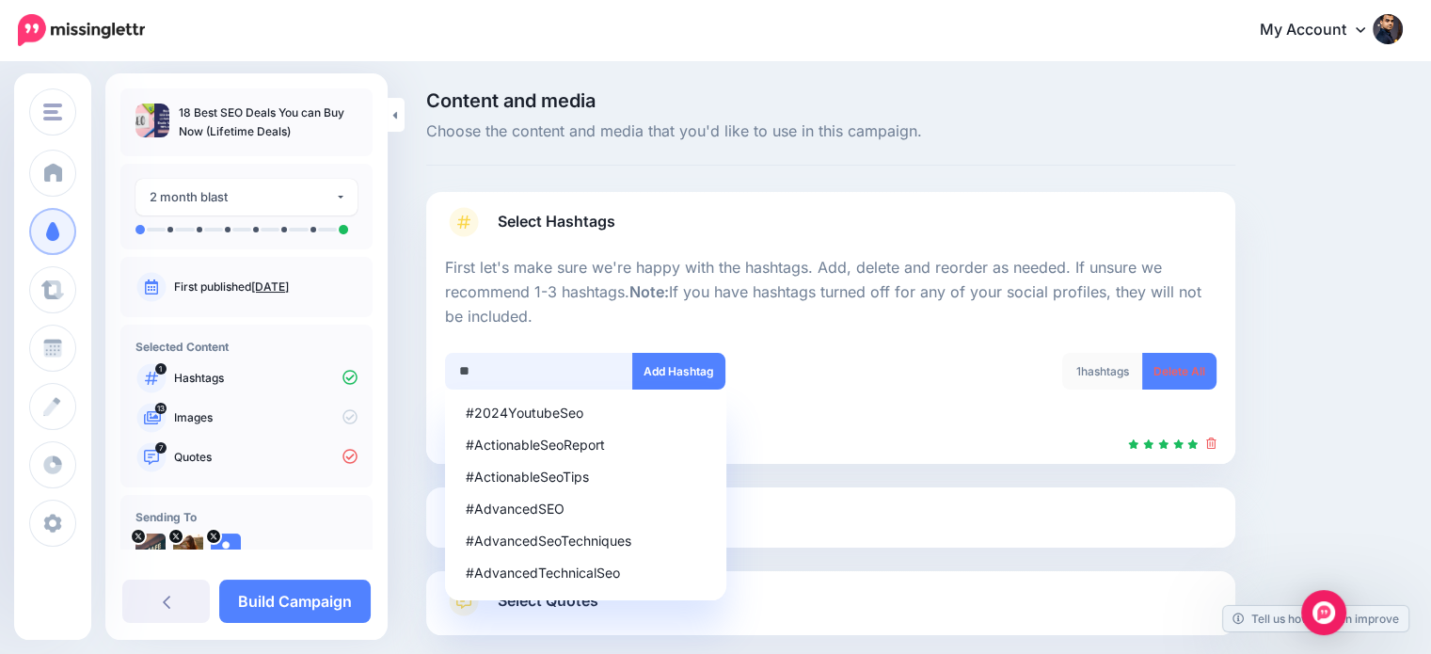
scroll to position [103, 0]
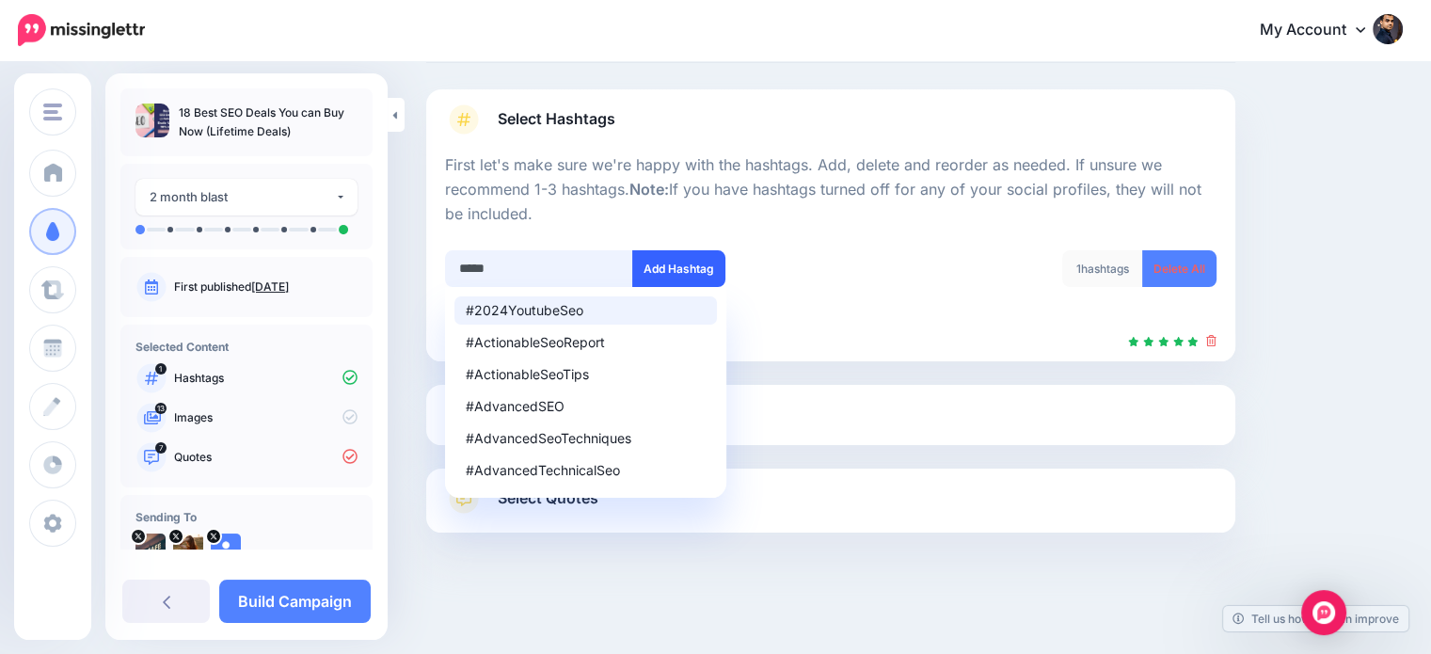
type input "*****"
click at [655, 270] on button "Add Hashtag" at bounding box center [678, 268] width 93 height 37
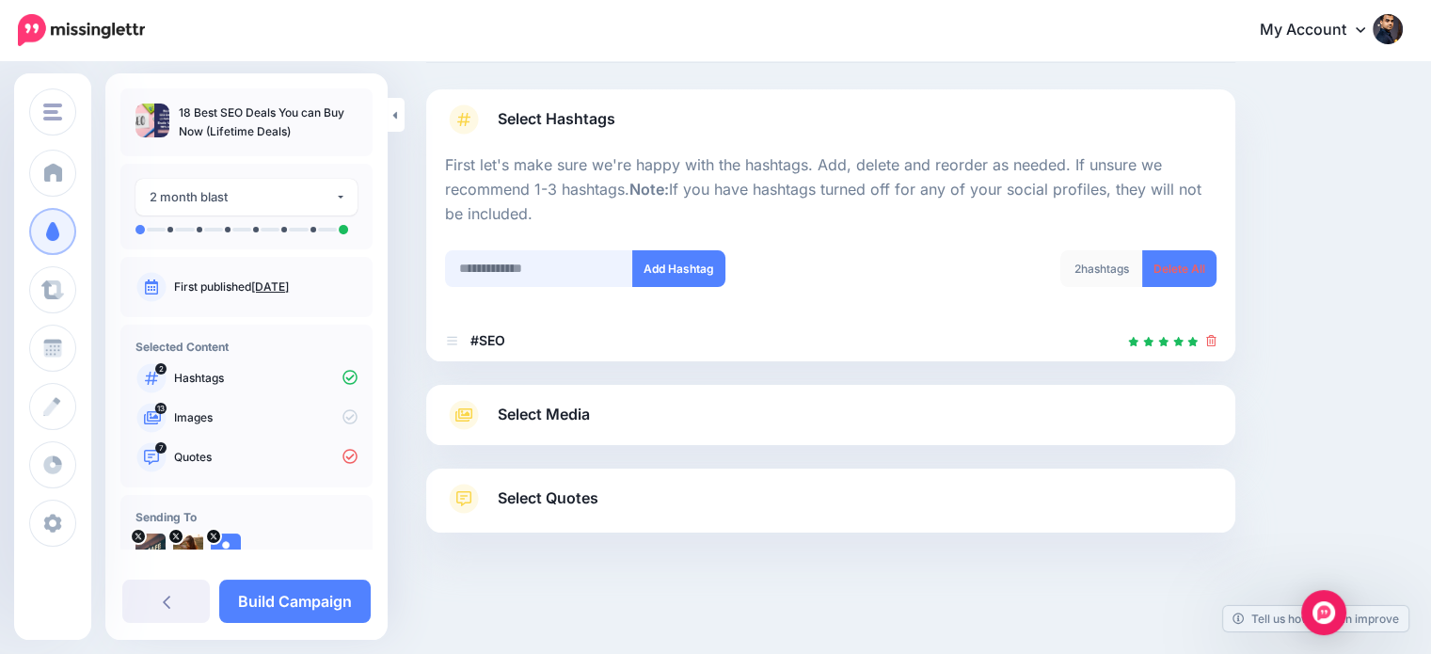
click at [519, 274] on input "text" at bounding box center [539, 268] width 188 height 37
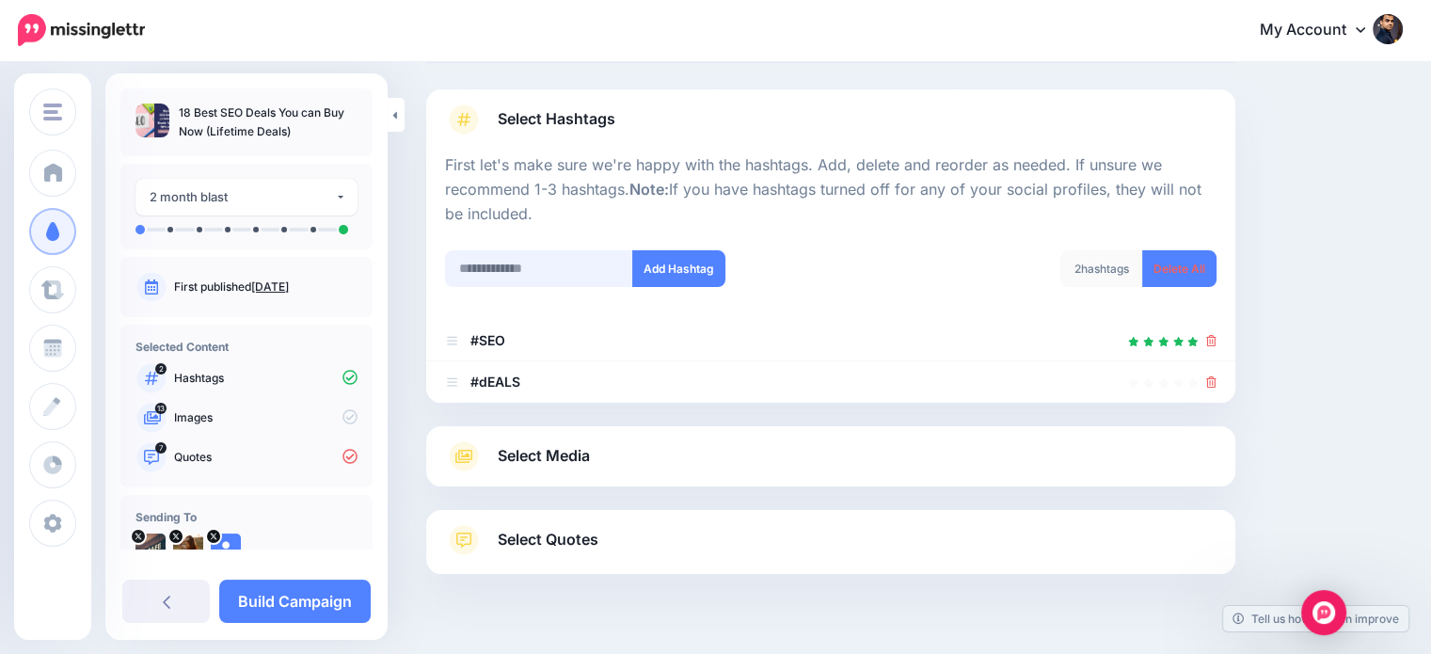
scroll to position [144, 0]
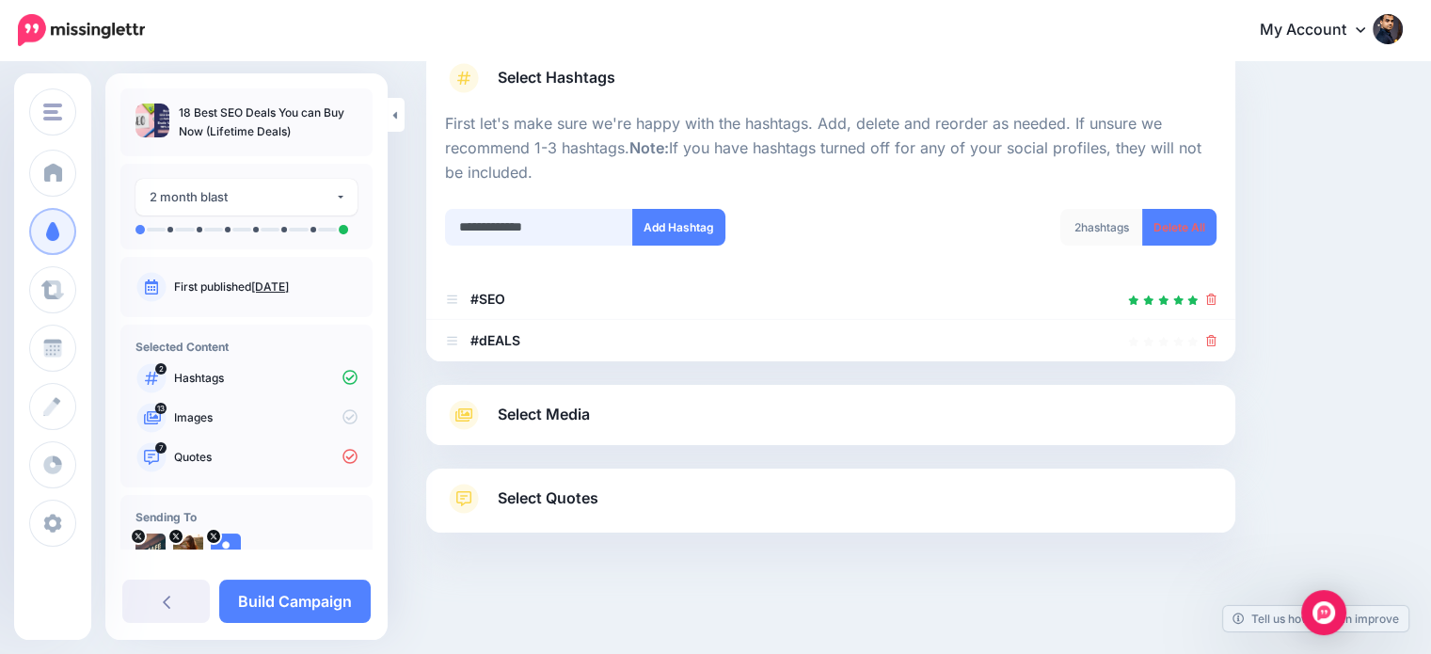
click at [513, 225] on input "**********" at bounding box center [539, 227] width 188 height 37
type input "**********"
click at [677, 220] on button "Add Hashtag" at bounding box center [678, 227] width 93 height 37
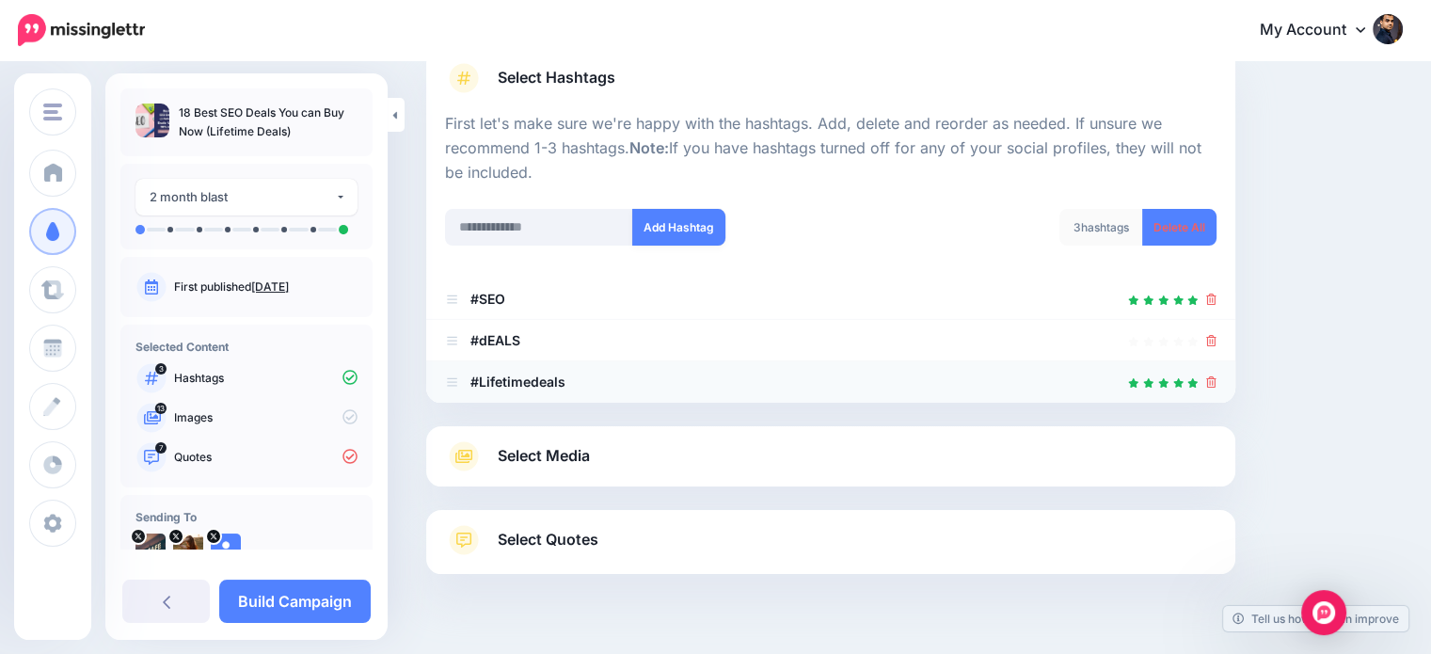
scroll to position [185, 0]
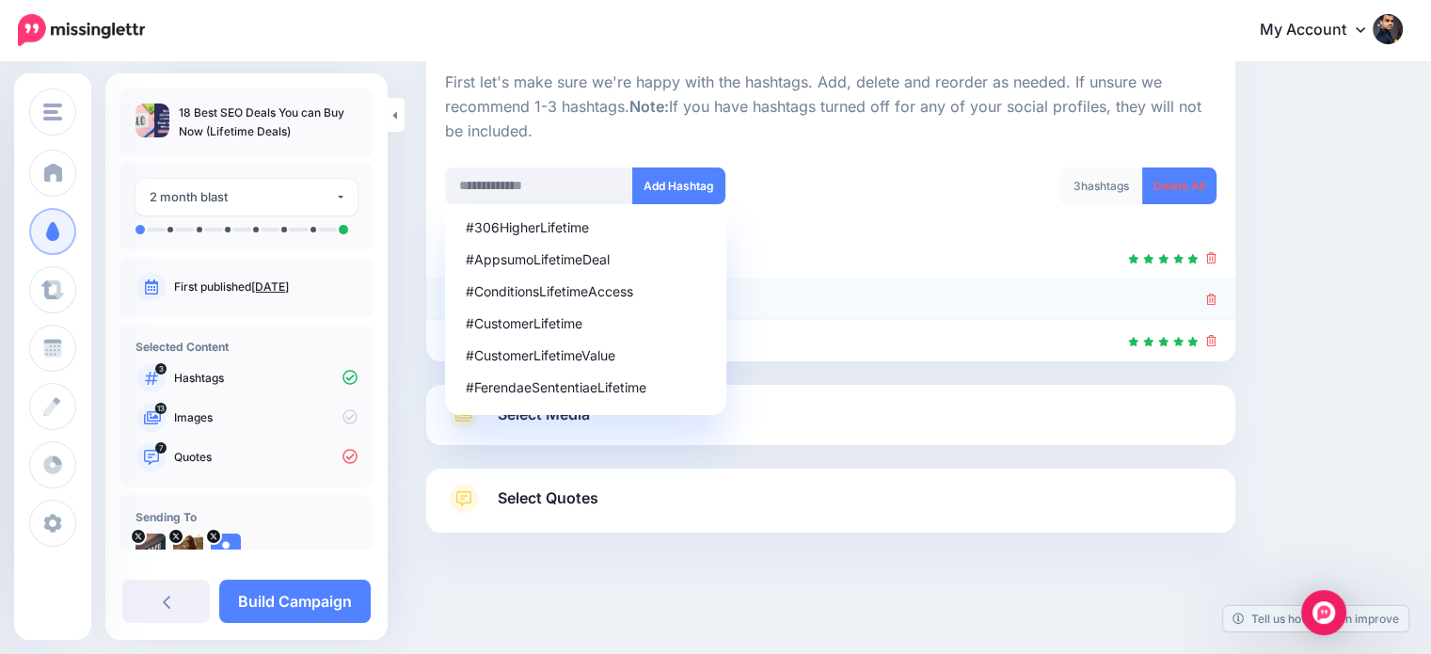
click at [1217, 297] on icon at bounding box center [1211, 299] width 10 height 11
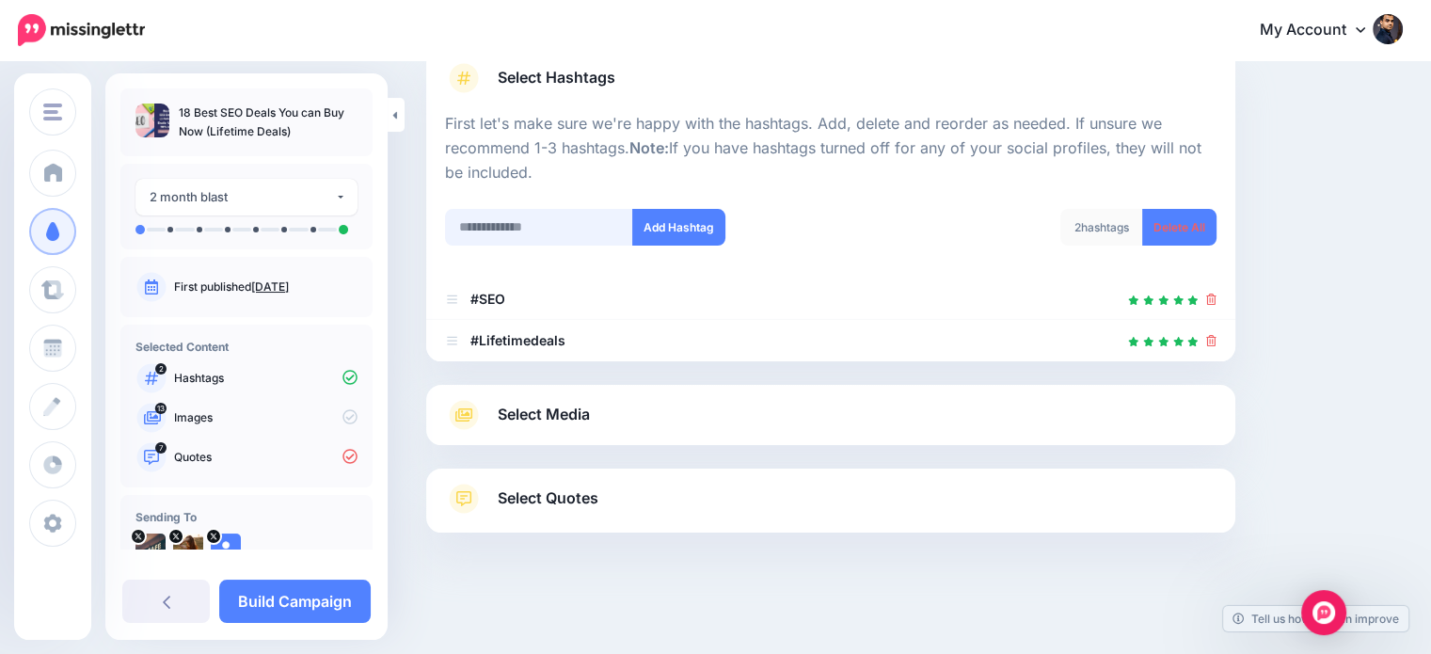
click at [562, 209] on input "text" at bounding box center [539, 227] width 188 height 37
type input "*****"
click at [679, 229] on button "Add Hashtag" at bounding box center [678, 227] width 93 height 37
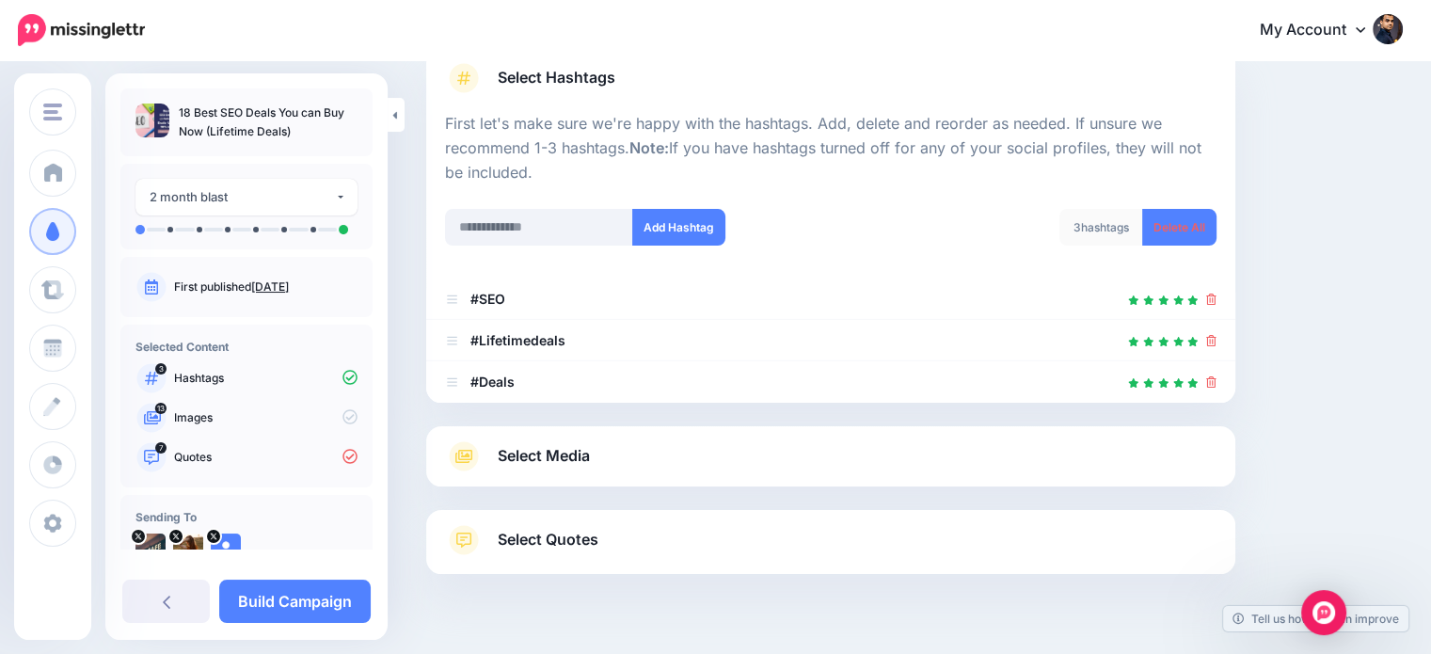
click at [586, 408] on div at bounding box center [830, 415] width 809 height 24
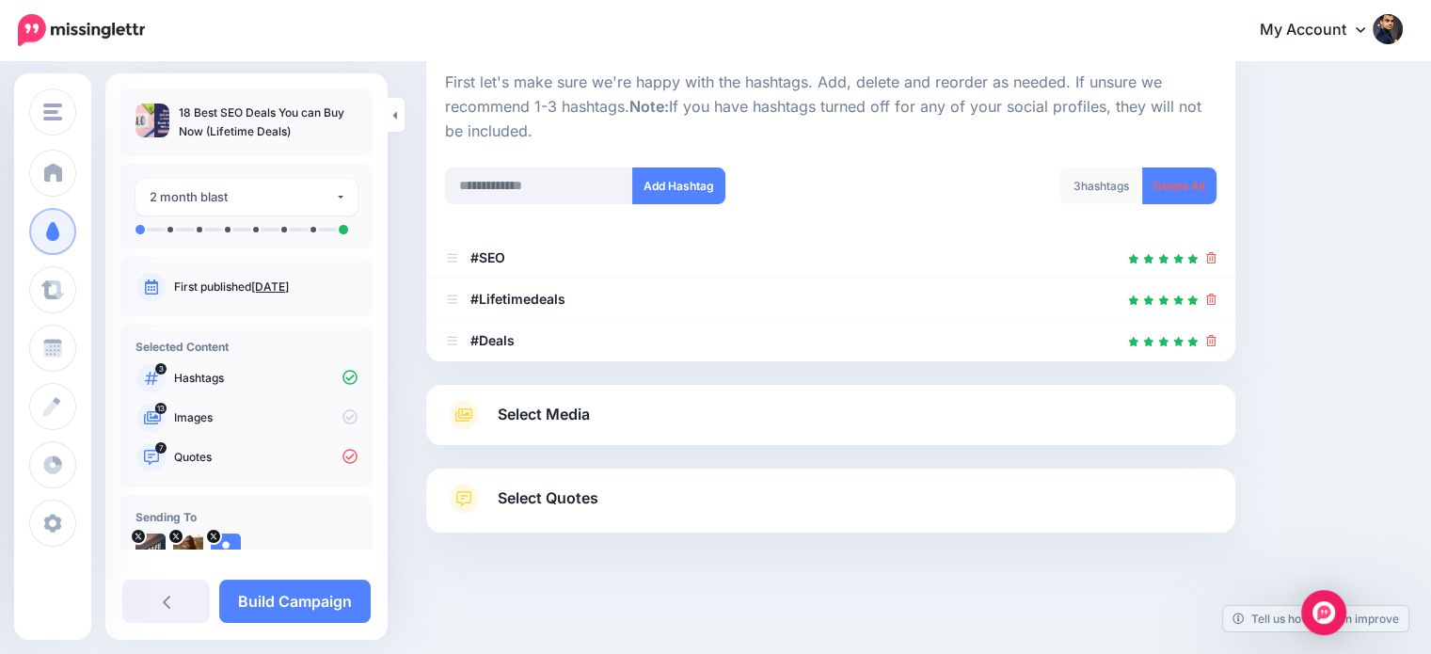
click at [590, 414] on span "Select Media" at bounding box center [544, 414] width 92 height 25
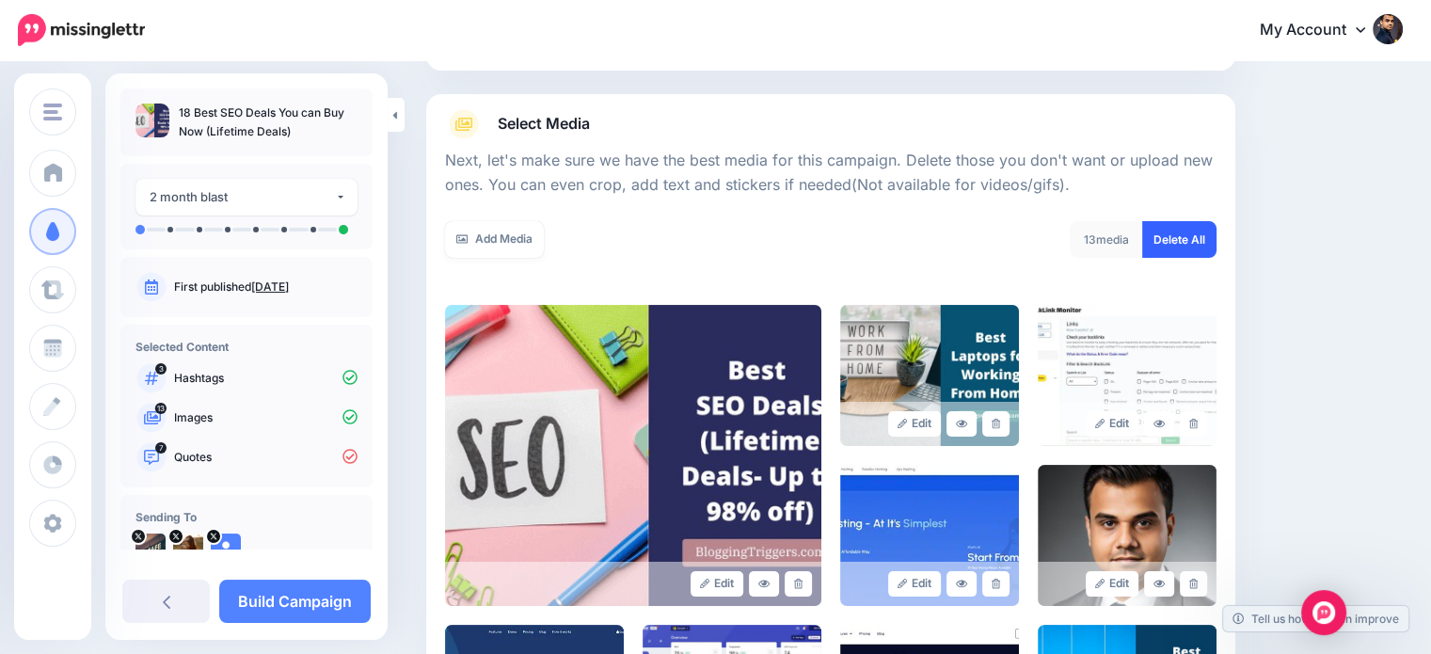
click at [1210, 235] on link "Delete All" at bounding box center [1179, 239] width 74 height 37
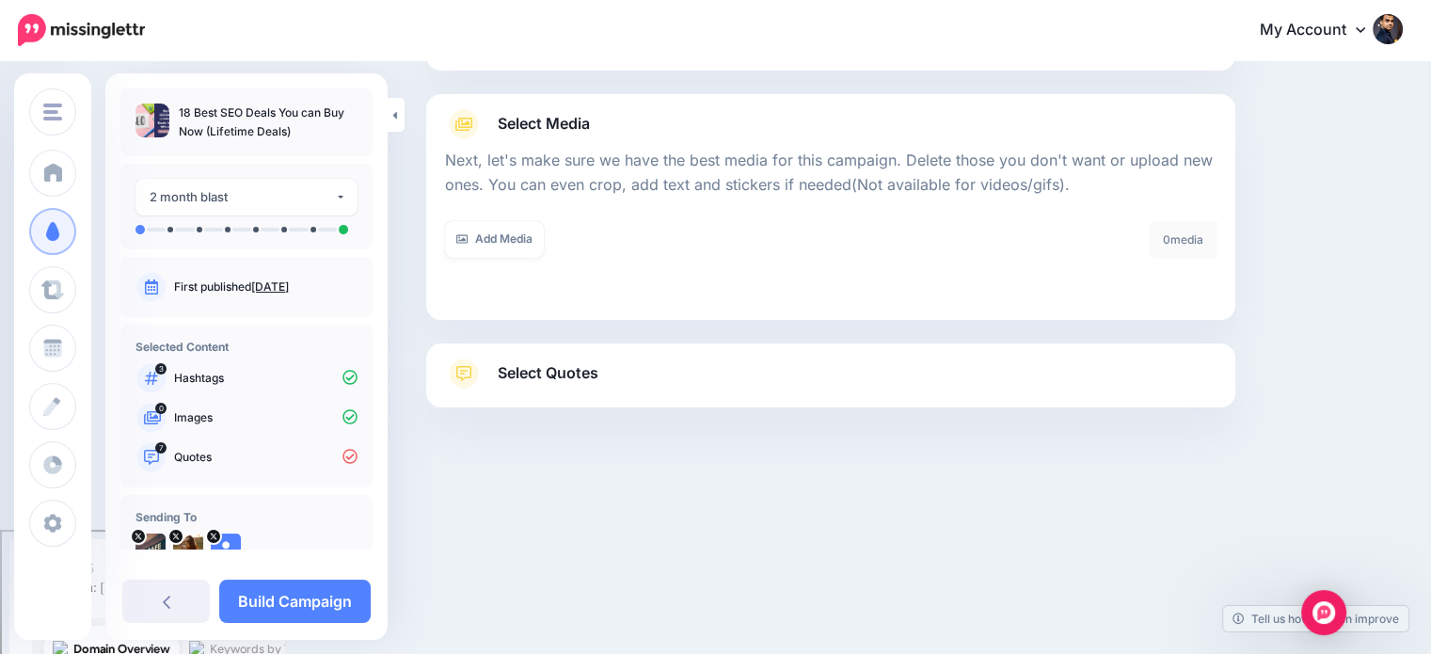
scroll to position [60, 0]
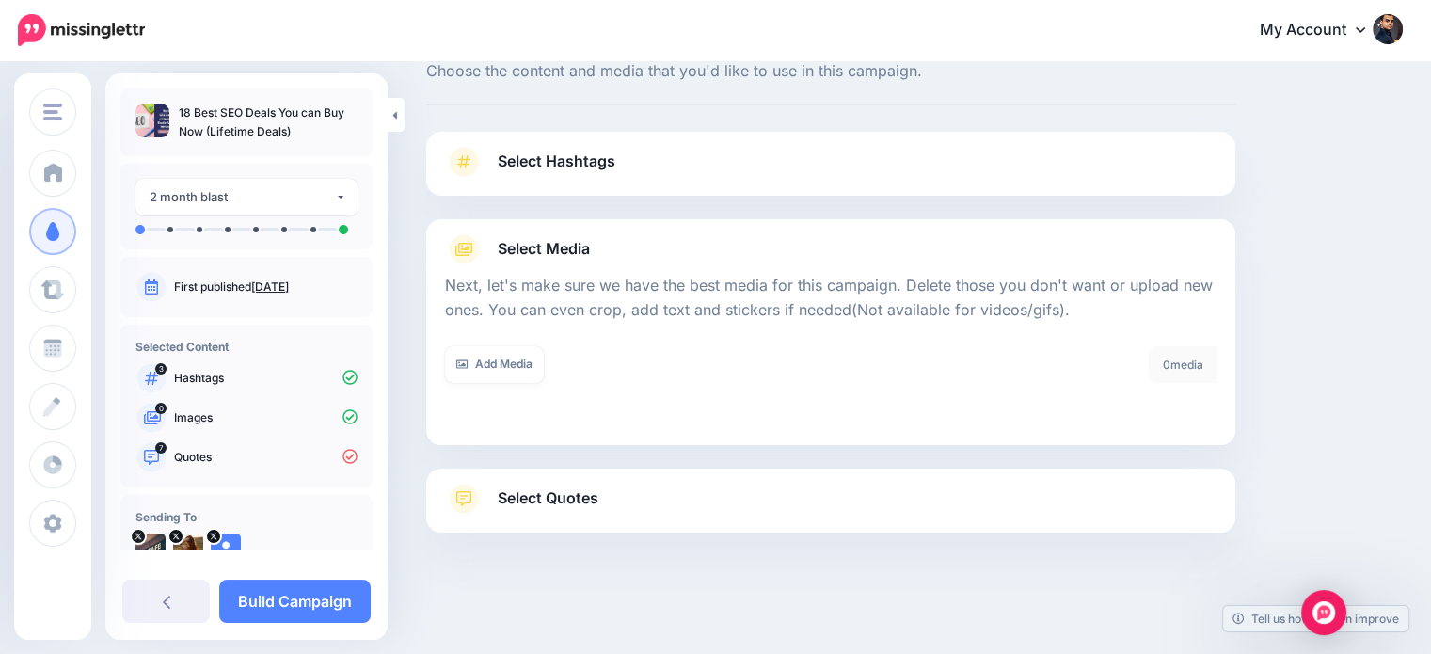
click at [611, 492] on link "Select Quotes" at bounding box center [830, 508] width 771 height 49
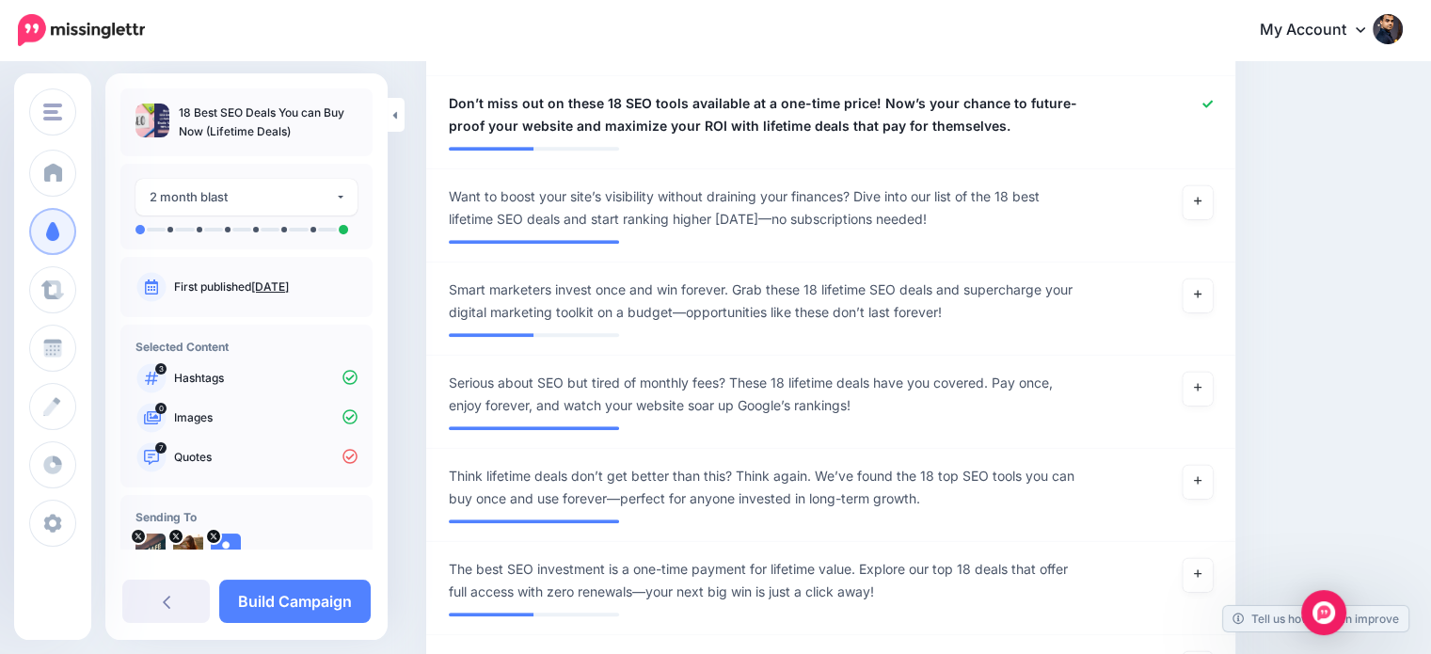
scroll to position [1194, 0]
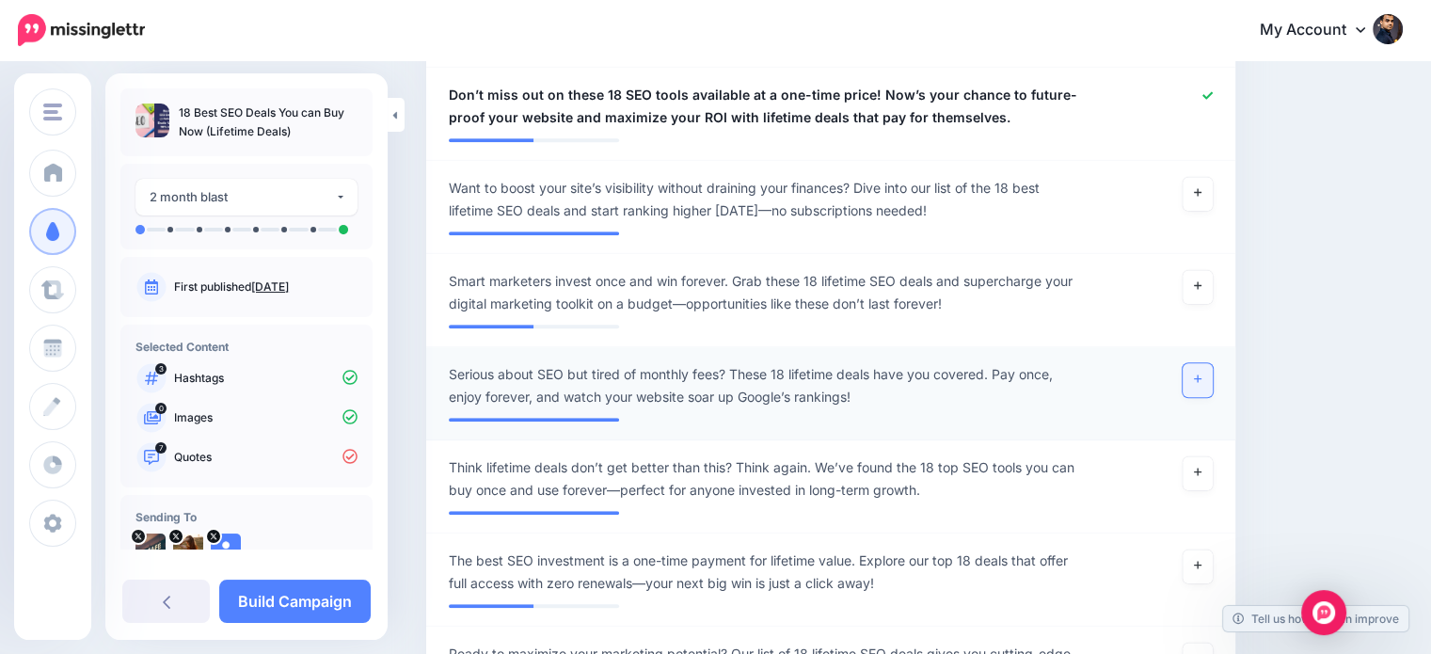
click at [1213, 379] on link at bounding box center [1198, 380] width 30 height 34
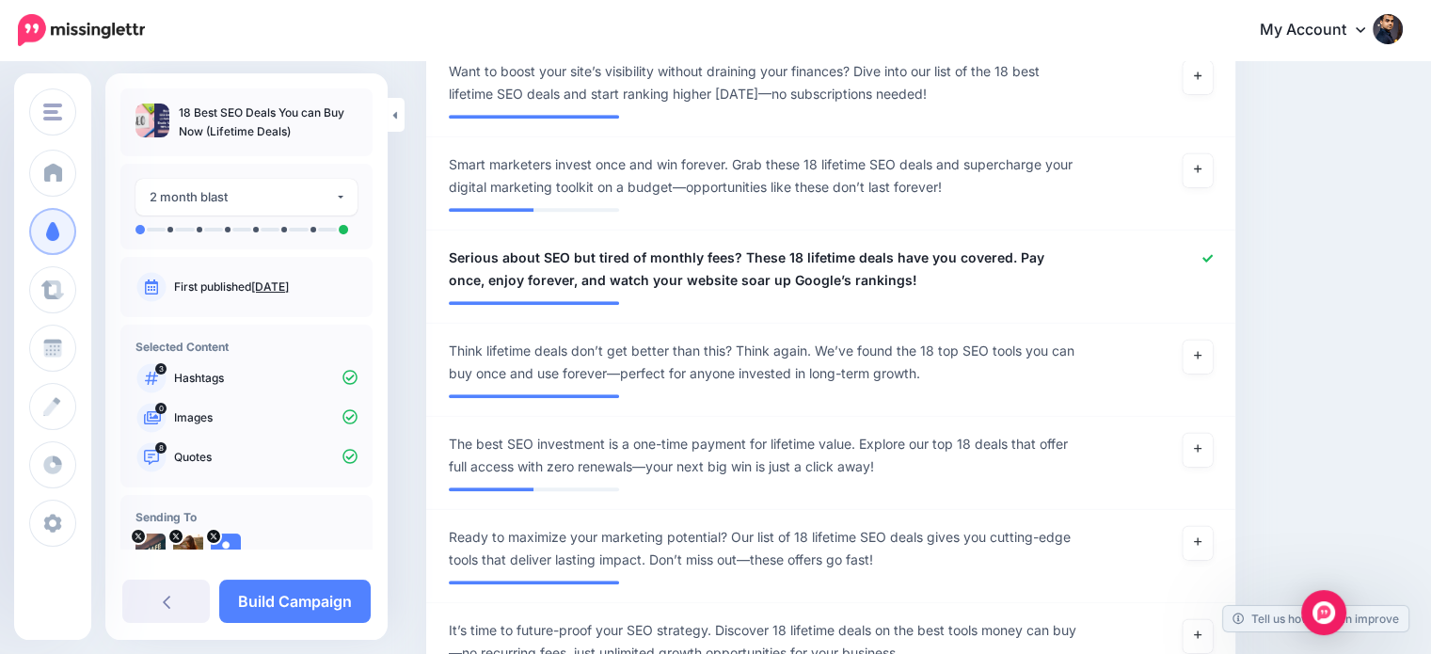
scroll to position [1567, 0]
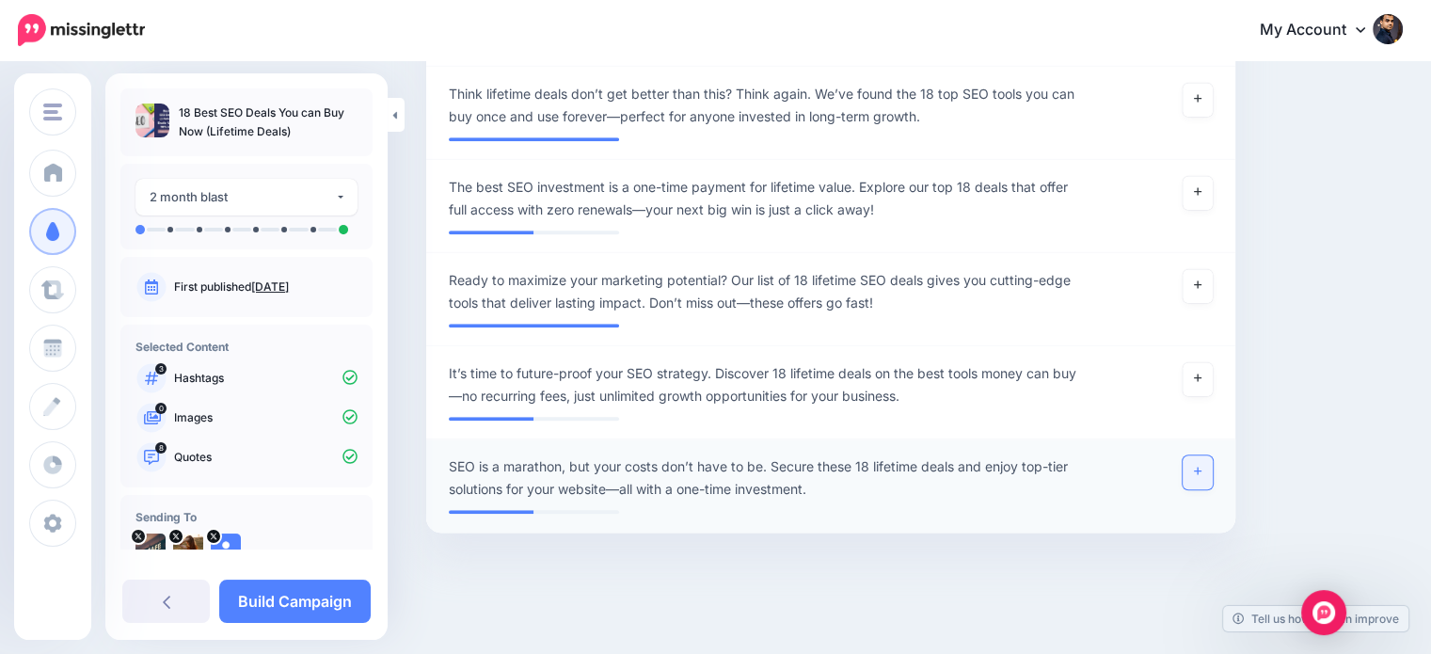
click at [1201, 469] on icon at bounding box center [1198, 471] width 8 height 10
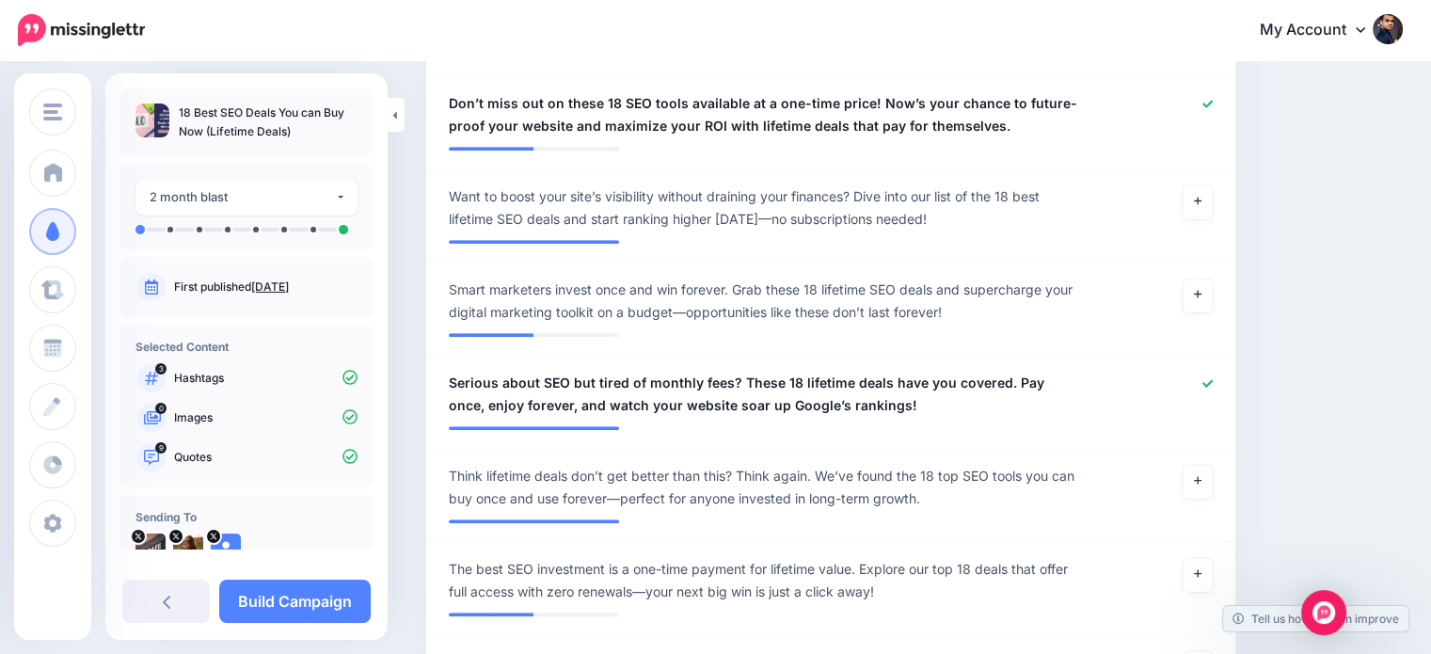
scroll to position [1182, 0]
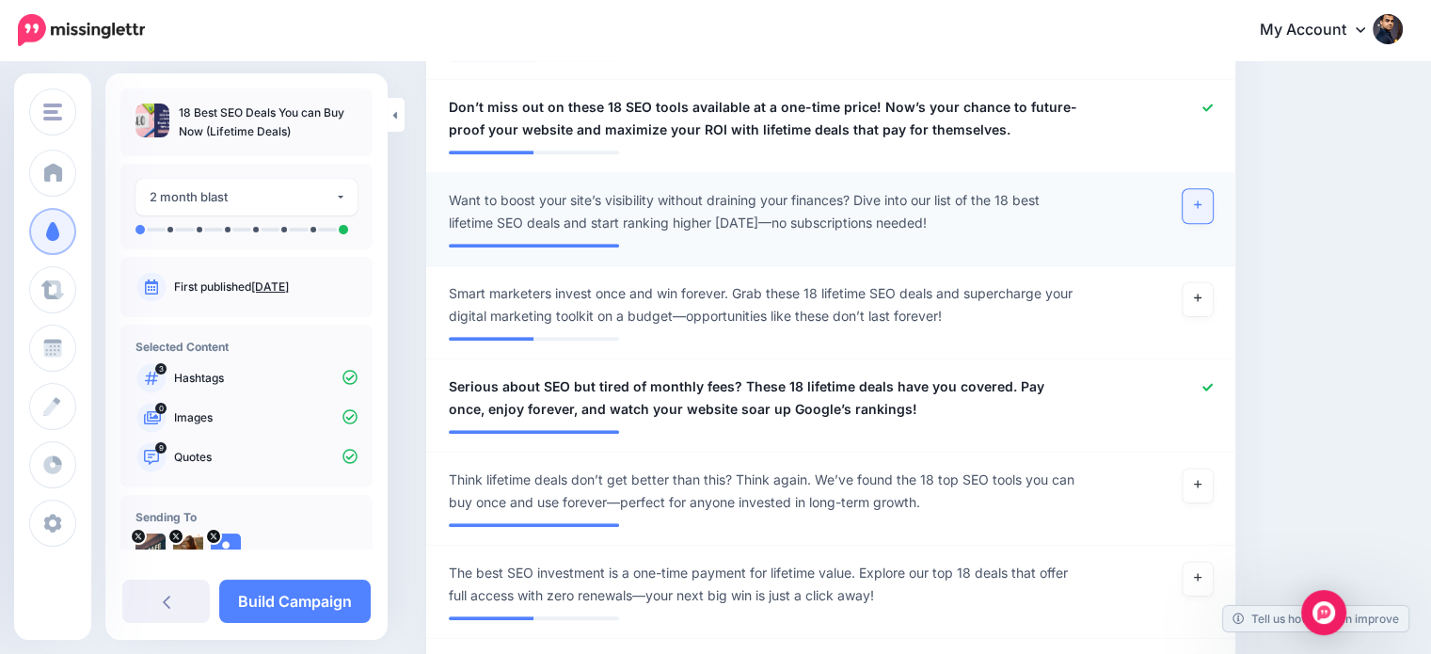
click at [1207, 196] on link at bounding box center [1198, 206] width 30 height 34
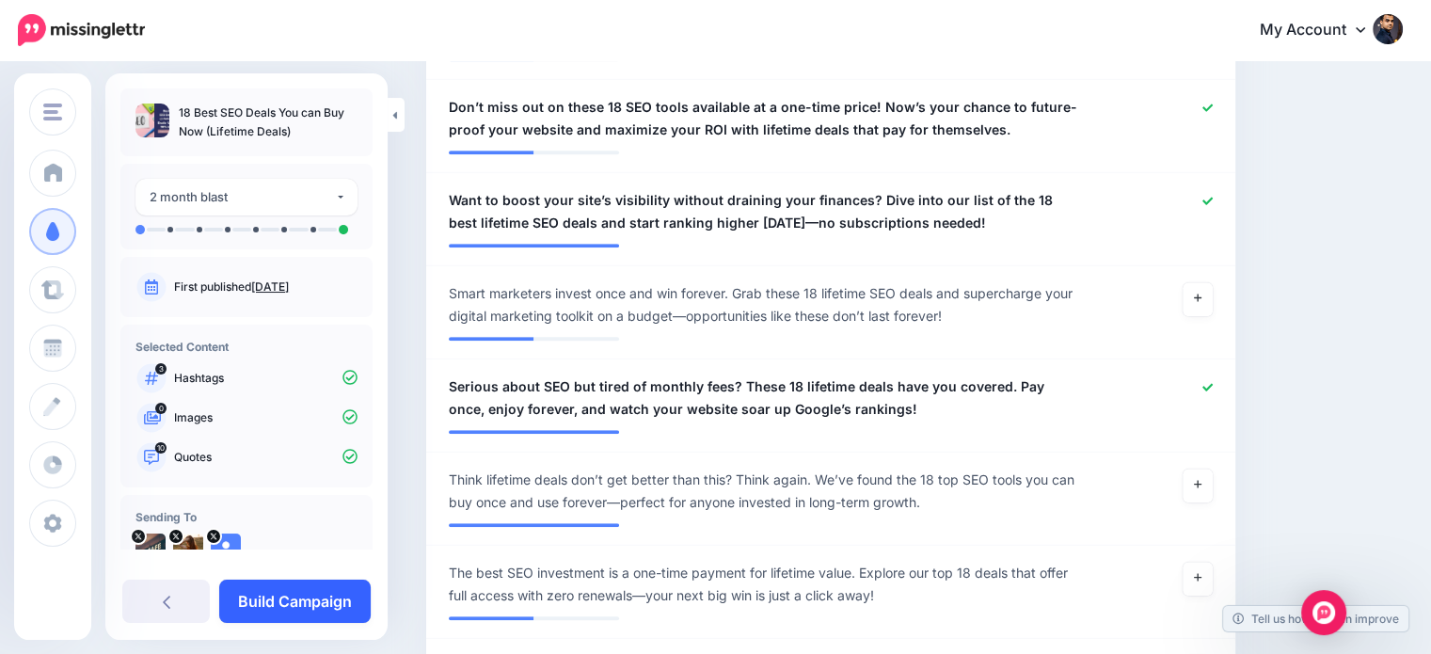
click at [319, 596] on link "Build Campaign" at bounding box center [294, 601] width 151 height 43
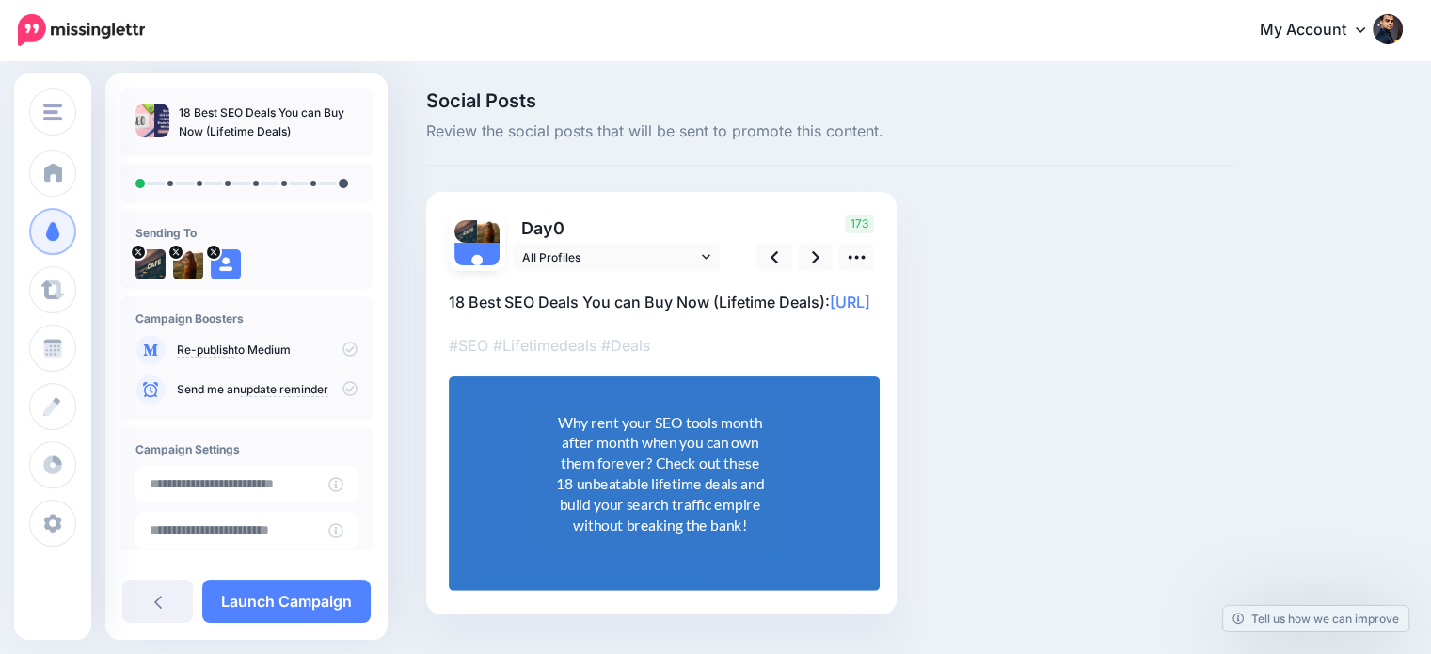
click at [820, 294] on p "18 Best SEO Deals You can Buy Now (Lifetime Deals): [URL]" at bounding box center [661, 302] width 425 height 24
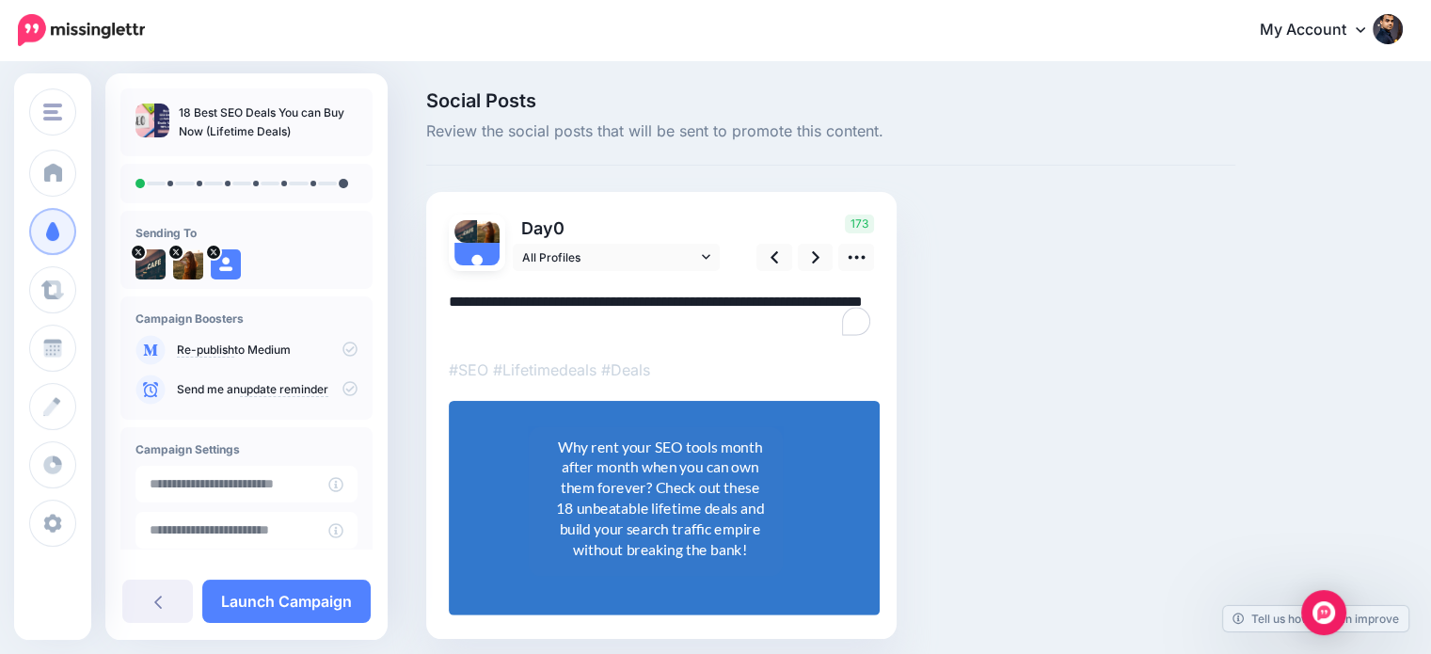
drag, startPoint x: 823, startPoint y: 293, endPoint x: 739, endPoint y: 293, distance: 84.7
click at [739, 293] on textarea "**********" at bounding box center [661, 314] width 425 height 49
click at [824, 292] on textarea "**********" at bounding box center [661, 314] width 425 height 49
drag, startPoint x: 824, startPoint y: 292, endPoint x: 380, endPoint y: 288, distance: 444.1
click at [380, 288] on div "HowToBoy Blog BloggingTriggers HowToBoy Blog Add Workspace Dashboard Campaigns …" at bounding box center [715, 393] width 1431 height 660
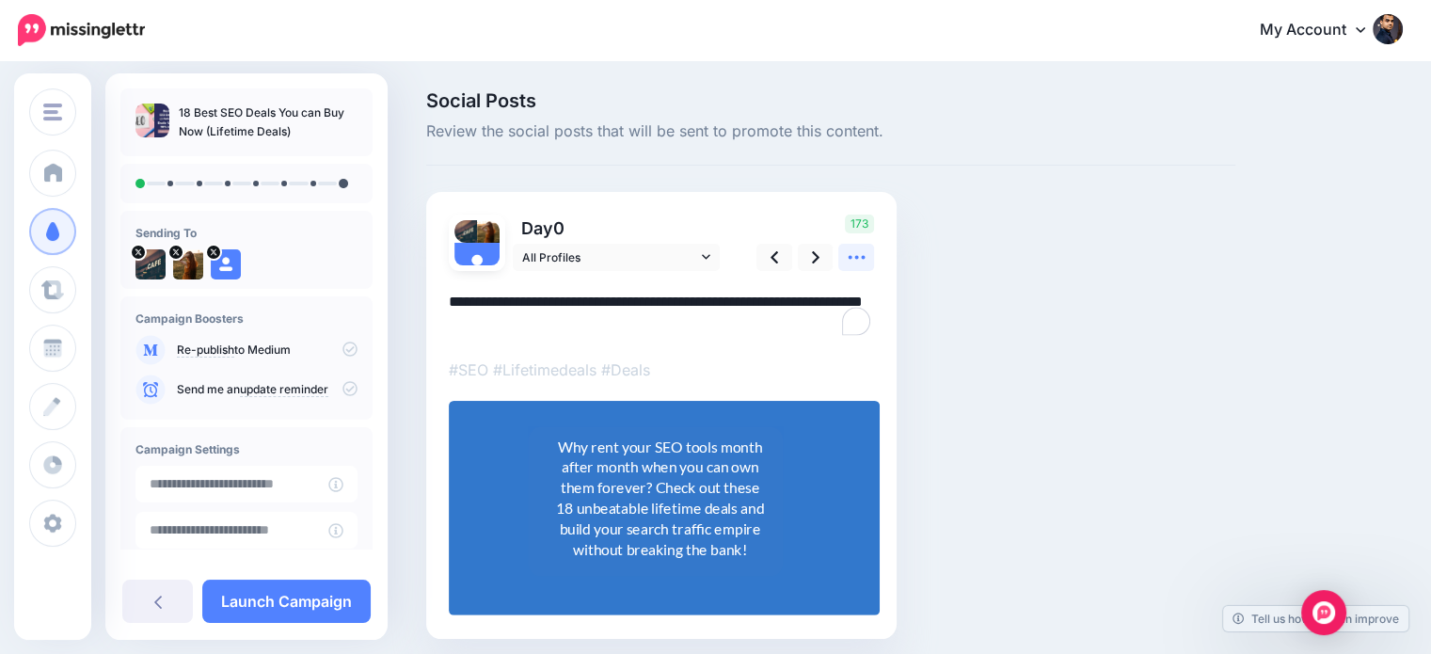
click at [853, 251] on icon at bounding box center [857, 257] width 20 height 20
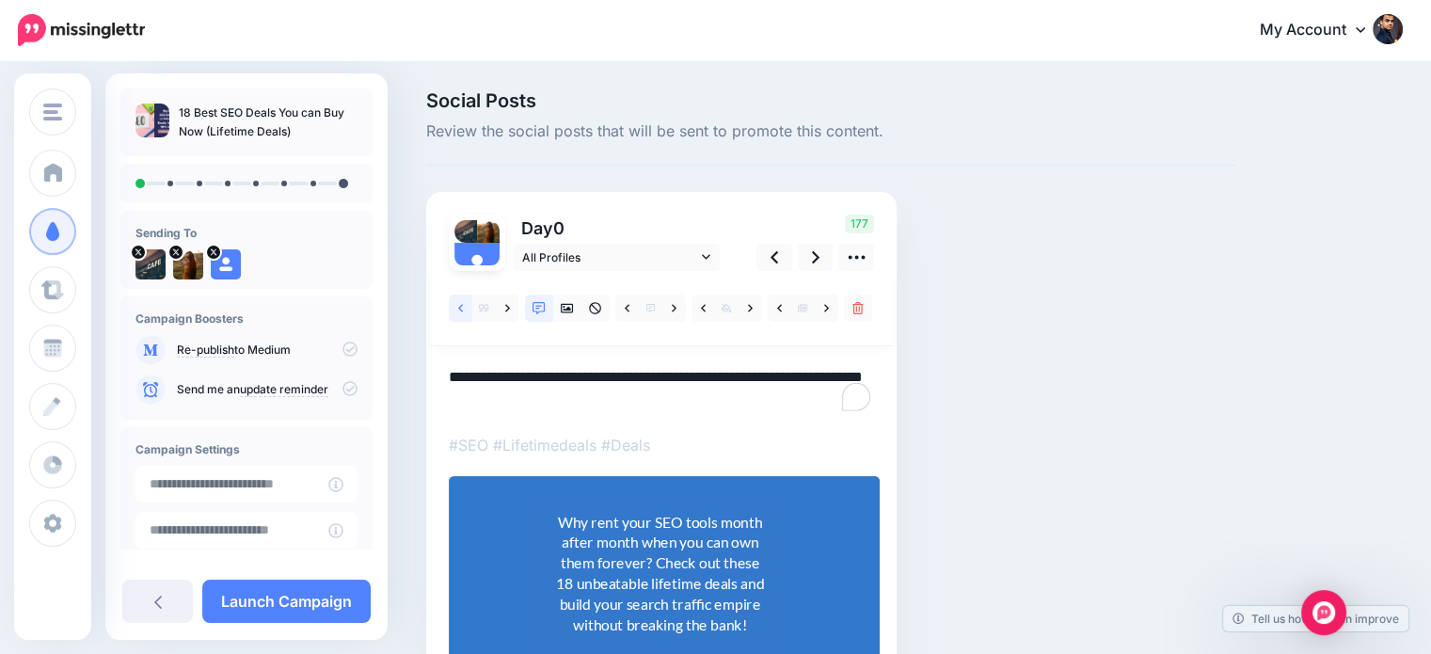
click at [460, 308] on icon at bounding box center [460, 308] width 5 height 13
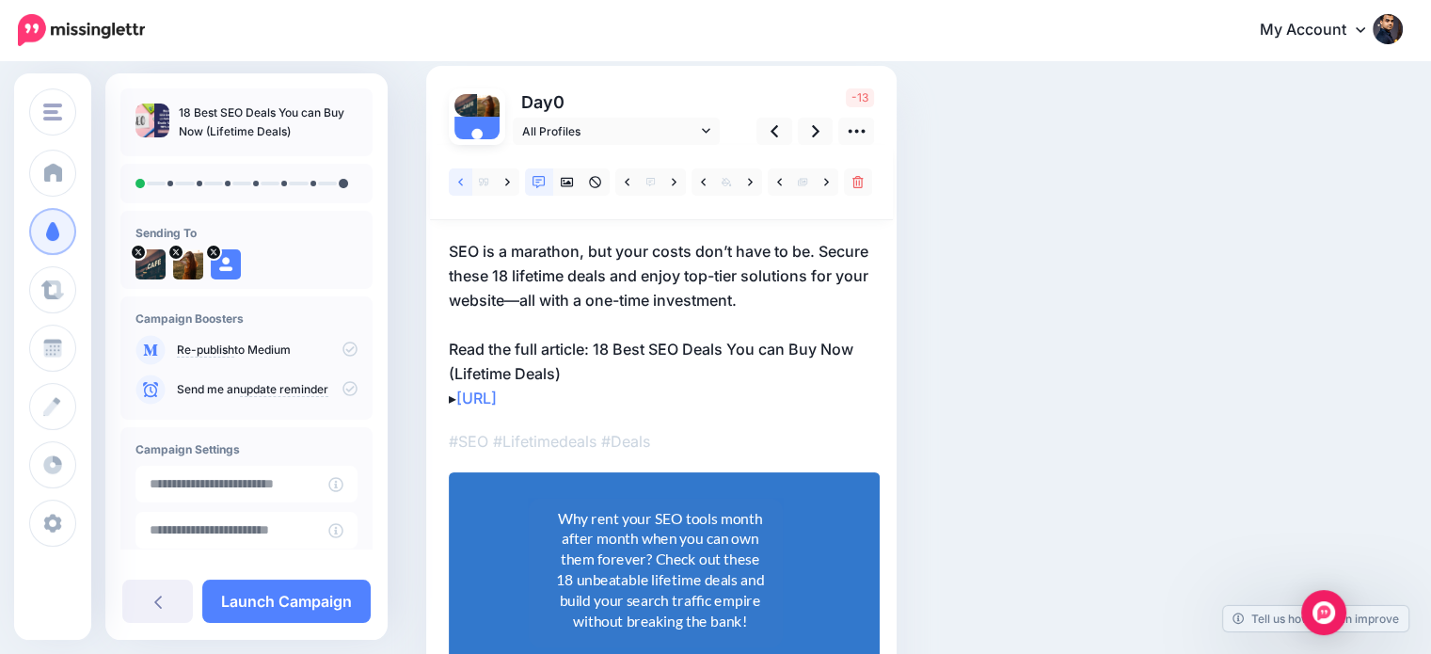
scroll to position [206, 0]
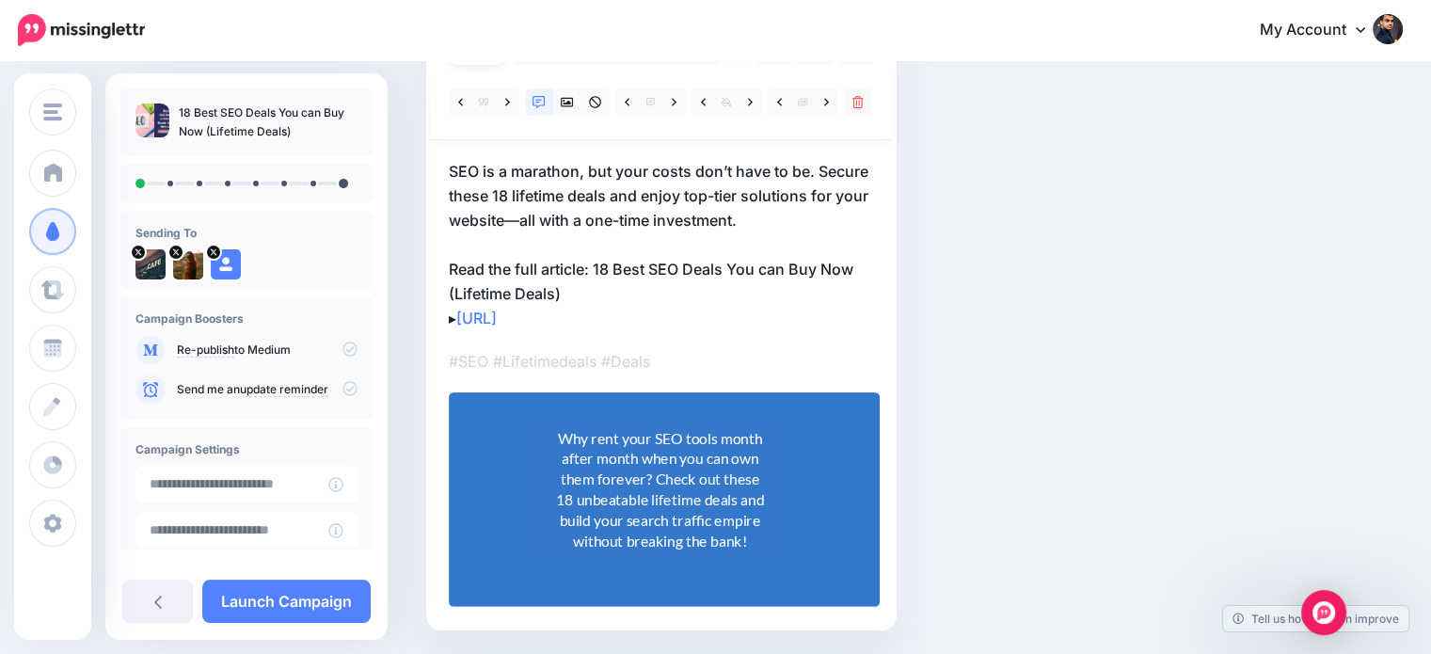
click at [680, 486] on div "Why rent your SEO tools month after month when you can own them forever? Check …" at bounding box center [659, 489] width 213 height 124
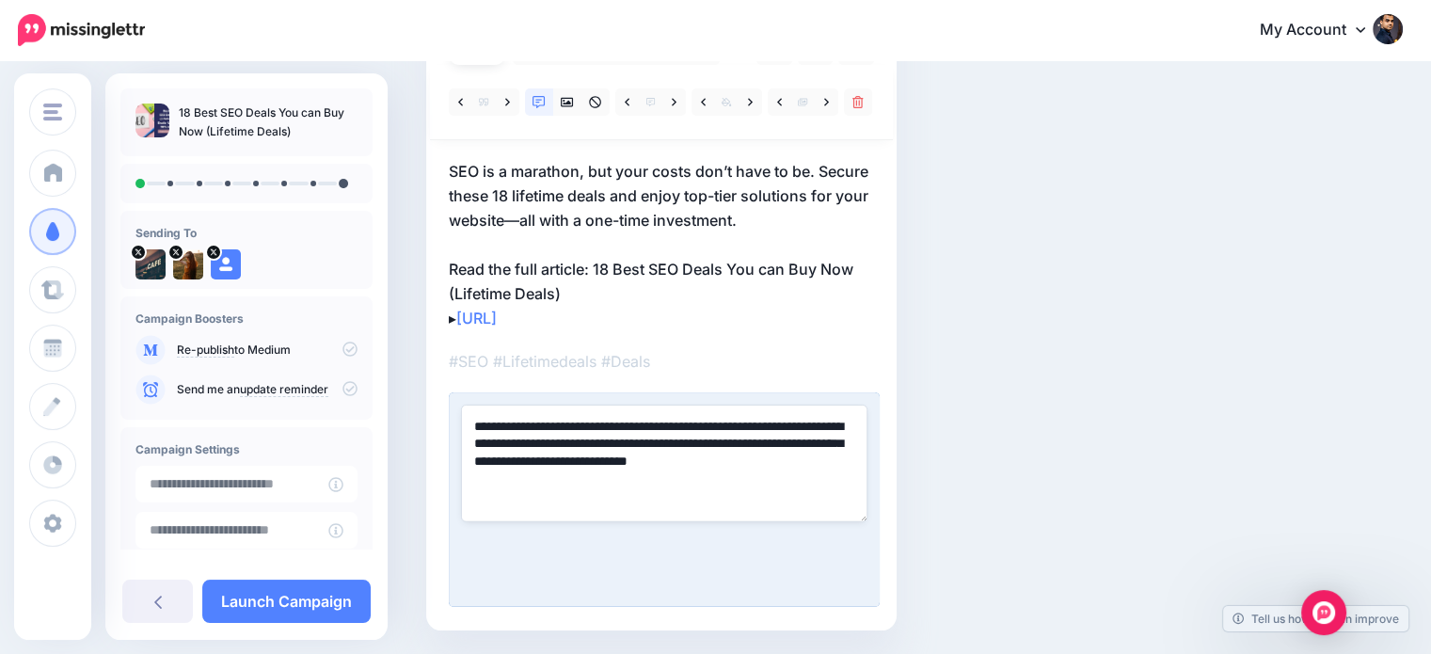
paste textarea
type textarea "**********"
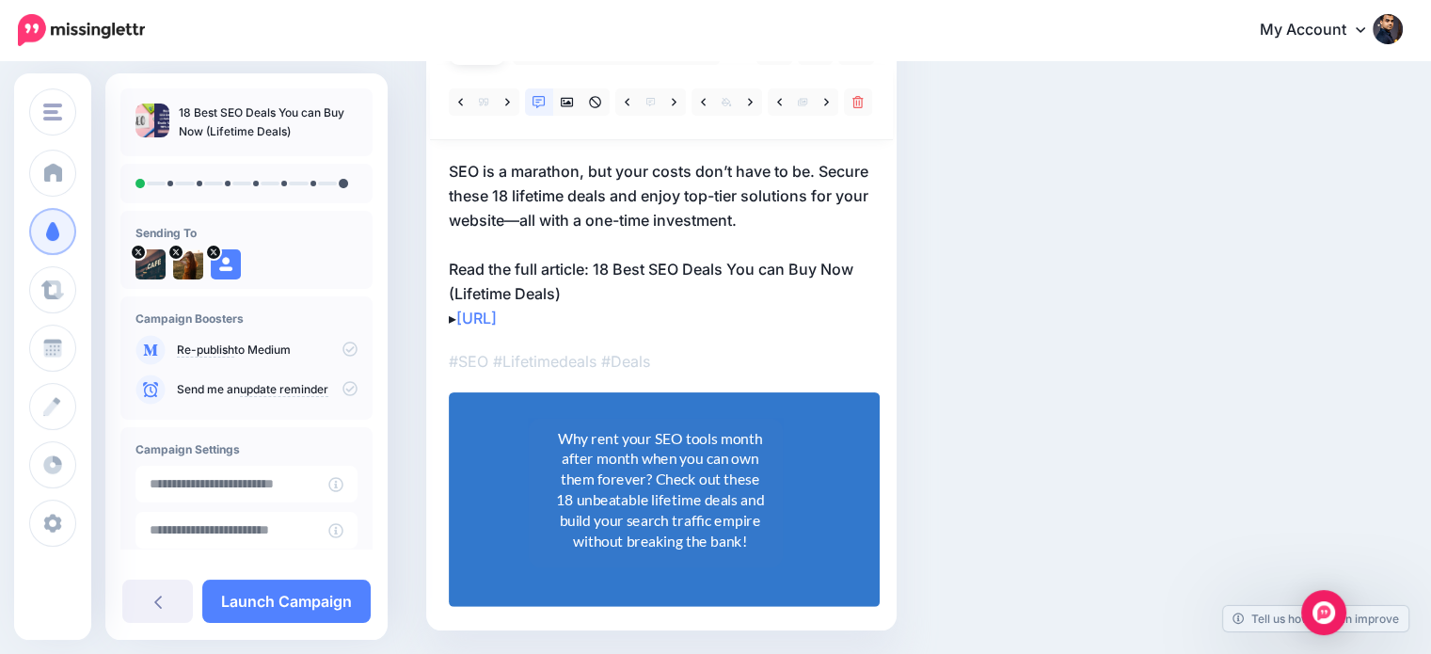
click at [1353, 387] on div "Social Posts Review the social posts that will be sent to promote this content.…" at bounding box center [914, 286] width 1005 height 802
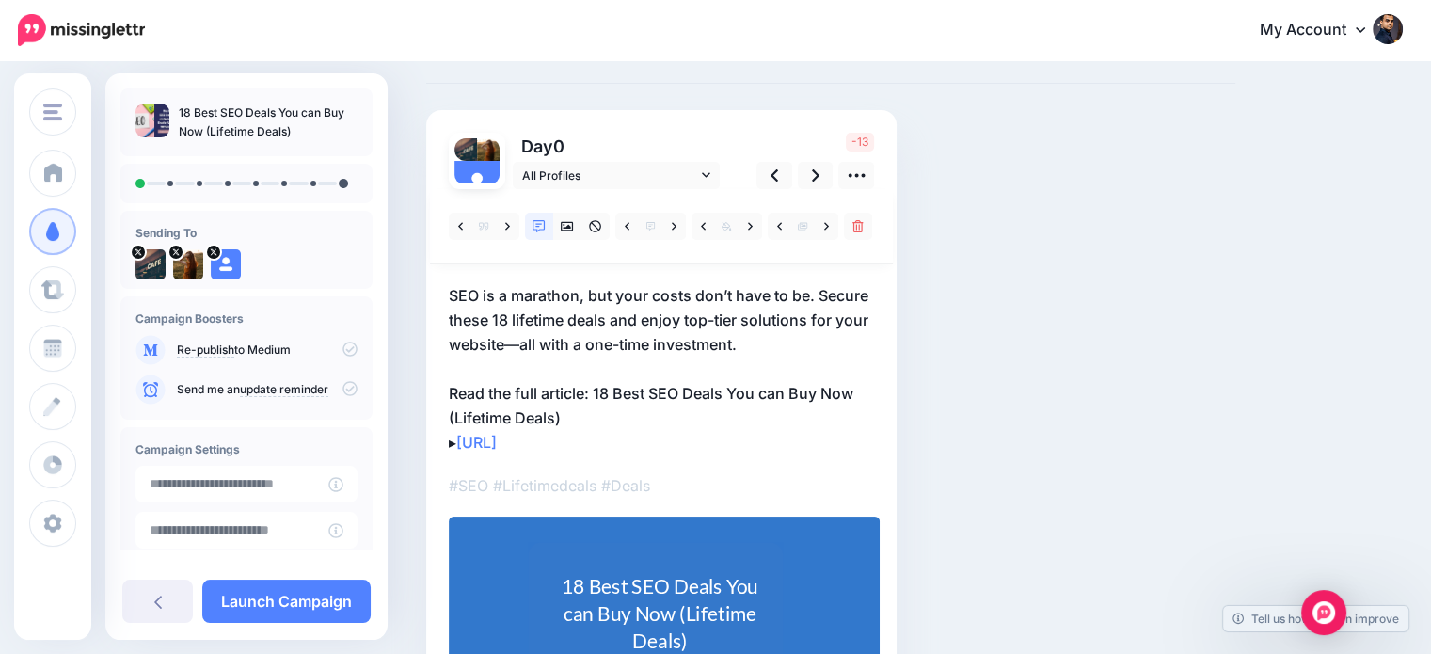
scroll to position [79, 0]
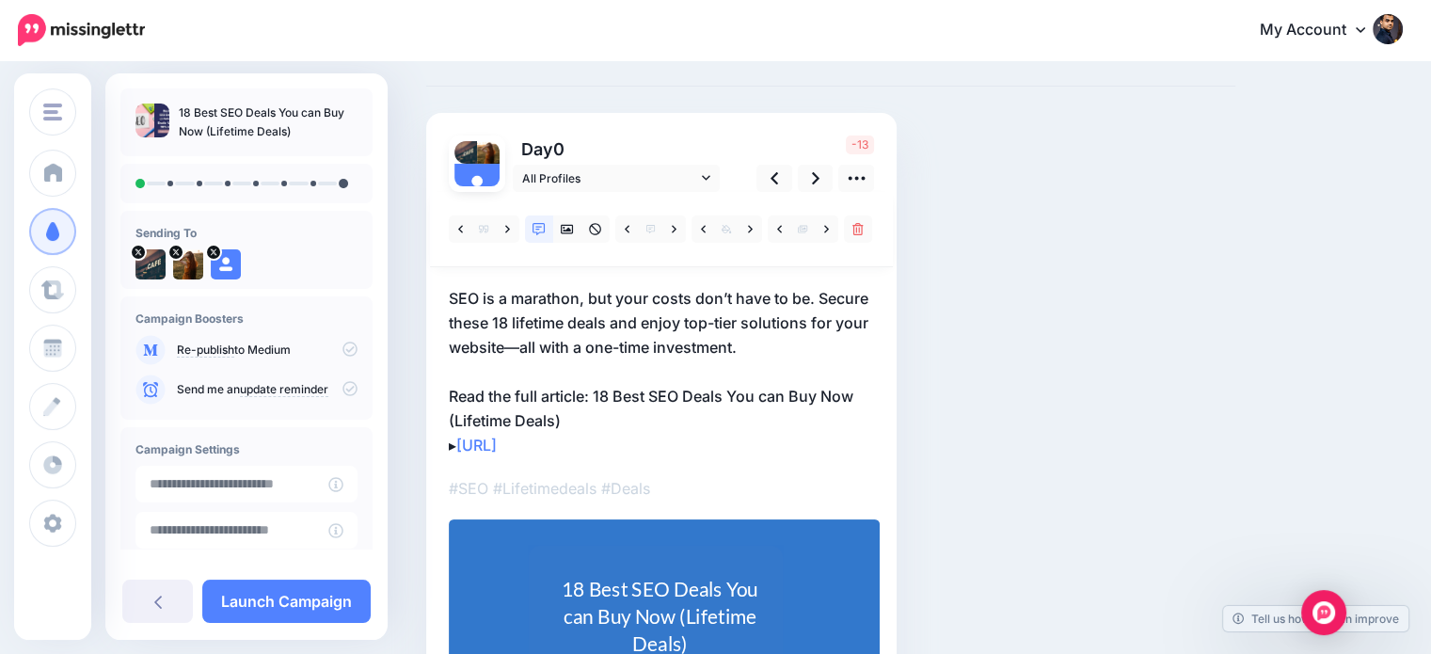
click at [628, 410] on p "SEO is a marathon, but your costs don’t have to be. Secure these 18 lifetime de…" at bounding box center [661, 371] width 425 height 171
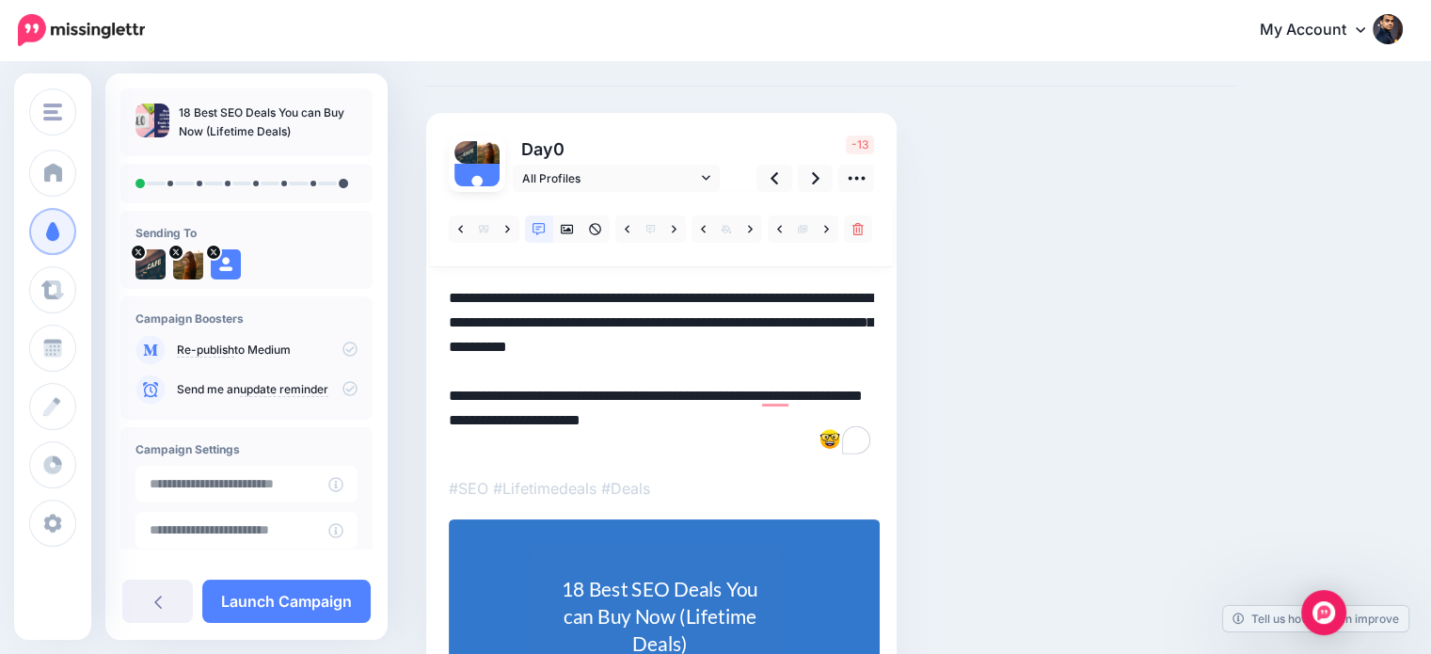
drag, startPoint x: 596, startPoint y: 390, endPoint x: 603, endPoint y: 421, distance: 31.0
click at [603, 421] on textarea "**********" at bounding box center [661, 371] width 425 height 171
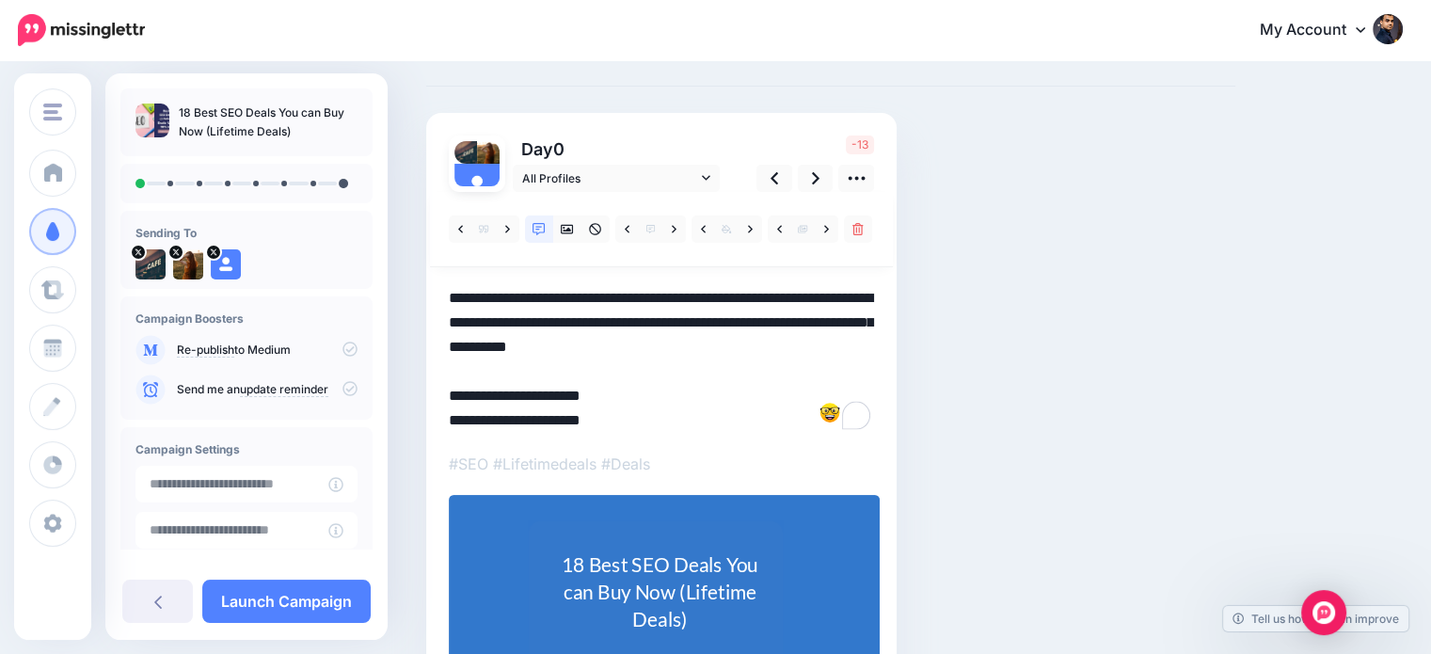
click at [463, 417] on textarea "**********" at bounding box center [661, 359] width 425 height 147
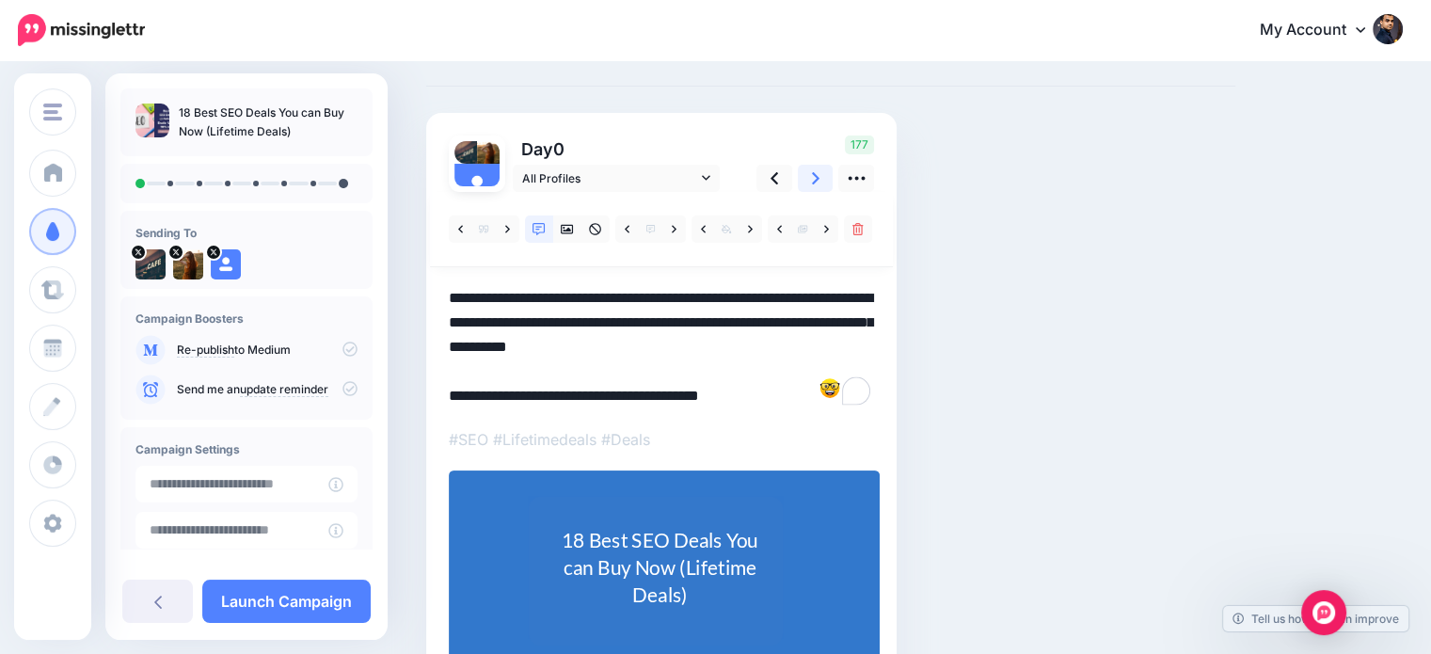
type textarea "**********"
click at [813, 180] on icon at bounding box center [816, 178] width 8 height 12
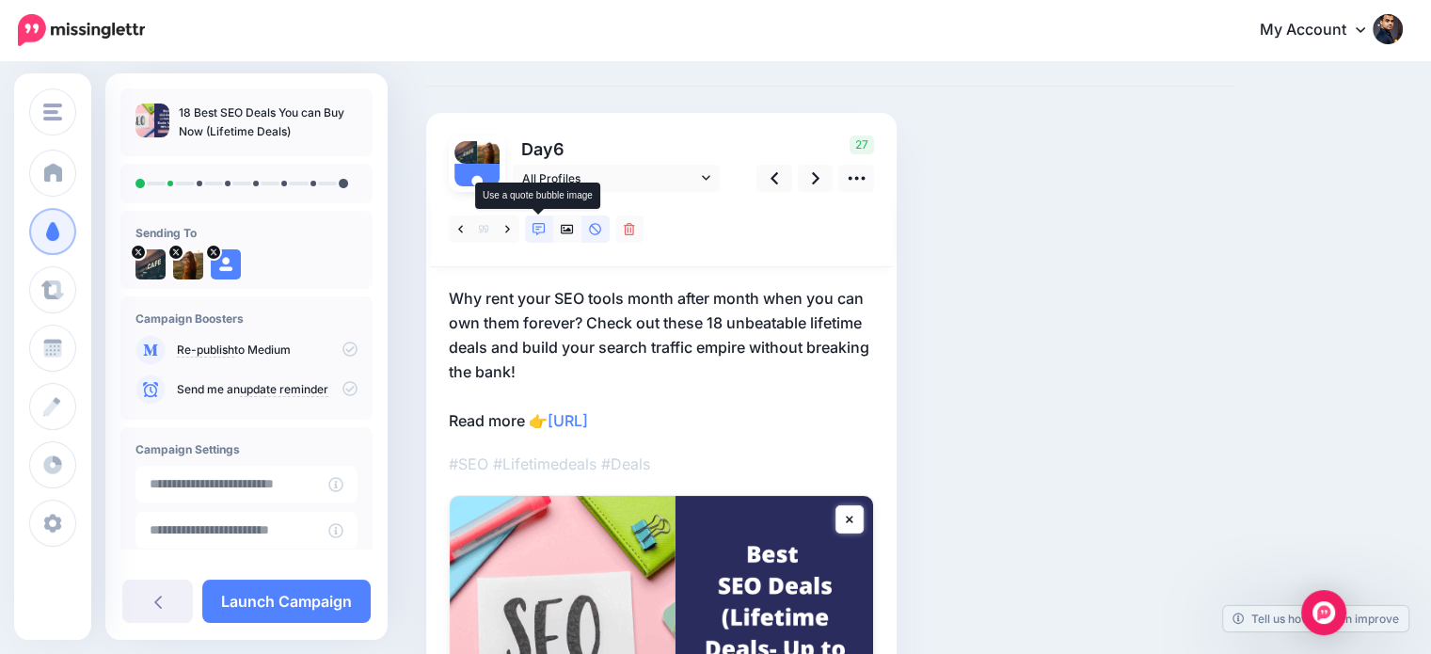
click at [537, 229] on icon at bounding box center [539, 229] width 13 height 13
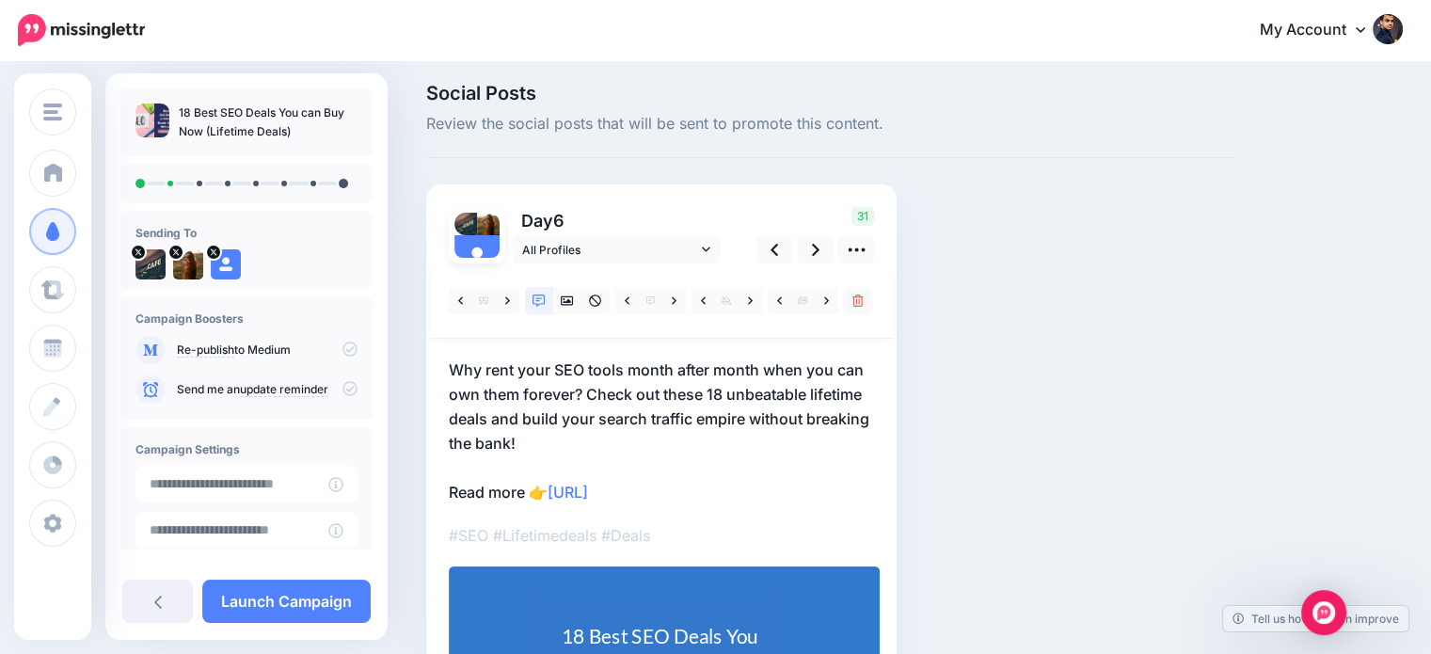
scroll to position [79, 0]
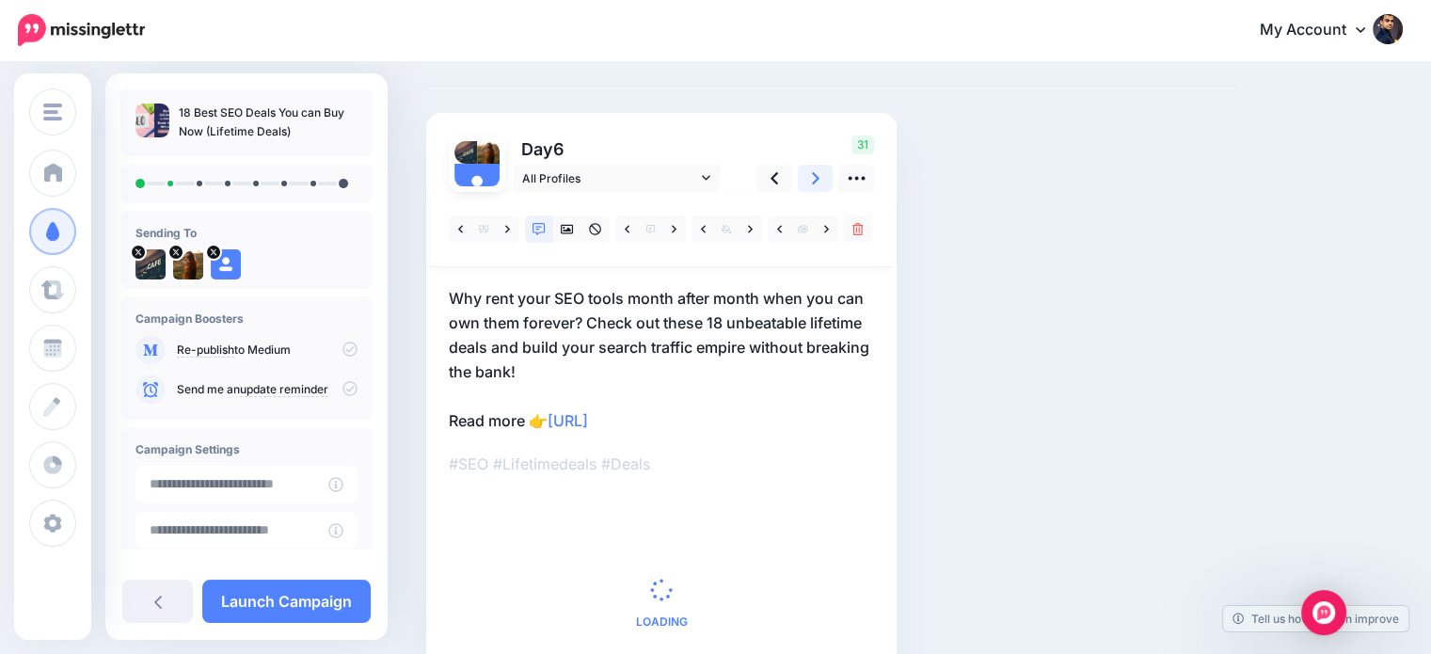
click at [820, 167] on link at bounding box center [816, 178] width 36 height 27
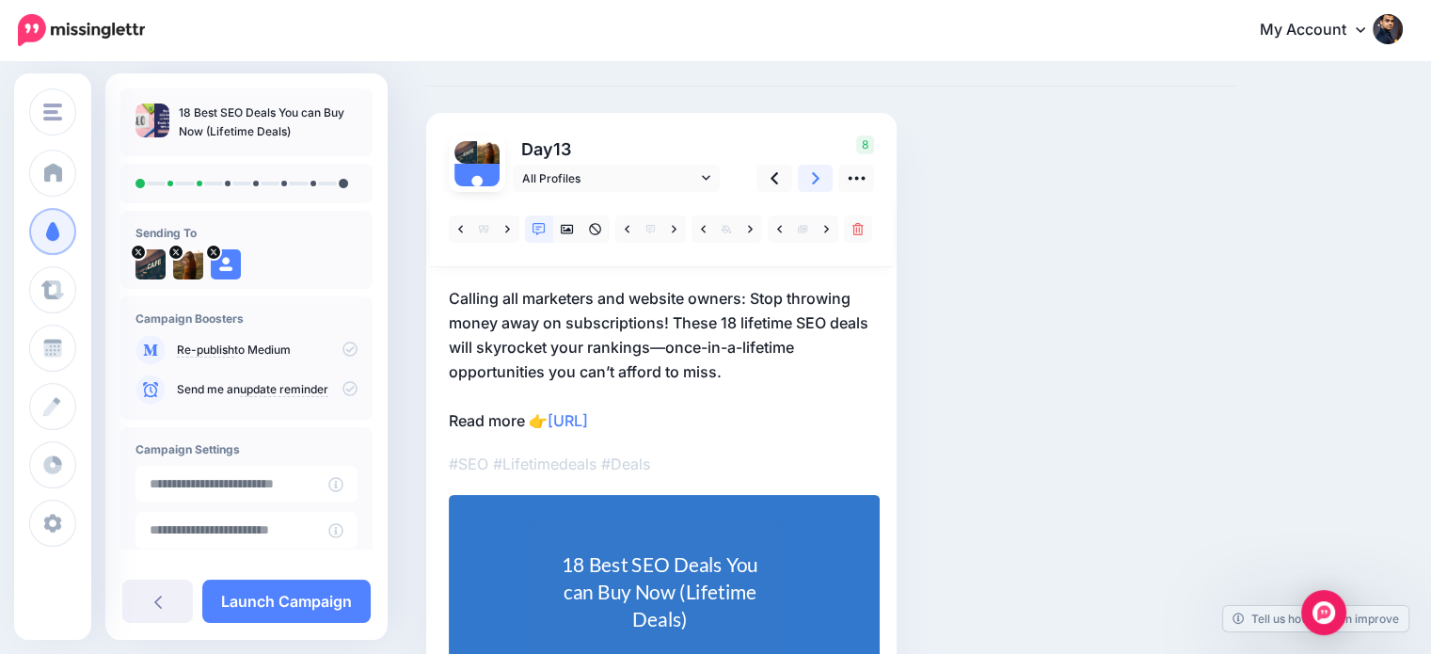
click at [817, 176] on icon at bounding box center [816, 178] width 8 height 12
click at [813, 172] on icon at bounding box center [816, 178] width 8 height 12
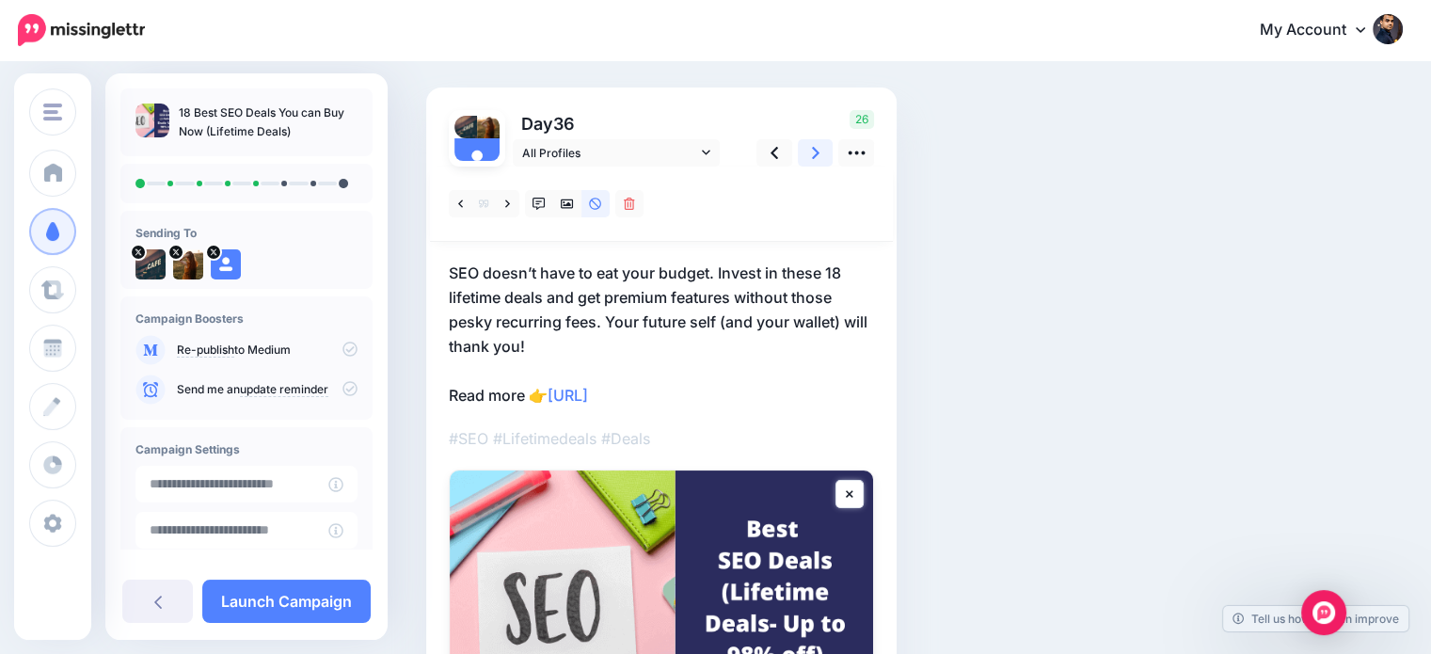
scroll to position [0, 0]
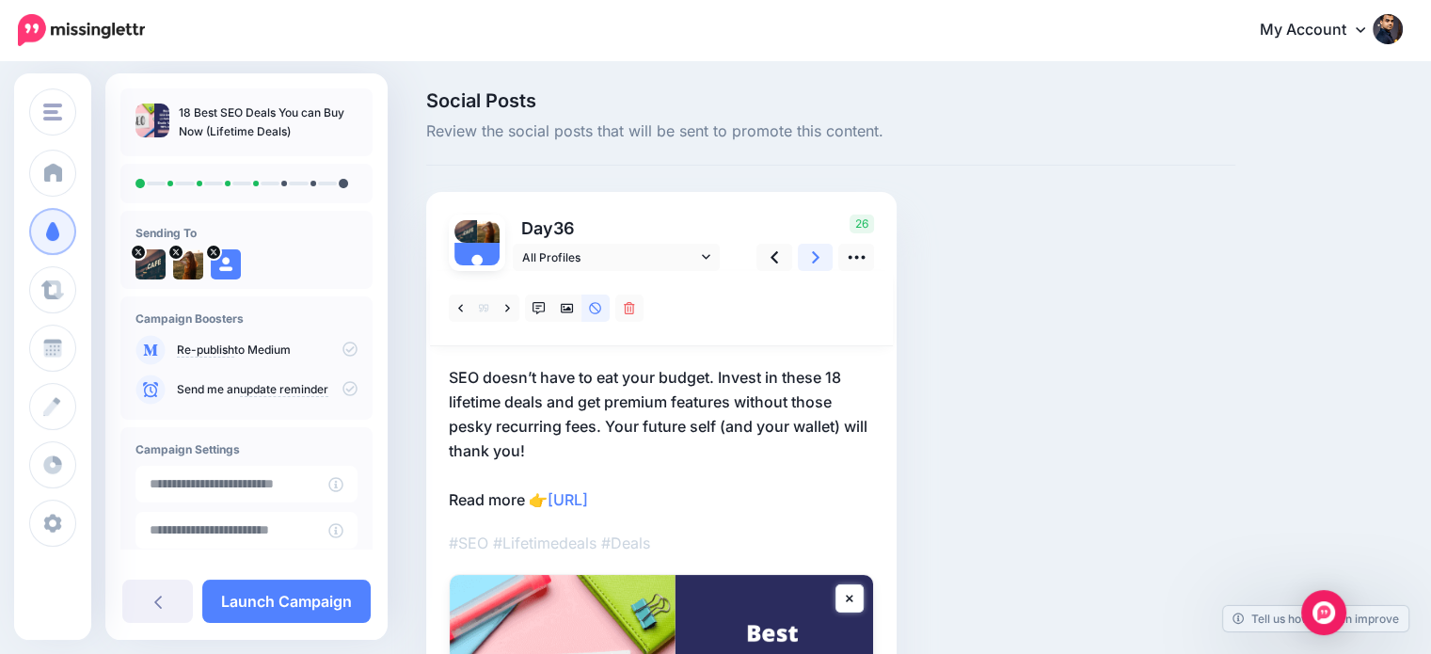
click at [803, 258] on link at bounding box center [816, 257] width 36 height 27
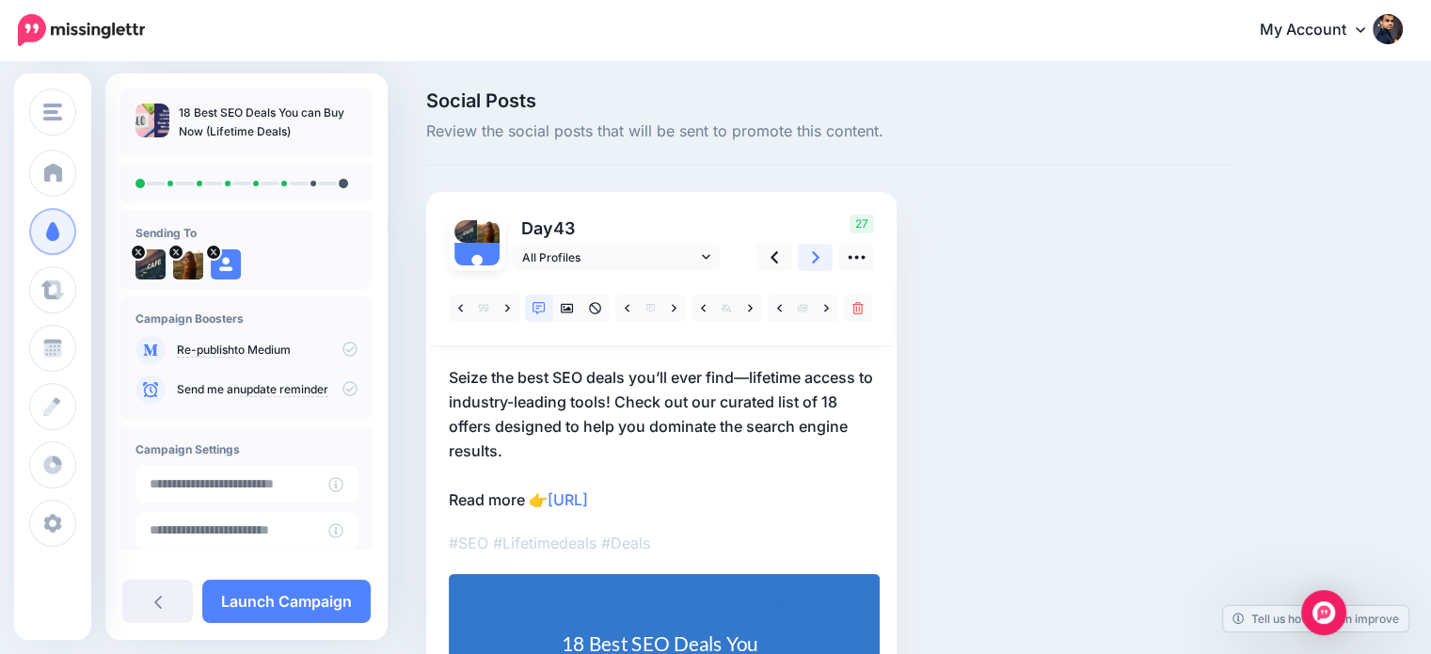
scroll to position [9, 0]
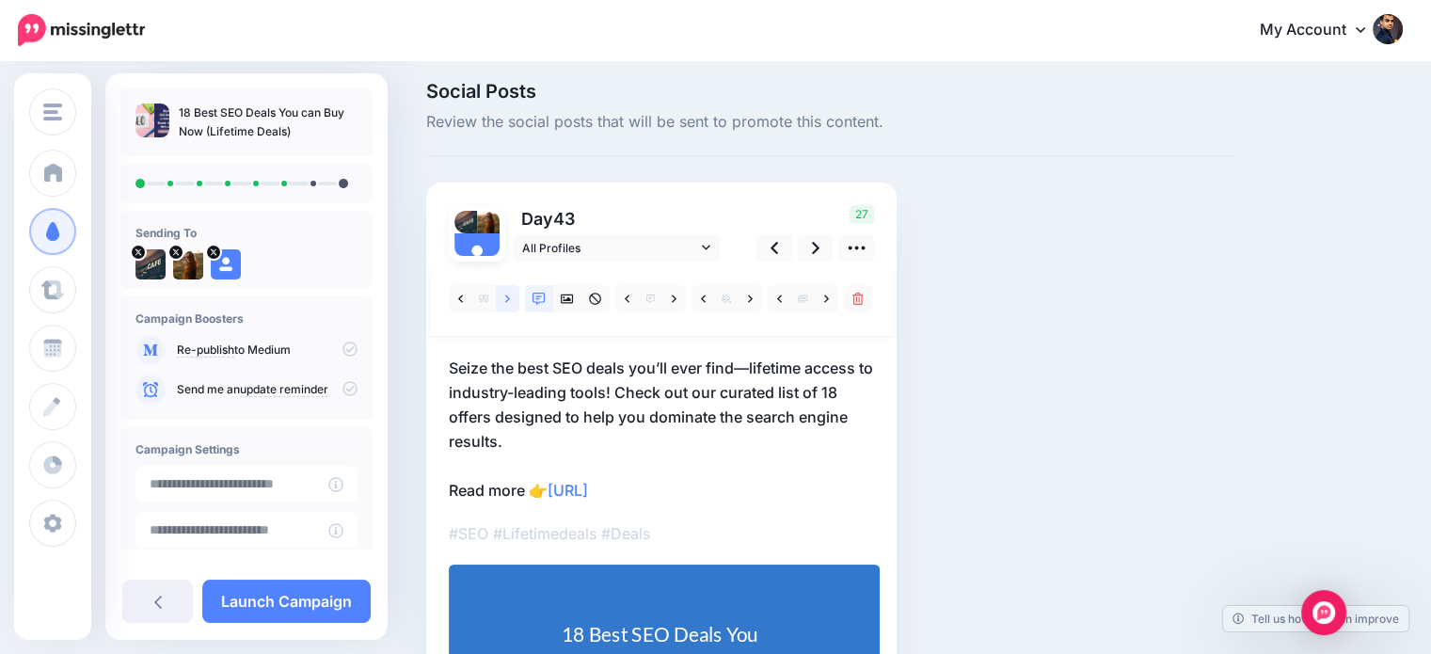
click at [509, 293] on icon at bounding box center [507, 299] width 5 height 13
click at [803, 247] on link at bounding box center [816, 247] width 36 height 27
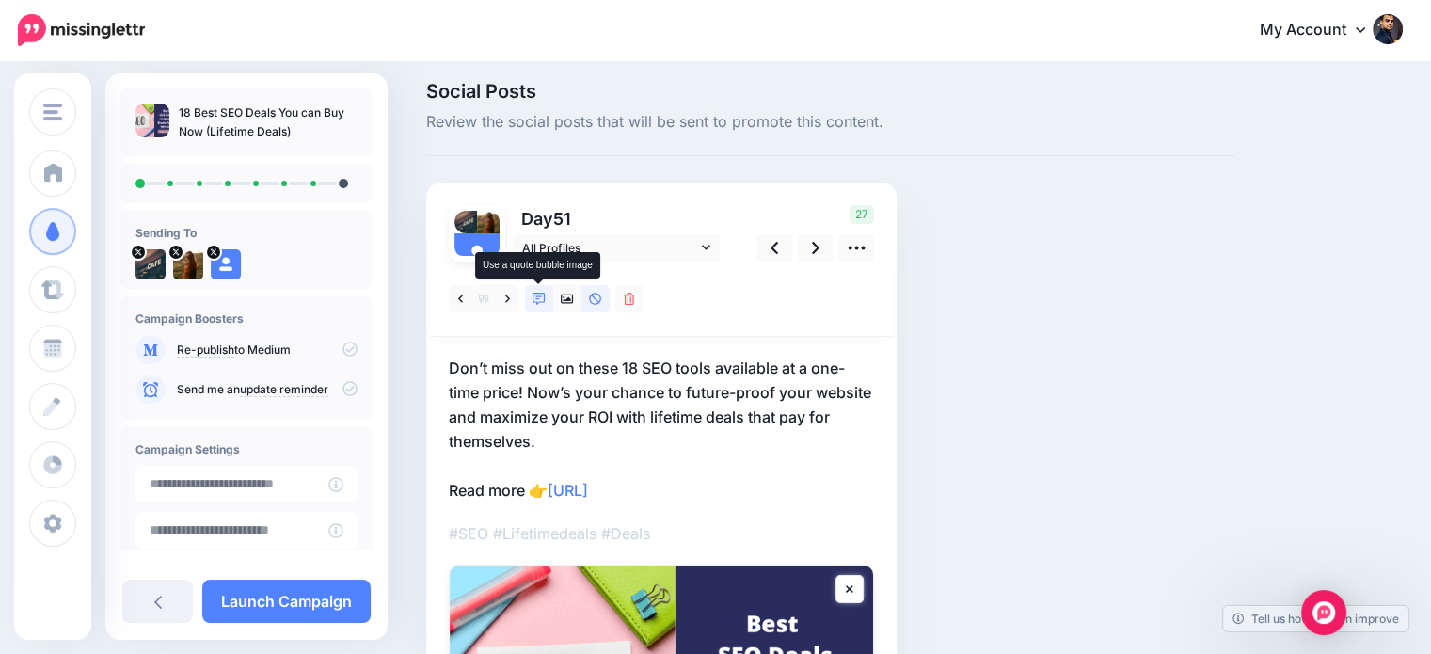
click at [538, 298] on icon at bounding box center [539, 299] width 13 height 13
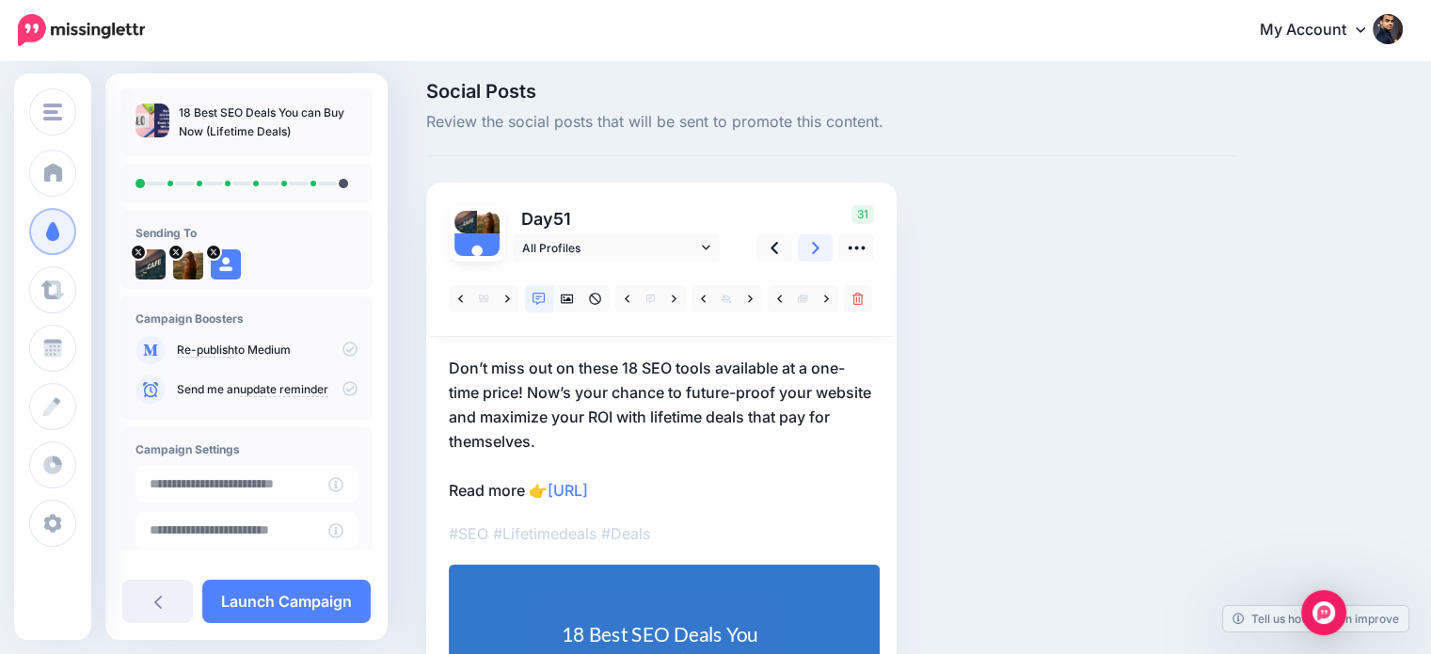
click at [819, 256] on link at bounding box center [816, 247] width 36 height 27
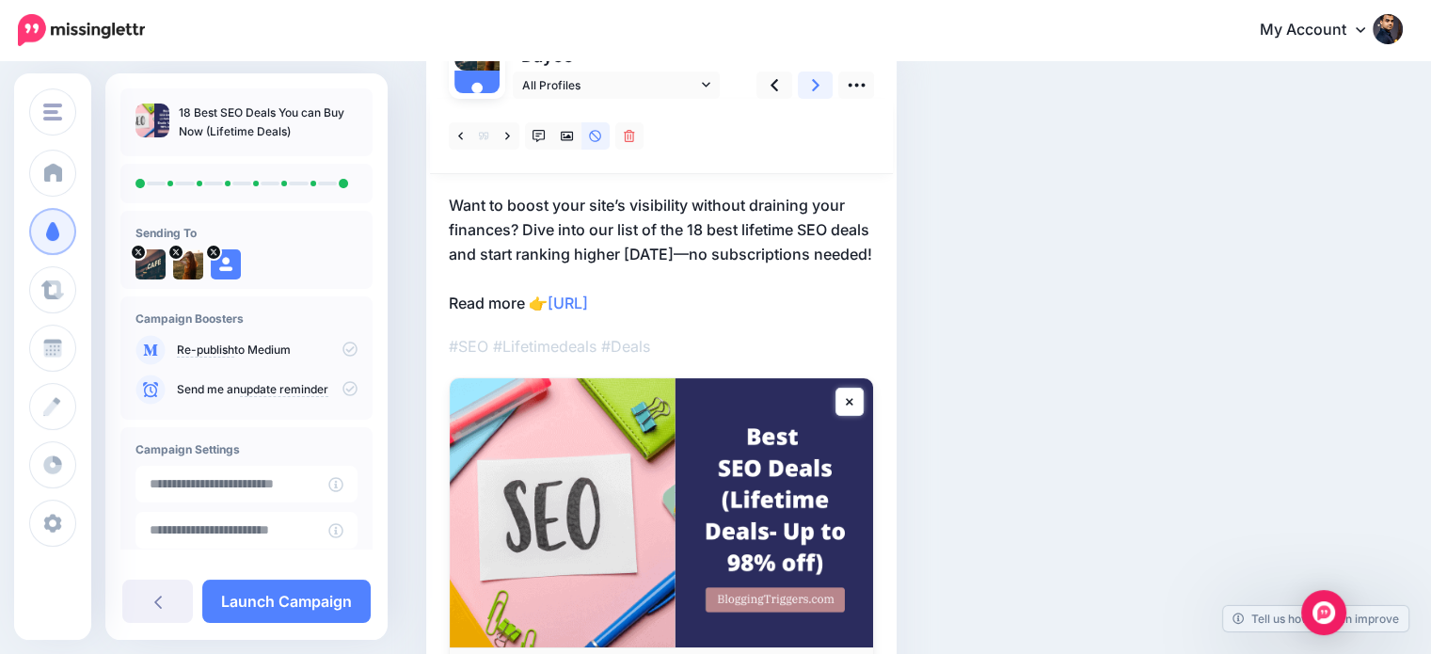
scroll to position [174, 0]
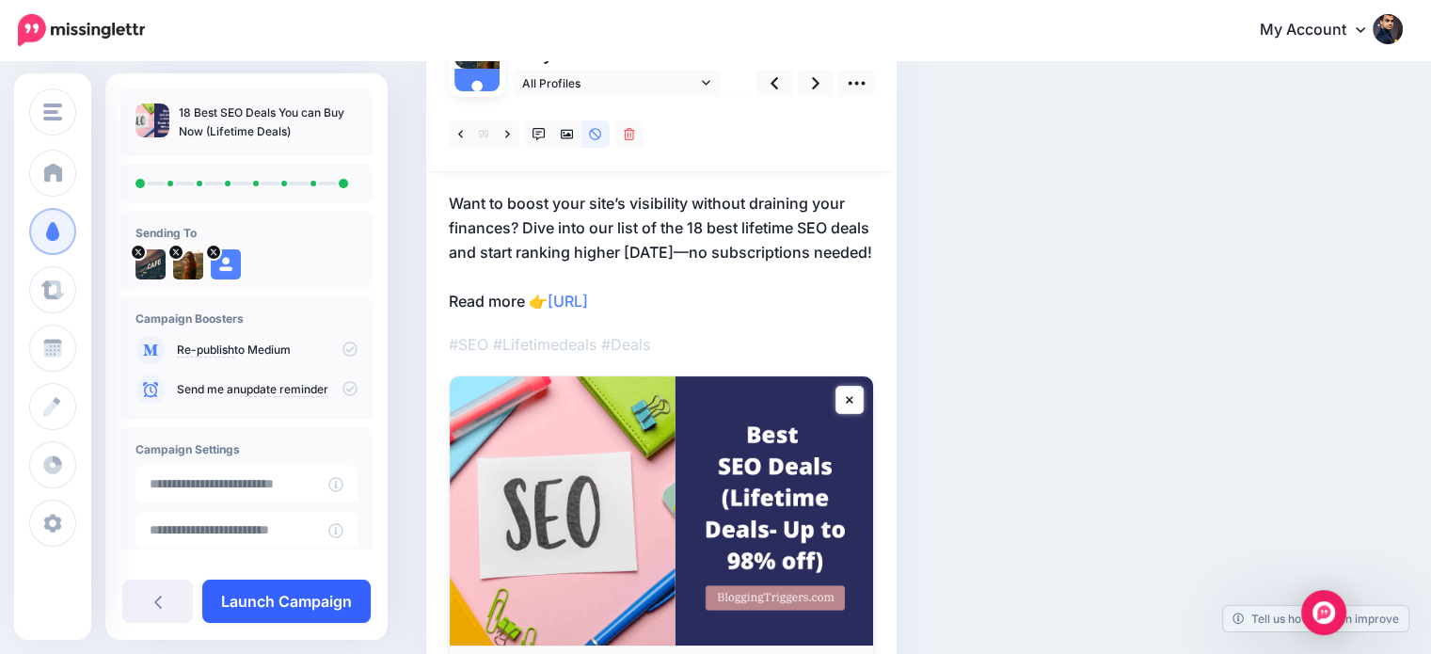
click at [351, 599] on link "Launch Campaign" at bounding box center [286, 601] width 168 height 43
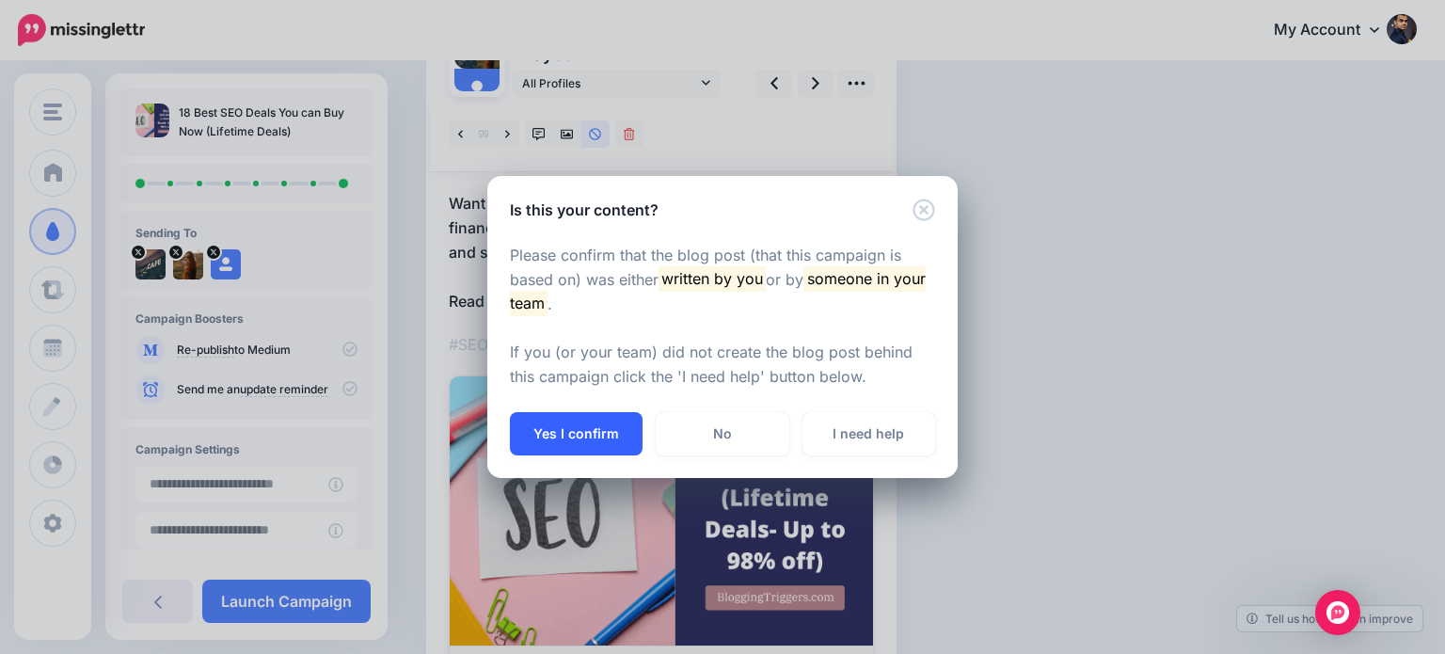
click at [578, 439] on button "Yes I confirm" at bounding box center [576, 433] width 133 height 43
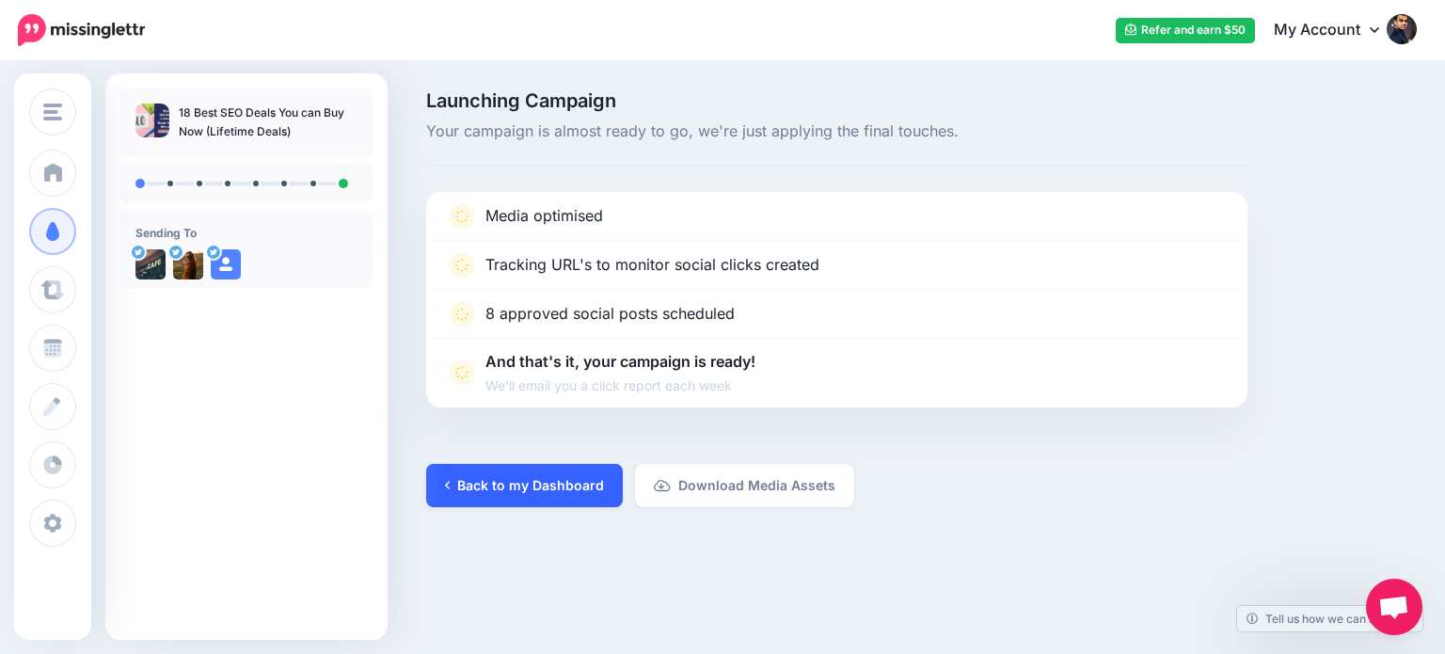
click at [580, 470] on link "Back to my Dashboard" at bounding box center [524, 485] width 197 height 43
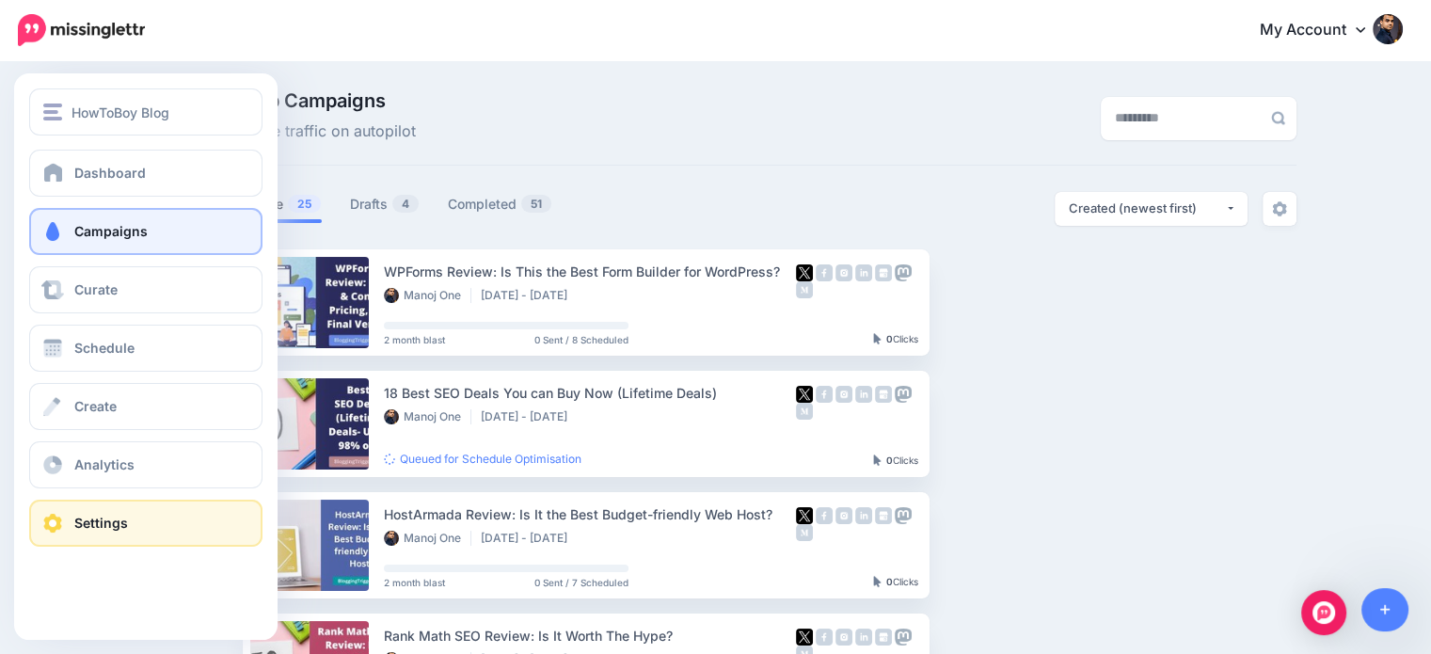
click at [60, 522] on span at bounding box center [52, 523] width 24 height 19
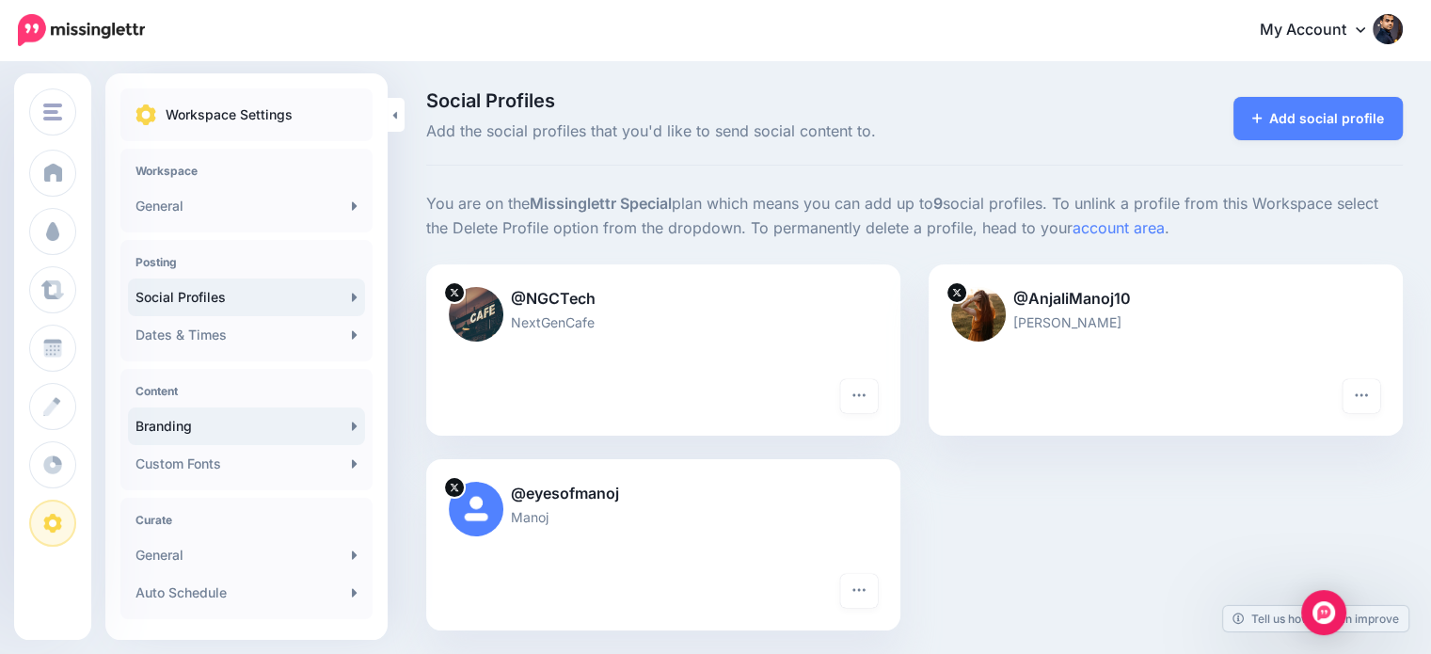
click at [199, 433] on link "Branding" at bounding box center [246, 426] width 237 height 38
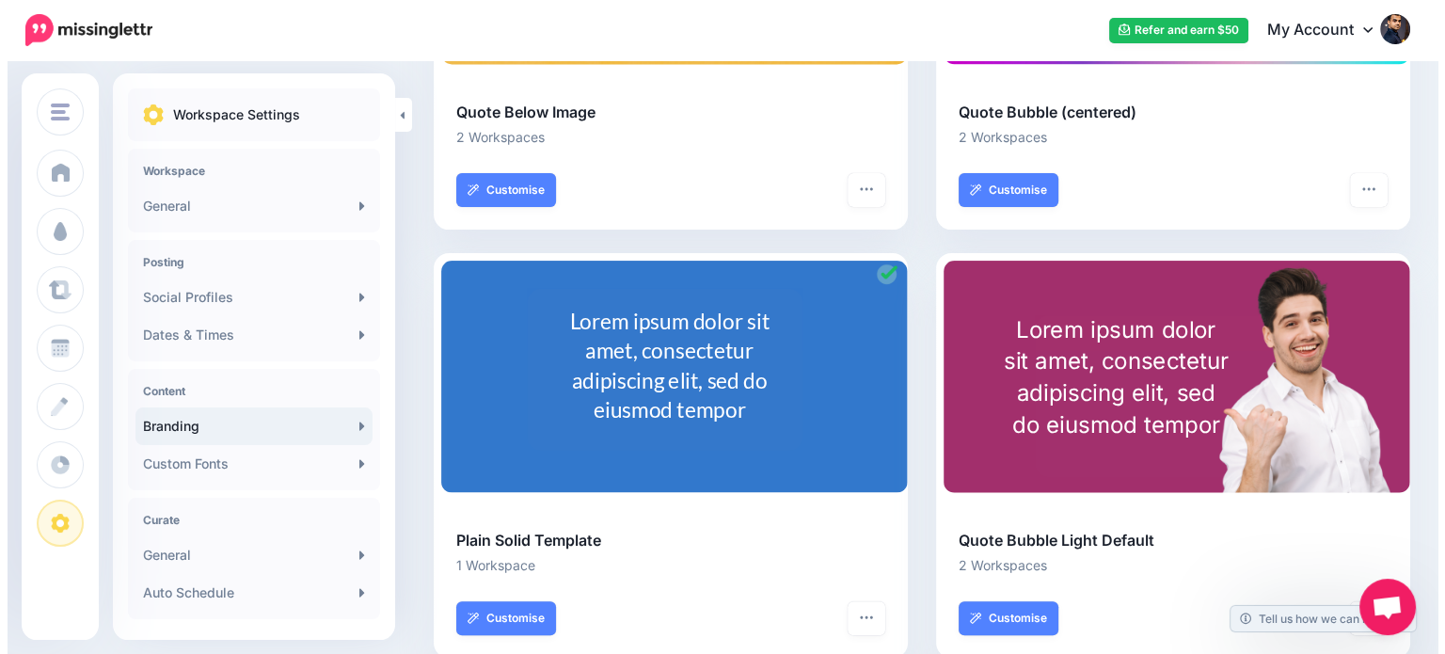
scroll to position [421, 0]
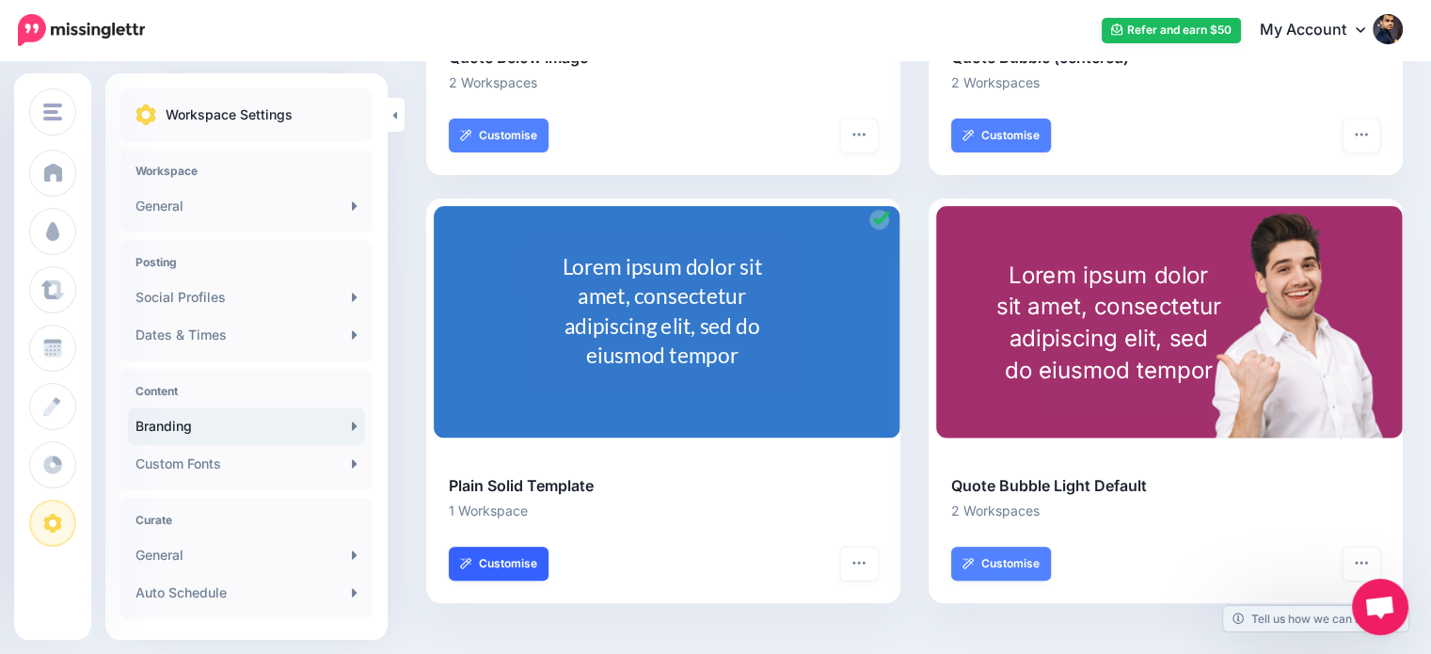
click at [509, 567] on link "Customise" at bounding box center [499, 564] width 100 height 34
select select "***"
type input "**"
select select "***"
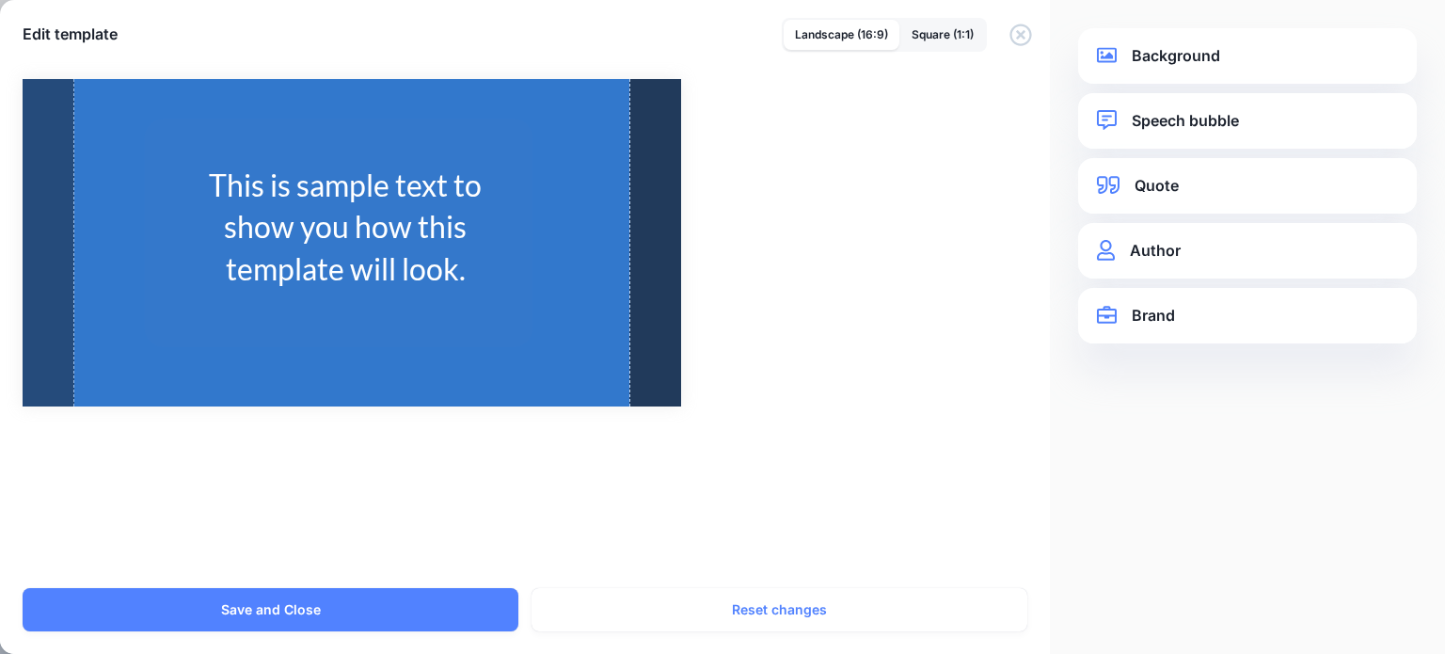
click at [1163, 187] on link "Quote" at bounding box center [1247, 185] width 301 height 25
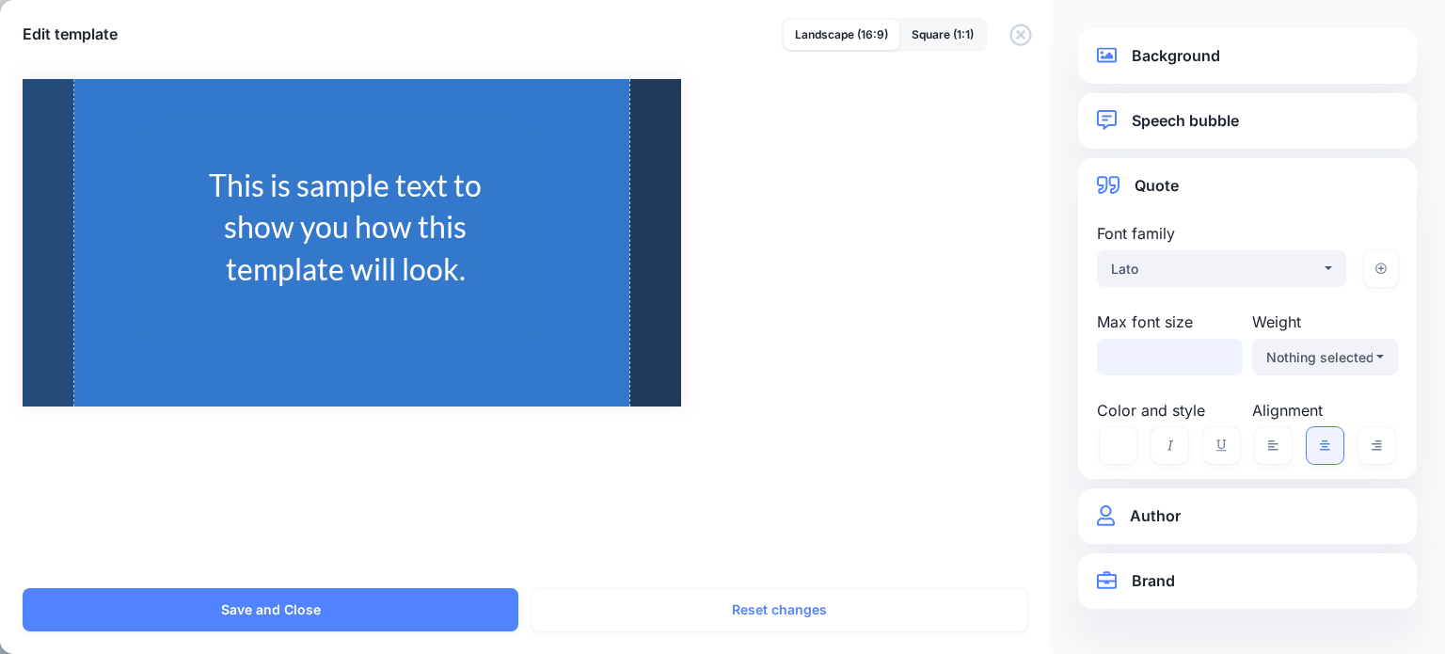
drag, startPoint x: 1158, startPoint y: 360, endPoint x: 1103, endPoint y: 358, distance: 55.5
click at [1103, 358] on input "**" at bounding box center [1170, 357] width 146 height 37
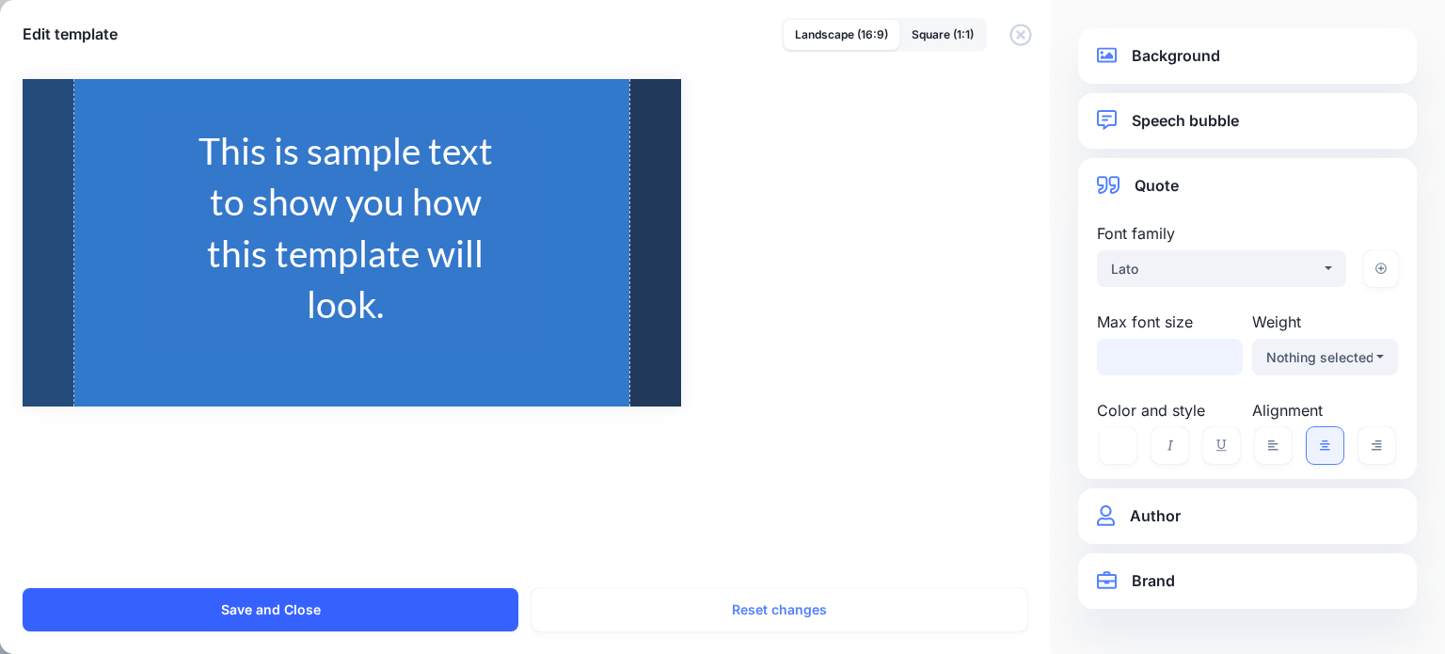
type input "**"
click at [428, 610] on button "Save and Close" at bounding box center [271, 609] width 496 height 43
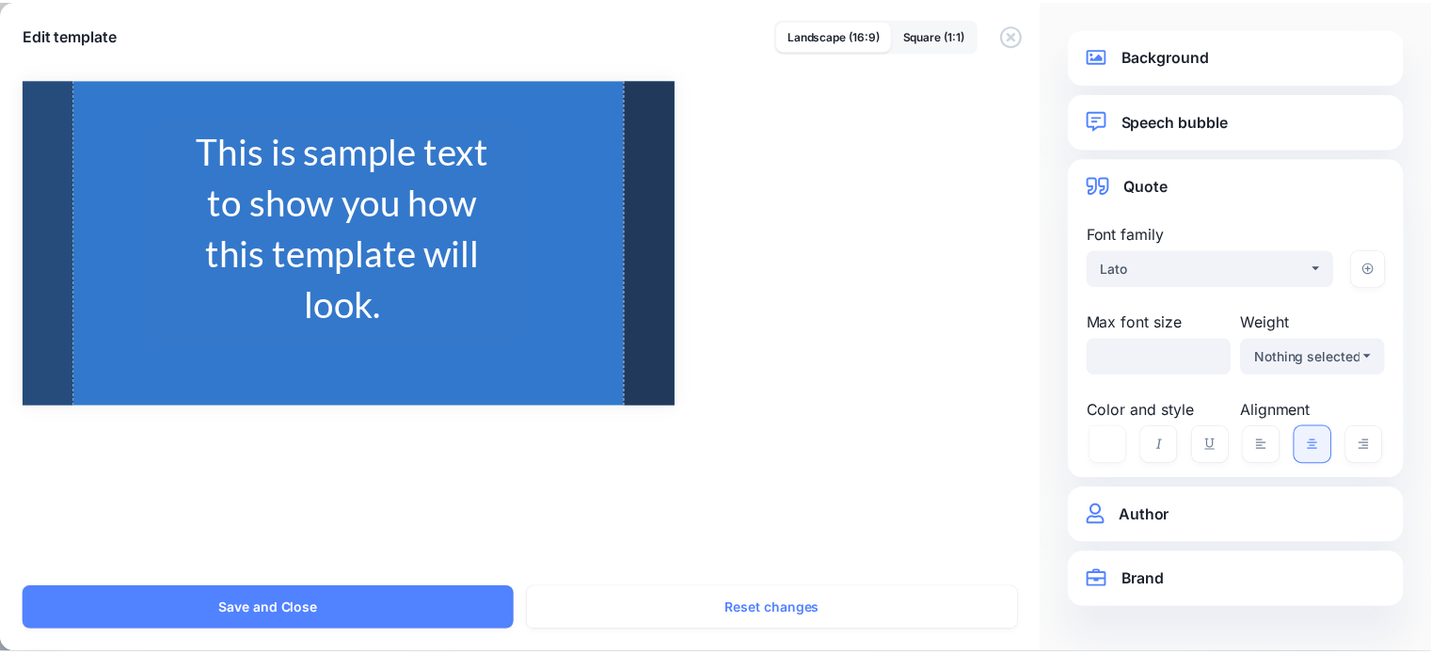
scroll to position [0, 0]
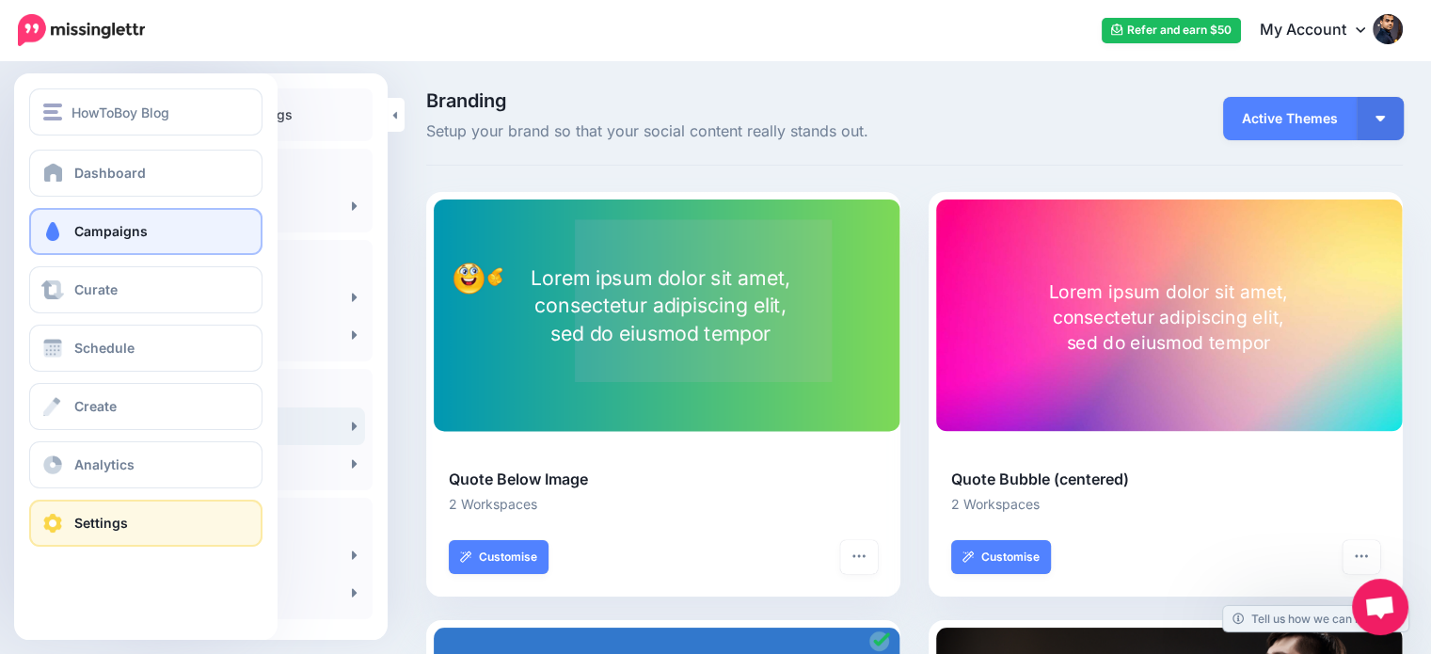
click at [83, 243] on link "Campaigns" at bounding box center [145, 231] width 233 height 47
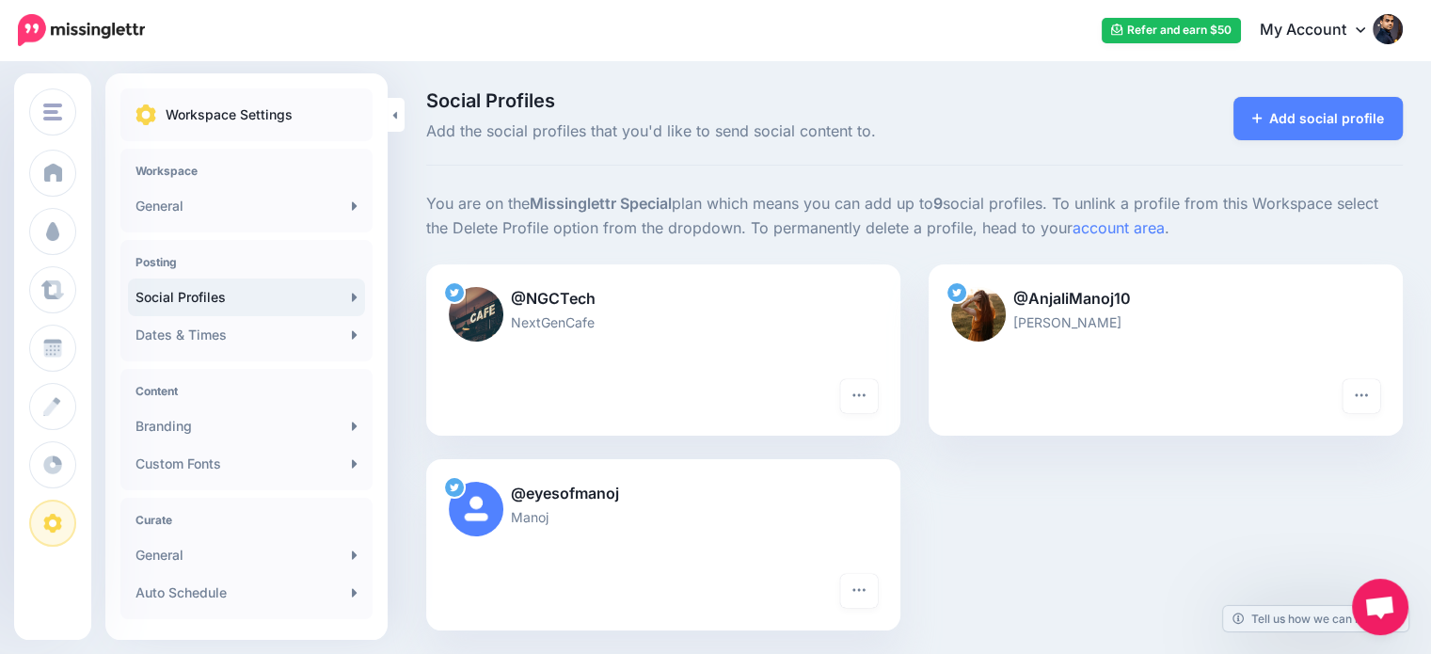
scroll to position [158, 0]
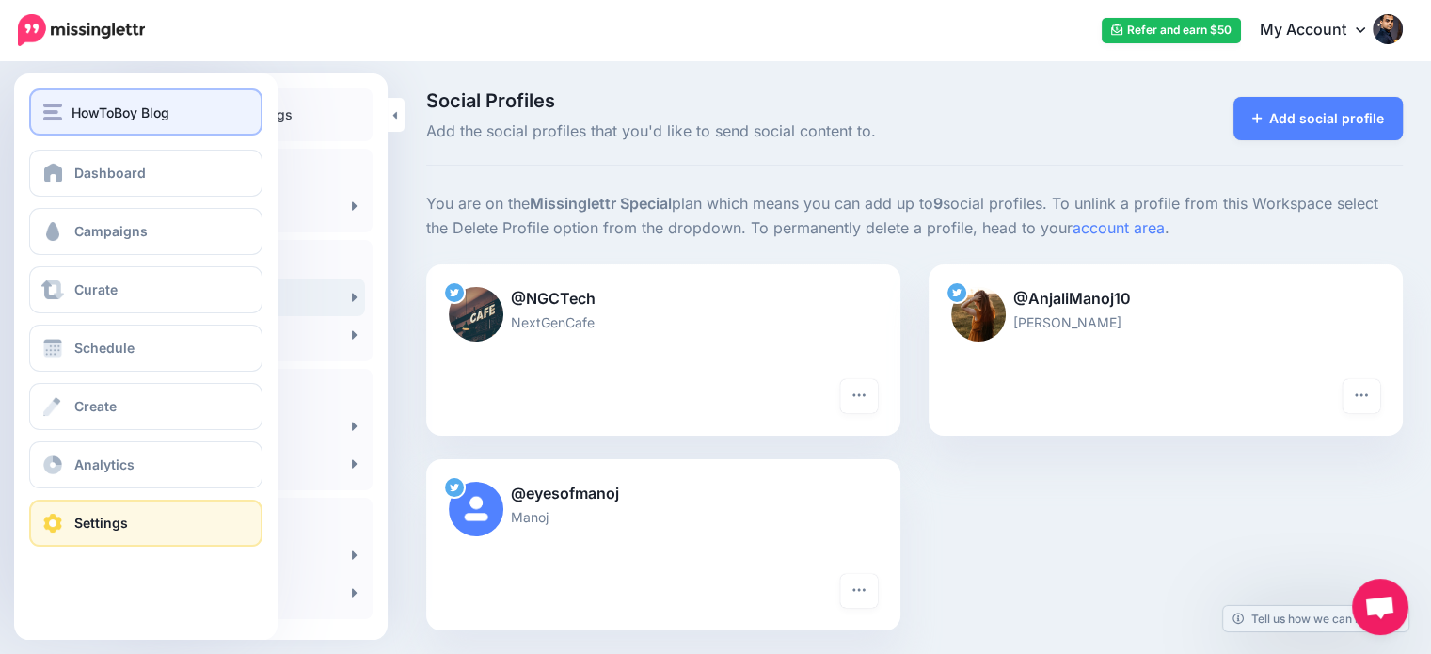
click at [54, 112] on img "button" at bounding box center [52, 111] width 19 height 17
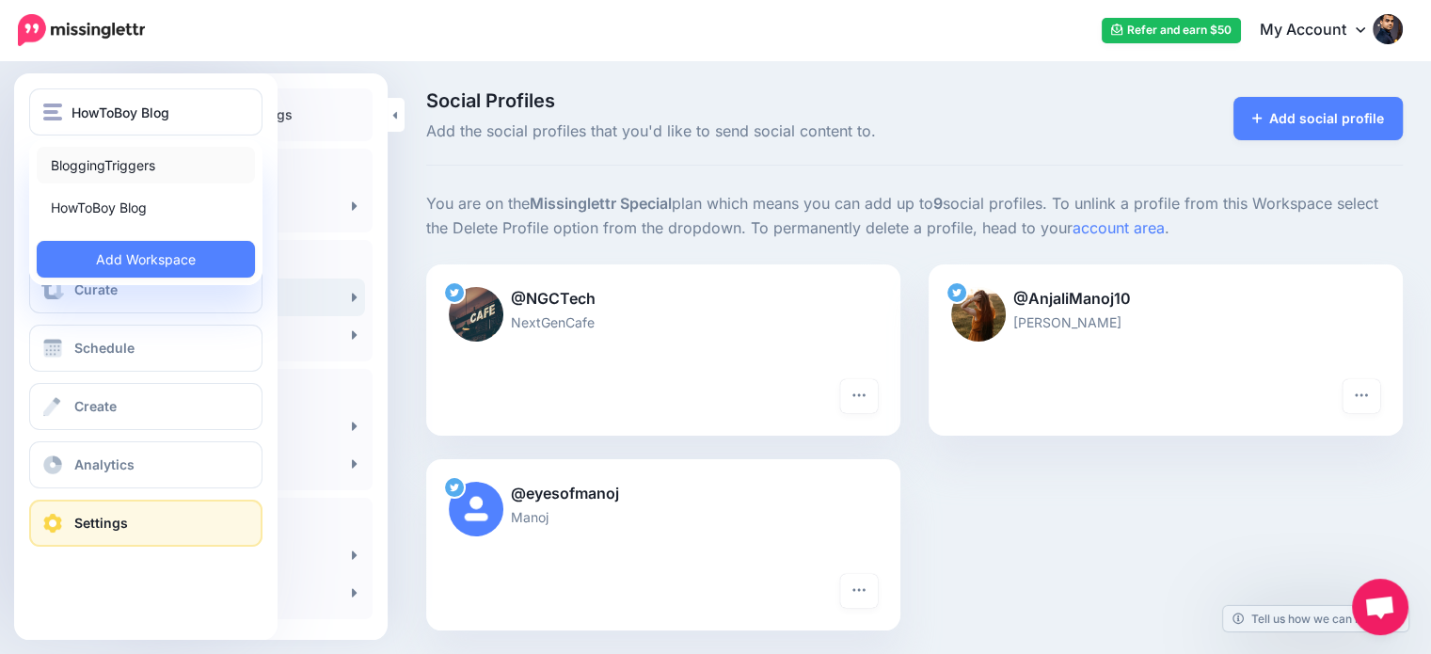
click at [88, 157] on link "BloggingTriggers" at bounding box center [146, 165] width 218 height 37
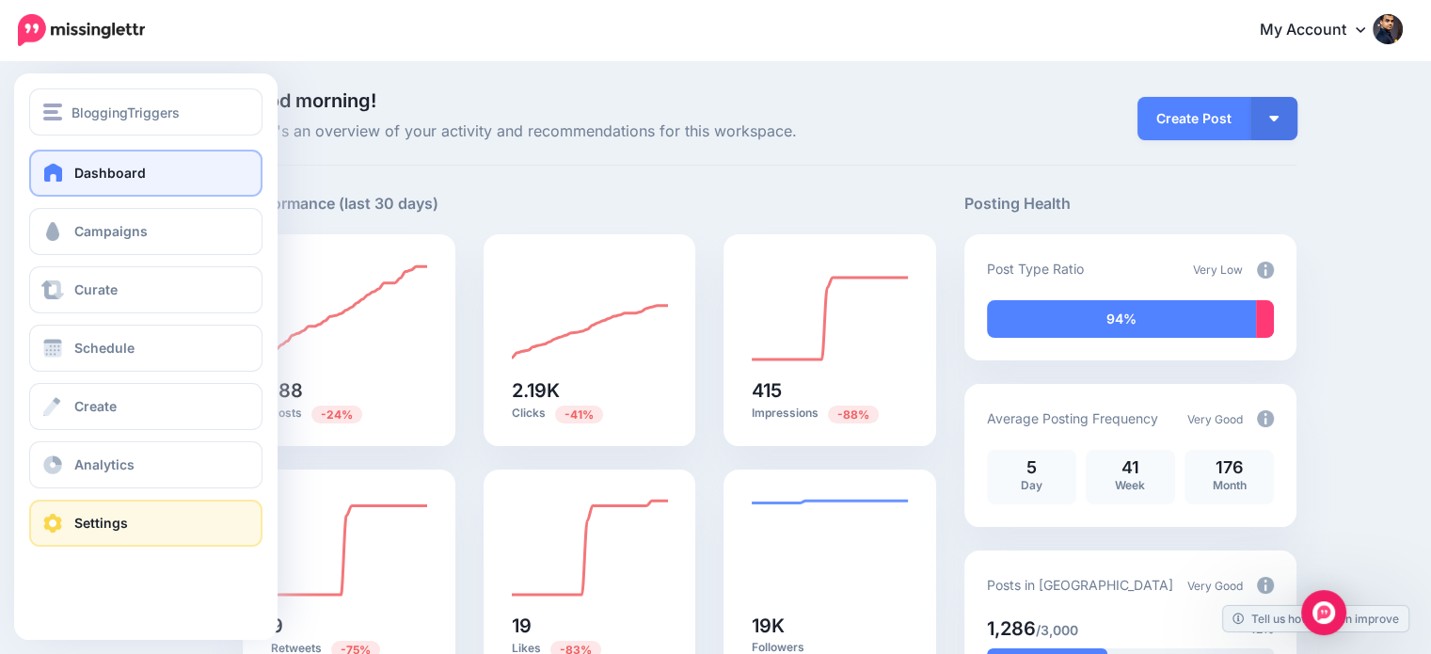
click at [99, 532] on link "Settings" at bounding box center [145, 523] width 233 height 47
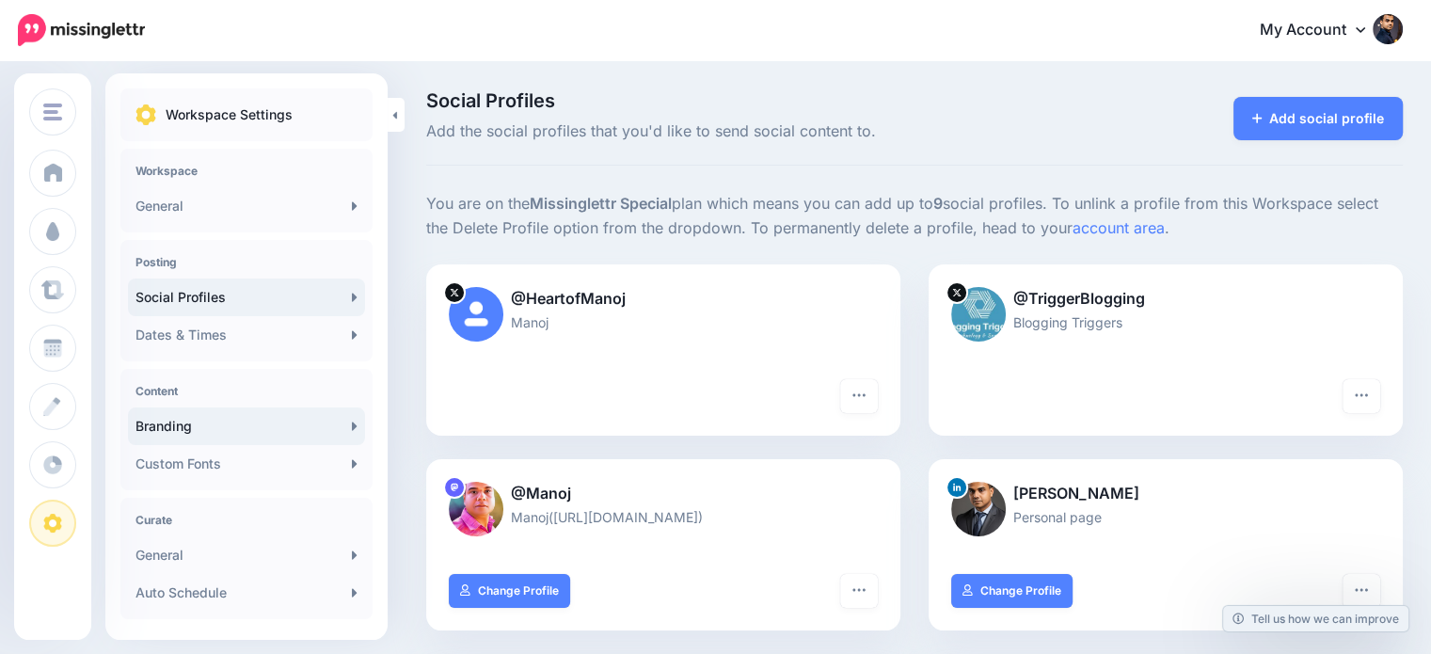
click at [193, 428] on link "Branding" at bounding box center [246, 426] width 237 height 38
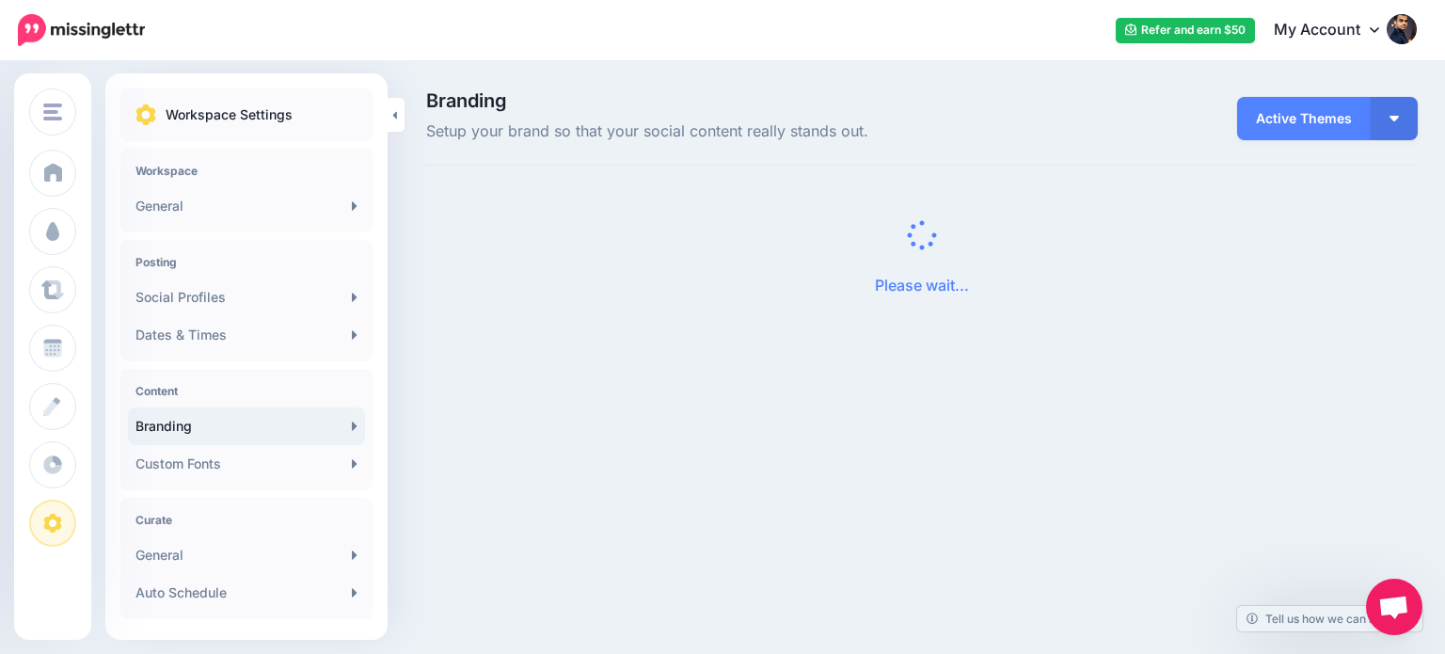
scroll to position [158, 0]
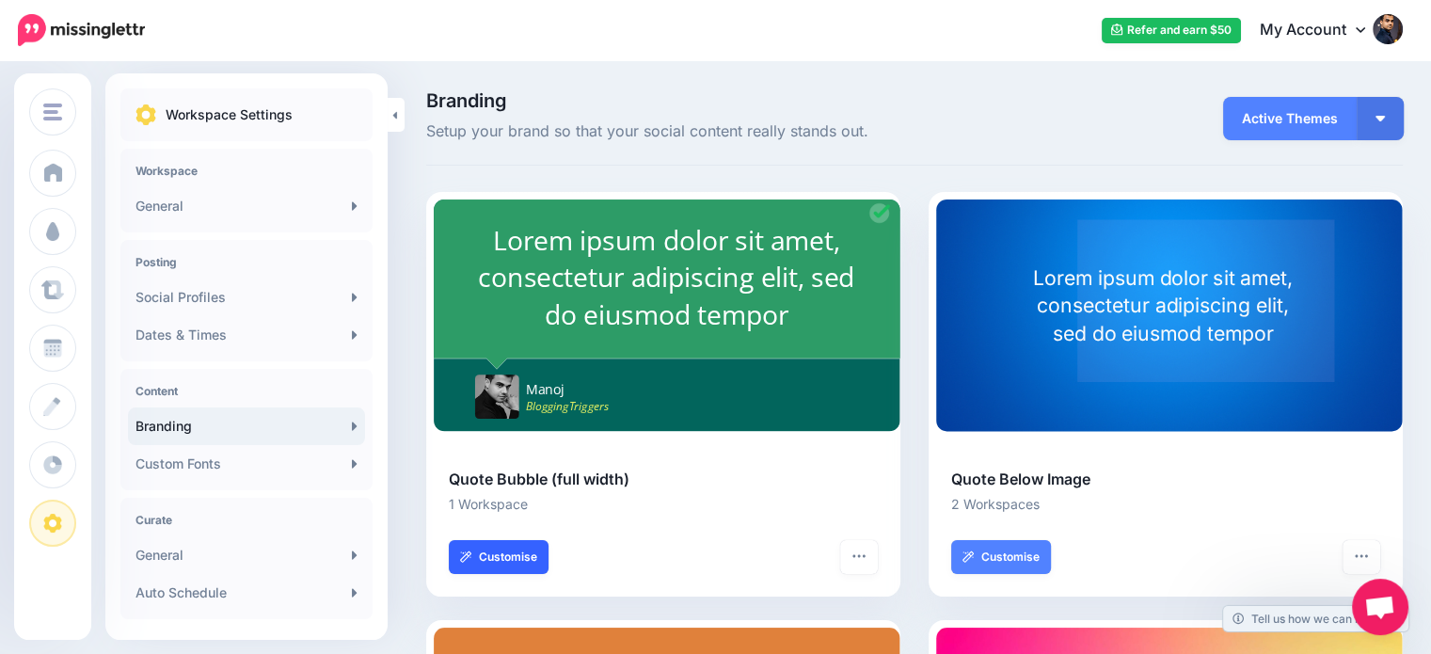
click at [533, 559] on link "Customise" at bounding box center [499, 557] width 100 height 34
select select "***"
type input "***"
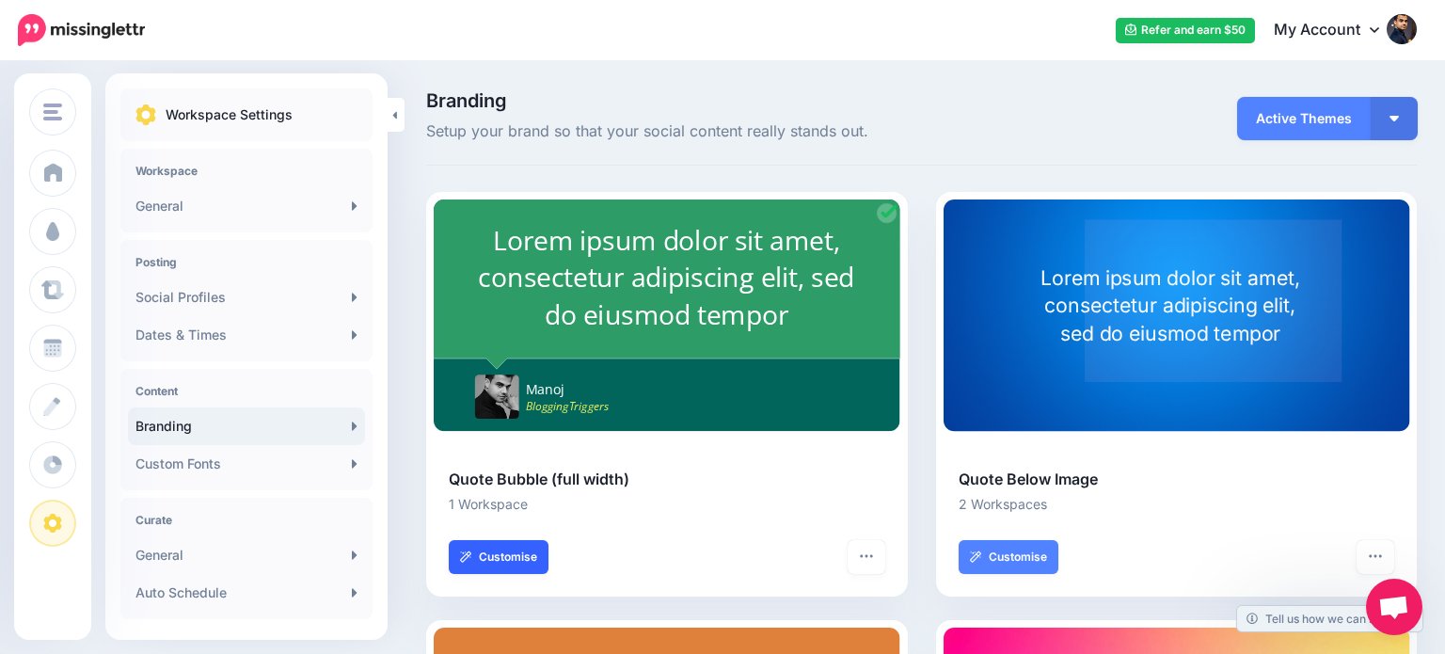
select select "***"
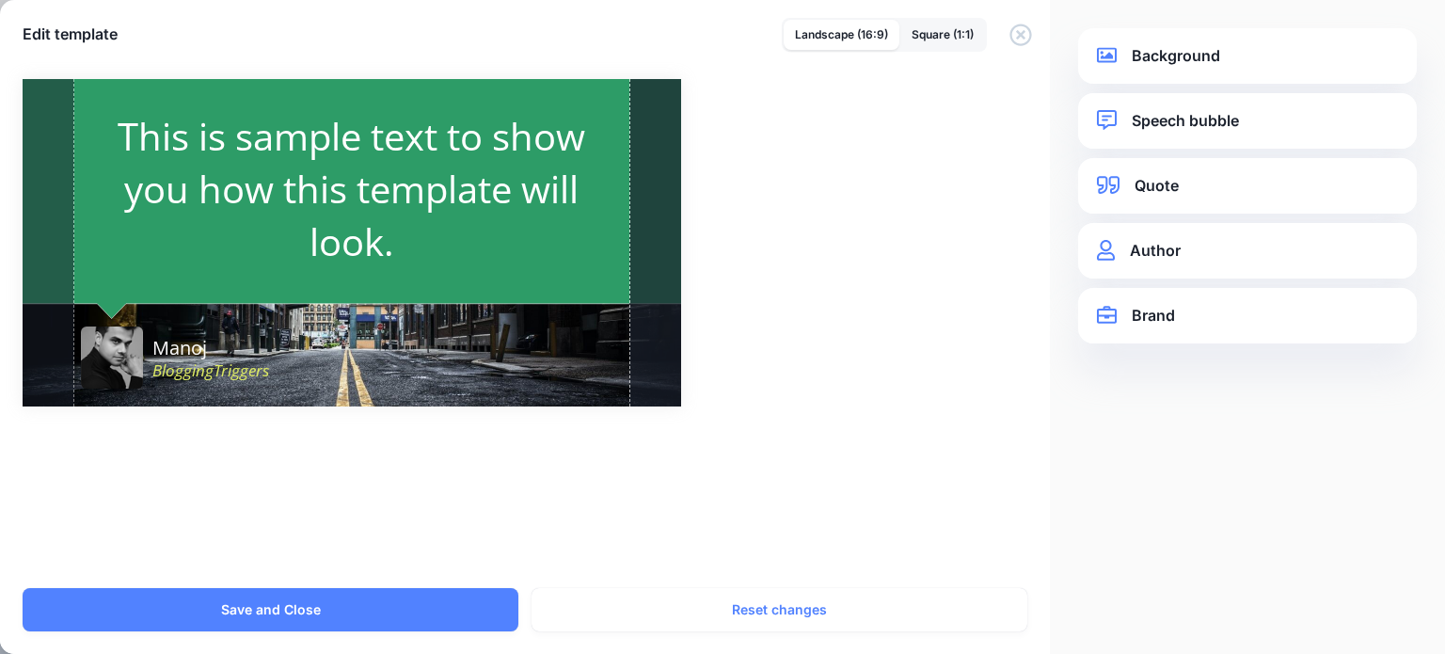
click at [1157, 176] on link "Quote" at bounding box center [1247, 185] width 301 height 25
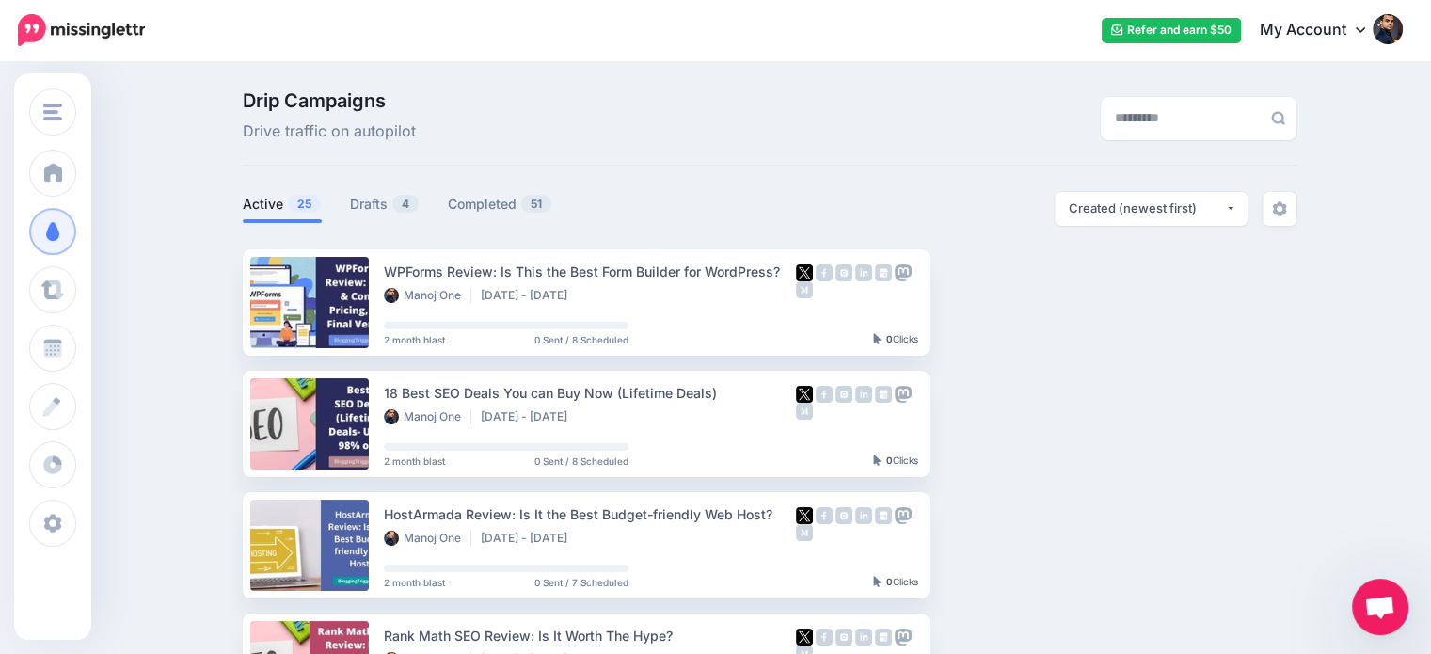
scroll to position [87, 0]
click at [390, 204] on link "Drafts 4" at bounding box center [385, 204] width 70 height 23
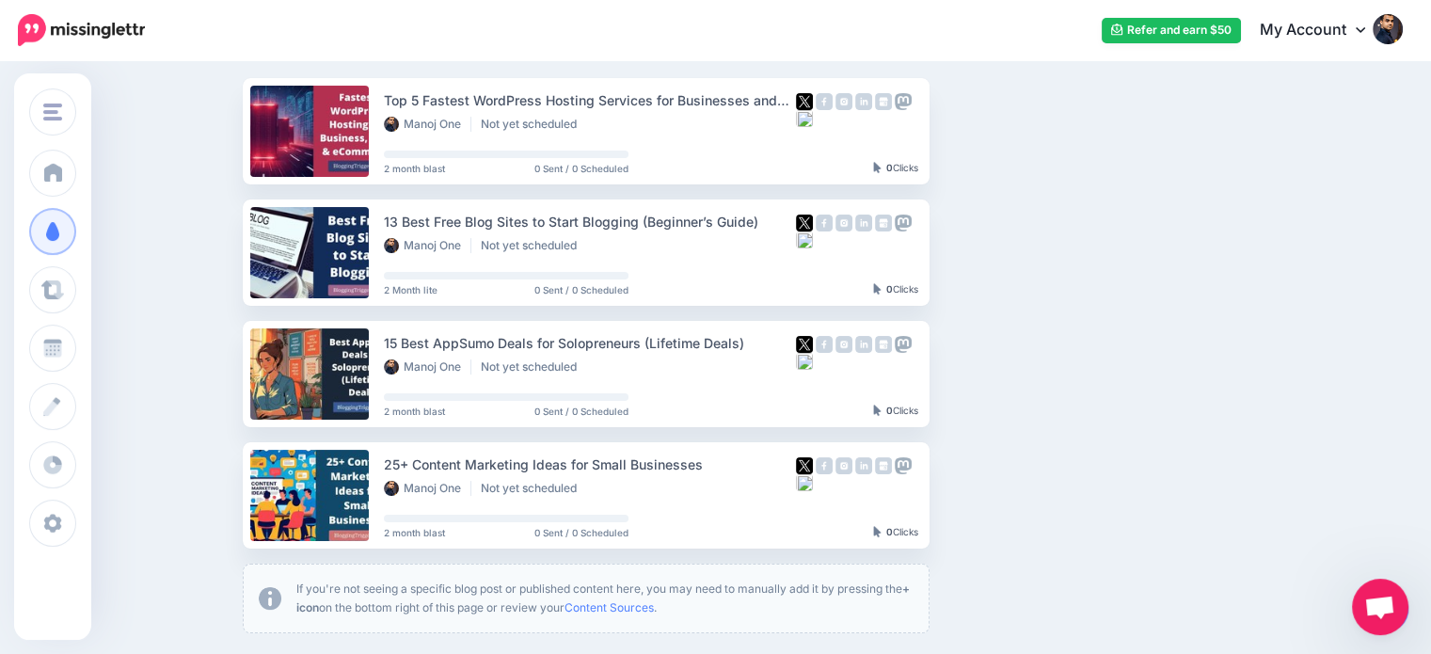
scroll to position [267, 0]
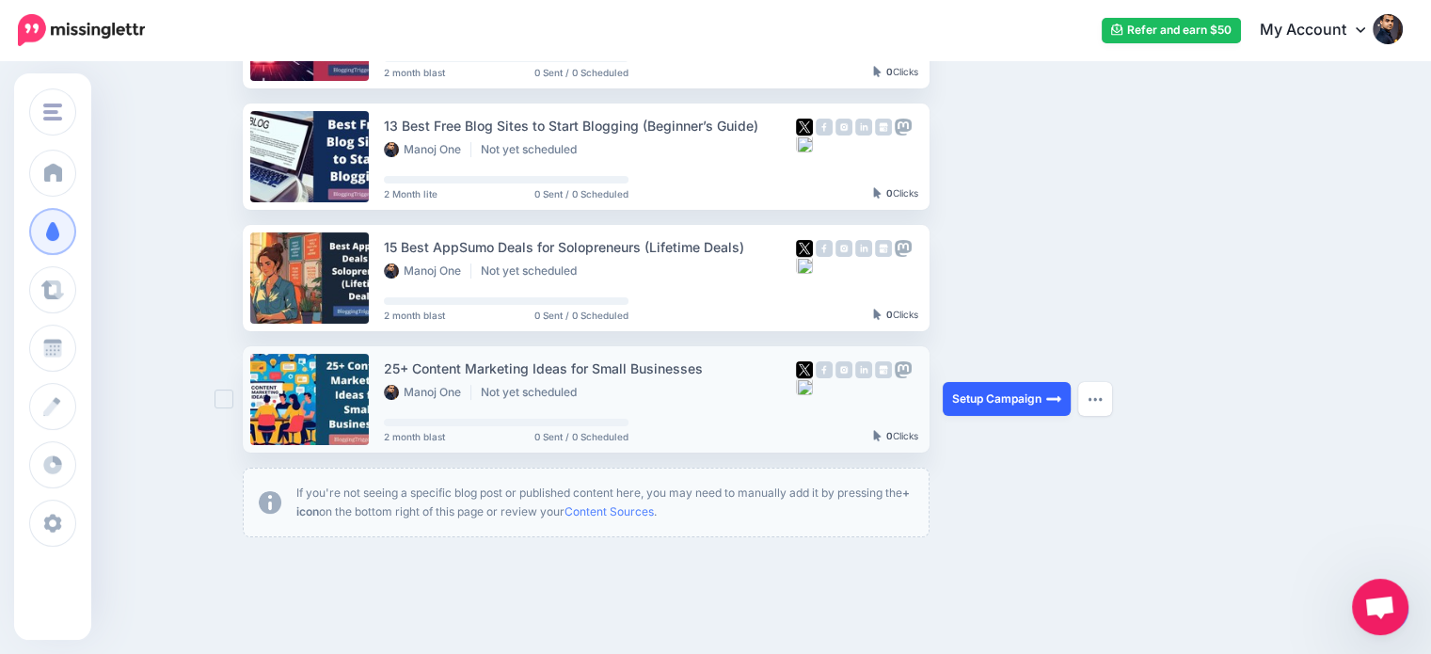
click at [1016, 398] on link "Setup Campaign" at bounding box center [1007, 399] width 128 height 34
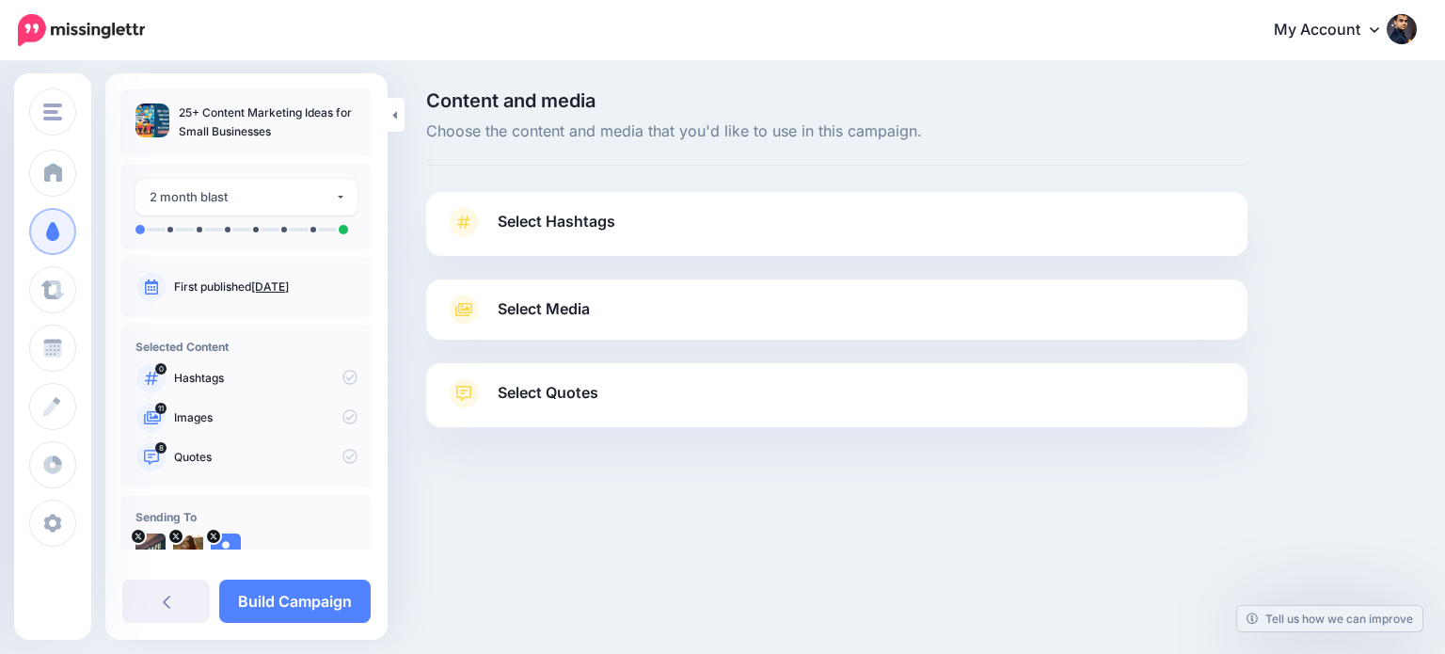
click at [591, 405] on span "Select Quotes" at bounding box center [548, 392] width 101 height 25
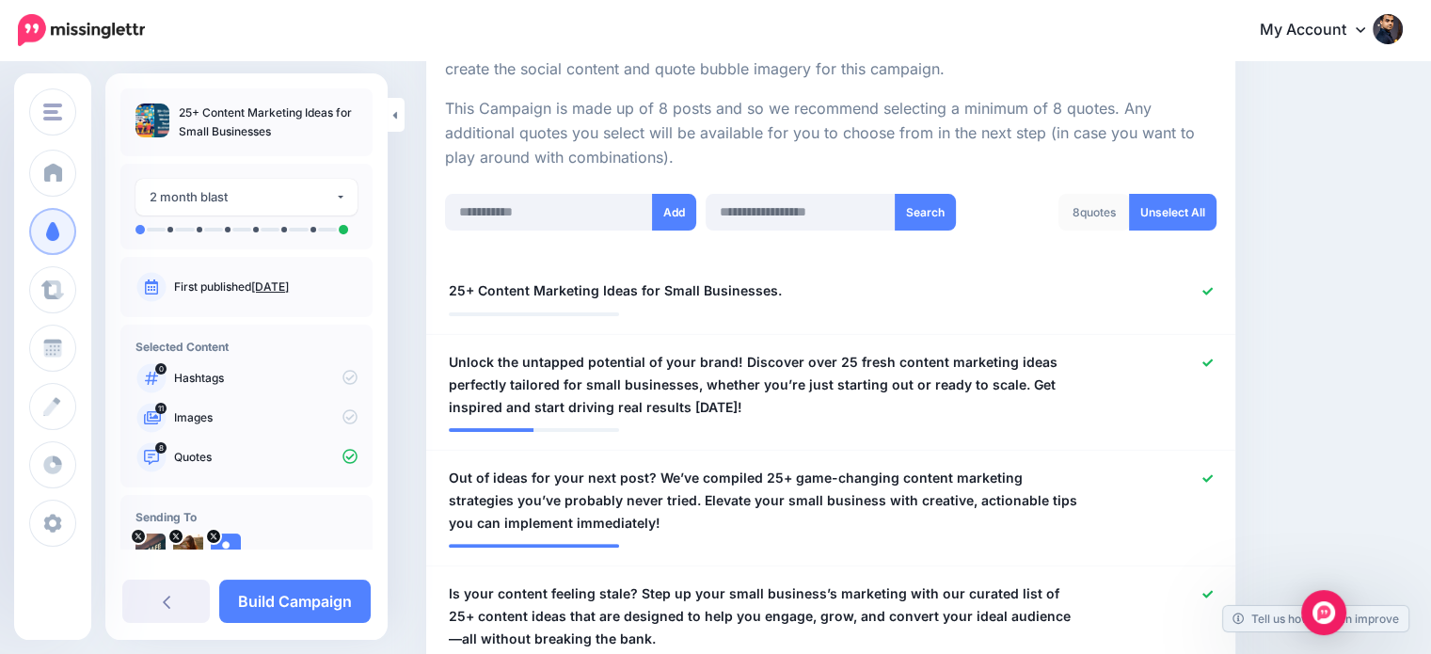
scroll to position [403, 0]
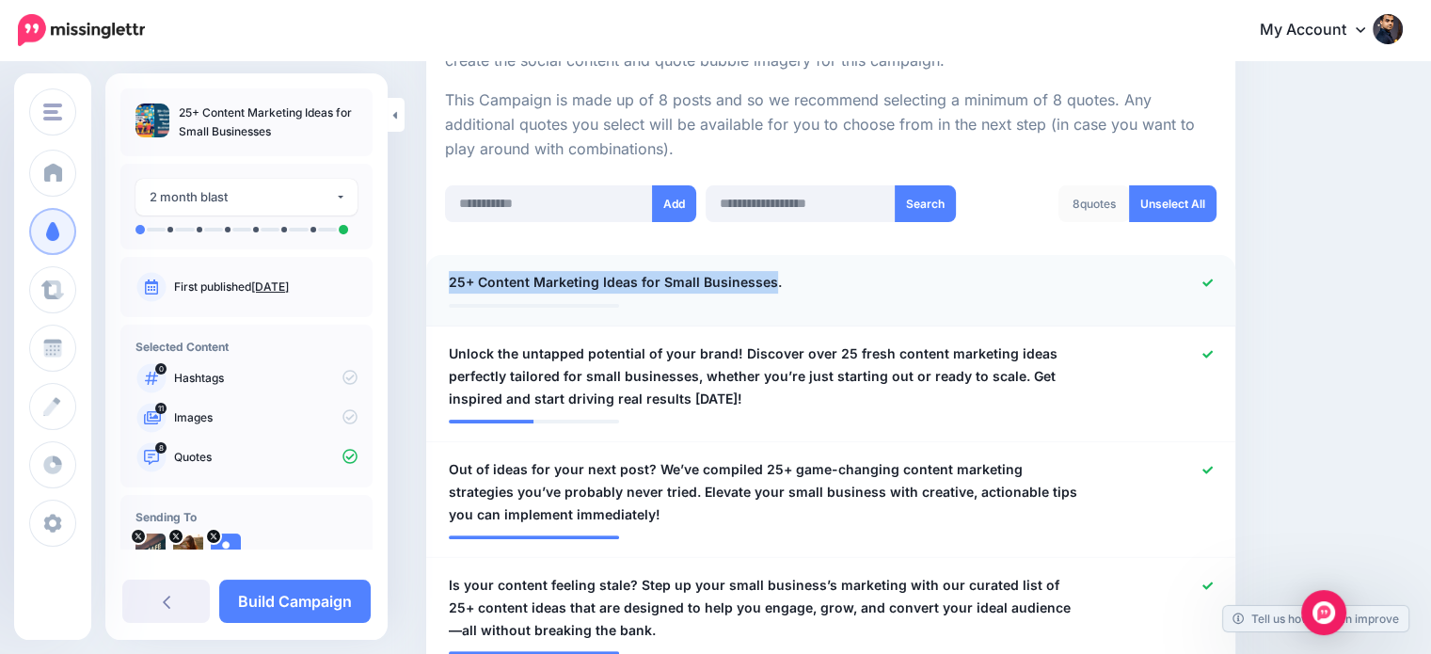
drag, startPoint x: 770, startPoint y: 275, endPoint x: 439, endPoint y: 280, distance: 330.3
click at [439, 280] on div "**********" at bounding box center [765, 283] width 660 height 24
copy span "25+ Content Marketing Ideas for Small Businesses"
click at [1213, 282] on icon at bounding box center [1207, 282] width 10 height 8
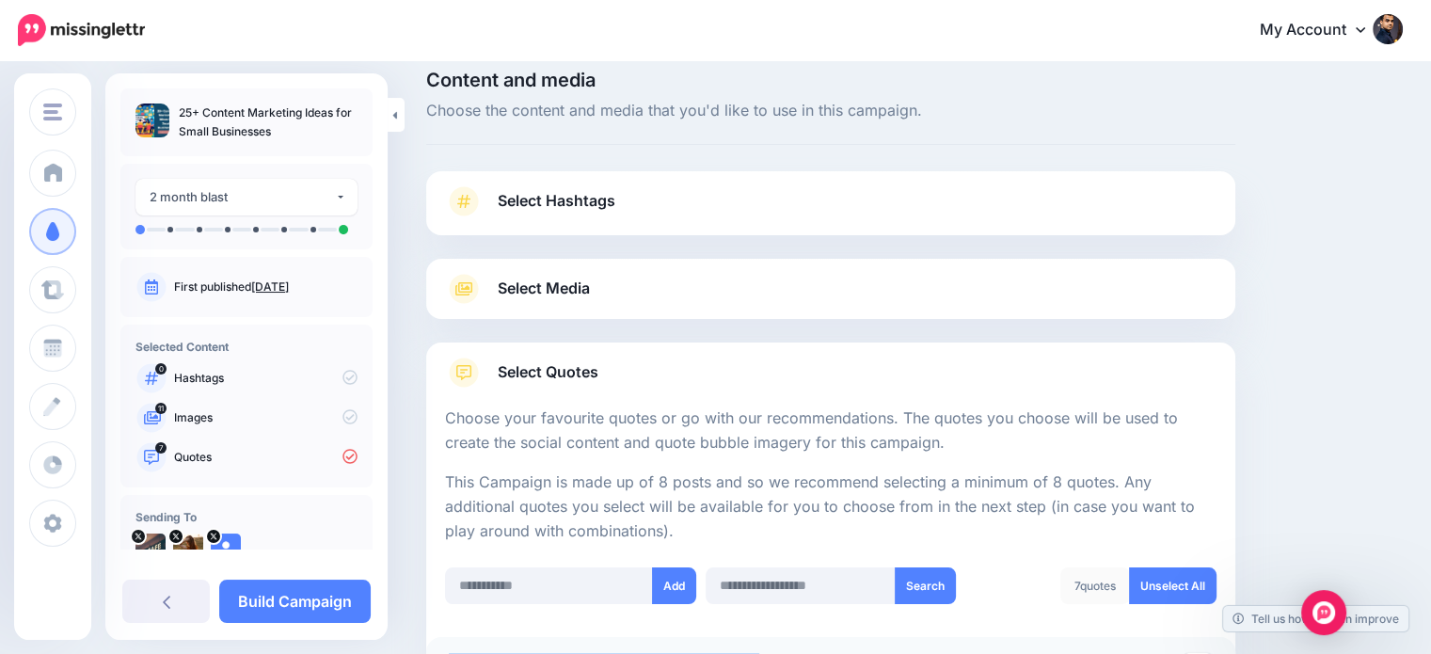
scroll to position [6, 0]
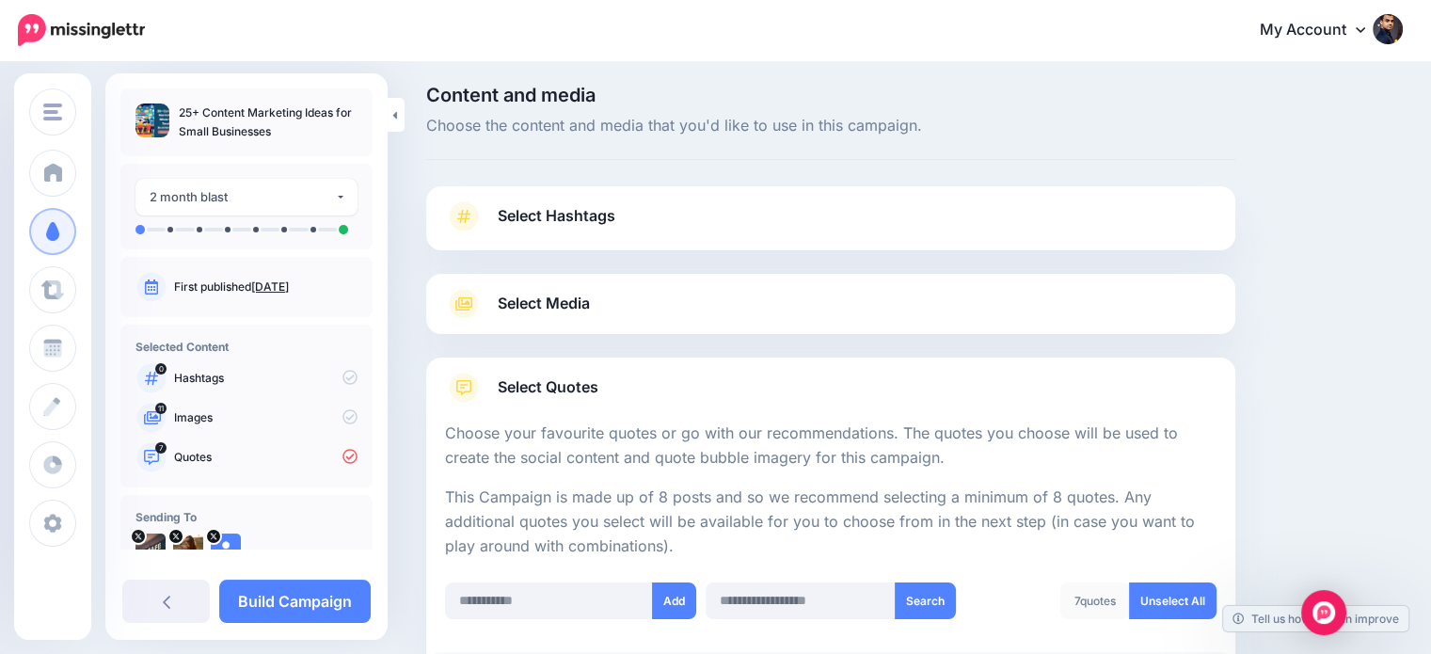
click at [591, 215] on span "Select Hashtags" at bounding box center [557, 215] width 118 height 25
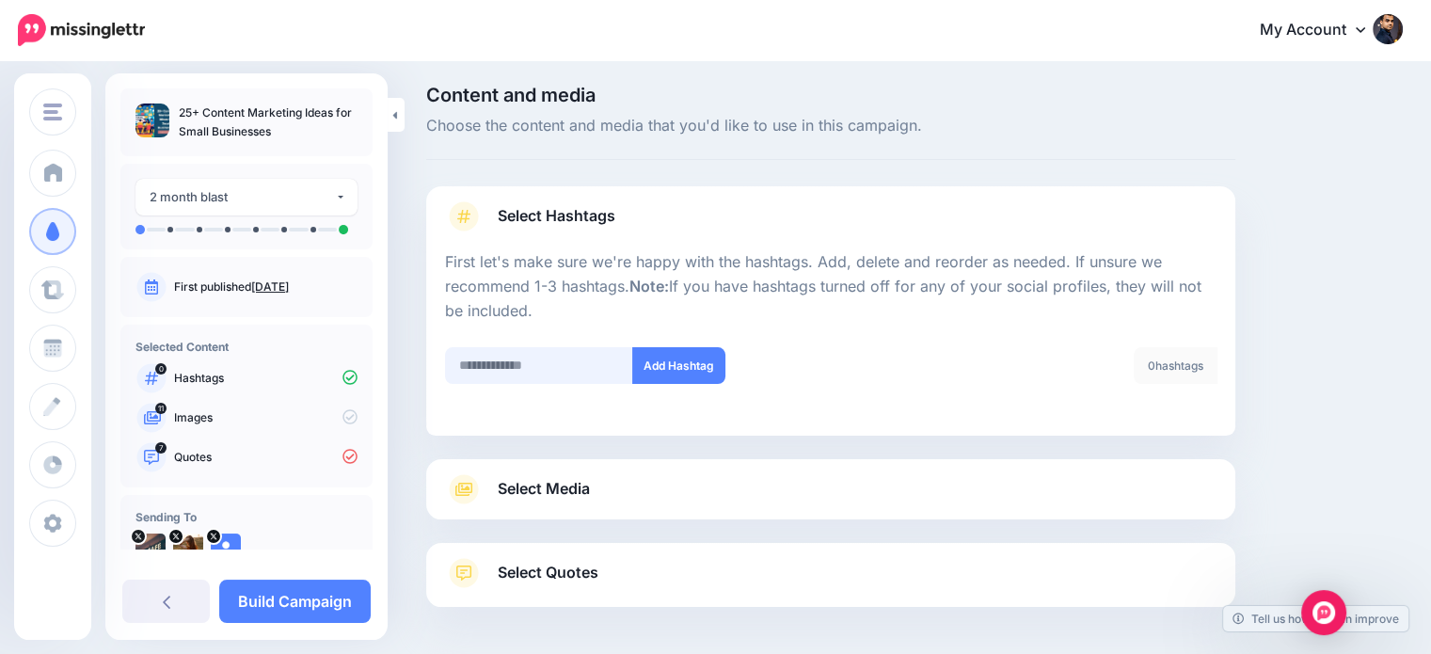
click at [553, 349] on input "text" at bounding box center [539, 365] width 188 height 37
type input "*********"
click at [700, 353] on button "Add Hashtag" at bounding box center [678, 365] width 93 height 37
click at [548, 371] on input "text" at bounding box center [539, 365] width 188 height 37
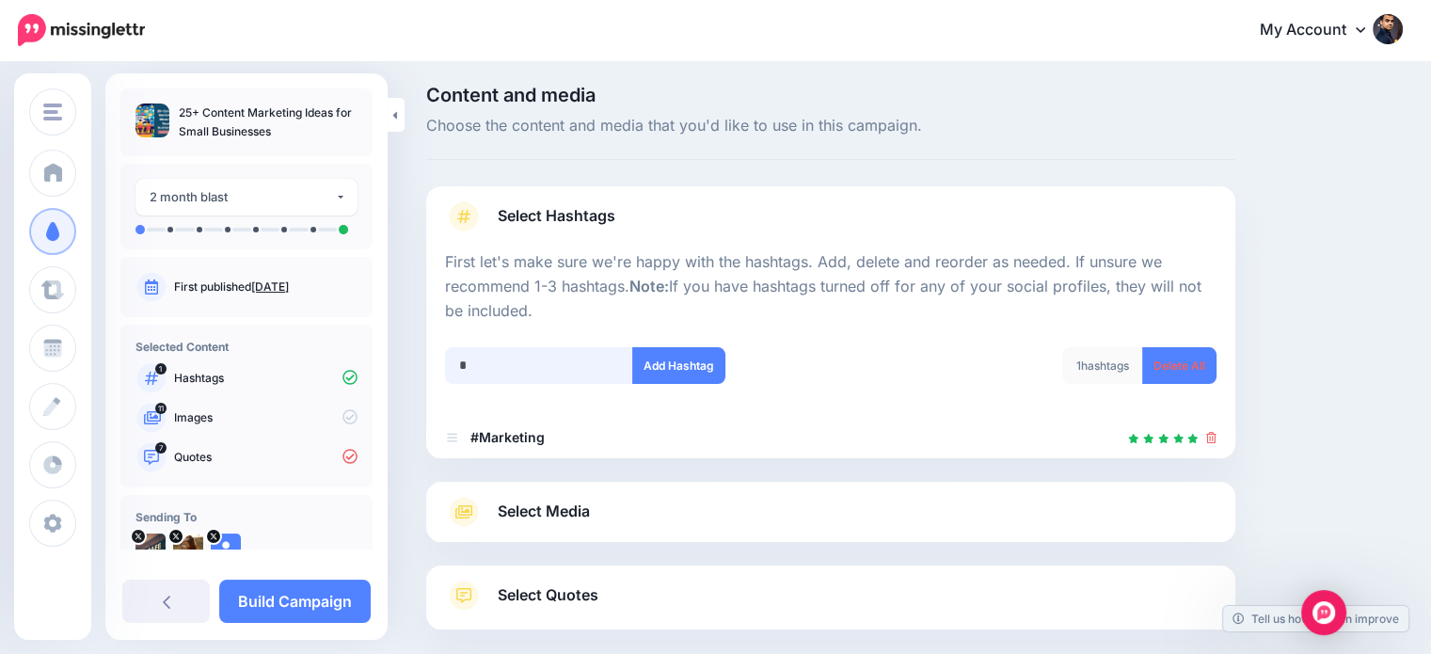
scroll to position [103, 0]
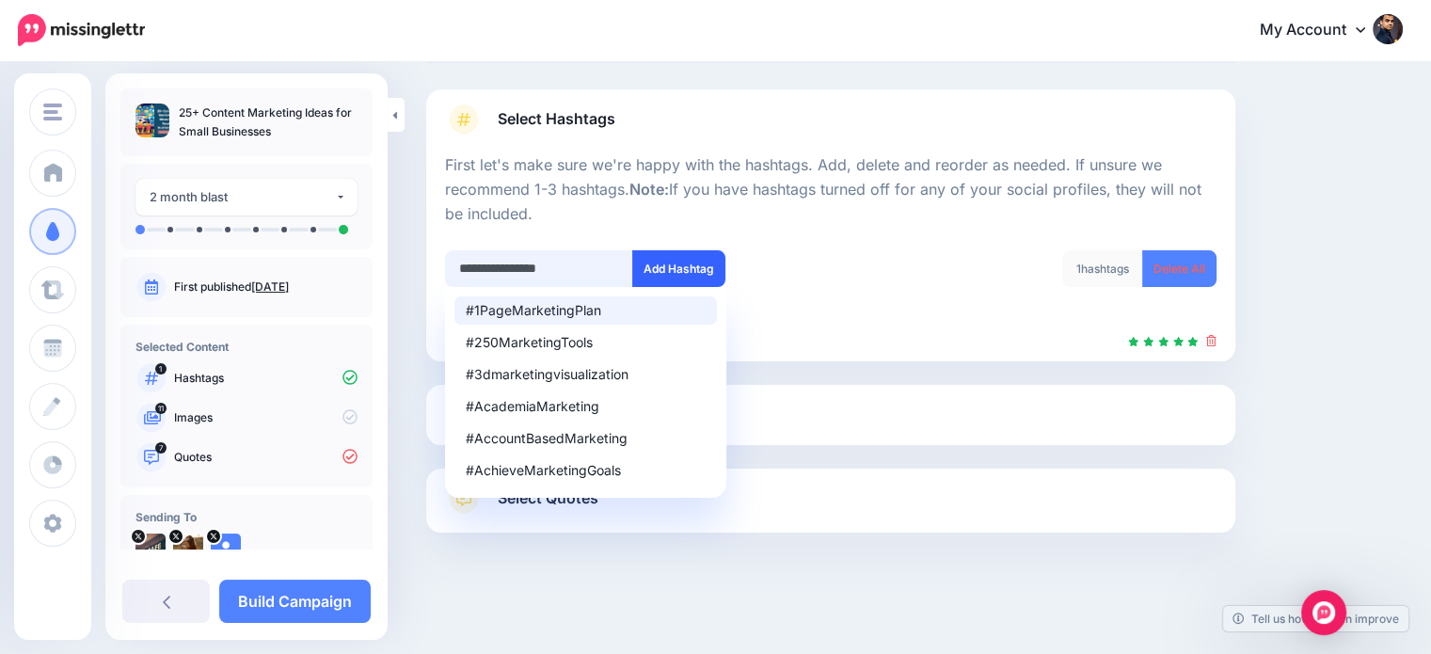
type input "**********"
click at [689, 273] on button "Add Hashtag" at bounding box center [678, 268] width 93 height 37
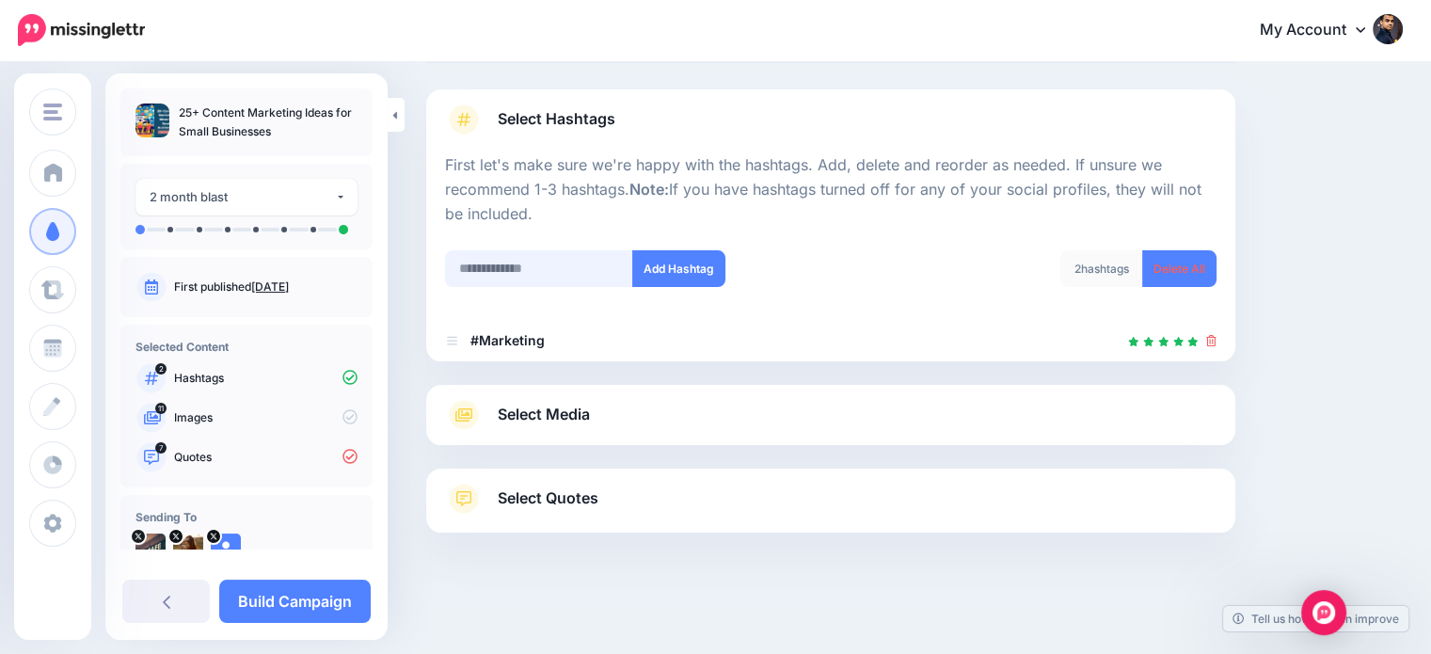
click at [583, 267] on input "text" at bounding box center [539, 268] width 188 height 37
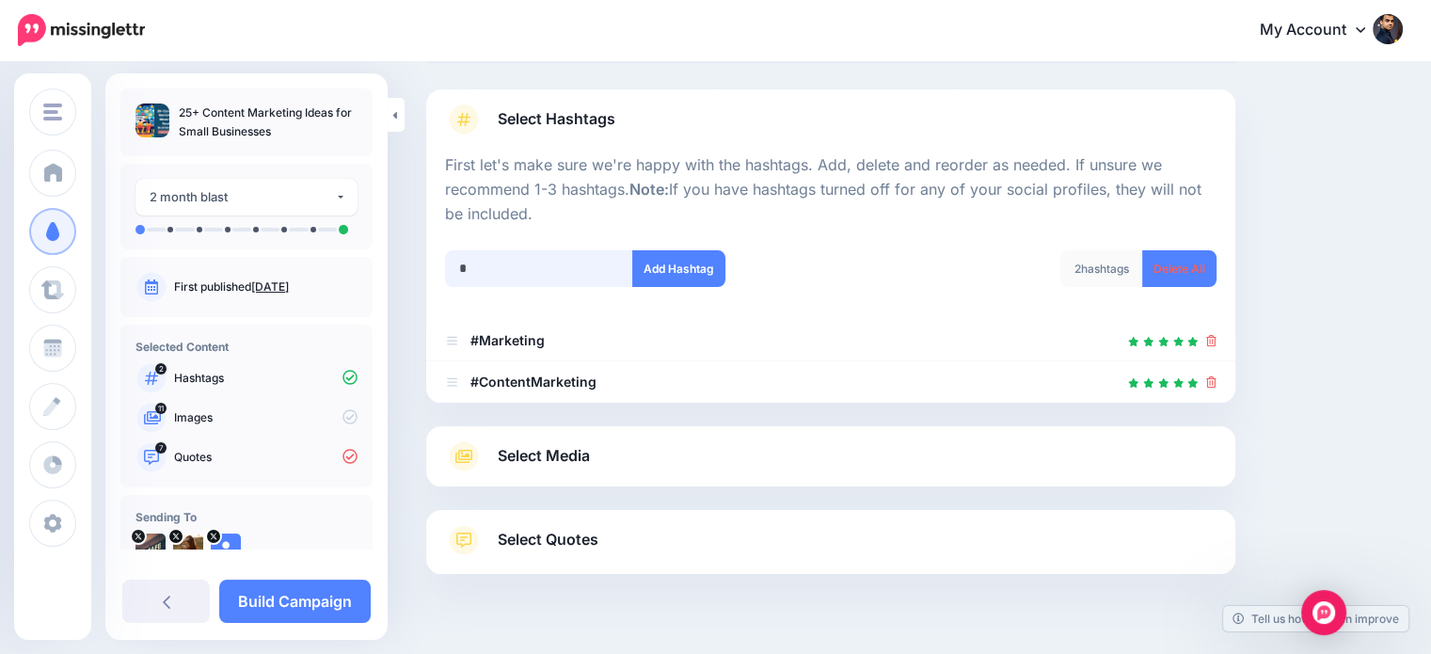
scroll to position [144, 0]
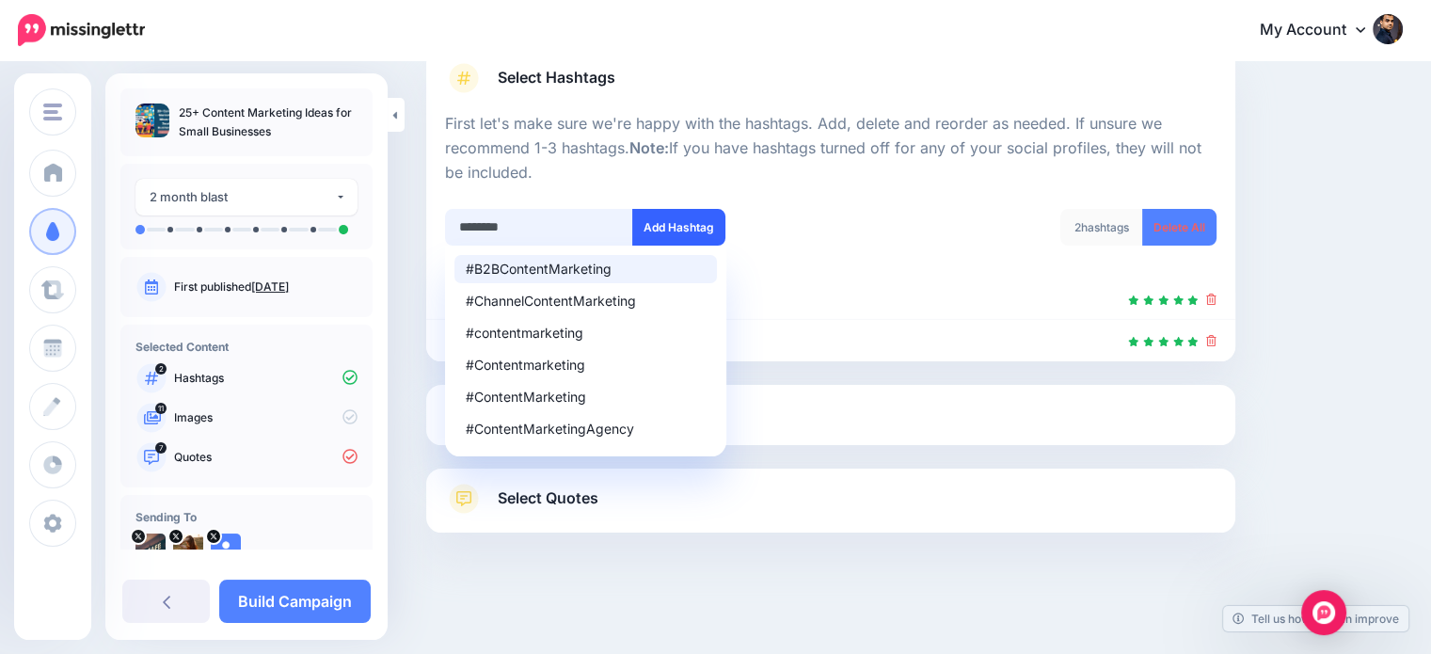
type input "********"
click at [684, 221] on button "Add Hashtag" at bounding box center [678, 227] width 93 height 37
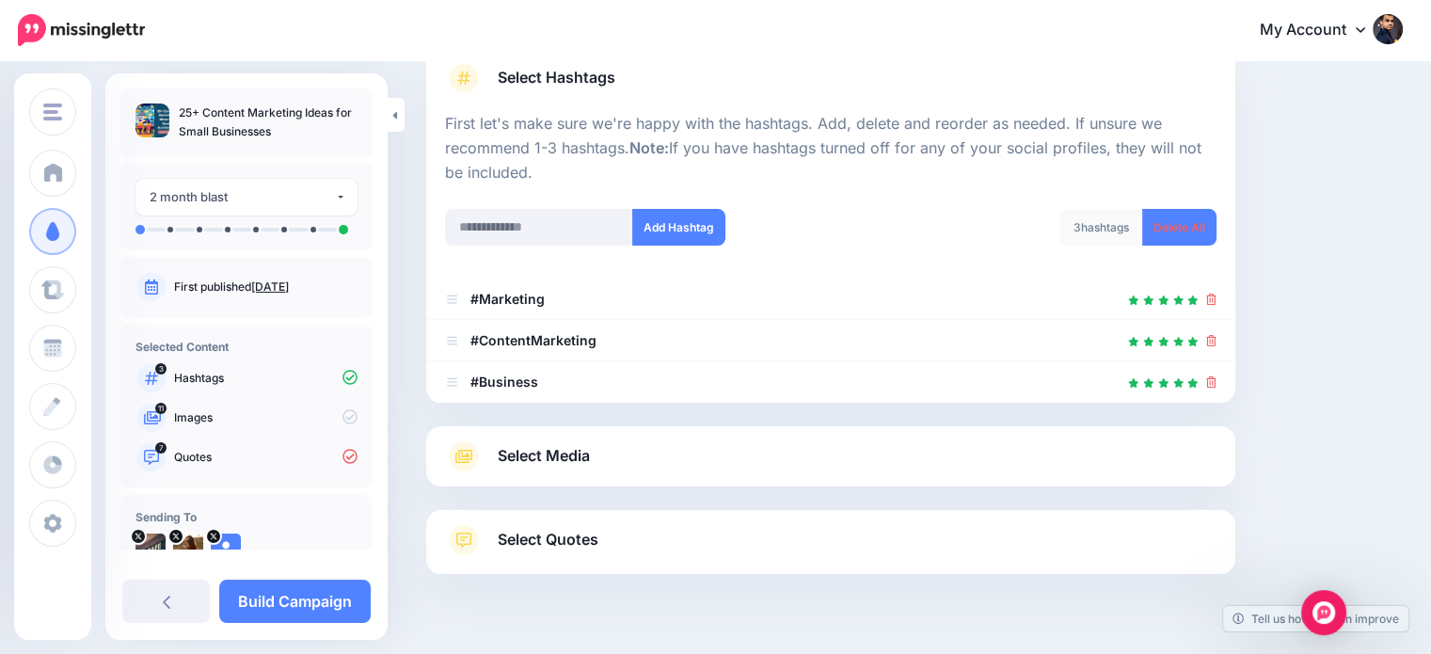
click at [581, 430] on div "Select Media Next, let's make sure we have the best media for this campaign. De…" at bounding box center [830, 456] width 809 height 60
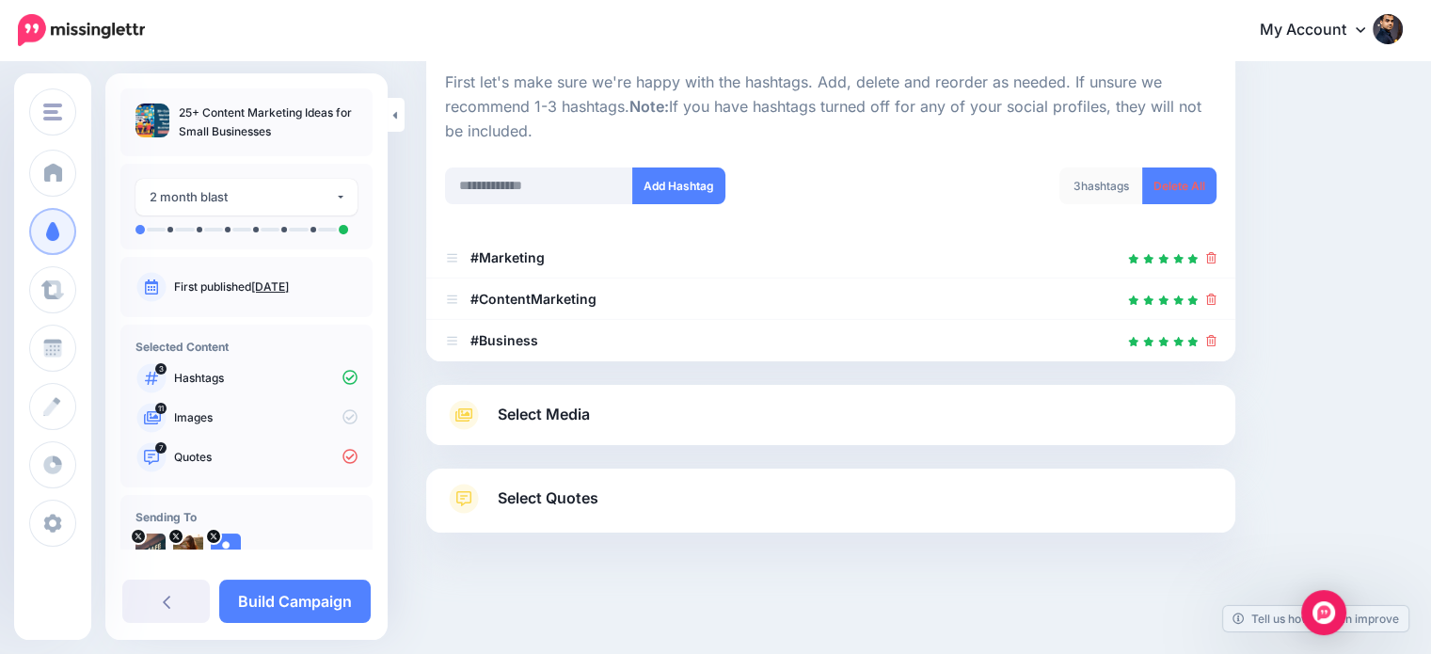
click at [560, 418] on span "Select Media" at bounding box center [544, 414] width 92 height 25
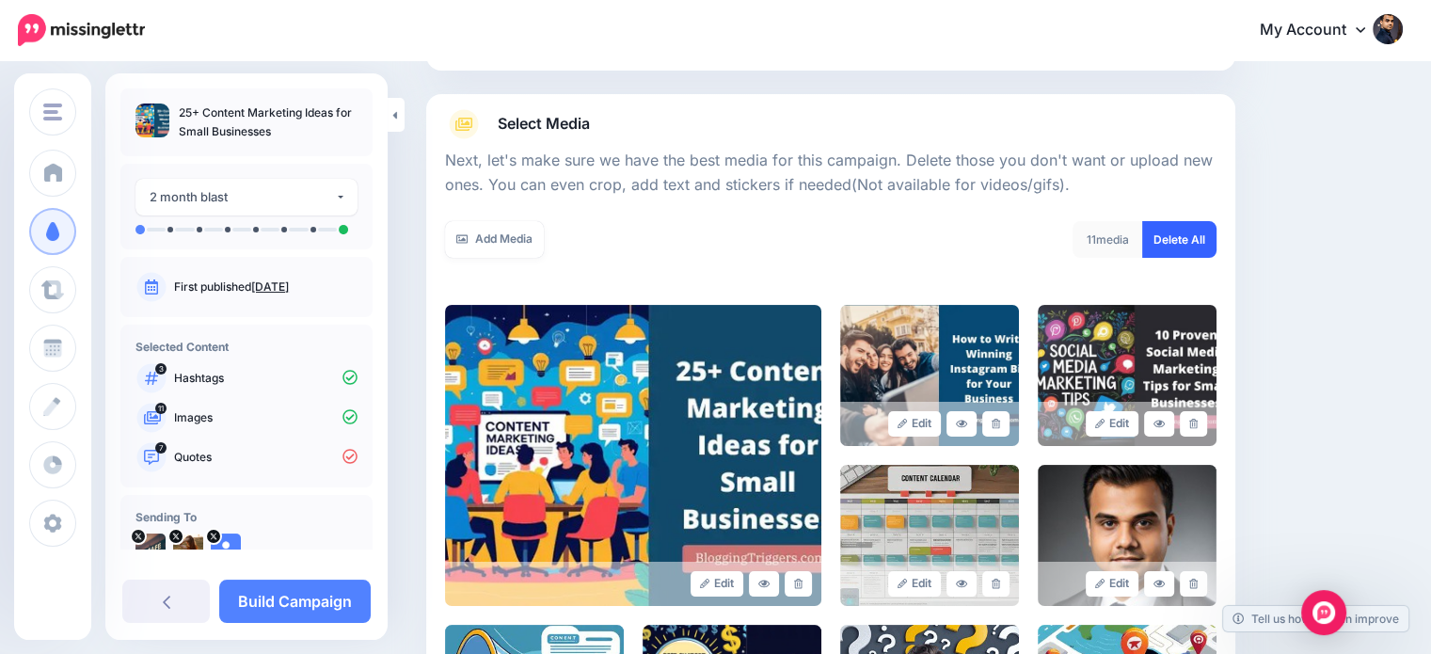
click at [1188, 227] on link "Delete All" at bounding box center [1179, 239] width 74 height 37
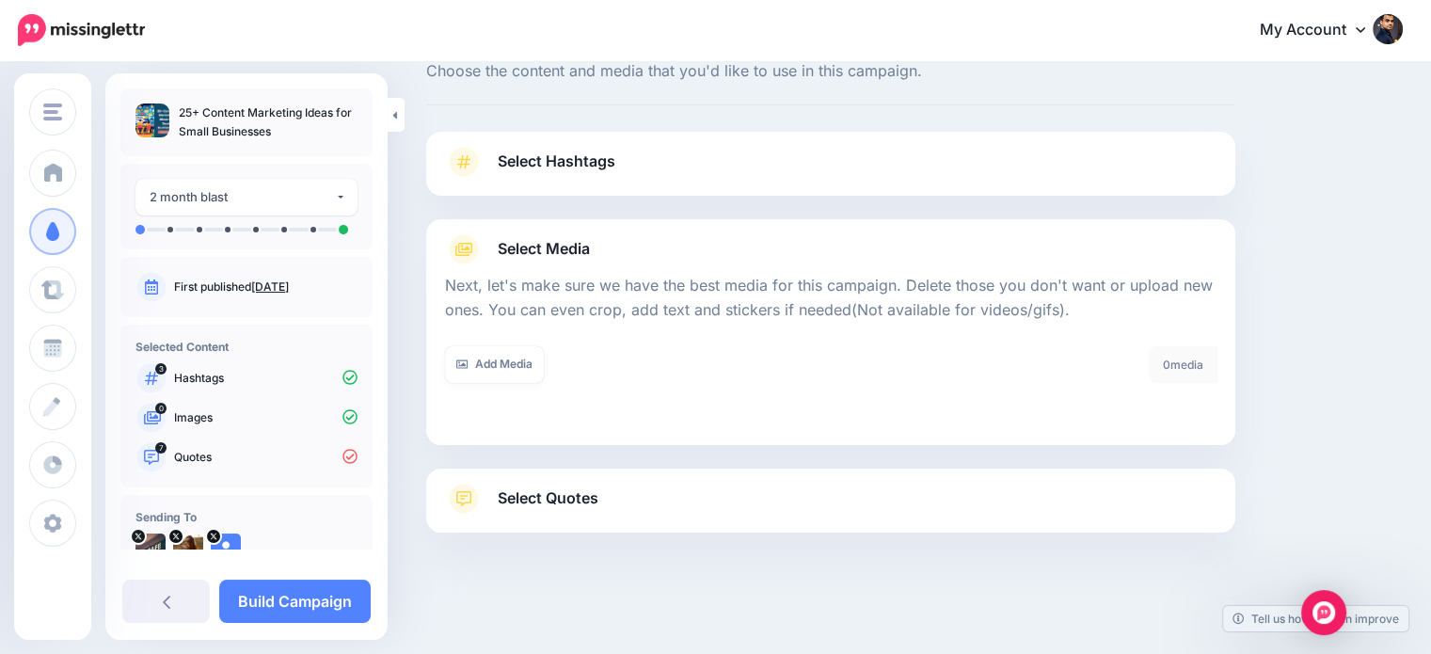
click at [590, 501] on span "Select Quotes" at bounding box center [548, 497] width 101 height 25
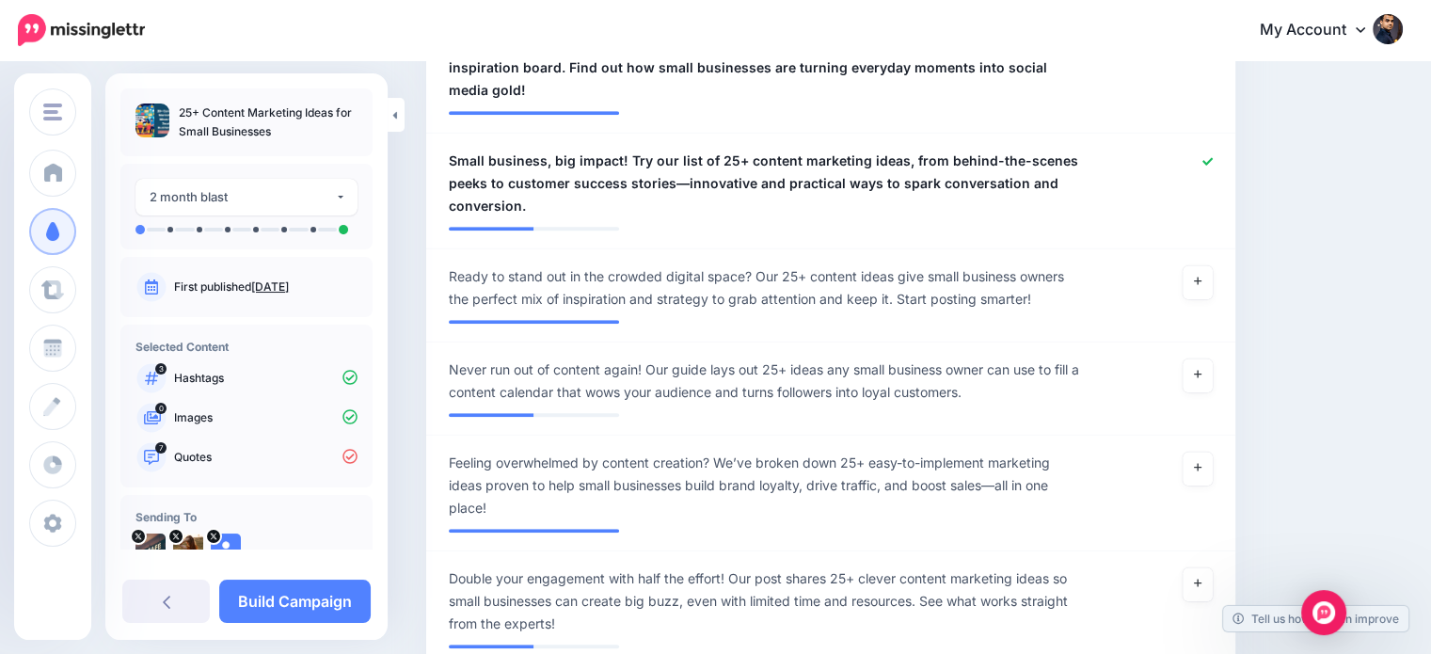
scroll to position [1327, 0]
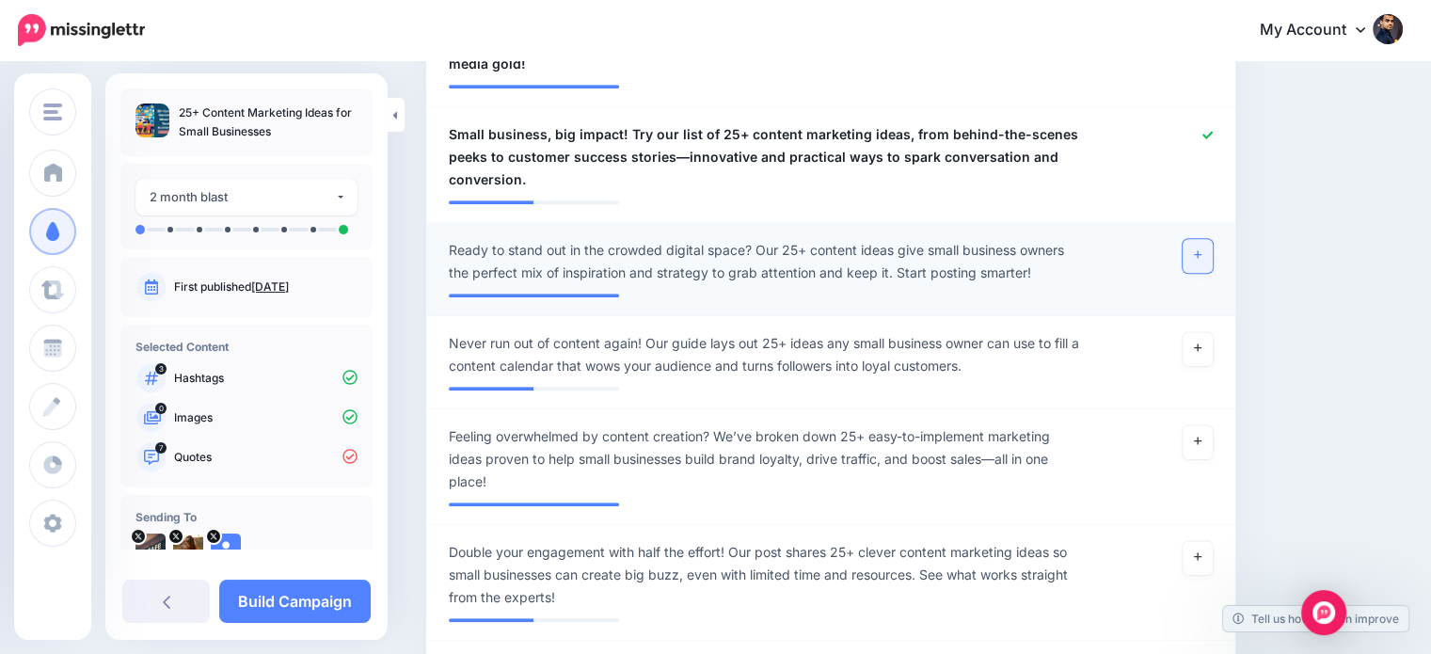
click at [1201, 249] on icon at bounding box center [1198, 254] width 8 height 10
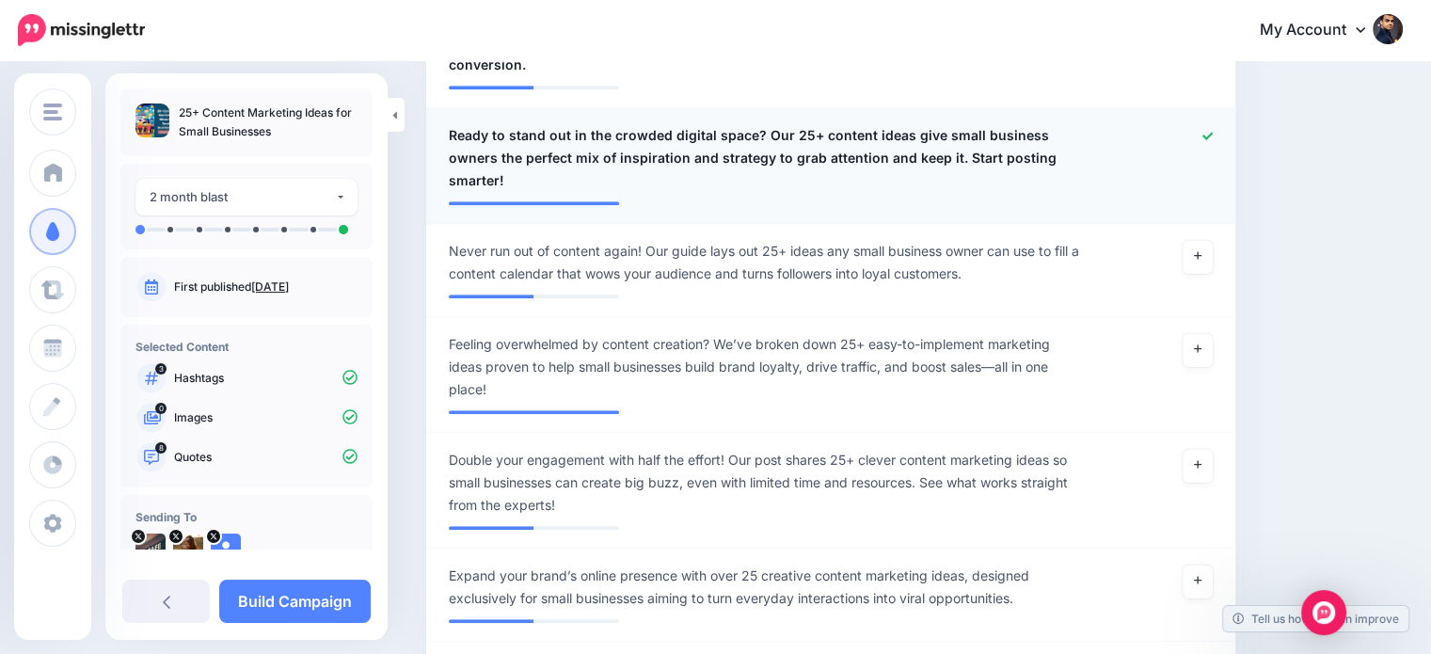
scroll to position [1492, 0]
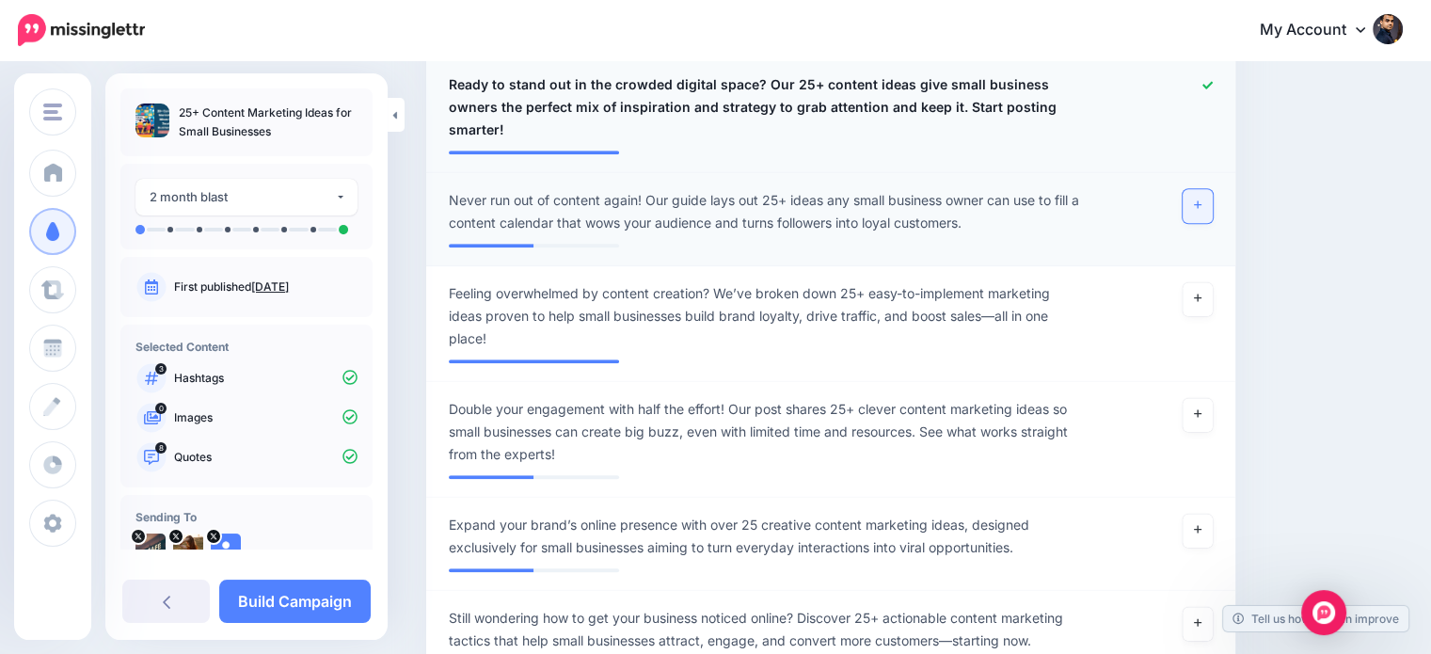
click at [1201, 199] on icon at bounding box center [1198, 204] width 8 height 10
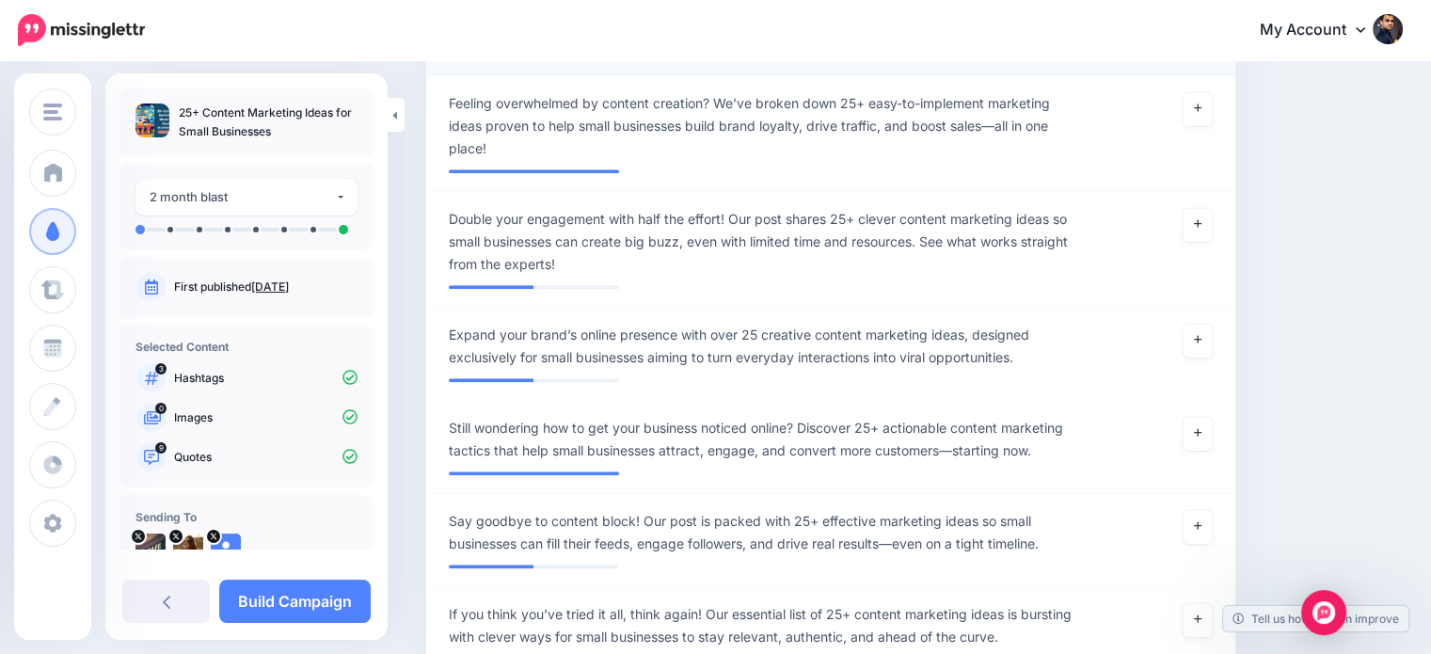
scroll to position [1690, 0]
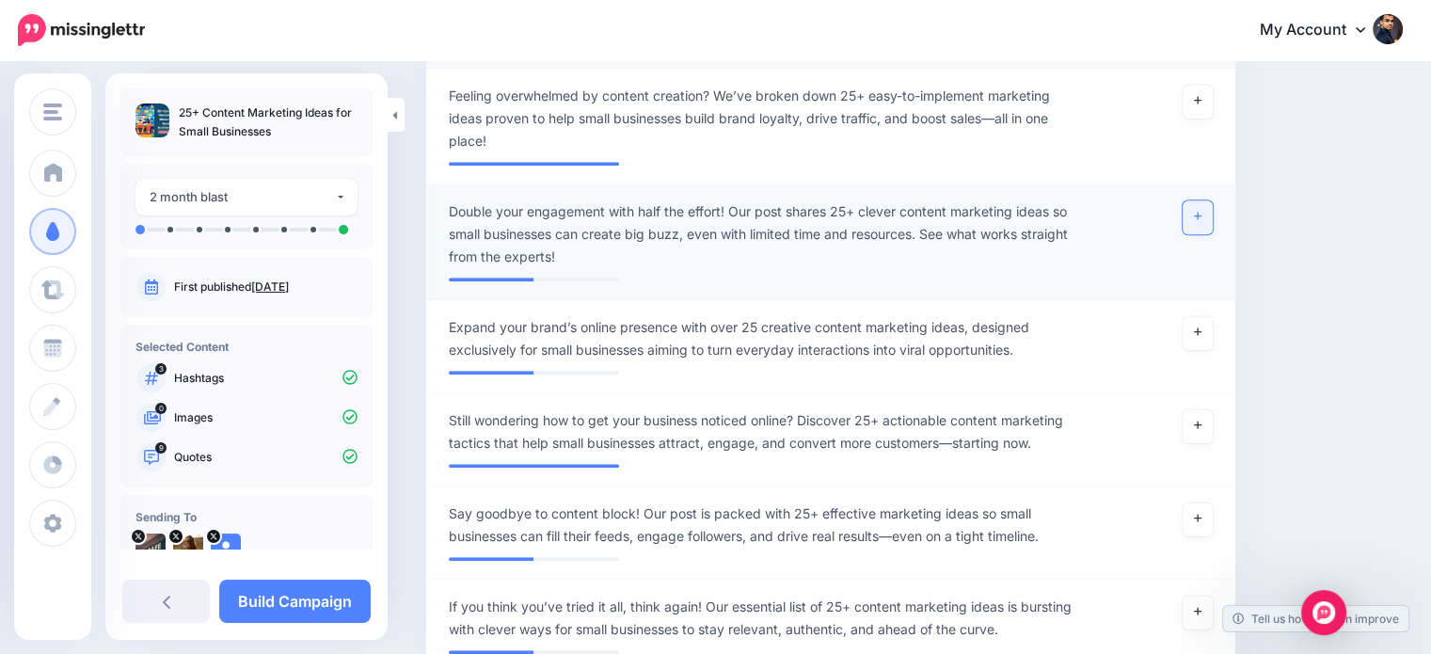
click at [1201, 211] on icon at bounding box center [1198, 216] width 8 height 10
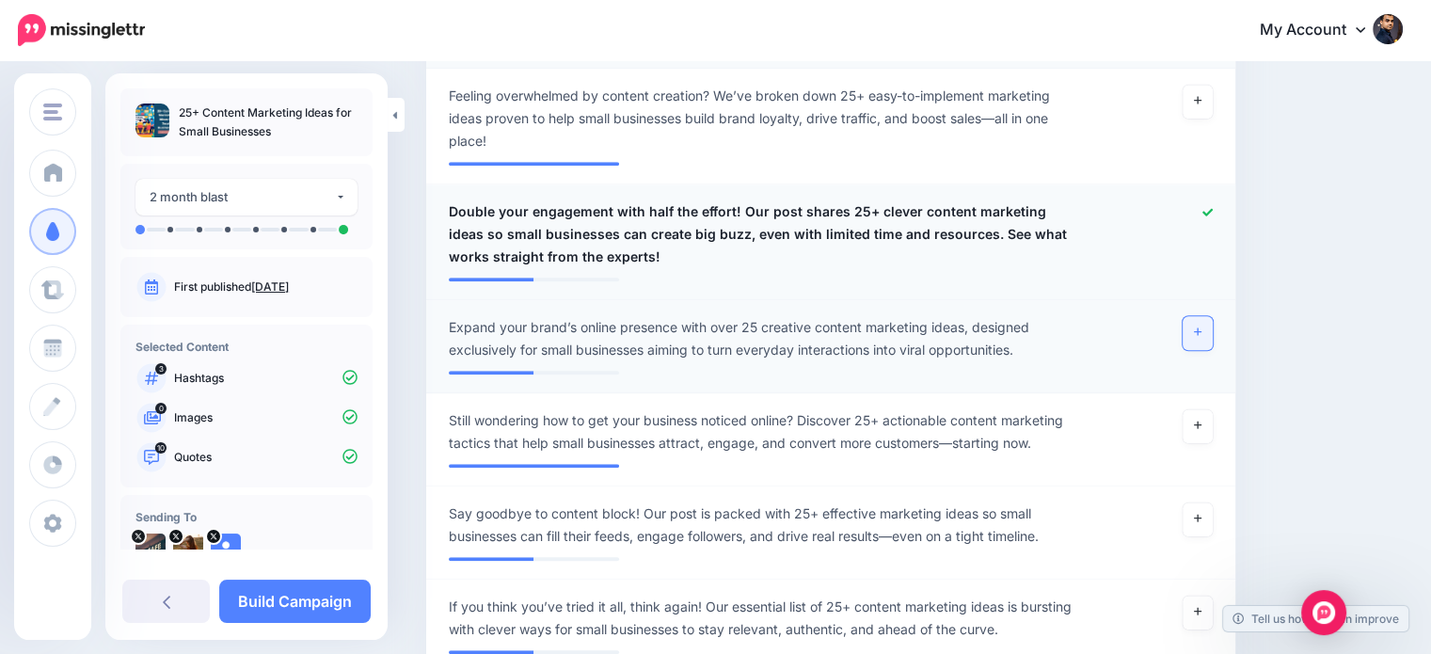
click at [1201, 316] on link at bounding box center [1198, 333] width 30 height 34
click at [1194, 326] on icon at bounding box center [1188, 331] width 11 height 11
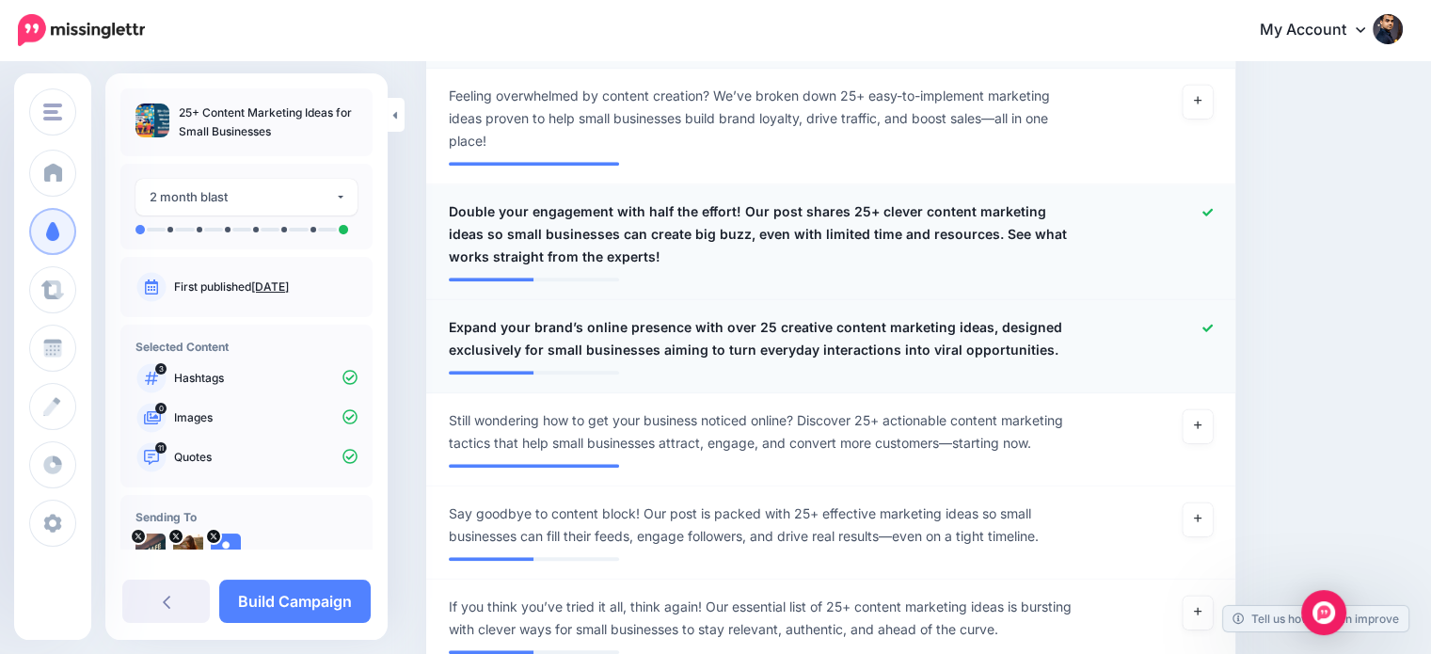
click at [1210, 316] on div at bounding box center [1161, 338] width 132 height 45
click at [1213, 324] on icon at bounding box center [1207, 328] width 10 height 8
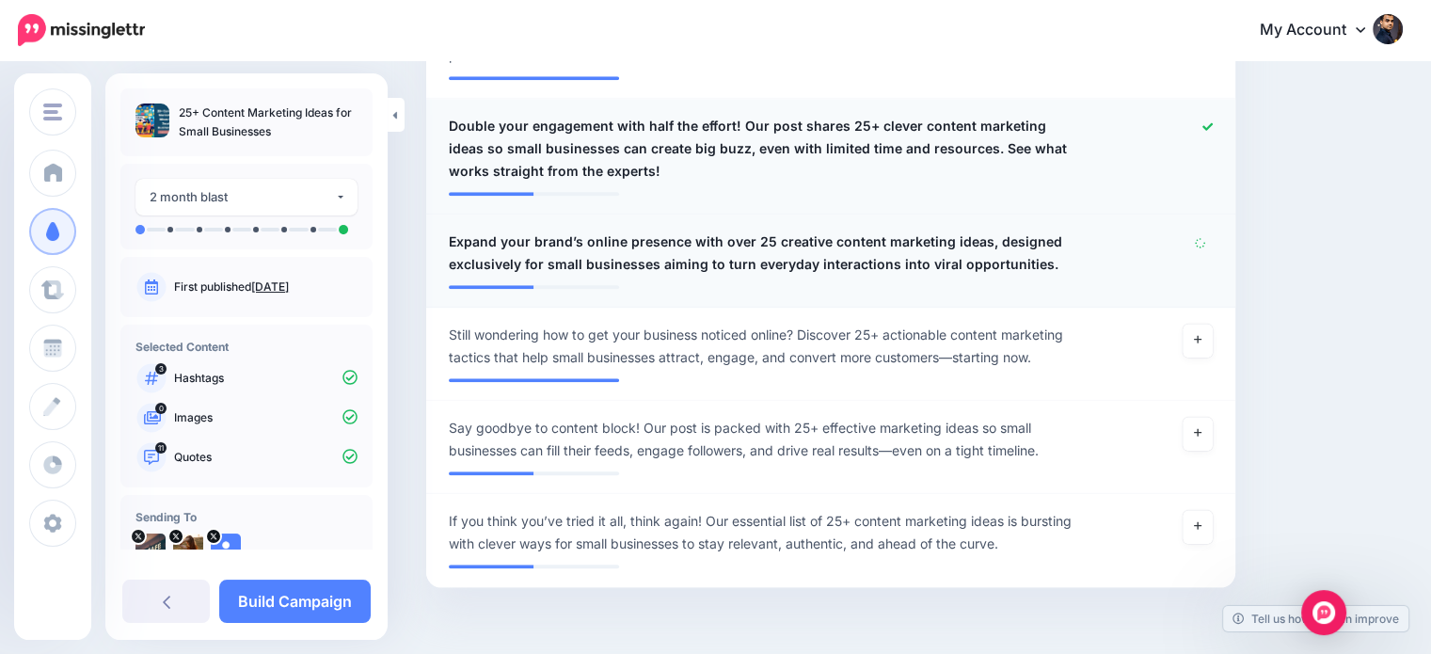
scroll to position [1806, 0]
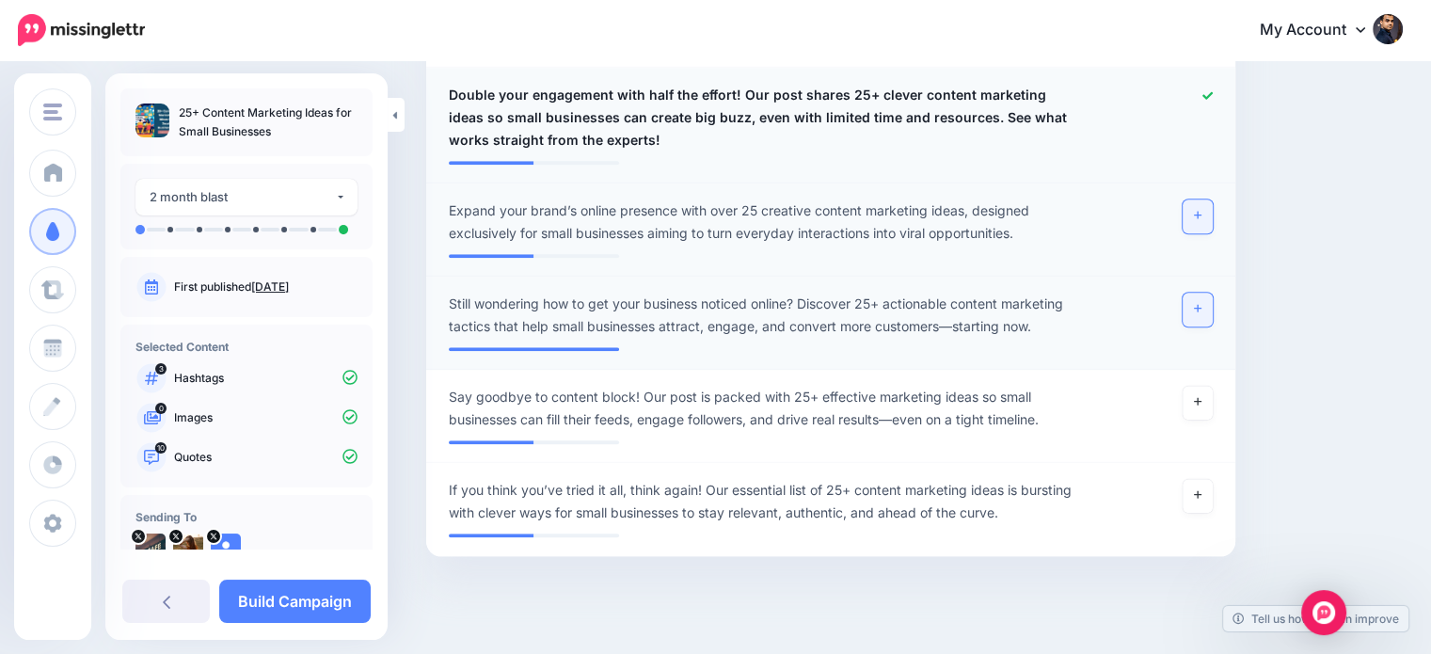
click at [1201, 303] on icon at bounding box center [1198, 308] width 8 height 10
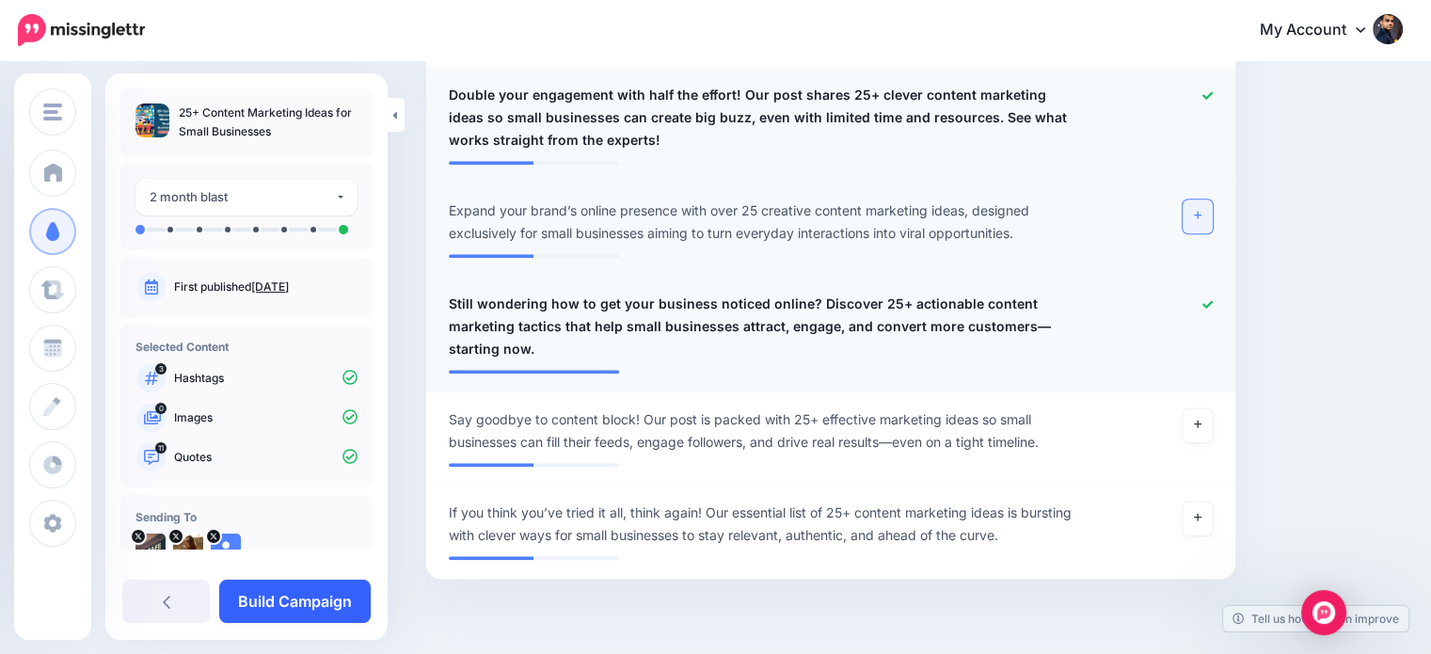
click at [346, 608] on link "Build Campaign" at bounding box center [294, 601] width 151 height 43
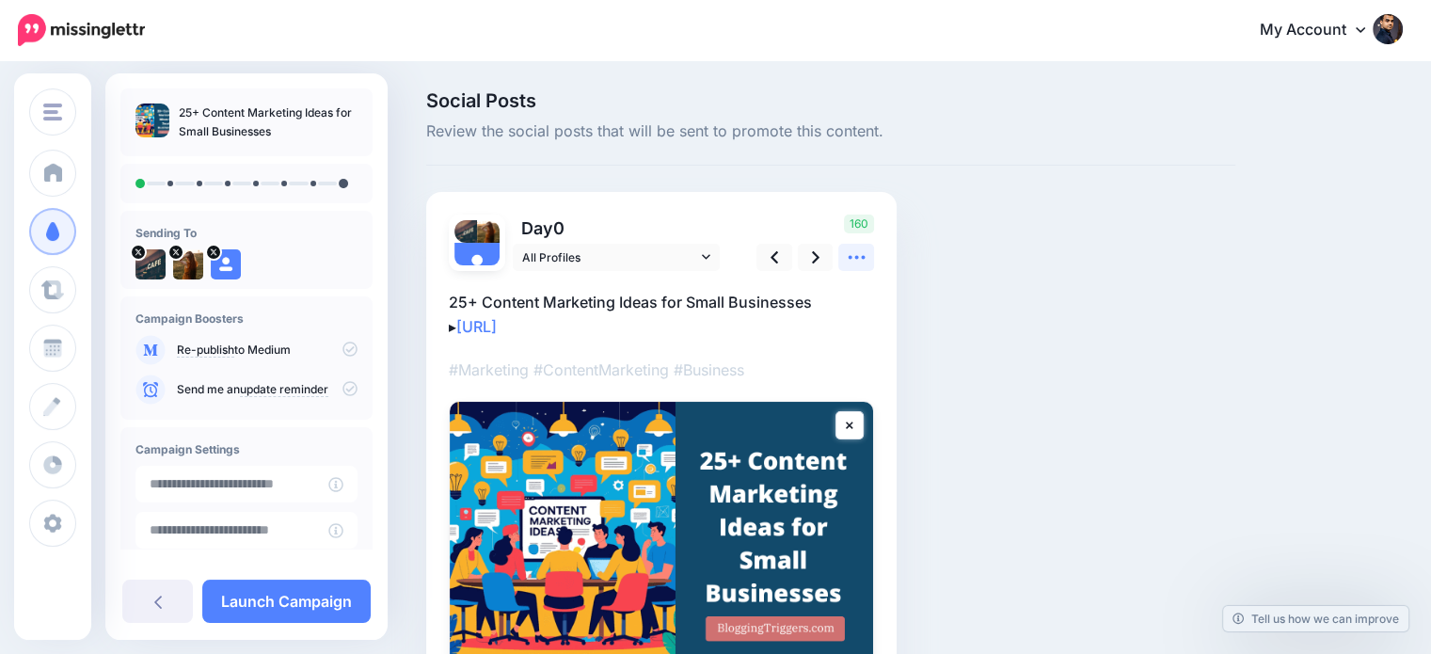
click at [862, 257] on icon at bounding box center [856, 258] width 17 height 4
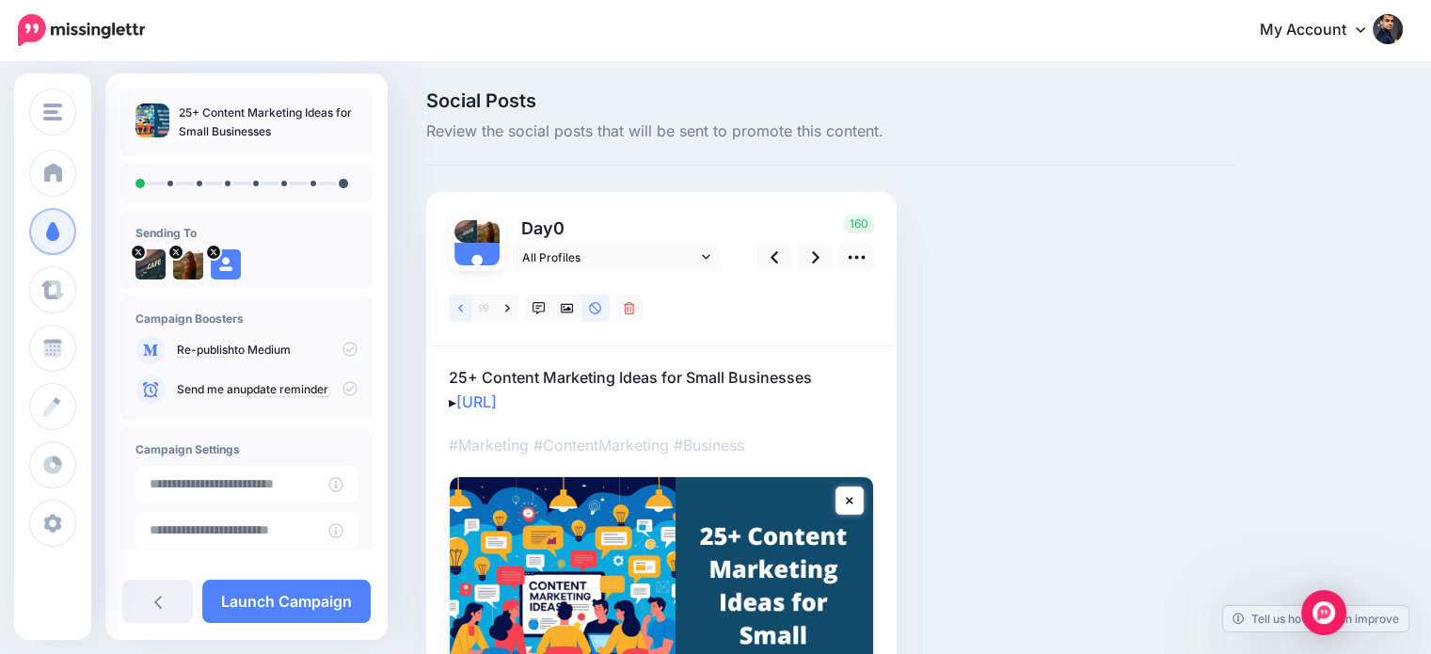
click at [462, 309] on icon at bounding box center [460, 308] width 5 height 13
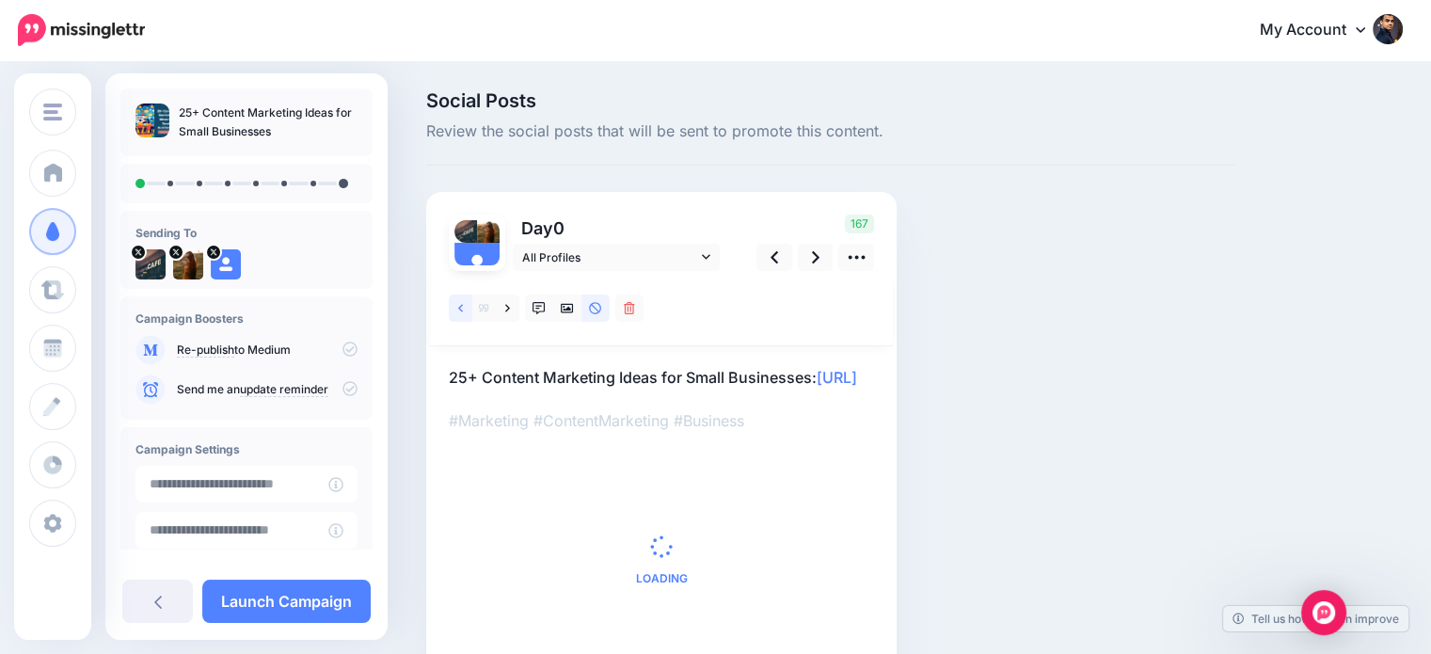
click at [455, 310] on link at bounding box center [461, 307] width 24 height 27
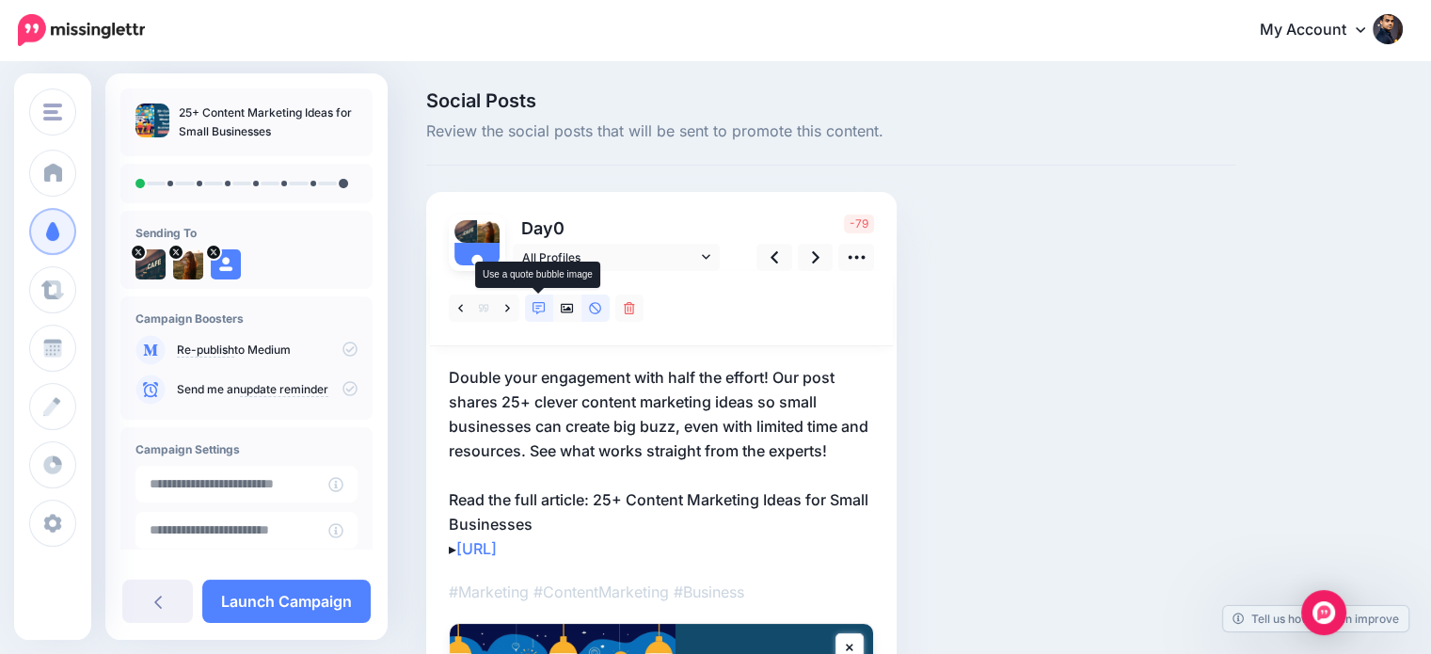
click at [542, 305] on icon at bounding box center [539, 308] width 13 height 13
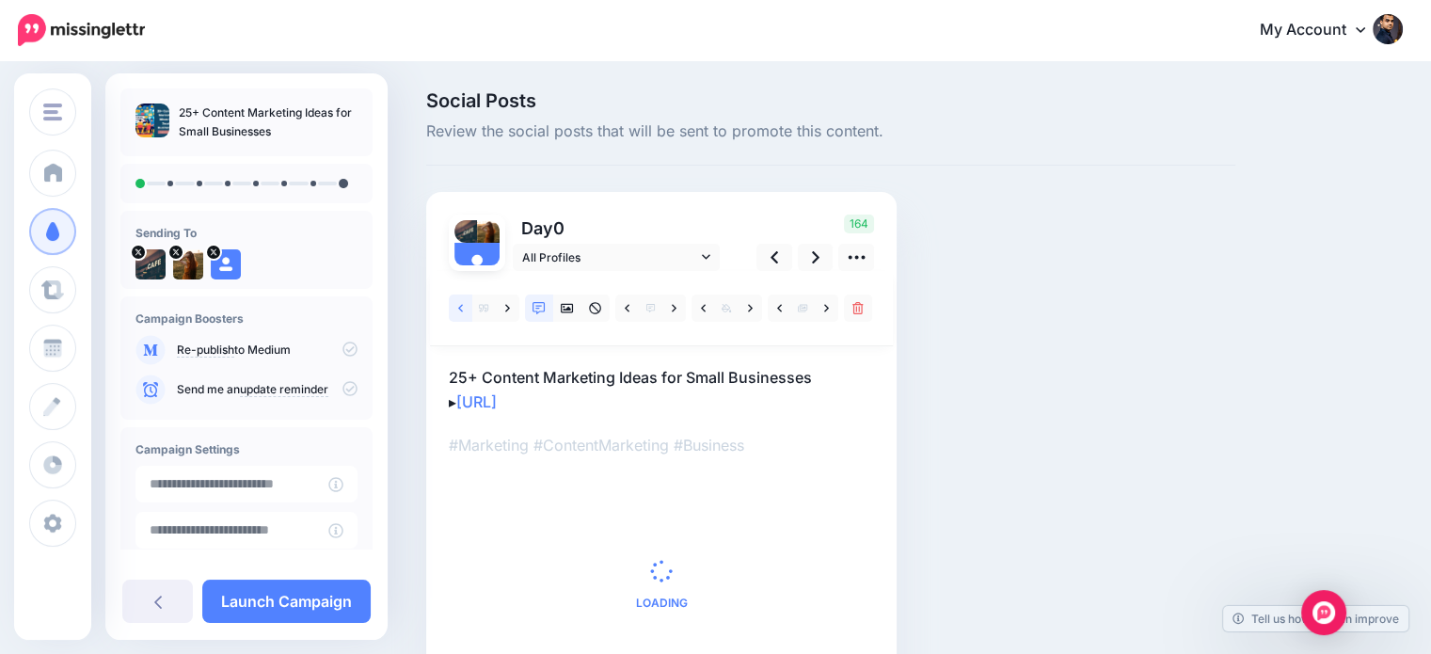
click at [459, 308] on icon at bounding box center [460, 308] width 5 height 8
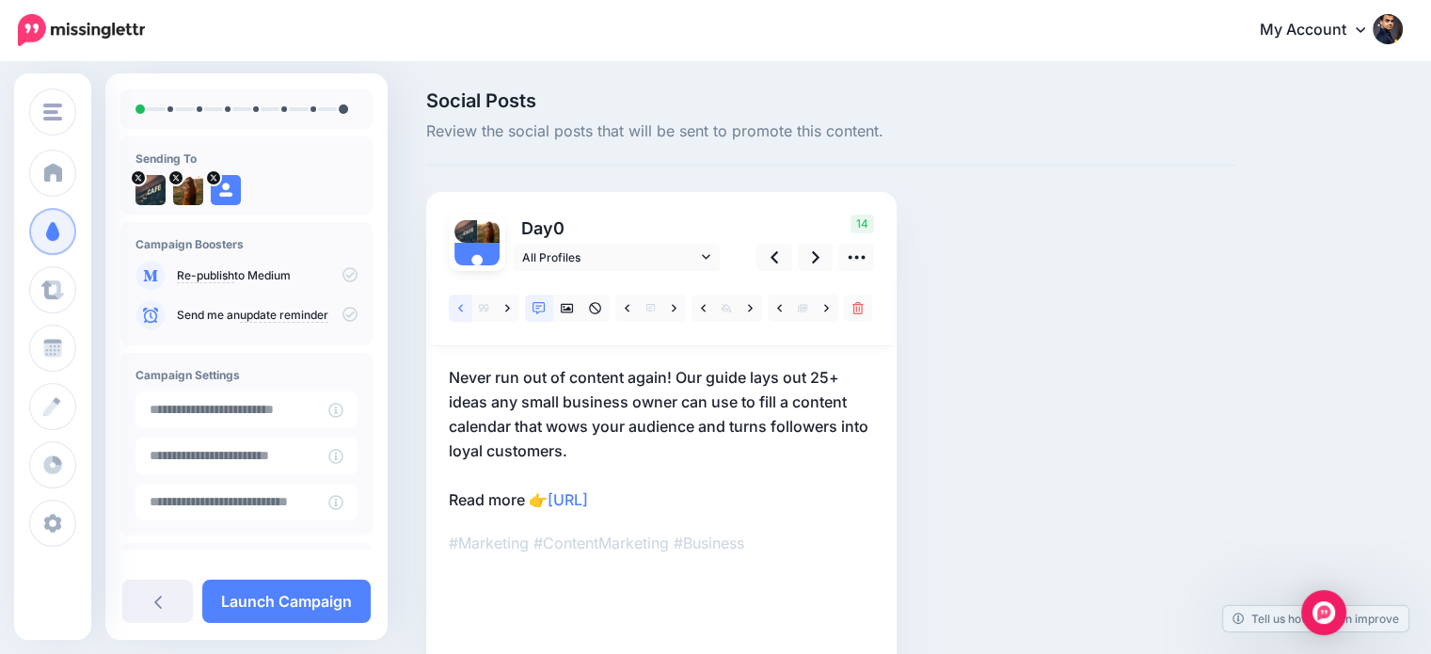
scroll to position [151, 0]
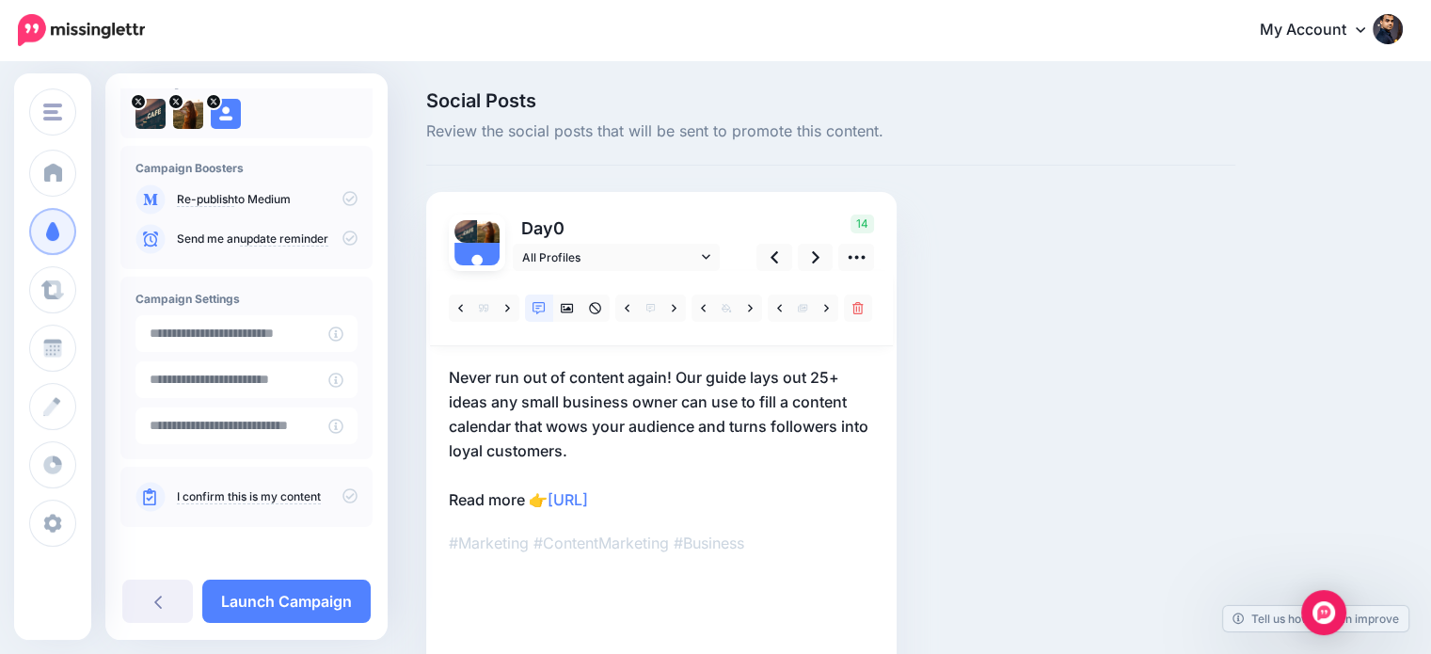
click at [342, 498] on icon at bounding box center [349, 495] width 15 height 15
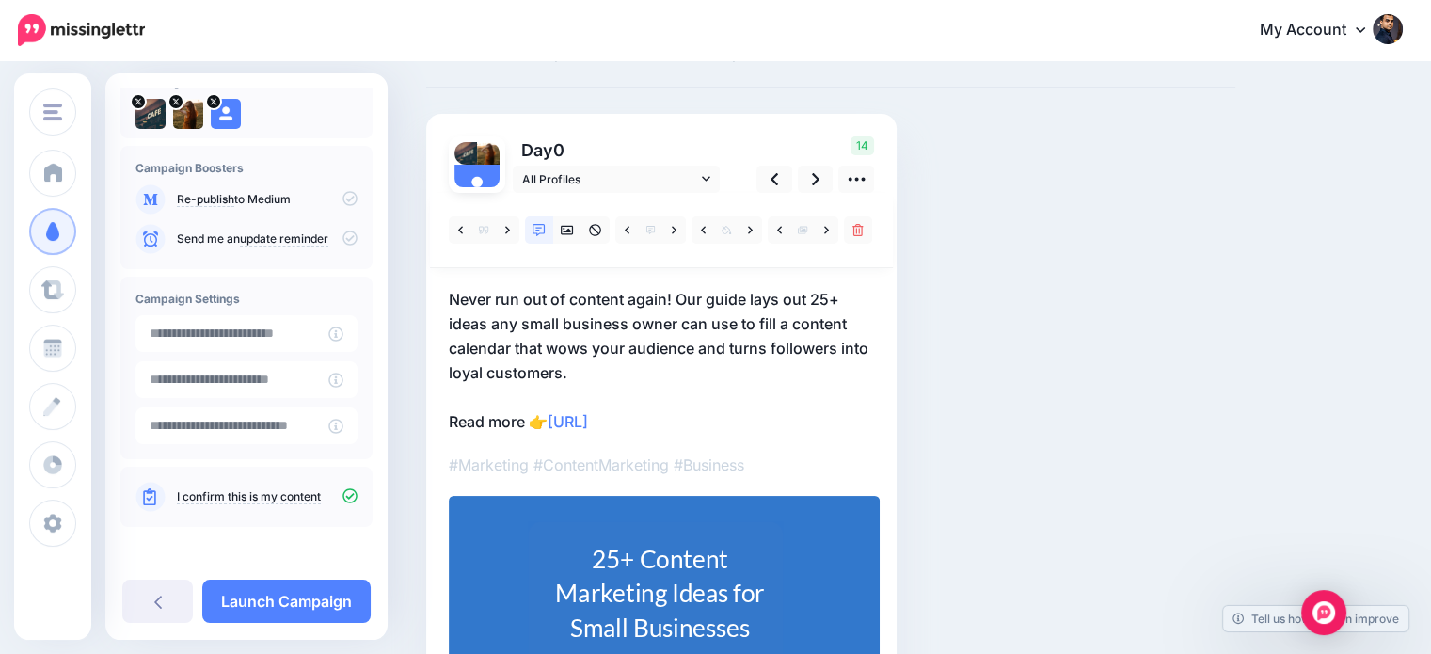
scroll to position [72, 0]
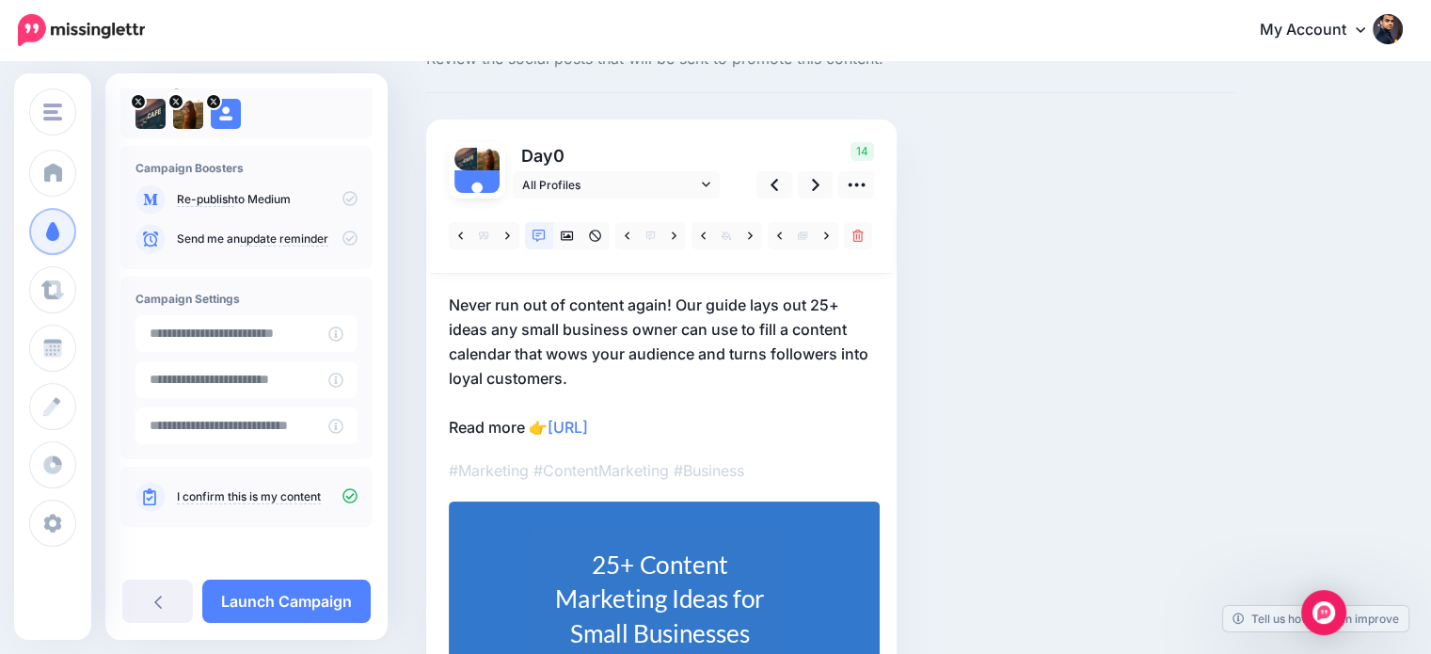
click at [713, 472] on p "#Marketing #ContentMarketing #Business" at bounding box center [661, 470] width 425 height 24
click at [809, 183] on link at bounding box center [816, 184] width 36 height 27
click at [812, 175] on icon at bounding box center [816, 185] width 8 height 20
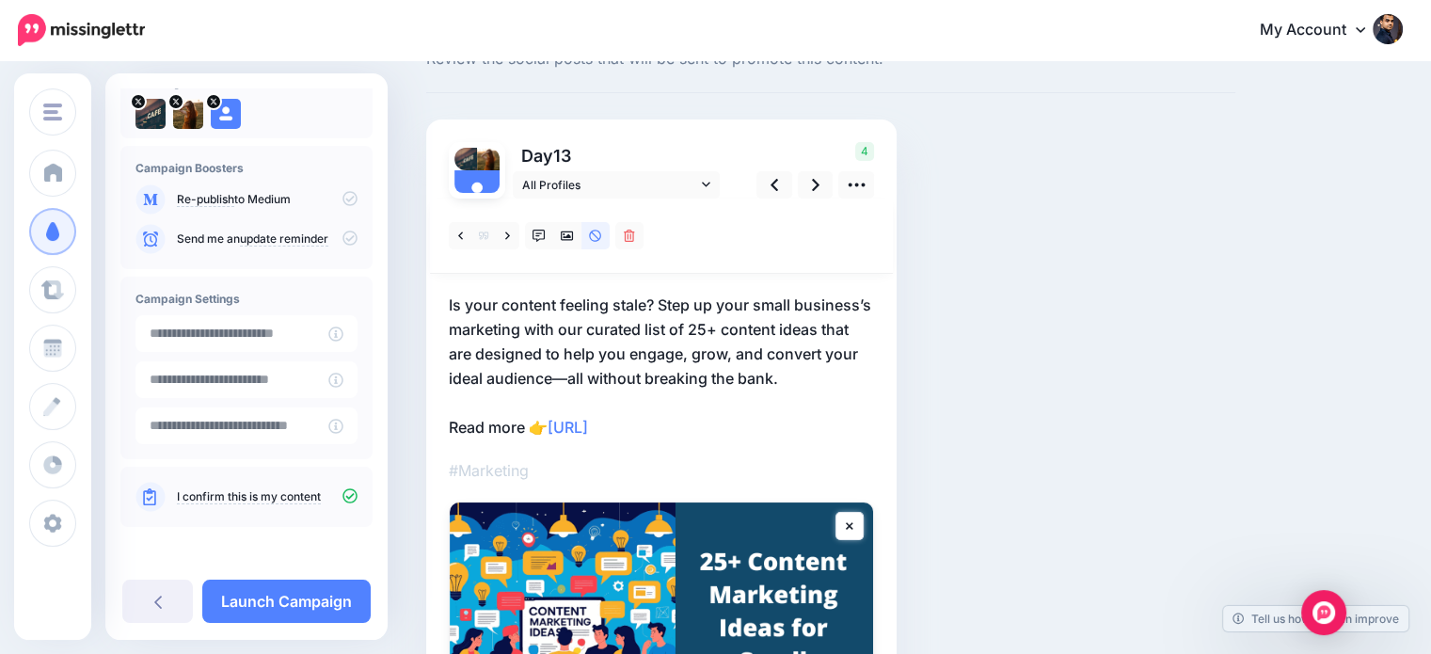
click at [775, 375] on p "Is your content feeling stale? Step up your small business’s marketing with our…" at bounding box center [661, 366] width 425 height 147
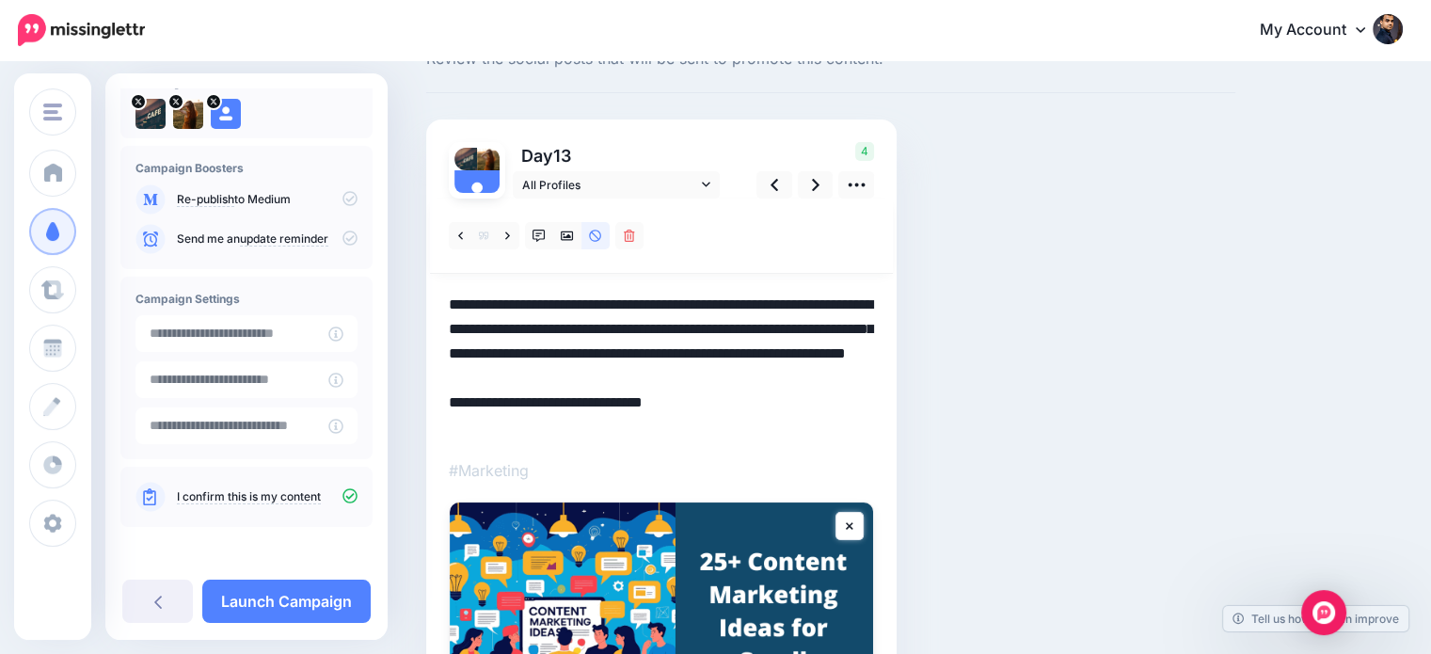
scroll to position [0, 0]
drag, startPoint x: 773, startPoint y: 373, endPoint x: 551, endPoint y: 375, distance: 222.1
click at [551, 375] on textarea "**********" at bounding box center [661, 366] width 425 height 147
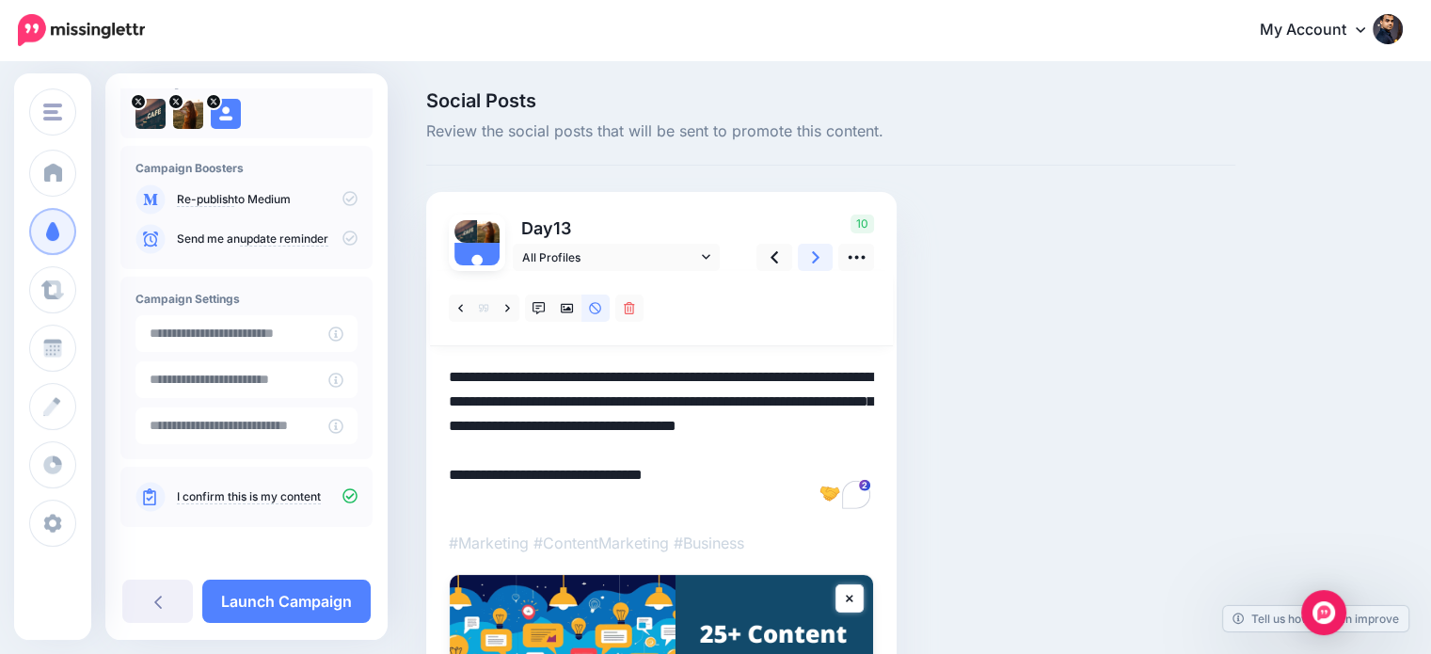
click at [819, 259] on icon at bounding box center [816, 257] width 8 height 20
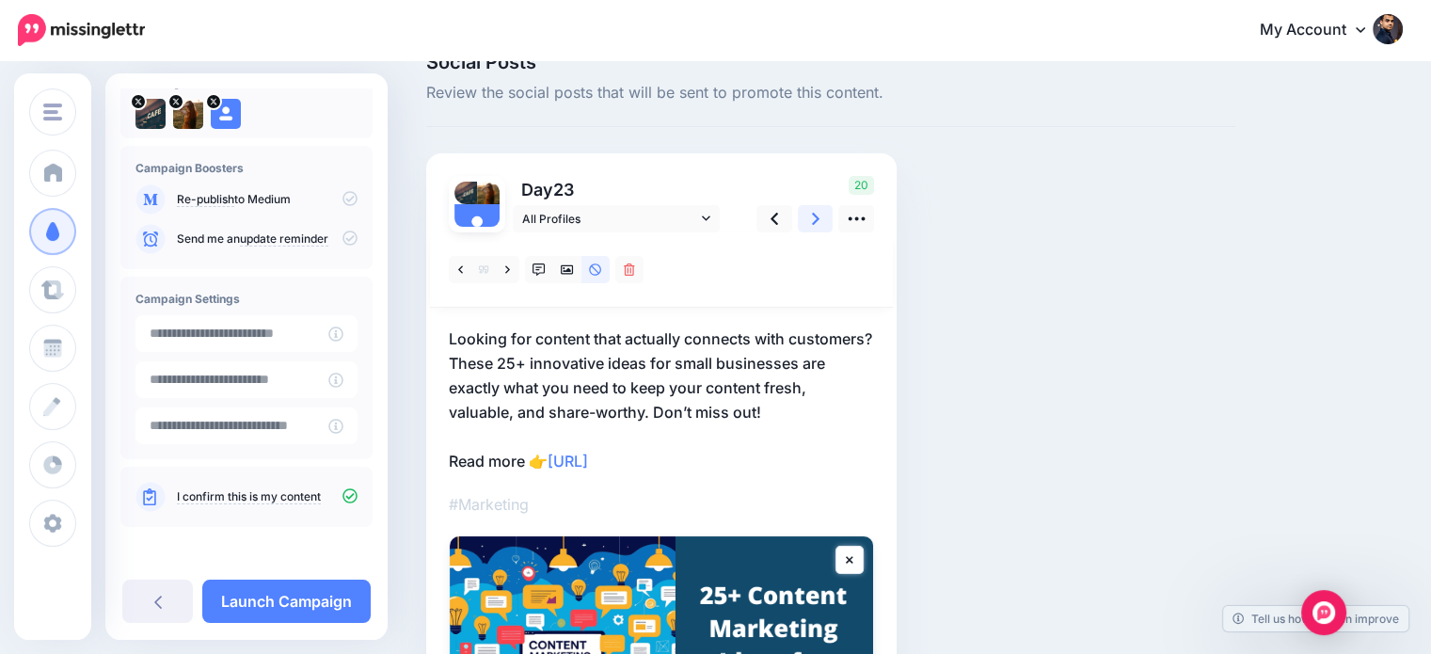
scroll to position [42, 0]
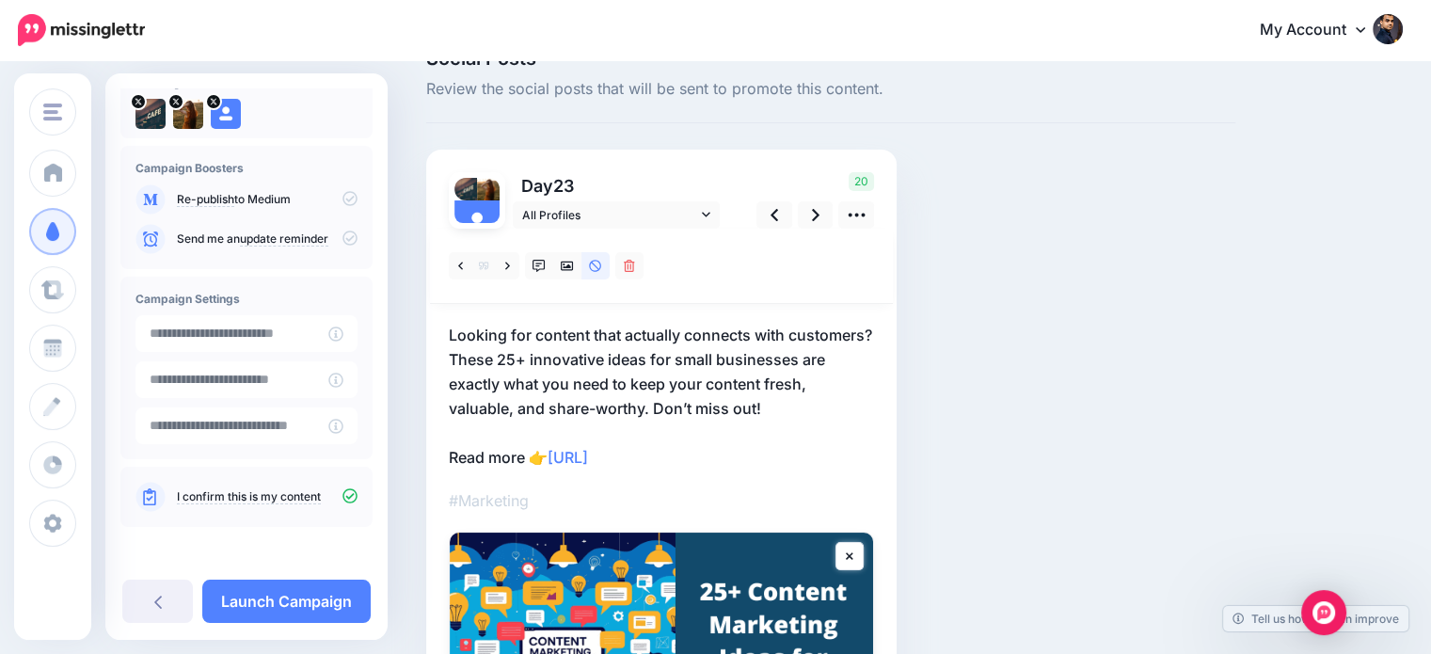
click at [765, 412] on p "Looking for content that actually connects with customers? These 25+ innovative…" at bounding box center [661, 396] width 425 height 147
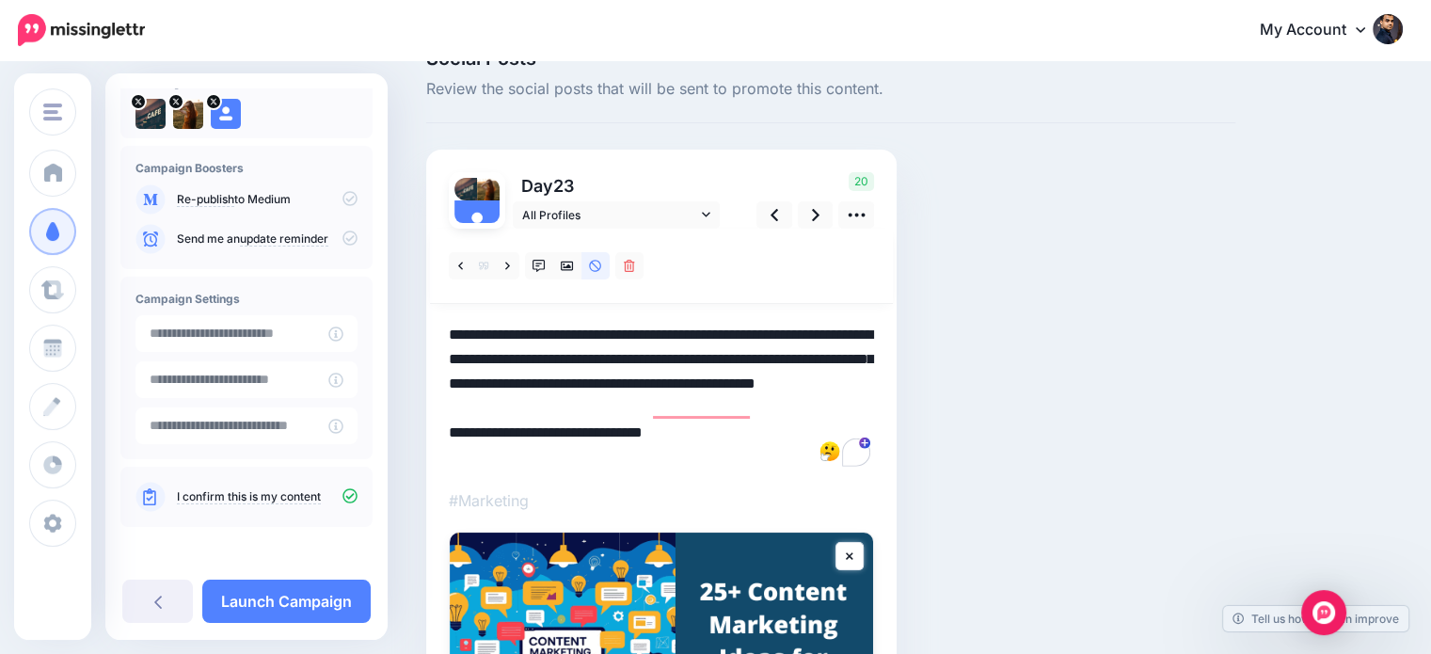
drag, startPoint x: 754, startPoint y: 403, endPoint x: 880, endPoint y: 409, distance: 126.2
click at [878, 407] on div "Day 23 All Profiles" at bounding box center [661, 523] width 470 height 747
type textarea "**********"
click at [537, 264] on icon at bounding box center [539, 266] width 13 height 13
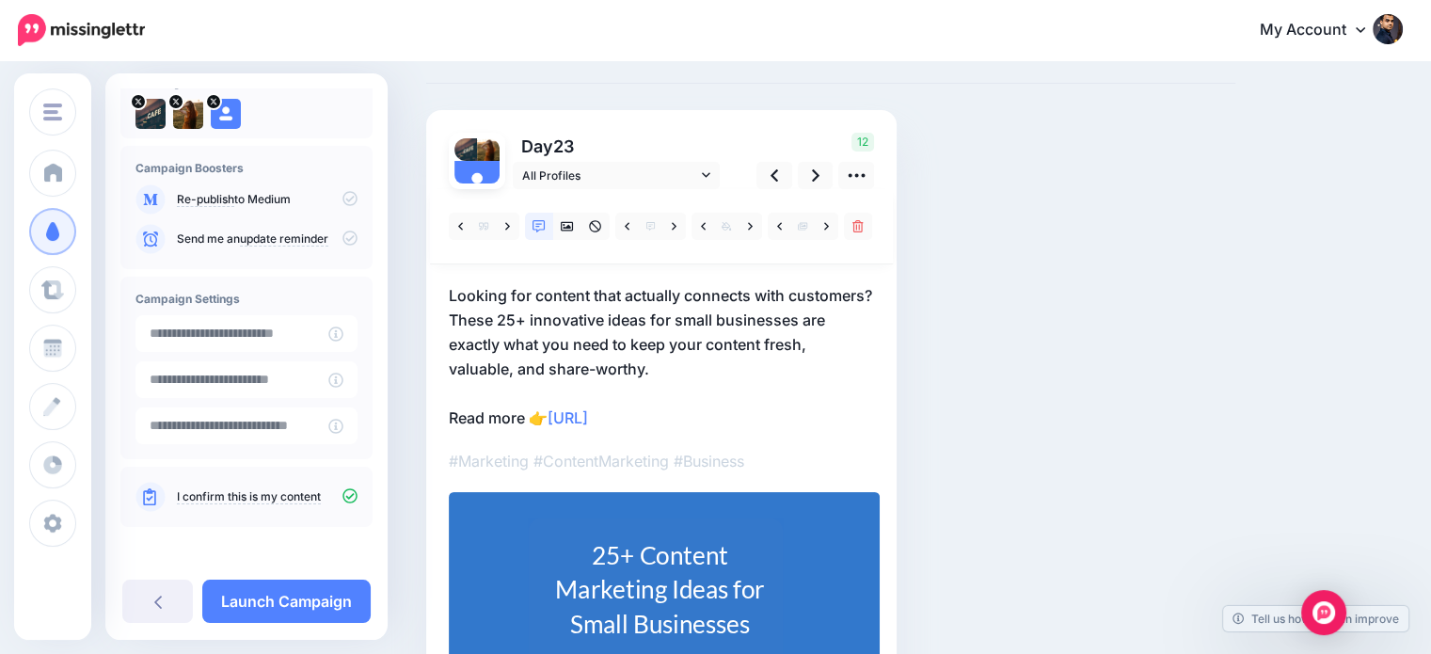
scroll to position [0, 0]
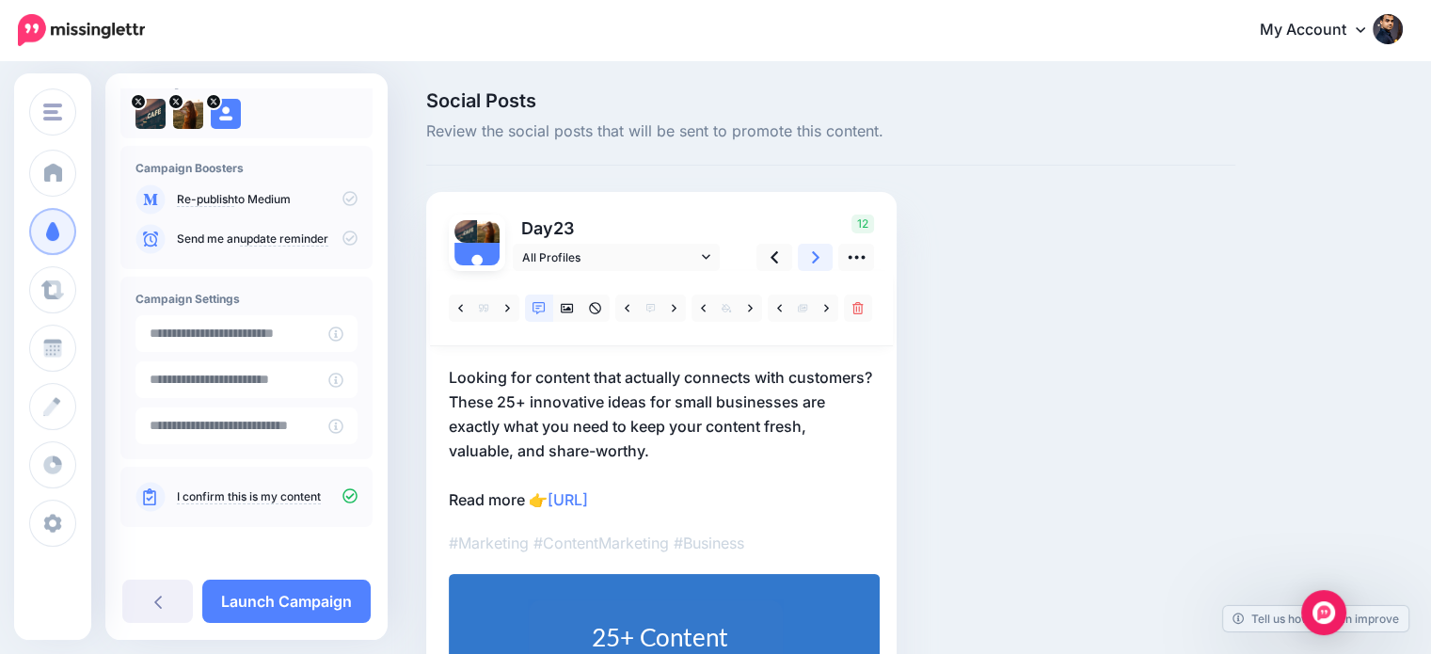
click at [817, 258] on icon at bounding box center [816, 257] width 8 height 12
click at [807, 262] on link at bounding box center [816, 257] width 36 height 27
click at [820, 255] on link at bounding box center [816, 257] width 36 height 27
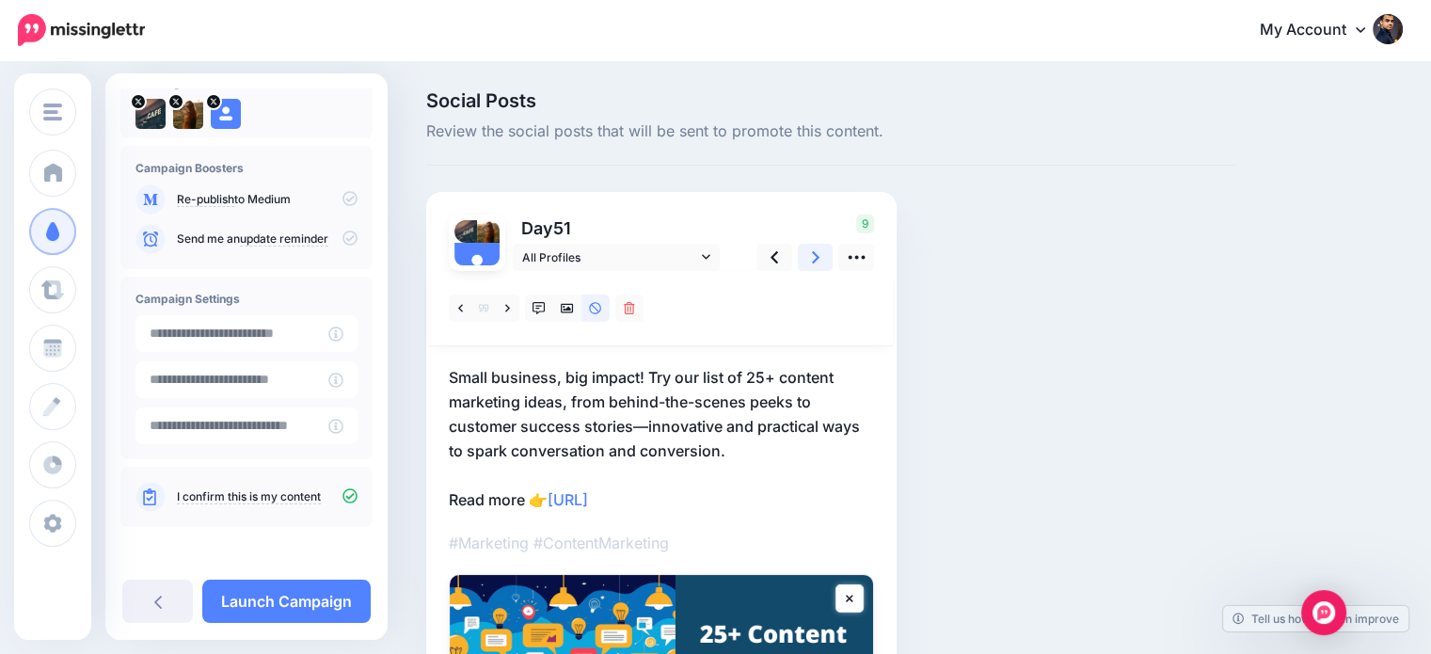
click at [813, 257] on icon at bounding box center [816, 257] width 8 height 20
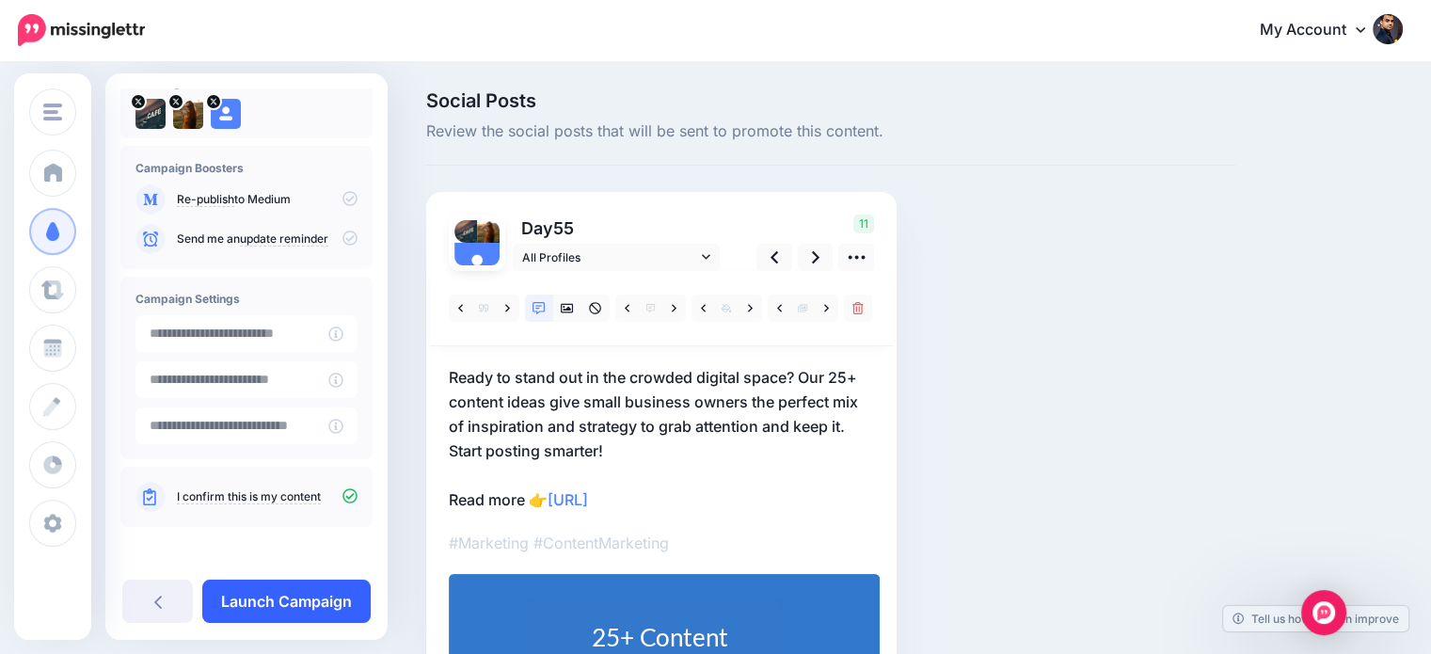
click at [307, 597] on link "Launch Campaign" at bounding box center [286, 601] width 168 height 43
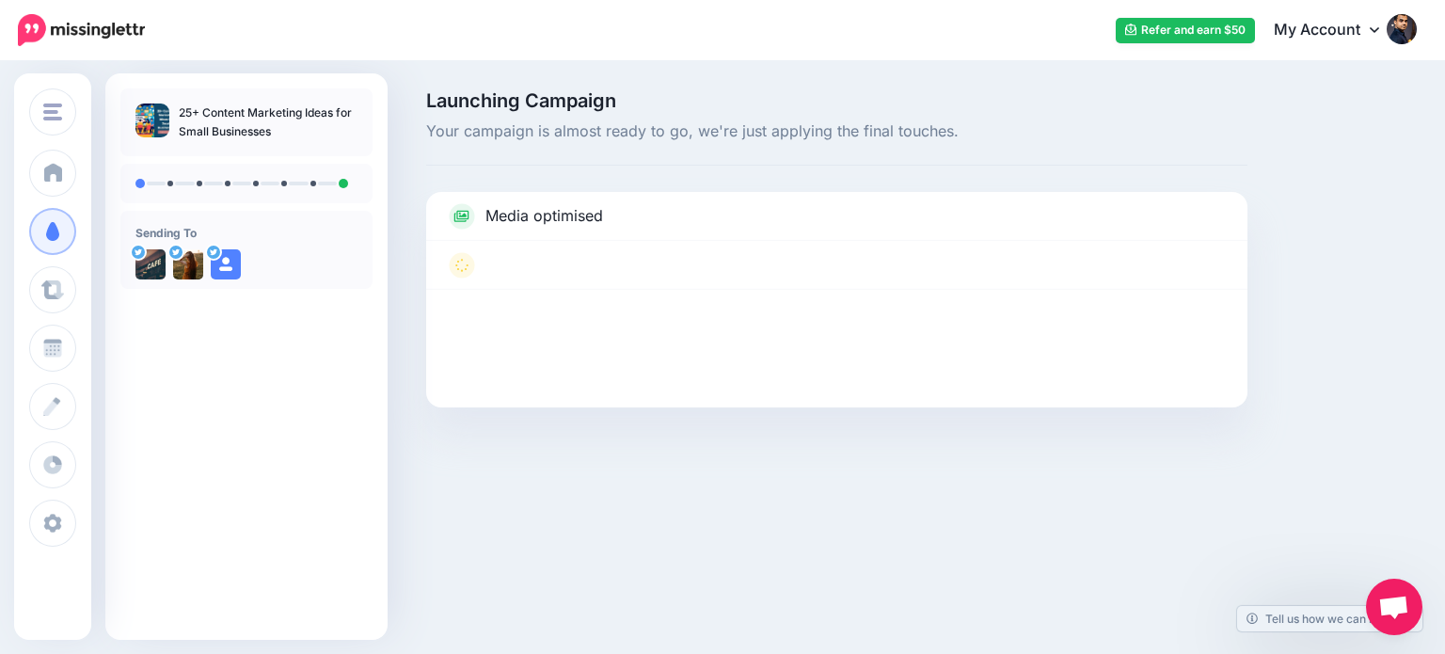
scroll to position [87, 0]
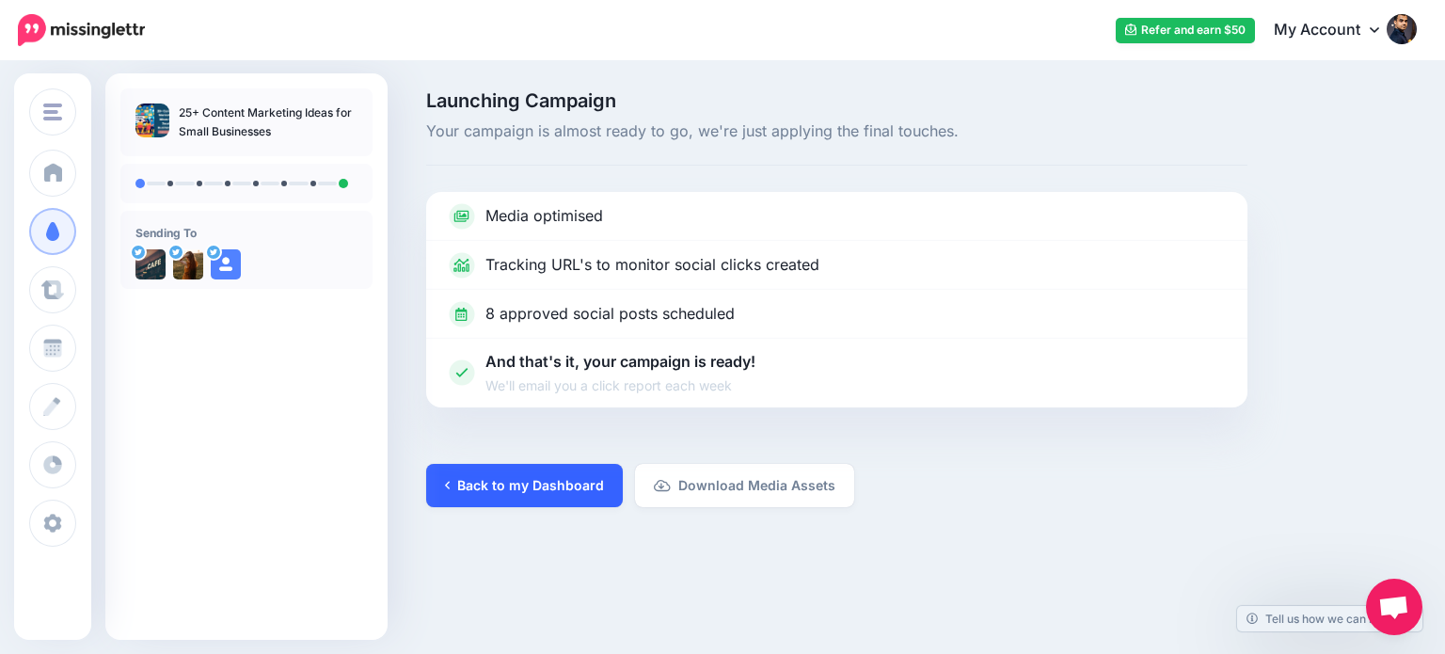
click at [596, 481] on link "Back to my Dashboard" at bounding box center [524, 485] width 197 height 43
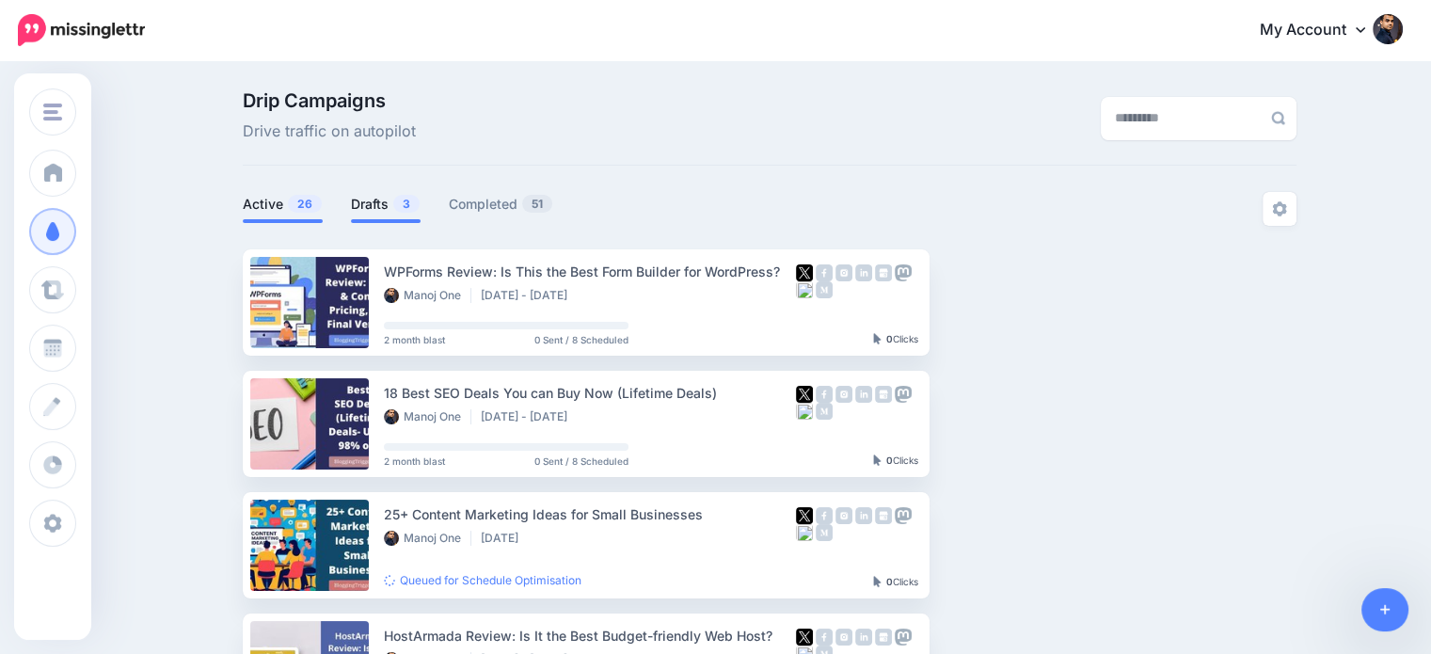
click at [388, 202] on link "Drafts 3" at bounding box center [386, 204] width 70 height 23
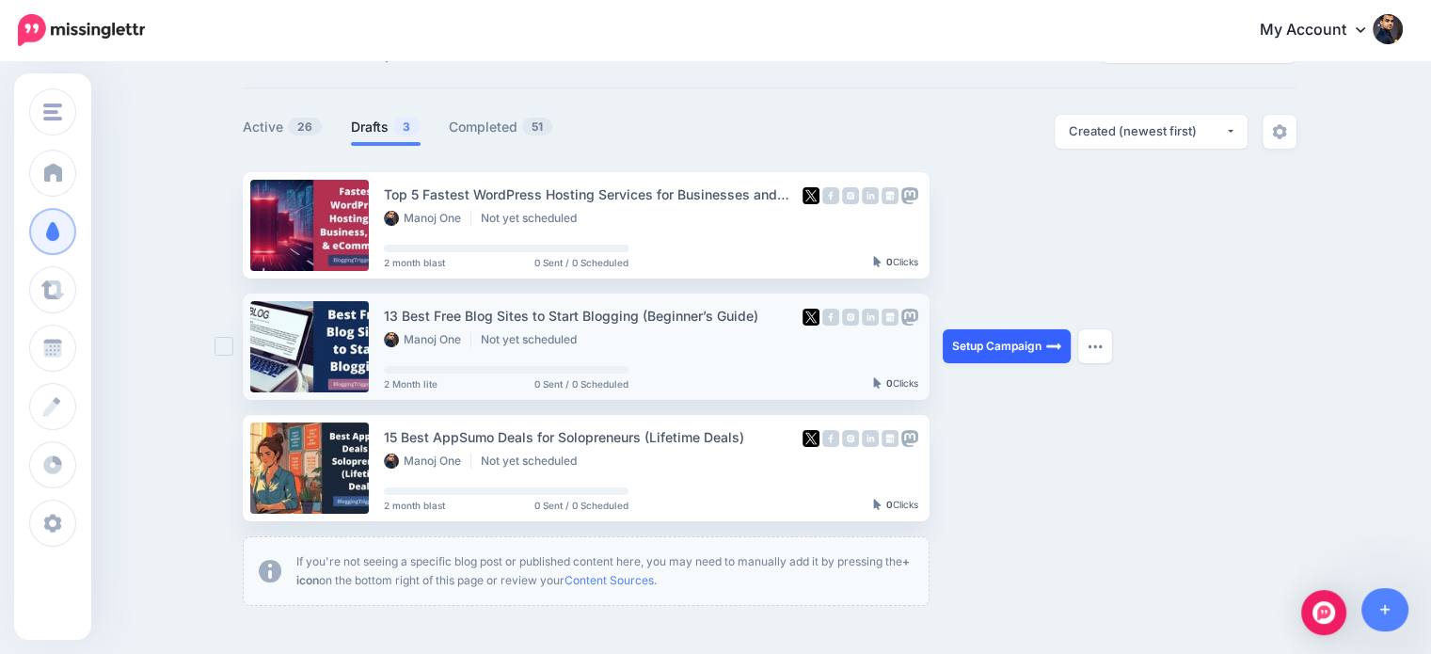
click at [1021, 353] on link "Setup Campaign" at bounding box center [1007, 346] width 128 height 34
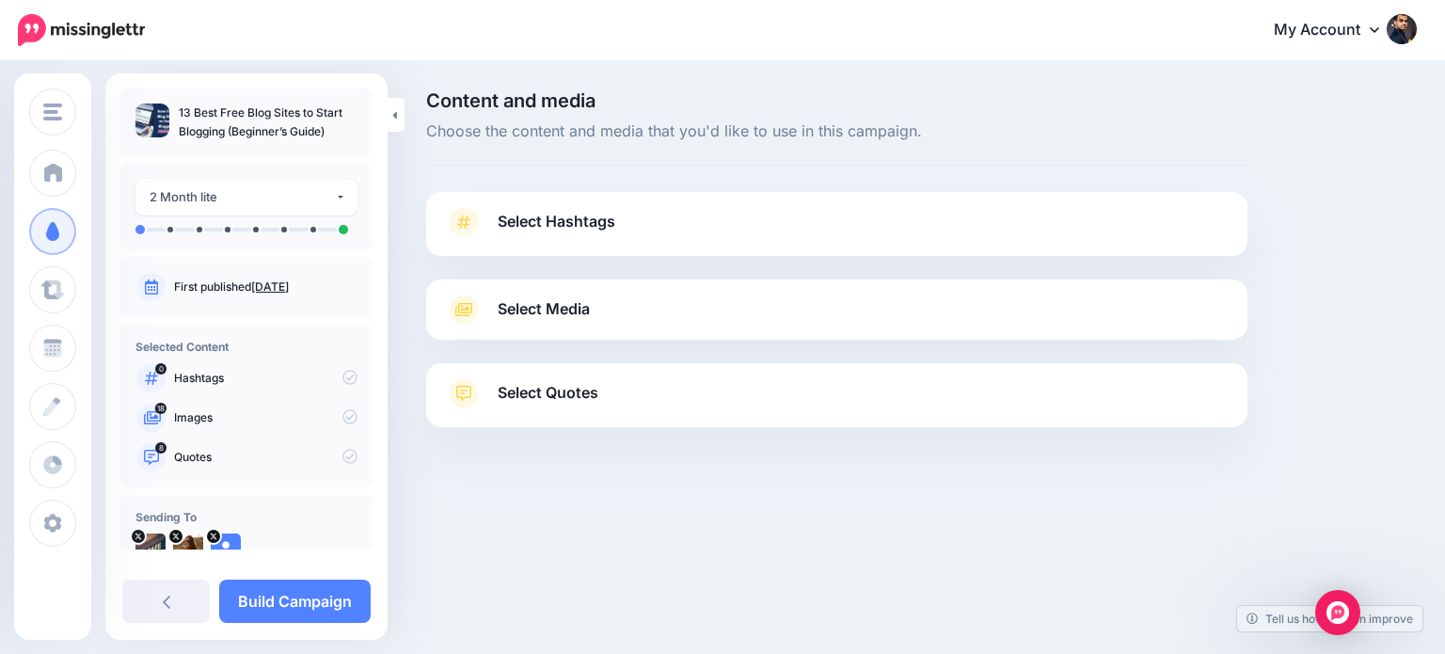
click at [595, 396] on span "Select Quotes" at bounding box center [548, 392] width 101 height 25
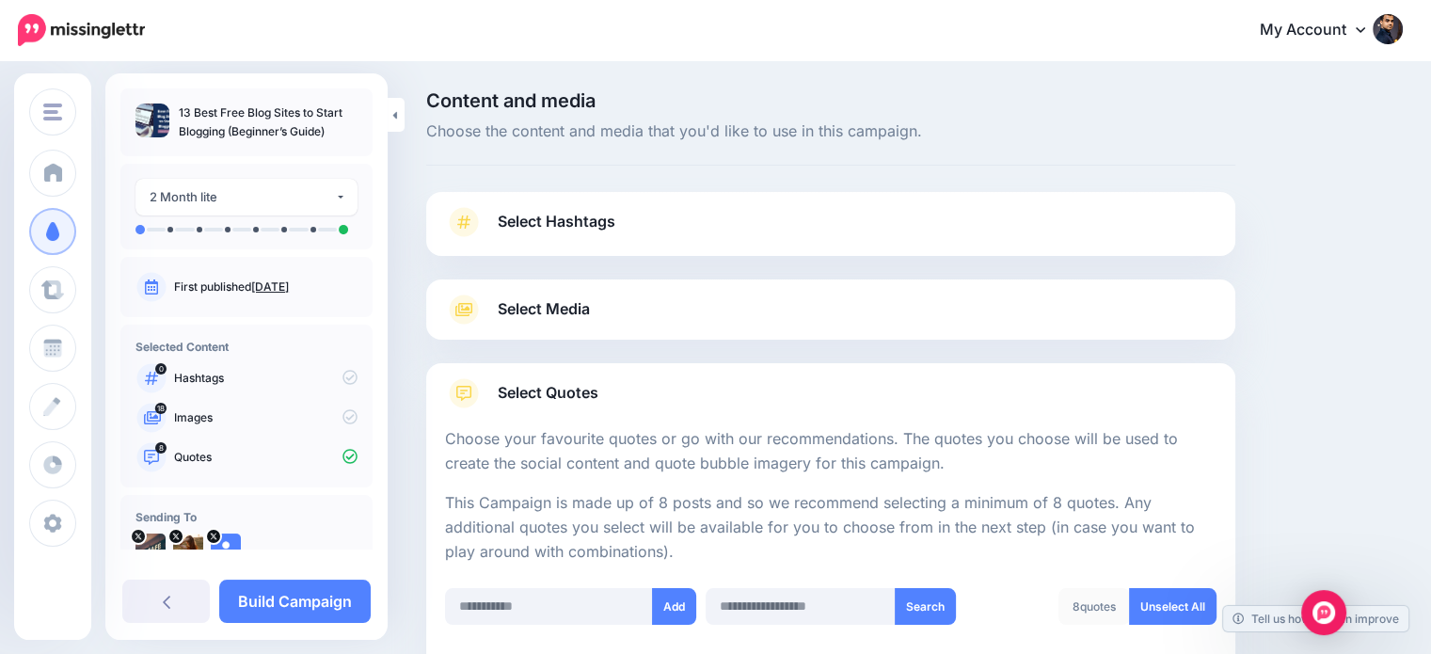
scroll to position [317, 0]
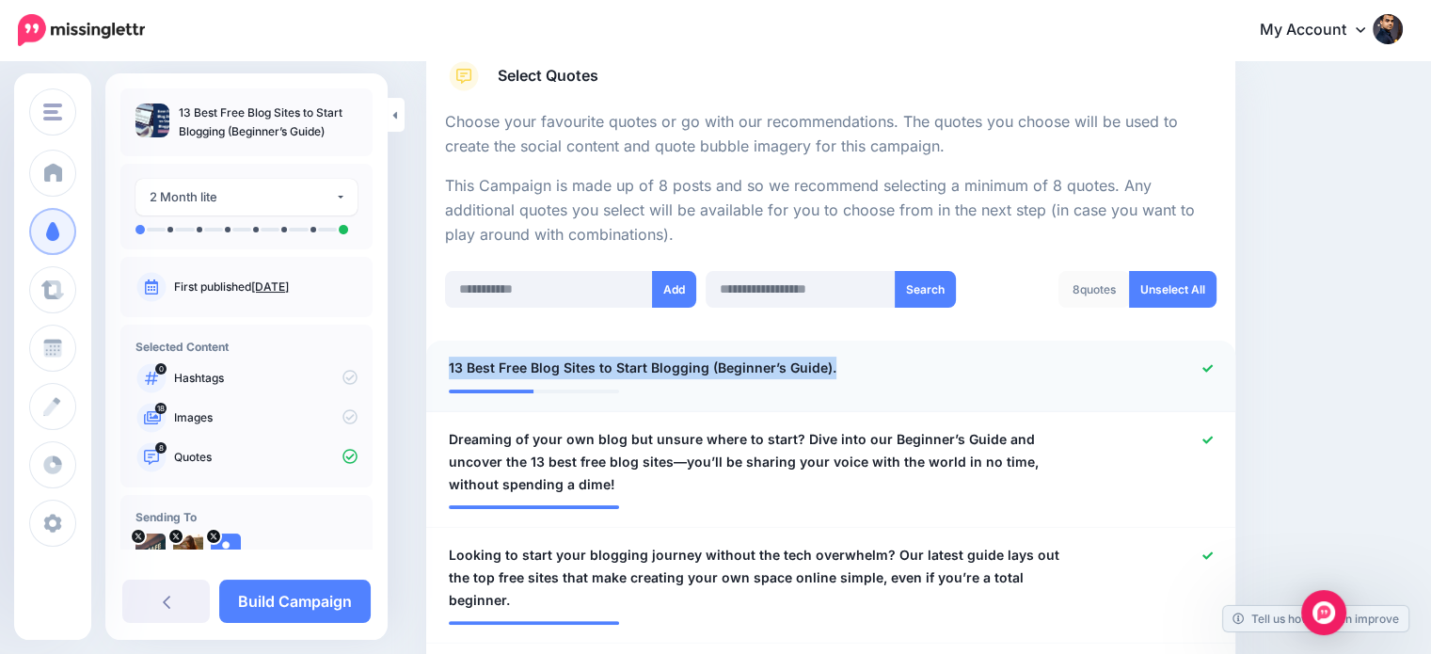
drag, startPoint x: 827, startPoint y: 357, endPoint x: 440, endPoint y: 361, distance: 386.7
click at [440, 361] on div "**********" at bounding box center [765, 369] width 660 height 24
copy span "13 Best Free Blog Sites to Start Blogging (Beginner’s Guide)."
click at [1213, 364] on icon at bounding box center [1207, 368] width 10 height 8
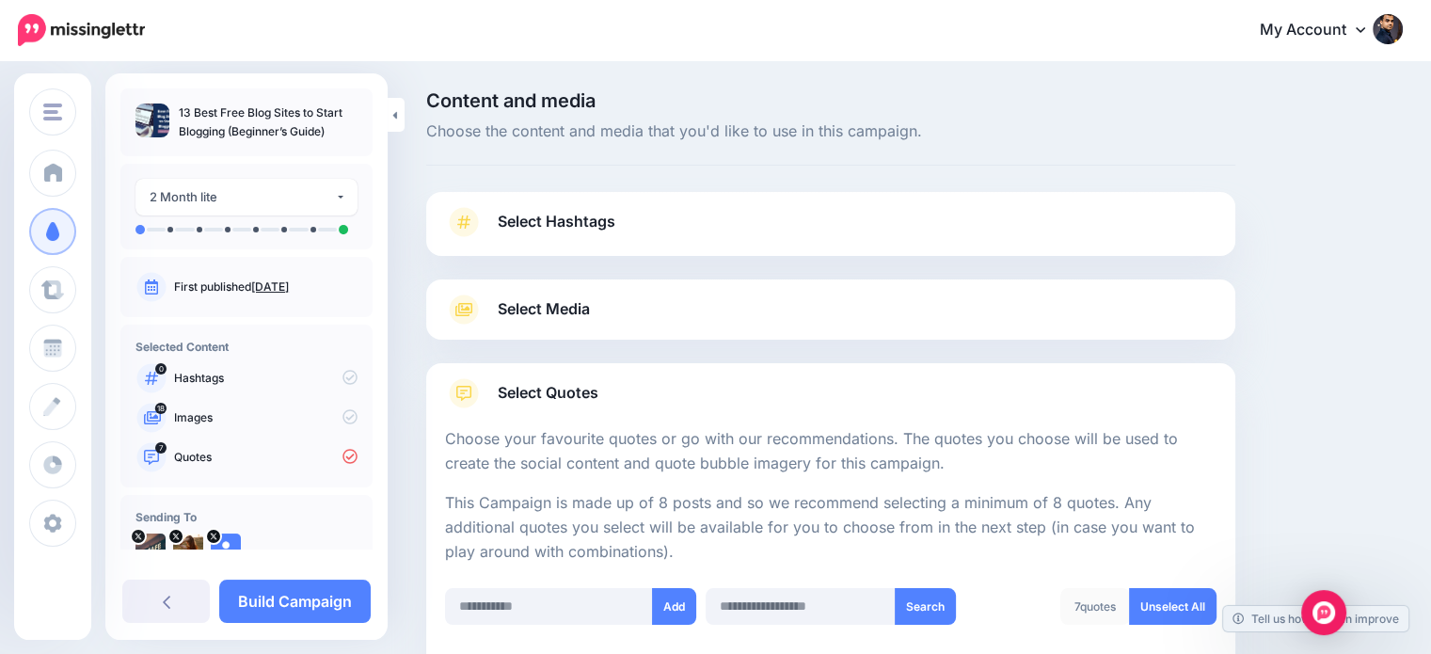
click at [587, 216] on span "Select Hashtags" at bounding box center [557, 221] width 118 height 25
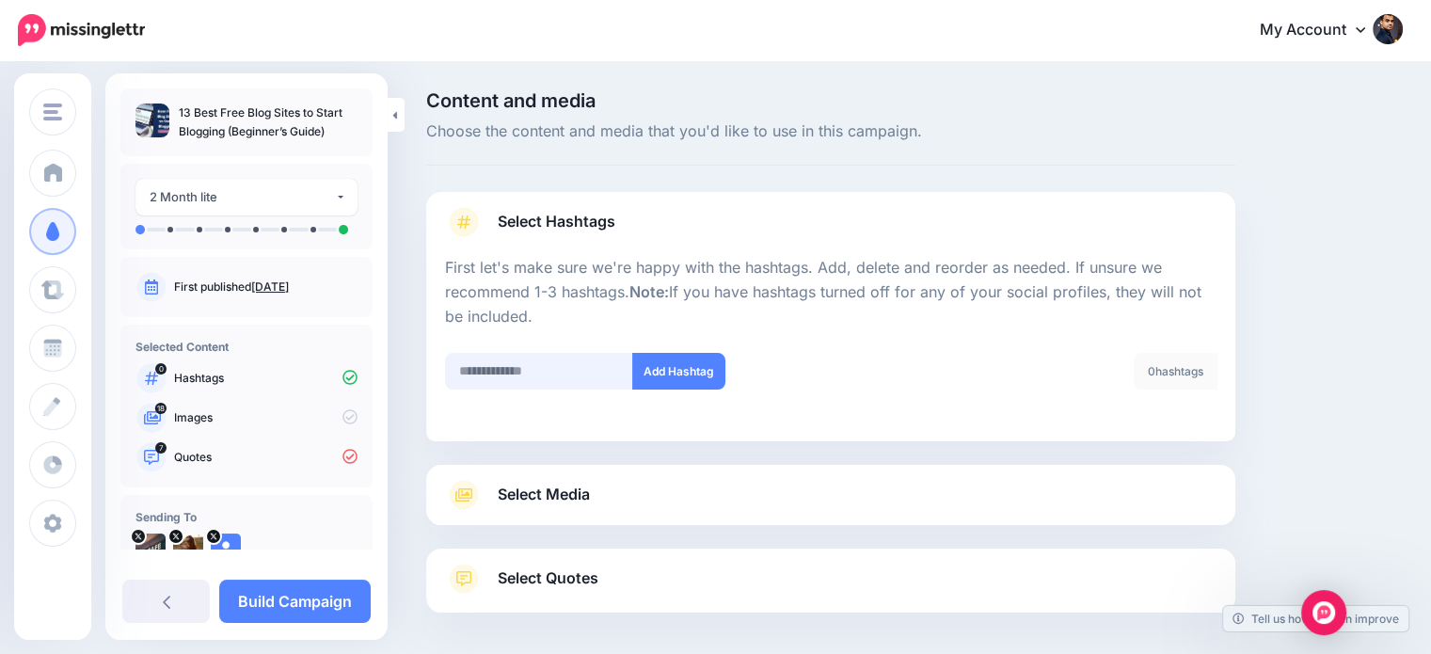
click at [531, 384] on input "text" at bounding box center [539, 371] width 188 height 37
type input "********"
click at [662, 360] on button "Add Hashtag" at bounding box center [678, 371] width 93 height 37
click at [515, 375] on input "text" at bounding box center [539, 371] width 188 height 37
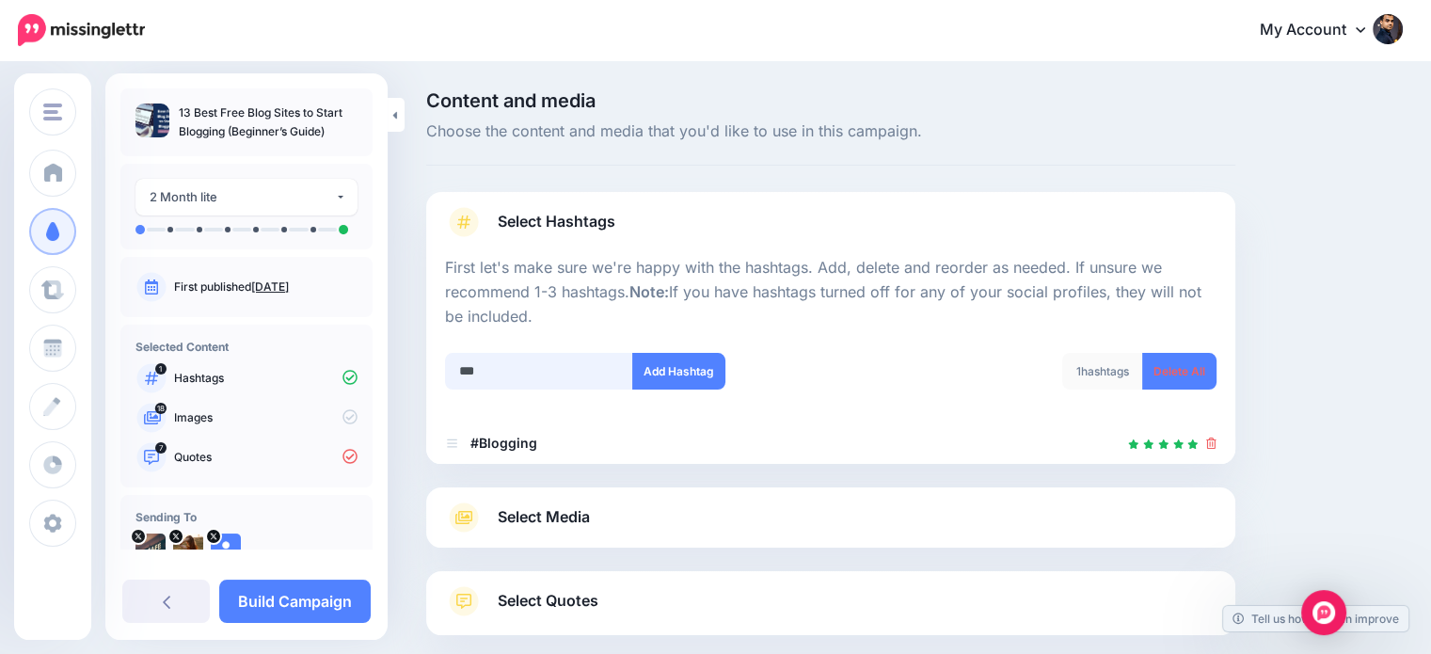
scroll to position [103, 0]
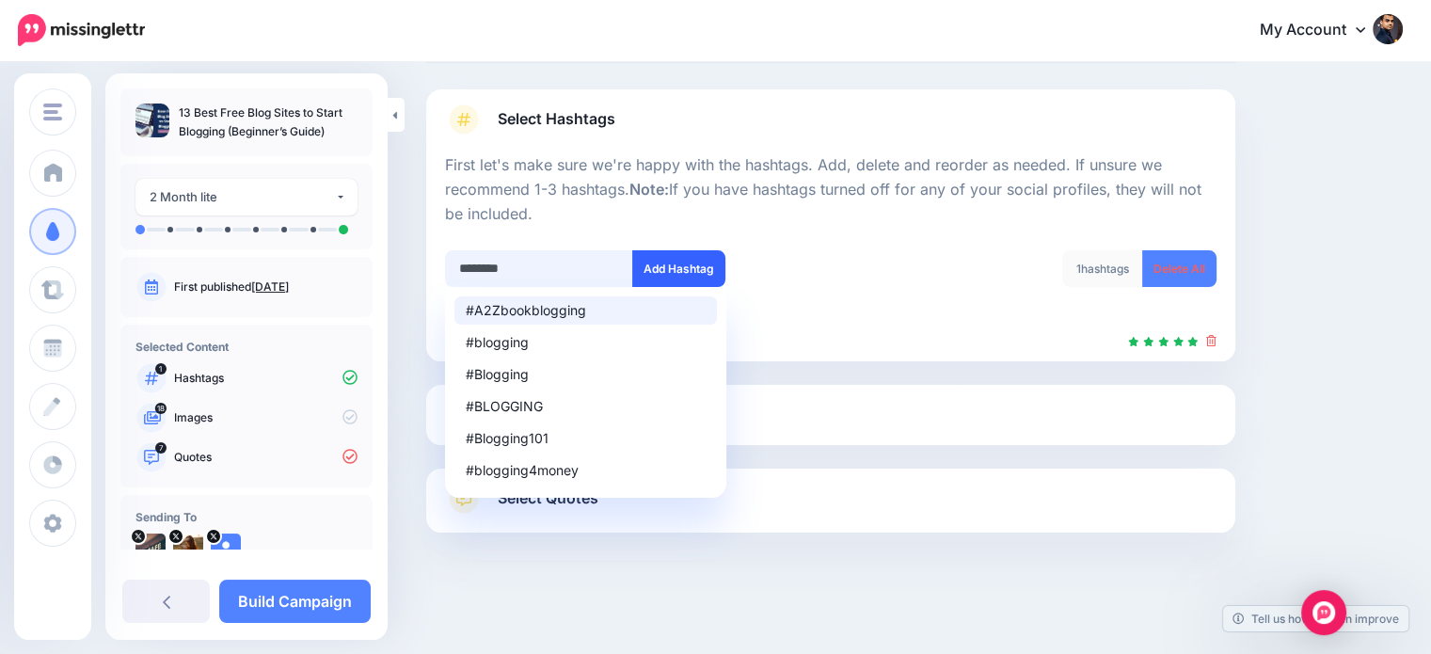
type input "********"
click at [660, 274] on button "Add Hashtag" at bounding box center [678, 268] width 93 height 37
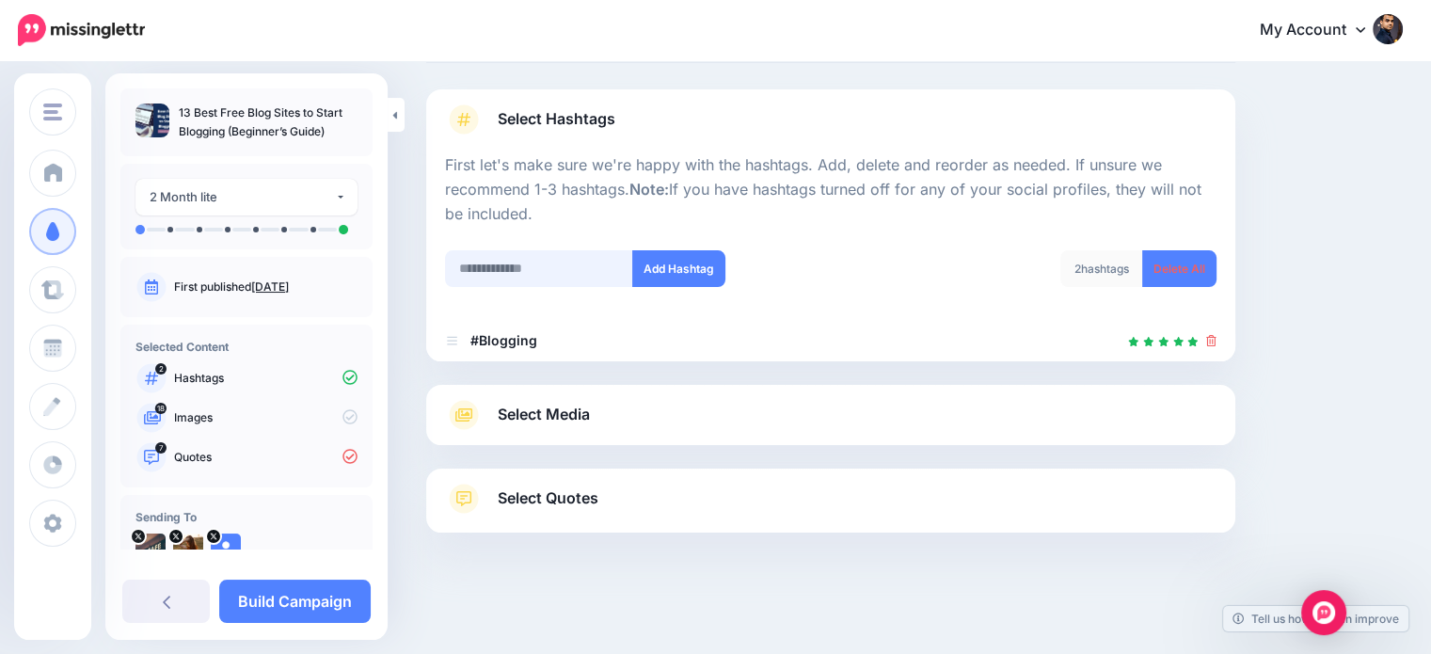
click at [516, 258] on input "text" at bounding box center [539, 268] width 188 height 37
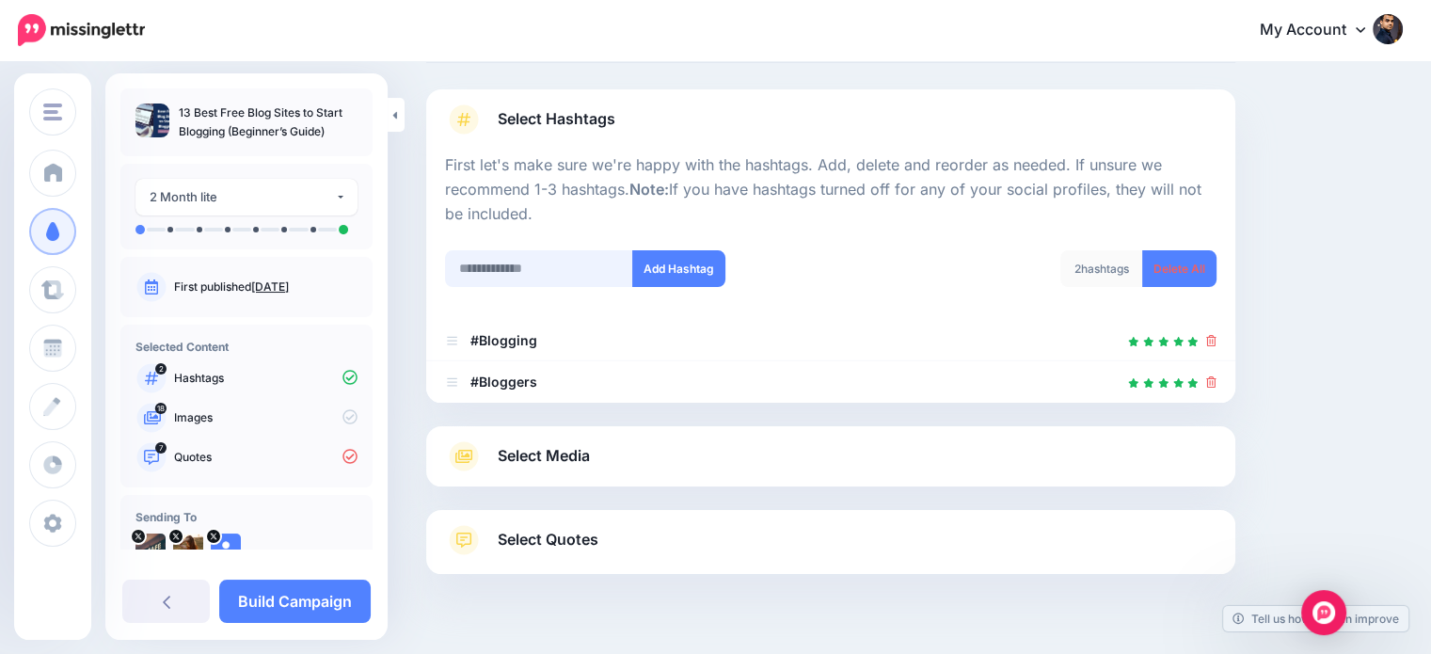
scroll to position [144, 0]
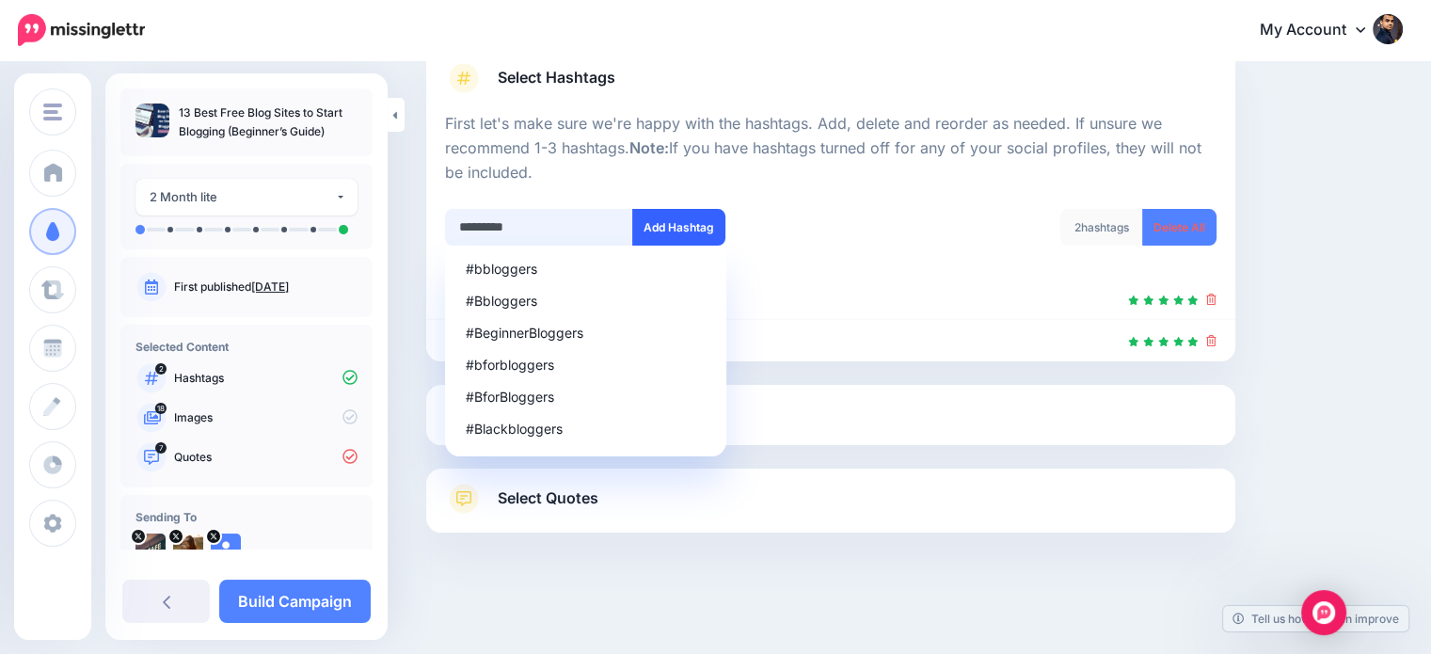
type input "*********"
click at [675, 238] on button "Add Hashtag" at bounding box center [678, 227] width 93 height 37
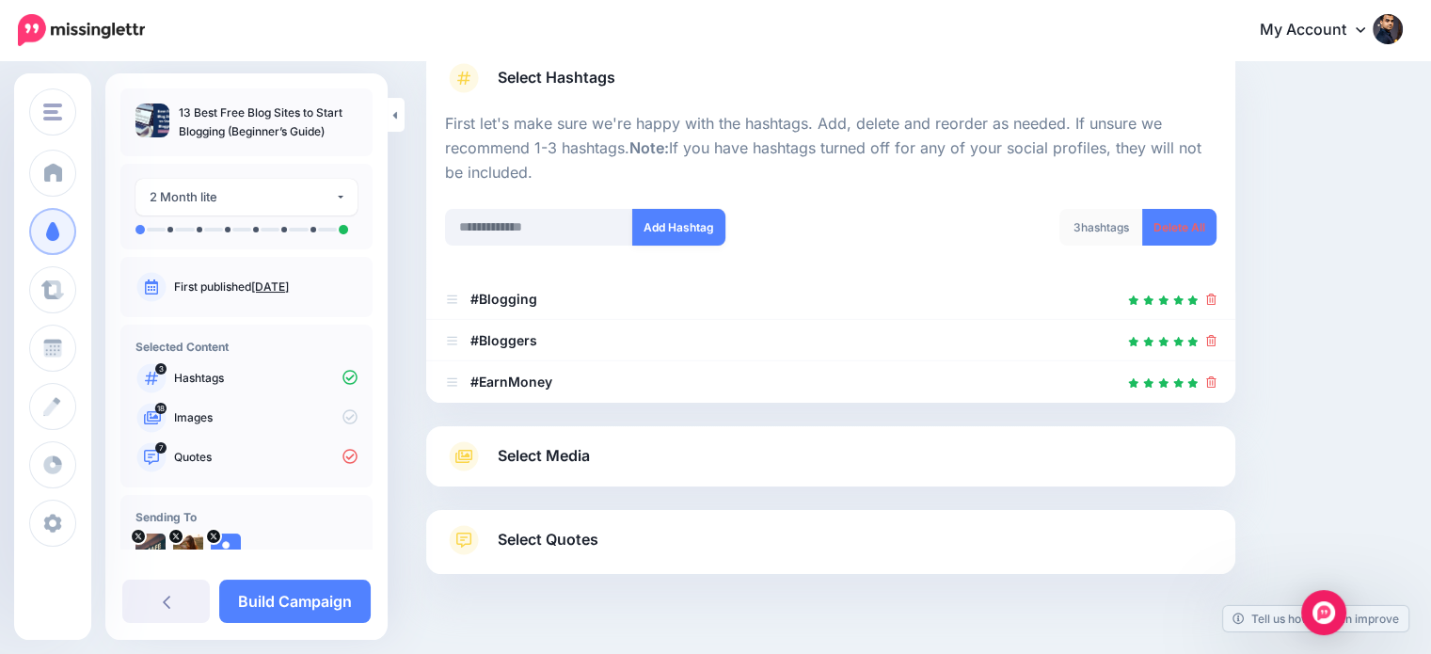
scroll to position [185, 0]
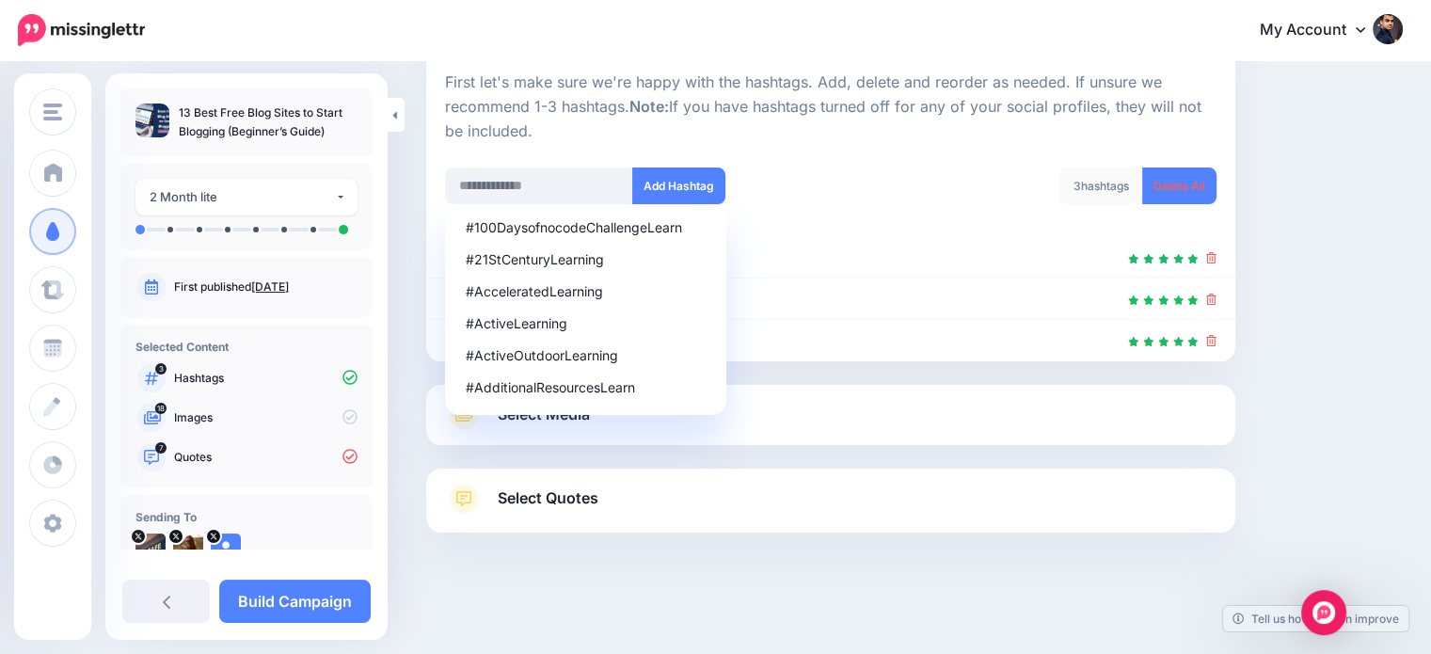
click at [1323, 311] on div "Content and media Choose the content and media that you'd like to use in this c…" at bounding box center [914, 266] width 1005 height 721
click at [1306, 379] on div "Content and media Choose the content and media that you'd like to use in this c…" at bounding box center [914, 266] width 1005 height 721
click at [1156, 417] on link "Select Media" at bounding box center [830, 415] width 771 height 30
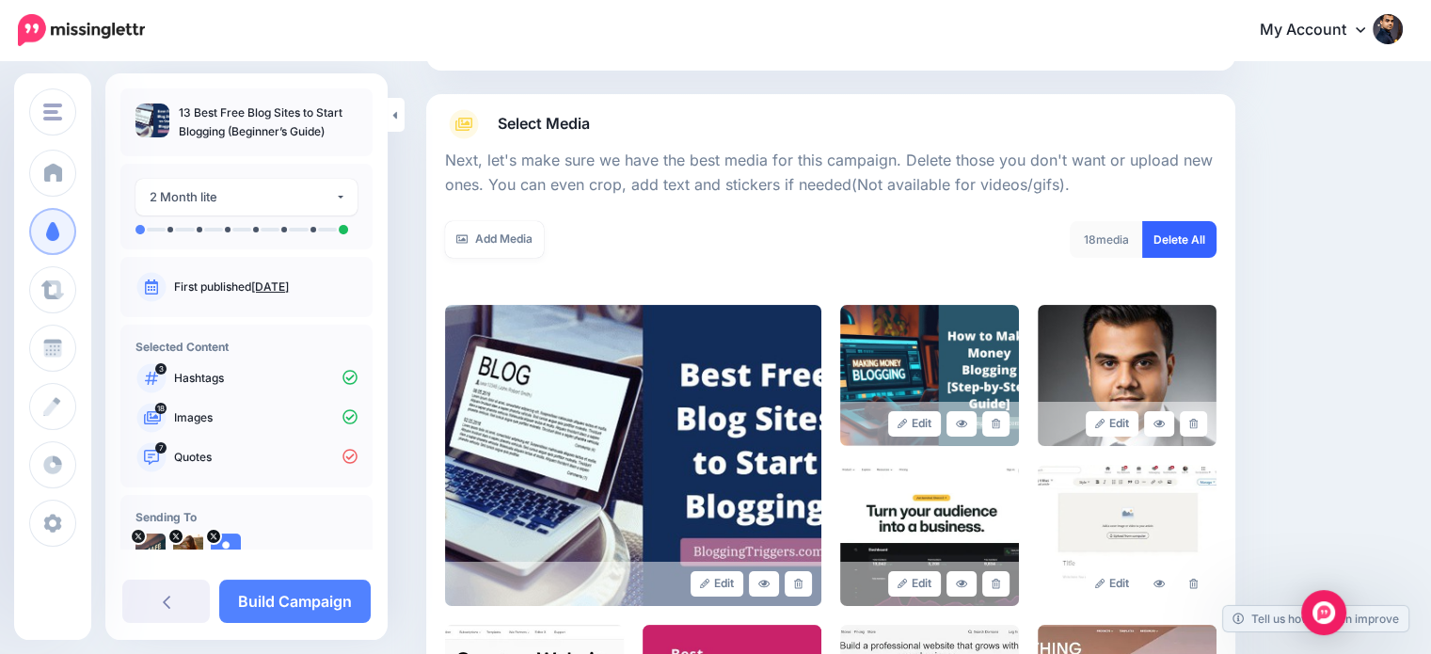
click at [1185, 240] on link "Delete All" at bounding box center [1179, 239] width 74 height 37
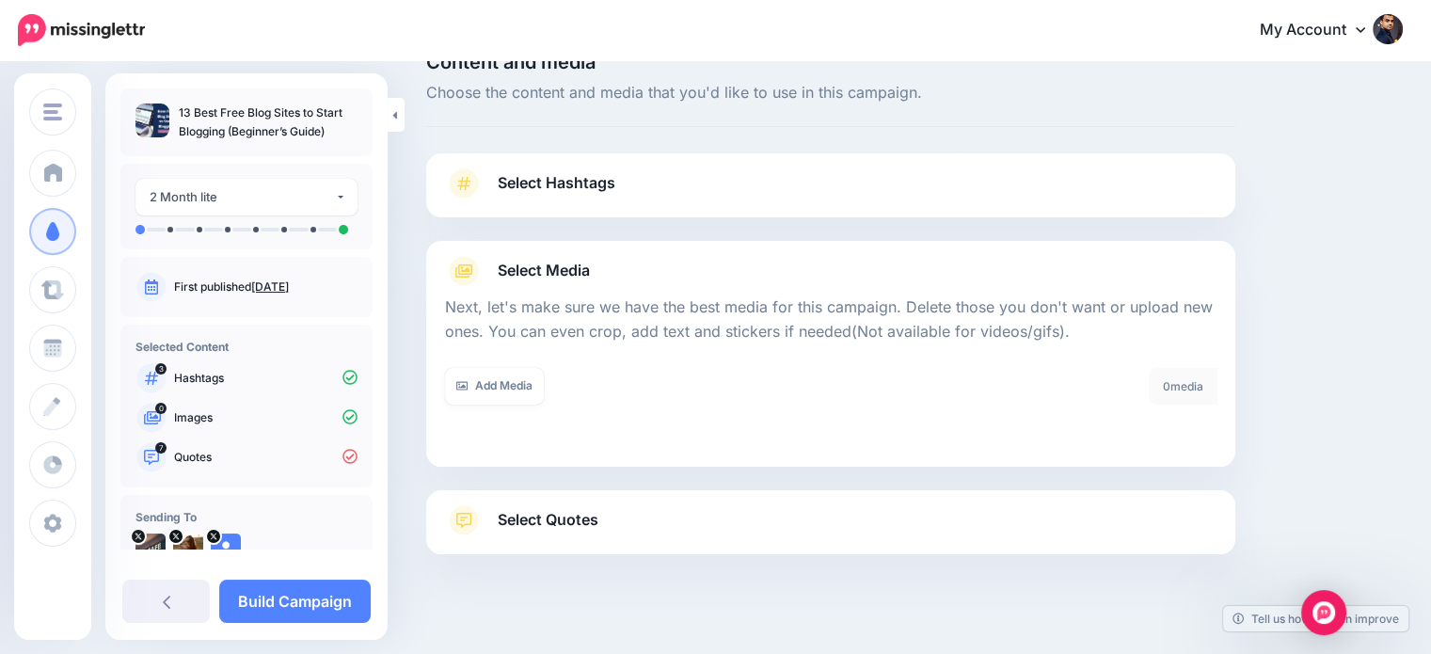
scroll to position [60, 0]
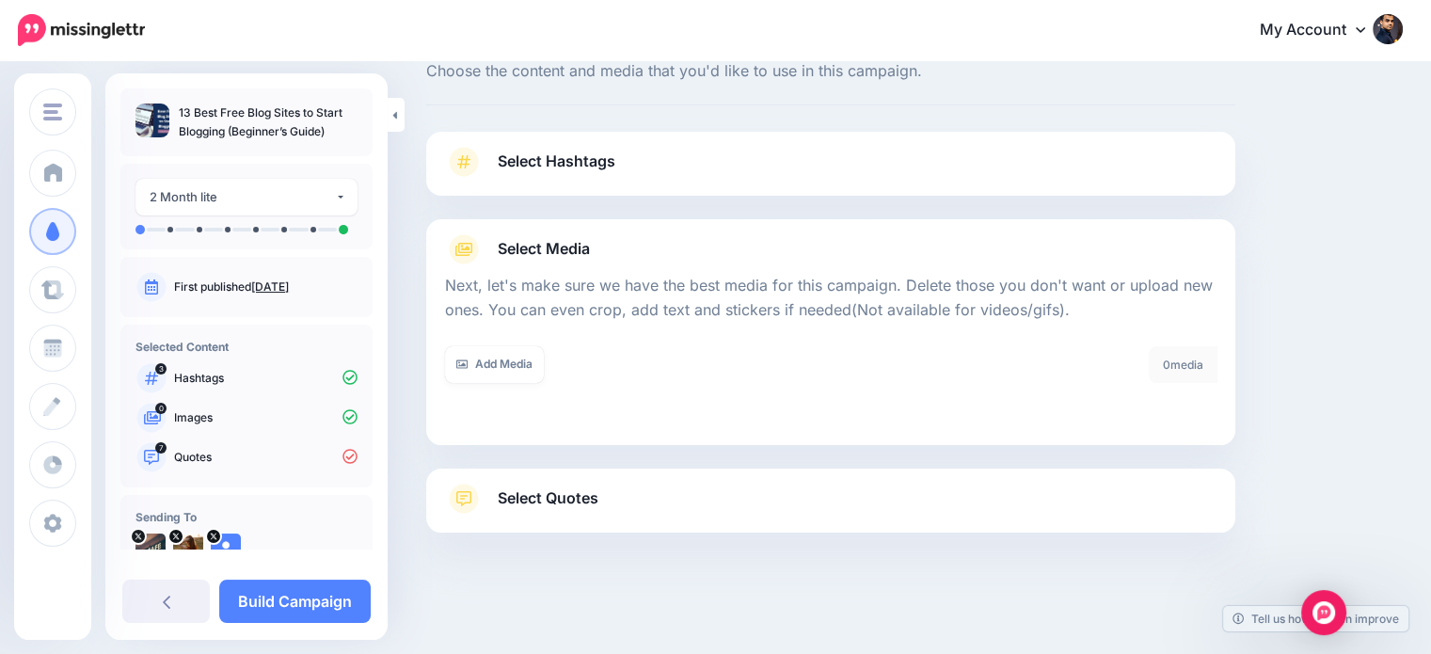
click at [584, 503] on span "Select Quotes" at bounding box center [548, 497] width 101 height 25
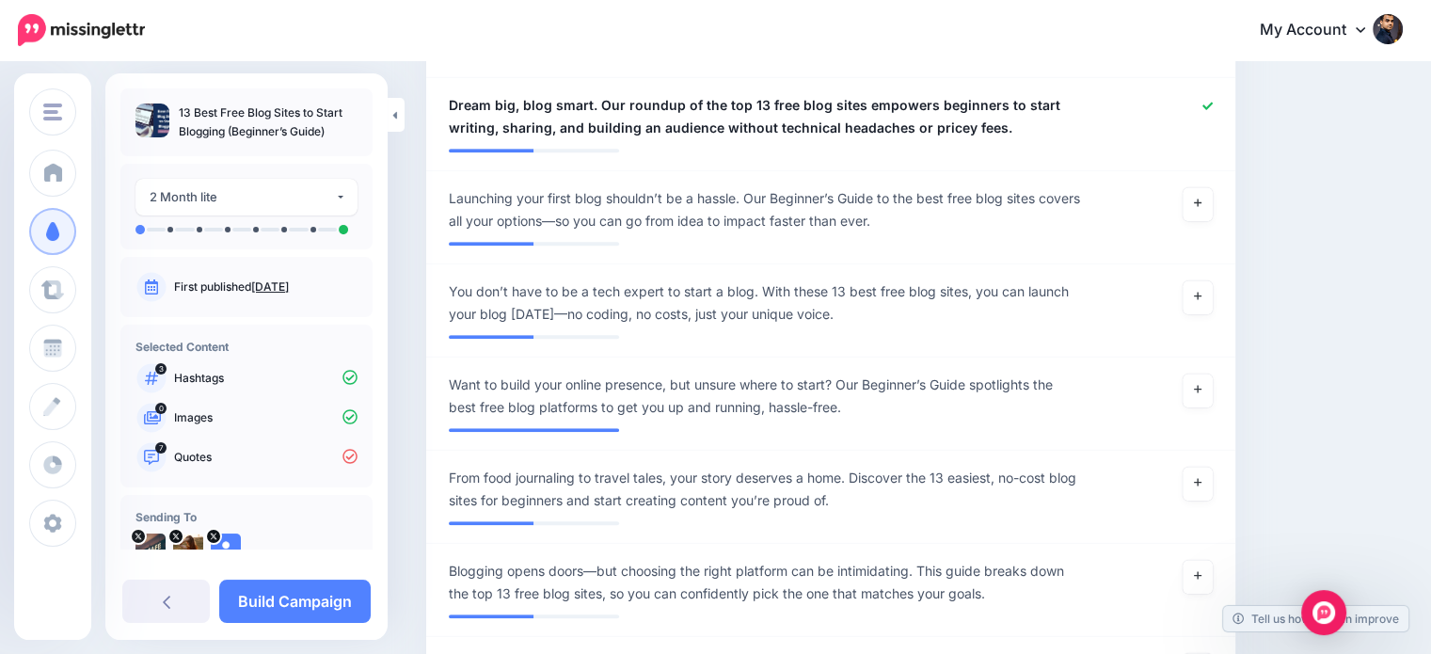
scroll to position [1294, 0]
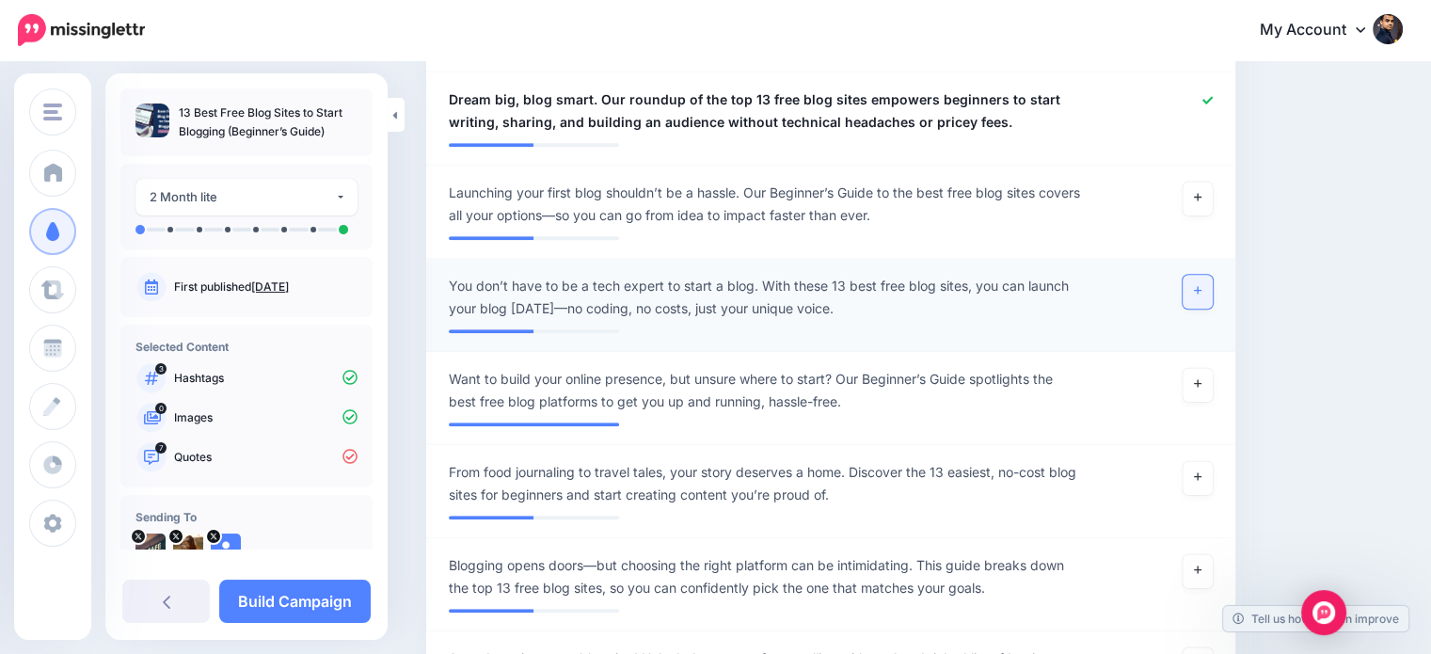
click at [1201, 285] on icon at bounding box center [1198, 290] width 8 height 10
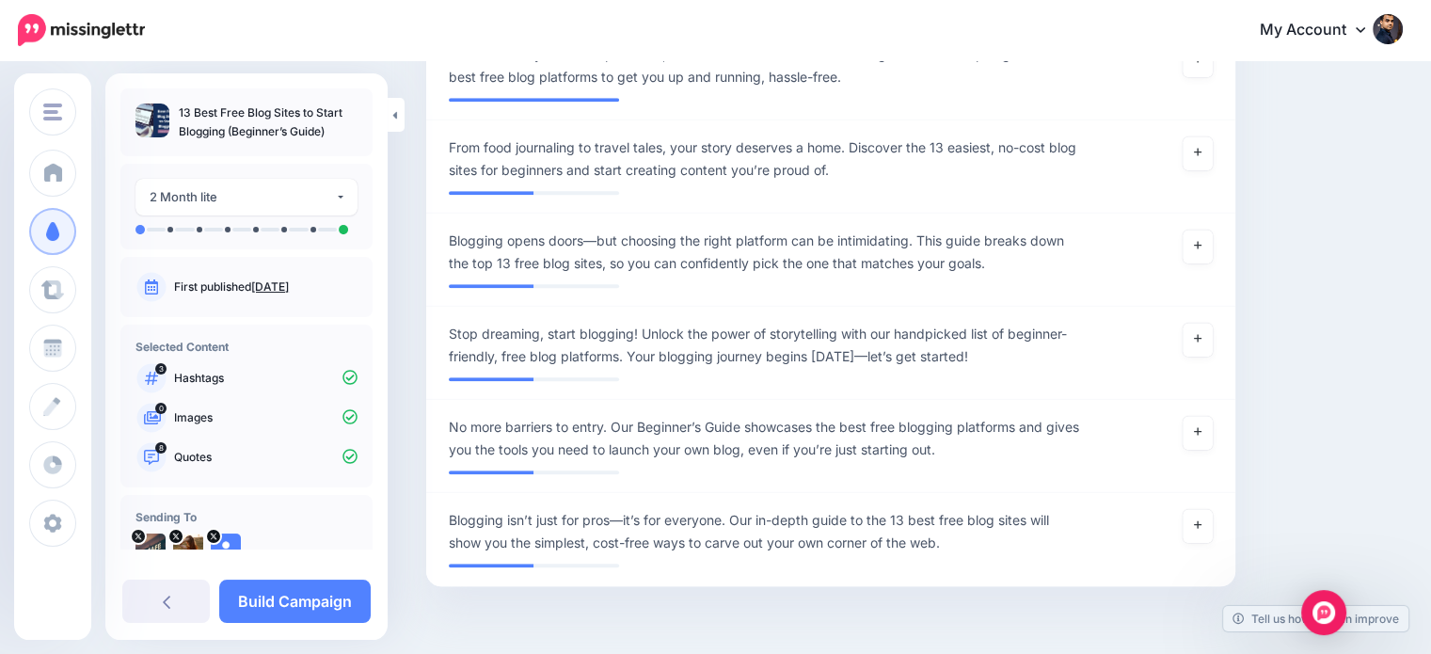
scroll to position [1626, 0]
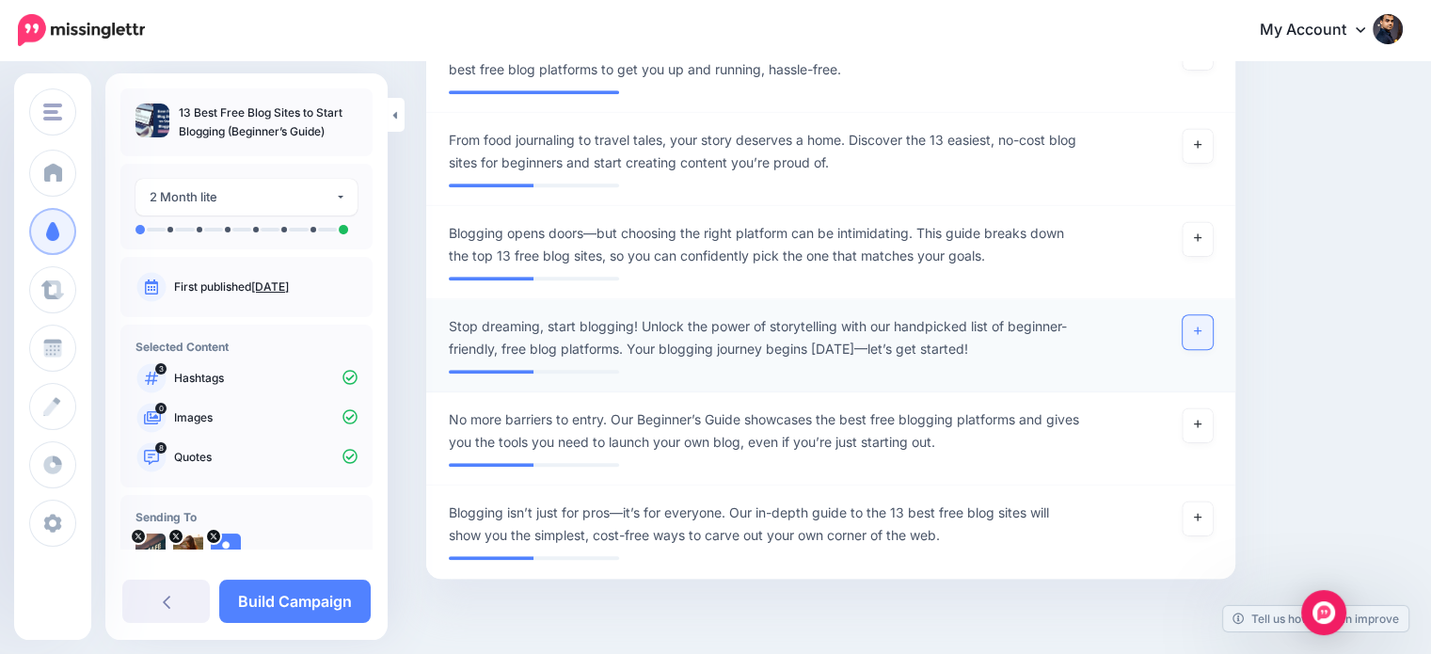
click at [1198, 315] on link at bounding box center [1198, 332] width 30 height 34
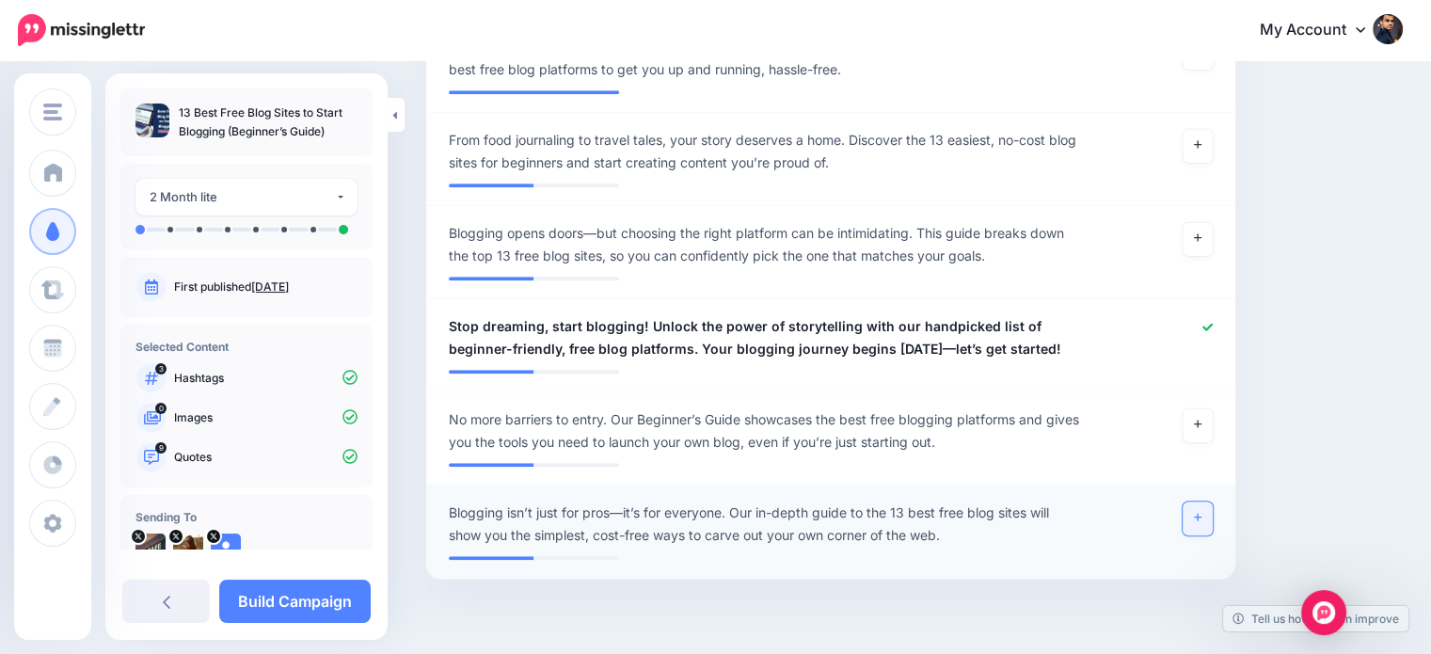
click at [1201, 512] on icon at bounding box center [1198, 517] width 8 height 10
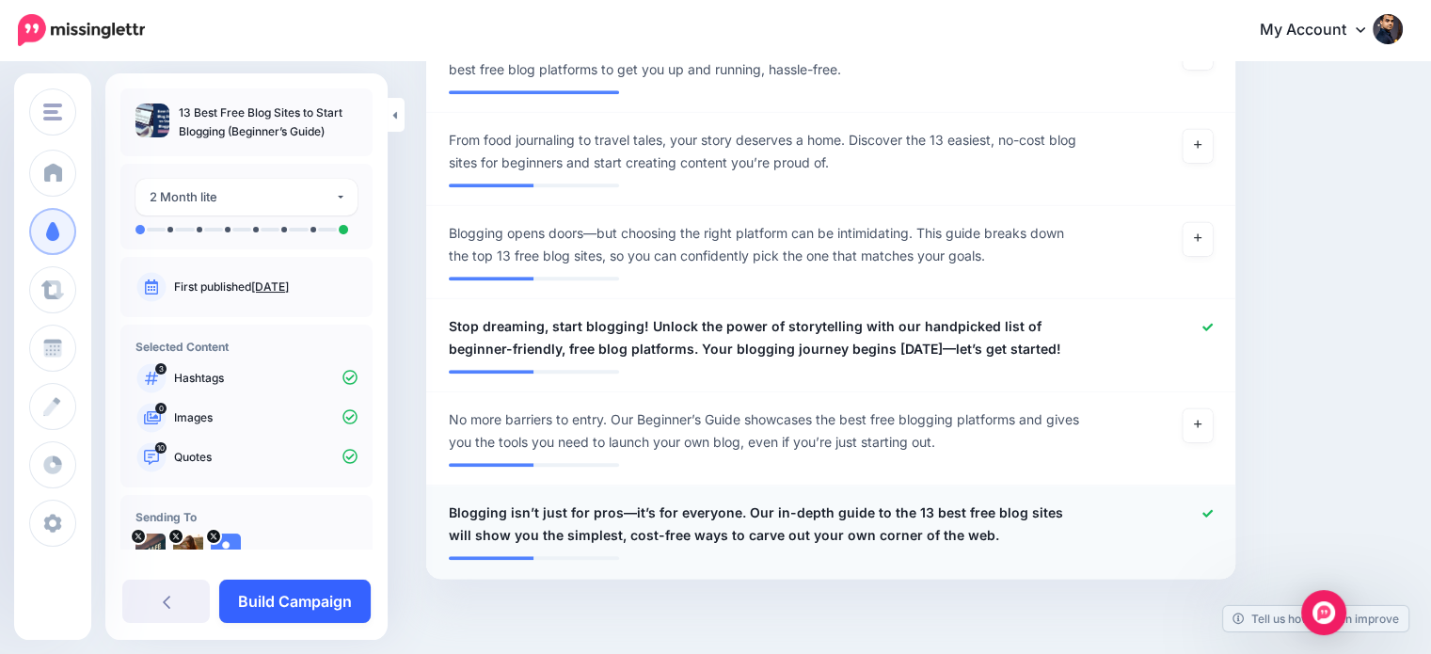
click at [312, 597] on link "Build Campaign" at bounding box center [294, 601] width 151 height 43
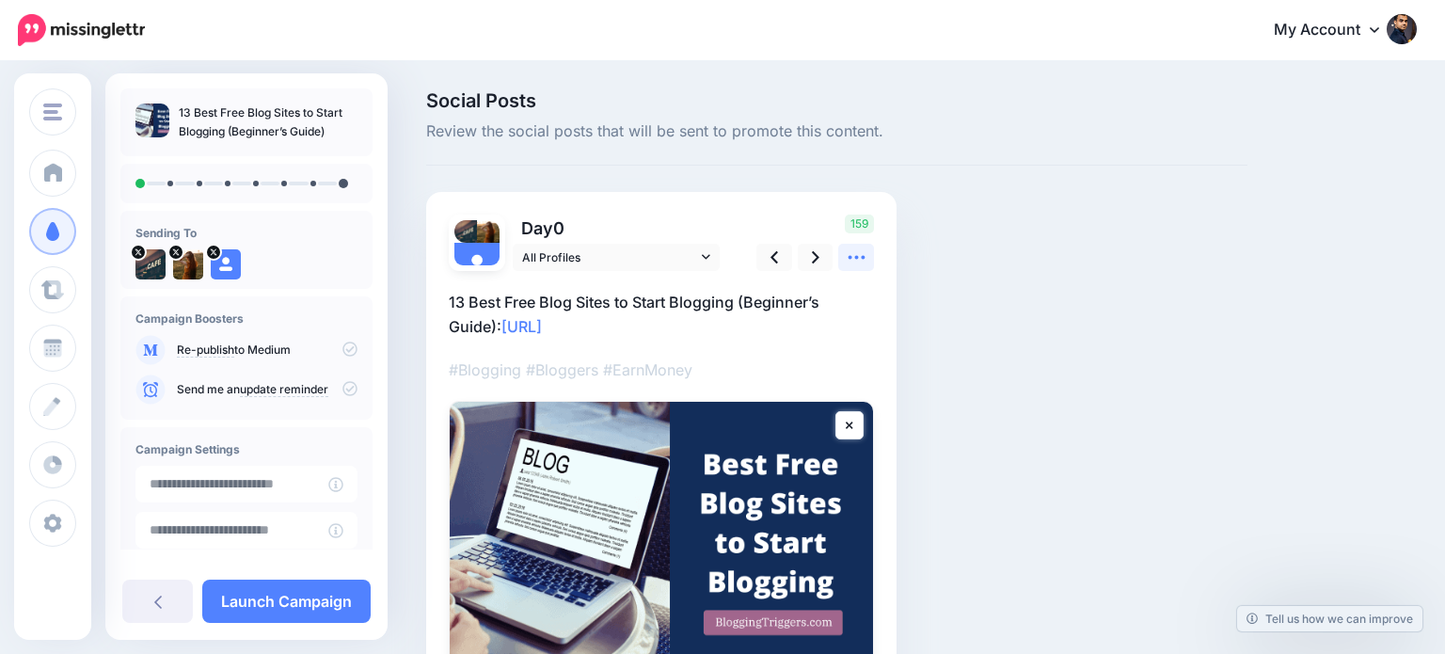
click at [854, 253] on icon at bounding box center [857, 257] width 20 height 20
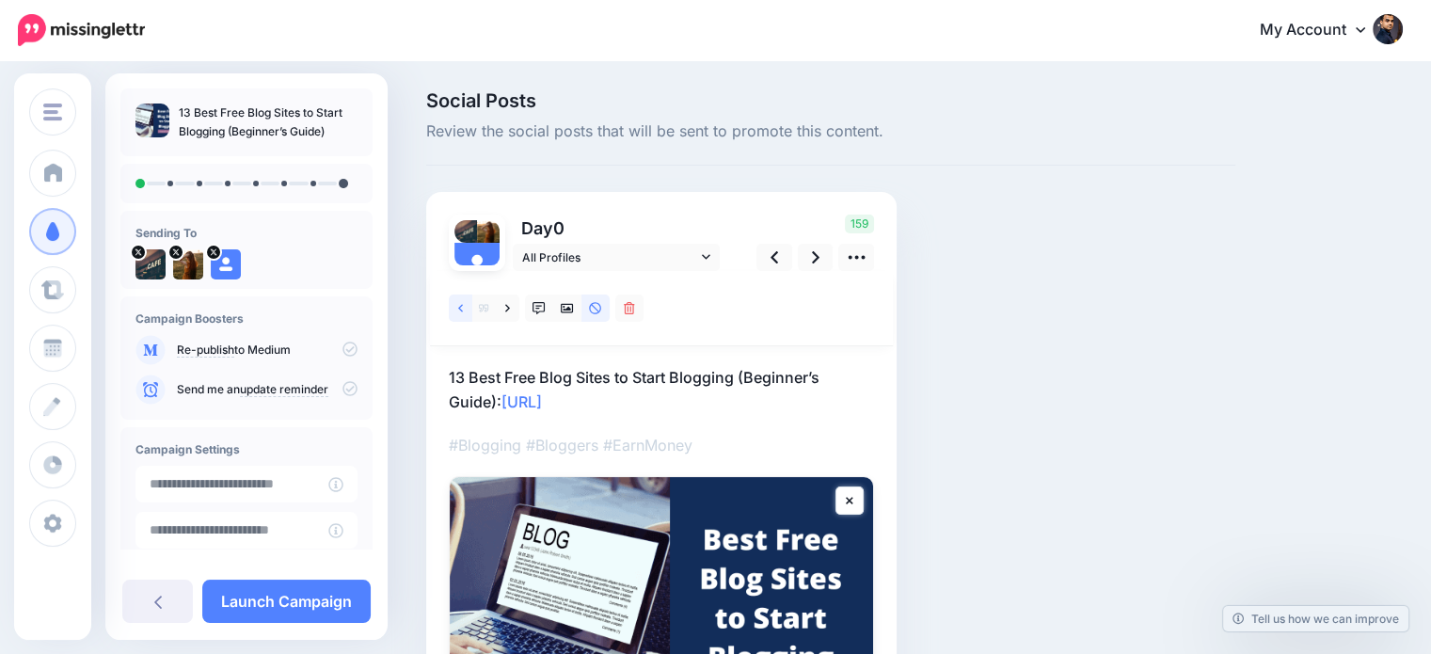
click at [455, 304] on link at bounding box center [461, 307] width 24 height 27
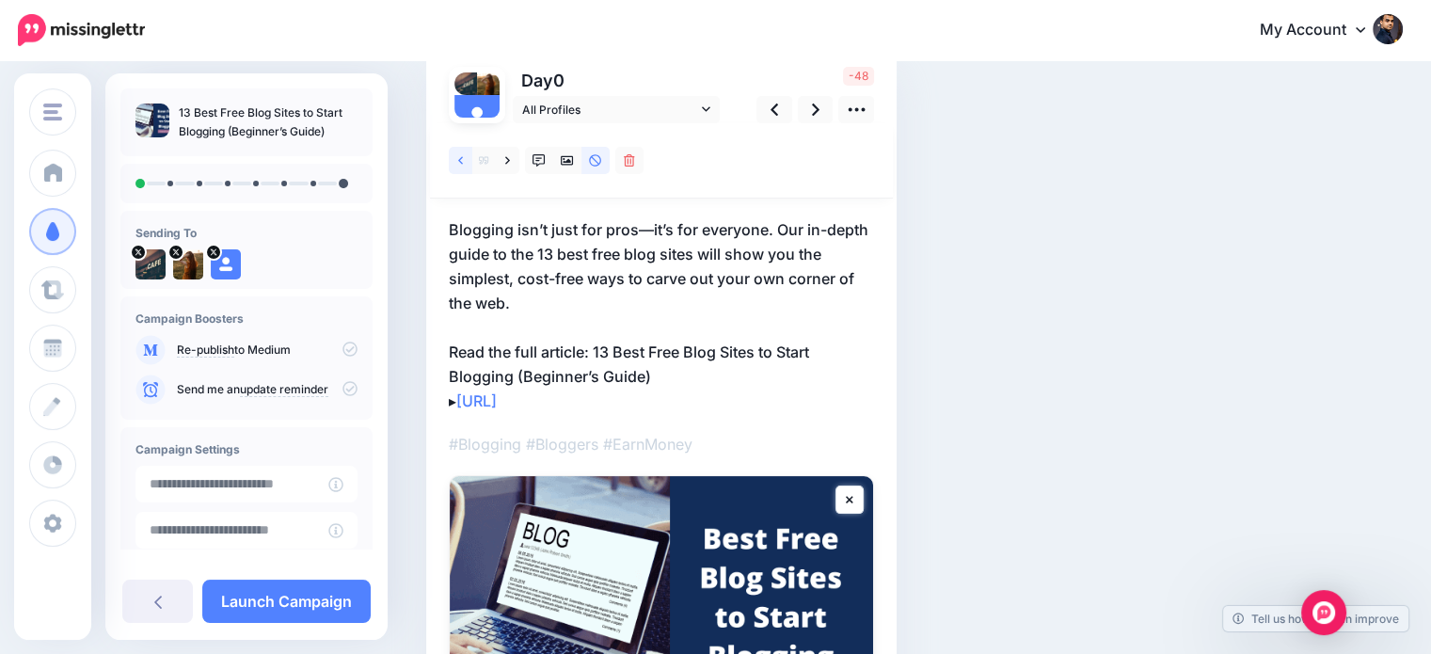
scroll to position [147, 0]
click at [591, 345] on p "Blogging isn’t just for pros—it’s for everyone. Our in-depth guide to the 13 be…" at bounding box center [661, 316] width 425 height 196
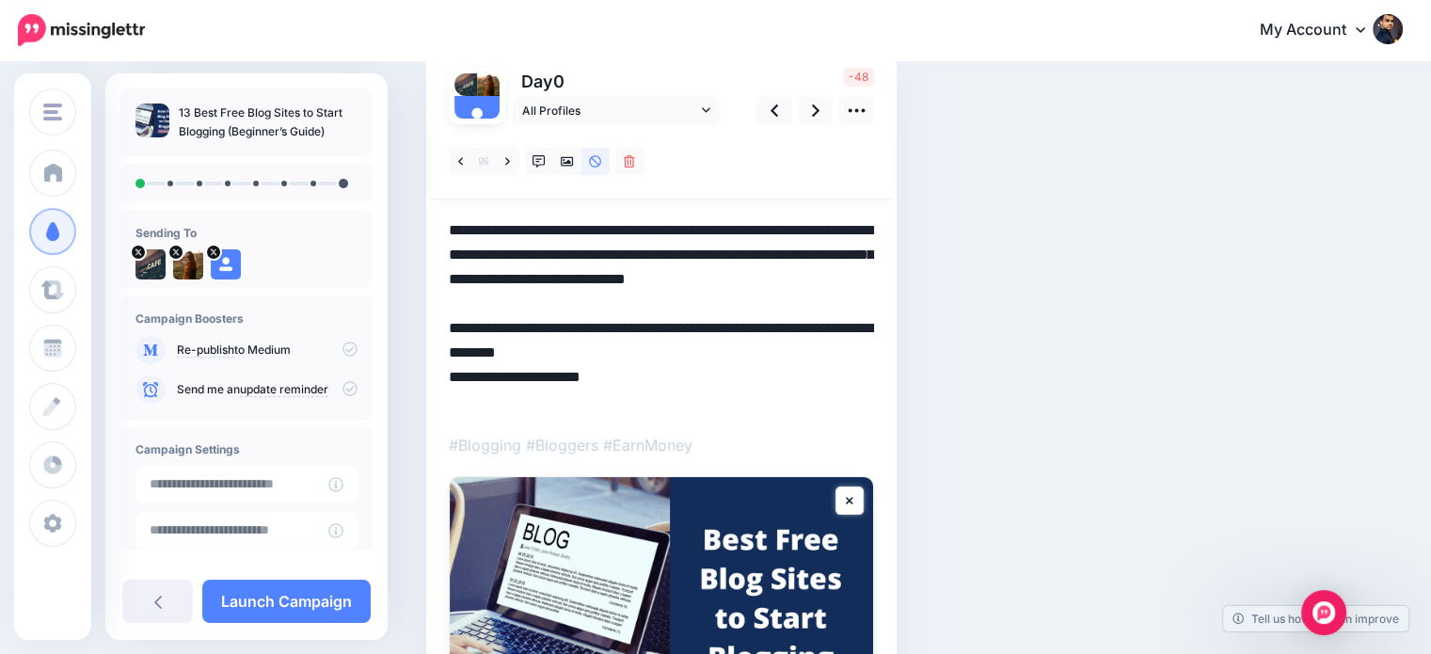
scroll to position [0, 0]
drag, startPoint x: 593, startPoint y: 353, endPoint x: 677, endPoint y: 379, distance: 88.7
click at [677, 379] on textarea "**********" at bounding box center [661, 316] width 425 height 196
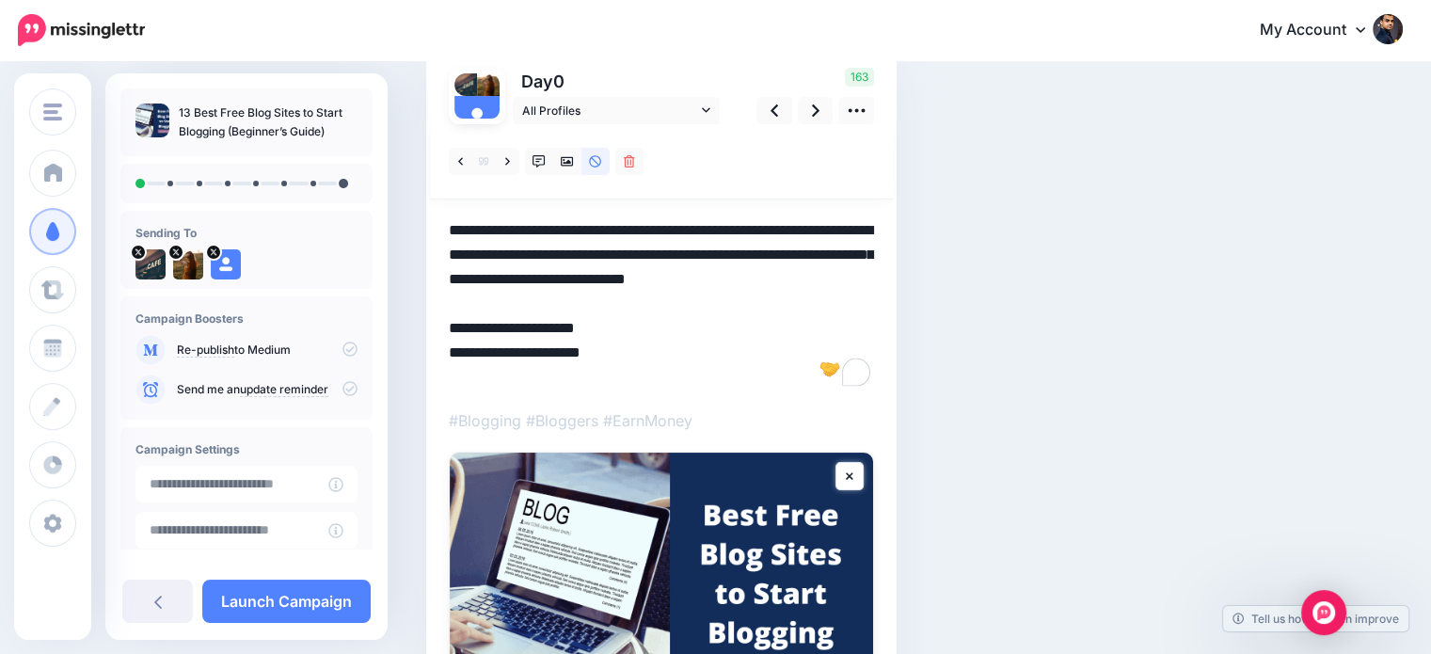
click at [467, 373] on textarea "**********" at bounding box center [661, 303] width 425 height 171
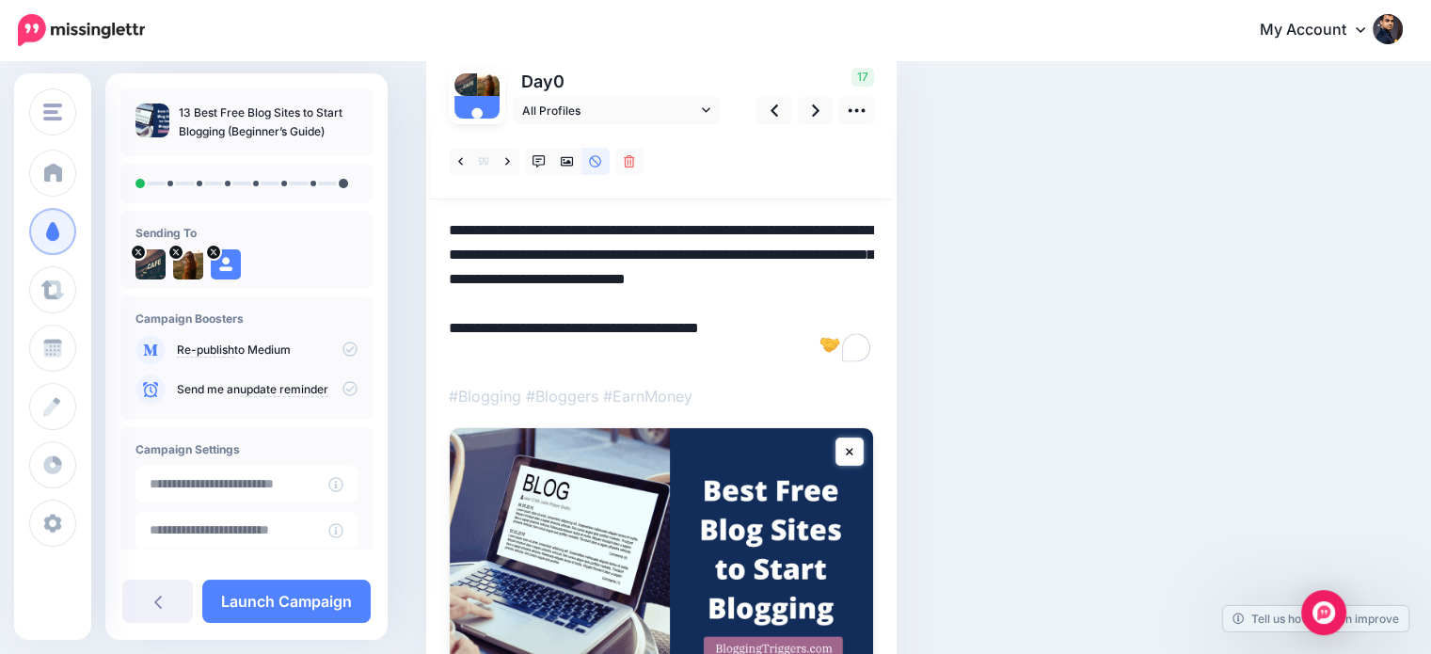
type textarea "**********"
click at [1079, 341] on div "Social Posts Review the social posts that will be sent to promote this content.…" at bounding box center [830, 387] width 837 height 886
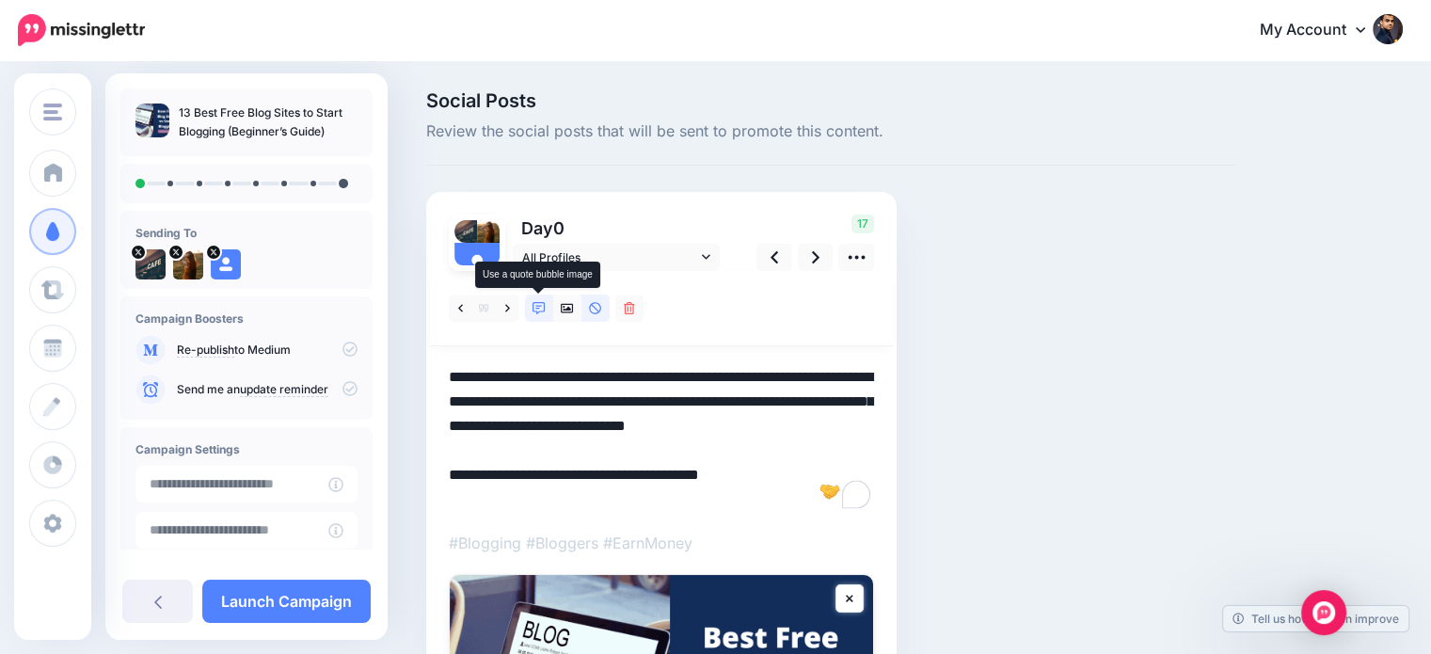
click at [538, 311] on icon at bounding box center [539, 308] width 13 height 13
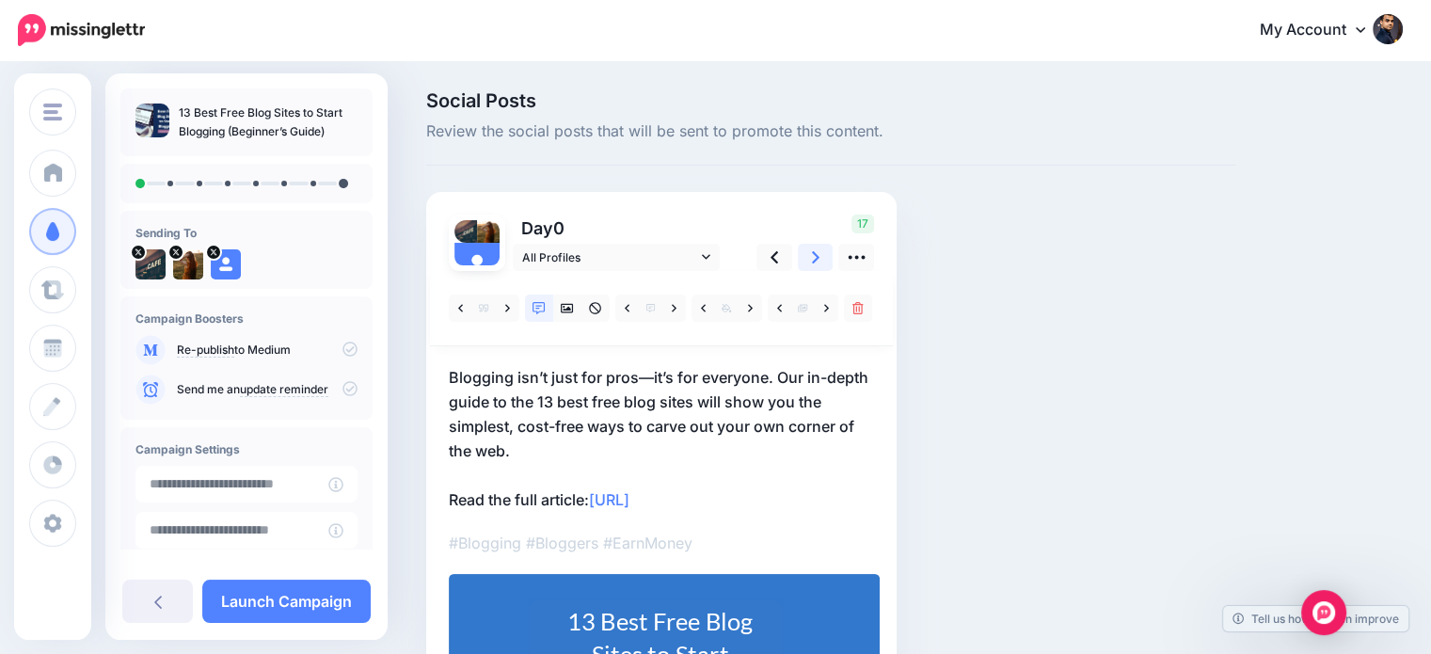
click at [802, 262] on link at bounding box center [816, 257] width 36 height 27
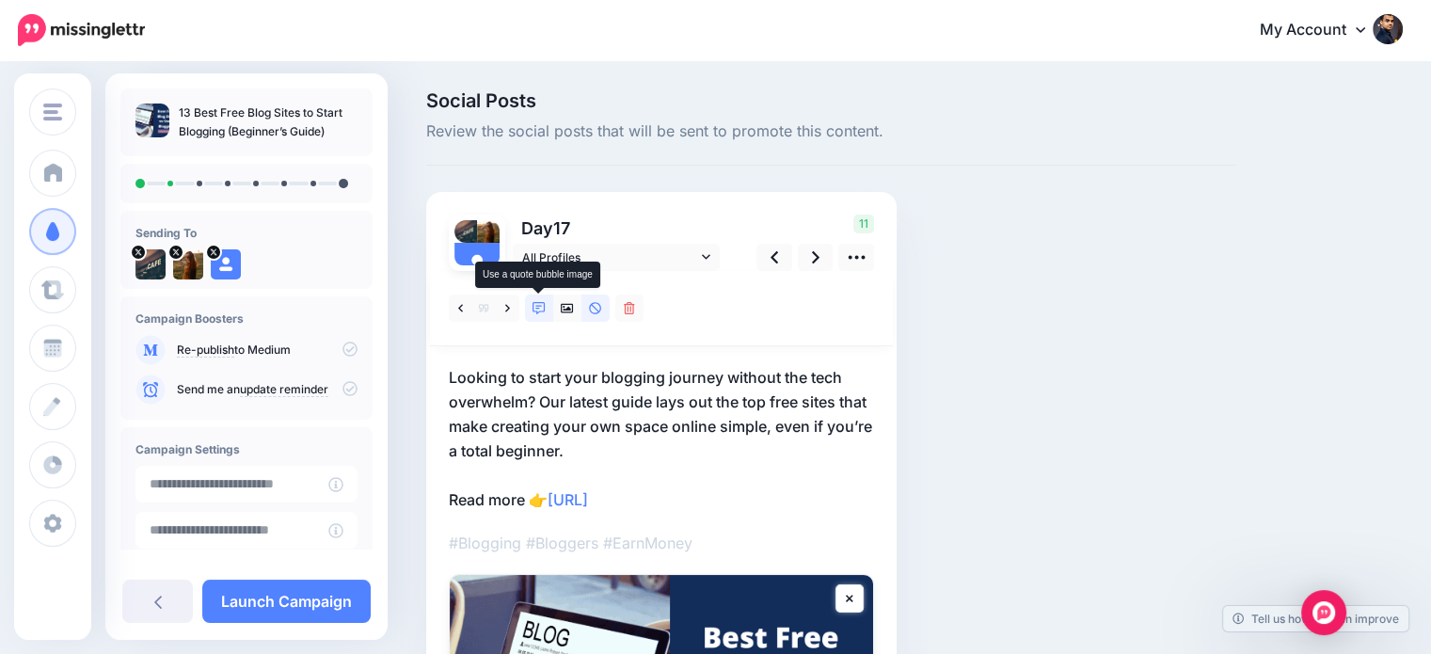
click at [538, 309] on icon at bounding box center [539, 308] width 13 height 13
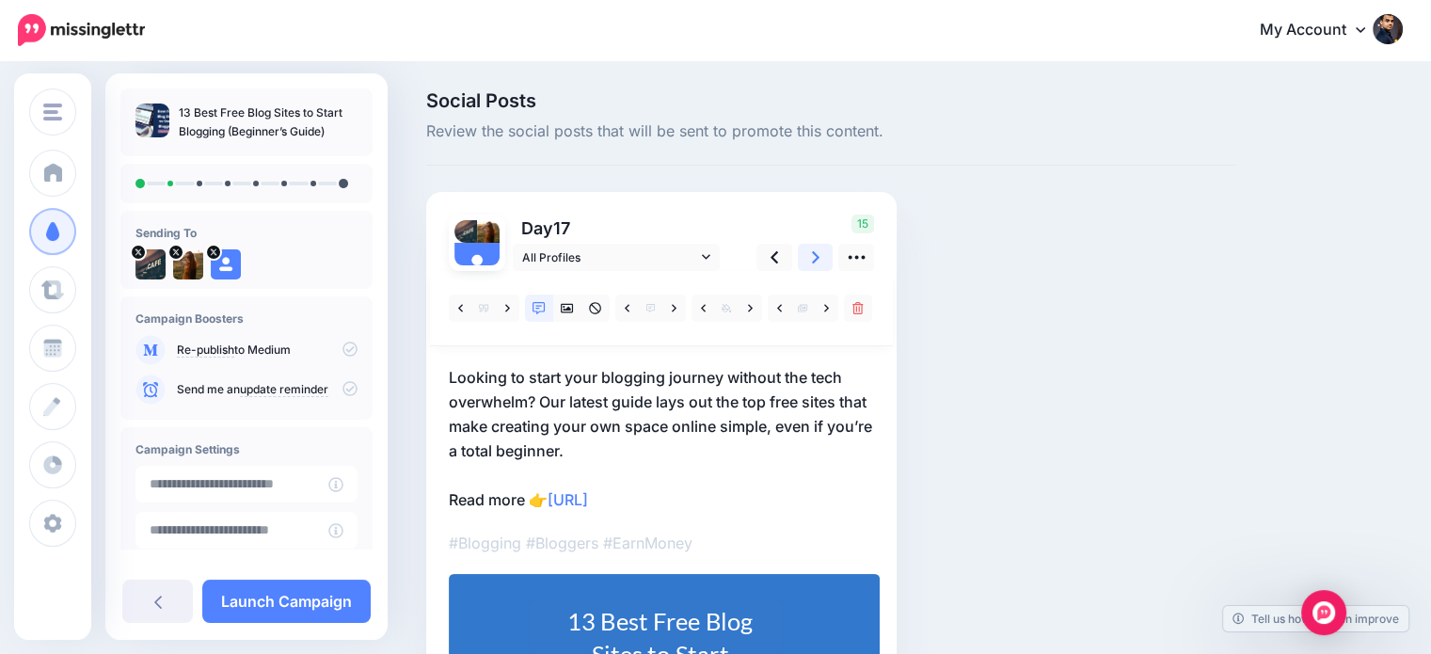
click at [814, 256] on icon at bounding box center [816, 257] width 8 height 20
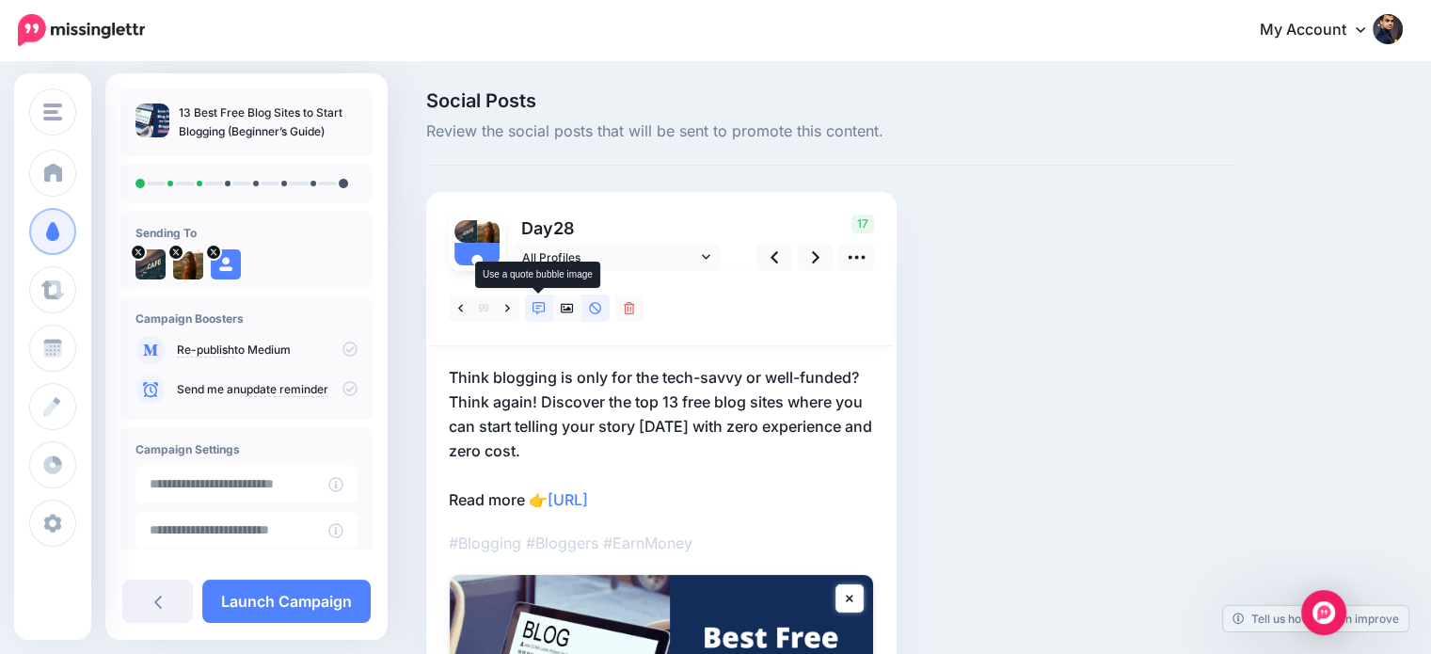
click at [531, 310] on link at bounding box center [539, 307] width 28 height 27
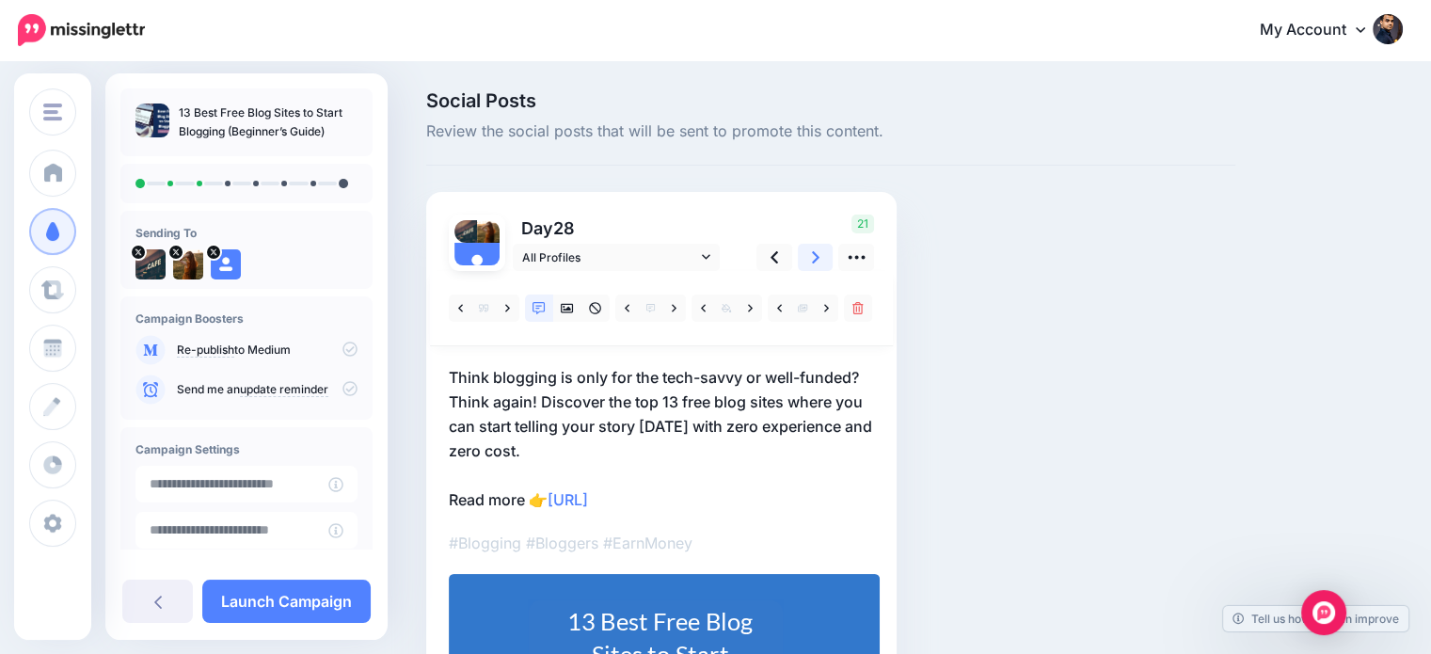
click at [815, 259] on icon at bounding box center [816, 257] width 8 height 12
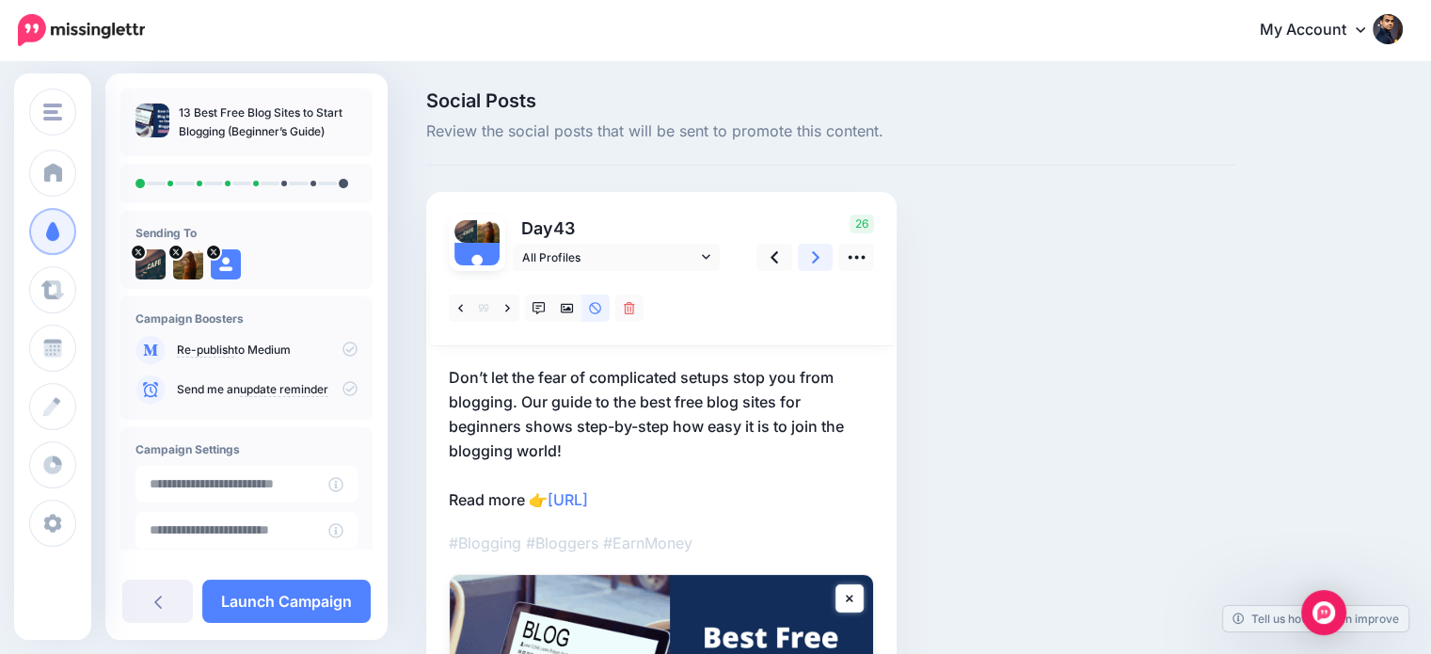
click at [810, 263] on link at bounding box center [816, 257] width 36 height 27
click at [508, 310] on icon at bounding box center [507, 308] width 5 height 8
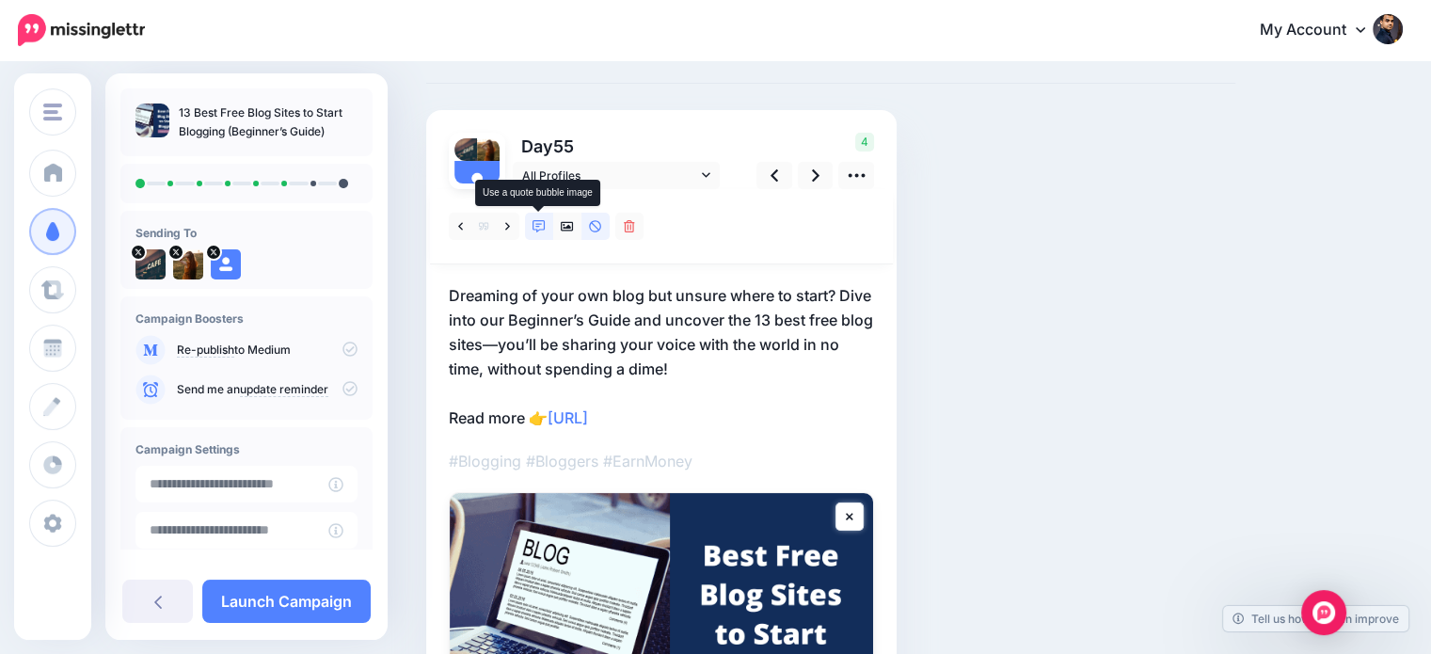
click at [539, 229] on icon at bounding box center [539, 226] width 13 height 13
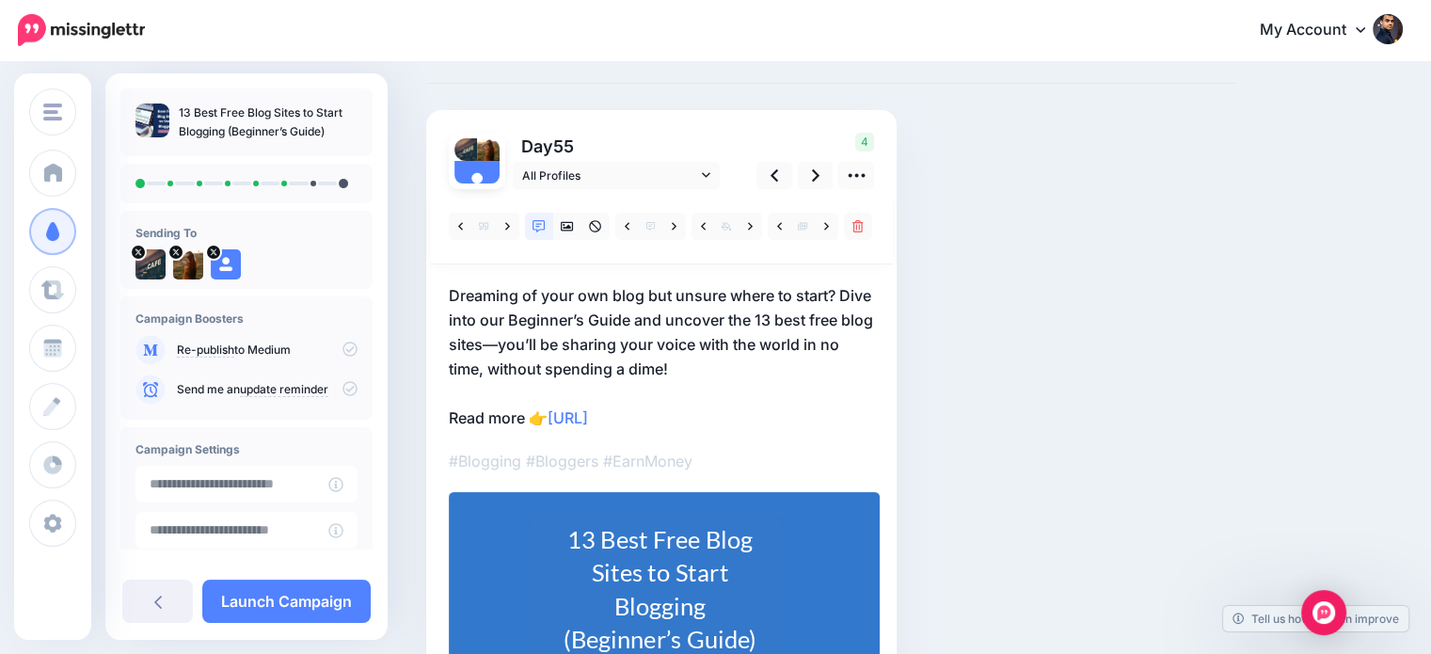
scroll to position [242, 0]
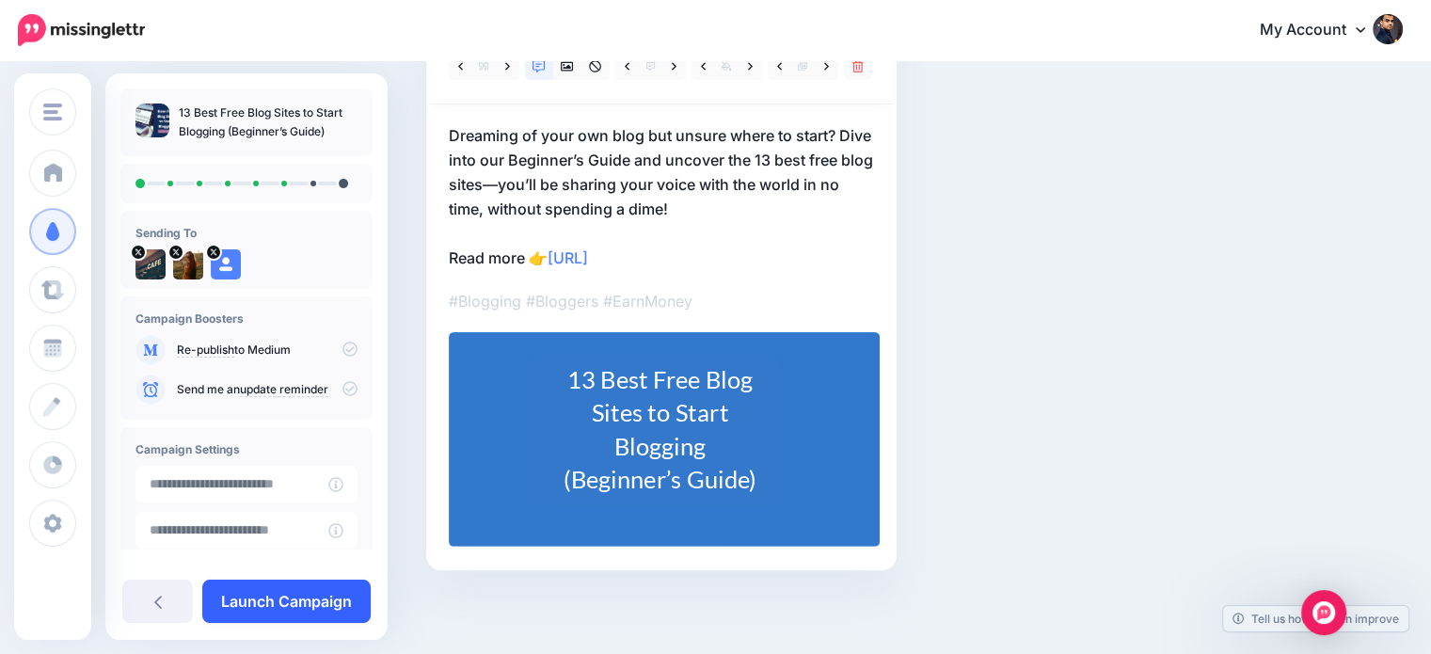
click at [328, 595] on link "Launch Campaign" at bounding box center [286, 601] width 168 height 43
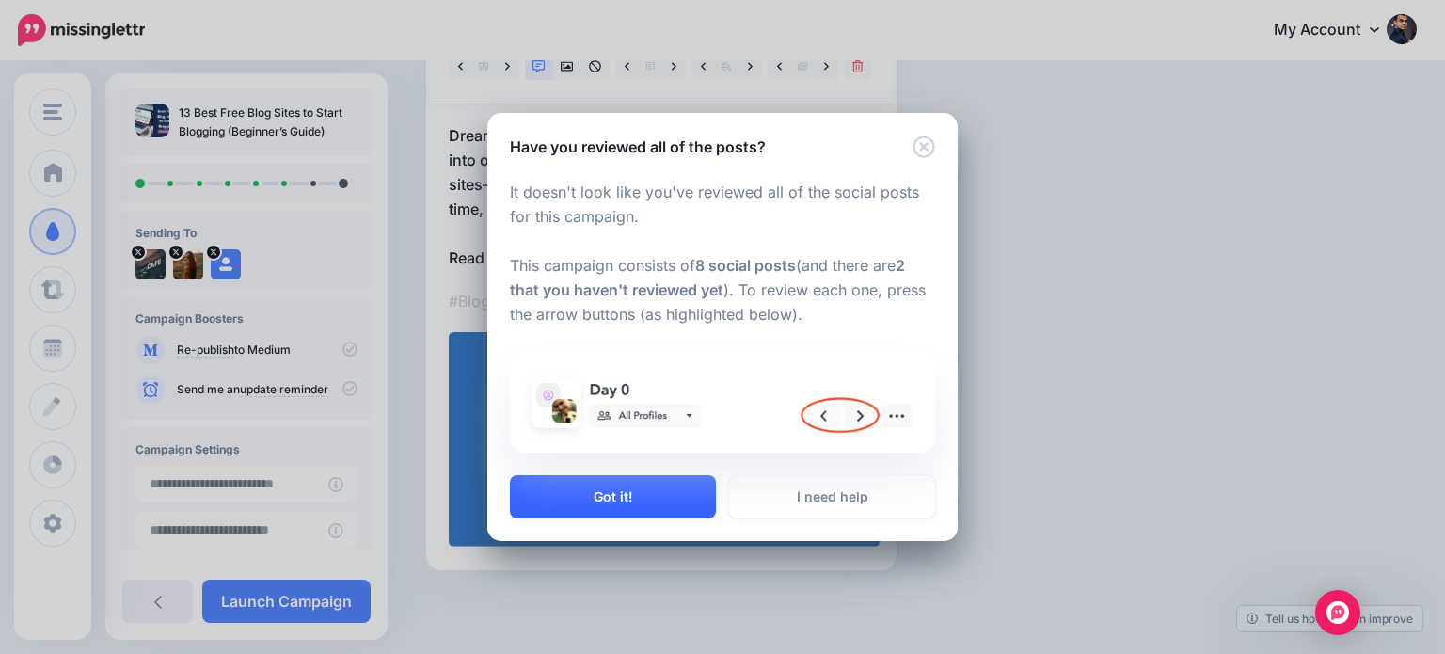
click at [658, 500] on button "Got it!" at bounding box center [613, 496] width 206 height 43
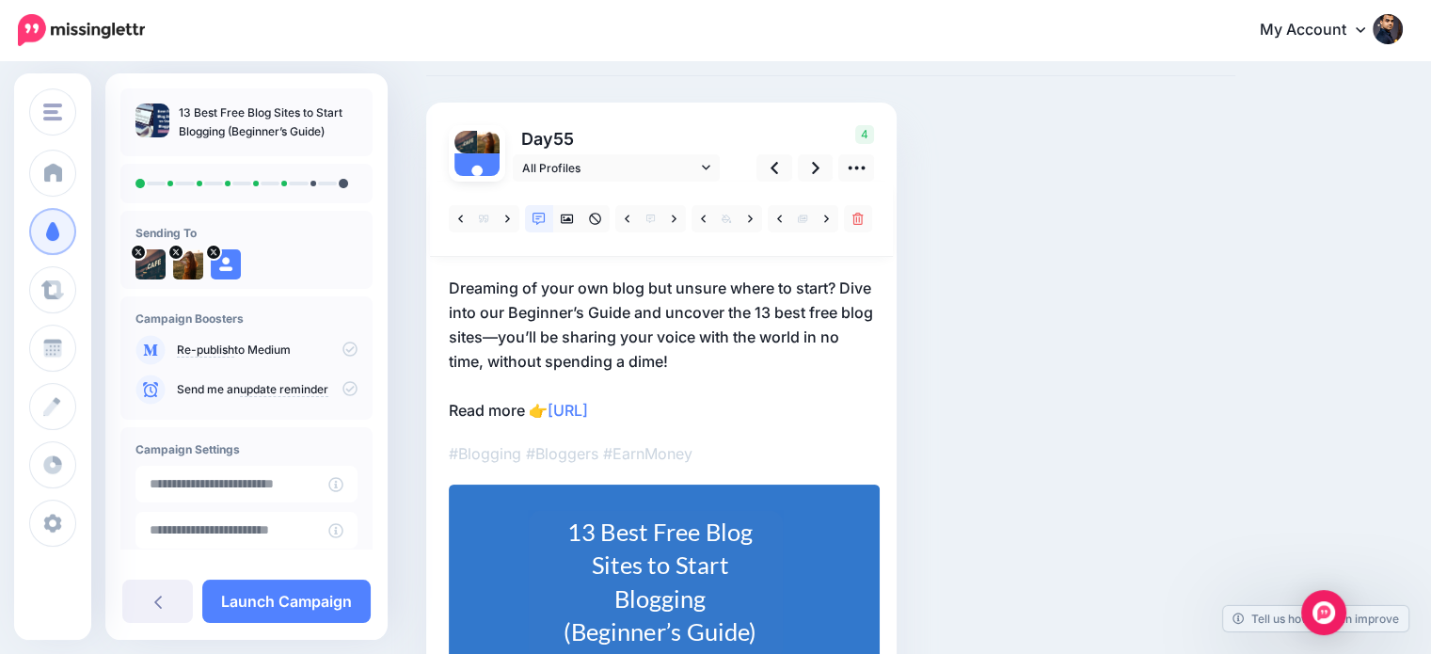
scroll to position [57, 0]
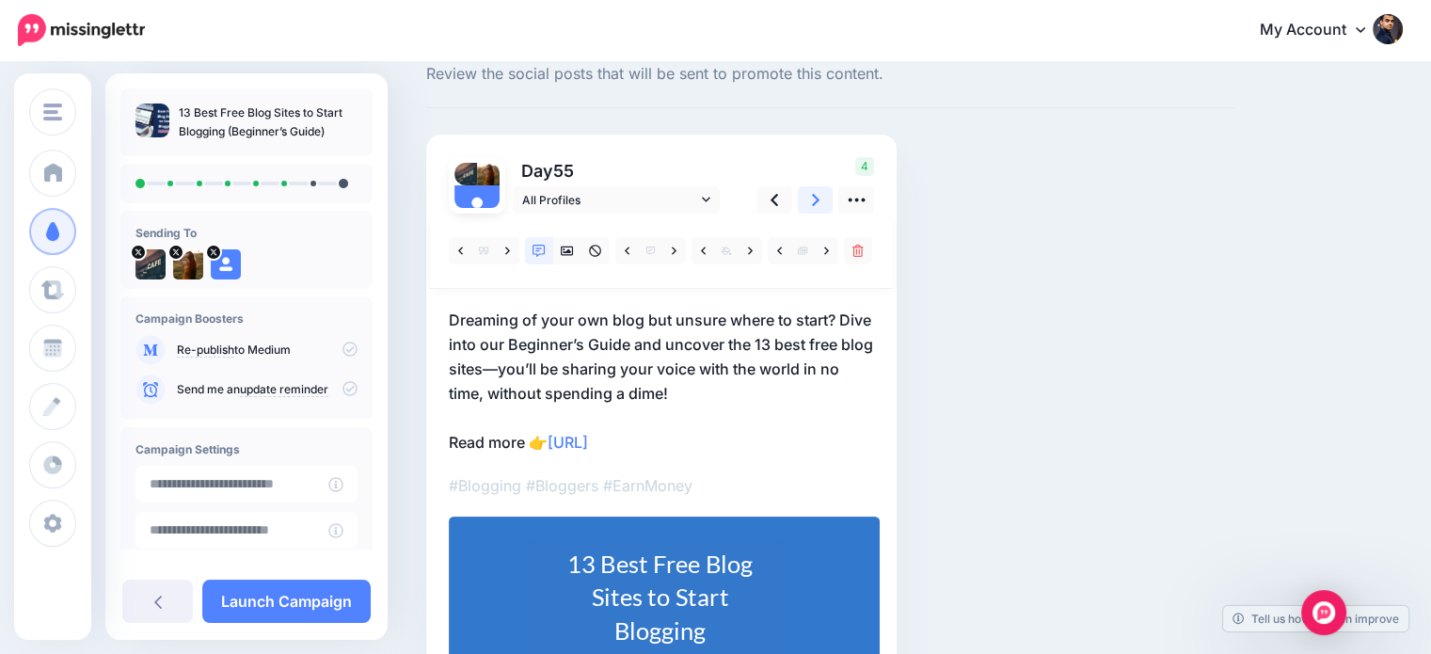
click at [809, 188] on link at bounding box center [816, 199] width 36 height 27
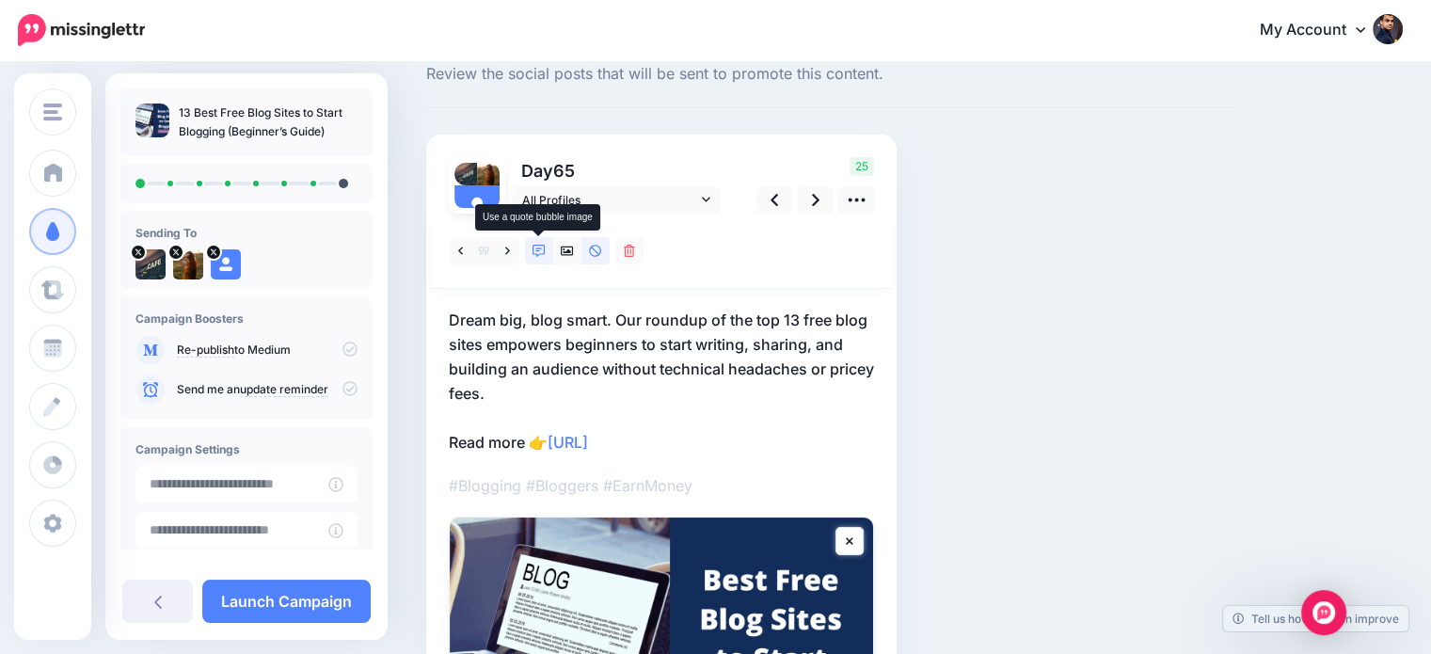
click at [533, 247] on icon at bounding box center [539, 251] width 13 height 13
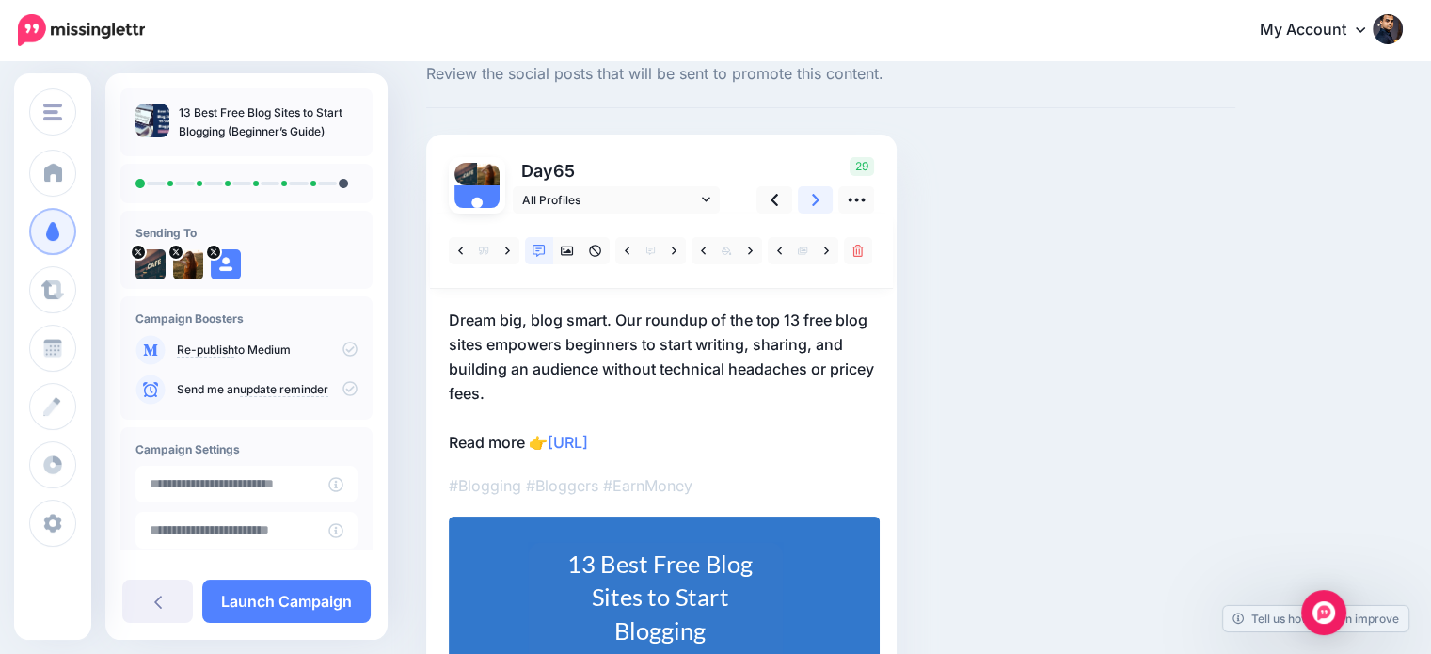
click at [812, 201] on icon at bounding box center [816, 200] width 8 height 20
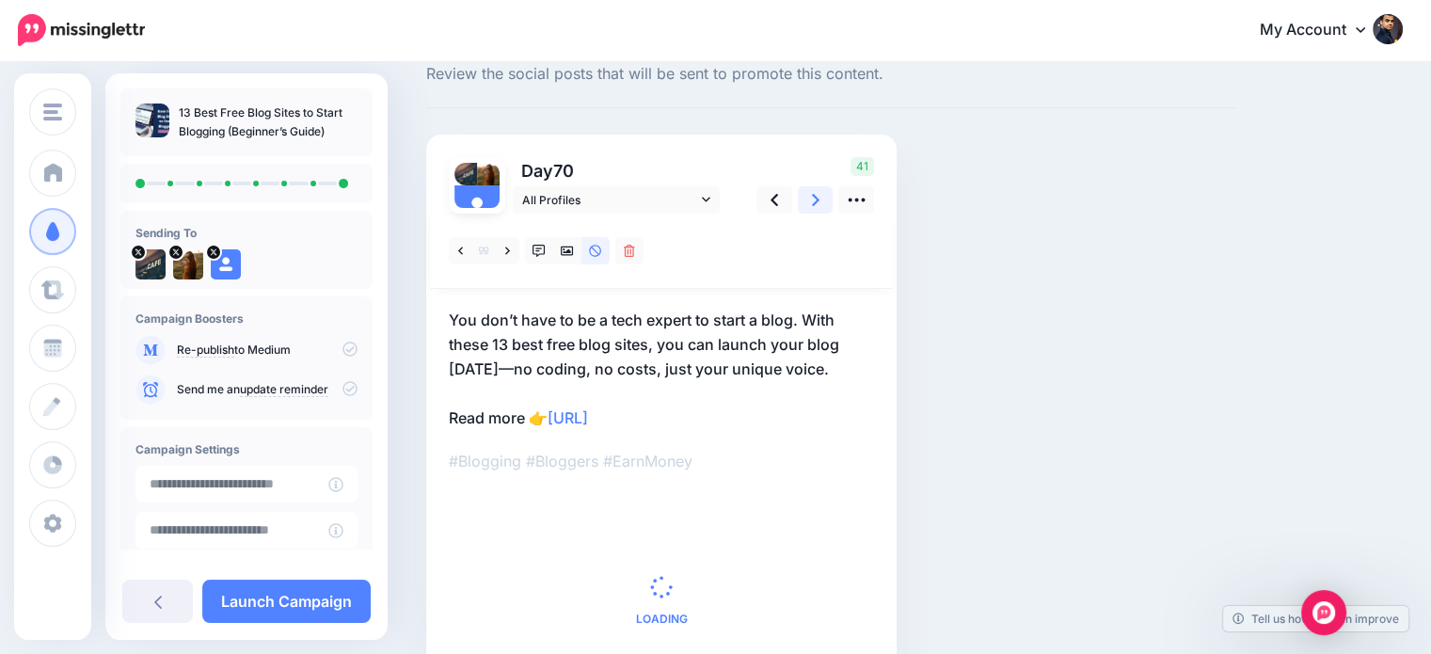
scroll to position [151, 0]
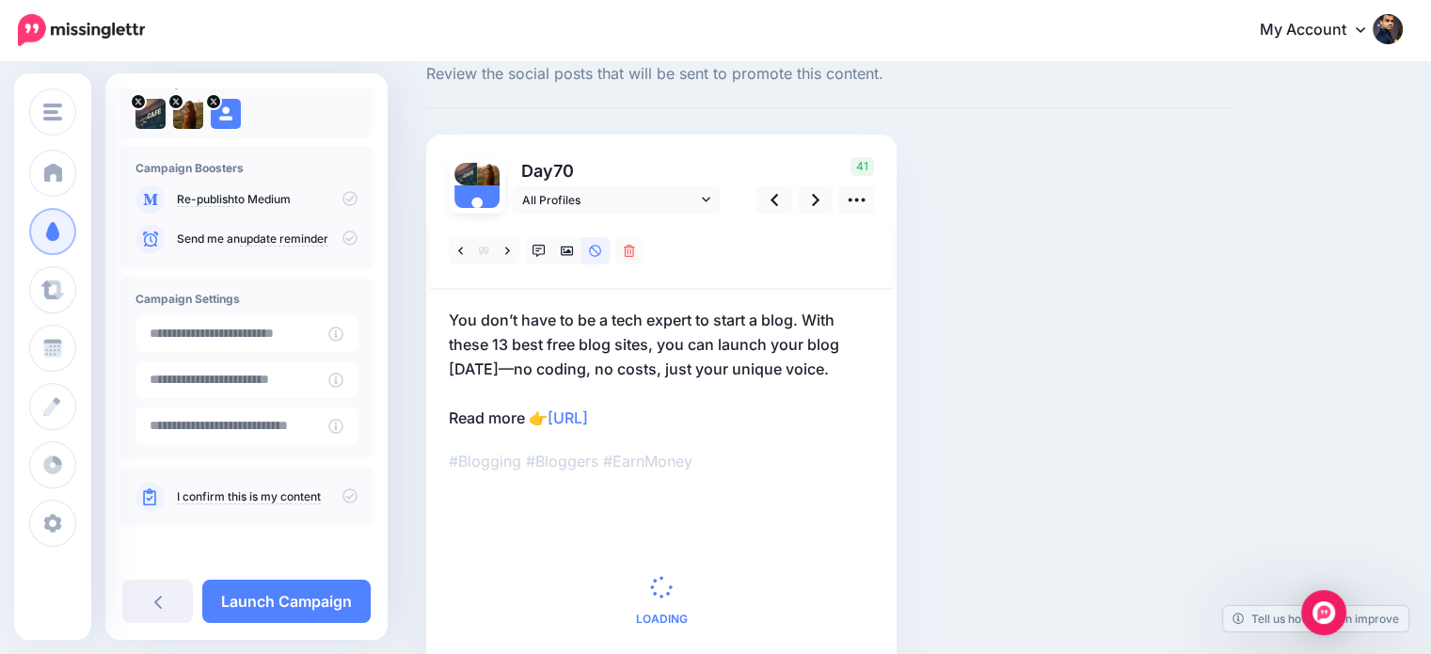
click at [342, 494] on icon at bounding box center [349, 495] width 15 height 15
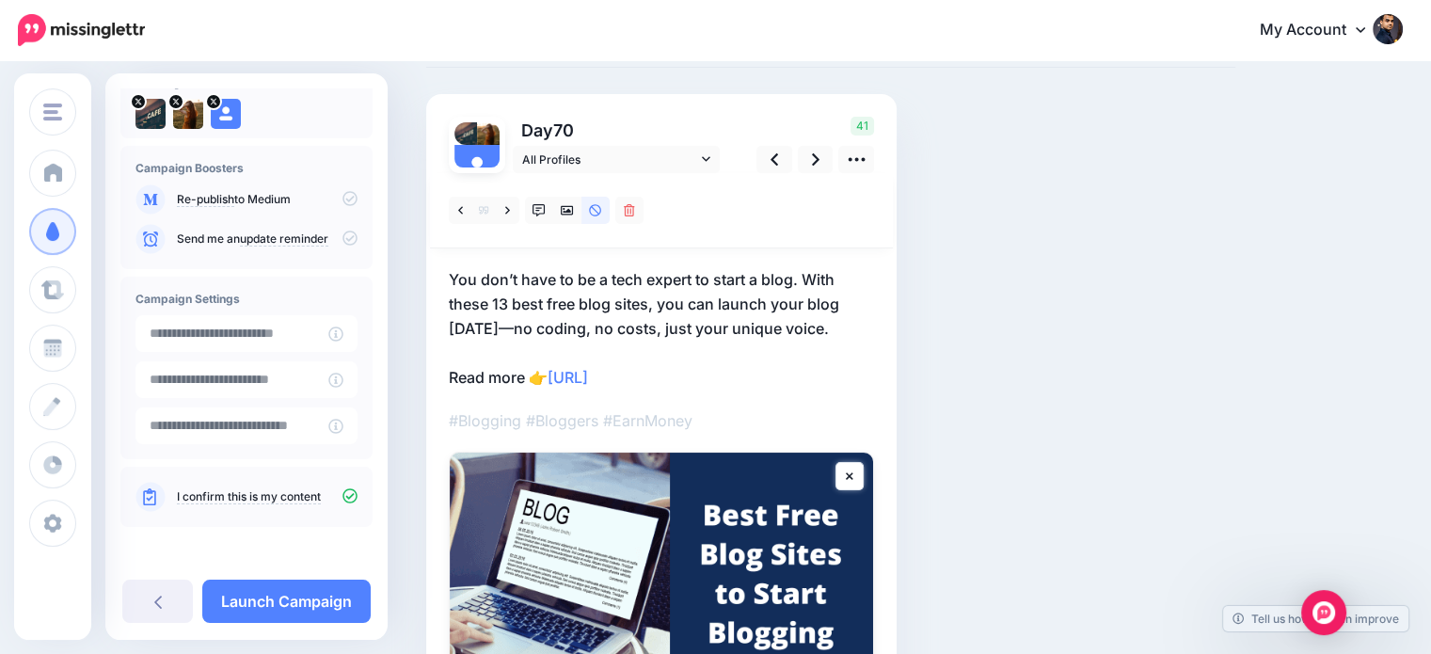
scroll to position [8, 0]
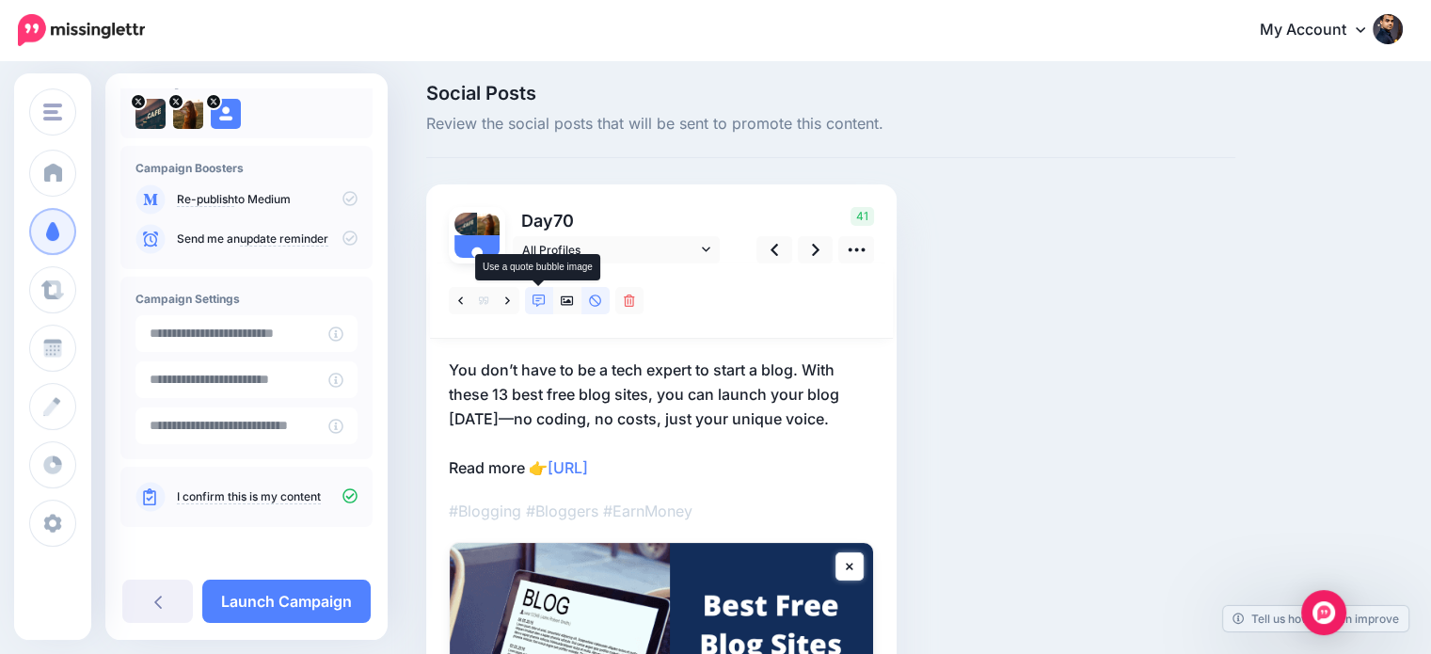
click at [536, 298] on icon at bounding box center [539, 300] width 13 height 13
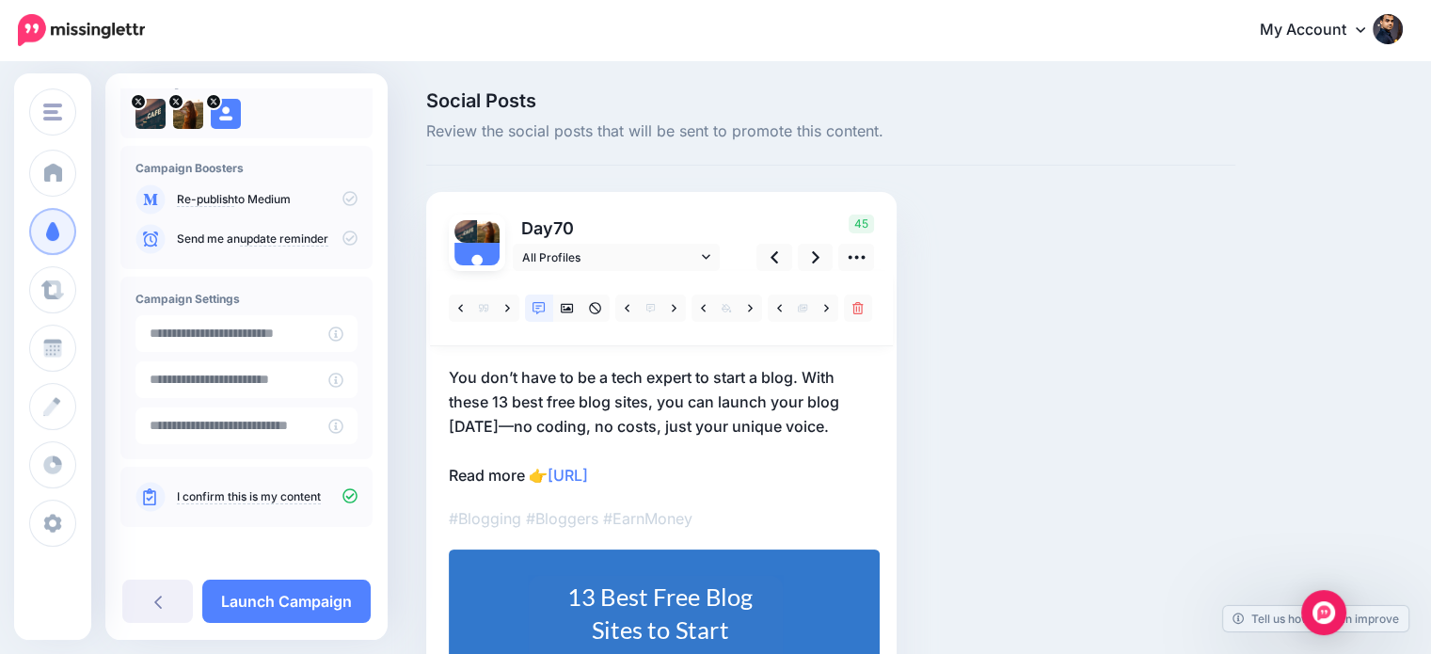
scroll to position [218, 0]
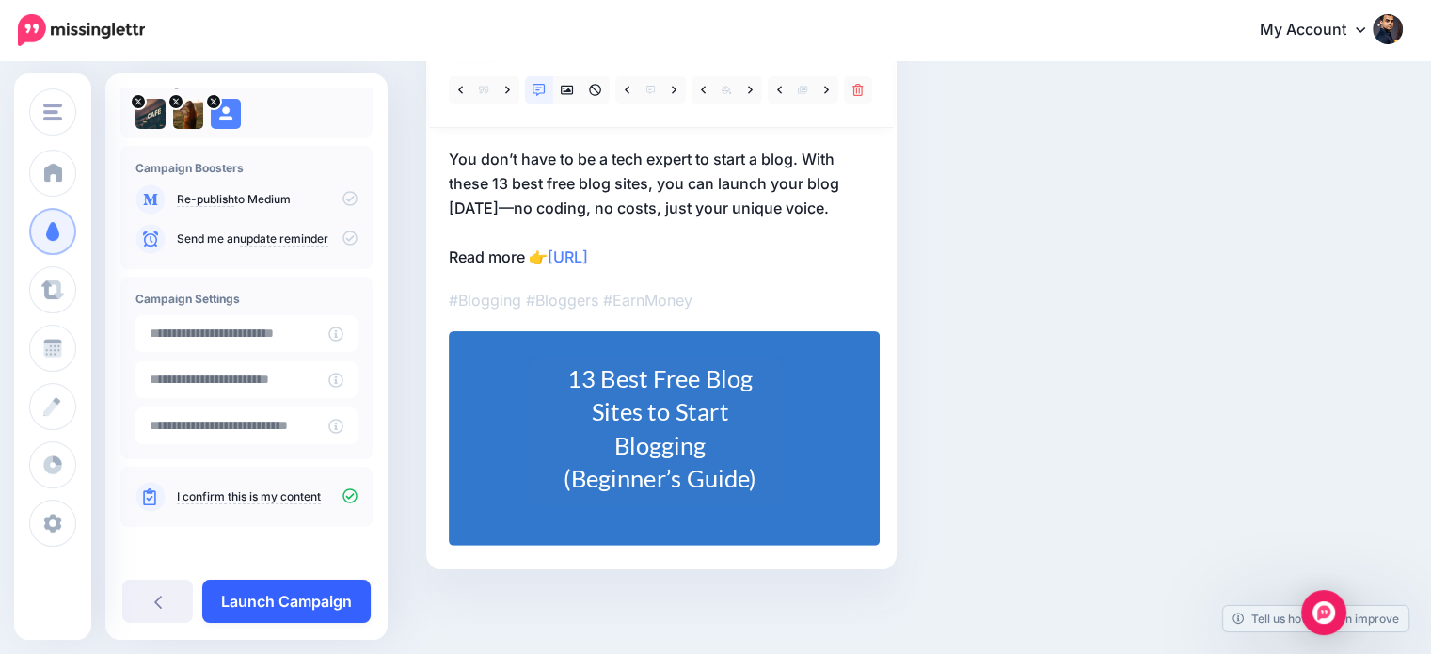
click at [351, 588] on link "Launch Campaign" at bounding box center [286, 601] width 168 height 43
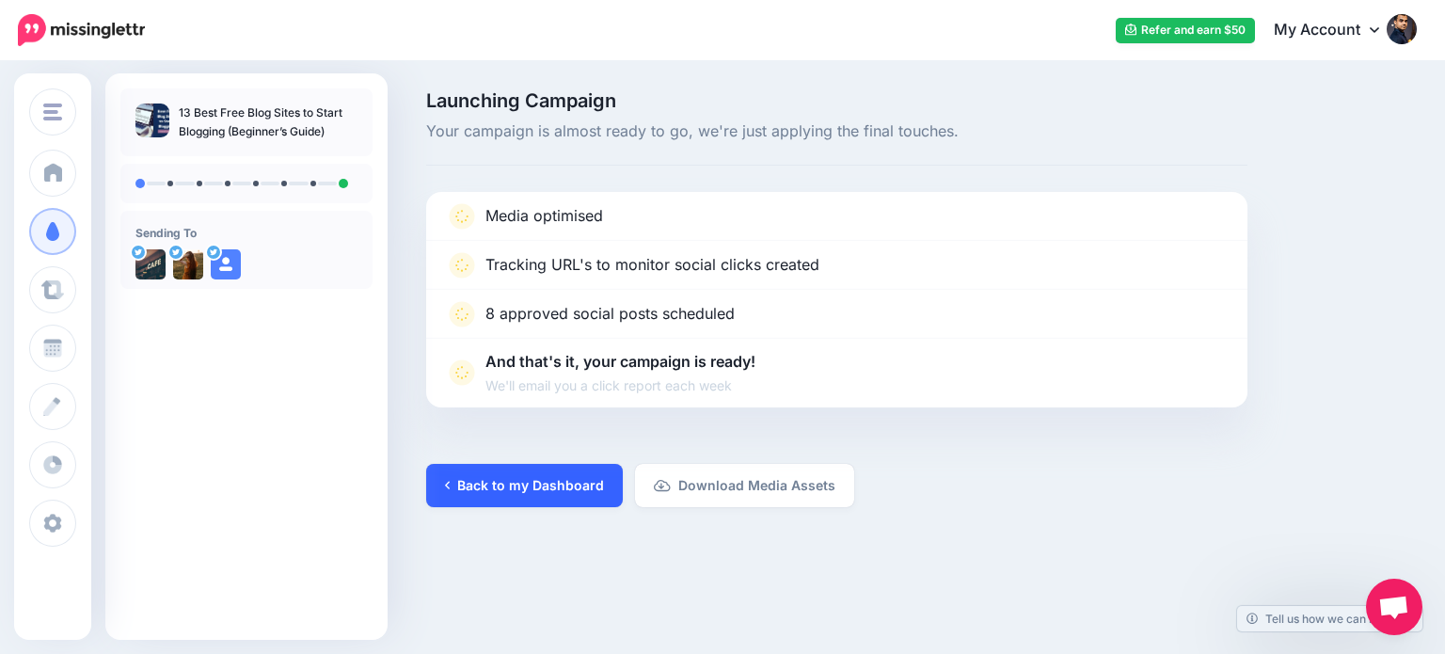
click at [588, 476] on link "Back to my Dashboard" at bounding box center [524, 485] width 197 height 43
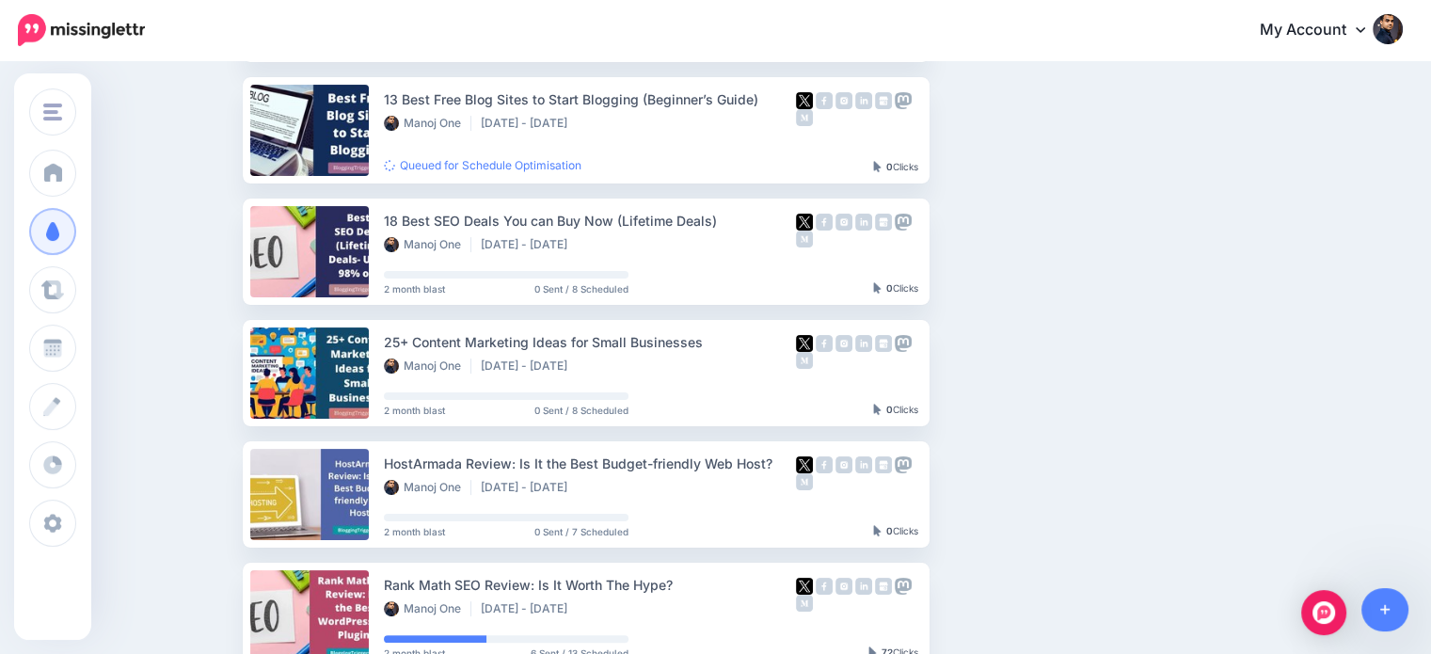
scroll to position [315, 0]
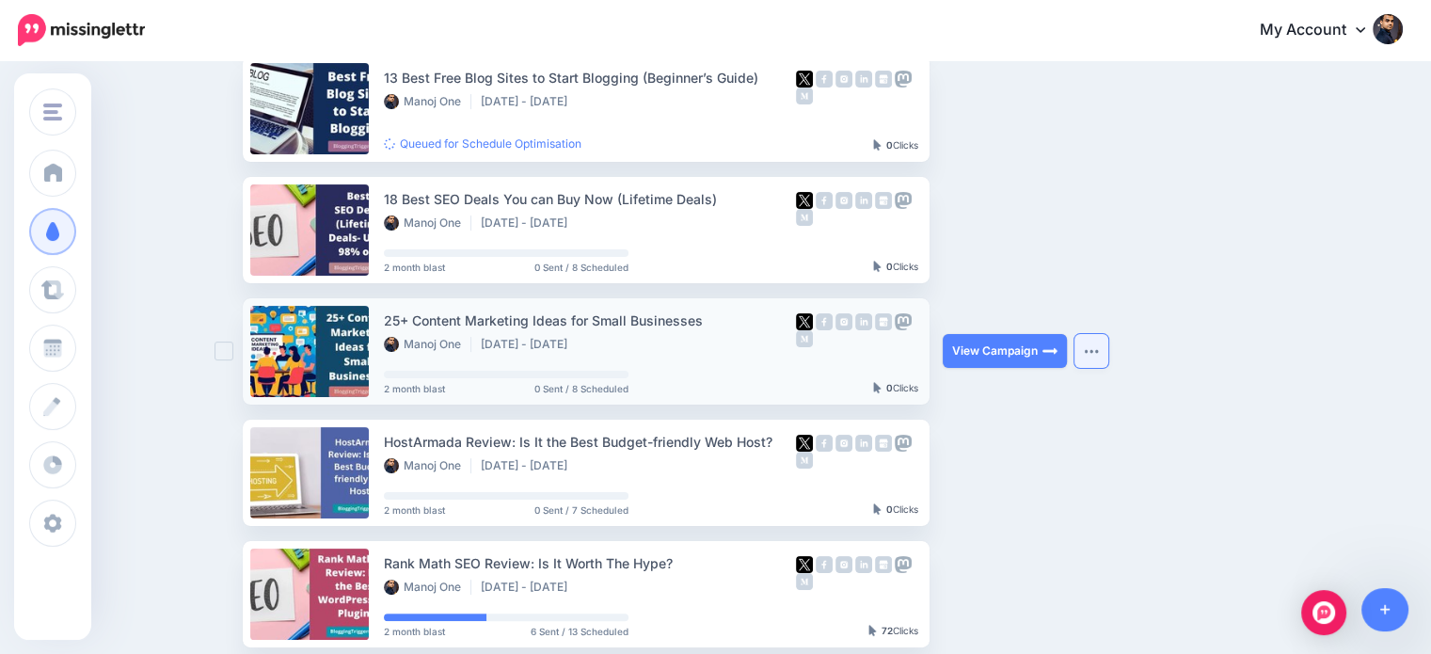
click at [1085, 342] on button "button" at bounding box center [1091, 351] width 34 height 34
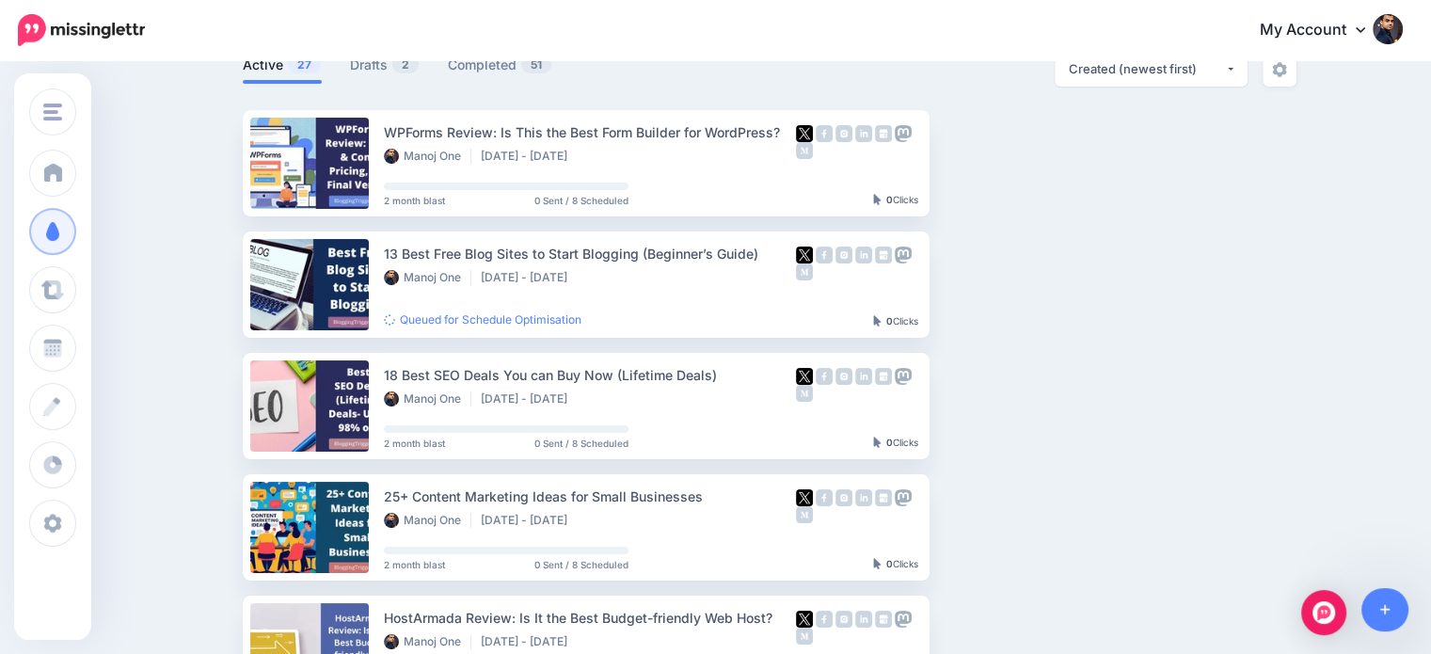
scroll to position [129, 0]
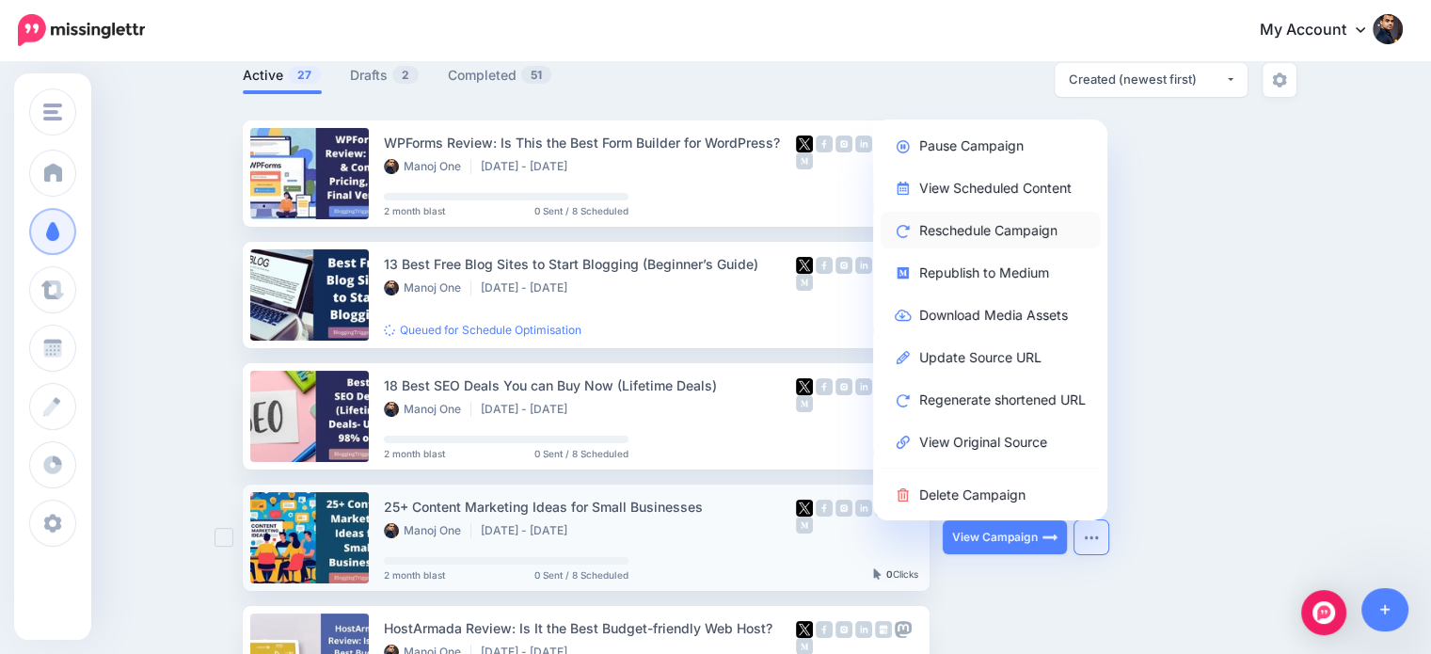
click at [994, 226] on link "Reschedule Campaign" at bounding box center [990, 230] width 219 height 37
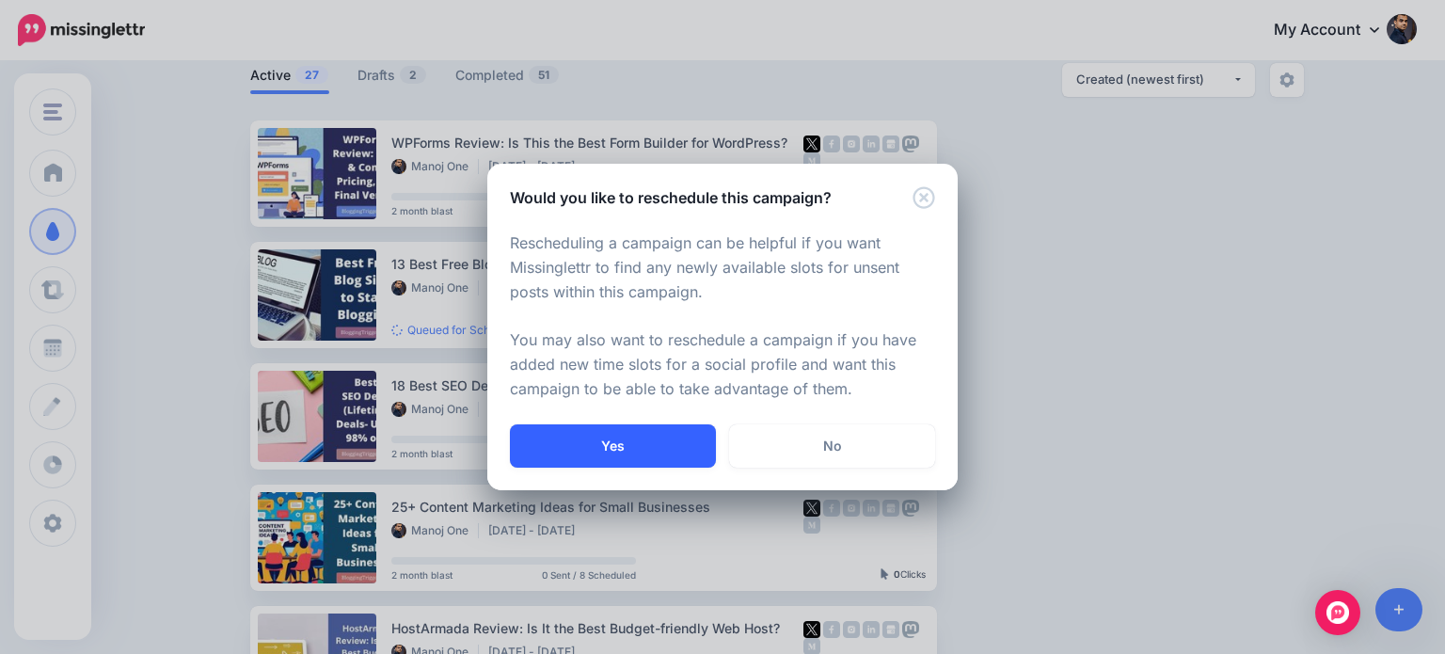
click at [676, 441] on button "Yes" at bounding box center [613, 445] width 206 height 43
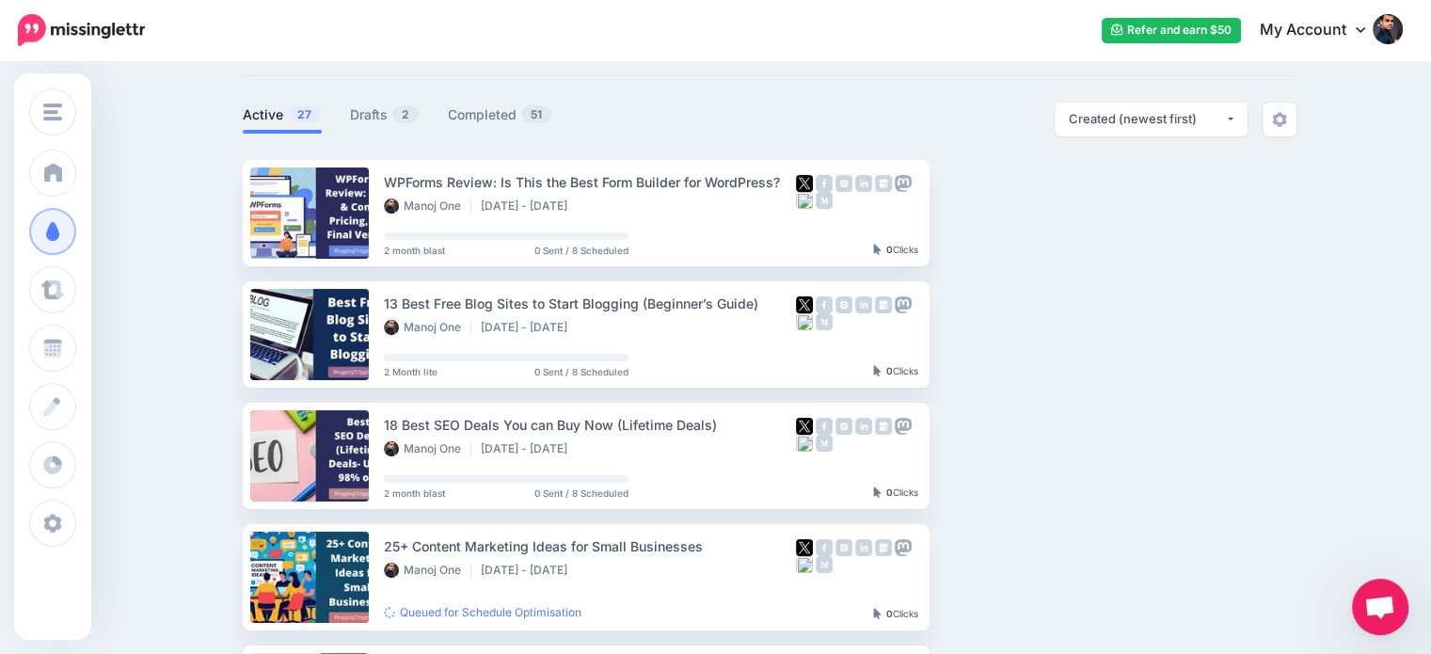
scroll to position [85, 0]
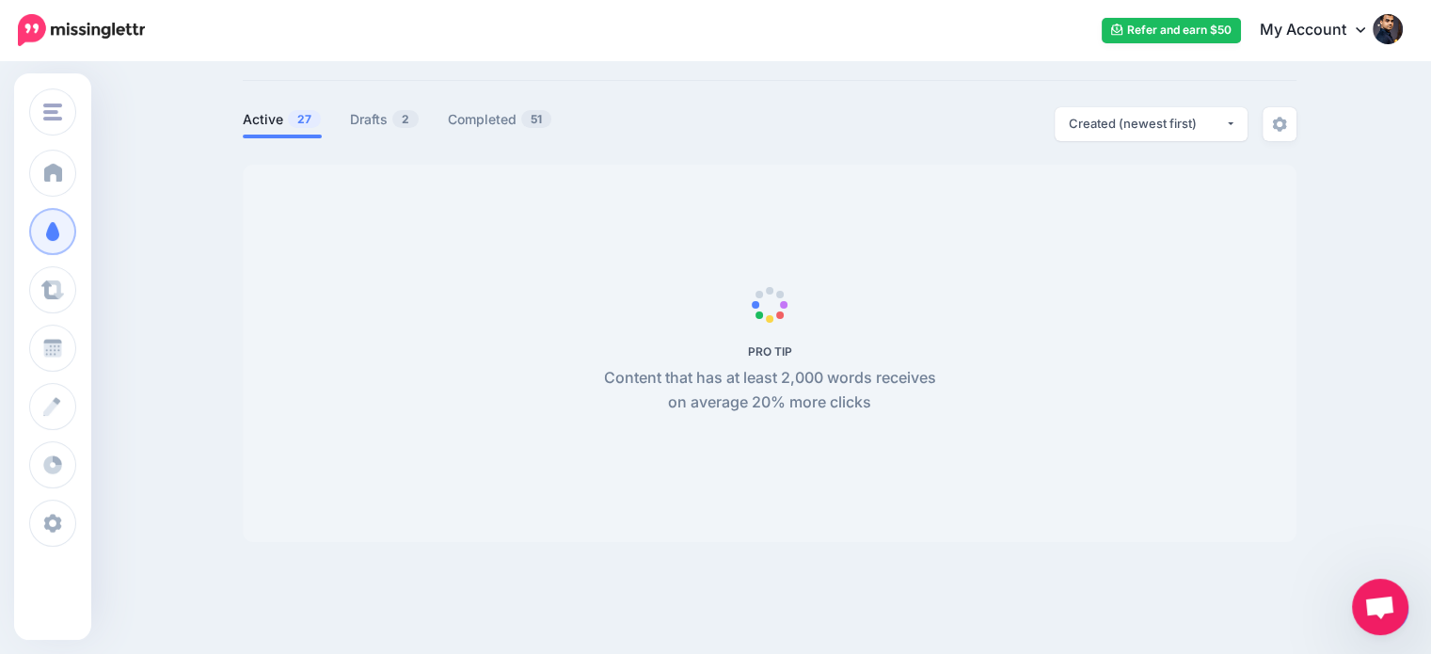
scroll to position [87, 0]
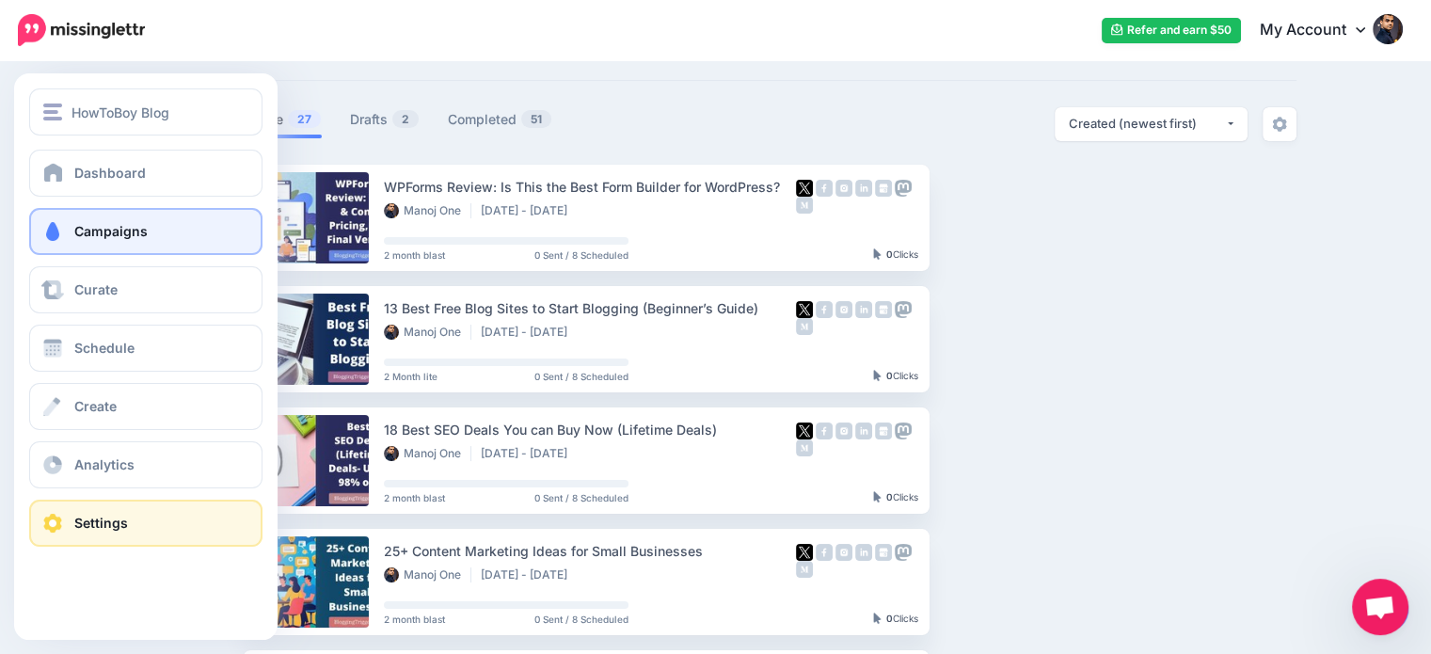
click at [69, 523] on link "Settings" at bounding box center [145, 523] width 233 height 47
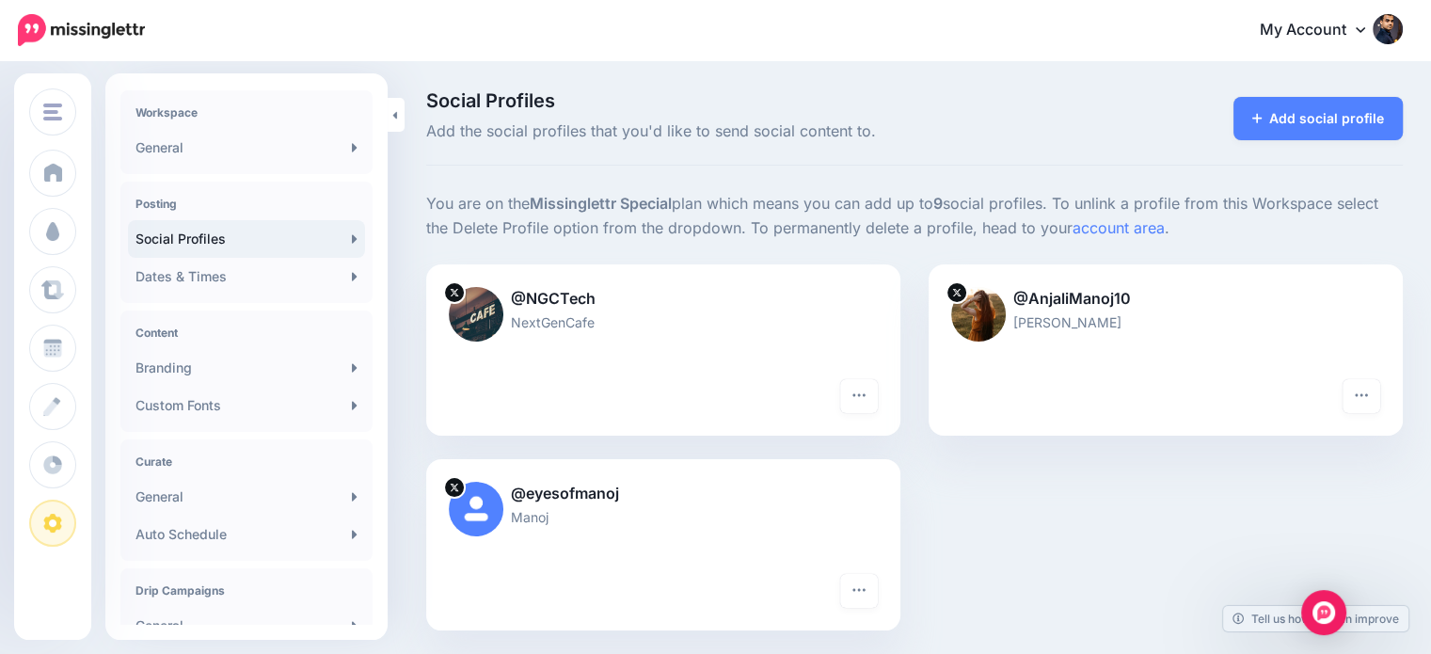
scroll to position [46, 0]
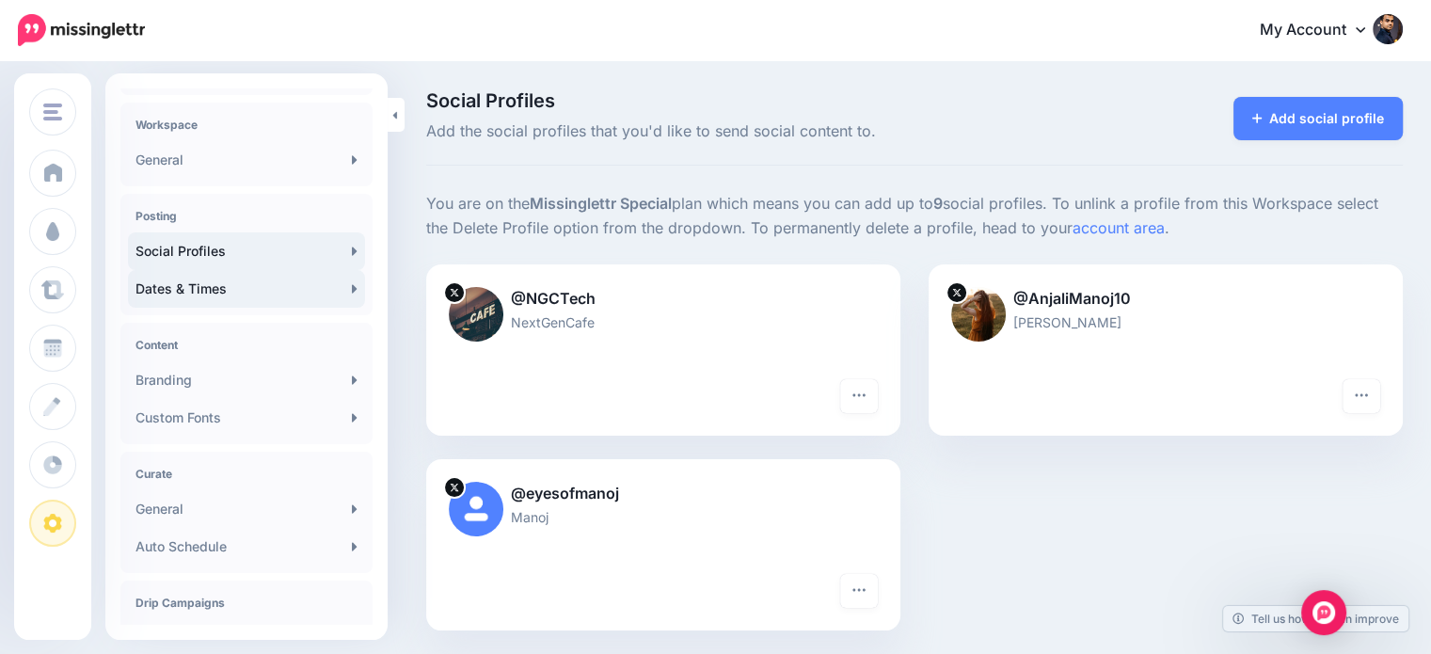
click at [168, 293] on link "Dates & Times" at bounding box center [246, 289] width 237 height 38
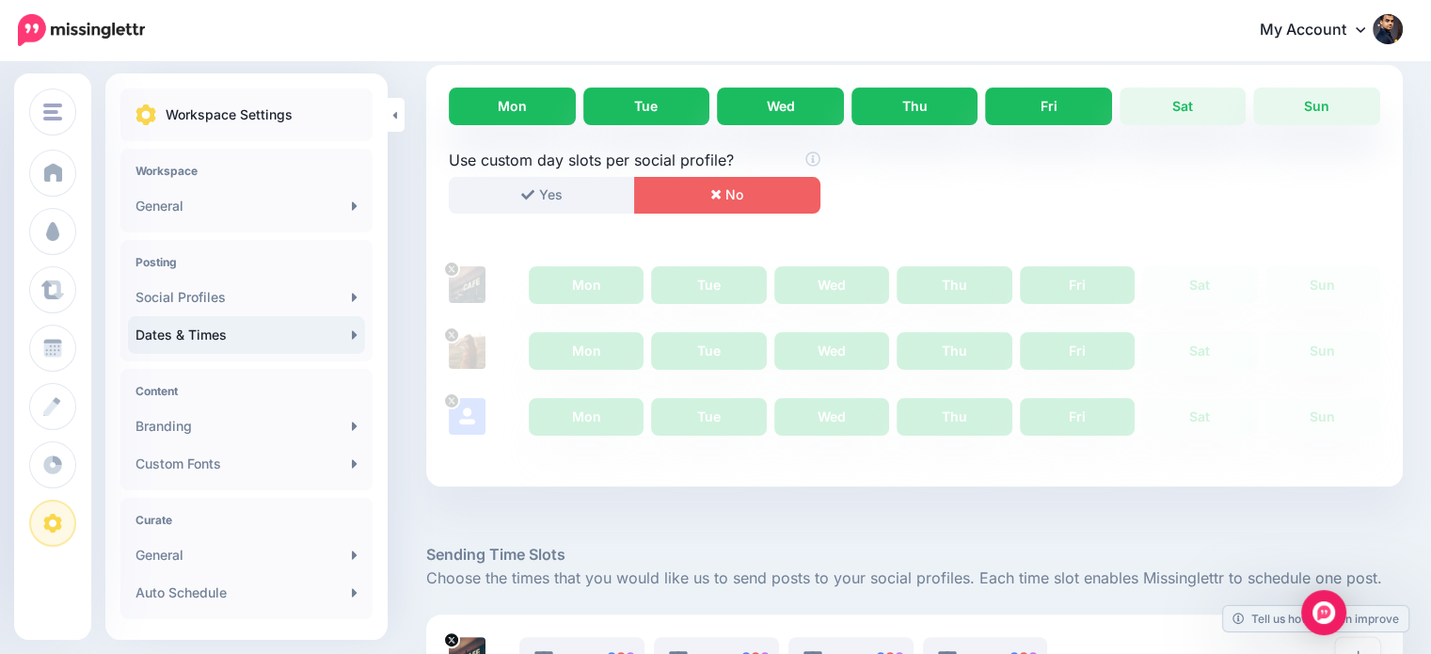
scroll to position [432, 0]
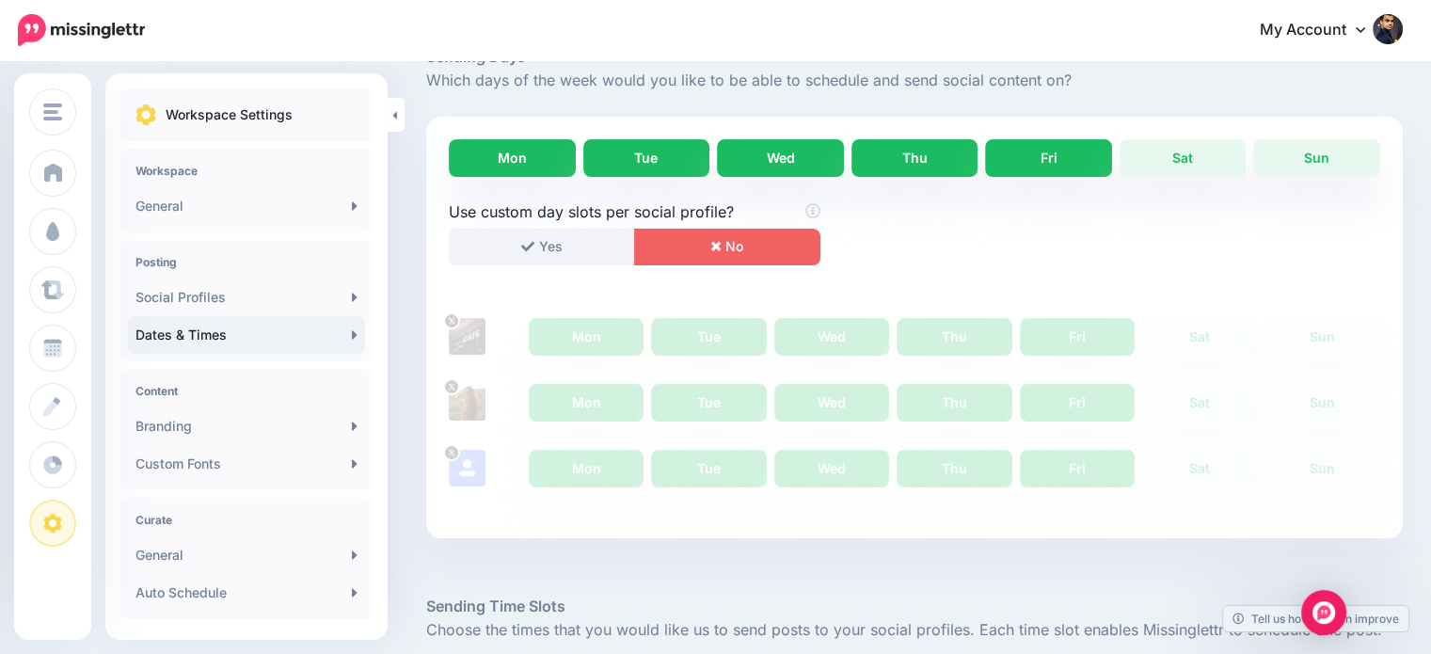
drag, startPoint x: 1444, startPoint y: 143, endPoint x: 1404, endPoint y: 301, distance: 163.2
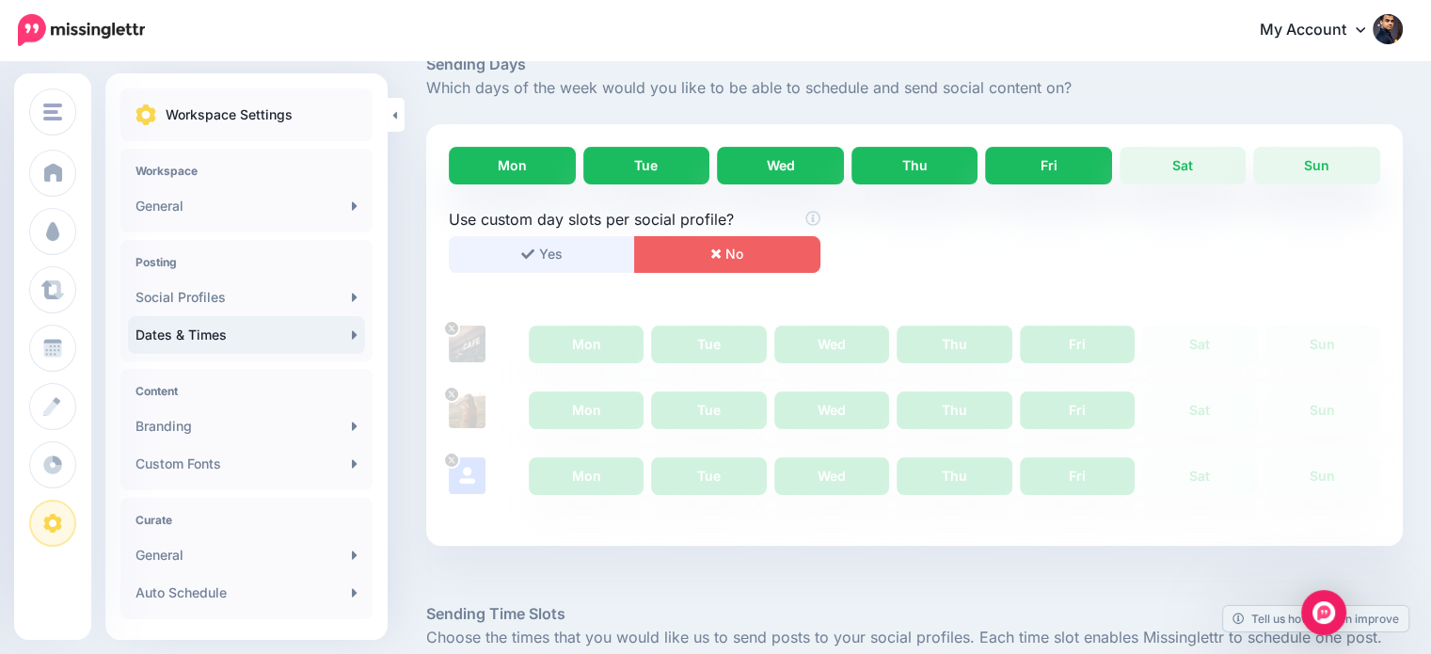
click at [579, 259] on button "Yes" at bounding box center [542, 254] width 186 height 37
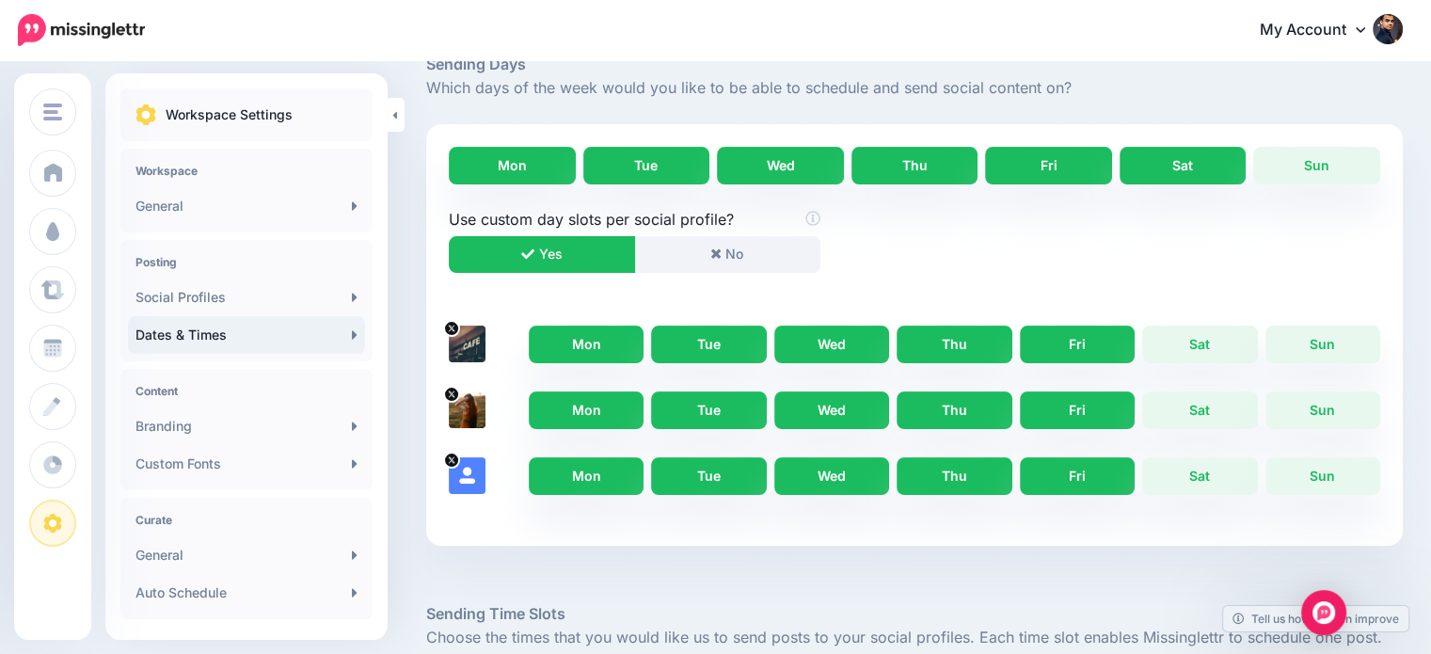
click at [1185, 167] on link "Sat" at bounding box center [1183, 166] width 127 height 38
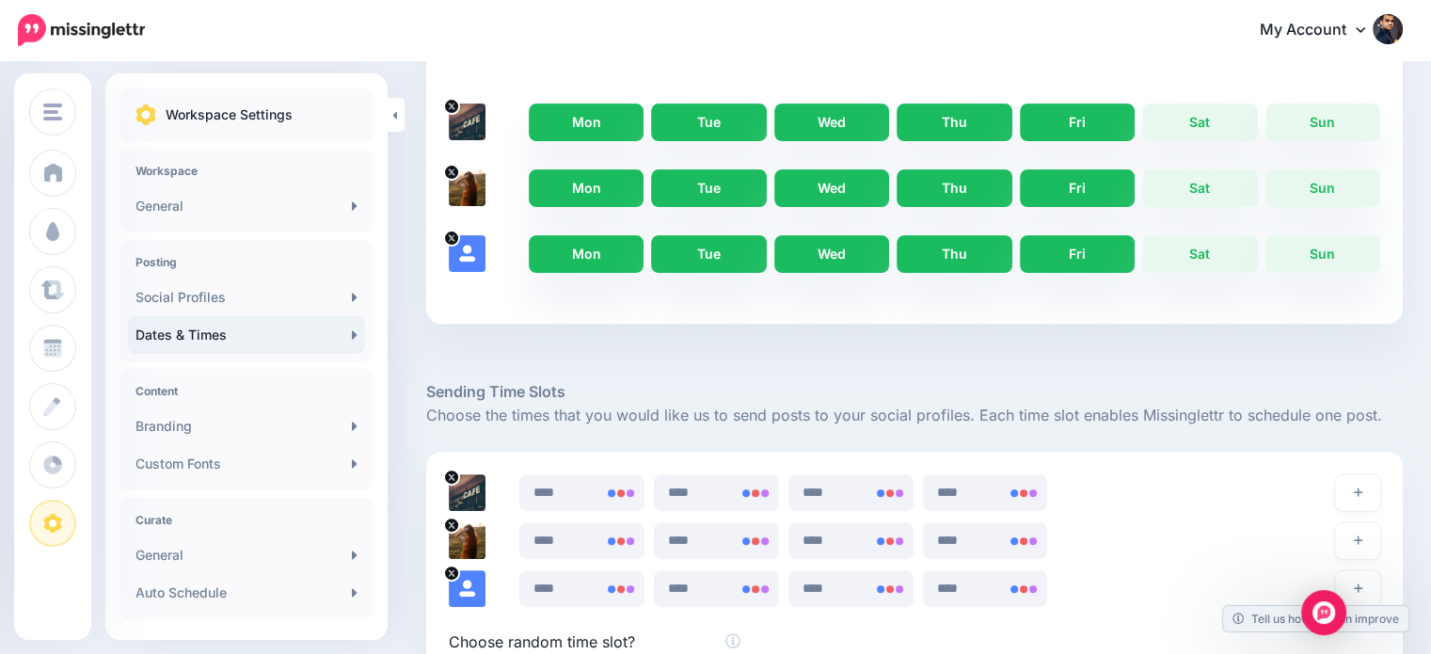
scroll to position [619, 0]
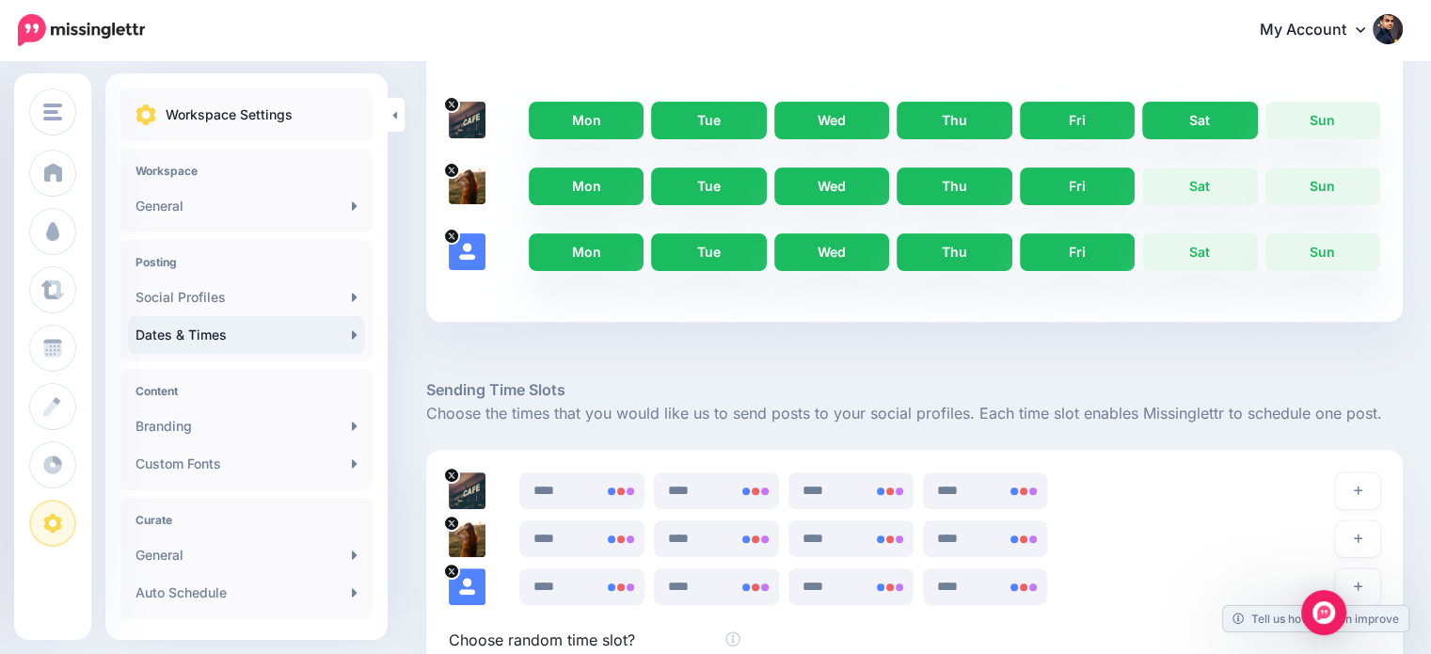
click at [1208, 114] on link "Sat" at bounding box center [1199, 121] width 115 height 38
click at [1216, 192] on link "Sat" at bounding box center [1199, 186] width 115 height 38
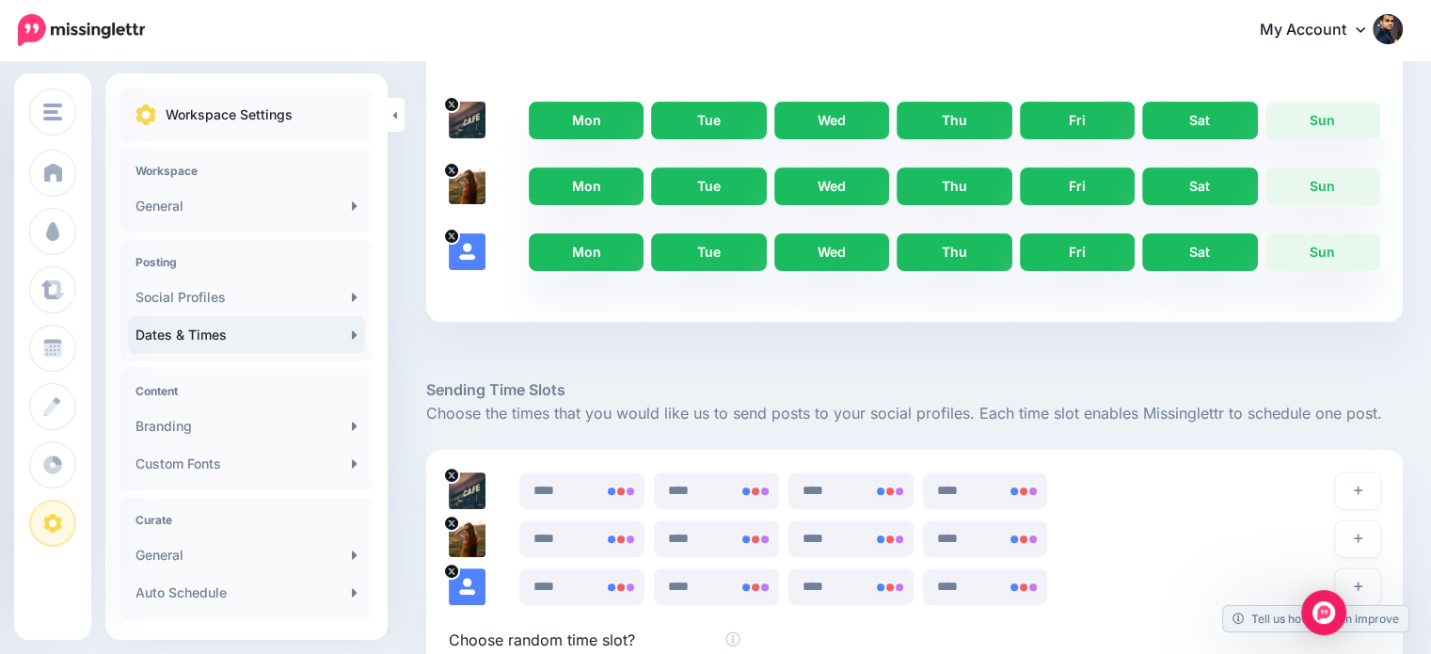
click at [1231, 255] on link "Sat" at bounding box center [1199, 252] width 115 height 38
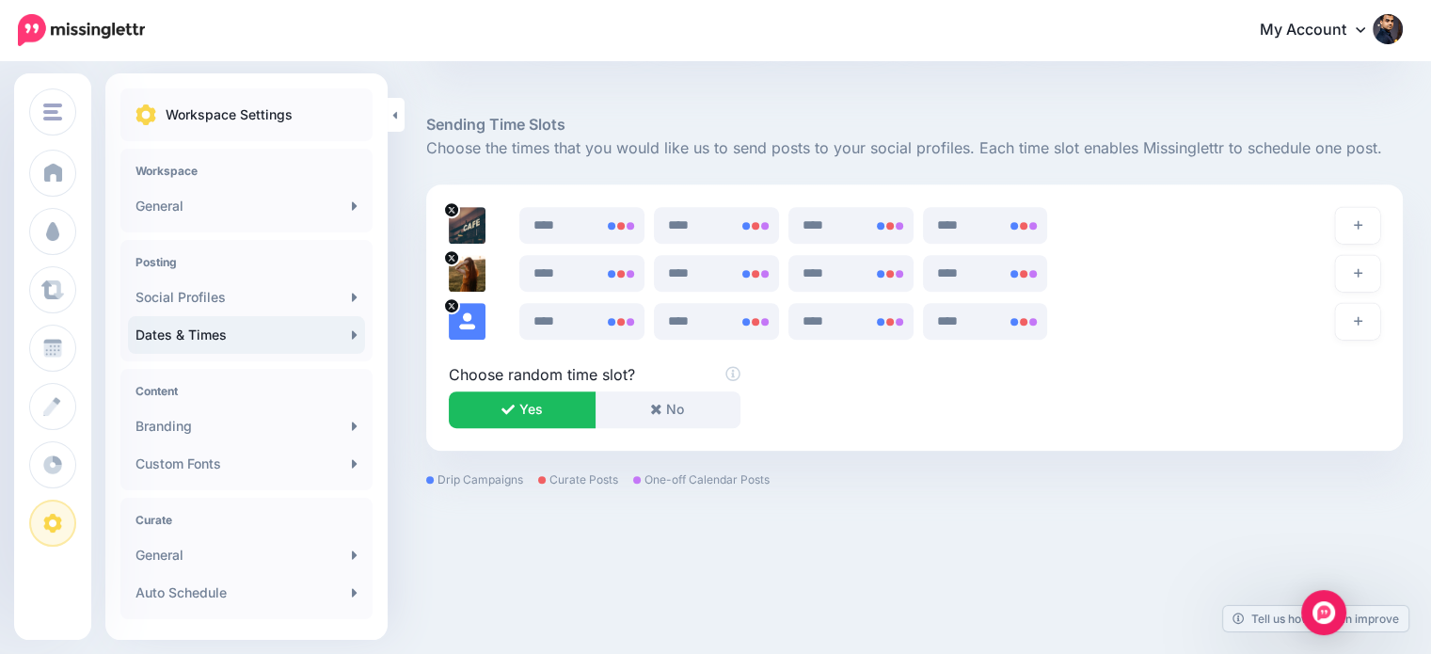
scroll to position [0, 0]
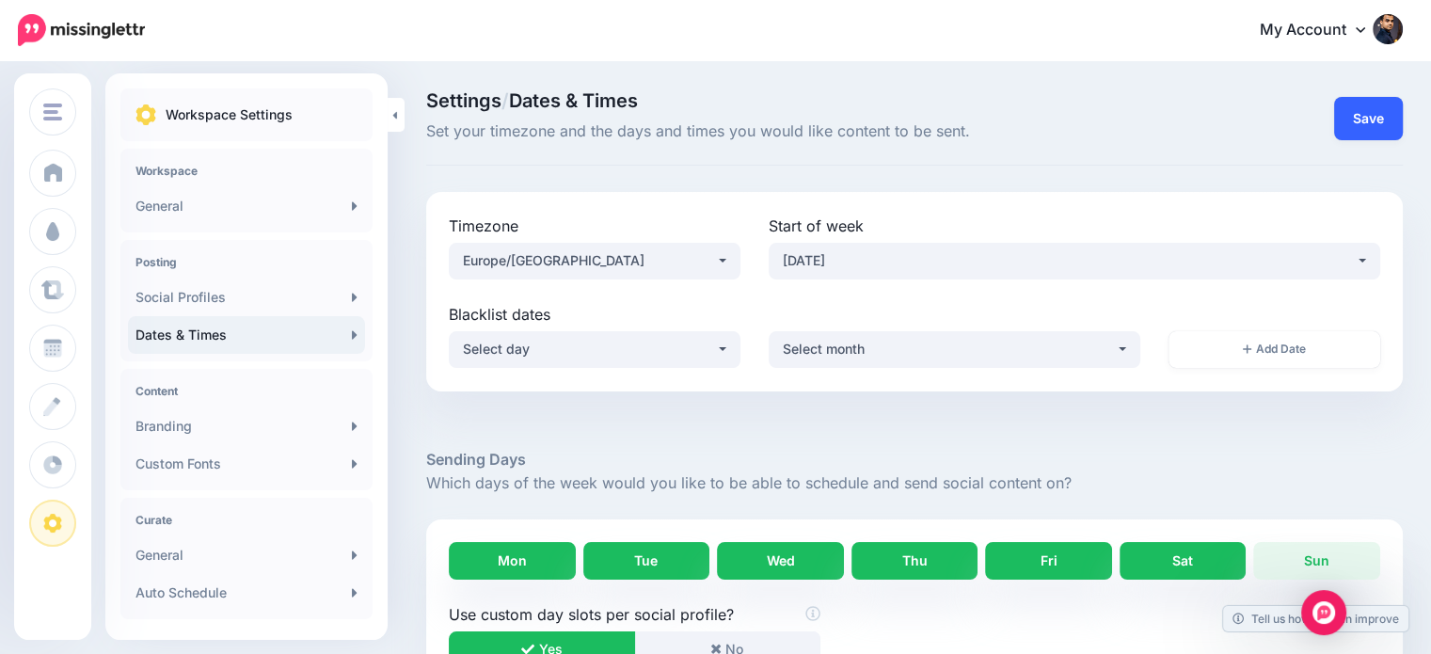
click at [1381, 119] on button "Save" at bounding box center [1368, 118] width 69 height 43
click at [1378, 123] on button "Done!" at bounding box center [1354, 118] width 97 height 43
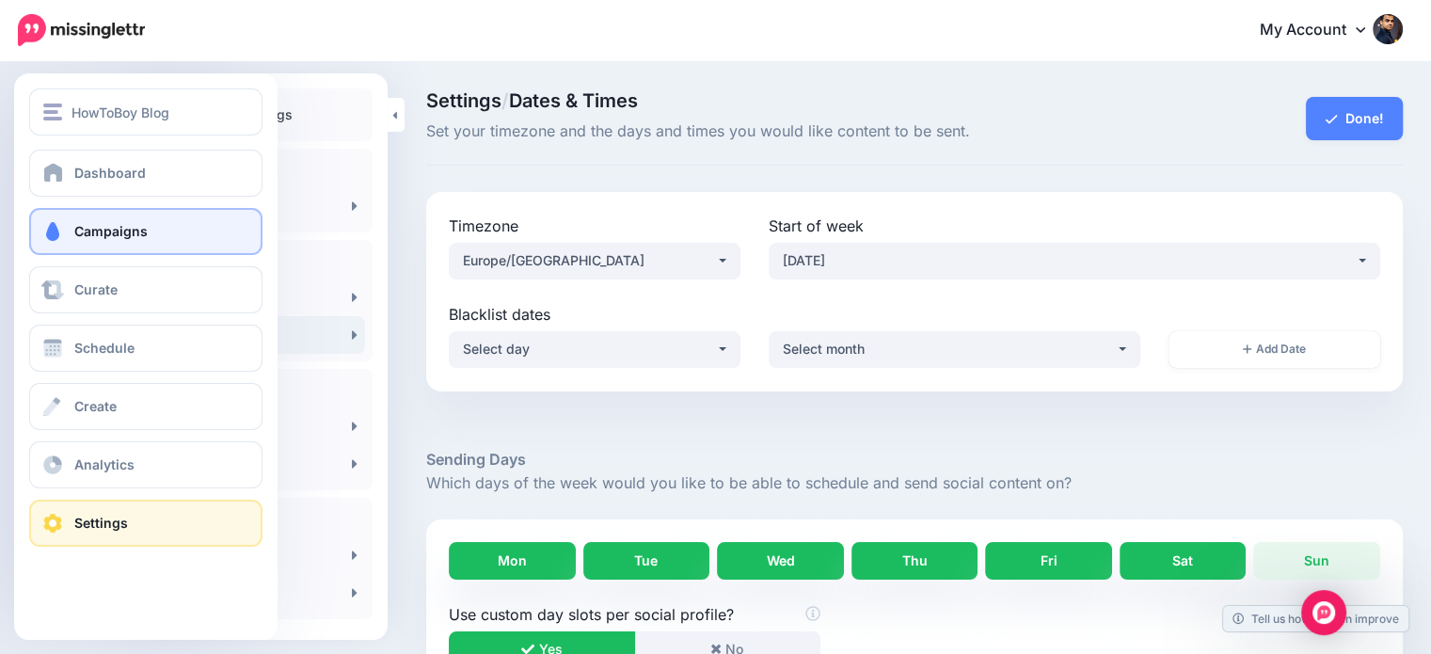
click at [100, 231] on span "Campaigns" at bounding box center [110, 231] width 73 height 16
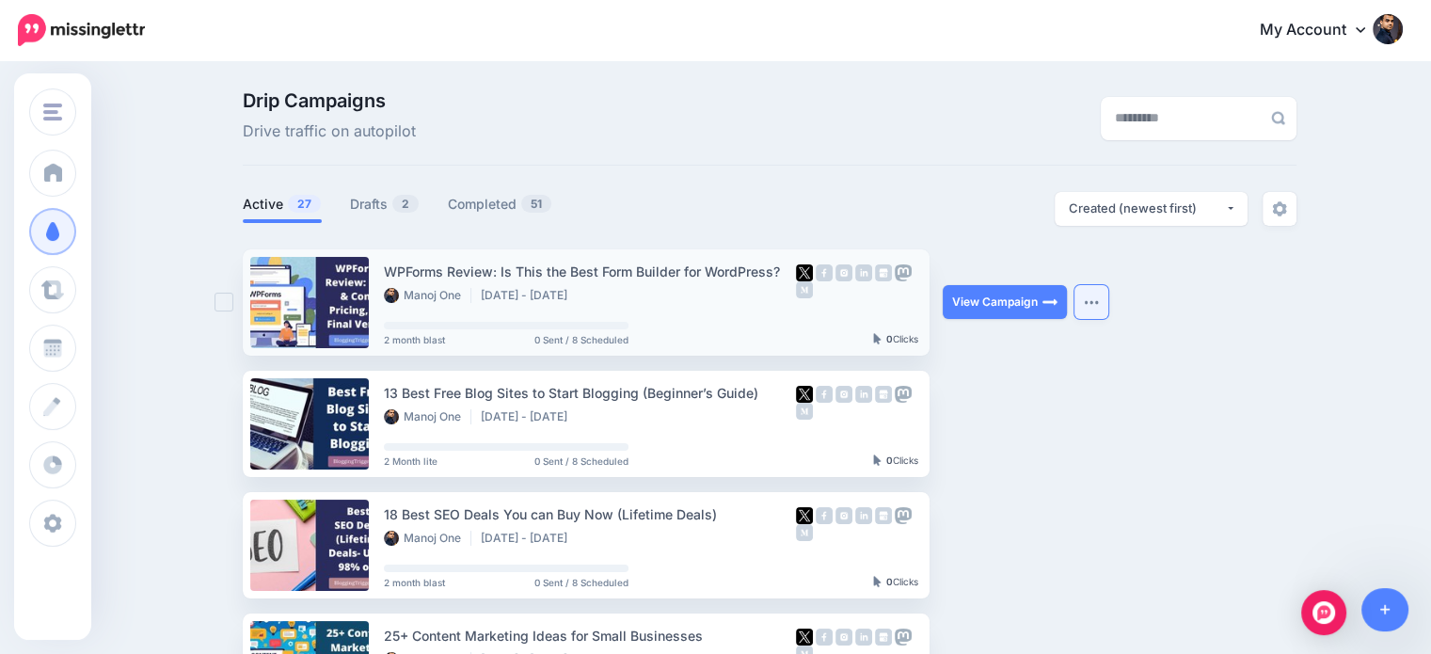
click at [1095, 303] on img "button" at bounding box center [1091, 302] width 15 height 6
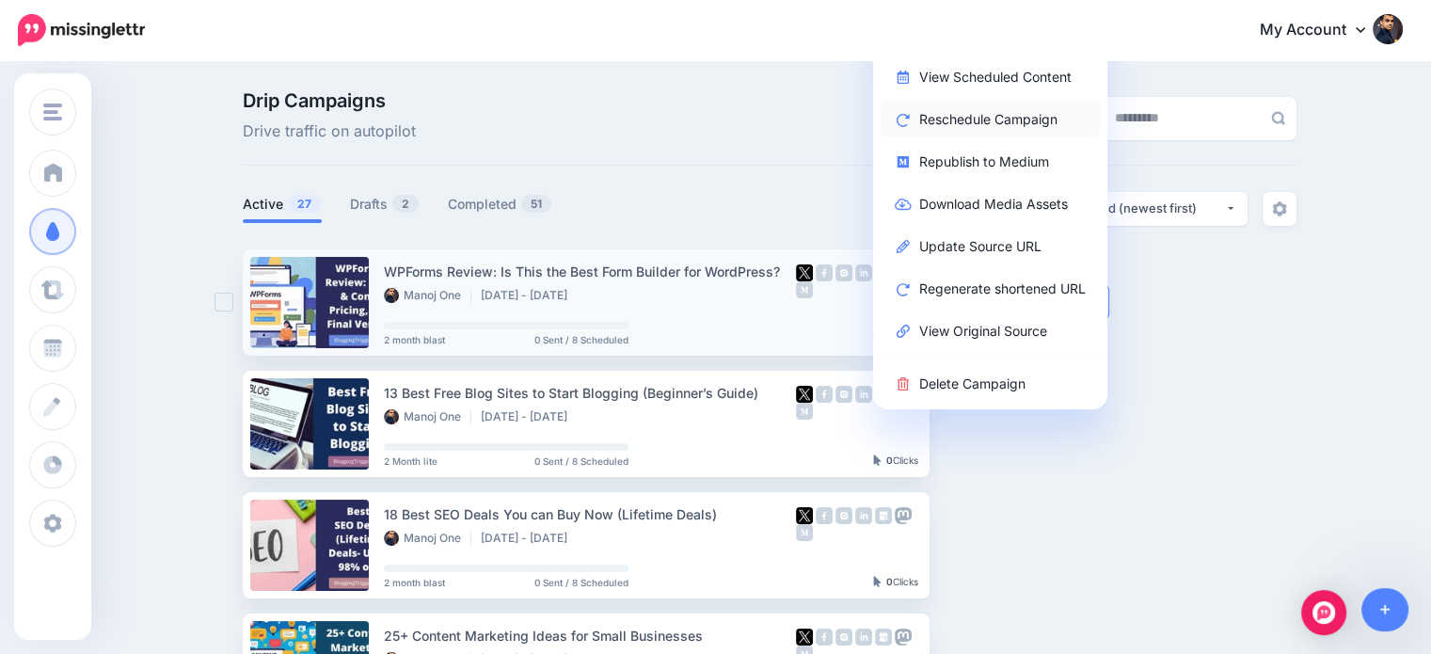
click at [982, 117] on link "Reschedule Campaign" at bounding box center [990, 119] width 219 height 37
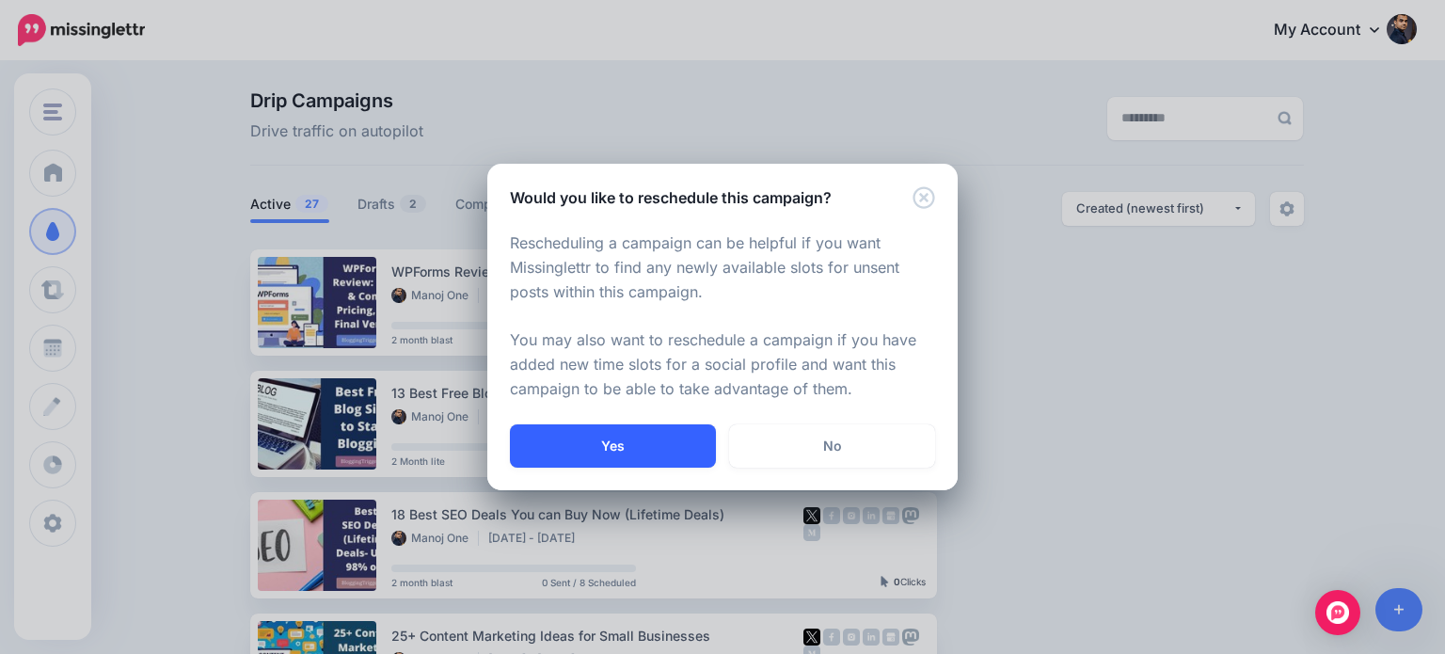
click at [669, 435] on button "Yes" at bounding box center [613, 445] width 206 height 43
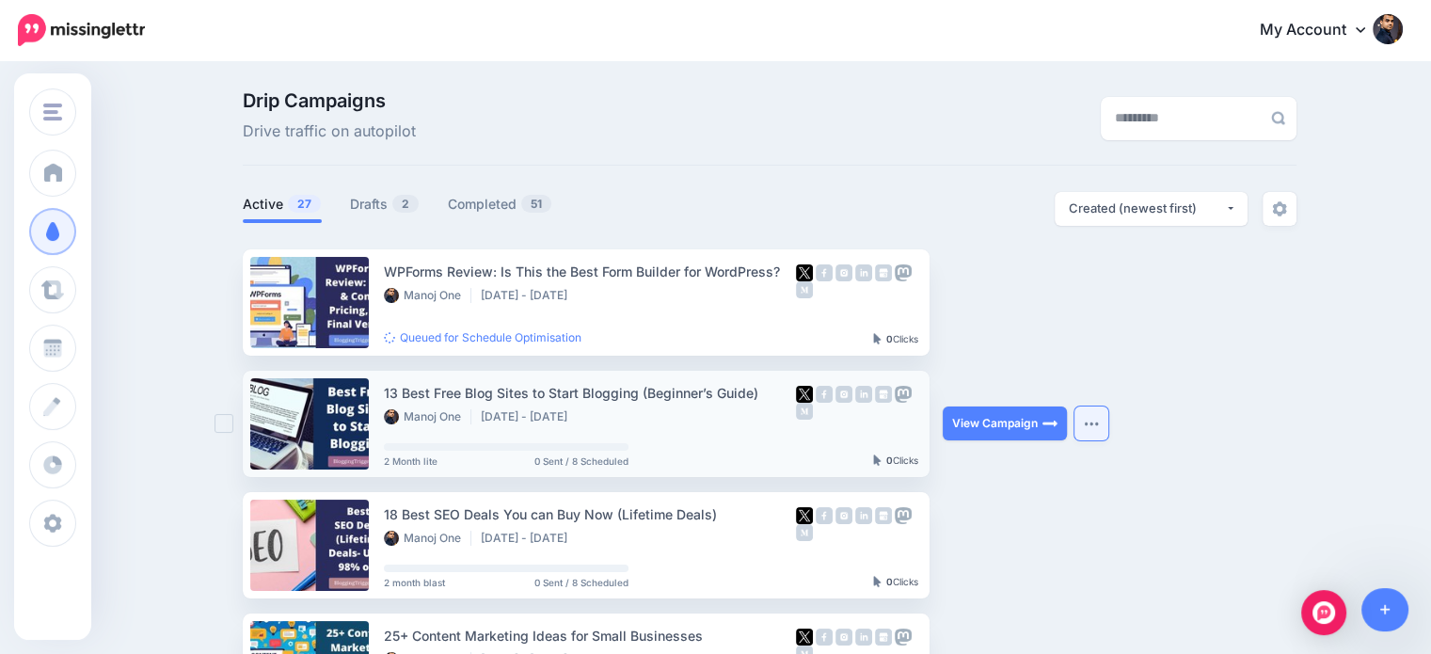
click at [1098, 426] on img "button" at bounding box center [1091, 424] width 15 height 6
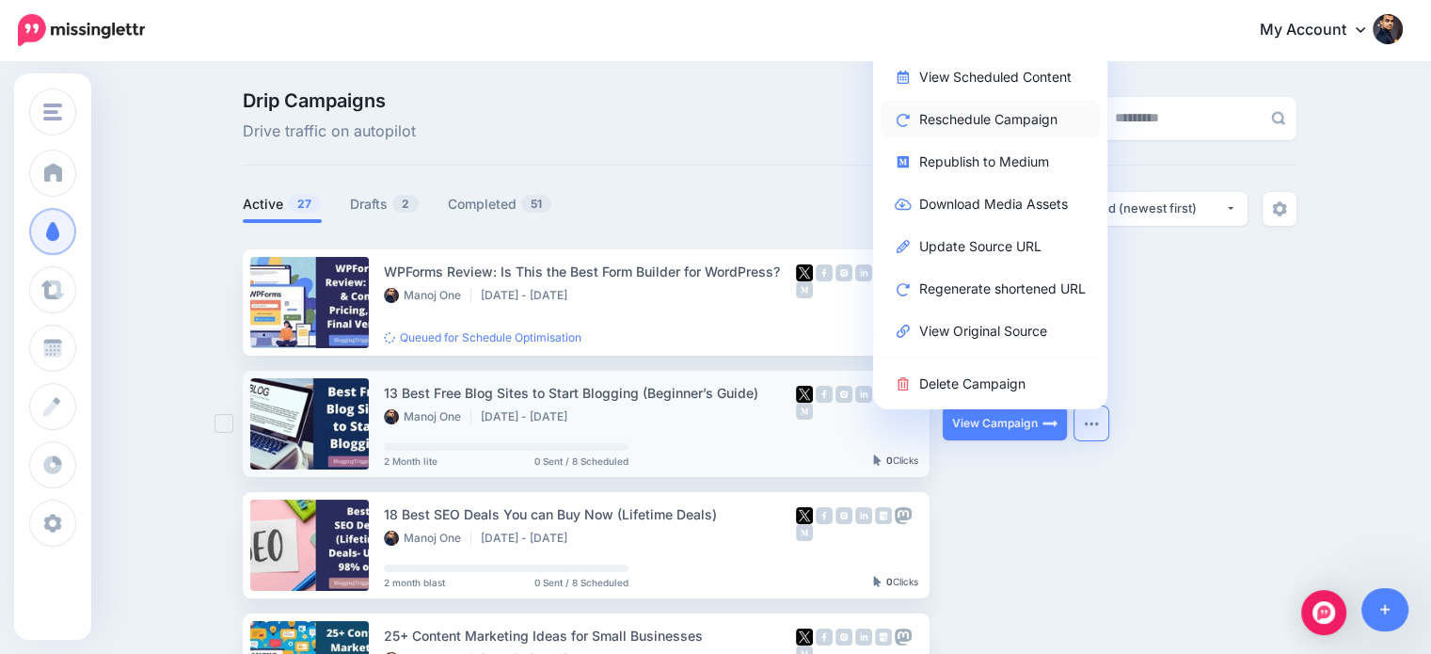
click at [1003, 118] on link "Reschedule Campaign" at bounding box center [990, 119] width 219 height 37
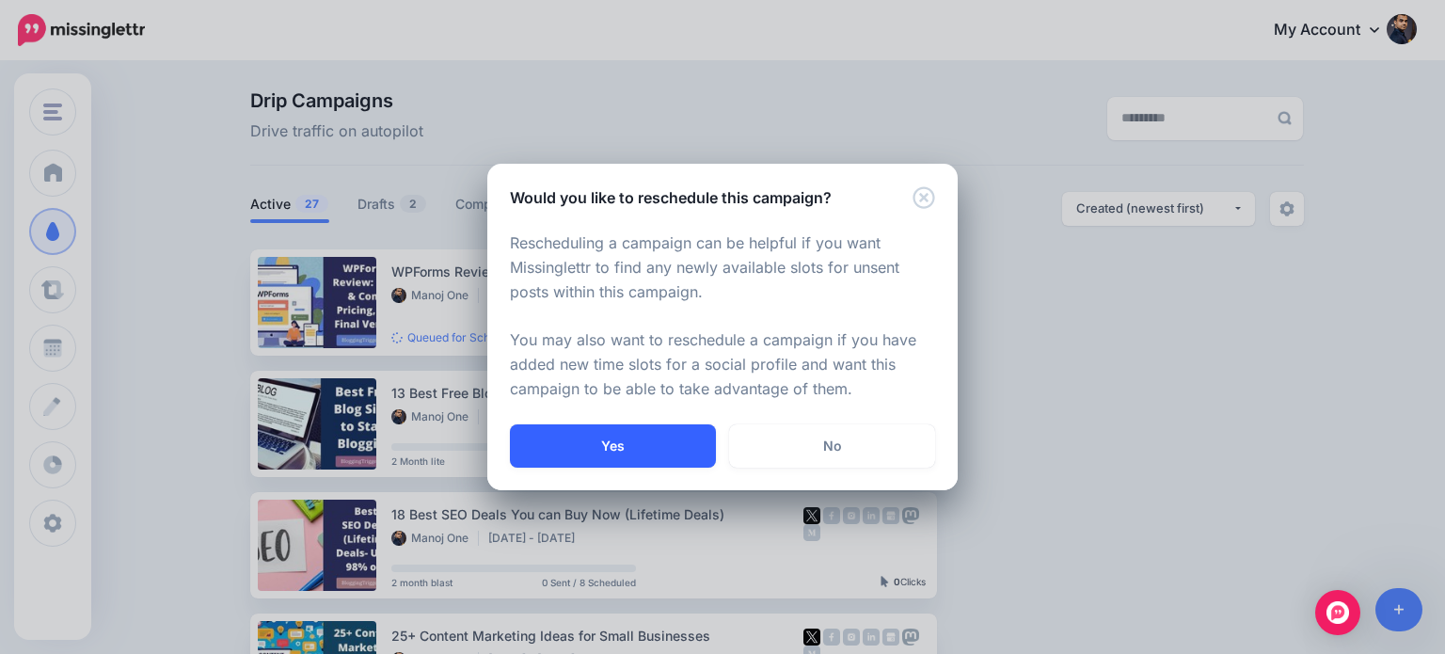
click at [681, 437] on button "Yes" at bounding box center [613, 445] width 206 height 43
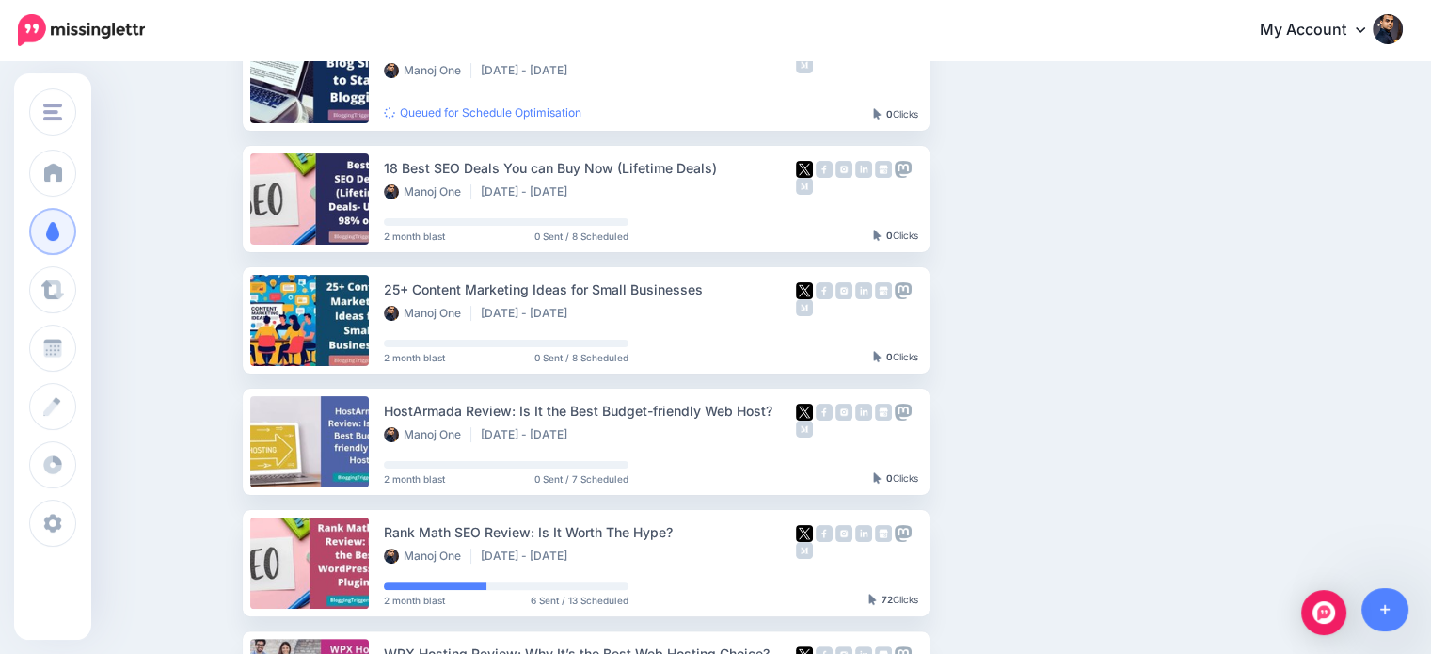
scroll to position [351, 0]
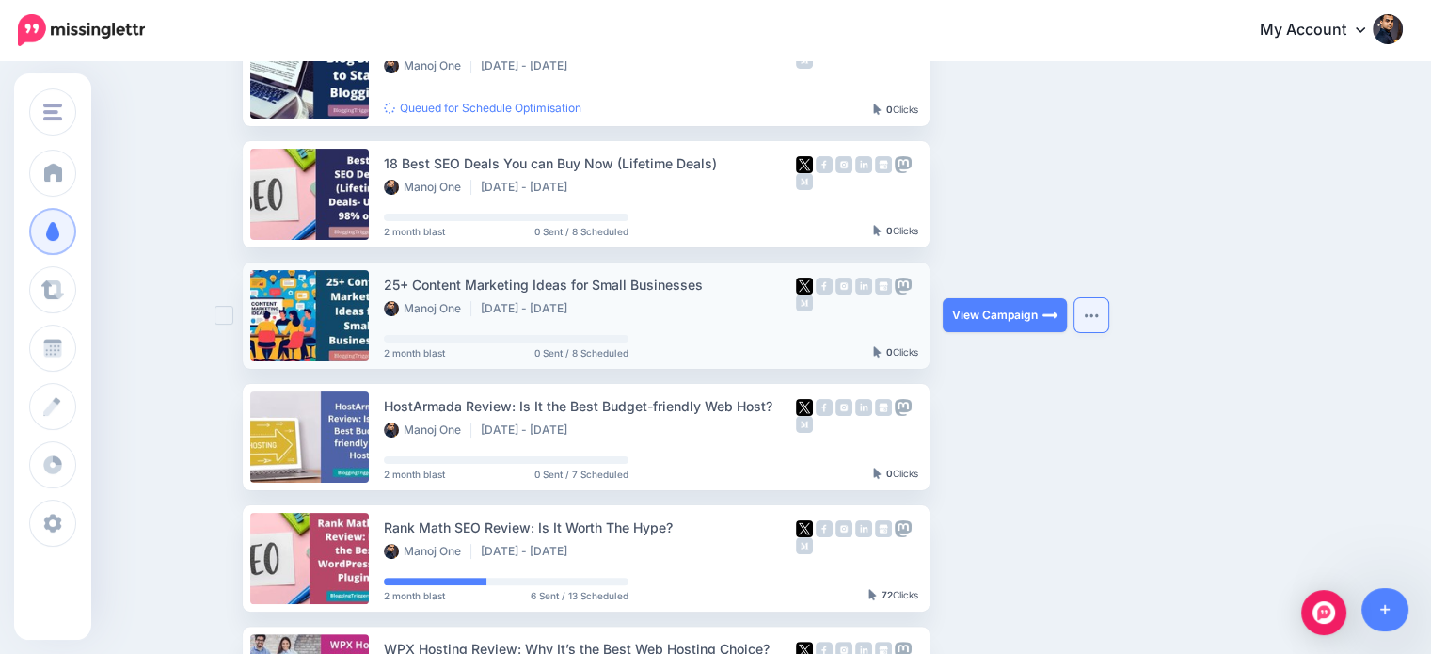
click at [1100, 320] on button "button" at bounding box center [1091, 315] width 34 height 34
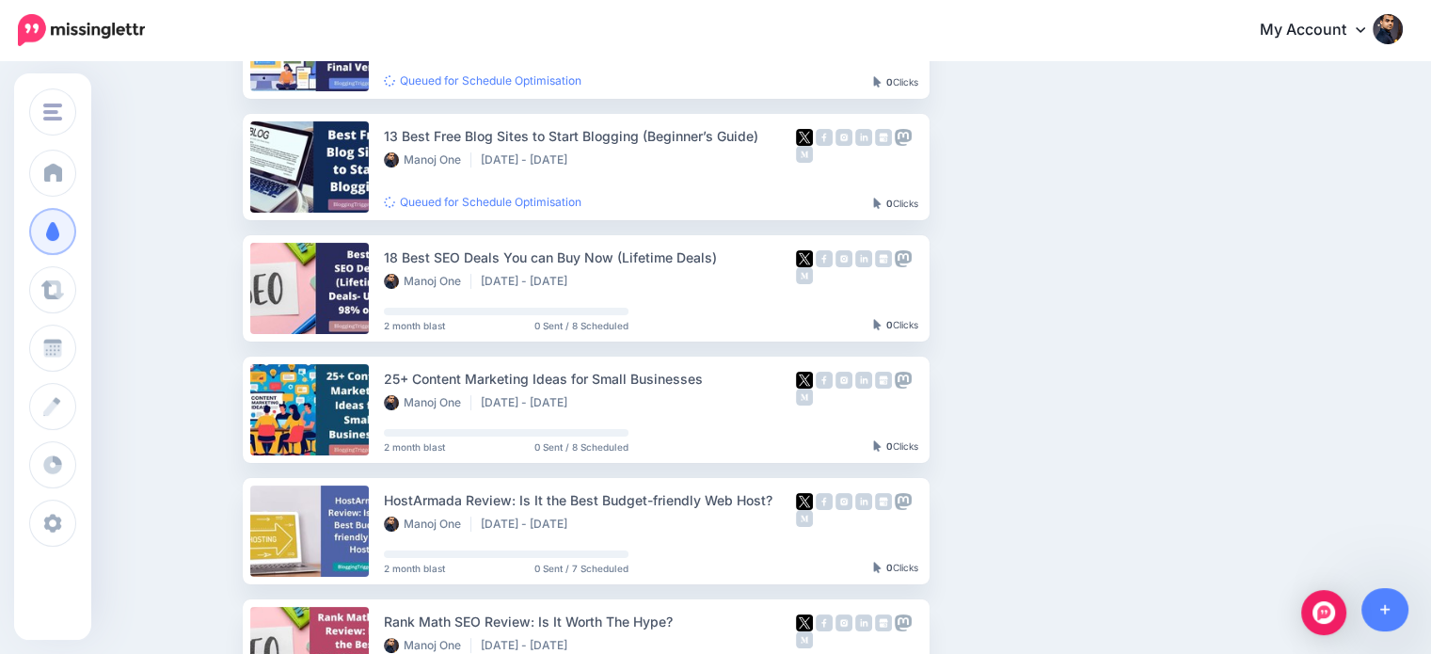
scroll to position [245, 0]
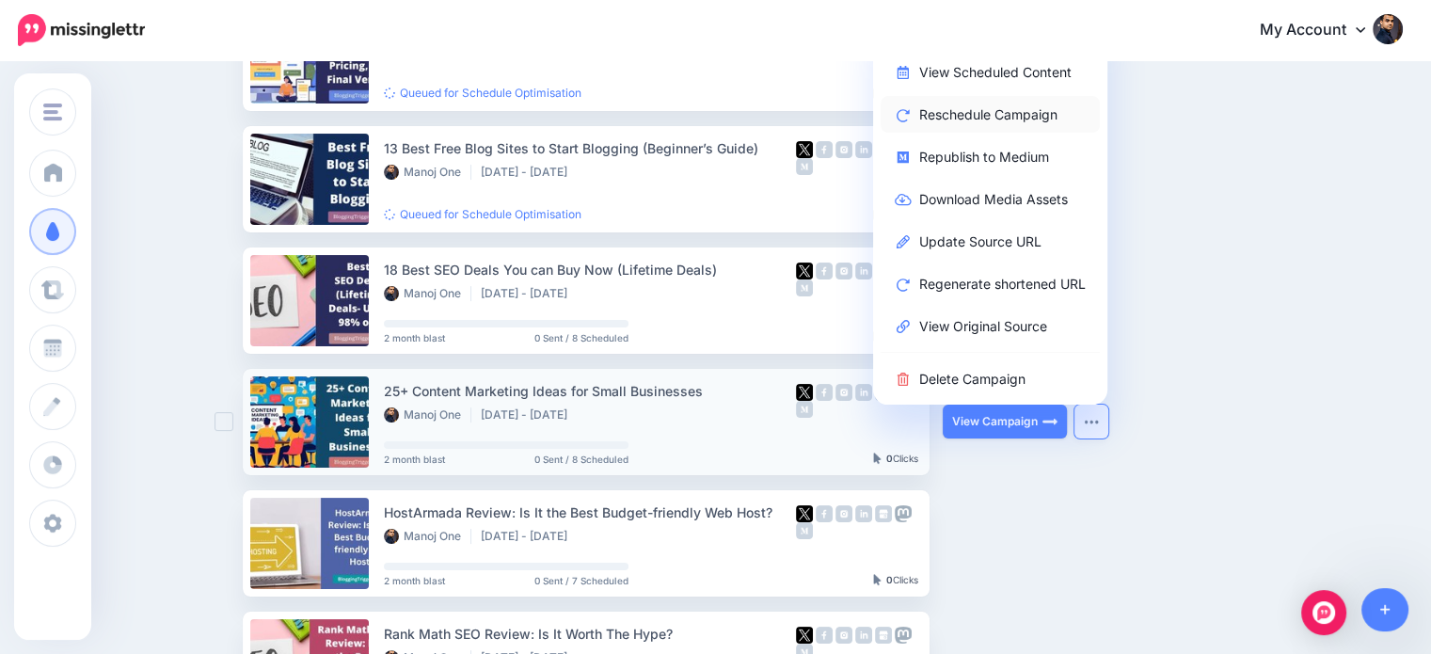
click at [1031, 112] on link "Reschedule Campaign" at bounding box center [990, 114] width 219 height 37
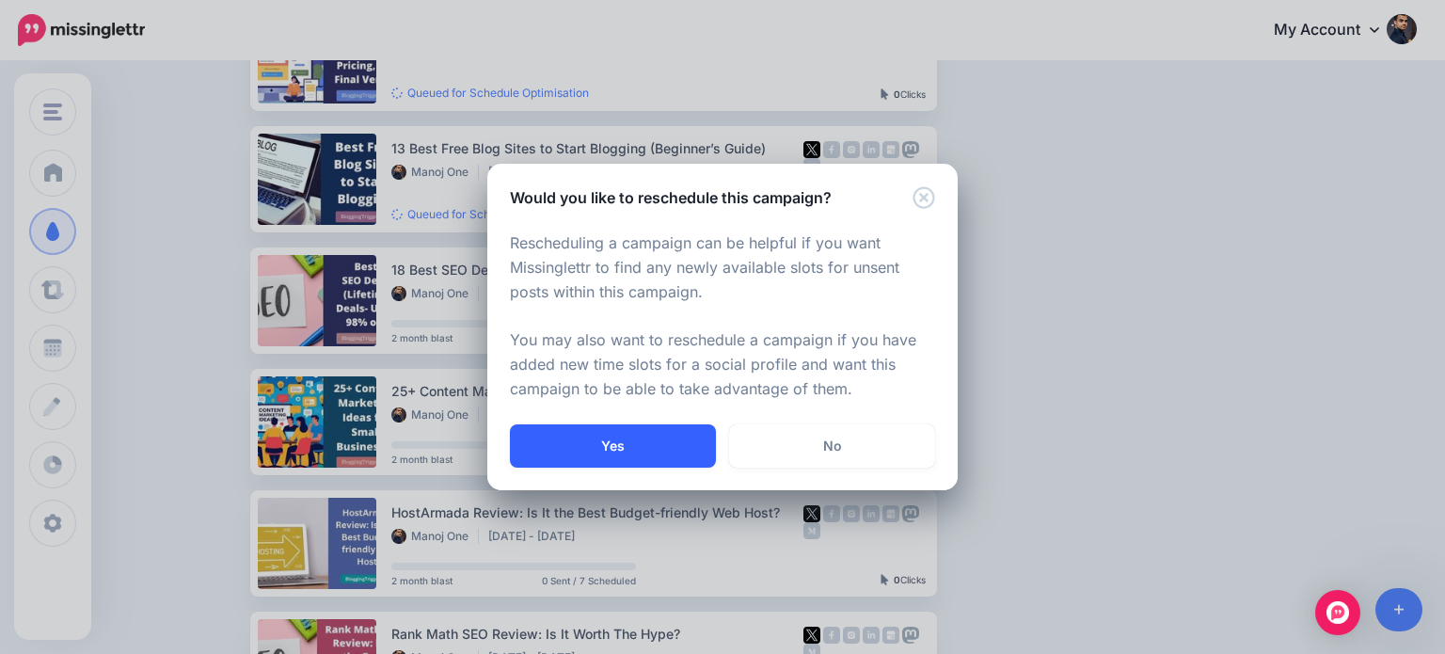
click at [693, 434] on button "Yes" at bounding box center [613, 445] width 206 height 43
